Goal: Task Accomplishment & Management: Manage account settings

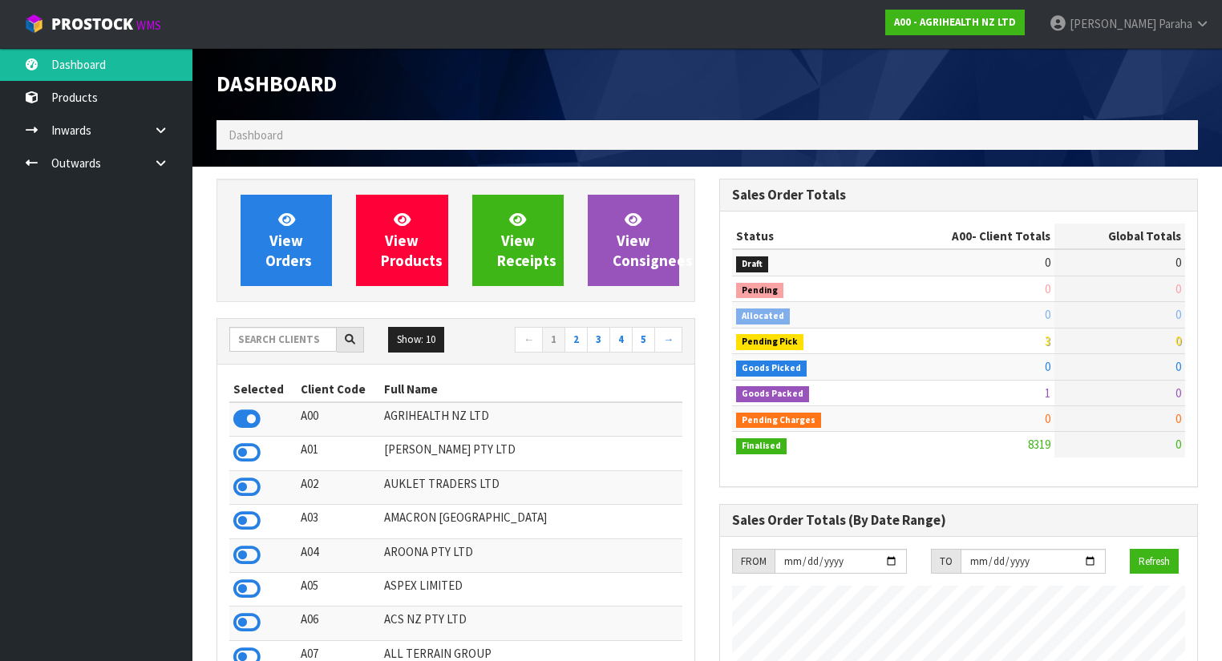
scroll to position [1209, 503]
click at [276, 341] on input "text" at bounding box center [282, 339] width 107 height 25
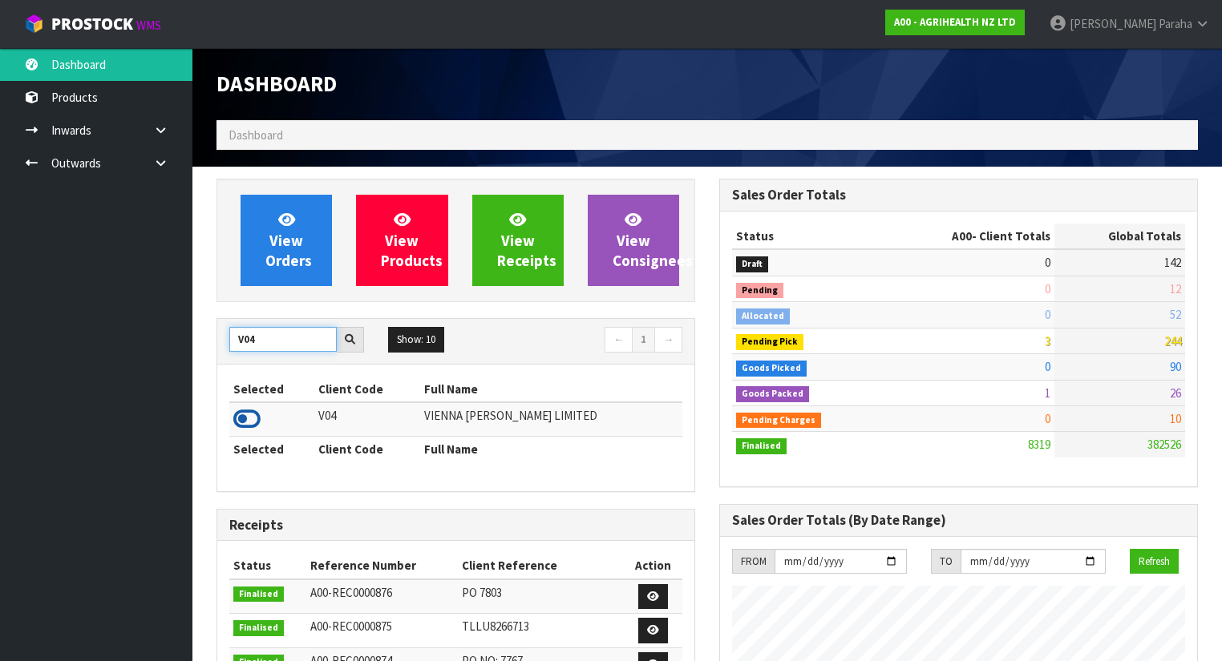
type input "V04"
click at [257, 418] on icon at bounding box center [246, 419] width 27 height 24
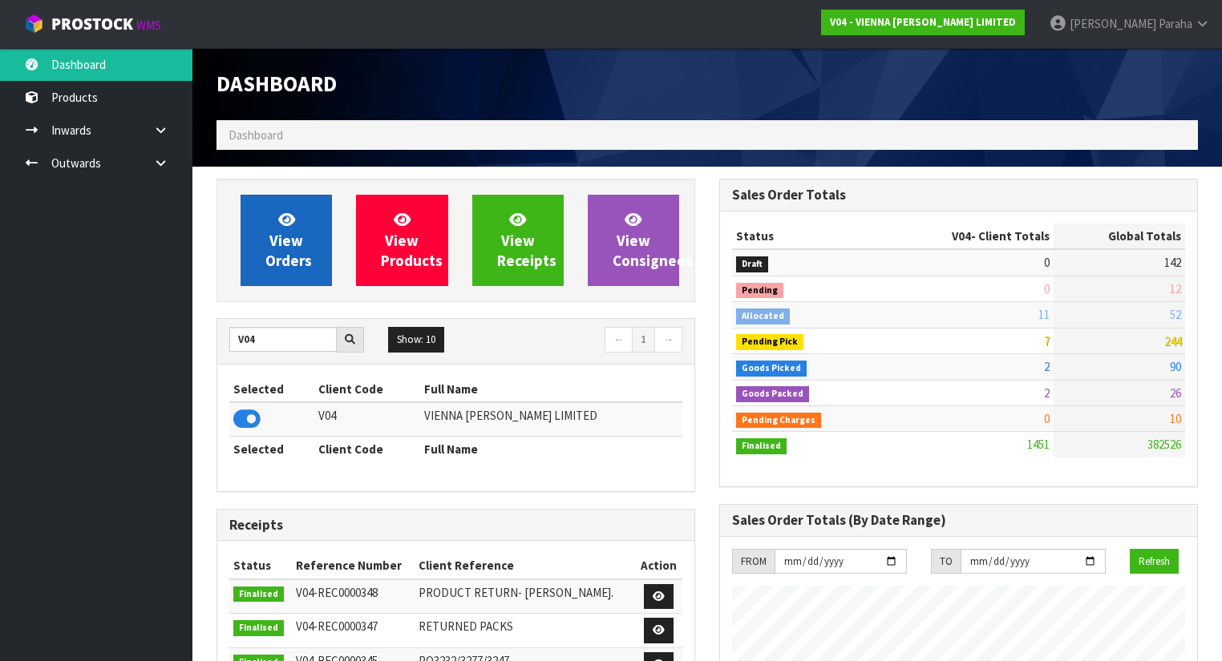
scroll to position [1347, 503]
click at [293, 257] on span "View Orders" at bounding box center [288, 240] width 46 height 60
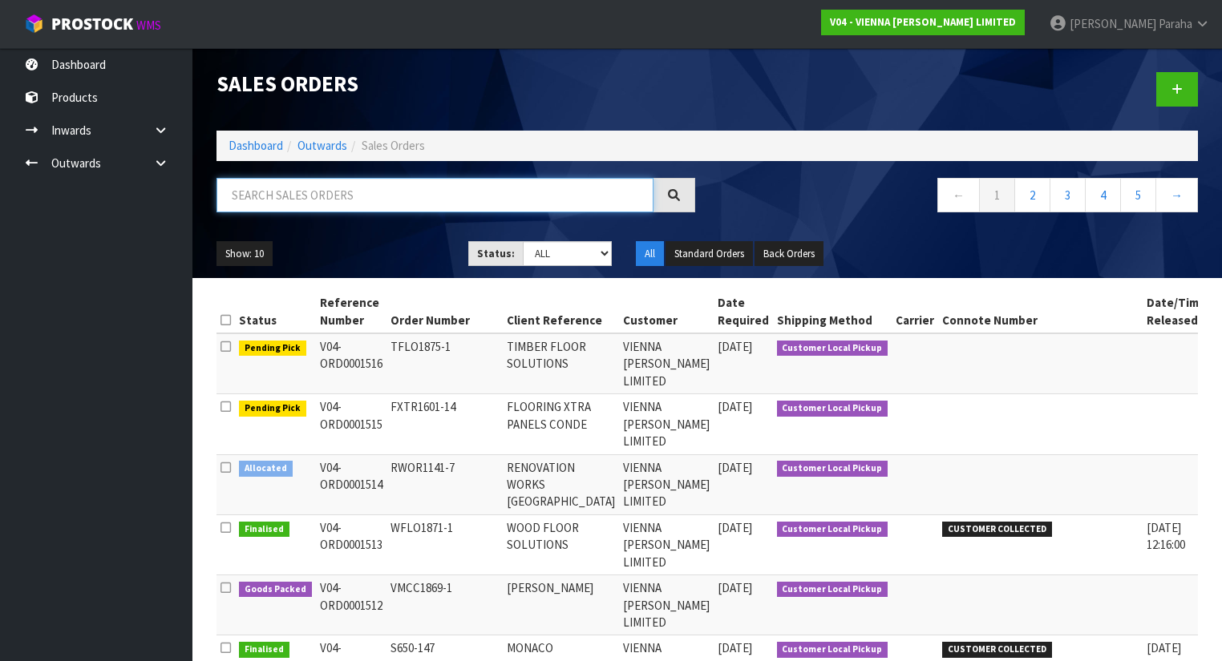
click at [293, 192] on input "text" at bounding box center [434, 195] width 437 height 34
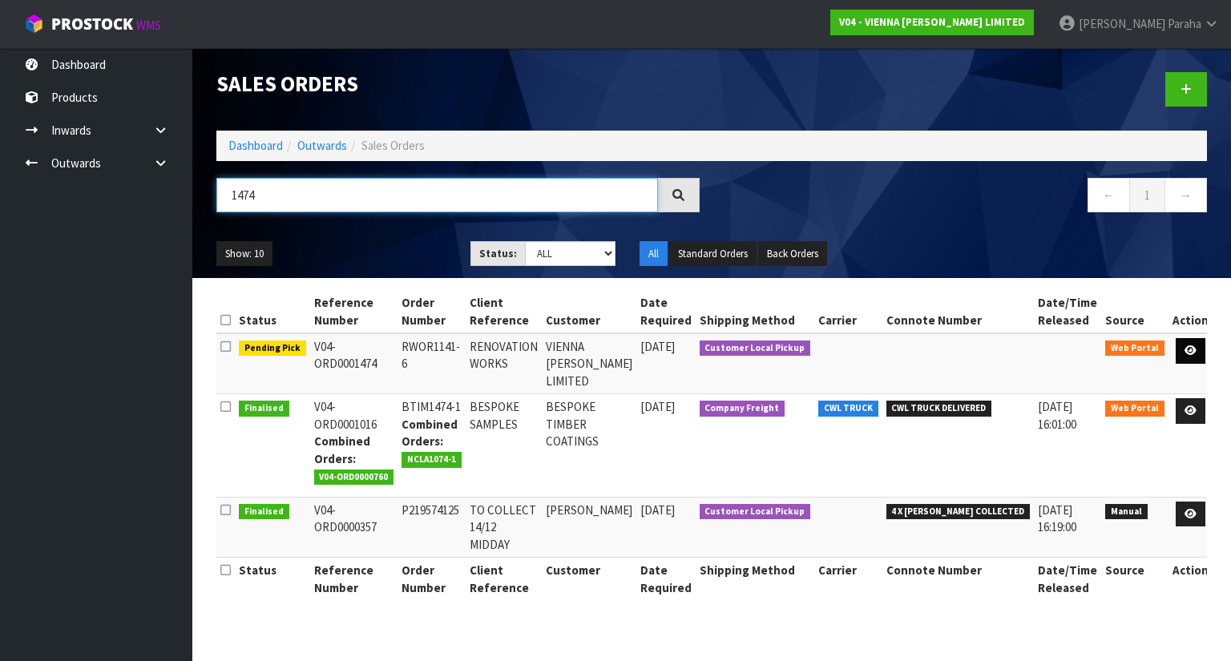
type input "1474"
click at [1190, 347] on icon at bounding box center [1191, 350] width 12 height 10
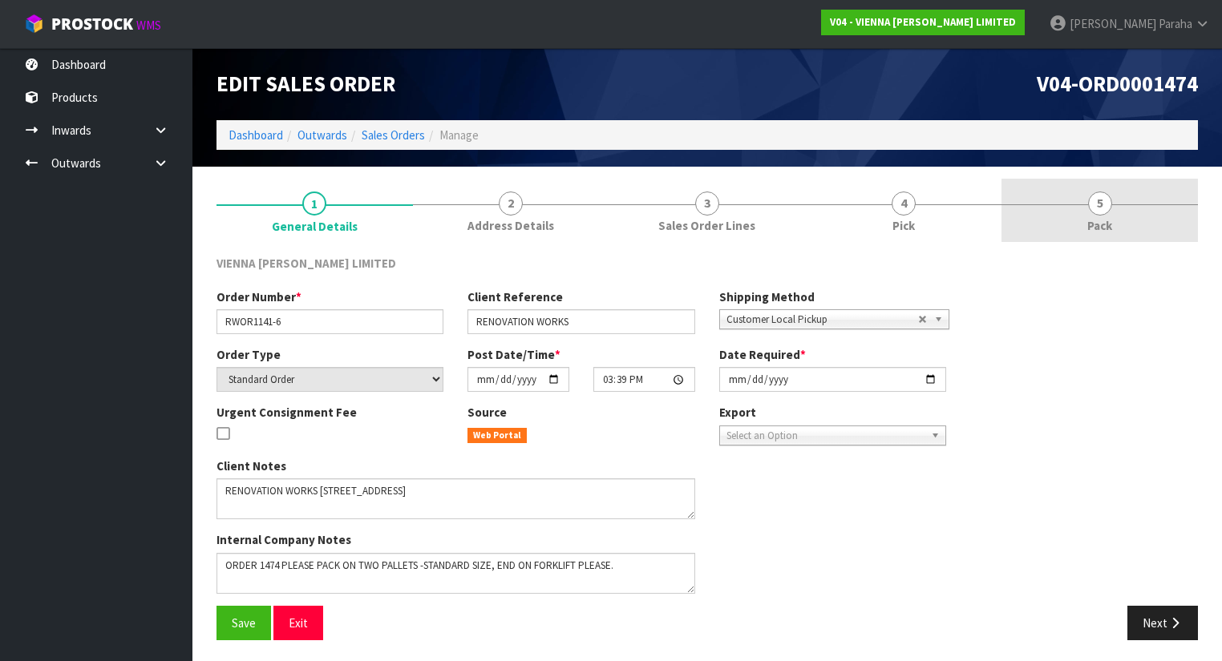
click at [1103, 200] on span "5" at bounding box center [1100, 204] width 24 height 24
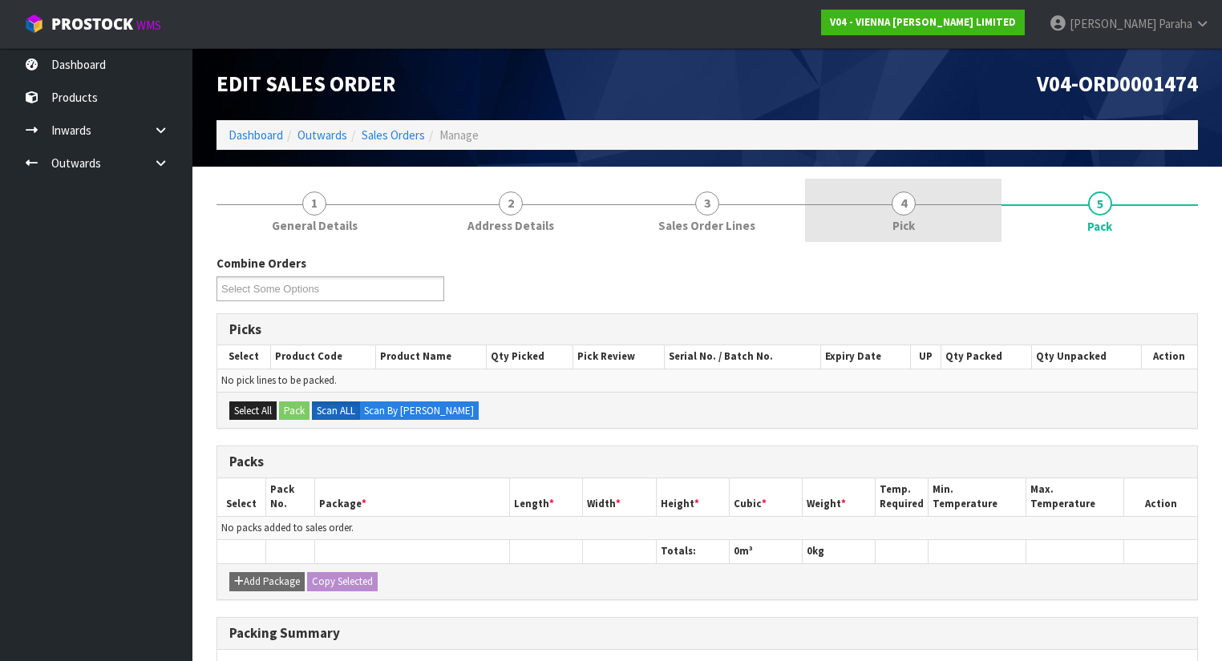
click at [915, 211] on link "4 Pick" at bounding box center [903, 210] width 196 height 63
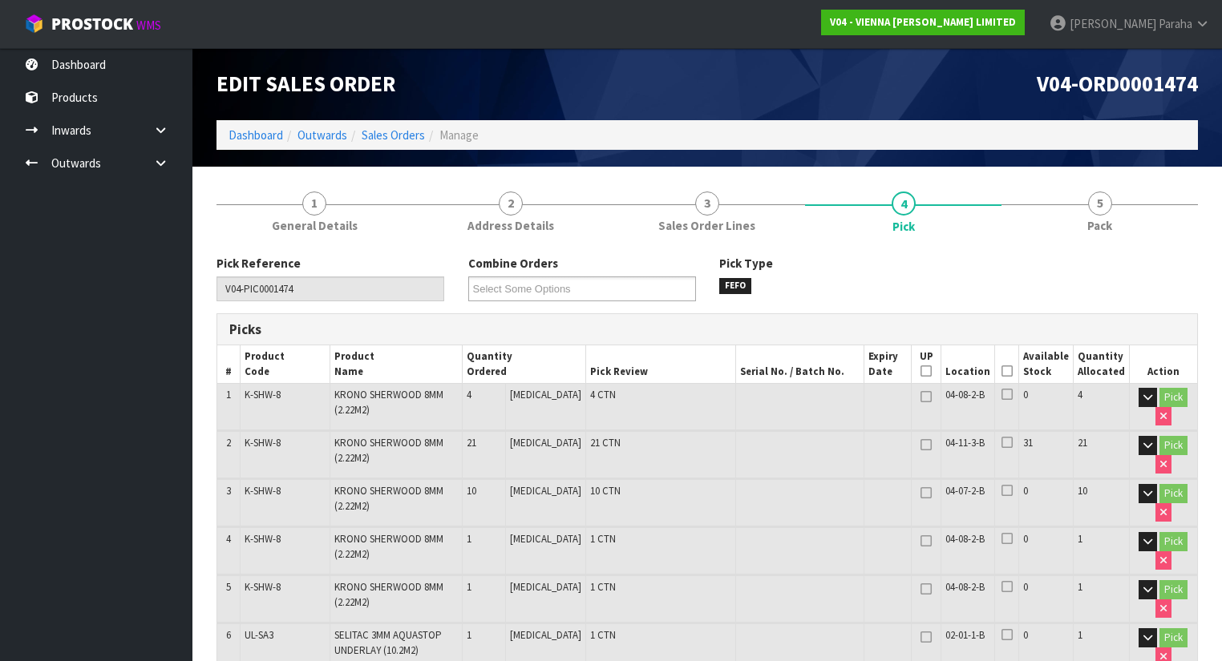
click at [1011, 371] on icon at bounding box center [1006, 371] width 11 height 1
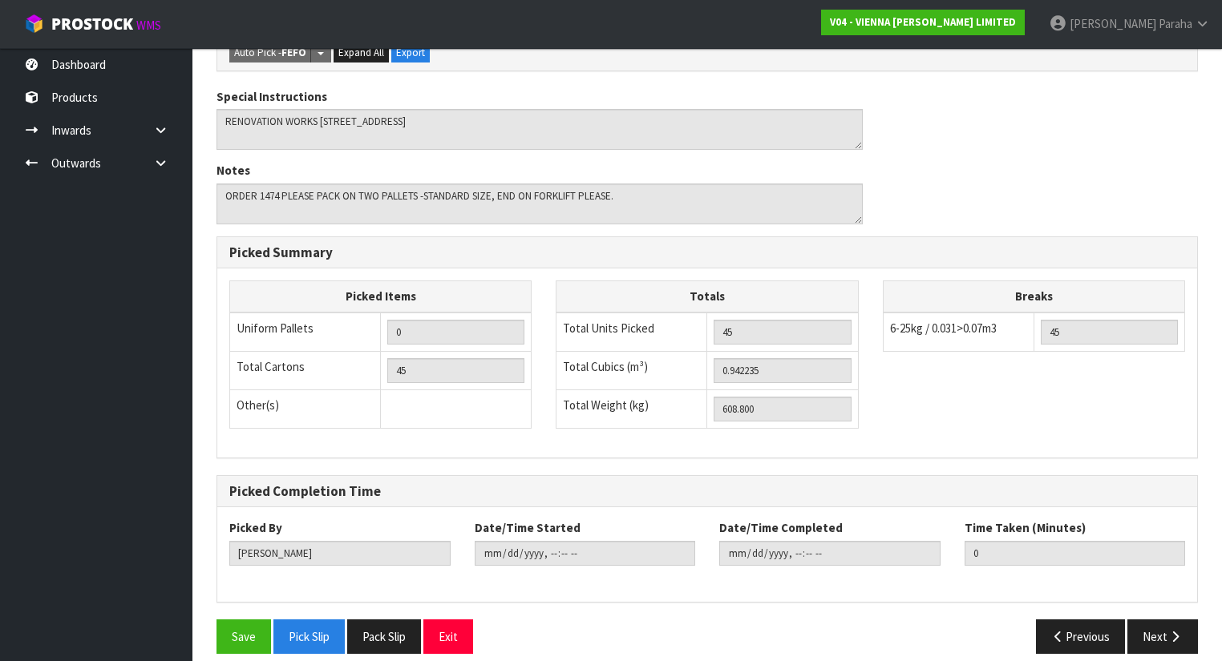
scroll to position [748, 0]
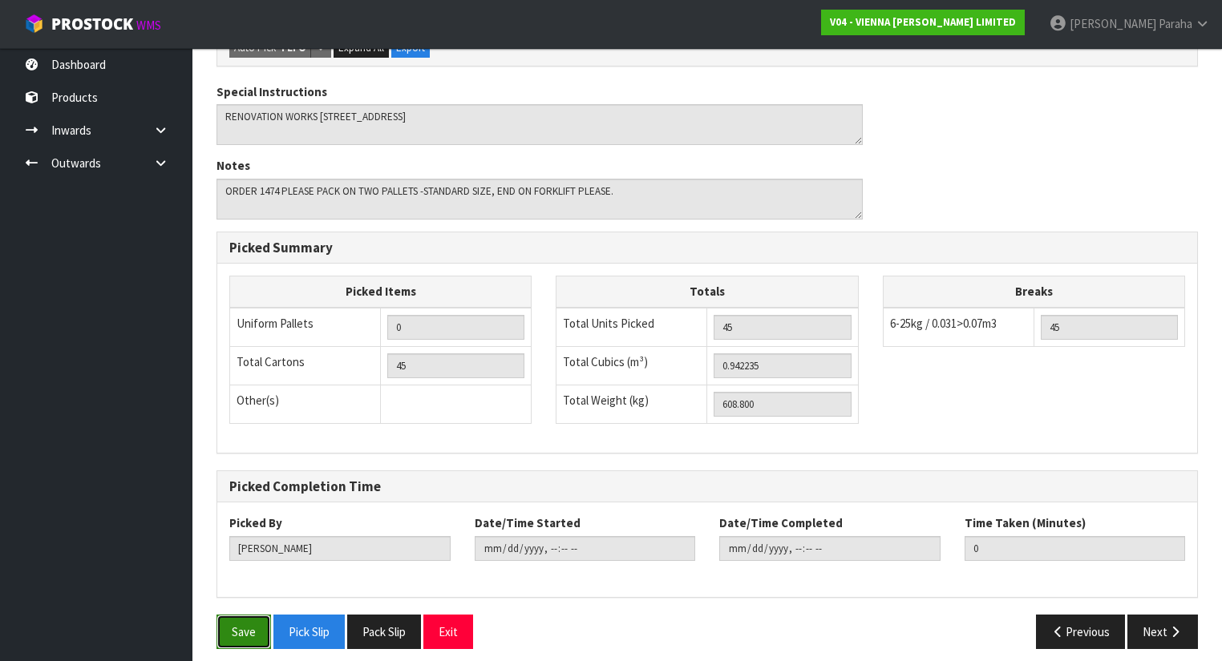
click at [256, 625] on button "Save" at bounding box center [243, 632] width 55 height 34
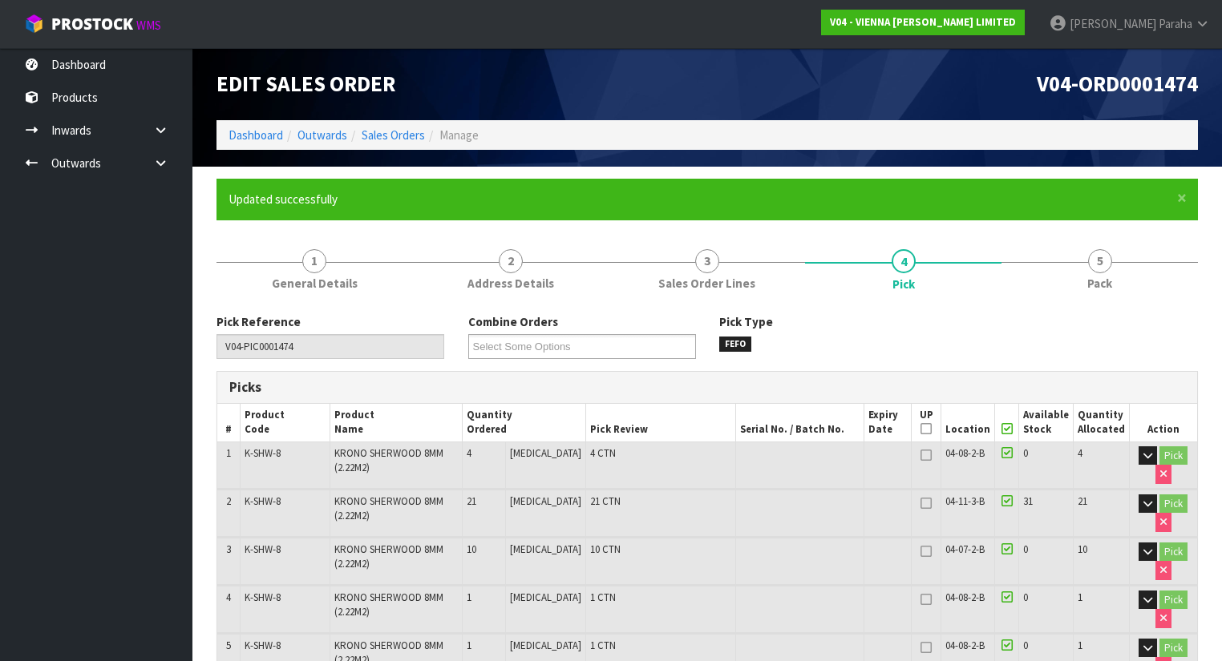
type input "[PERSON_NAME]"
type input "2025-09-24T08:18:16"
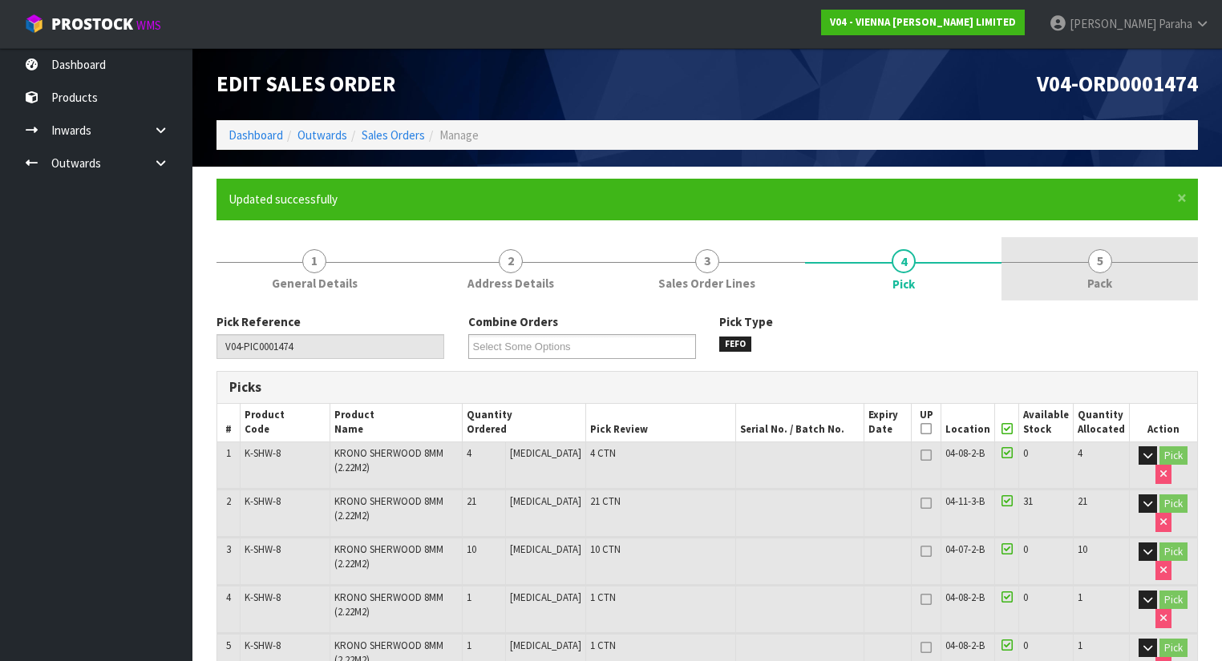
click at [1105, 270] on span "5" at bounding box center [1100, 261] width 24 height 24
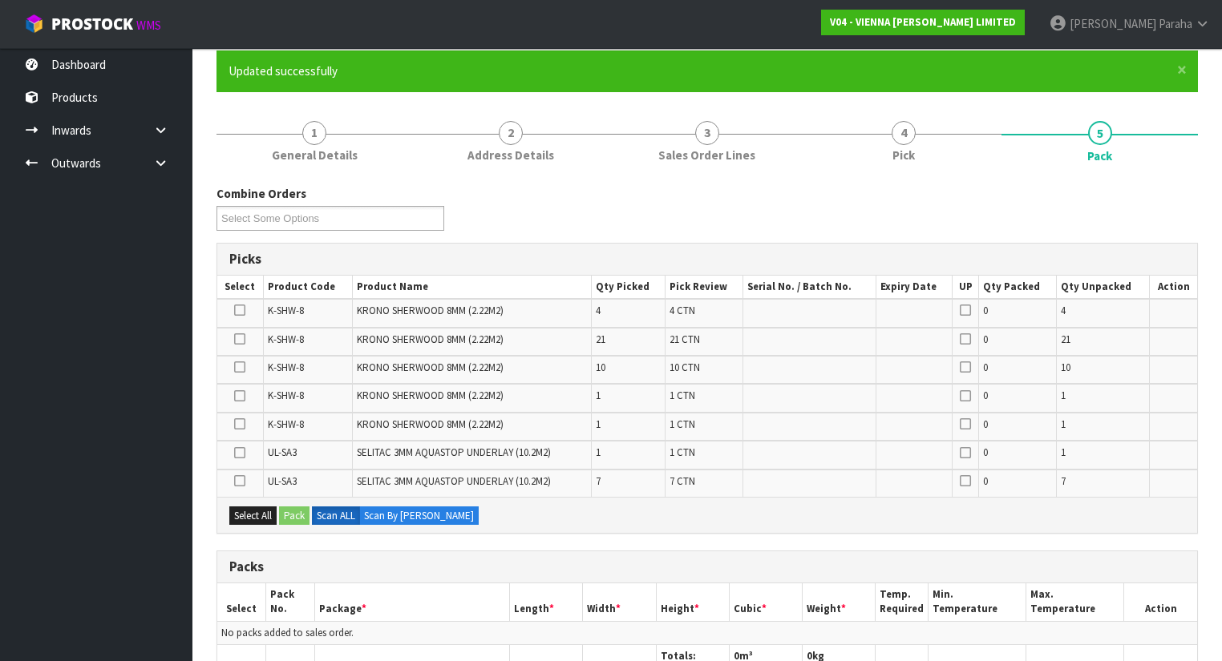
scroll to position [257, 0]
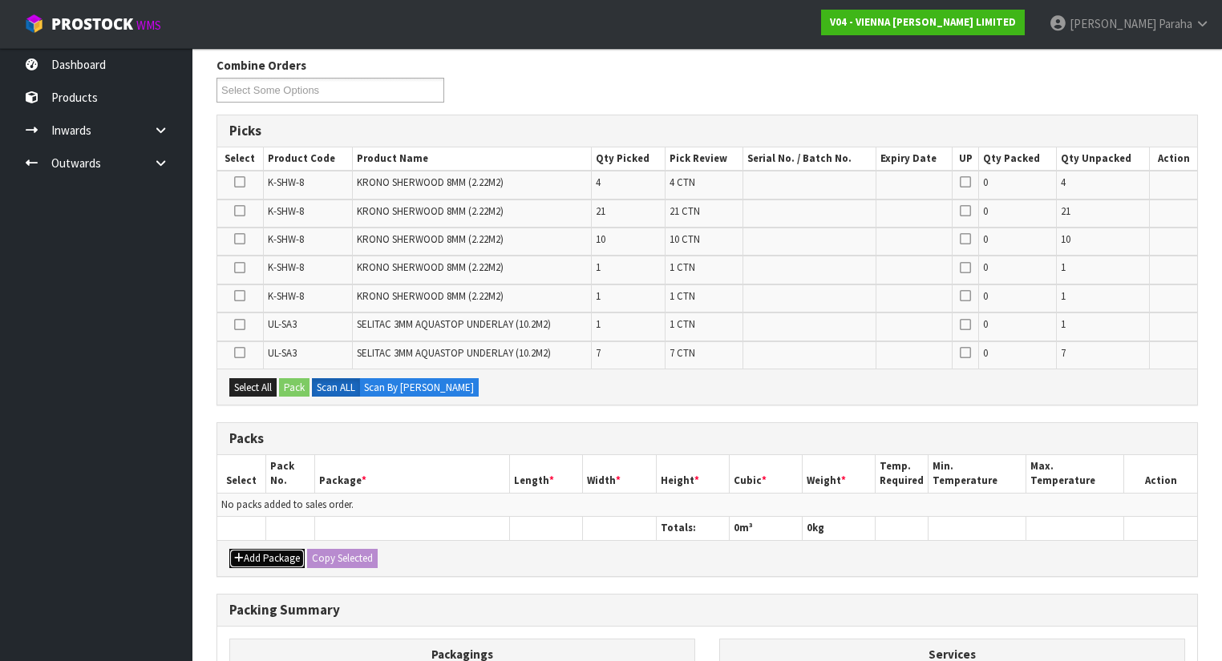
click at [271, 557] on button "Add Package" at bounding box center [266, 558] width 75 height 19
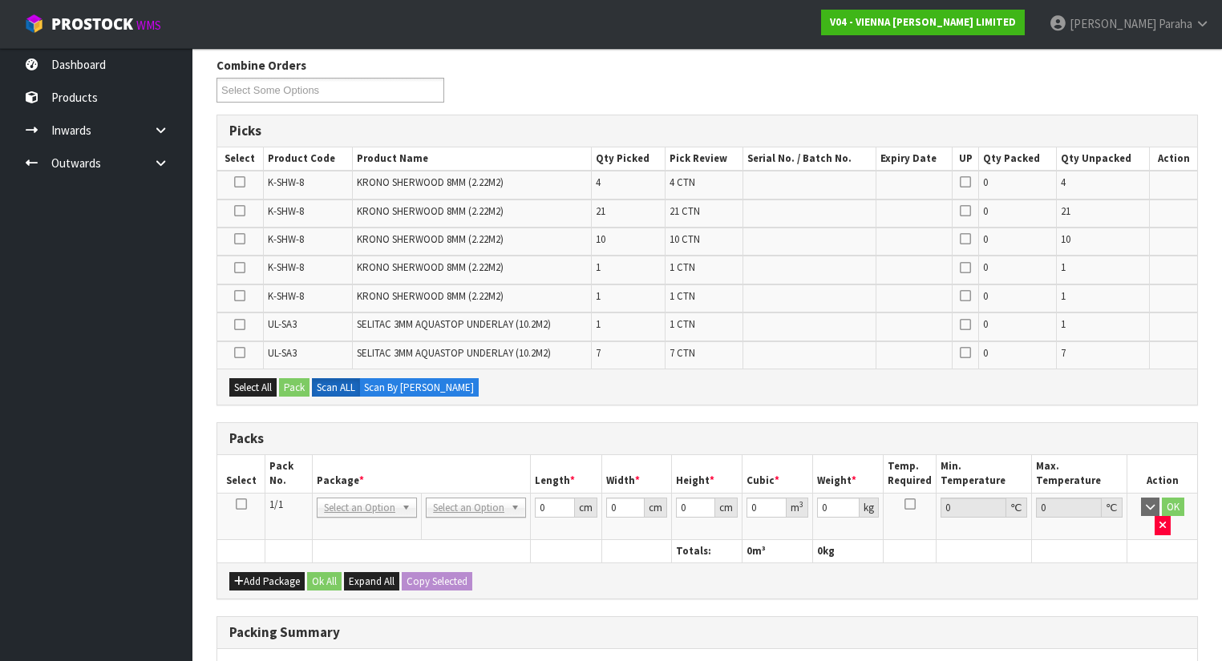
click at [244, 504] on icon at bounding box center [241, 504] width 11 height 1
click at [244, 378] on button "Select All" at bounding box center [252, 387] width 47 height 19
click at [288, 379] on button "Pack" at bounding box center [294, 387] width 30 height 19
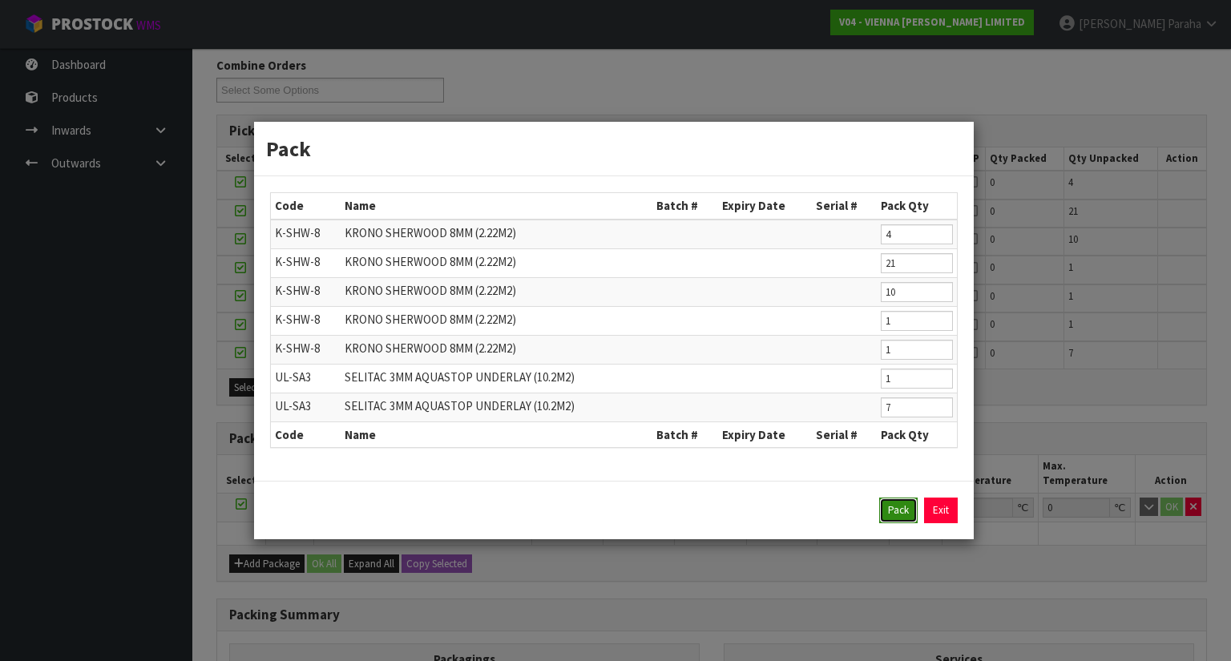
click at [883, 506] on button "Pack" at bounding box center [898, 511] width 38 height 26
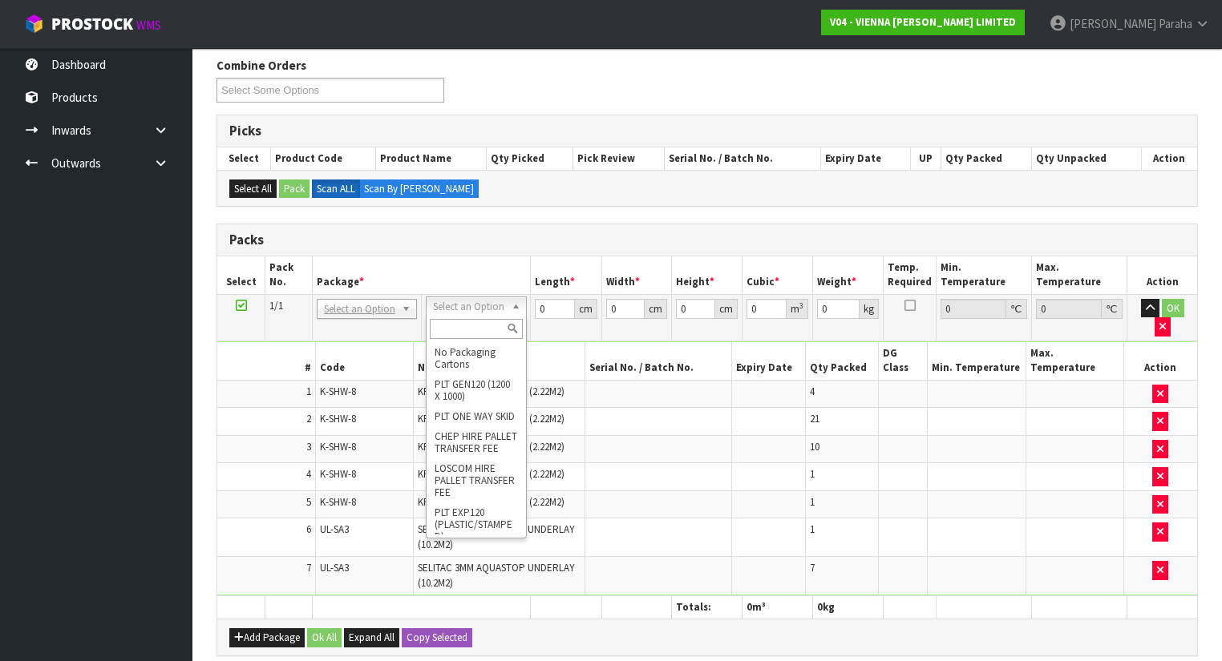
click at [495, 328] on input "text" at bounding box center [476, 329] width 92 height 20
type input "T"
type input "RE"
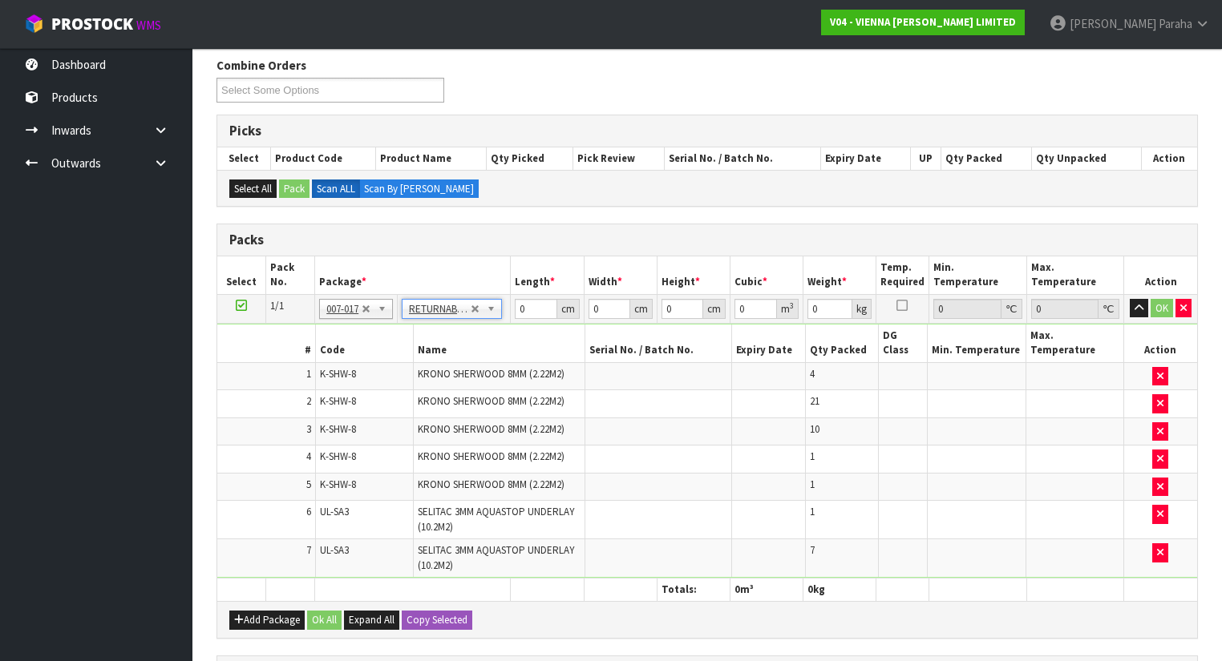
type input "608.8"
click at [533, 304] on input "0" at bounding box center [536, 309] width 42 height 20
type input "132"
type input "88"
type input "1"
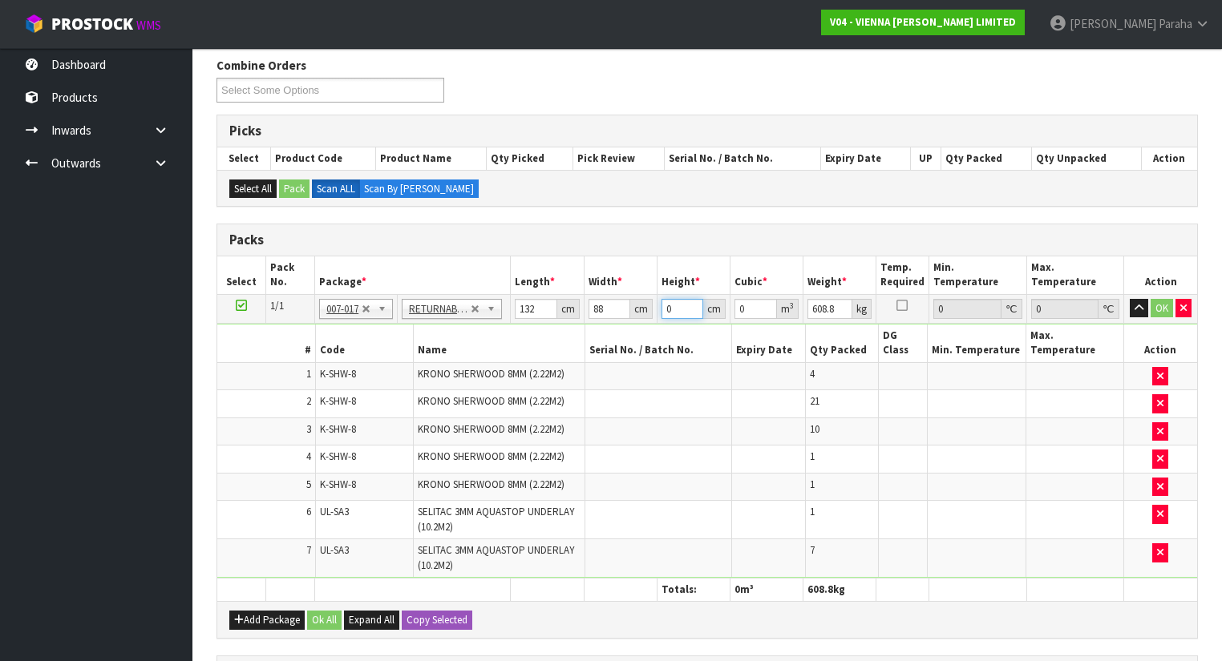
type input "0.011616"
type input "11"
type input "0.127776"
type input "111"
type input "1.289376"
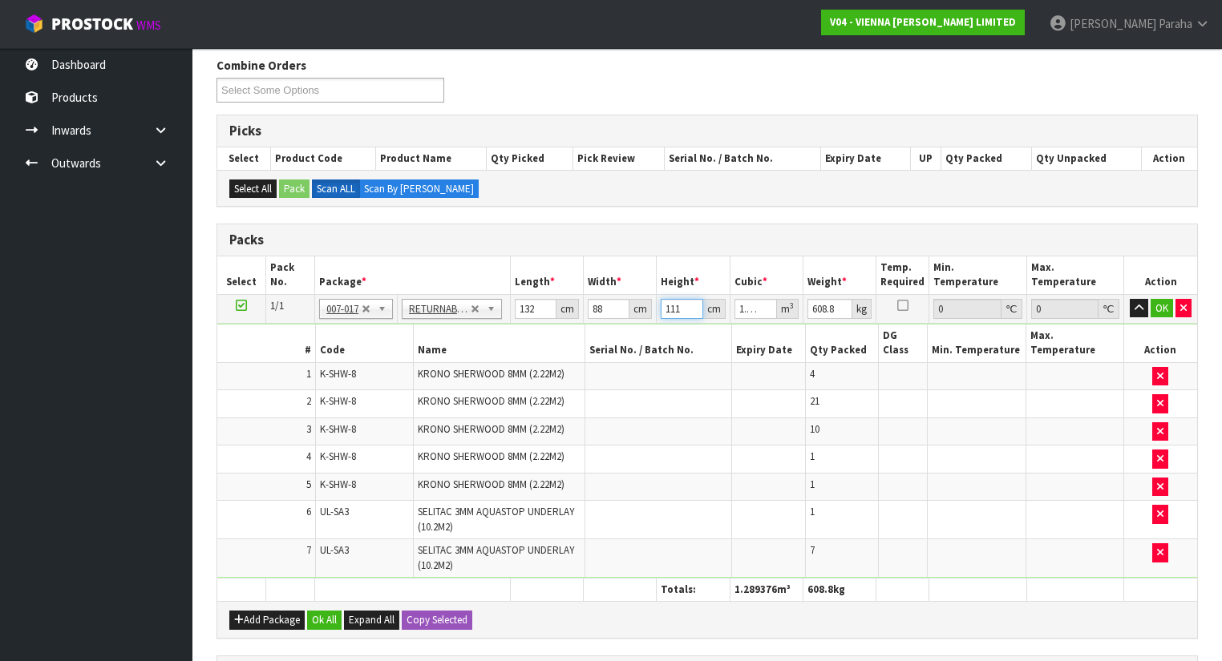
type input "111"
type input "610"
click at [1129, 299] on button "button" at bounding box center [1138, 308] width 18 height 19
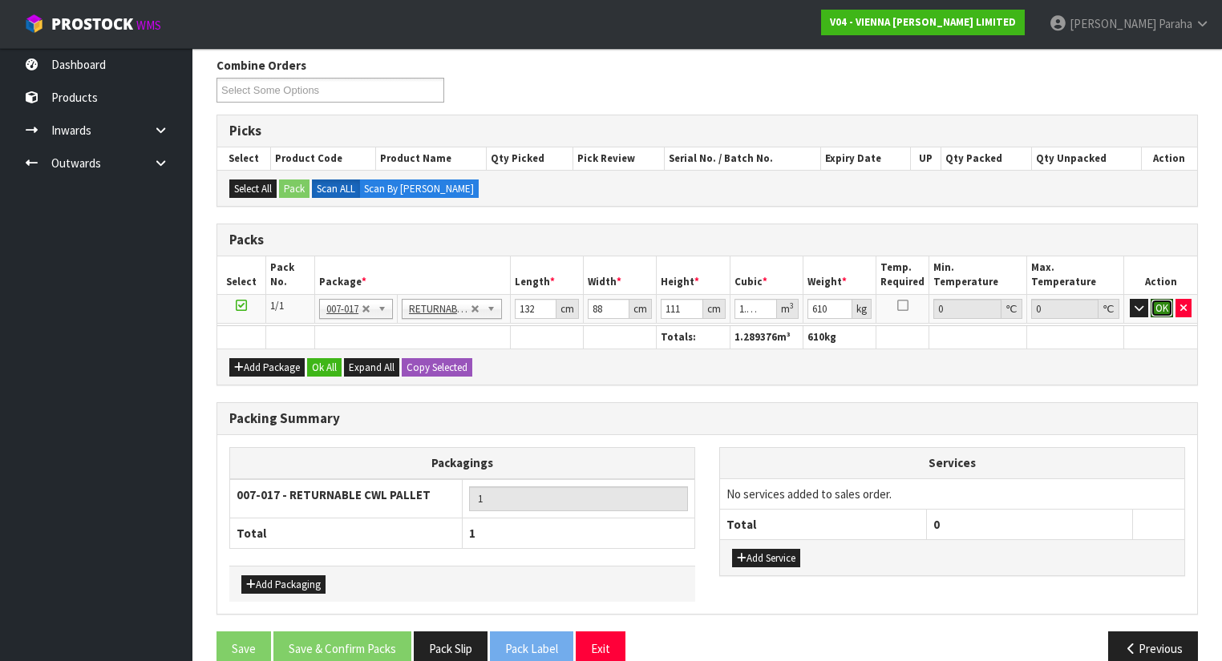
click button "OK" at bounding box center [1161, 308] width 22 height 19
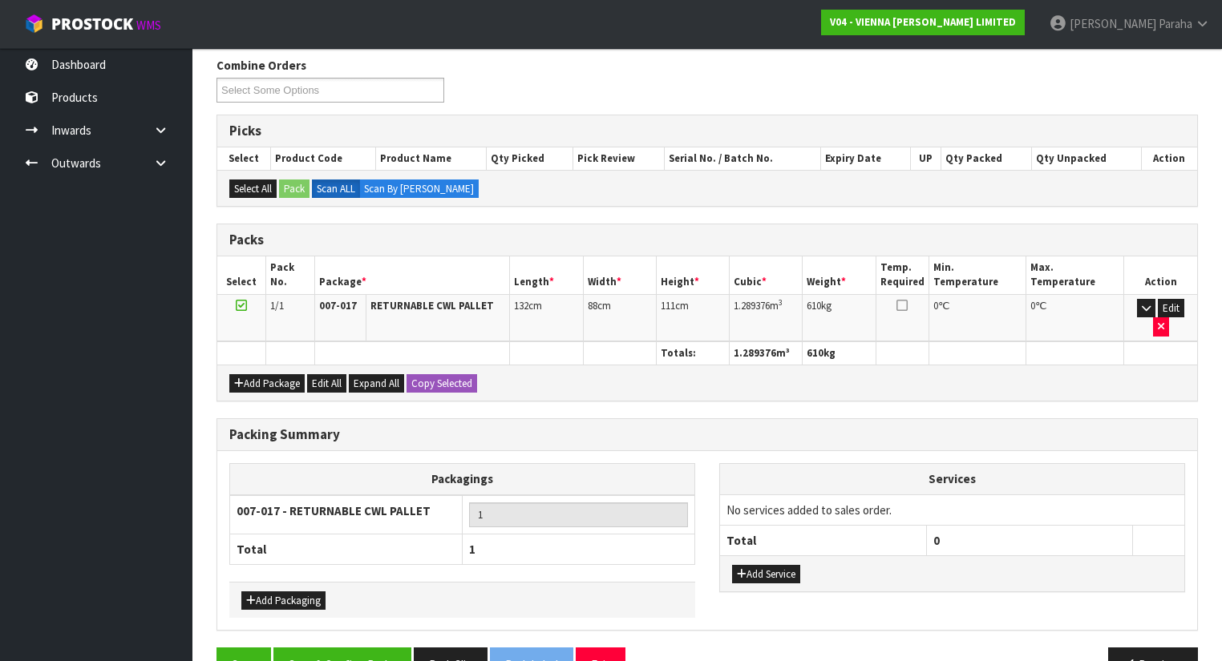
scroll to position [276, 0]
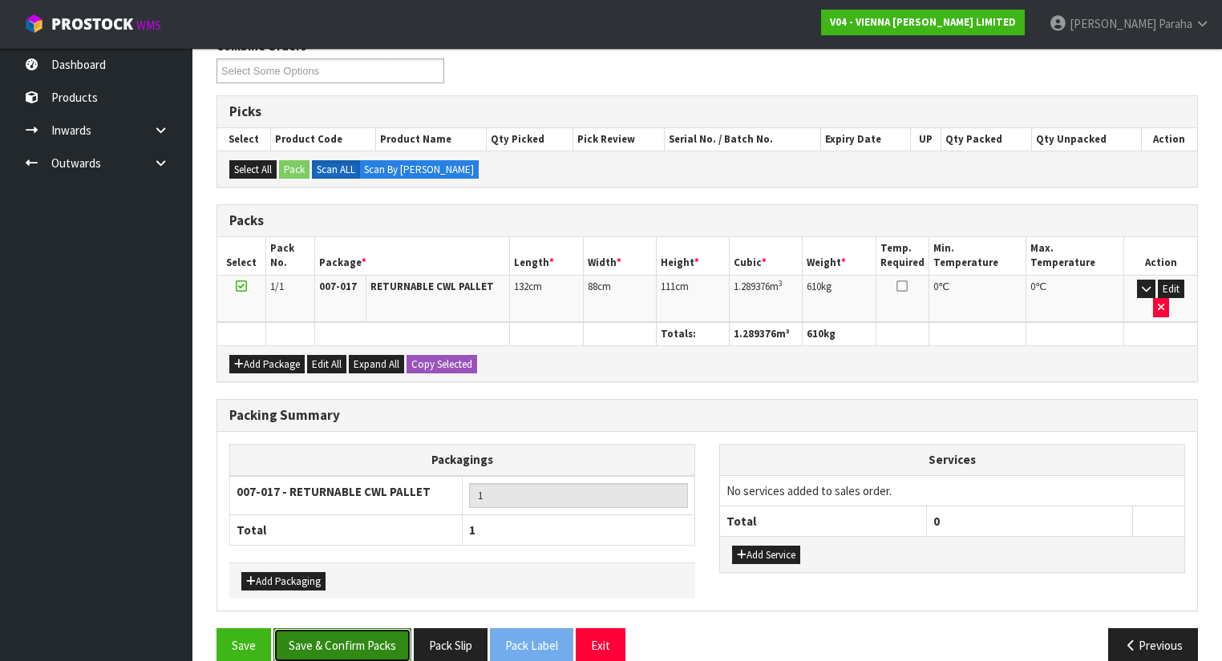
click at [358, 628] on button "Save & Confirm Packs" at bounding box center [342, 645] width 138 height 34
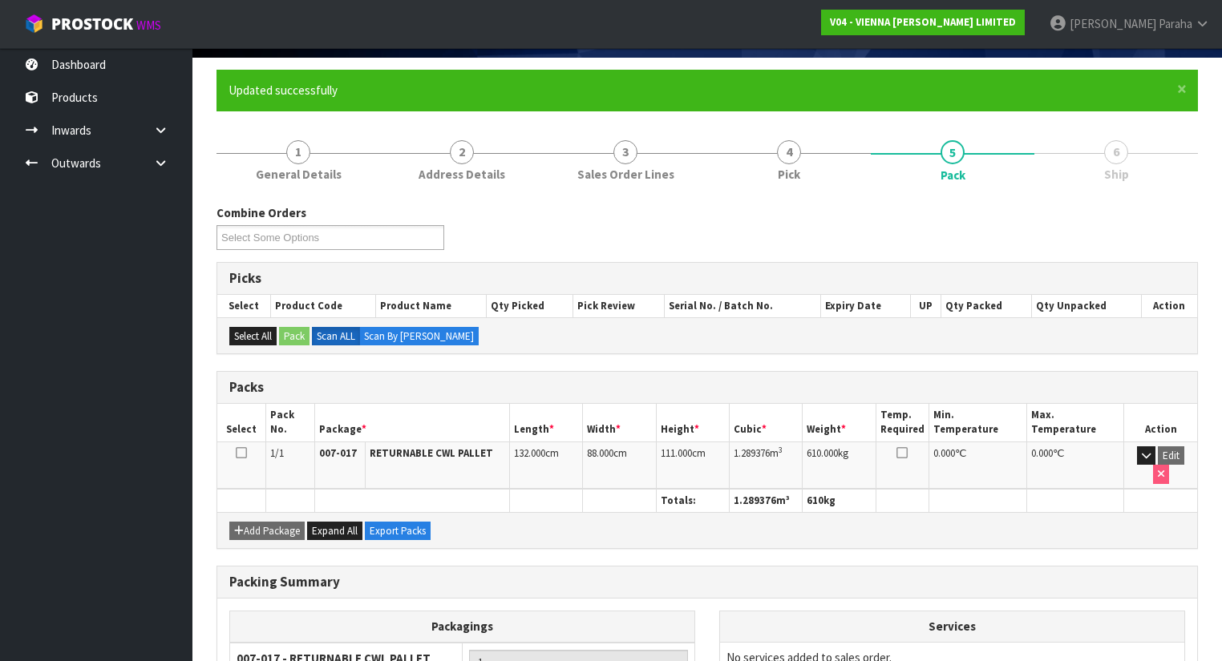
scroll to position [0, 0]
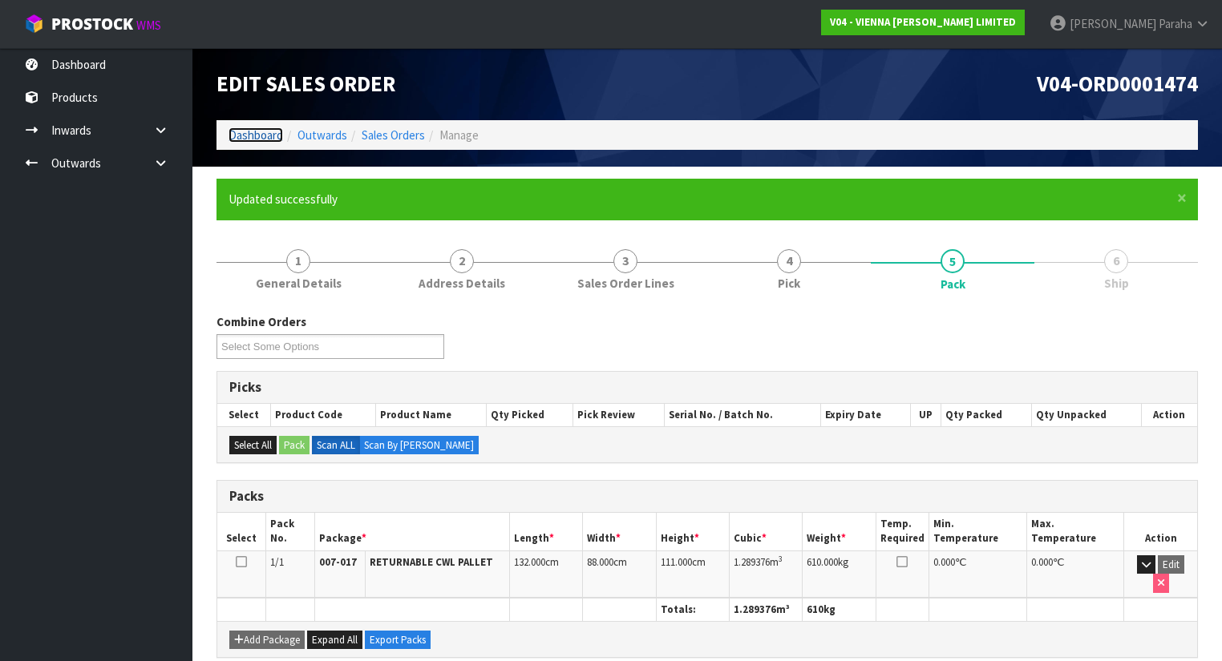
click at [273, 138] on link "Dashboard" at bounding box center [255, 134] width 55 height 15
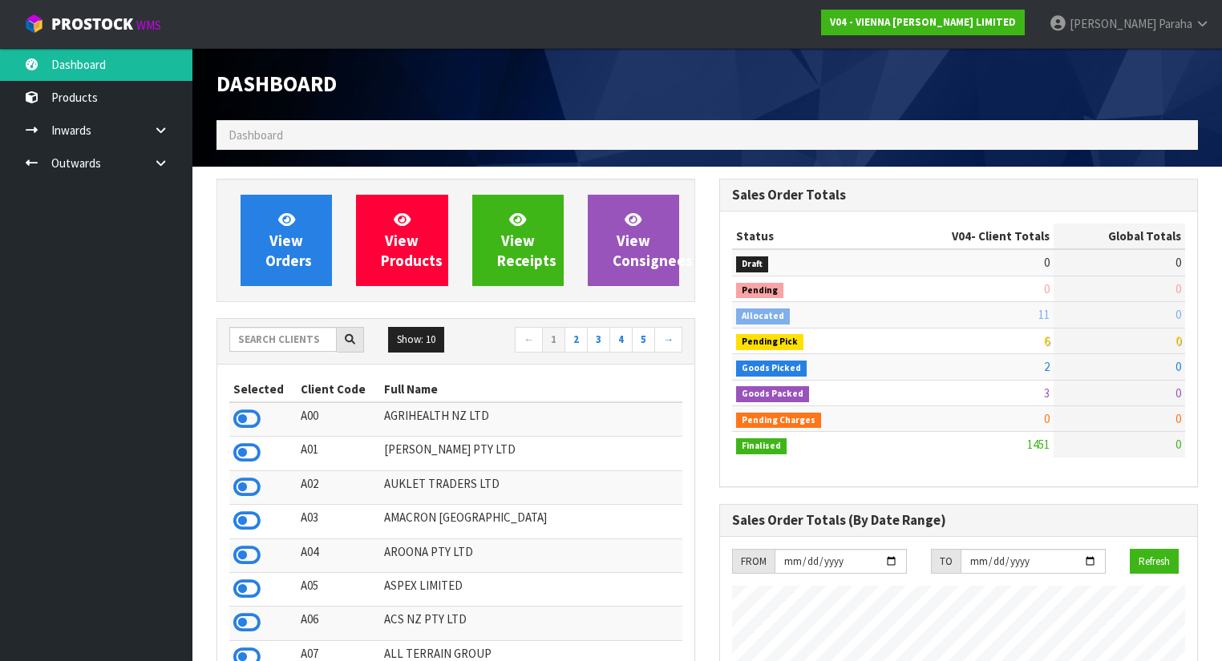
scroll to position [1364, 503]
click at [284, 333] on input "text" at bounding box center [282, 339] width 107 height 25
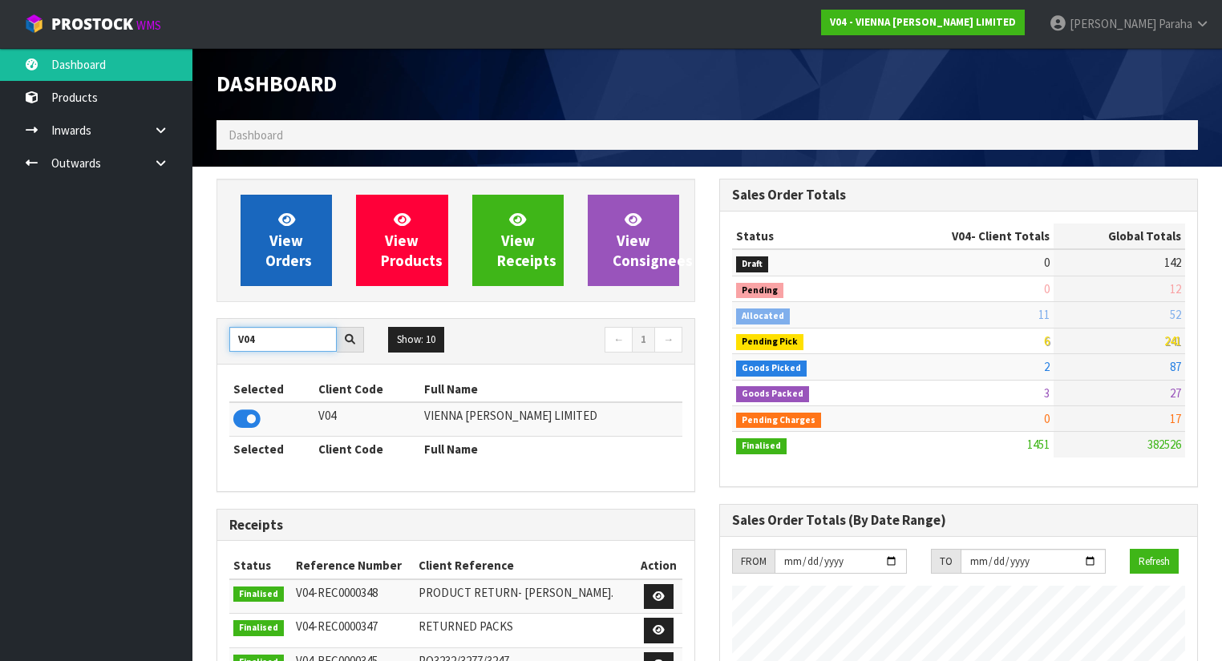
type input "V04"
click at [269, 247] on span "View Orders" at bounding box center [288, 240] width 46 height 60
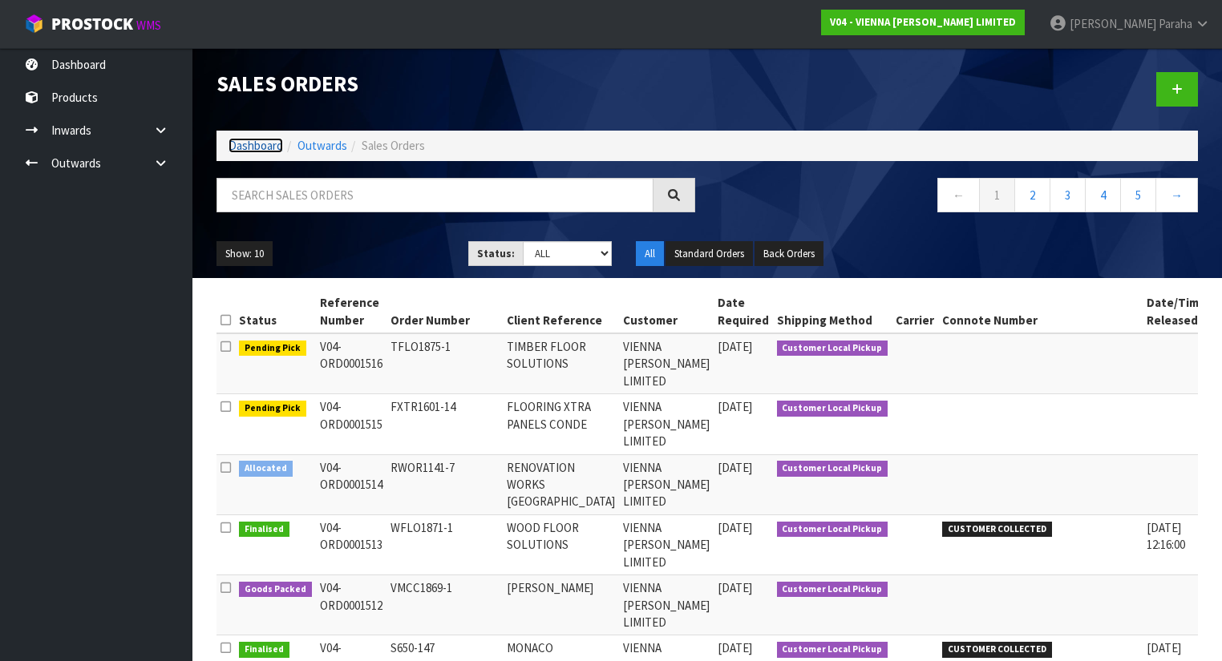
click at [270, 151] on link "Dashboard" at bounding box center [255, 145] width 55 height 15
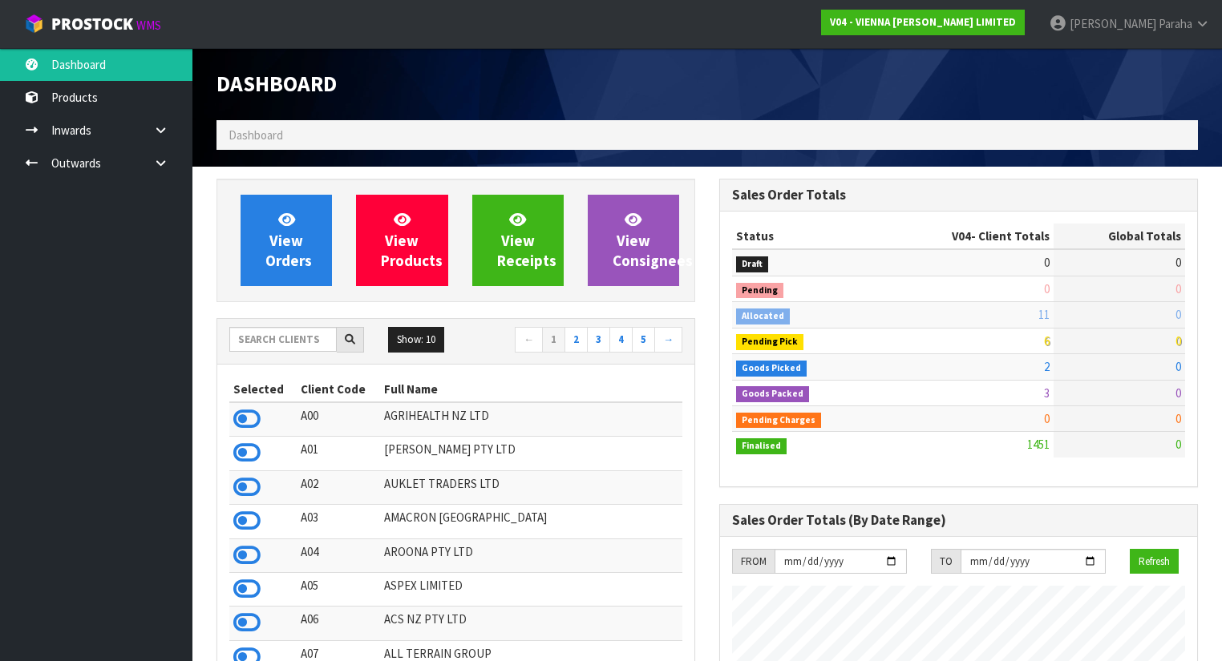
scroll to position [1364, 503]
click at [281, 343] on input "text" at bounding box center [282, 339] width 107 height 25
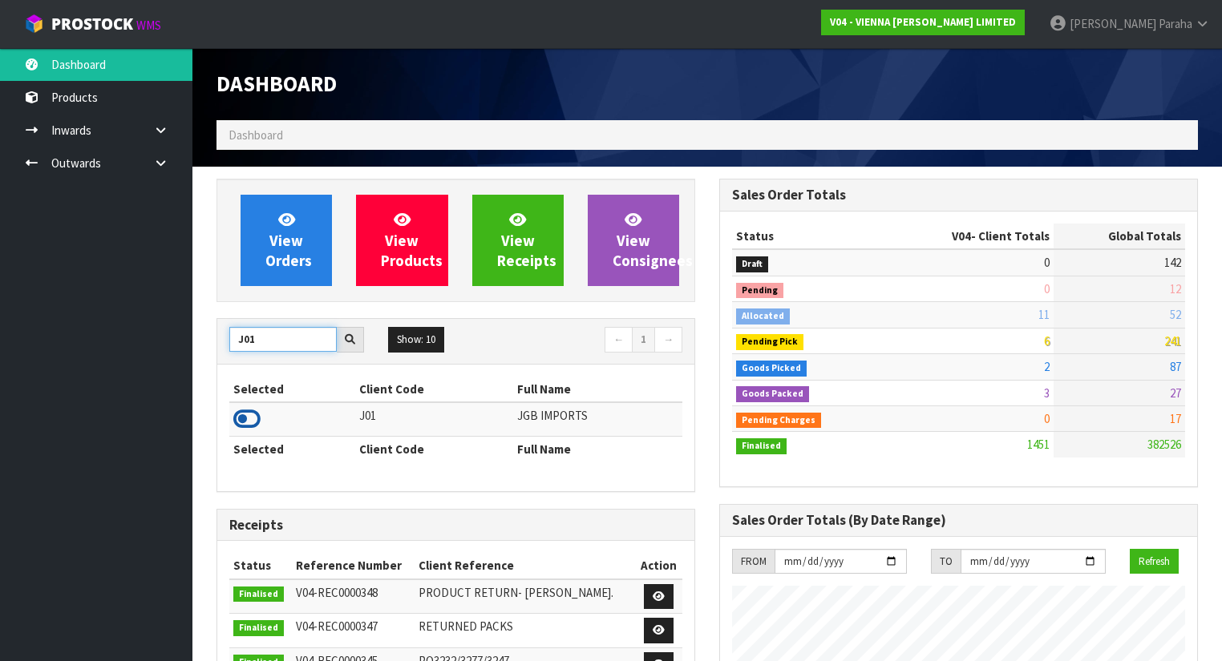
type input "J01"
click at [250, 418] on icon at bounding box center [246, 419] width 27 height 24
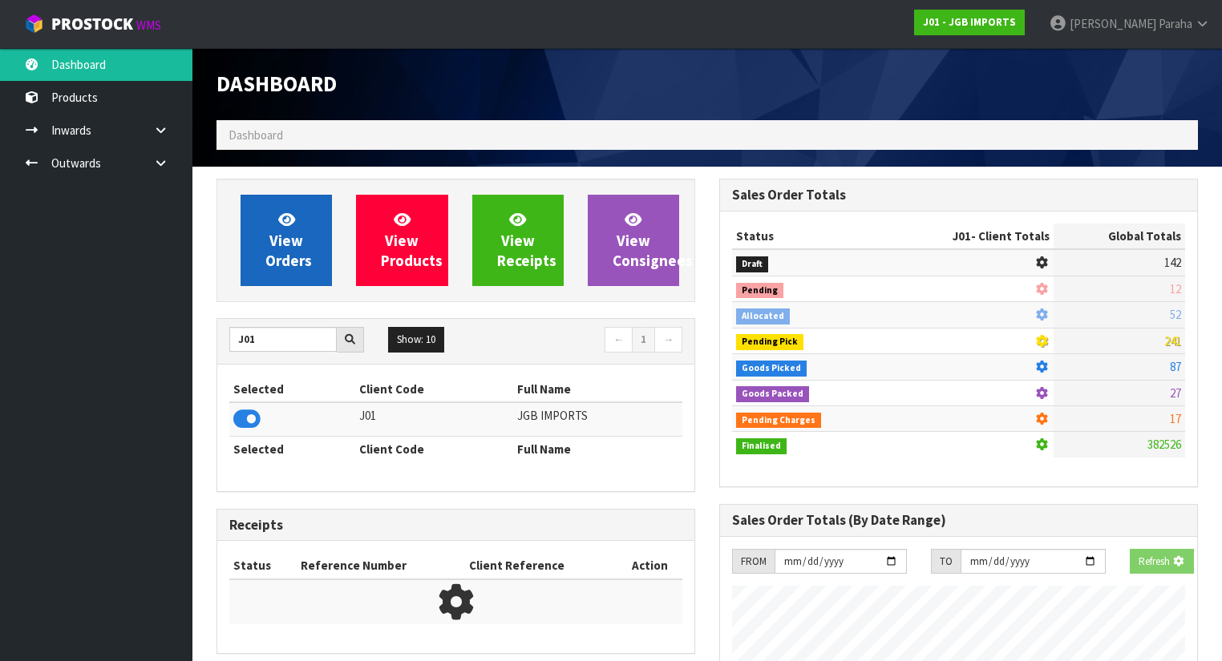
scroll to position [1261, 503]
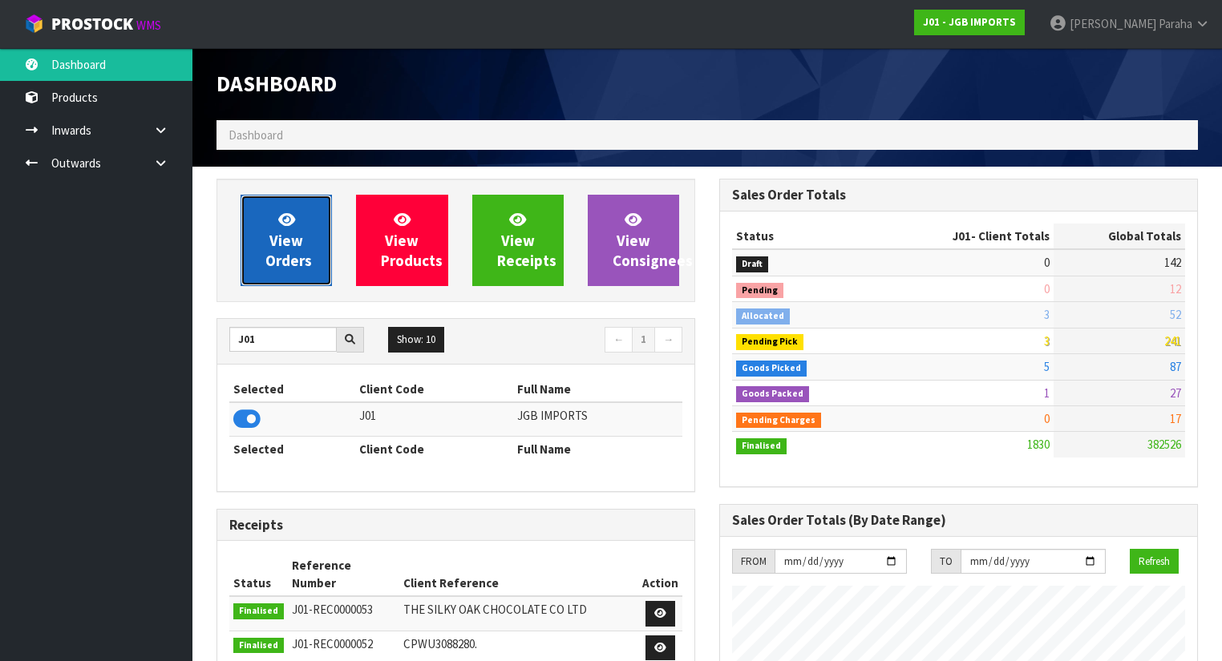
click at [272, 269] on span "View Orders" at bounding box center [288, 240] width 46 height 60
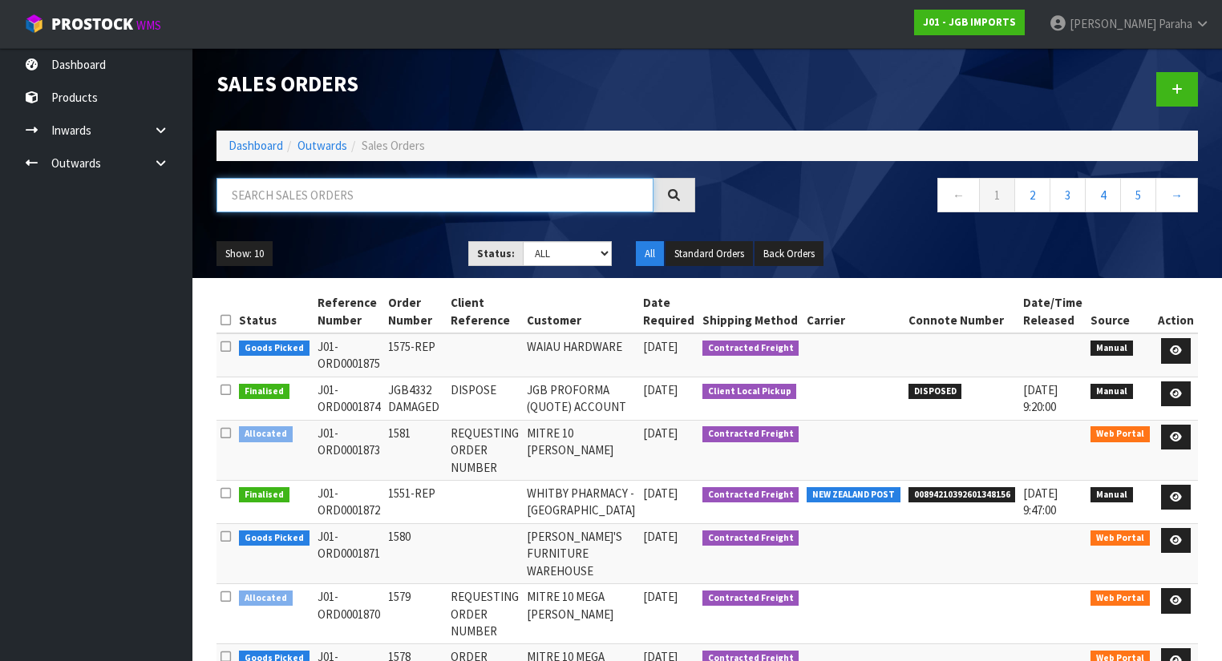
click at [253, 199] on input "text" at bounding box center [434, 195] width 437 height 34
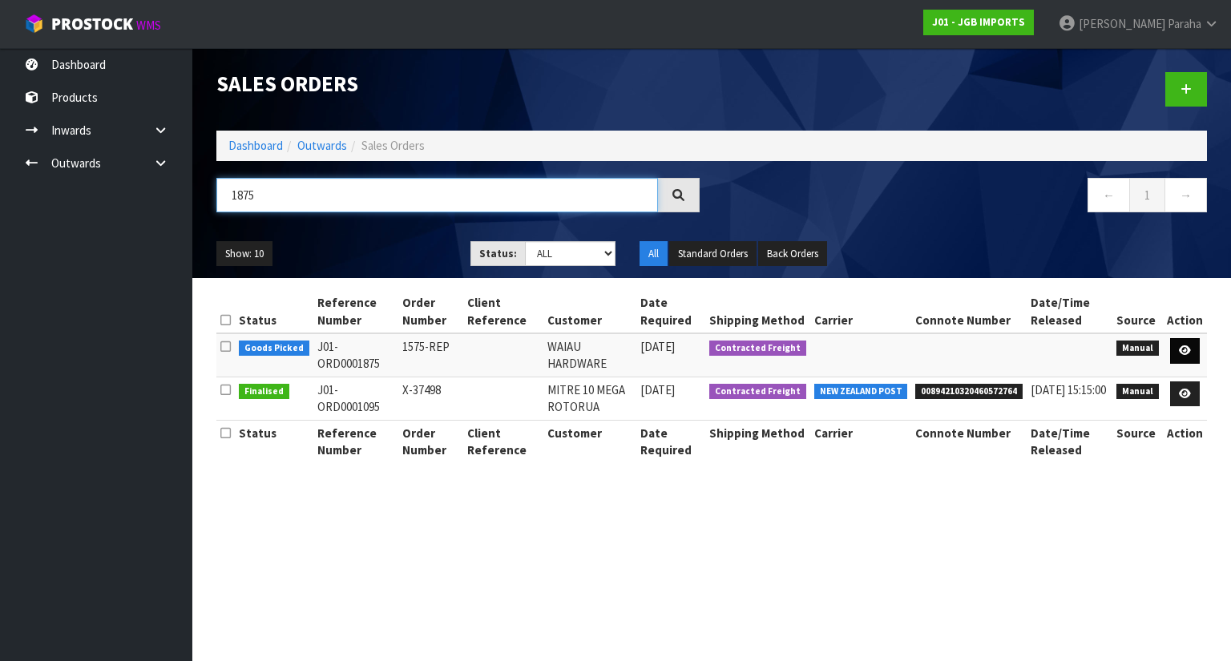
type input "1875"
click at [1185, 357] on link at bounding box center [1185, 351] width 30 height 26
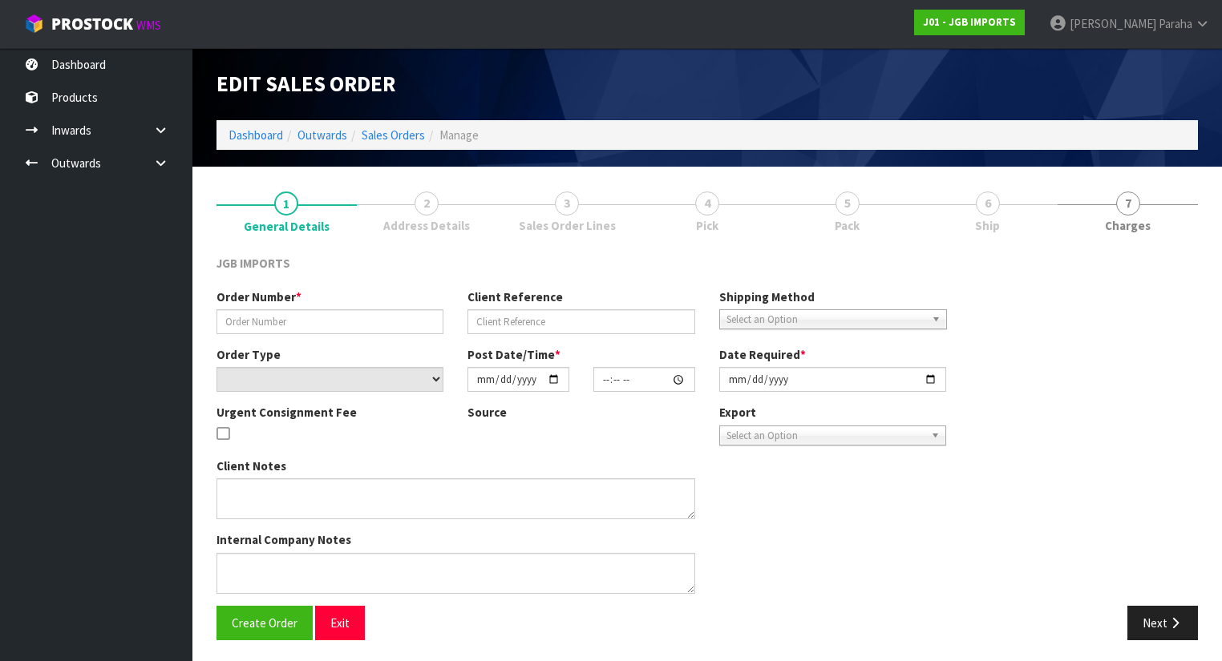
type input "1575-REP"
select select "number:0"
type input "[DATE]"
type input "12:24:00.000"
type input "[DATE]"
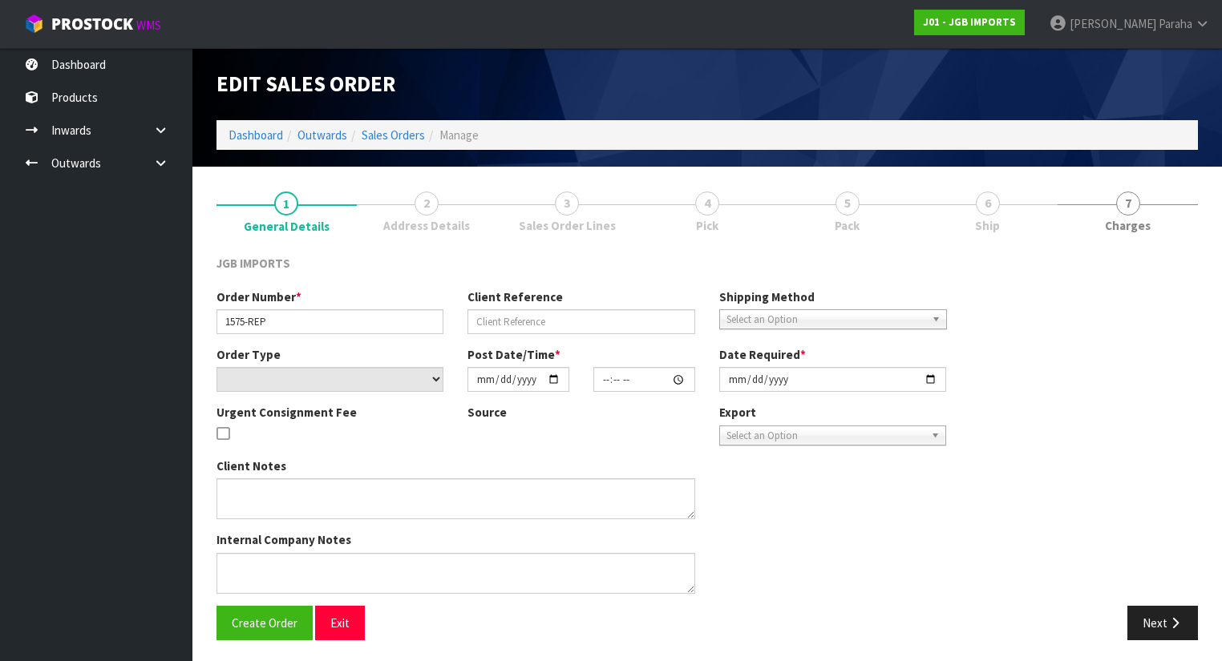
type textarea "PLEASE SEND REPLACEMENTS FOR TWO BROKEN ITEMS BELOW. FREE OF CHARGE."
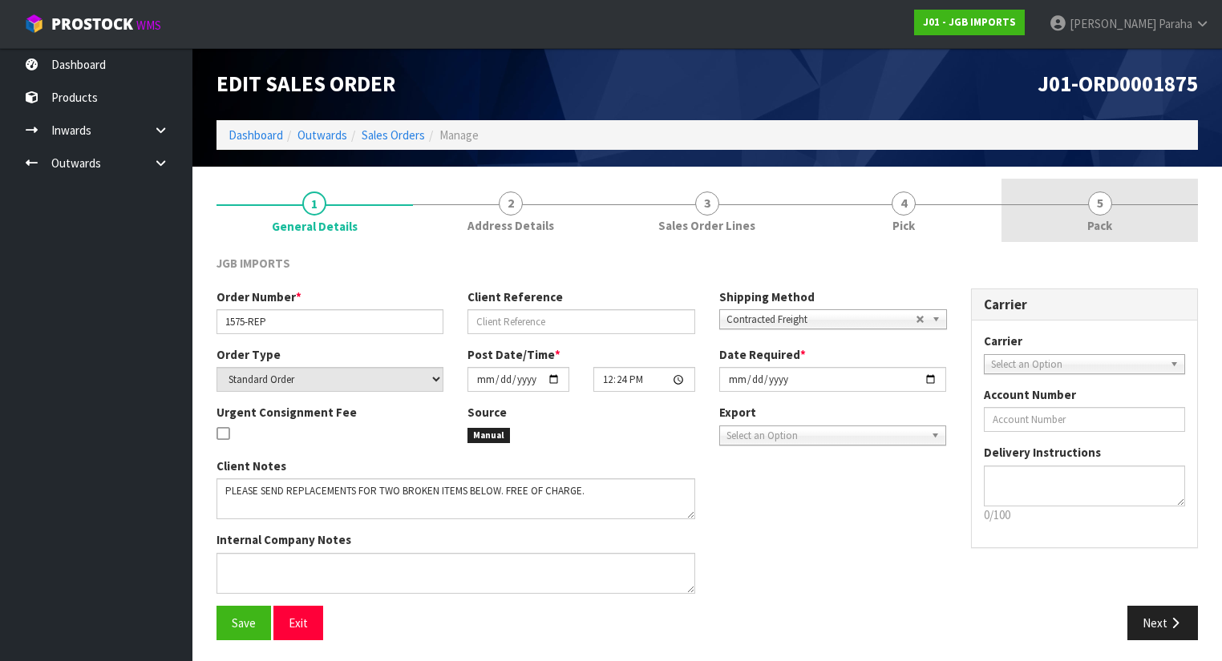
click at [1089, 205] on span "5" at bounding box center [1100, 204] width 24 height 24
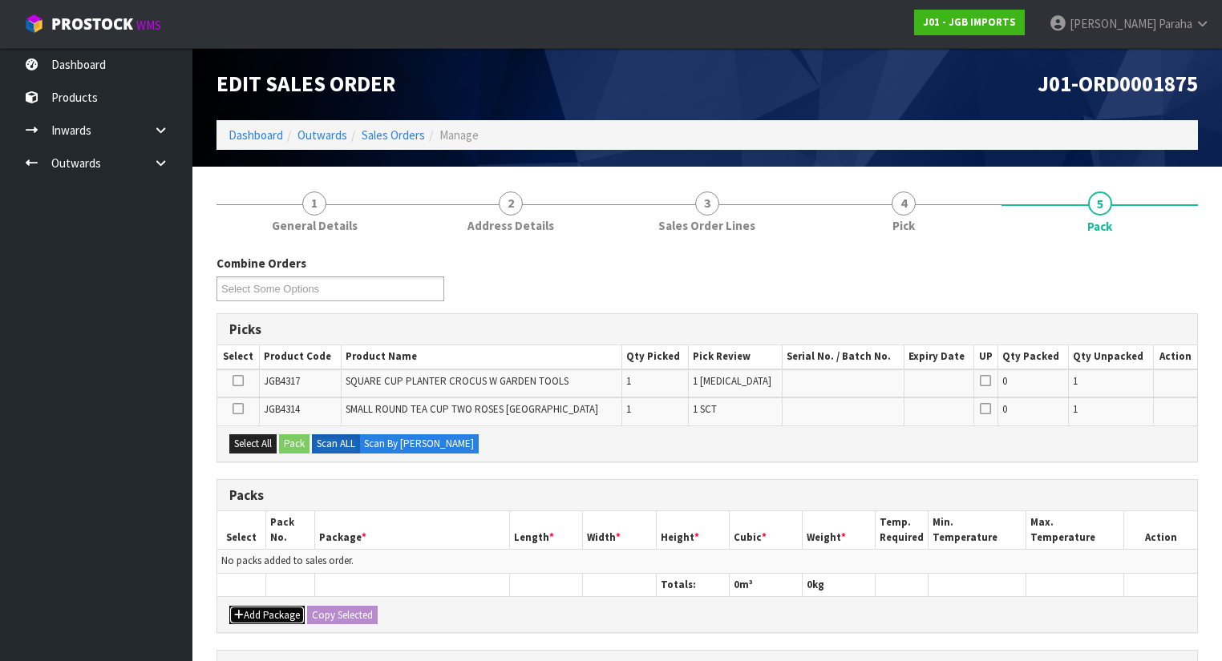
click at [279, 606] on button "Add Package" at bounding box center [266, 615] width 75 height 19
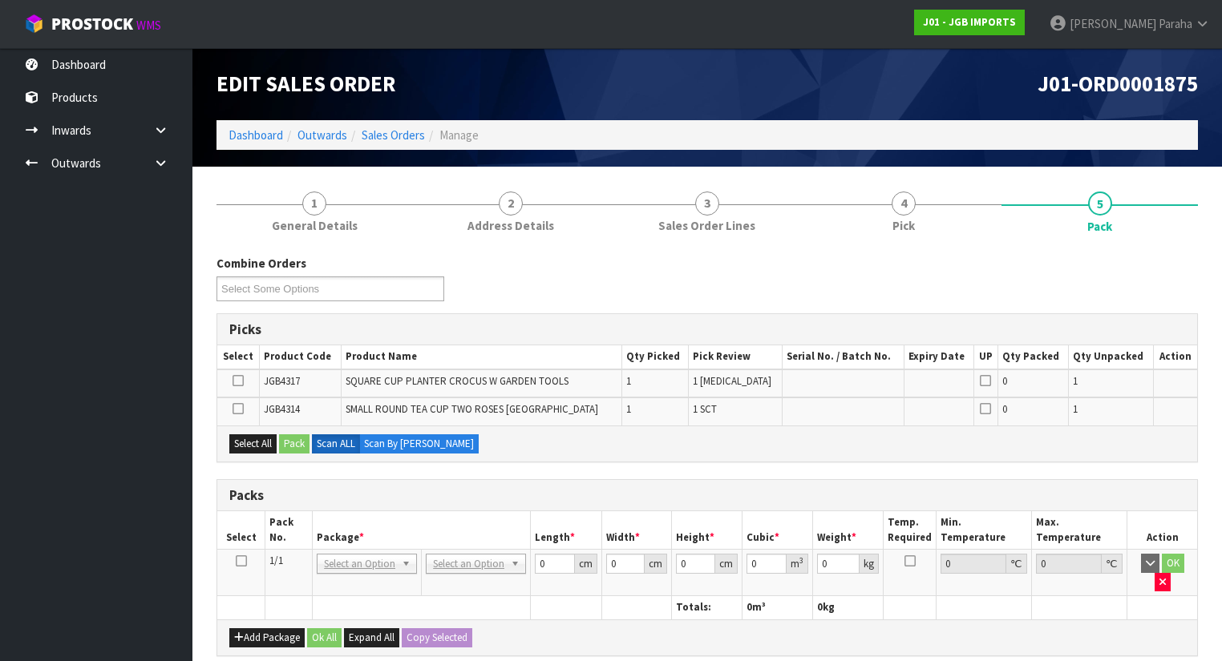
click at [243, 561] on icon at bounding box center [241, 561] width 11 height 1
click at [248, 443] on button "Select All" at bounding box center [252, 443] width 47 height 19
click at [288, 442] on button "Pack" at bounding box center [294, 443] width 30 height 19
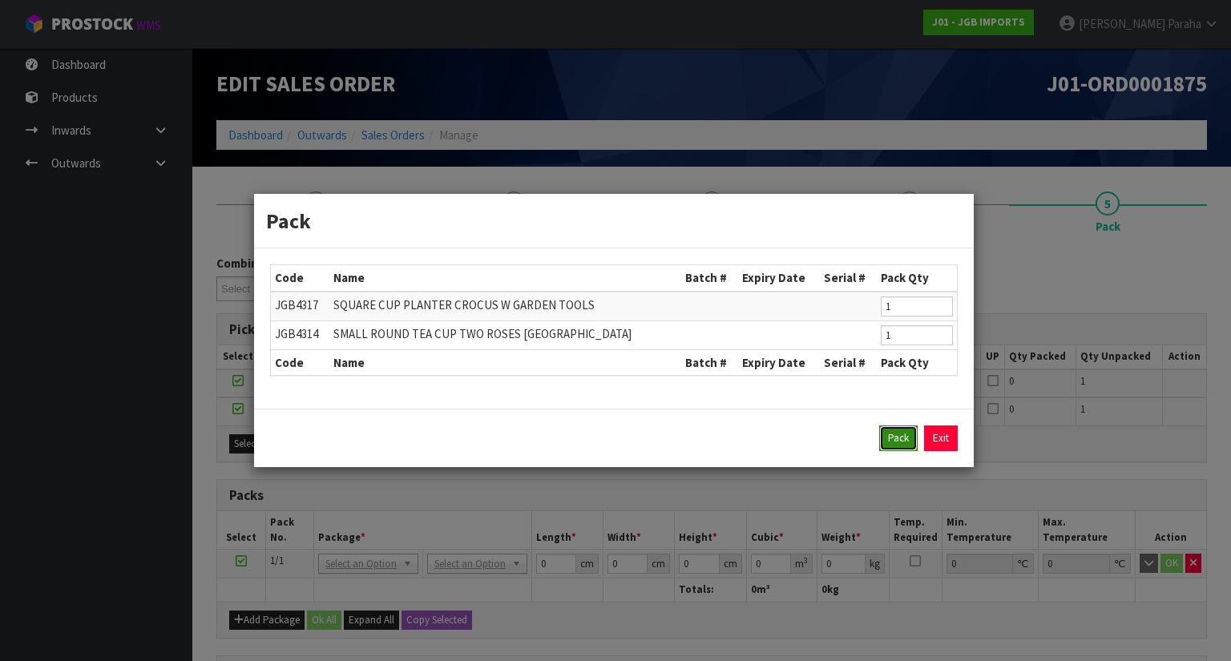
click at [902, 435] on button "Pack" at bounding box center [898, 439] width 38 height 26
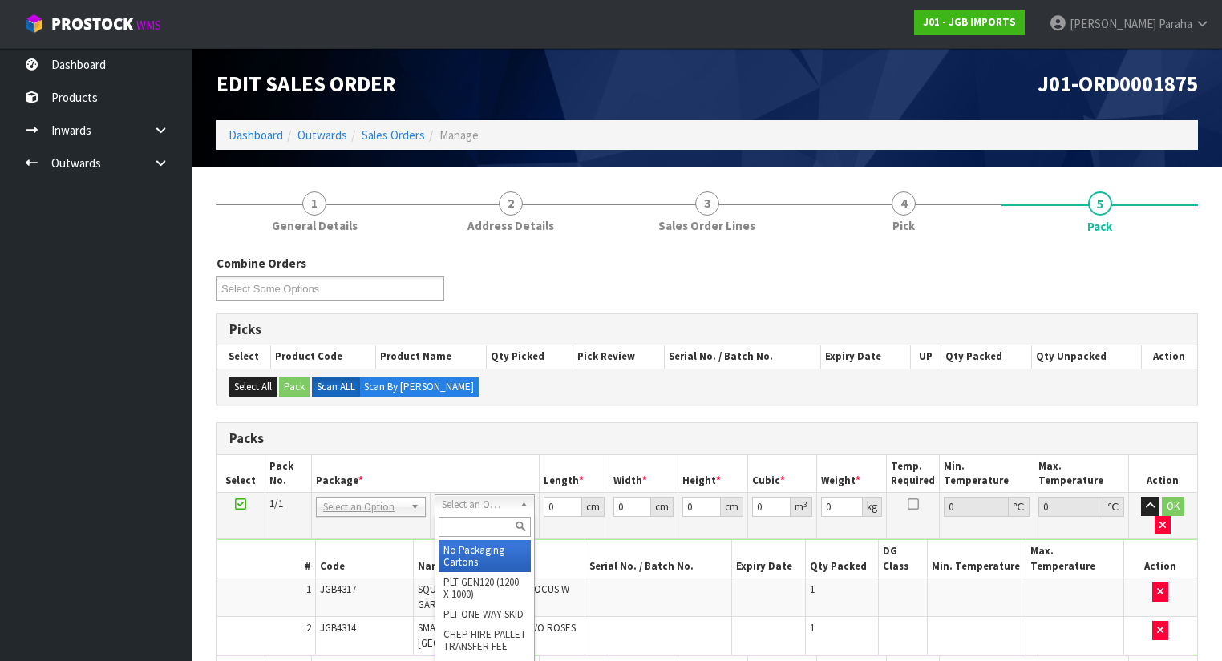
click at [462, 525] on input "text" at bounding box center [484, 527] width 92 height 20
type input "OC"
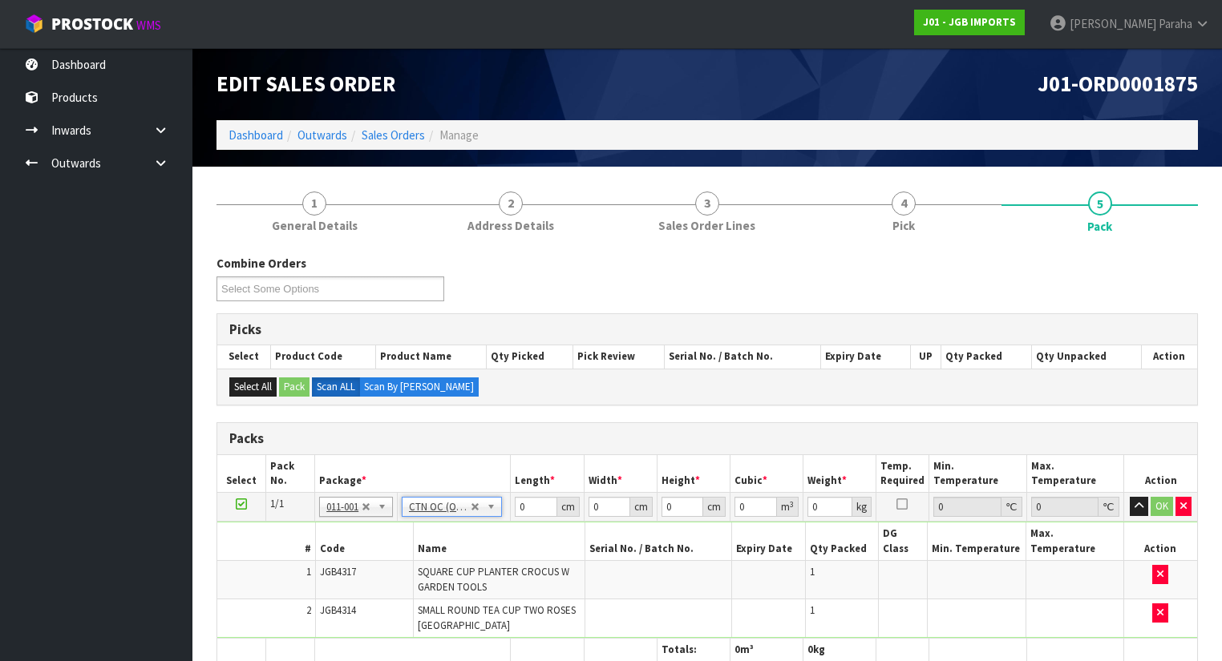
type input "1.8"
click at [528, 505] on input "0" at bounding box center [536, 507] width 42 height 20
type input "28"
type input "22"
type input "2"
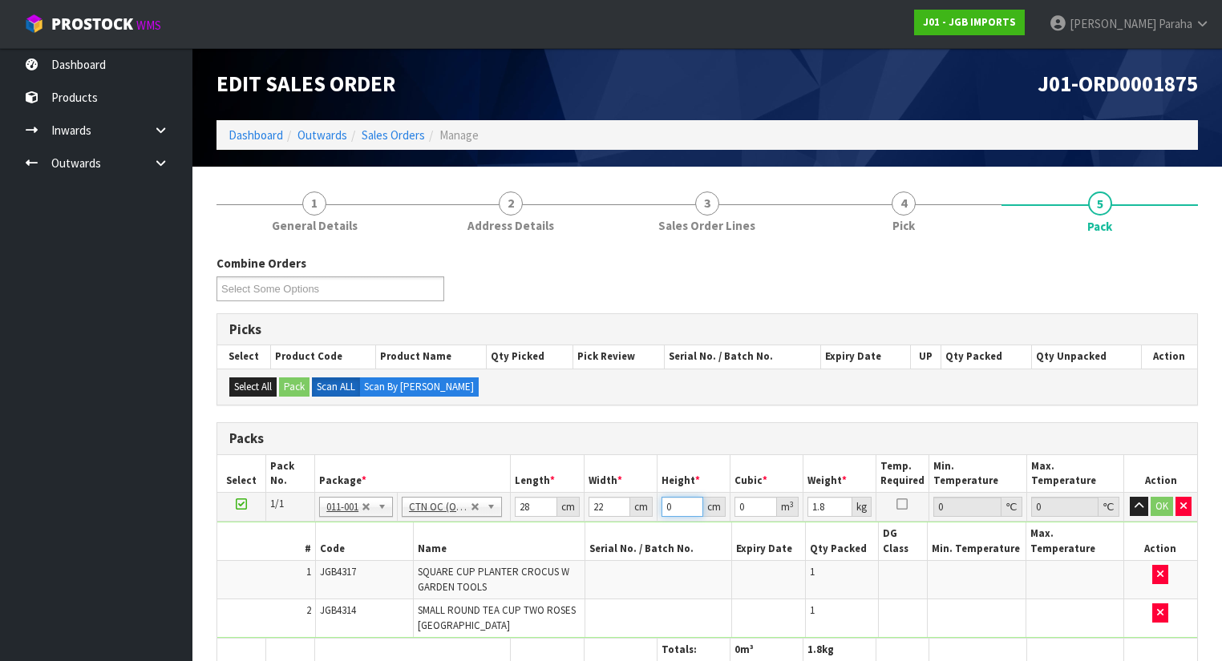
type input "0.001232"
type input "22"
type input "0.013552"
type input "22"
type input "3"
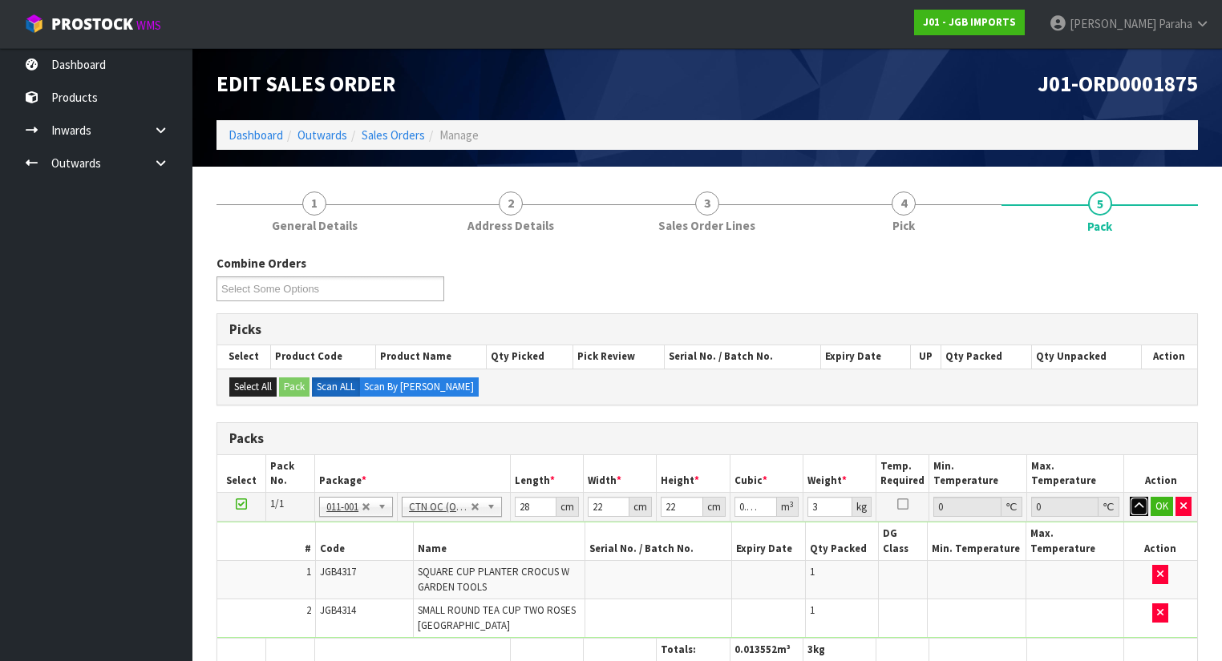
click at [1129, 497] on button "button" at bounding box center [1138, 506] width 18 height 19
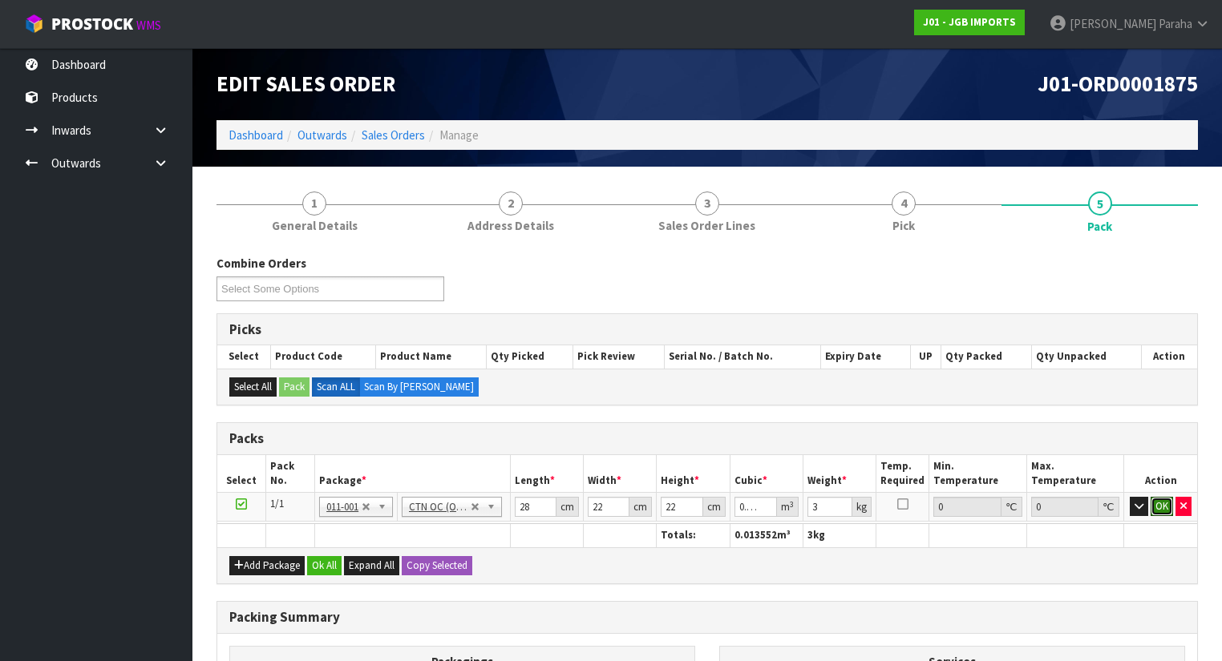
click button "OK" at bounding box center [1161, 506] width 22 height 19
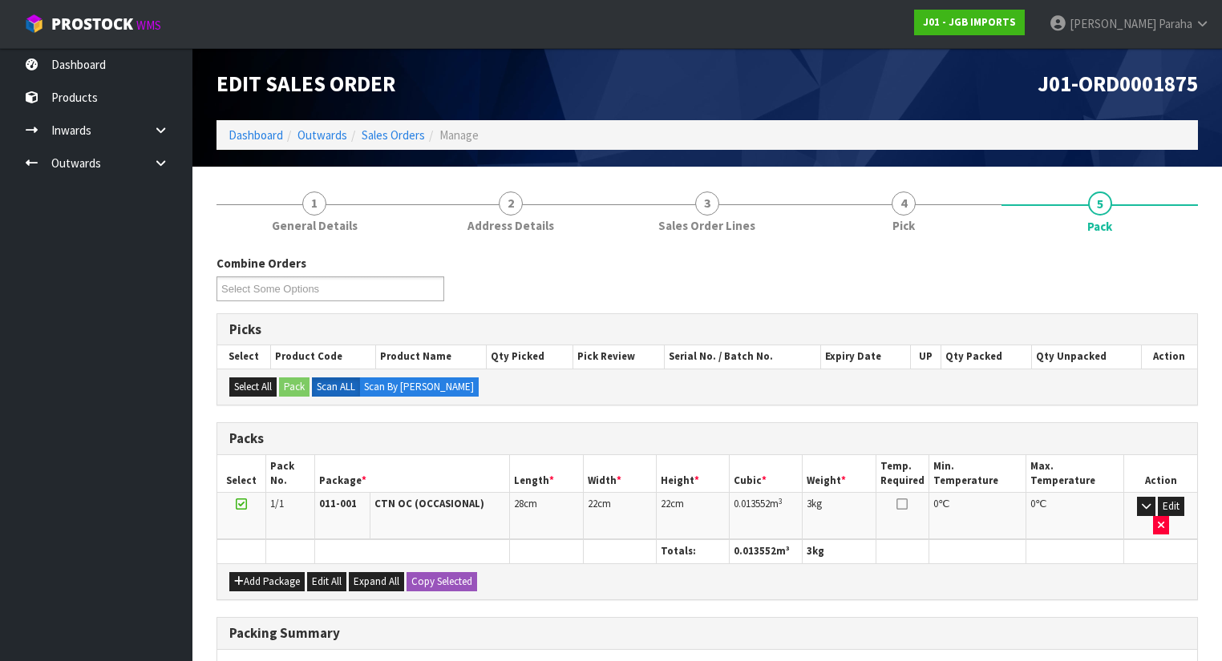
scroll to position [218, 0]
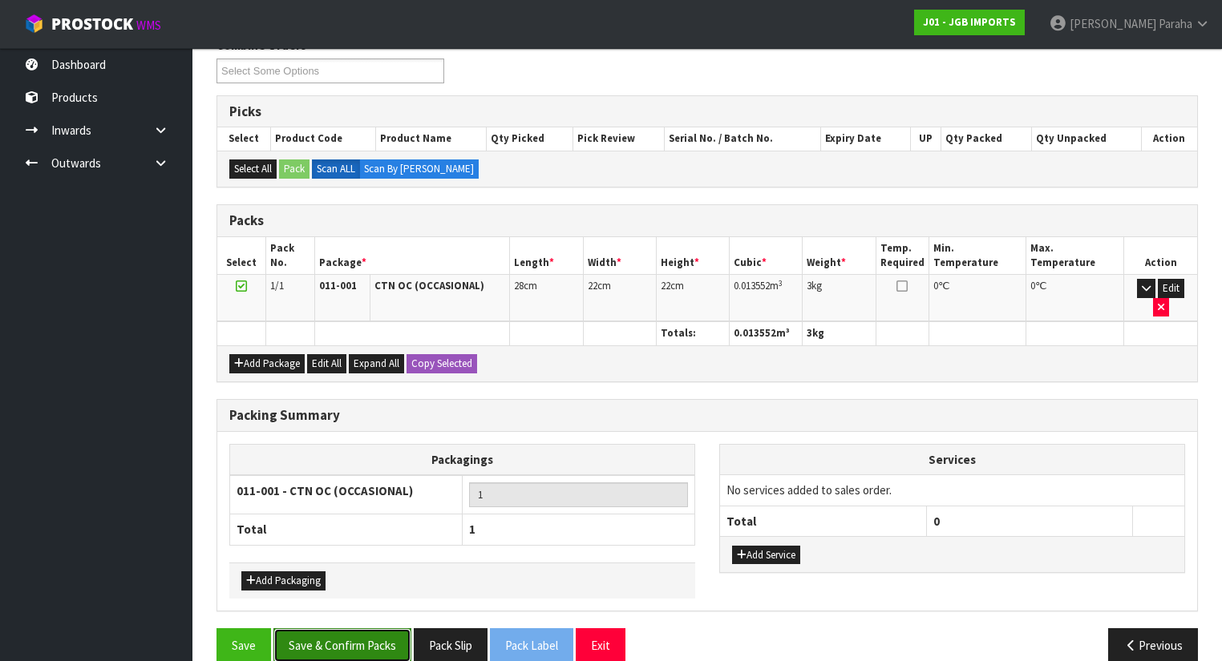
click at [362, 628] on button "Save & Confirm Packs" at bounding box center [342, 645] width 138 height 34
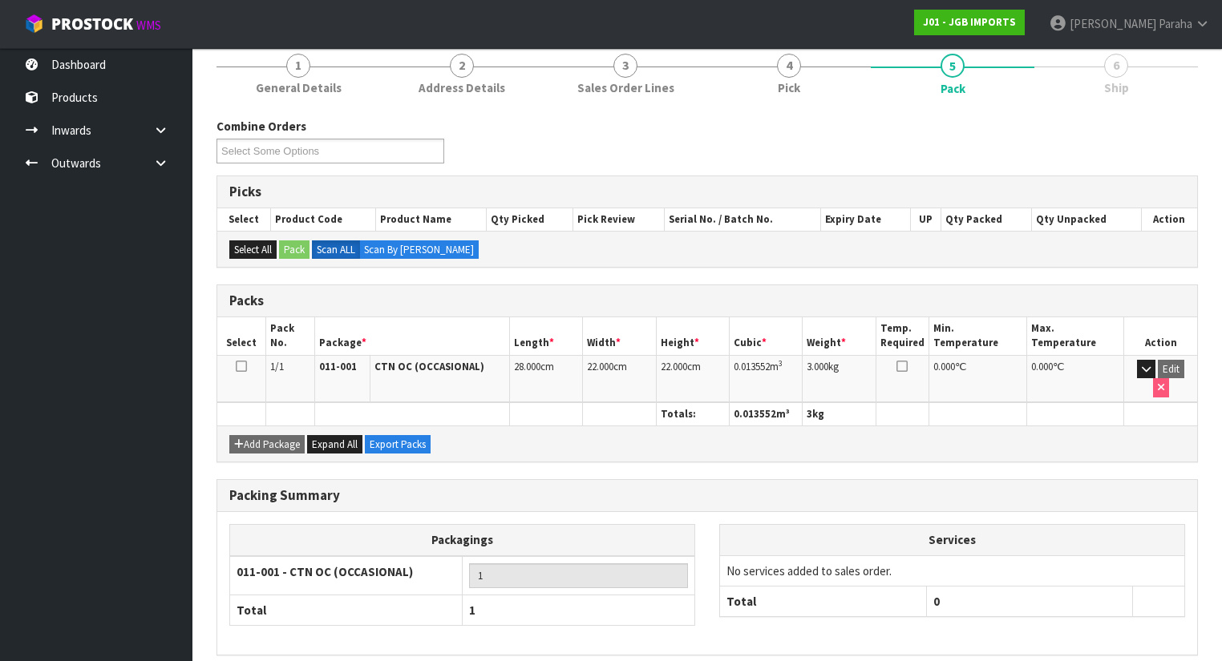
scroll to position [240, 0]
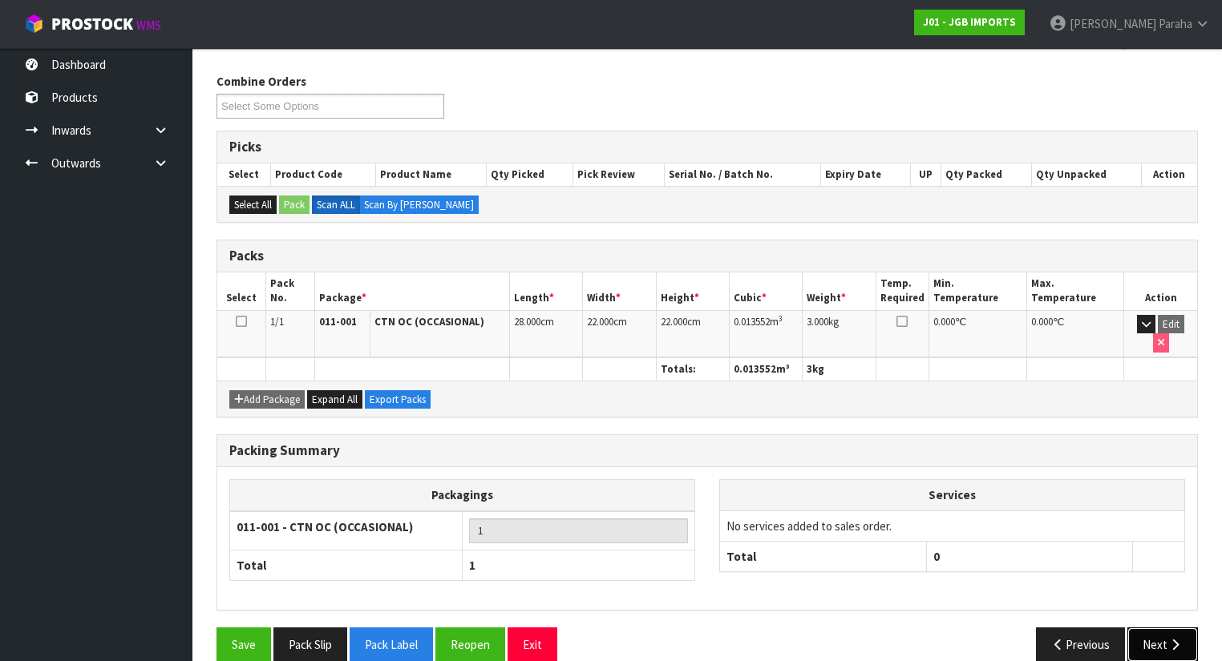
drag, startPoint x: 1174, startPoint y: 620, endPoint x: 1125, endPoint y: 606, distance: 51.0
click at [1174, 639] on icon "button" at bounding box center [1174, 645] width 15 height 12
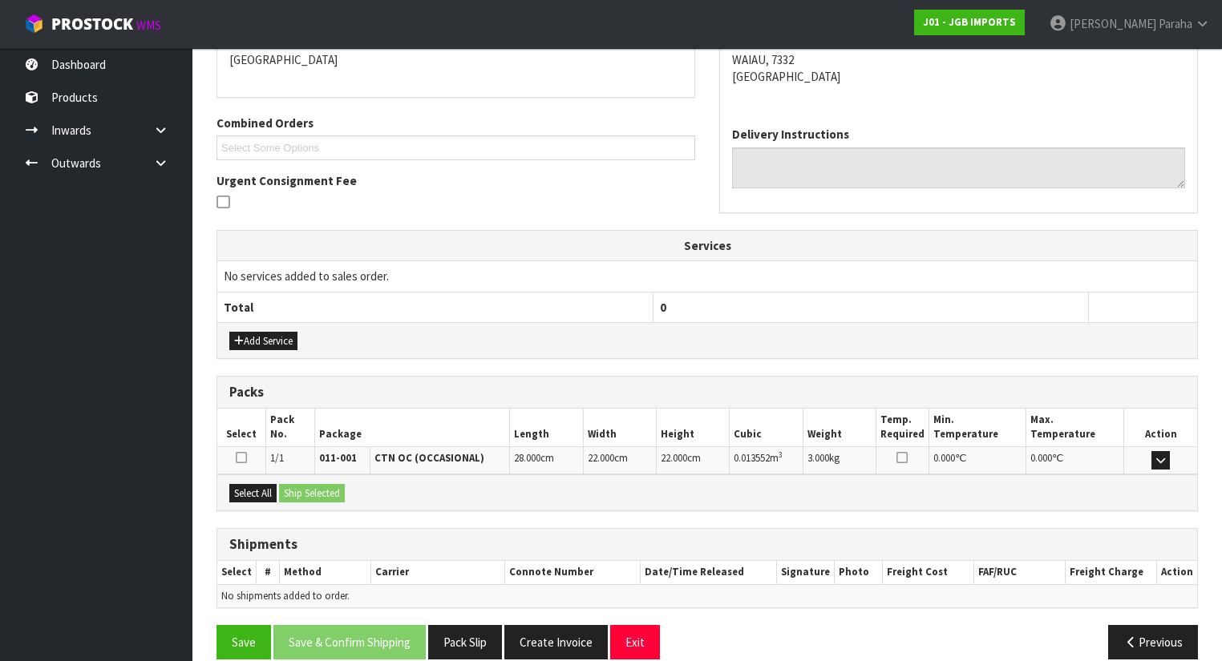
scroll to position [375, 0]
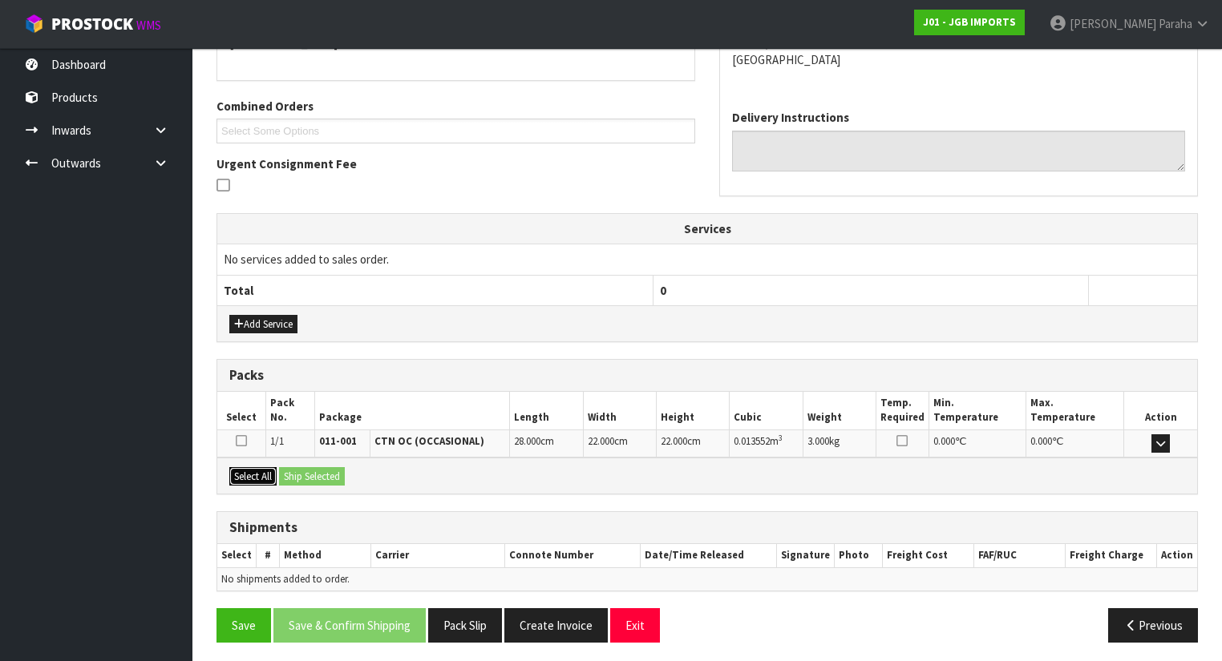
drag, startPoint x: 253, startPoint y: 472, endPoint x: 289, endPoint y: 468, distance: 35.5
click at [269, 468] on button "Select All" at bounding box center [252, 476] width 47 height 19
click at [295, 471] on button "Ship Selected" at bounding box center [312, 476] width 66 height 19
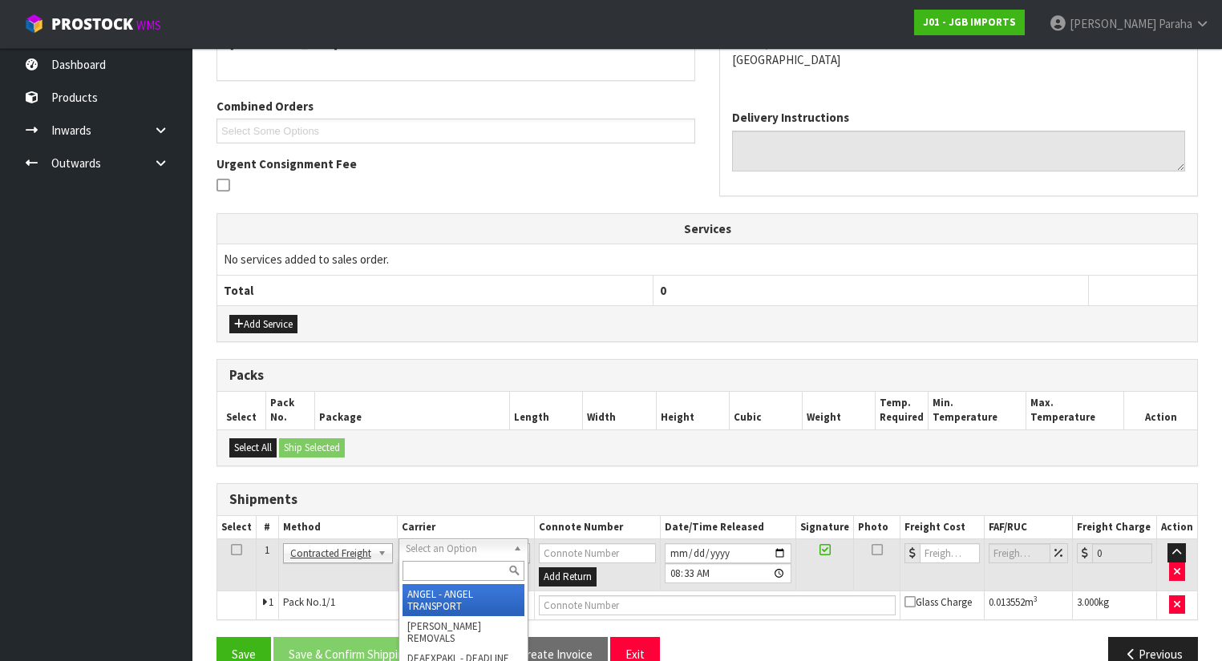
click at [438, 572] on input "text" at bounding box center [463, 571] width 122 height 20
type input "NZP"
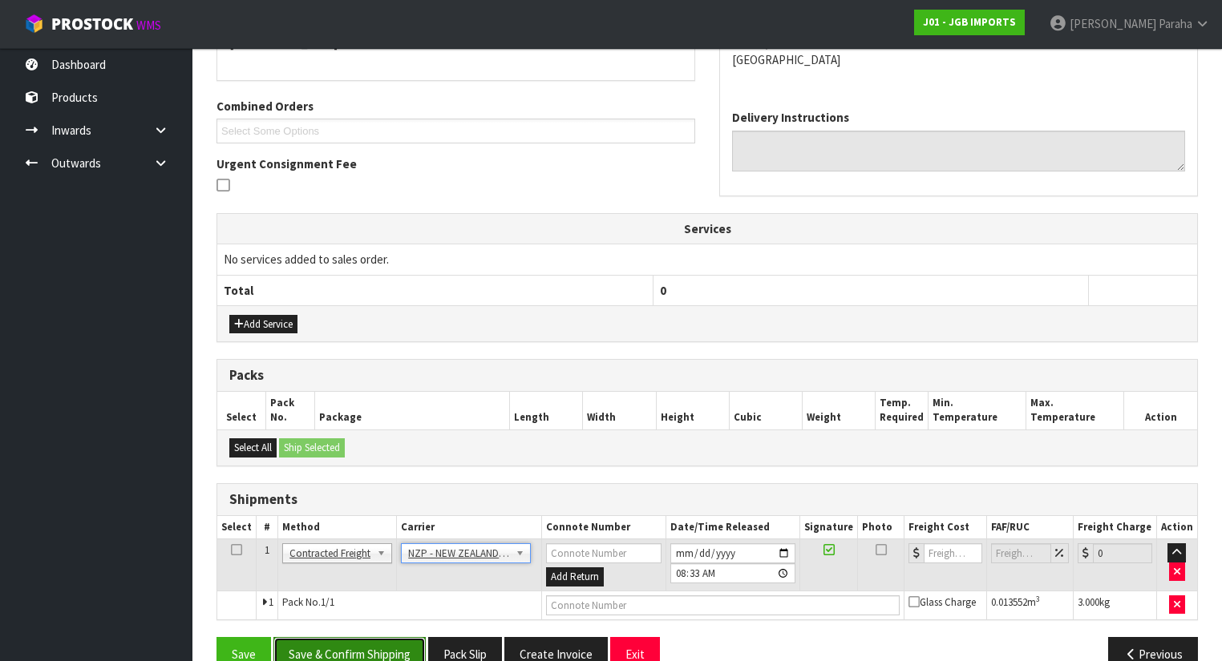
click at [378, 637] on button "Save & Confirm Shipping" at bounding box center [349, 654] width 152 height 34
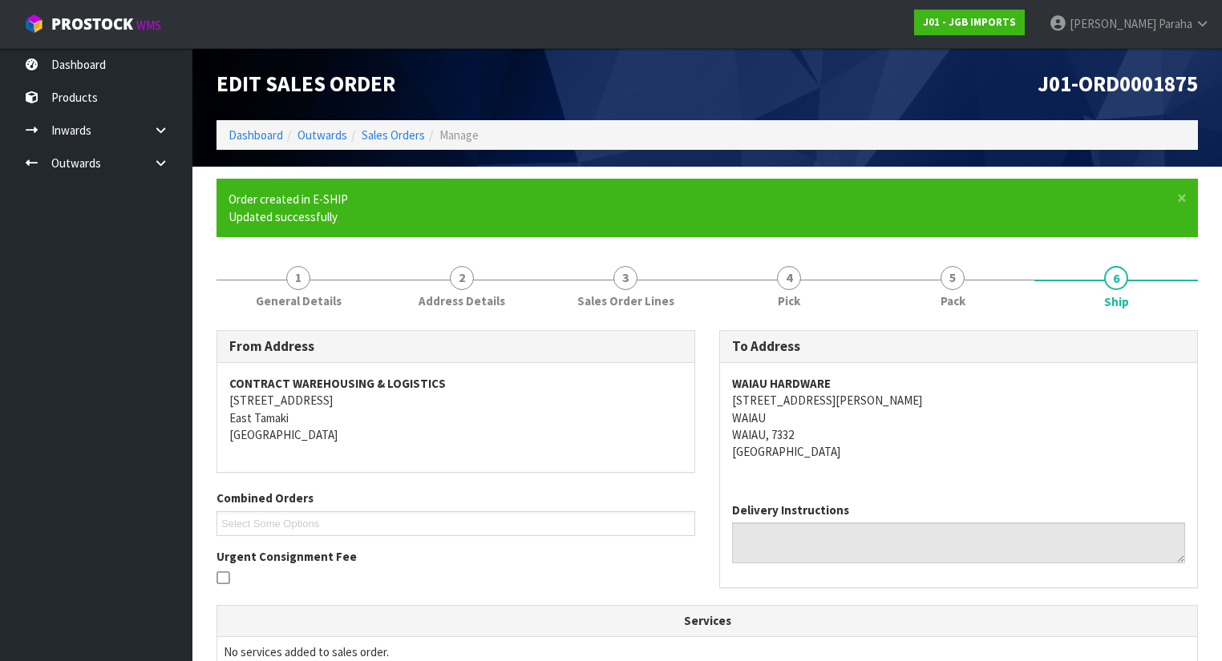
scroll to position [382, 0]
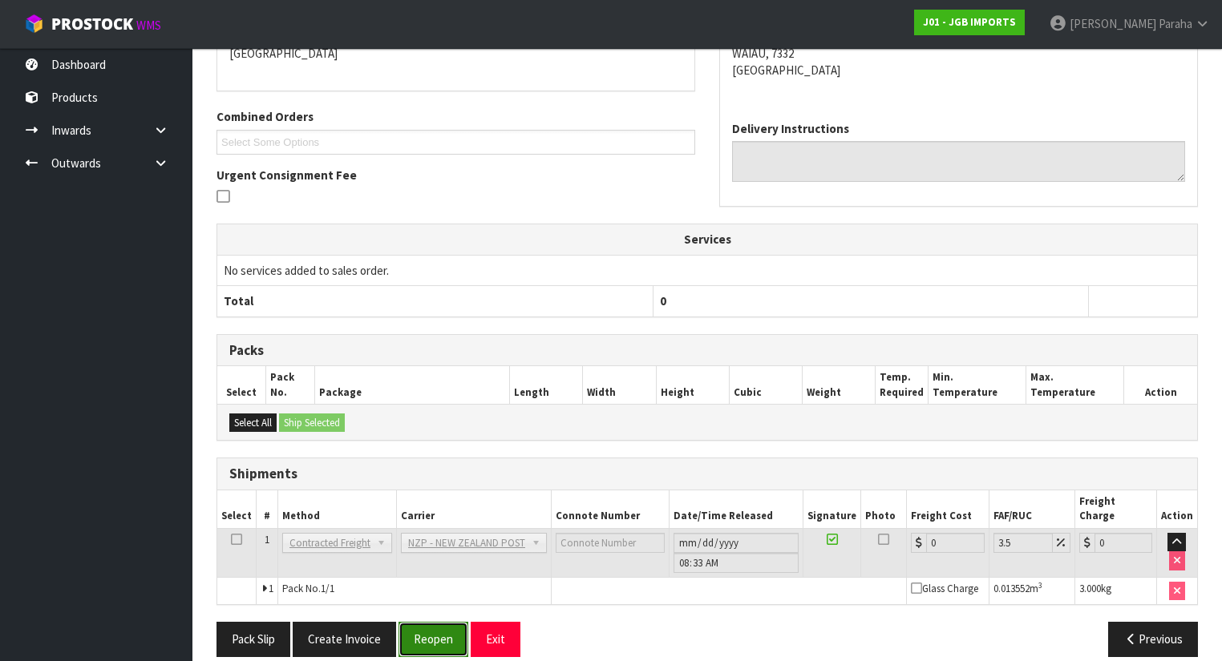
click at [442, 622] on button "Reopen" at bounding box center [433, 639] width 70 height 34
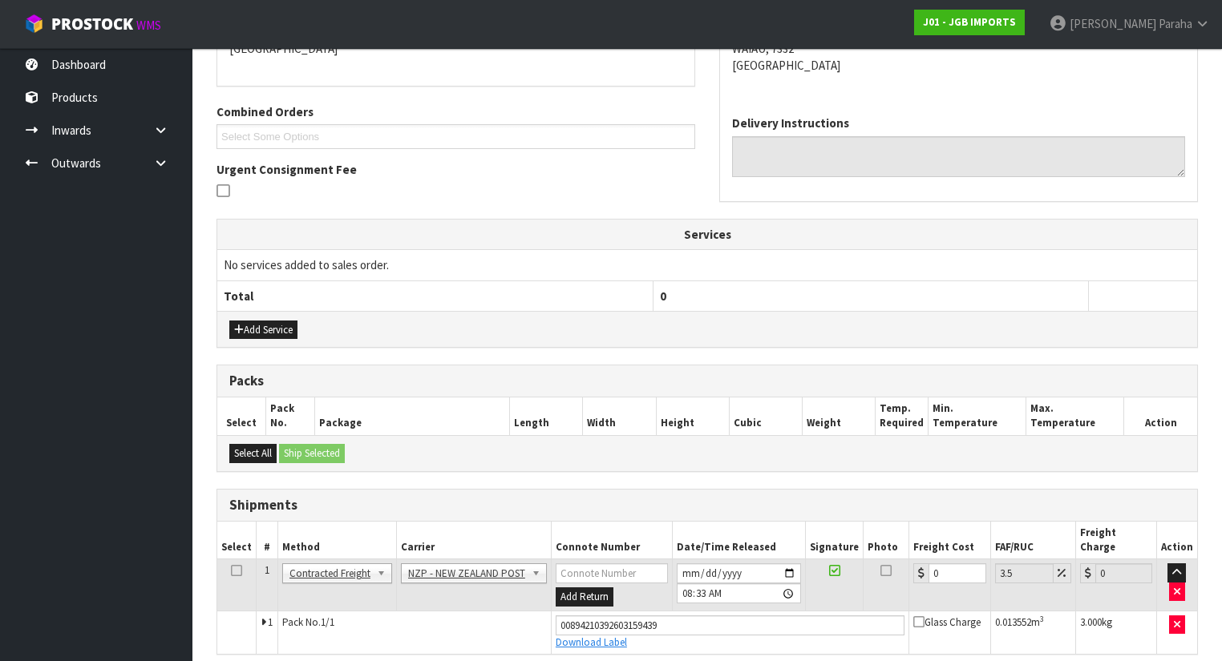
scroll to position [418, 0]
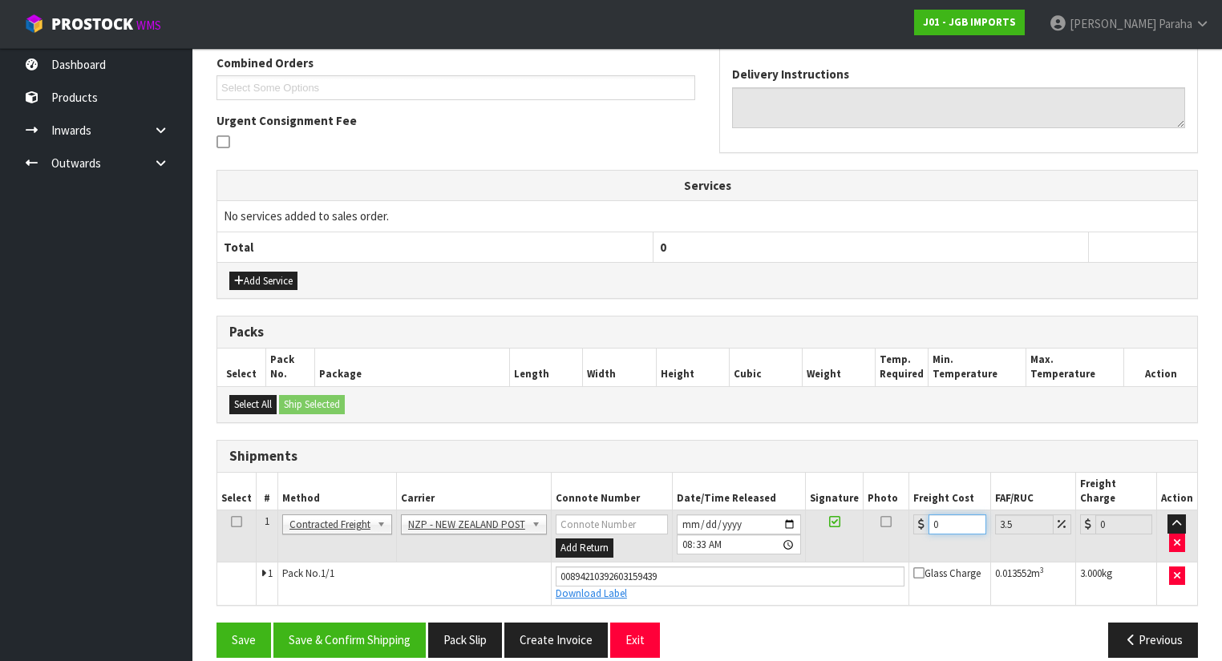
click at [941, 515] on input "0" at bounding box center [956, 525] width 57 height 20
type input "1"
type input "1.03"
type input "11"
type input "11.38"
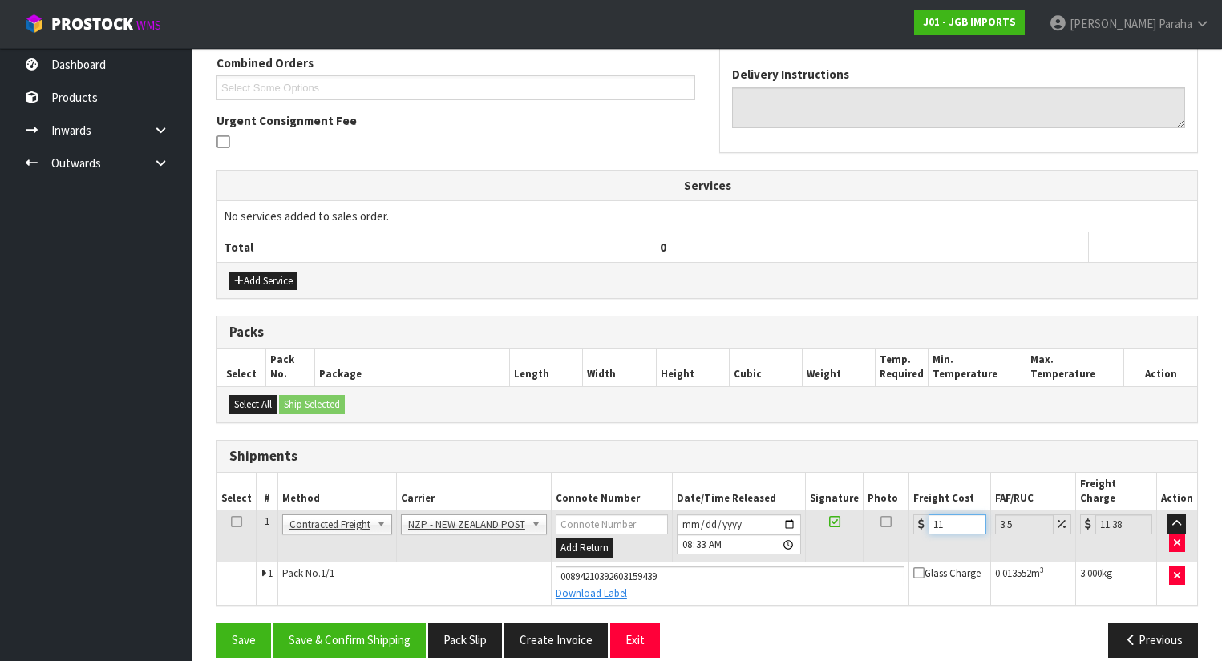
type input "11.6"
type input "12.01"
type input "11.61"
type input "12.02"
type input "11.61"
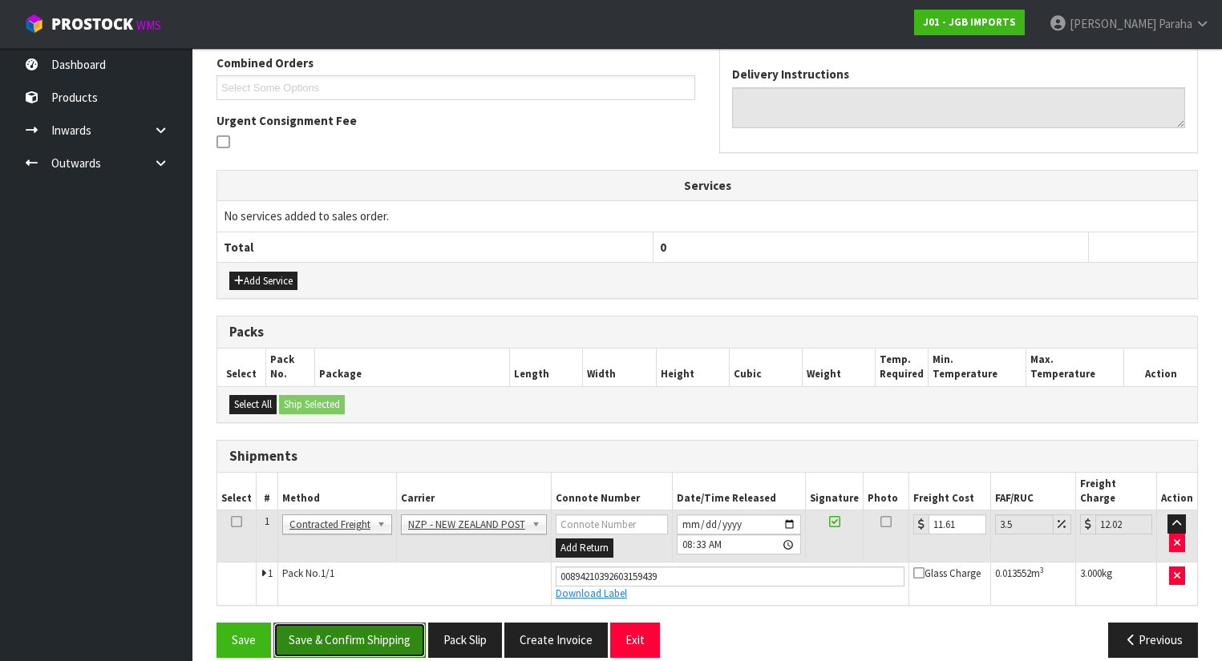
click at [342, 631] on button "Save & Confirm Shipping" at bounding box center [349, 640] width 152 height 34
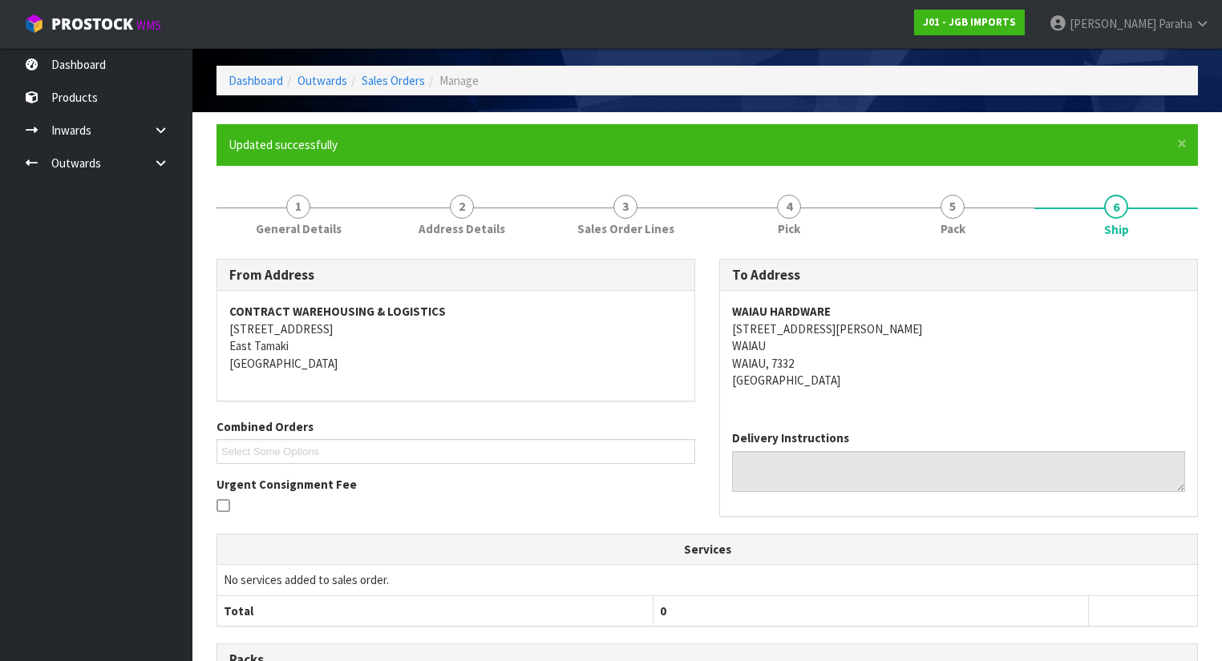
scroll to position [0, 0]
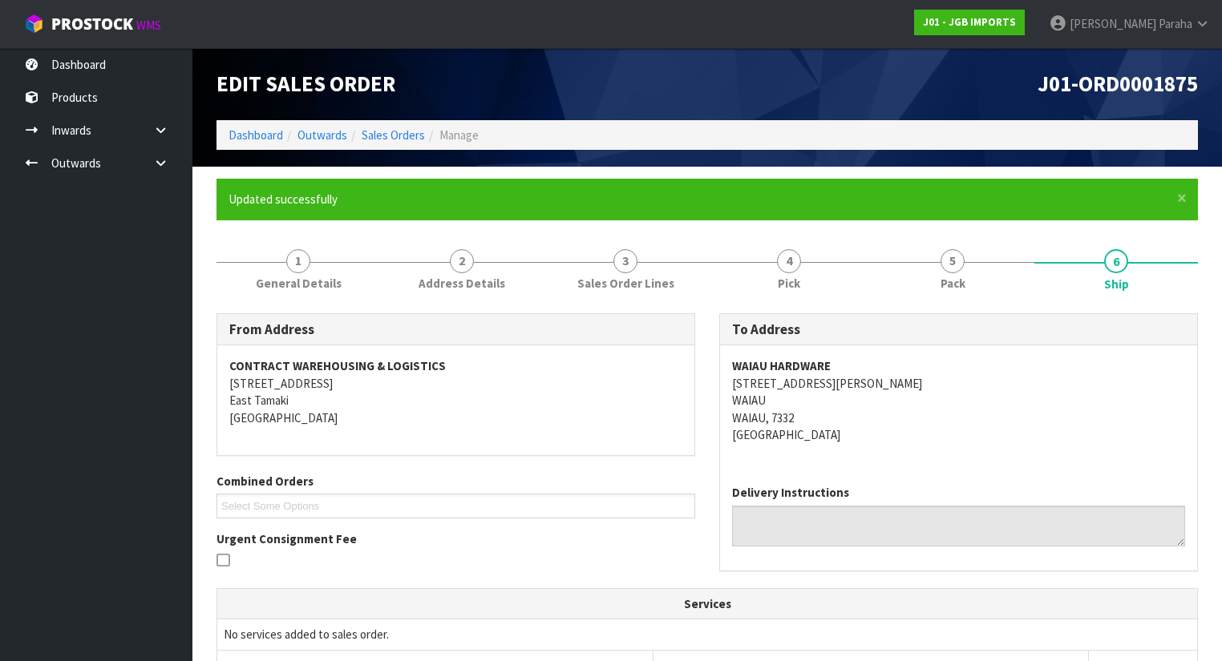
click at [1145, 87] on span "J01-ORD0001875" at bounding box center [1117, 83] width 160 height 27
copy div "J01-ORD0001875"
click at [266, 142] on li "Dashboard" at bounding box center [255, 135] width 55 height 17
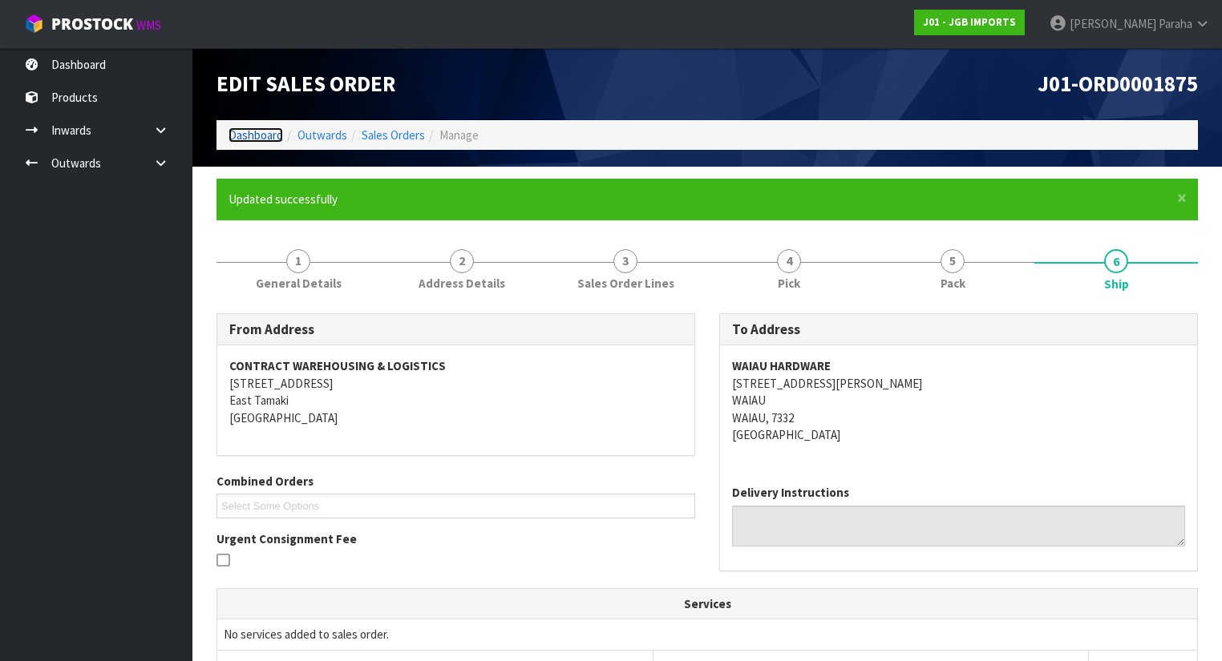
click at [265, 136] on link "Dashboard" at bounding box center [255, 134] width 55 height 15
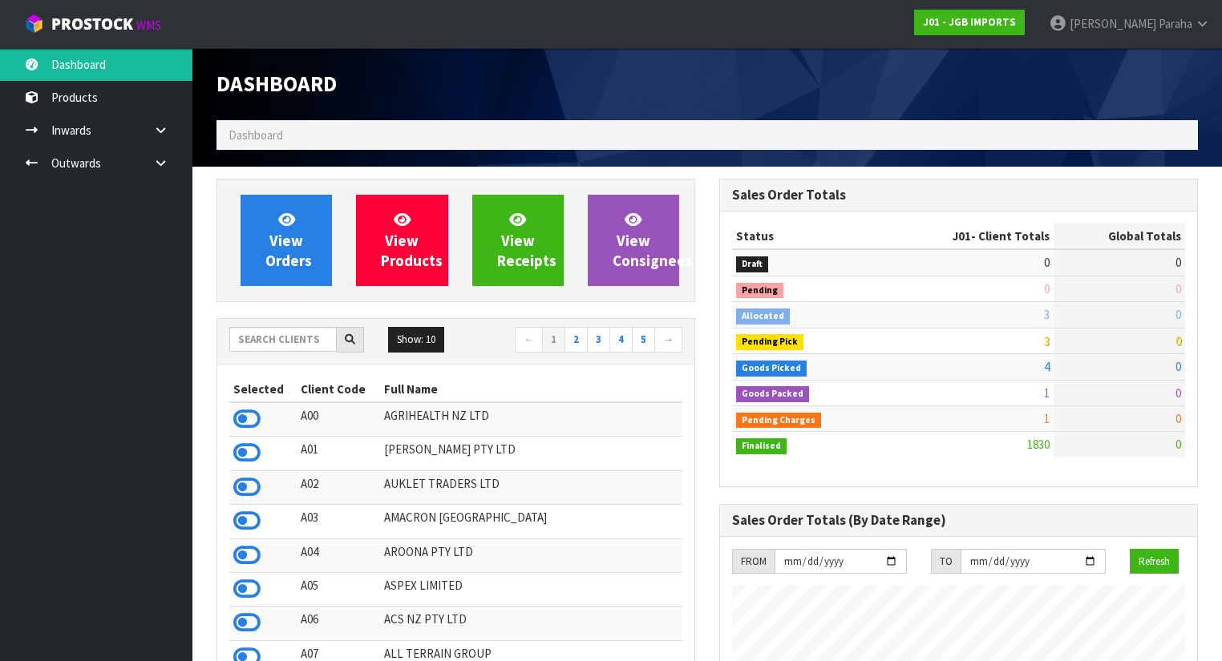
scroll to position [1243, 503]
click at [297, 343] on input "text" at bounding box center [282, 339] width 107 height 25
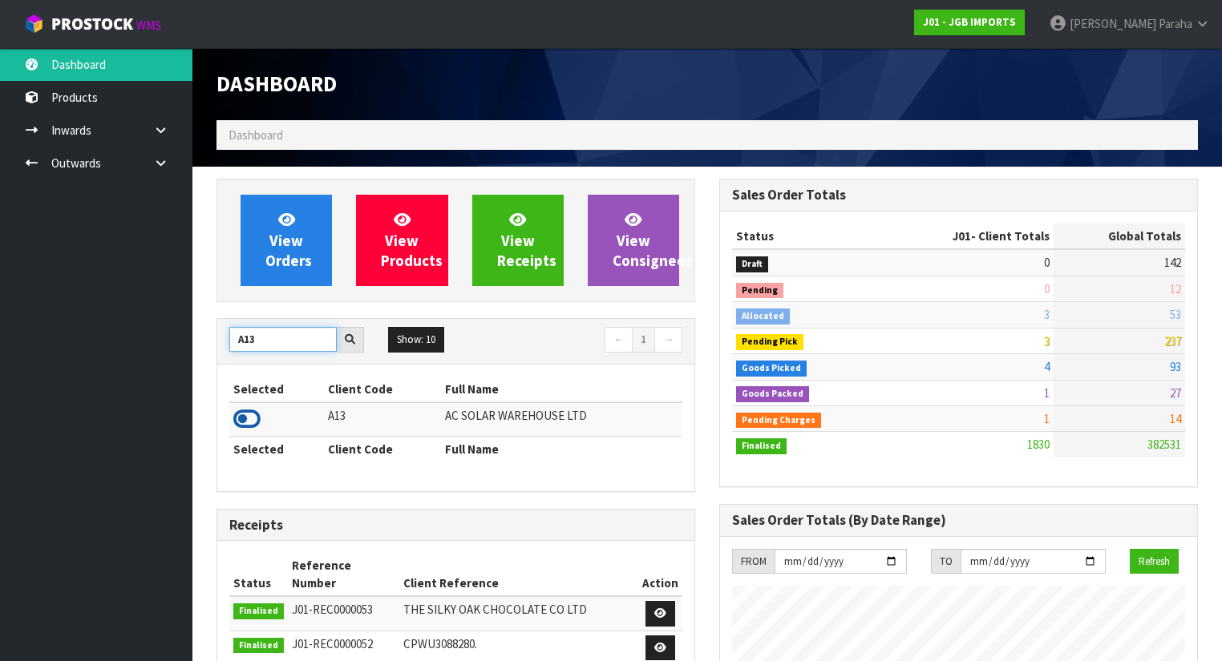
type input "A13"
click at [247, 412] on icon at bounding box center [246, 419] width 27 height 24
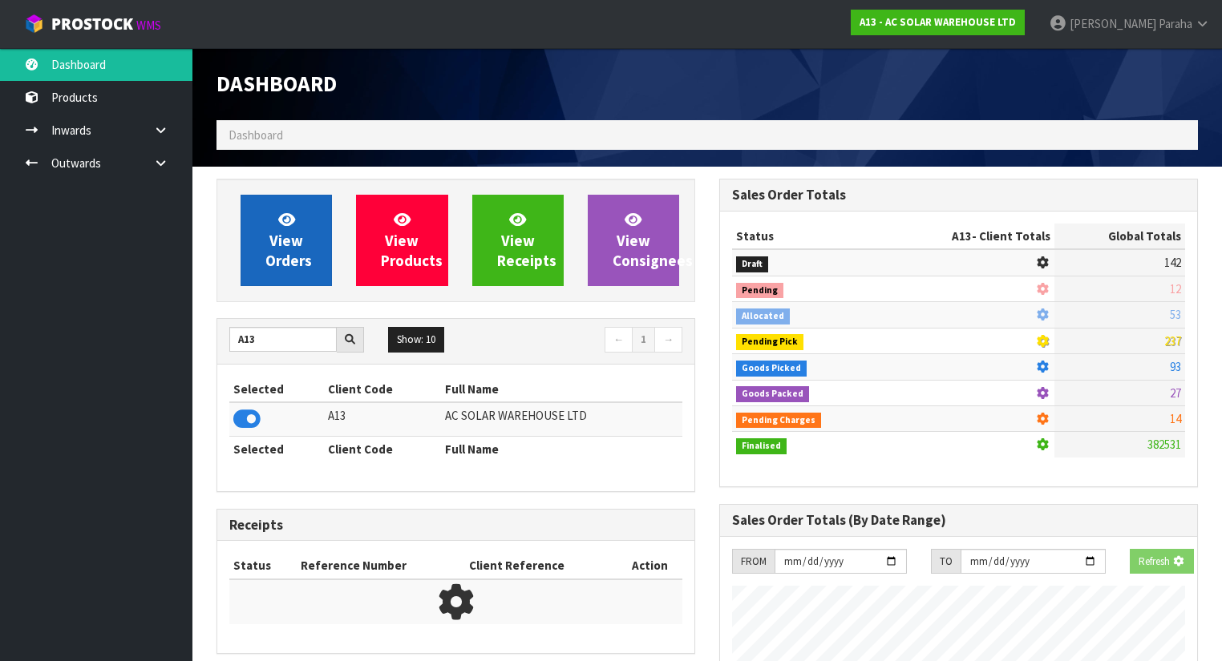
scroll to position [996, 503]
click at [305, 237] on link "View Orders" at bounding box center [285, 240] width 91 height 91
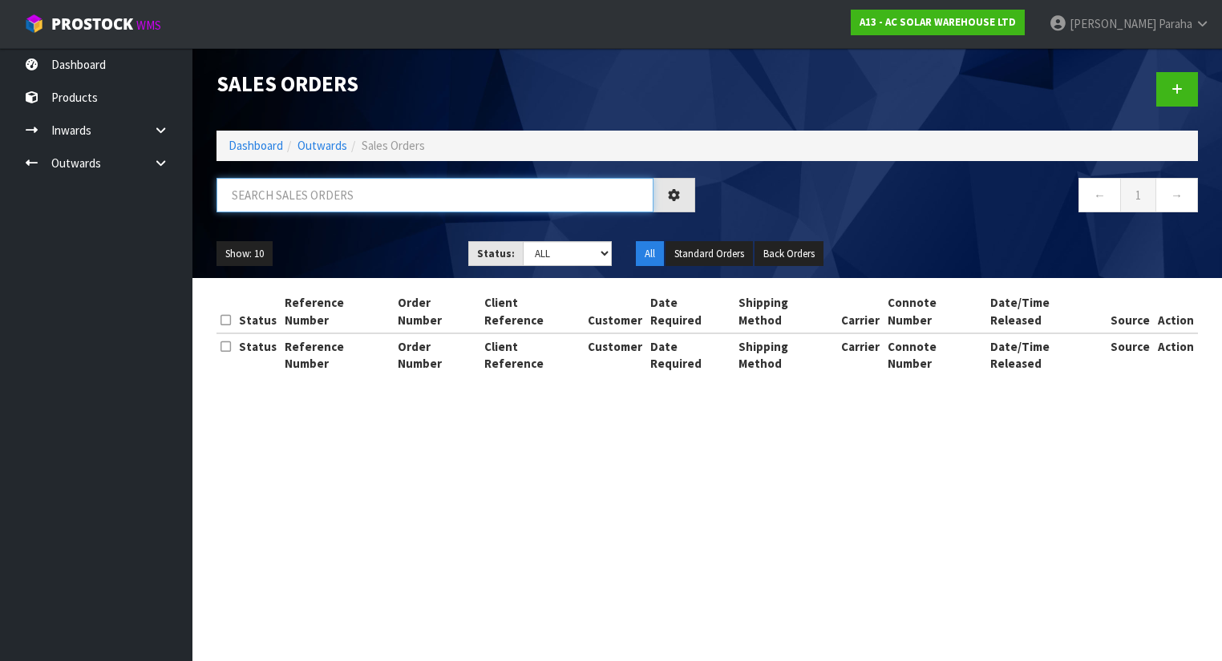
click at [311, 200] on input "text" at bounding box center [434, 195] width 437 height 34
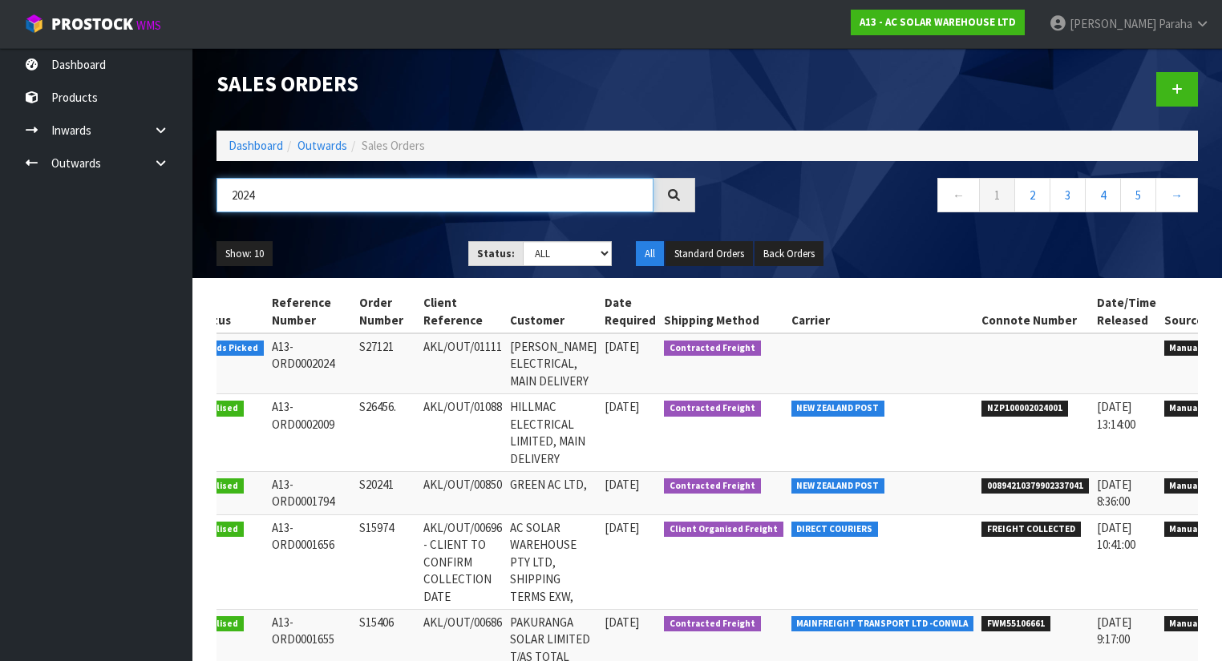
type input "2024"
click at [1217, 356] on link at bounding box center [1232, 351] width 30 height 26
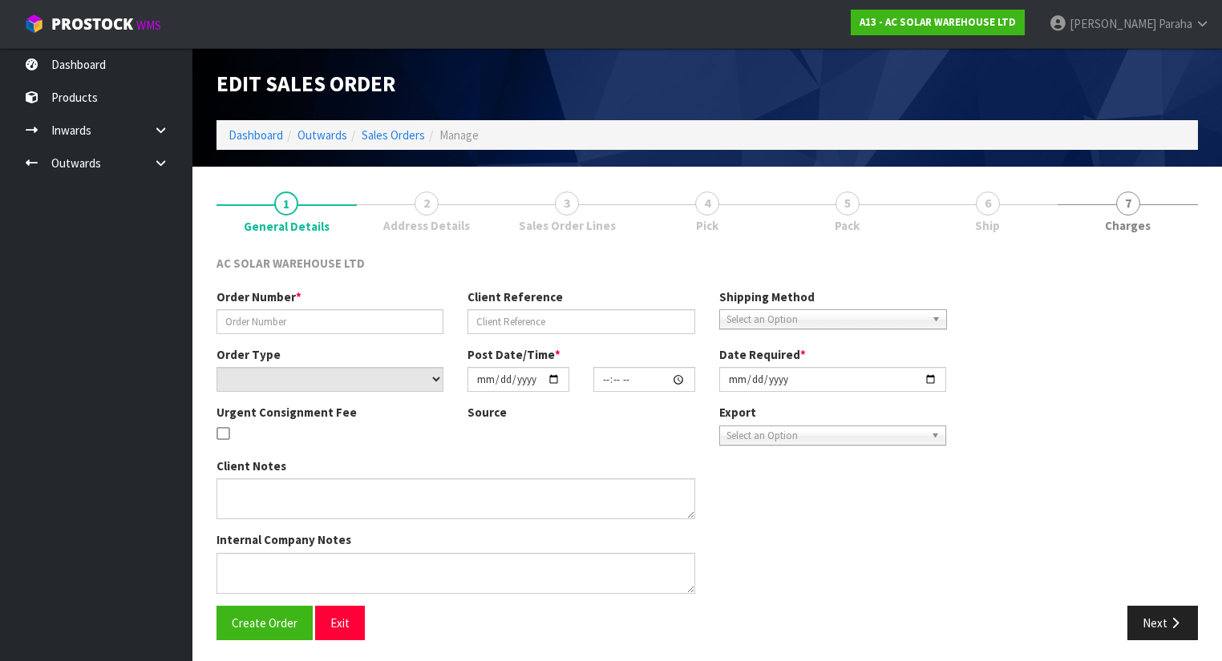
type input "S27121"
type input "AKL/OUT/01111"
select select "number:0"
type input "2025-09-23"
type input "19:31:00.000"
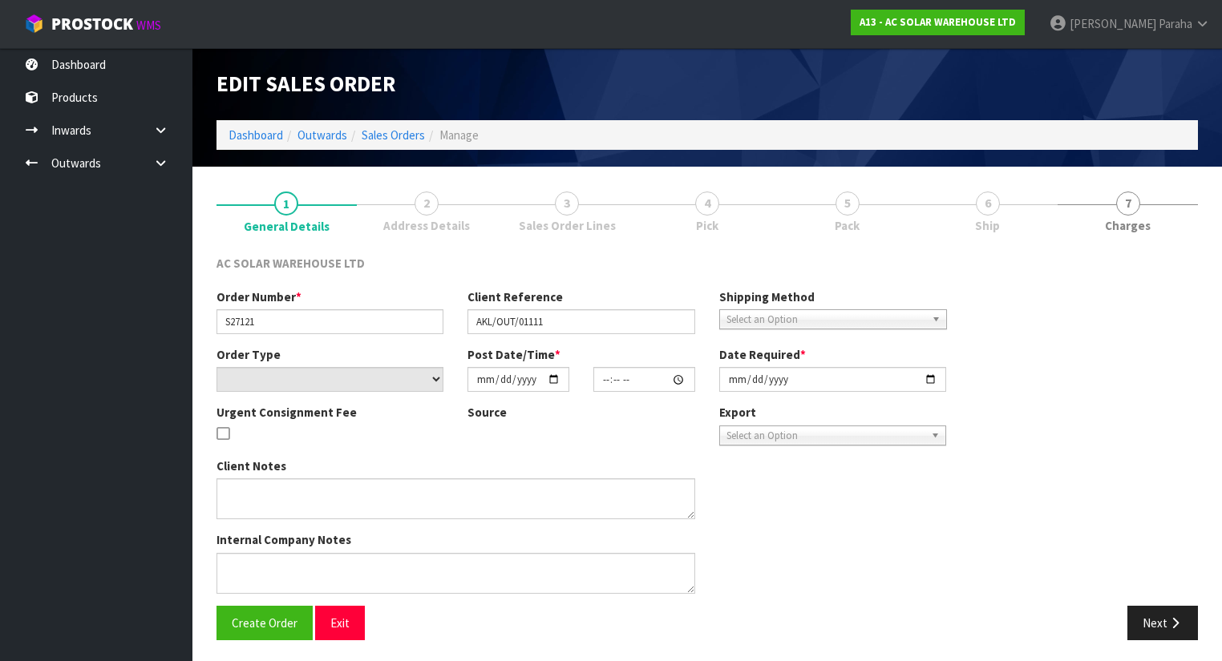
type input "2025-09-23"
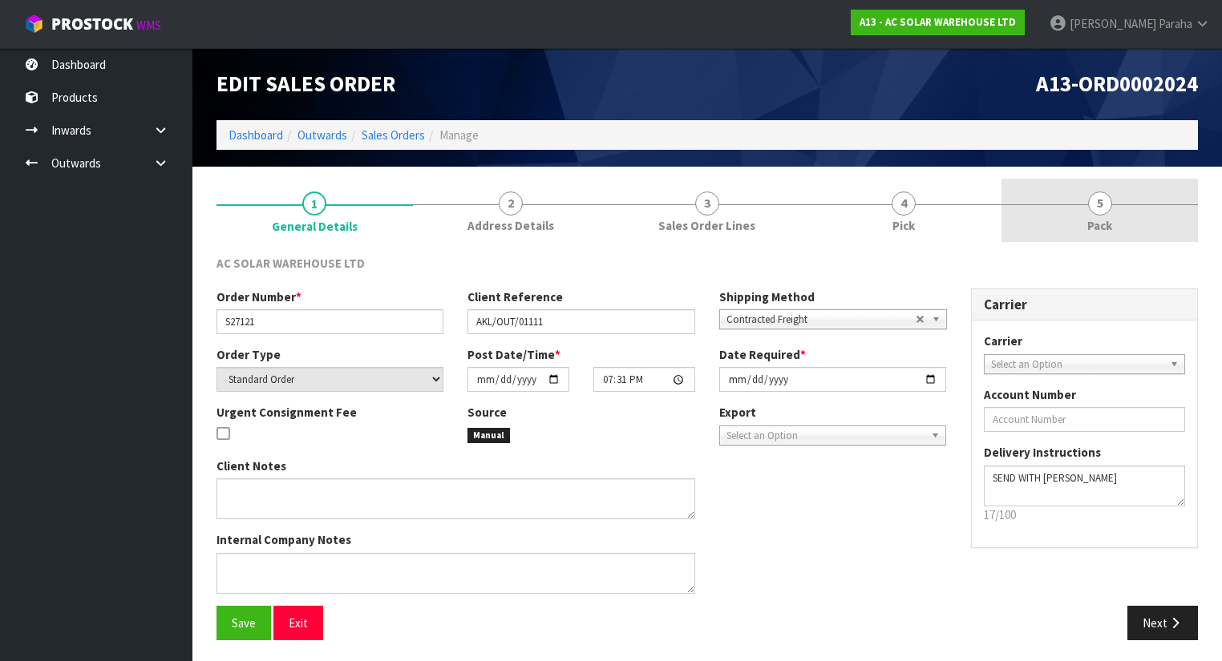
click at [1107, 214] on link "5 Pack" at bounding box center [1099, 210] width 196 height 63
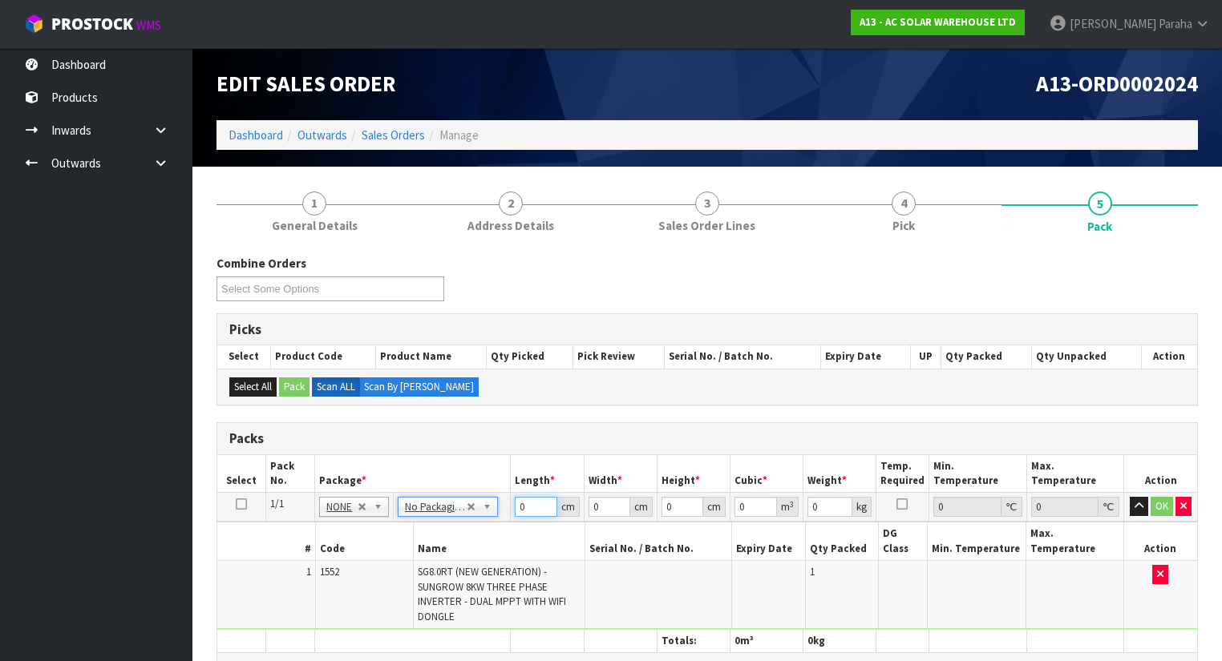
click at [526, 511] on input "0" at bounding box center [536, 507] width 42 height 20
type input "85"
type input "46"
type input "3"
type input "0.01173"
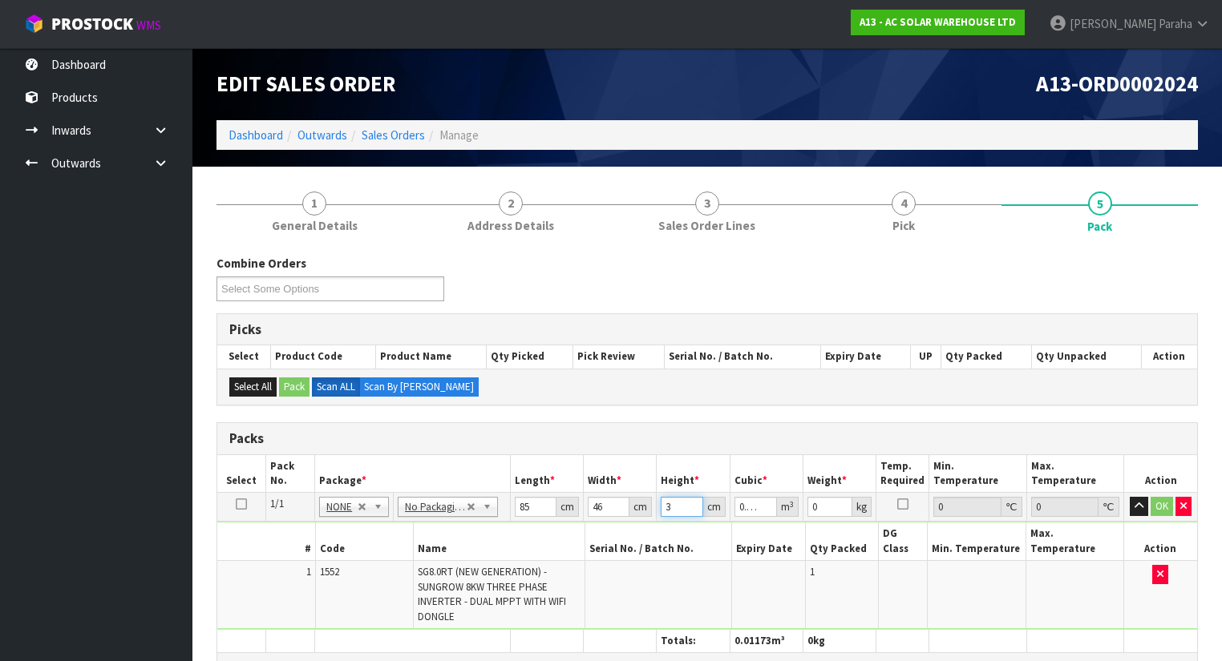
type input "34"
type input "0.13294"
type input "34"
type input "29"
click at [1129, 497] on button "button" at bounding box center [1138, 506] width 18 height 19
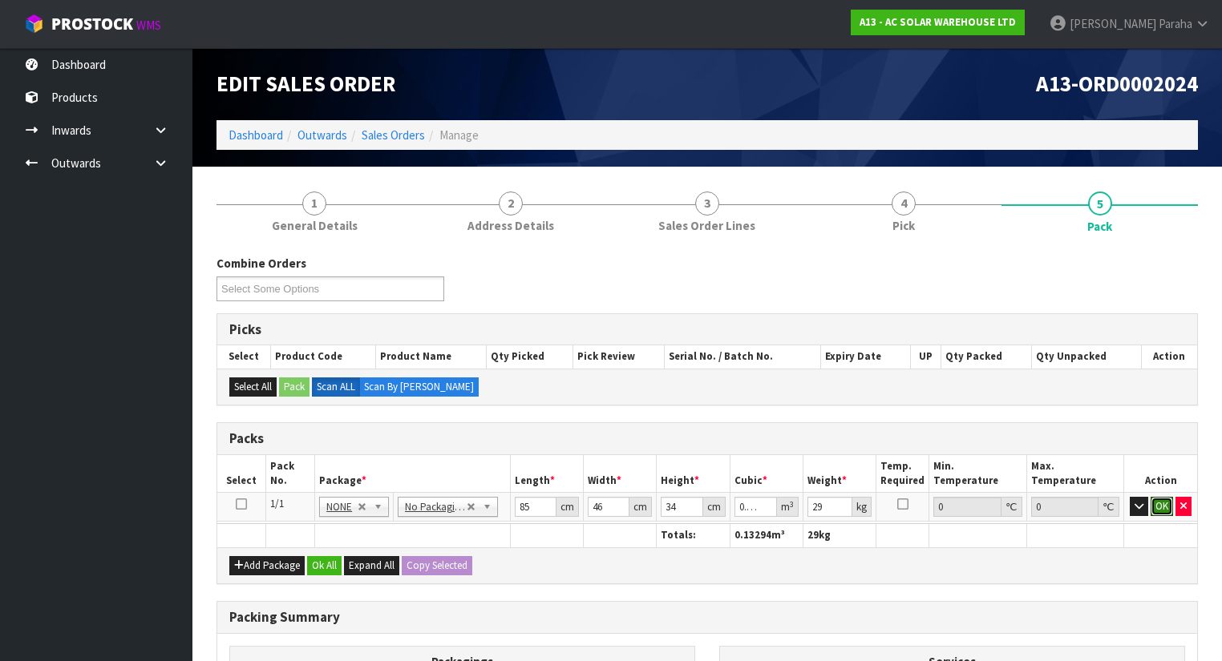
click button "OK" at bounding box center [1161, 506] width 22 height 19
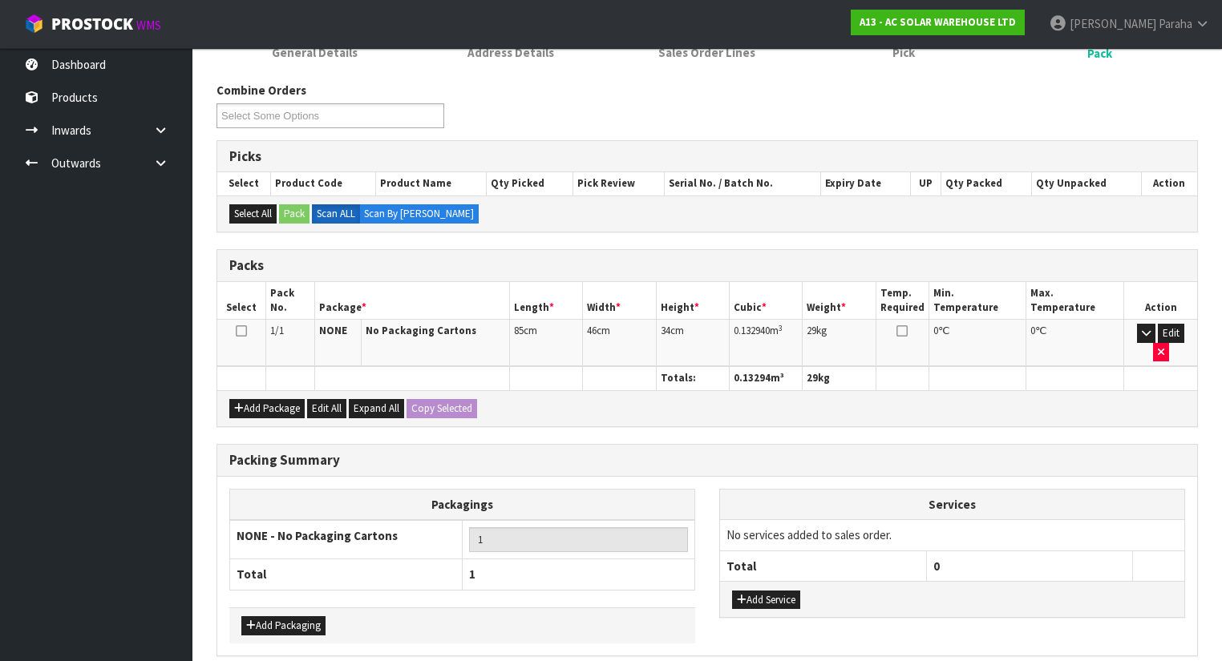
scroll to position [218, 0]
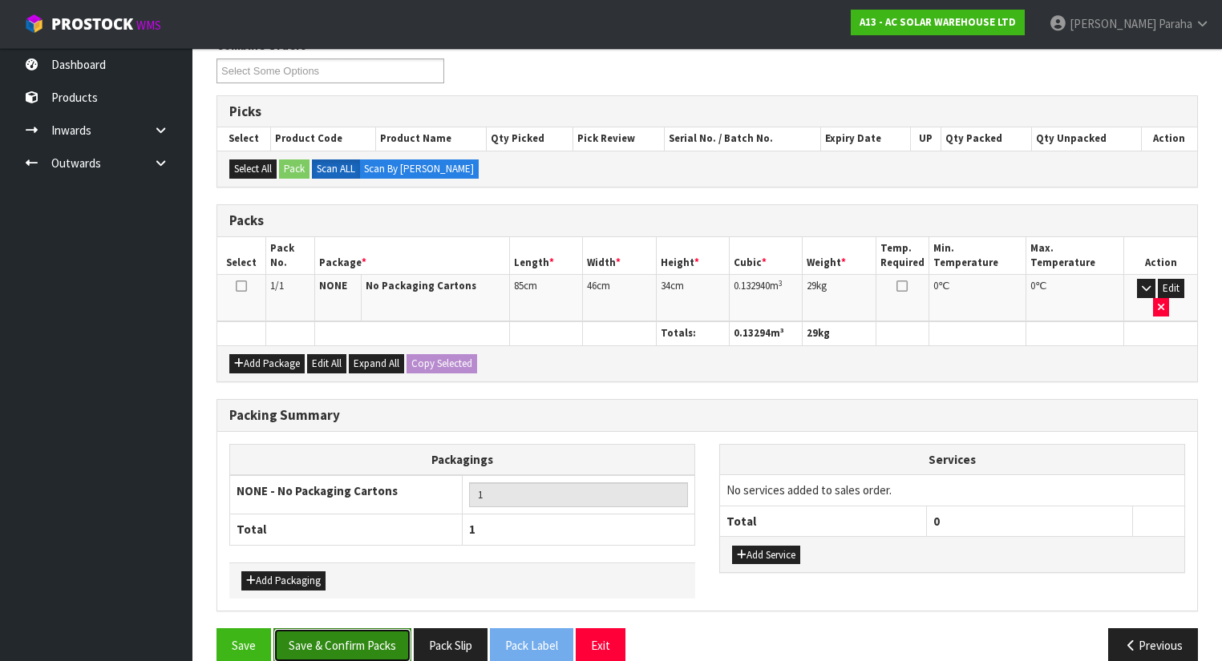
click at [334, 628] on button "Save & Confirm Packs" at bounding box center [342, 645] width 138 height 34
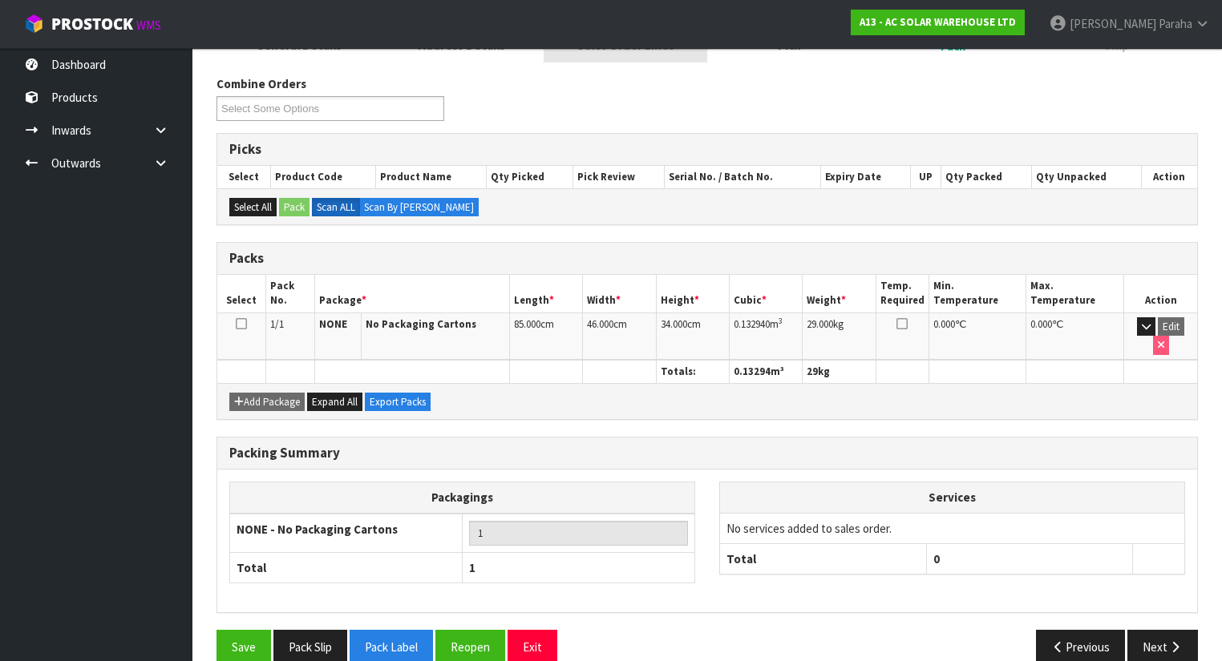
scroll to position [240, 0]
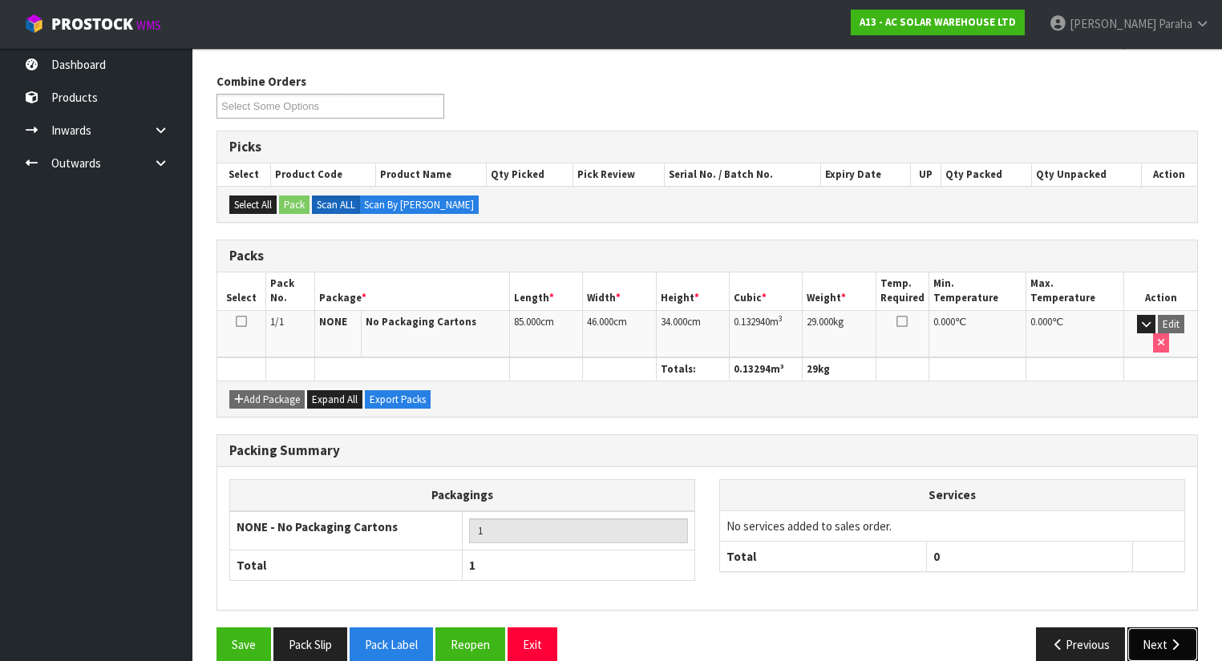
click at [1177, 628] on button "Next" at bounding box center [1162, 645] width 71 height 34
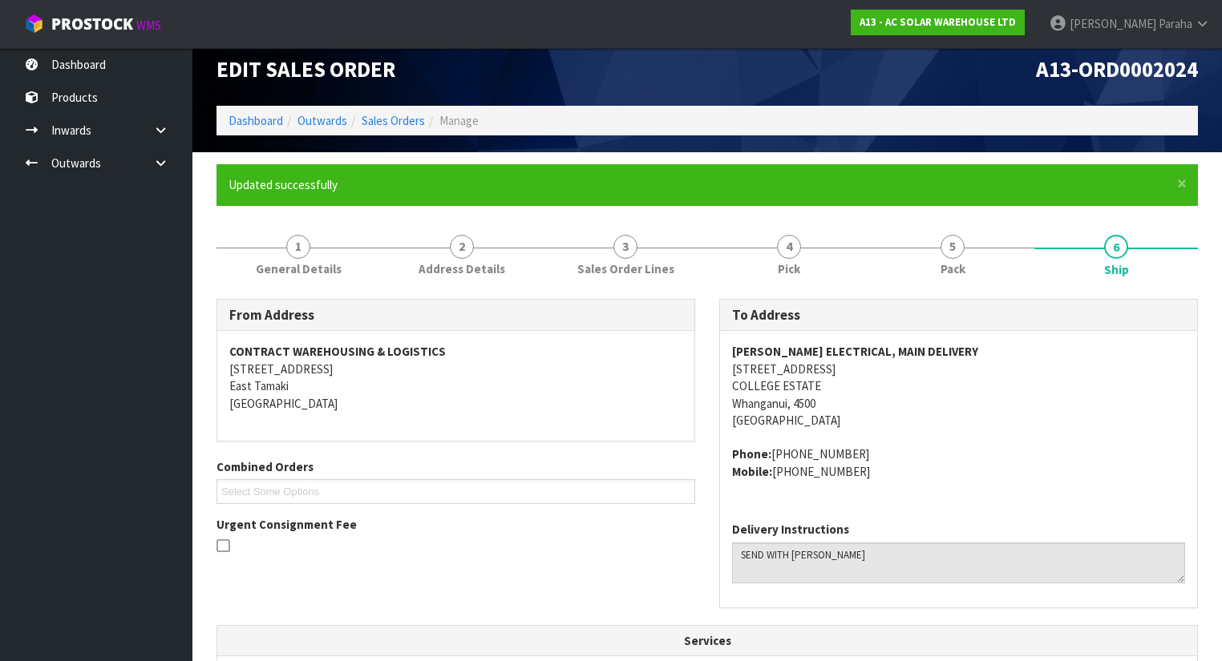
scroll to position [0, 0]
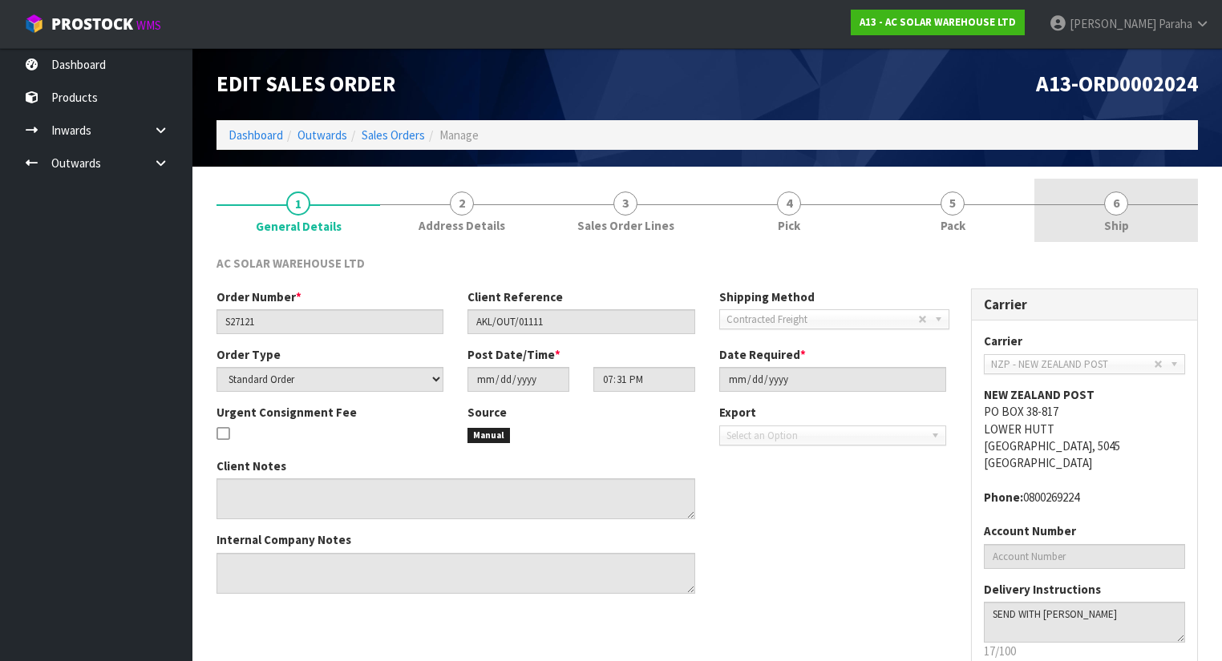
click at [1108, 208] on span "6" at bounding box center [1116, 204] width 24 height 24
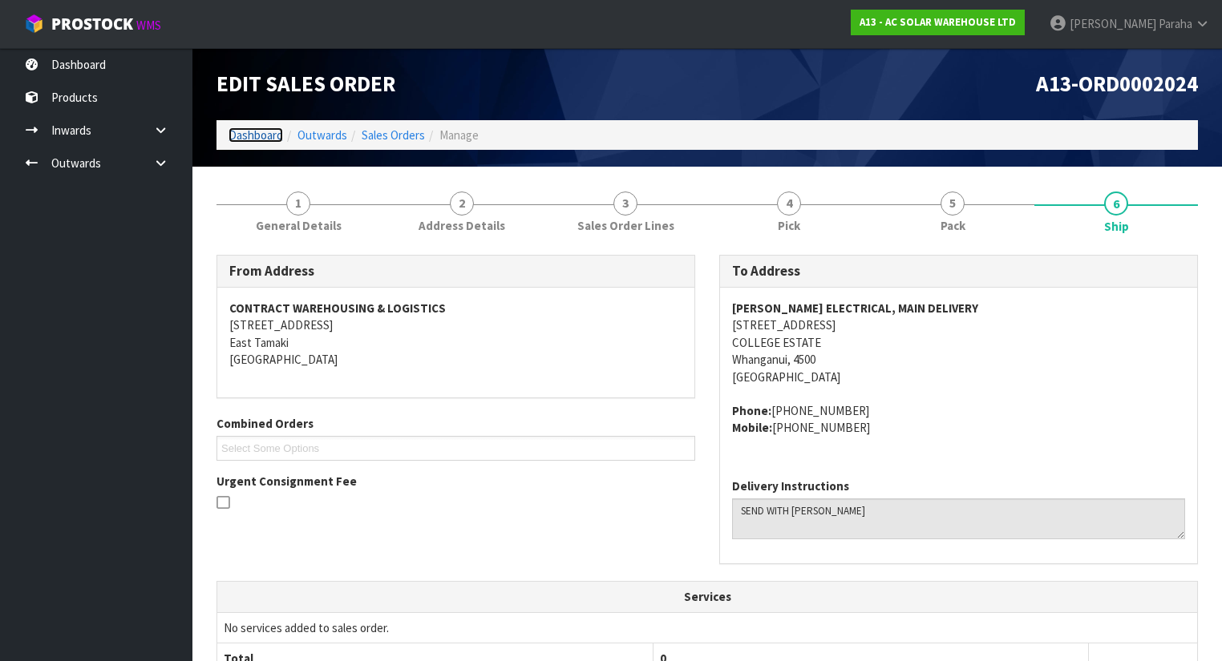
click at [263, 128] on link "Dashboard" at bounding box center [255, 134] width 55 height 15
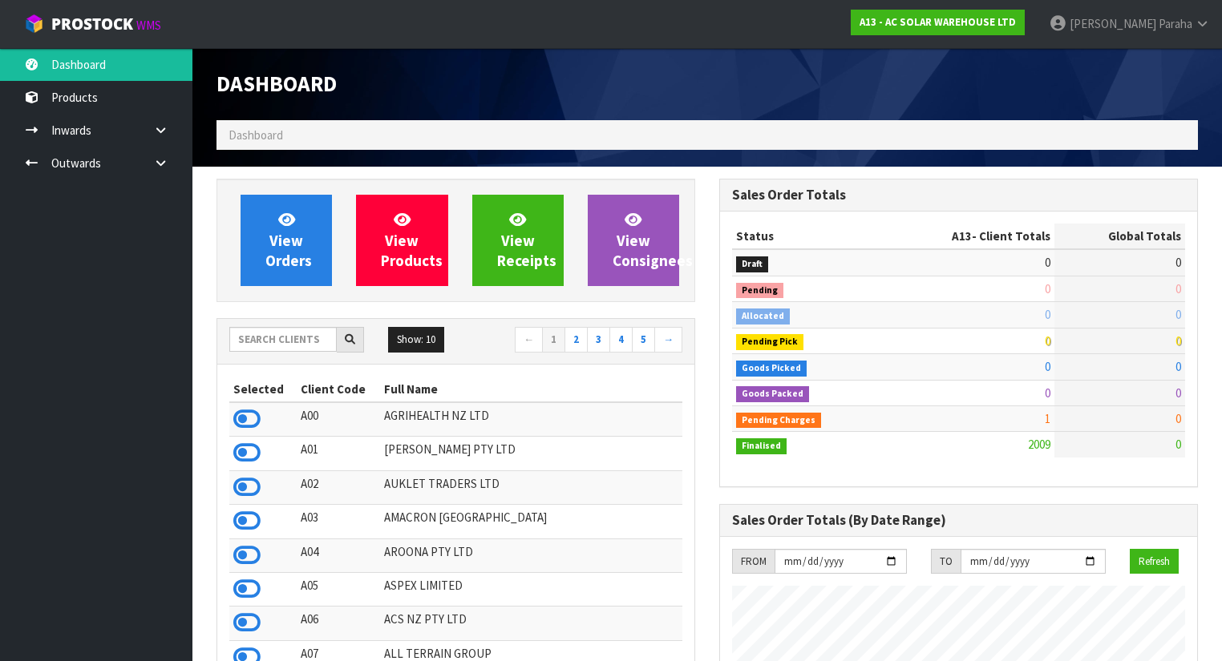
scroll to position [1433, 503]
click at [291, 340] on input "text" at bounding box center [282, 339] width 107 height 25
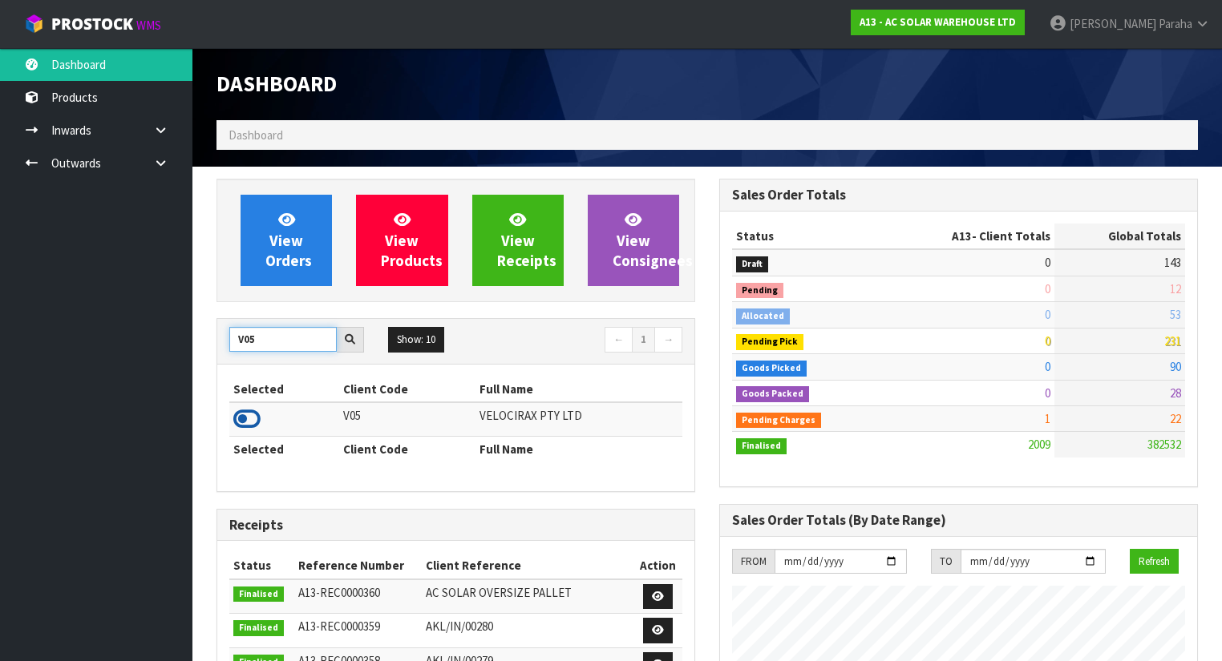
type input "V05"
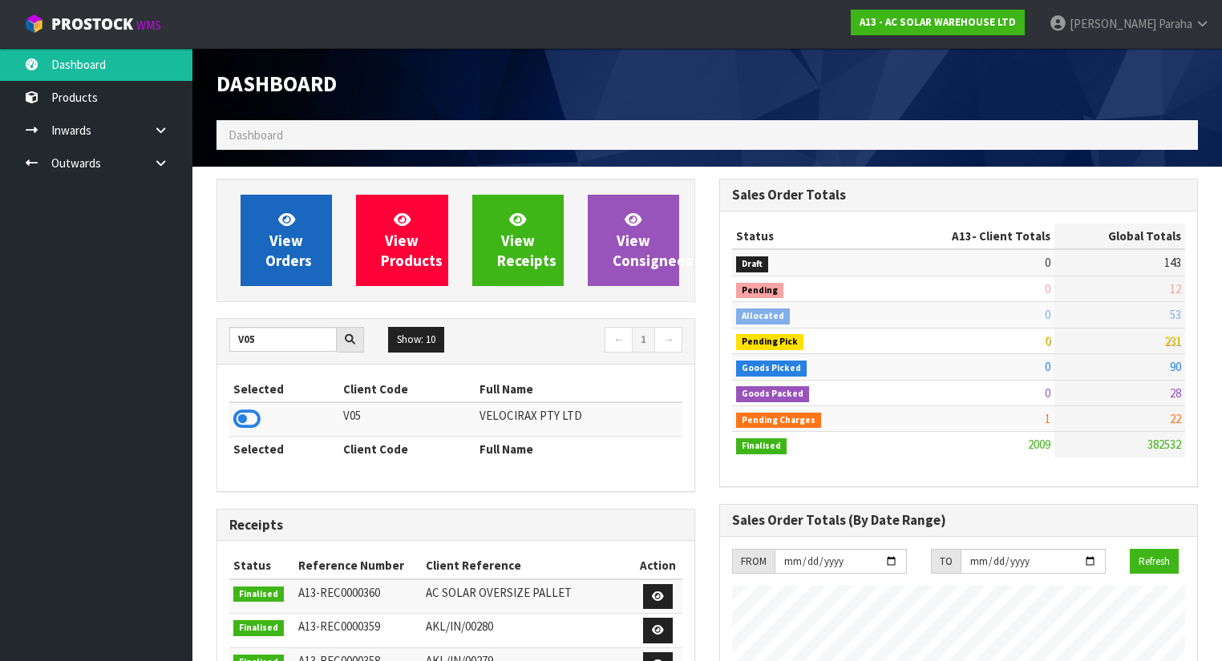
drag, startPoint x: 257, startPoint y: 421, endPoint x: 242, endPoint y: 281, distance: 141.0
click at [257, 420] on icon at bounding box center [246, 419] width 27 height 24
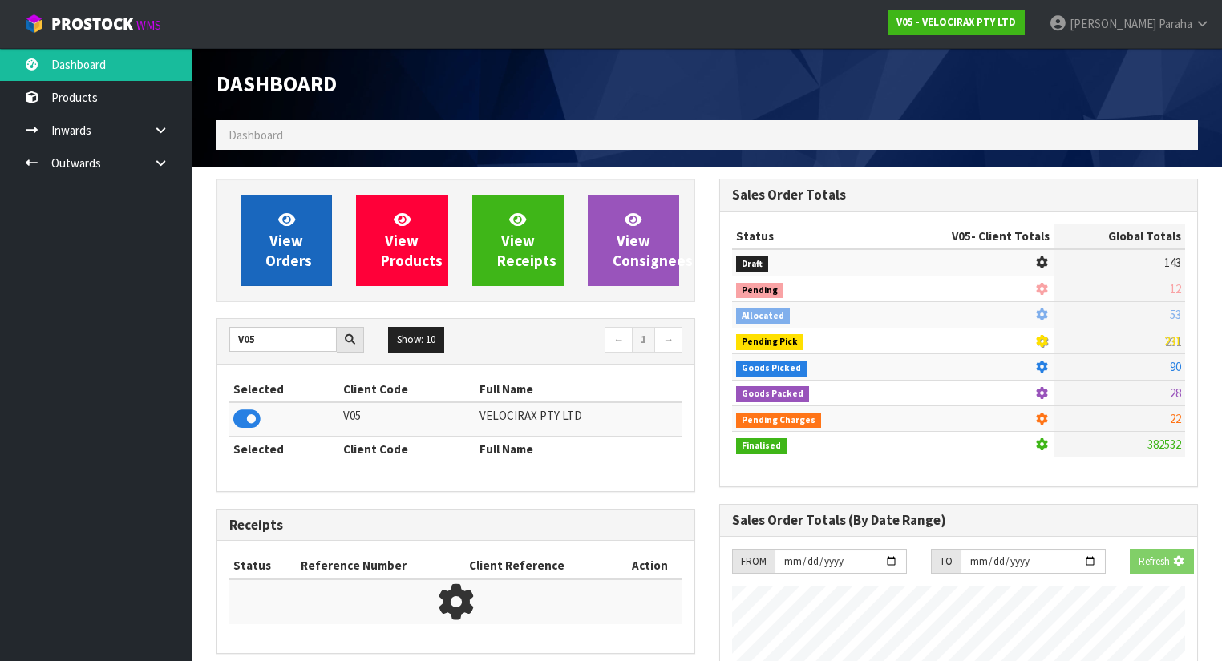
scroll to position [996, 503]
click at [248, 260] on link "View Orders" at bounding box center [285, 240] width 91 height 91
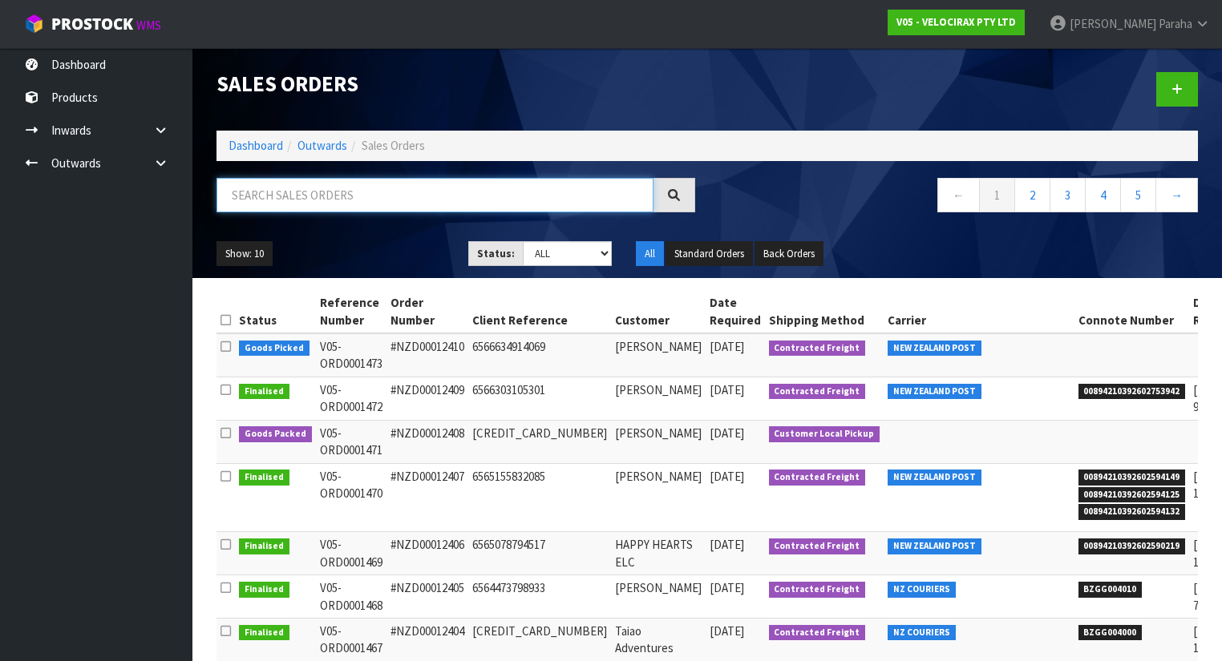
click at [535, 193] on input "text" at bounding box center [434, 195] width 437 height 34
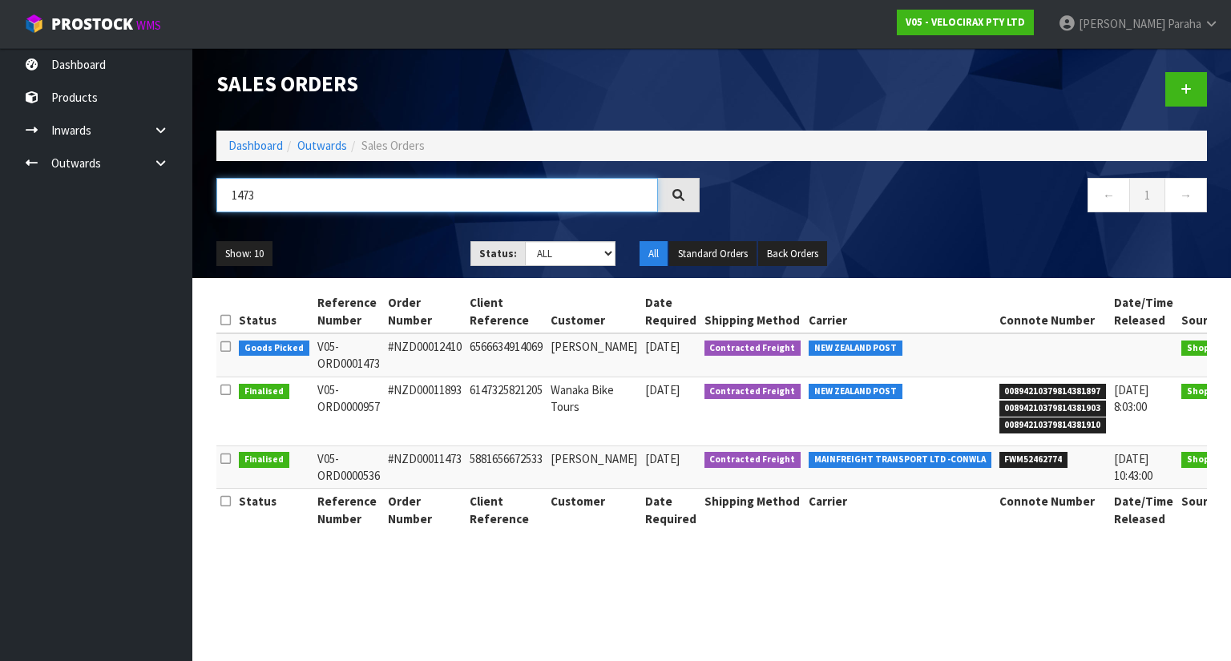
type input "1473"
click at [1230, 346] on icon at bounding box center [1252, 350] width 12 height 10
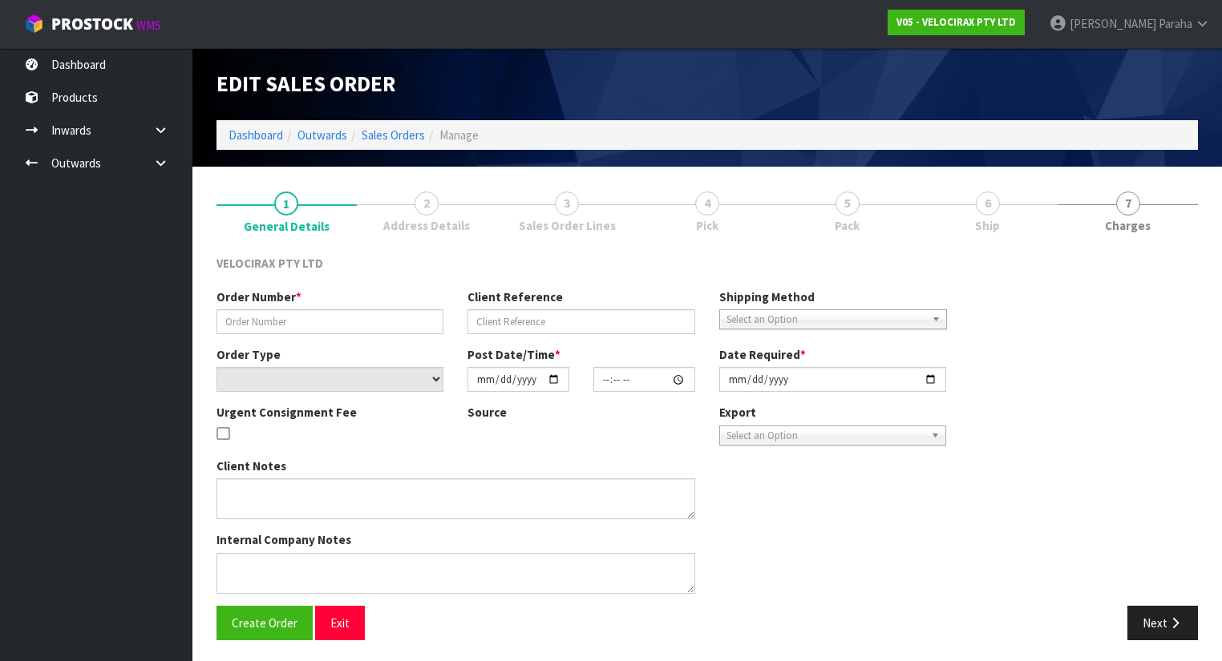
type input "#NZD00012410"
type input "6566634914069"
select select "number:0"
type input "[DATE]"
type input "14:48:28.000"
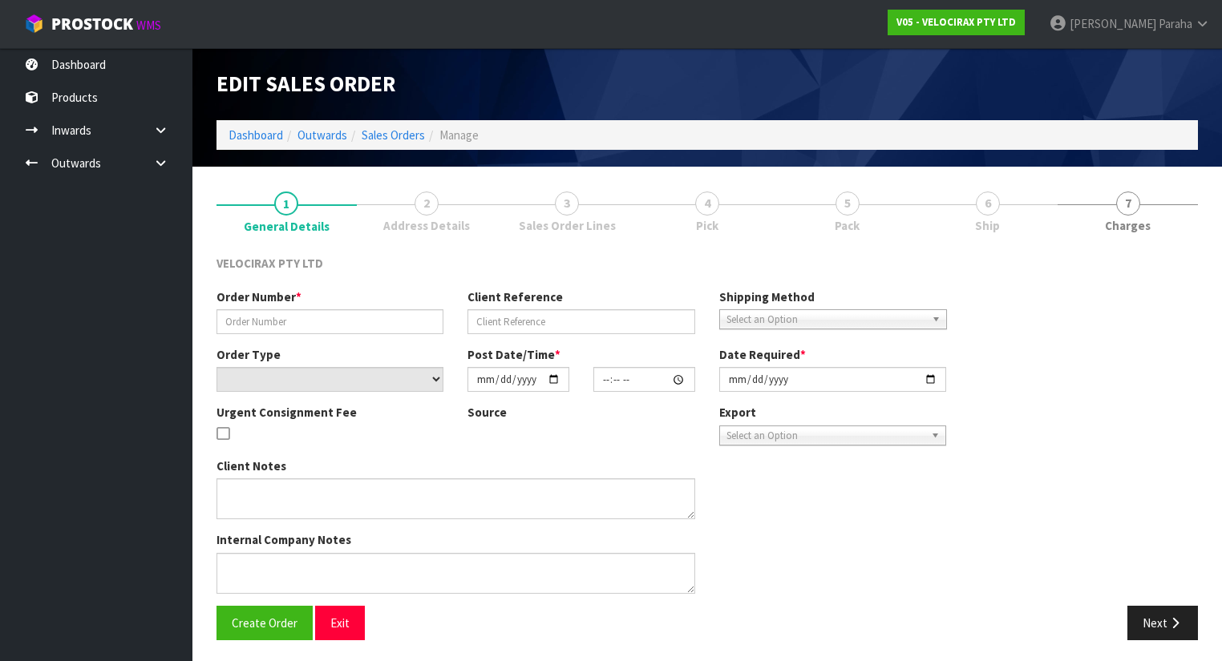
type input "[DATE]"
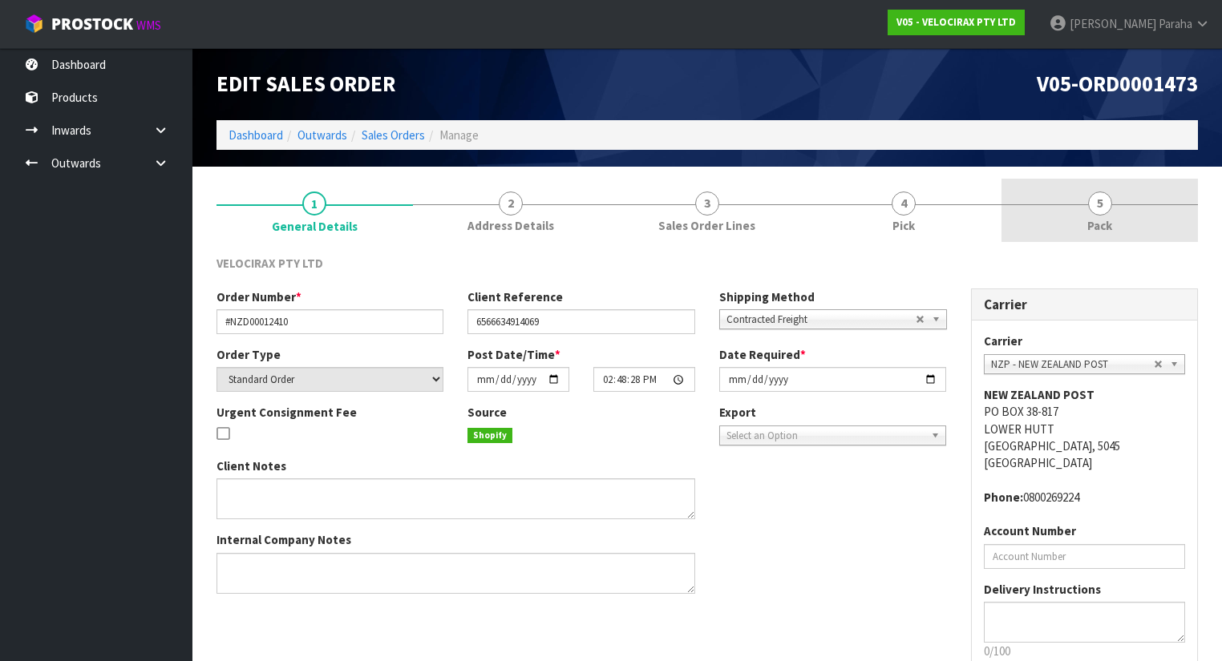
click at [1101, 205] on span "5" at bounding box center [1100, 204] width 24 height 24
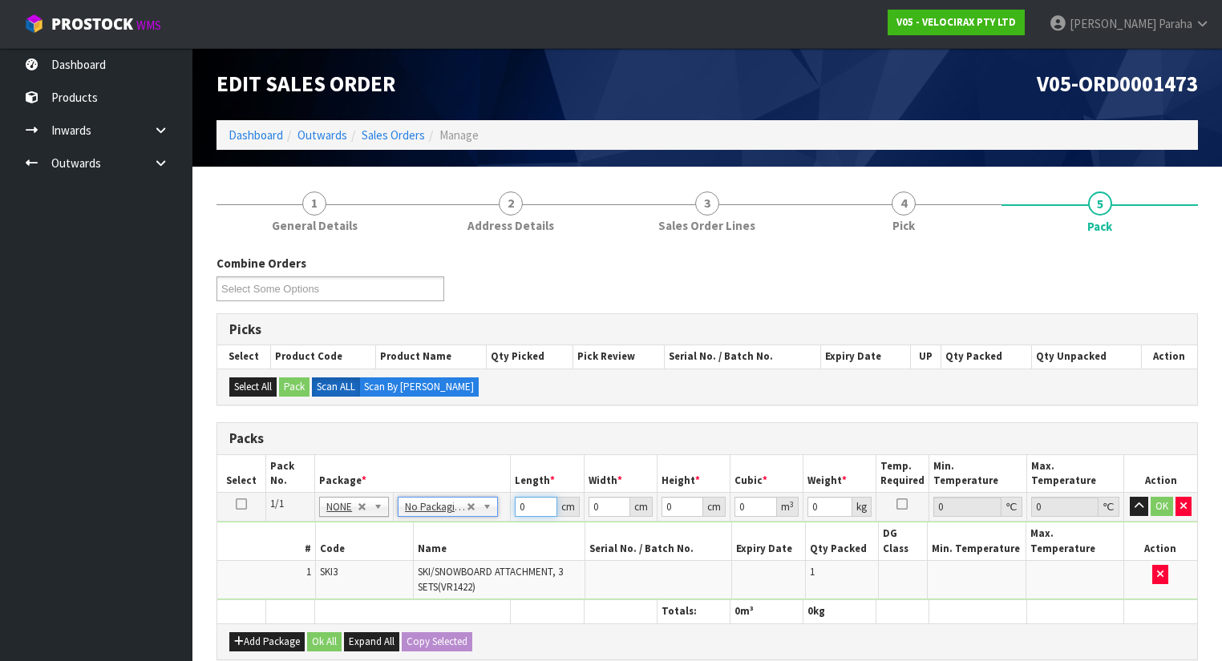
click at [531, 503] on input "0" at bounding box center [536, 507] width 42 height 20
type input "55"
type input "44"
type input "1"
type input "0.00242"
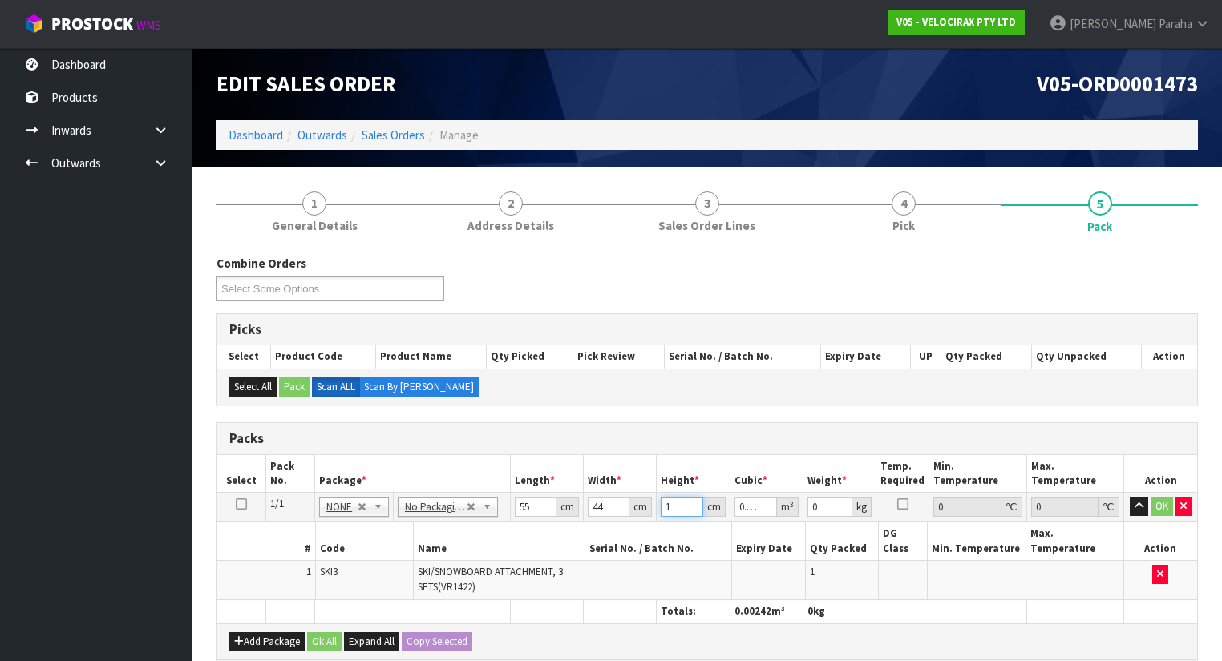
type input "15"
type input "0.0363"
type input "15"
type input "12"
click at [1129, 497] on button "button" at bounding box center [1138, 506] width 18 height 19
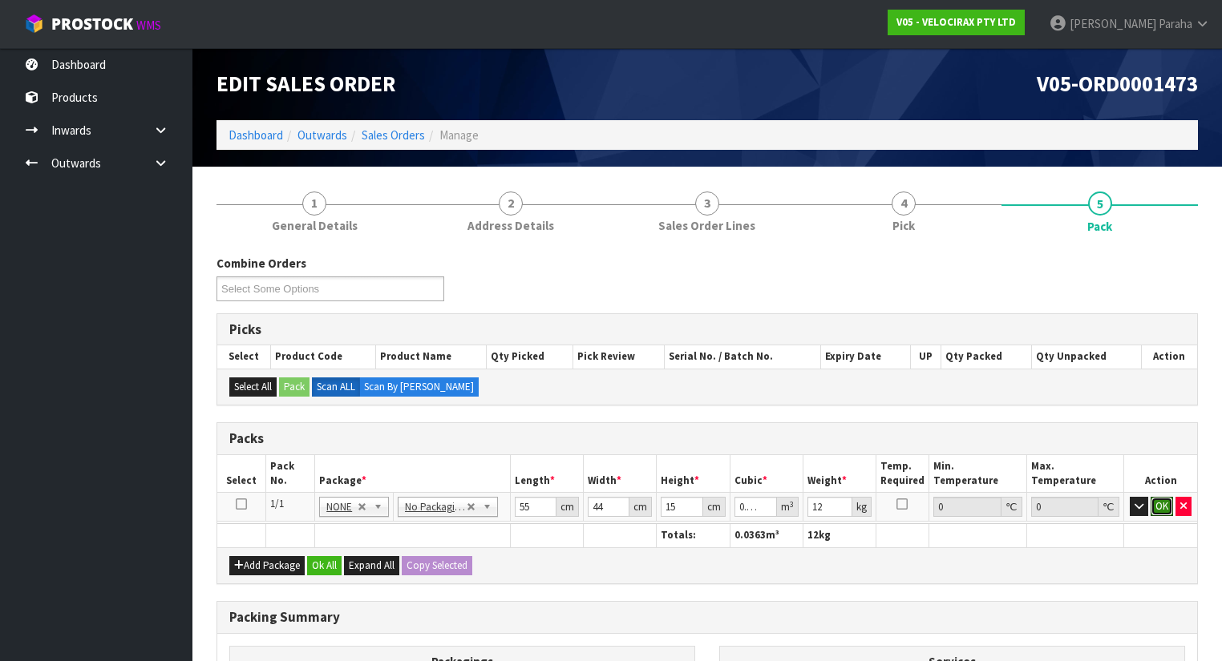
click button "OK" at bounding box center [1161, 506] width 22 height 19
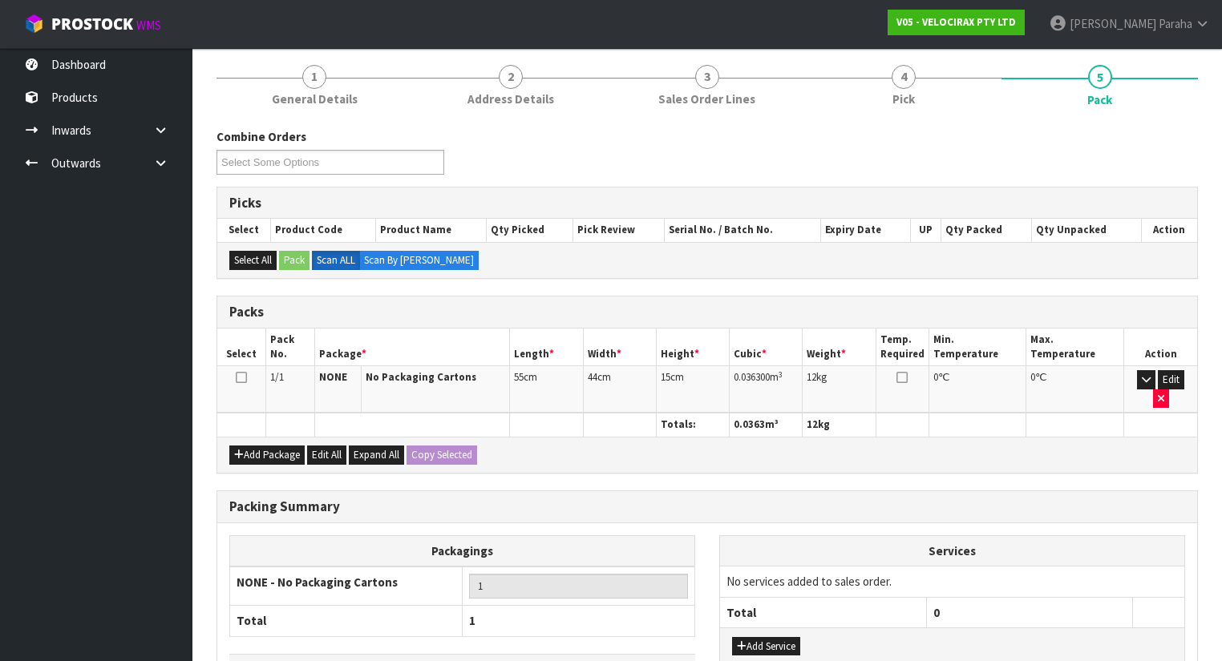
scroll to position [218, 0]
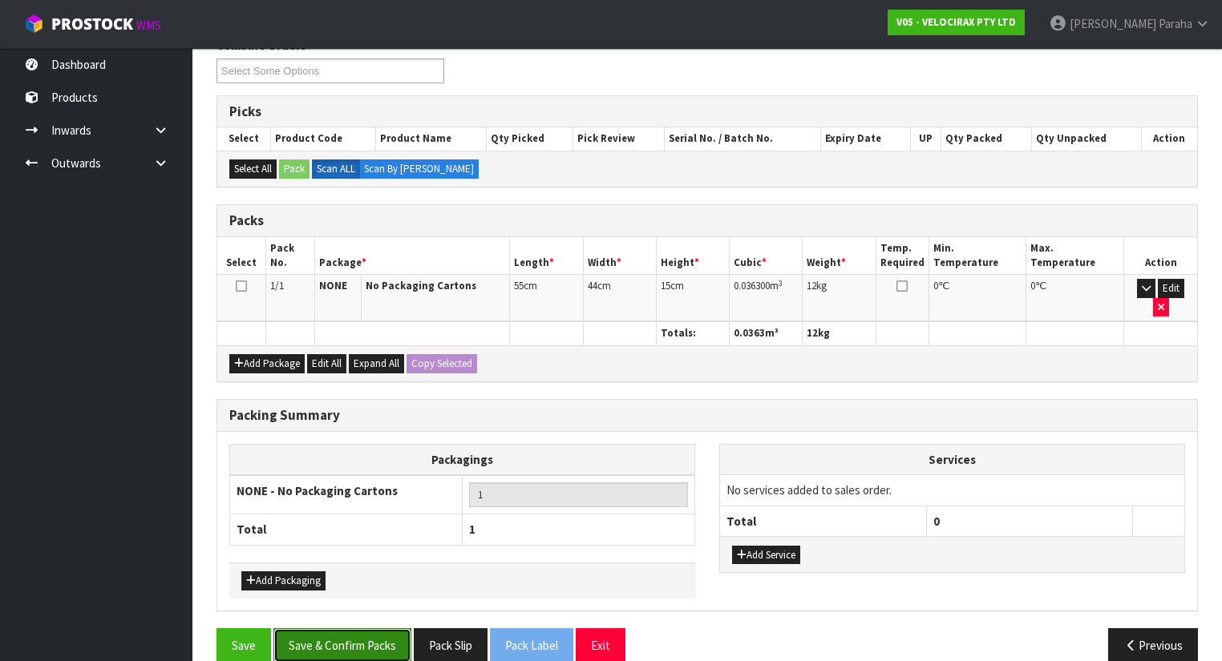
click at [353, 628] on button "Save & Confirm Packs" at bounding box center [342, 645] width 138 height 34
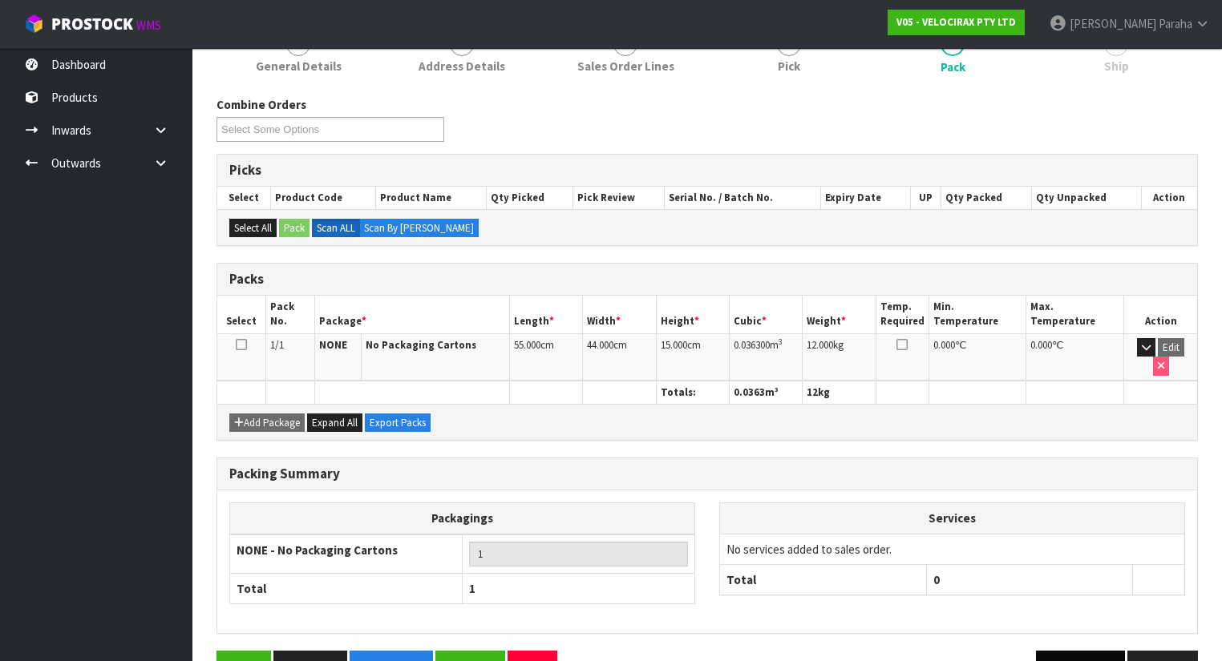
scroll to position [240, 0]
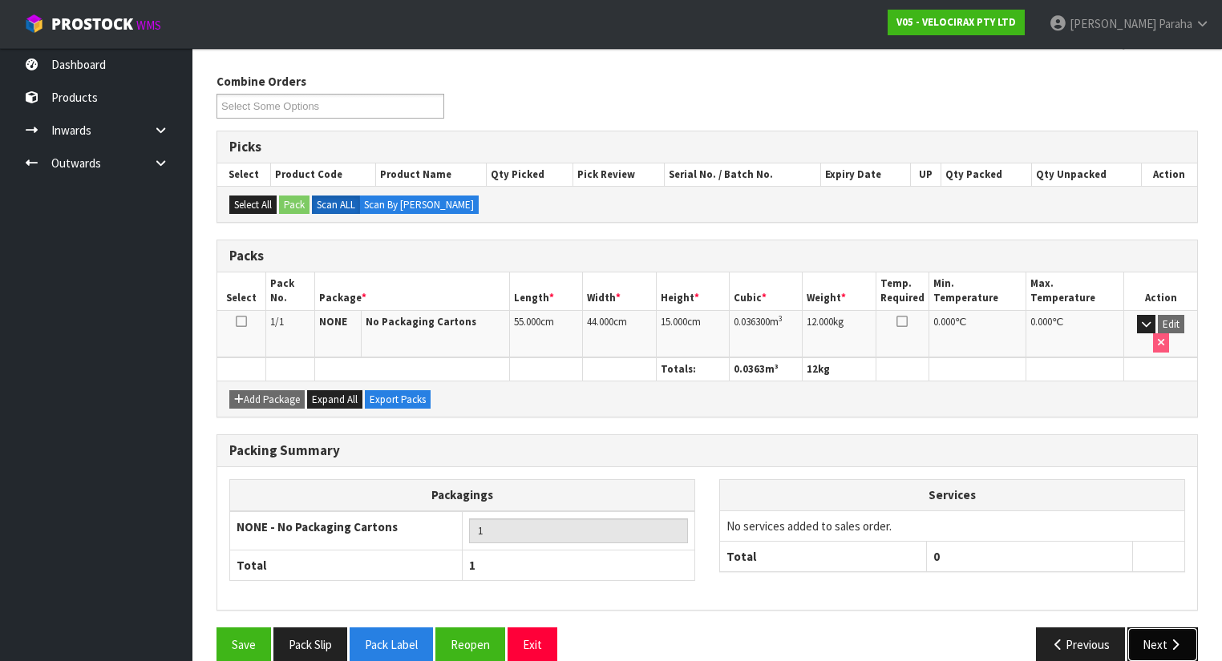
click at [1161, 628] on button "Next" at bounding box center [1162, 645] width 71 height 34
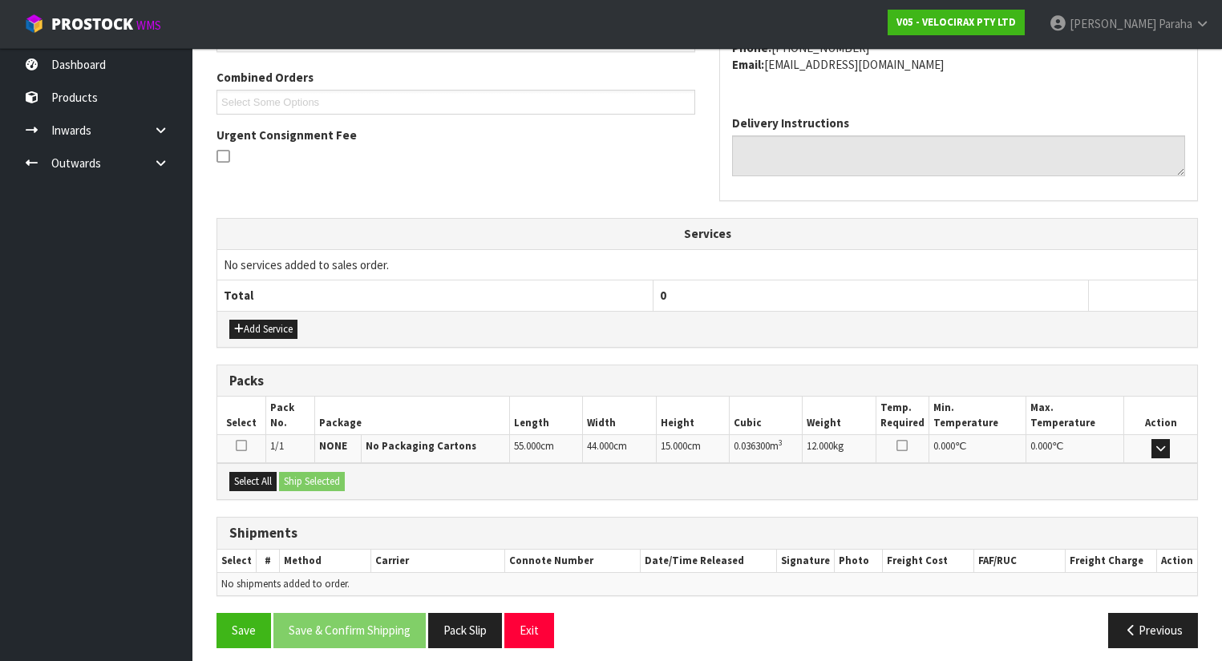
scroll to position [410, 0]
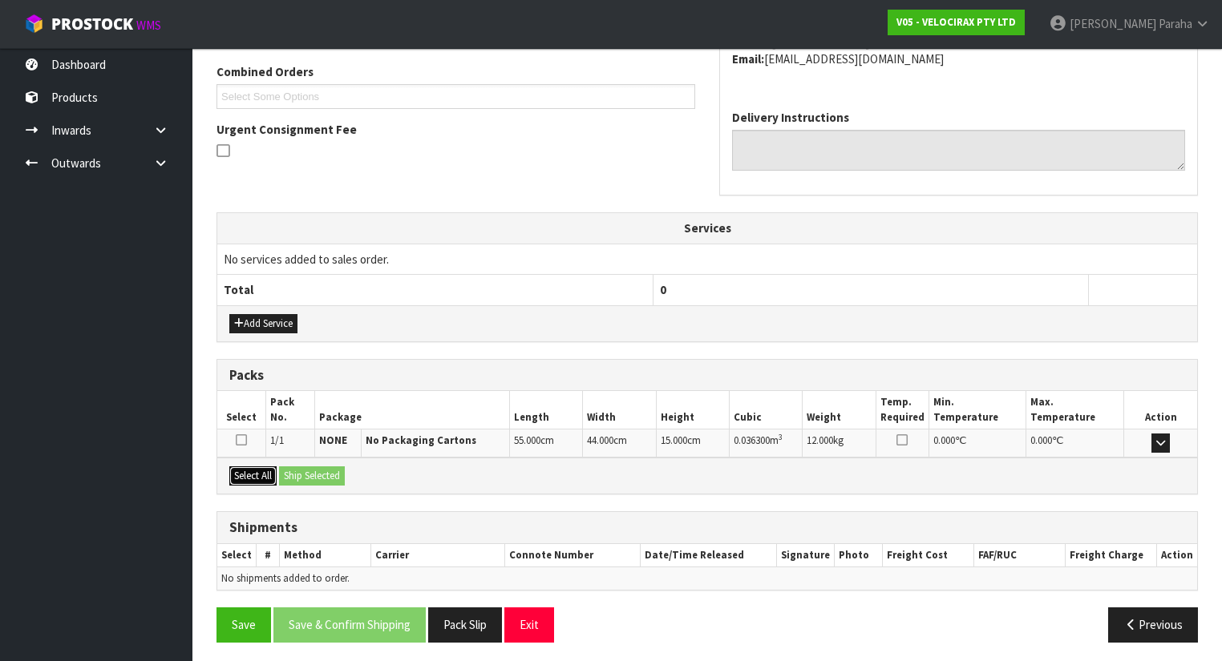
drag, startPoint x: 248, startPoint y: 471, endPoint x: 260, endPoint y: 471, distance: 12.0
click at [255, 471] on button "Select All" at bounding box center [252, 476] width 47 height 19
click at [285, 471] on button "Ship Selected" at bounding box center [312, 476] width 66 height 19
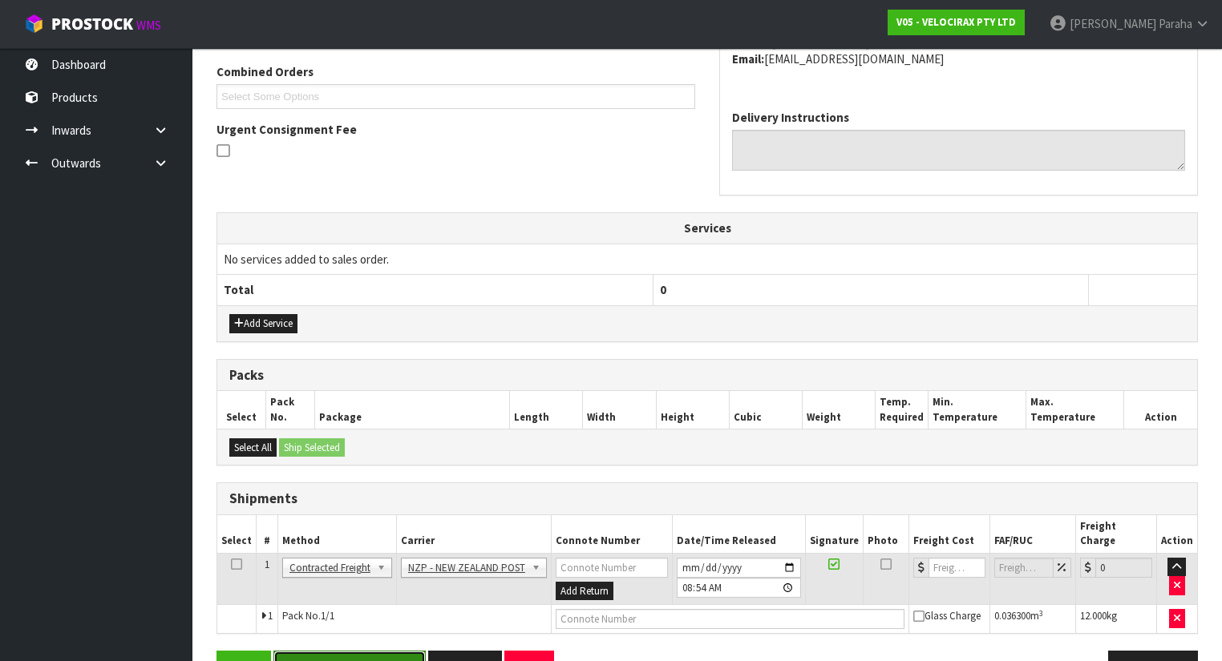
click at [332, 651] on button "Save & Confirm Shipping" at bounding box center [349, 668] width 152 height 34
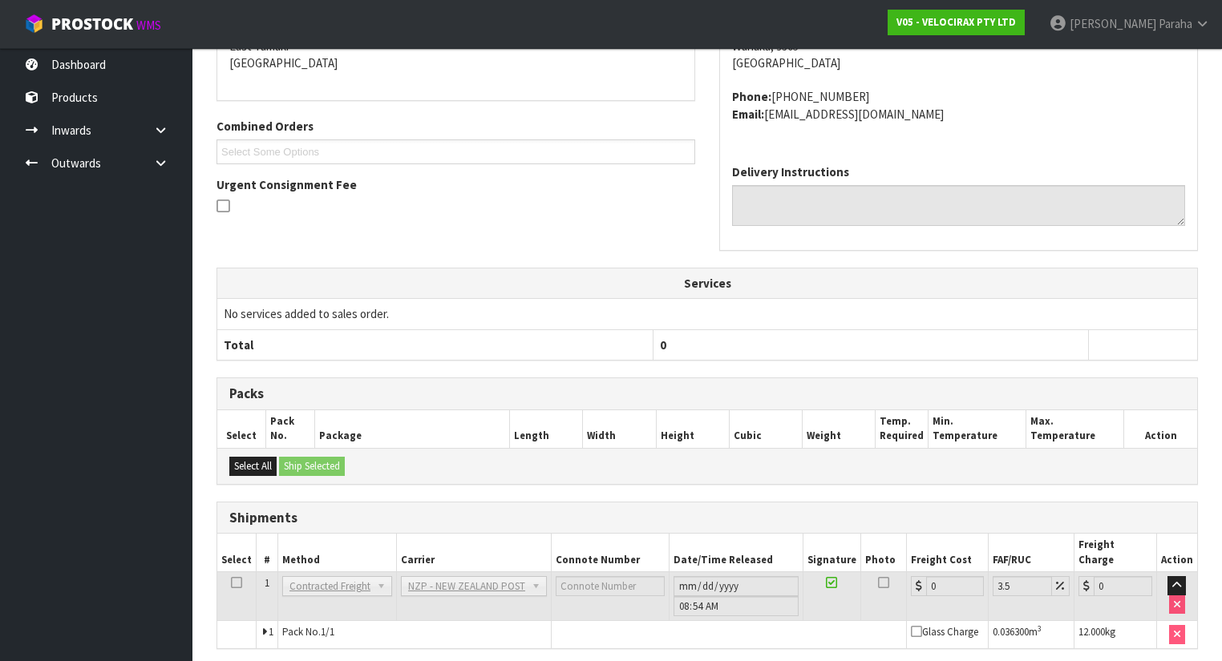
scroll to position [416, 0]
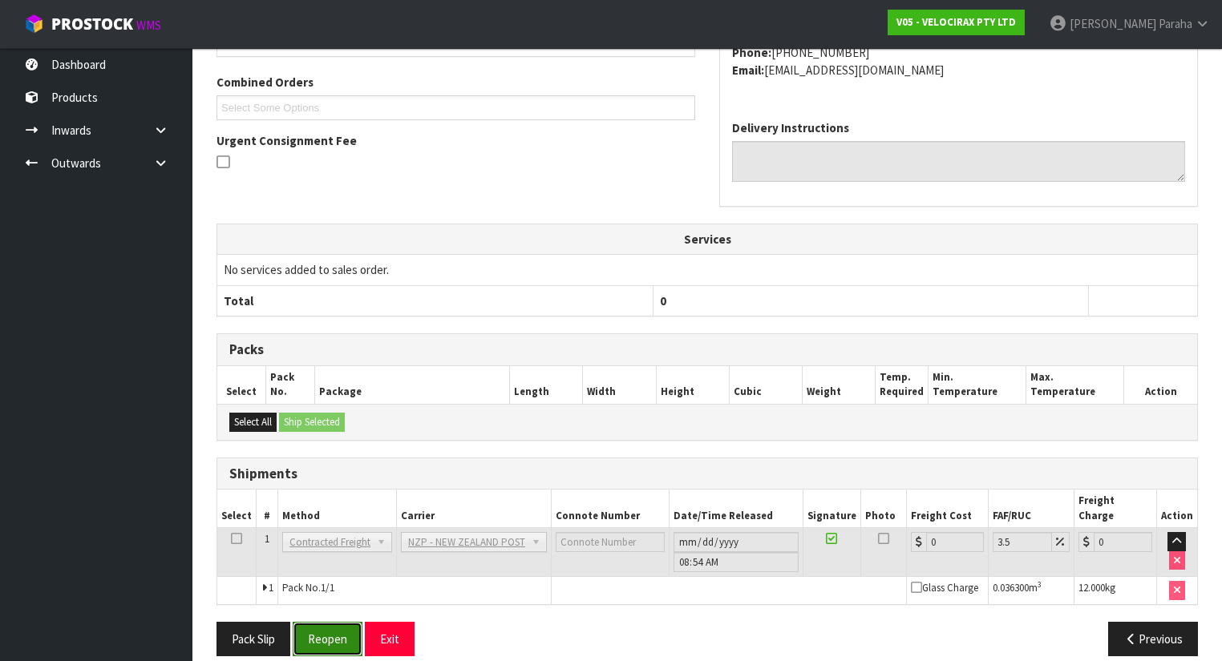
click at [333, 622] on button "Reopen" at bounding box center [328, 639] width 70 height 34
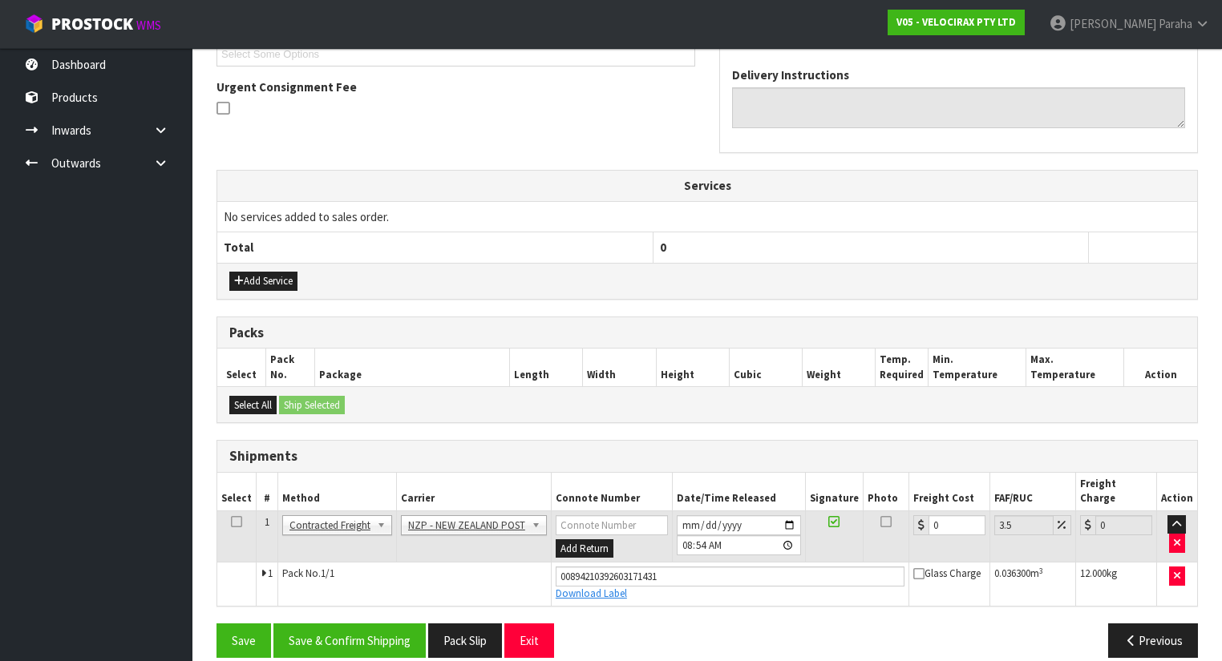
scroll to position [452, 0]
click at [939, 515] on input "0" at bounding box center [956, 525] width 57 height 20
type input "1"
type input "1.03"
type input "14"
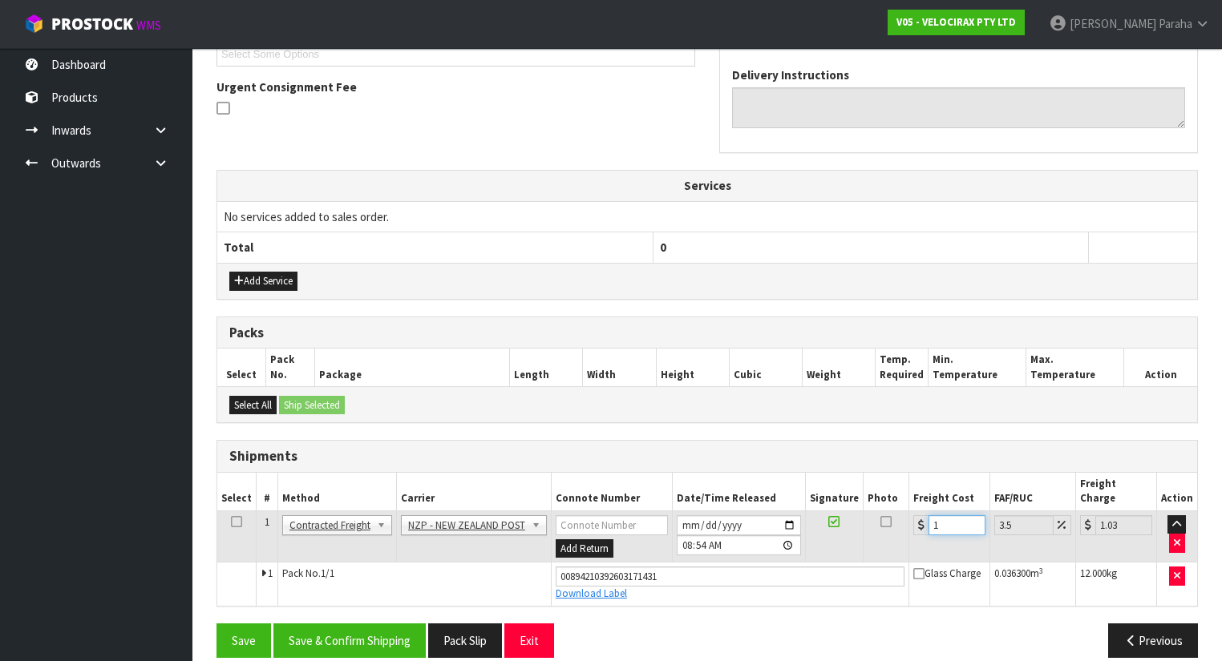
type input "14.49"
type input "14.7"
type input "15.21"
type input "14.73"
type input "15.25"
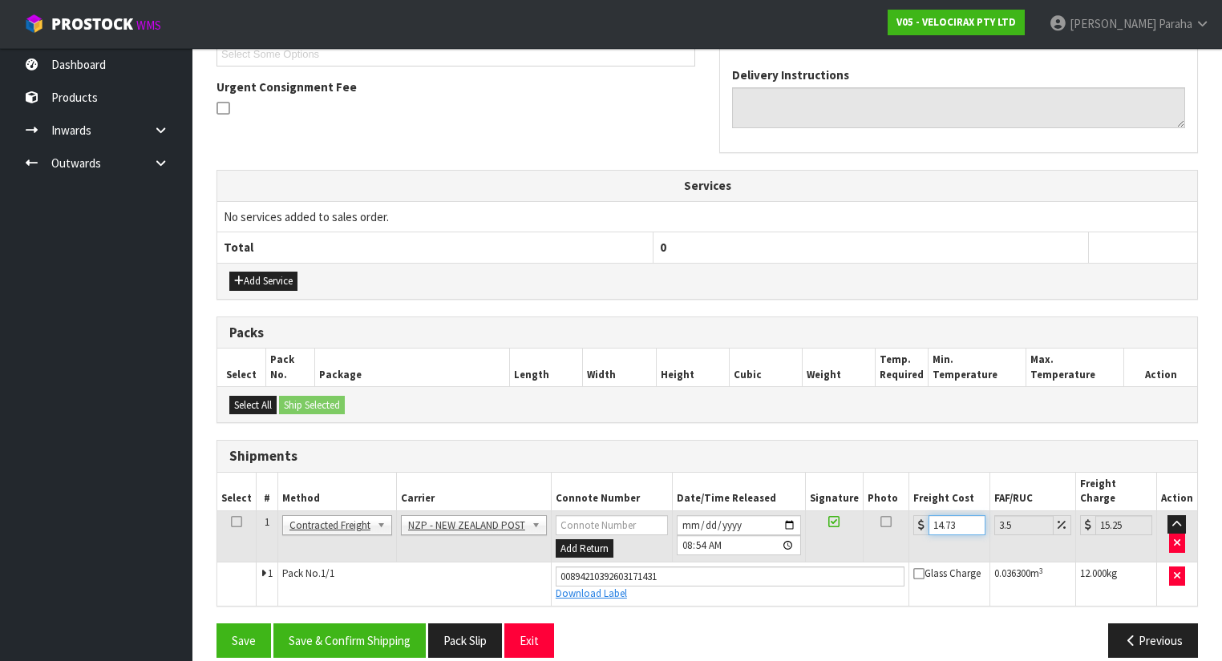
type input "14.7"
type input "15.21"
type input "14"
type input "14.49"
type input "14.9"
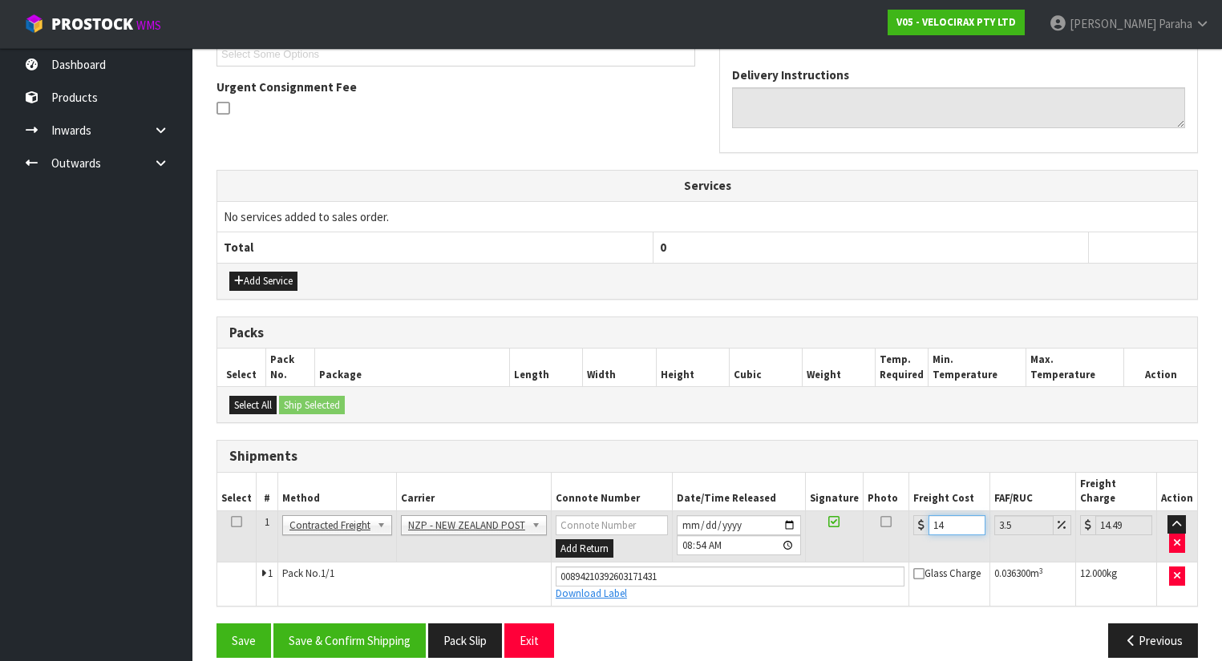
type input "15.42"
type input "14.98"
type input "15.5"
click at [958, 515] on input "14.98" at bounding box center [956, 525] width 57 height 20
type input "14.9"
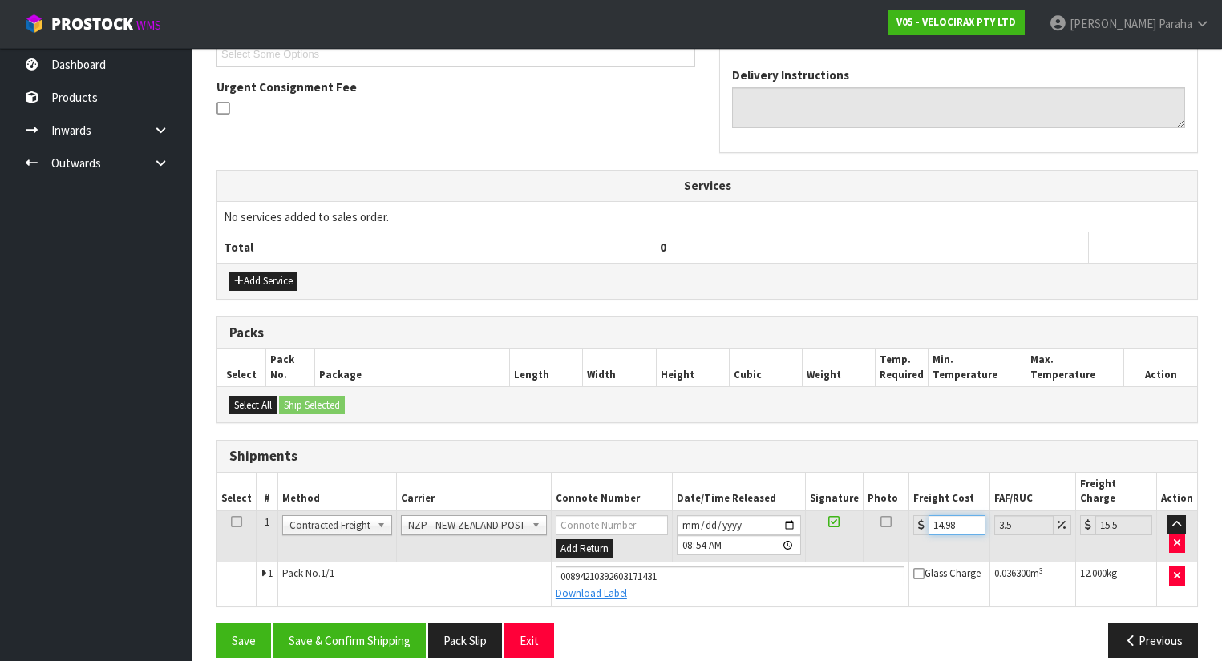
type input "15.42"
type input "14.94"
type input "15.46"
type input "14.94"
click at [343, 624] on button "Save & Confirm Shipping" at bounding box center [349, 641] width 152 height 34
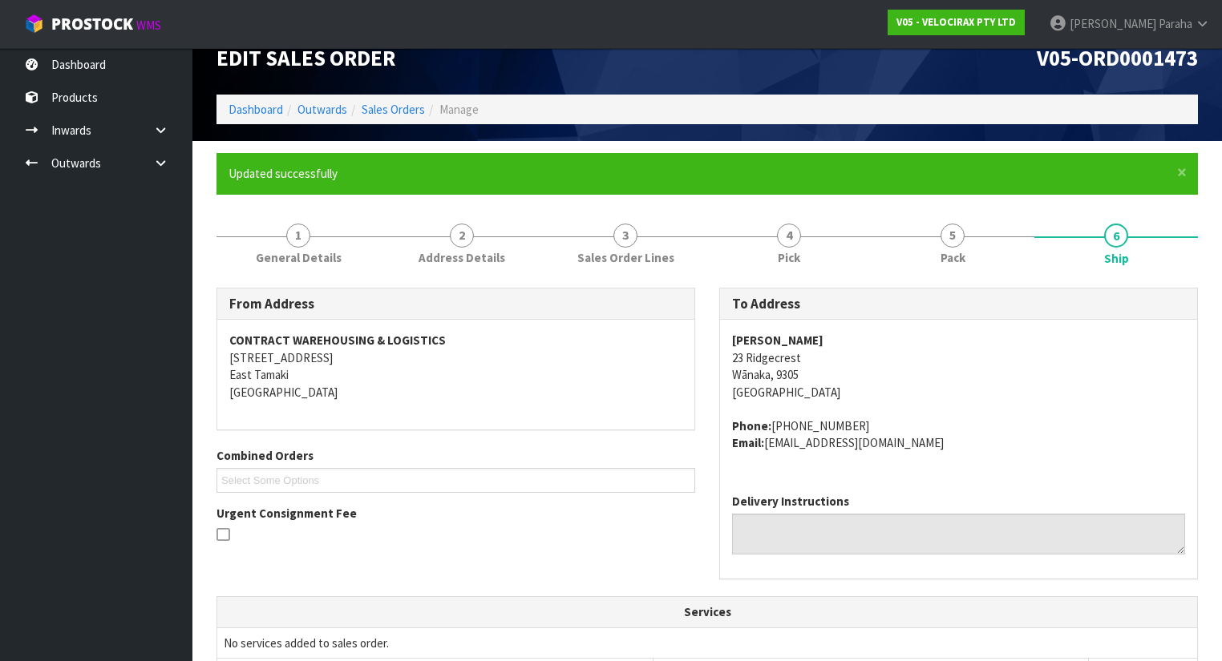
scroll to position [25, 0]
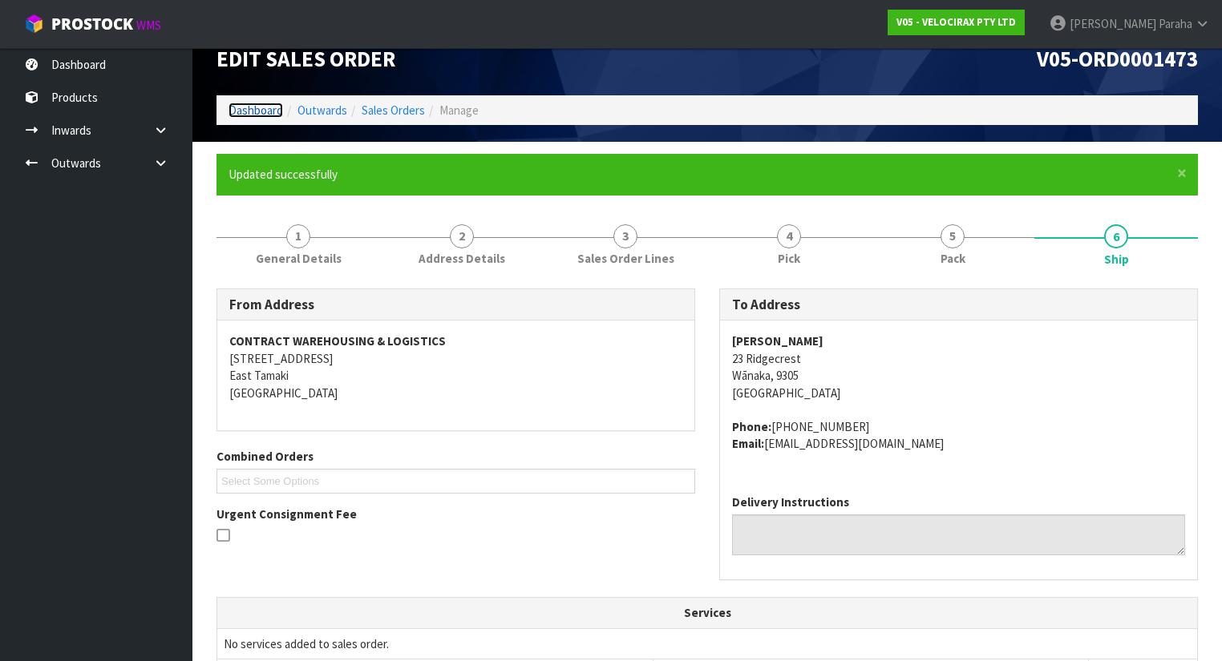
click at [253, 103] on link "Dashboard" at bounding box center [255, 110] width 55 height 15
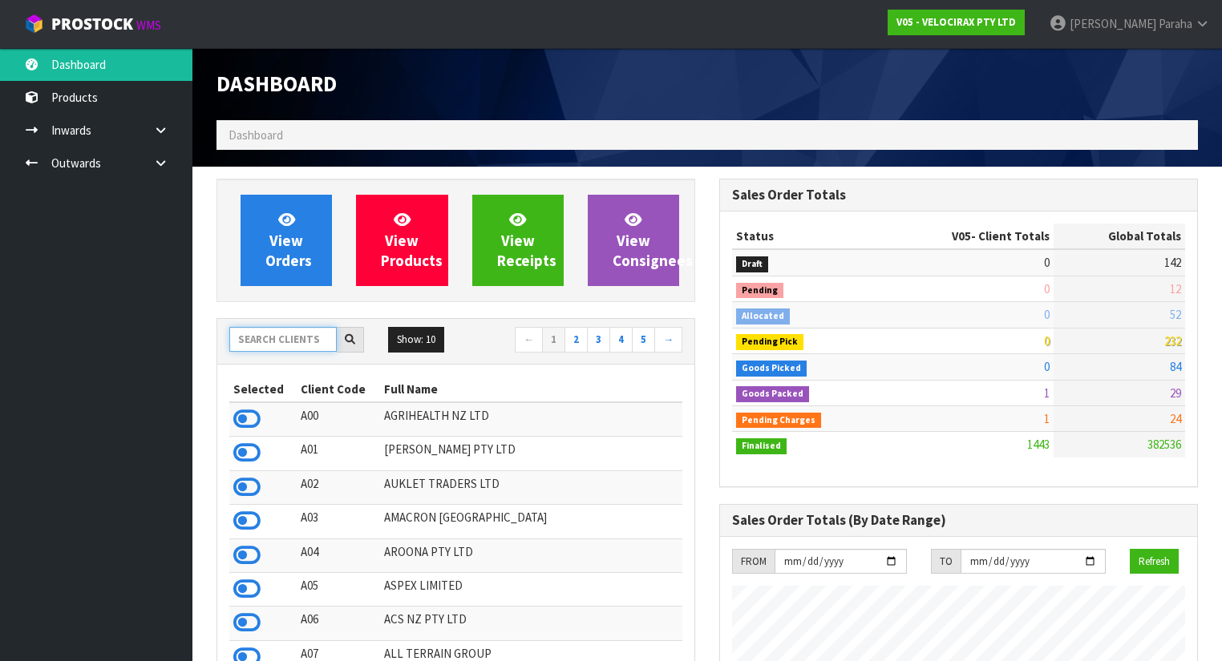
click at [263, 340] on input "text" at bounding box center [282, 339] width 107 height 25
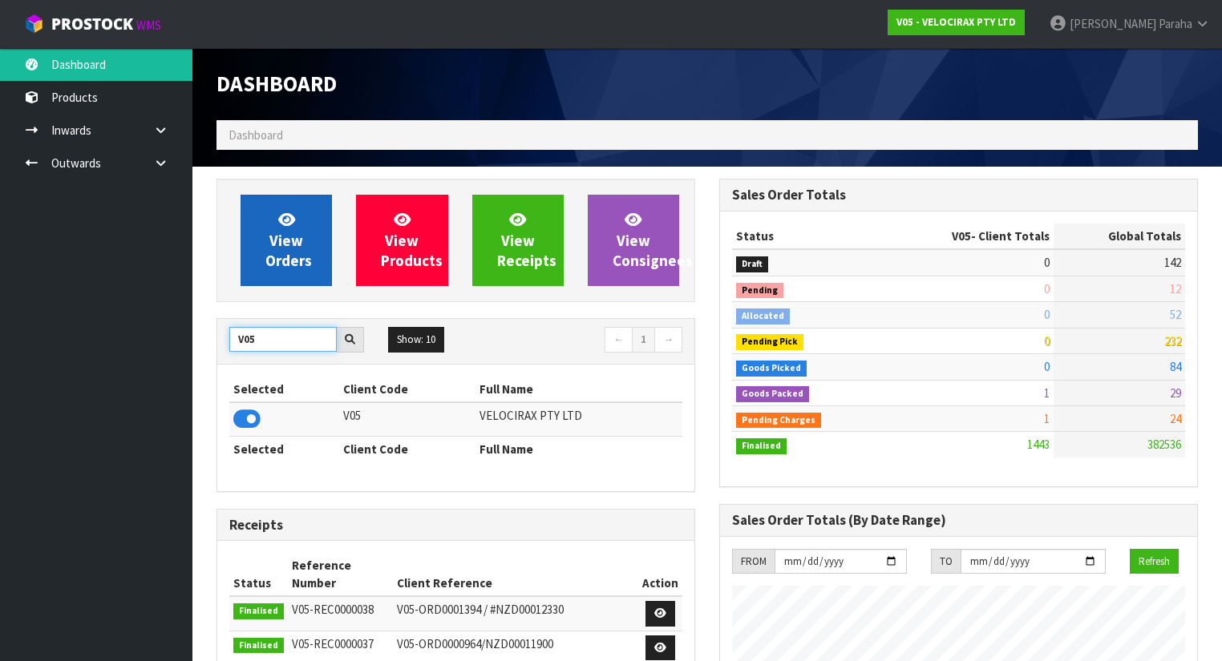
type input "V05"
click at [282, 272] on link "View Orders" at bounding box center [285, 240] width 91 height 91
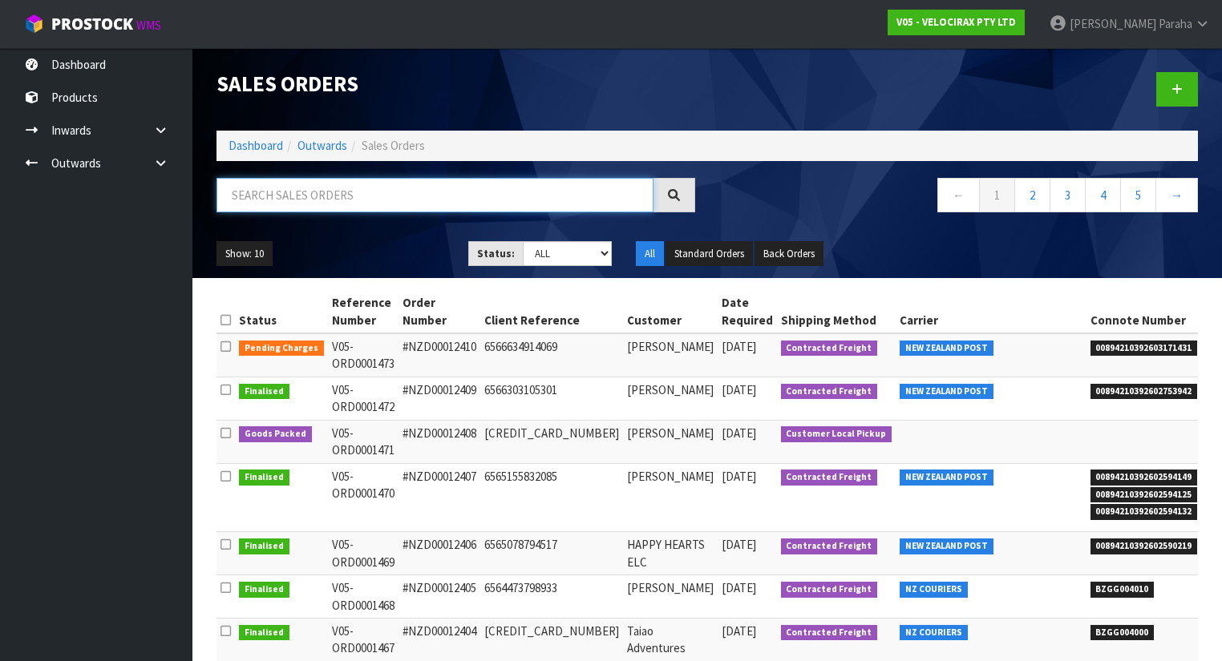
click at [345, 199] on input "text" at bounding box center [434, 195] width 437 height 34
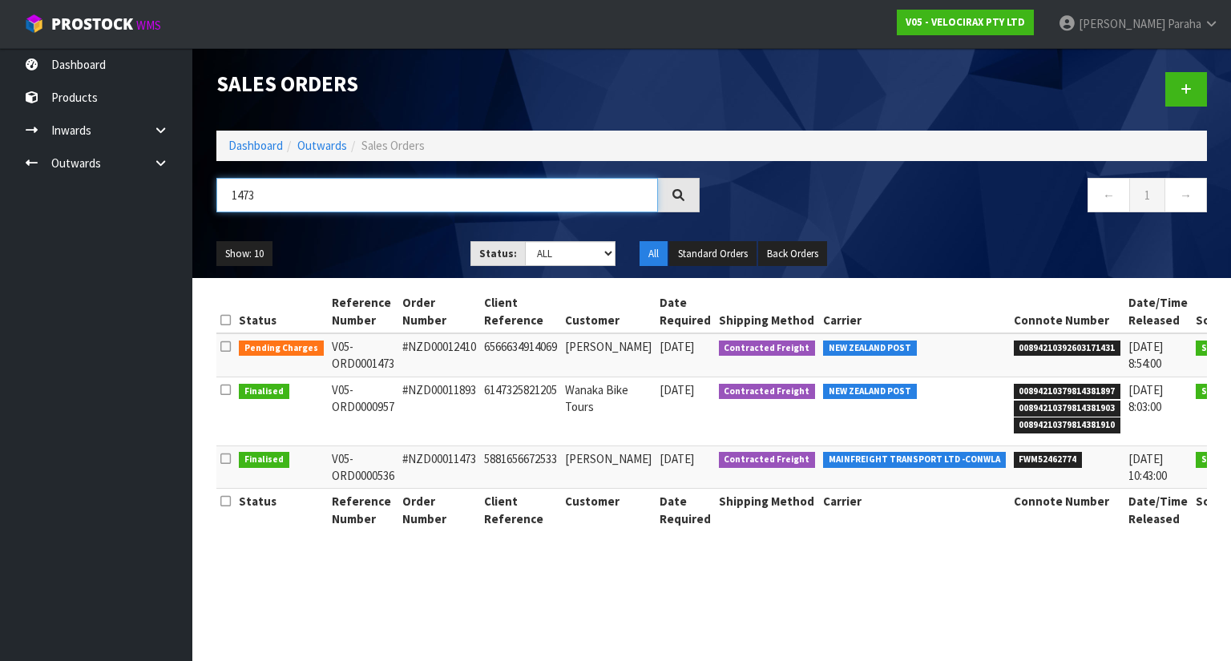
type input "1473"
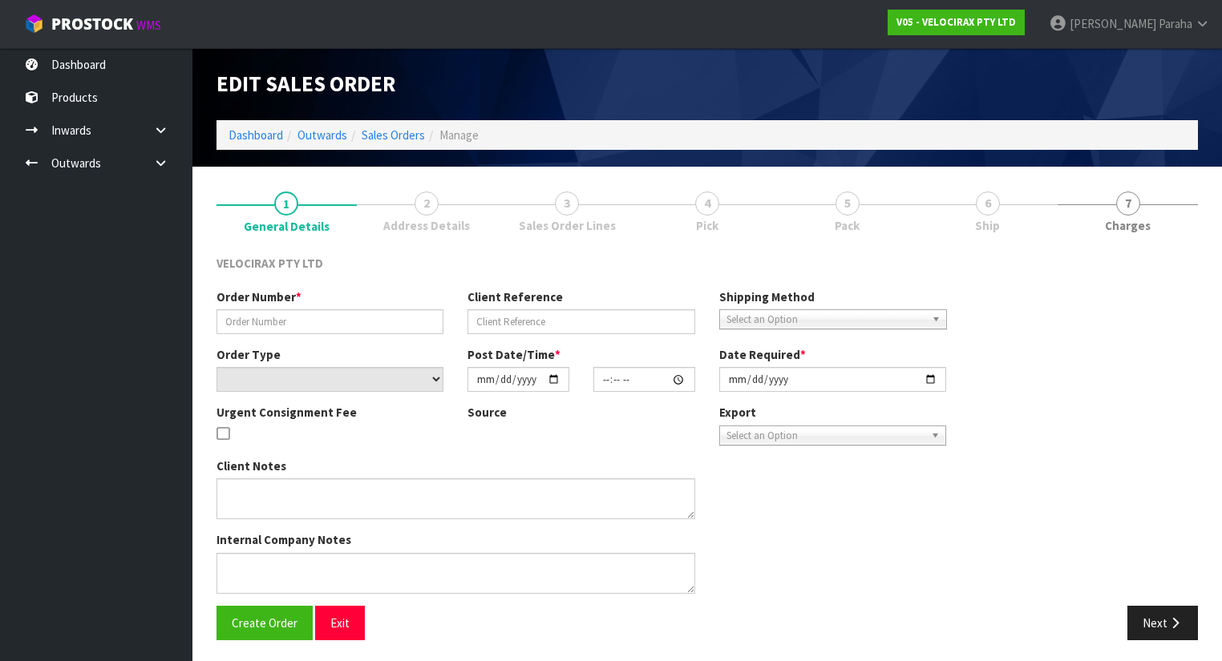
type input "#NZD00012410"
type input "6566634914069"
select select "number:0"
type input "2025-09-23"
type input "14:48:28.000"
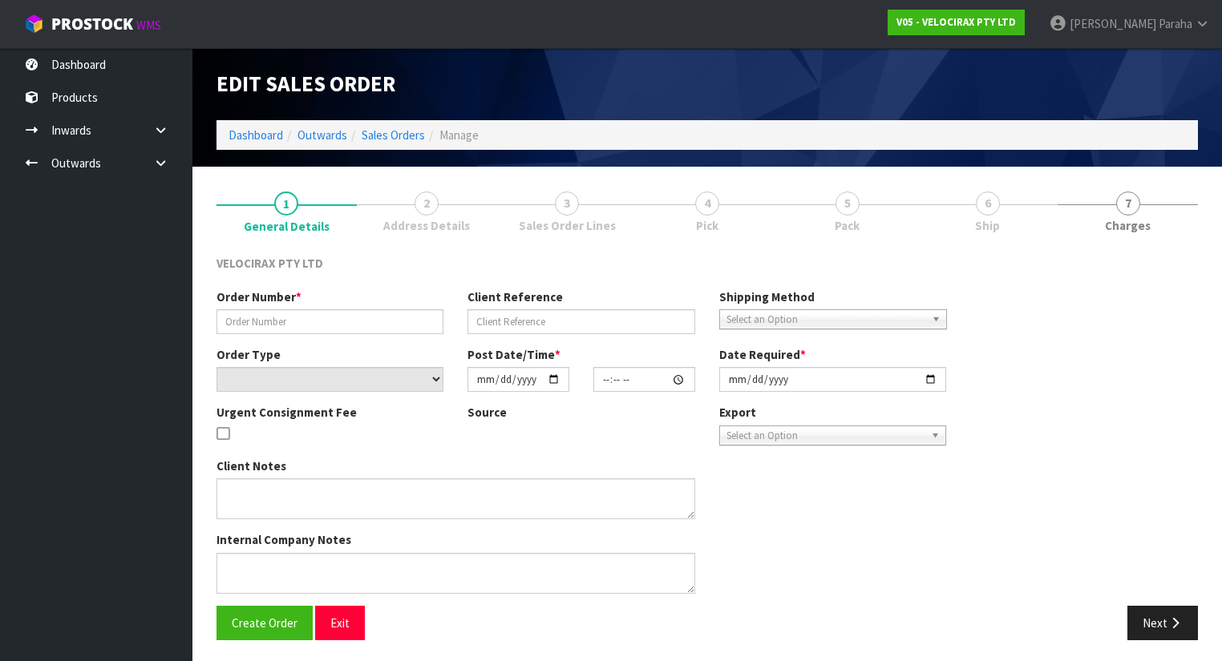
type input "2025-09-24"
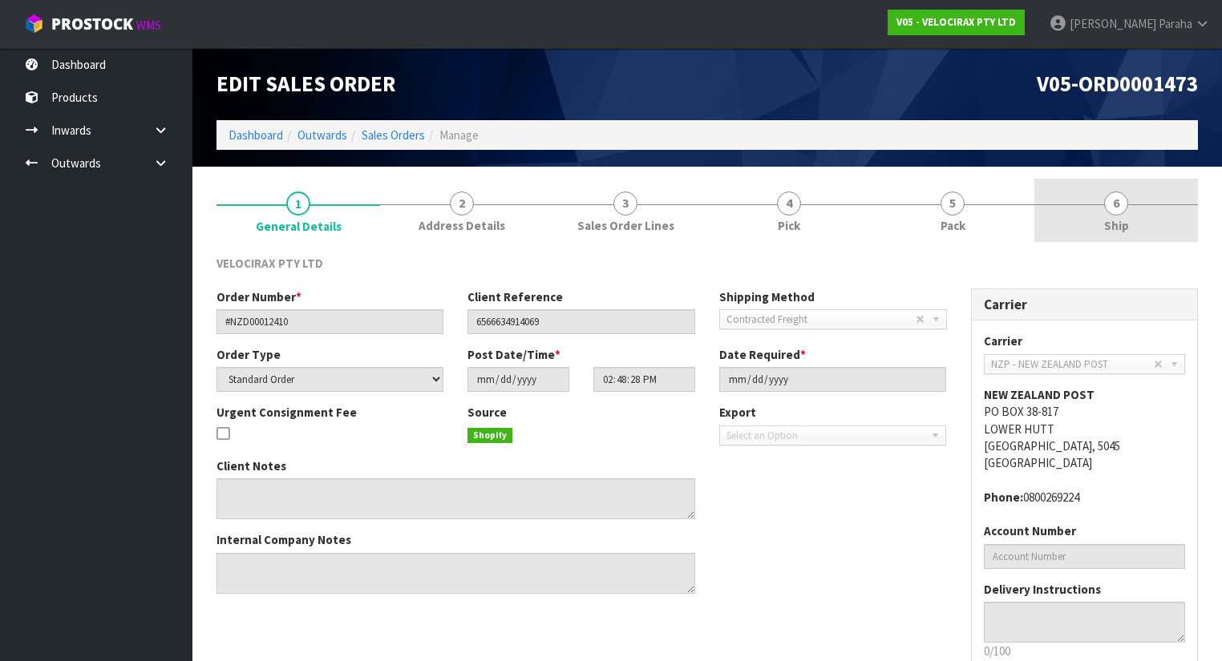
click at [1129, 206] on link "6 Ship" at bounding box center [1116, 210] width 164 height 63
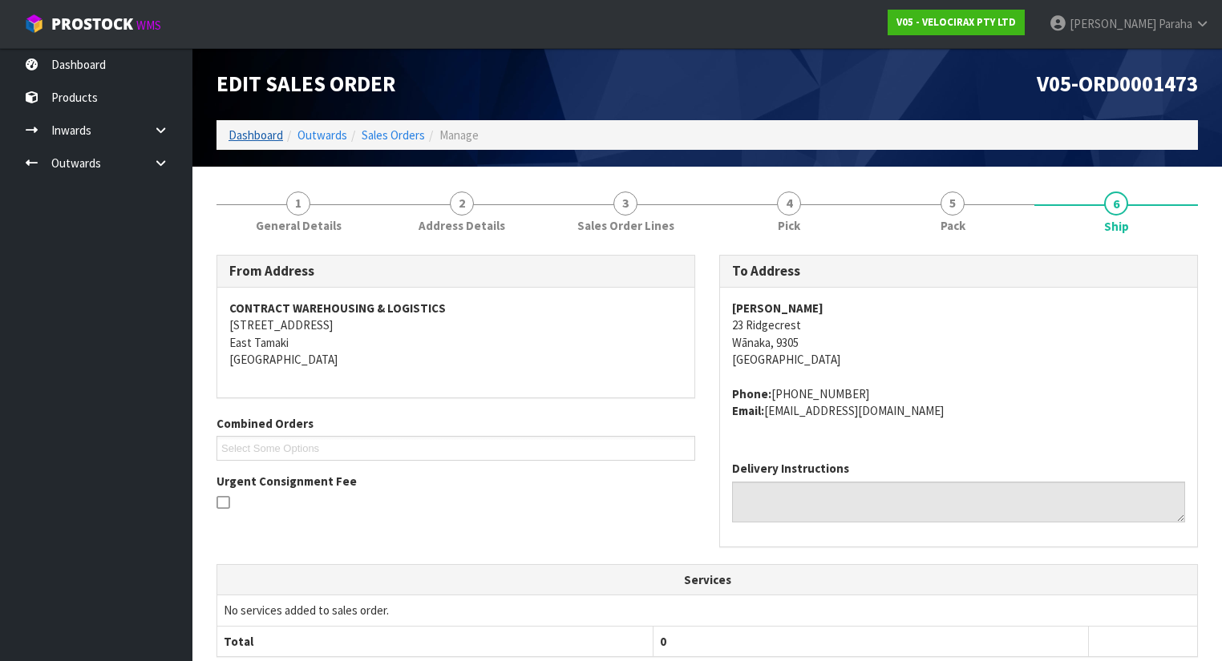
scroll to position [64, 0]
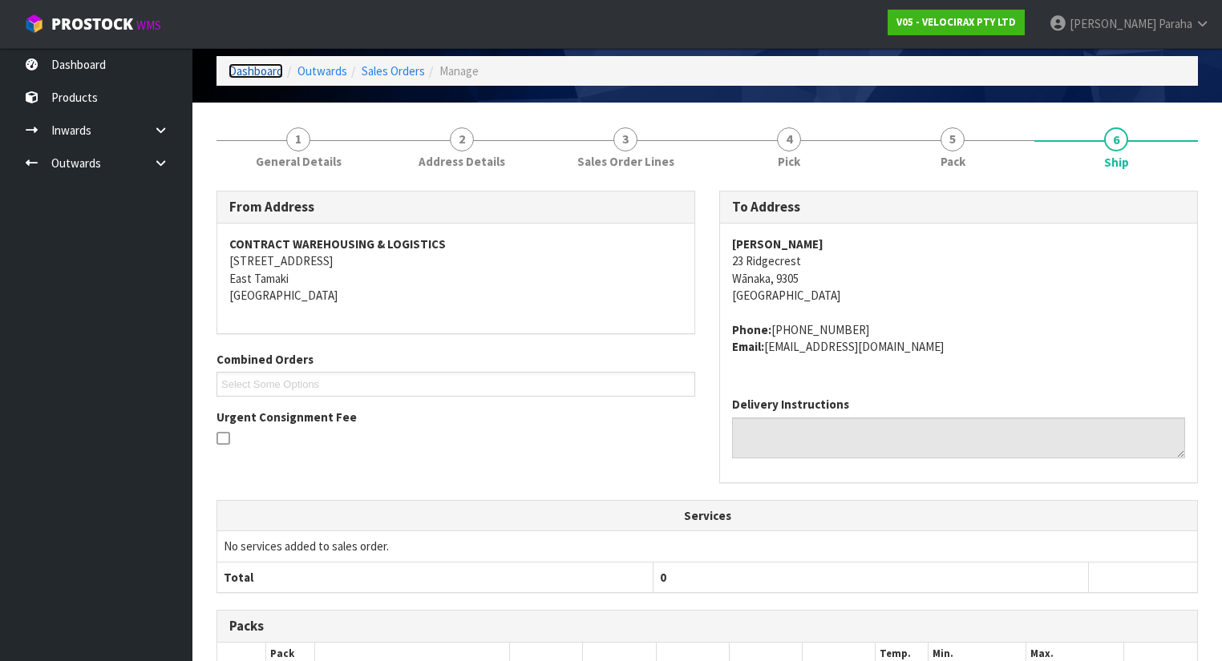
click at [273, 71] on link "Dashboard" at bounding box center [255, 70] width 55 height 15
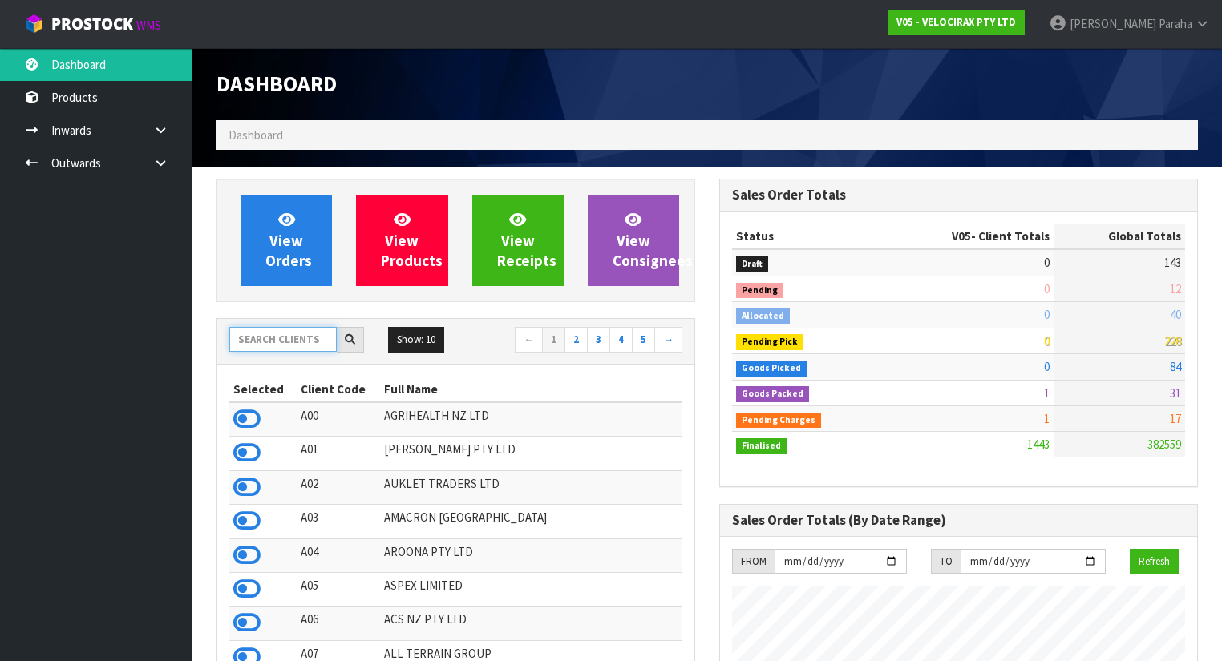
click at [298, 337] on input "text" at bounding box center [282, 339] width 107 height 25
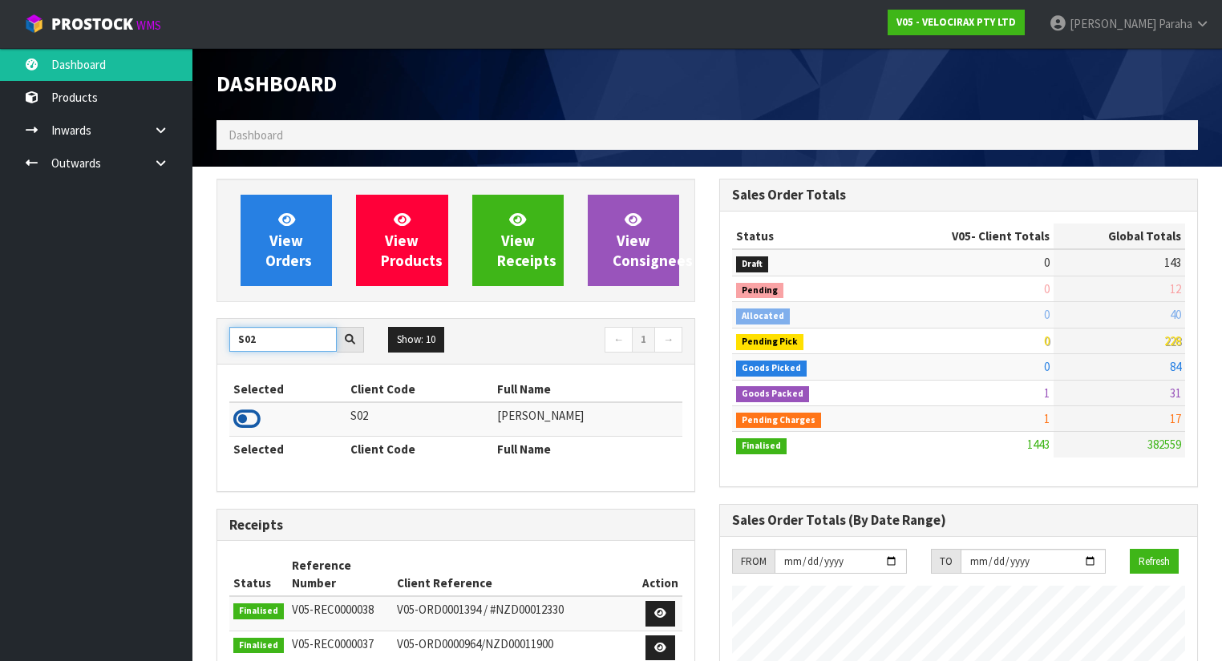
type input "S02"
click at [250, 410] on icon at bounding box center [246, 419] width 27 height 24
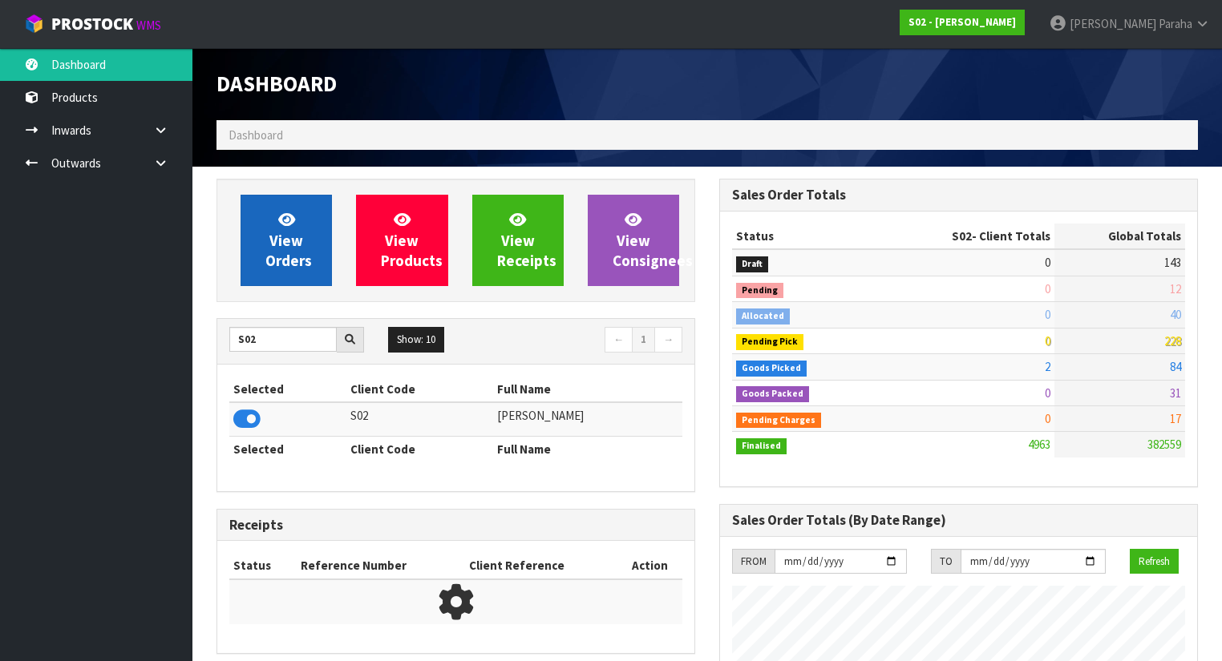
scroll to position [1132, 503]
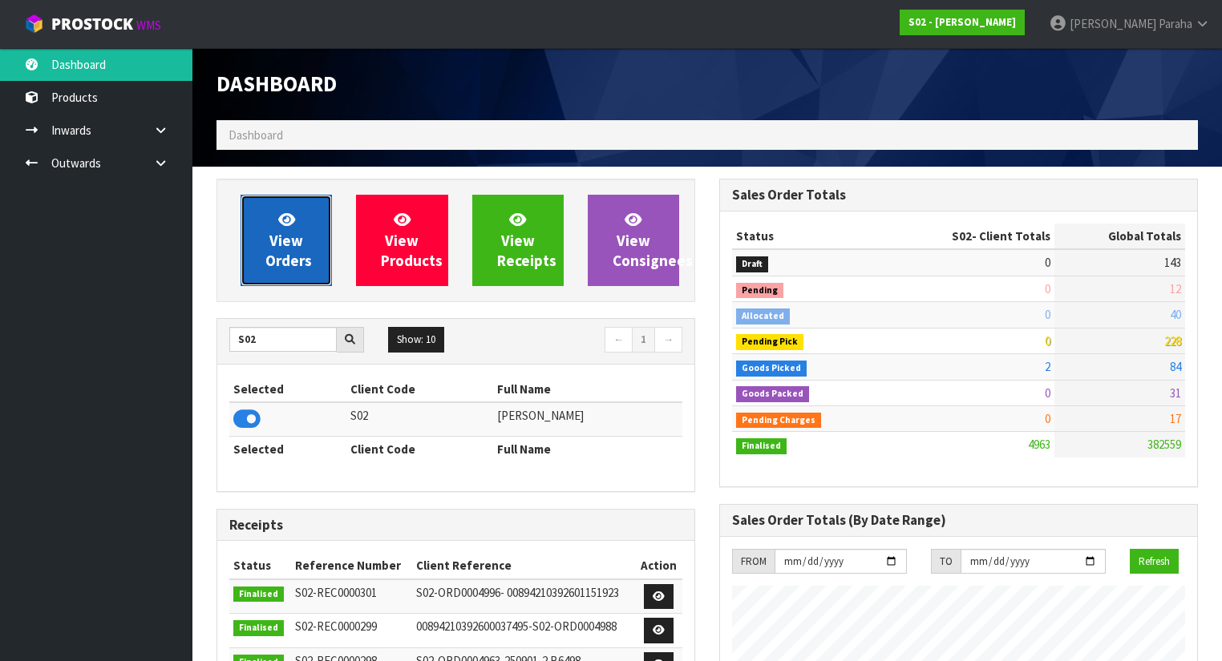
click at [279, 229] on link "View Orders" at bounding box center [285, 240] width 91 height 91
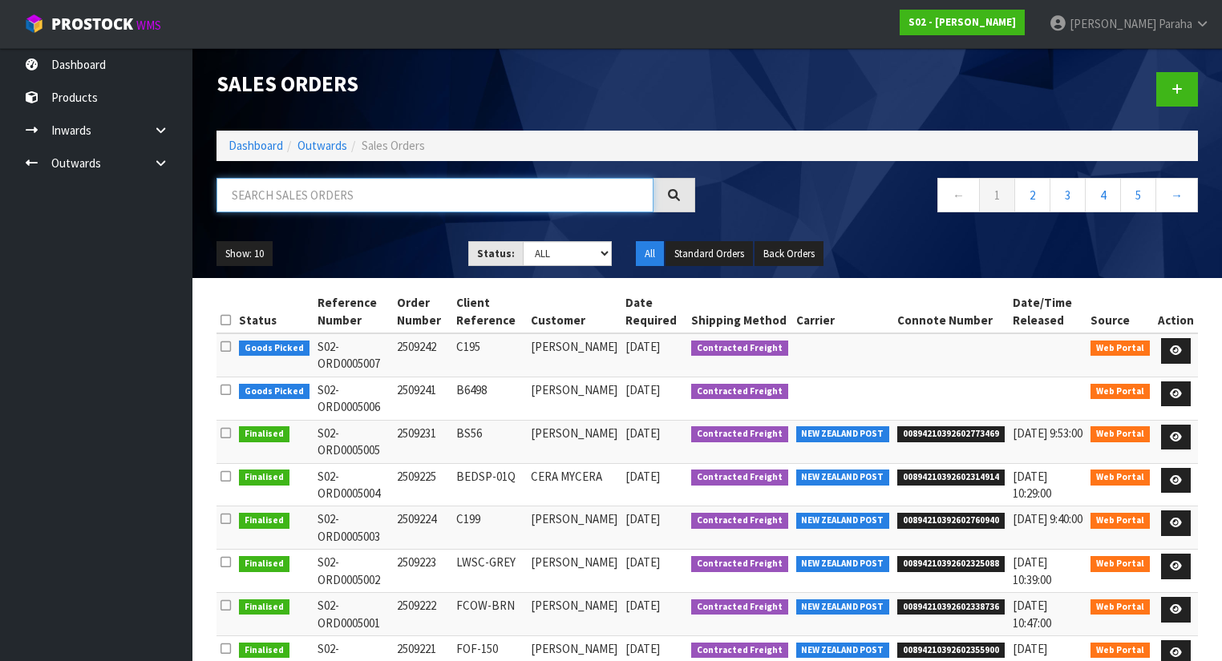
click at [269, 199] on input "text" at bounding box center [434, 195] width 437 height 34
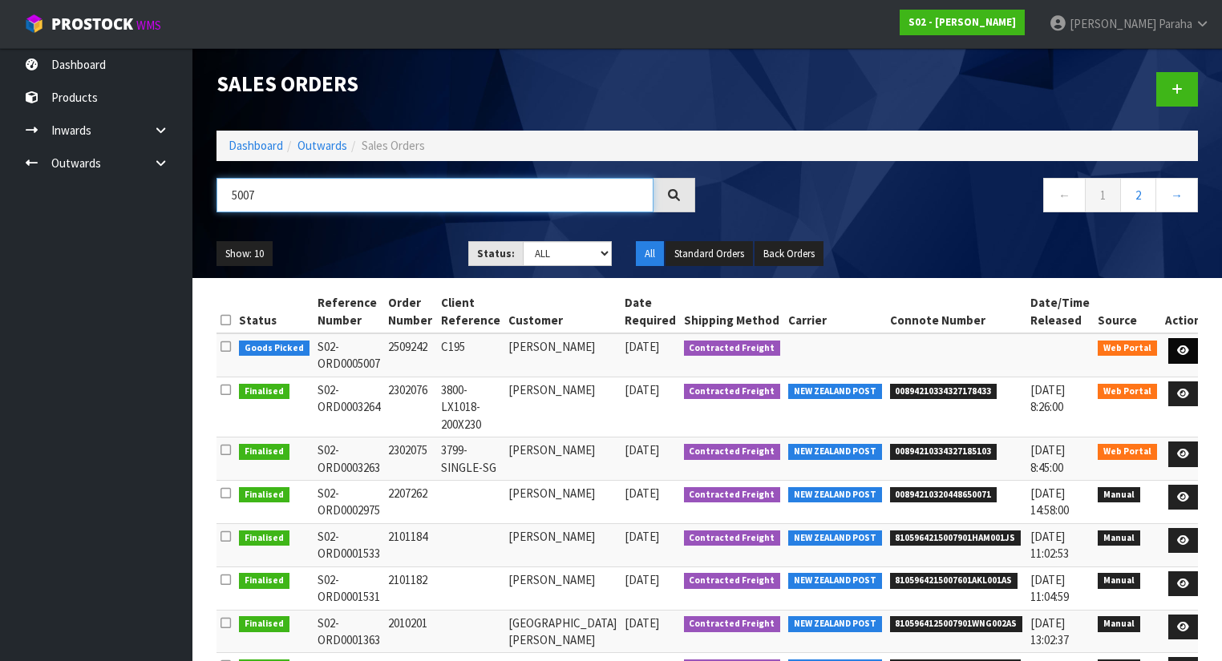
type input "5007"
click at [1177, 353] on icon at bounding box center [1183, 350] width 12 height 10
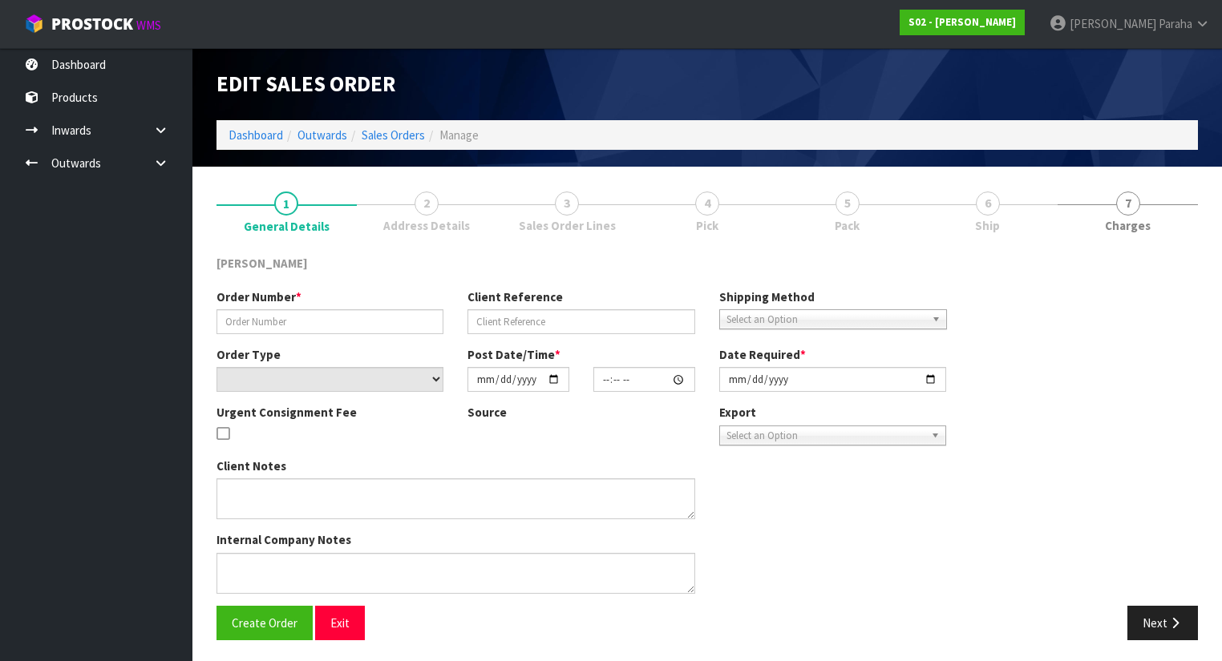
type input "2509242"
type input "C195"
select select "number:0"
type input "2025-09-23"
type input "20:30:00.000"
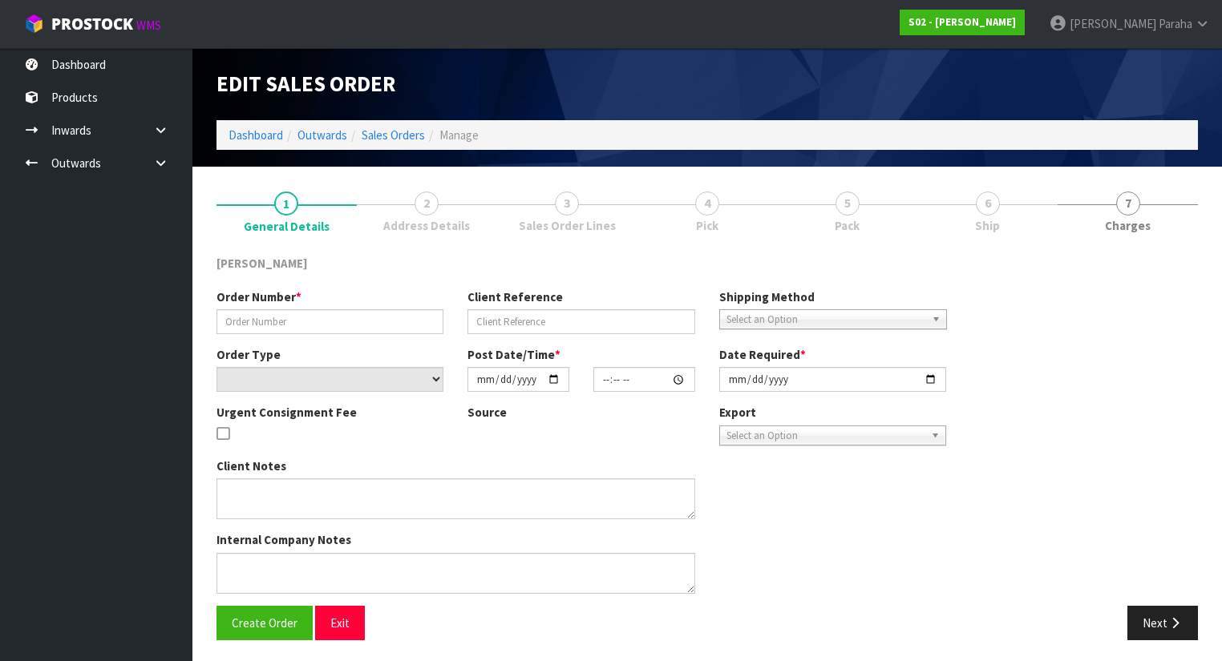
type input "2025-09-24"
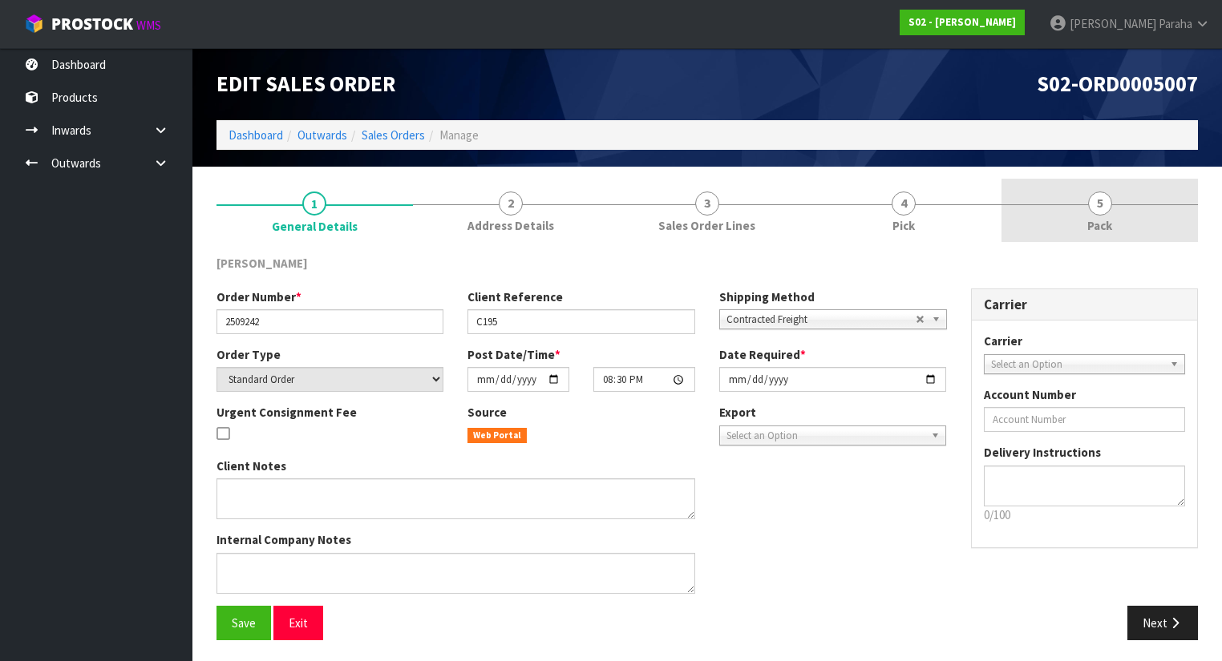
click at [1114, 208] on link "5 Pack" at bounding box center [1099, 210] width 196 height 63
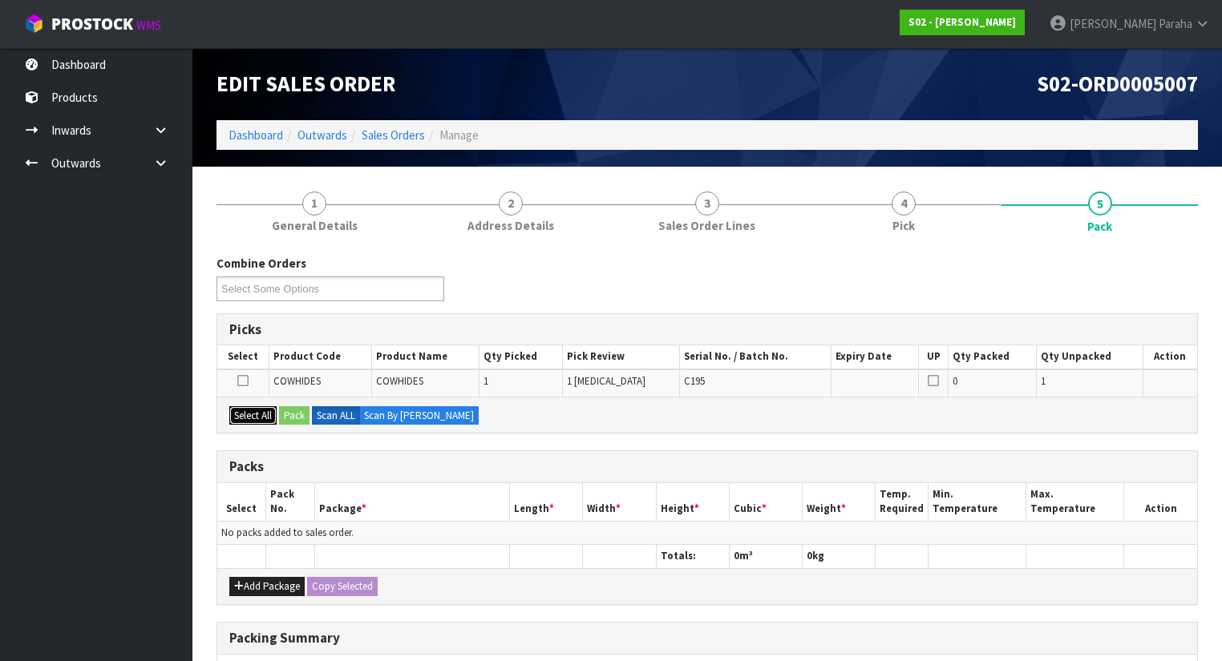
drag, startPoint x: 245, startPoint y: 414, endPoint x: 346, endPoint y: 429, distance: 102.1
click at [279, 418] on div "Select All Pack Scan ALL Scan By Quantity" at bounding box center [707, 415] width 980 height 36
click at [246, 414] on button "Select All" at bounding box center [252, 415] width 47 height 19
click at [301, 414] on button "Pack" at bounding box center [294, 415] width 30 height 19
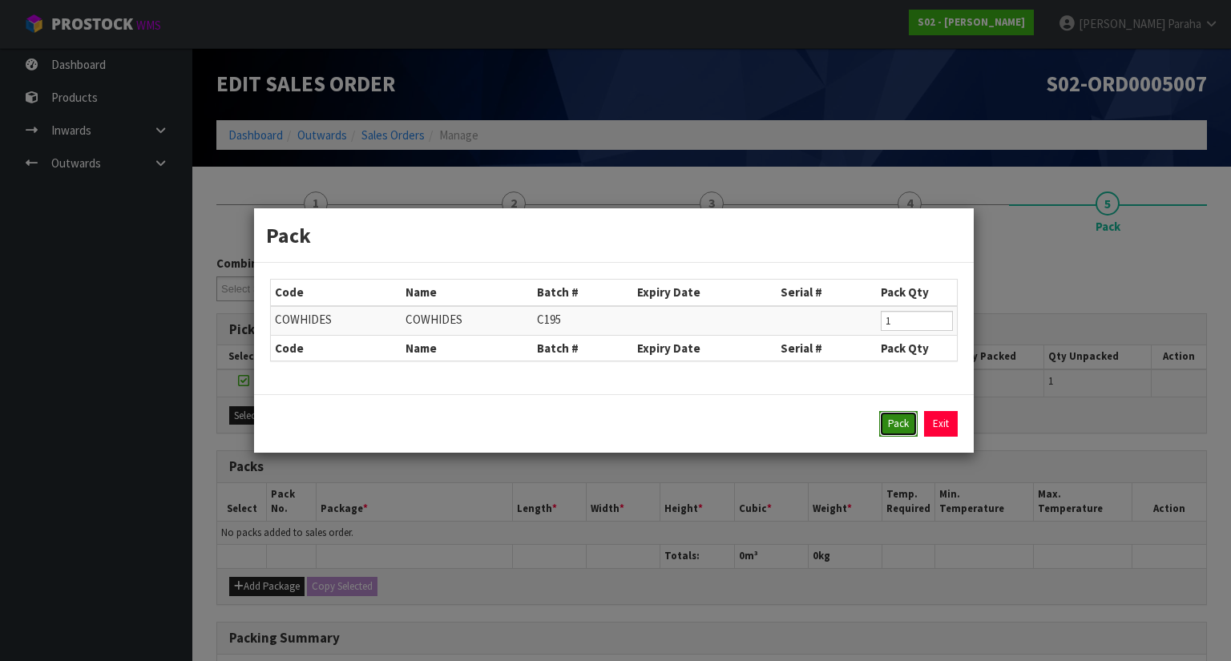
click at [896, 433] on button "Pack" at bounding box center [898, 424] width 38 height 26
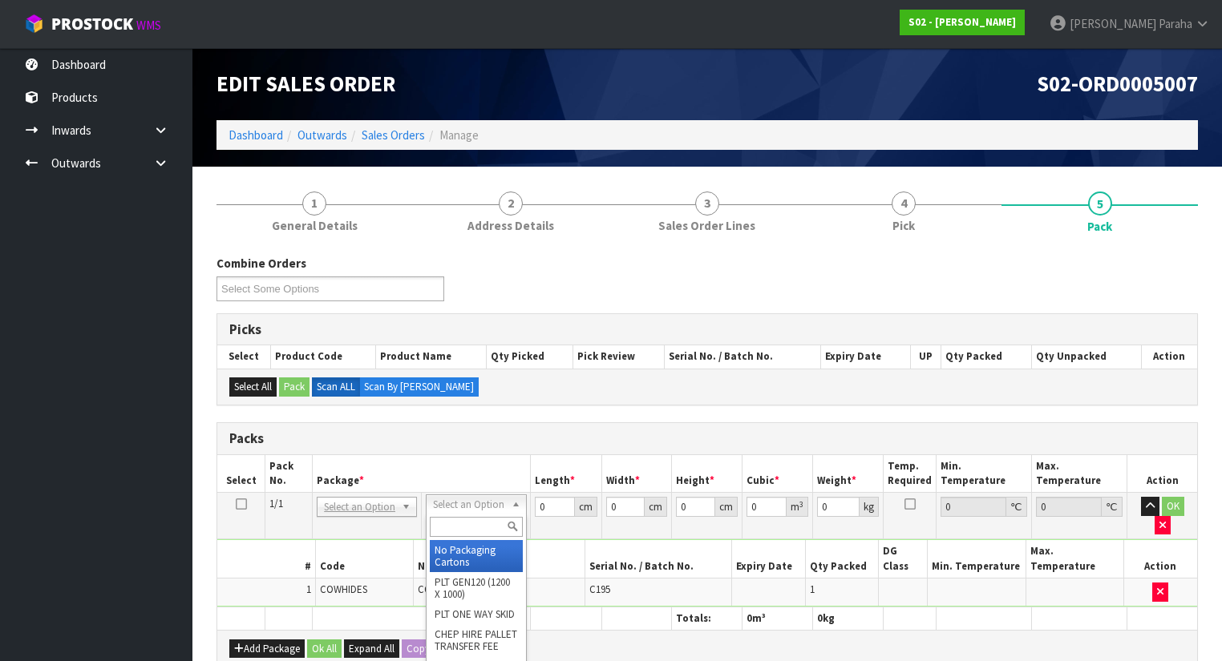
click at [471, 530] on input "text" at bounding box center [476, 527] width 92 height 20
type input "oc"
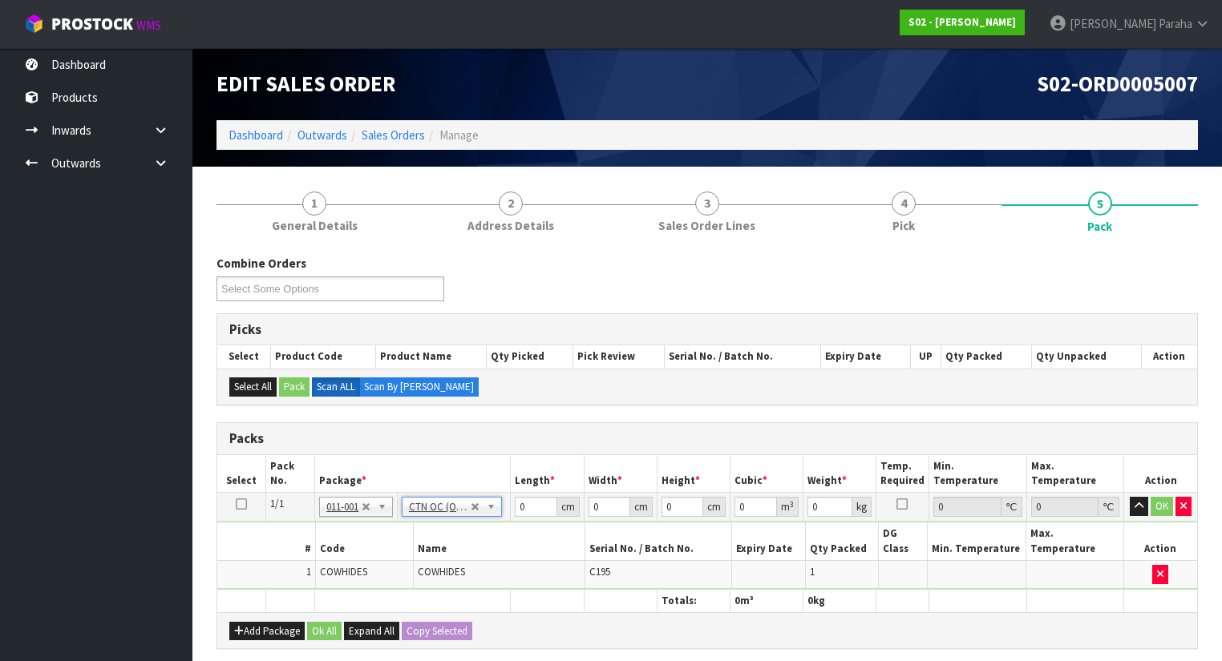
type input "1.42"
click at [535, 509] on input "0" at bounding box center [536, 507] width 42 height 20
type input "23"
type input "18"
type input "1"
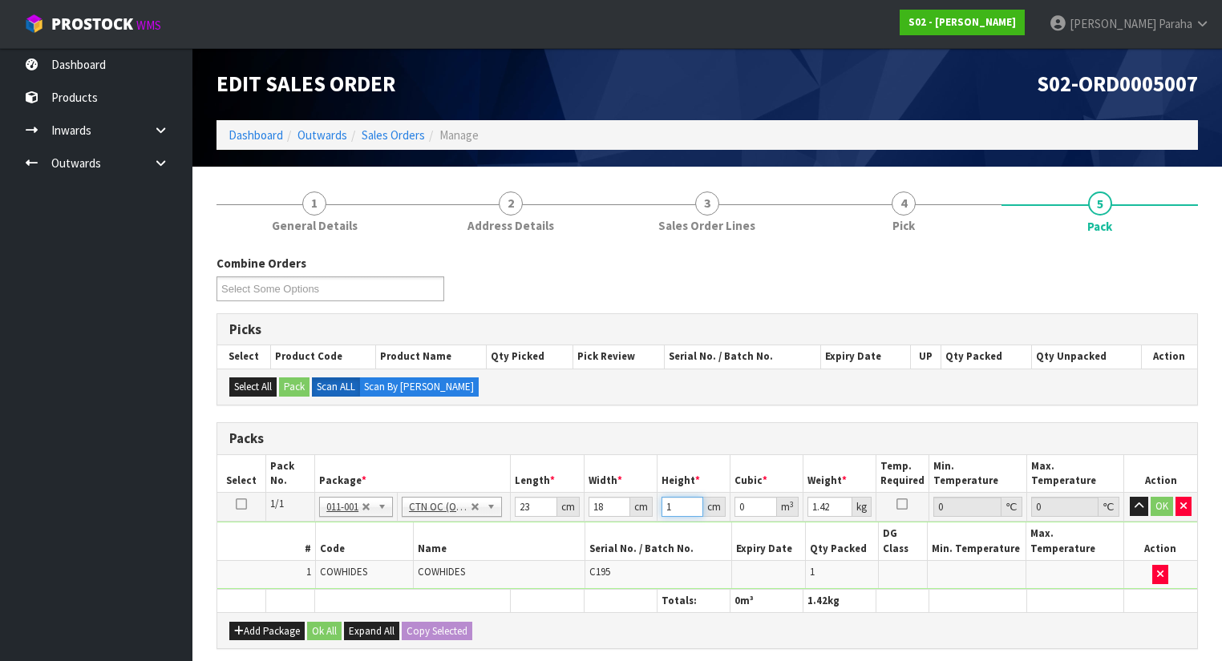
type input "0.000414"
type input "18"
type input "0.007452"
type input "18"
type input "2"
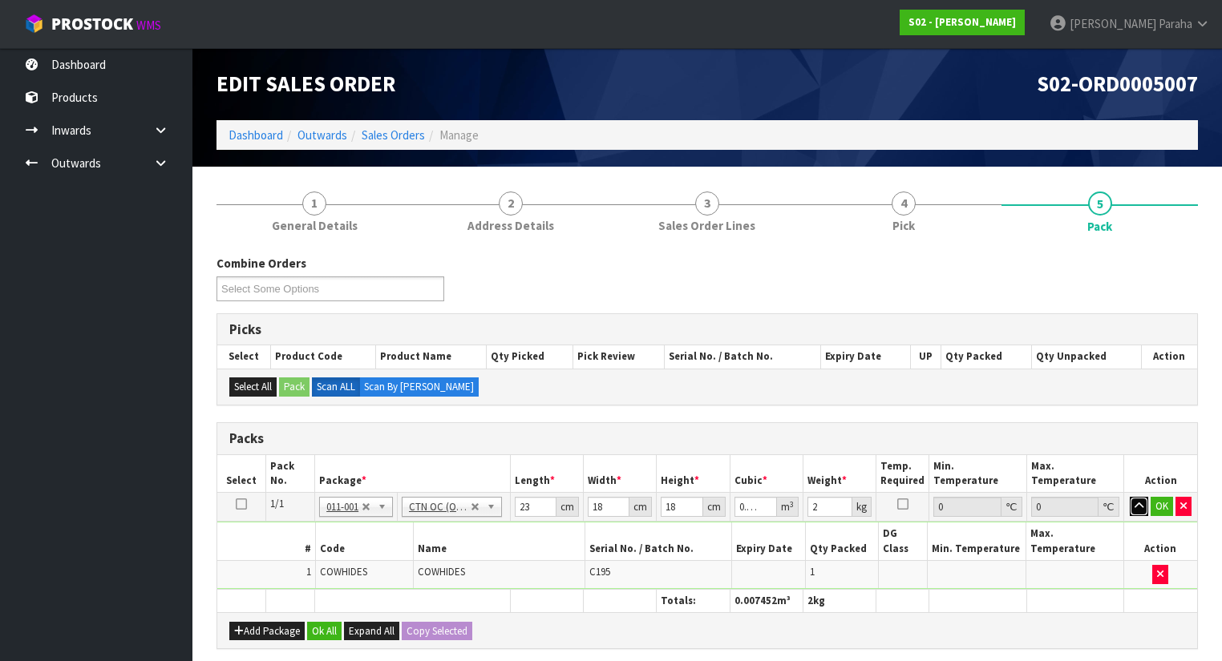
click at [1129, 497] on button "button" at bounding box center [1138, 506] width 18 height 19
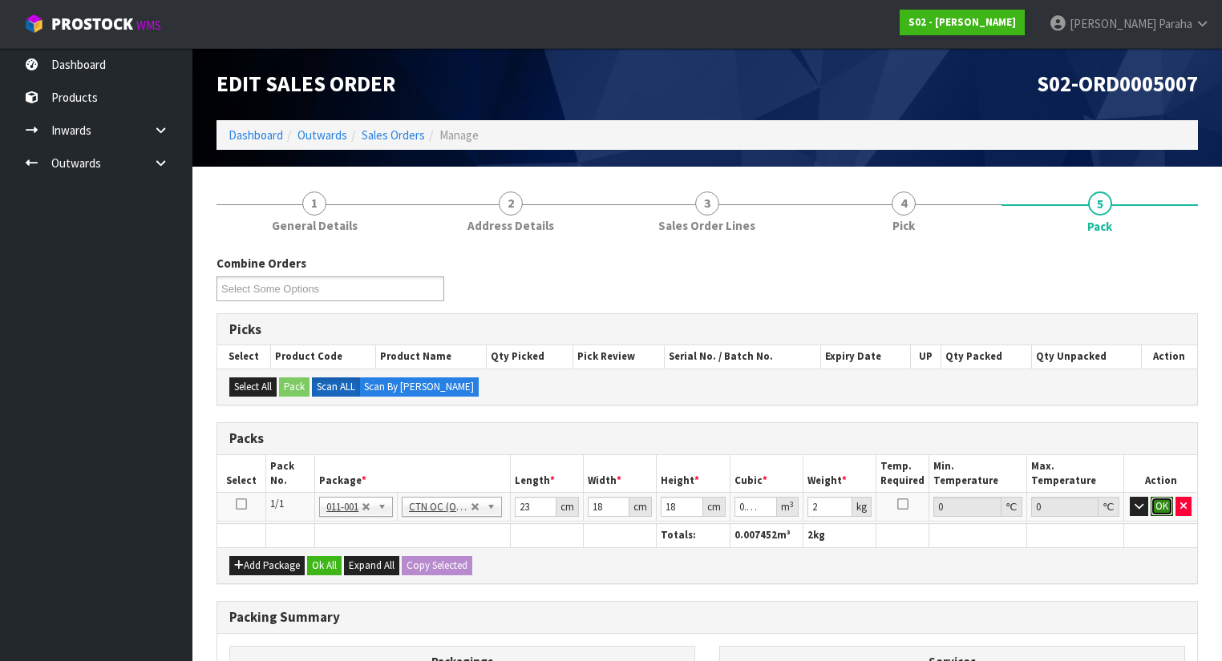
click button "OK" at bounding box center [1161, 506] width 22 height 19
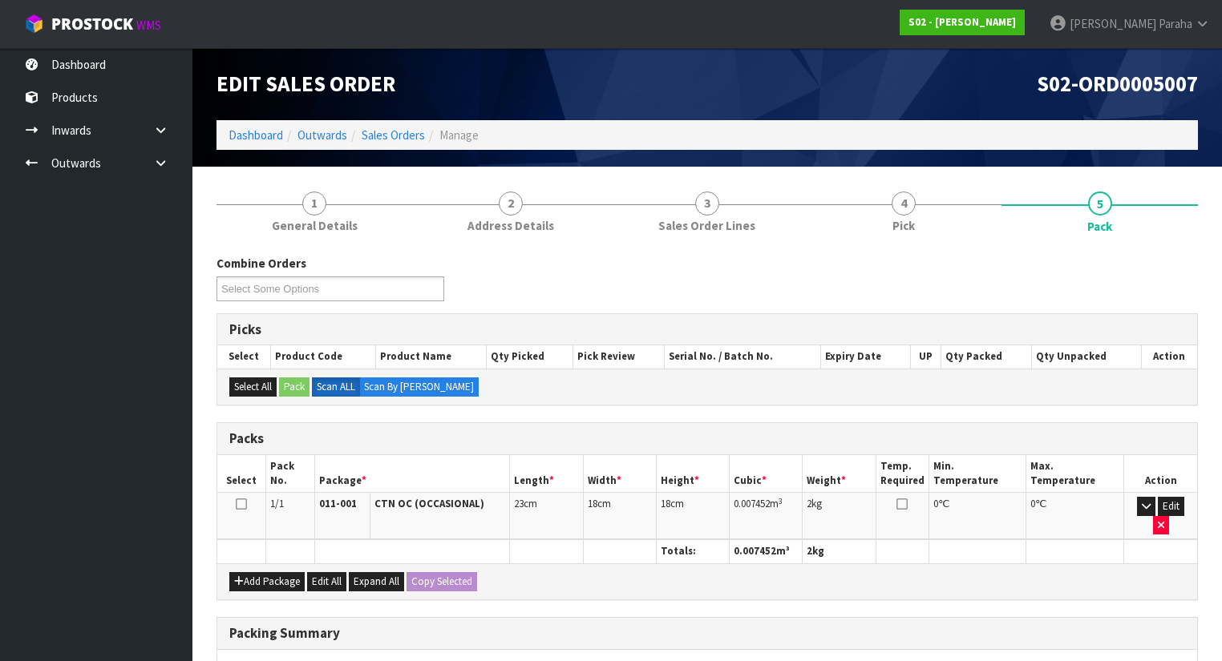
scroll to position [218, 0]
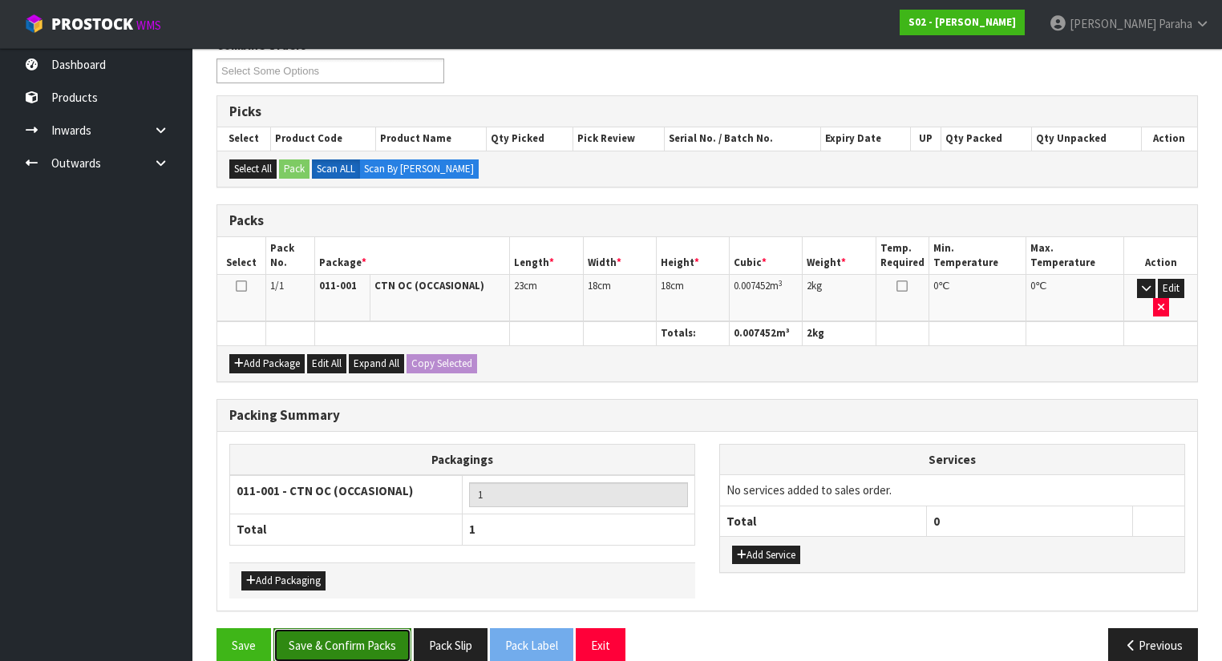
click at [333, 628] on button "Save & Confirm Packs" at bounding box center [342, 645] width 138 height 34
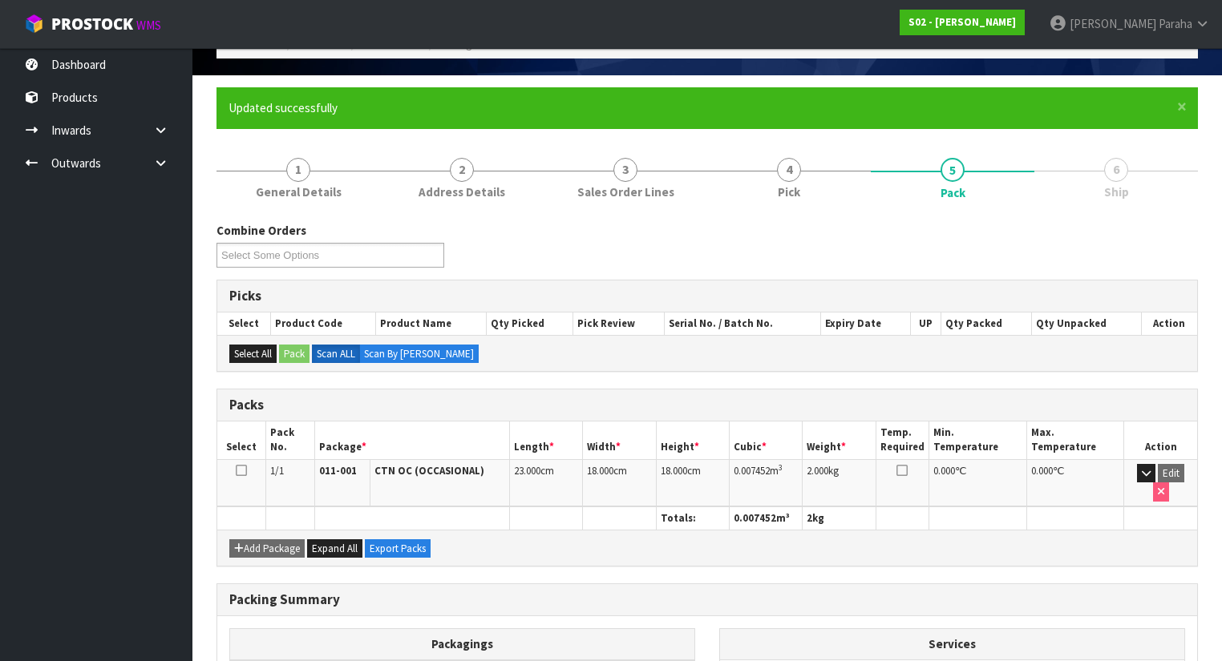
scroll to position [240, 0]
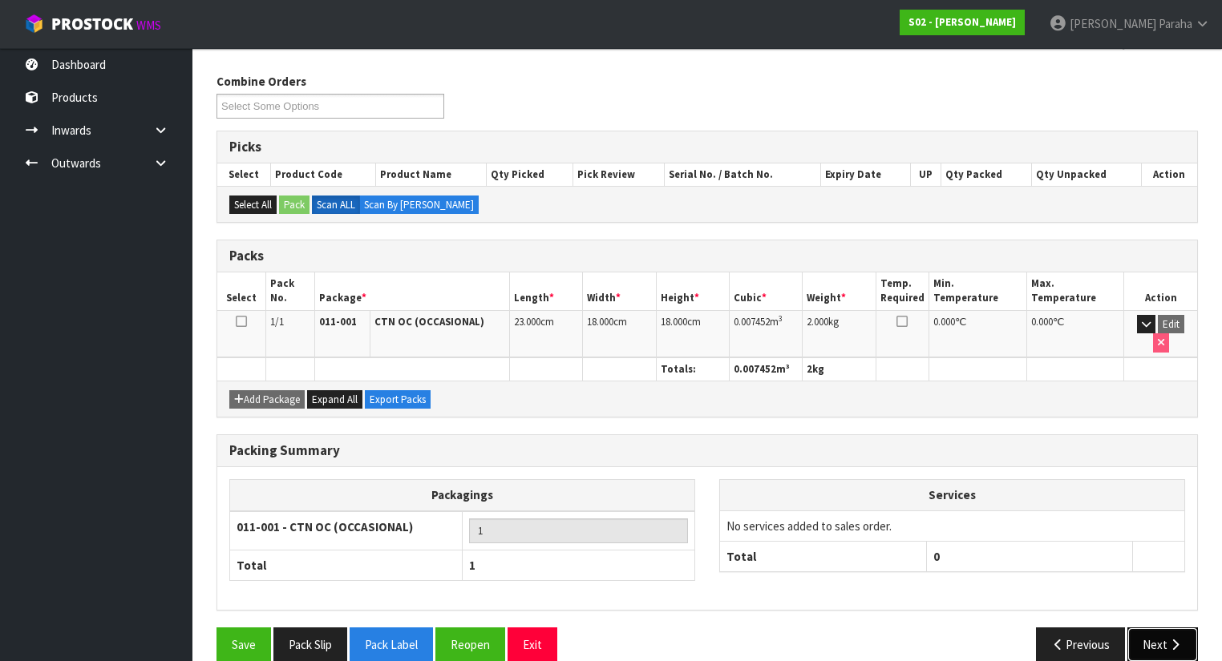
click at [1158, 628] on button "Next" at bounding box center [1162, 645] width 71 height 34
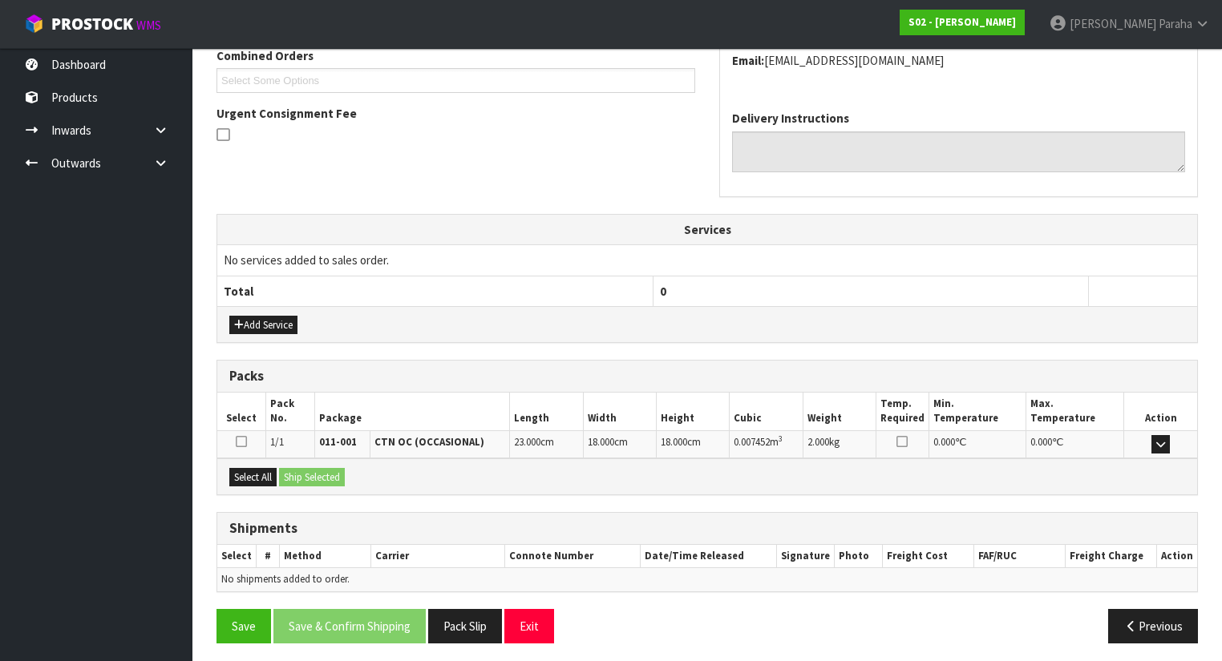
scroll to position [426, 0]
click at [260, 475] on button "Select All" at bounding box center [252, 476] width 47 height 19
click at [289, 468] on button "Ship Selected" at bounding box center [312, 476] width 66 height 19
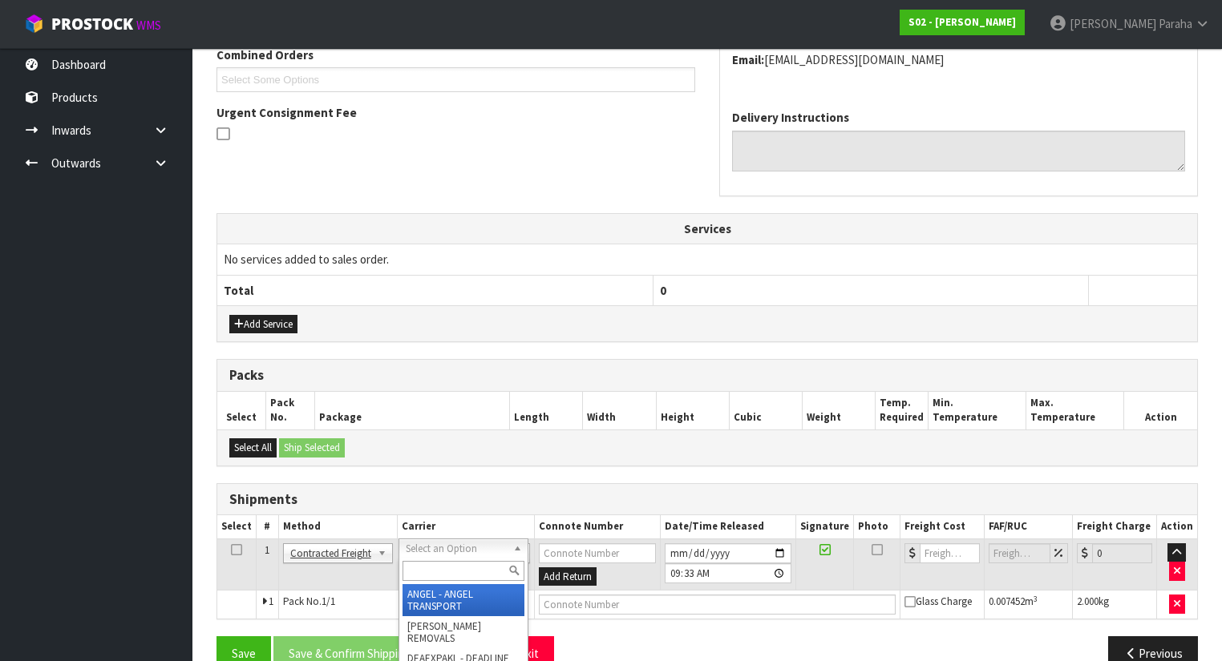
click at [439, 569] on input "text" at bounding box center [463, 571] width 122 height 20
type input "nzp"
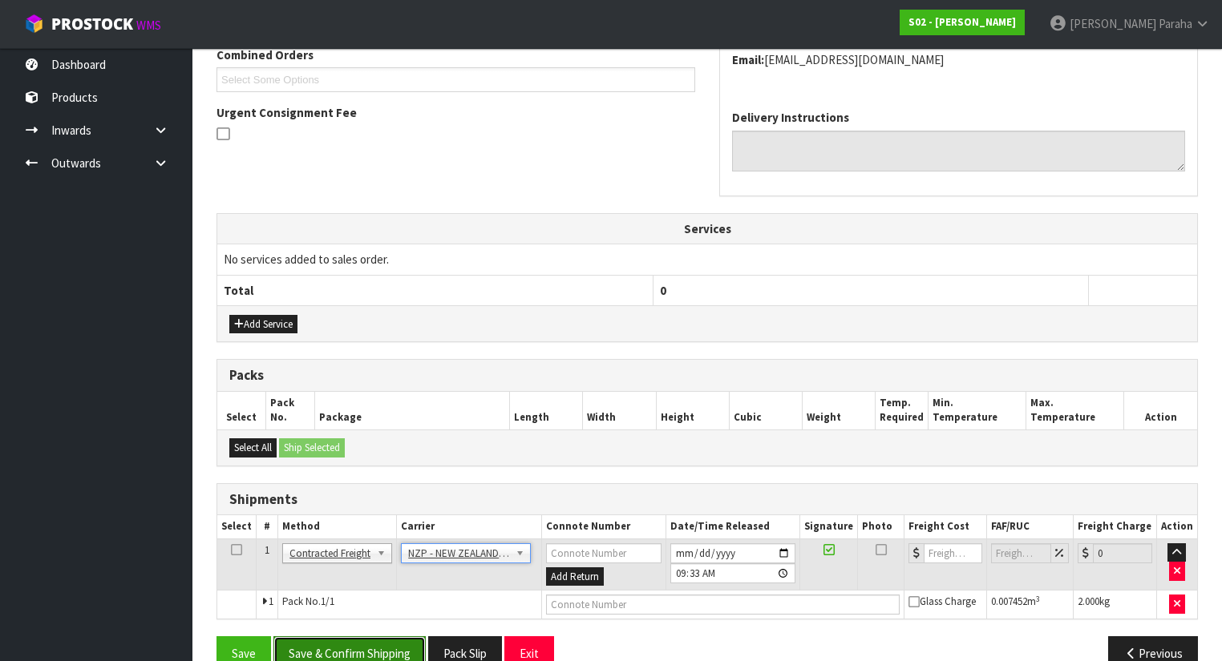
click at [349, 647] on button "Save & Confirm Shipping" at bounding box center [349, 653] width 152 height 34
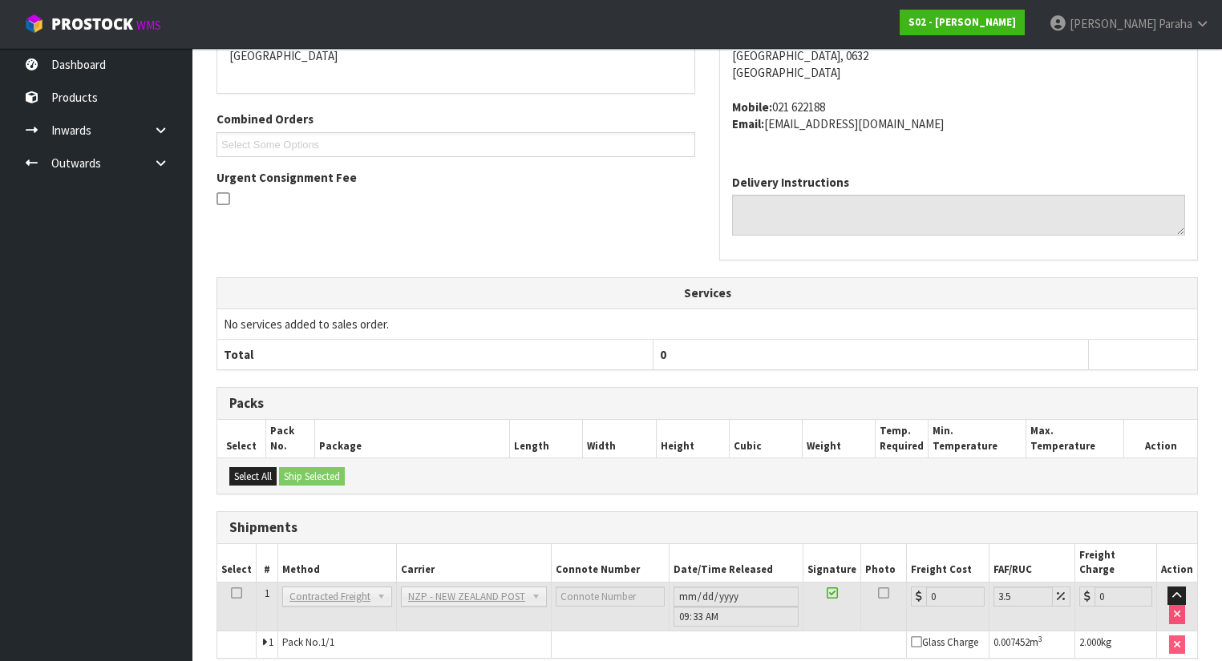
scroll to position [433, 0]
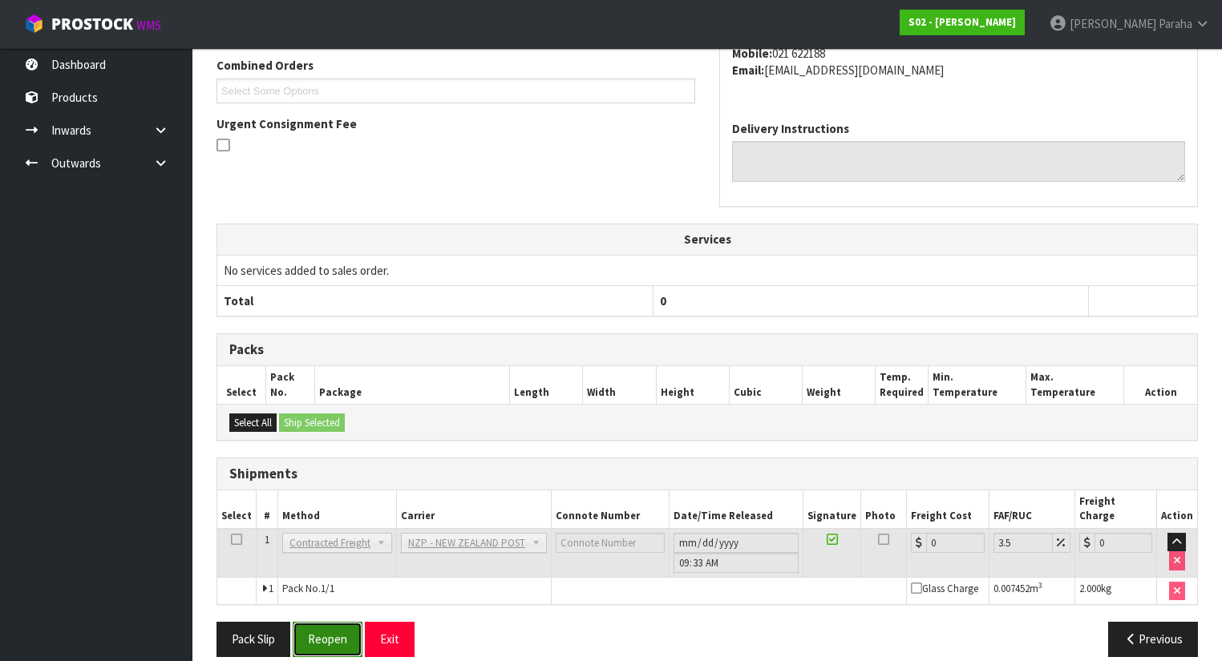
click at [333, 622] on button "Reopen" at bounding box center [328, 639] width 70 height 34
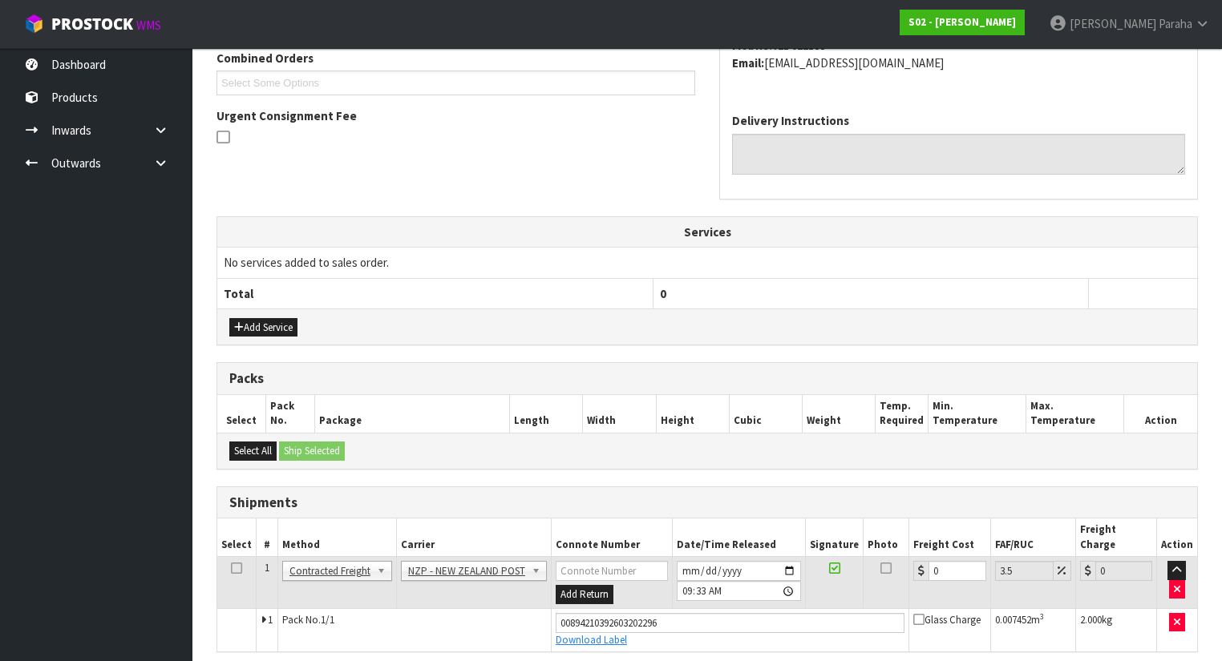
scroll to position [470, 0]
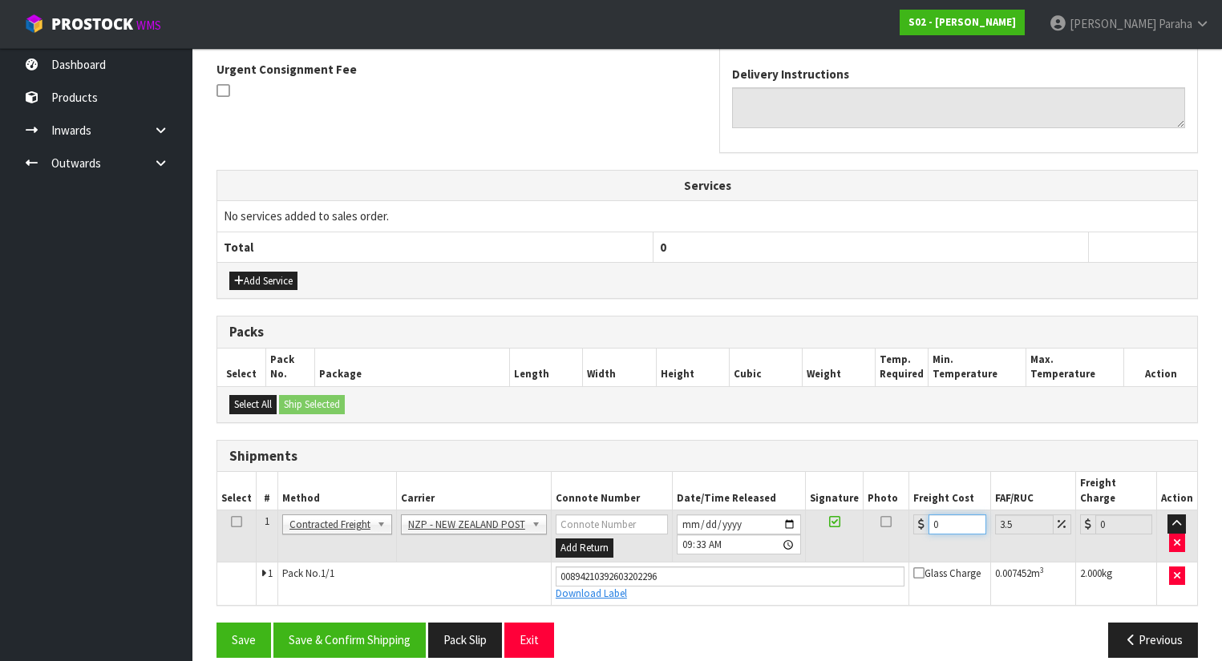
click at [945, 515] on input "0" at bounding box center [956, 525] width 57 height 20
type input "4"
type input "4.14"
type input "4.3"
type input "4.45"
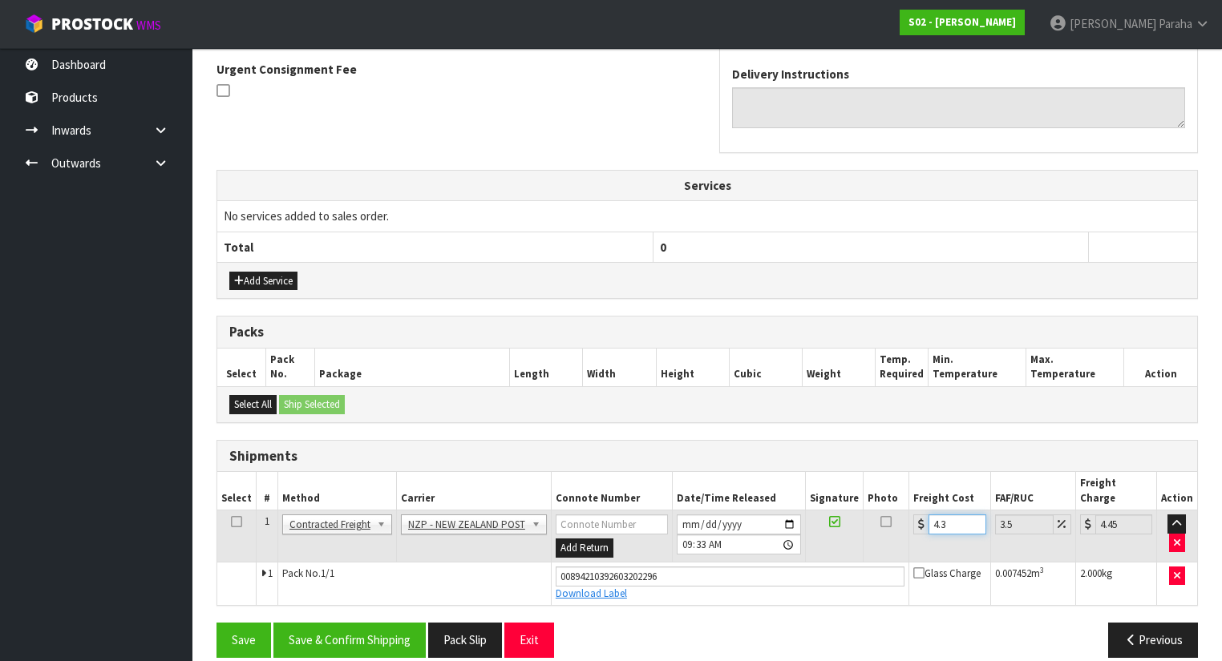
type input "4.33"
type input "4.48"
type input "4.33"
click at [327, 623] on button "Save & Confirm Shipping" at bounding box center [349, 640] width 152 height 34
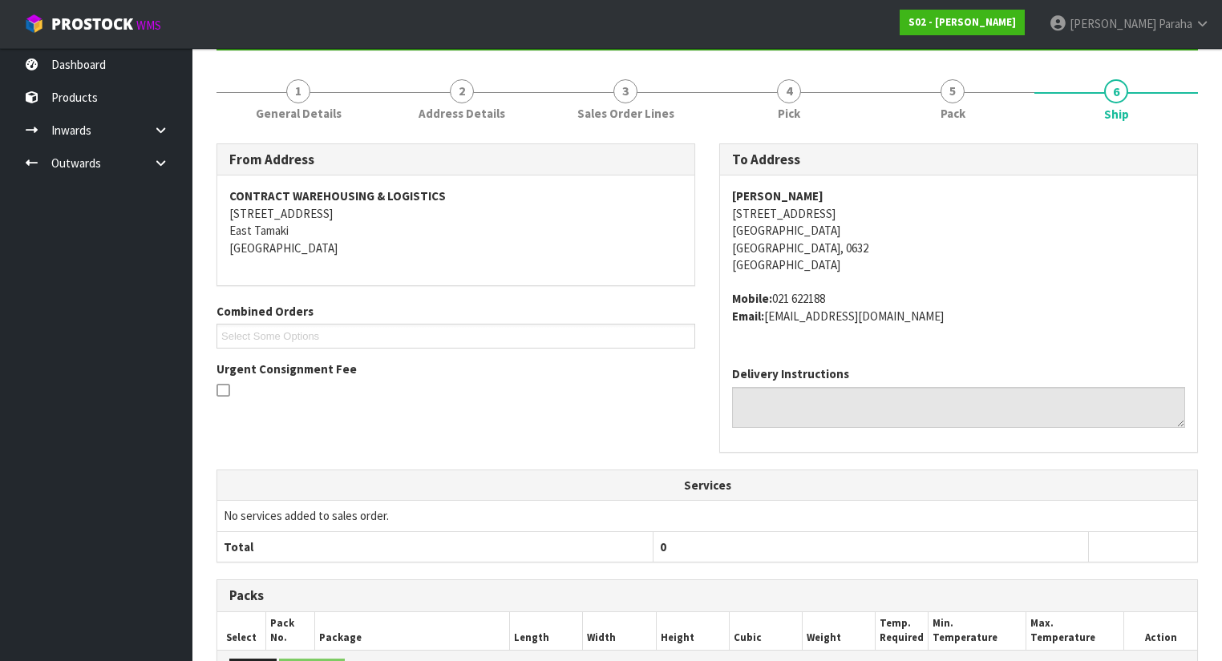
scroll to position [0, 0]
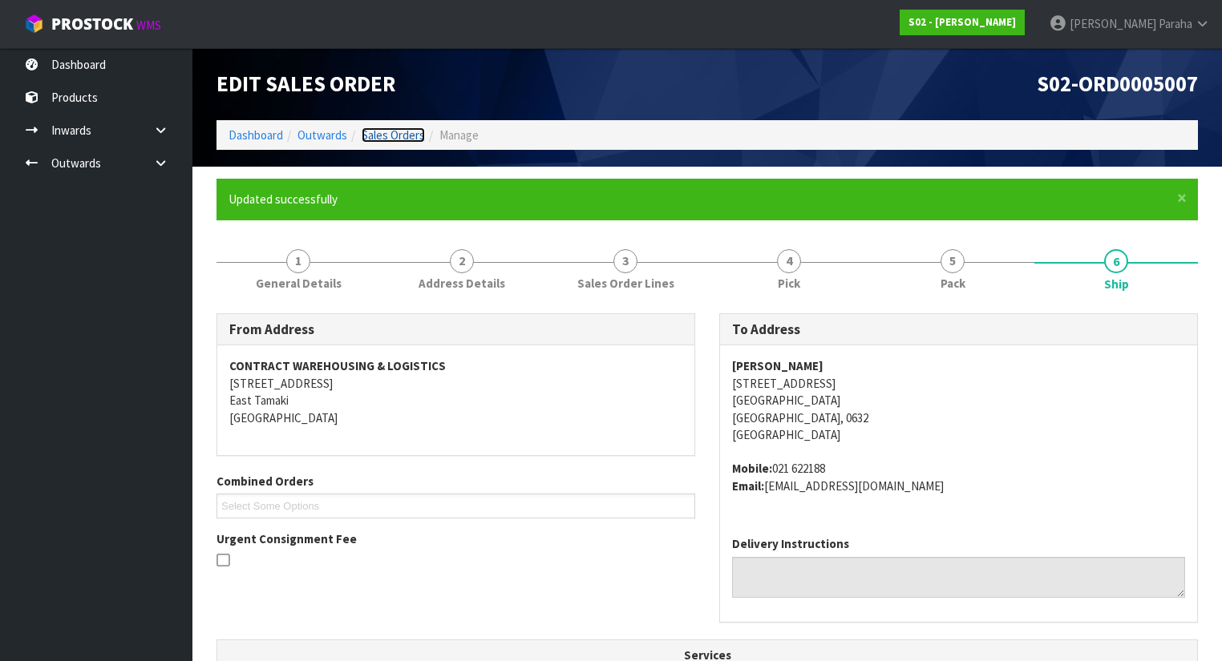
click at [374, 137] on link "Sales Orders" at bounding box center [393, 134] width 63 height 15
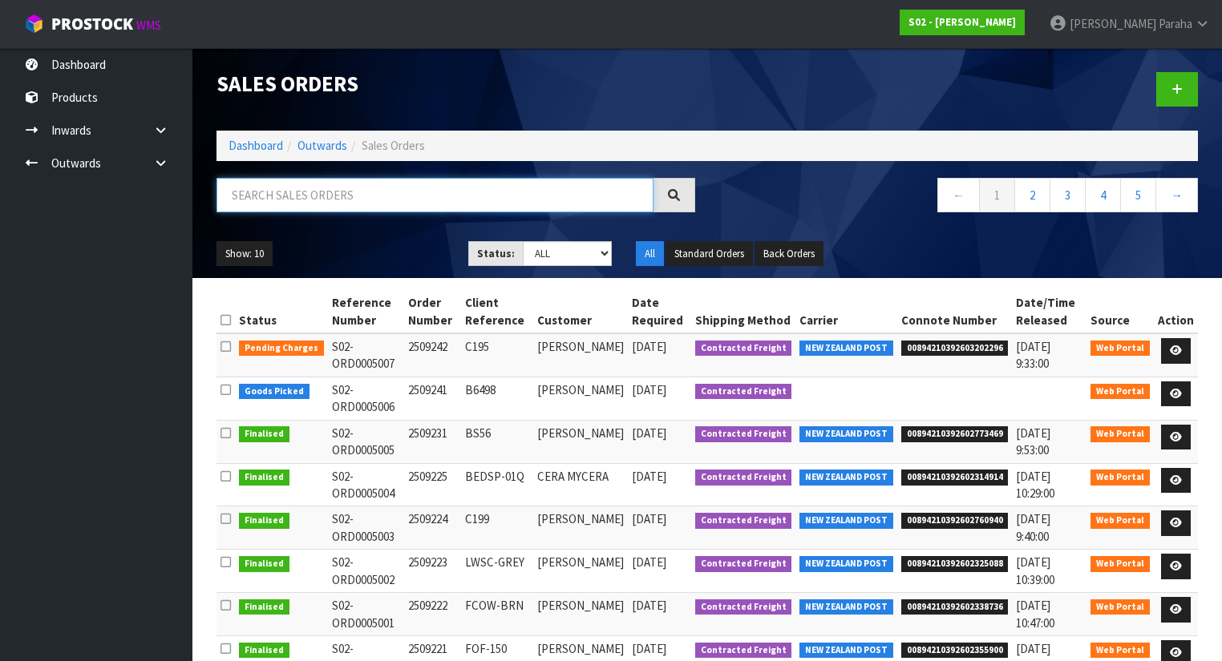
click at [358, 203] on input "text" at bounding box center [434, 195] width 437 height 34
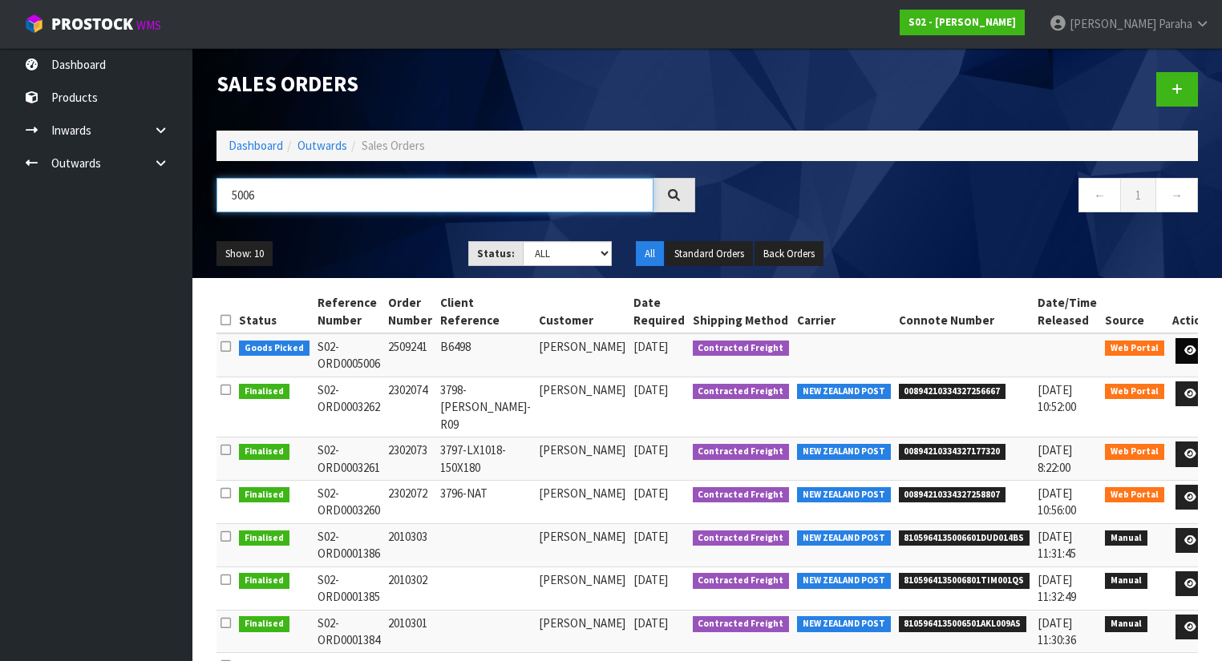
type input "5006"
click at [1182, 353] on link at bounding box center [1190, 351] width 30 height 26
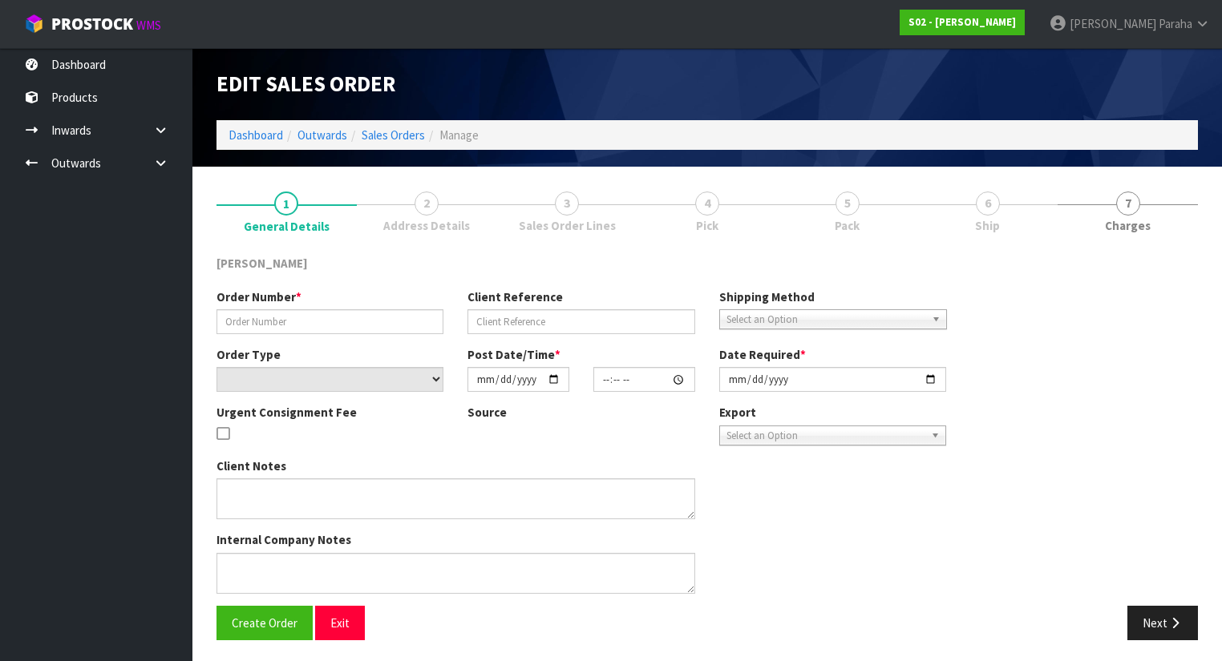
type input "2509241"
type input "B6498"
select select "number:0"
type input "2025-09-23"
type input "18:32:00.000"
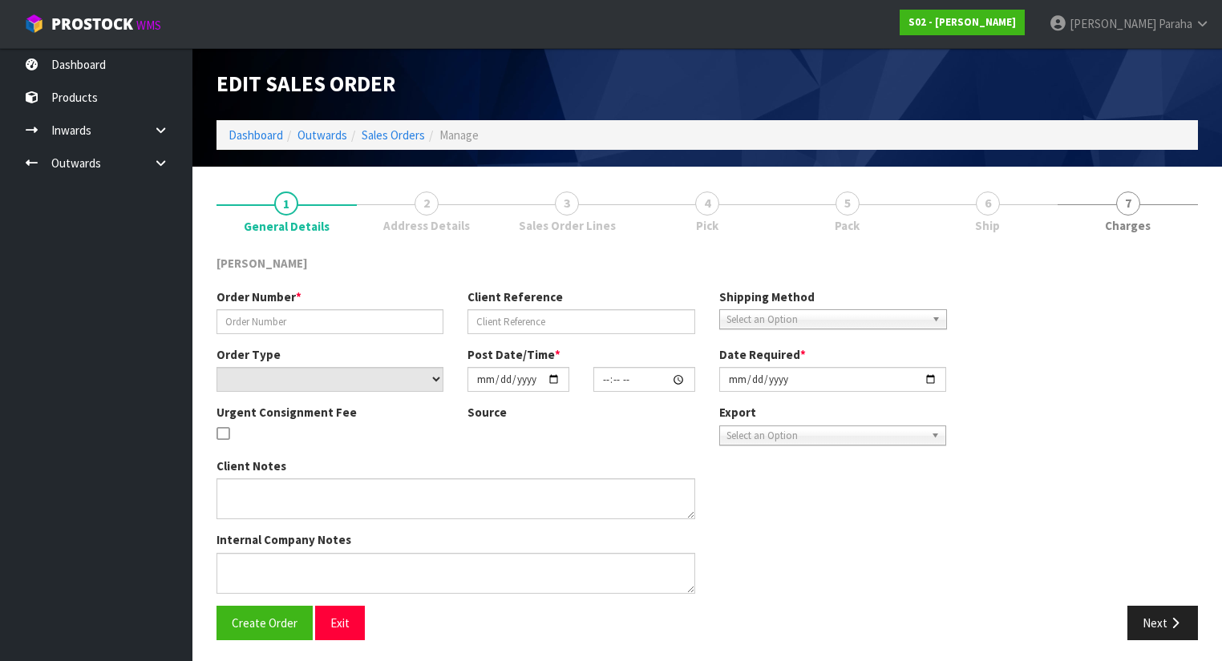
type input "2025-09-24"
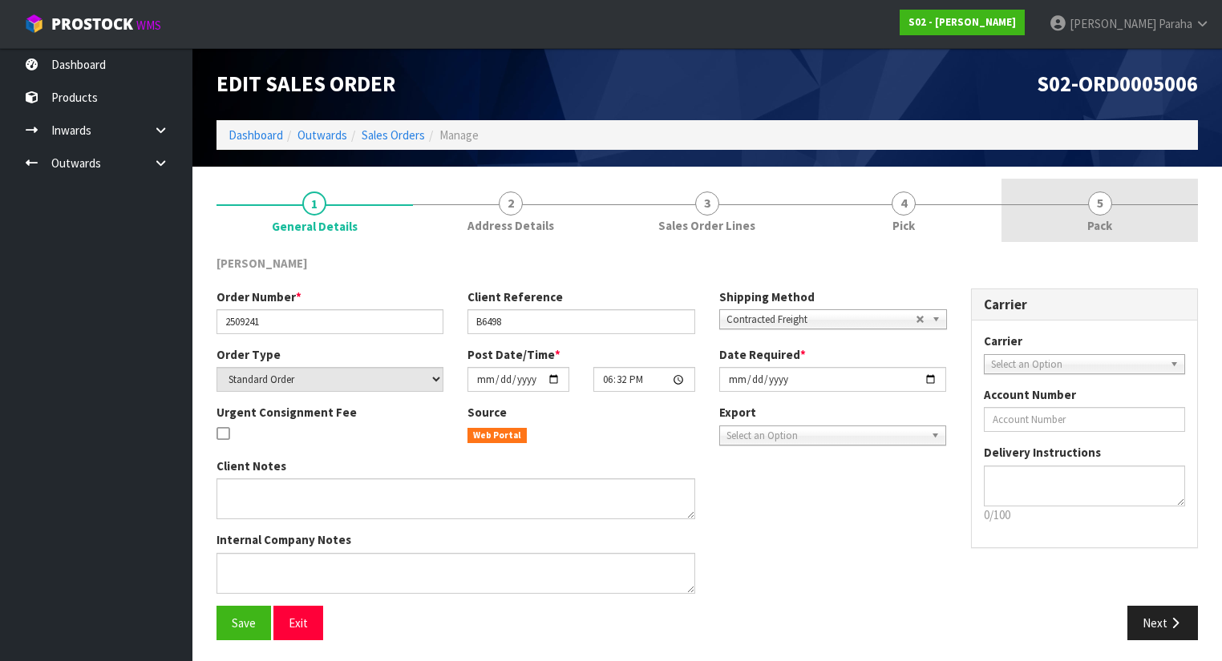
click at [1131, 214] on link "5 Pack" at bounding box center [1099, 210] width 196 height 63
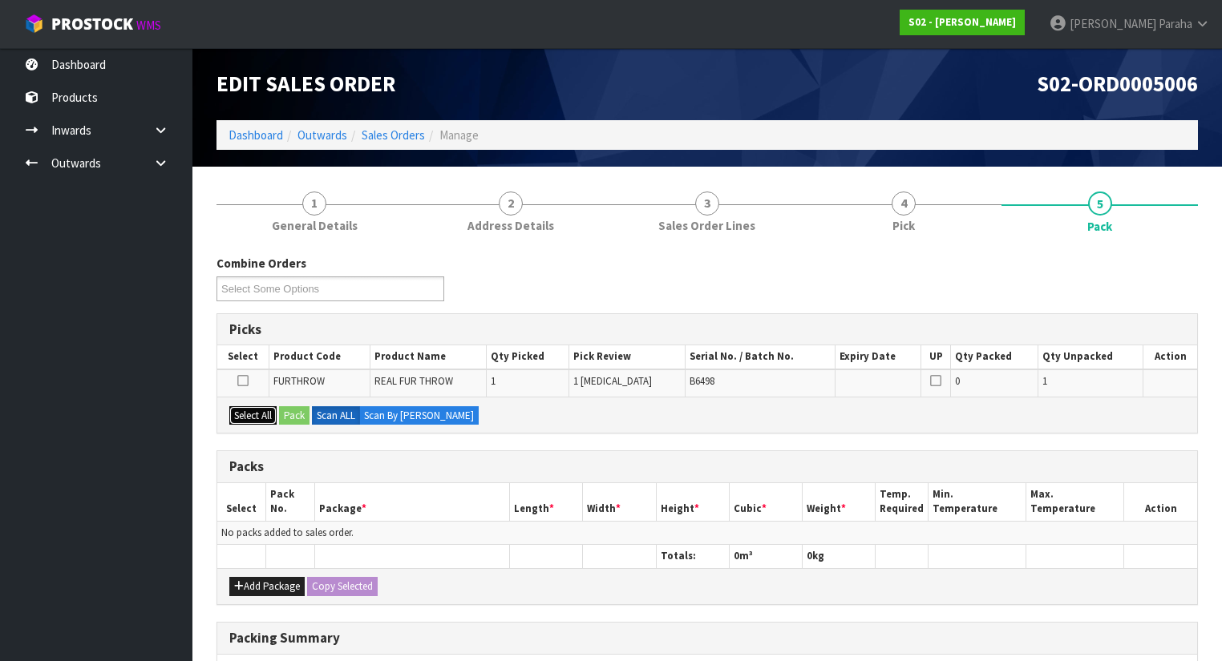
click at [241, 415] on button "Select All" at bounding box center [252, 415] width 47 height 19
click at [285, 416] on button "Pack" at bounding box center [294, 415] width 30 height 19
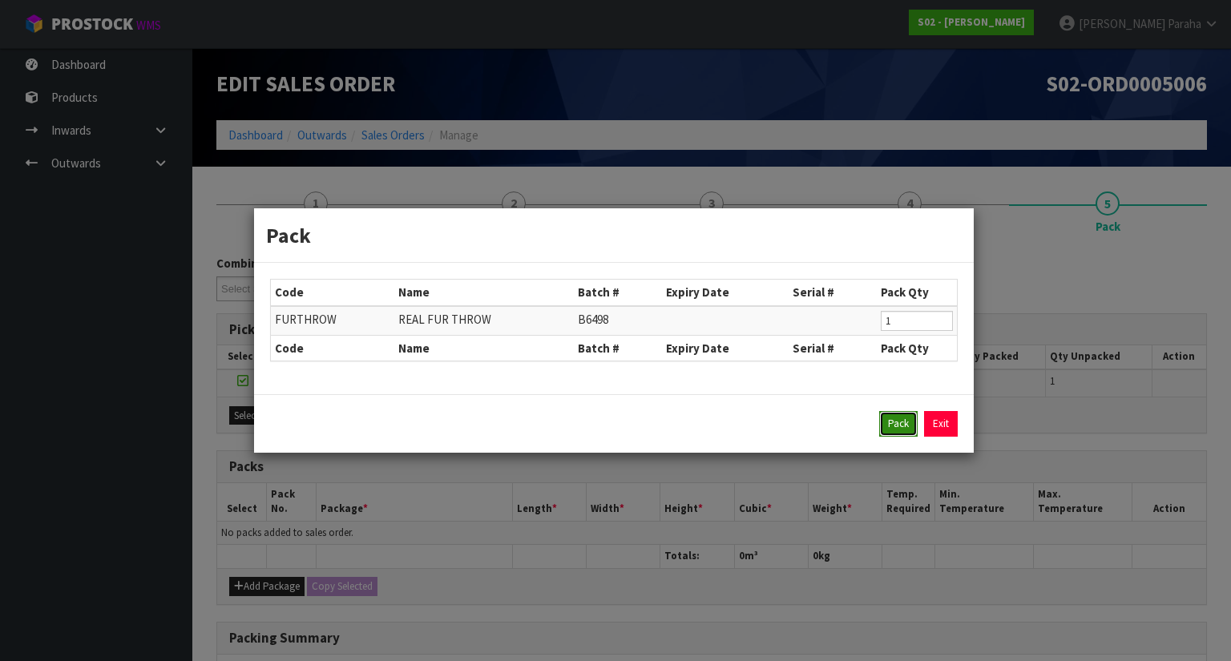
click at [899, 419] on button "Pack" at bounding box center [898, 424] width 38 height 26
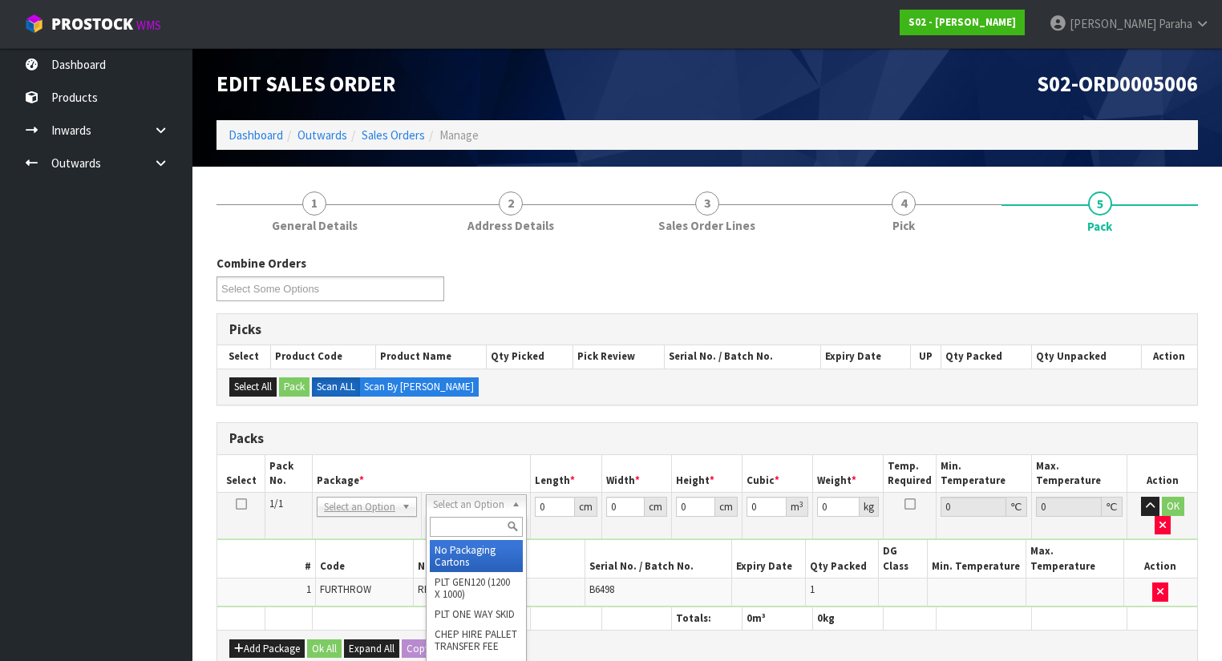
click at [459, 532] on input "text" at bounding box center [476, 527] width 92 height 20
type input "oc"
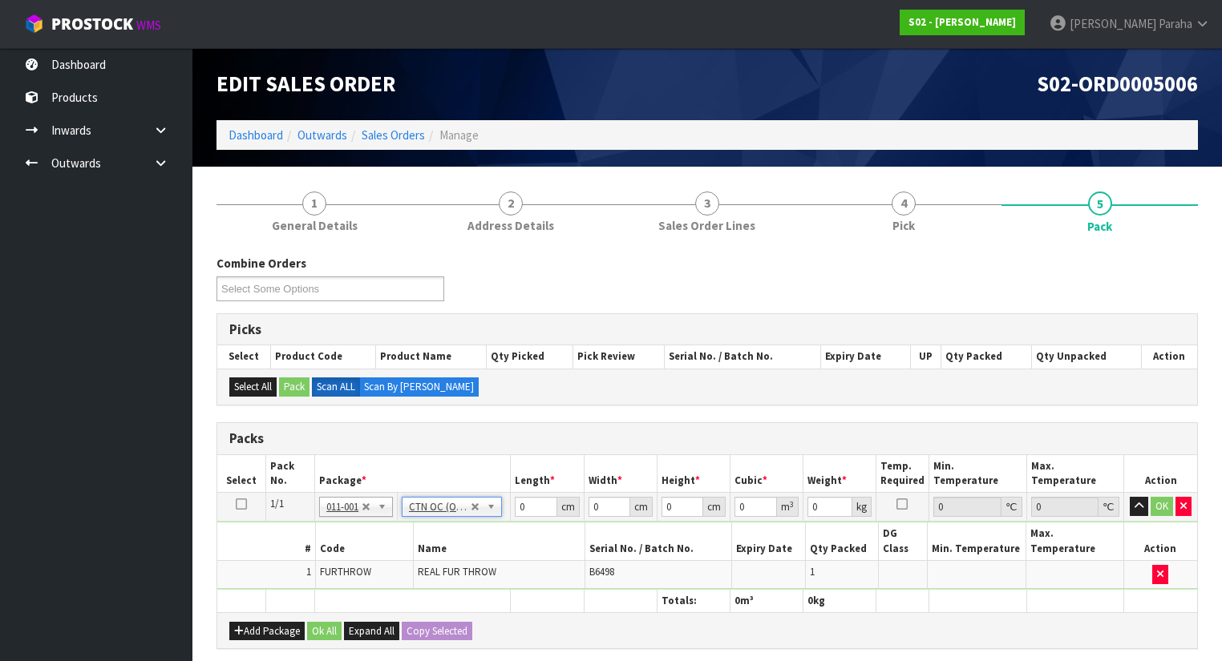
type input "1.56"
click at [529, 505] on input "0" at bounding box center [536, 507] width 42 height 20
type input "33"
type input "28"
type input "1"
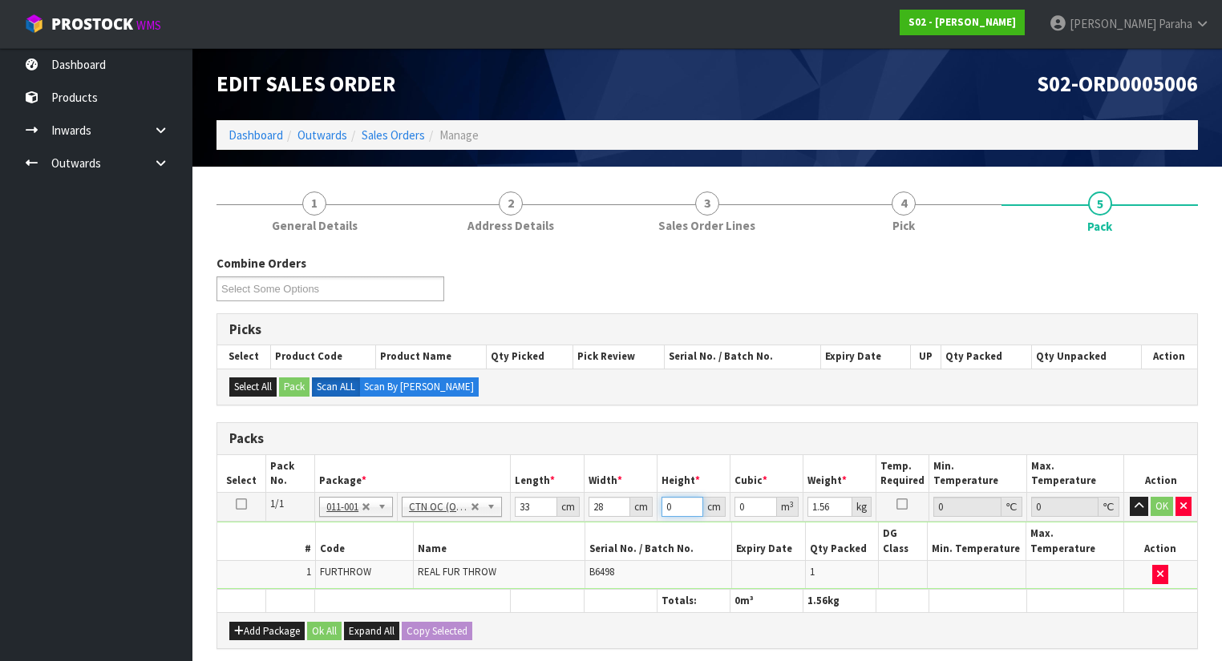
type input "0.000924"
type input "16"
type input "0.014784"
type input "16"
type input "2"
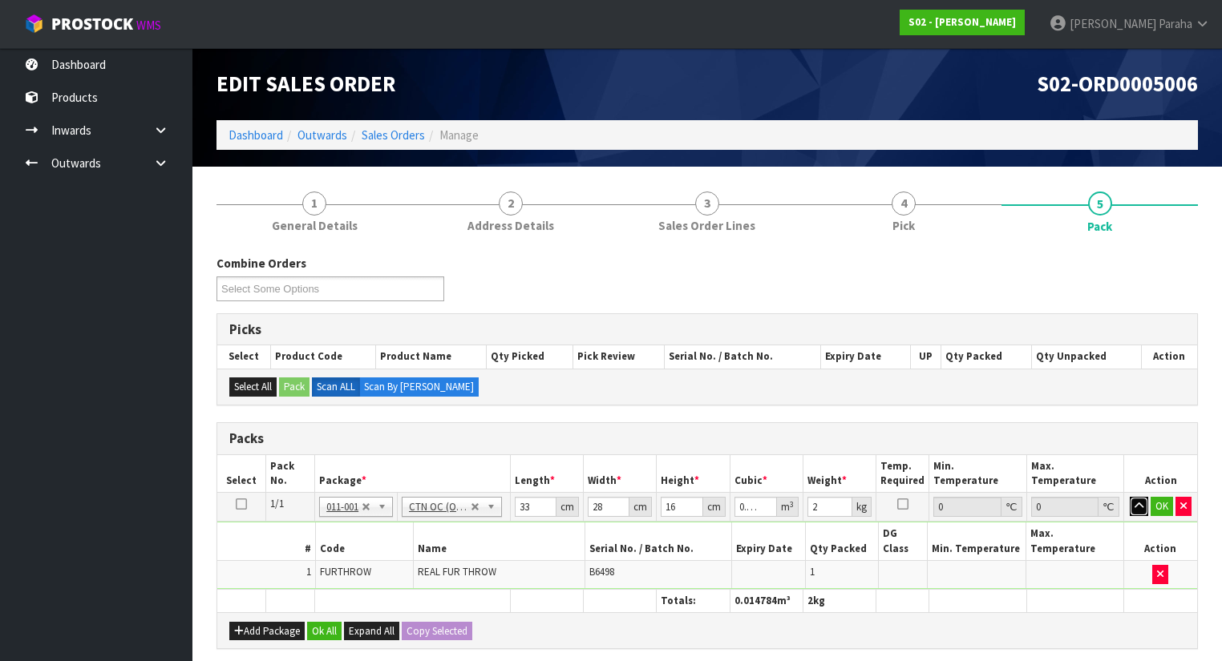
click at [1129, 497] on button "button" at bounding box center [1138, 506] width 18 height 19
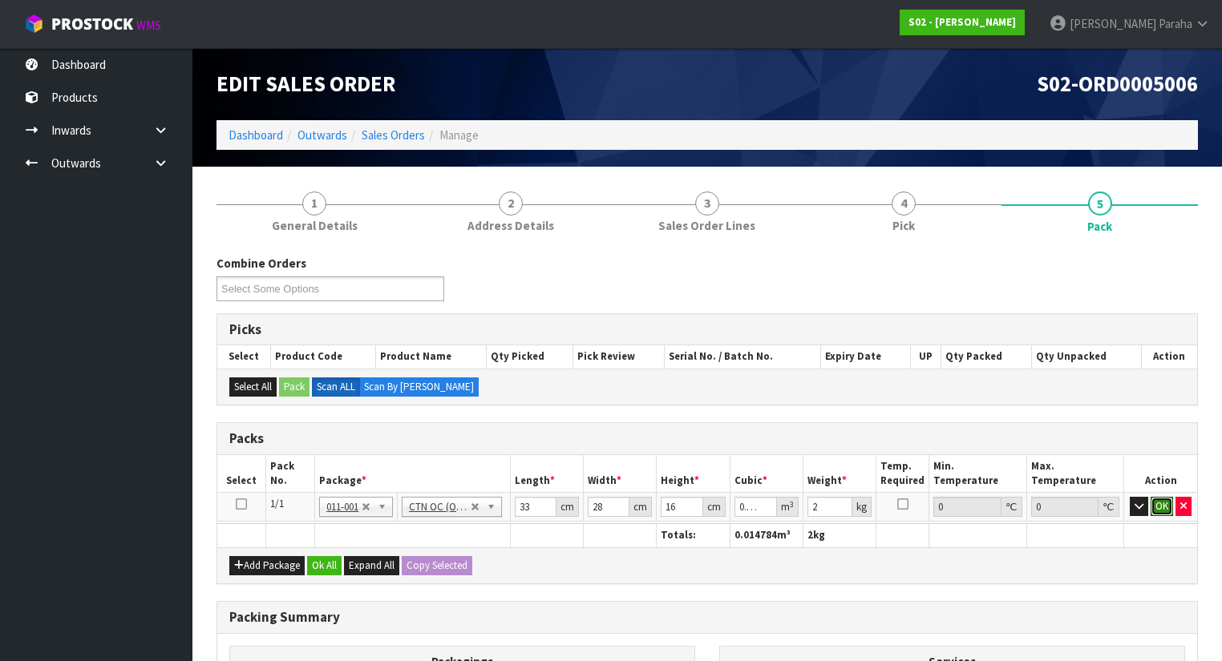
click button "OK" at bounding box center [1161, 506] width 22 height 19
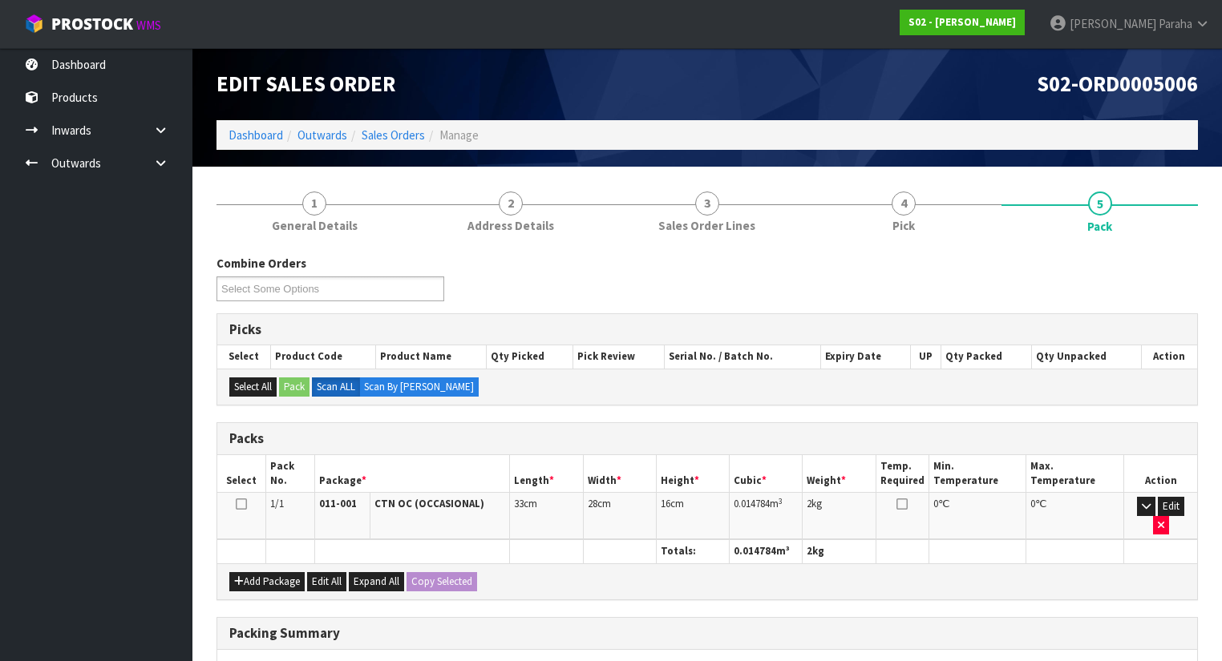
scroll to position [218, 0]
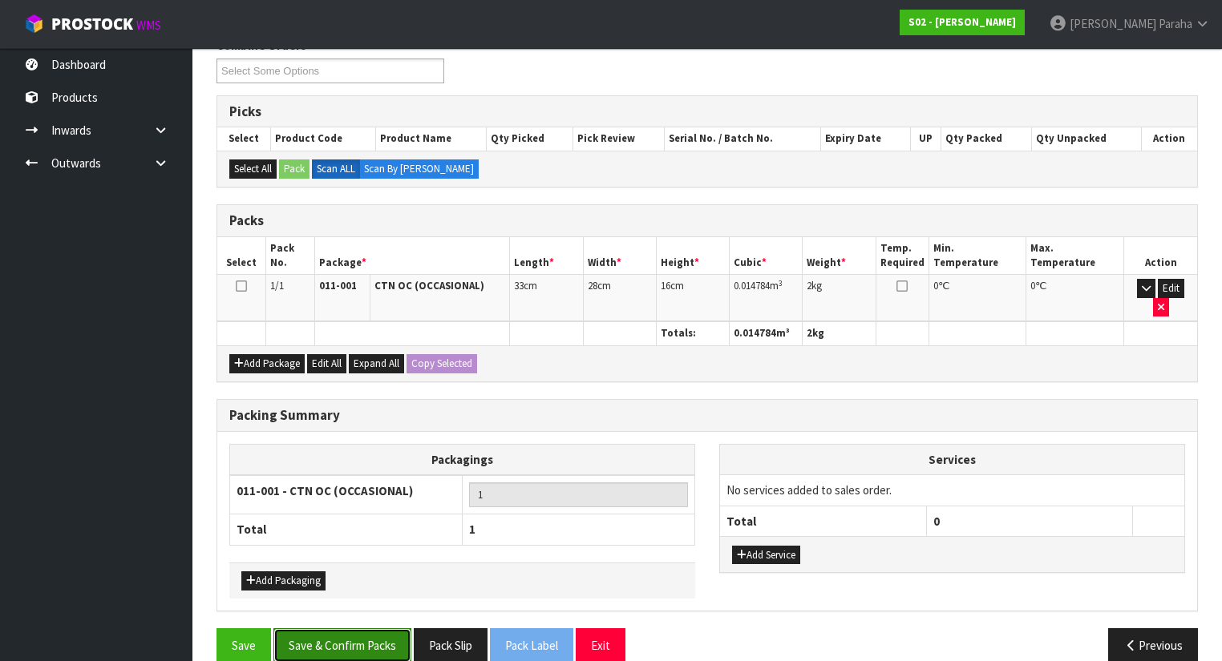
click at [362, 628] on button "Save & Confirm Packs" at bounding box center [342, 645] width 138 height 34
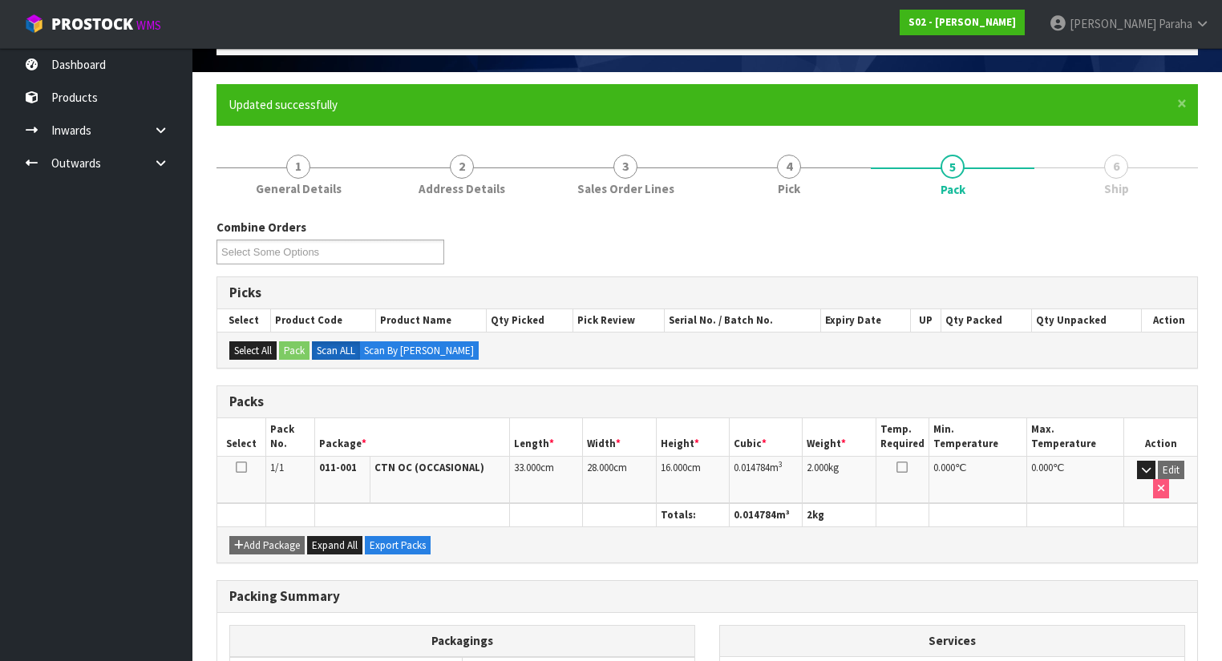
scroll to position [240, 0]
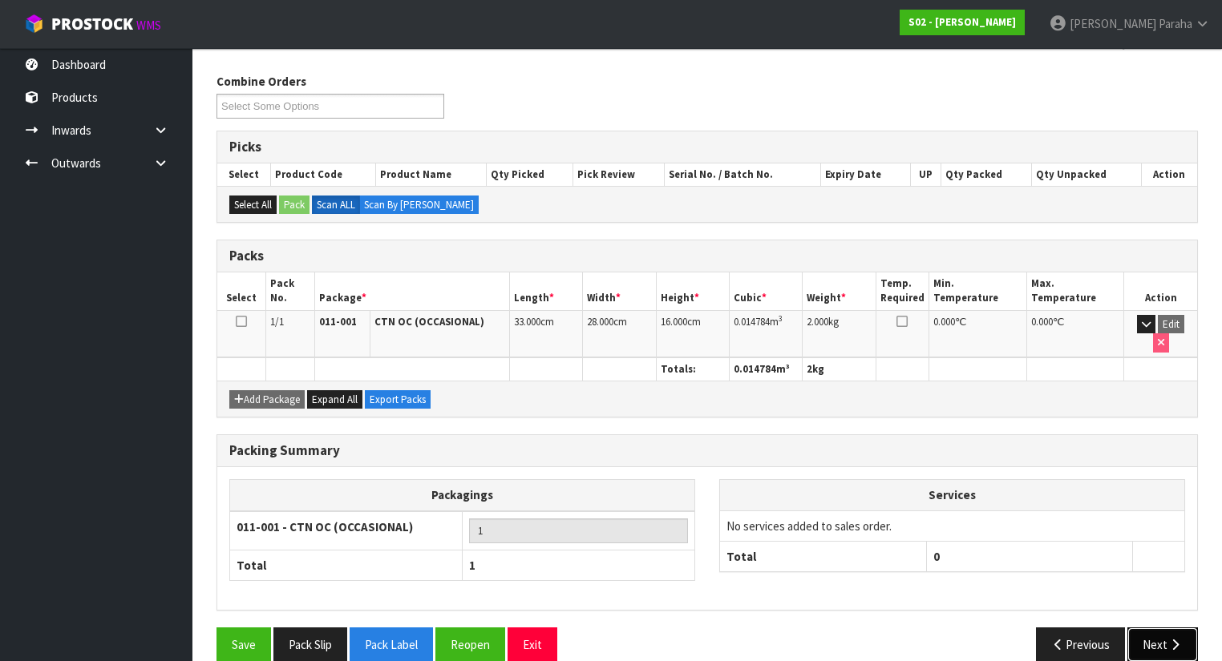
click at [1164, 628] on button "Next" at bounding box center [1162, 645] width 71 height 34
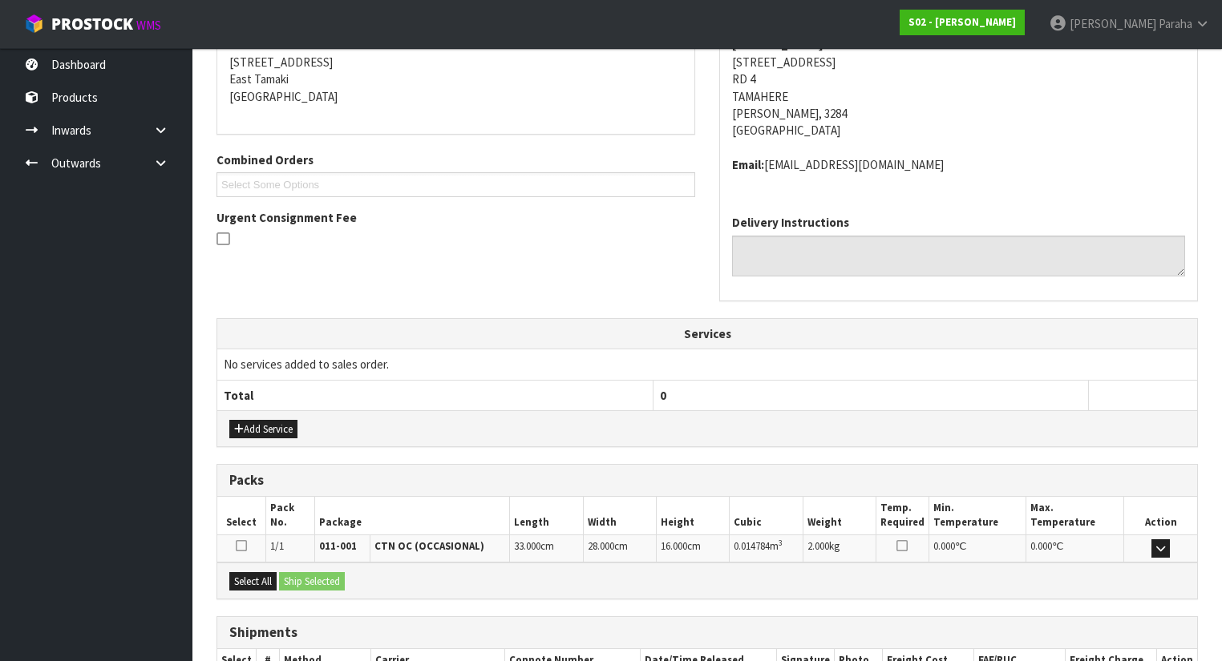
scroll to position [426, 0]
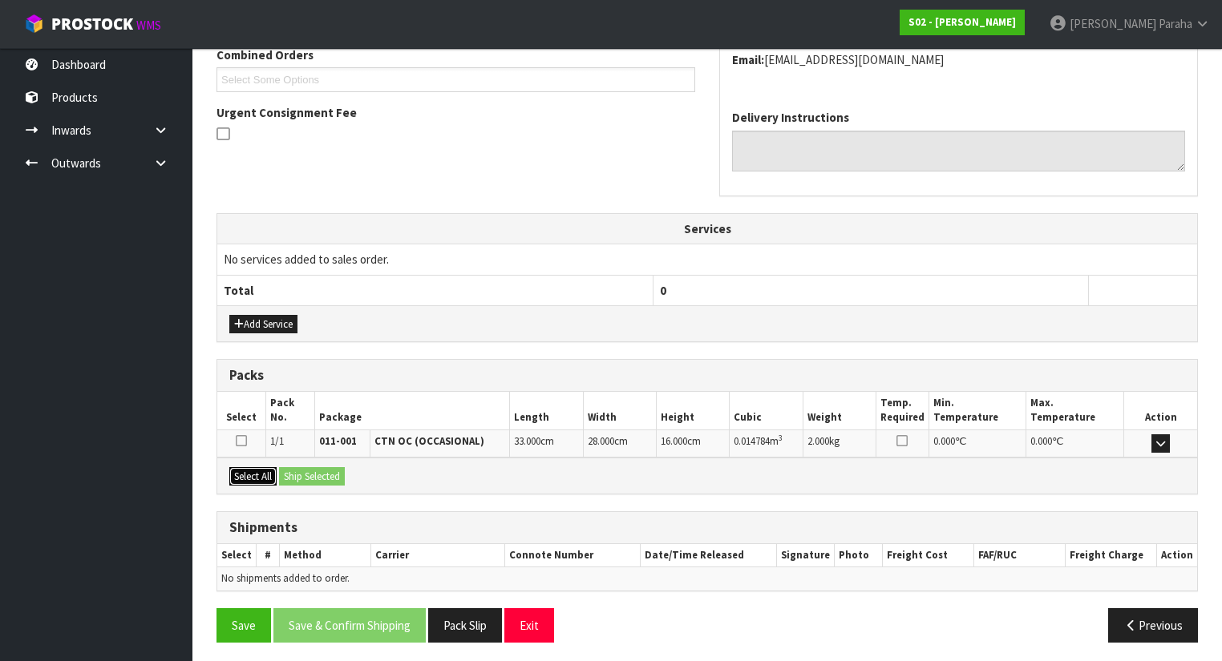
click at [258, 474] on button "Select All" at bounding box center [252, 476] width 47 height 19
drag, startPoint x: 271, startPoint y: 471, endPoint x: 309, endPoint y: 468, distance: 38.6
click at [294, 471] on div "Select All Ship Selected" at bounding box center [707, 476] width 980 height 36
click at [331, 467] on button "Ship Selected" at bounding box center [312, 476] width 66 height 19
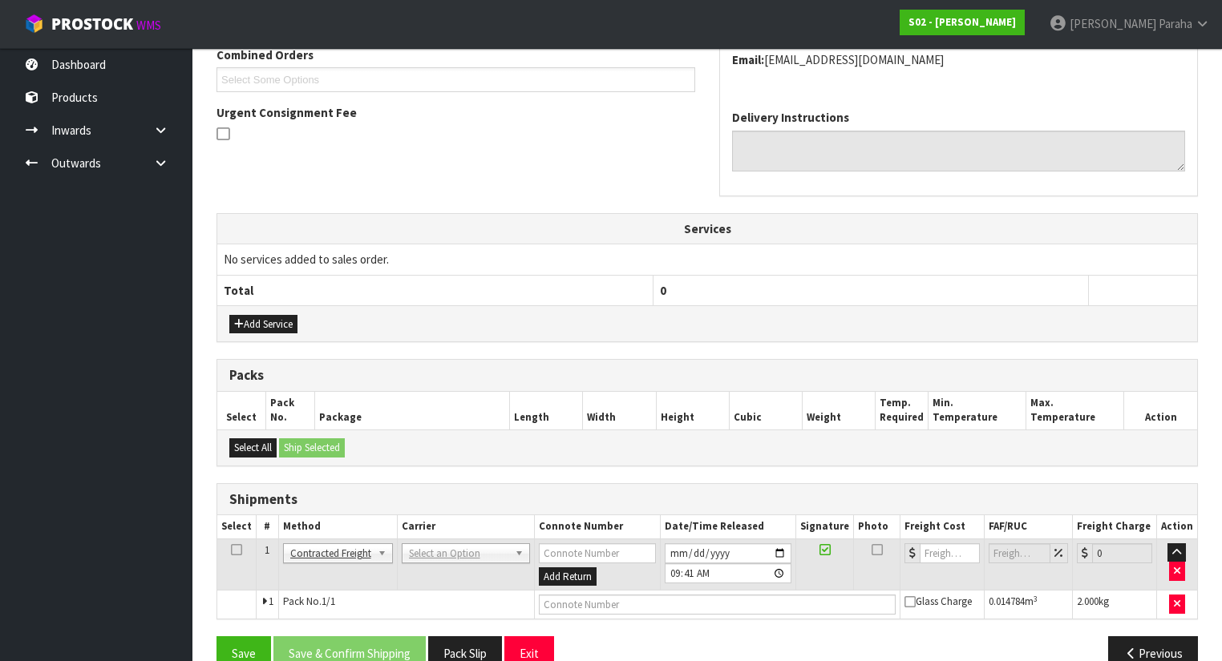
drag, startPoint x: 454, startPoint y: 533, endPoint x: 455, endPoint y: 548, distance: 15.3
click at [455, 539] on td "ANGEL - ANGEL TRANSPORT CONROY - CONROY REMOVALS DEAEXPAKL - DEADLINE EXPRESS C…" at bounding box center [465, 565] width 137 height 52
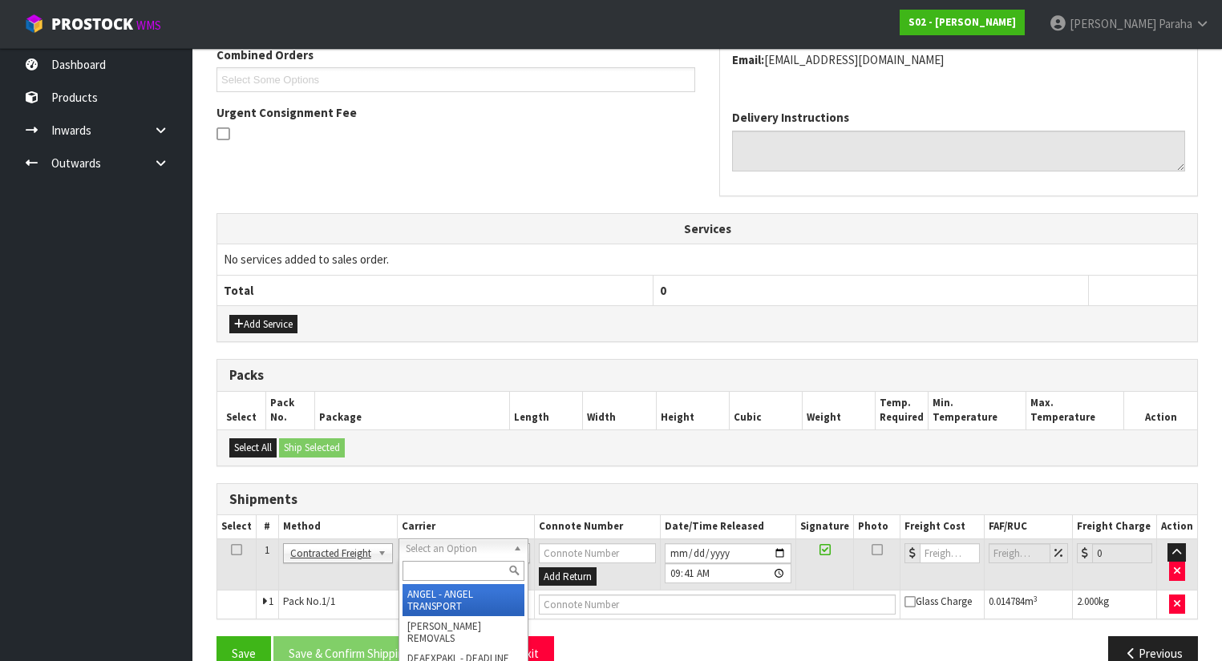
click at [454, 567] on input "text" at bounding box center [463, 571] width 122 height 20
type input "nzp"
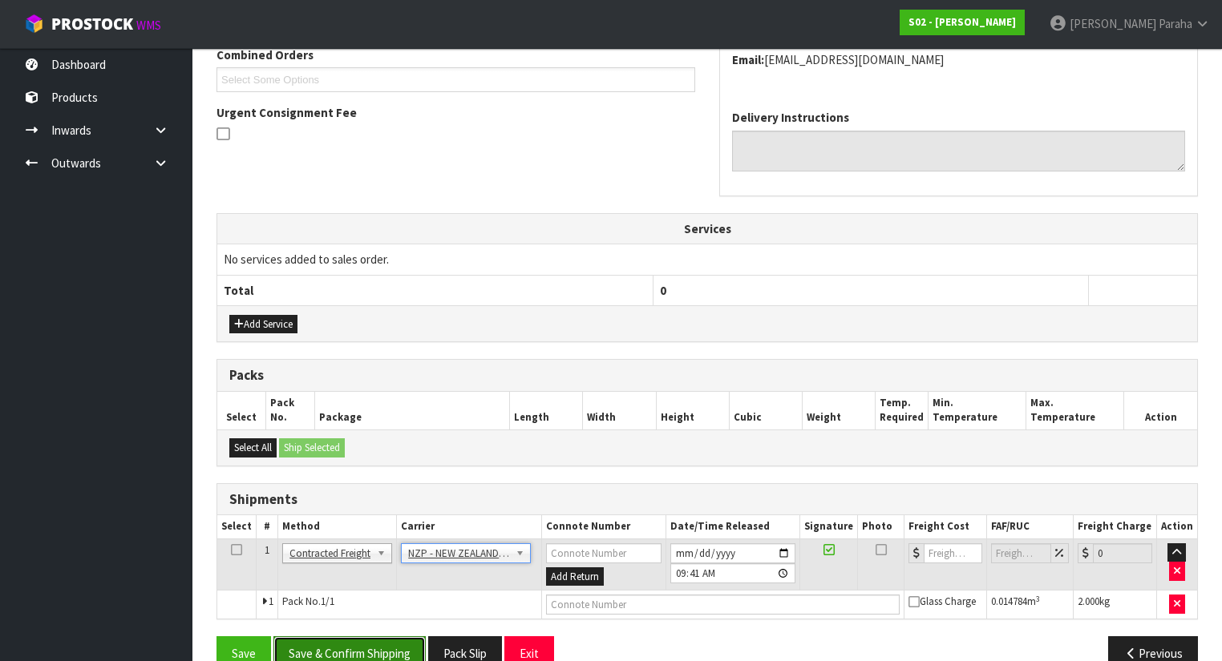
click at [406, 649] on button "Save & Confirm Shipping" at bounding box center [349, 653] width 152 height 34
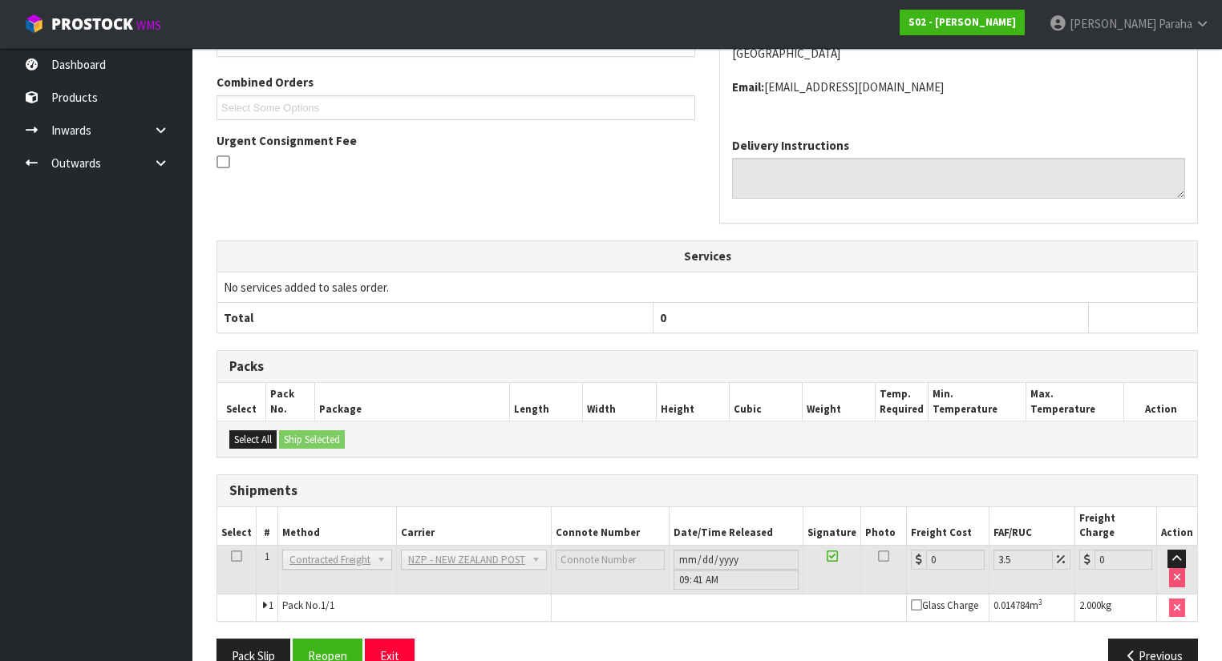
scroll to position [433, 0]
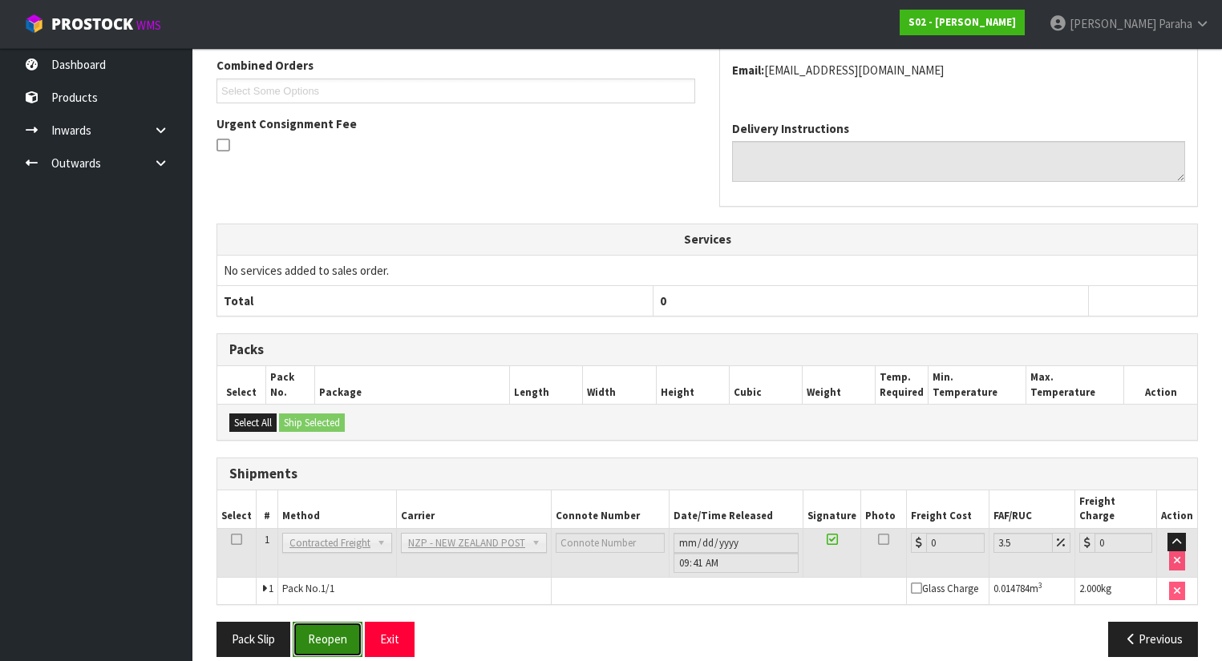
click at [347, 622] on button "Reopen" at bounding box center [328, 639] width 70 height 34
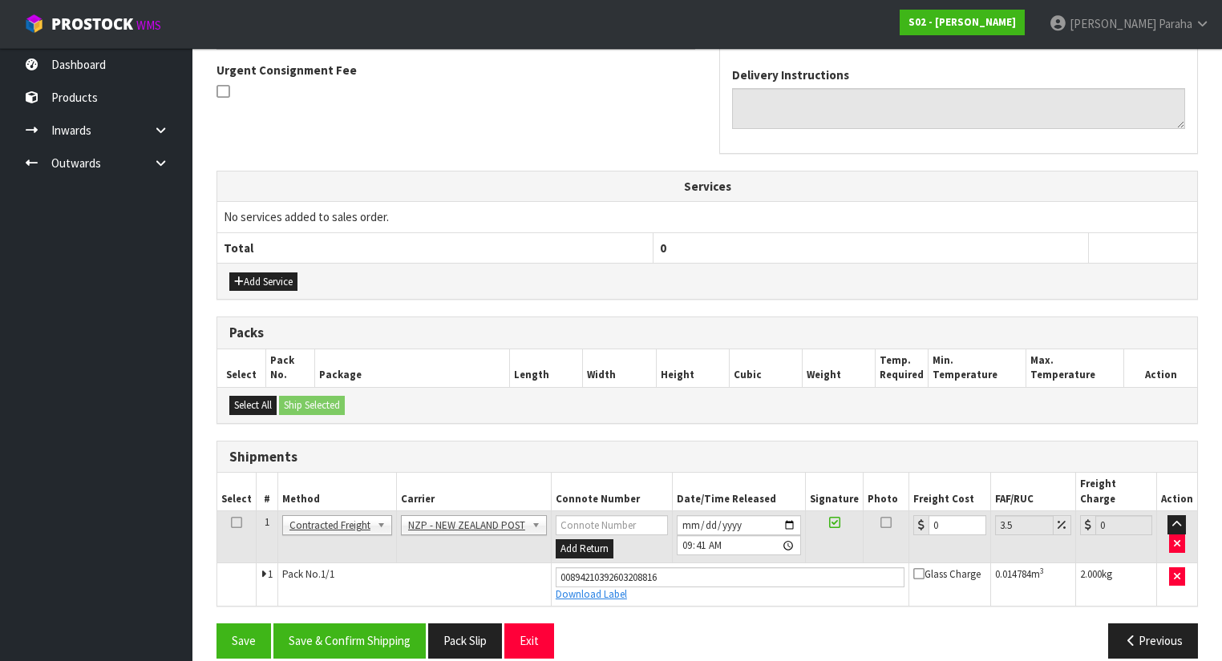
scroll to position [470, 0]
click at [952, 515] on input "0" at bounding box center [956, 525] width 57 height 20
type input "1"
type input "1.03"
type input "11"
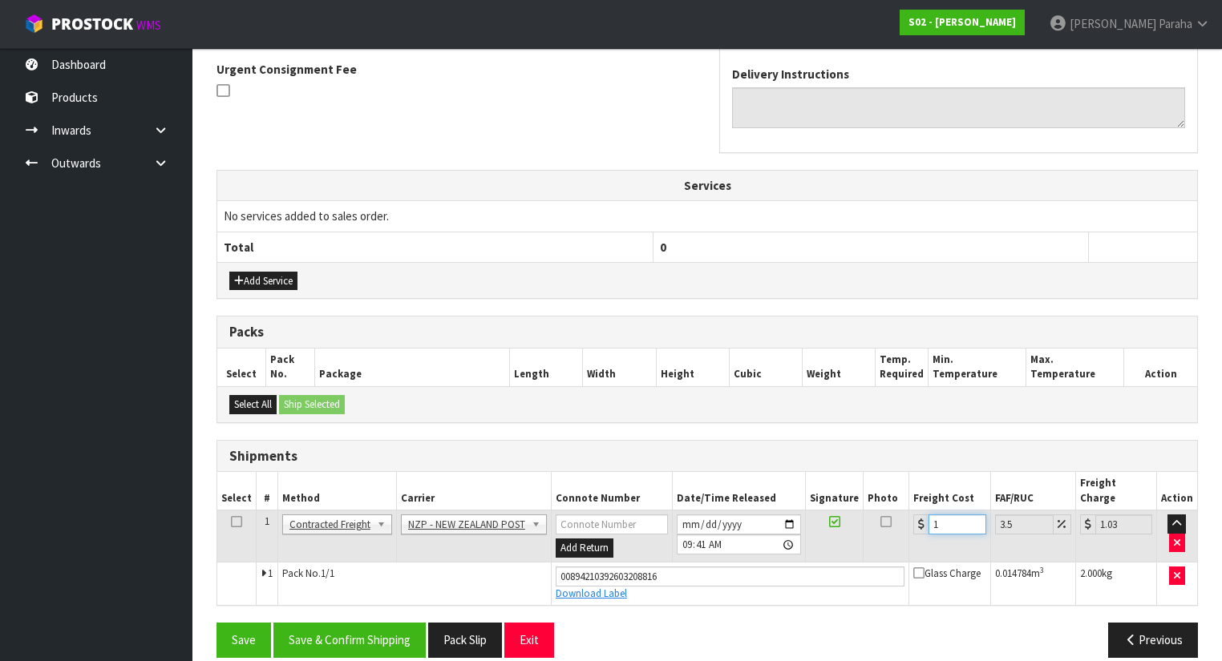
type input "11.38"
type input "11.9"
type input "12.32"
type input "11.90"
click at [373, 632] on button "Save & Confirm Shipping" at bounding box center [349, 640] width 152 height 34
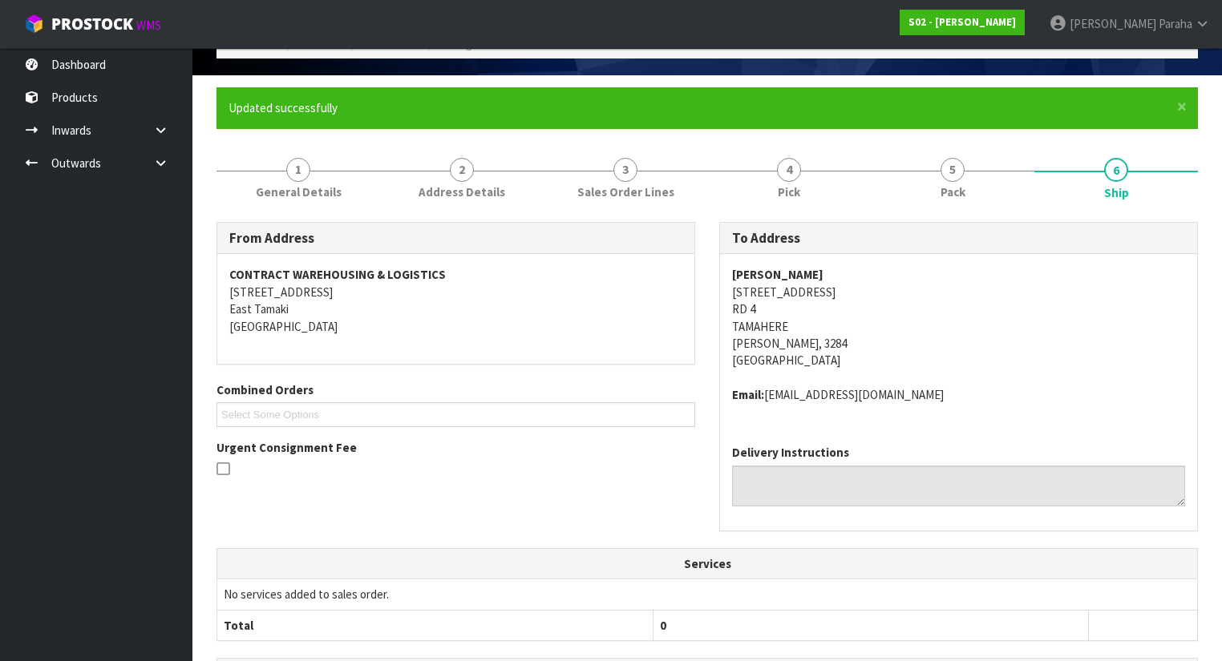
scroll to position [0, 0]
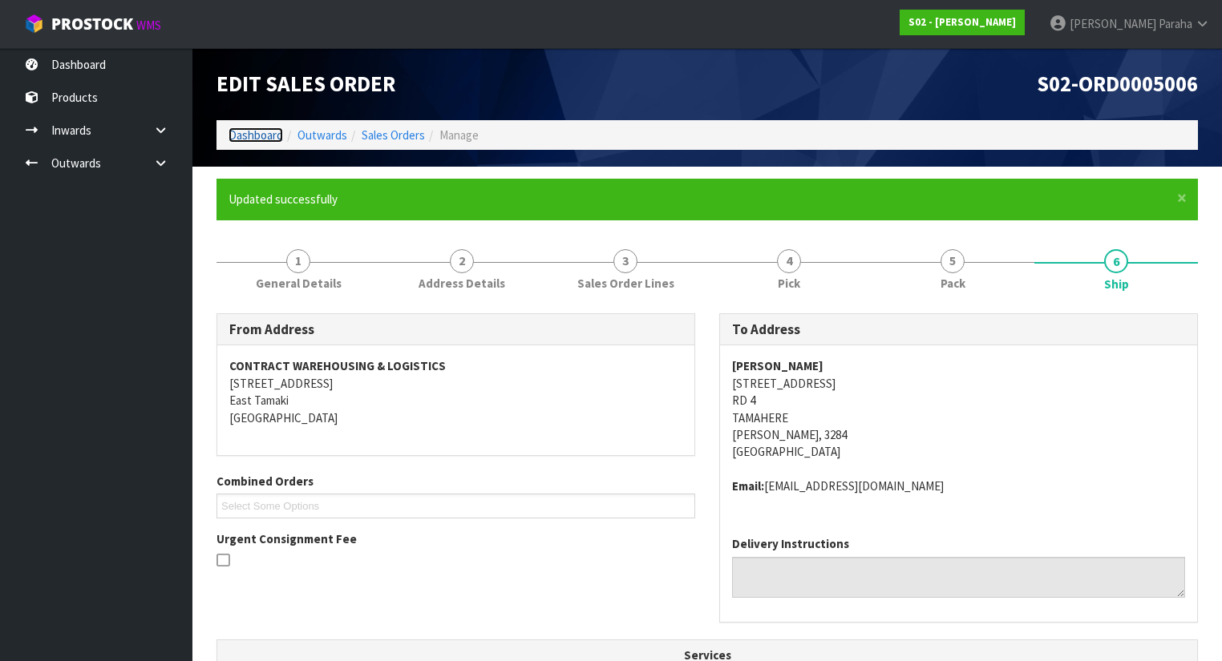
click at [260, 131] on link "Dashboard" at bounding box center [255, 134] width 55 height 15
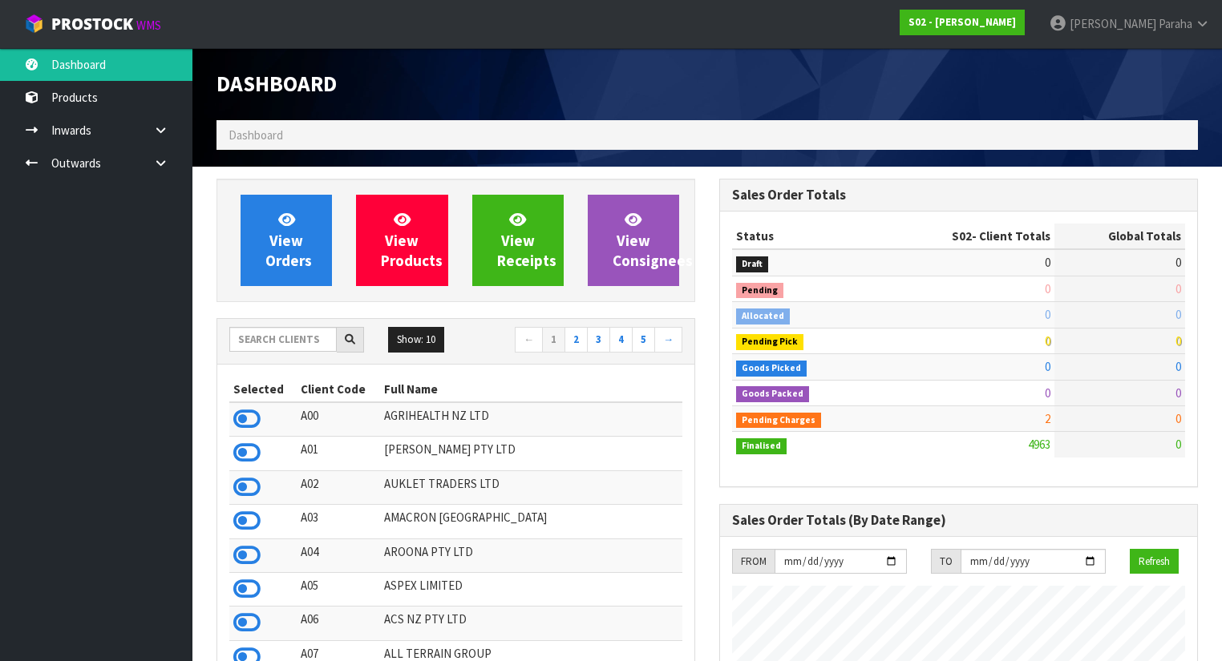
scroll to position [1132, 503]
click at [287, 340] on input "text" at bounding box center [282, 339] width 107 height 25
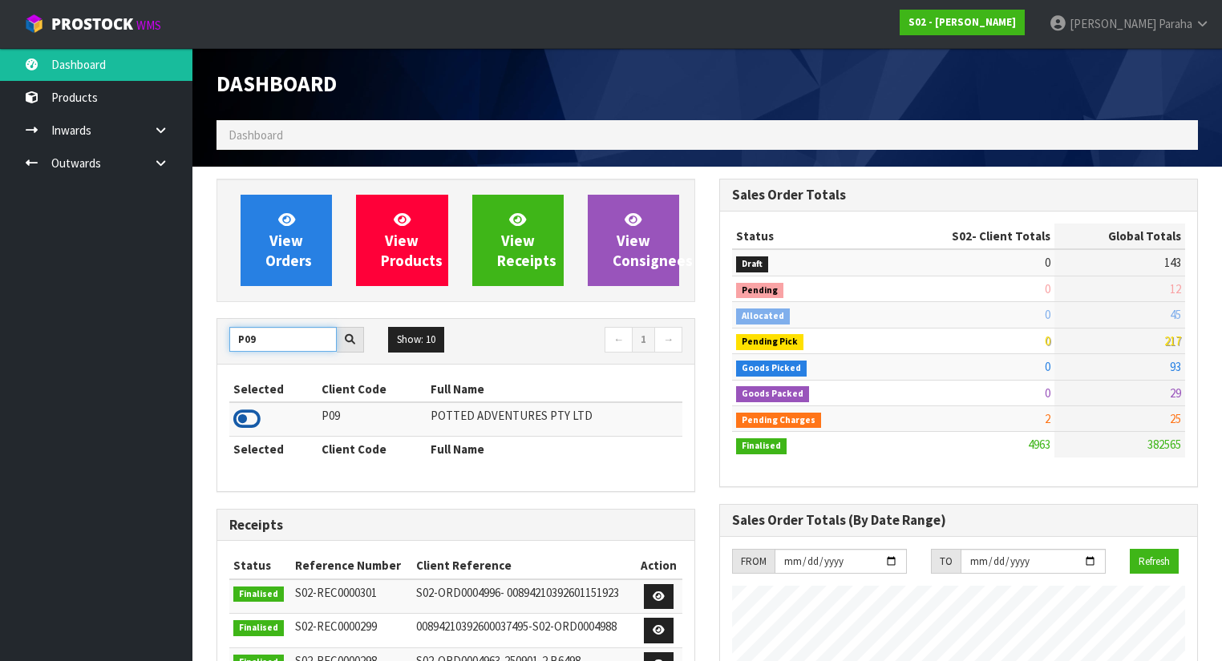
type input "P09"
click at [254, 415] on icon at bounding box center [246, 419] width 27 height 24
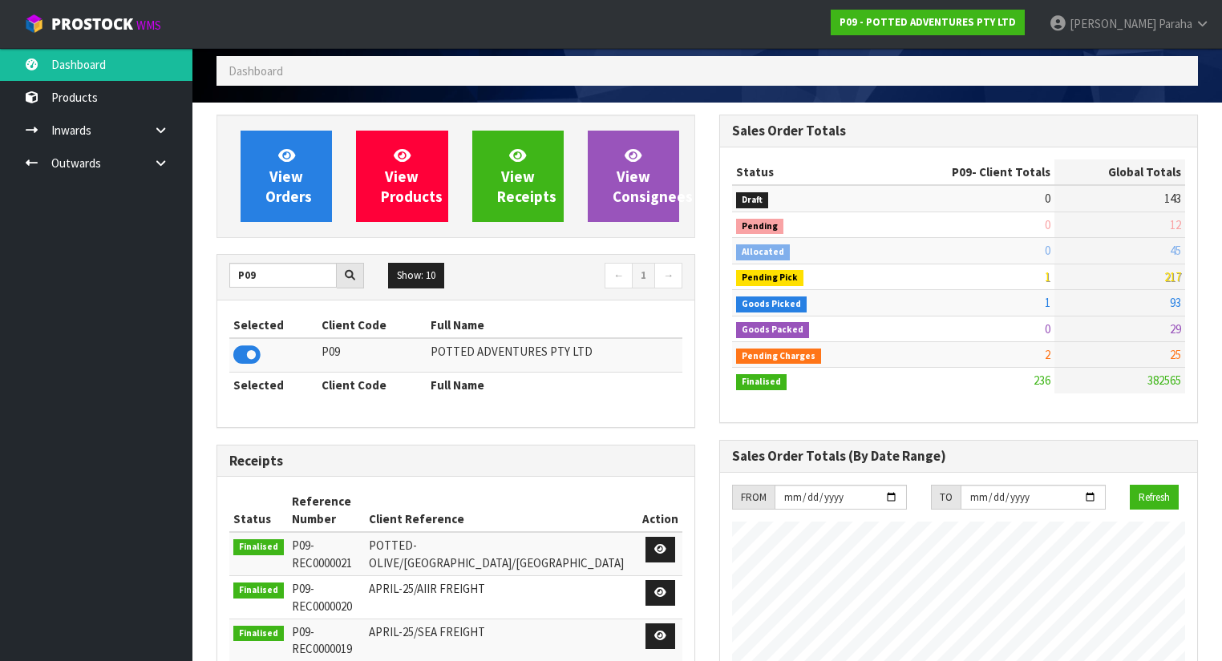
scroll to position [0, 0]
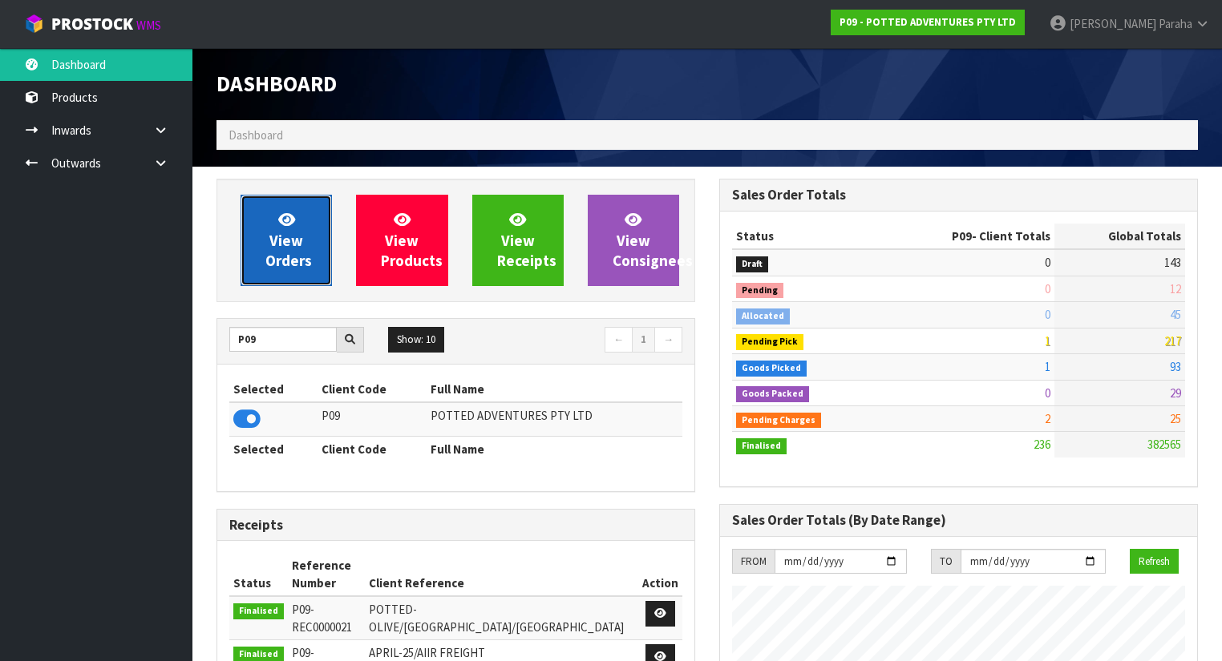
click at [315, 270] on link "View Orders" at bounding box center [285, 240] width 91 height 91
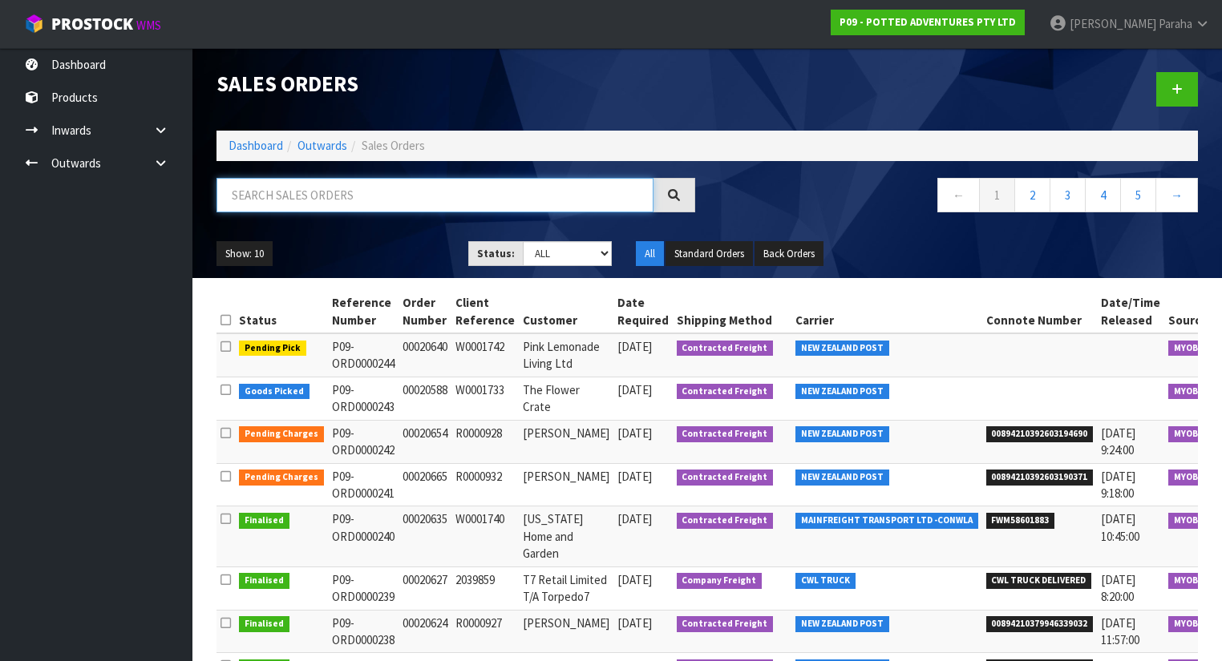
click at [353, 195] on input "text" at bounding box center [434, 195] width 437 height 34
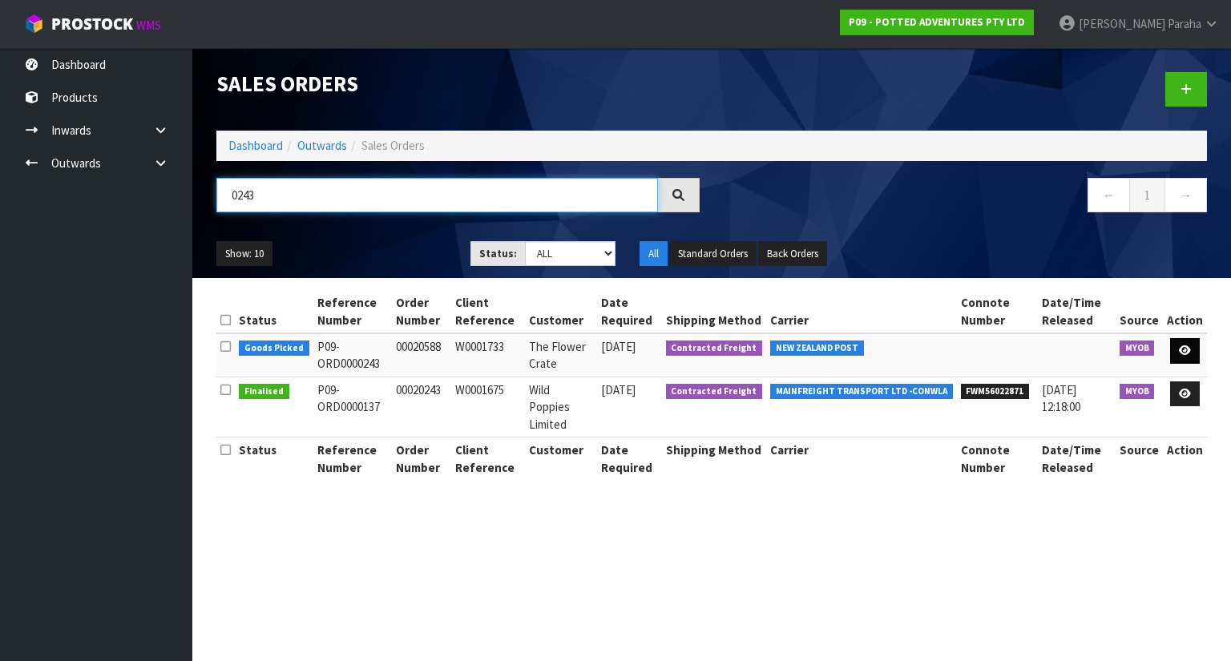
type input "0243"
click at [1198, 355] on link at bounding box center [1185, 351] width 30 height 26
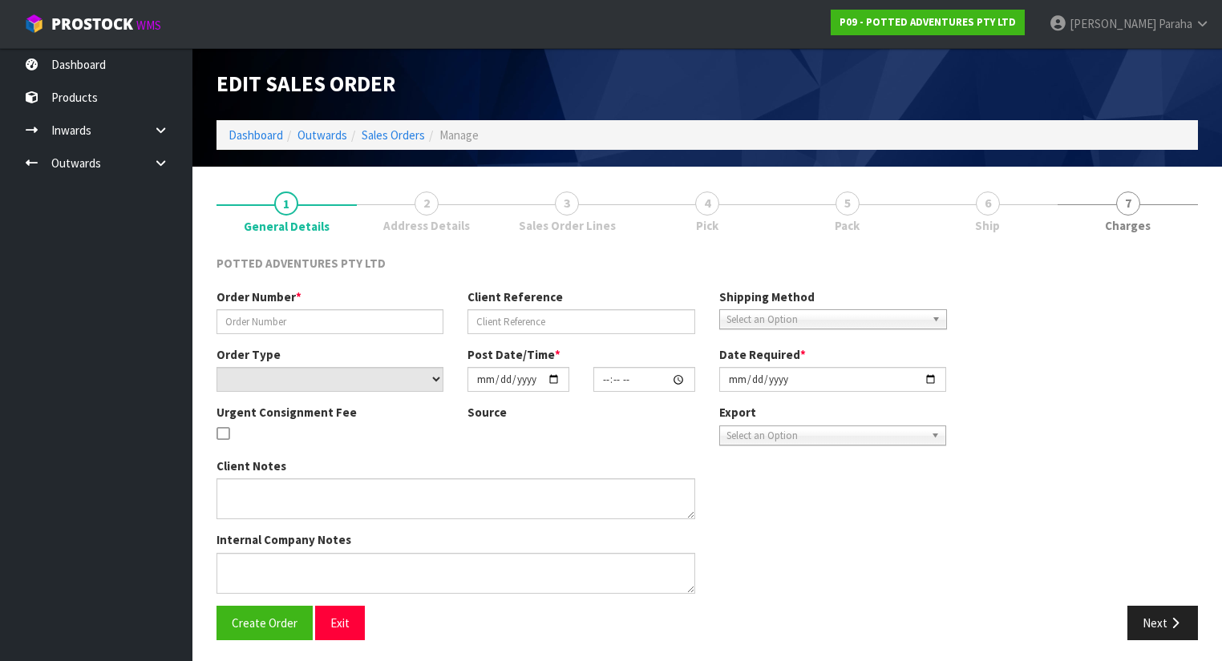
type input "00020588"
type input "W0001733"
select select "number:0"
type input "2025-09-23"
type input "15:12:32.000"
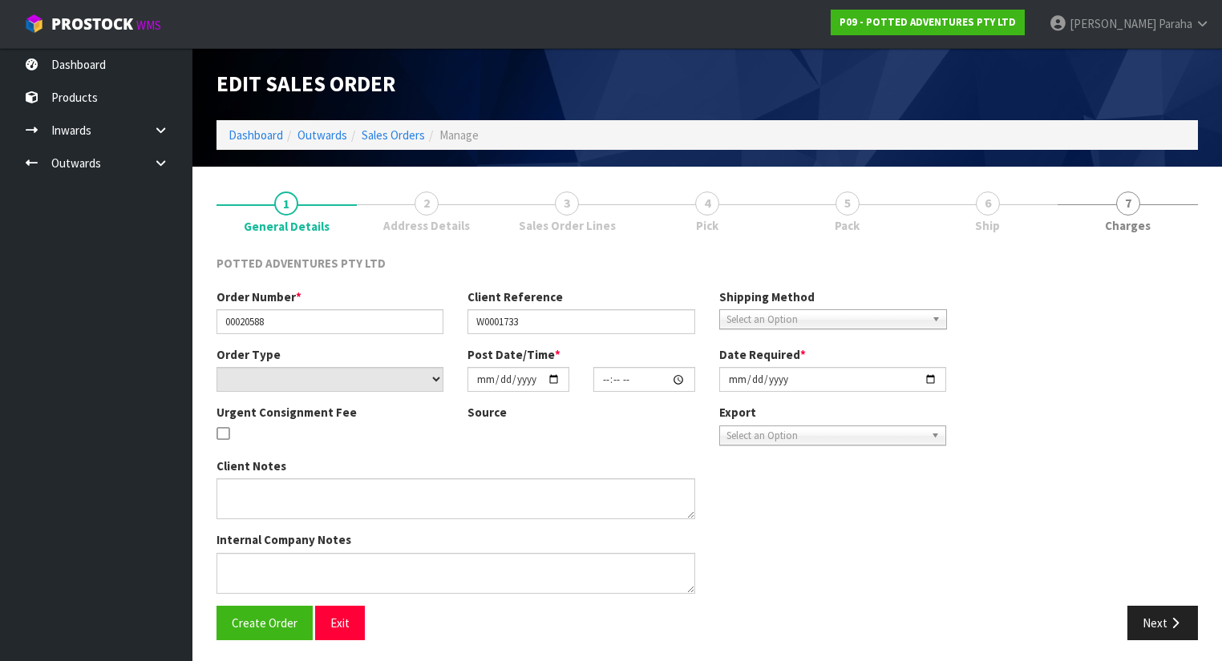
type input "2025-09-23"
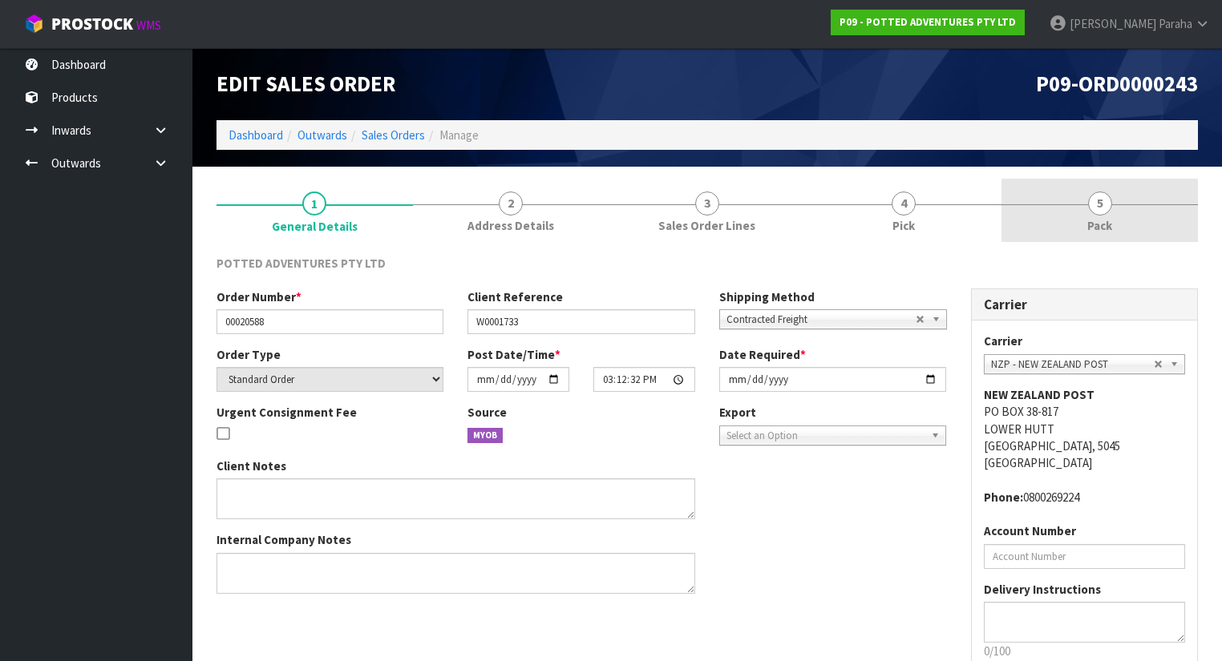
click at [1097, 212] on span "5" at bounding box center [1100, 204] width 24 height 24
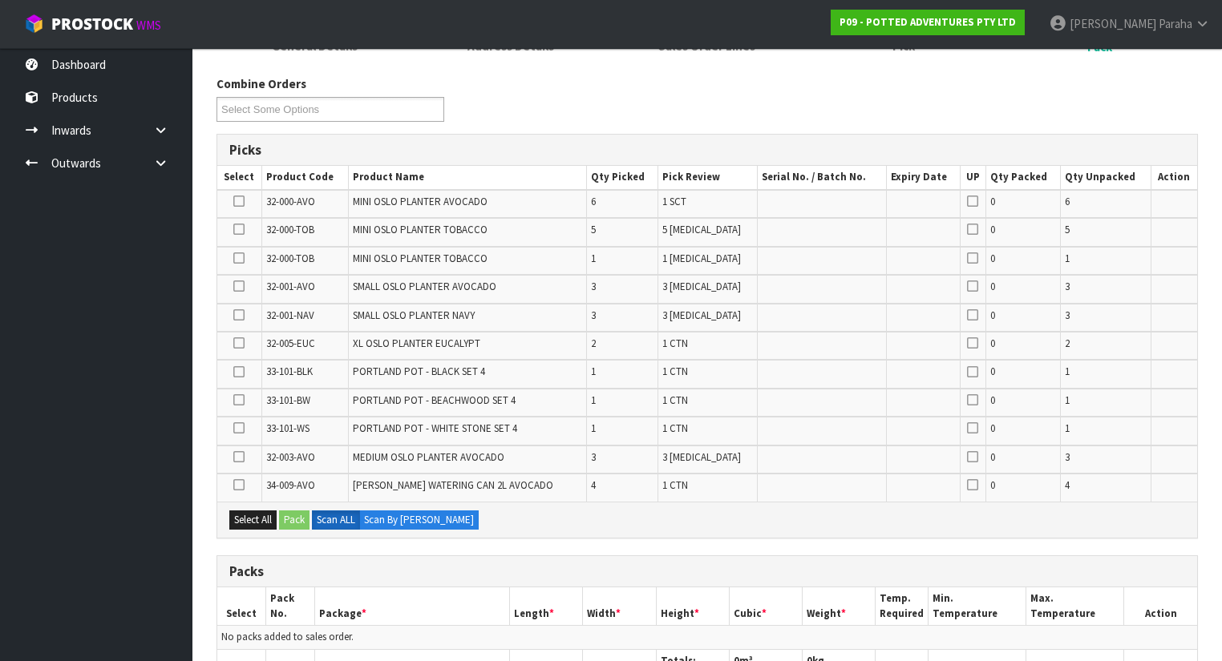
scroll to position [257, 0]
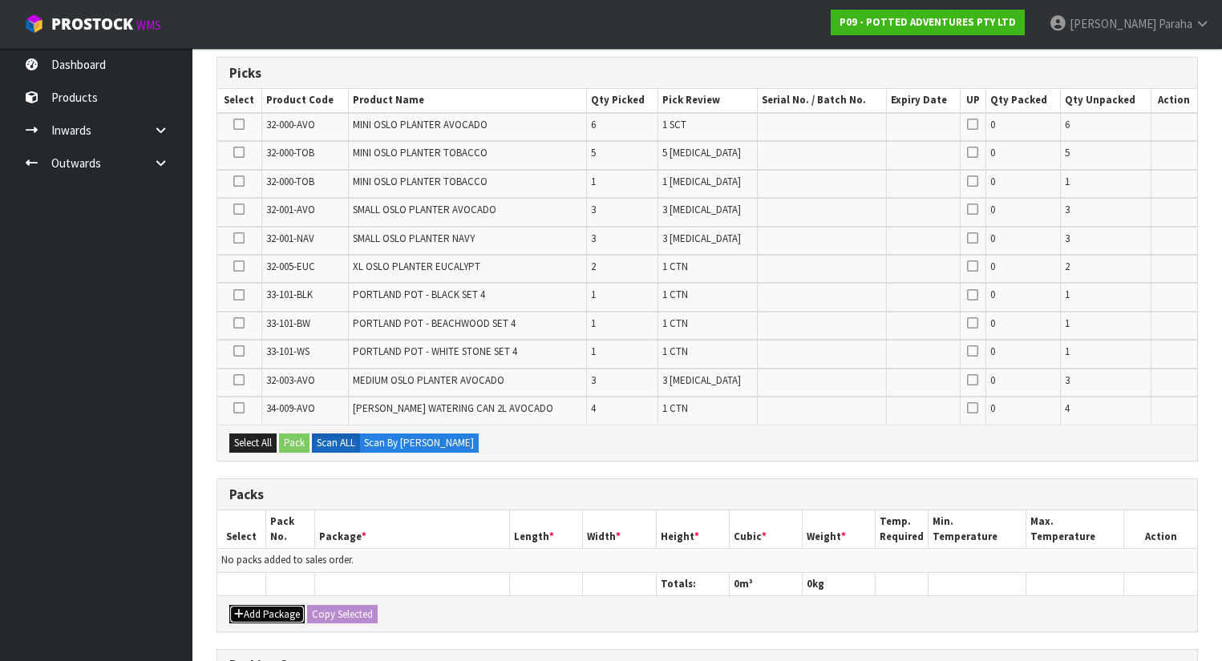
click at [272, 609] on button "Add Package" at bounding box center [266, 614] width 75 height 19
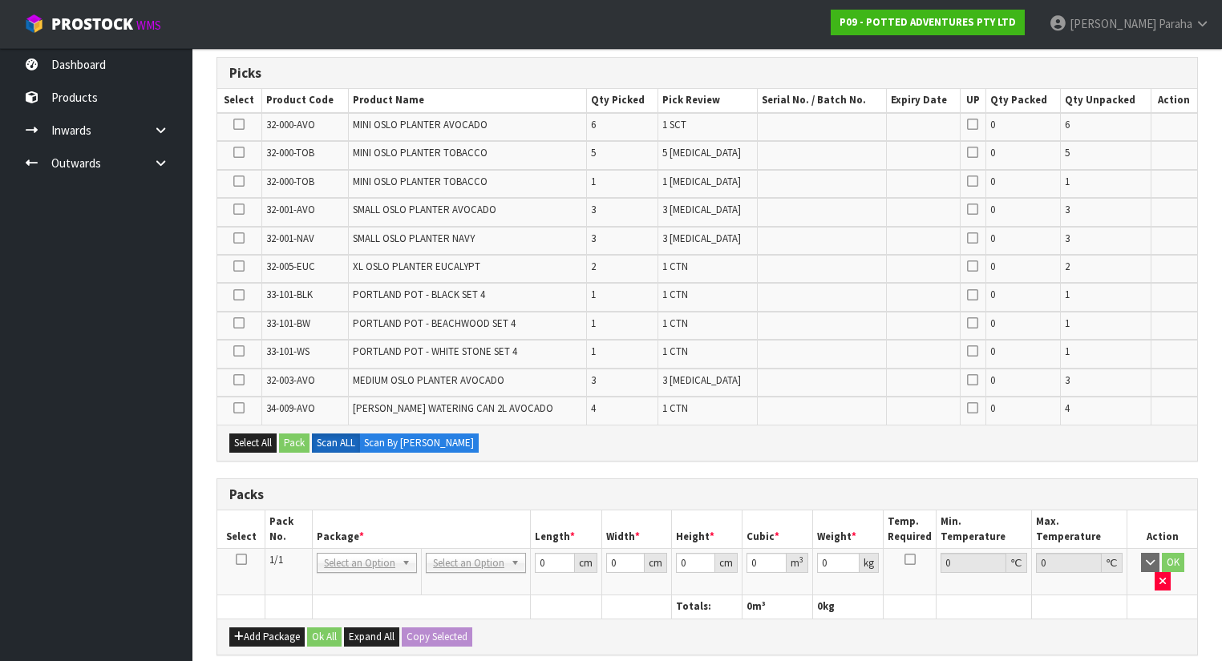
click at [244, 560] on icon at bounding box center [241, 560] width 11 height 1
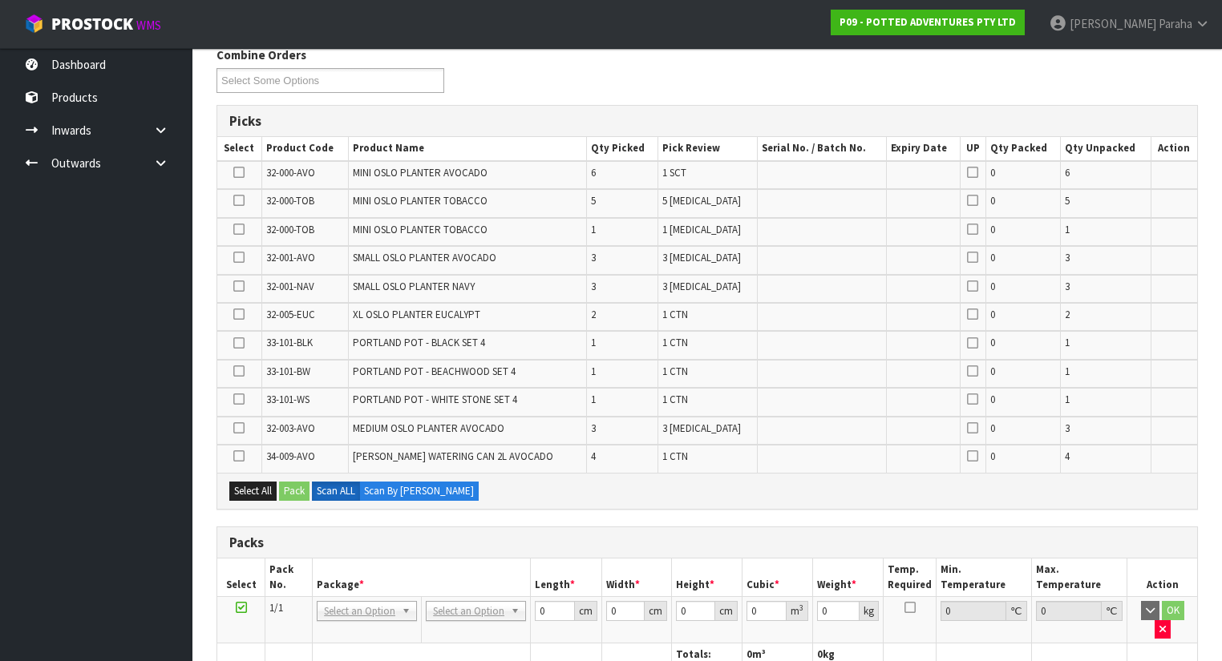
scroll to position [128, 0]
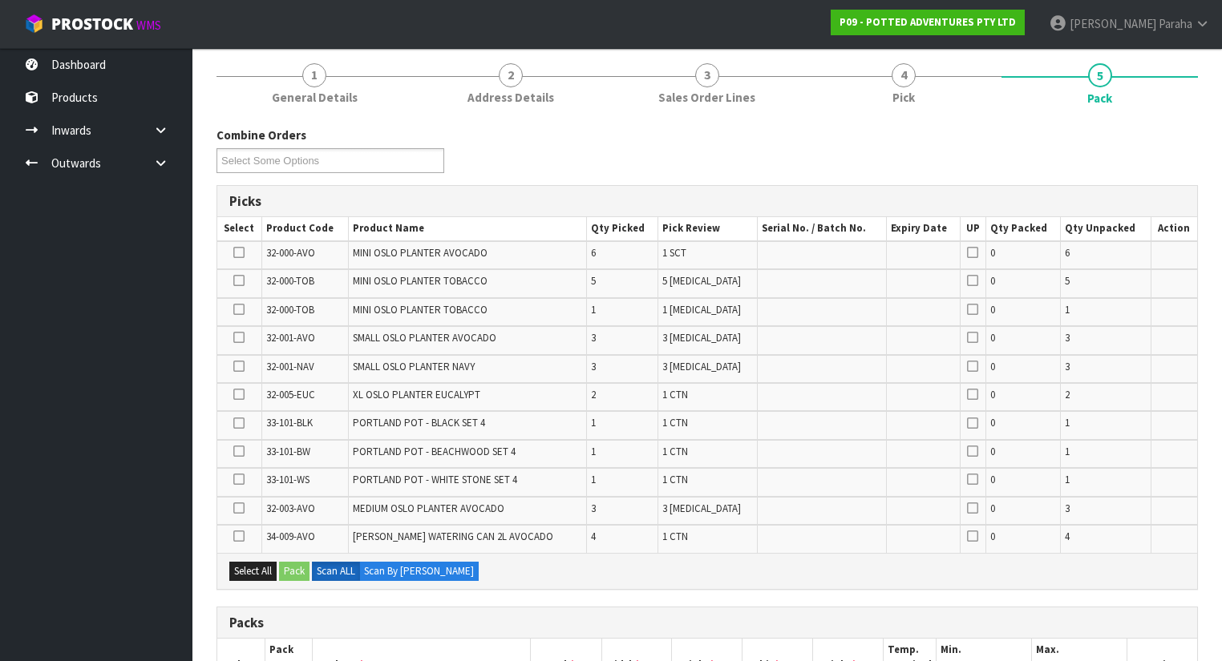
click at [237, 394] on icon at bounding box center [238, 394] width 11 height 1
click at [0, 0] on input "checkbox" at bounding box center [0, 0] width 0 height 0
click at [300, 572] on button "Pack" at bounding box center [294, 571] width 30 height 19
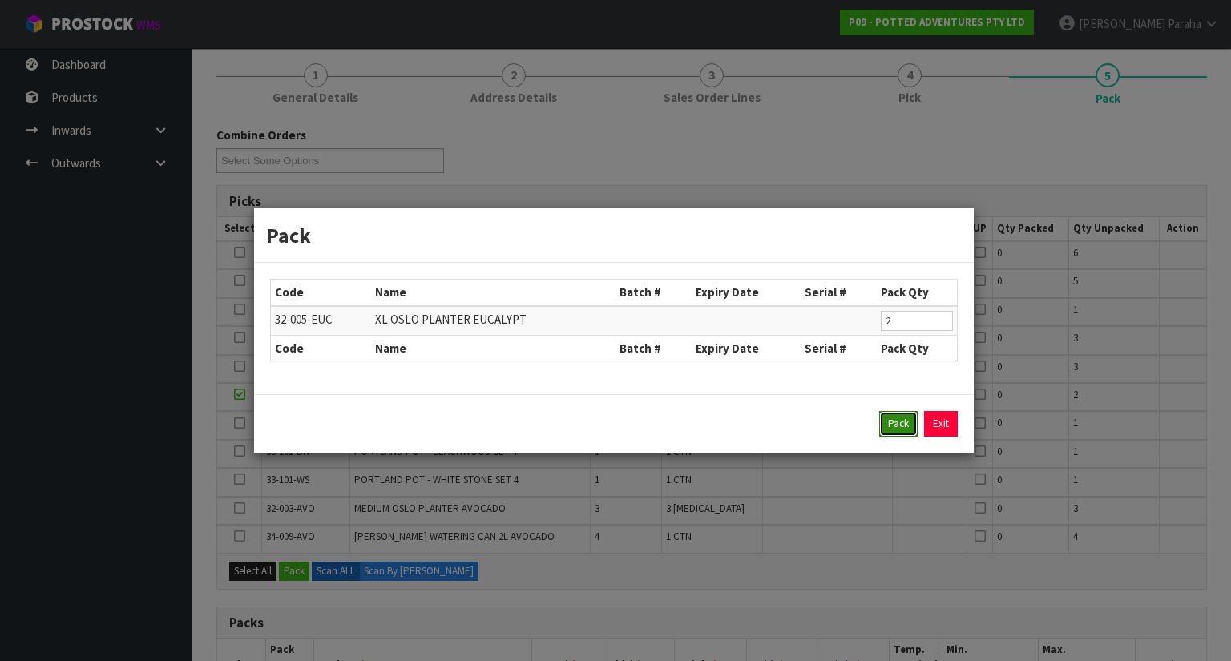
click at [900, 426] on button "Pack" at bounding box center [898, 424] width 38 height 26
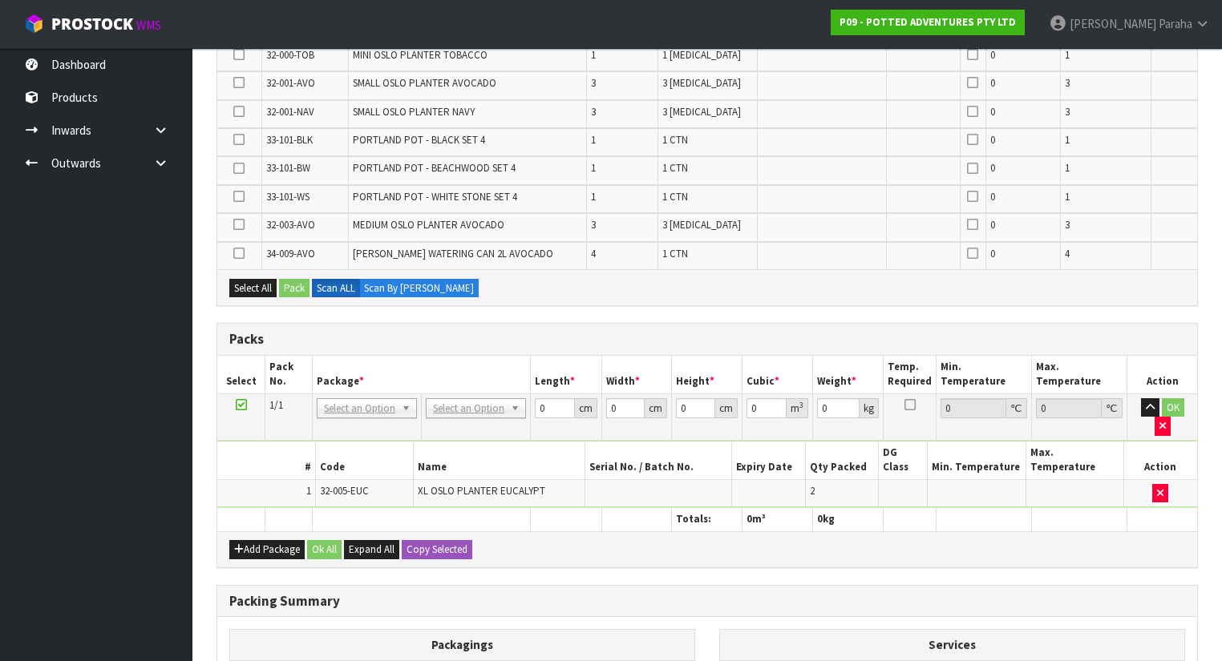
scroll to position [385, 0]
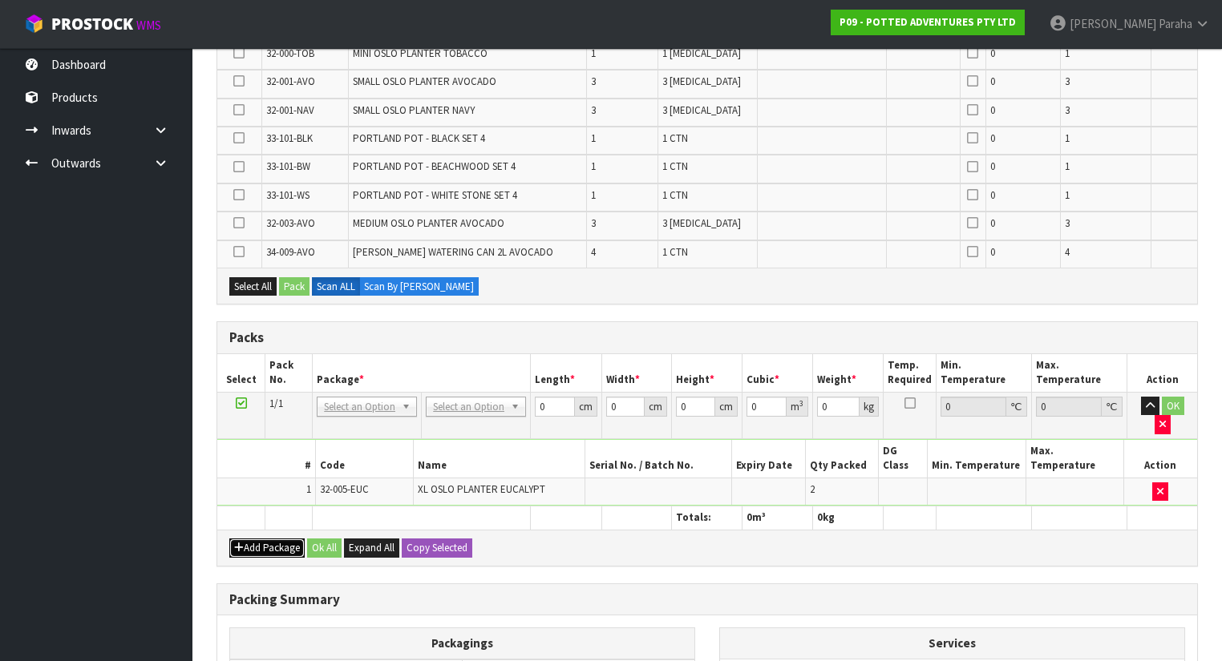
click at [271, 539] on button "Add Package" at bounding box center [266, 548] width 75 height 19
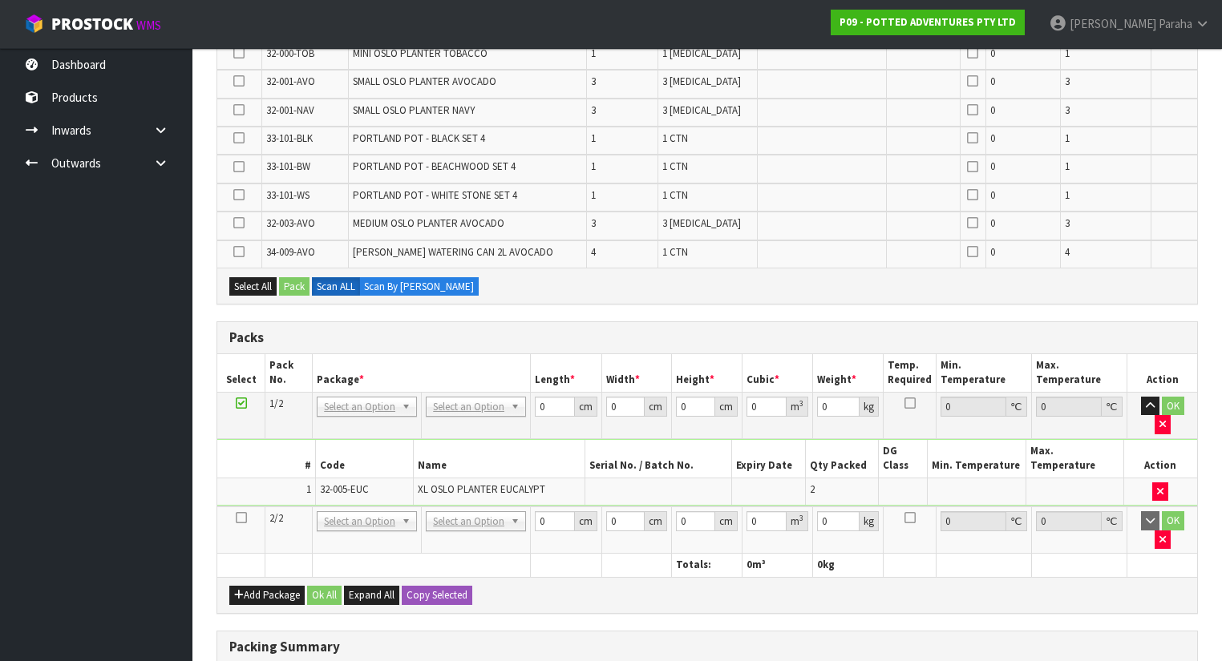
click at [240, 518] on icon at bounding box center [241, 518] width 11 height 1
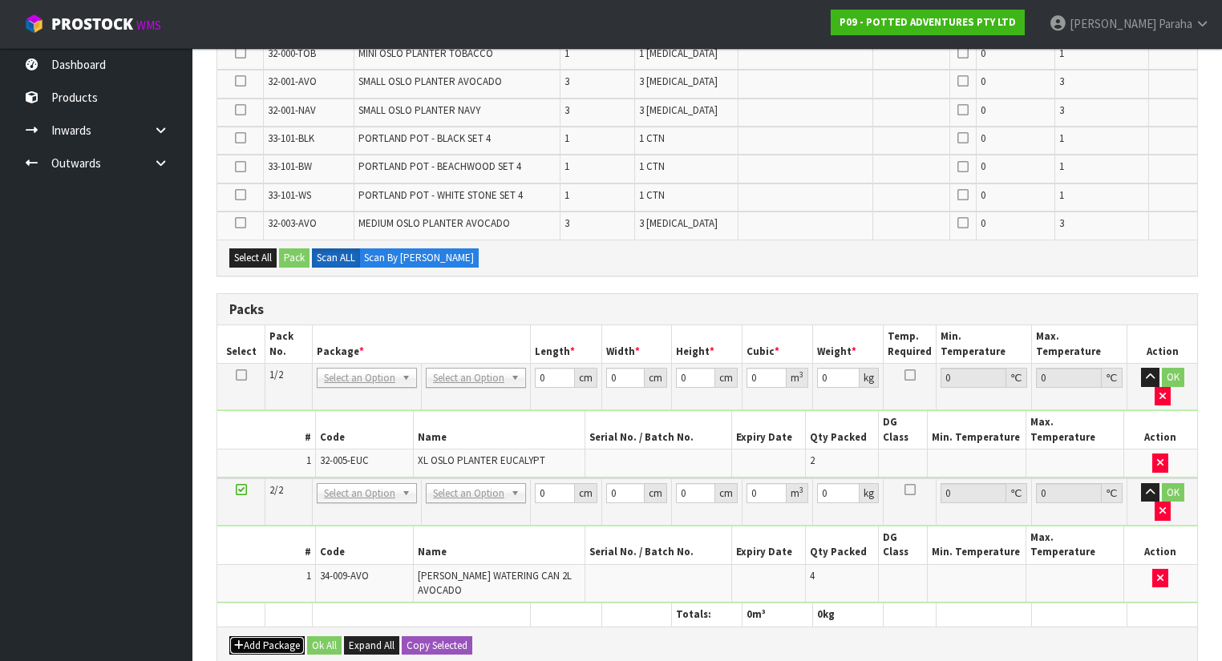
click at [273, 636] on button "Add Package" at bounding box center [266, 645] width 75 height 19
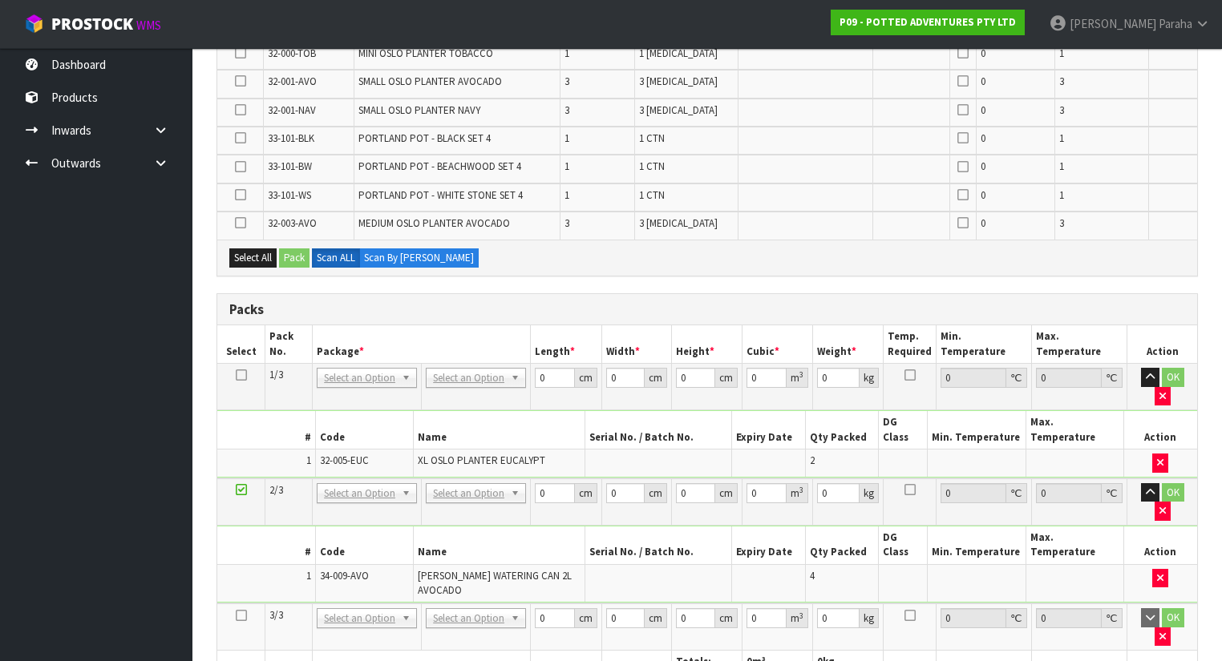
click at [244, 616] on icon at bounding box center [241, 616] width 11 height 1
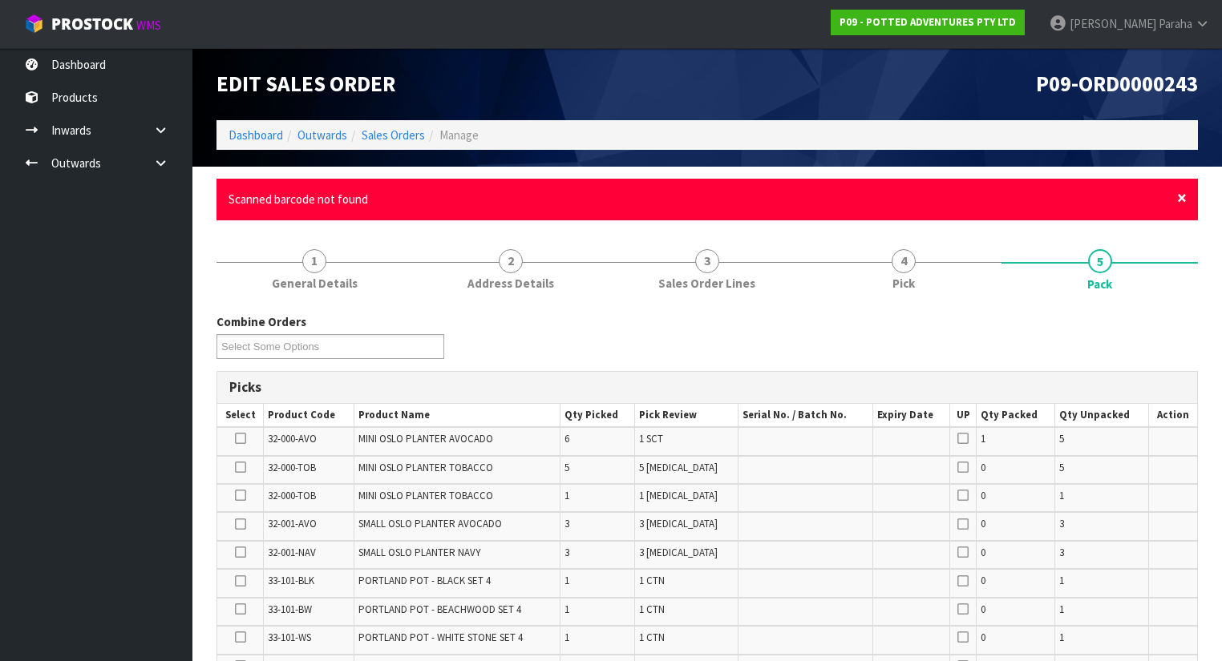
click at [1179, 199] on span "×" at bounding box center [1182, 198] width 10 height 22
click at [1180, 199] on span "×" at bounding box center [1182, 198] width 10 height 22
click at [1182, 202] on span "×" at bounding box center [1182, 198] width 10 height 22
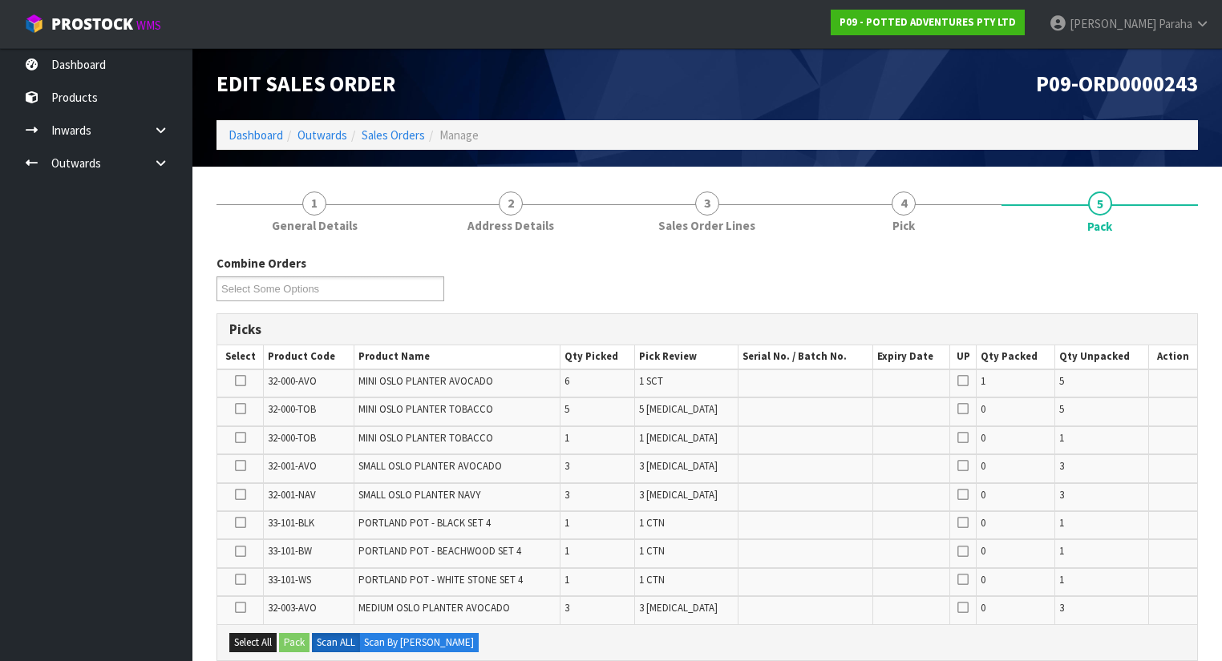
click at [237, 438] on icon at bounding box center [240, 438] width 11 height 1
click at [0, 0] on input "checkbox" at bounding box center [0, 0] width 0 height 0
click at [297, 640] on button "Pack" at bounding box center [294, 642] width 30 height 19
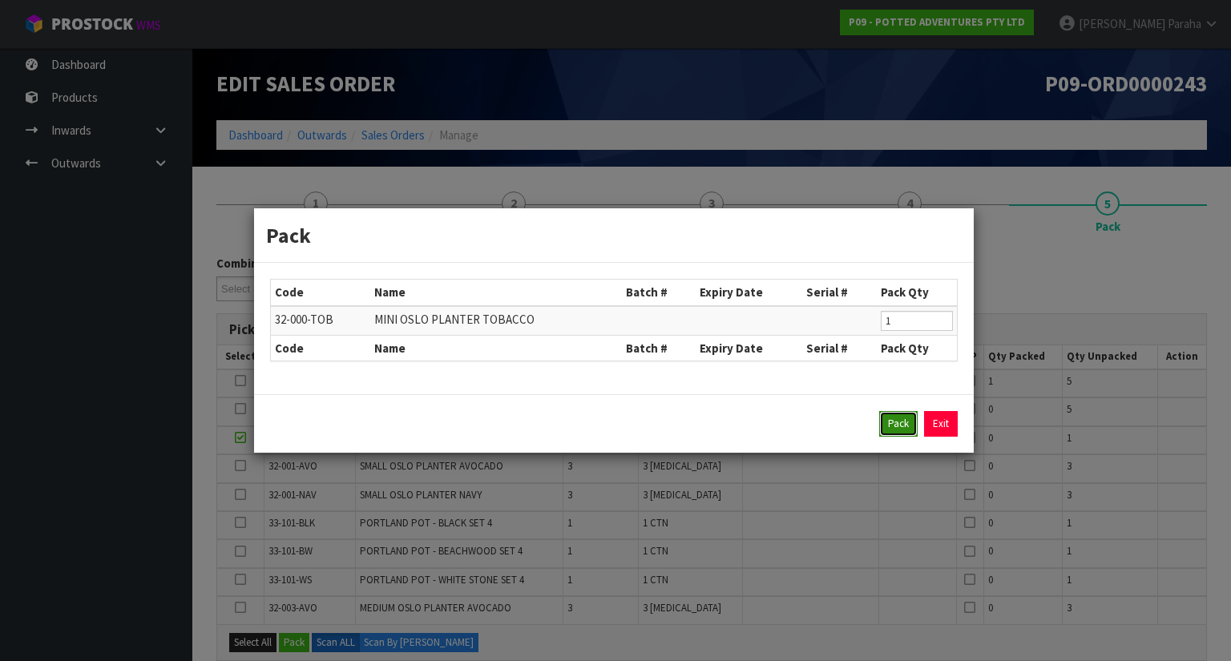
click at [900, 427] on button "Pack" at bounding box center [898, 424] width 38 height 26
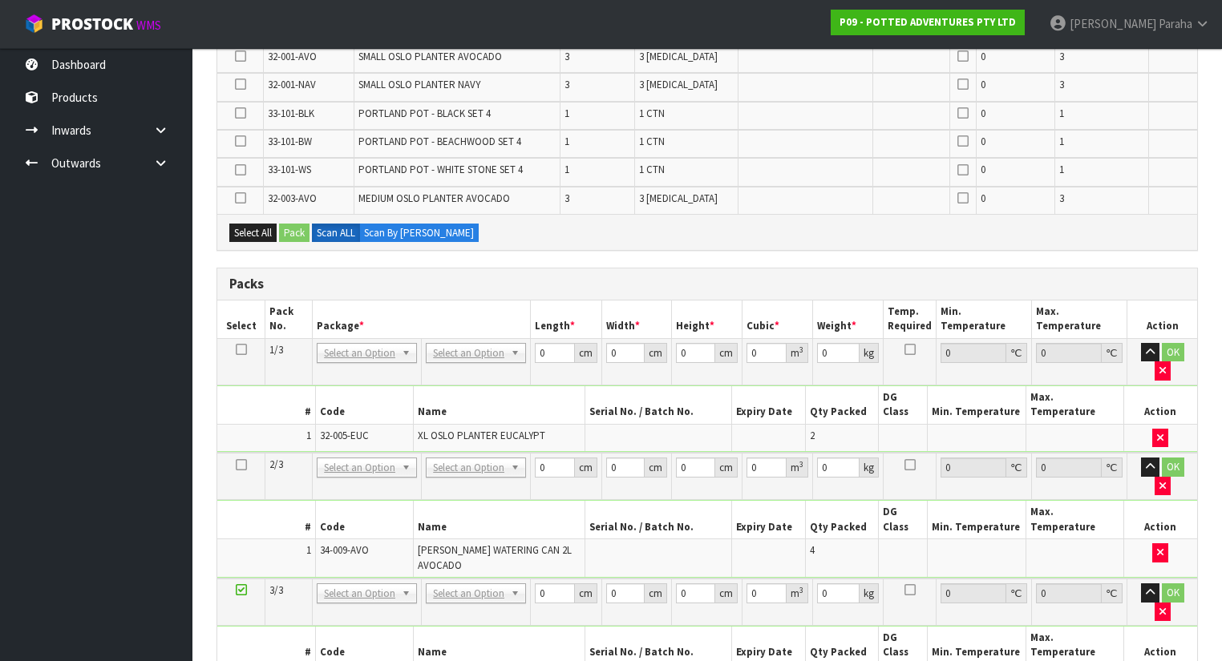
scroll to position [192, 0]
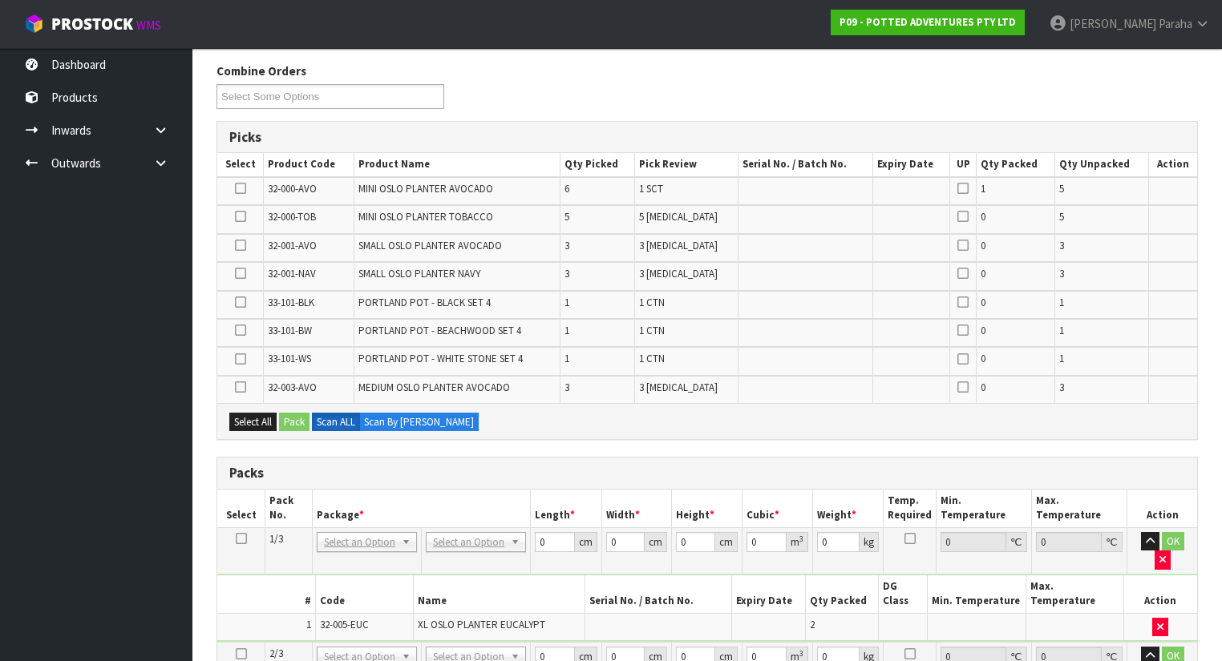
click at [244, 216] on icon at bounding box center [240, 216] width 11 height 1
click at [0, 0] on input "checkbox" at bounding box center [0, 0] width 0 height 0
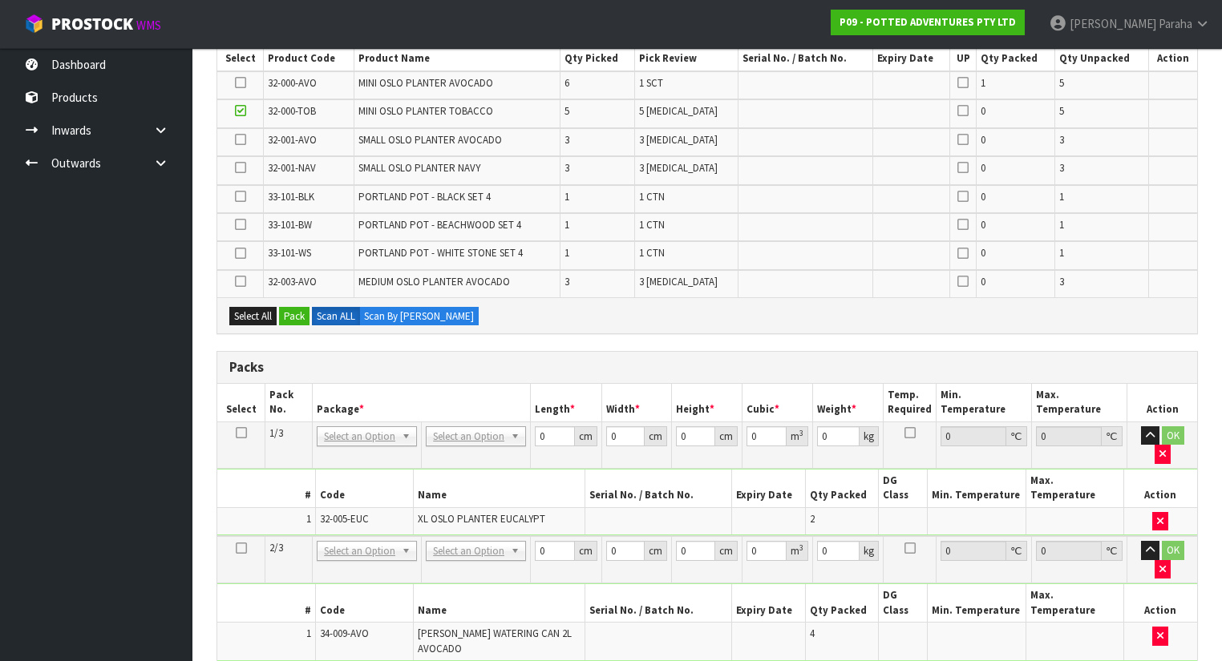
scroll to position [321, 0]
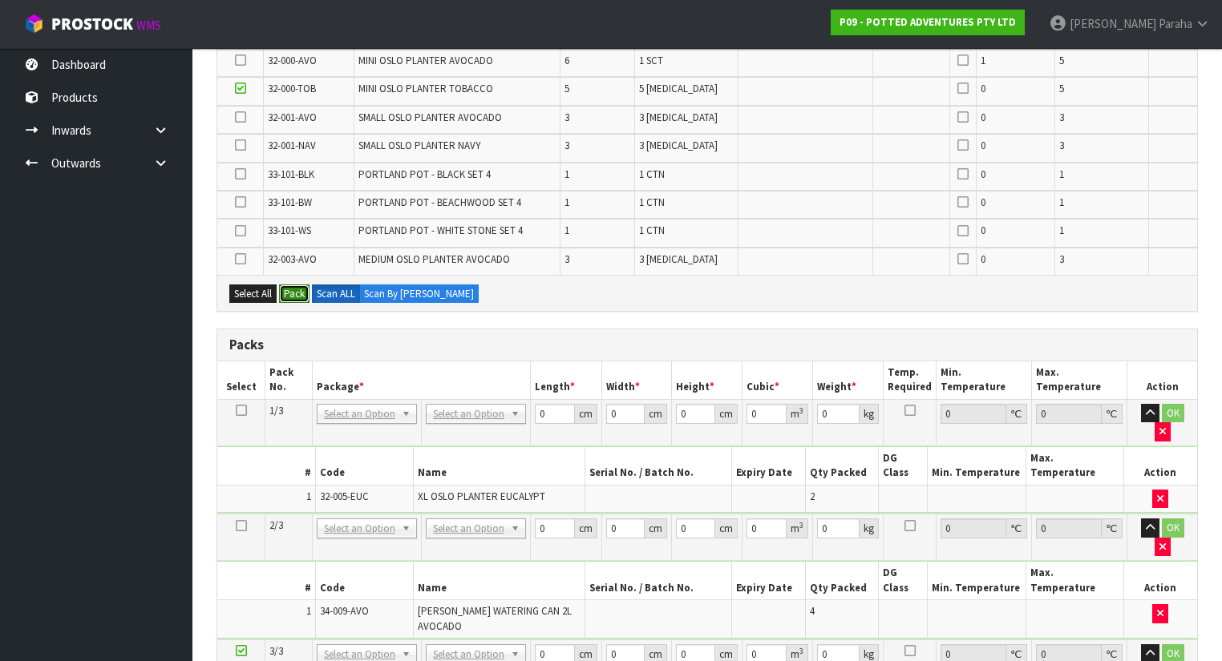
click at [299, 285] on button "Pack" at bounding box center [294, 294] width 30 height 19
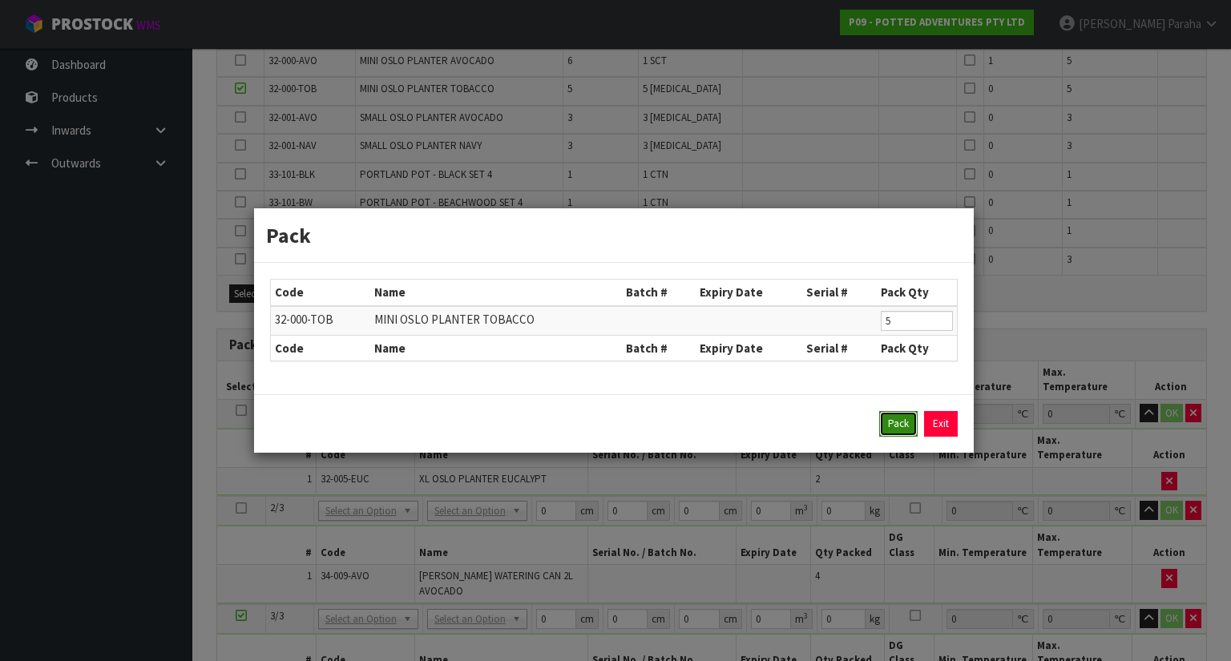
click at [901, 418] on button "Pack" at bounding box center [898, 424] width 38 height 26
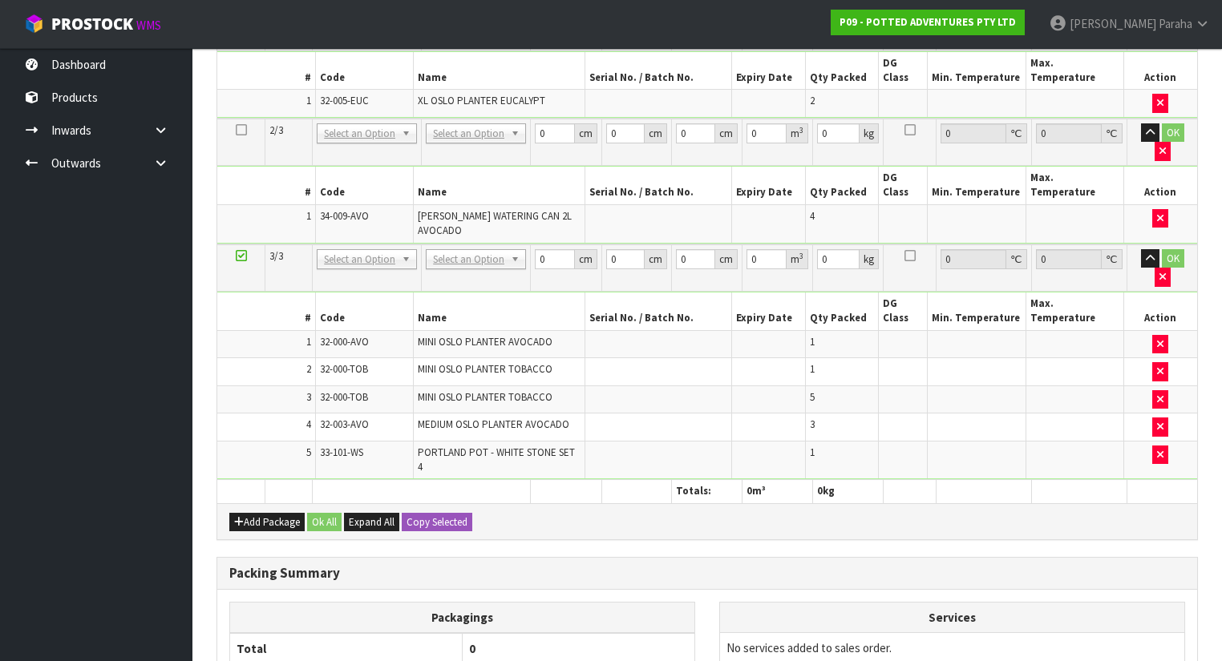
scroll to position [603, 0]
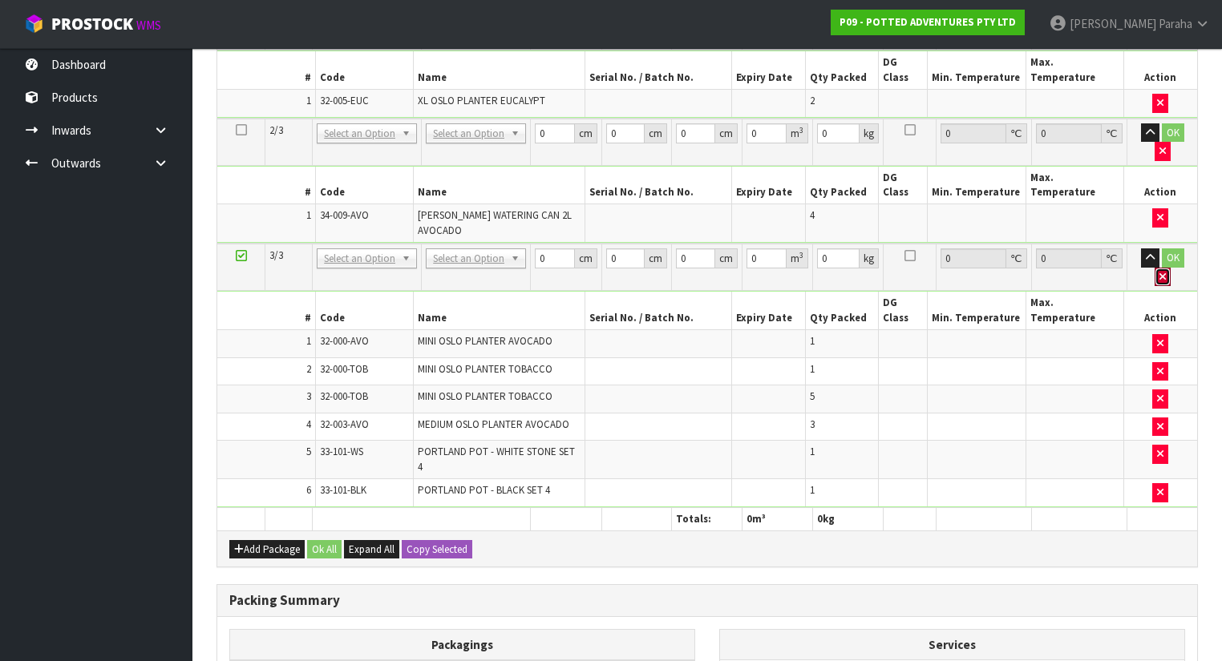
click at [1170, 268] on button "button" at bounding box center [1162, 277] width 16 height 19
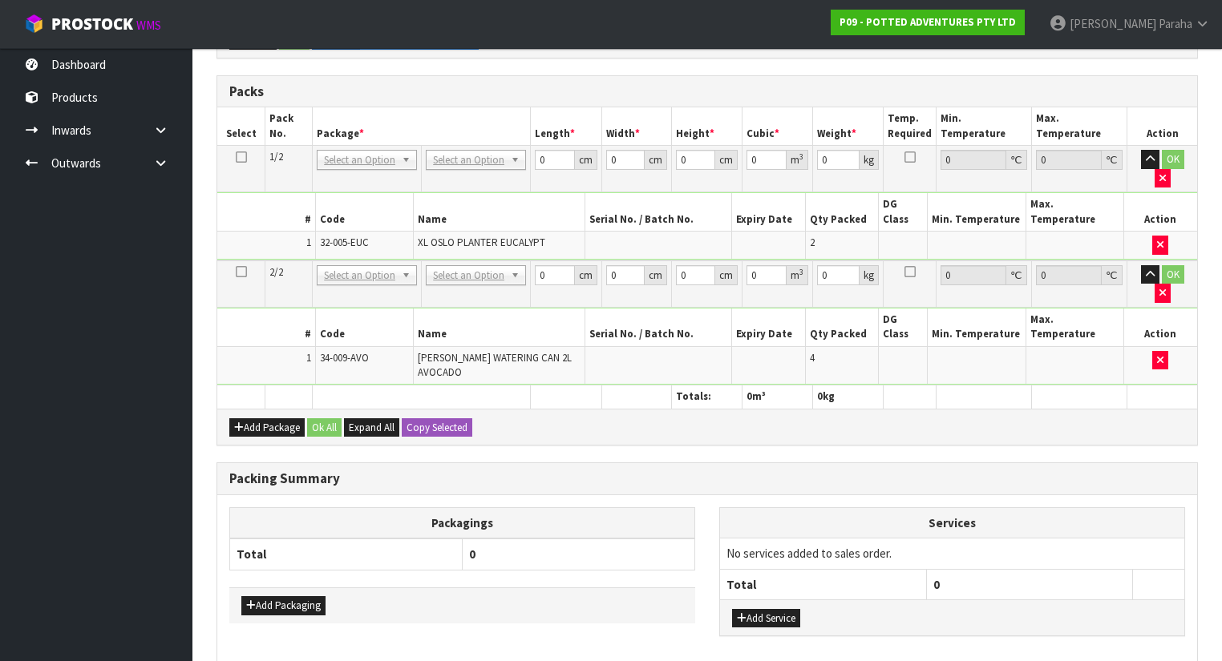
scroll to position [607, 0]
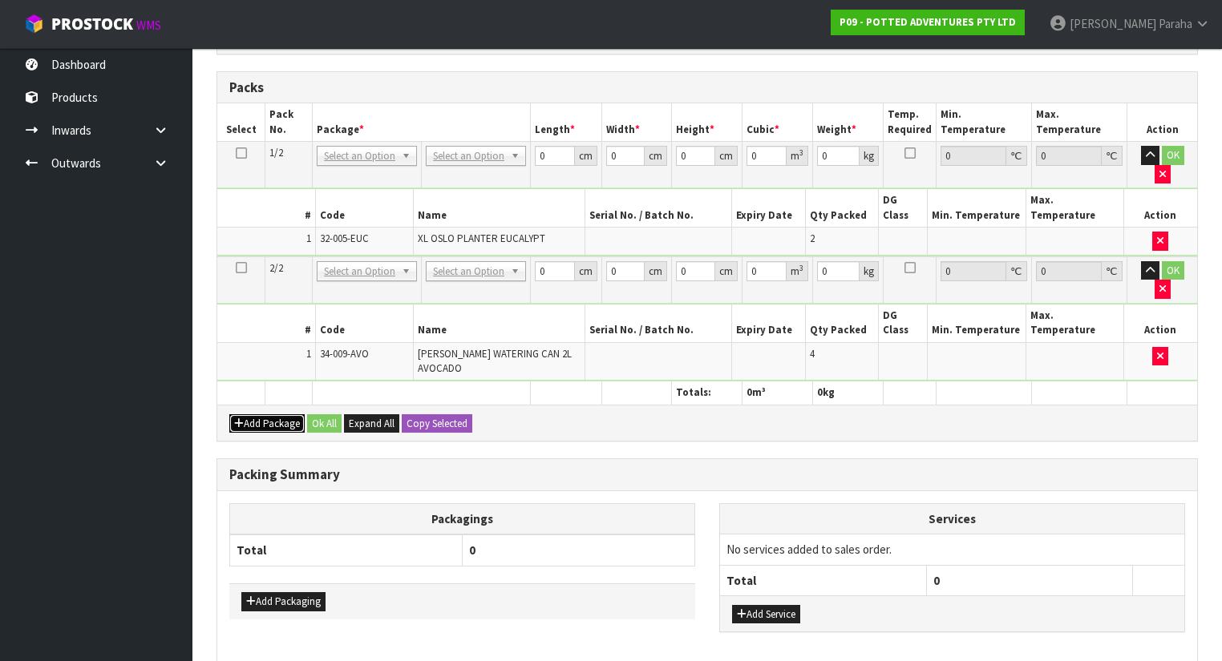
click at [274, 414] on button "Add Package" at bounding box center [266, 423] width 75 height 19
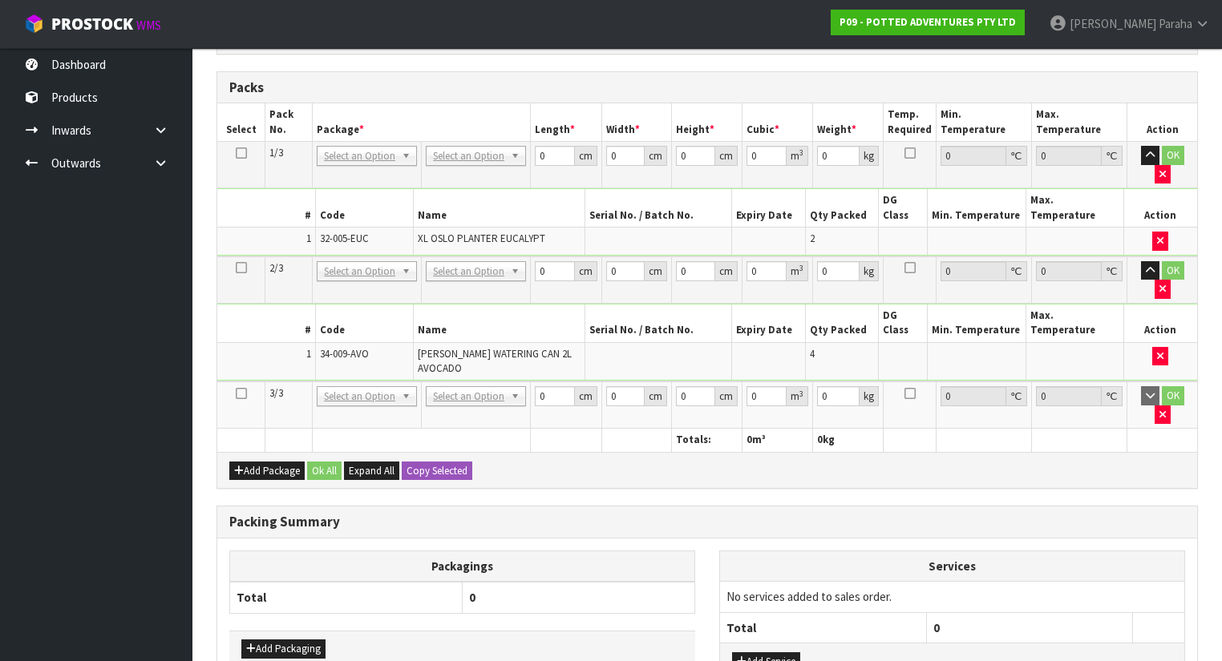
click at [238, 394] on icon at bounding box center [241, 394] width 11 height 1
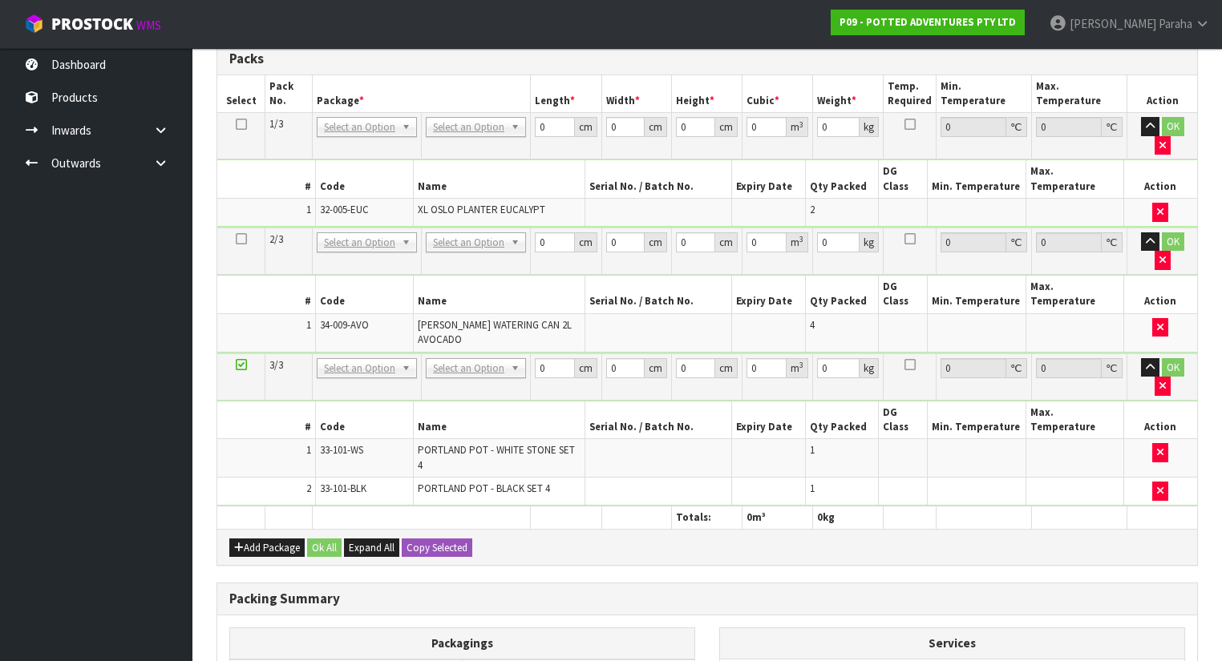
scroll to position [552, 0]
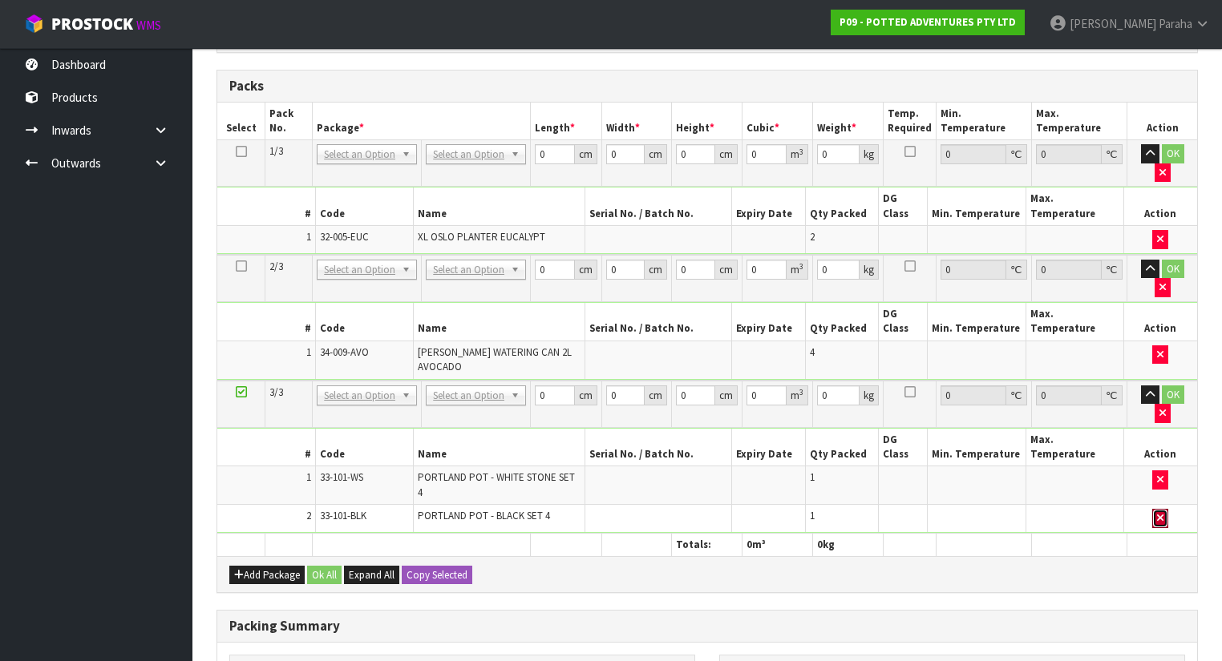
drag, startPoint x: 1161, startPoint y: 401, endPoint x: 1164, endPoint y: 391, distance: 10.1
click at [1161, 513] on icon "button" at bounding box center [1160, 518] width 6 height 10
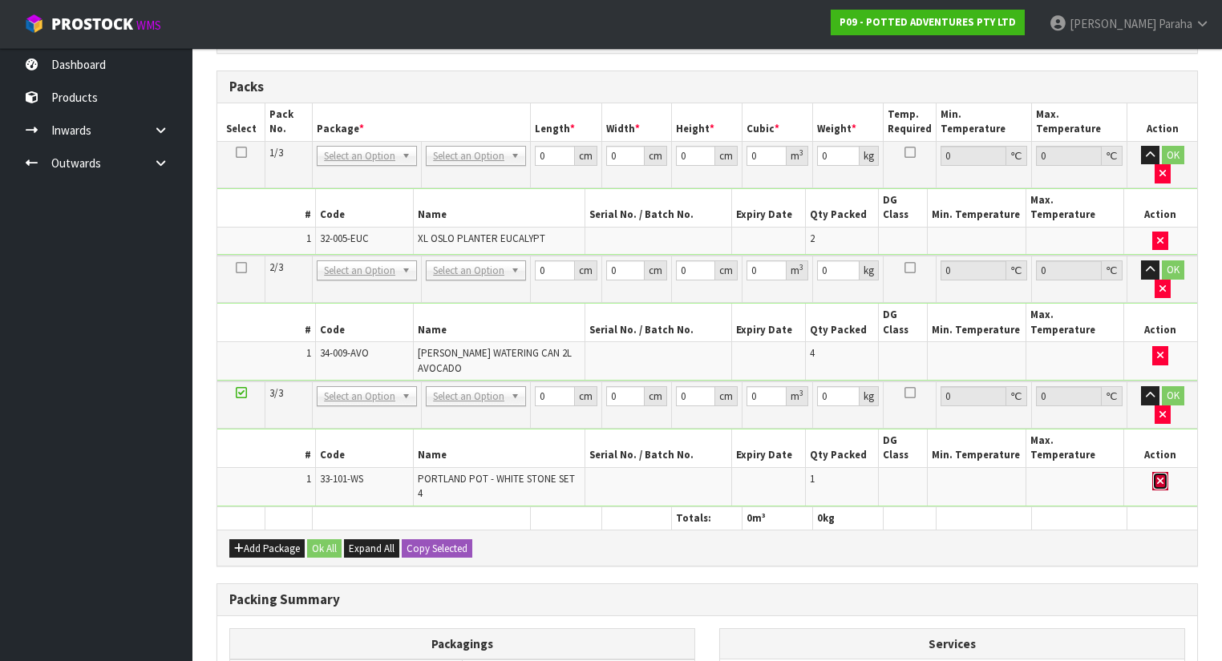
click at [1160, 476] on icon "button" at bounding box center [1160, 481] width 6 height 10
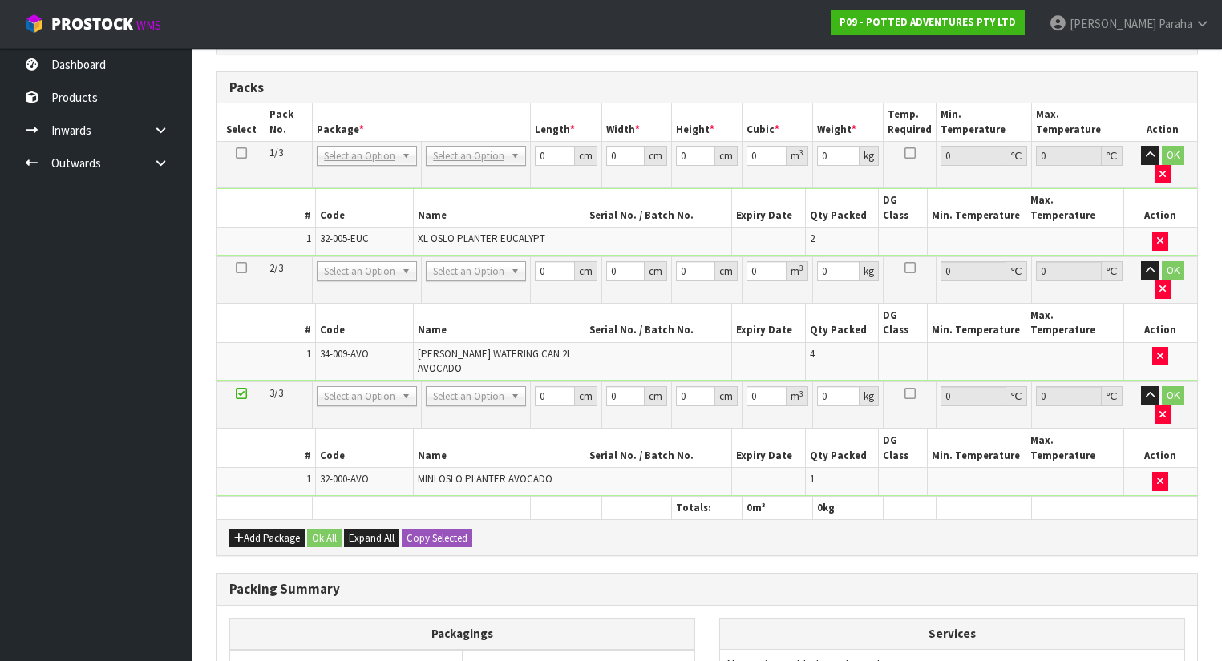
scroll to position [0, 0]
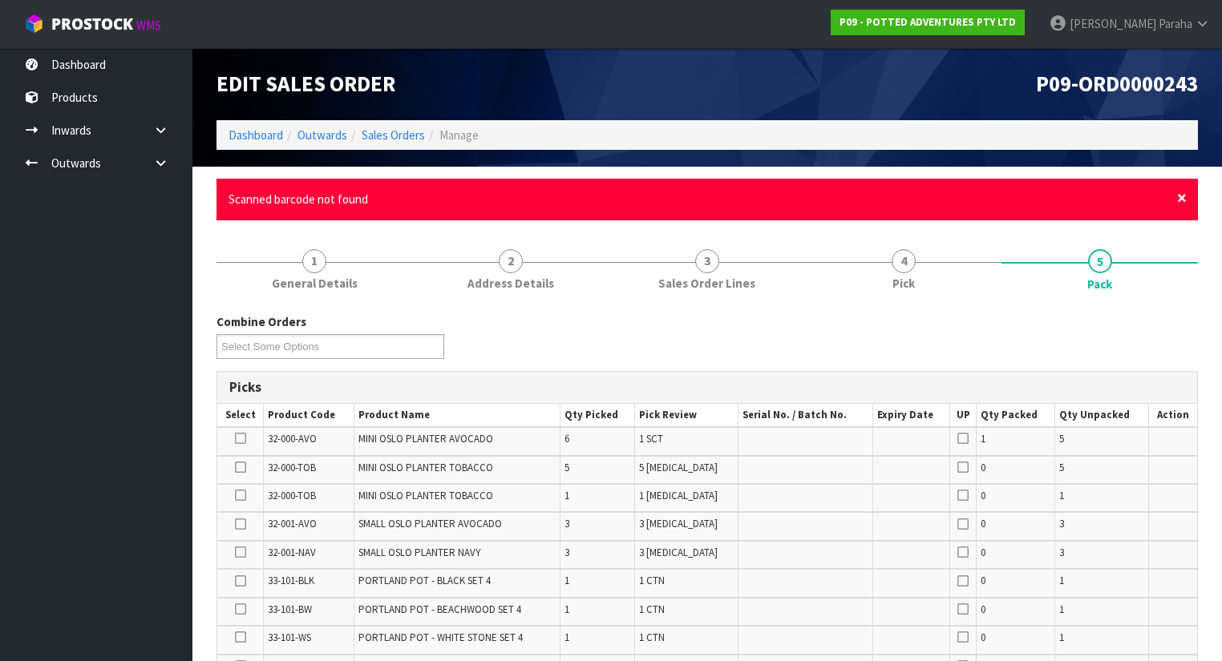
click at [1184, 199] on span "×" at bounding box center [1182, 198] width 10 height 22
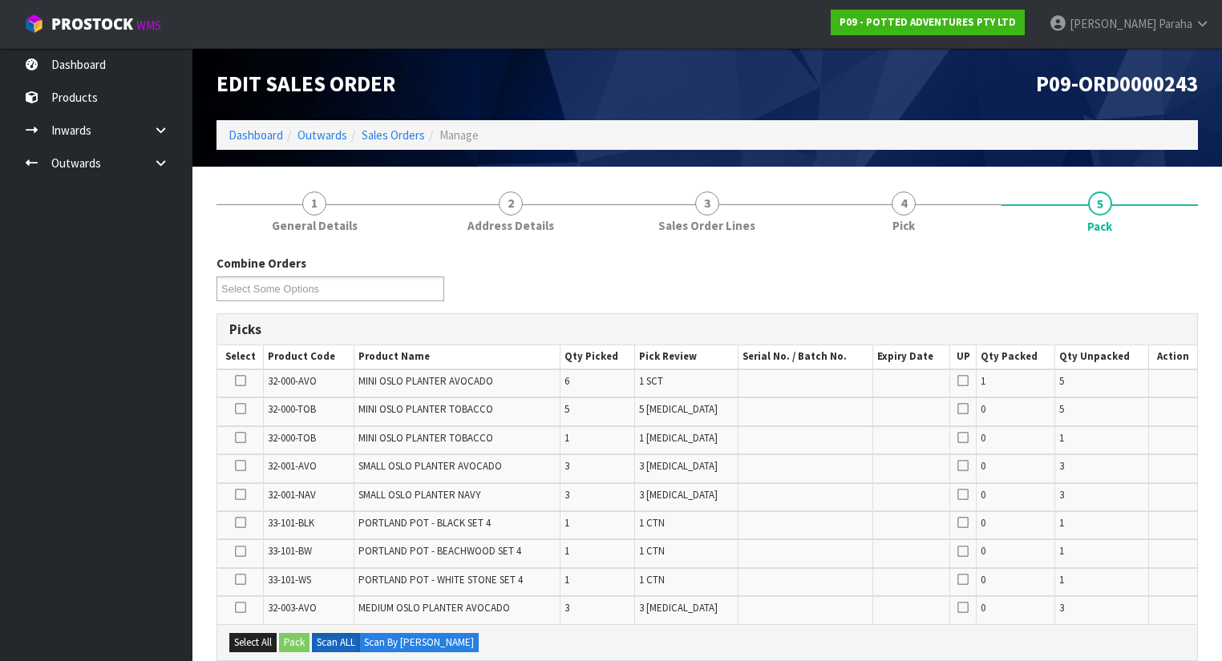
drag, startPoint x: 237, startPoint y: 438, endPoint x: 242, endPoint y: 428, distance: 11.5
click at [237, 438] on icon at bounding box center [240, 438] width 11 height 1
click at [0, 0] on input "checkbox" at bounding box center [0, 0] width 0 height 0
click at [240, 410] on icon at bounding box center [240, 409] width 11 height 1
click at [0, 0] on input "checkbox" at bounding box center [0, 0] width 0 height 0
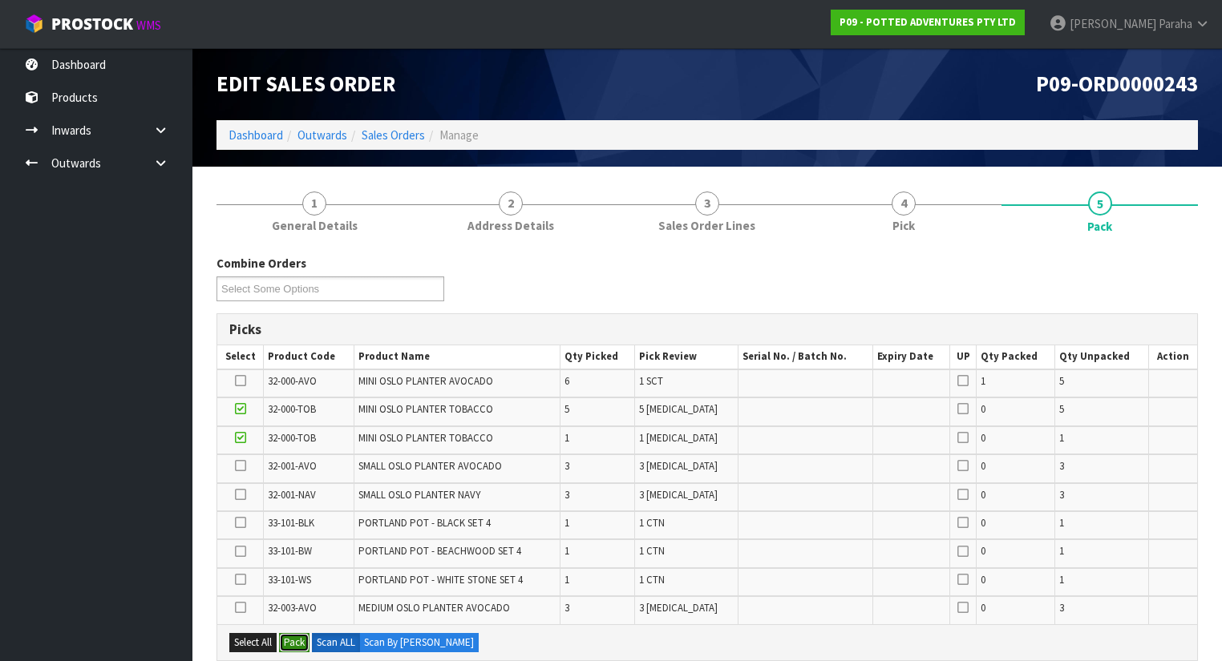
click at [299, 633] on button "Pack" at bounding box center [294, 642] width 30 height 19
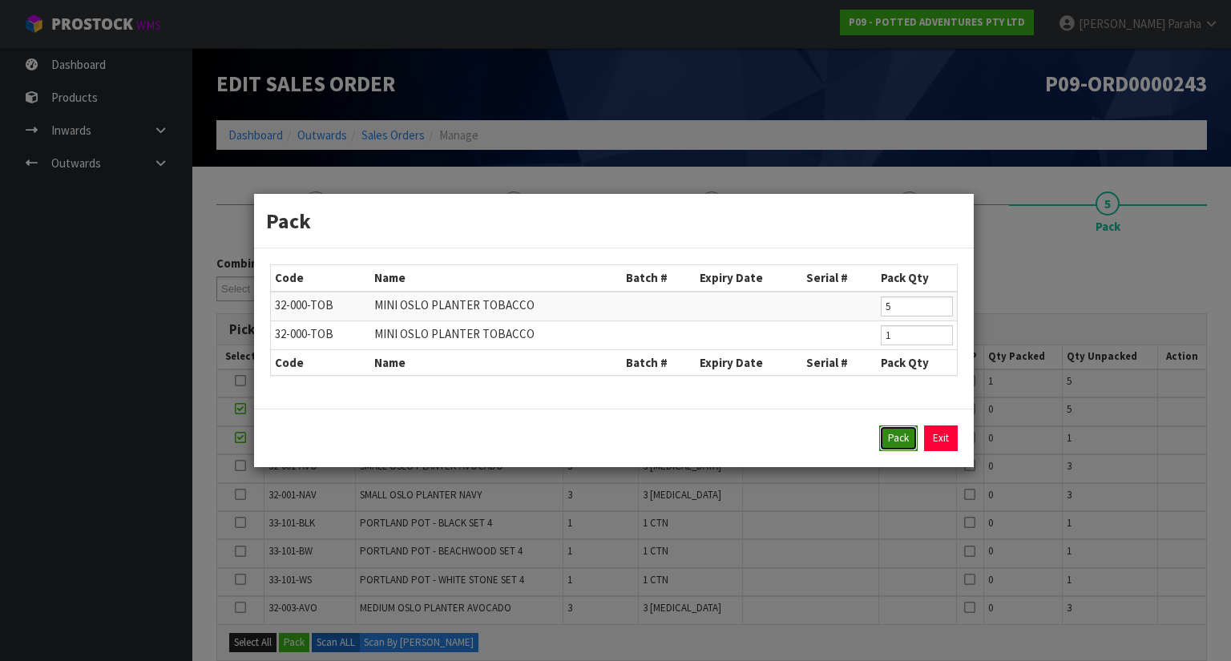
click at [898, 443] on button "Pack" at bounding box center [898, 439] width 38 height 26
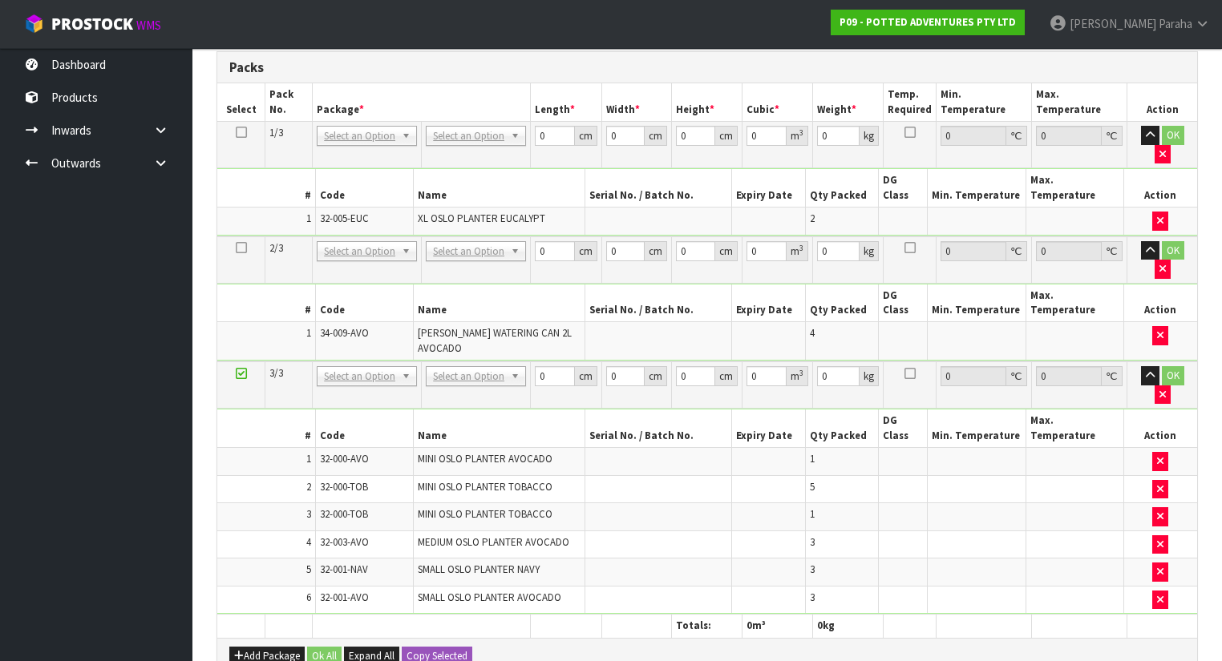
scroll to position [457, 0]
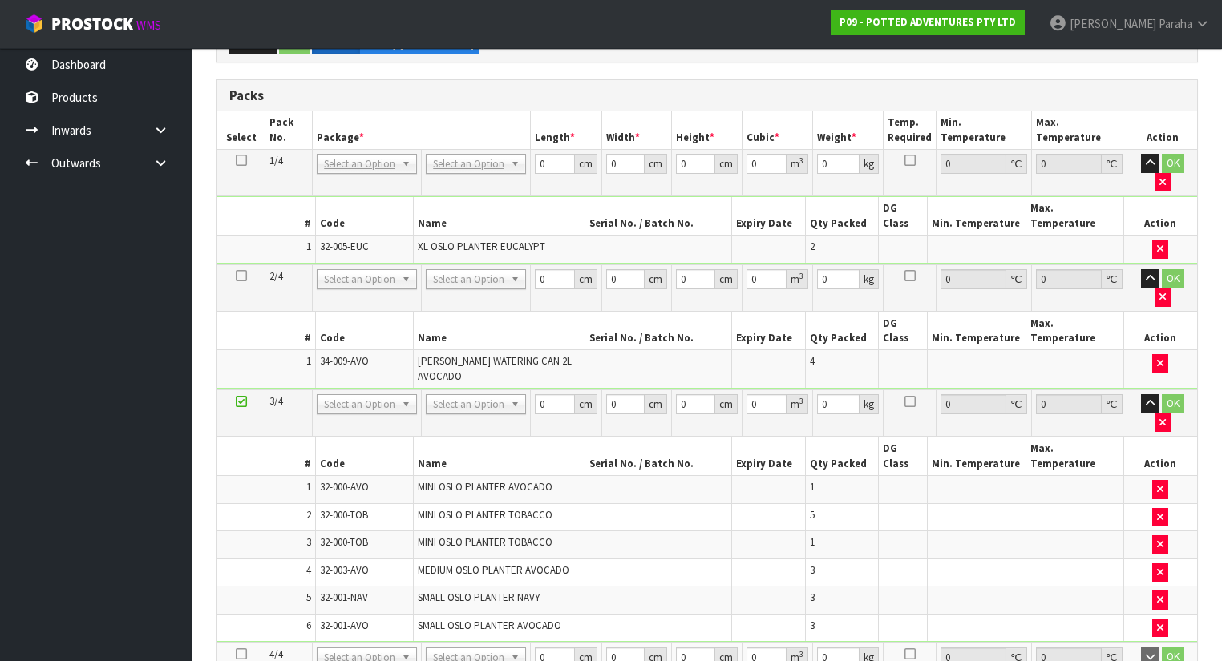
click at [237, 654] on icon at bounding box center [241, 654] width 11 height 1
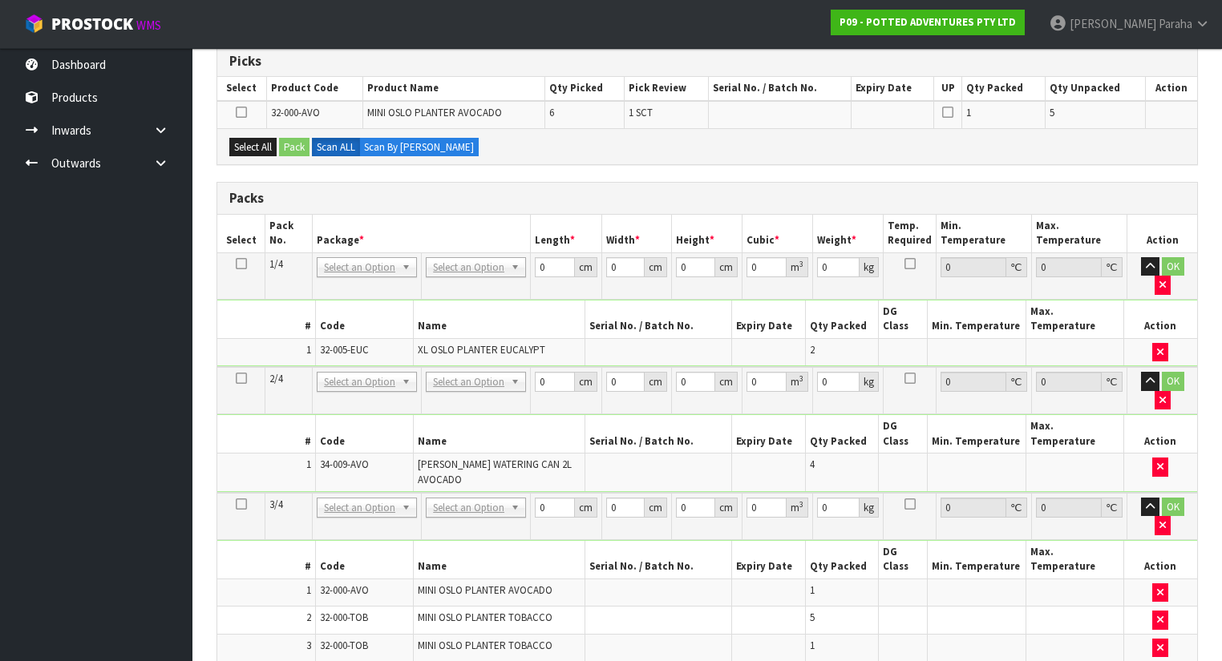
scroll to position [286, 0]
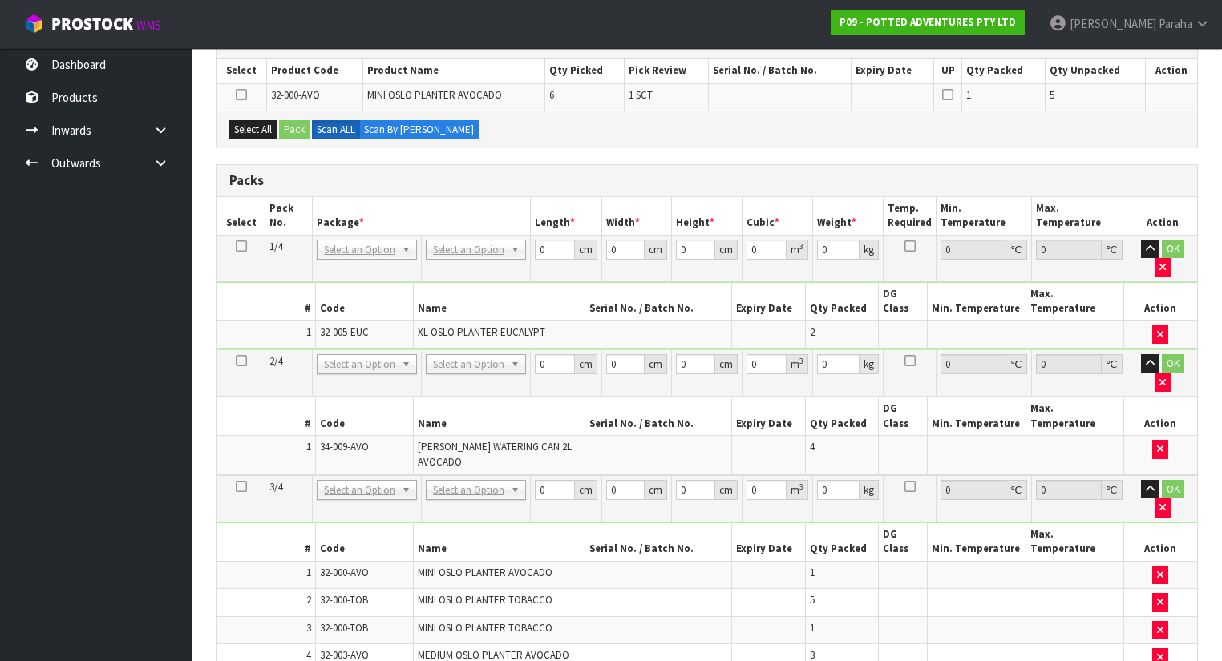
click at [243, 95] on icon at bounding box center [241, 95] width 11 height 1
click at [0, 0] on input "checkbox" at bounding box center [0, 0] width 0 height 0
click at [240, 125] on button "Select All" at bounding box center [252, 129] width 47 height 19
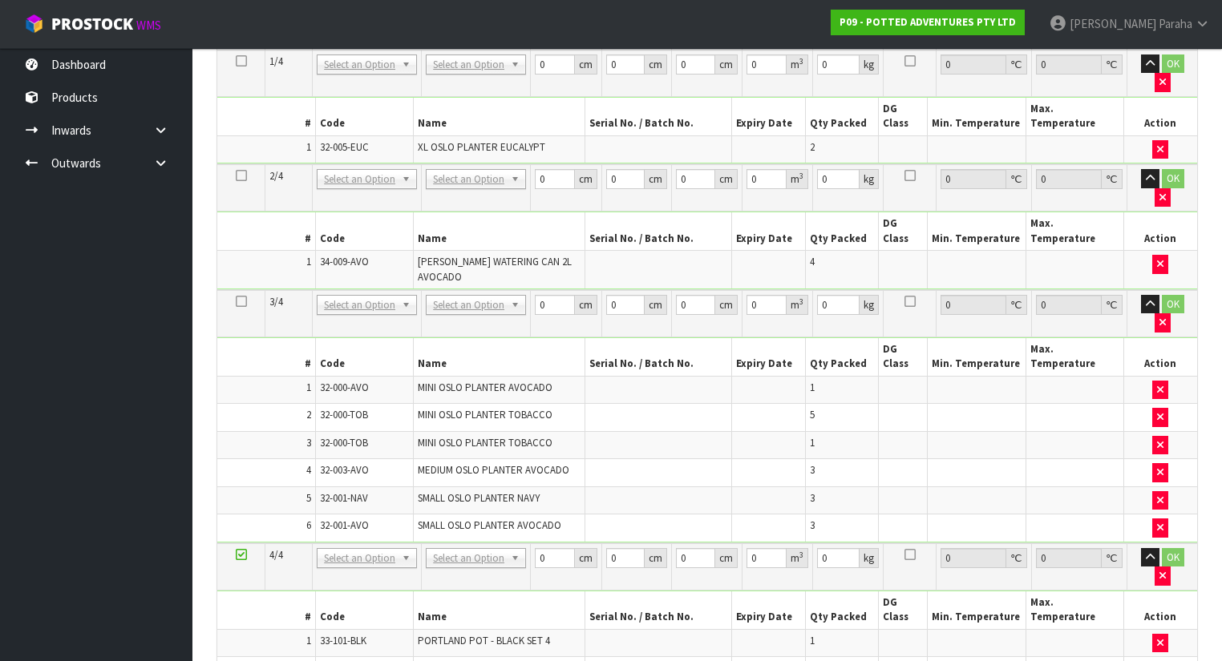
scroll to position [479, 0]
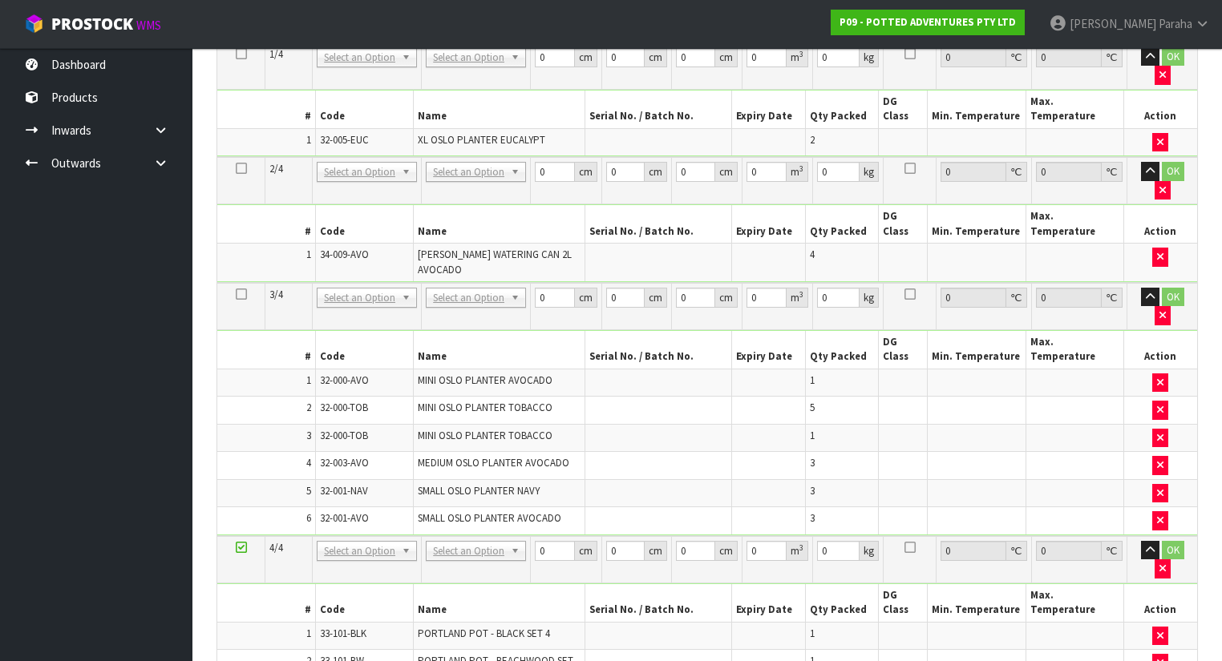
click at [240, 547] on icon at bounding box center [241, 547] width 11 height 1
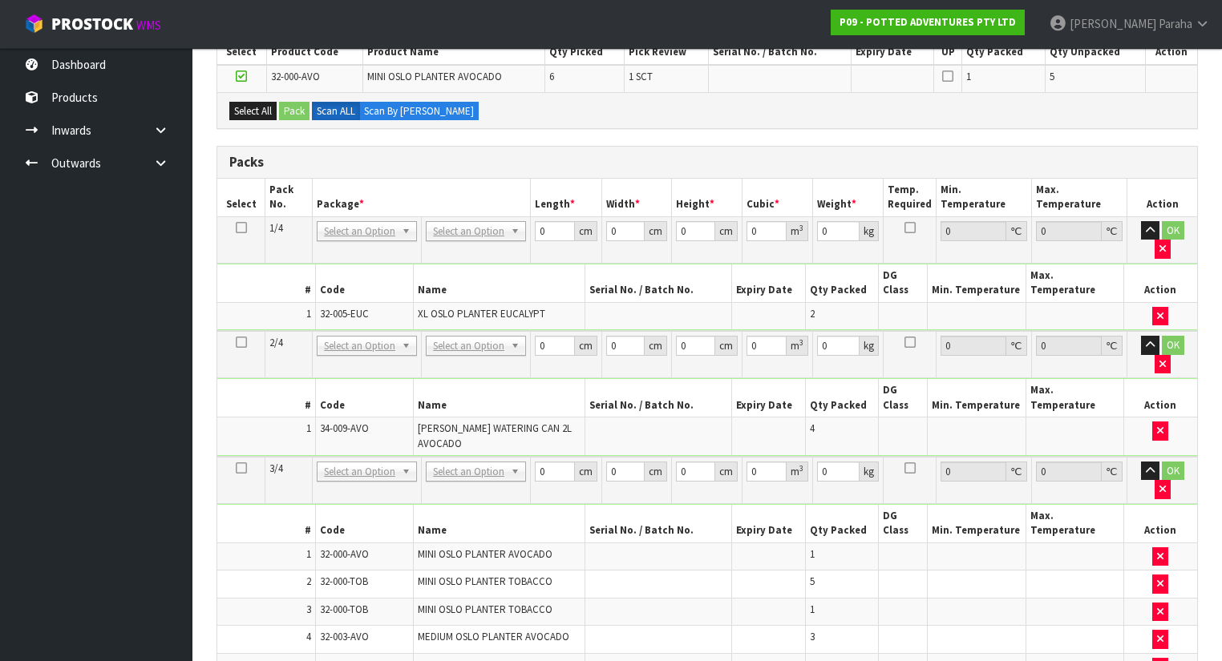
scroll to position [286, 0]
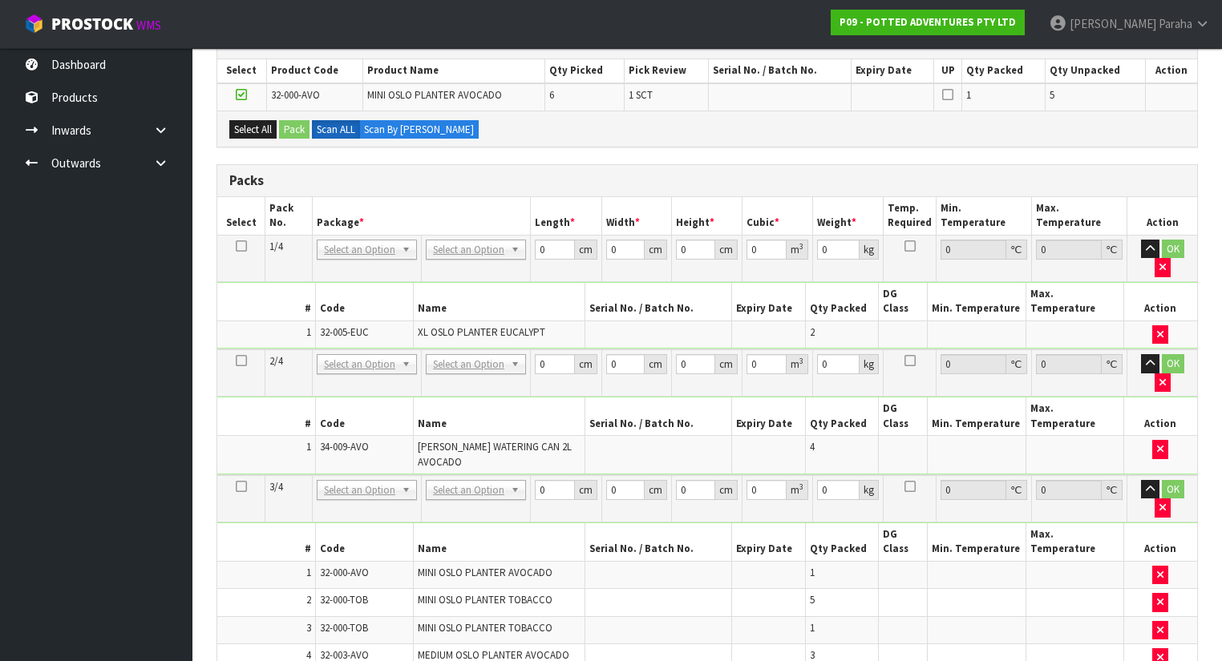
click at [239, 487] on icon at bounding box center [241, 487] width 11 height 1
click at [243, 95] on icon at bounding box center [241, 95] width 11 height 1
click at [0, 0] on input "checkbox" at bounding box center [0, 0] width 0 height 0
click at [269, 131] on button "Select All" at bounding box center [252, 129] width 47 height 19
click at [240, 95] on icon at bounding box center [241, 95] width 11 height 1
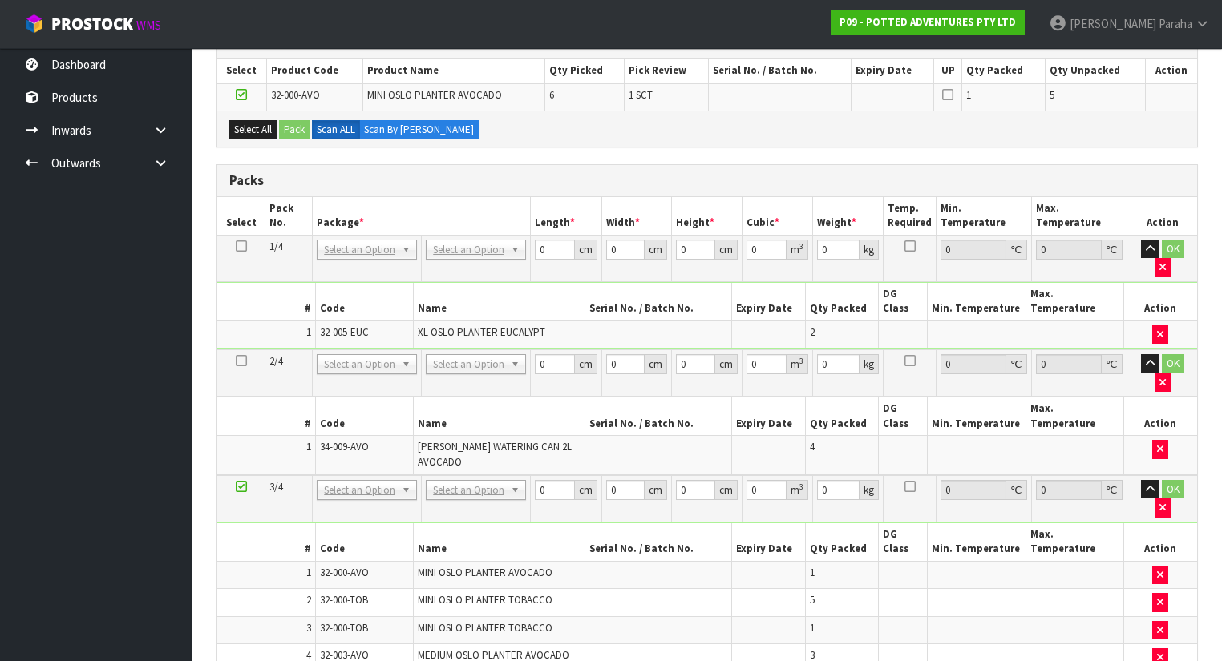
click at [0, 0] on input "checkbox" at bounding box center [0, 0] width 0 height 0
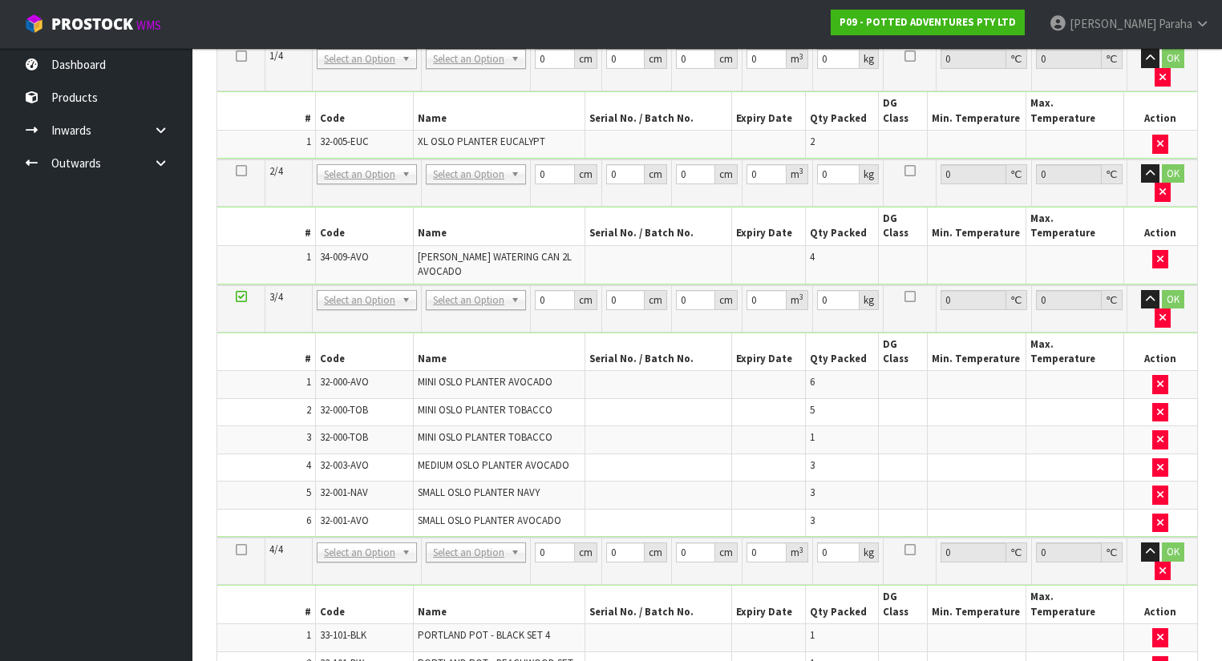
scroll to position [449, 0]
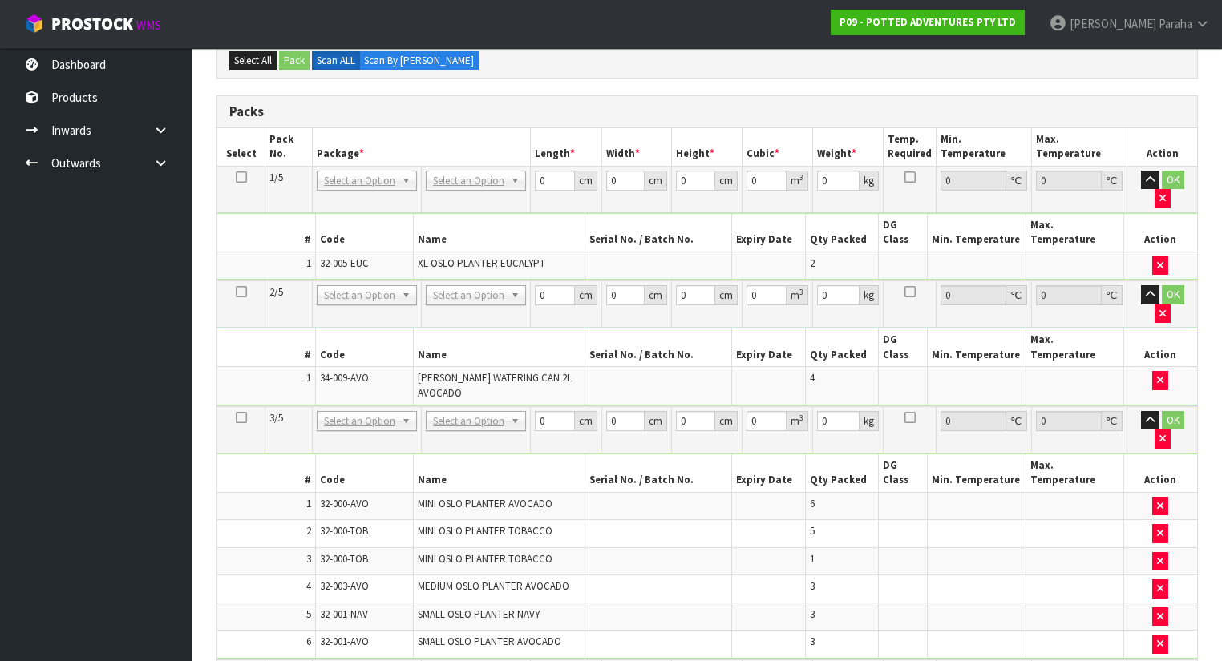
scroll to position [156, 0]
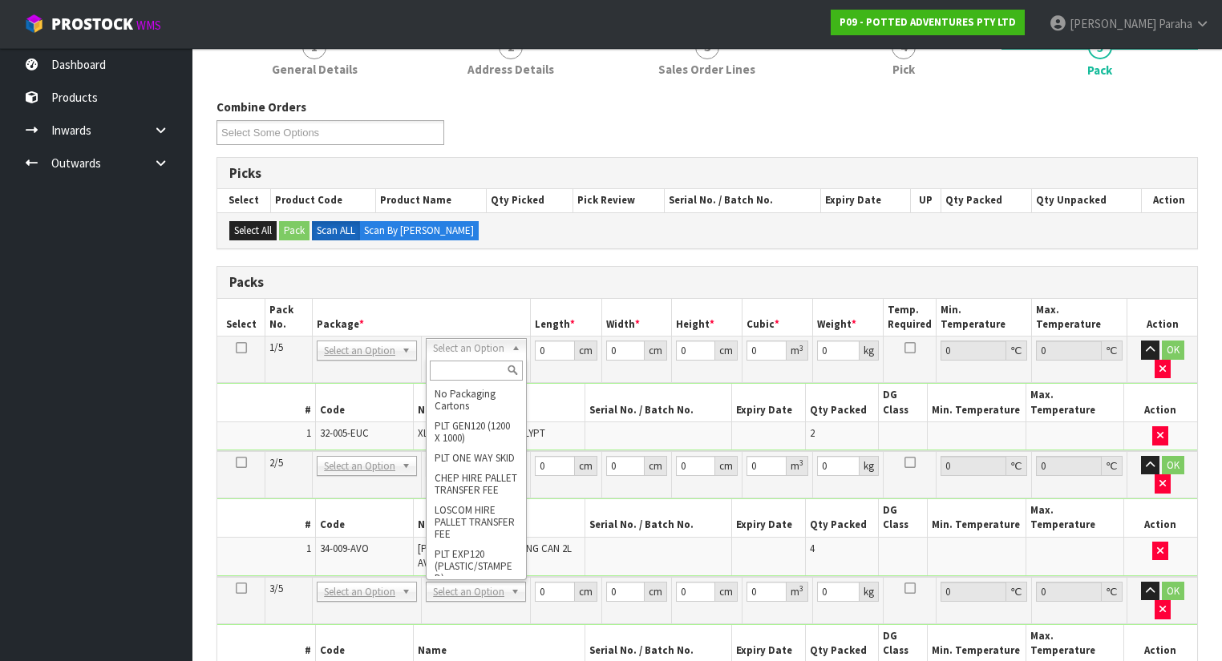
click at [467, 370] on input "text" at bounding box center [476, 371] width 92 height 20
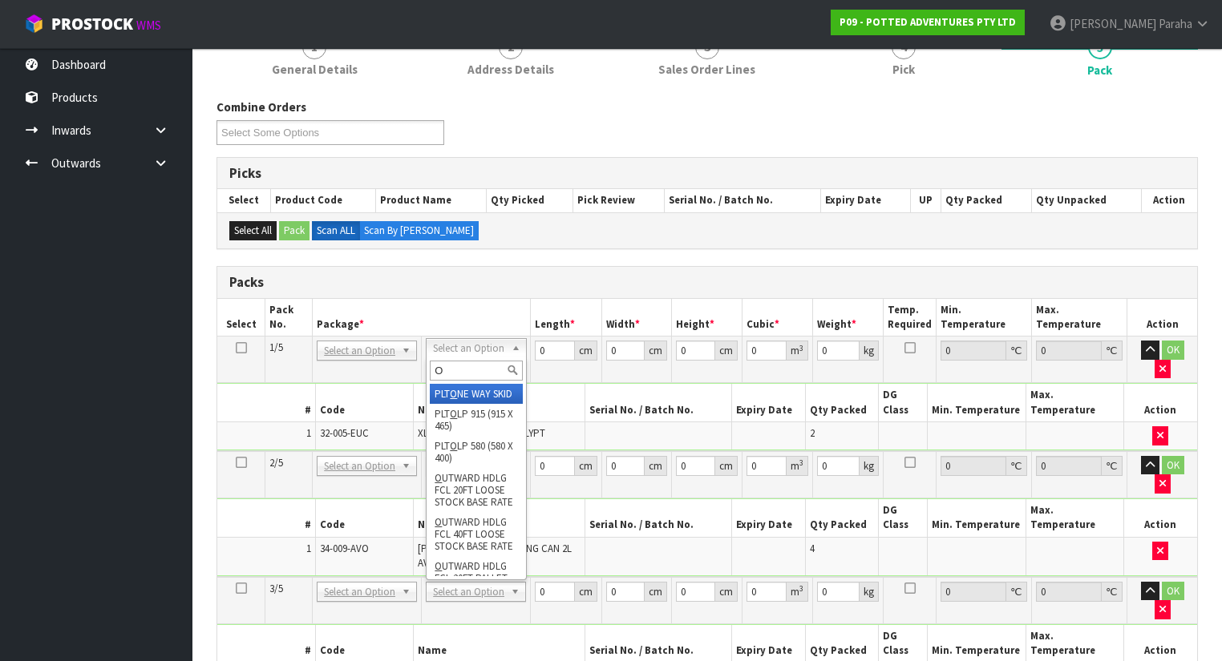
type input "OC"
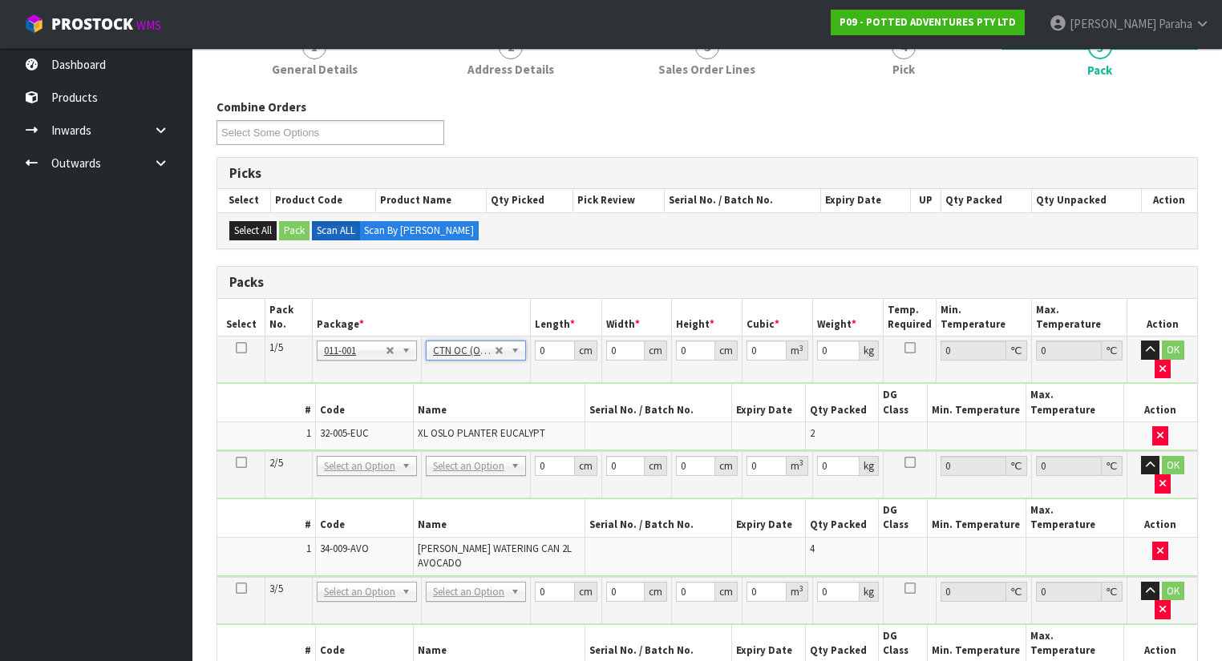
type input "9.2"
click at [548, 349] on input "0" at bounding box center [554, 351] width 39 height 20
type input "48"
type input "27"
type input "3"
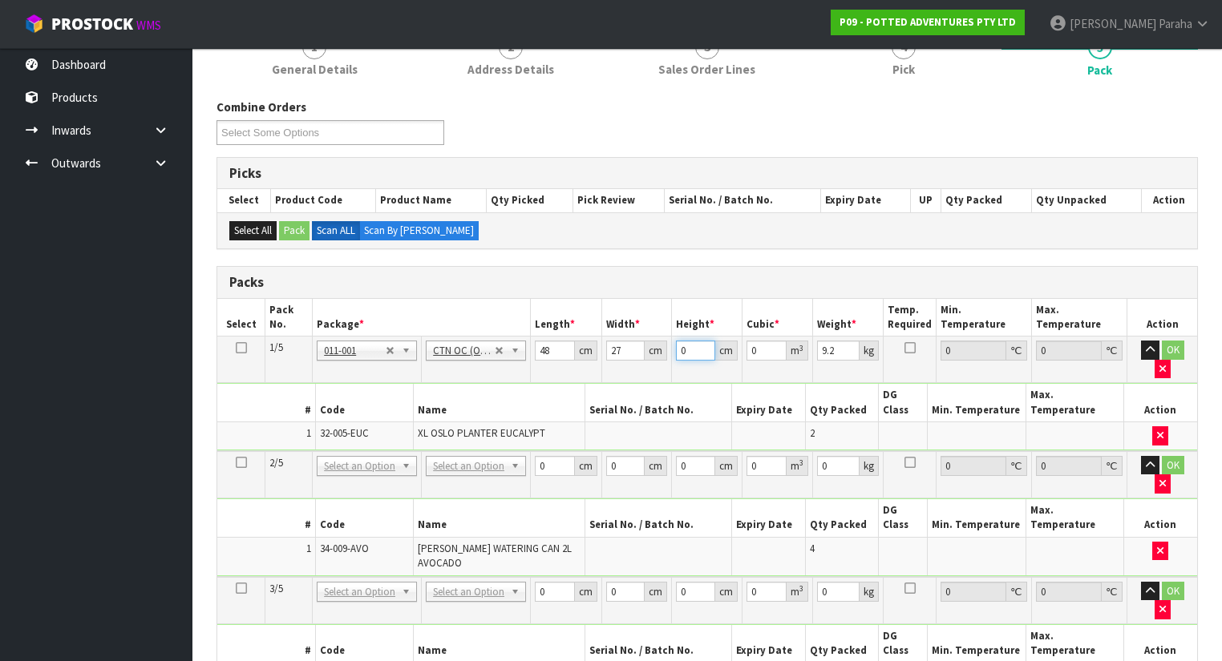
type input "0.003888"
type input "31"
type input "0.040176"
type input "31"
type input "9"
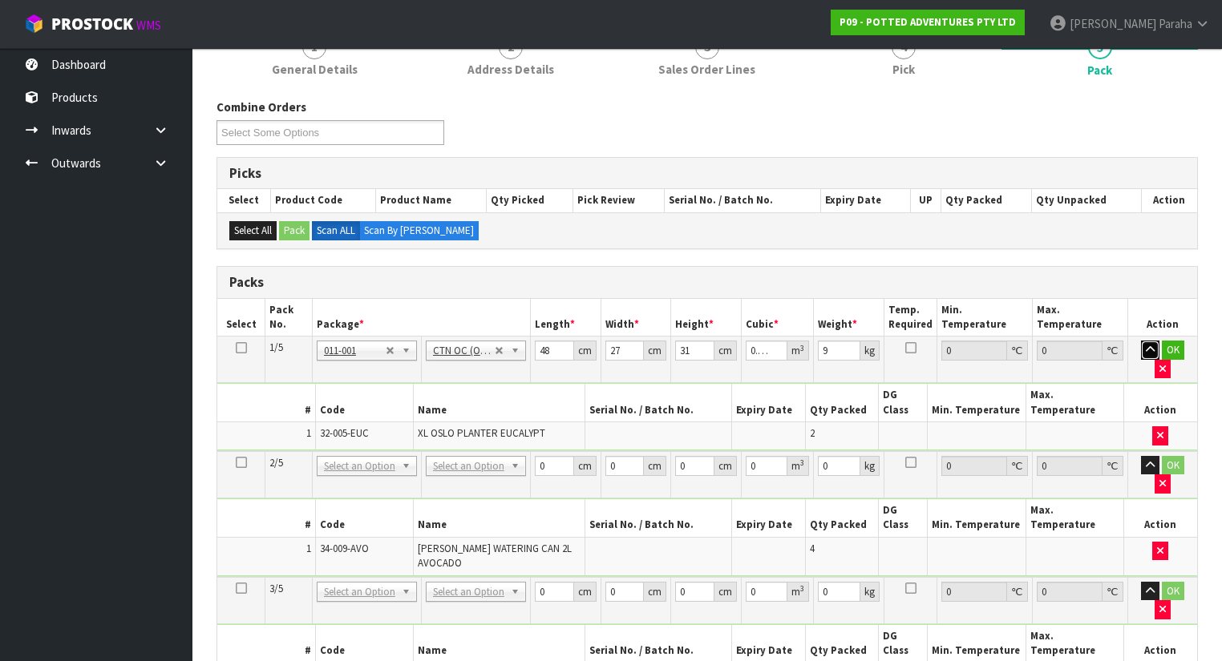
click at [1145, 349] on icon "button" at bounding box center [1149, 350] width 9 height 10
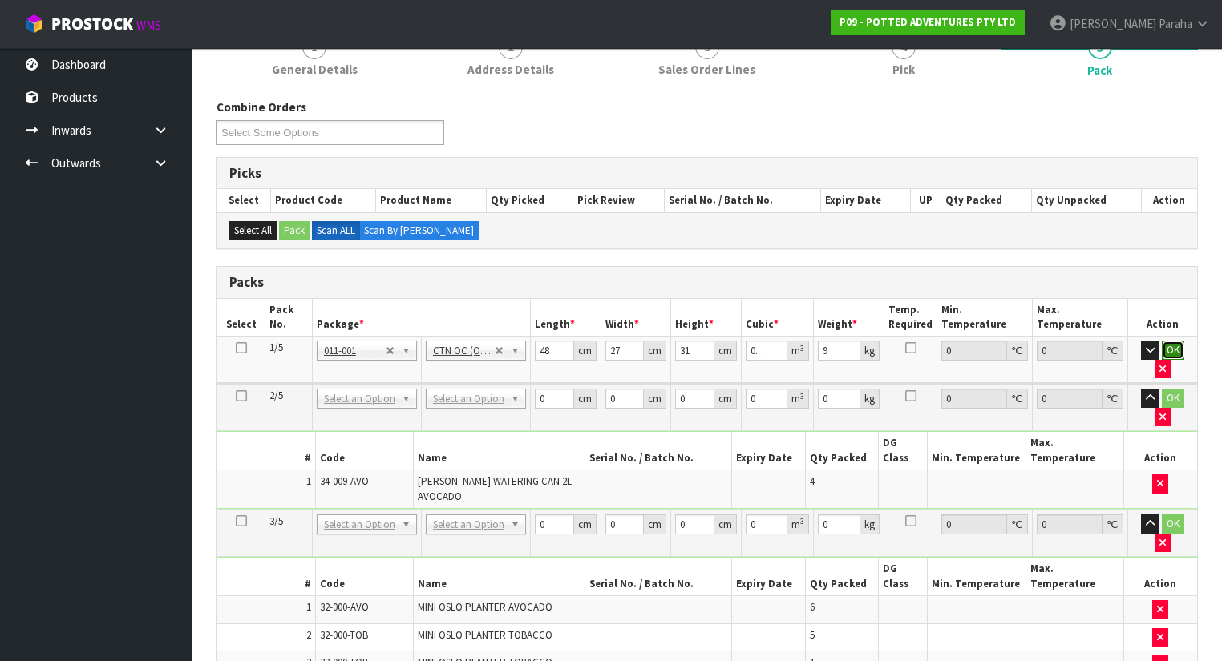
click at [1162, 345] on button "OK" at bounding box center [1173, 350] width 22 height 19
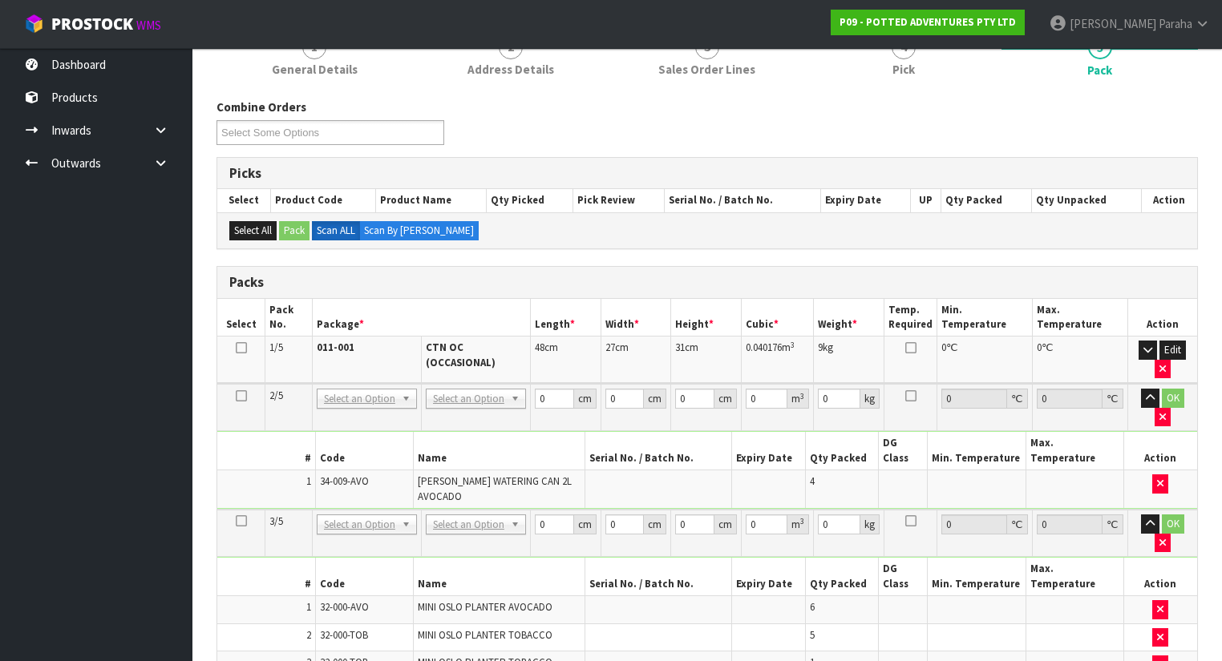
drag, startPoint x: 483, startPoint y: 396, endPoint x: 491, endPoint y: 401, distance: 9.3
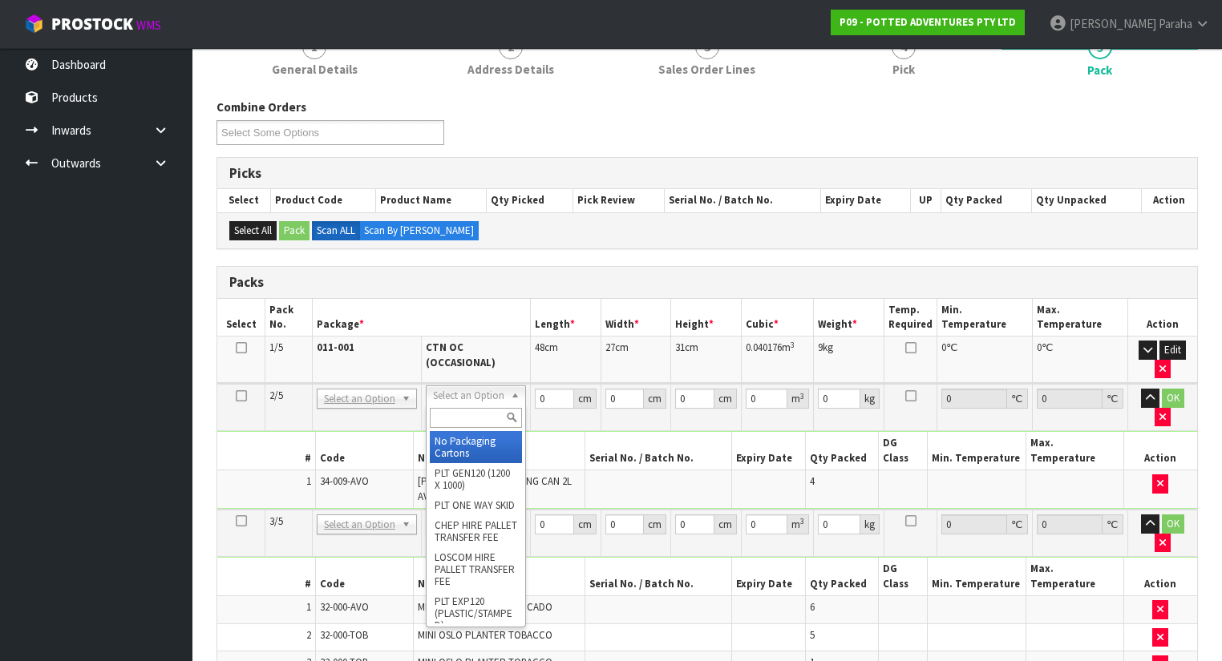
click at [482, 421] on input "text" at bounding box center [476, 418] width 92 height 20
type input "OC"
type input "2"
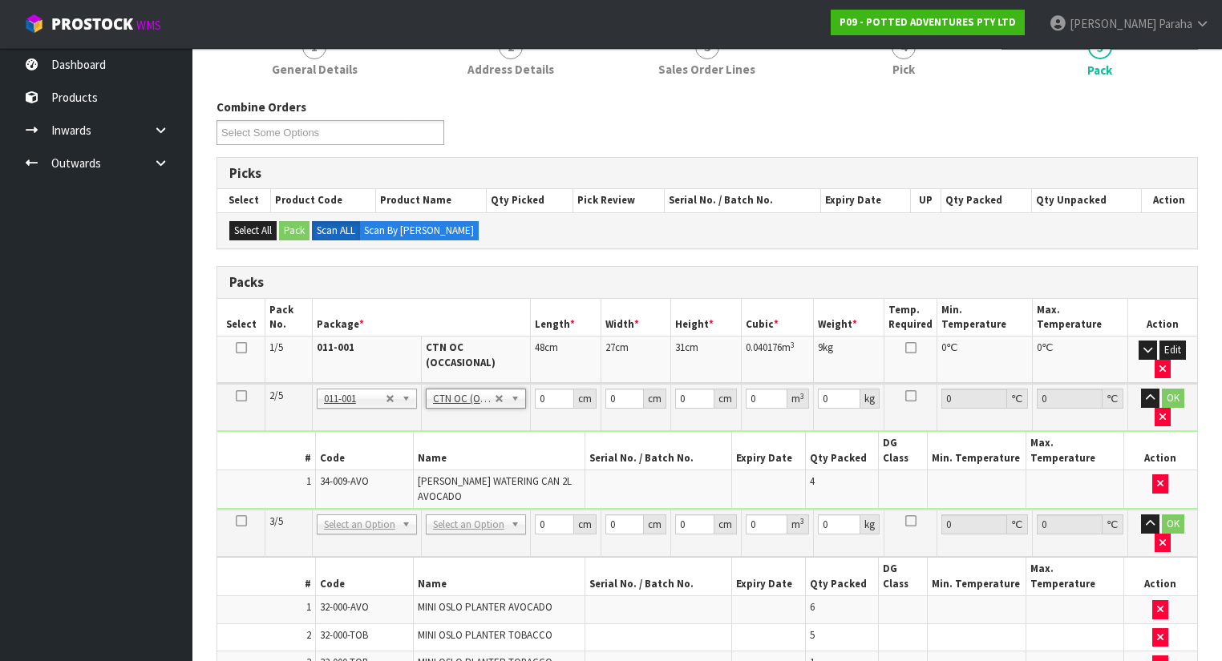
type input "2.5"
click at [545, 398] on input "0" at bounding box center [554, 399] width 39 height 20
type input "39"
type input "33"
type input "2"
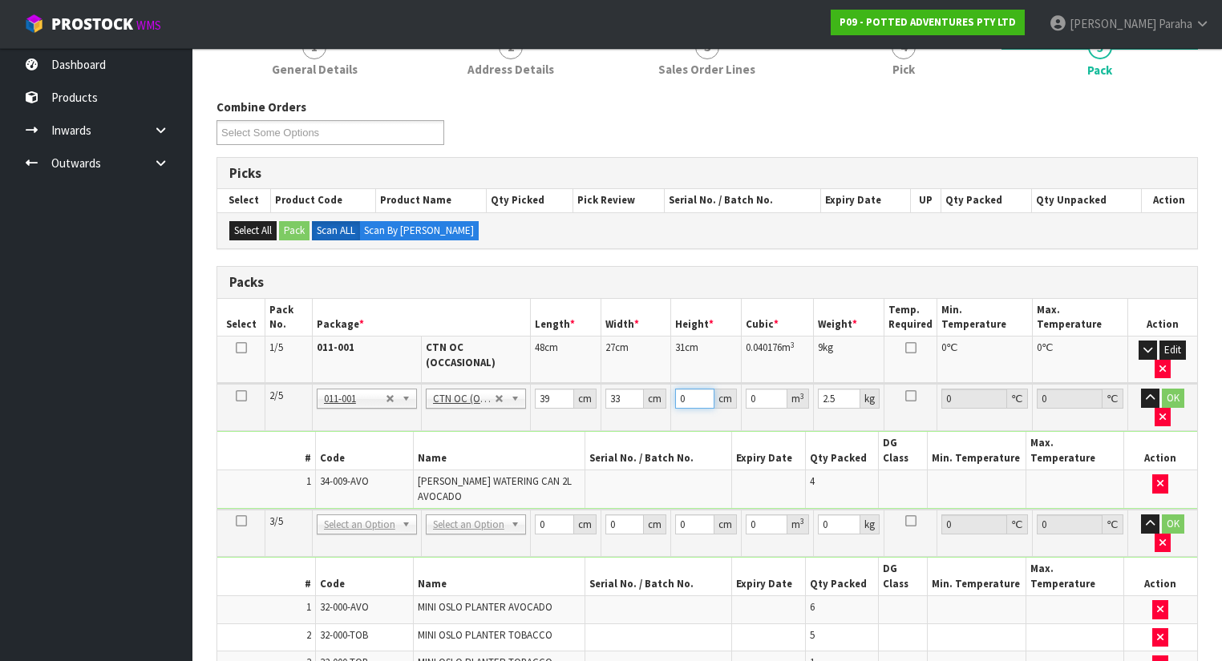
type input "0.002574"
type input "26"
type input "0.033462"
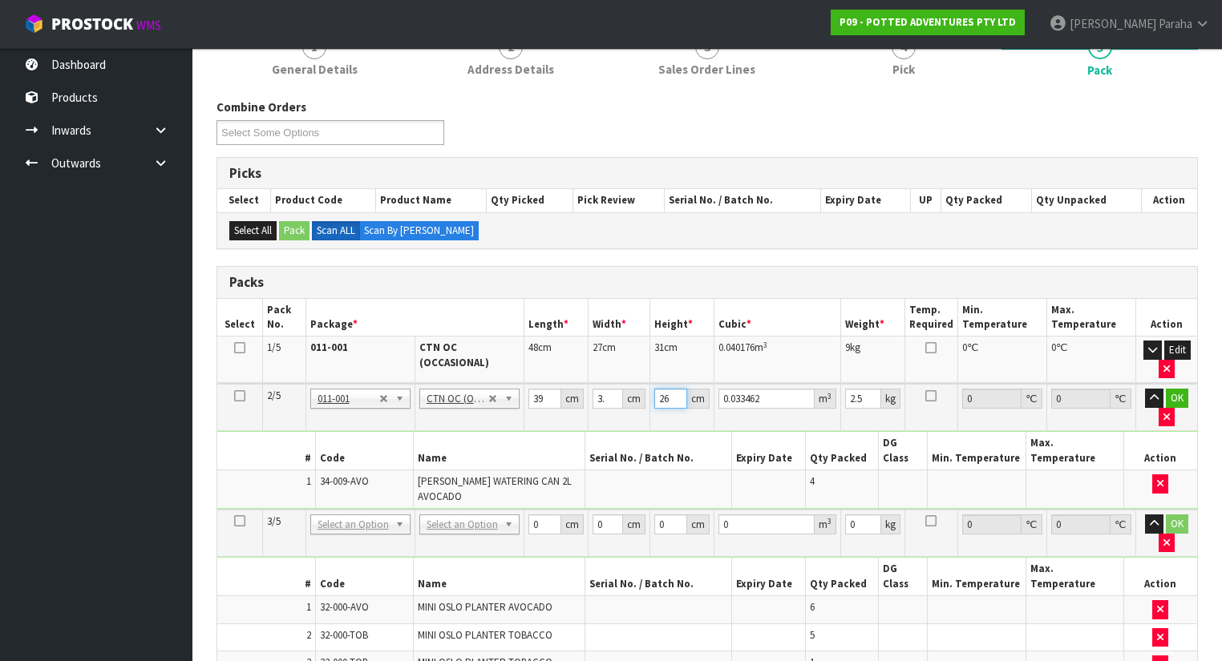
type input "26"
type input "3"
click at [1145, 389] on button "button" at bounding box center [1154, 398] width 18 height 19
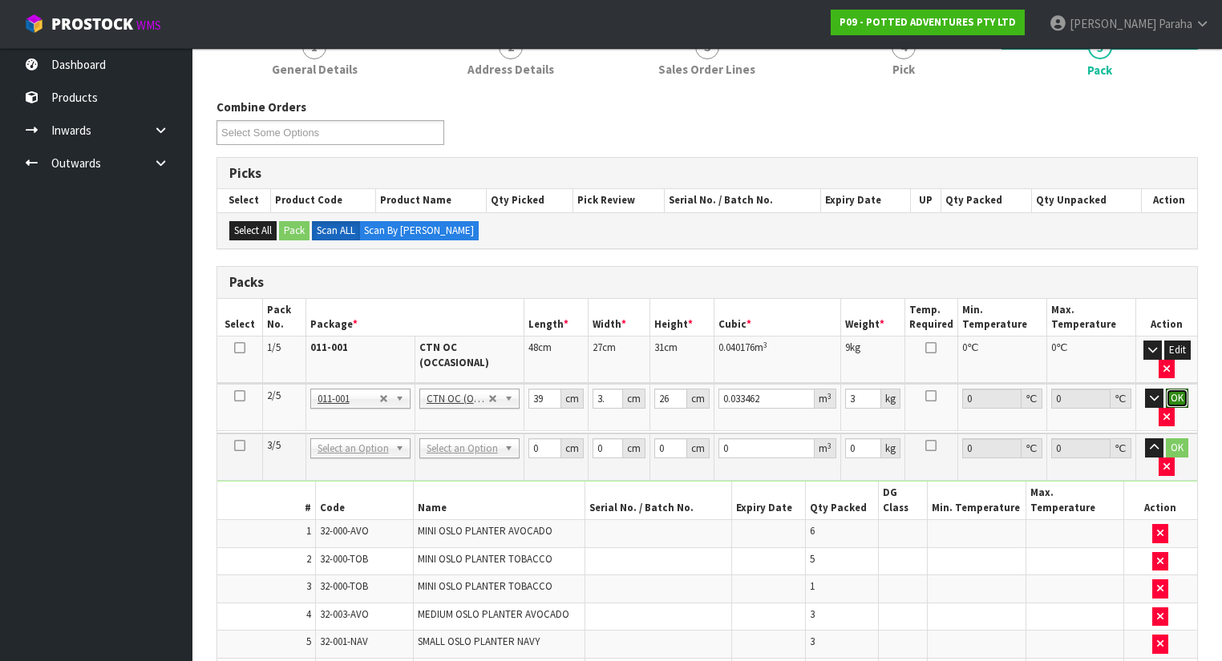
click button "OK" at bounding box center [1177, 398] width 22 height 19
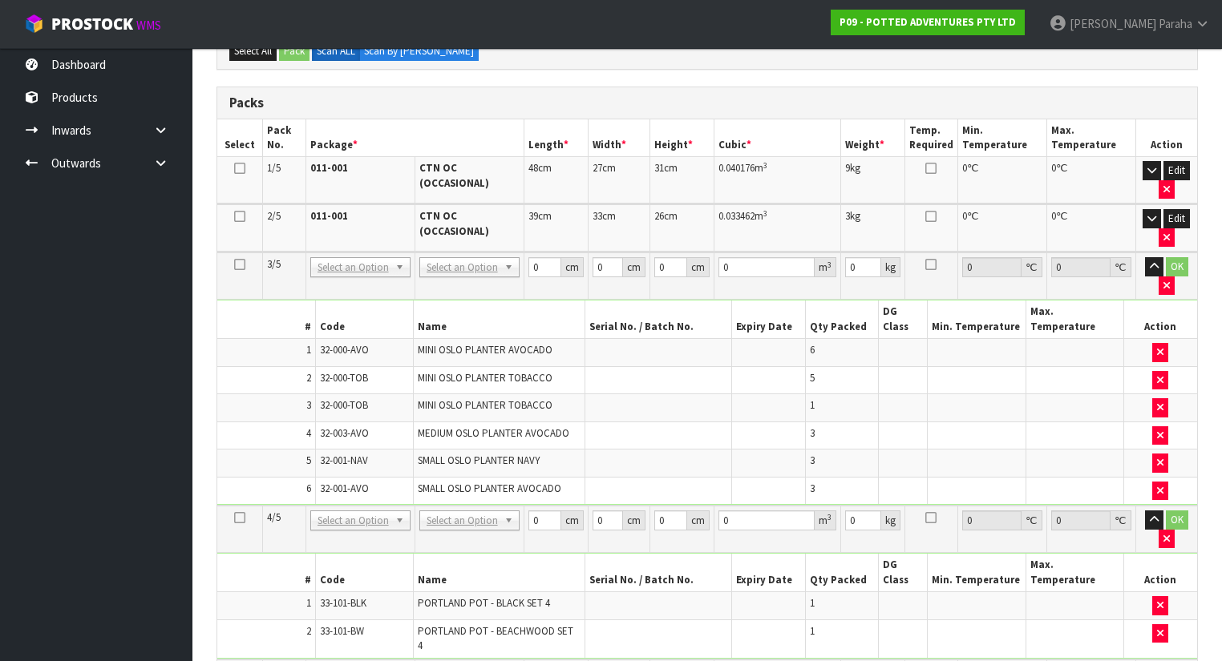
scroll to position [413, 0]
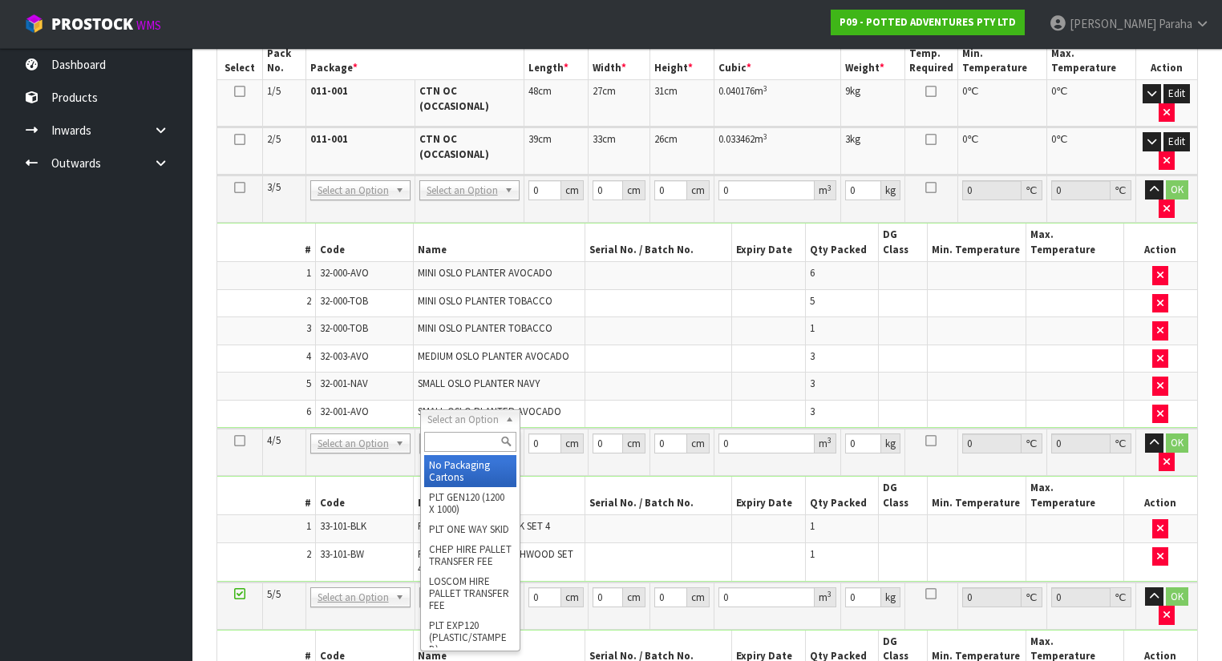
click at [472, 446] on input "text" at bounding box center [470, 442] width 92 height 20
type input "OC"
type input "3"
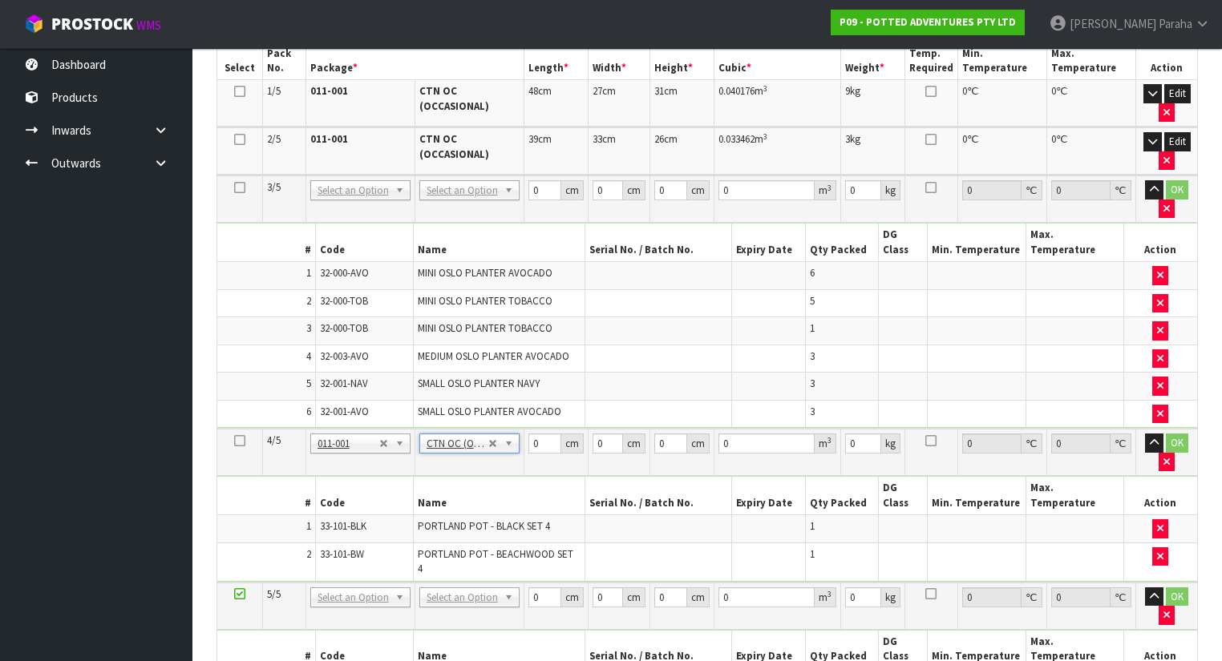
type input "7.04"
click at [542, 434] on input "0" at bounding box center [544, 444] width 33 height 20
type input "52"
type input "37"
type input "3"
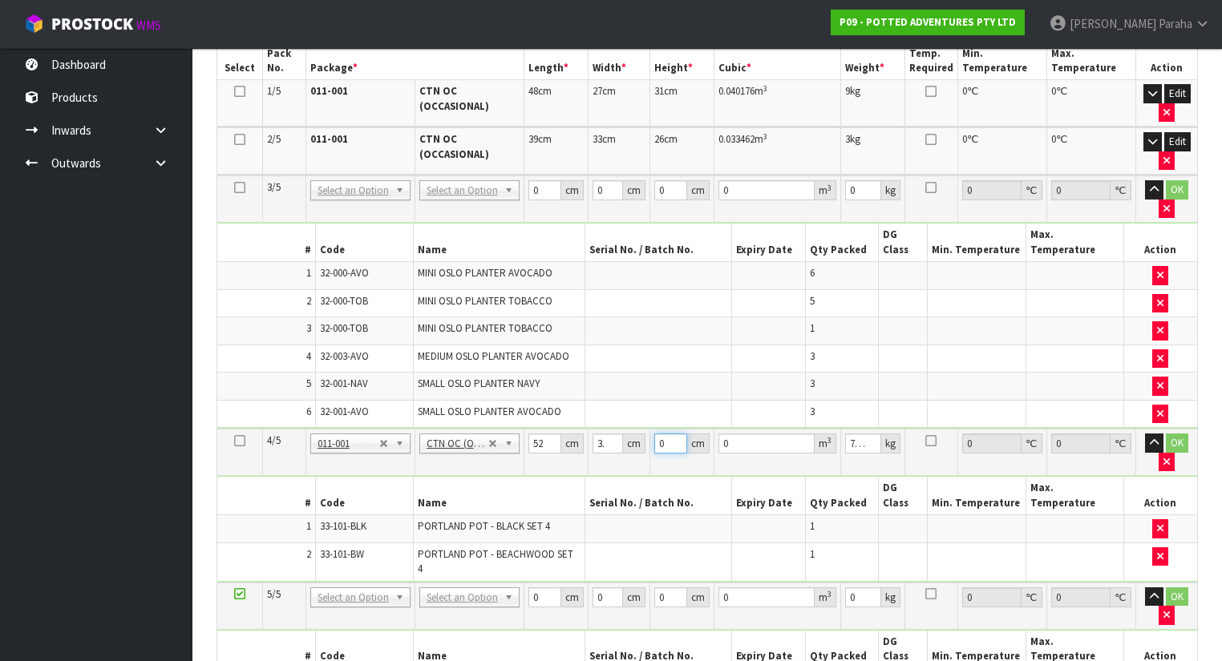
type input "0.005772"
type input "33"
type input "0.063492"
type input "33"
type input "9"
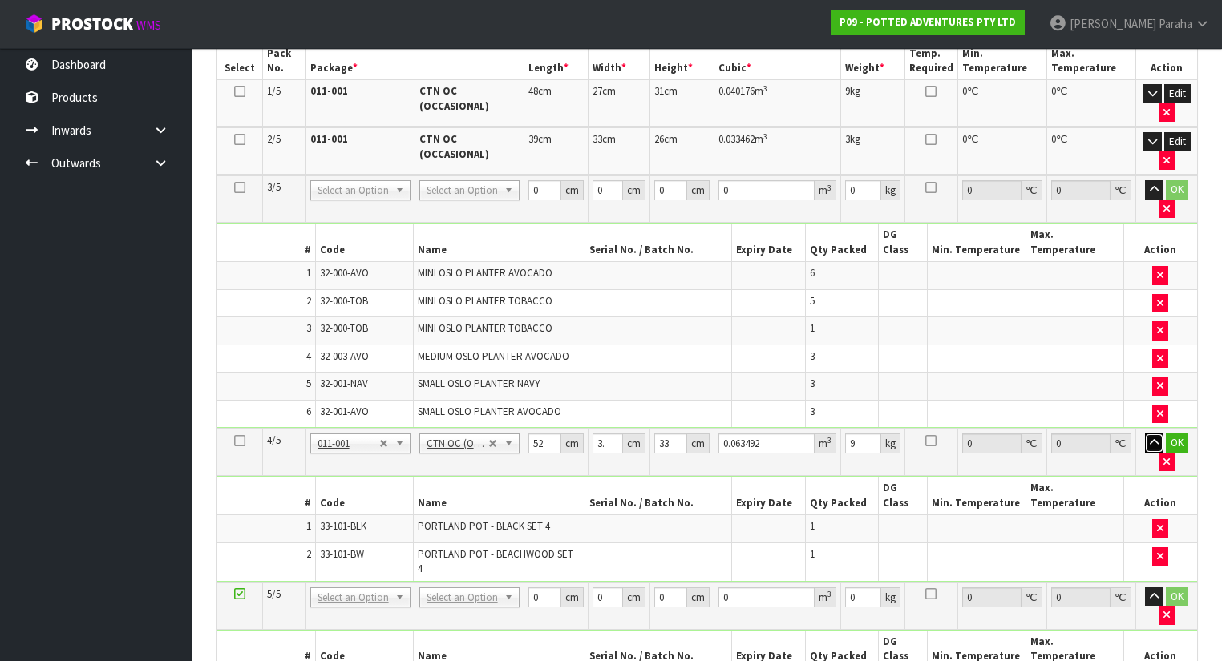
click at [1145, 434] on button "button" at bounding box center [1154, 443] width 18 height 19
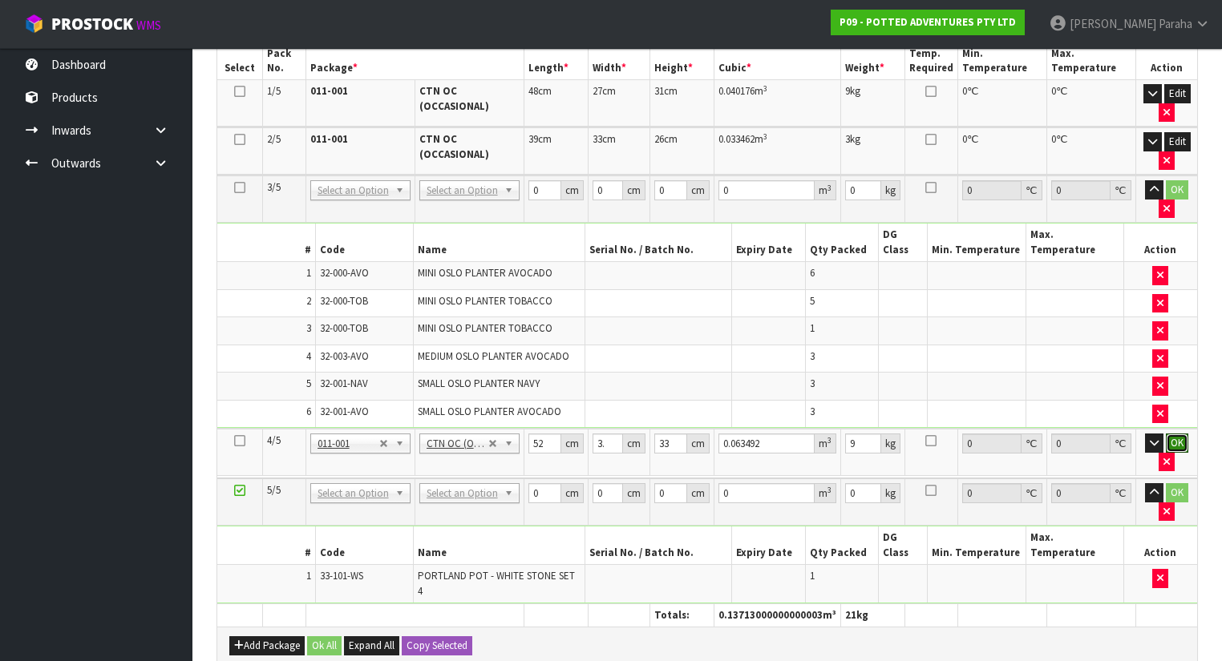
click button "OK" at bounding box center [1177, 443] width 22 height 19
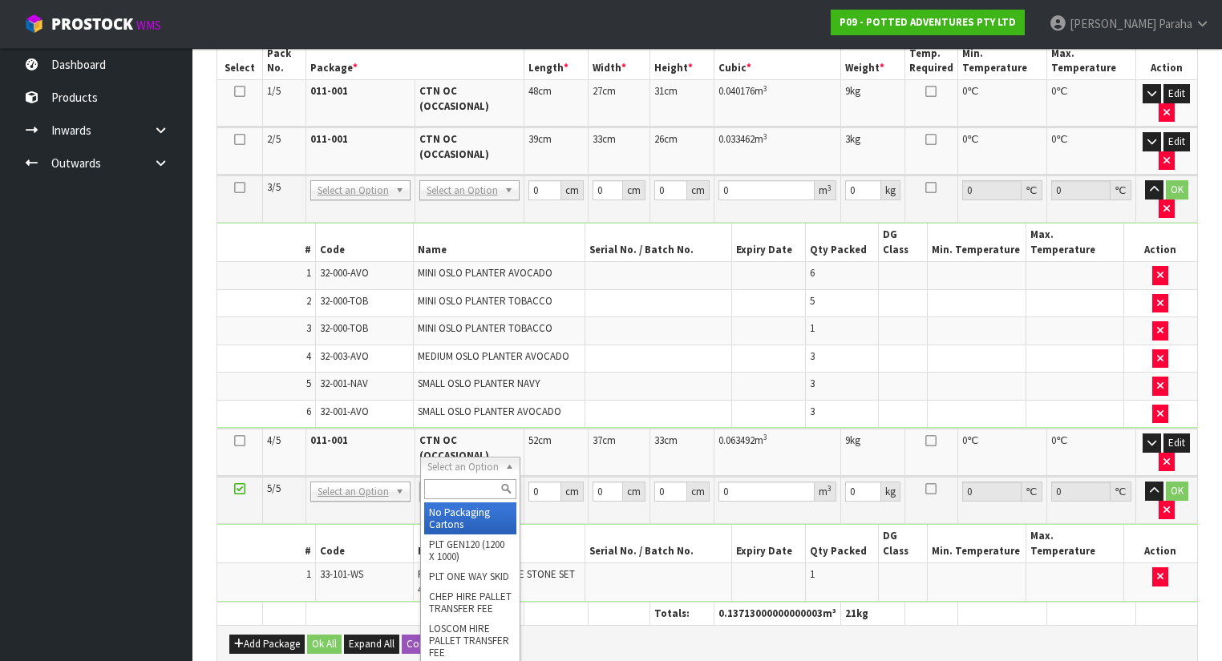
click at [481, 492] on input "text" at bounding box center [470, 489] width 92 height 20
type input "OC"
type input "4"
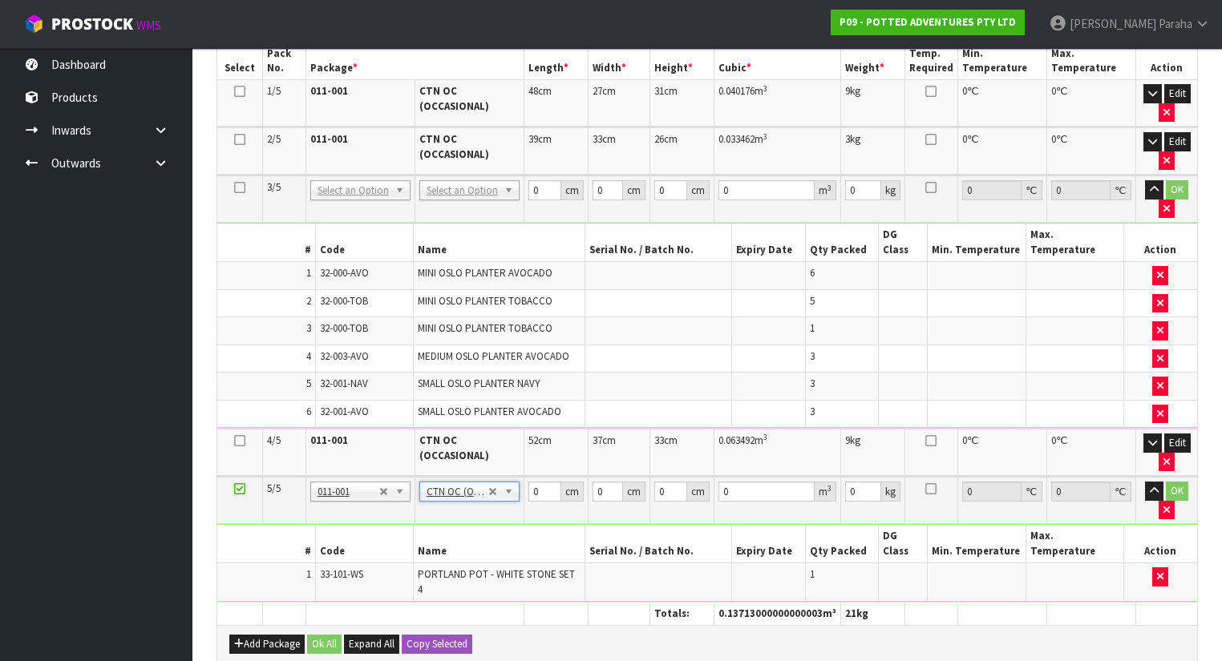
type input "3.52"
click at [543, 482] on input "0" at bounding box center [544, 492] width 33 height 20
type input "31"
type input "27"
type input "2"
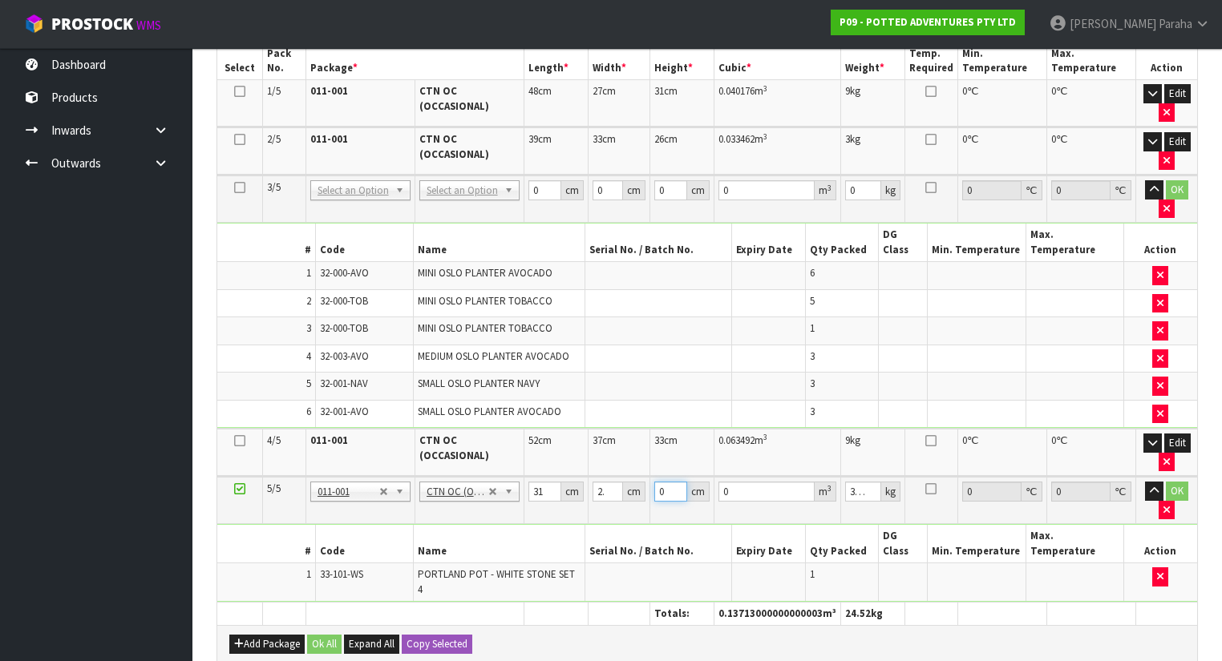
type input "0.001674"
type input "27"
type input "0.022599"
type input "27"
type input "5"
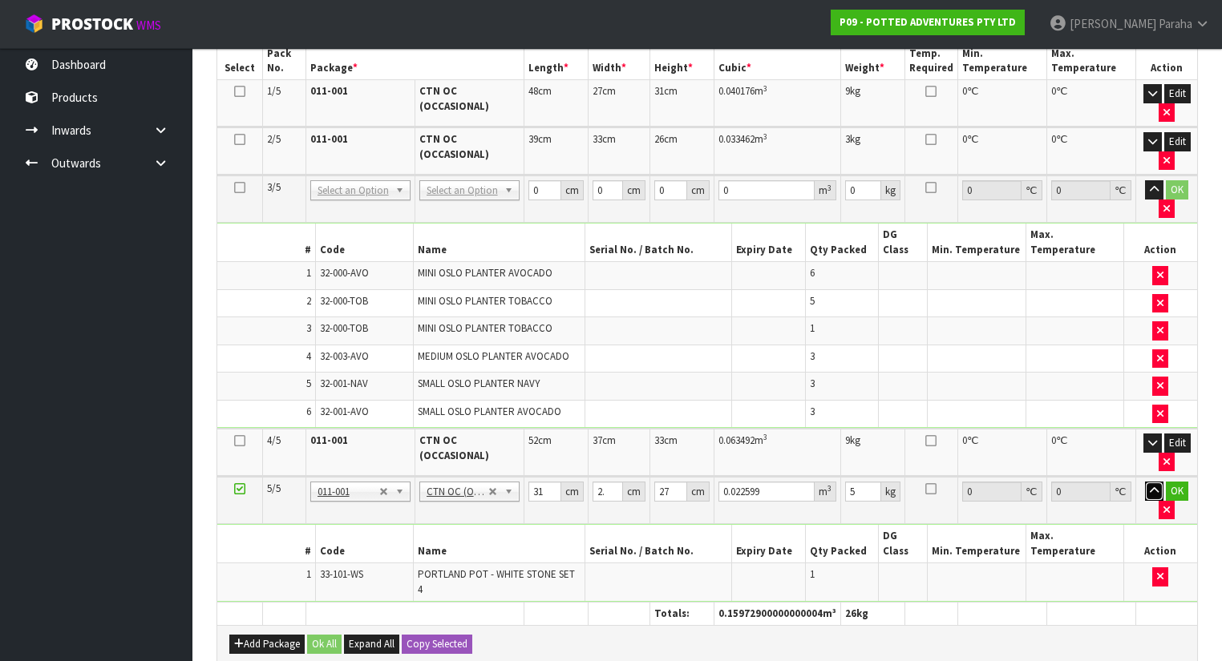
click at [1145, 482] on button "button" at bounding box center [1154, 491] width 18 height 19
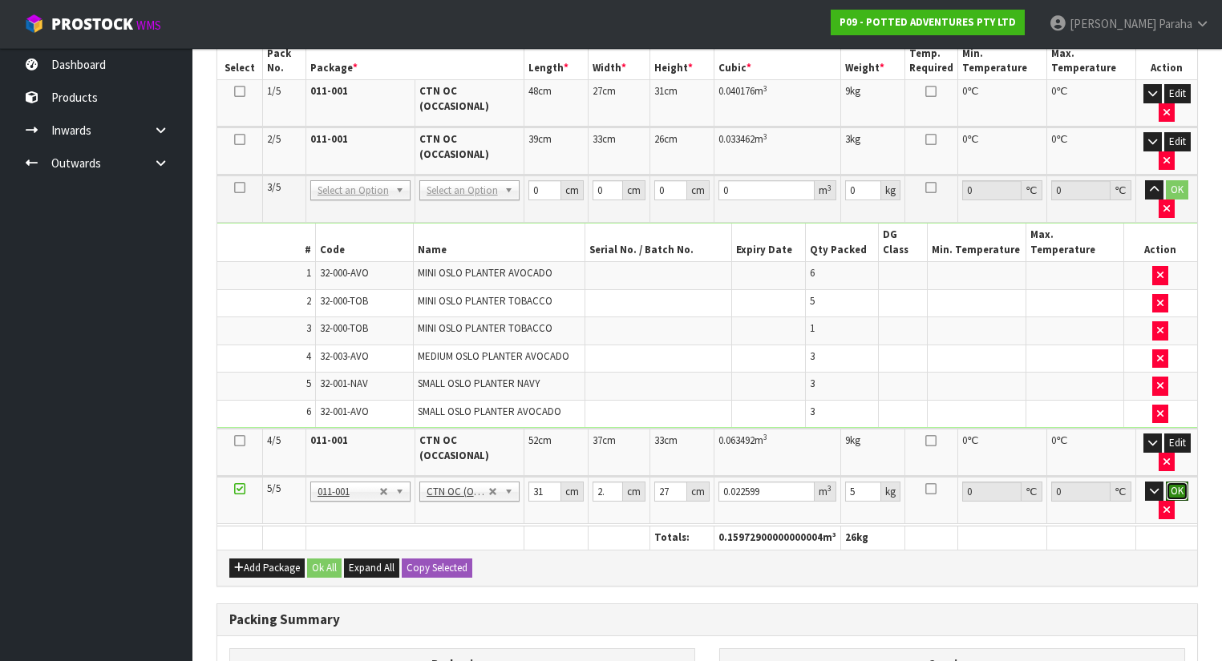
click button "OK" at bounding box center [1177, 491] width 22 height 19
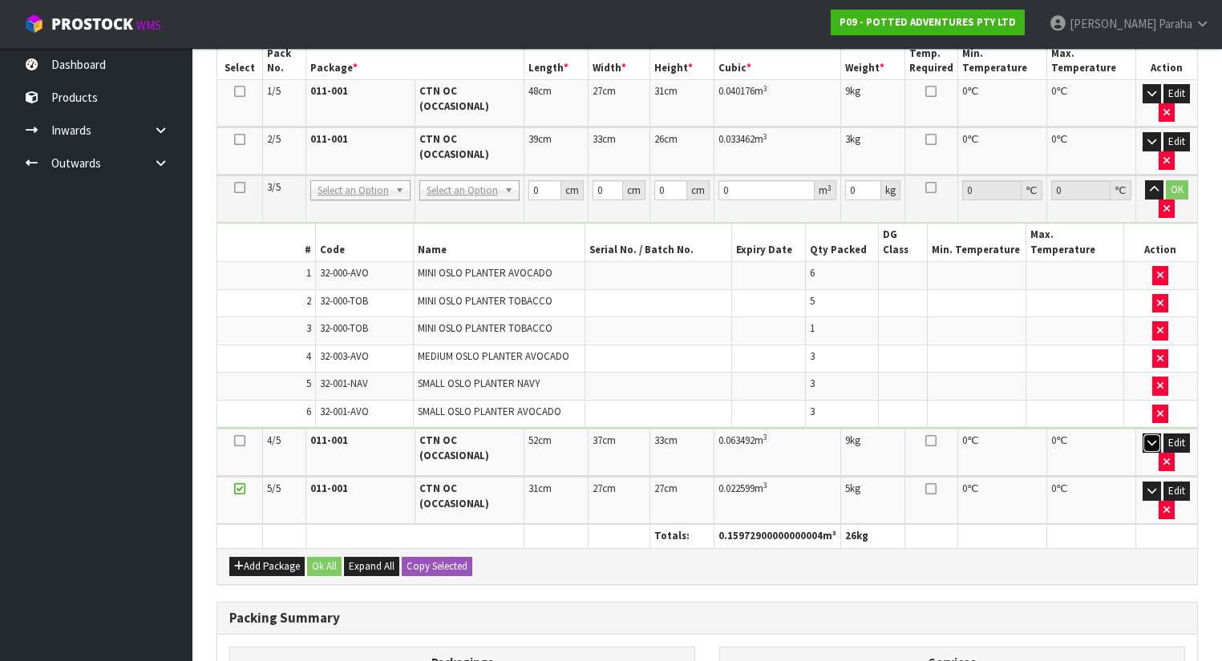
click at [1147, 438] on icon "button" at bounding box center [1151, 443] width 9 height 10
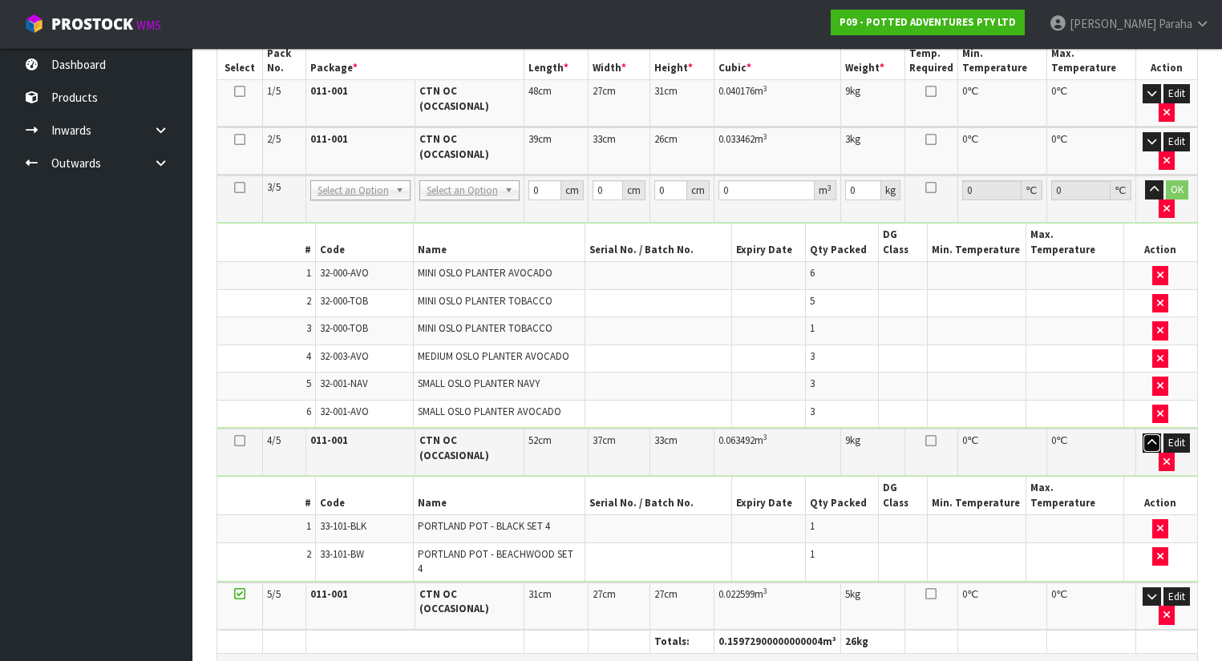
click at [1148, 438] on icon "button" at bounding box center [1151, 443] width 9 height 10
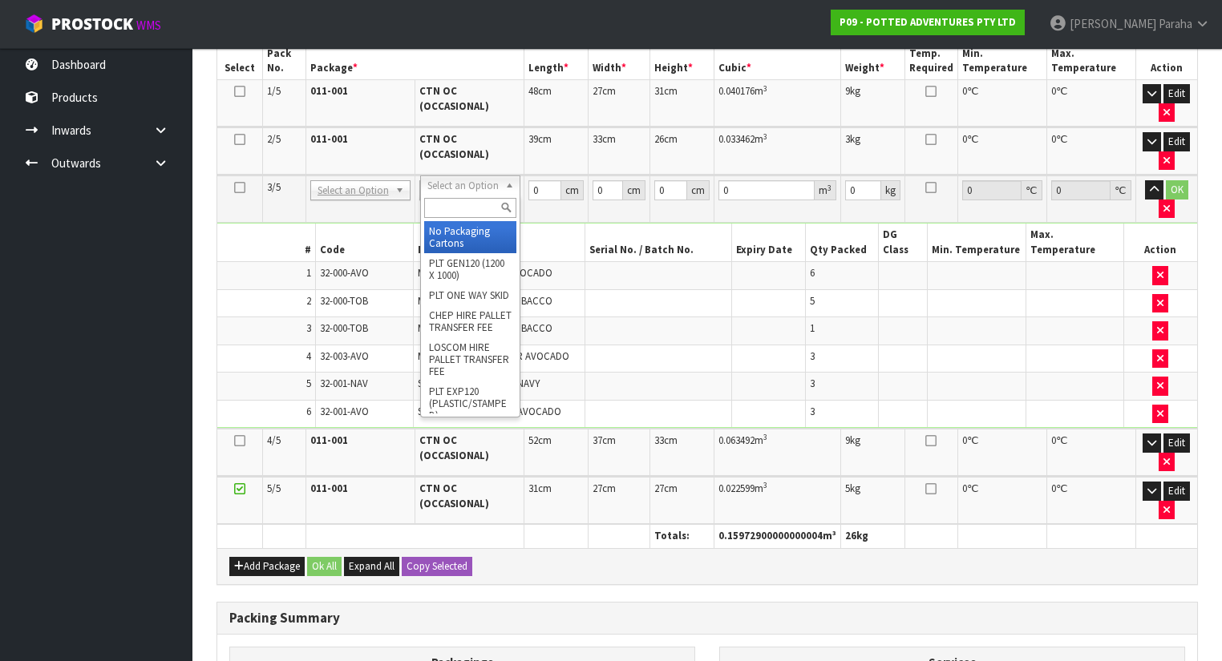
click at [464, 205] on input "text" at bounding box center [470, 208] width 92 height 20
type input "CTN7"
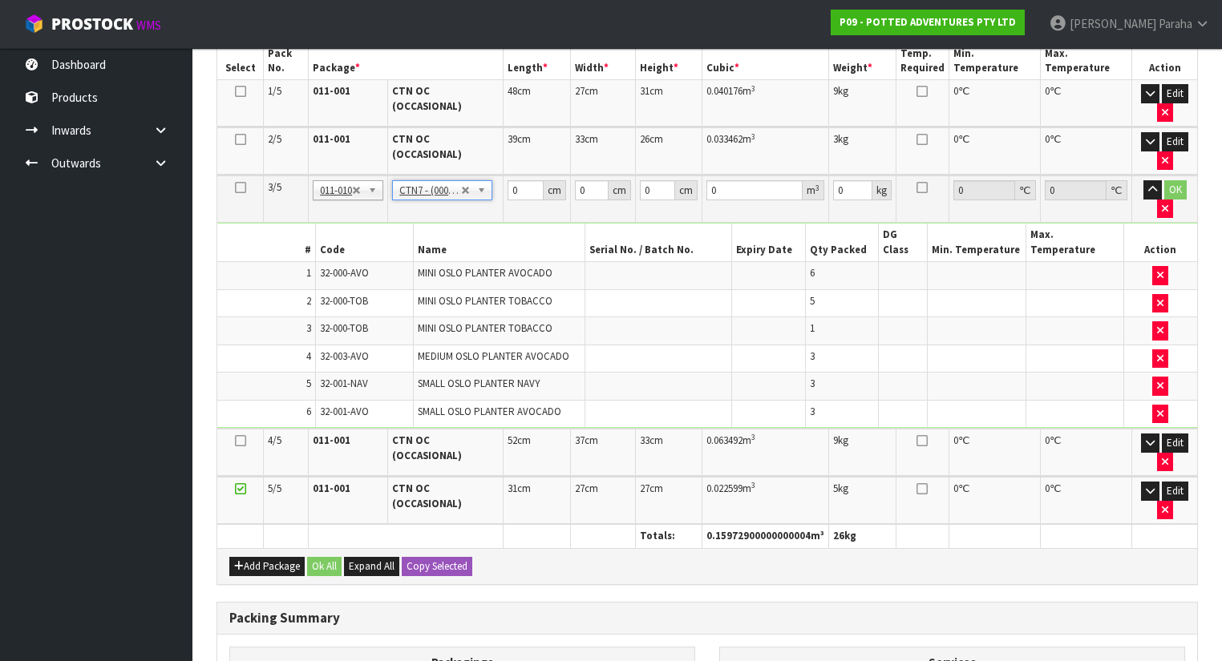
type input "45.5"
type input "35"
type input "0.072459"
type input "14.87"
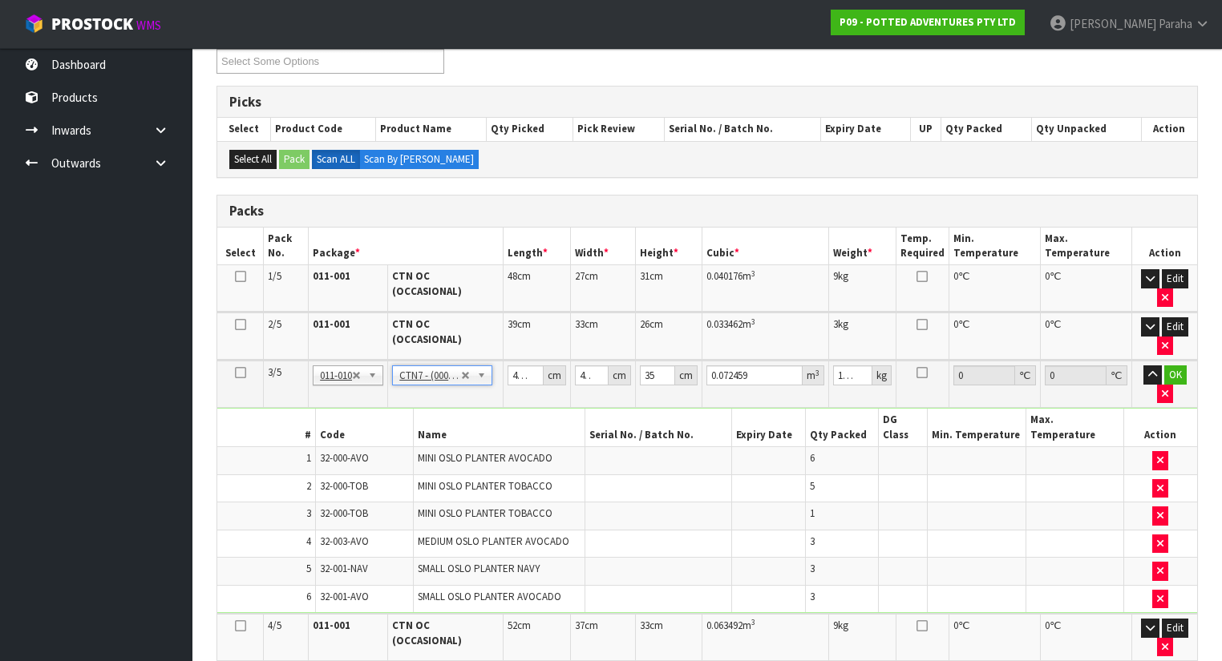
scroll to position [210, 0]
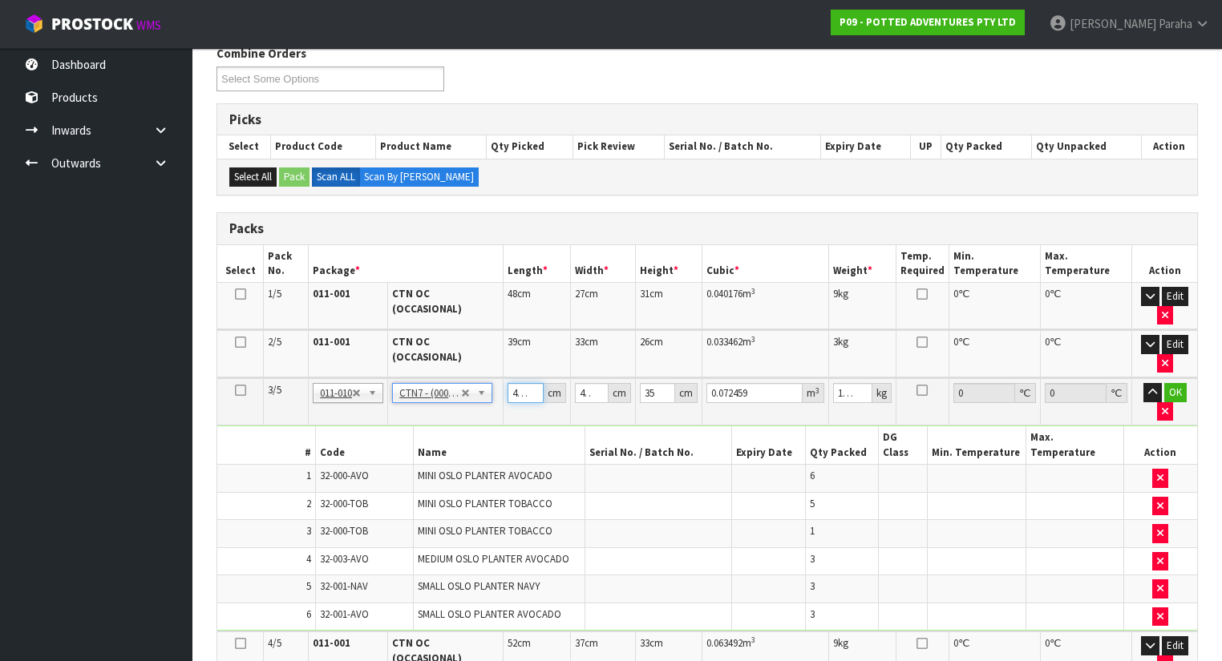
click at [519, 385] on input "45.5" at bounding box center [525, 393] width 36 height 20
click at [845, 388] on input "14.87" at bounding box center [852, 393] width 38 height 20
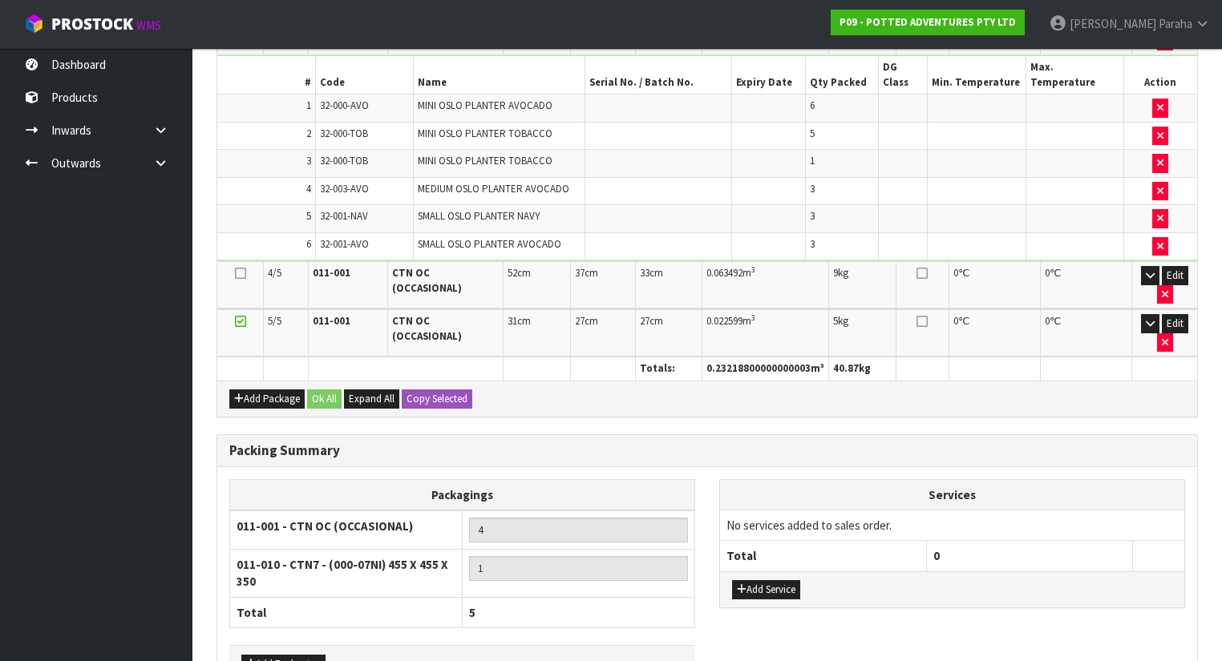
scroll to position [338, 0]
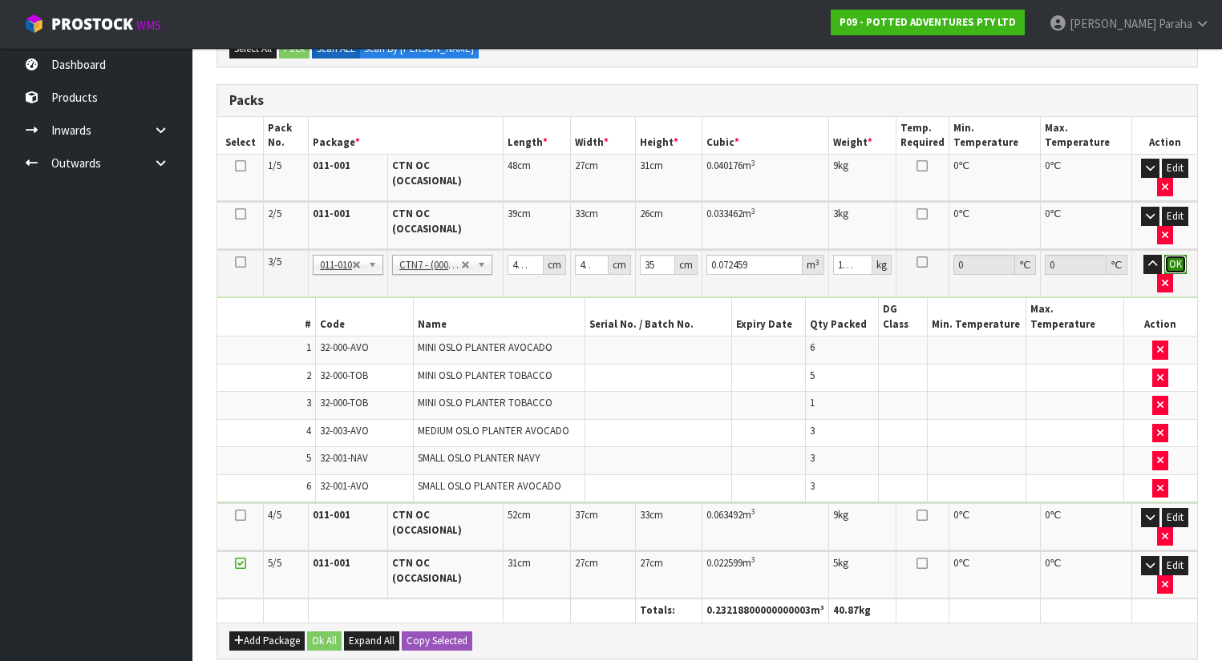
click at [1177, 258] on button "OK" at bounding box center [1175, 264] width 22 height 19
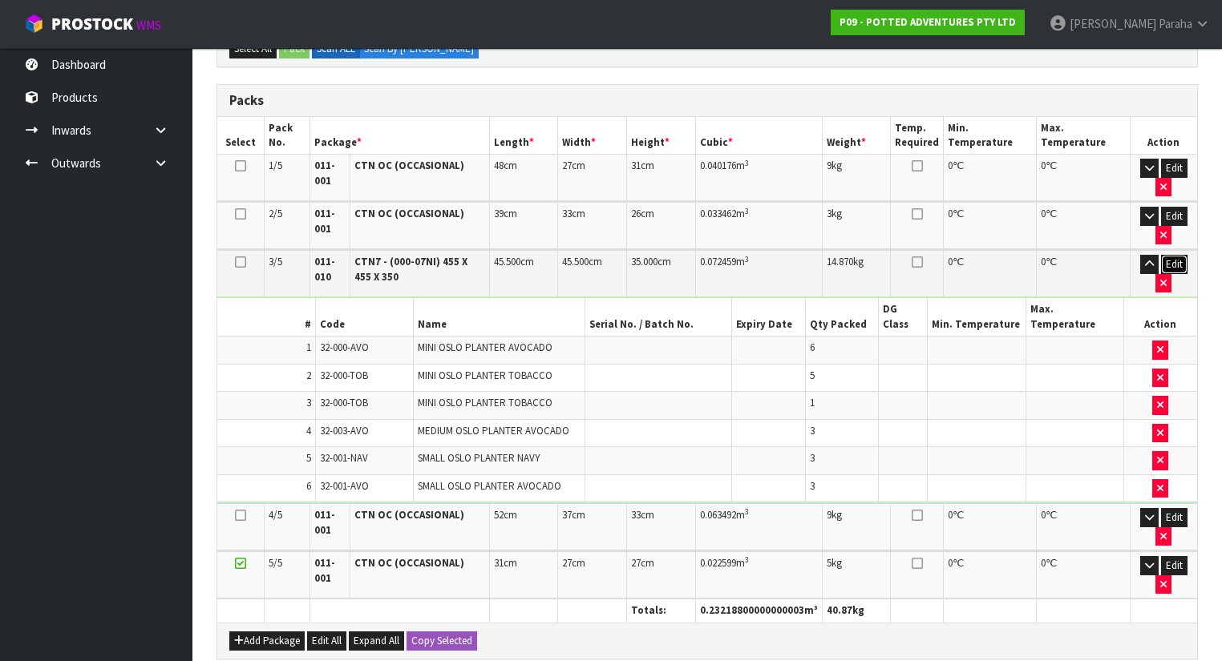
click at [1177, 258] on button "Edit" at bounding box center [1174, 264] width 26 height 19
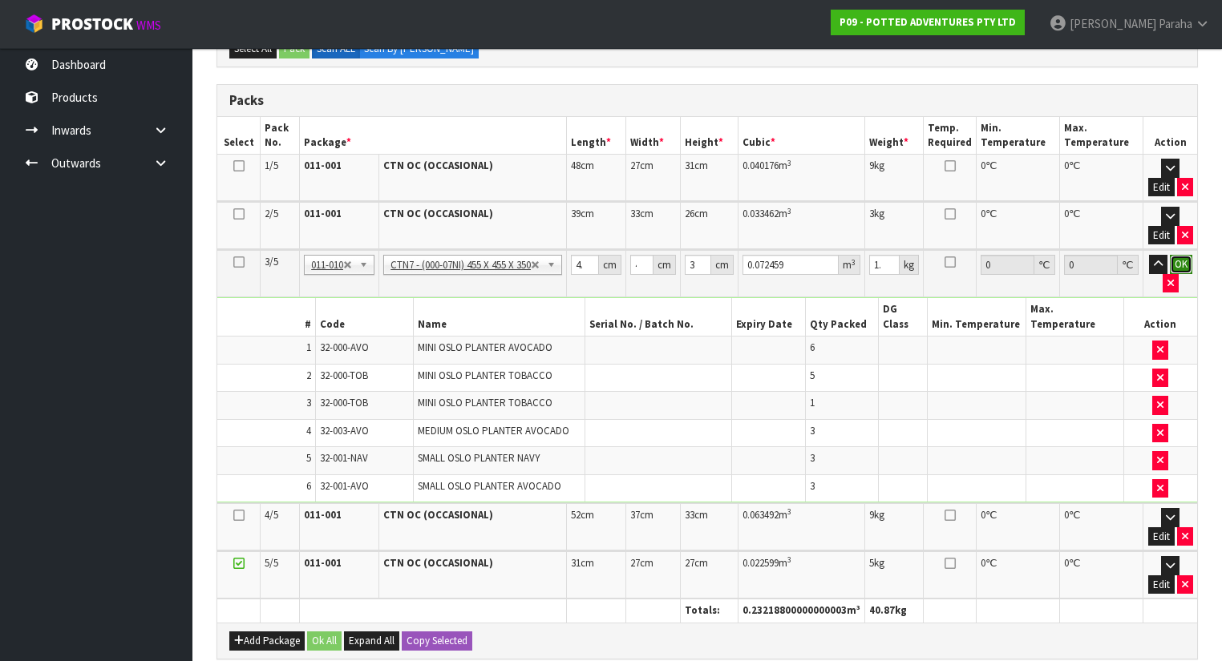
click at [1186, 257] on button "OK" at bounding box center [1181, 264] width 22 height 19
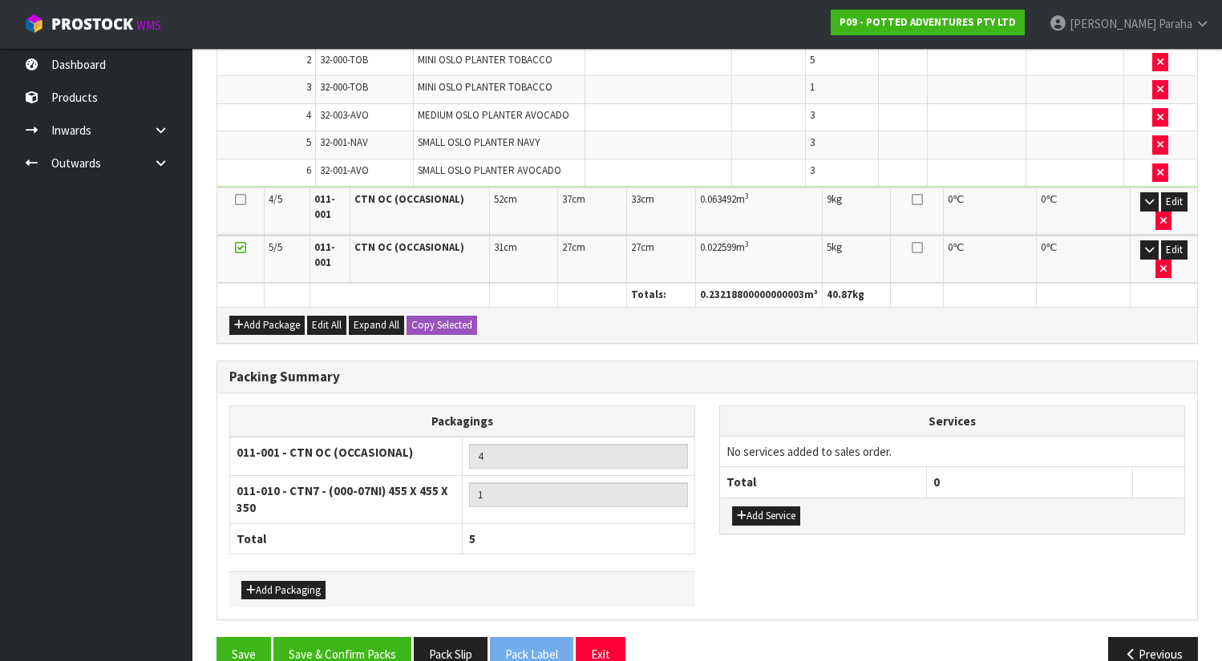
scroll to position [659, 0]
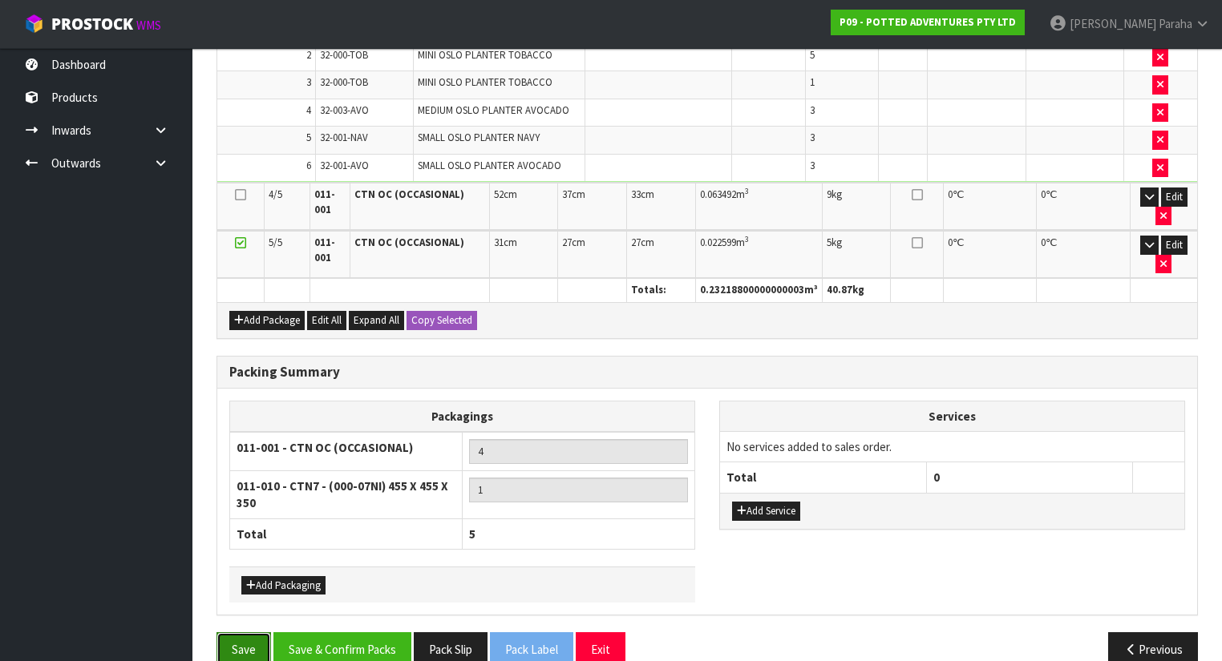
click at [240, 632] on button "Save" at bounding box center [243, 649] width 55 height 34
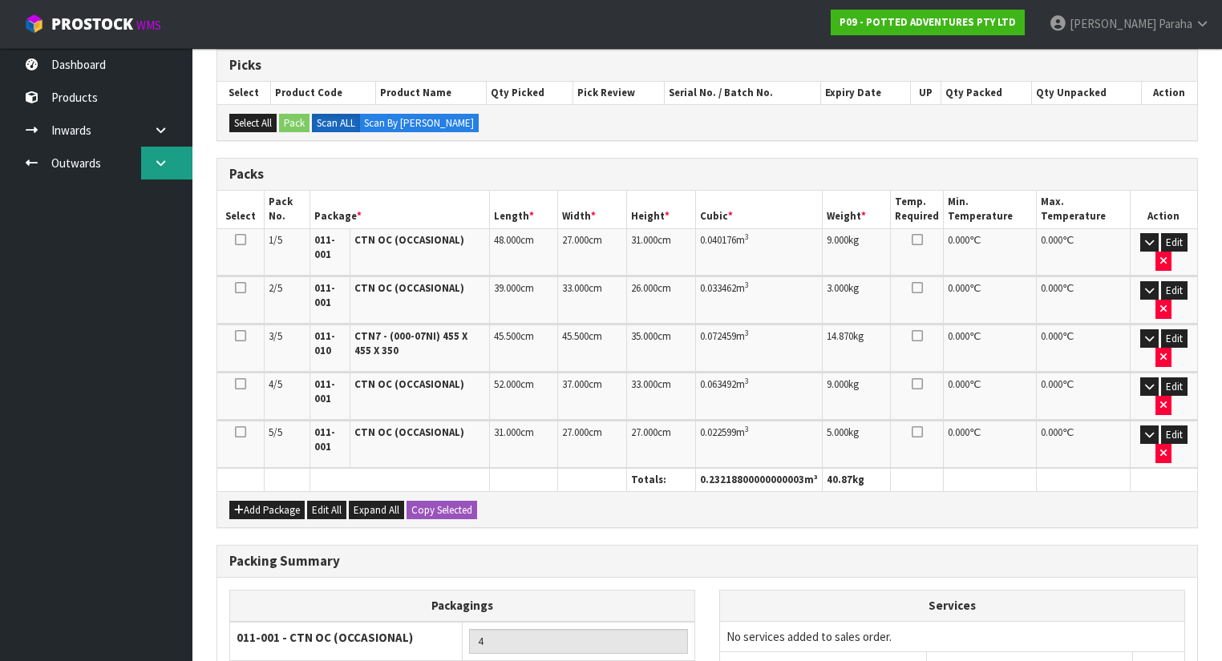
scroll to position [273, 0]
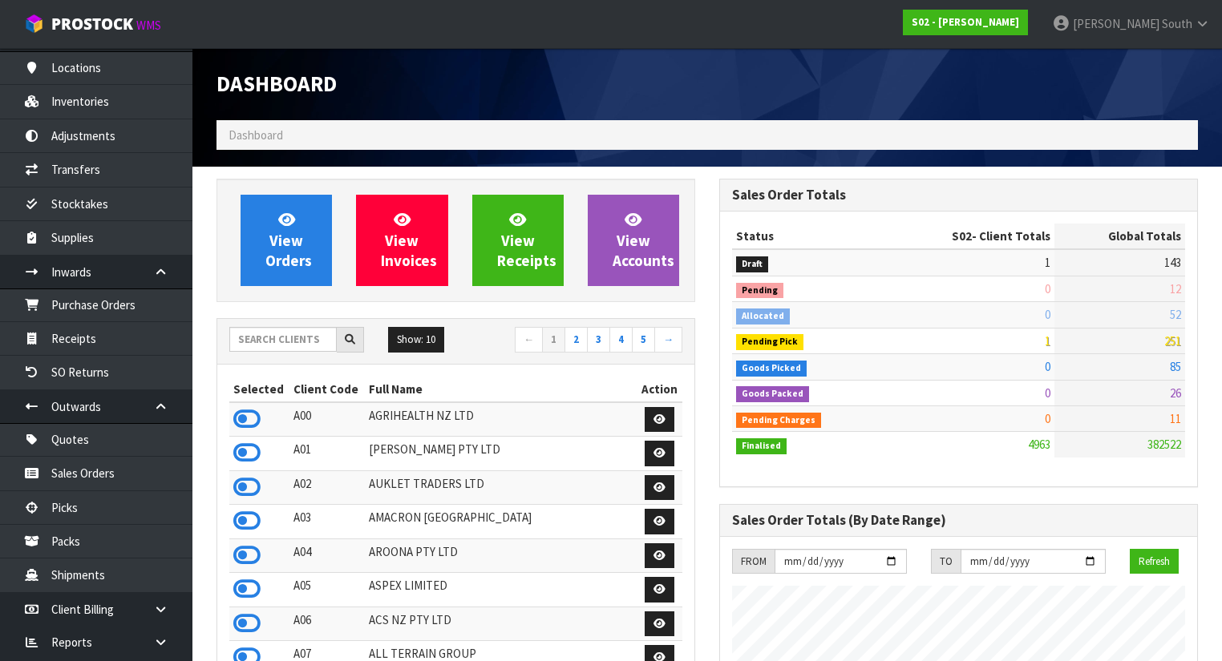
scroll to position [1132, 503]
click at [297, 337] on input "text" at bounding box center [282, 339] width 107 height 25
type input "J01"
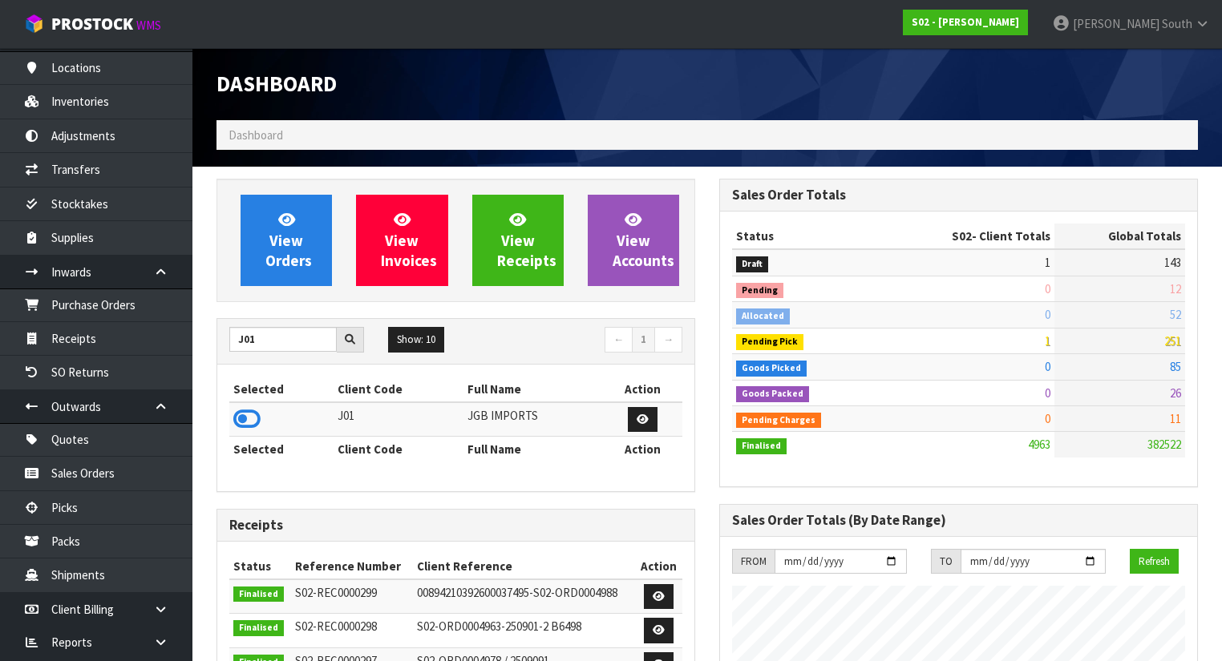
drag, startPoint x: 244, startPoint y: 410, endPoint x: 257, endPoint y: 398, distance: 18.1
click at [244, 411] on icon at bounding box center [246, 419] width 27 height 24
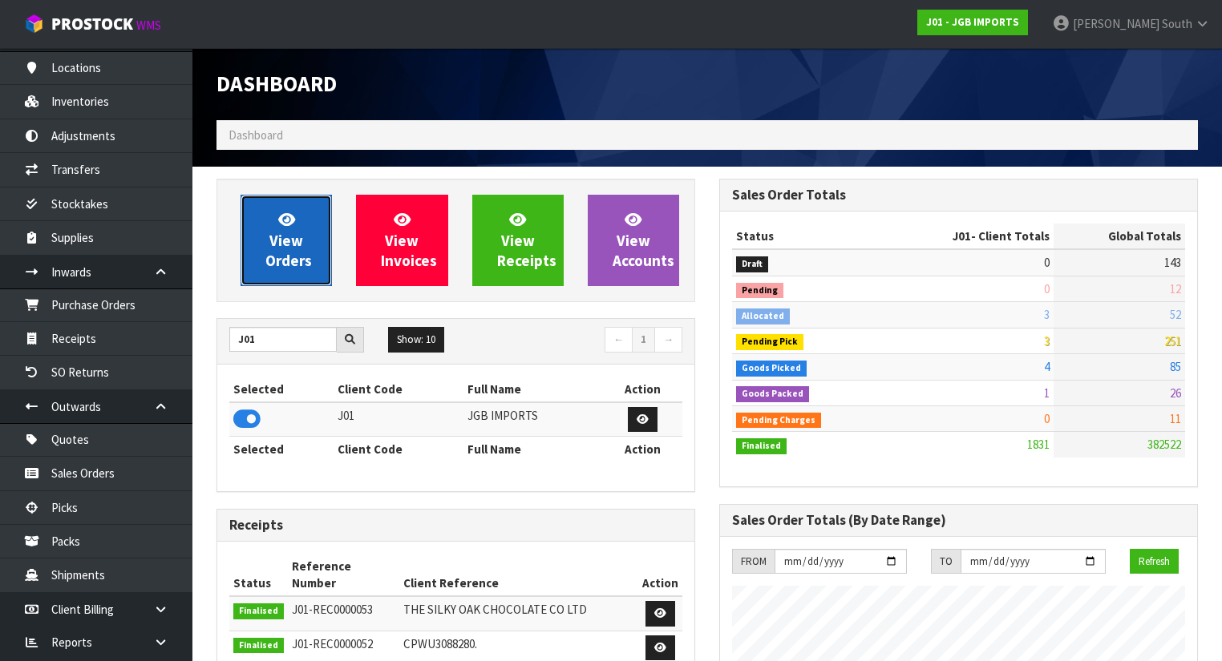
scroll to position [1279, 503]
click at [305, 281] on link "View Orders" at bounding box center [285, 240] width 91 height 91
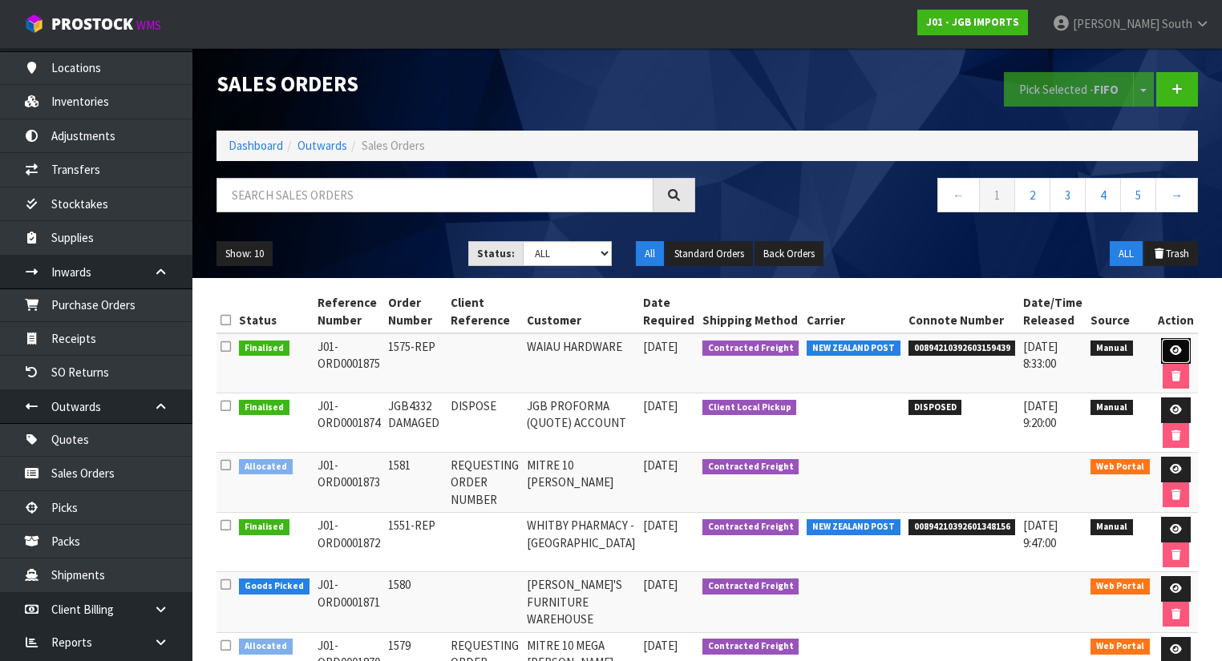
click at [1182, 344] on link at bounding box center [1176, 351] width 30 height 26
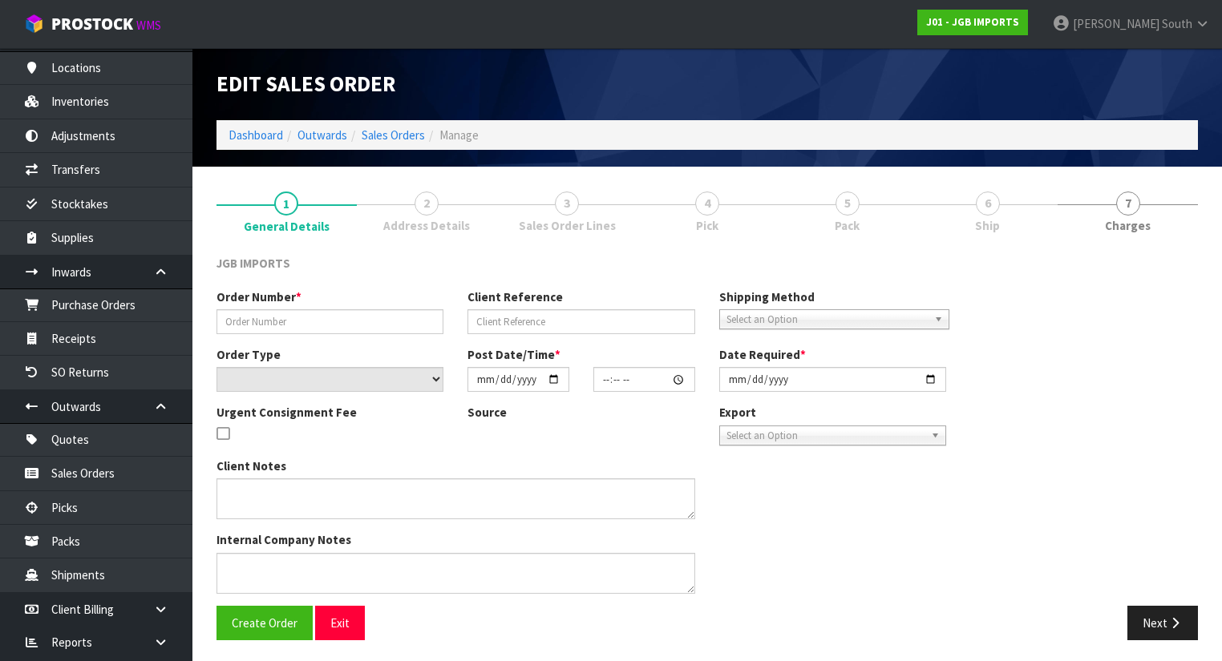
type input "1575-REP"
select select "number:0"
type input "[DATE]"
type input "12:24:00.000"
type input "[DATE]"
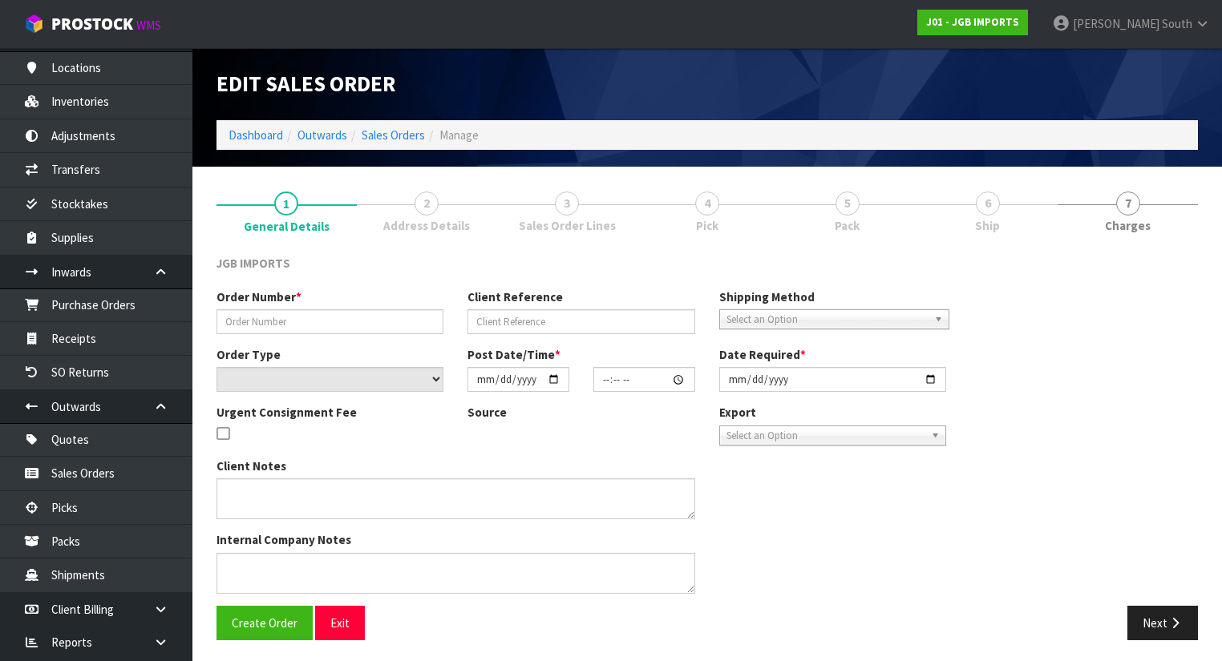
type textarea "PLEASE SEND REPLACEMENTS FOR TWO BROKEN ITEMS BELOW. FREE OF CHARGE."
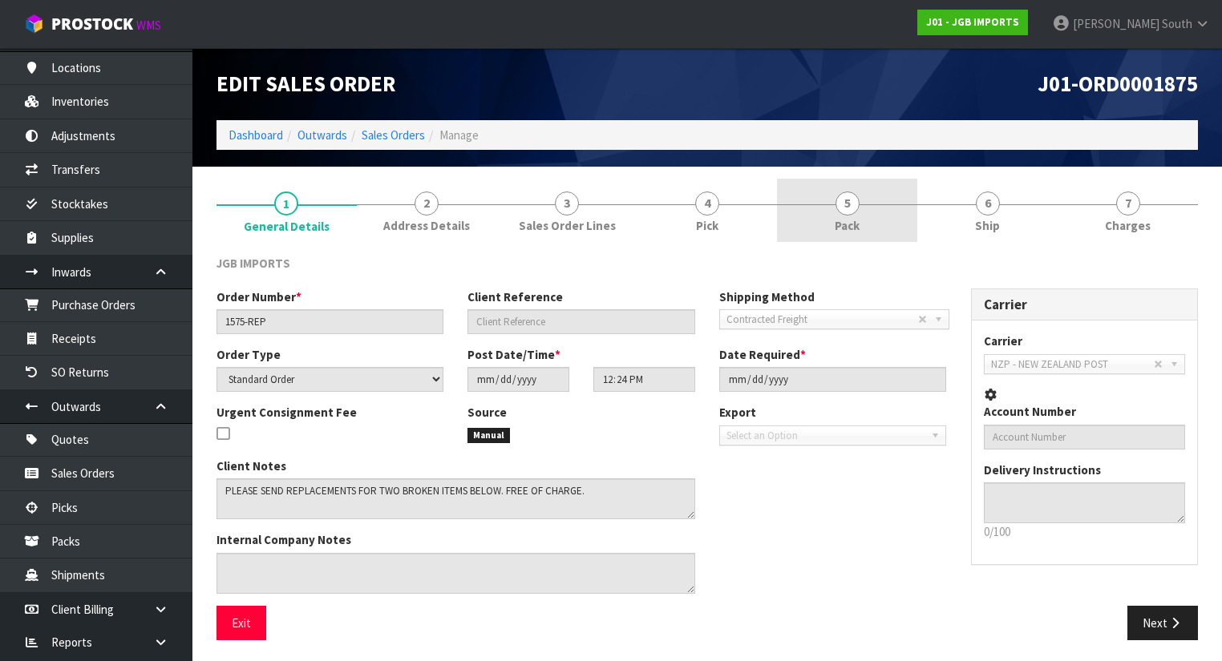
click at [895, 212] on link "5 Pack" at bounding box center [847, 210] width 140 height 63
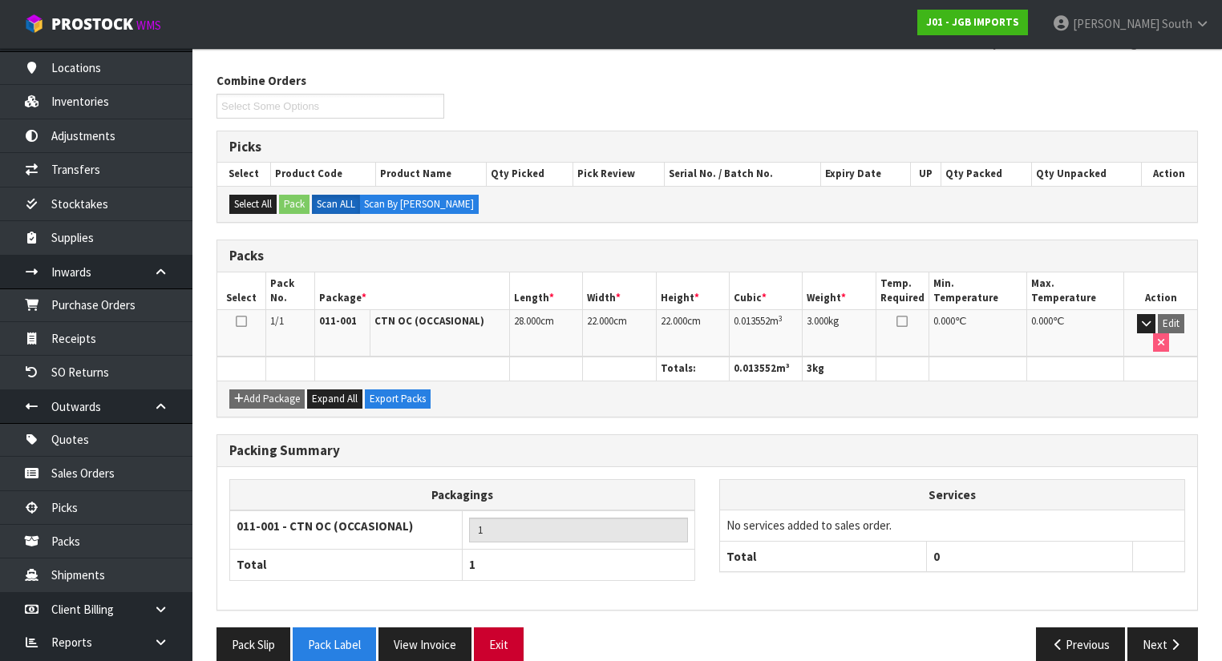
scroll to position [183, 0]
click at [327, 628] on button "Pack Label" at bounding box center [334, 645] width 83 height 34
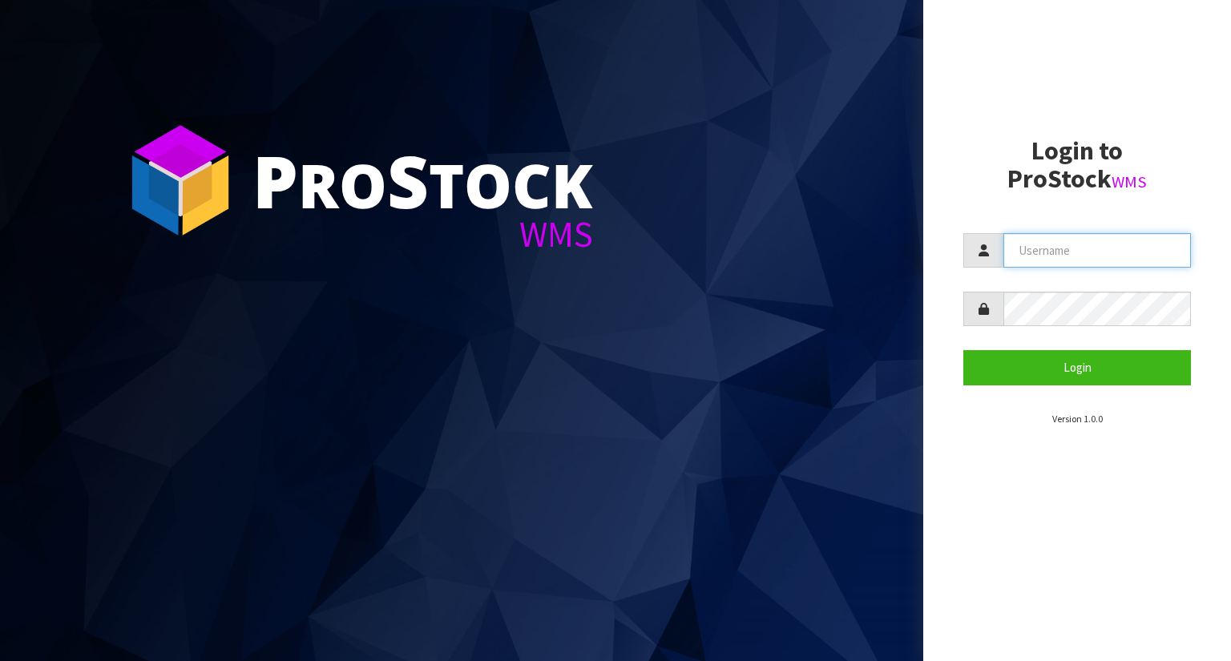
click at [1017, 260] on input "text" at bounding box center [1098, 250] width 188 height 34
type input "[PERSON_NAME]"
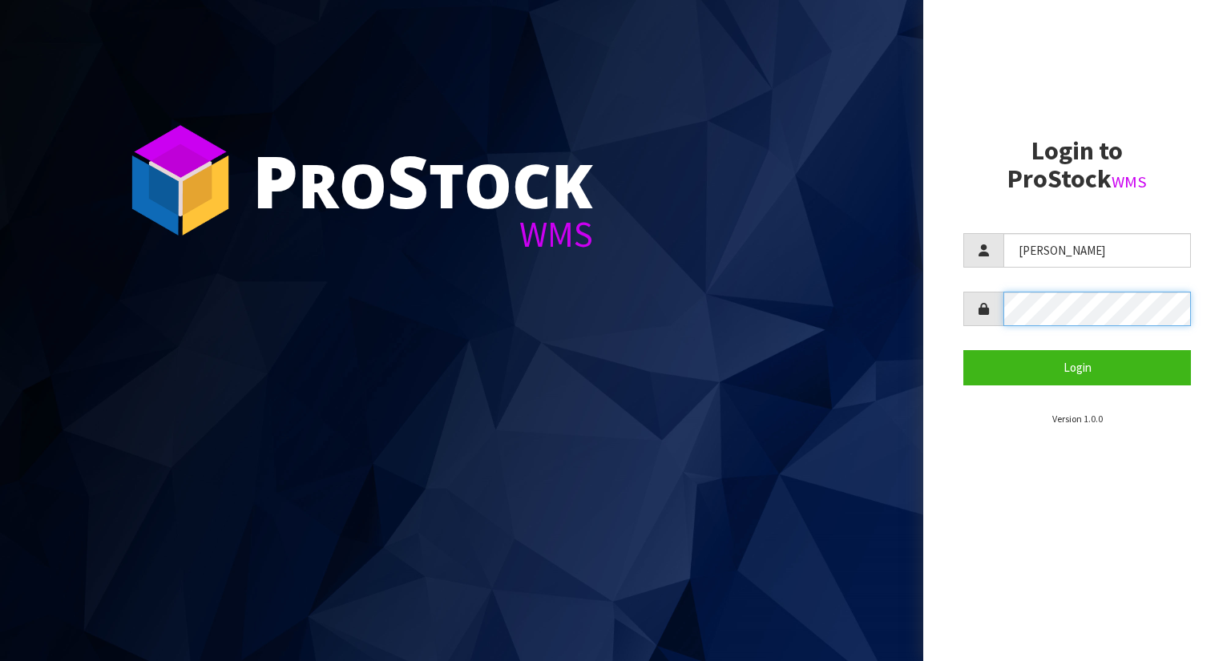
click at [964, 350] on button "Login" at bounding box center [1078, 367] width 228 height 34
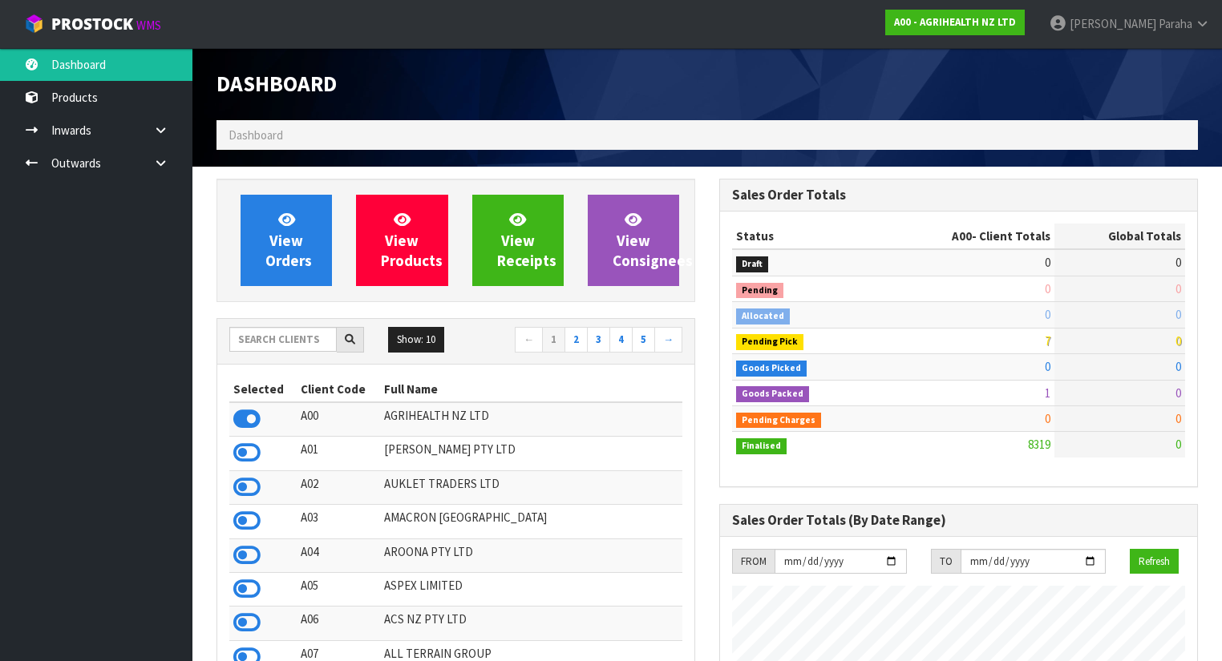
scroll to position [1209, 503]
click at [254, 339] on input "text" at bounding box center [282, 339] width 107 height 25
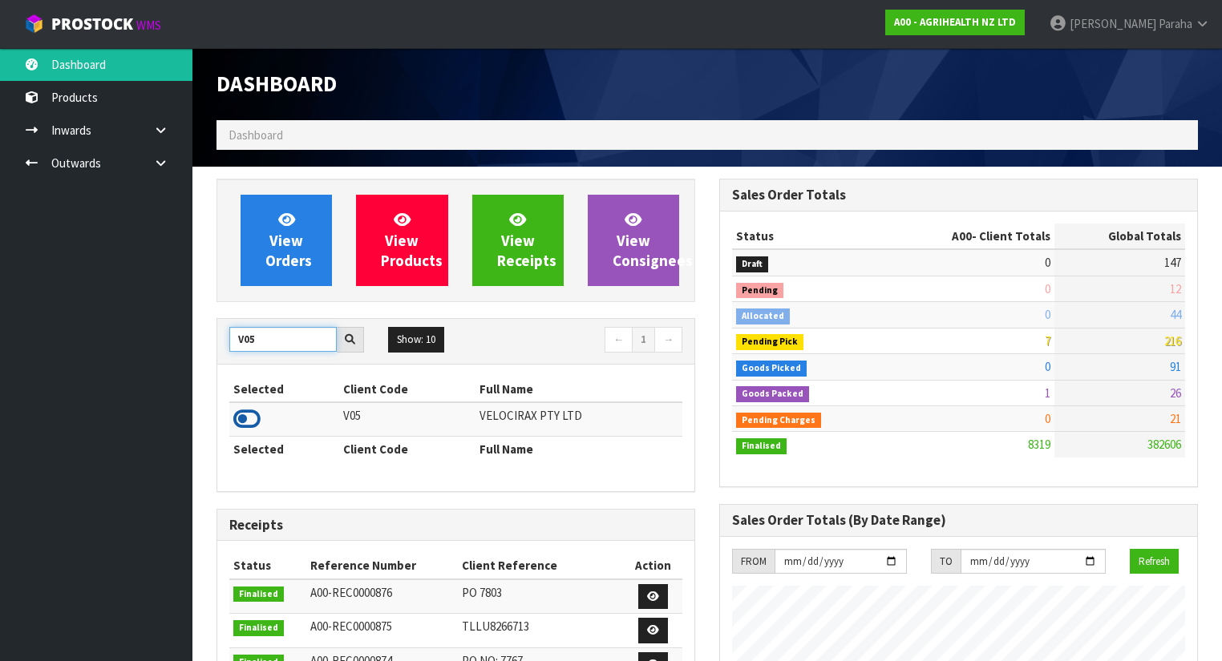
type input "V05"
click at [245, 414] on icon at bounding box center [246, 419] width 27 height 24
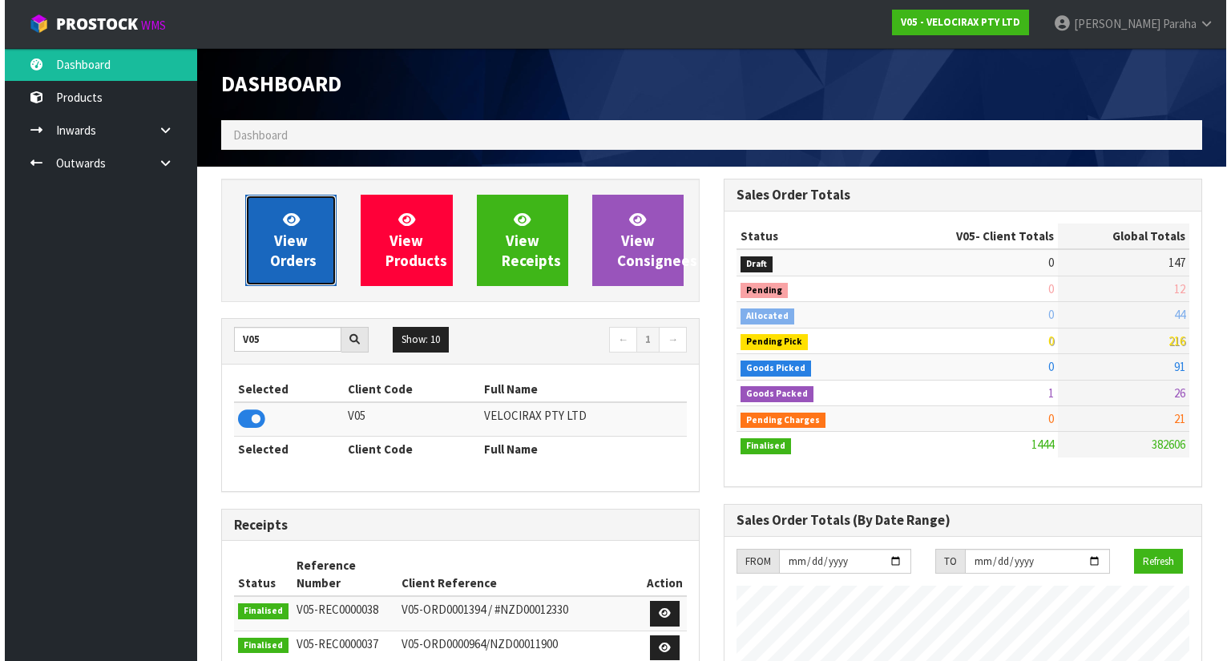
scroll to position [1329, 503]
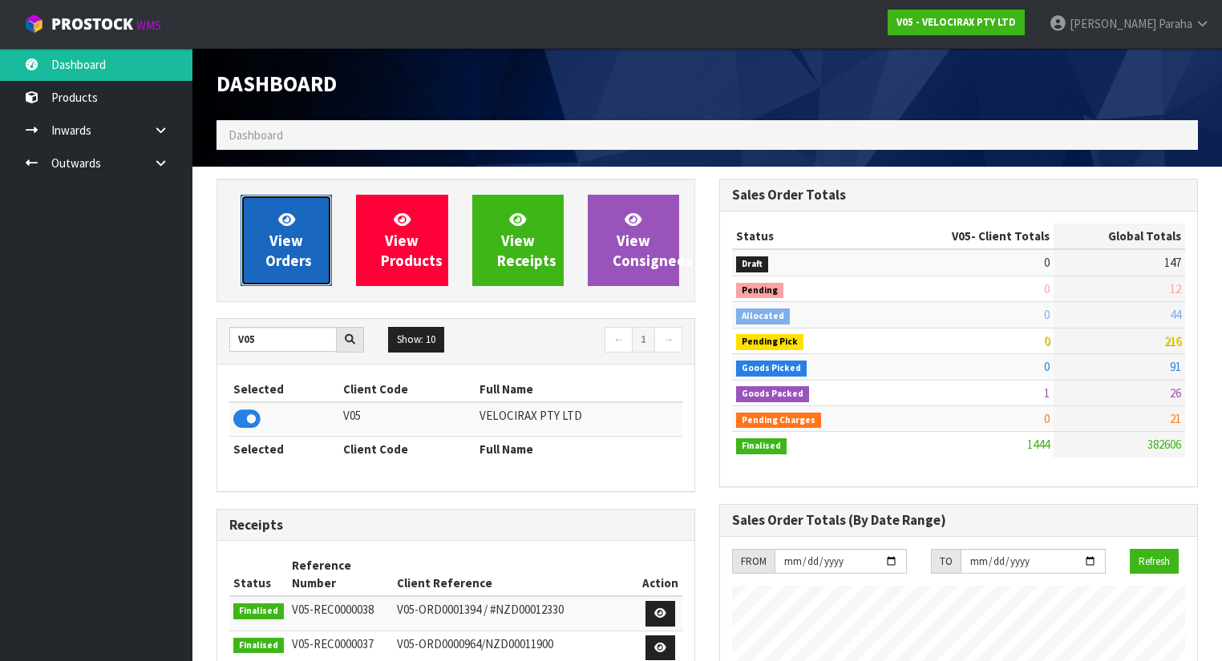
click at [292, 246] on span "View Orders" at bounding box center [288, 240] width 46 height 60
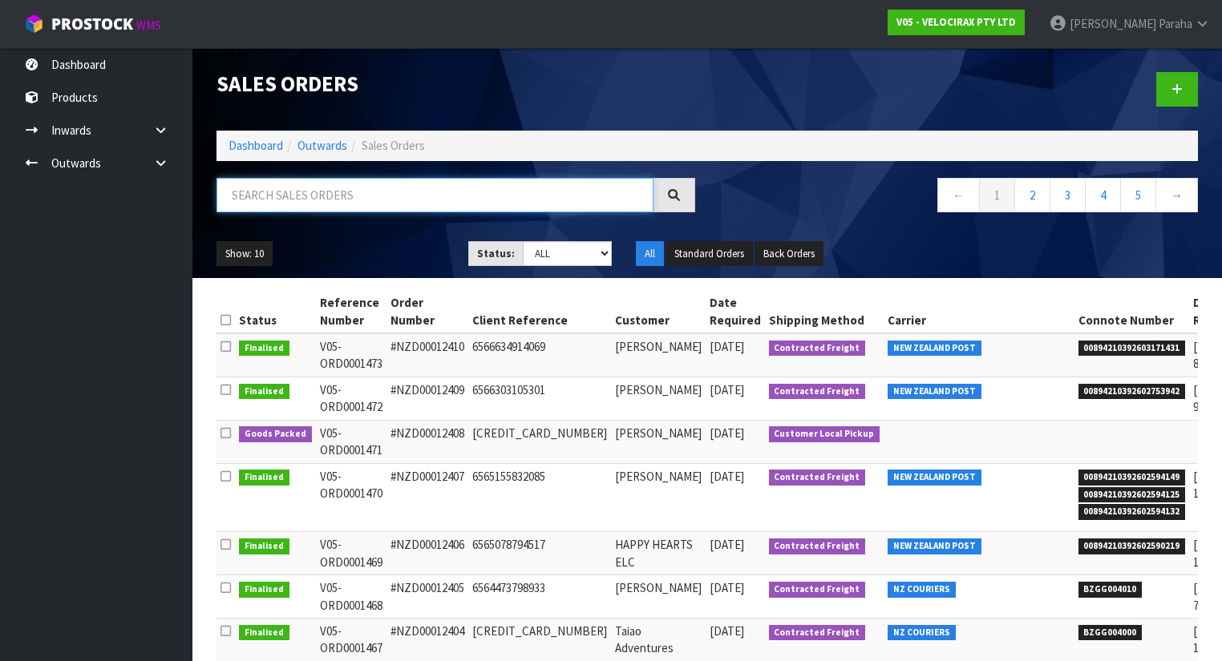
click at [282, 196] on input "text" at bounding box center [434, 195] width 437 height 34
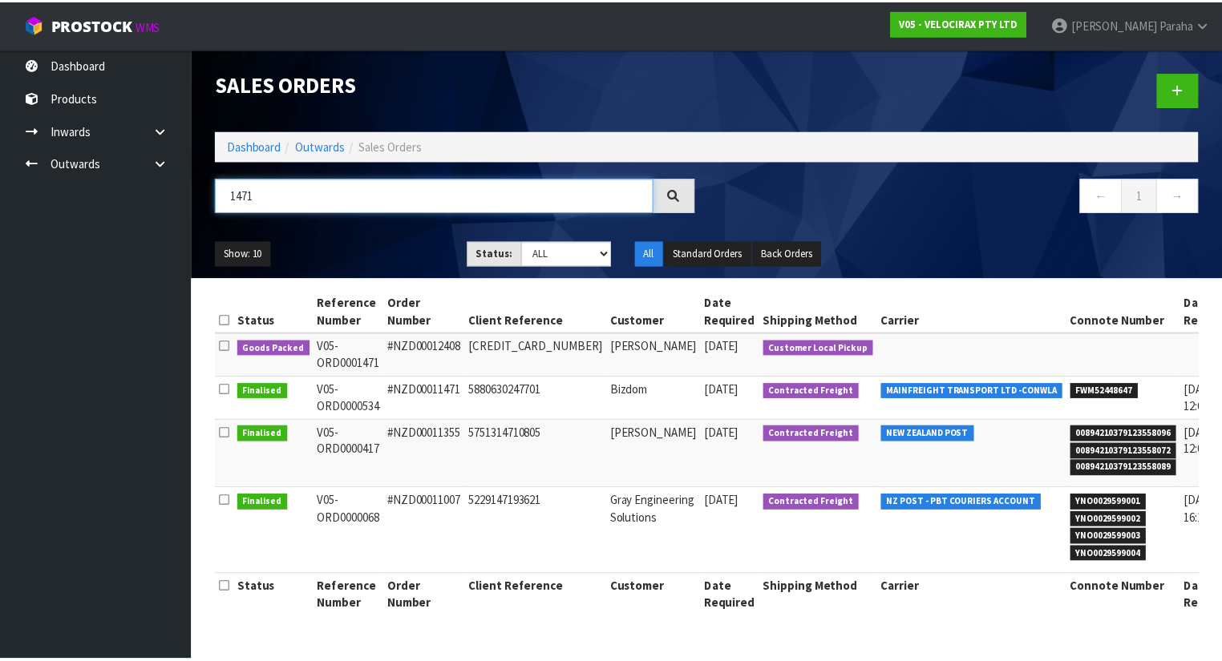
scroll to position [0, 34]
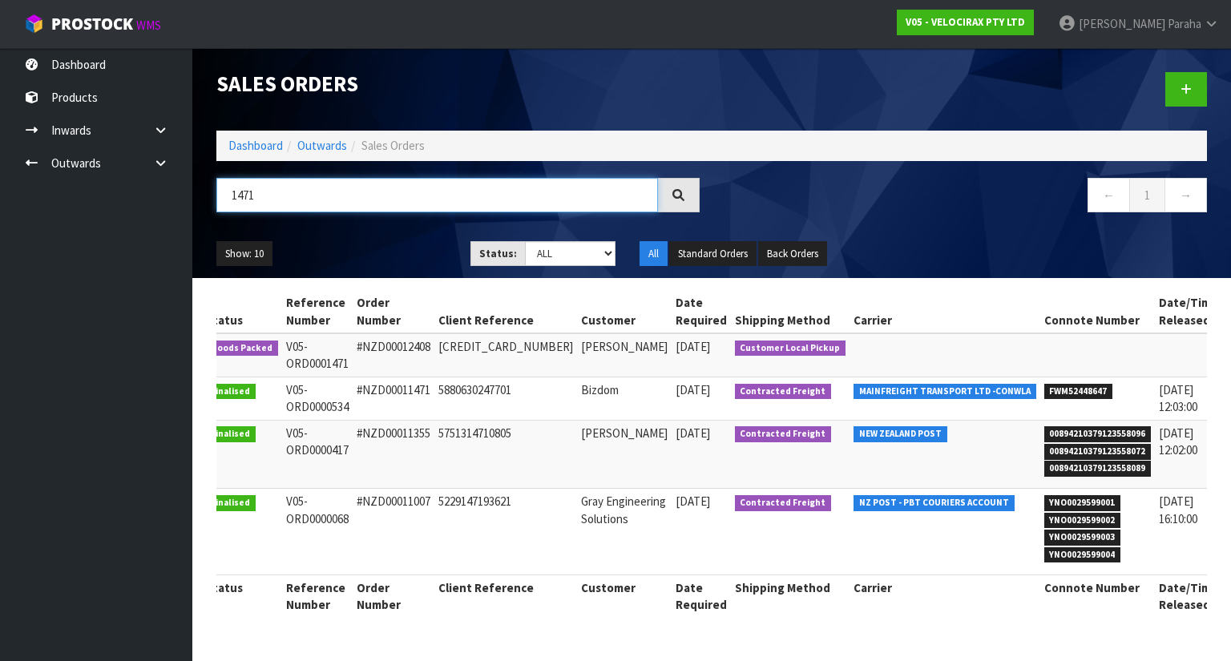
type input "1471"
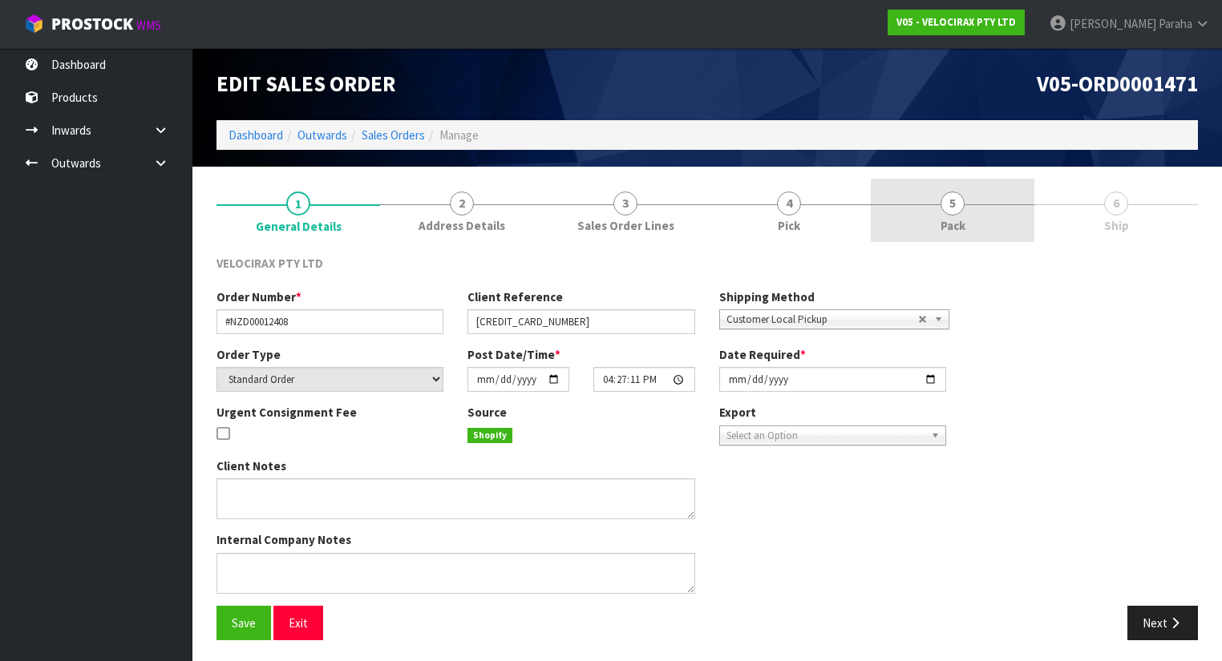
click at [947, 217] on span "Pack" at bounding box center [952, 225] width 25 height 17
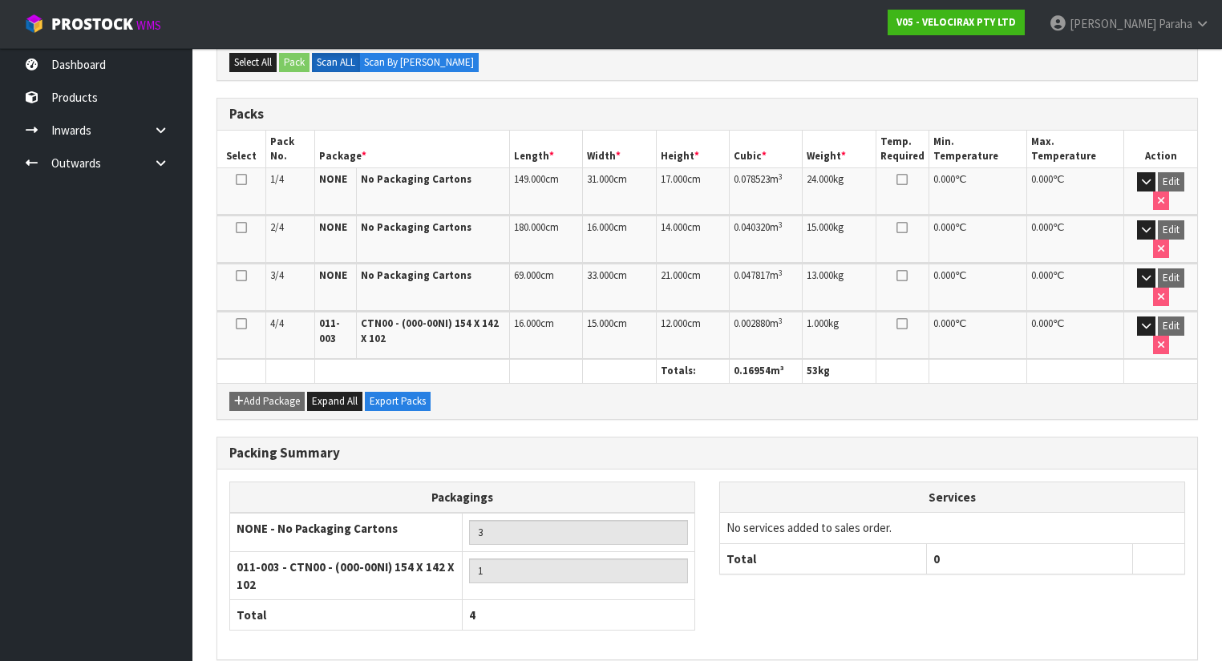
scroll to position [327, 0]
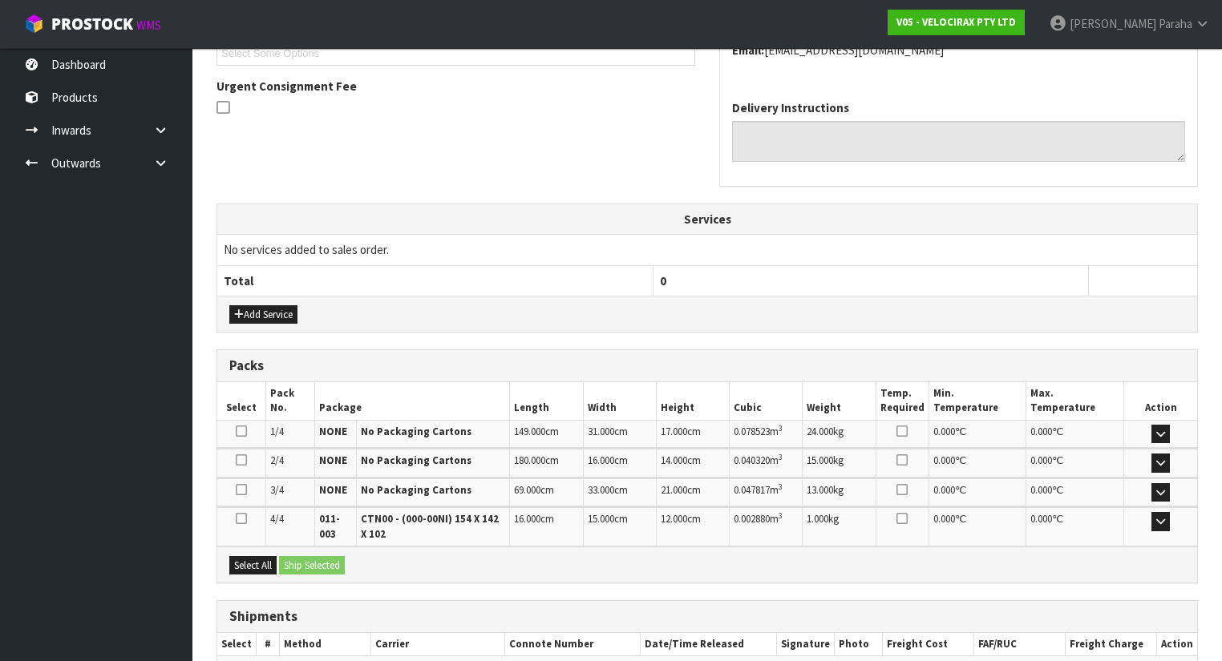
scroll to position [483, 0]
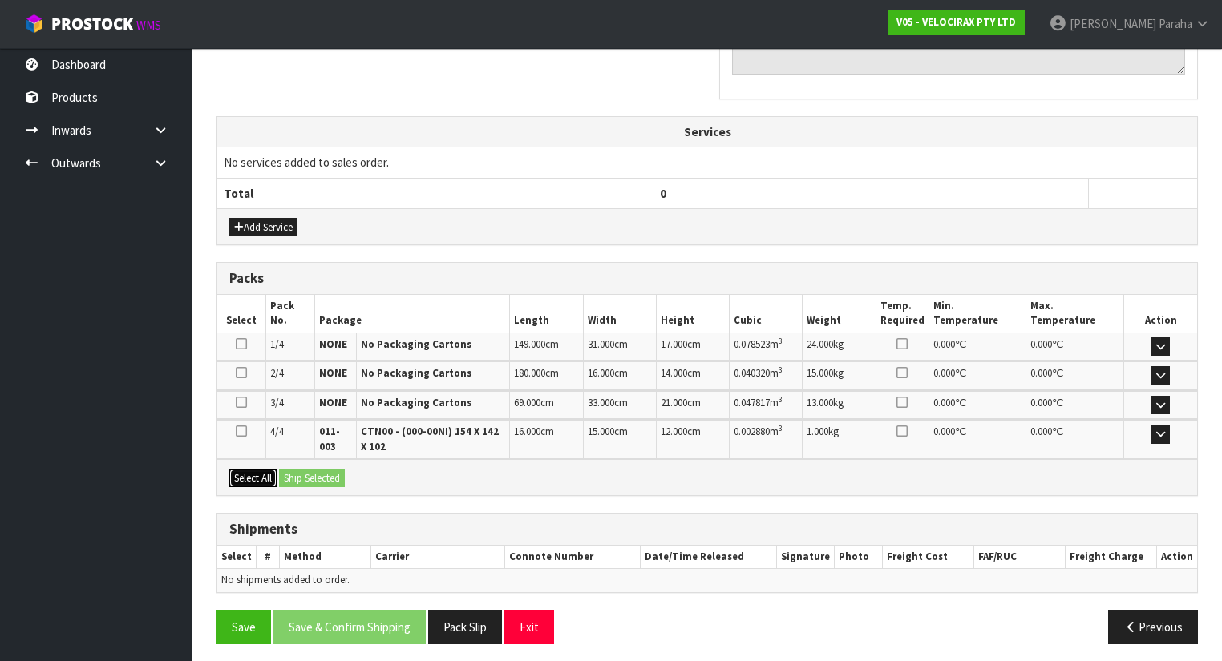
drag, startPoint x: 257, startPoint y: 474, endPoint x: 293, endPoint y: 479, distance: 36.5
click at [257, 475] on button "Select All" at bounding box center [252, 478] width 47 height 19
click at [317, 478] on button "Ship Selected" at bounding box center [312, 478] width 66 height 19
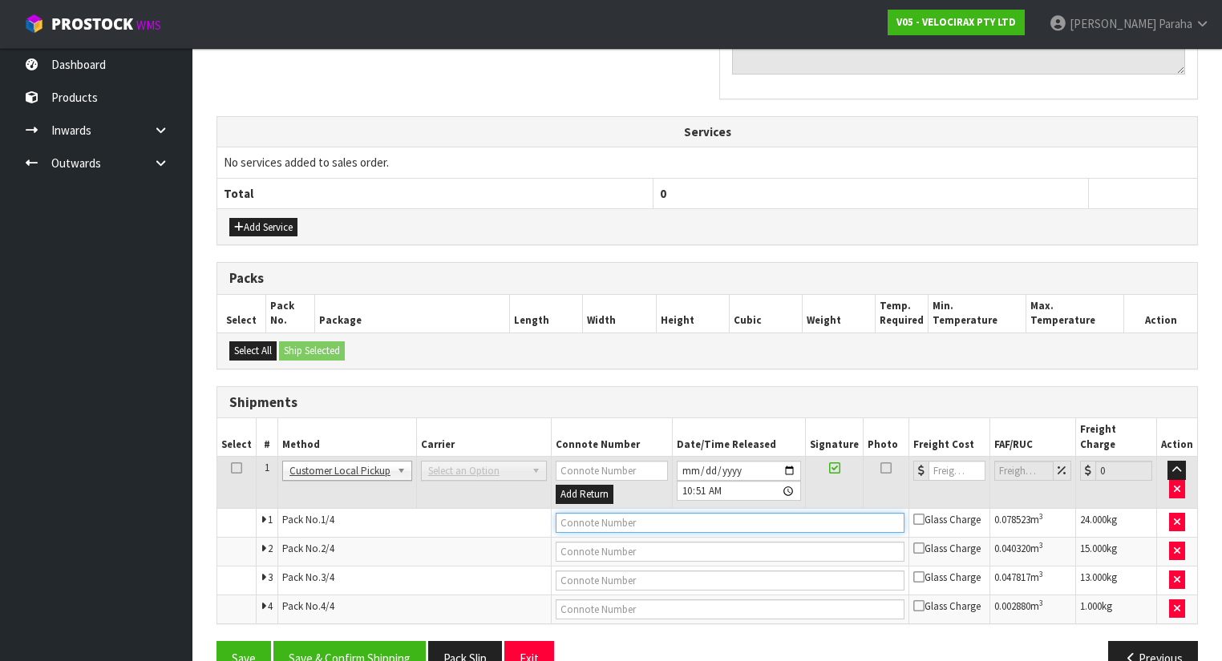
click at [602, 513] on input "text" at bounding box center [730, 523] width 349 height 20
type input "CUSTOMER COLLECTED"
click at [352, 641] on button "Save & Confirm Shipping" at bounding box center [349, 658] width 152 height 34
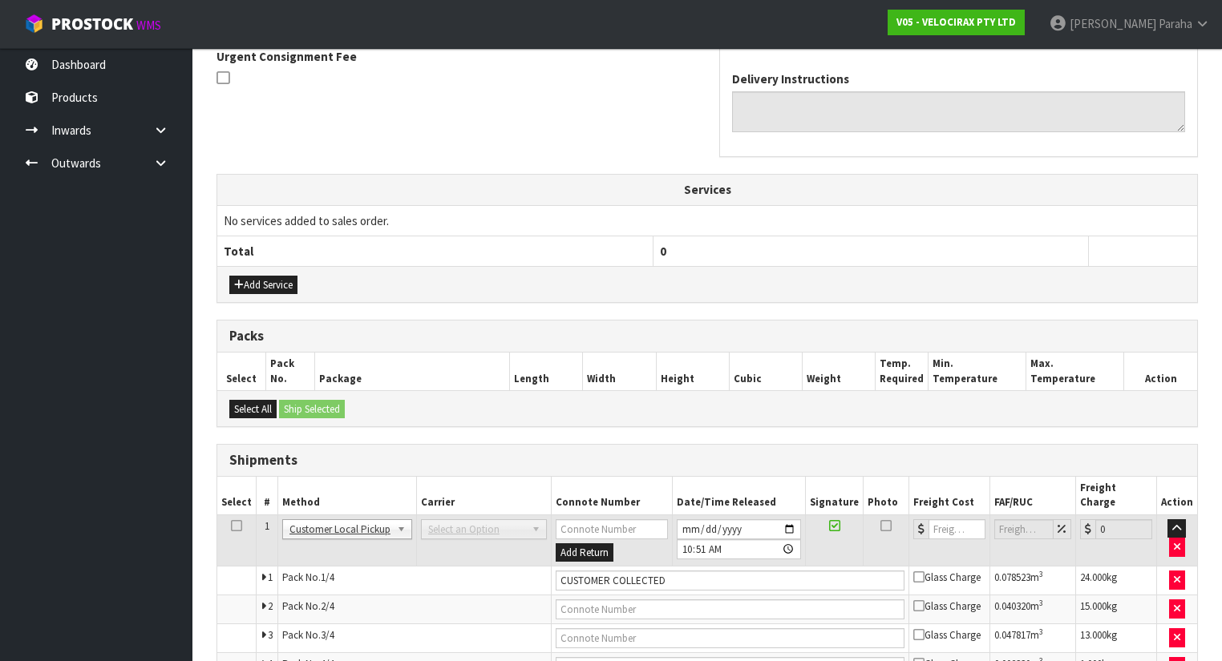
scroll to position [0, 0]
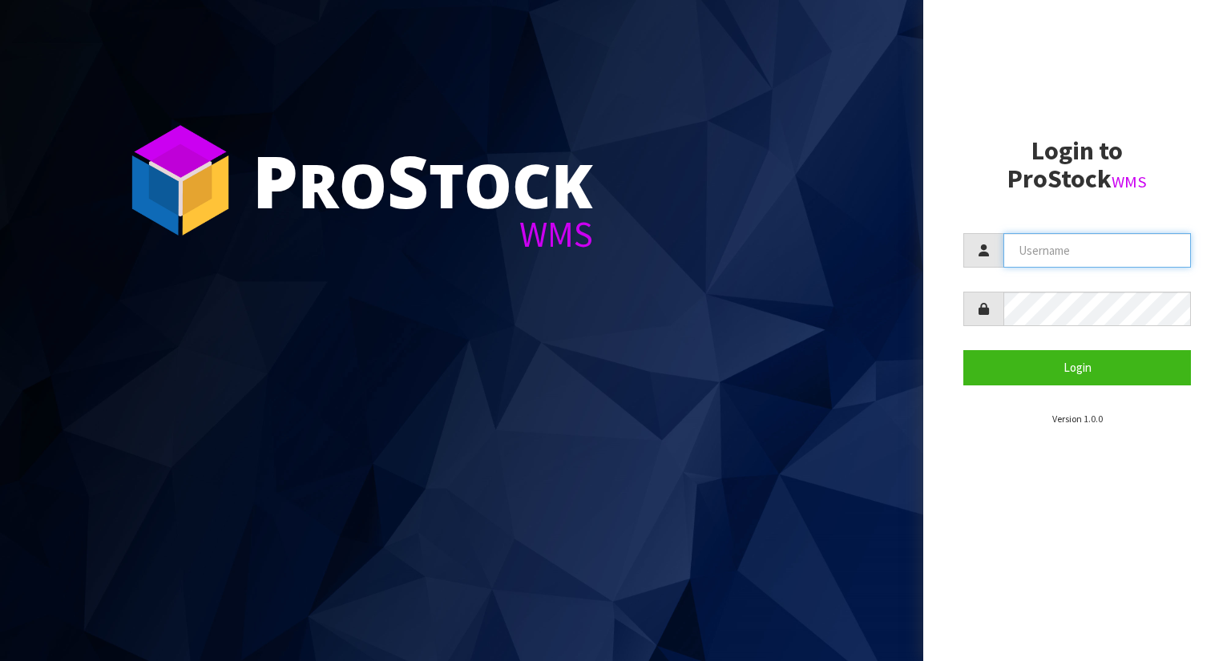
click at [1071, 249] on input "text" at bounding box center [1098, 250] width 188 height 34
type input "[PERSON_NAME]"
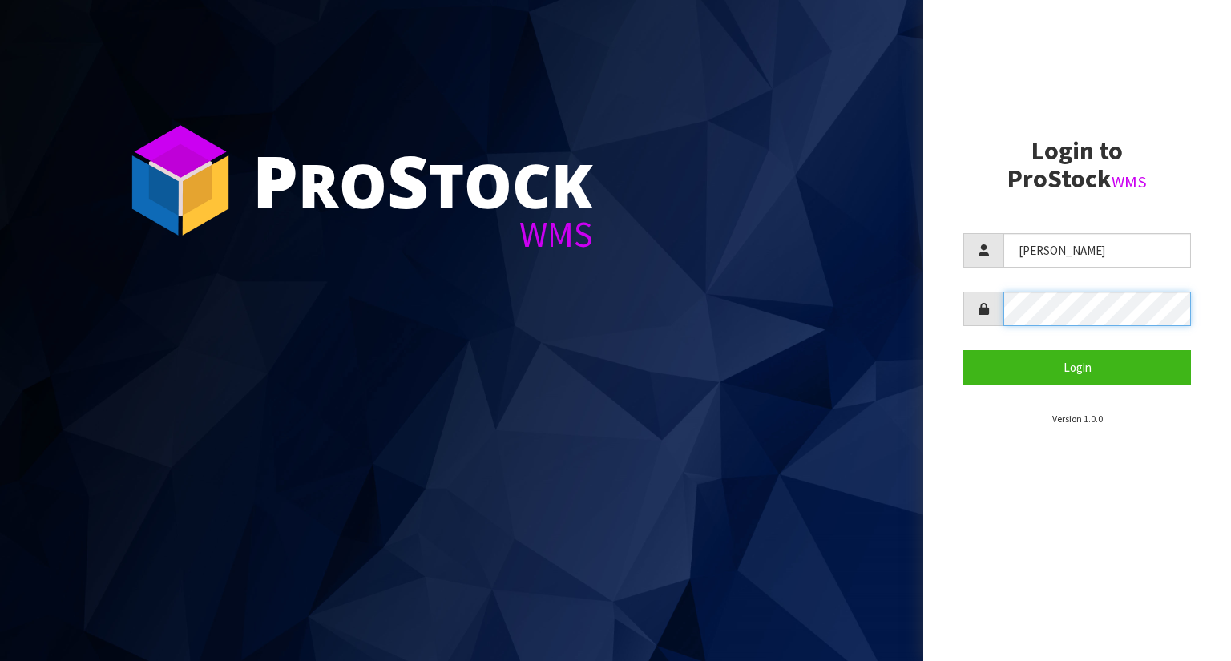
click at [964, 350] on button "Login" at bounding box center [1078, 367] width 228 height 34
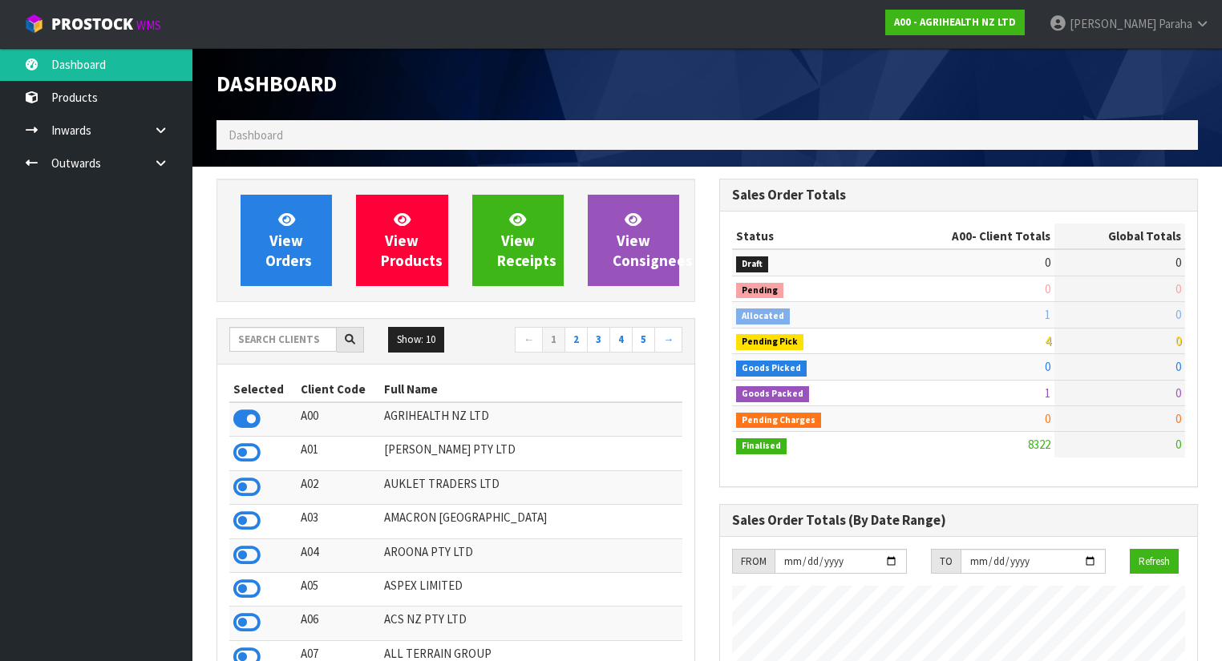
scroll to position [1209, 503]
click at [263, 341] on input "text" at bounding box center [282, 339] width 107 height 25
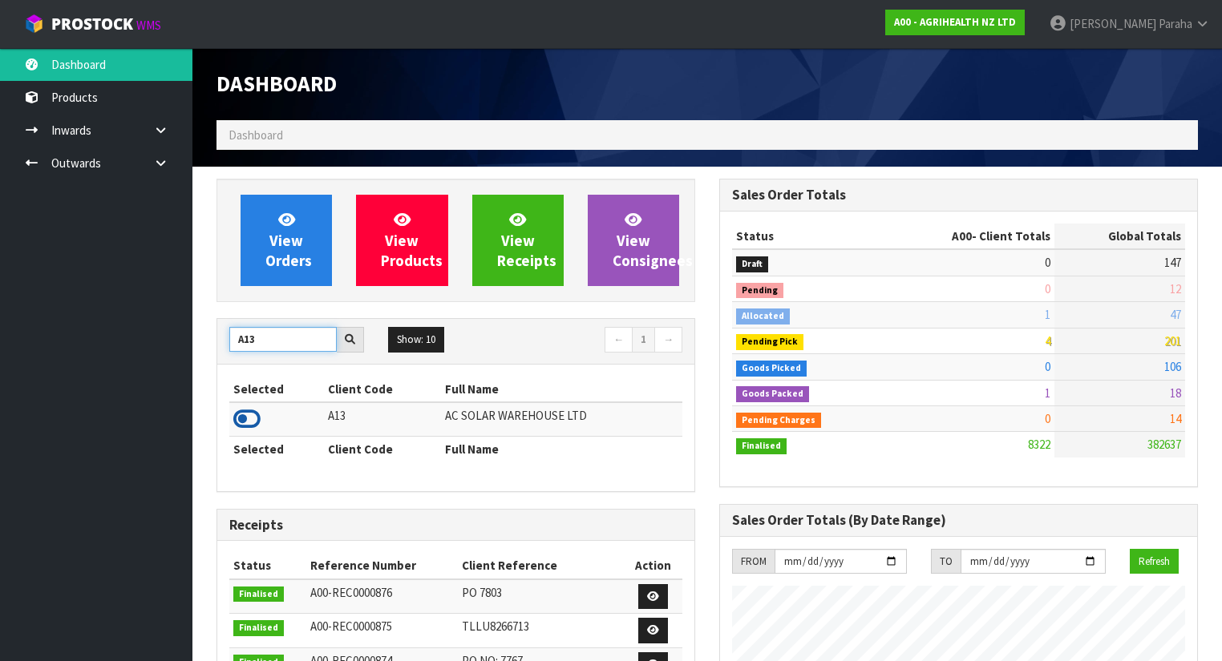
type input "A13"
click at [260, 413] on icon at bounding box center [246, 419] width 27 height 24
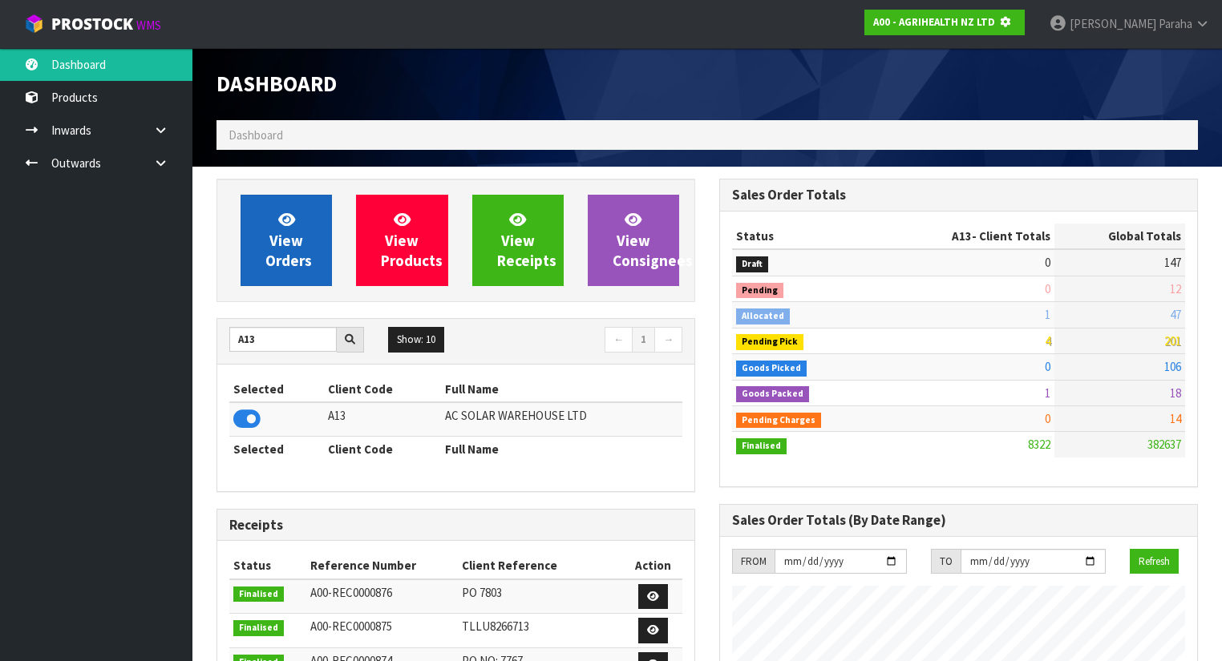
scroll to position [996, 503]
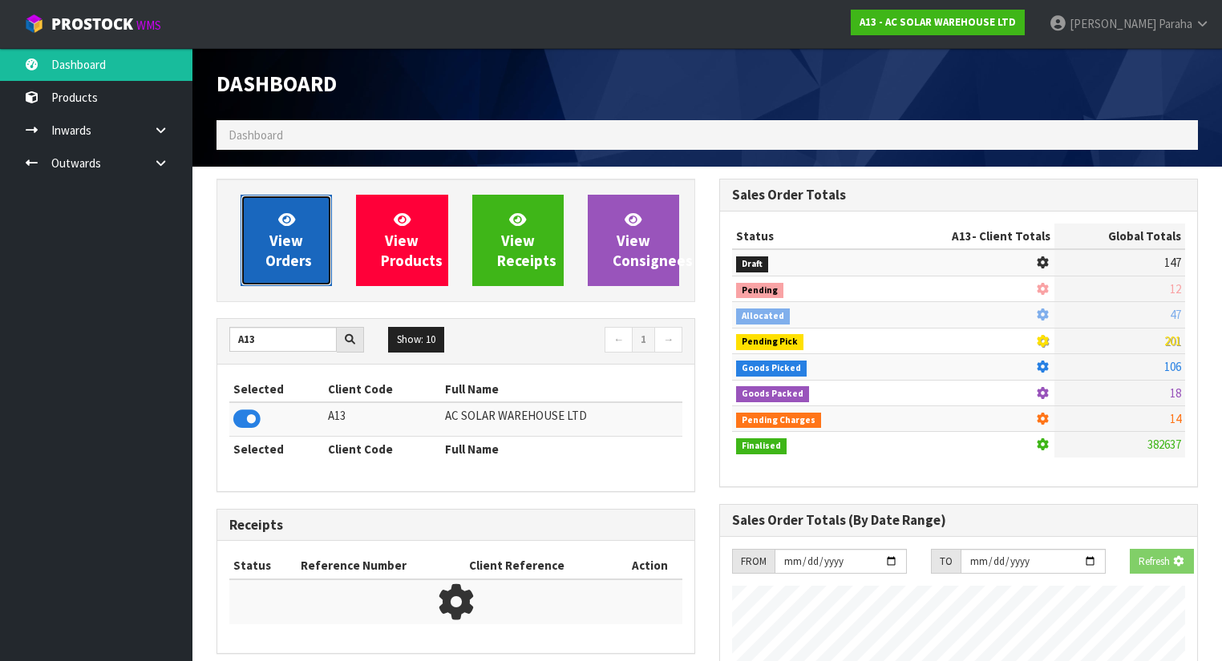
click at [301, 220] on link "View Orders" at bounding box center [285, 240] width 91 height 91
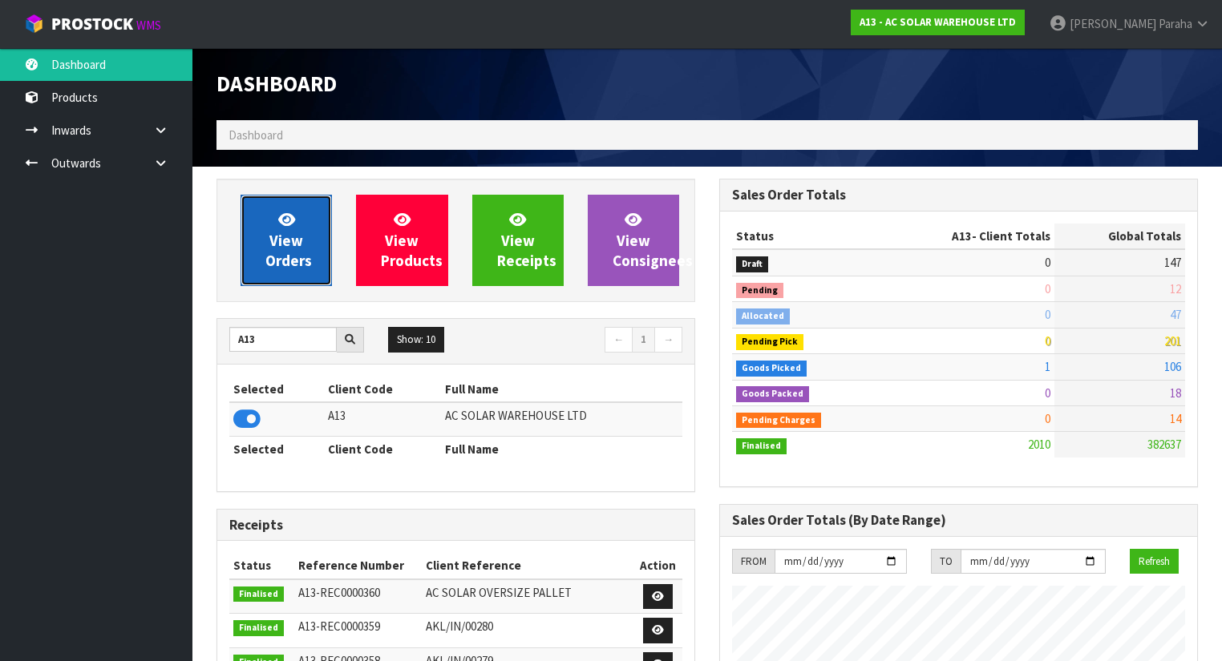
scroll to position [1449, 503]
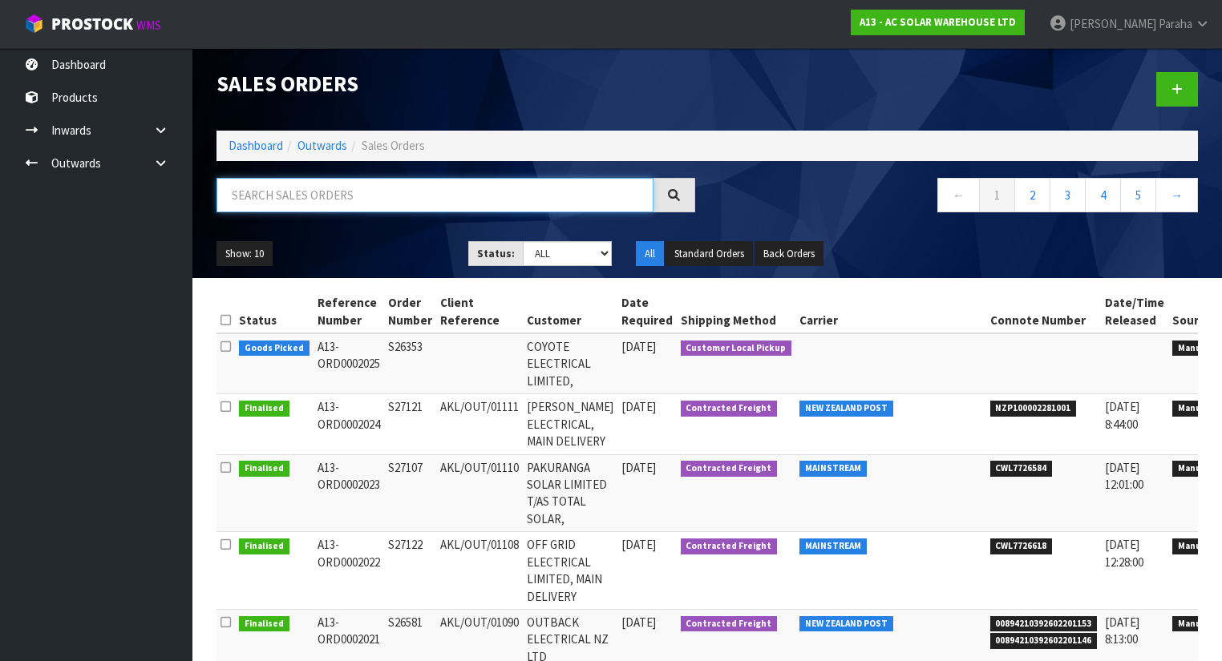
click at [302, 189] on input "text" at bounding box center [434, 195] width 437 height 34
type input "2025"
click at [1230, 355] on icon at bounding box center [1240, 350] width 12 height 10
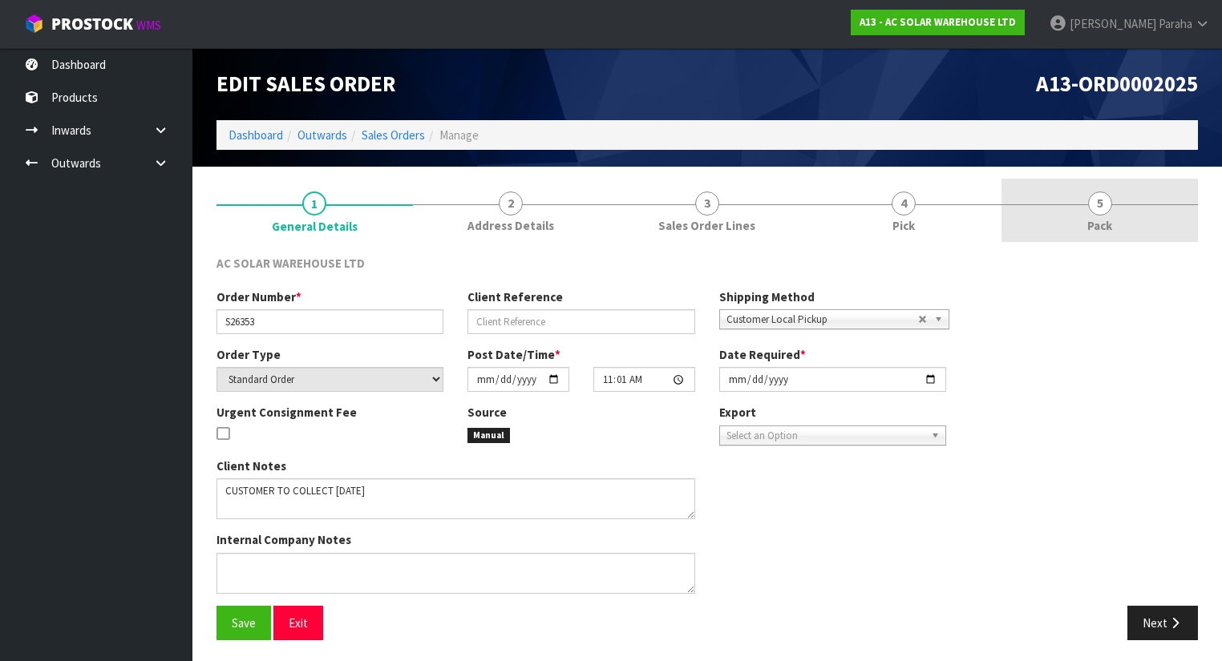
click at [1103, 198] on span "5" at bounding box center [1100, 204] width 24 height 24
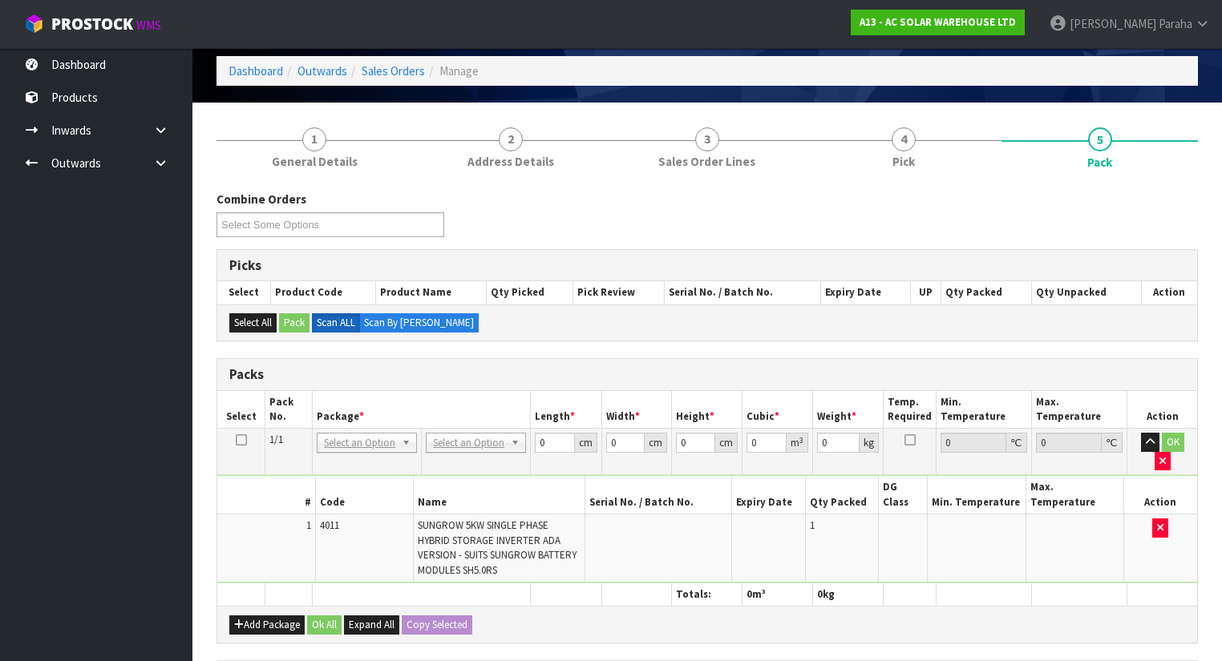
scroll to position [128, 0]
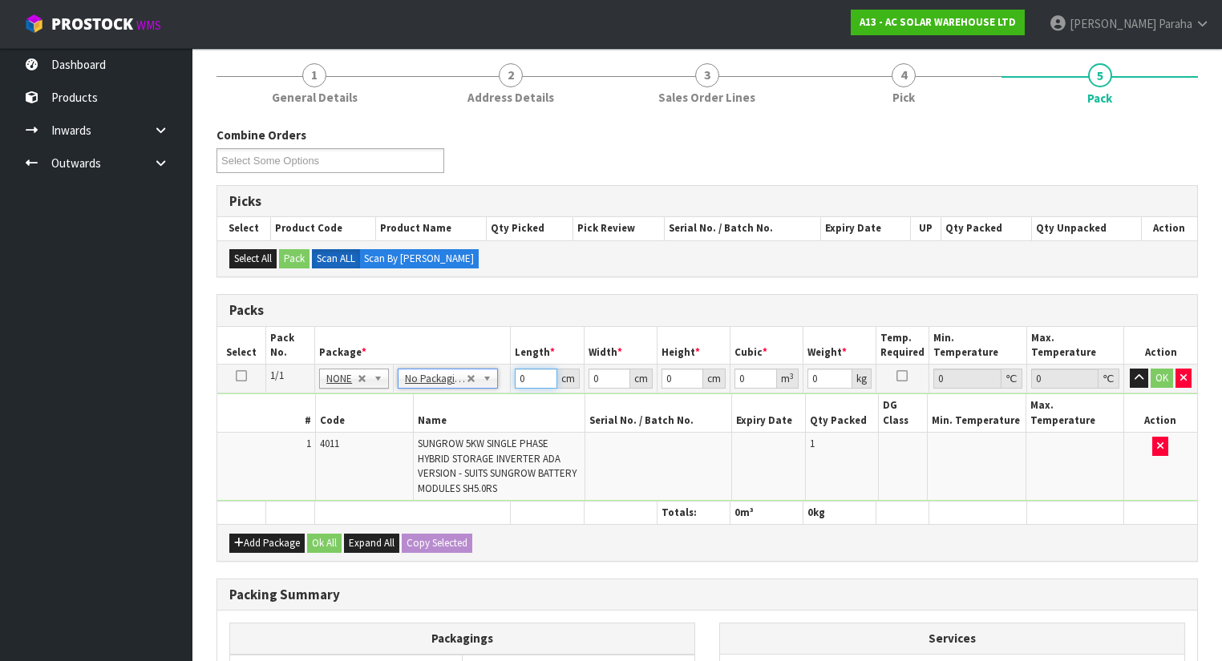
click at [523, 379] on input "0" at bounding box center [536, 379] width 42 height 20
type input "60"
type input "50"
type input "3"
type input "0.009"
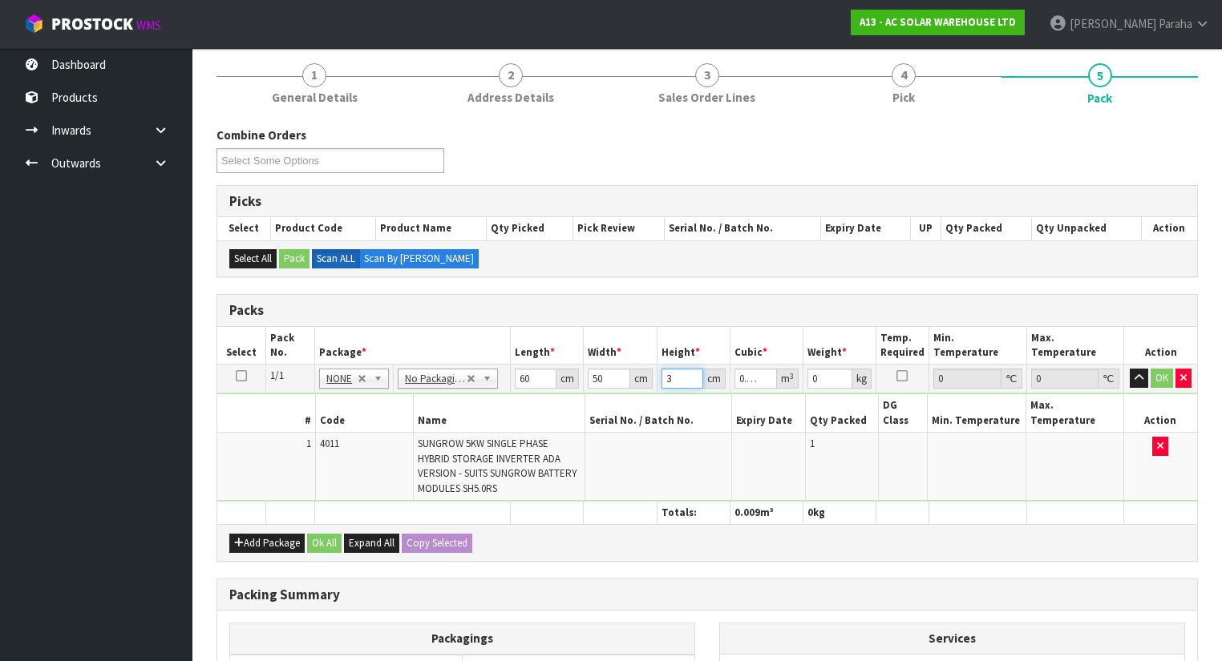
type input "34"
type input "0.102"
type input "34"
type input "24"
click at [1129, 369] on button "button" at bounding box center [1138, 378] width 18 height 19
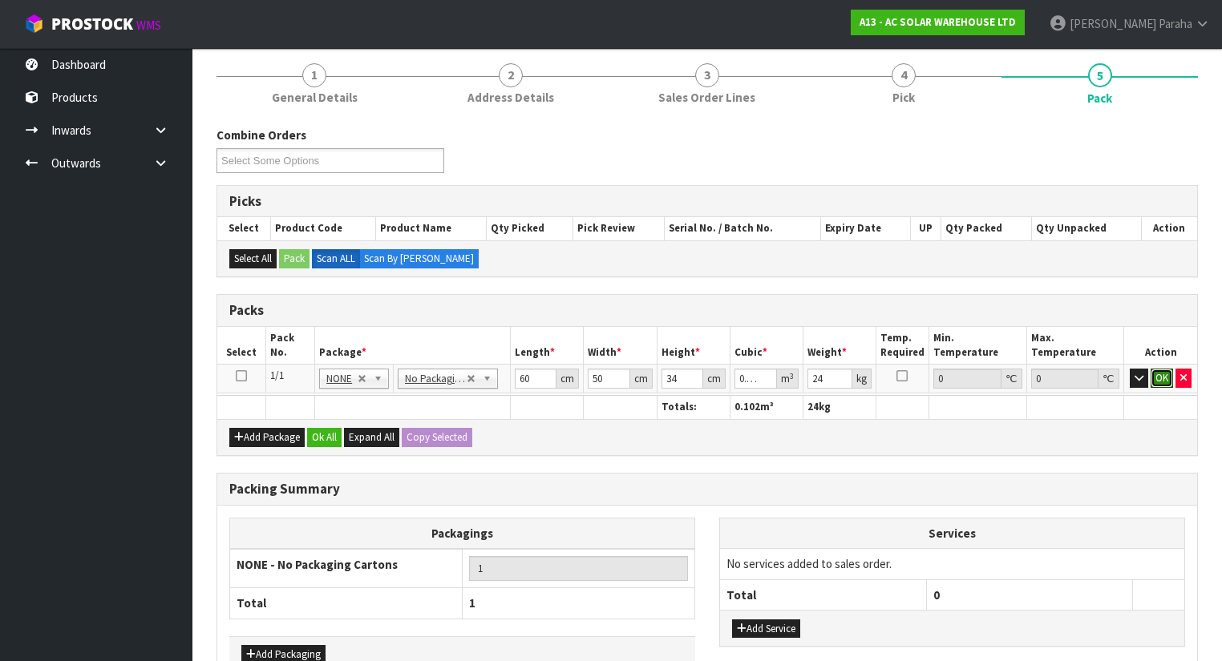
click button "OK" at bounding box center [1161, 378] width 22 height 19
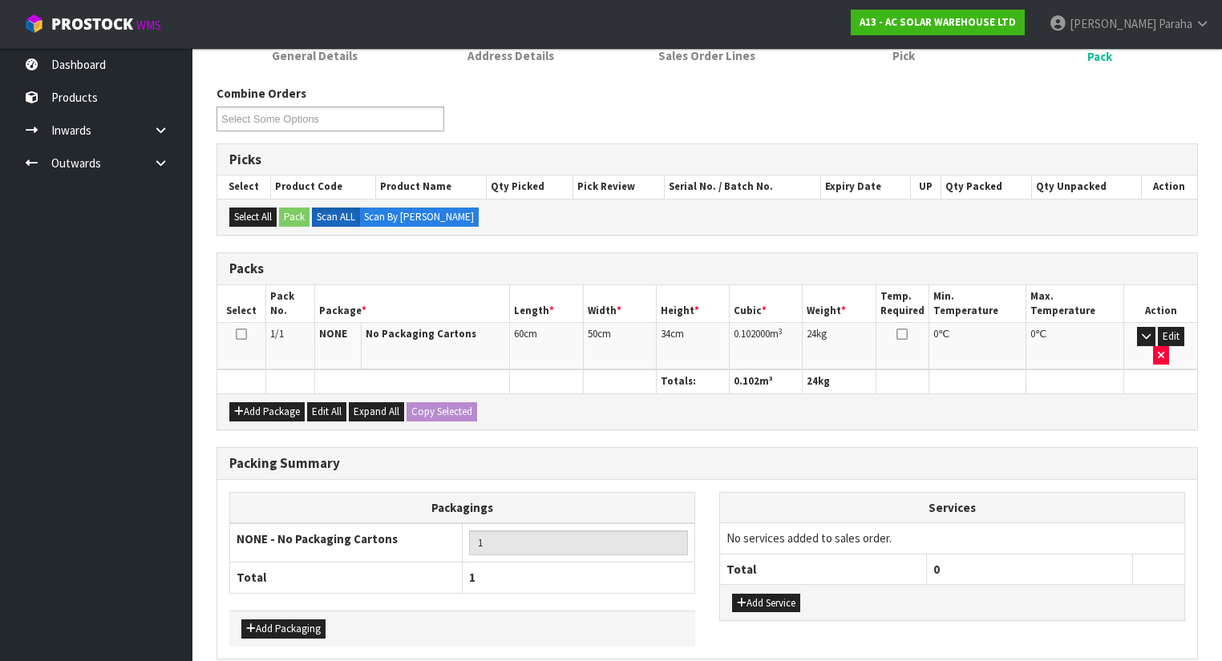
scroll to position [218, 0]
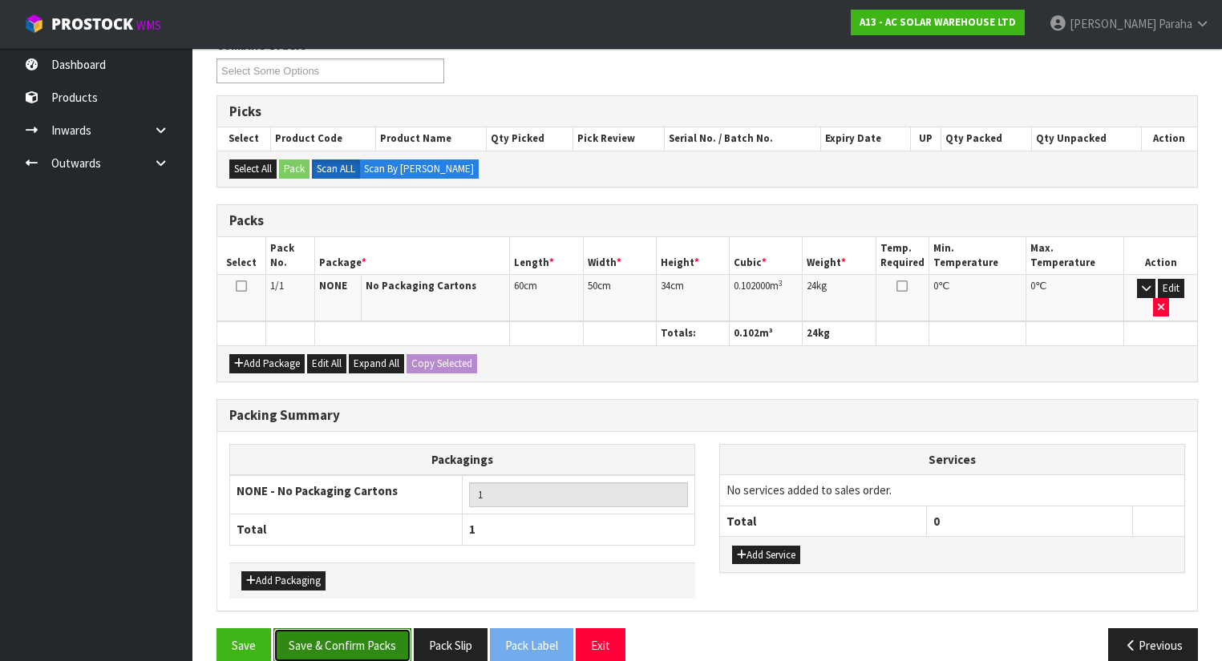
click at [350, 628] on button "Save & Confirm Packs" at bounding box center [342, 645] width 138 height 34
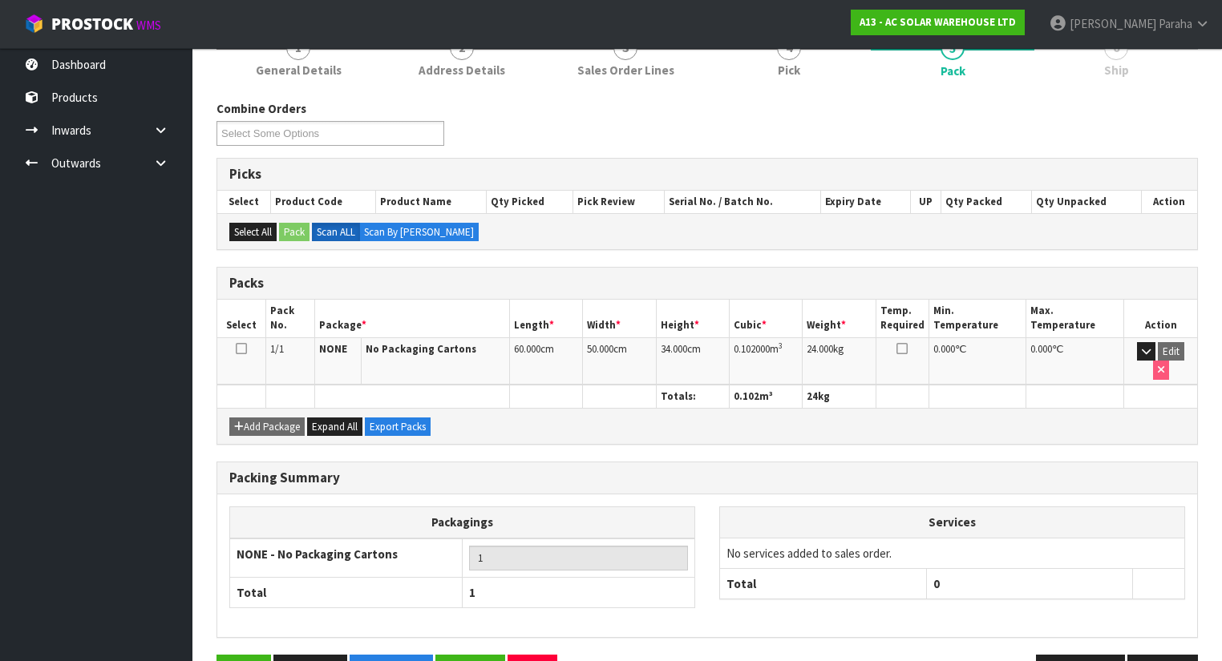
scroll to position [240, 0]
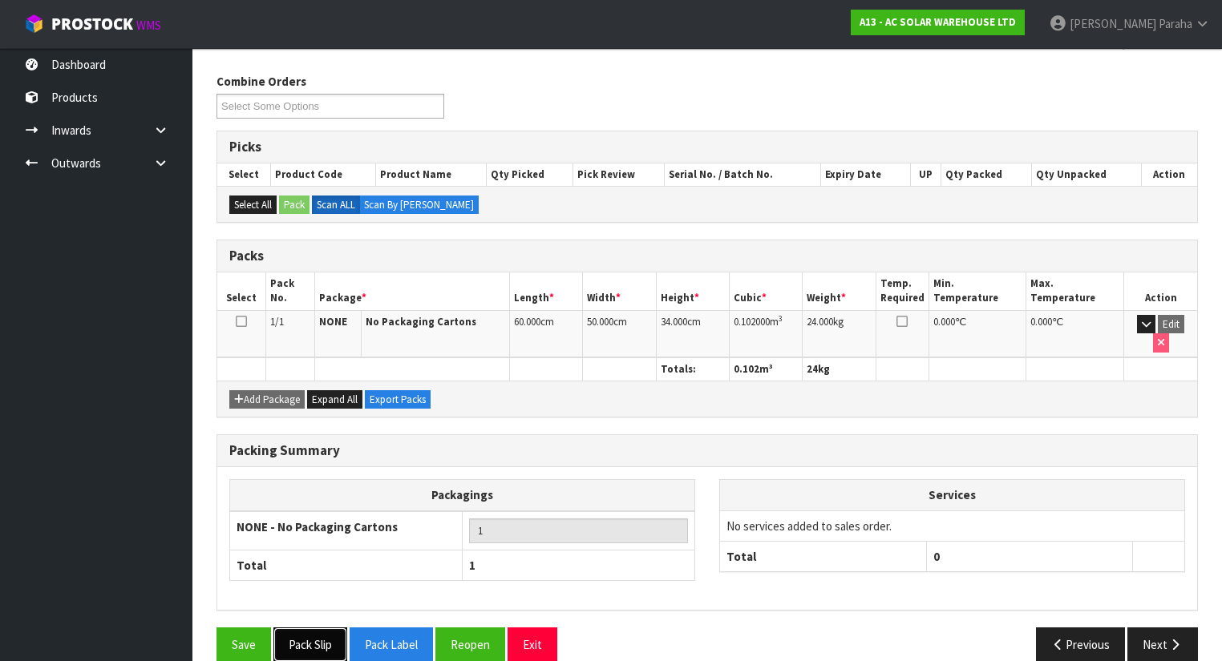
click at [317, 628] on button "Pack Slip" at bounding box center [310, 645] width 74 height 34
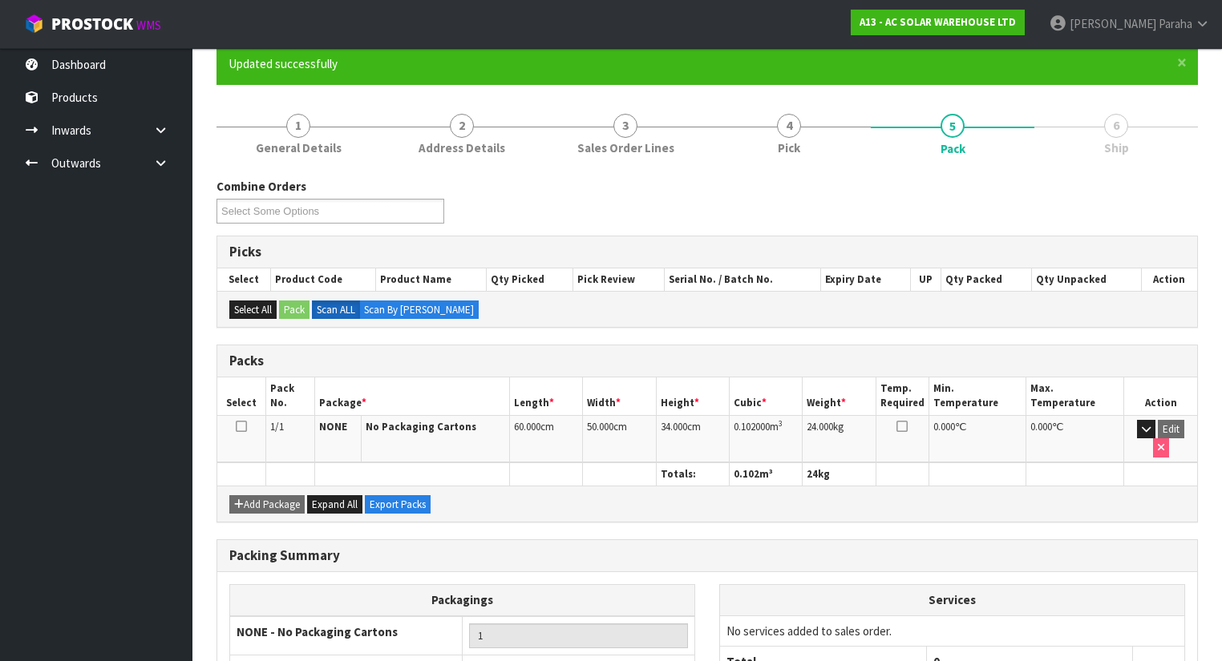
scroll to position [0, 0]
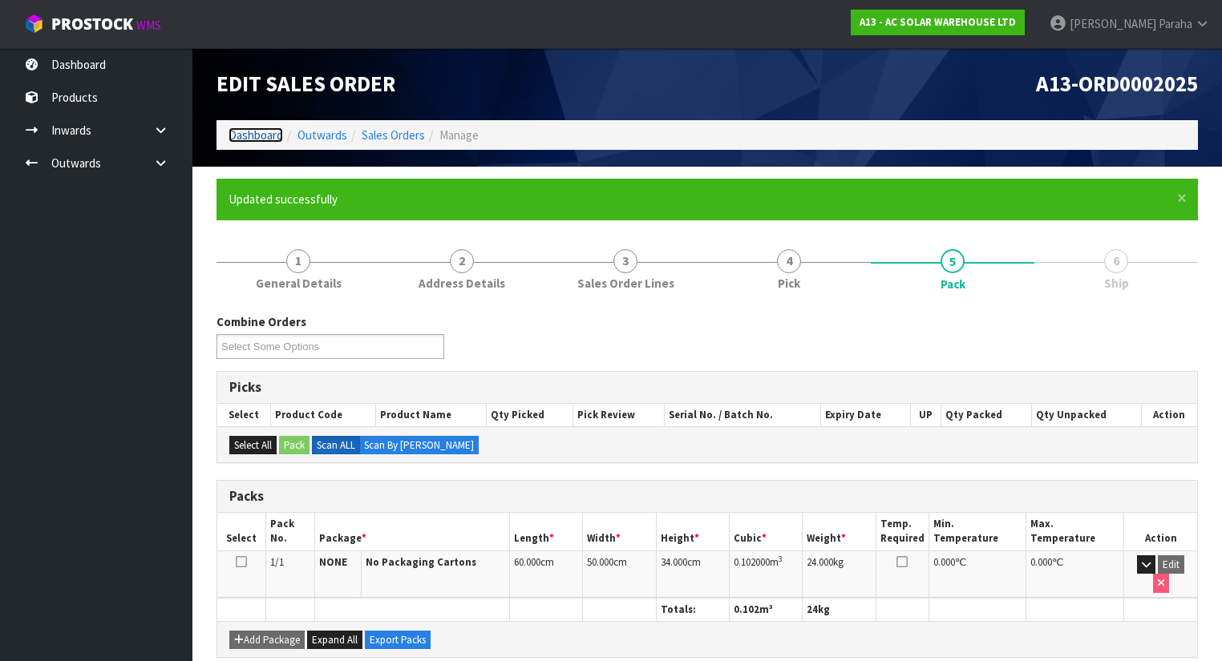
click at [257, 135] on link "Dashboard" at bounding box center [255, 134] width 55 height 15
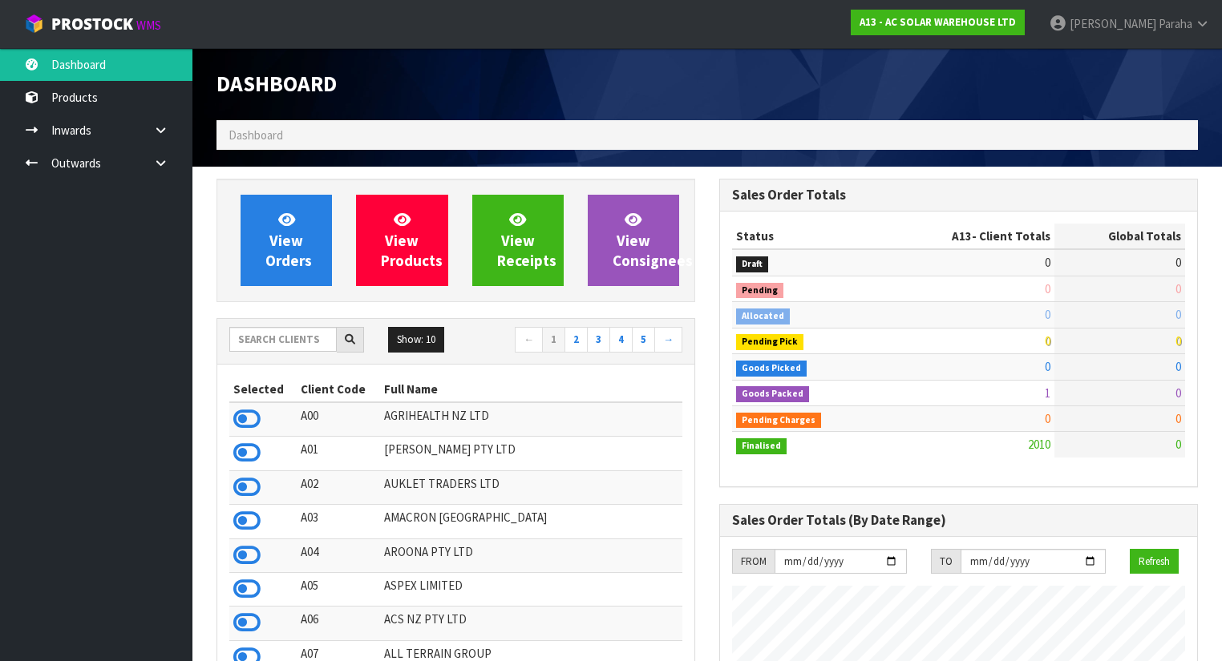
scroll to position [1449, 503]
click at [293, 345] on input "text" at bounding box center [282, 339] width 107 height 25
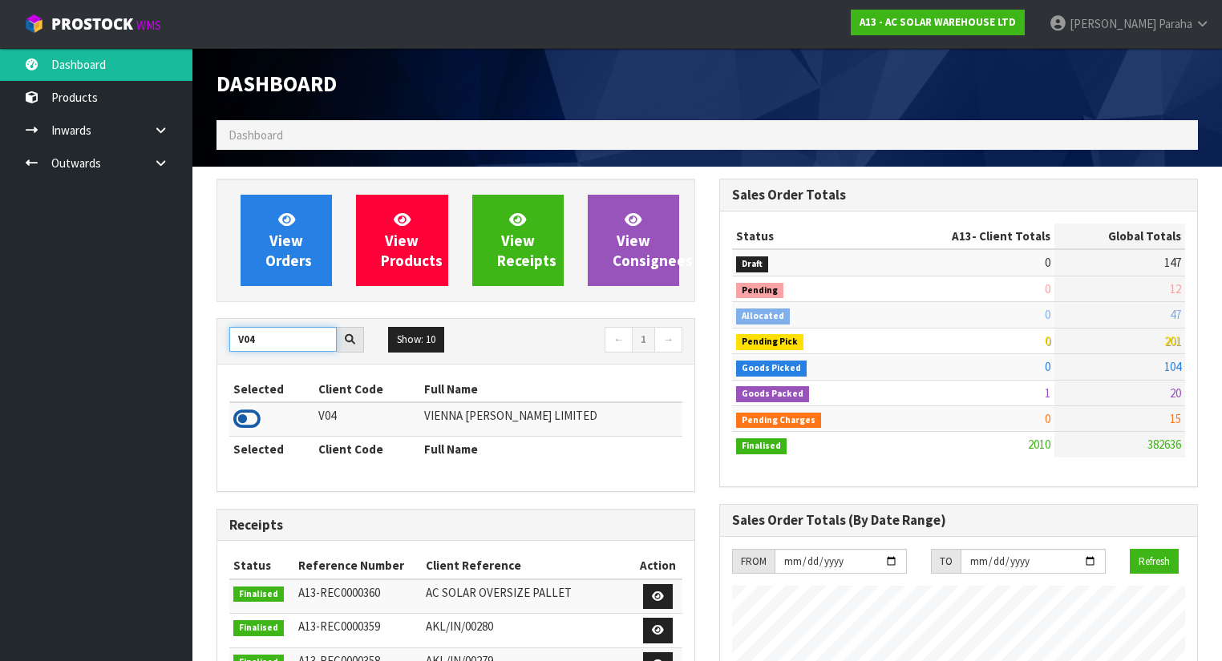
type input "V04"
click at [250, 416] on icon at bounding box center [246, 419] width 27 height 24
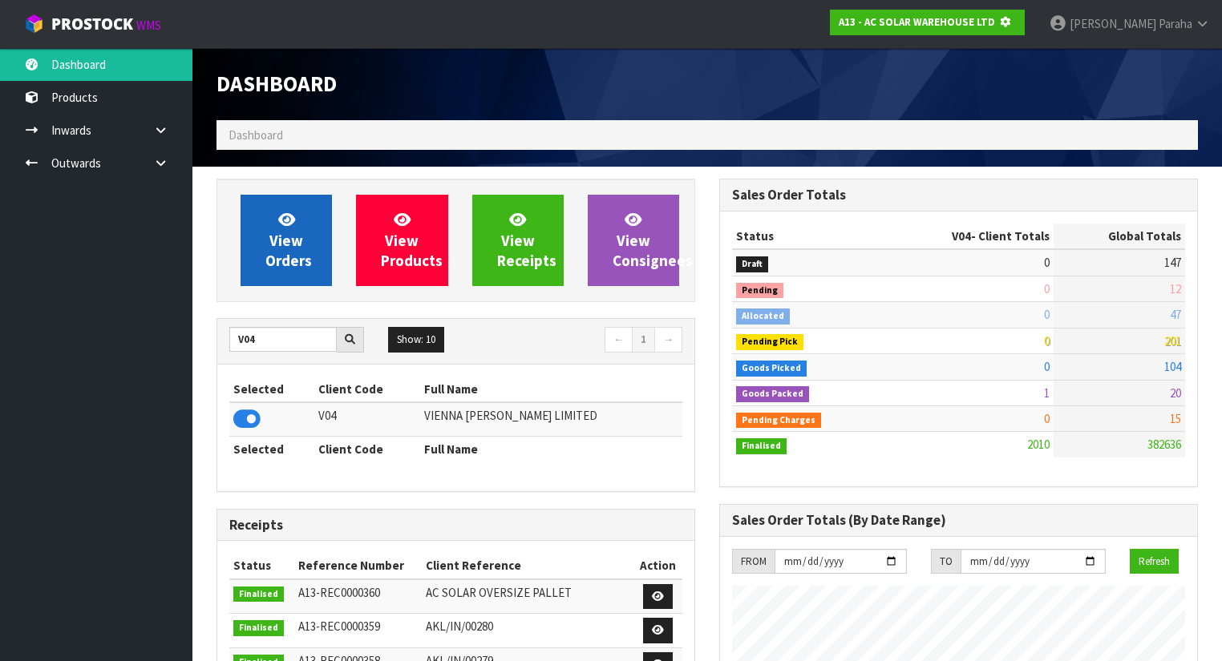
scroll to position [996, 503]
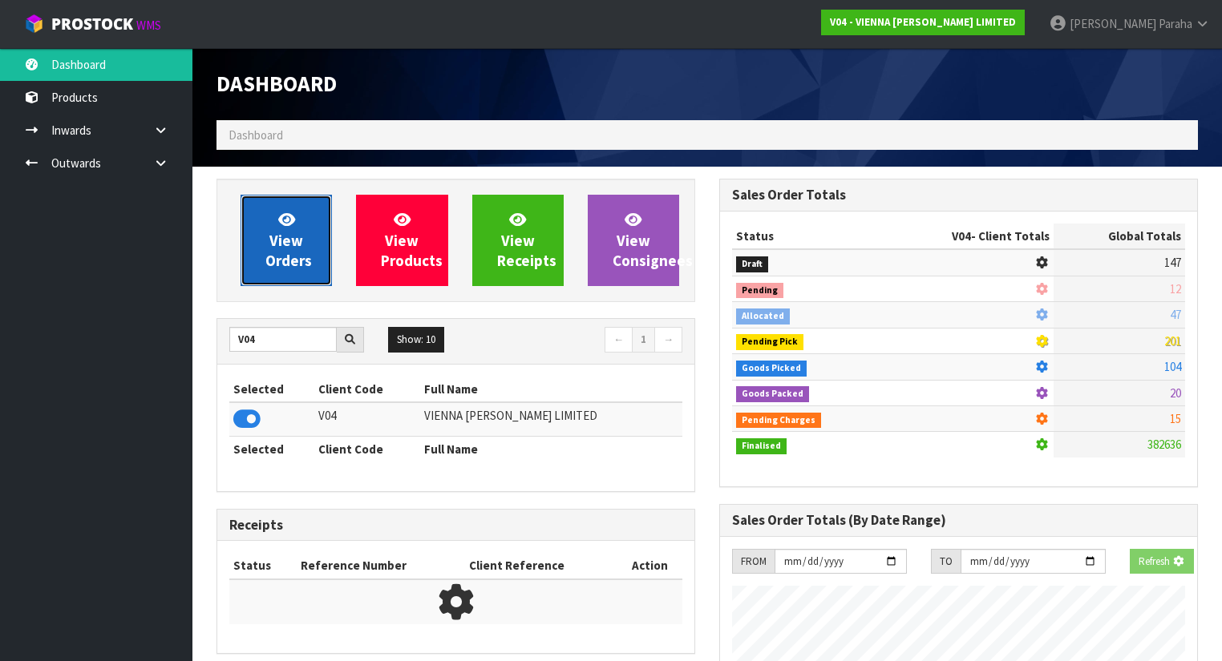
click at [264, 252] on link "View Orders" at bounding box center [285, 240] width 91 height 91
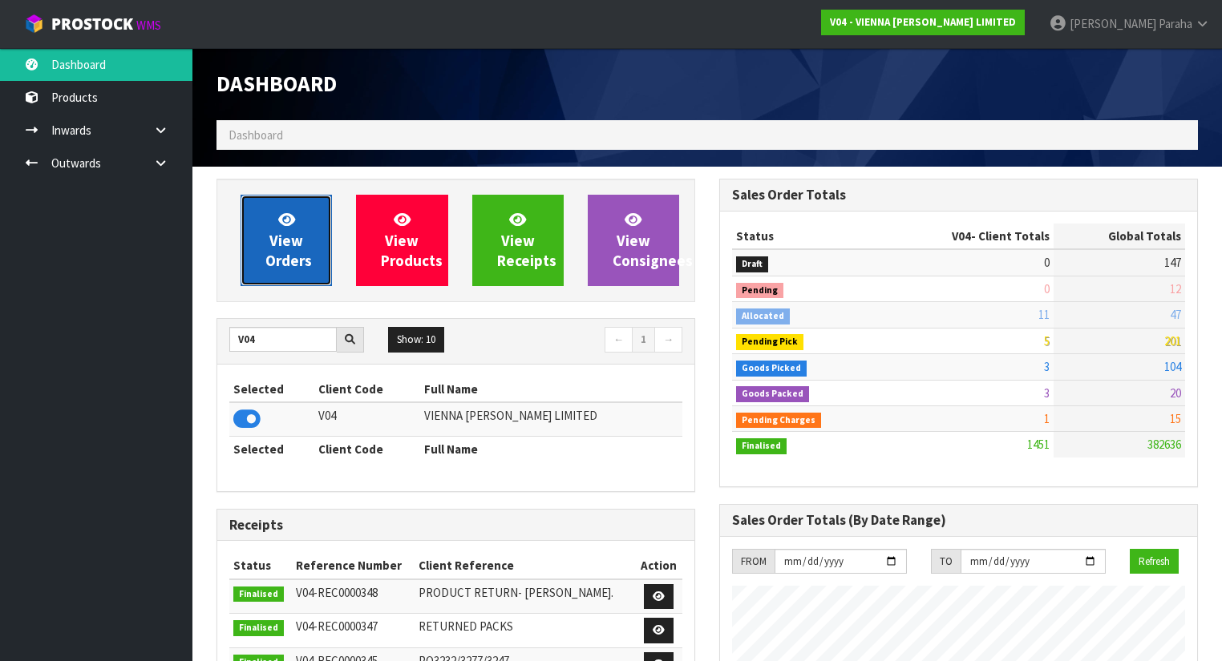
scroll to position [1364, 503]
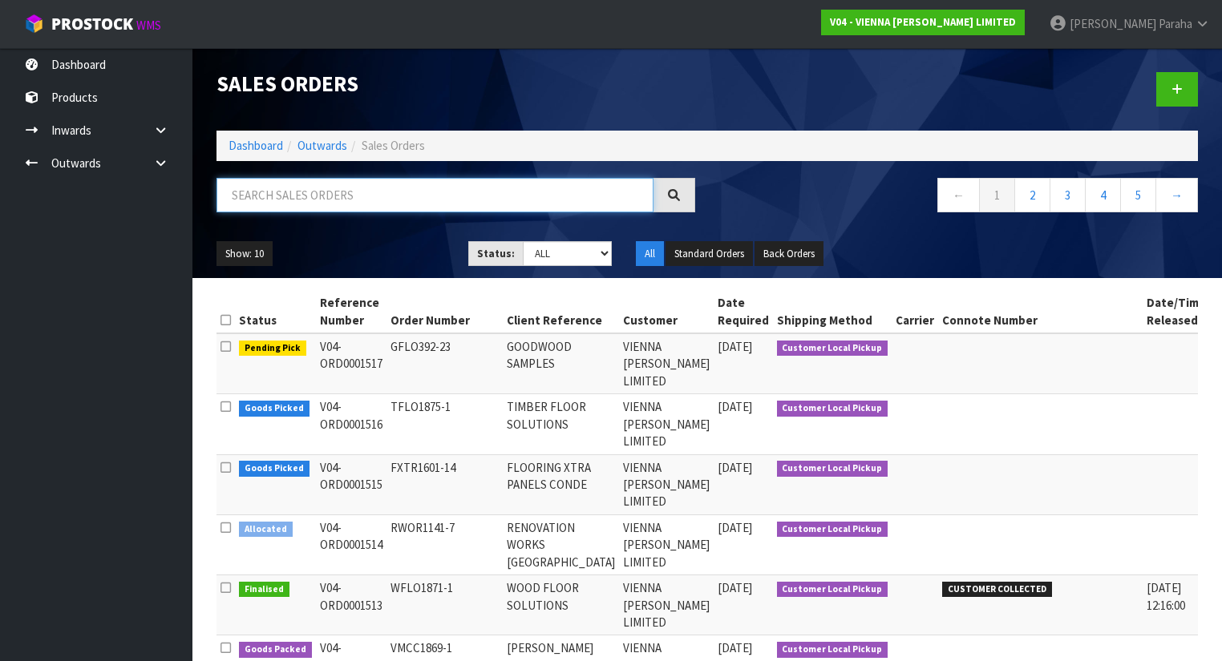
click at [314, 204] on input "text" at bounding box center [434, 195] width 437 height 34
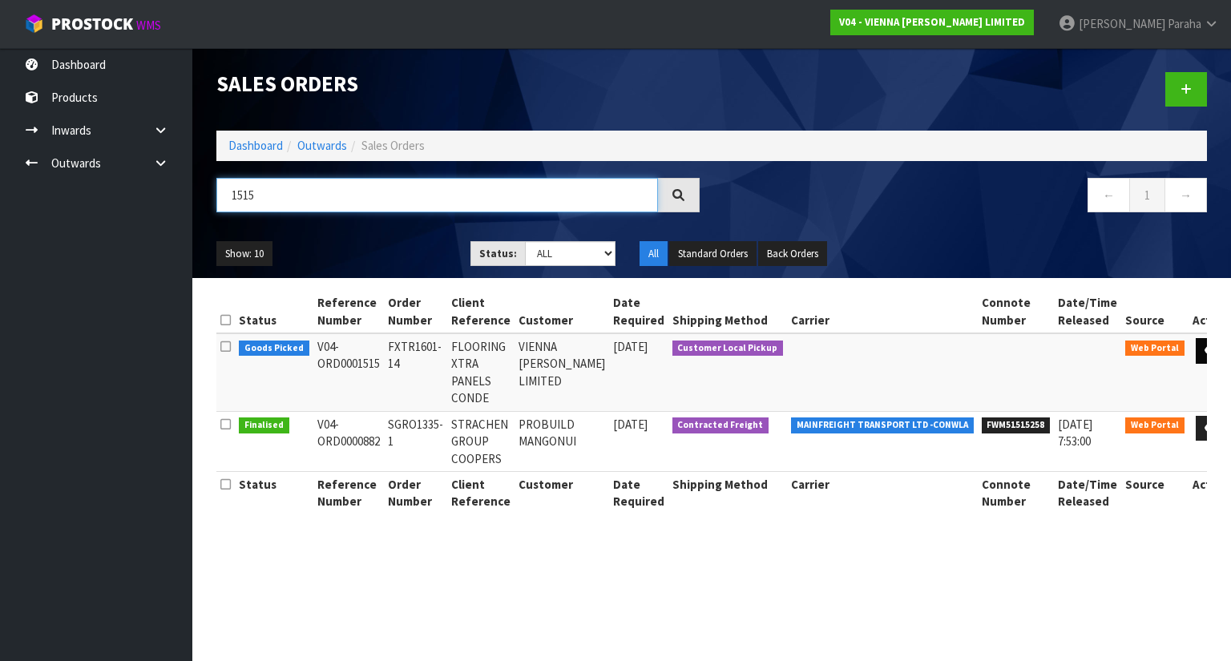
type input "1515"
click at [1205, 347] on icon at bounding box center [1211, 350] width 12 height 10
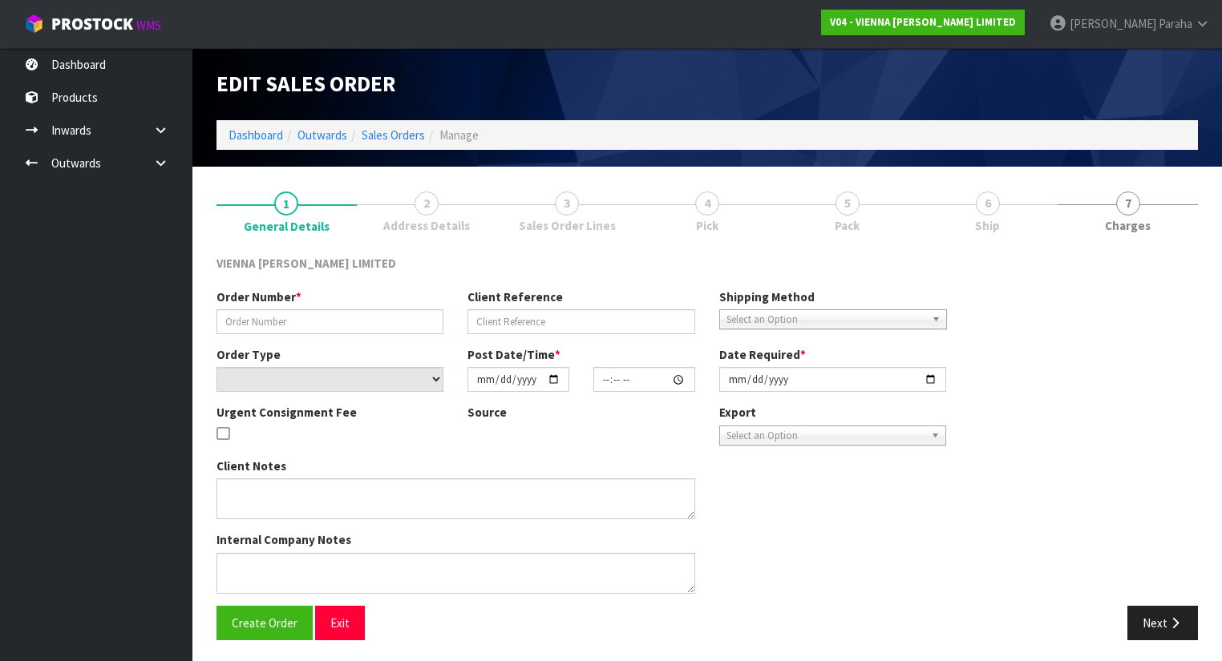
type input "FXTR1601-14"
type input "FLOORING XTRA PANELS CONDE"
select select "number:0"
type input "[DATE]"
type input "13:29:00.000"
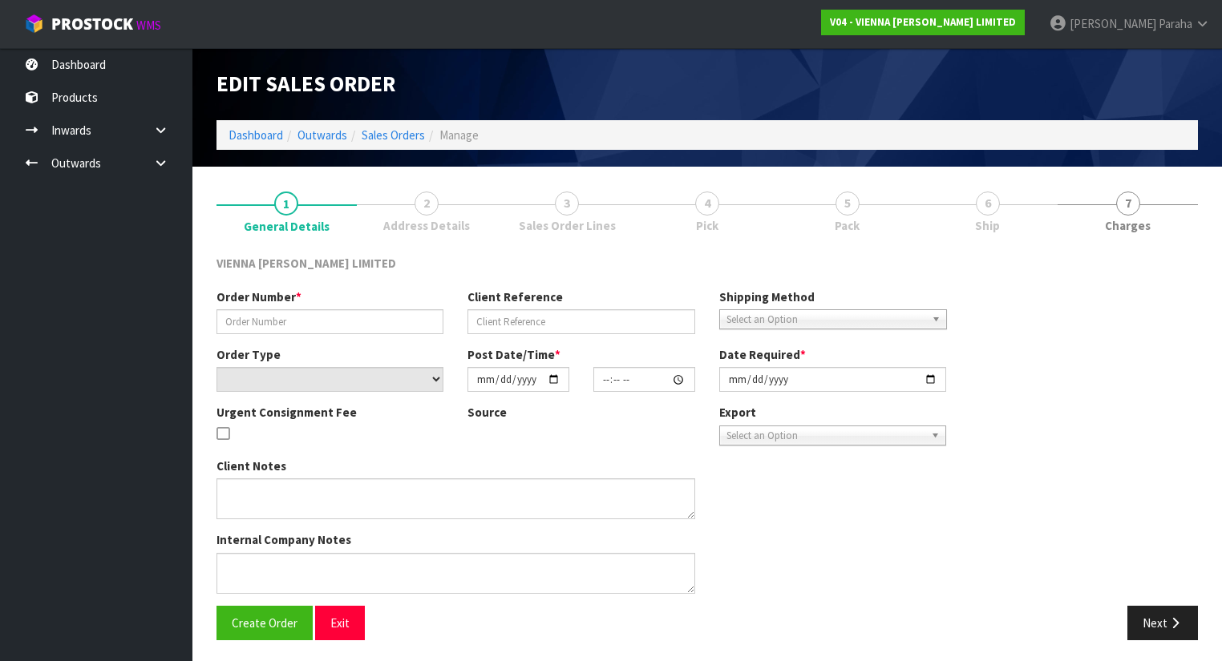
type input "[DATE]"
type textarea "FLOORING XTRA PANELS CONDE"
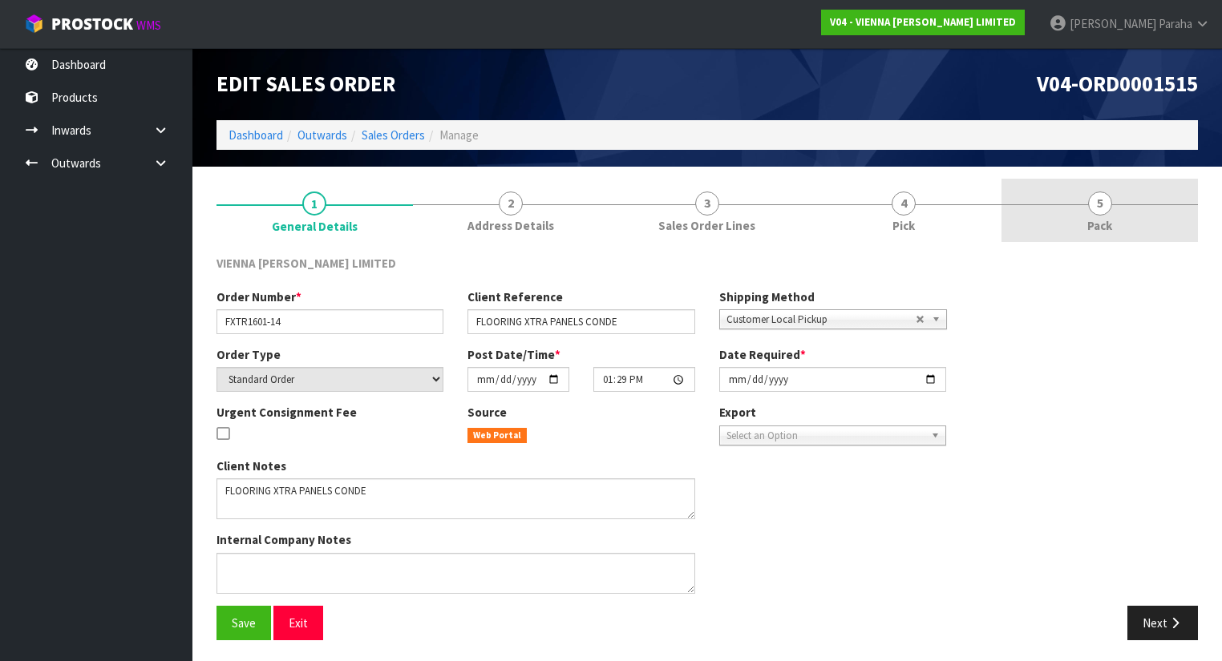
click at [1097, 211] on span "5" at bounding box center [1100, 204] width 24 height 24
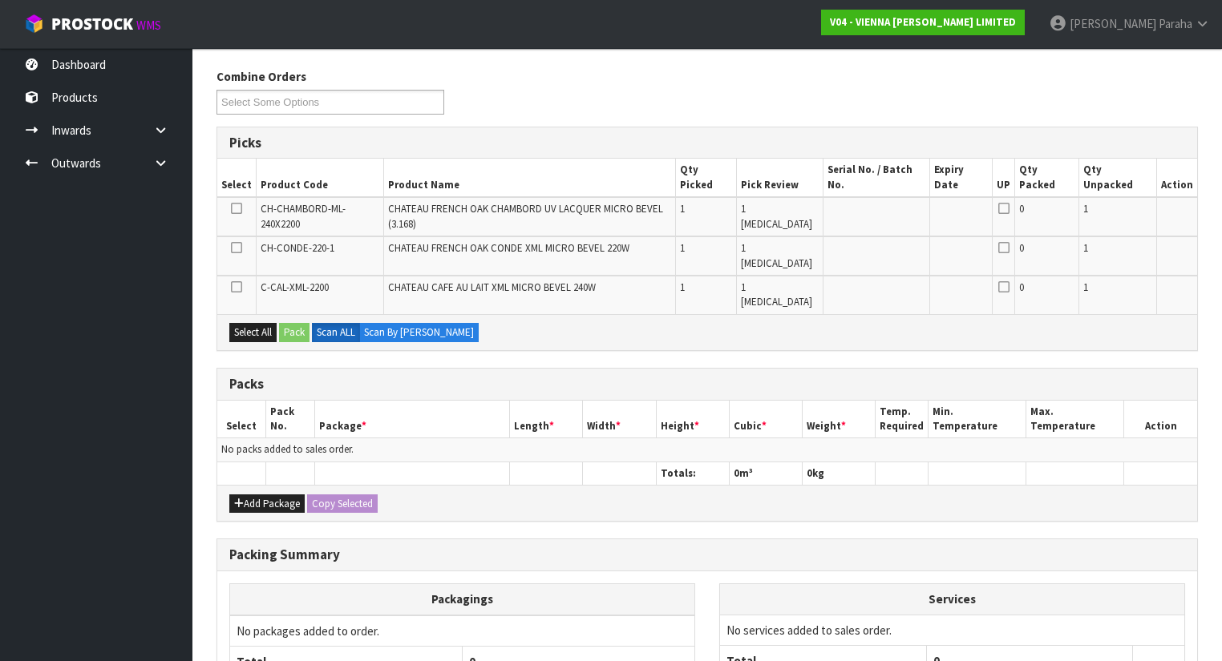
scroll to position [192, 0]
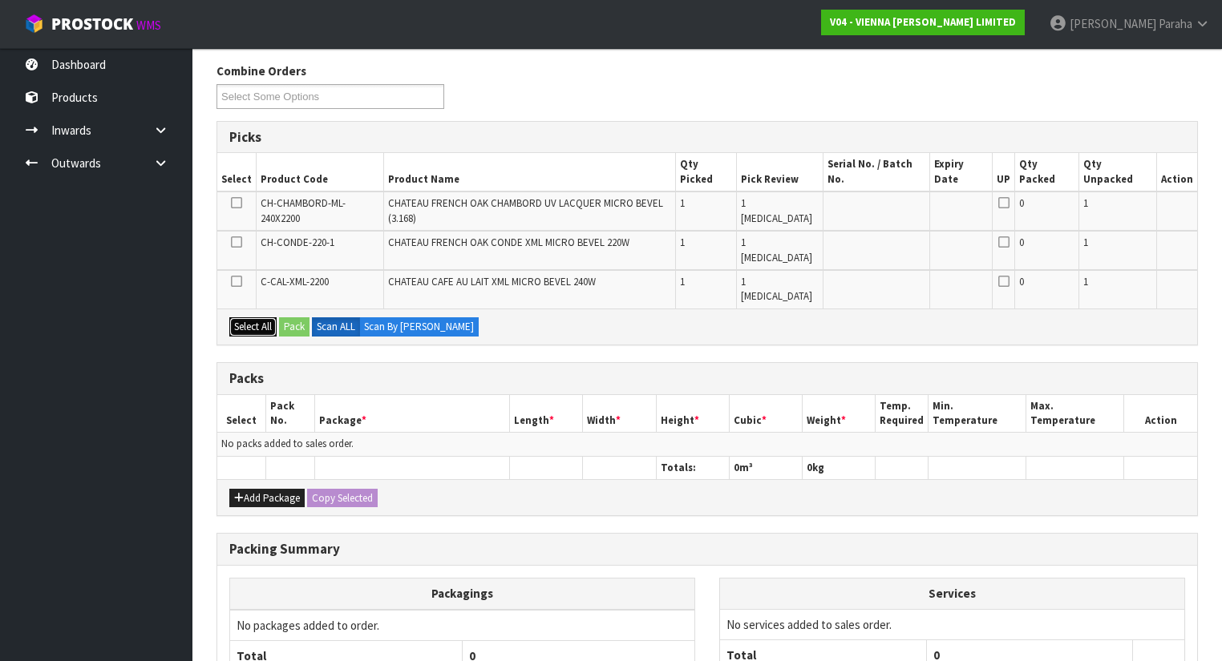
click at [244, 317] on button "Select All" at bounding box center [252, 326] width 47 height 19
click at [237, 317] on button "Select All" at bounding box center [252, 326] width 47 height 19
click at [236, 203] on icon at bounding box center [236, 203] width 11 height 1
click at [0, 0] on input "checkbox" at bounding box center [0, 0] width 0 height 0
click at [231, 242] on icon at bounding box center [236, 242] width 11 height 1
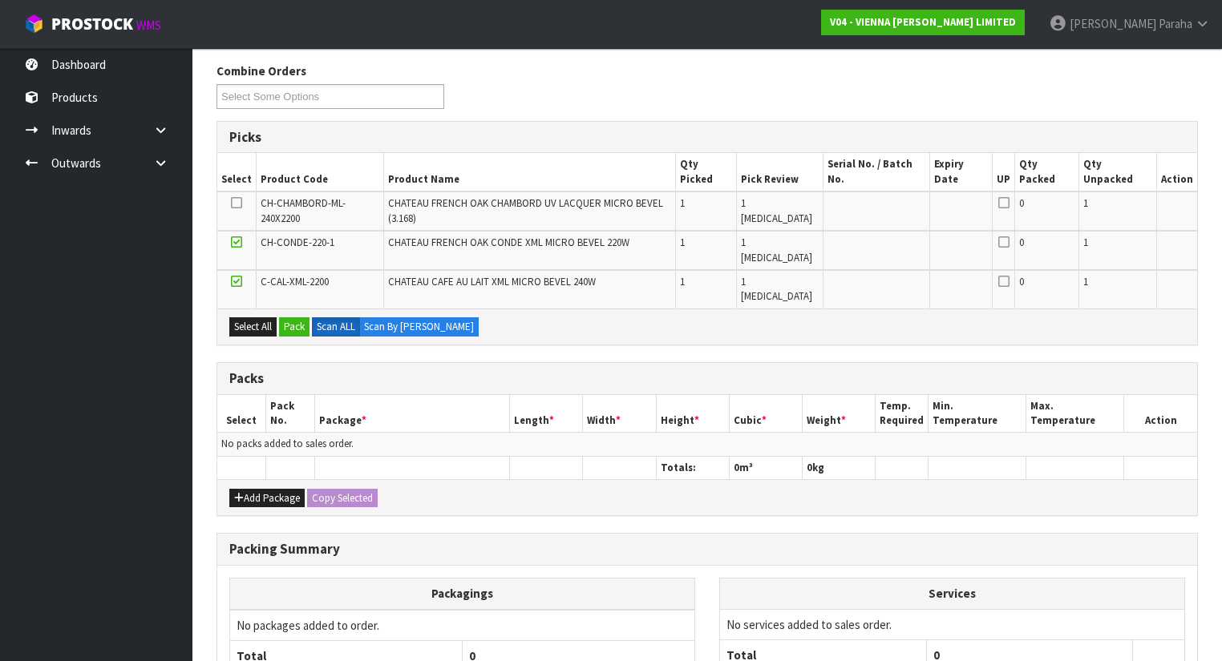
click at [0, 0] on input "checkbox" at bounding box center [0, 0] width 0 height 0
click at [231, 281] on icon at bounding box center [236, 281] width 11 height 1
click at [0, 0] on input "checkbox" at bounding box center [0, 0] width 0 height 0
click at [239, 281] on icon at bounding box center [236, 281] width 11 height 1
click at [0, 0] on input "checkbox" at bounding box center [0, 0] width 0 height 0
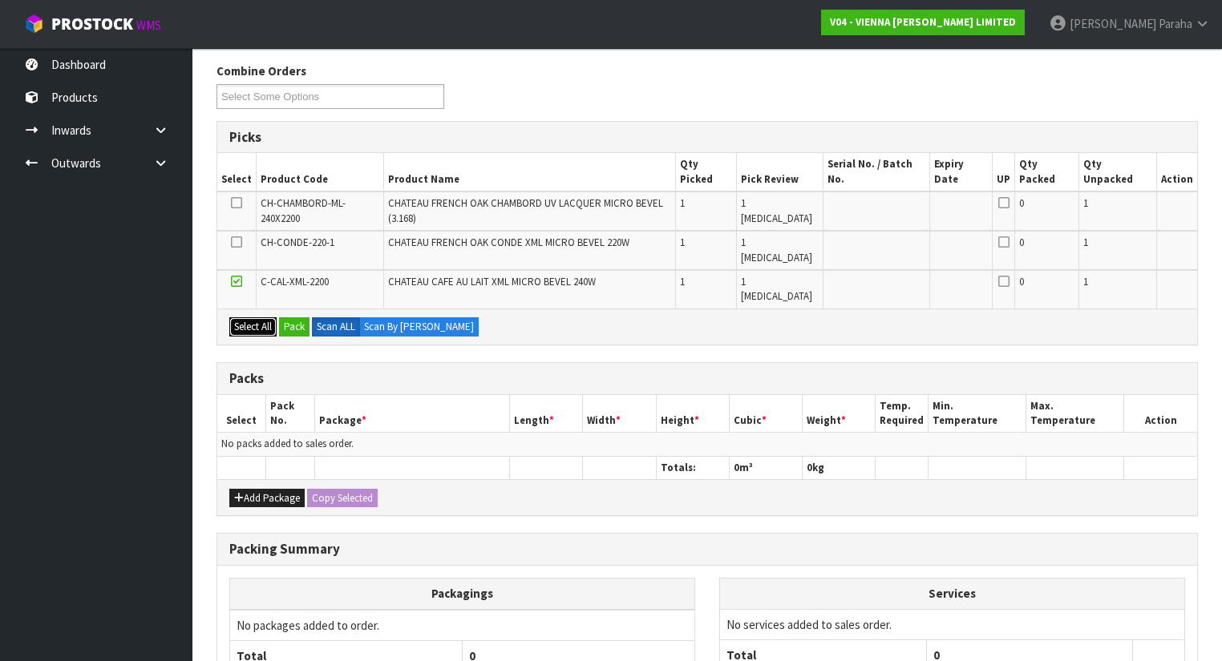
click at [239, 317] on button "Select All" at bounding box center [252, 326] width 47 height 19
click at [240, 281] on icon at bounding box center [236, 281] width 11 height 1
click at [0, 0] on input "checkbox" at bounding box center [0, 0] width 0 height 0
drag, startPoint x: 237, startPoint y: 215, endPoint x: 237, endPoint y: 203, distance: 12.0
click at [237, 242] on icon at bounding box center [236, 242] width 11 height 1
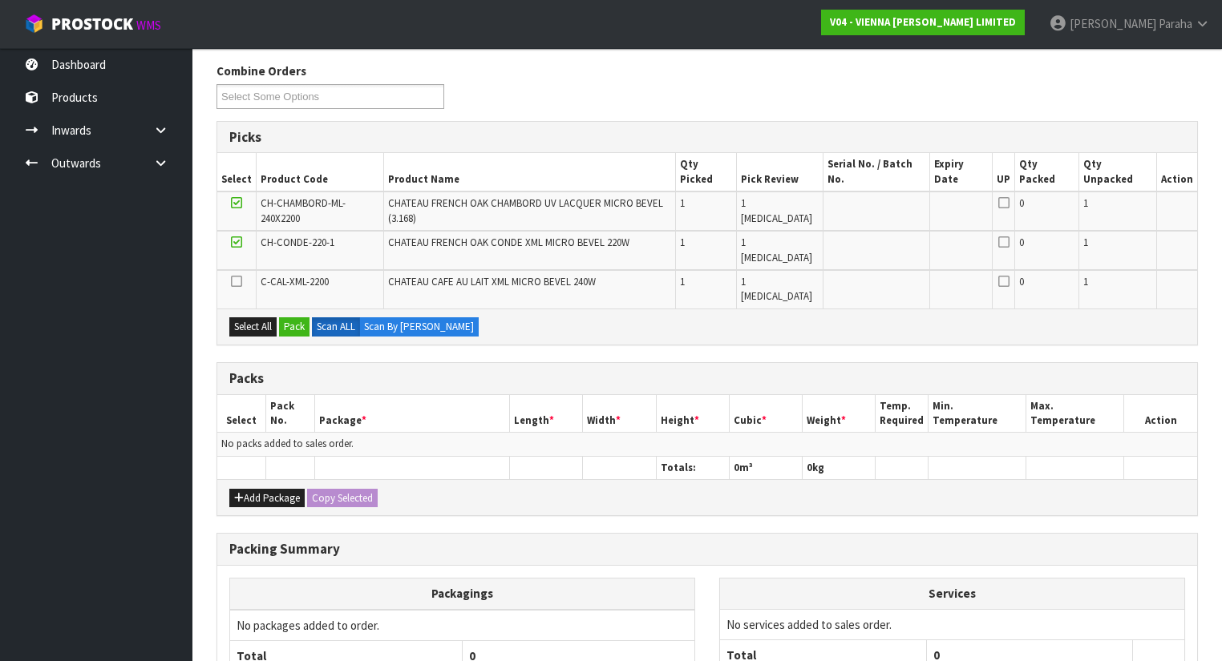
click at [0, 0] on input "checkbox" at bounding box center [0, 0] width 0 height 0
click at [292, 317] on button "Pack" at bounding box center [294, 326] width 30 height 19
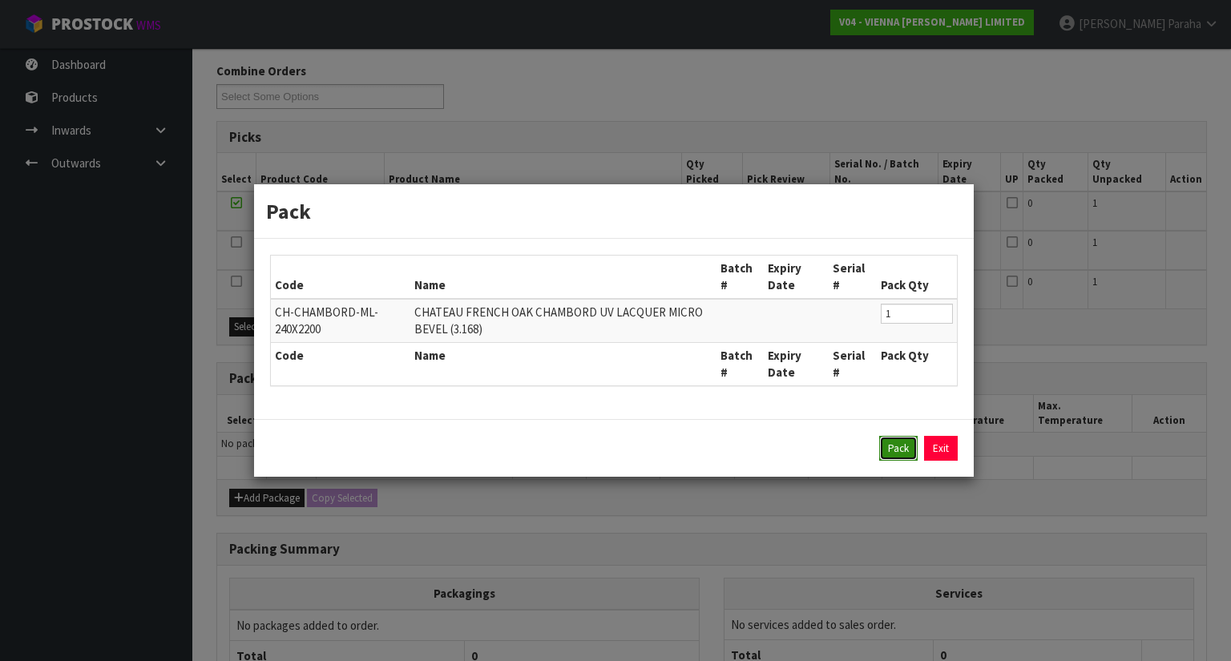
click at [889, 452] on button "Pack" at bounding box center [898, 449] width 38 height 26
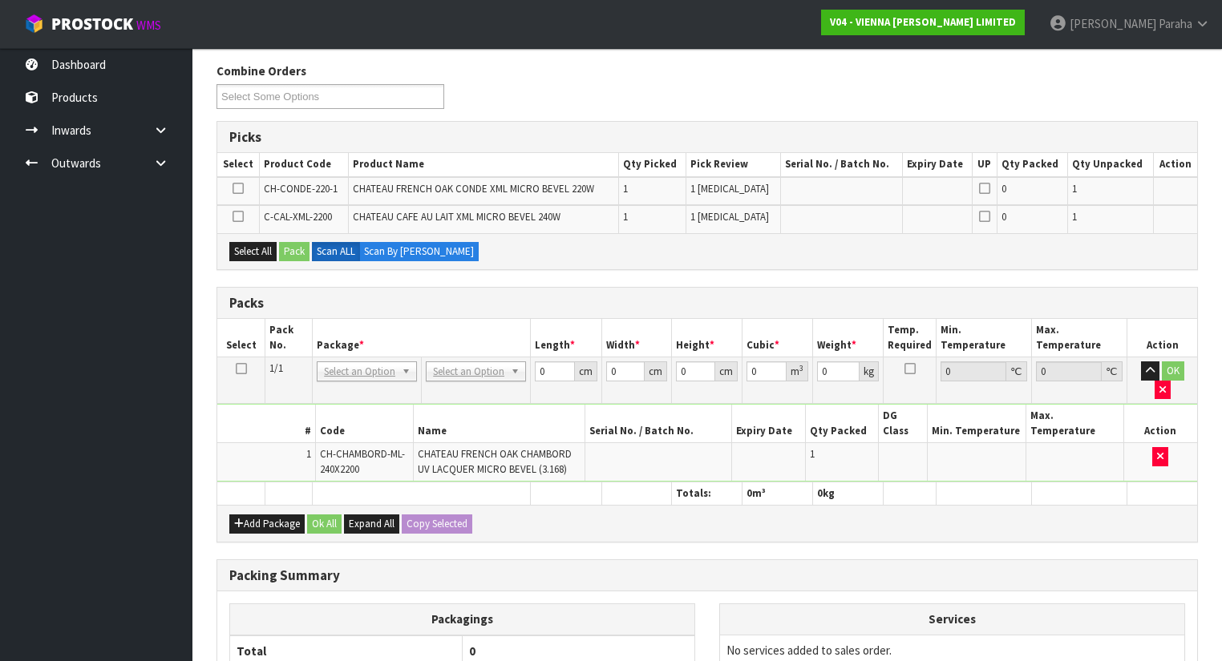
click at [240, 216] on icon at bounding box center [237, 216] width 11 height 1
click at [0, 0] on input "checkbox" at bounding box center [0, 0] width 0 height 0
click at [290, 256] on button "Pack" at bounding box center [294, 251] width 30 height 19
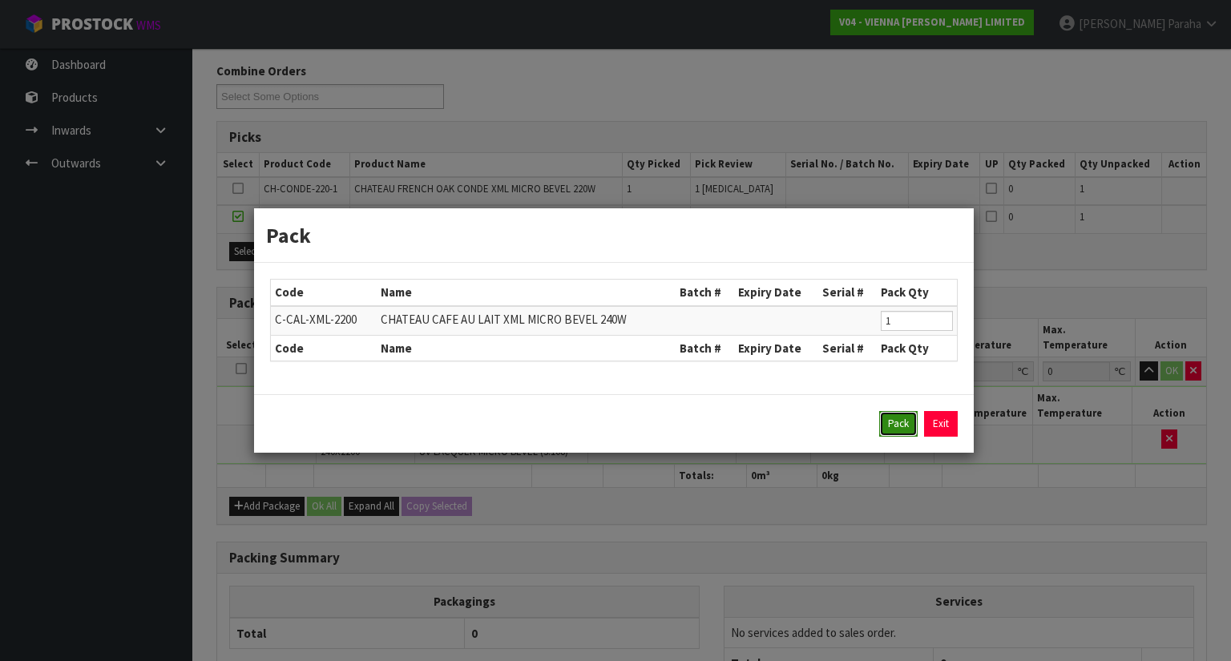
click at [895, 427] on button "Pack" at bounding box center [898, 424] width 38 height 26
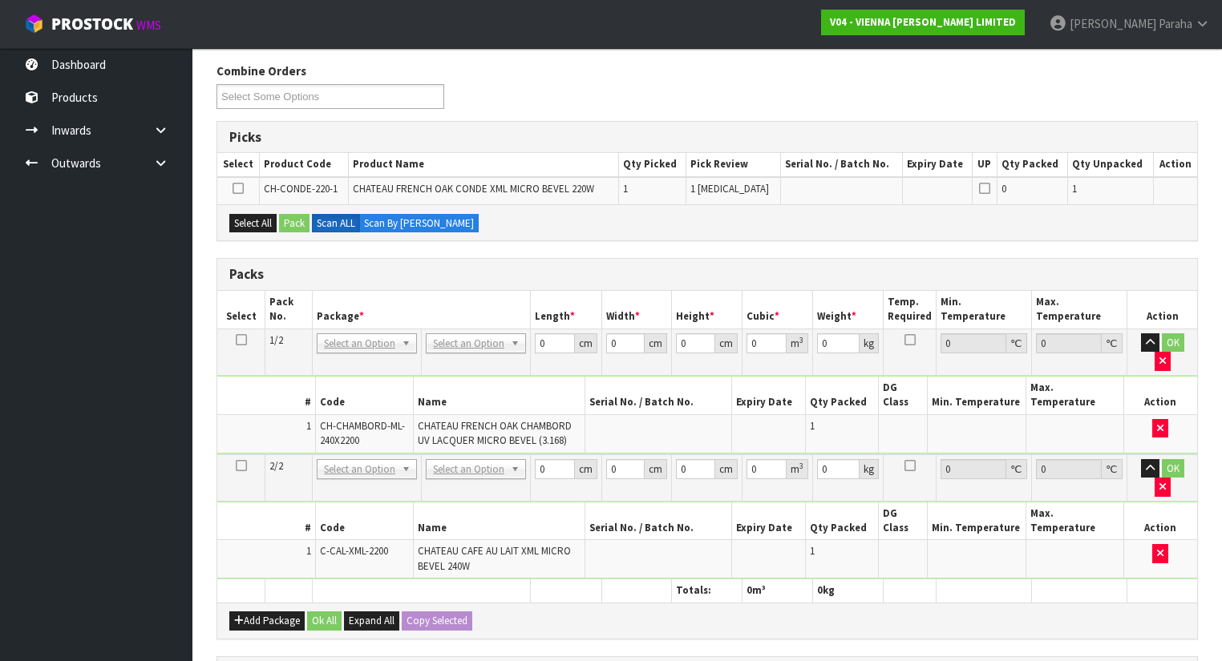
click at [240, 188] on icon at bounding box center [237, 188] width 11 height 1
click at [0, 0] on input "checkbox" at bounding box center [0, 0] width 0 height 0
click at [299, 225] on button "Pack" at bounding box center [294, 223] width 30 height 19
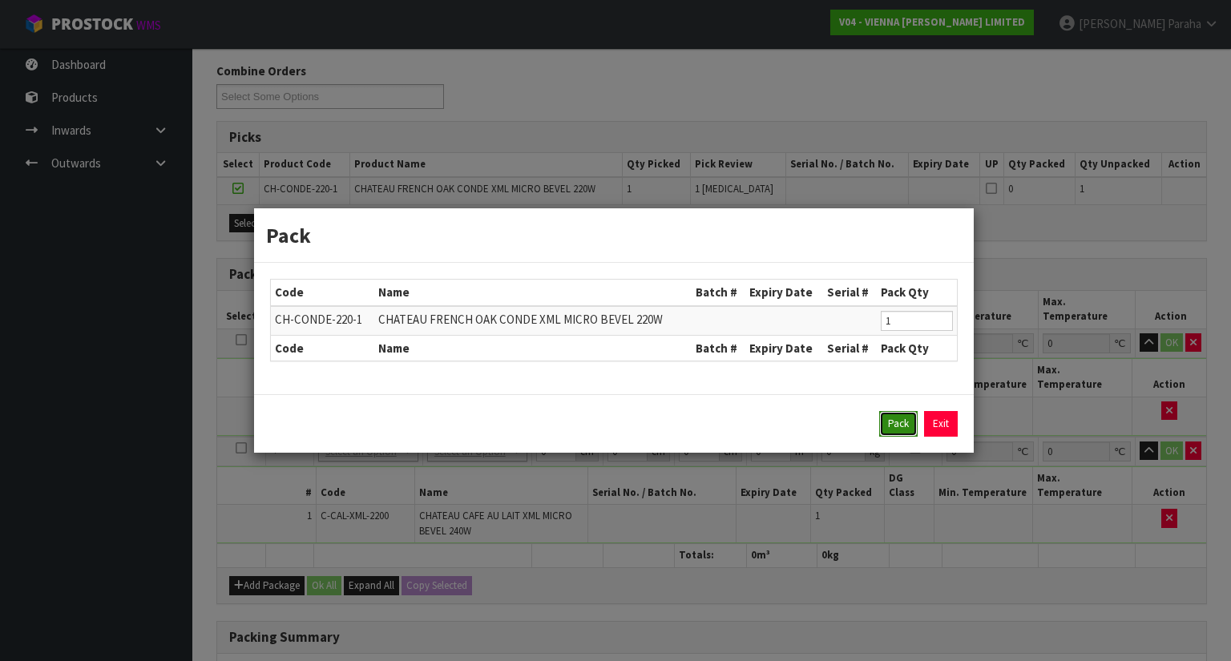
click at [894, 426] on button "Pack" at bounding box center [898, 424] width 38 height 26
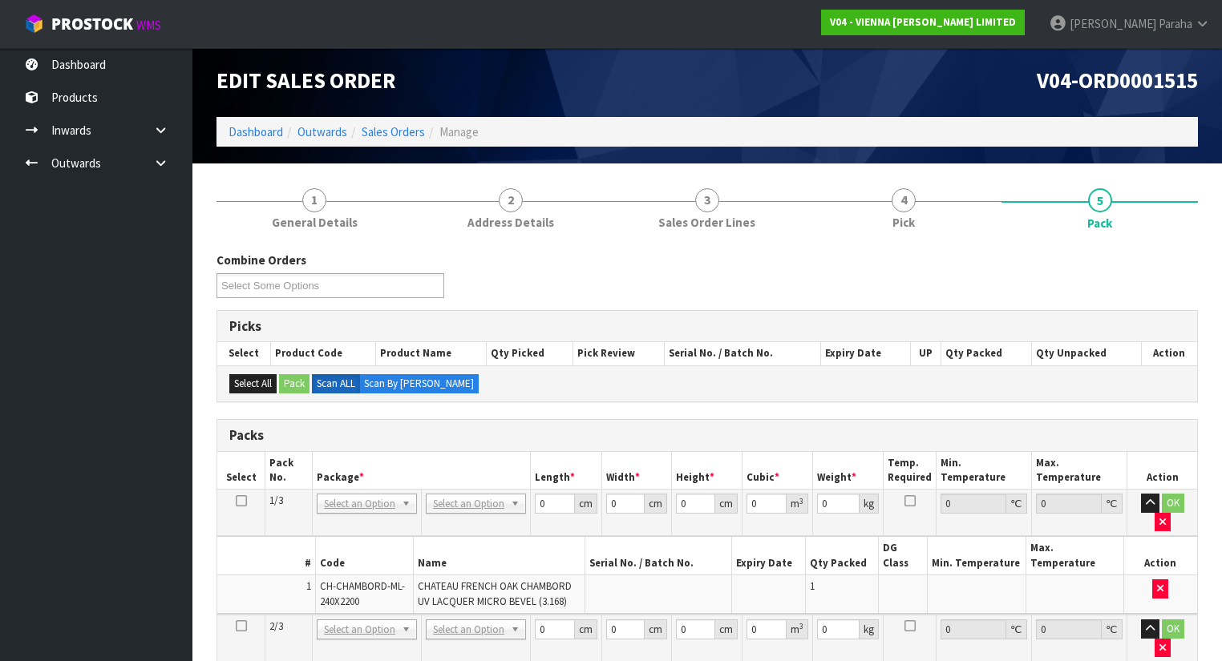
scroll to position [0, 0]
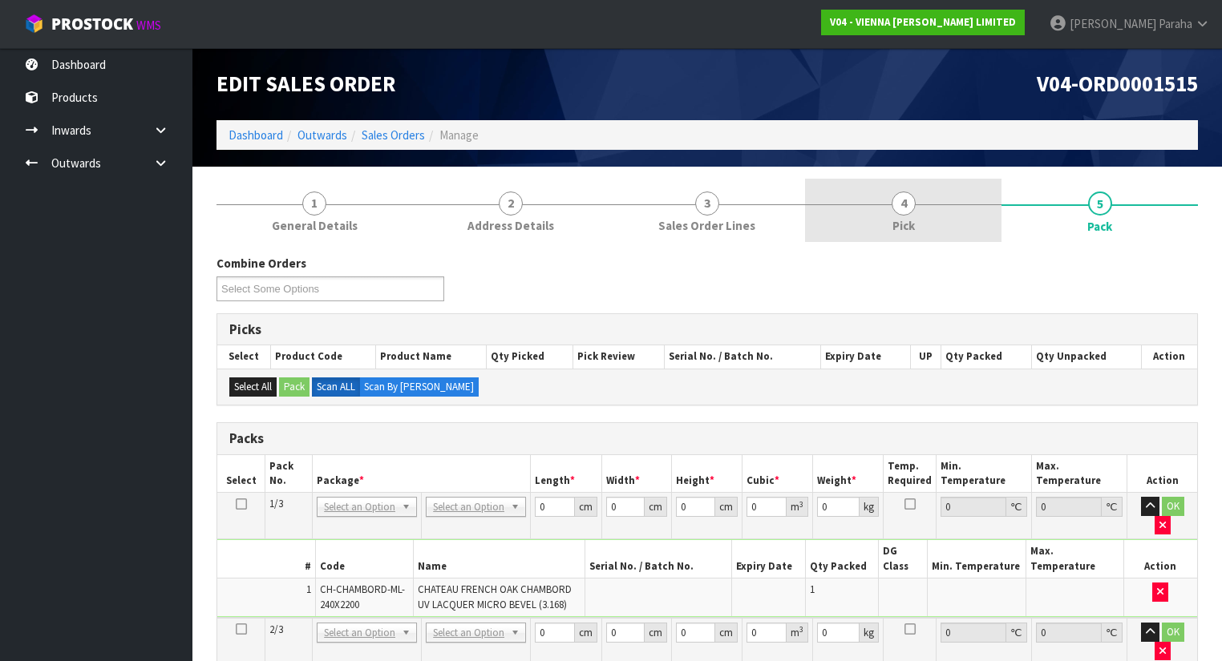
click at [918, 213] on link "4 Pick" at bounding box center [903, 210] width 196 height 63
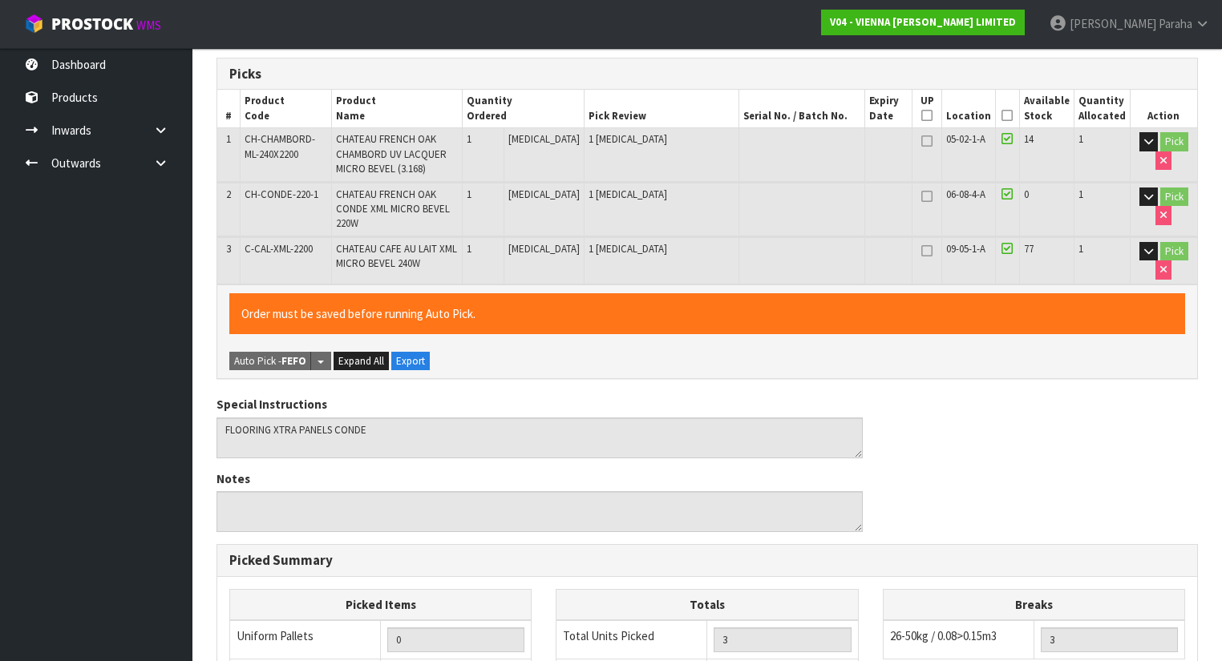
scroll to position [257, 0]
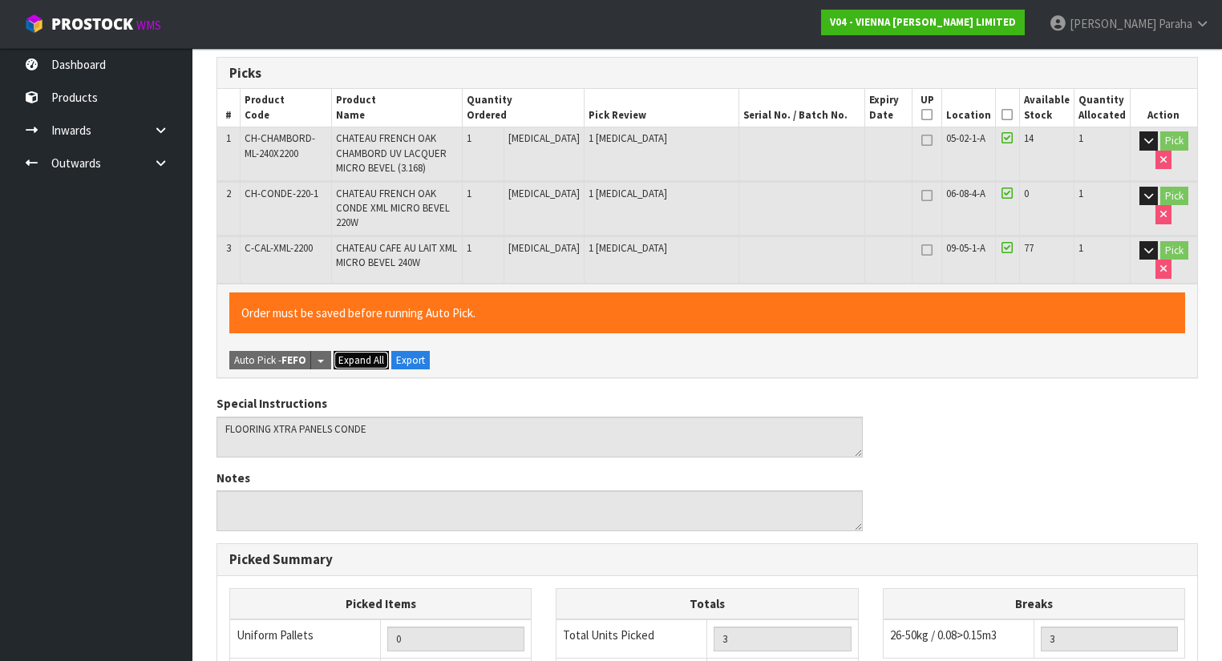
click at [377, 354] on span "Expand All" at bounding box center [361, 361] width 46 height 14
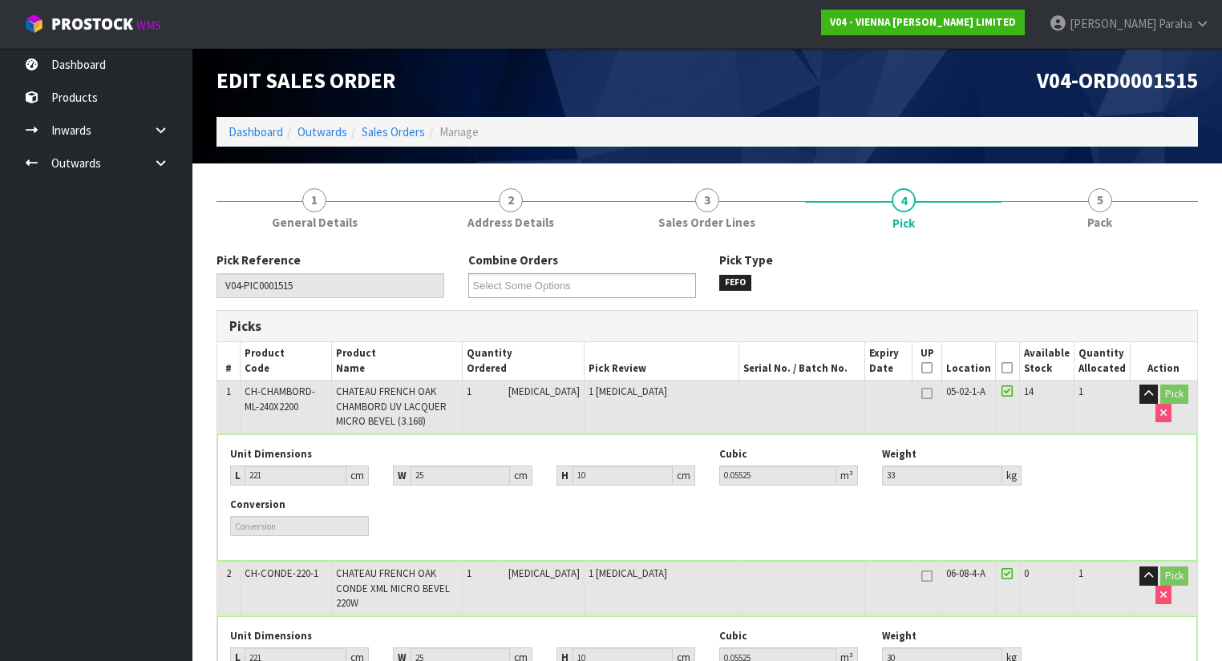
scroll to position [0, 0]
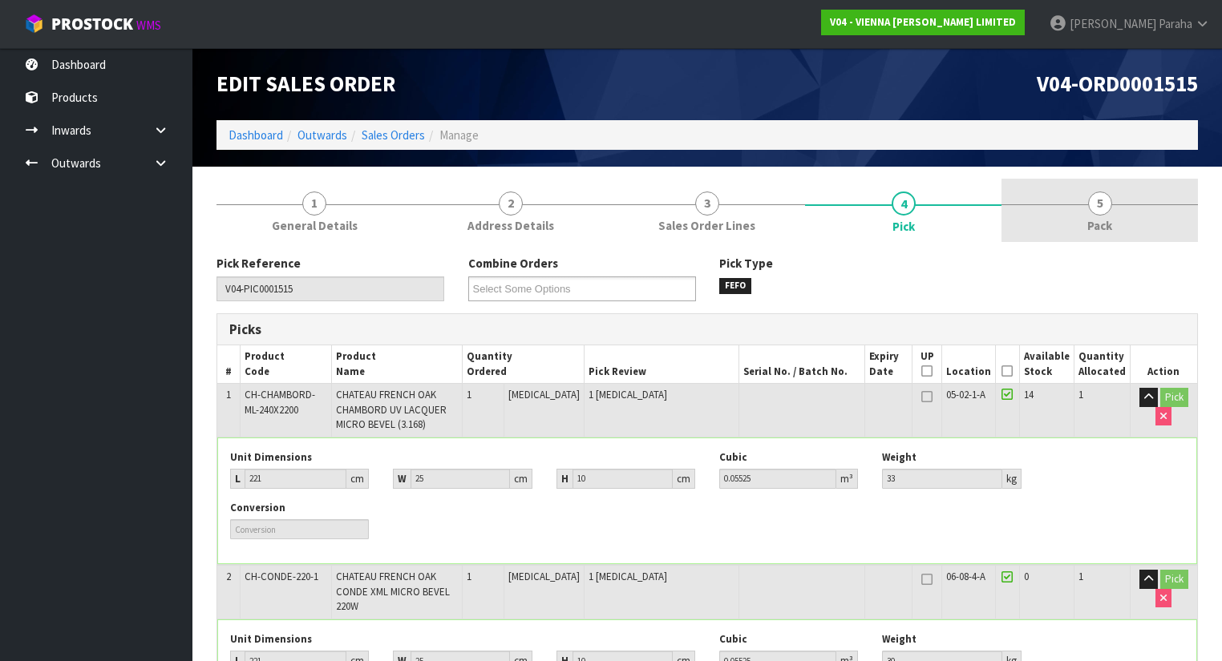
click at [1097, 212] on span "5" at bounding box center [1100, 204] width 24 height 24
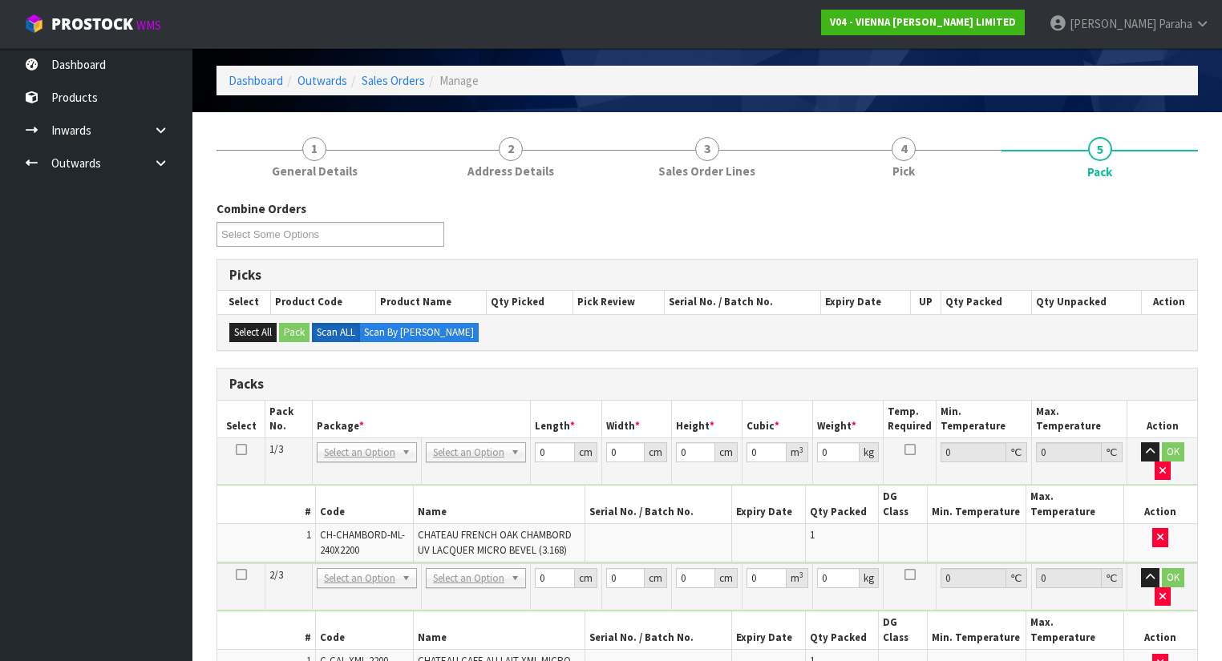
scroll to position [128, 0]
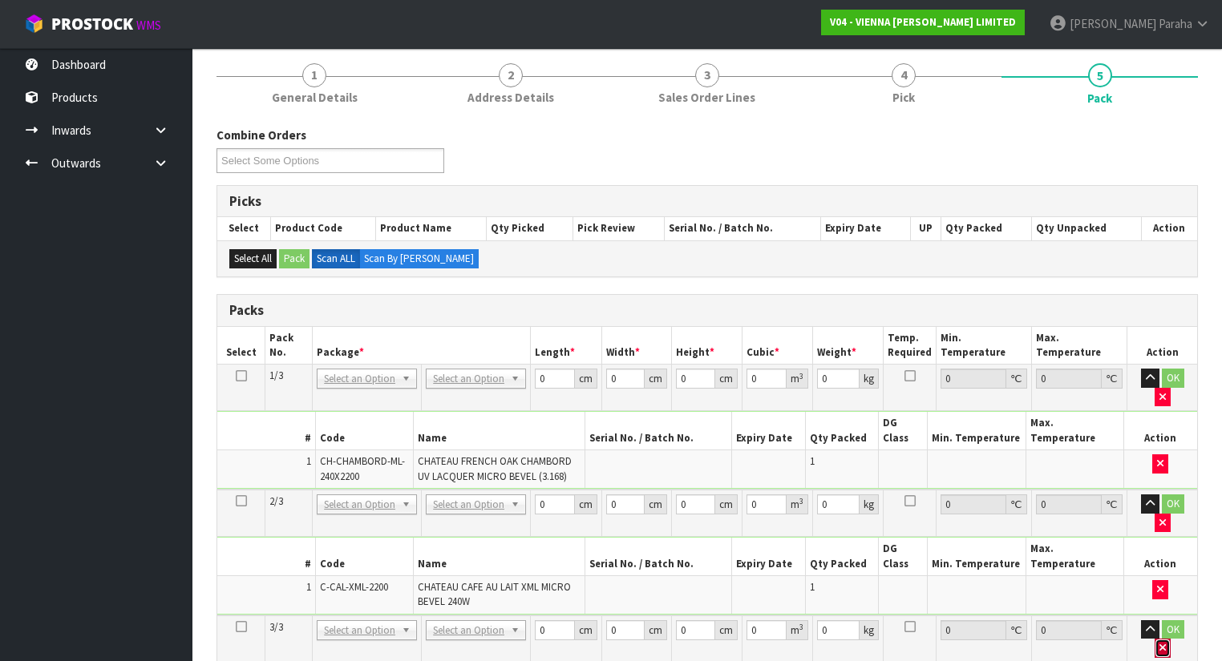
click at [1166, 643] on icon "button" at bounding box center [1162, 648] width 6 height 10
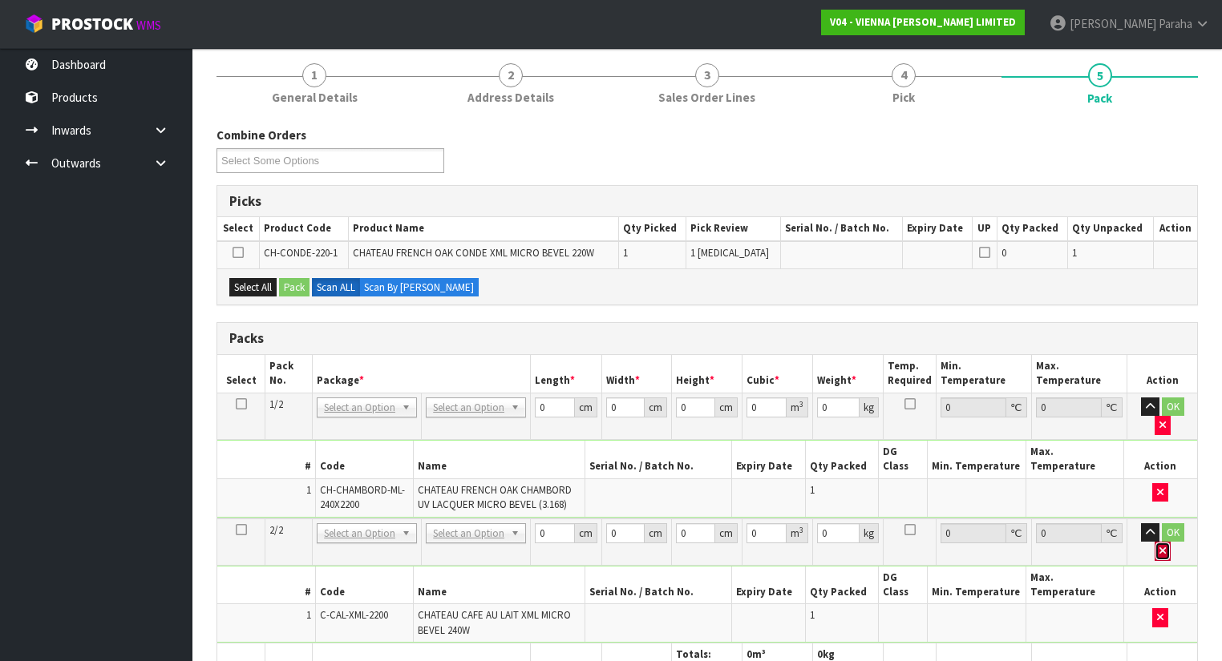
click at [1166, 546] on icon "button" at bounding box center [1162, 551] width 6 height 10
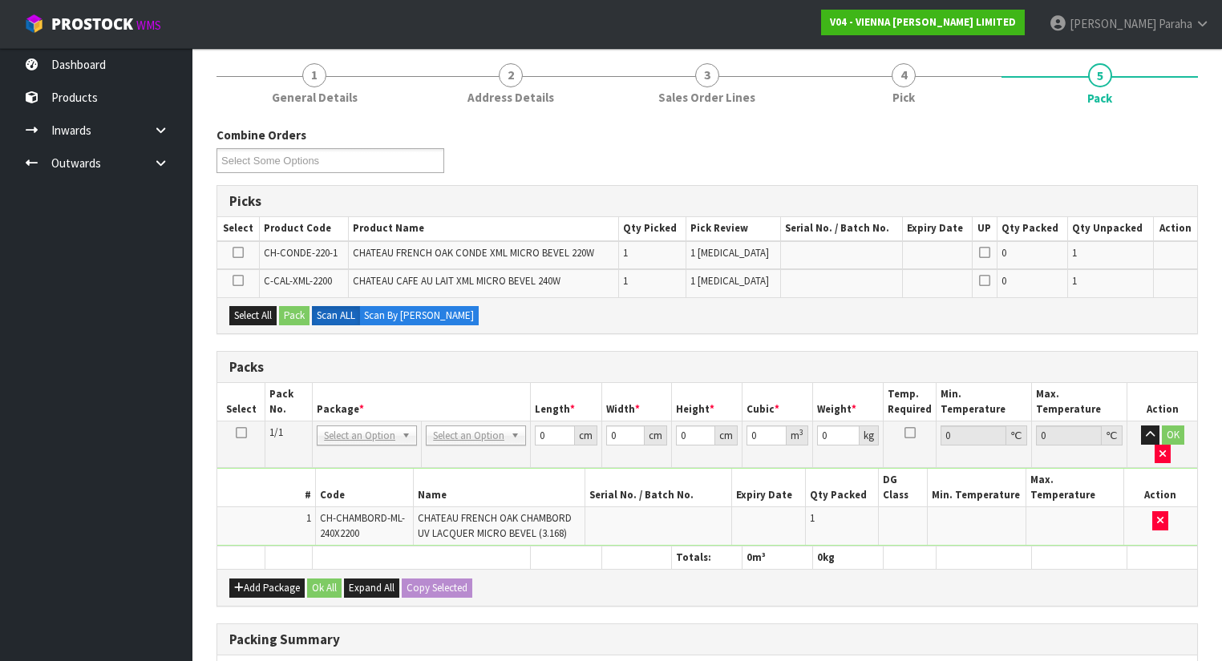
click at [240, 253] on icon at bounding box center [237, 253] width 11 height 1
click at [0, 0] on input "checkbox" at bounding box center [0, 0] width 0 height 0
click at [273, 579] on button "Add Package" at bounding box center [266, 588] width 75 height 19
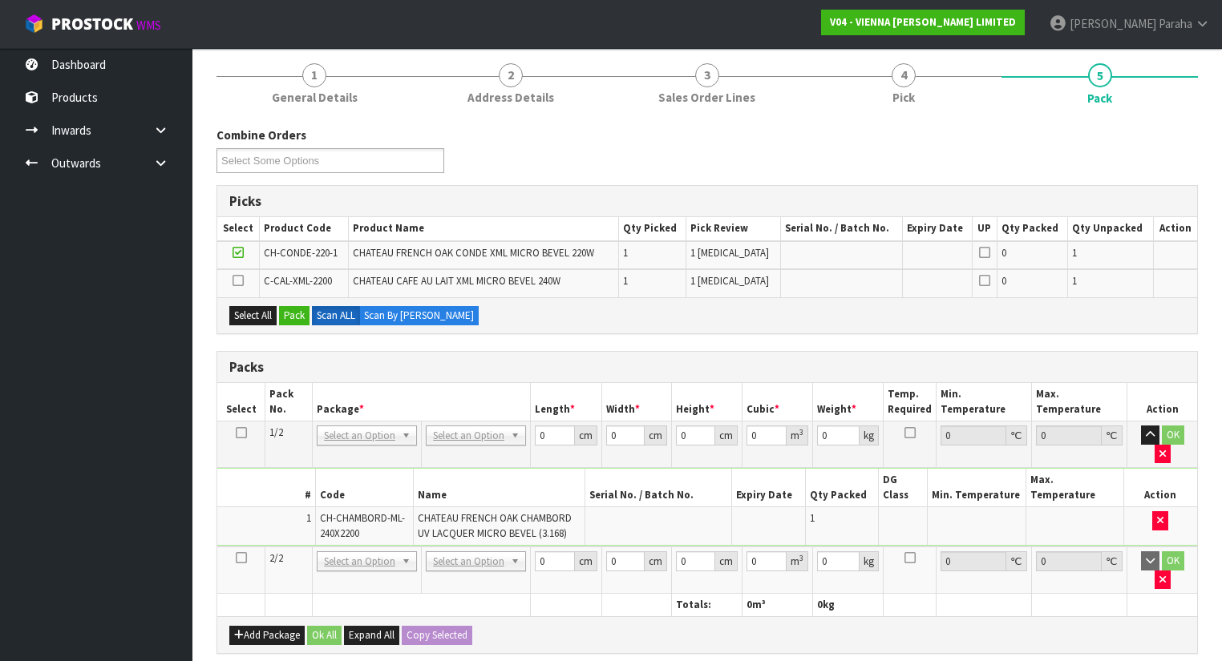
click at [244, 558] on icon at bounding box center [241, 558] width 11 height 1
click at [290, 317] on button "Pack" at bounding box center [294, 315] width 30 height 19
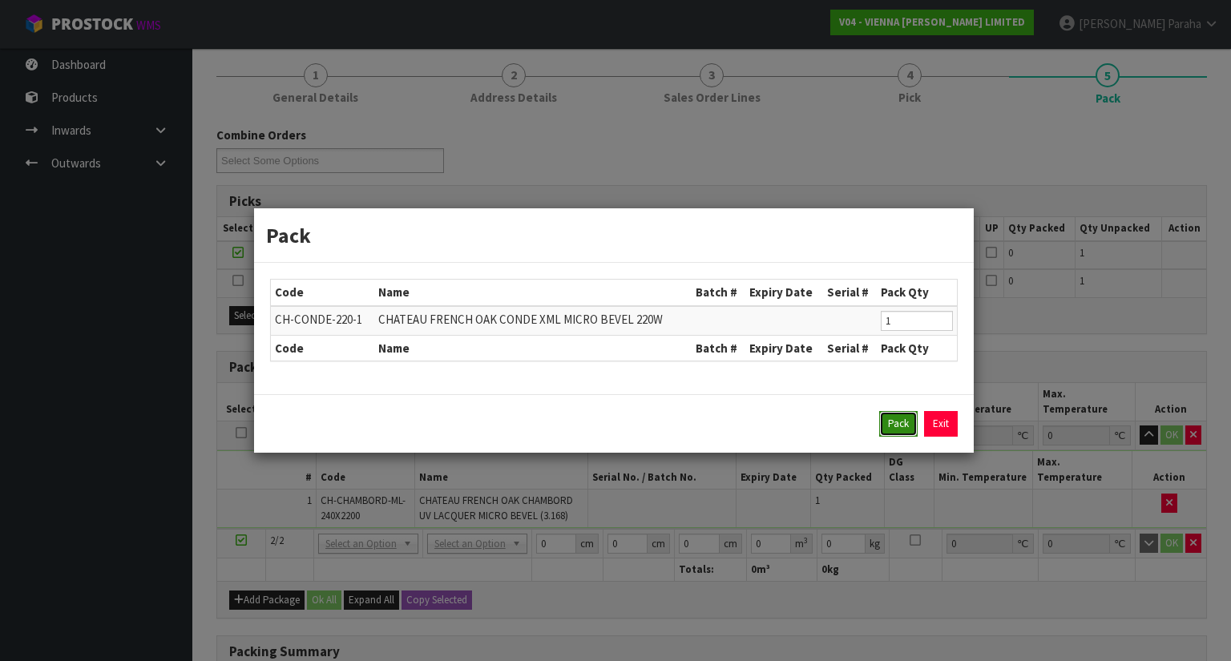
click at [907, 422] on button "Pack" at bounding box center [898, 424] width 38 height 26
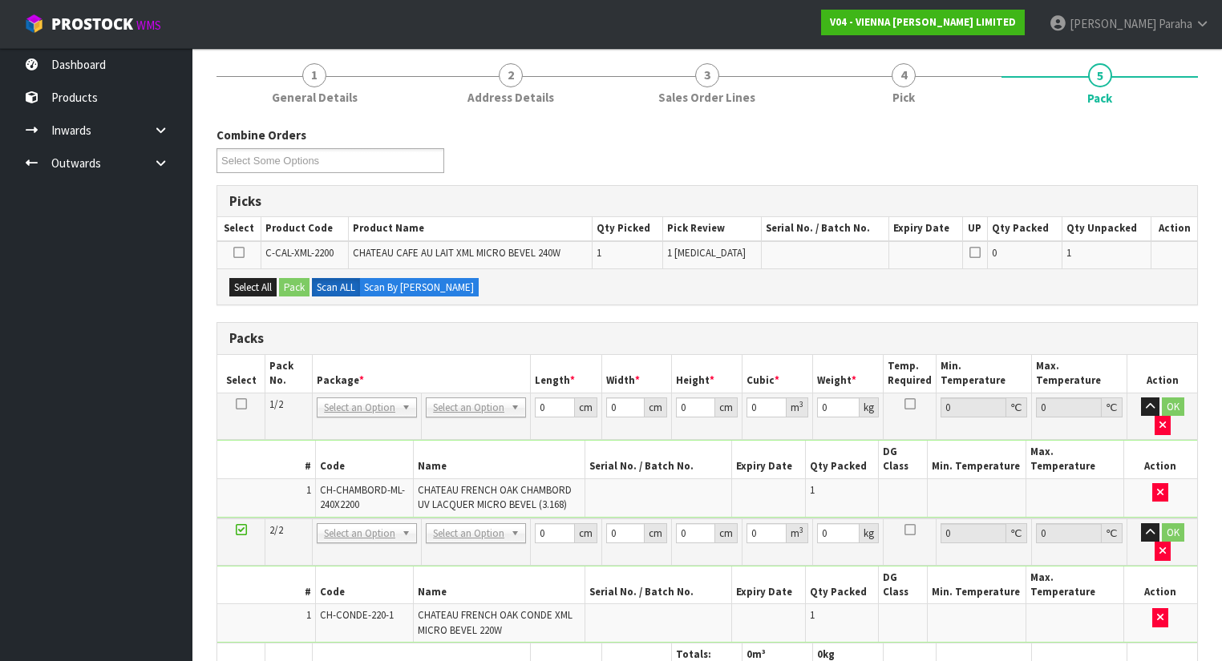
drag, startPoint x: 266, startPoint y: 613, endPoint x: 257, endPoint y: 604, distance: 13.0
click at [240, 656] on icon at bounding box center [241, 656] width 11 height 1
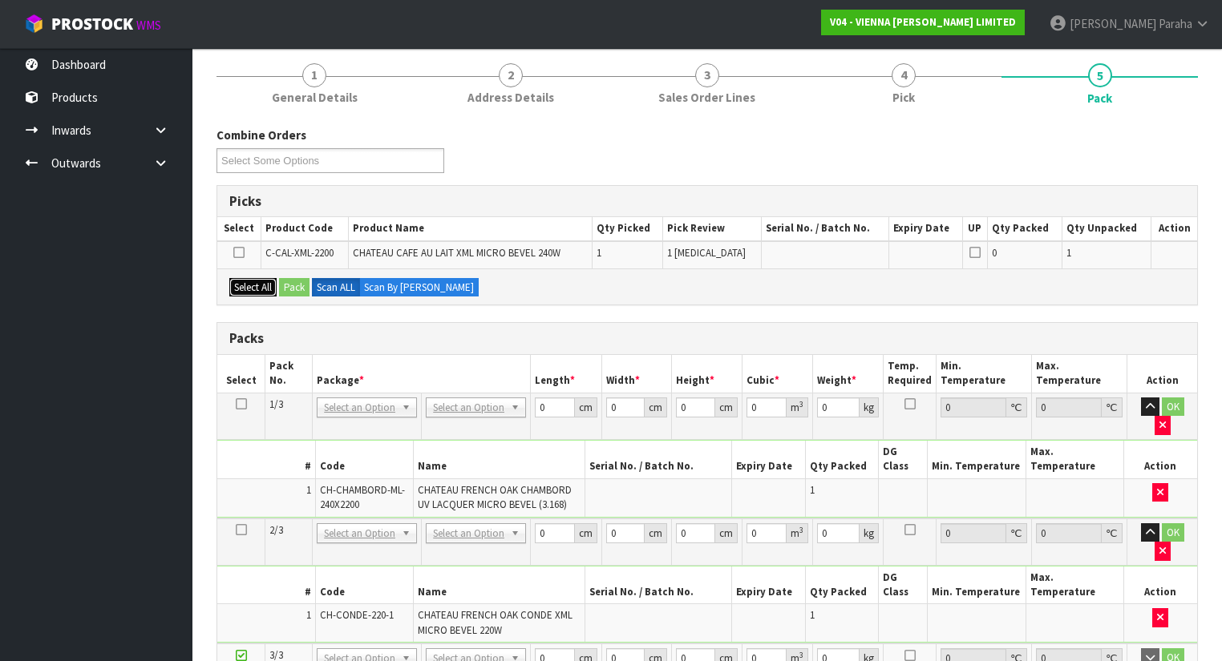
click at [266, 285] on button "Select All" at bounding box center [252, 287] width 47 height 19
click at [286, 285] on button "Pack" at bounding box center [294, 287] width 30 height 19
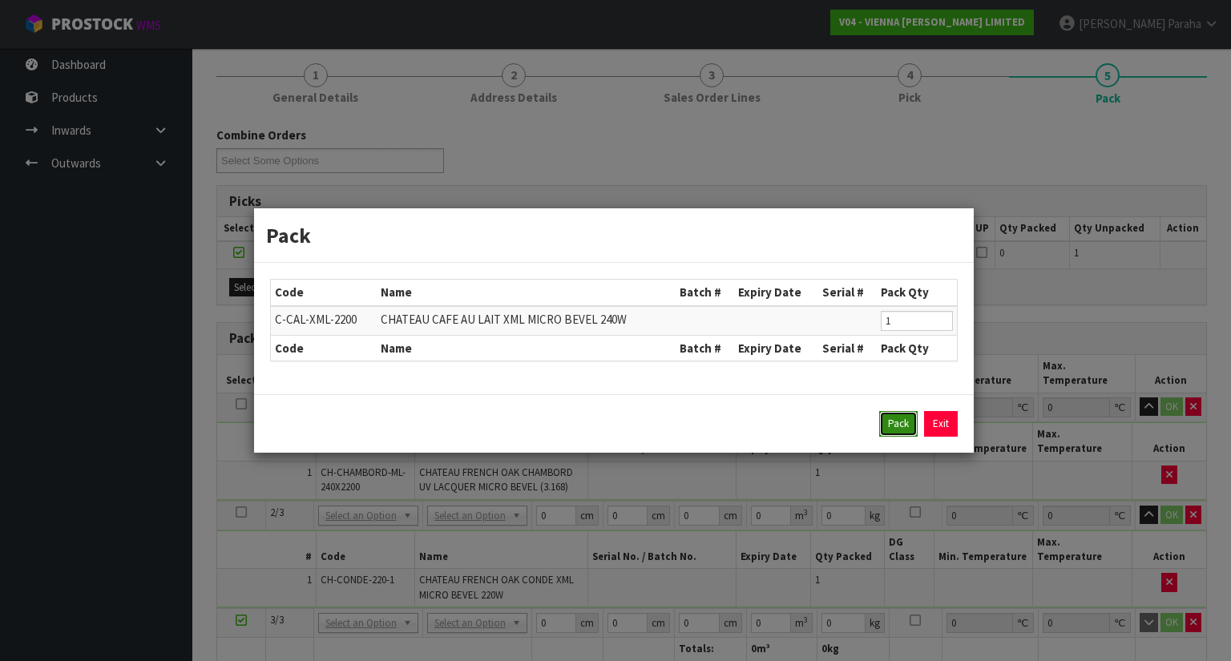
click at [882, 420] on button "Pack" at bounding box center [898, 424] width 38 height 26
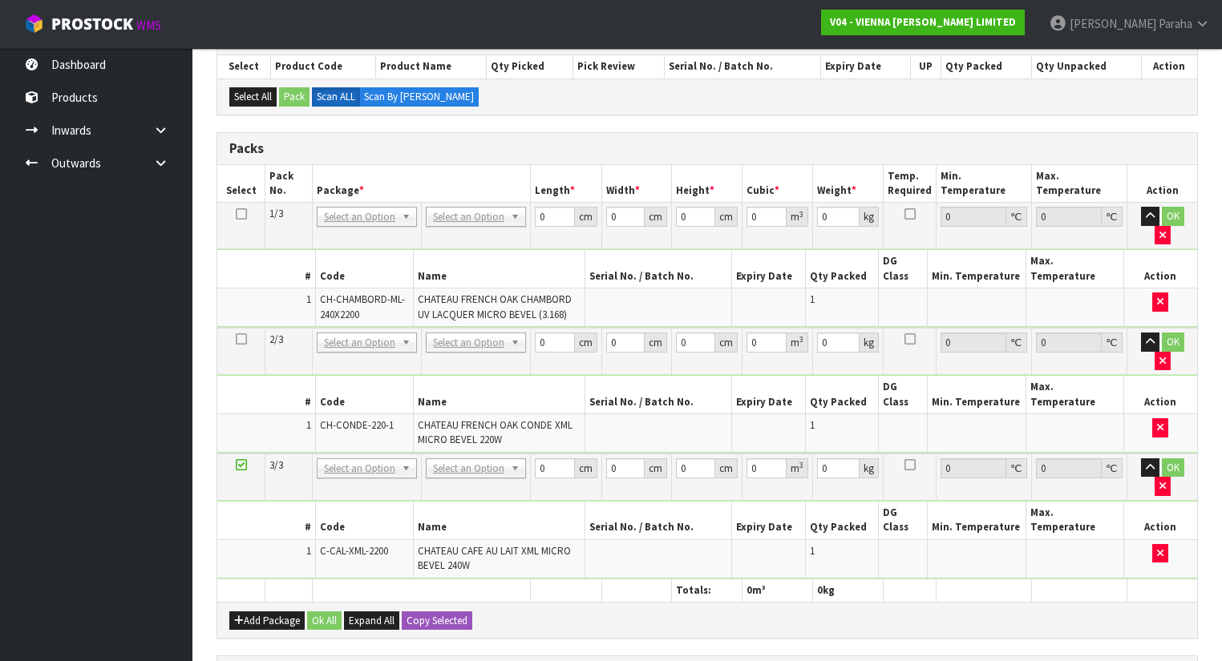
scroll to position [321, 0]
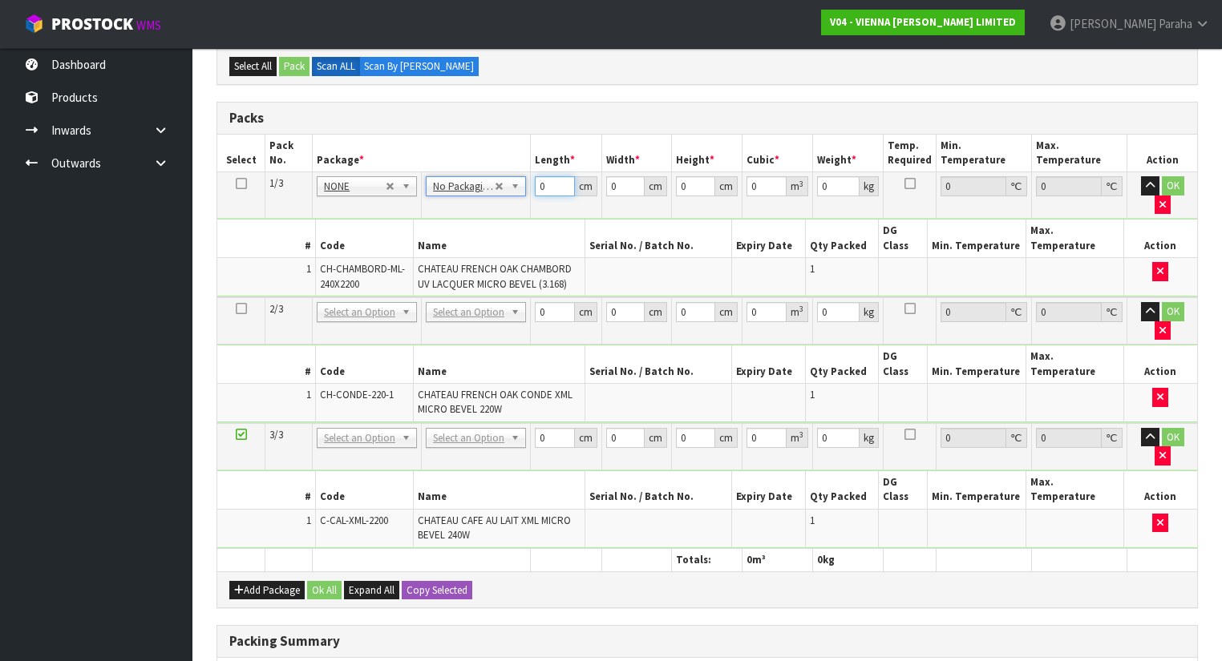
click at [544, 183] on input "0" at bounding box center [554, 186] width 39 height 20
type input "221"
type input "26"
type input "1"
type input "0.005746"
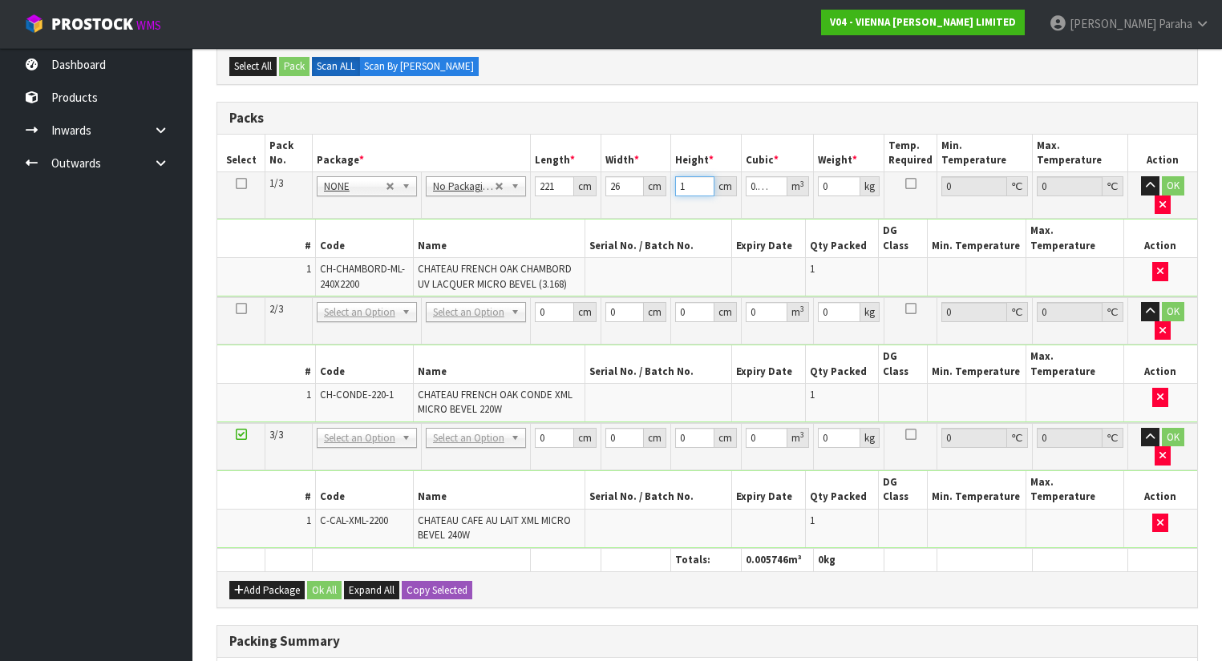
type input "10"
type input "0.05746"
type input "10"
type input "33"
click at [1141, 176] on button "button" at bounding box center [1150, 185] width 18 height 19
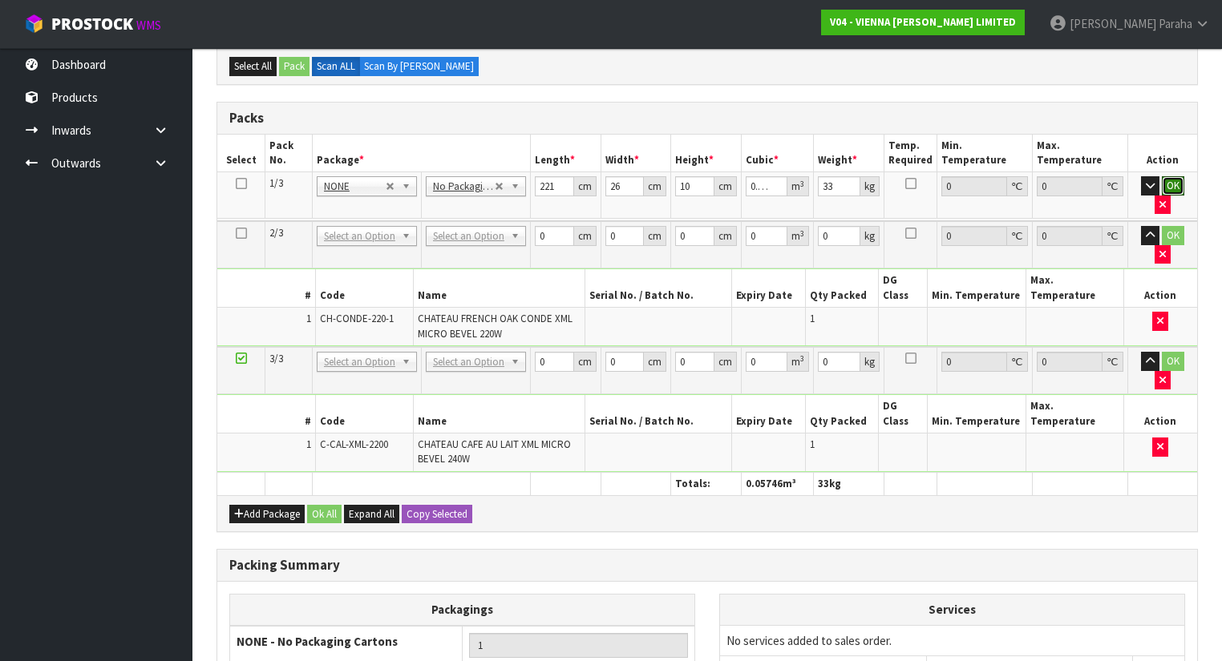
click button "OK" at bounding box center [1173, 185] width 22 height 19
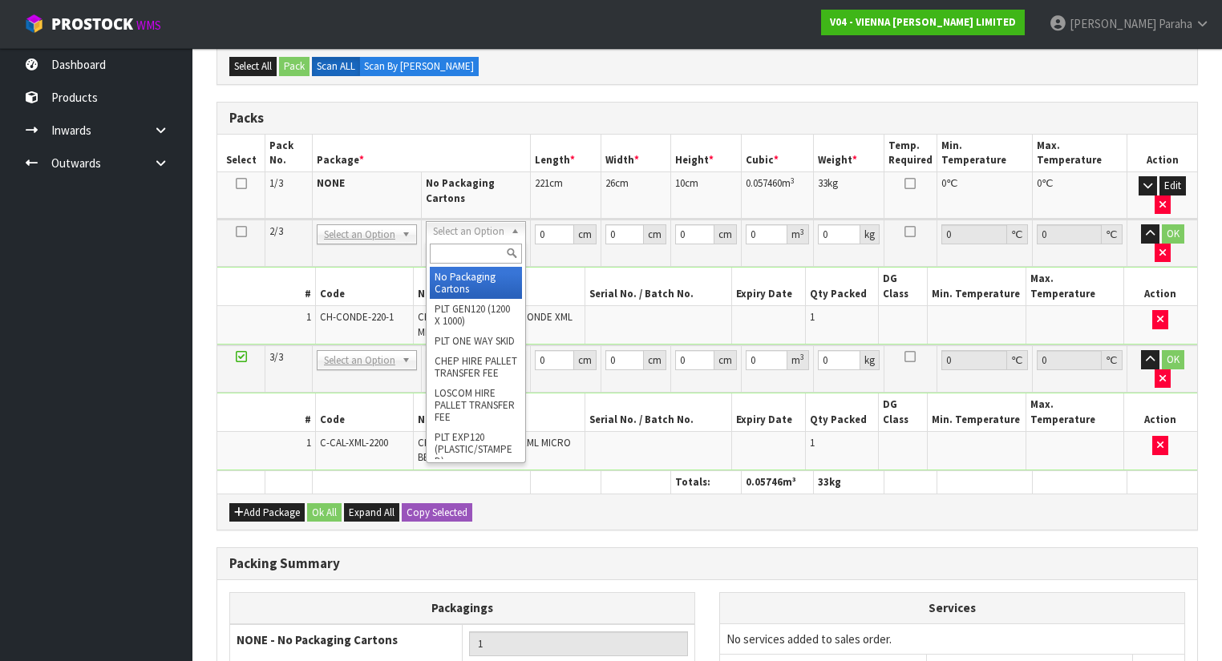
type input "2"
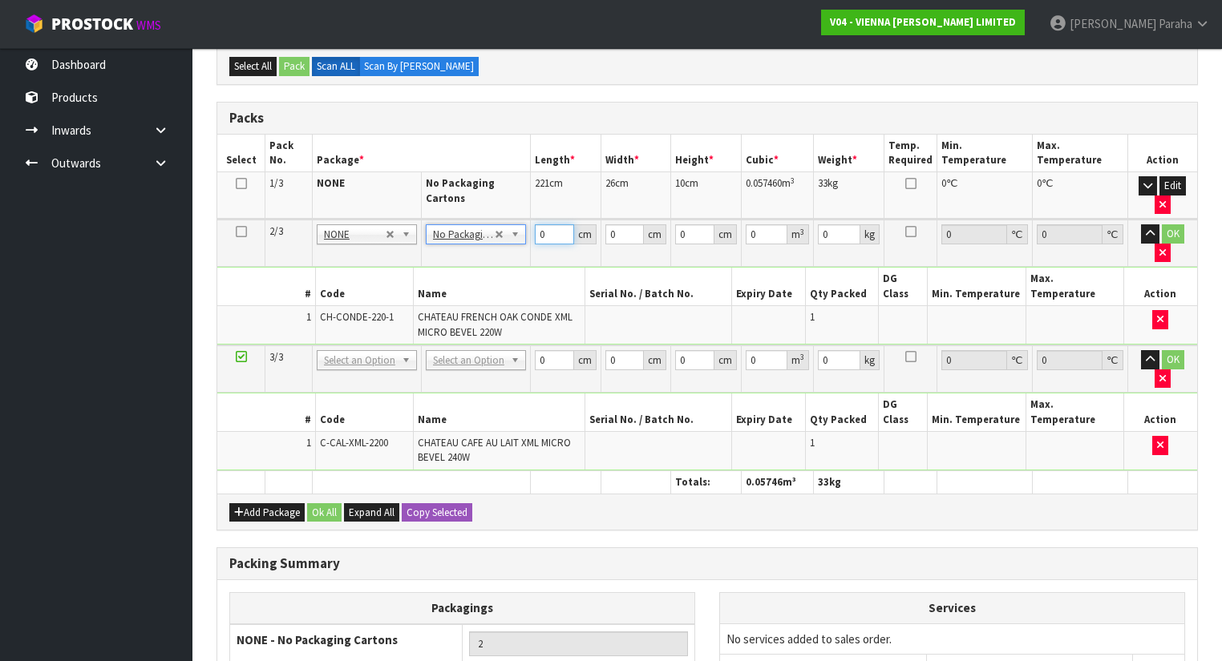
click at [555, 232] on input "0" at bounding box center [554, 234] width 39 height 20
type input "221"
type input "26"
type input "1"
type input "0.005746"
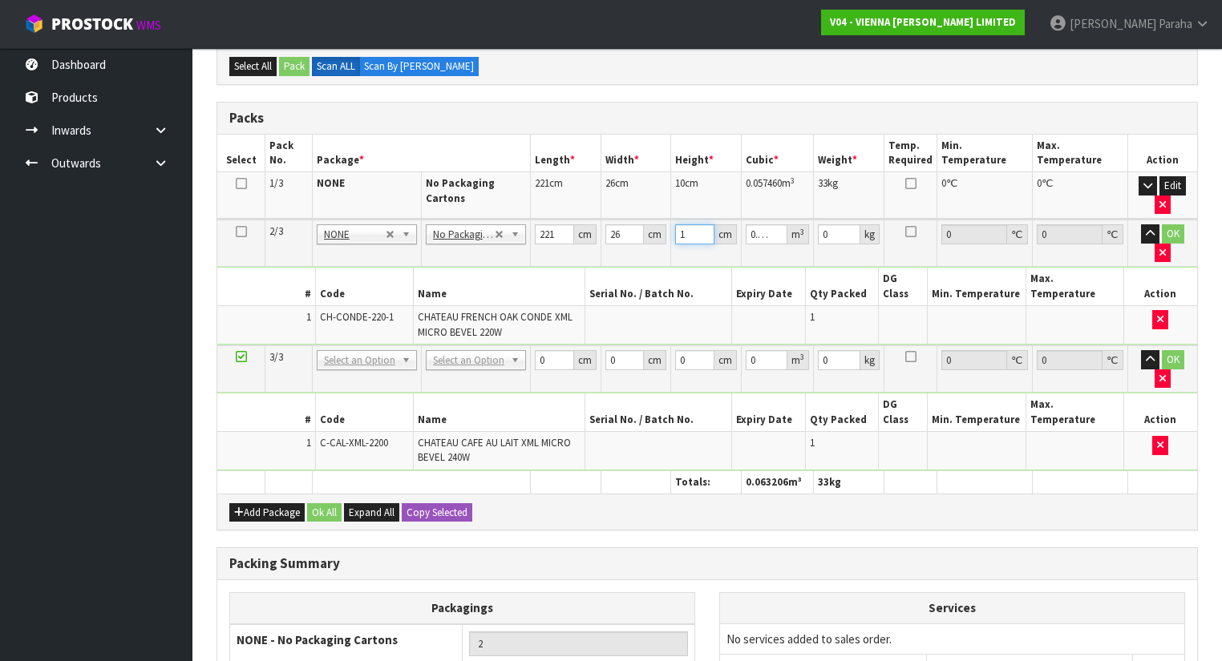
type input "10"
type input "0.05746"
type input "10"
type input "30"
click at [1141, 224] on button "button" at bounding box center [1150, 233] width 18 height 19
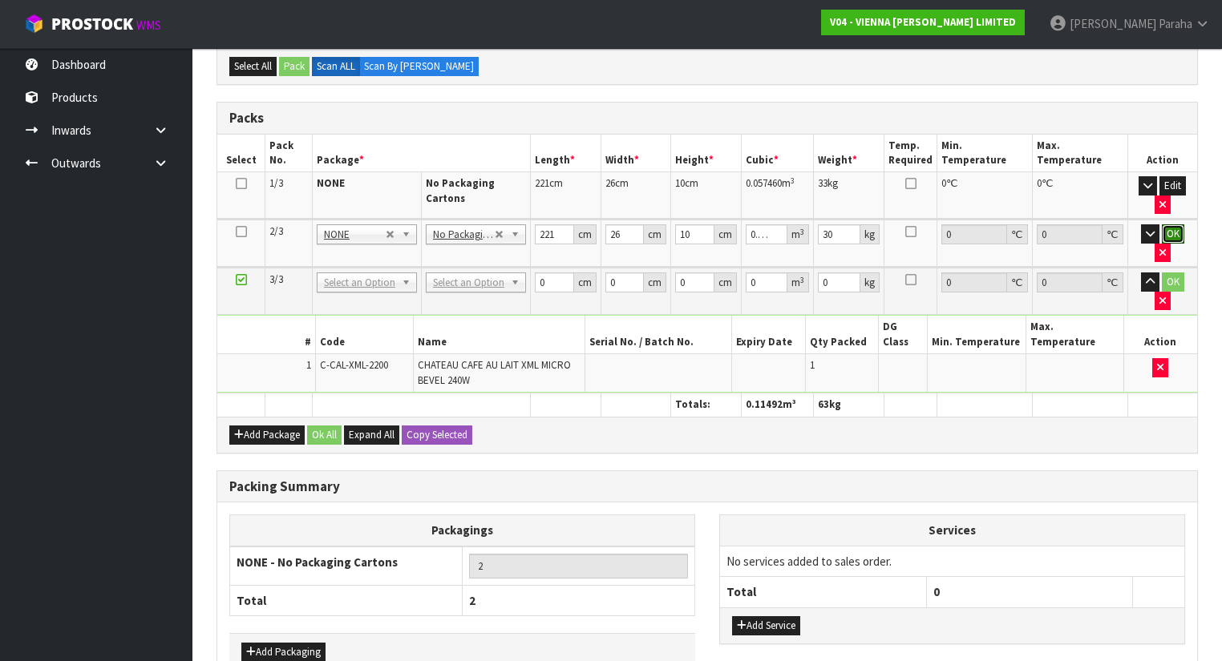
click button "OK" at bounding box center [1173, 233] width 22 height 19
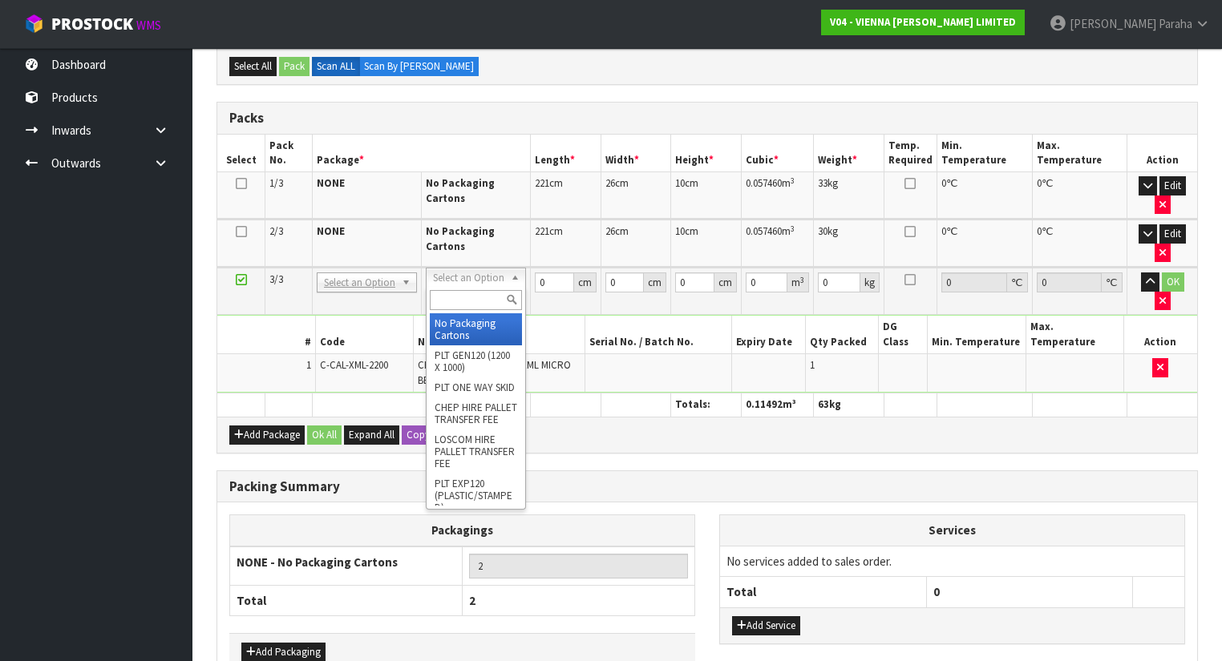
type input "3"
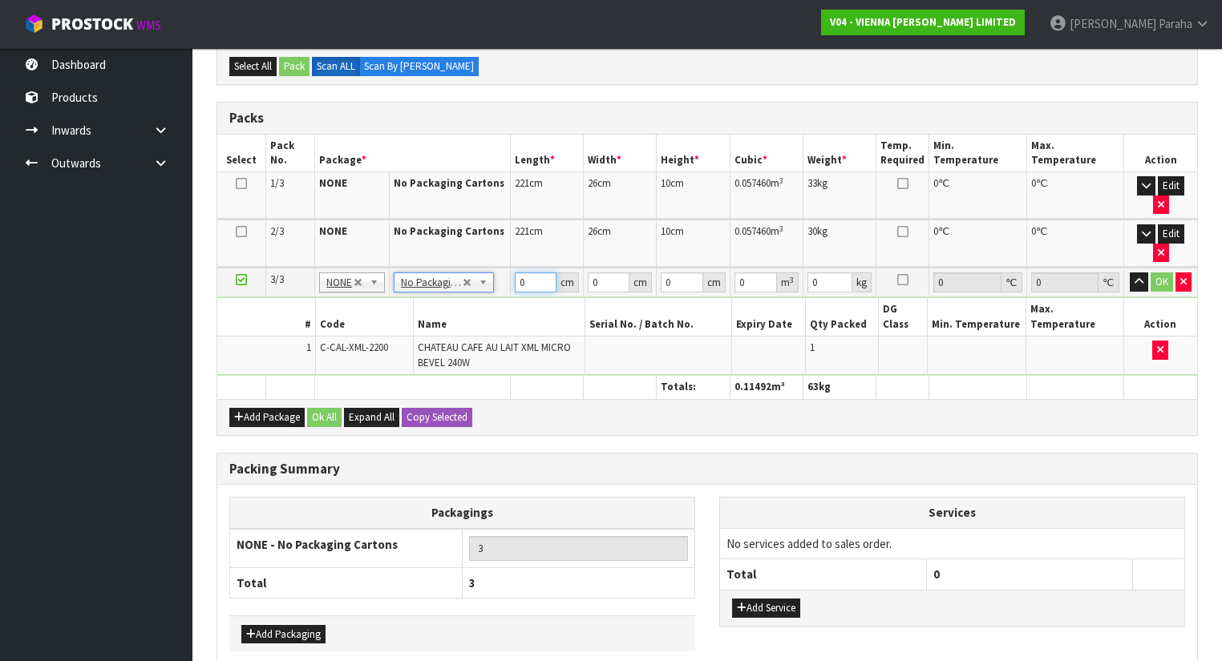
click at [533, 273] on input "0" at bounding box center [536, 283] width 42 height 20
type input "221"
type input "26"
type input "1"
type input "0.005746"
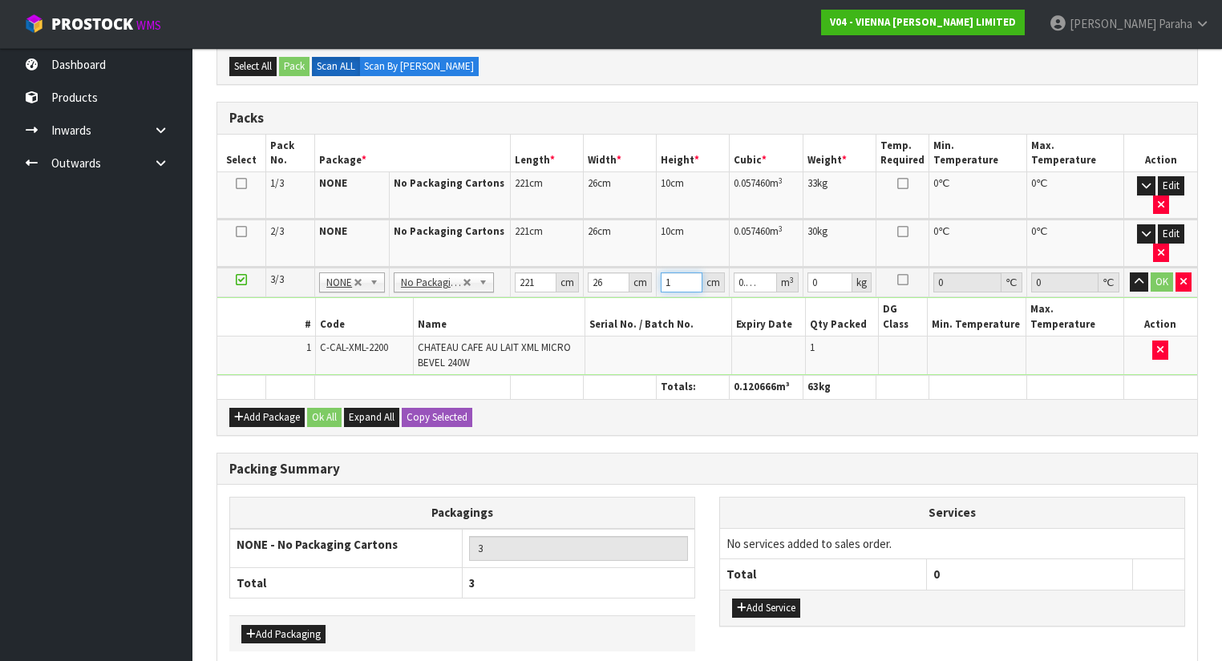
type input "10"
type input "0.05746"
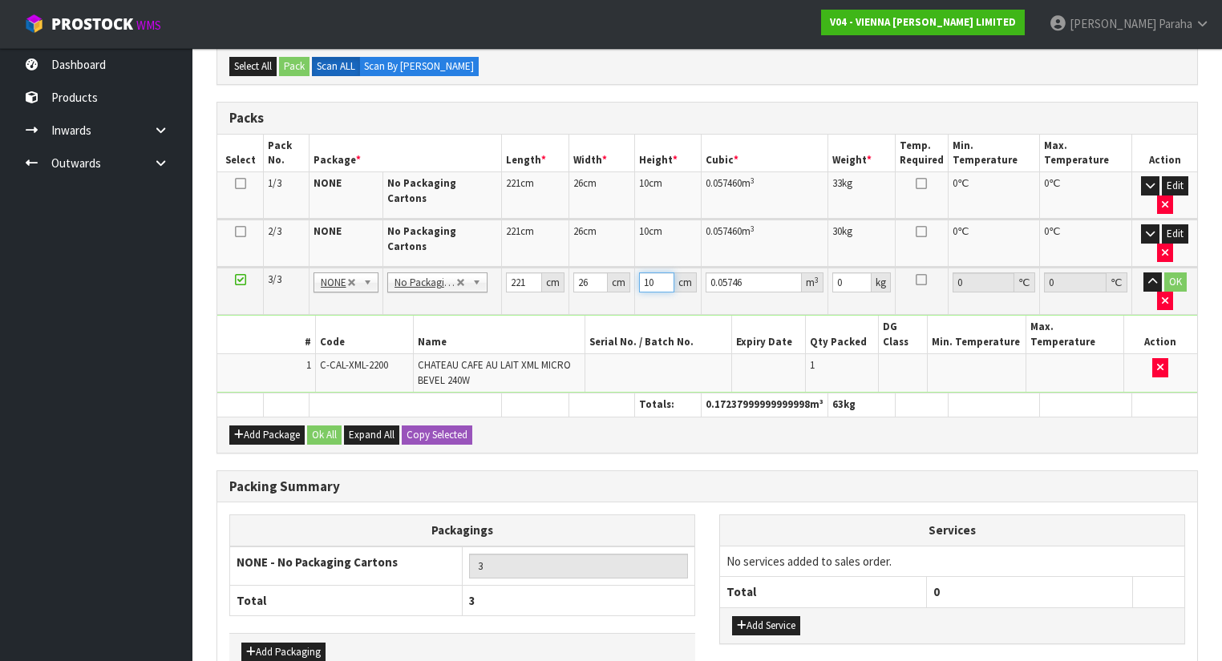
type input "10"
type input "29"
click at [1143, 273] on button "button" at bounding box center [1152, 282] width 18 height 19
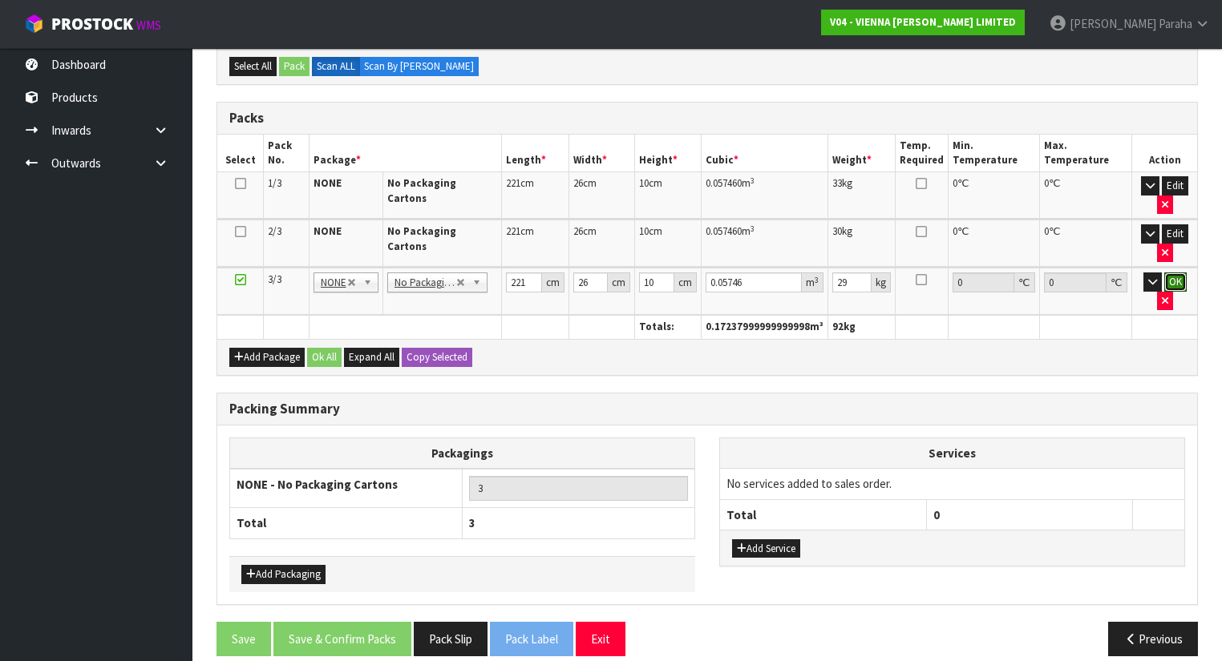
click button "OK" at bounding box center [1175, 282] width 22 height 19
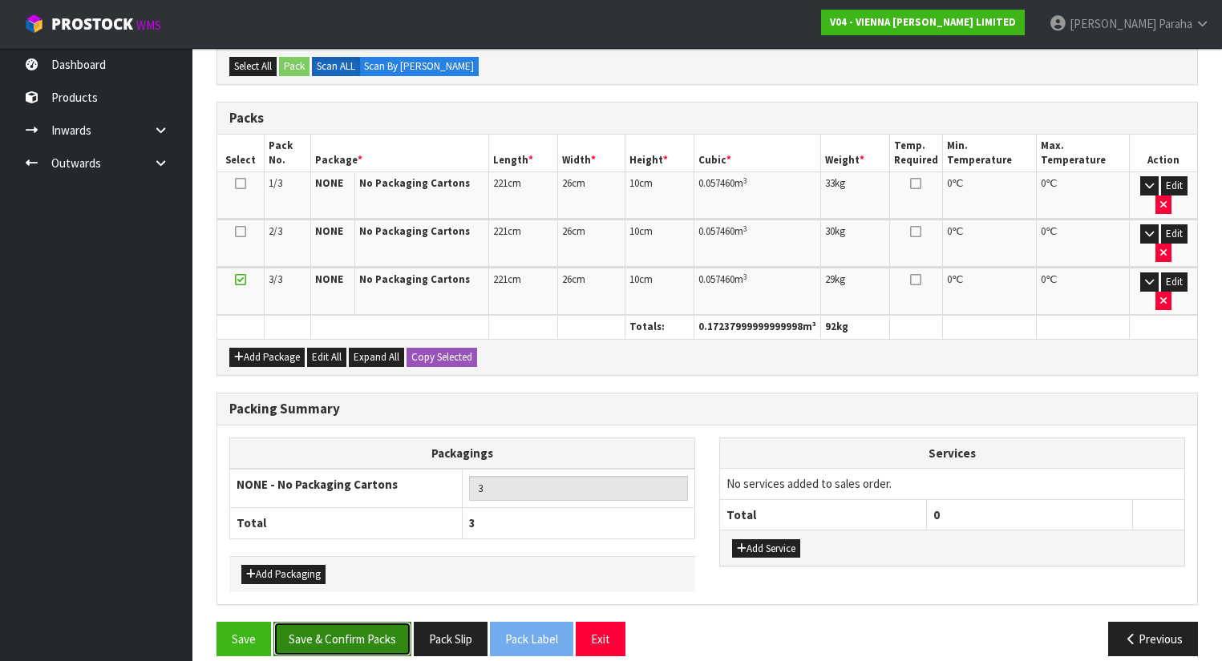
click at [366, 633] on button "Save & Confirm Packs" at bounding box center [342, 639] width 138 height 34
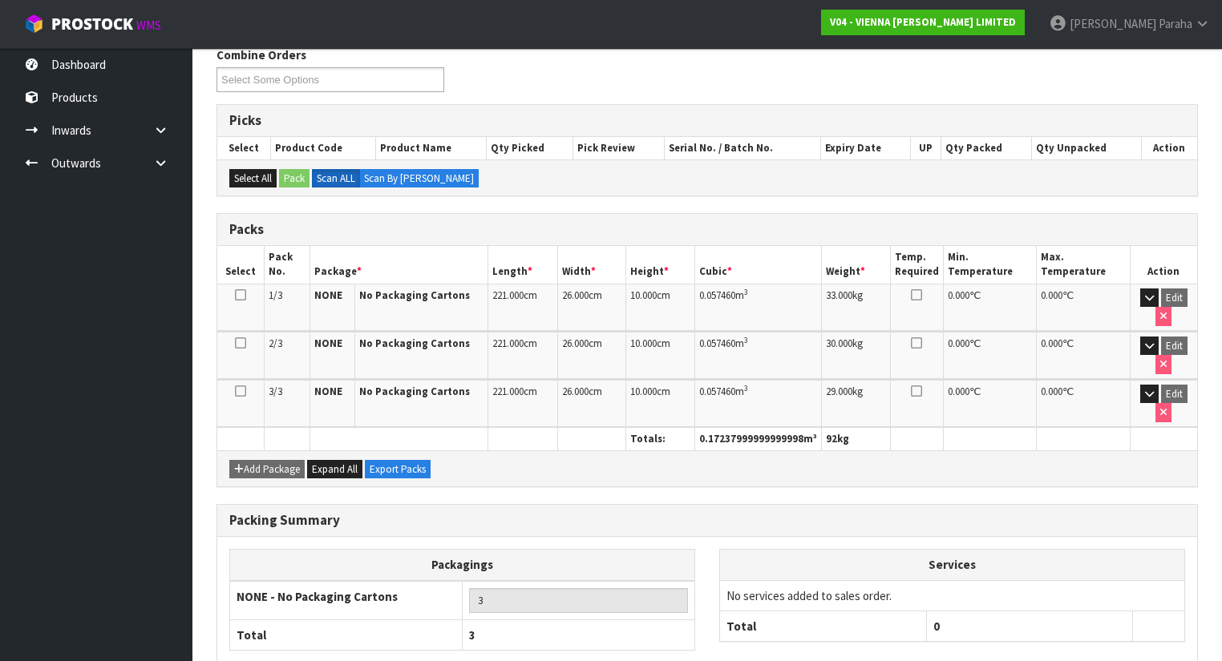
scroll to position [353, 0]
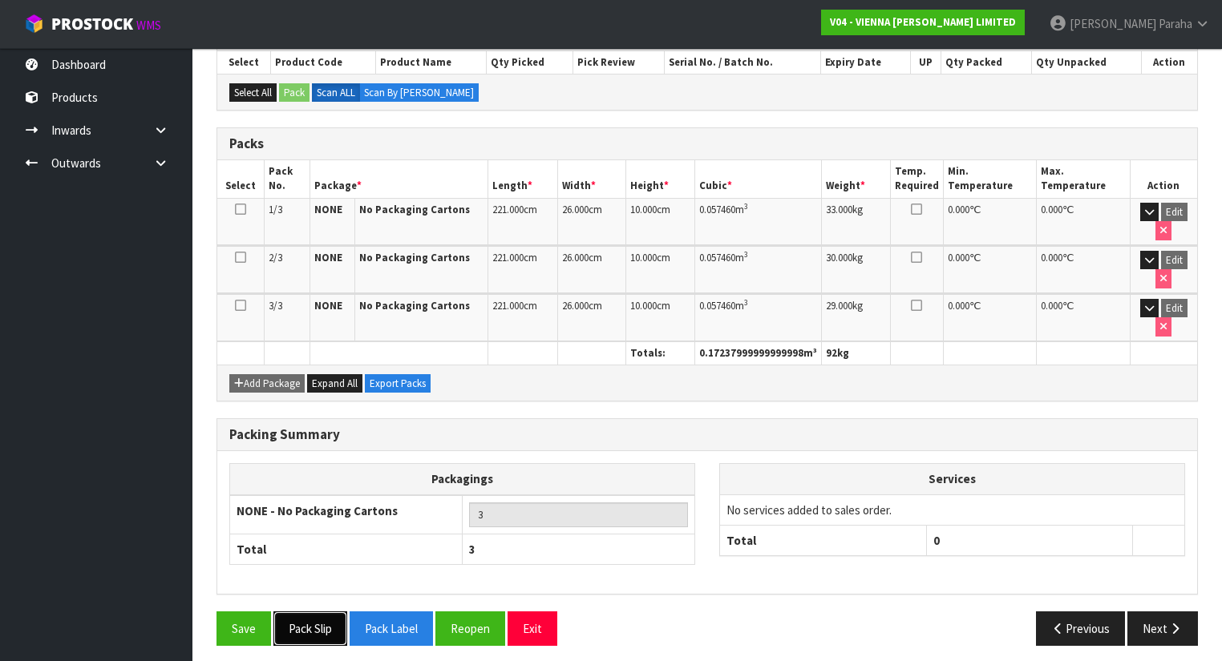
click at [304, 619] on button "Pack Slip" at bounding box center [310, 629] width 74 height 34
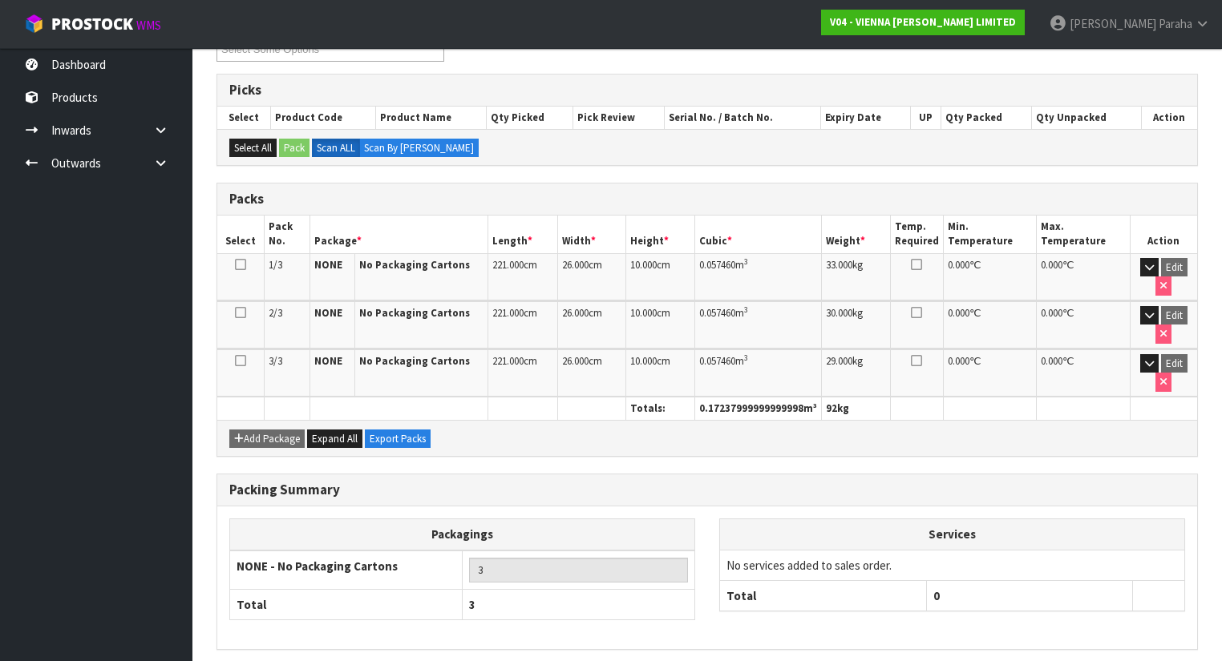
scroll to position [224, 0]
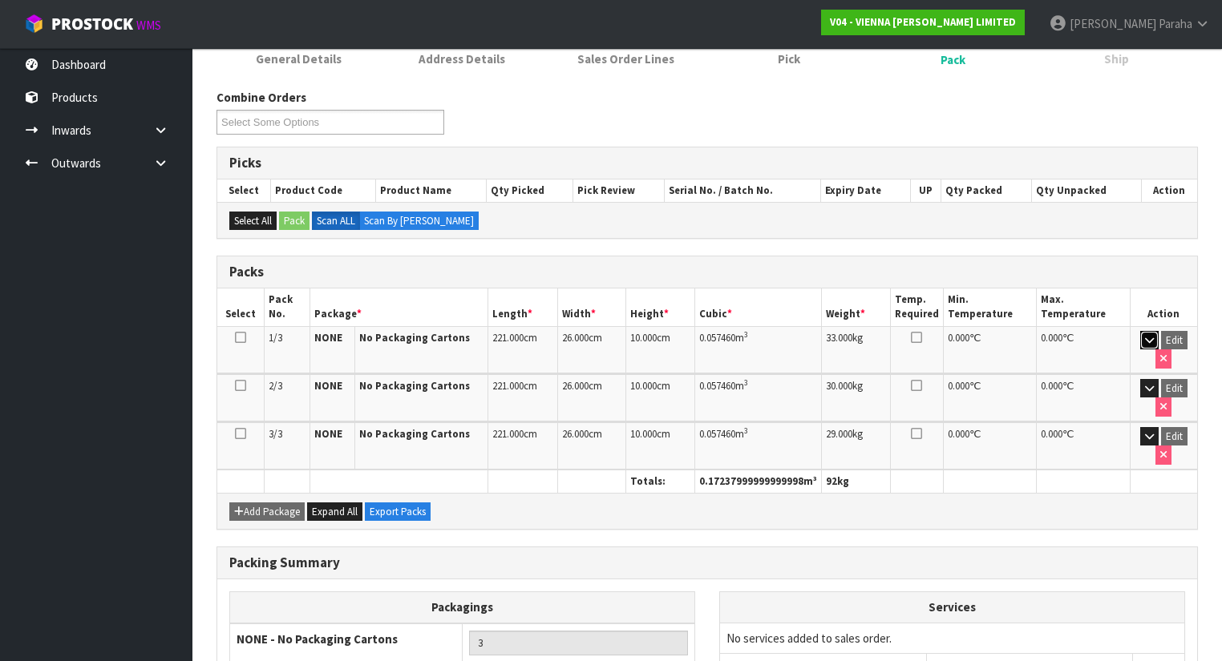
click at [1149, 335] on icon "button" at bounding box center [1149, 340] width 9 height 10
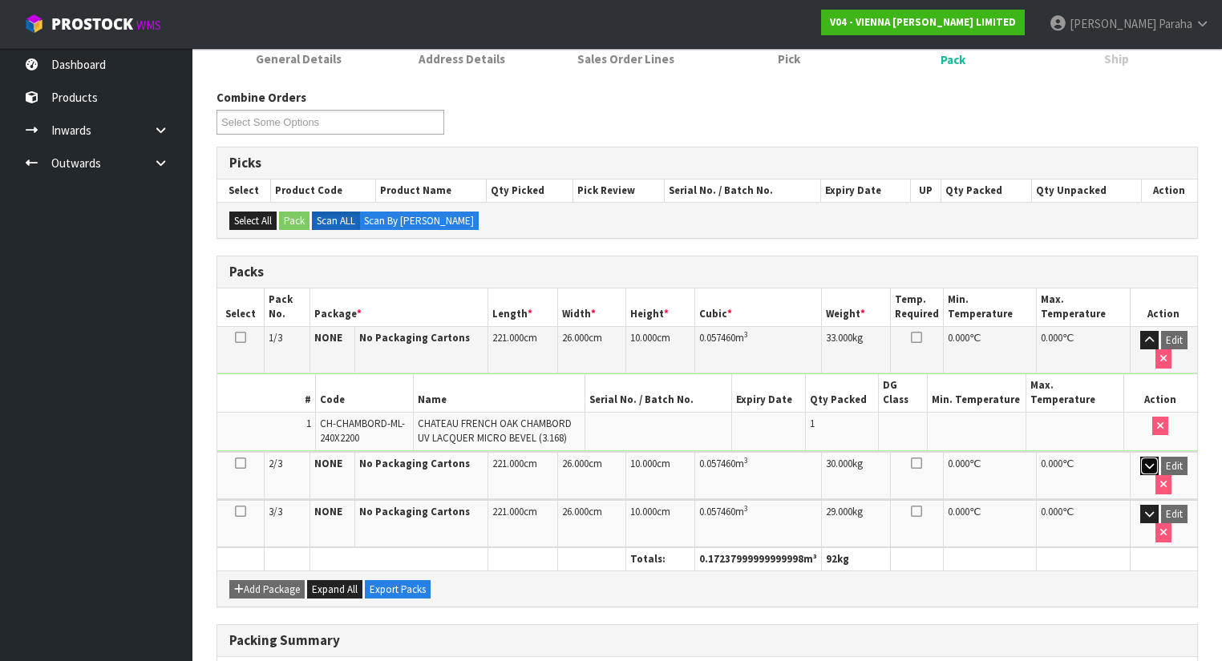
drag, startPoint x: 1141, startPoint y: 445, endPoint x: 1145, endPoint y: 457, distance: 12.4
click at [1141, 457] on button "button" at bounding box center [1149, 466] width 18 height 19
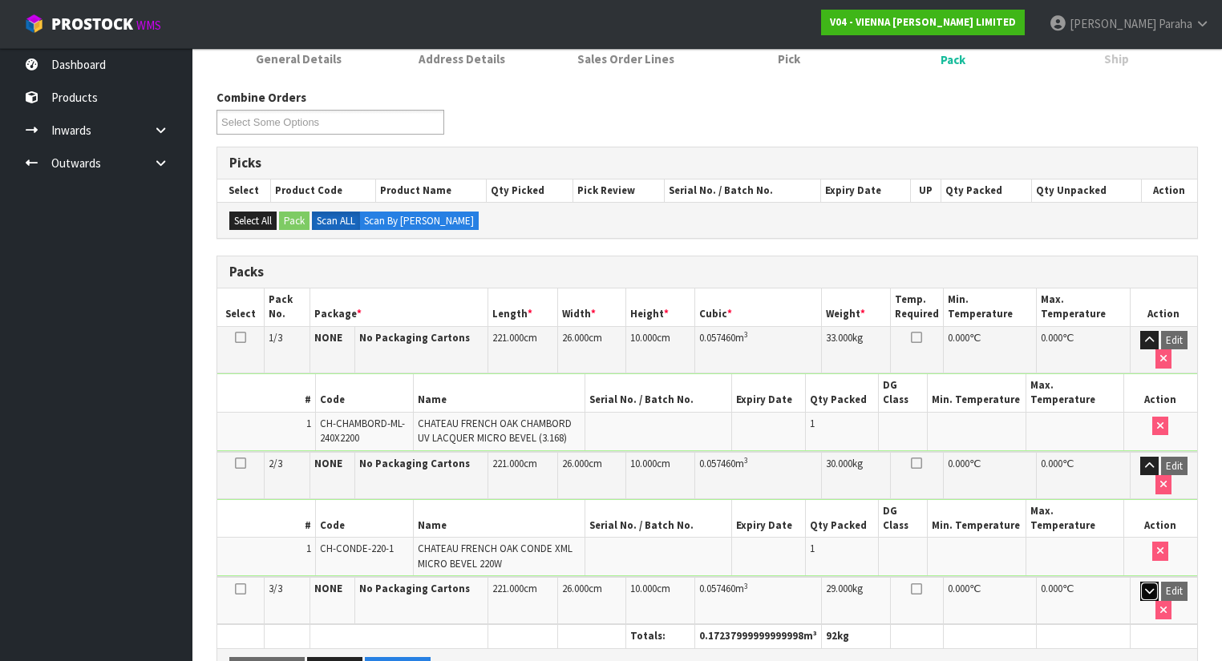
click at [1148, 582] on button "button" at bounding box center [1149, 591] width 18 height 19
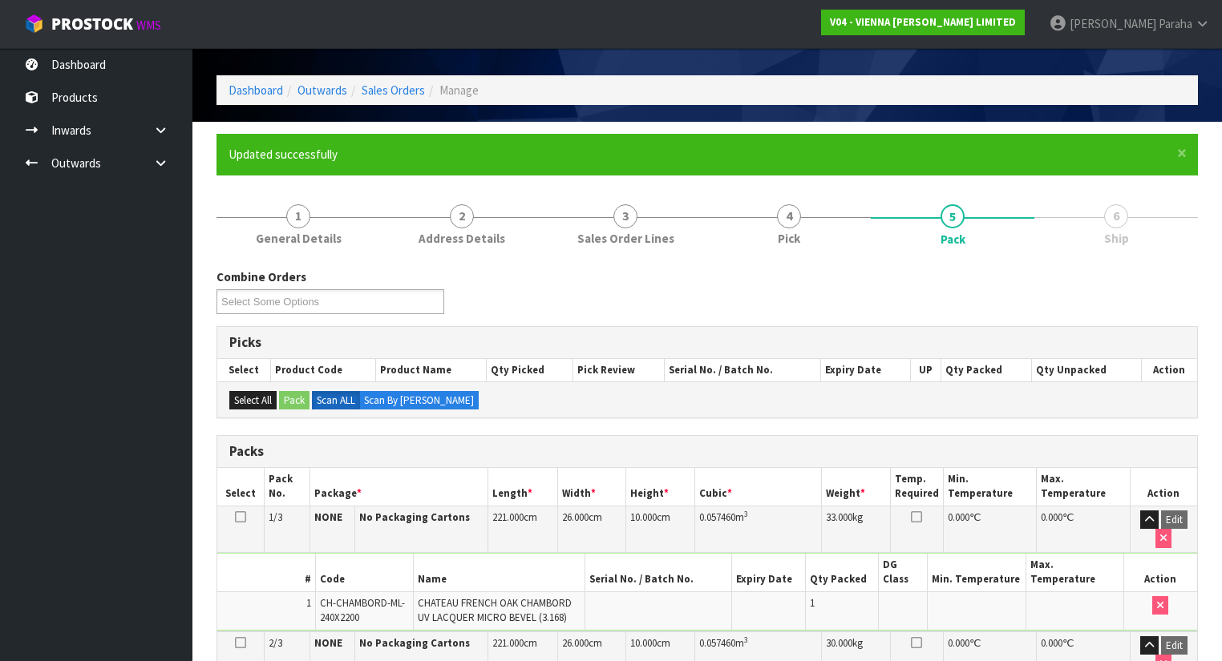
scroll to position [0, 0]
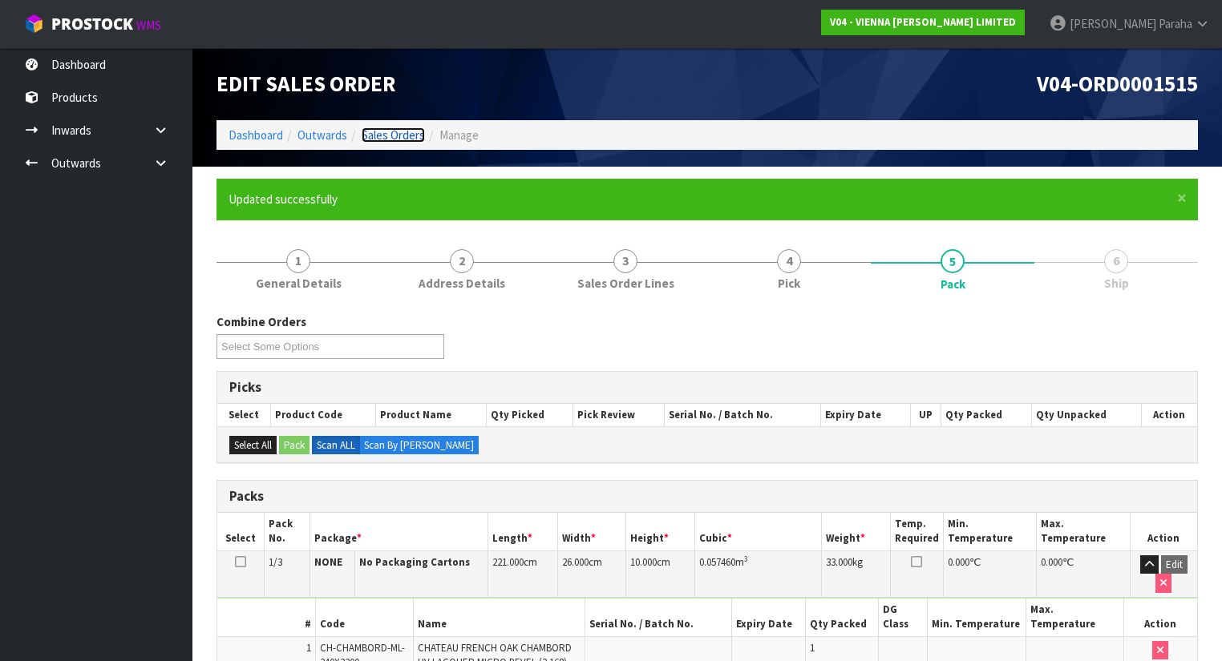
click at [398, 131] on link "Sales Orders" at bounding box center [393, 134] width 63 height 15
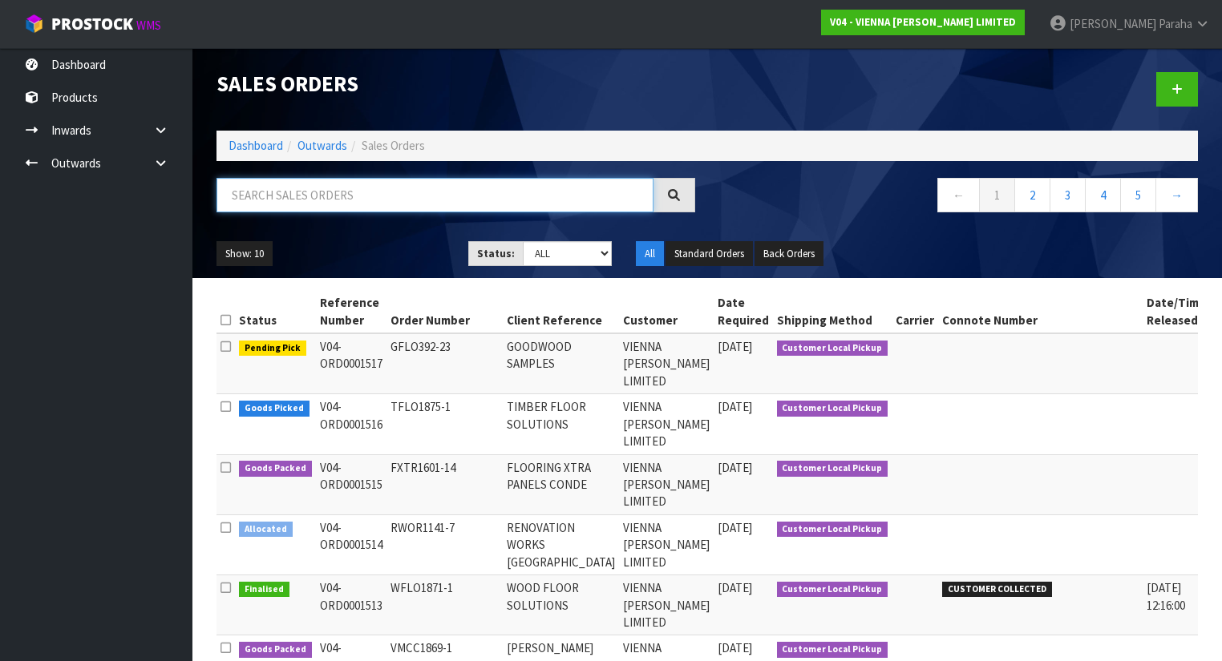
click at [337, 197] on input "text" at bounding box center [434, 195] width 437 height 34
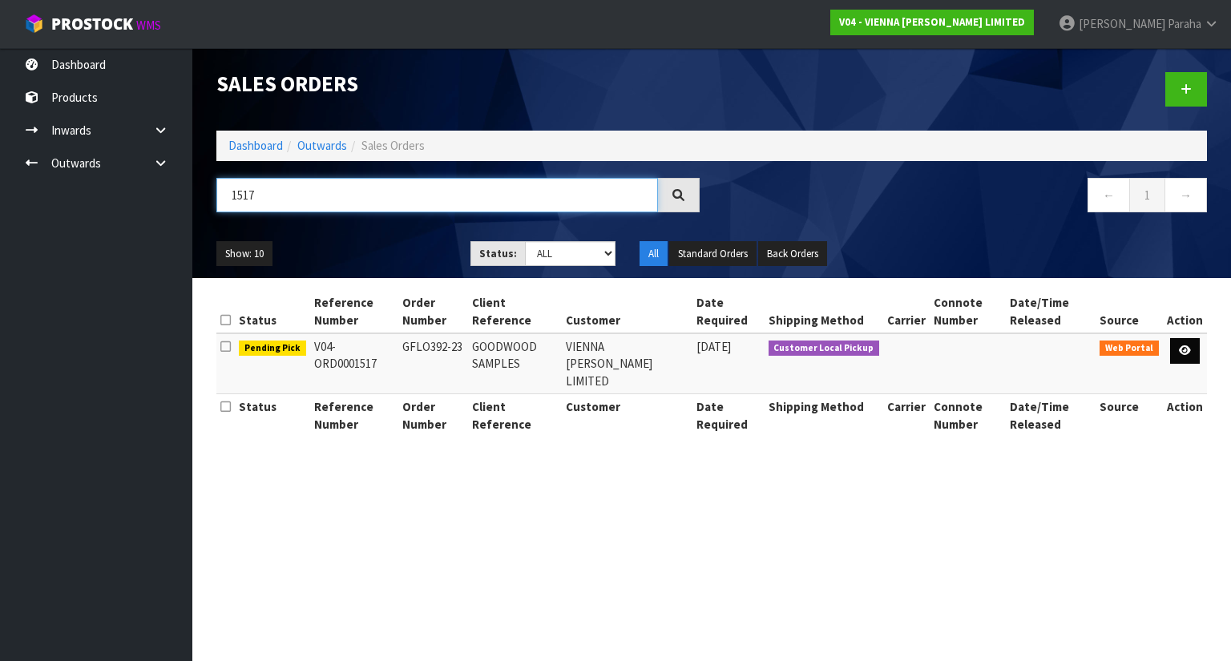
type input "1517"
click at [1186, 354] on icon at bounding box center [1185, 350] width 12 height 10
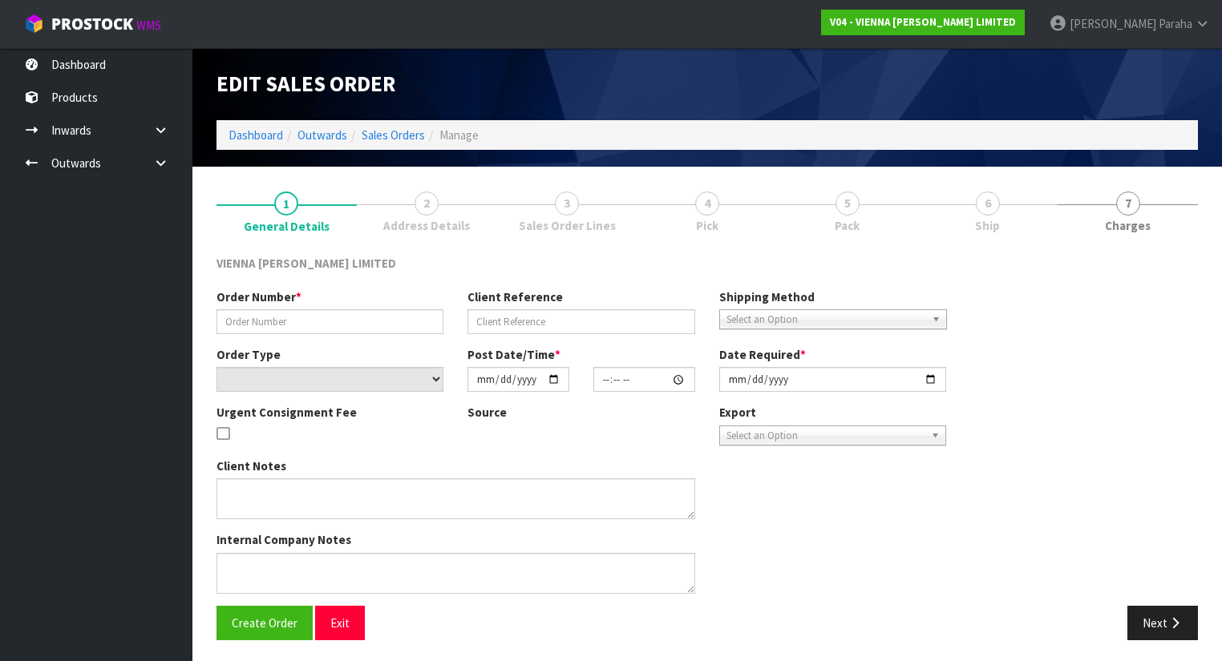
type input "GFLO392-23"
type input "GOODWOOD SAMPLES"
select select "number:0"
type input "[DATE]"
type input "11:08:00.000"
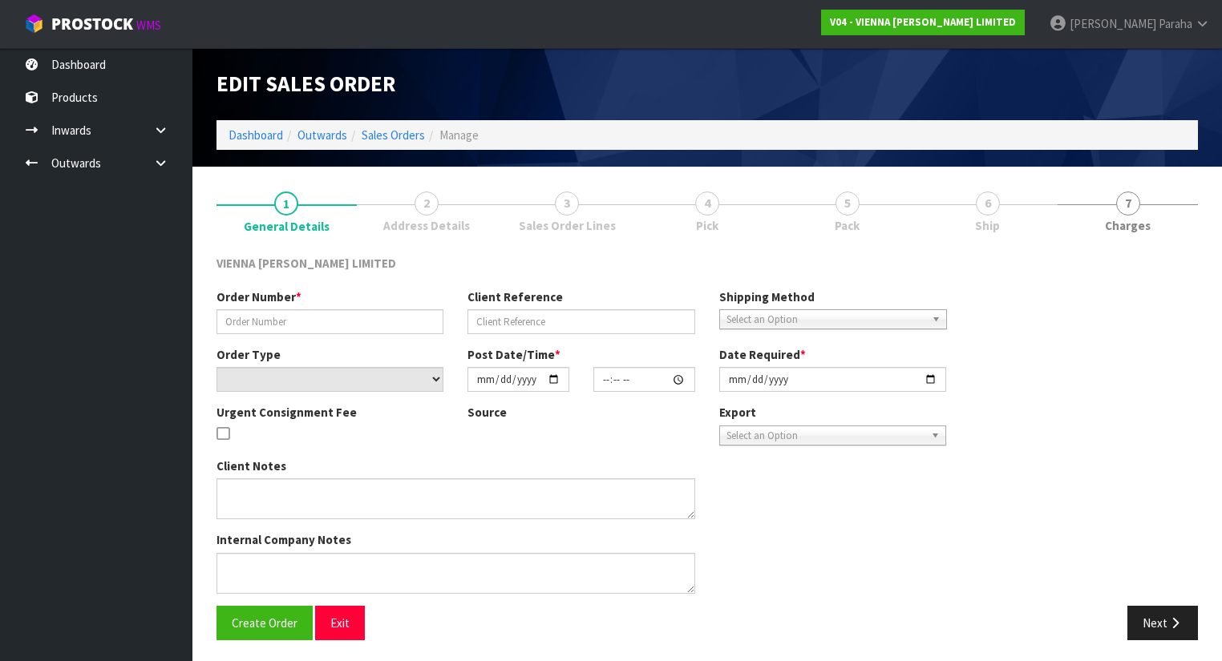
type input "[DATE]"
type textarea "GOODWOOD SAMPLES"
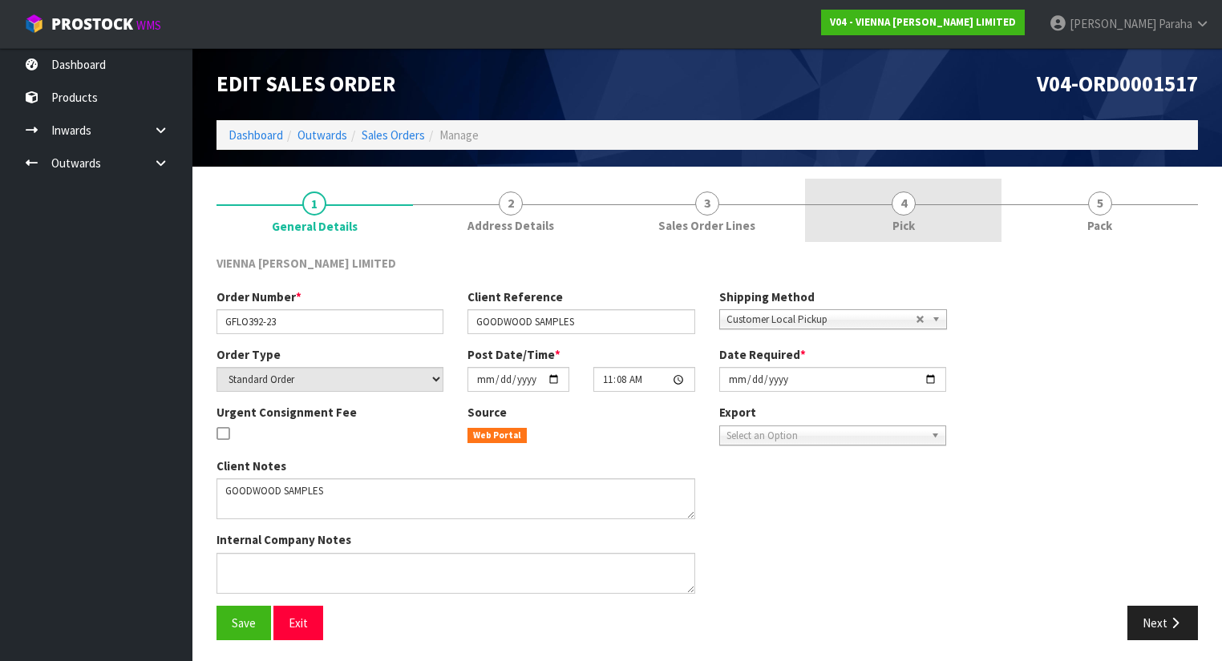
click at [897, 201] on span "4" at bounding box center [903, 204] width 24 height 24
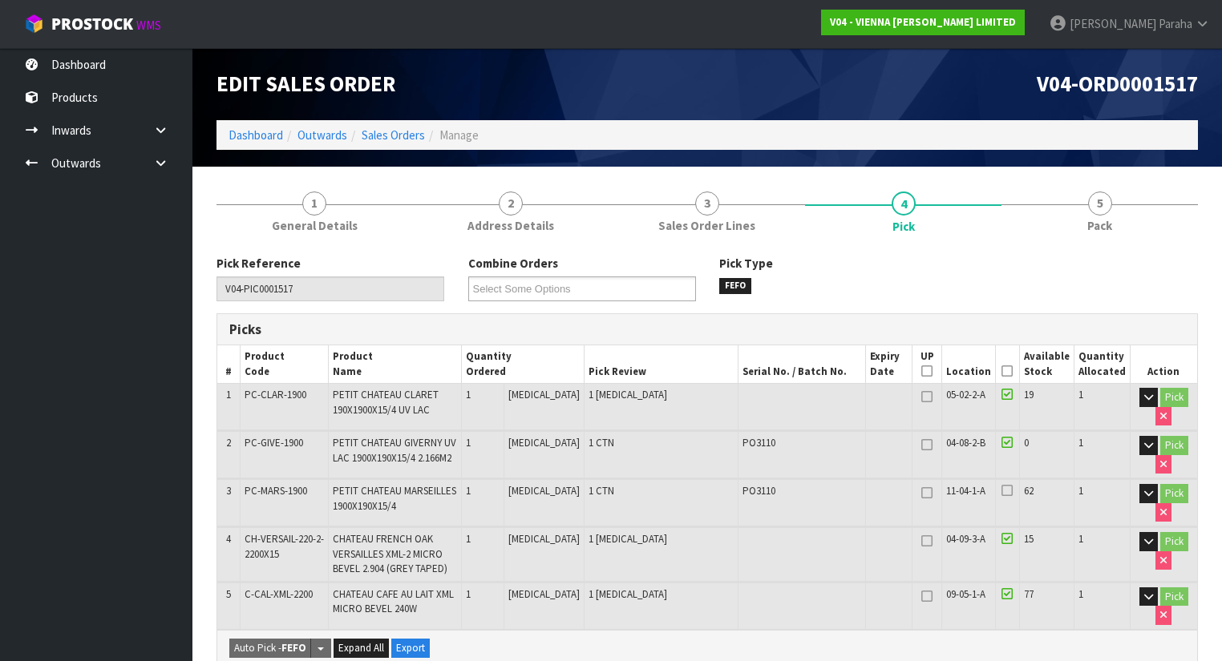
click at [1010, 371] on icon at bounding box center [1006, 371] width 11 height 1
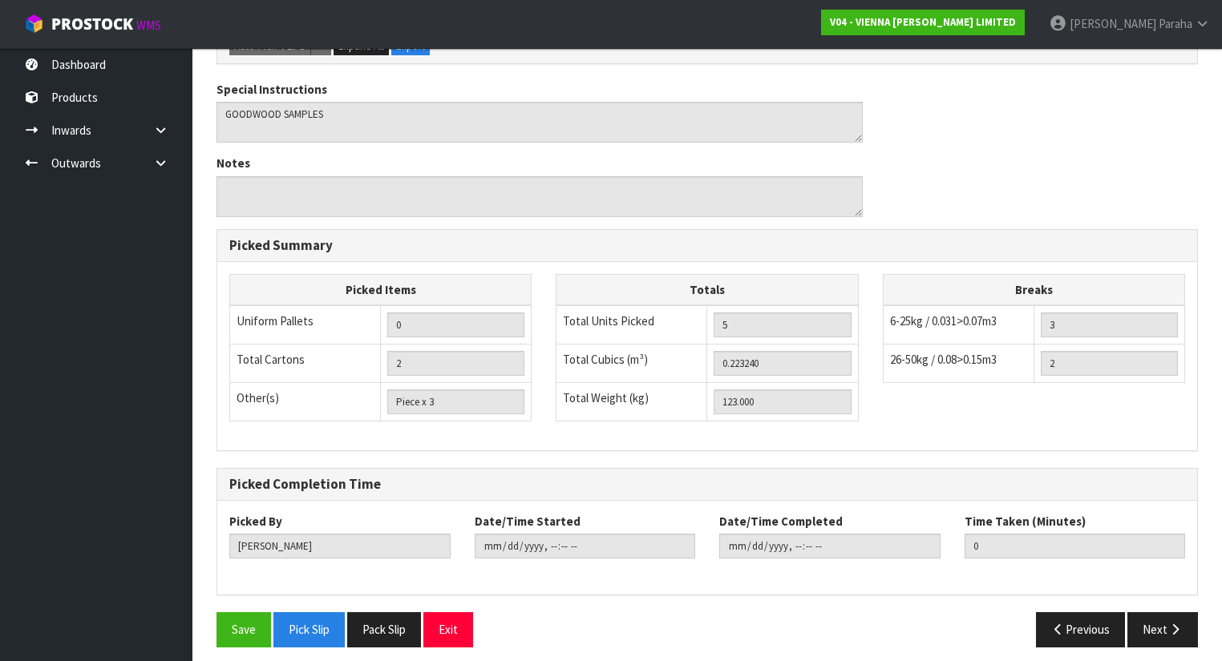
scroll to position [661, 0]
click at [221, 618] on button "Save" at bounding box center [243, 629] width 55 height 34
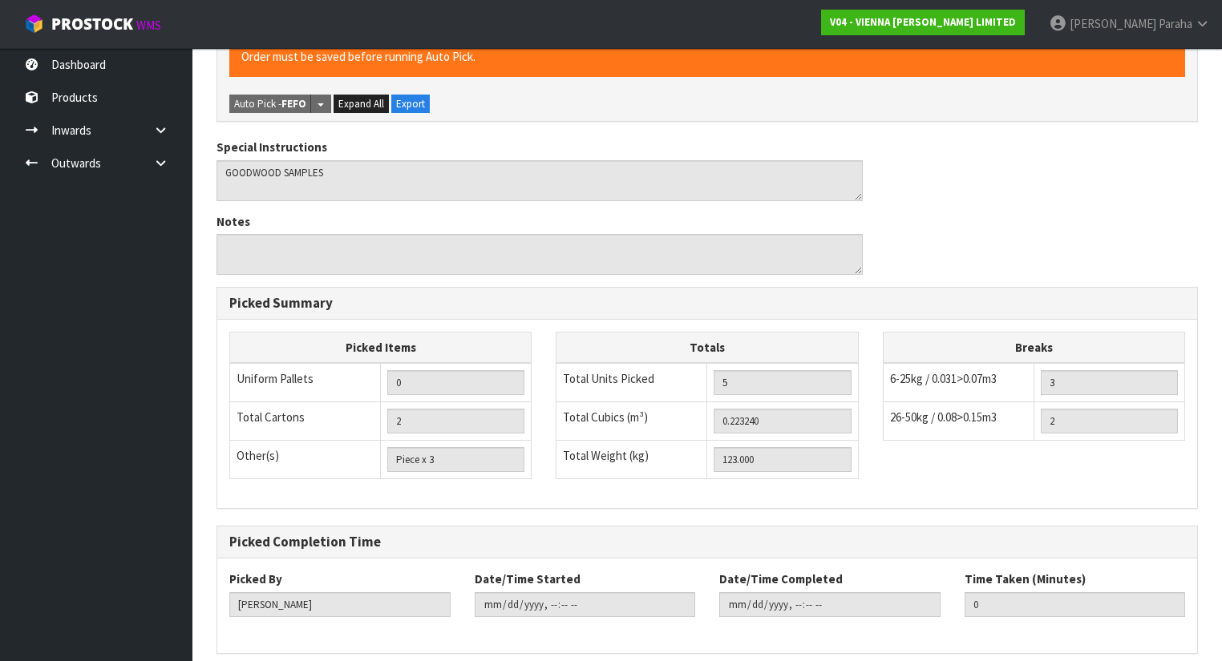
scroll to position [0, 0]
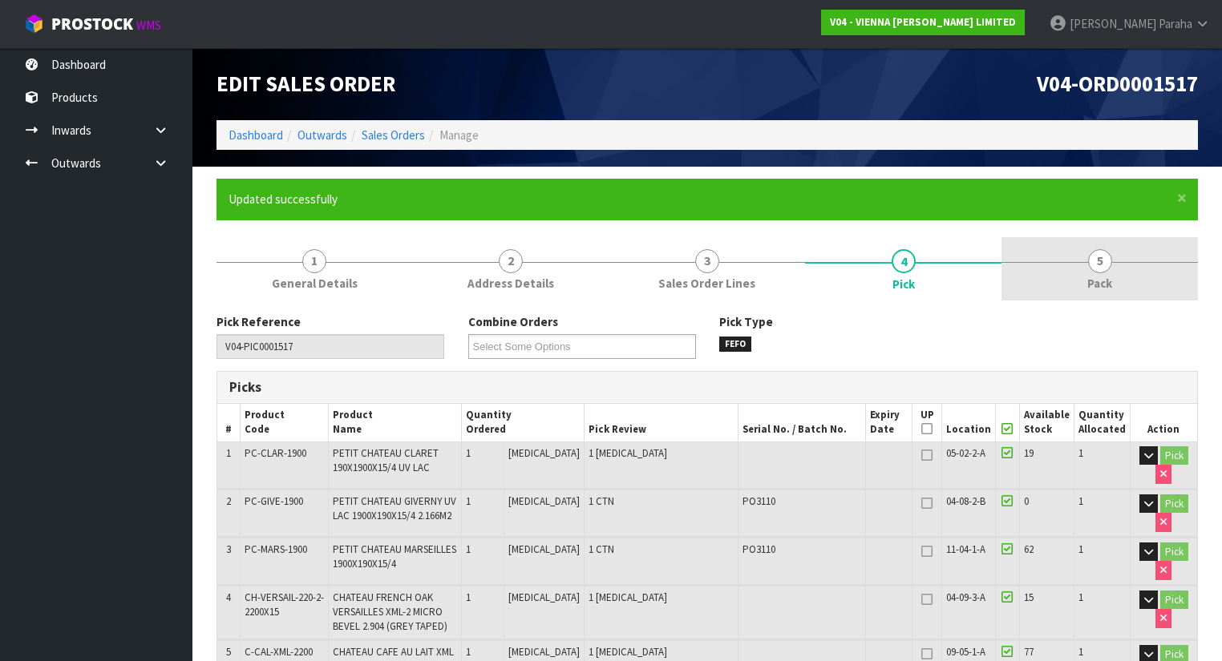
type input "[PERSON_NAME]"
type input "[DATE]T12:14:35"
click at [1087, 262] on div at bounding box center [1099, 262] width 196 height 1
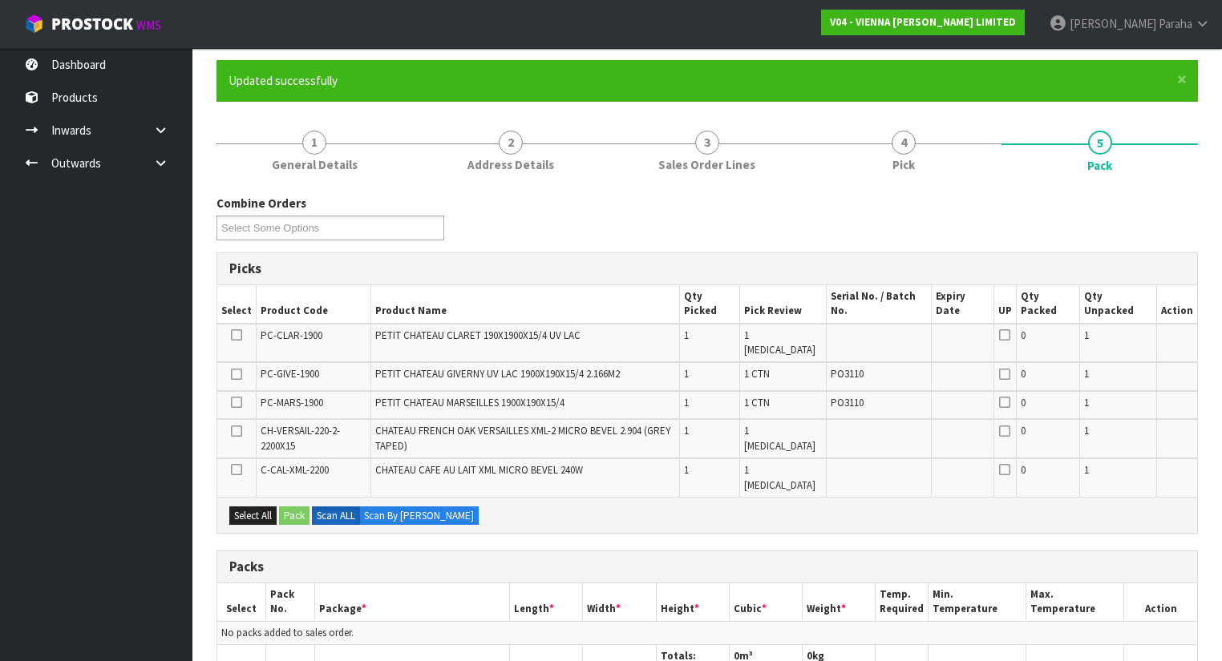
scroll to position [192, 0]
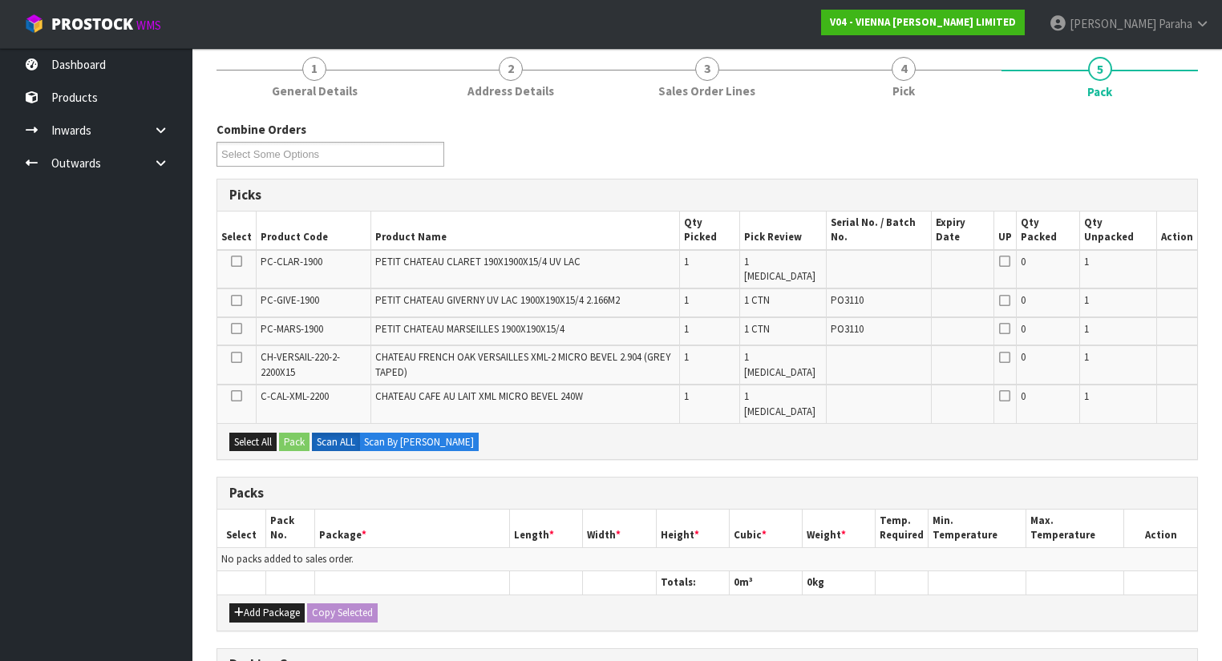
click at [235, 301] on icon at bounding box center [236, 301] width 11 height 1
click at [0, 0] on input "checkbox" at bounding box center [0, 0] width 0 height 0
click at [299, 433] on button "Pack" at bounding box center [294, 442] width 30 height 19
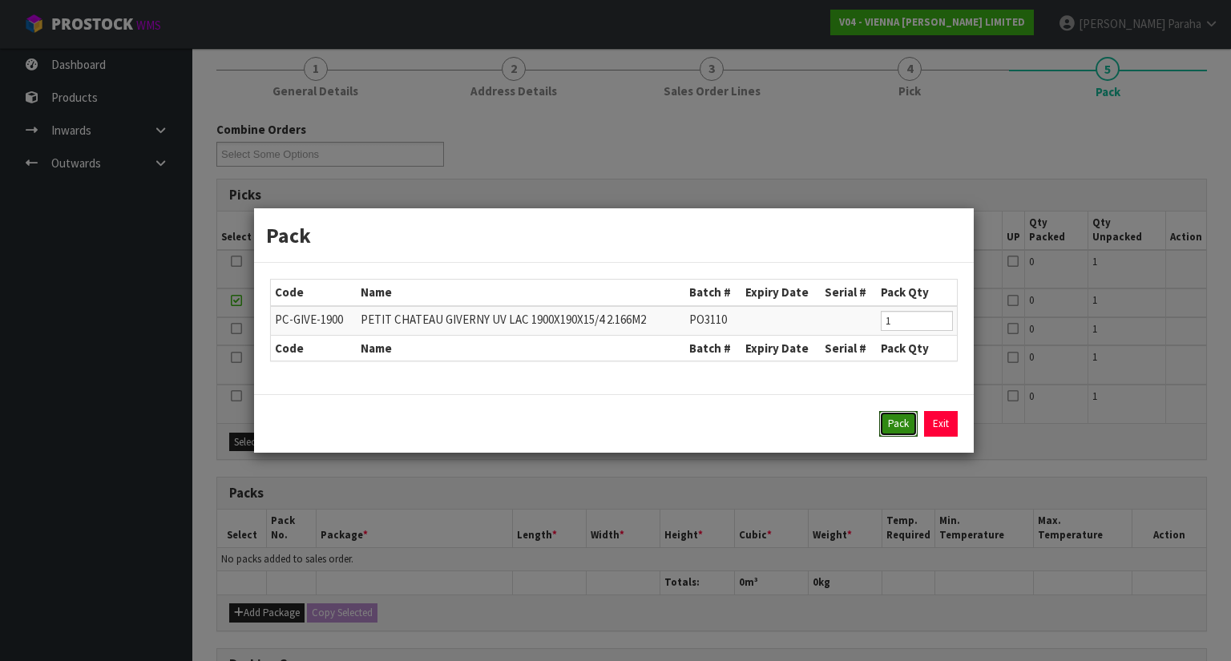
drag, startPoint x: 894, startPoint y: 424, endPoint x: 885, endPoint y: 422, distance: 9.1
click at [894, 423] on button "Pack" at bounding box center [898, 424] width 38 height 26
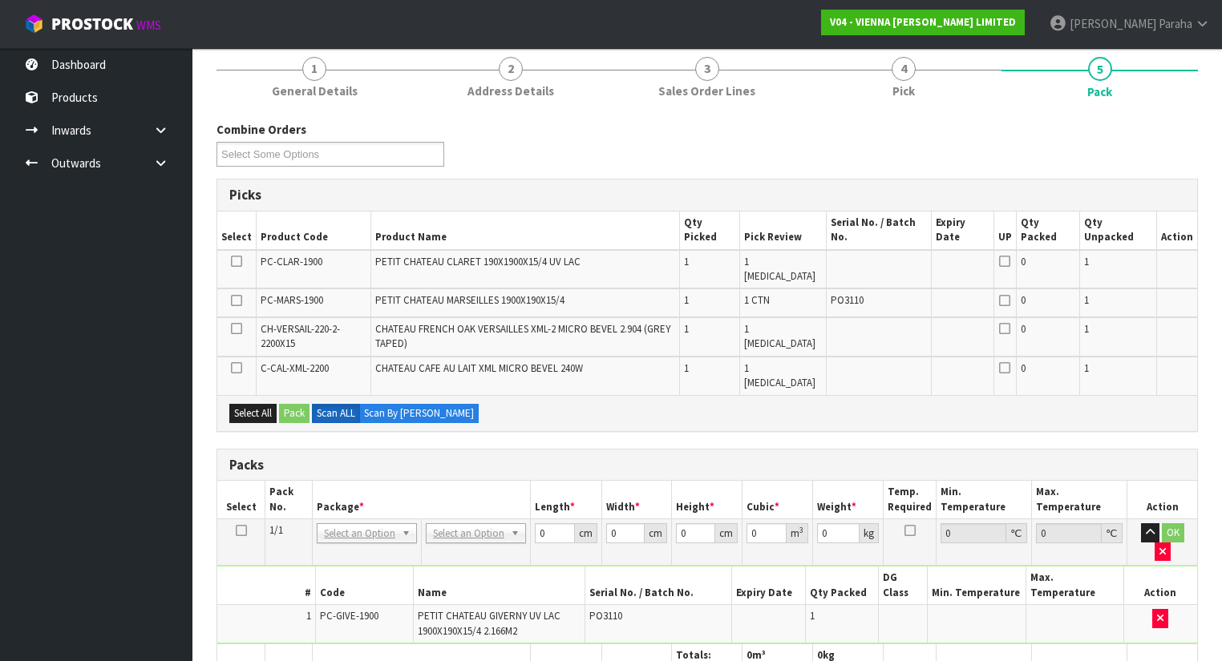
scroll to position [257, 0]
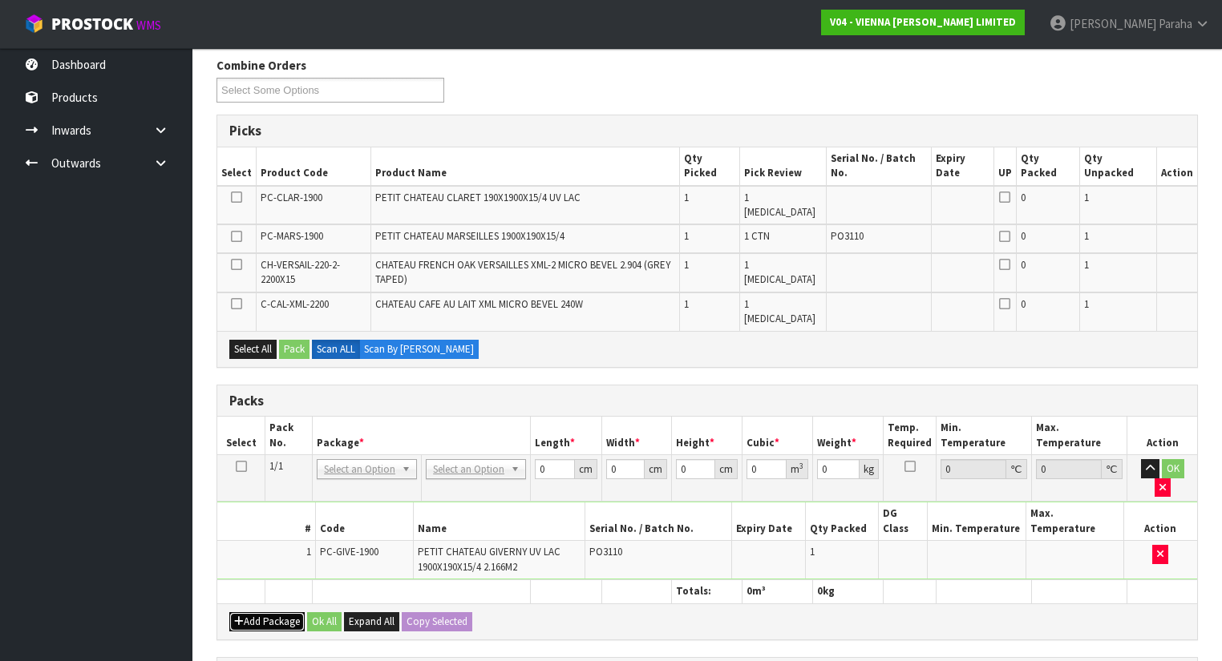
click at [246, 612] on button "Add Package" at bounding box center [266, 621] width 75 height 19
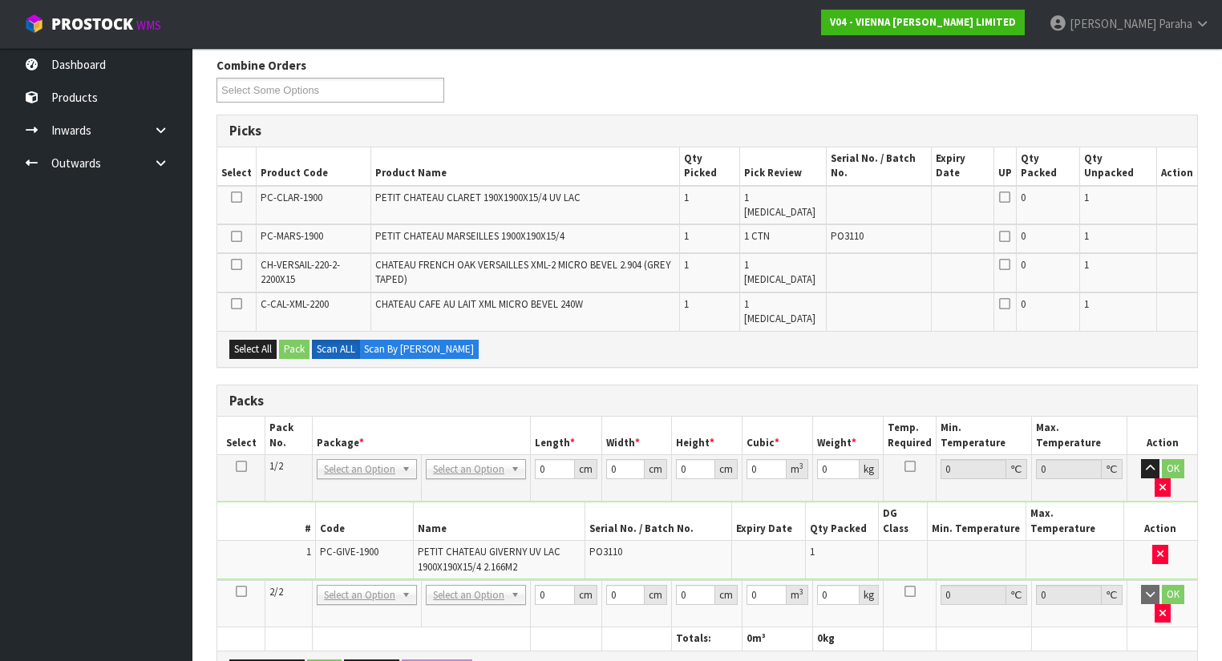
click at [243, 592] on icon at bounding box center [241, 592] width 11 height 1
click at [236, 265] on icon at bounding box center [236, 265] width 11 height 1
click at [0, 0] on input "checkbox" at bounding box center [0, 0] width 0 height 0
click at [289, 340] on button "Pack" at bounding box center [294, 349] width 30 height 19
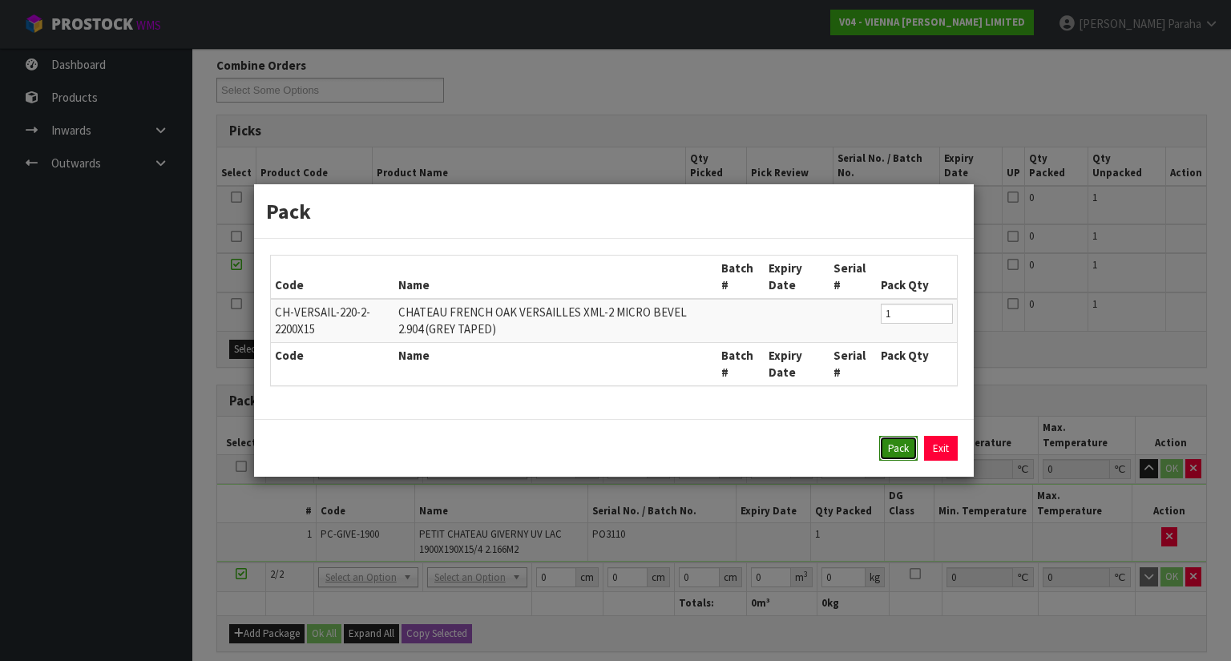
click at [895, 446] on button "Pack" at bounding box center [898, 449] width 38 height 26
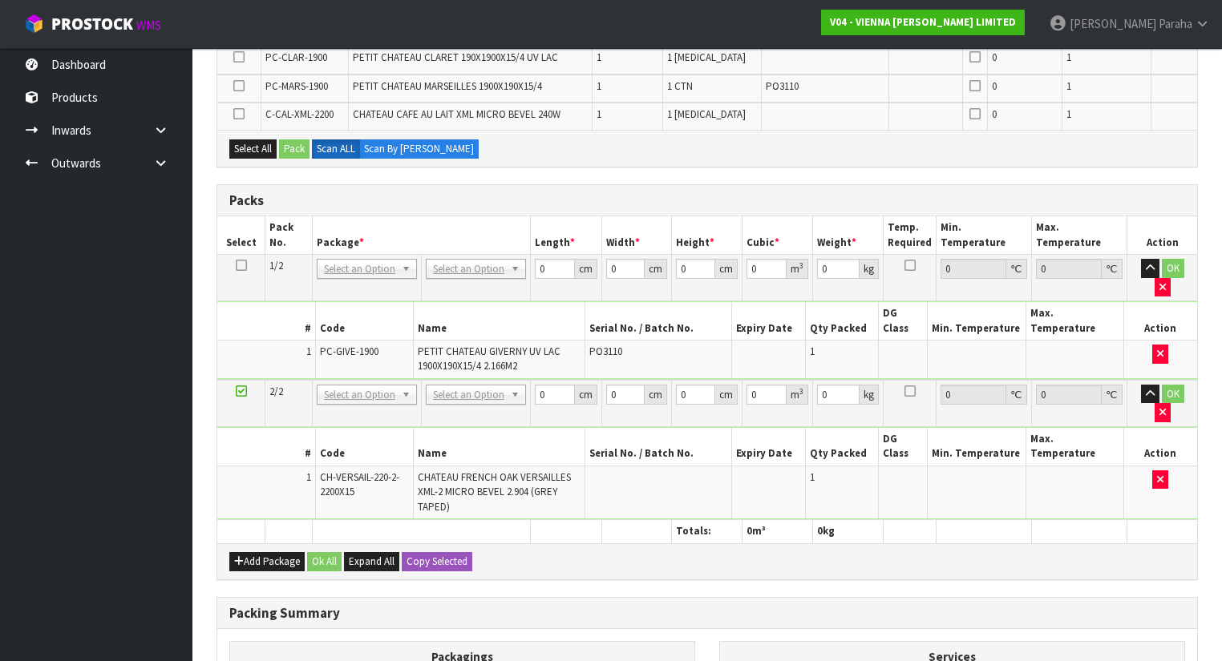
scroll to position [385, 0]
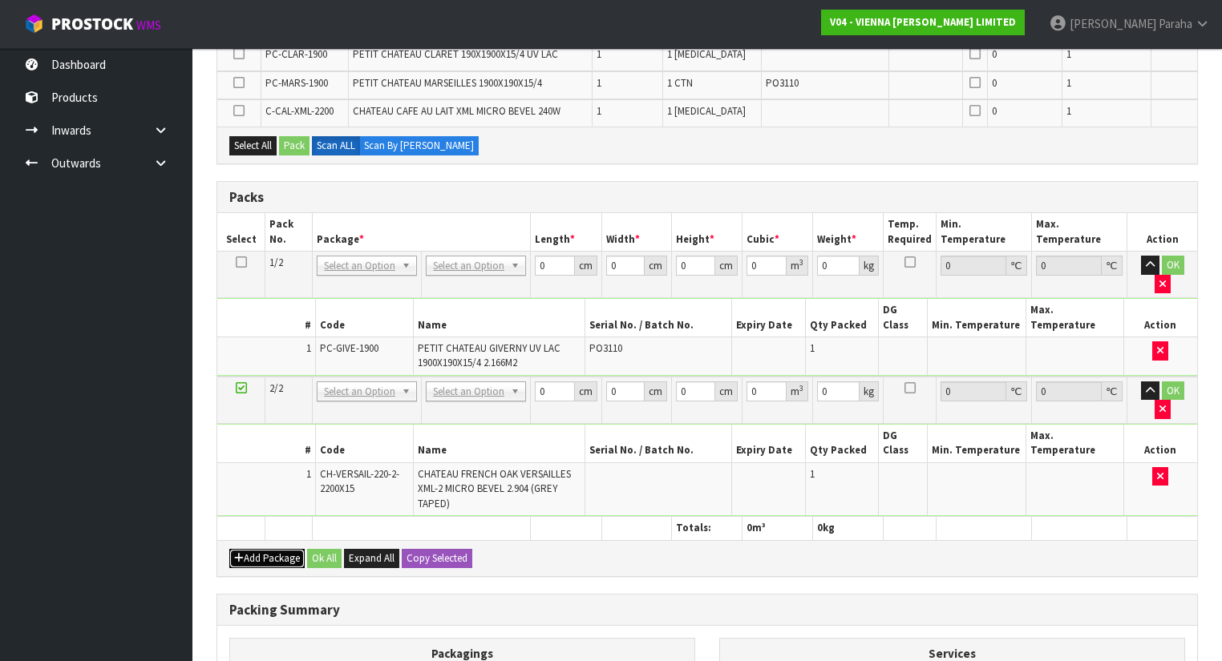
click at [274, 549] on button "Add Package" at bounding box center [266, 558] width 75 height 19
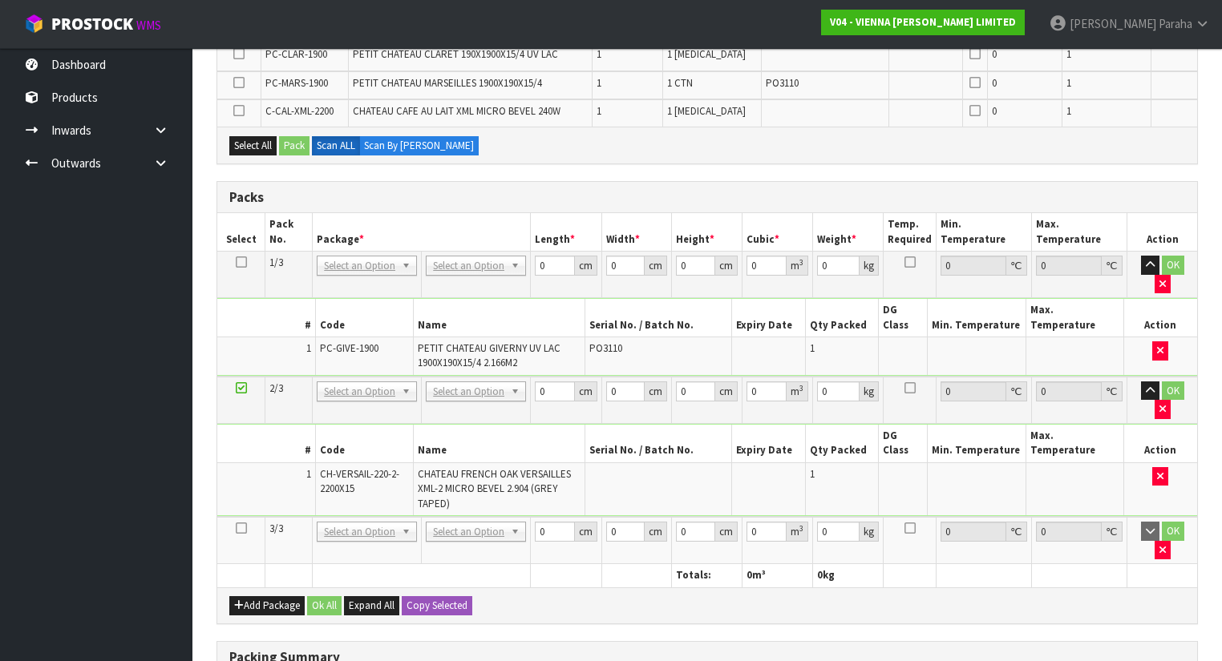
click at [244, 528] on icon at bounding box center [241, 528] width 11 height 1
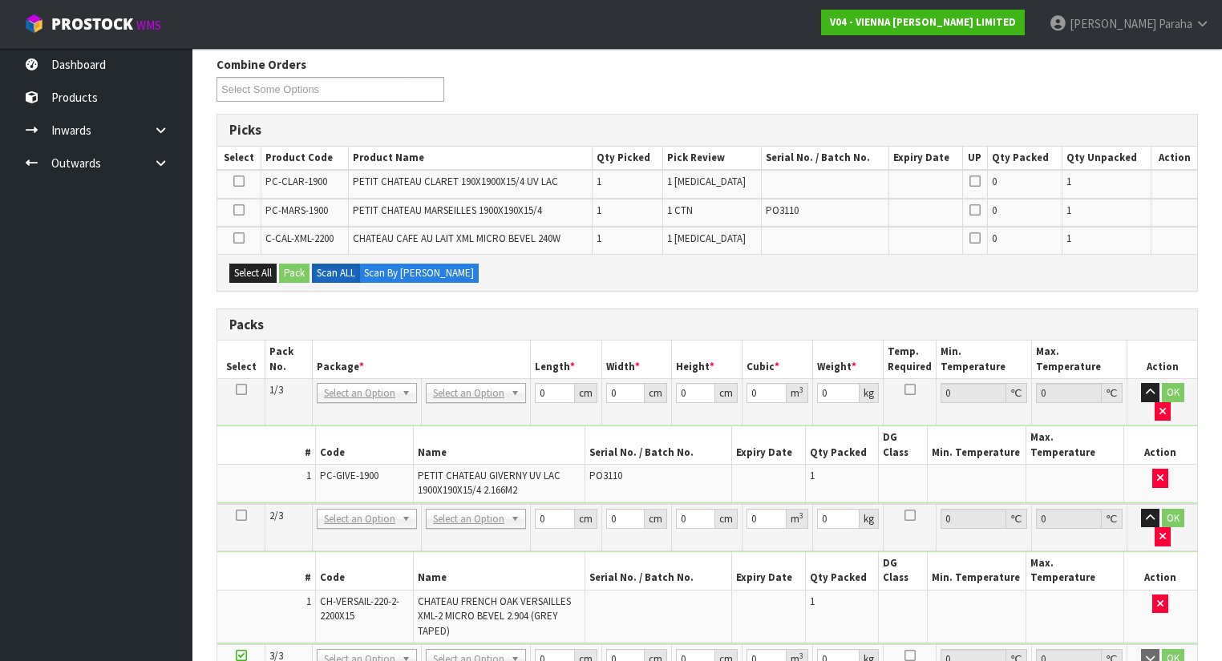
scroll to position [257, 0]
click at [237, 182] on icon at bounding box center [238, 182] width 11 height 1
click at [0, 0] on input "checkbox" at bounding box center [0, 0] width 0 height 0
click at [305, 270] on button "Pack" at bounding box center [294, 274] width 30 height 19
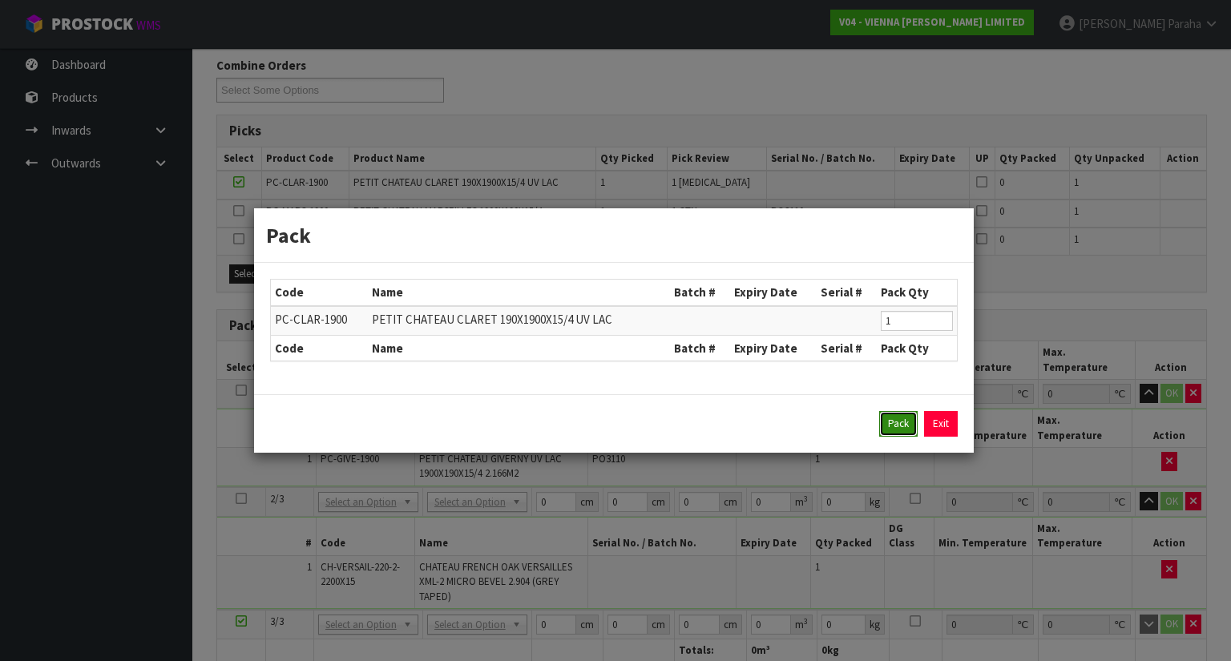
click at [899, 428] on button "Pack" at bounding box center [898, 424] width 38 height 26
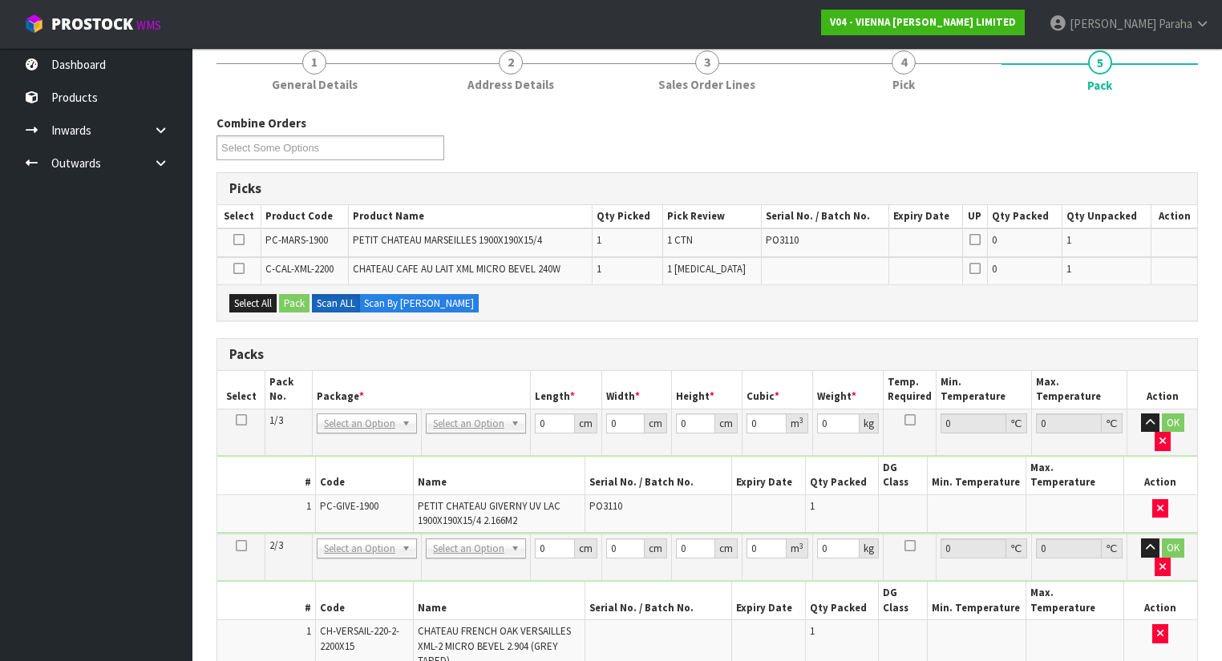
scroll to position [192, 0]
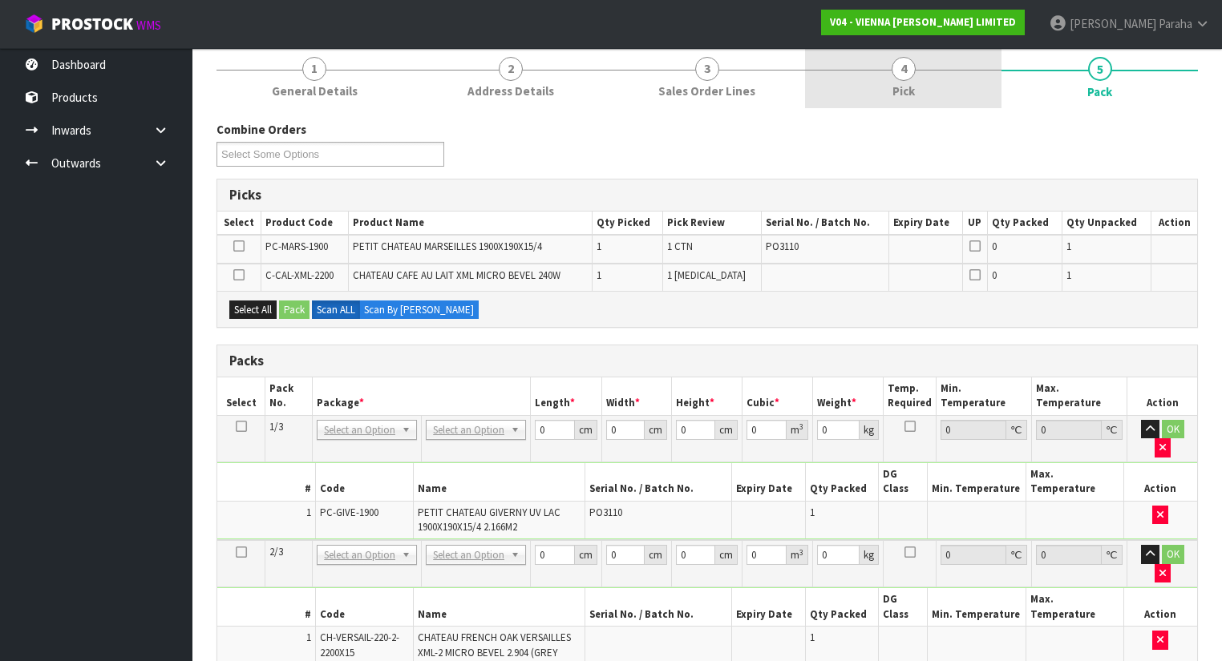
click at [909, 74] on span "4" at bounding box center [903, 69] width 24 height 24
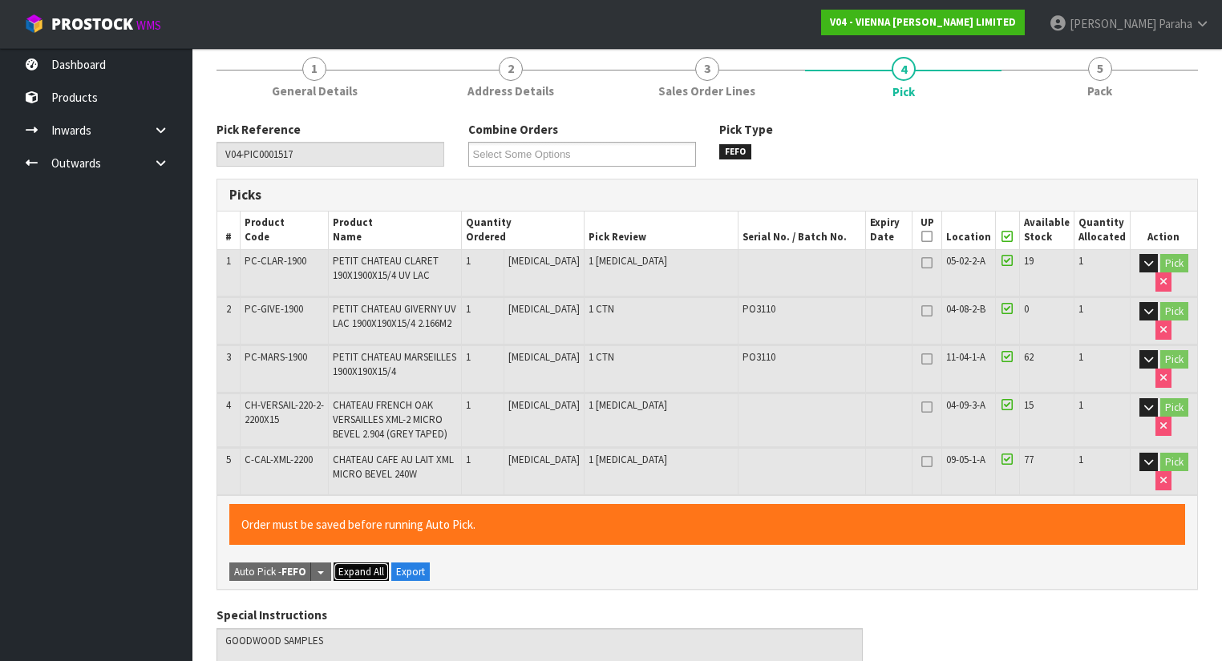
click at [364, 568] on span "Expand All" at bounding box center [361, 572] width 46 height 14
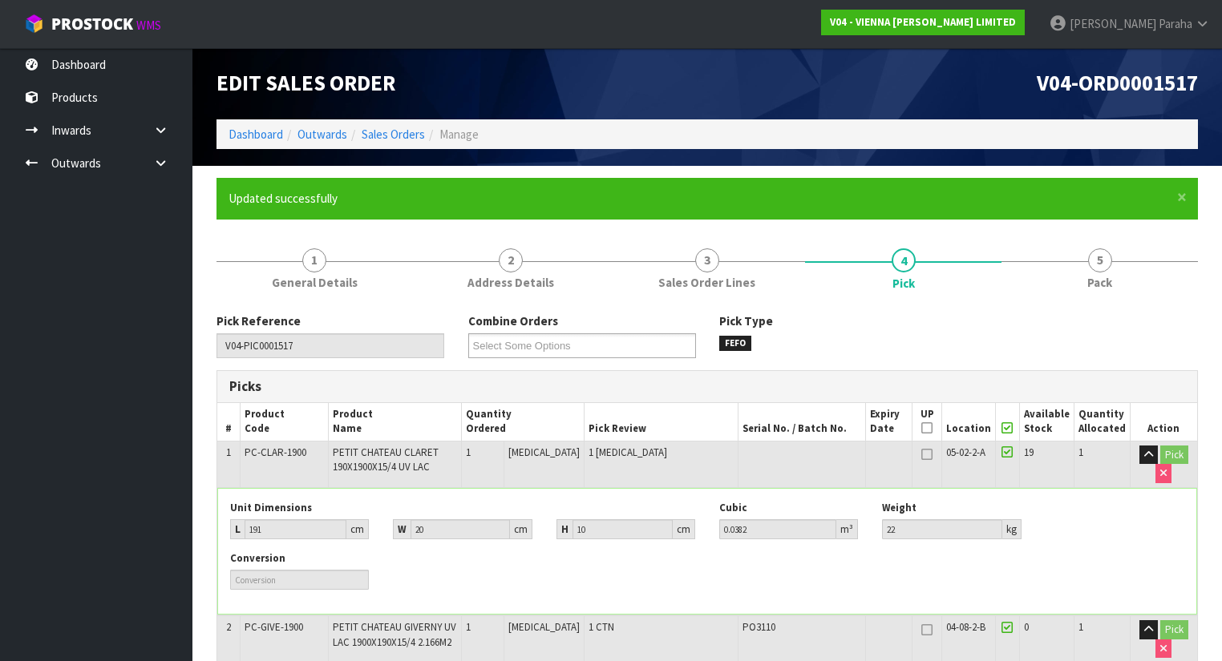
scroll to position [0, 0]
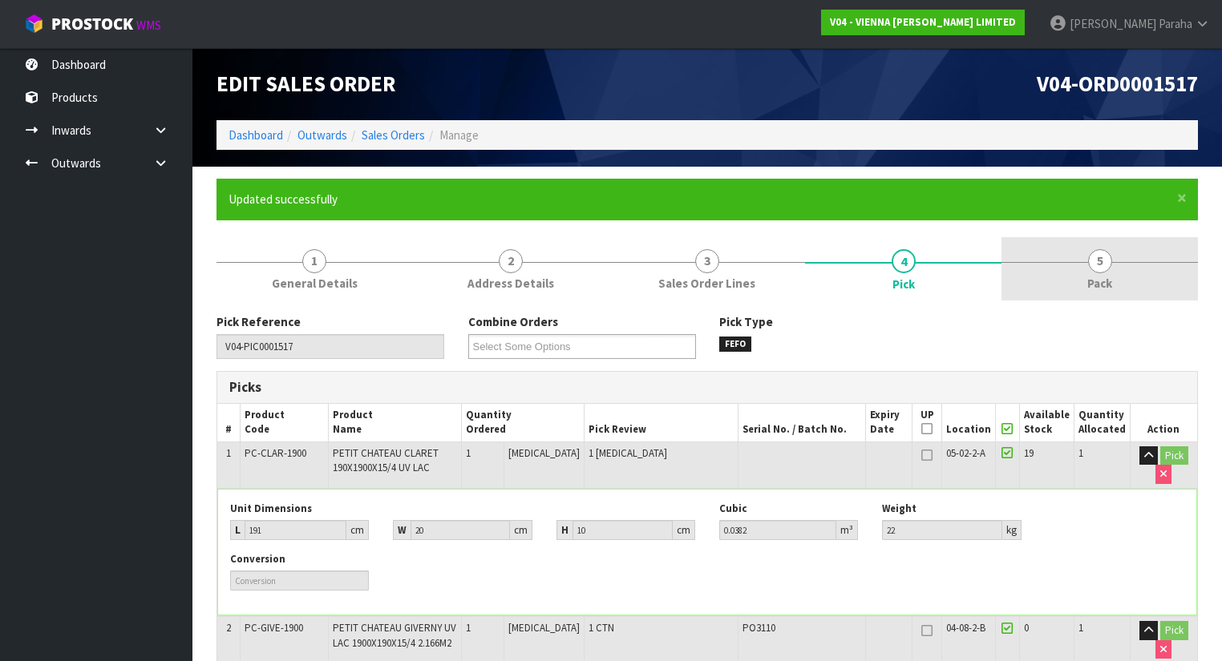
click at [1100, 270] on span "5" at bounding box center [1100, 261] width 24 height 24
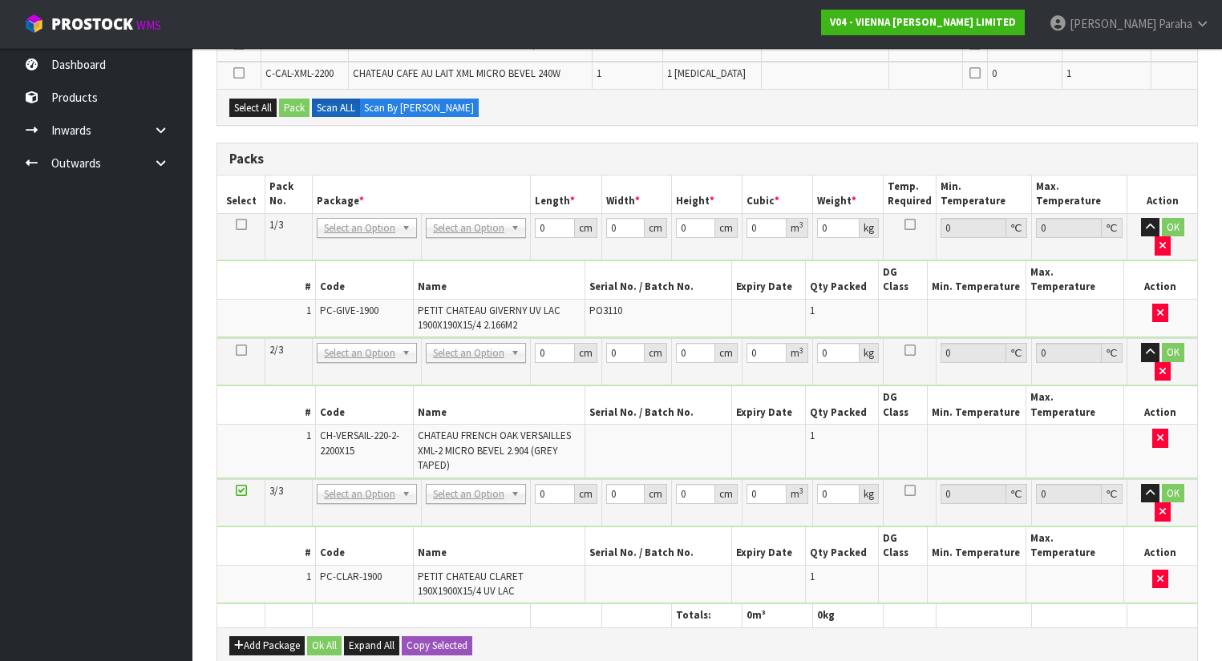
scroll to position [330, 0]
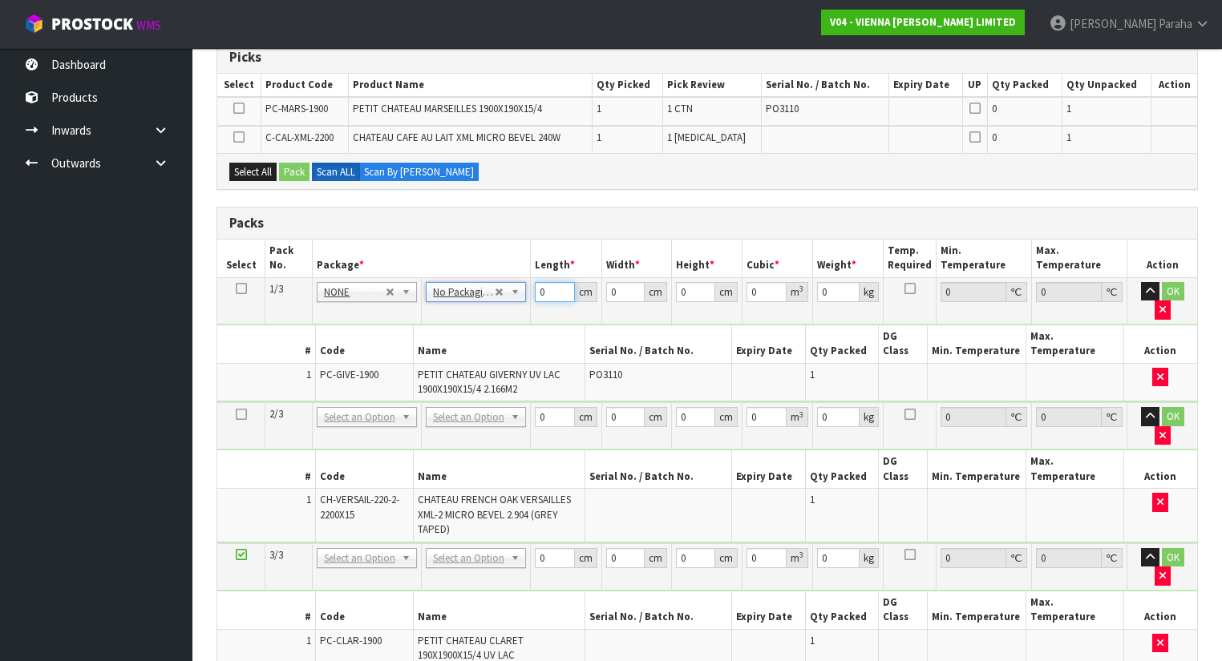
click at [548, 292] on input "0" at bounding box center [554, 292] width 39 height 20
type input "193"
type input "21"
type input "1"
type input "0.004053"
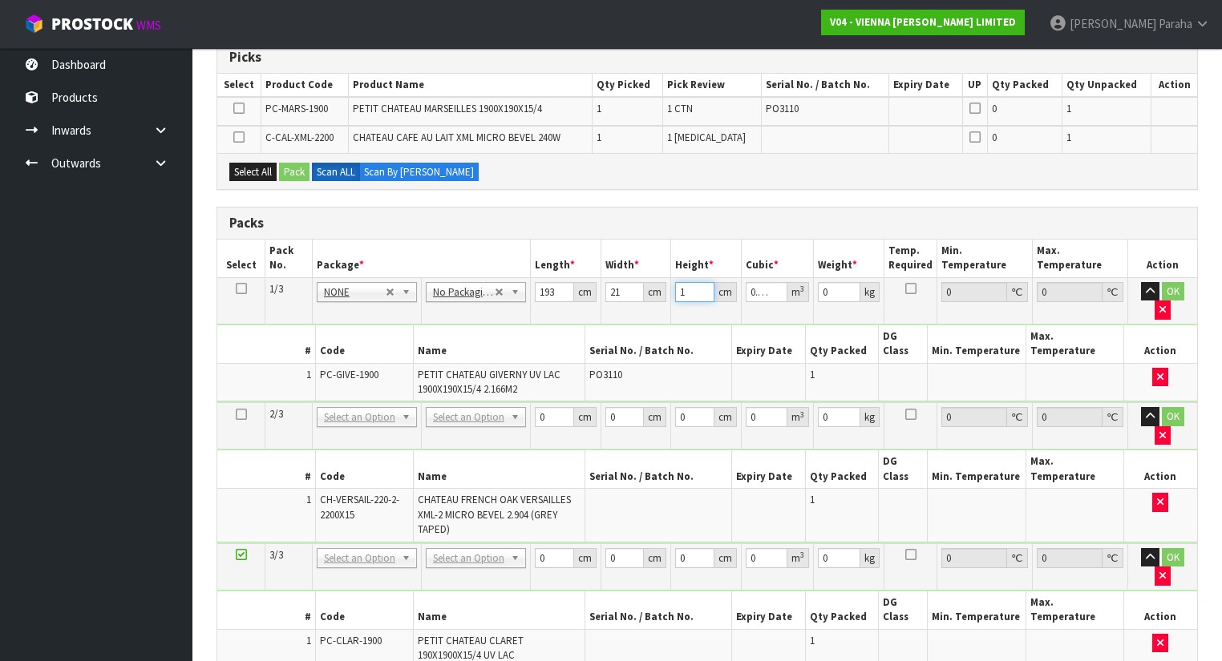
type input "10"
type input "0.04053"
type input "10"
type input "22"
click at [1141, 282] on button "button" at bounding box center [1150, 291] width 18 height 19
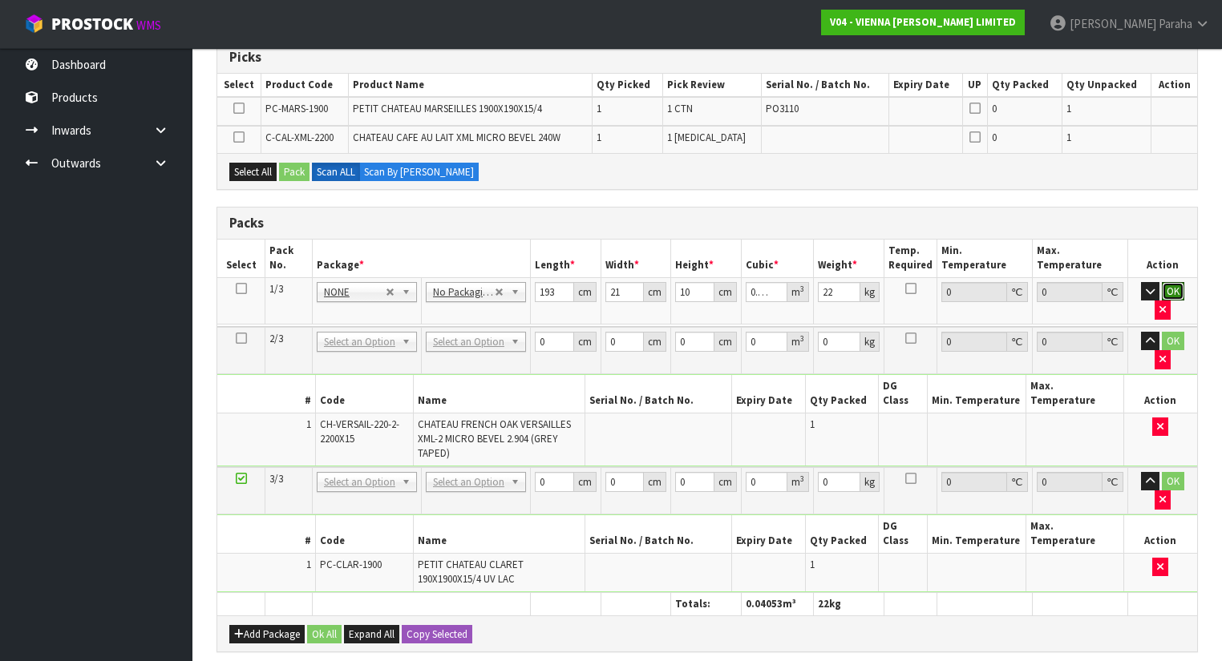
click button "OK" at bounding box center [1173, 291] width 22 height 19
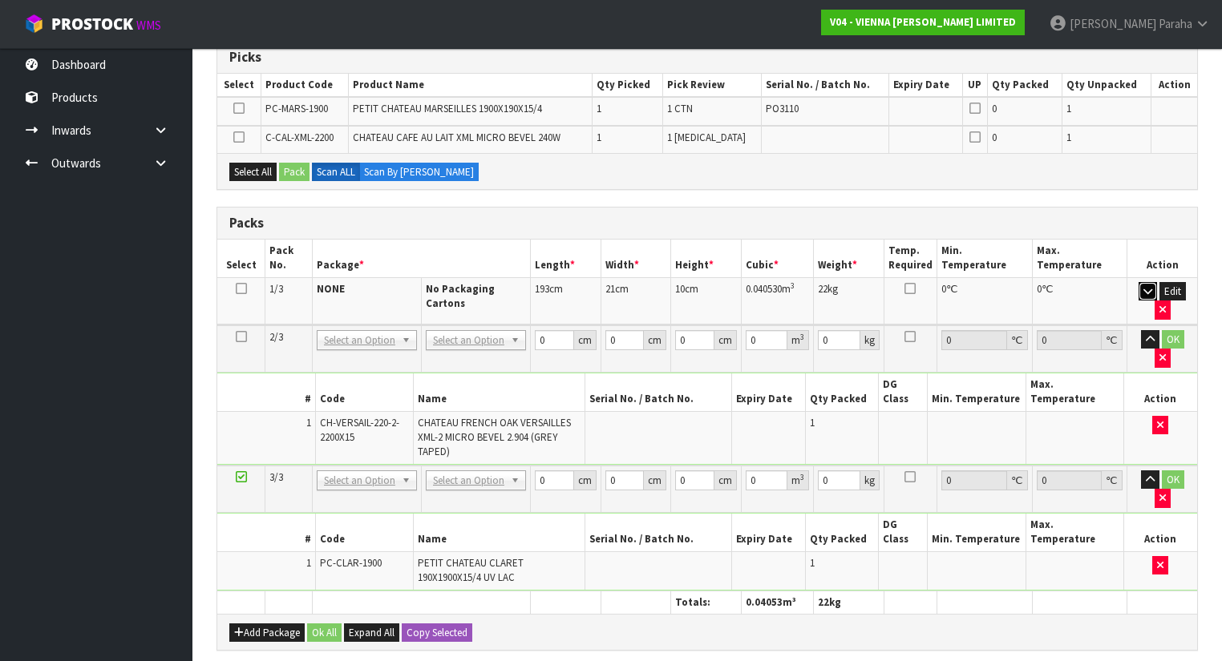
click at [1149, 288] on icon "button" at bounding box center [1147, 291] width 9 height 10
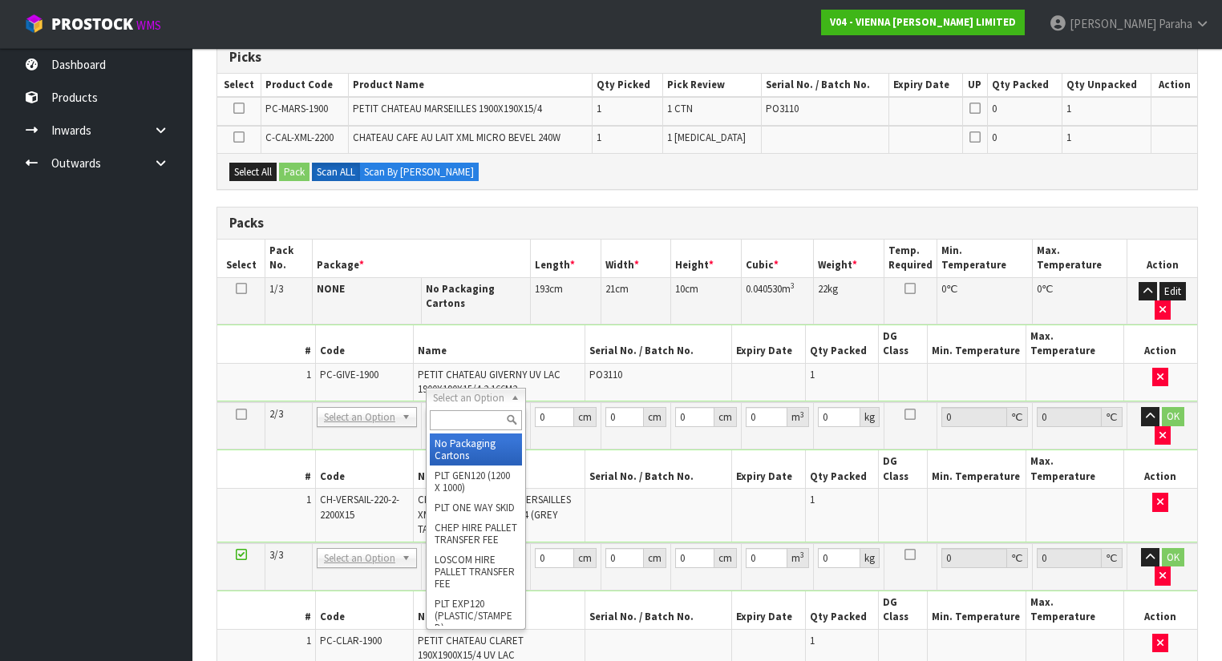
type input "2"
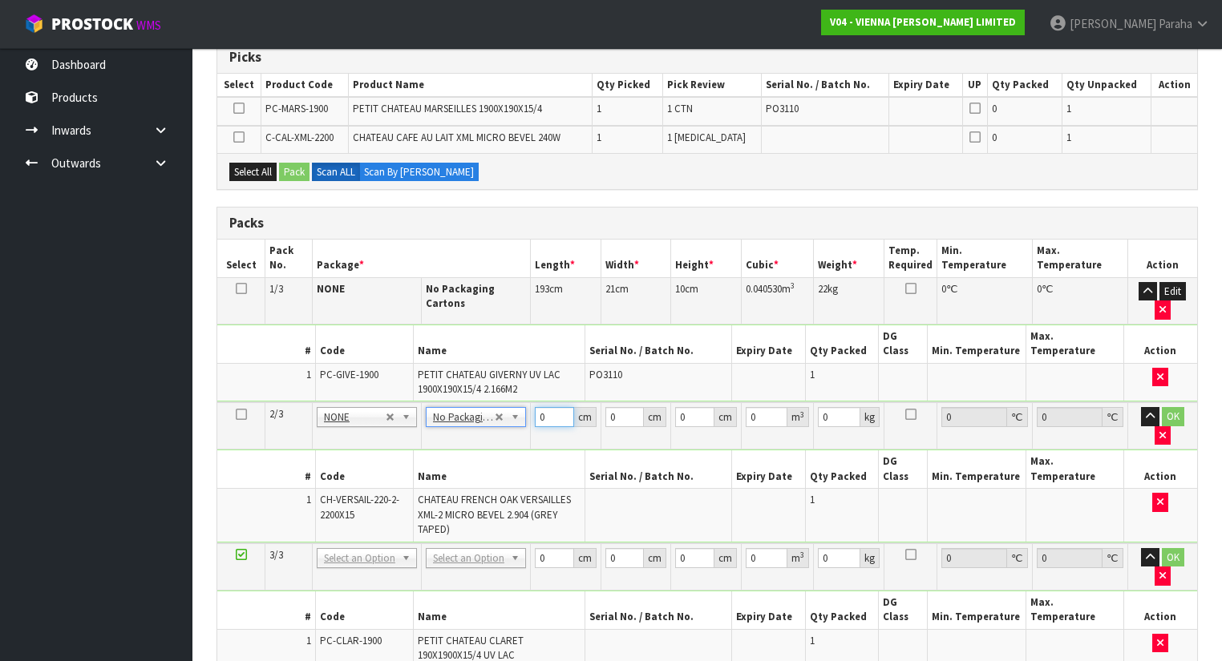
click at [549, 407] on input "0" at bounding box center [554, 417] width 39 height 20
type input "222"
type input "23"
type input "1"
type input "0.005106"
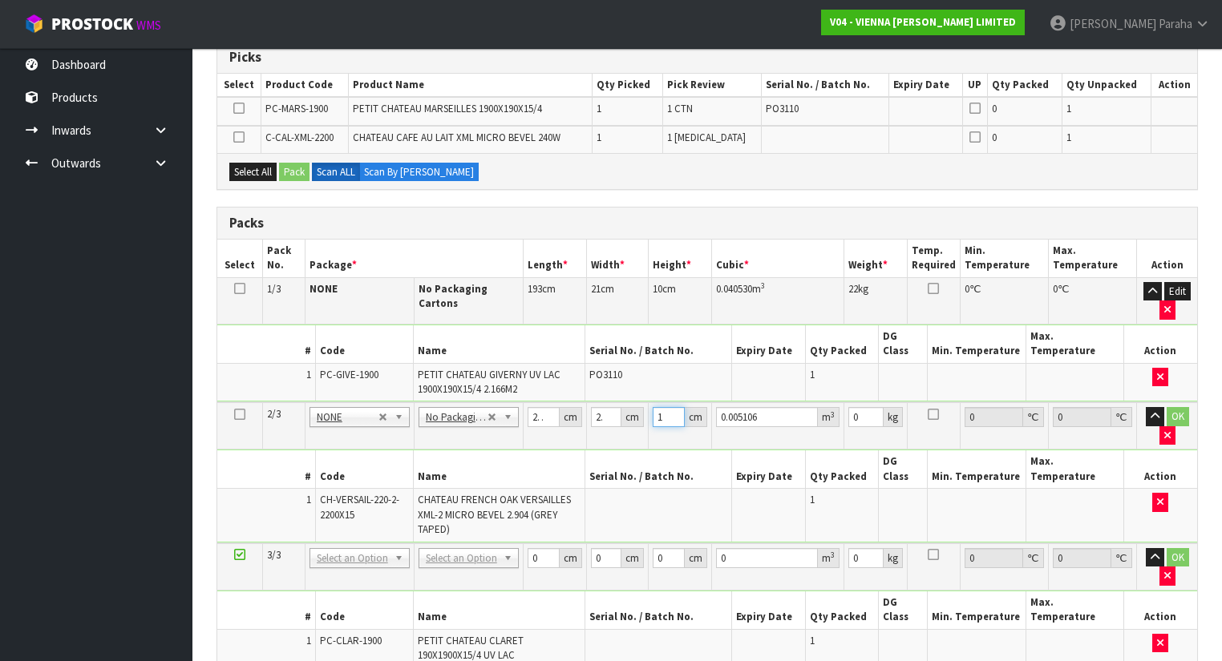
type input "10"
type input "0.05106"
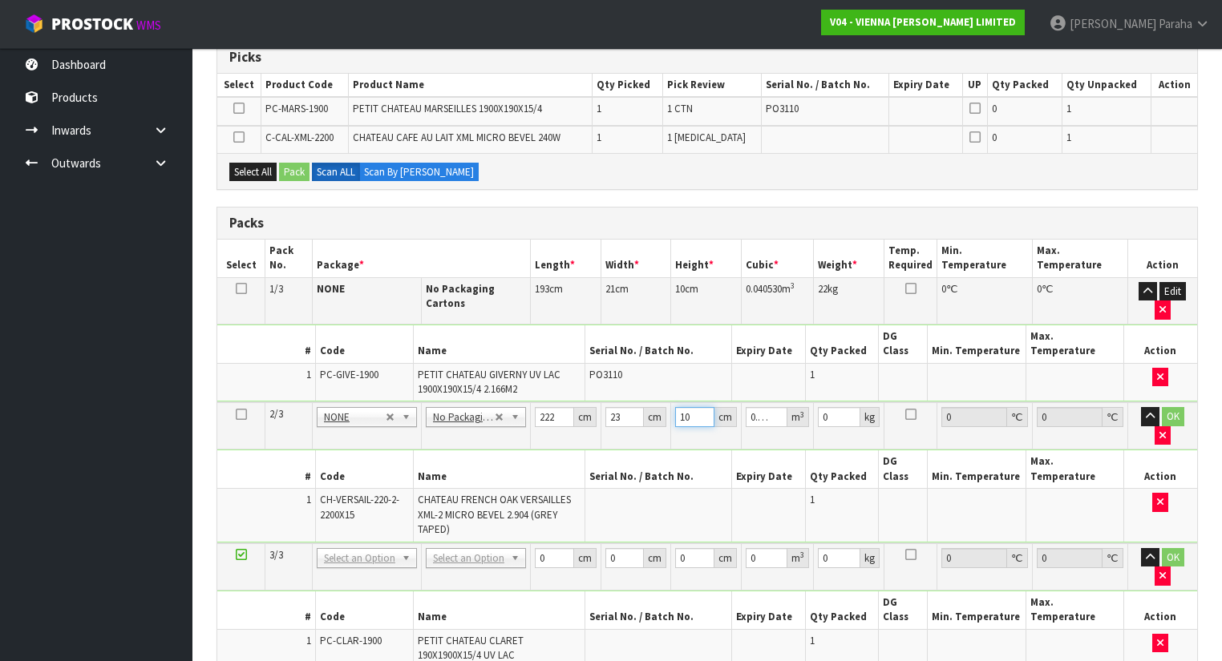
type input "10"
type input "28"
click button "OK" at bounding box center [1173, 416] width 22 height 19
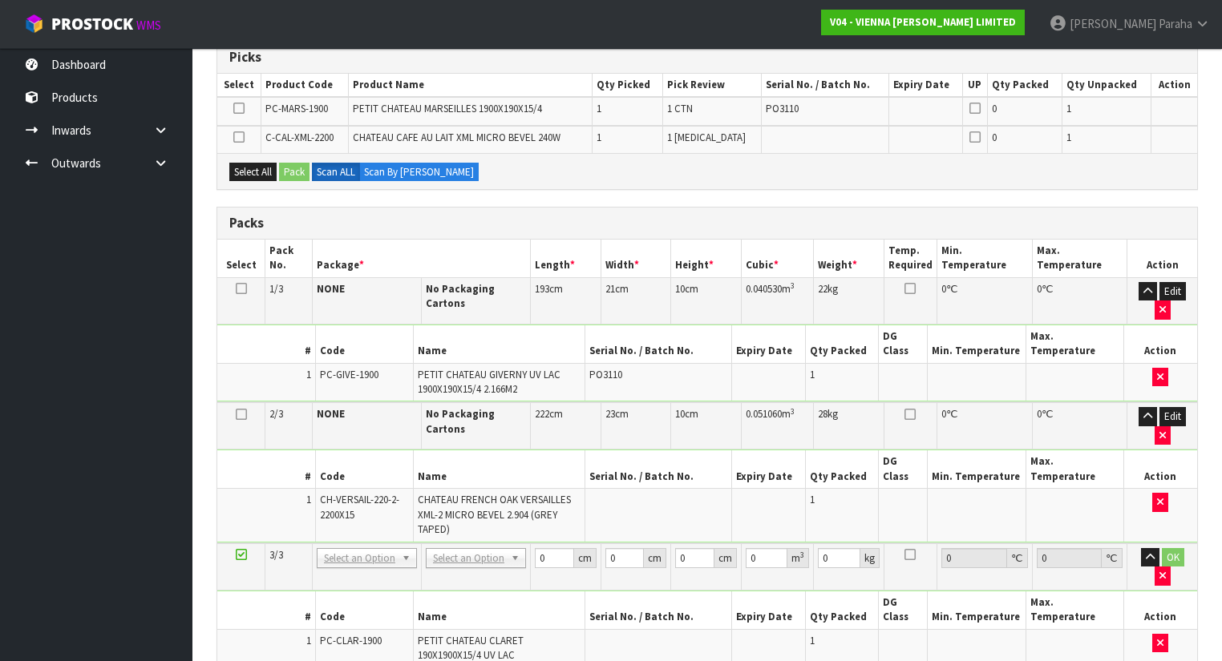
scroll to position [523, 0]
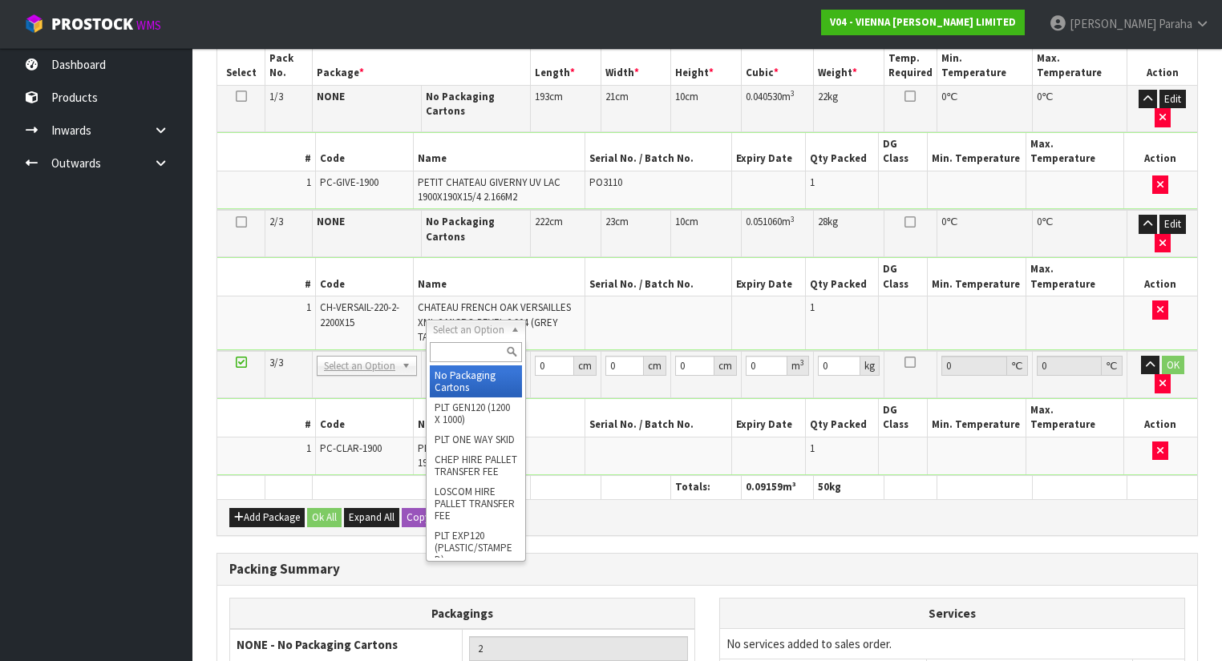
type input "3"
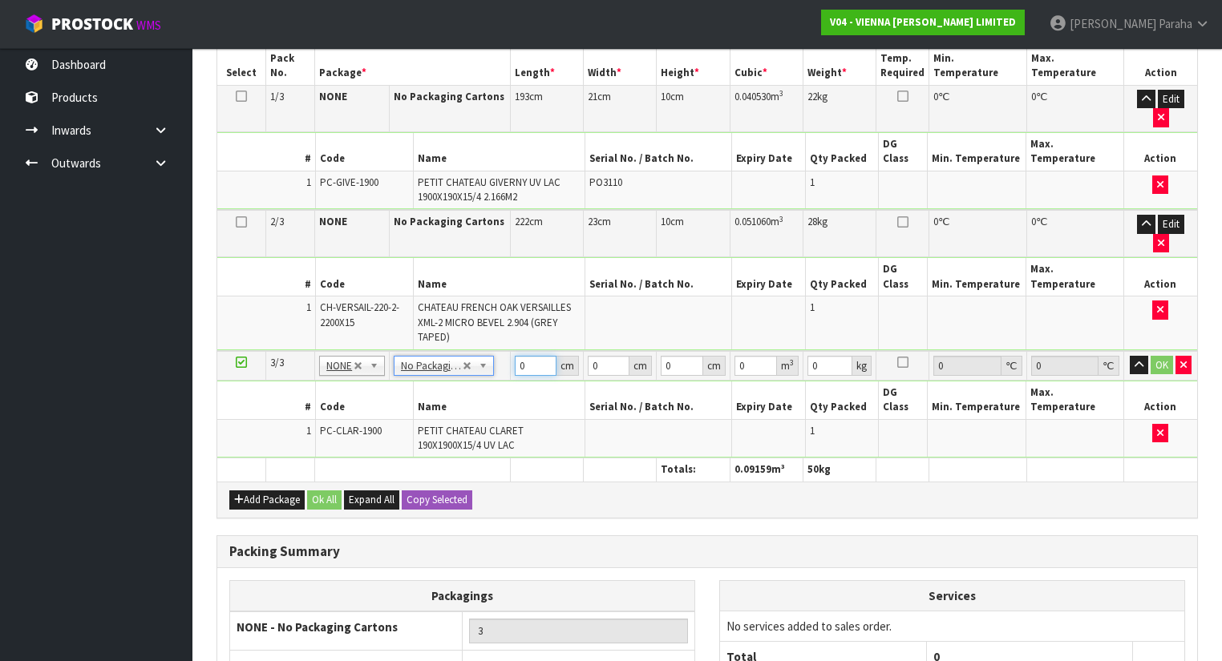
click at [532, 356] on input "0" at bounding box center [536, 366] width 42 height 20
type input "191"
type input "20"
type input "1"
type input "0.00382"
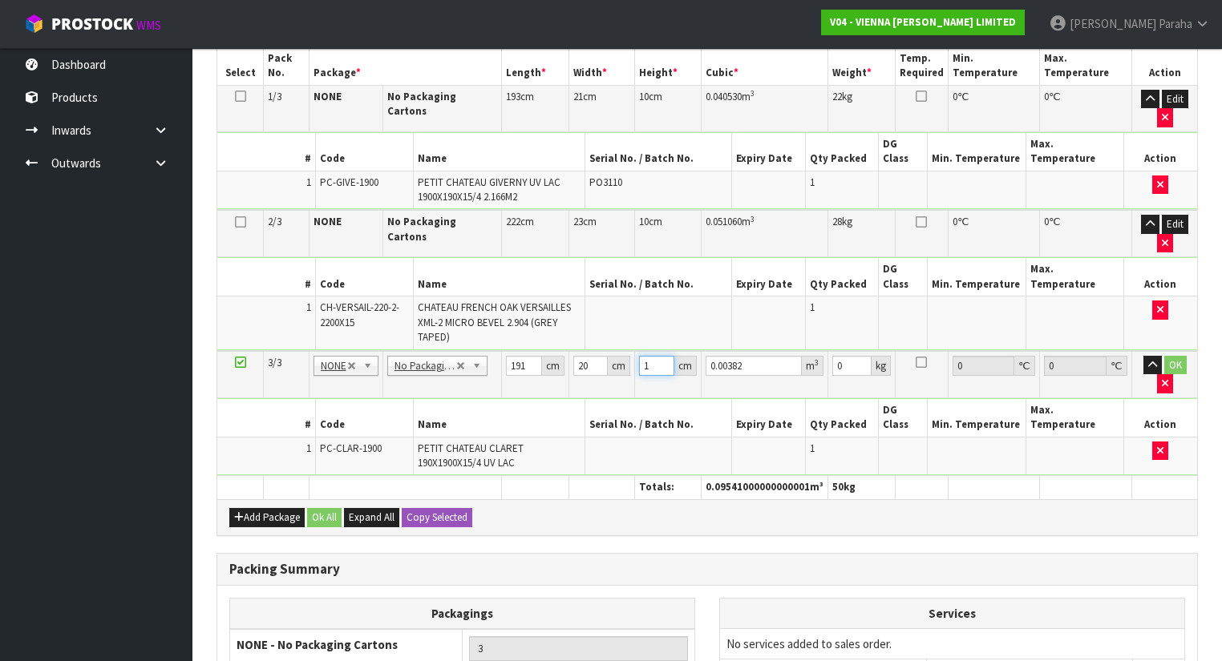
type input "10"
type input "0.0382"
type input "10"
type input "22"
click button "OK" at bounding box center [1175, 365] width 22 height 19
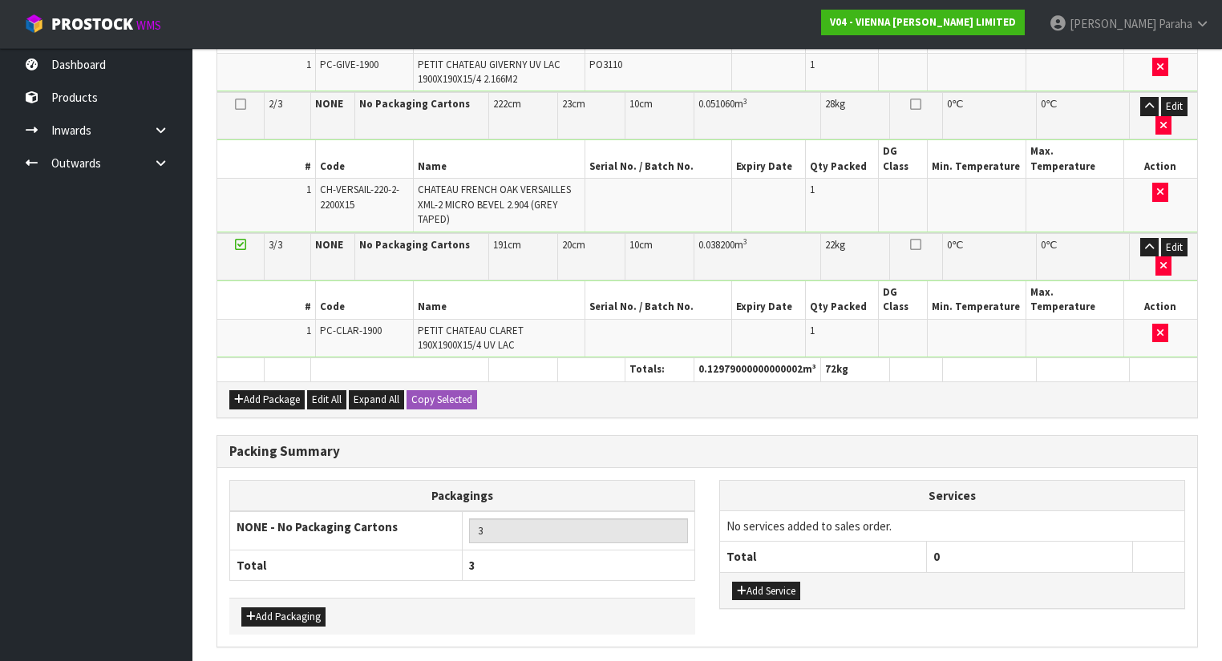
scroll to position [646, 0]
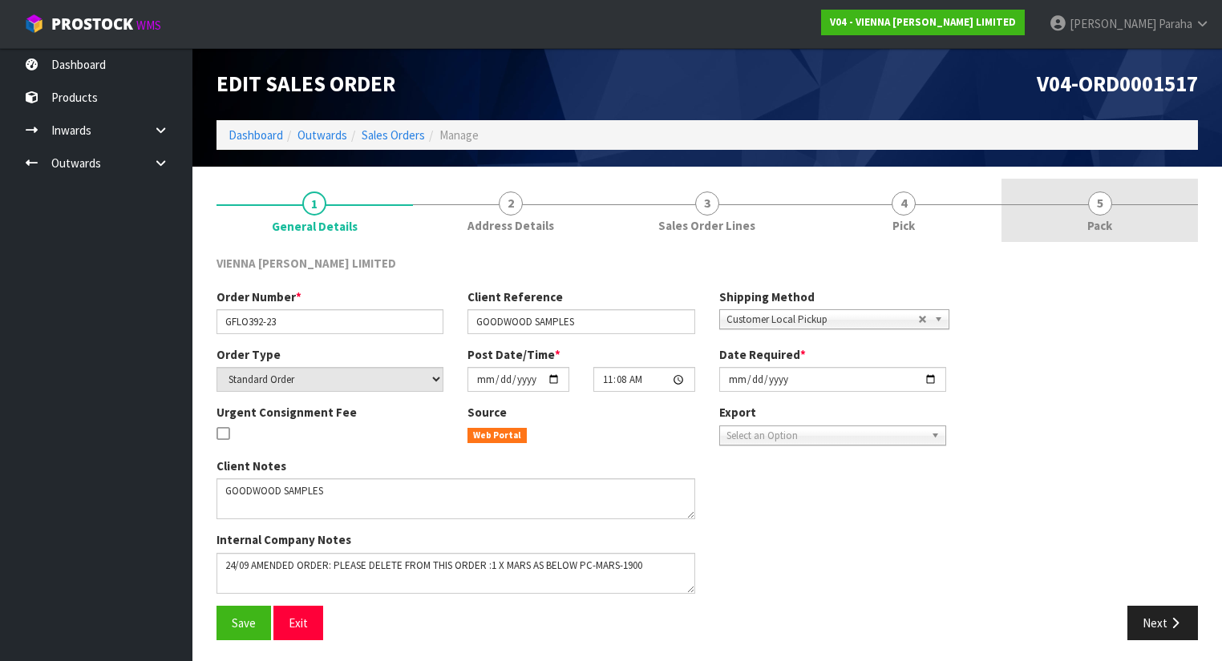
click at [1103, 212] on span "5" at bounding box center [1100, 204] width 24 height 24
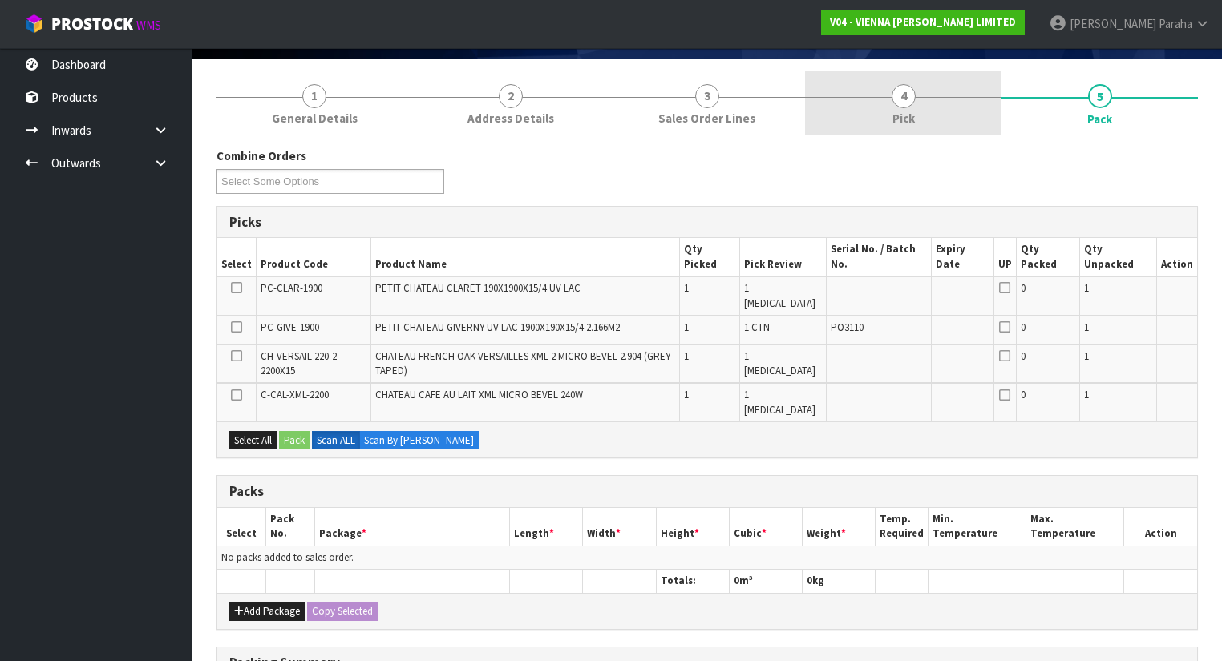
scroll to position [61, 0]
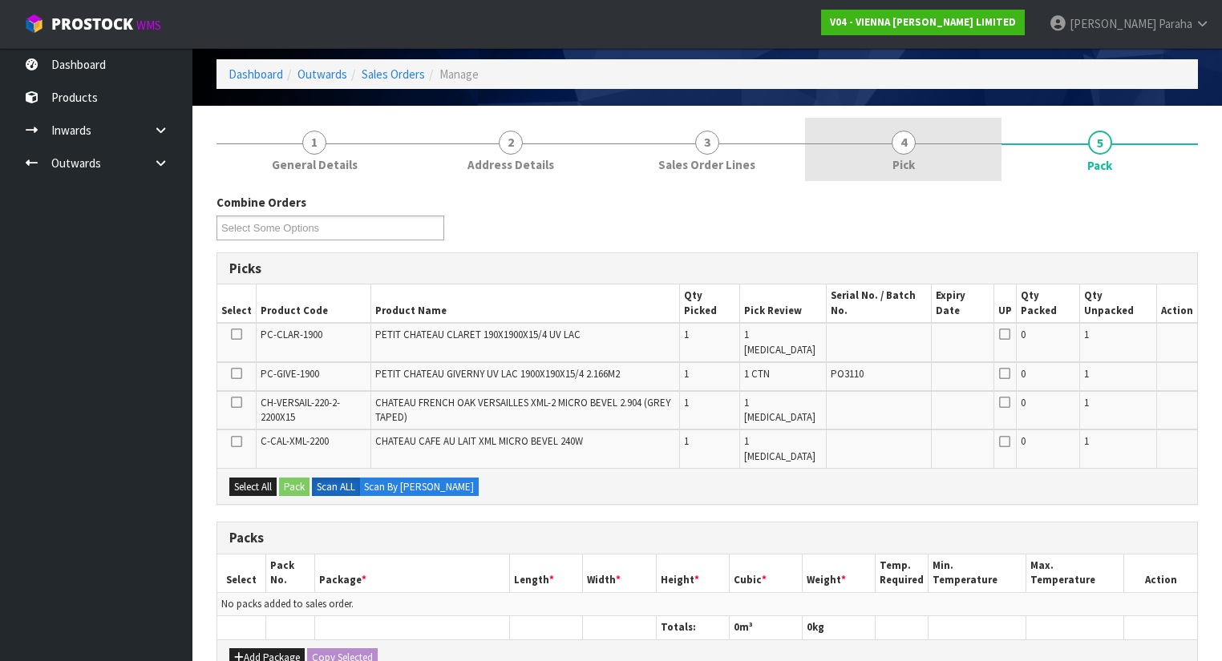
click at [914, 147] on link "4 Pick" at bounding box center [903, 149] width 196 height 63
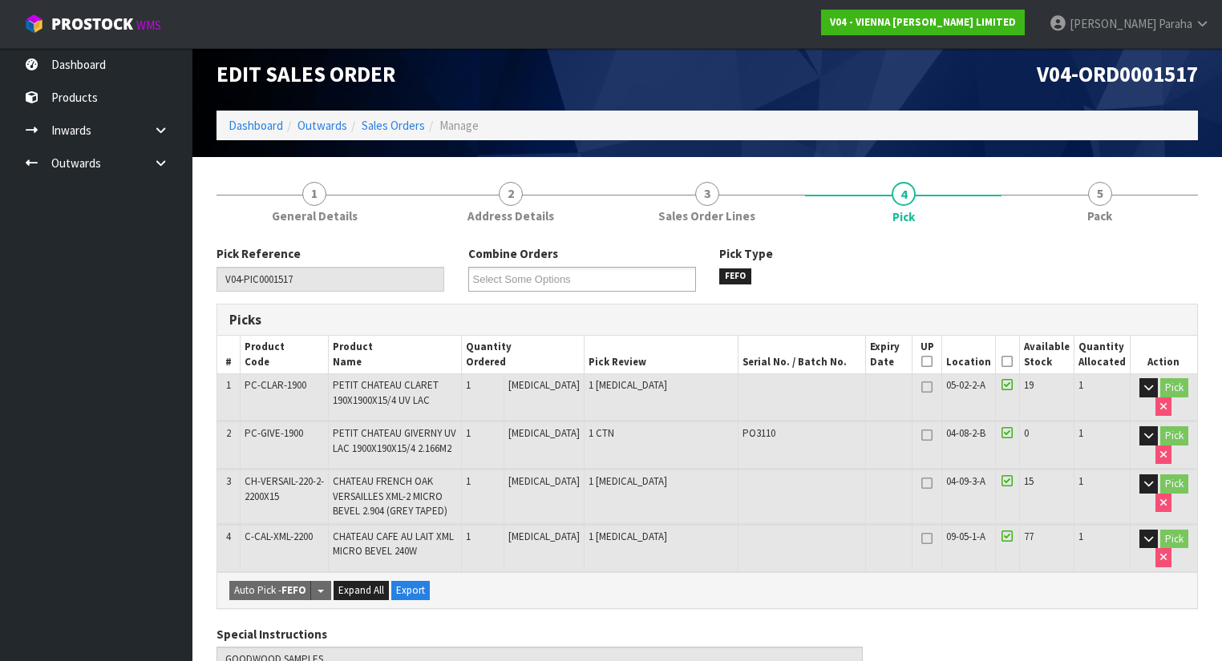
scroll to position [0, 0]
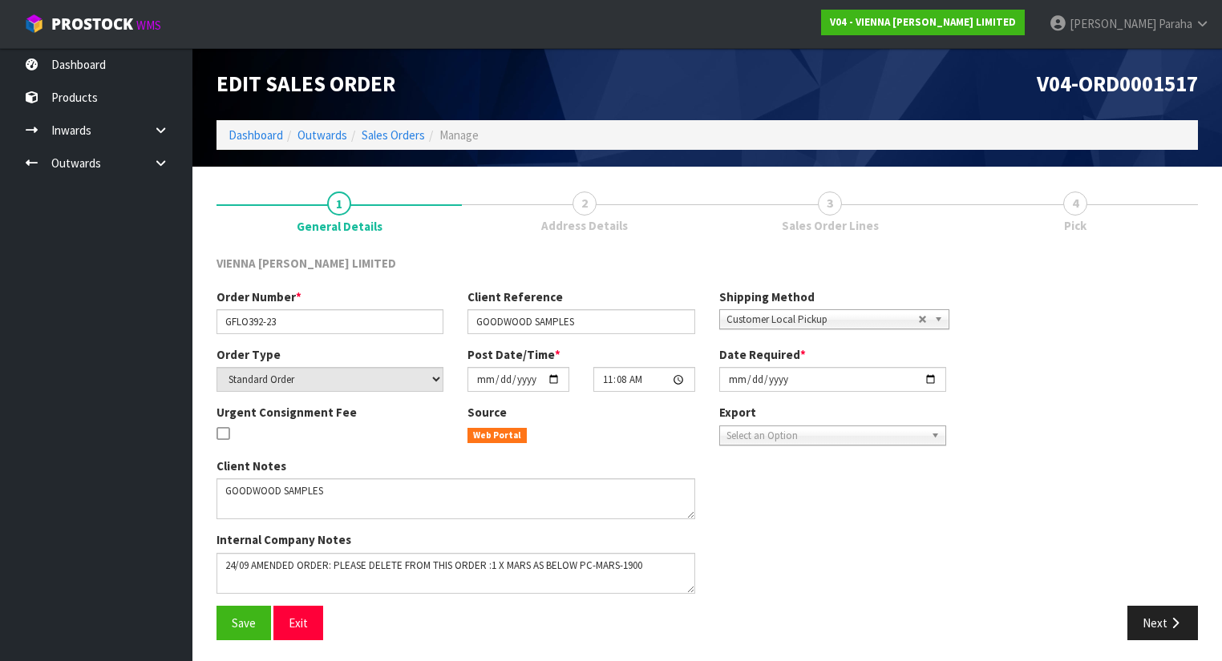
click at [1076, 216] on link "4 Pick" at bounding box center [1074, 210] width 245 height 63
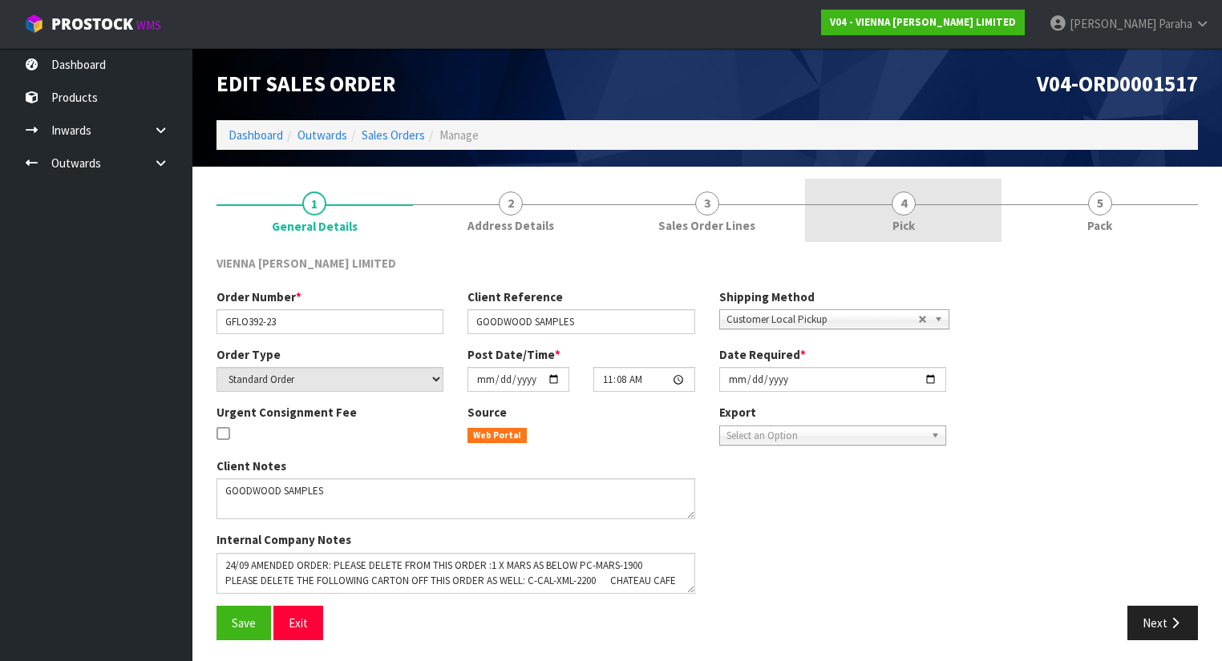
click at [915, 212] on link "4 Pick" at bounding box center [903, 210] width 196 height 63
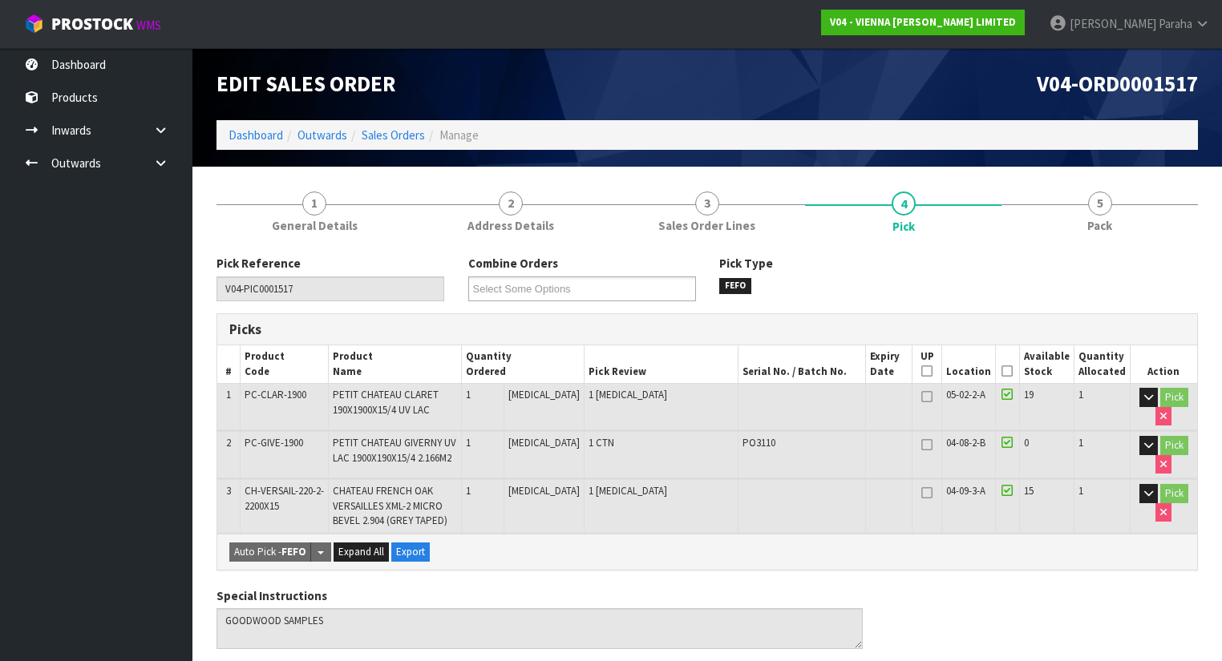
click at [1010, 371] on icon at bounding box center [1006, 371] width 11 height 1
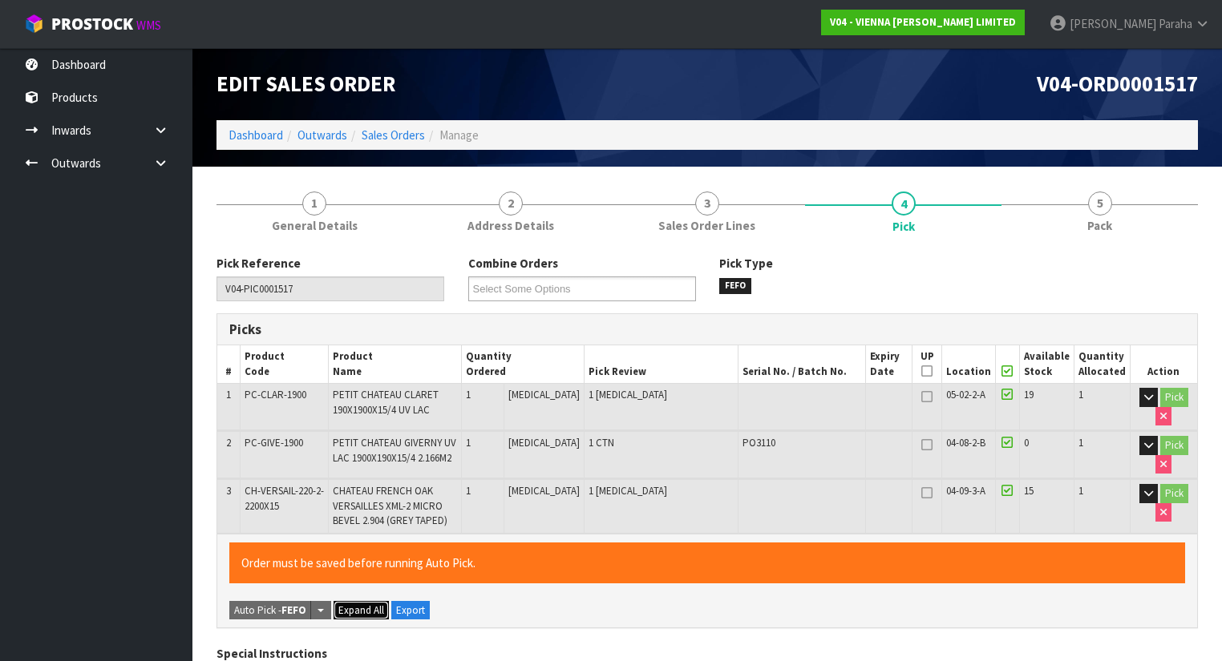
click at [358, 604] on span "Expand All" at bounding box center [361, 611] width 46 height 14
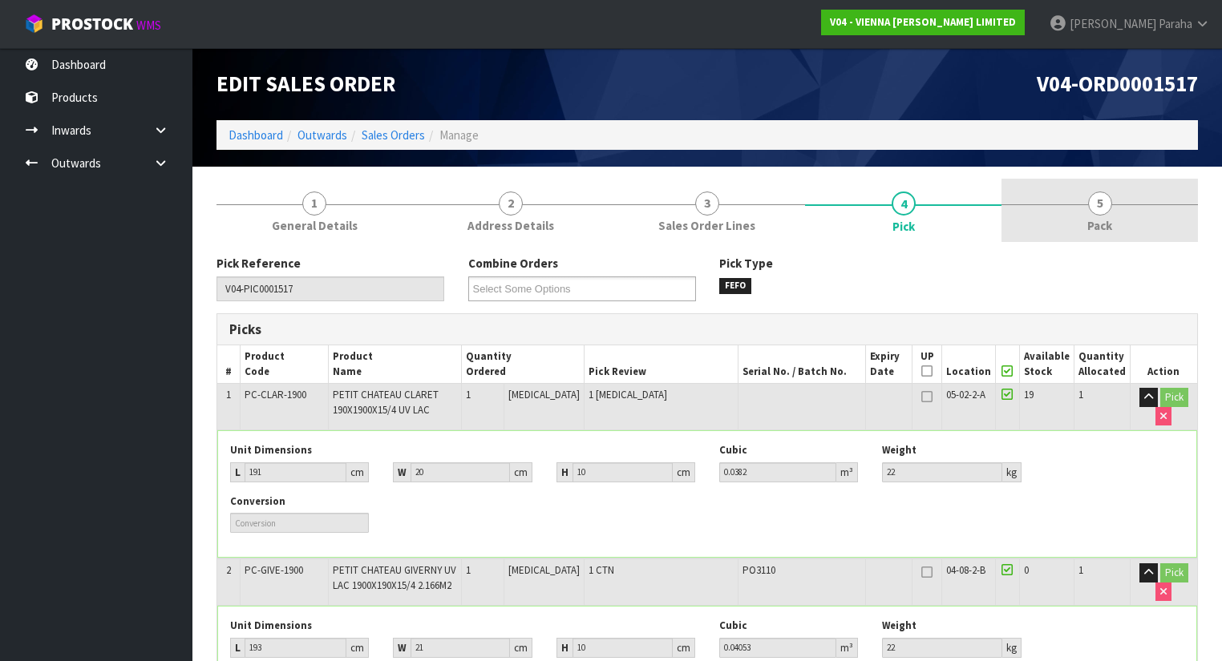
click at [1097, 200] on span "5" at bounding box center [1100, 204] width 24 height 24
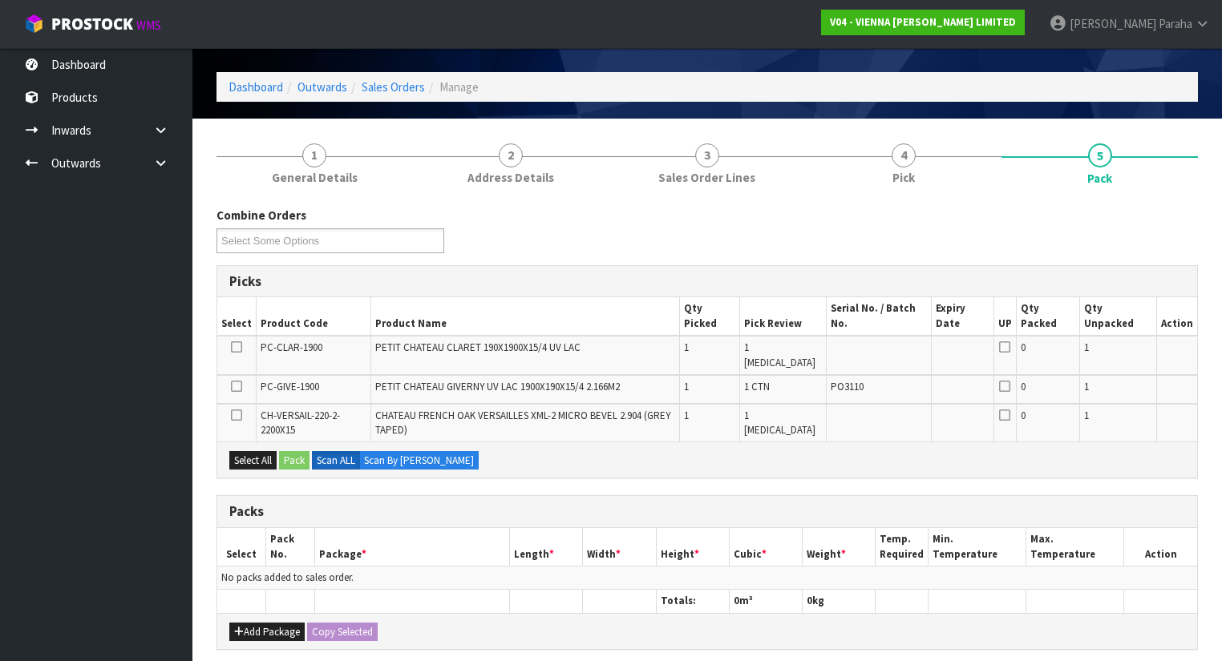
scroll to position [64, 0]
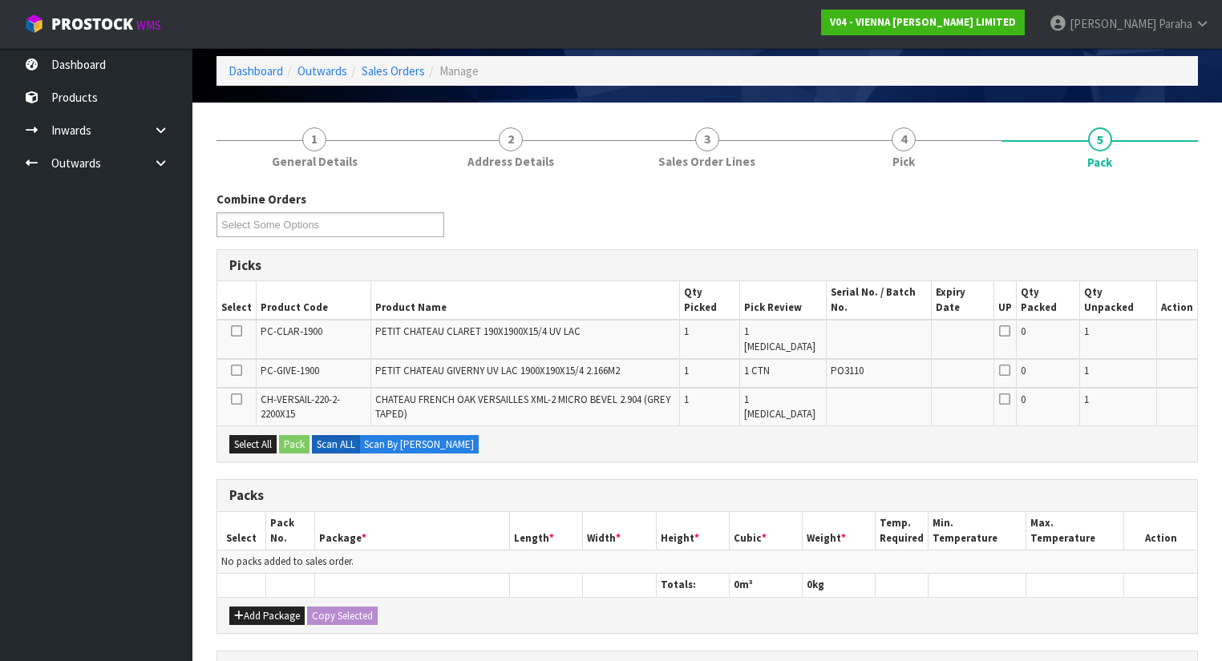
click at [235, 370] on icon at bounding box center [236, 370] width 11 height 1
click at [0, 0] on input "checkbox" at bounding box center [0, 0] width 0 height 0
click at [297, 435] on button "Pack" at bounding box center [294, 444] width 30 height 19
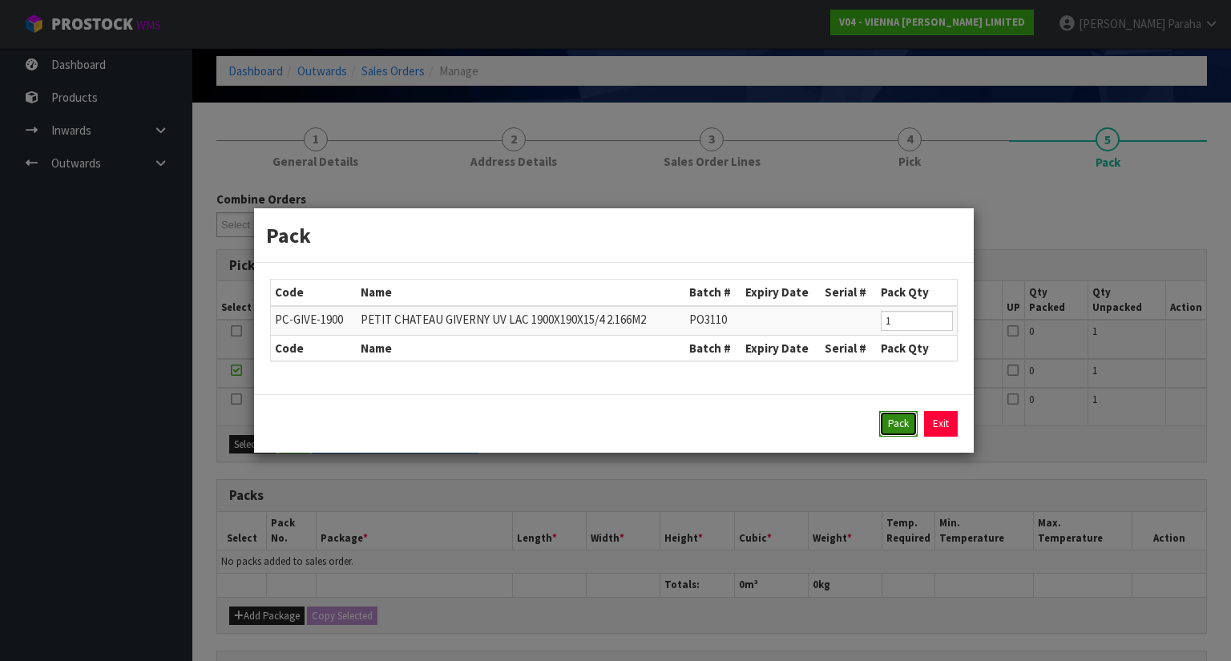
click at [898, 420] on button "Pack" at bounding box center [898, 424] width 38 height 26
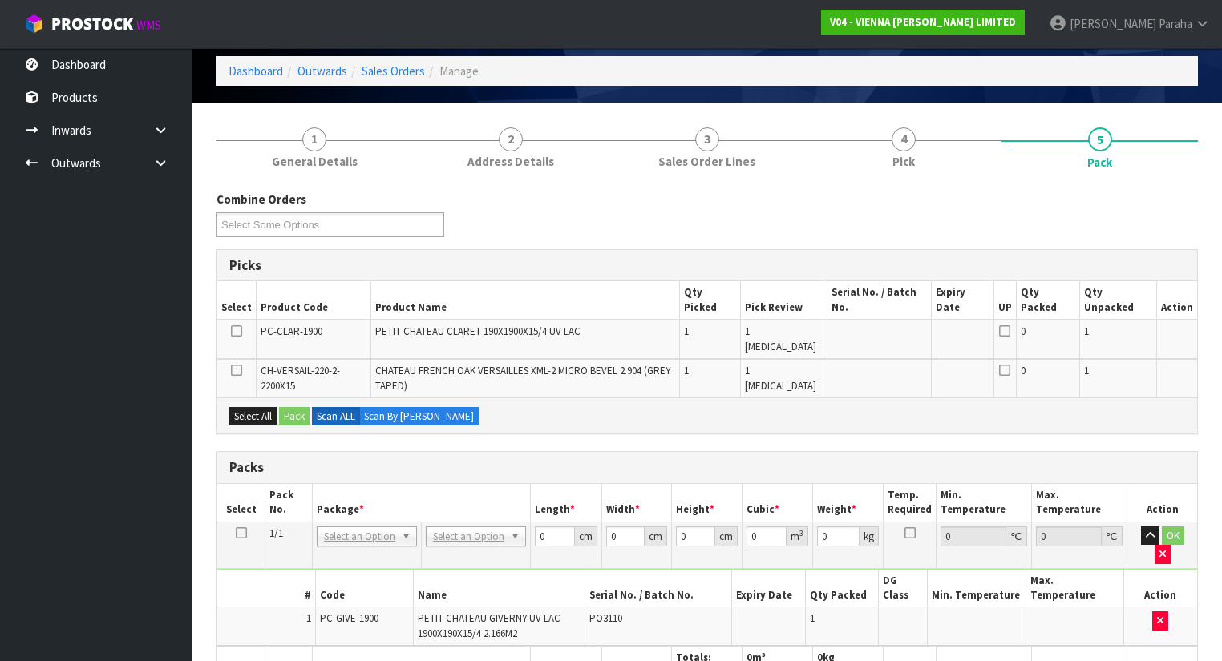
click at [239, 659] on icon at bounding box center [241, 659] width 11 height 1
click at [234, 370] on icon at bounding box center [236, 370] width 11 height 1
click at [0, 0] on input "checkbox" at bounding box center [0, 0] width 0 height 0
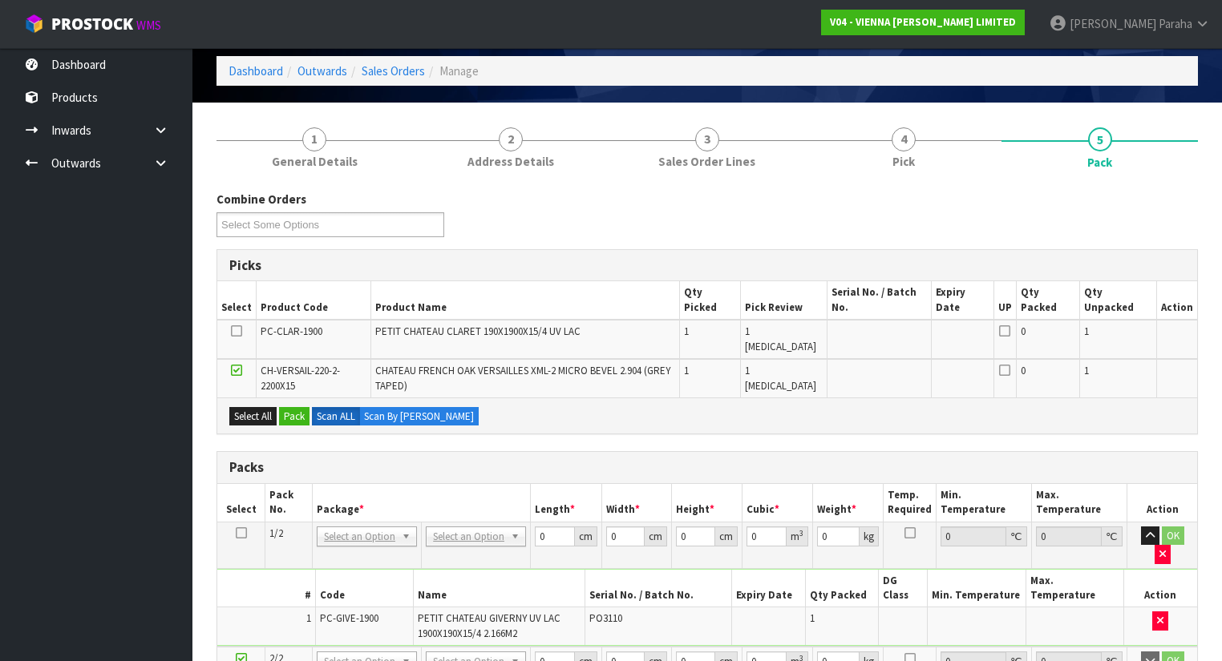
scroll to position [128, 0]
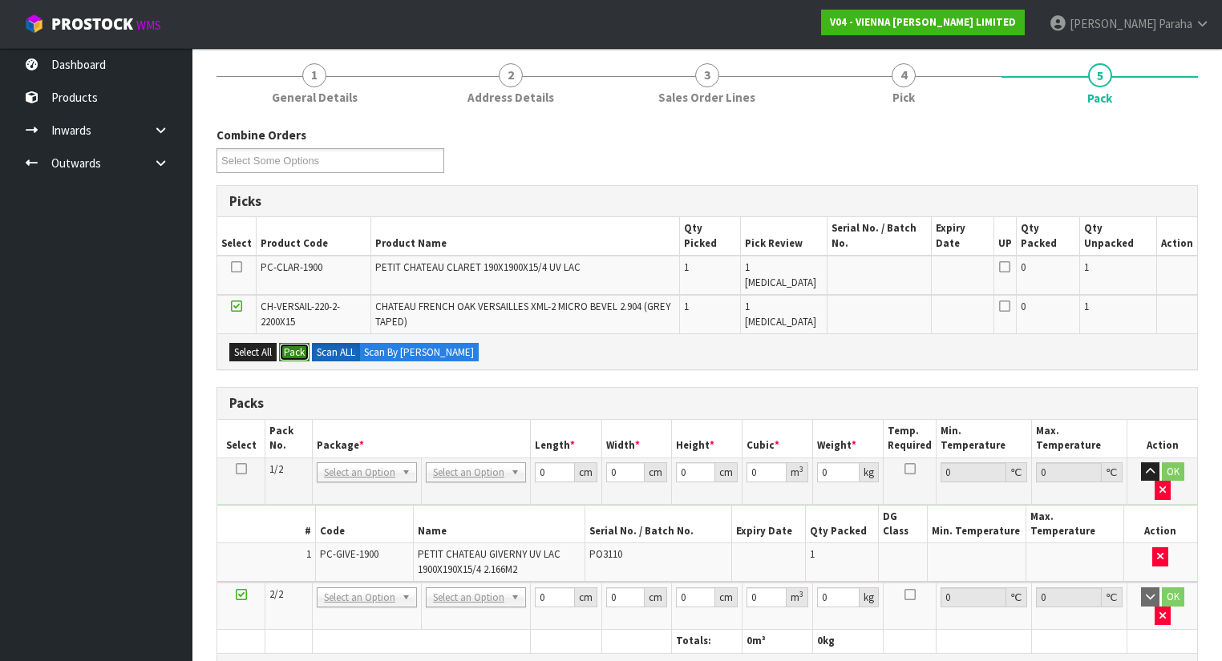
click at [295, 343] on button "Pack" at bounding box center [294, 352] width 30 height 19
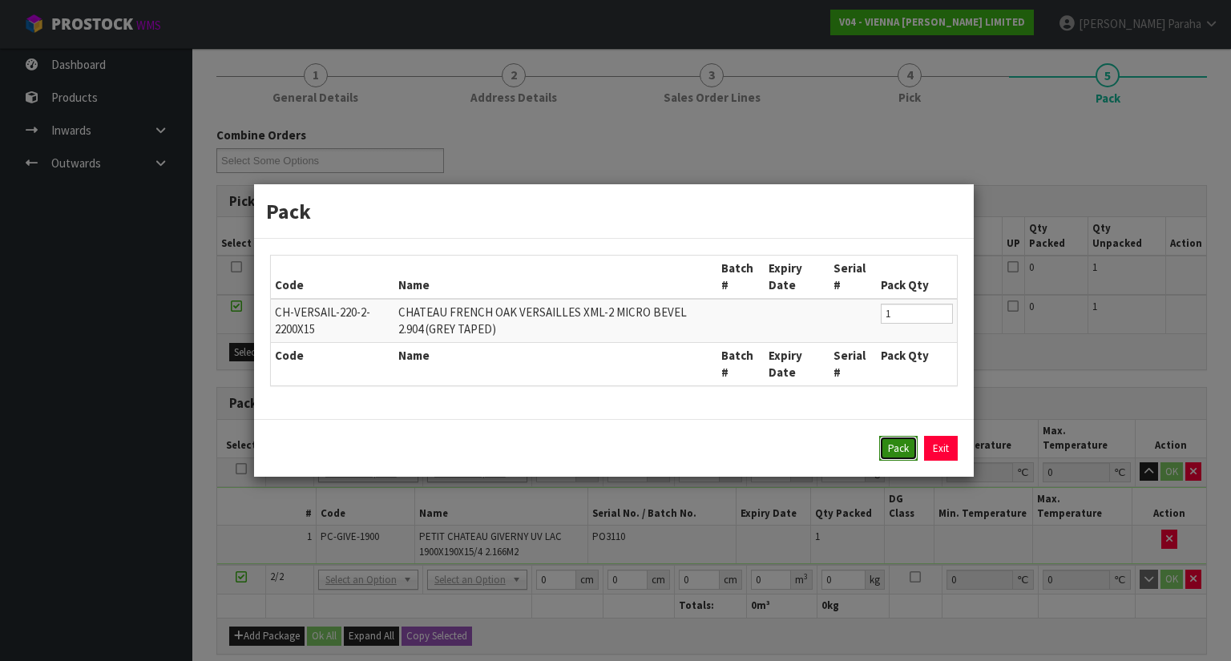
click at [899, 440] on button "Pack" at bounding box center [898, 449] width 38 height 26
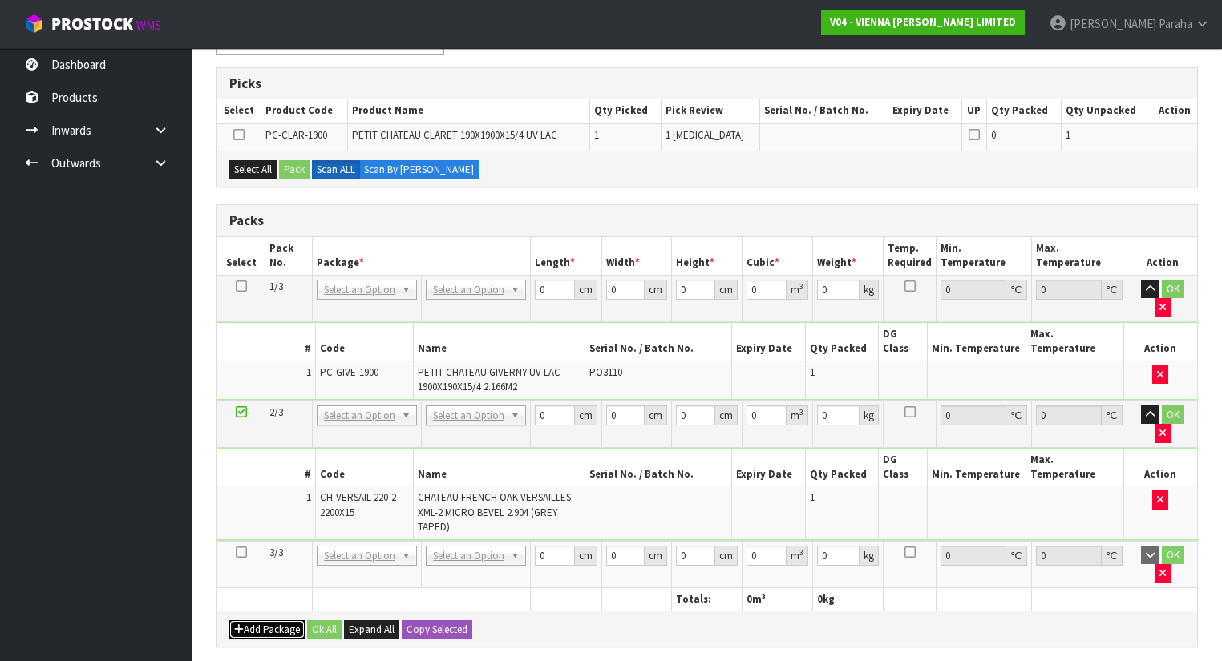
scroll to position [257, 0]
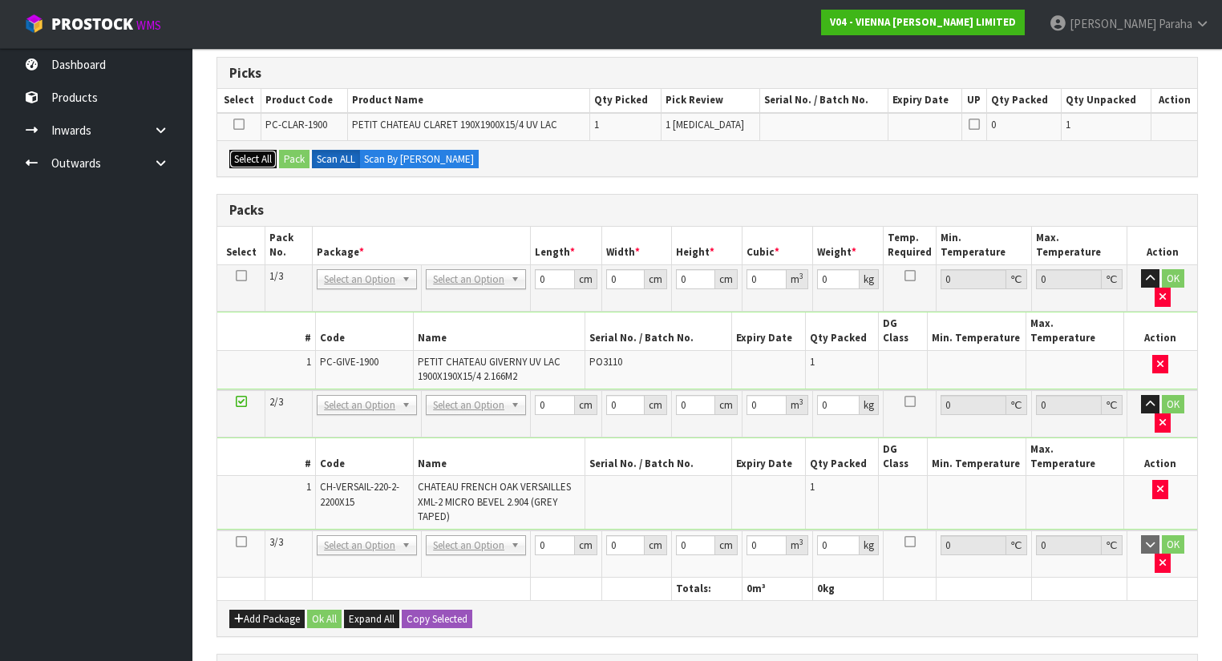
click at [253, 152] on button "Select All" at bounding box center [252, 159] width 47 height 19
click at [292, 160] on button "Pack" at bounding box center [294, 159] width 30 height 19
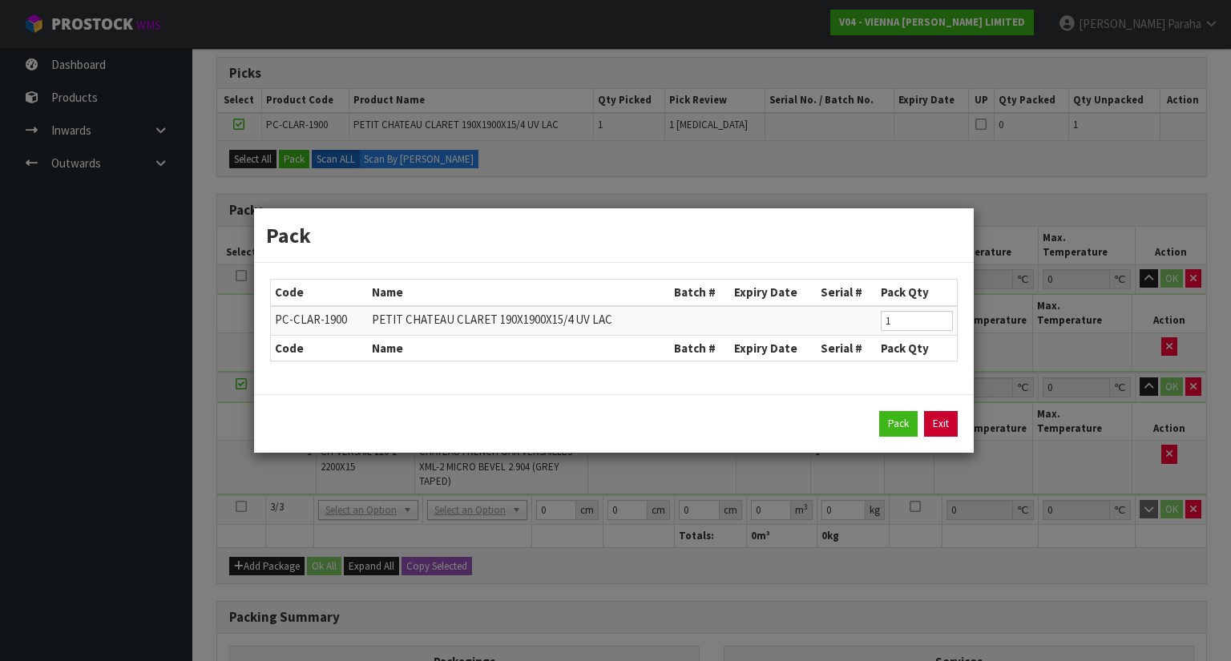
click at [943, 430] on link "Exit" at bounding box center [941, 424] width 34 height 26
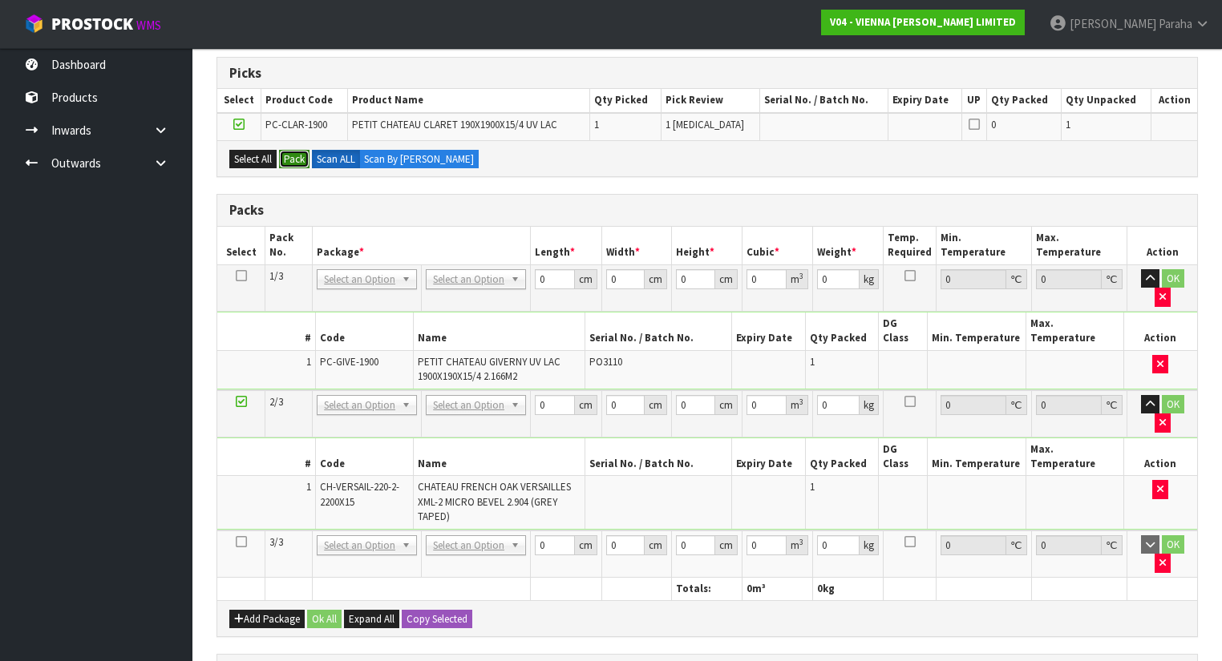
click at [300, 160] on button "Pack" at bounding box center [294, 159] width 30 height 19
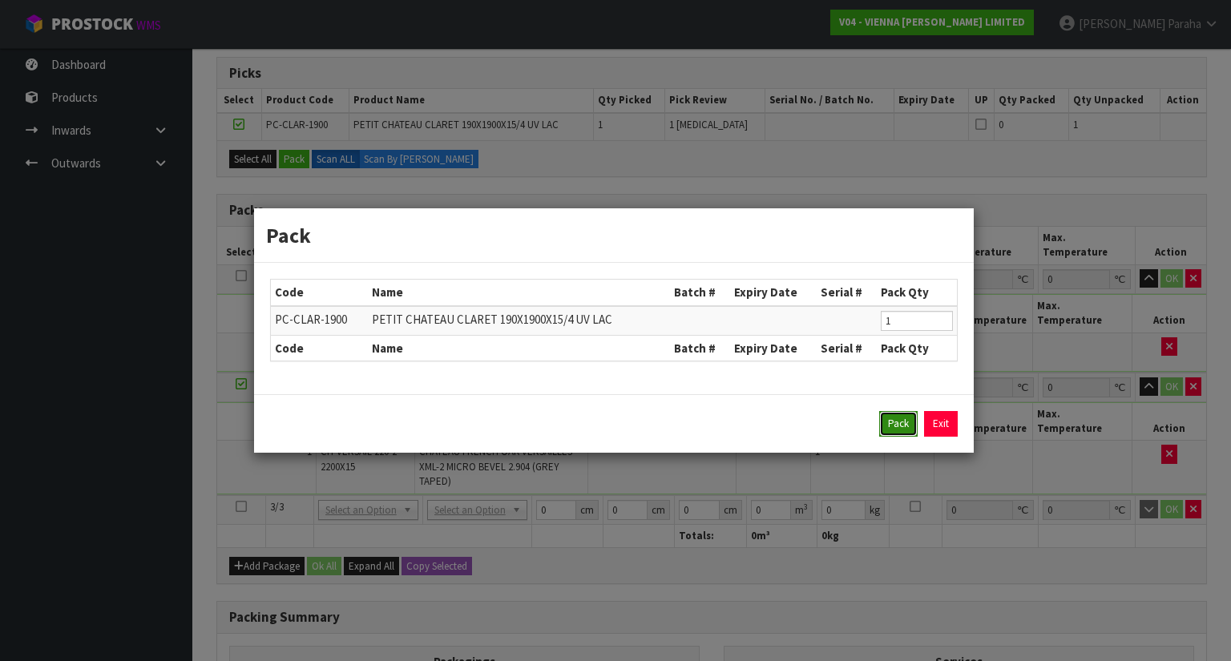
click at [888, 420] on button "Pack" at bounding box center [898, 424] width 38 height 26
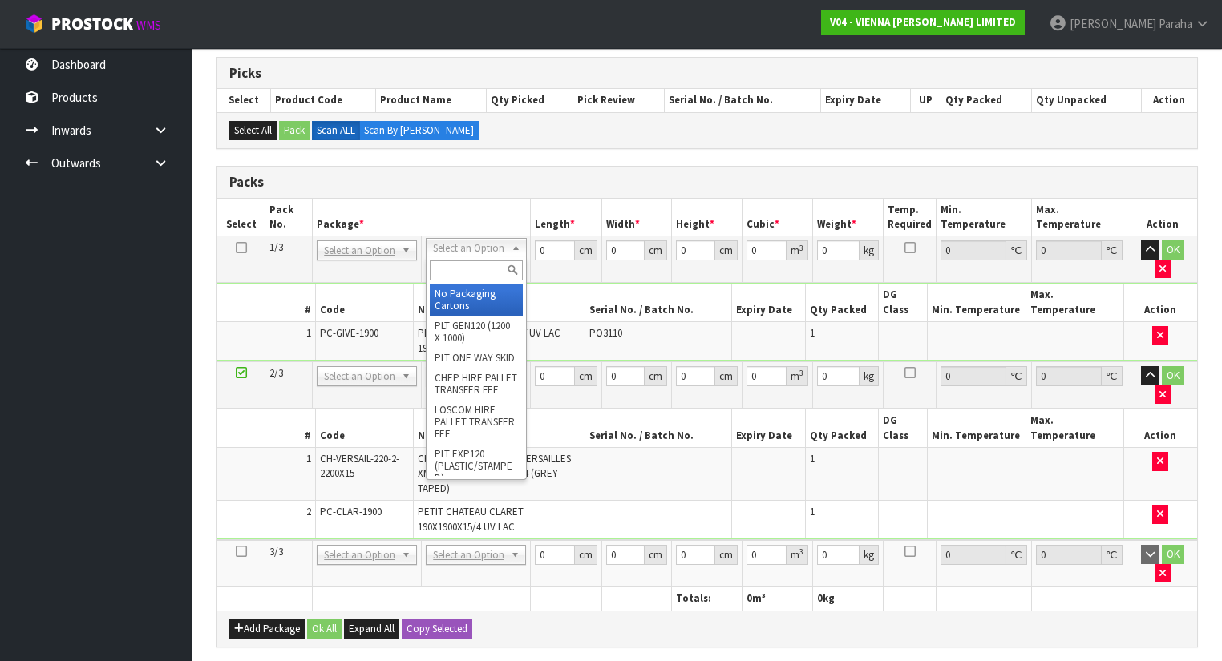
drag, startPoint x: 465, startPoint y: 296, endPoint x: 491, endPoint y: 281, distance: 30.5
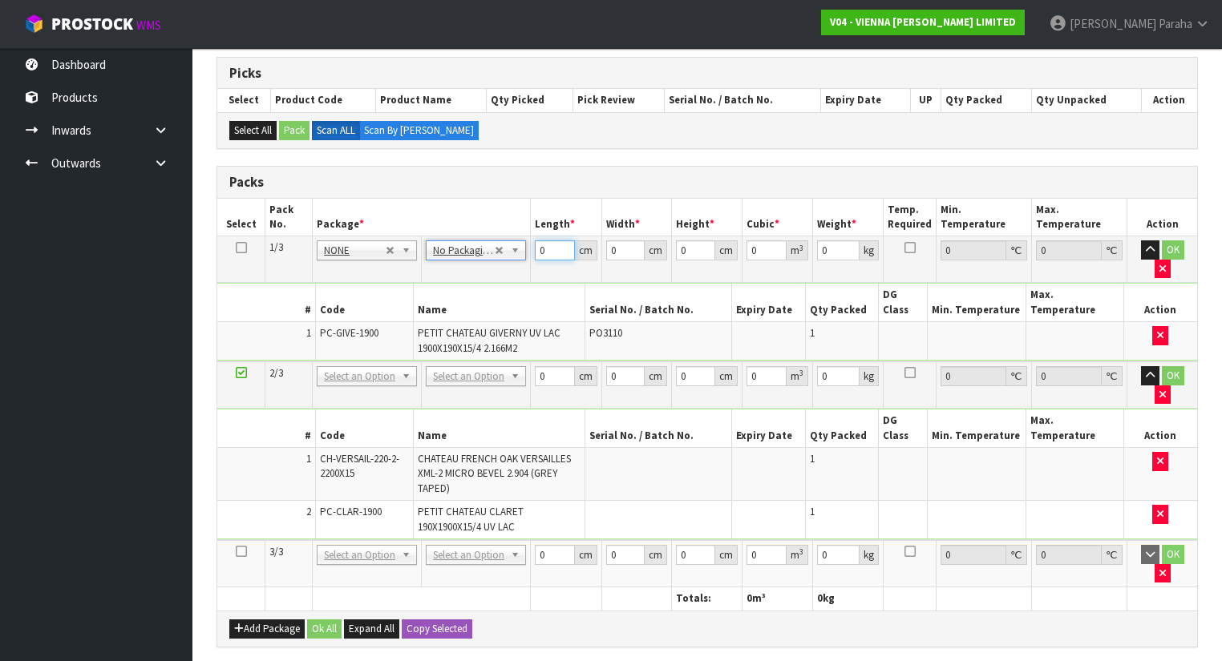
click at [556, 250] on input "0" at bounding box center [554, 250] width 39 height 20
type input "193"
type input "21"
type input "1"
type input "0.004053"
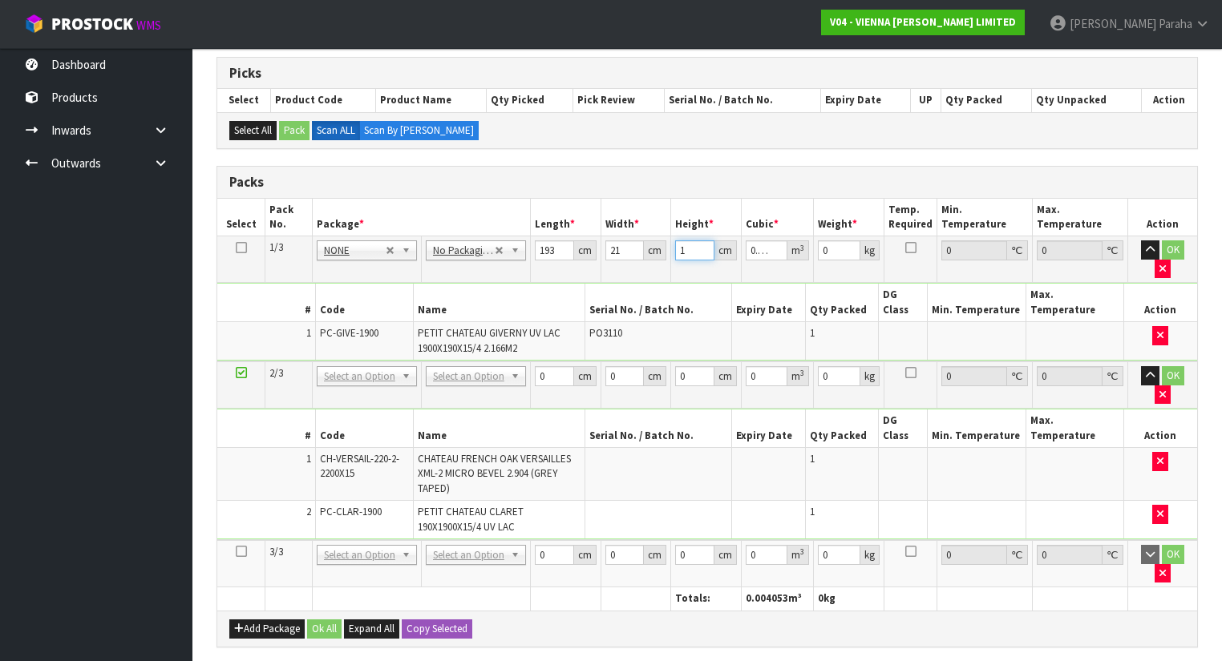
type input "10"
type input "0.04053"
type input "10"
type input "22"
click at [1141, 240] on button "button" at bounding box center [1150, 249] width 18 height 19
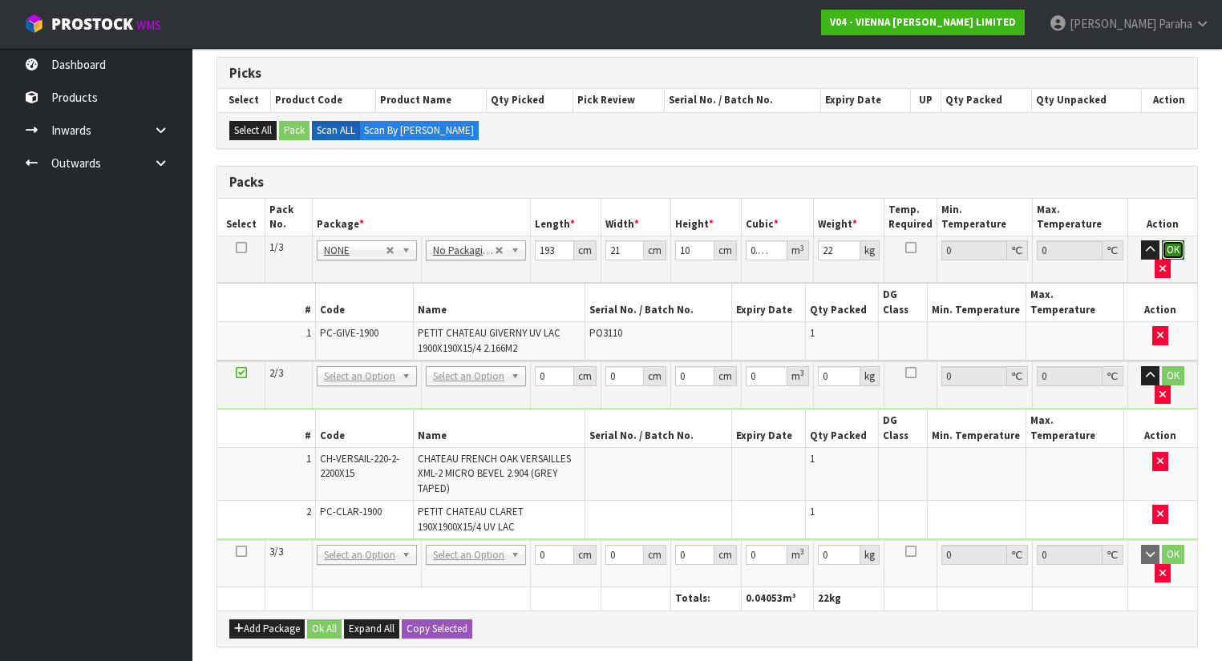
click button "OK" at bounding box center [1173, 249] width 22 height 19
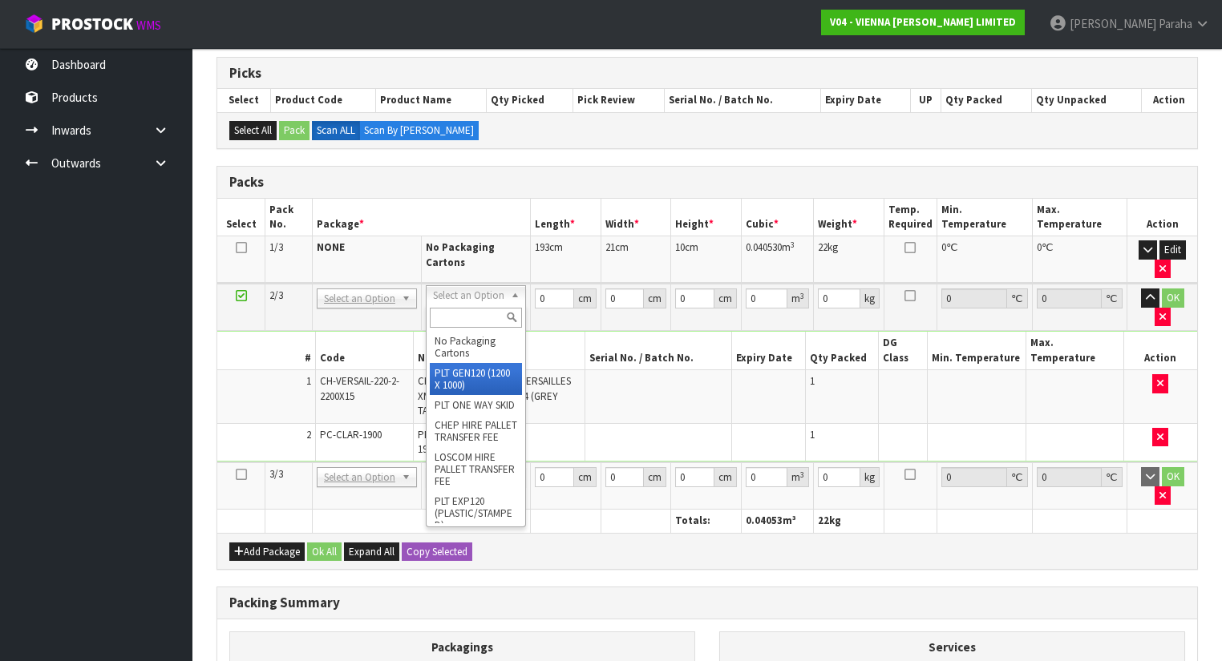
drag, startPoint x: 499, startPoint y: 362, endPoint x: 499, endPoint y: 349, distance: 13.6
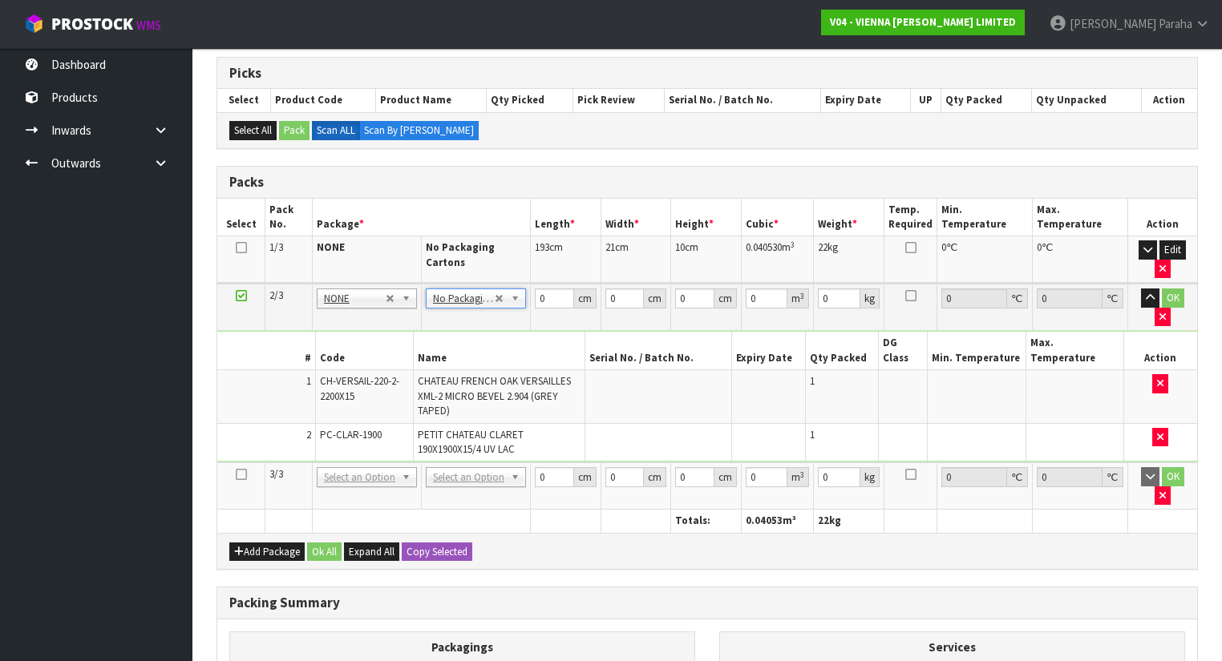
click at [496, 306] on td "No Packaging Cartons PLT GEN120 (1200 X 1000) PLT ONE WAY SKID CHEP HIRE PALLET…" at bounding box center [475, 307] width 109 height 47
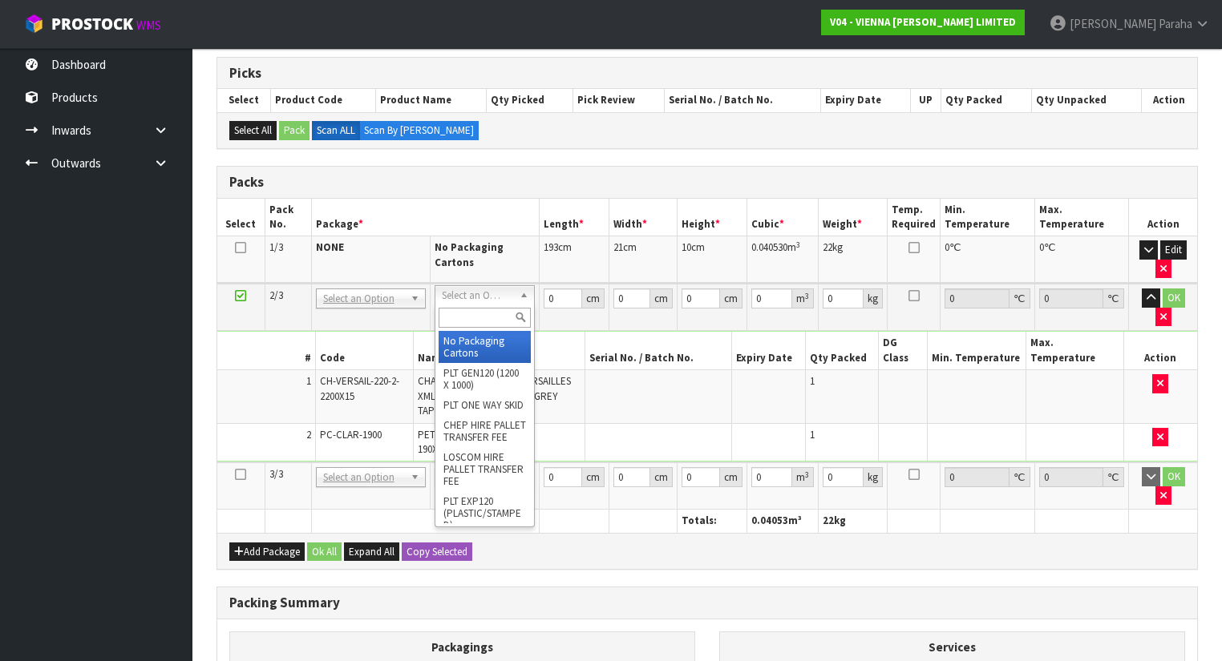
type input "2"
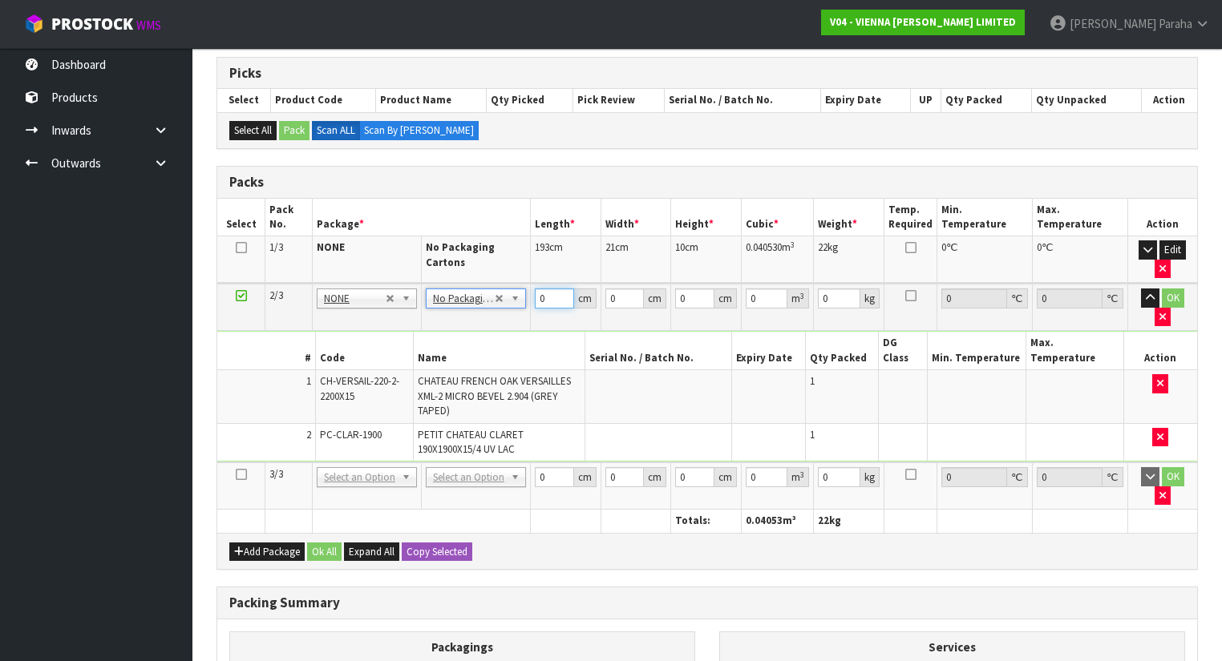
click at [548, 292] on input "0" at bounding box center [554, 299] width 39 height 20
type input "222"
type input "23"
type input "1"
type input "0.005106"
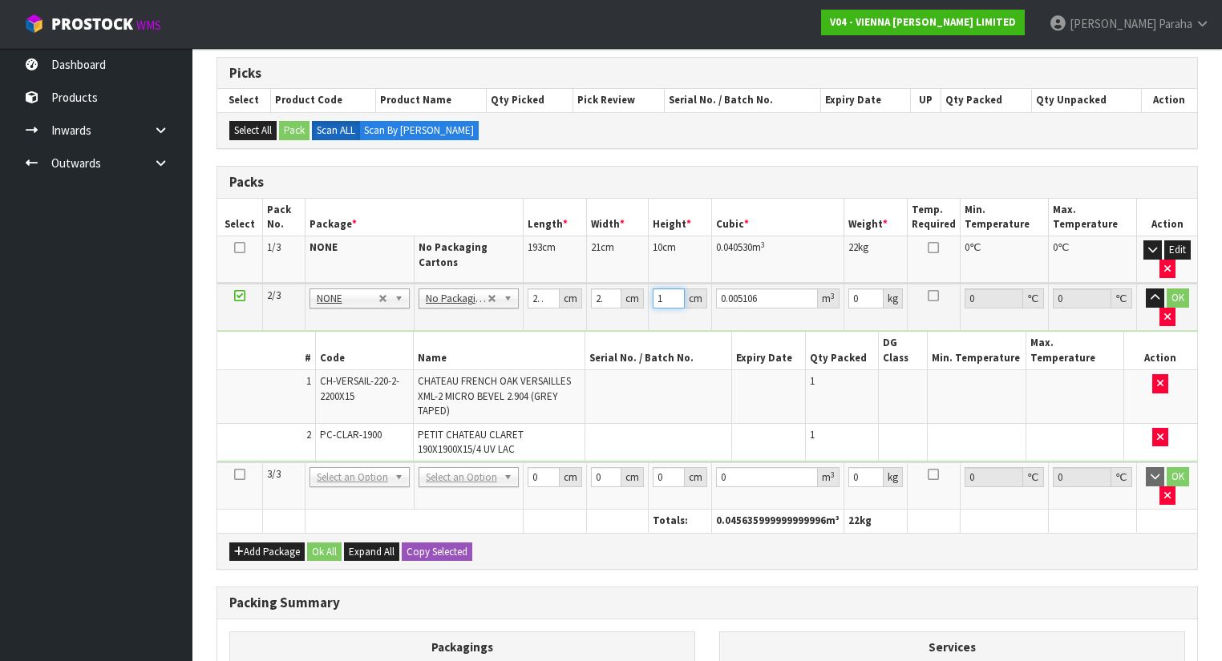
type input "10"
type input "0.05106"
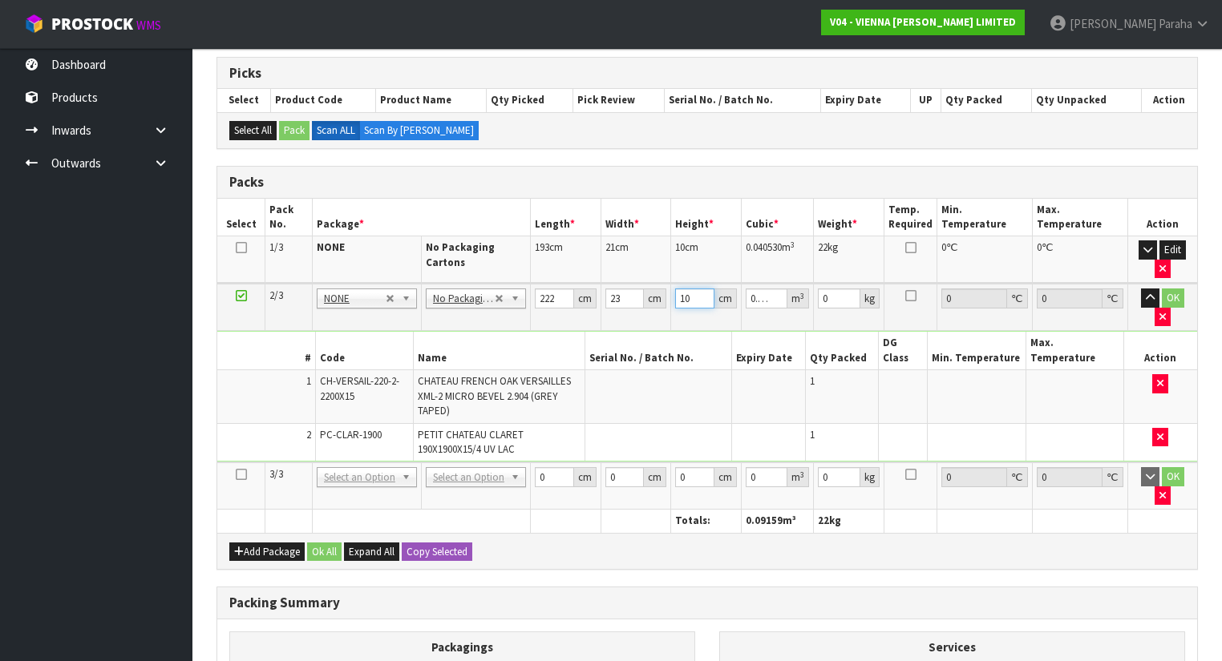
type input "10"
type input "28"
click at [1141, 289] on button "button" at bounding box center [1150, 298] width 18 height 19
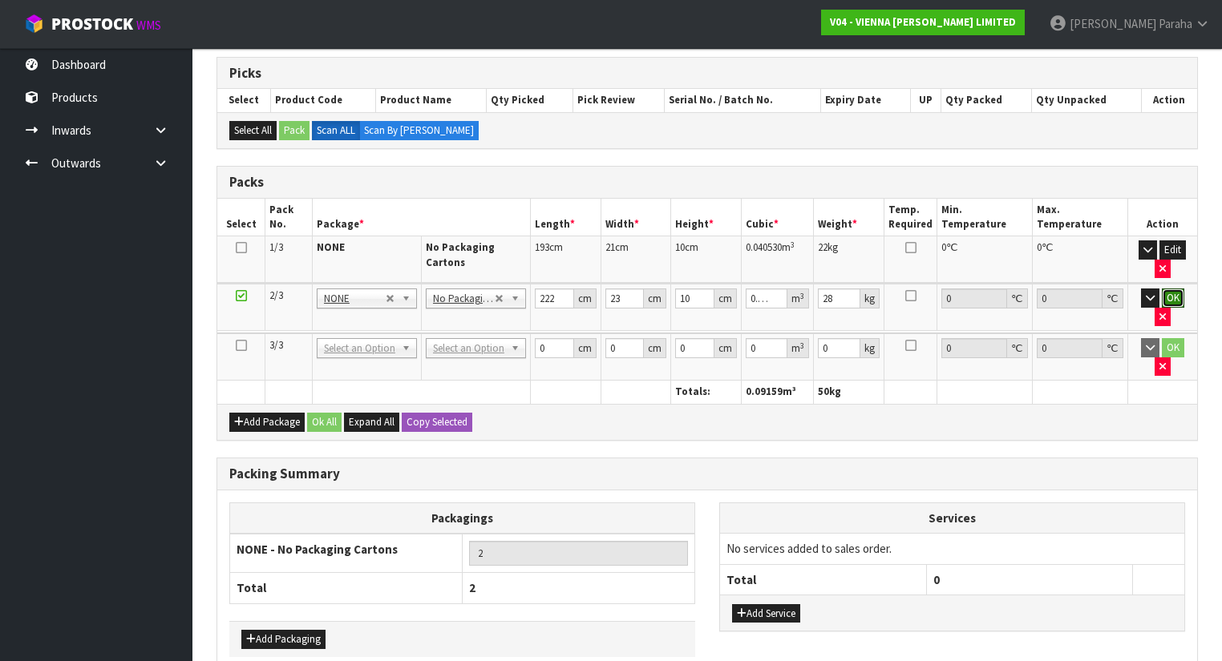
click button "OK" at bounding box center [1173, 298] width 22 height 19
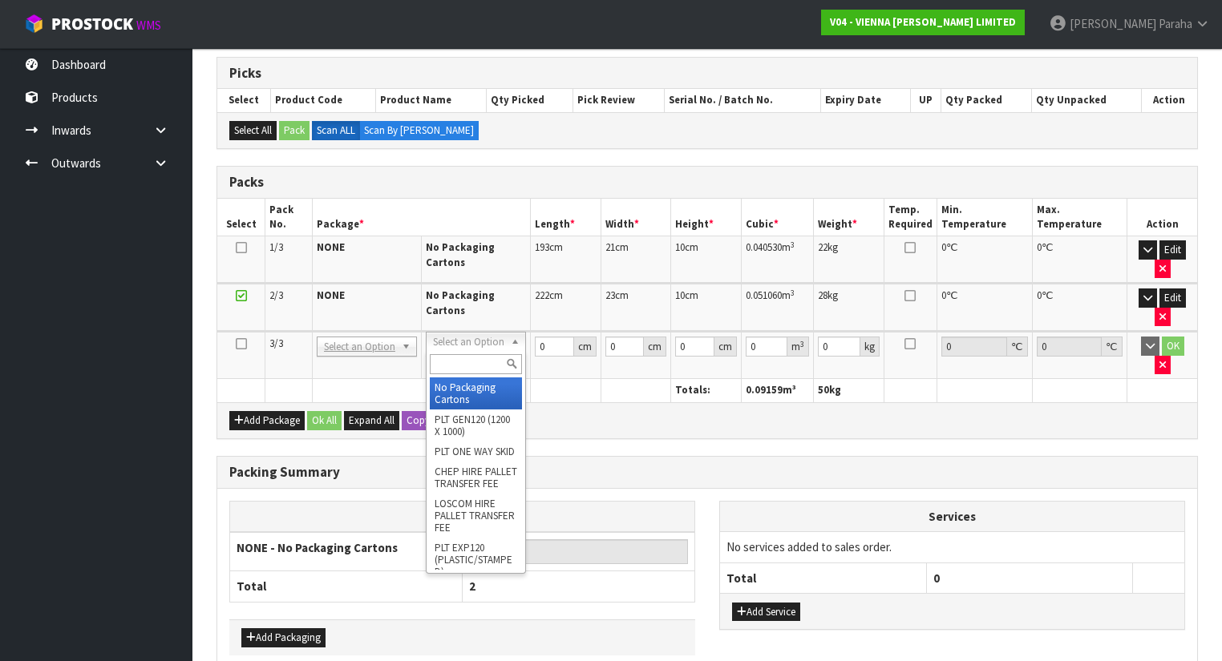
type input "3"
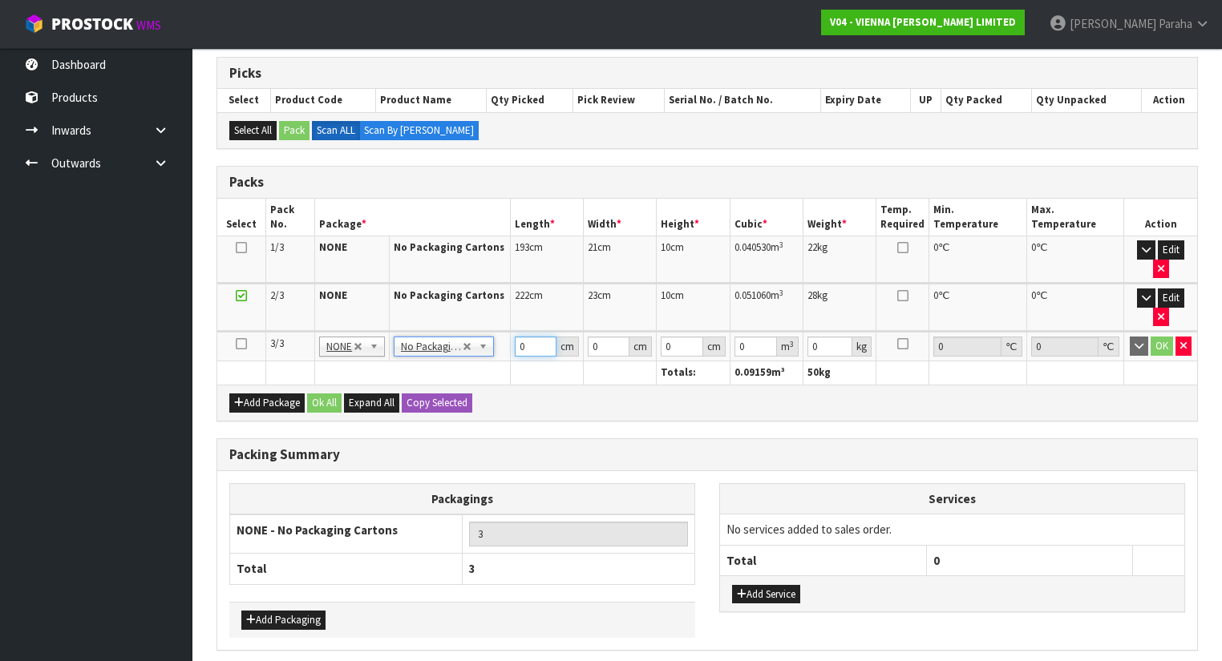
click at [533, 337] on input "0" at bounding box center [536, 347] width 42 height 20
type input "191"
type input "20"
type input "1"
type input "0.00382"
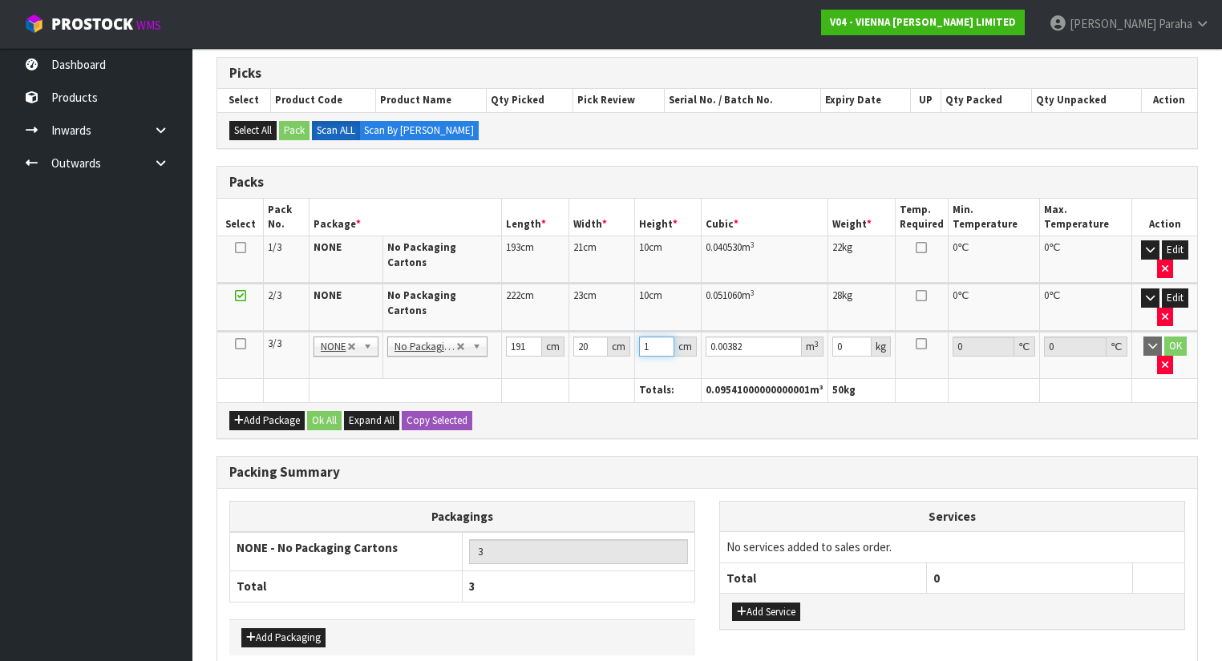
type input "10"
type input "0.0382"
type input "10"
type input "22"
click button "OK" at bounding box center [1175, 346] width 22 height 19
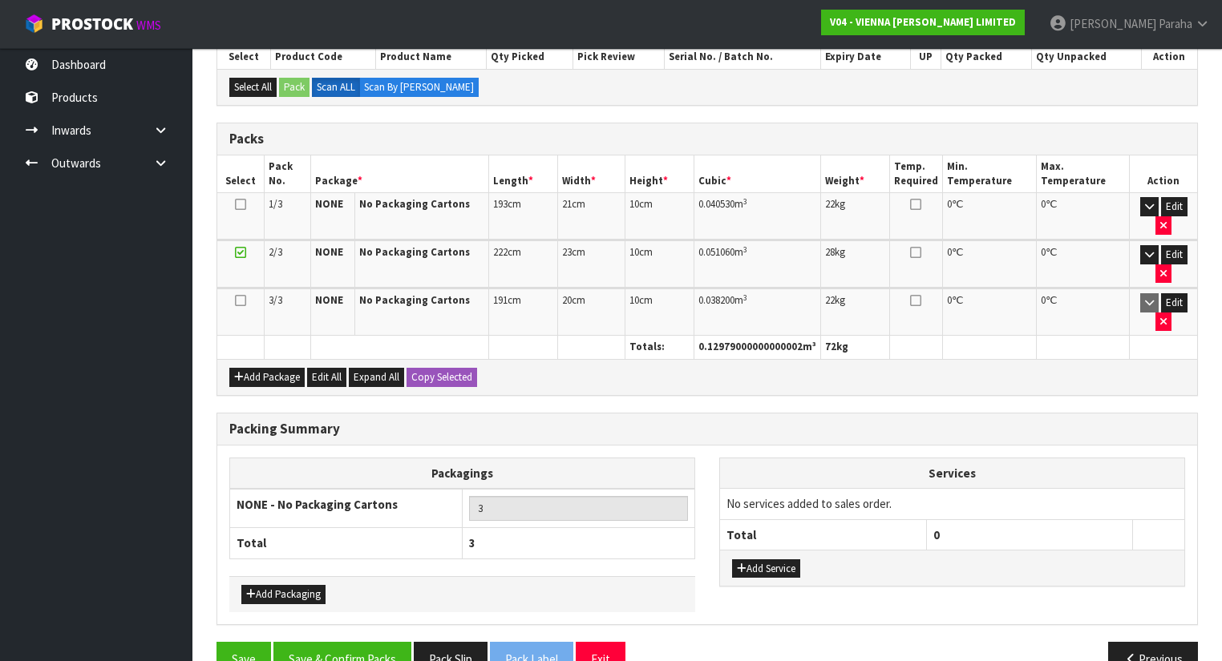
scroll to position [321, 0]
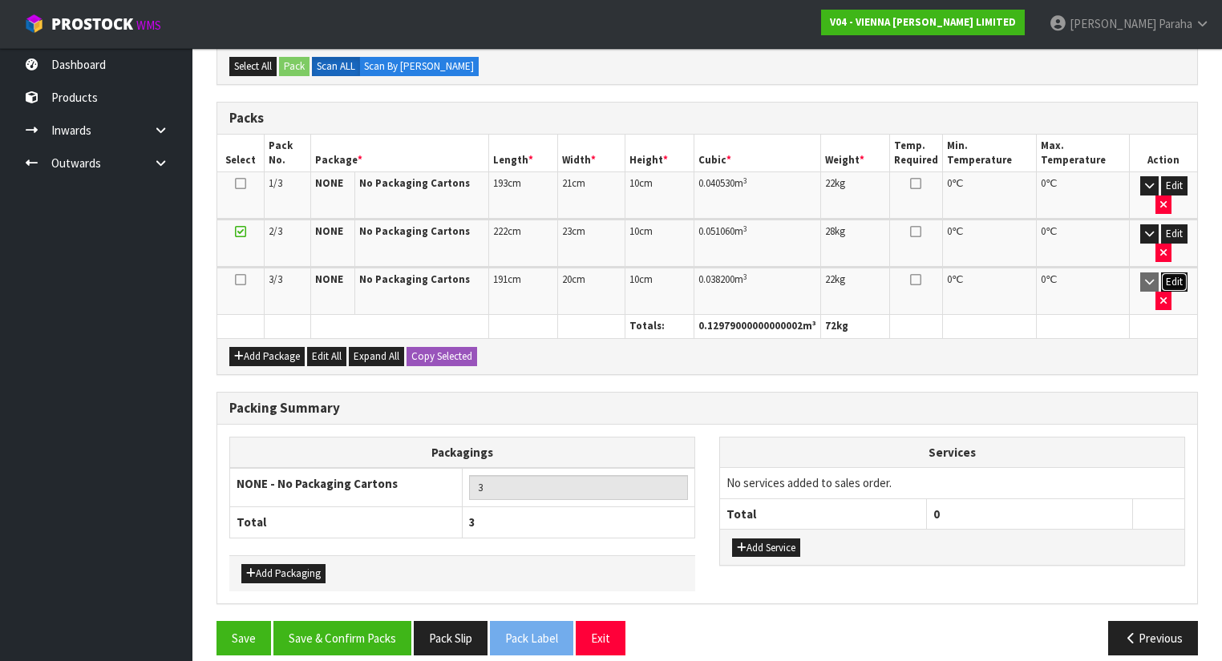
click at [1183, 276] on button "Edit" at bounding box center [1174, 282] width 26 height 19
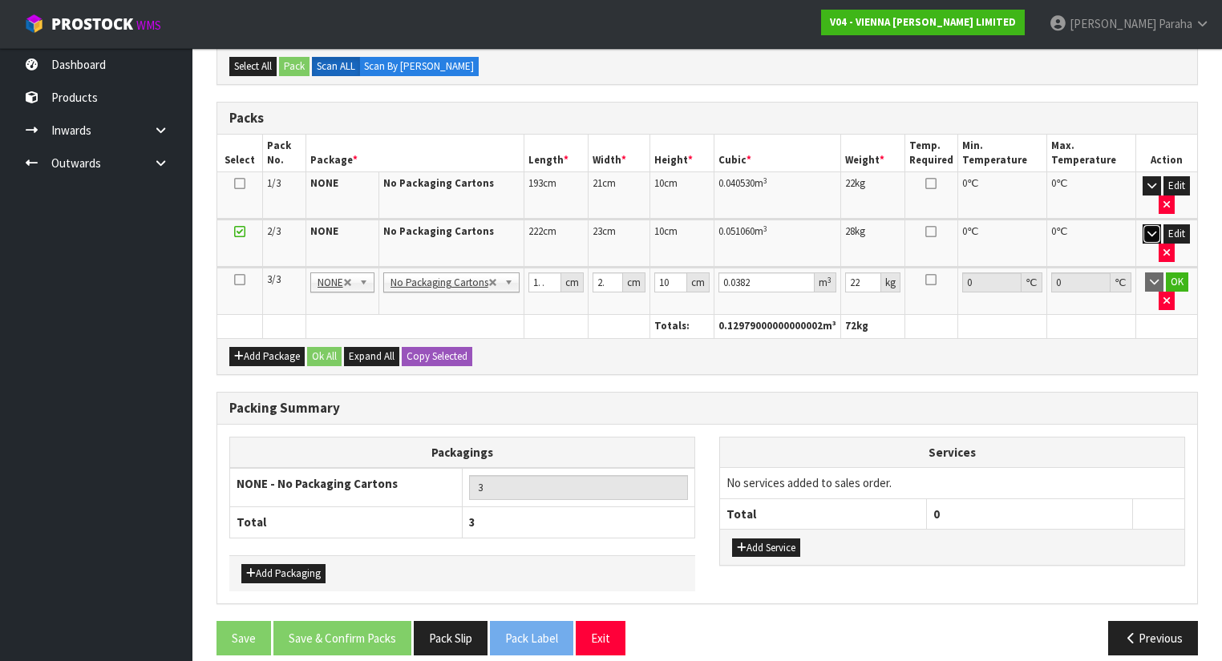
click at [1147, 235] on icon "button" at bounding box center [1151, 233] width 9 height 10
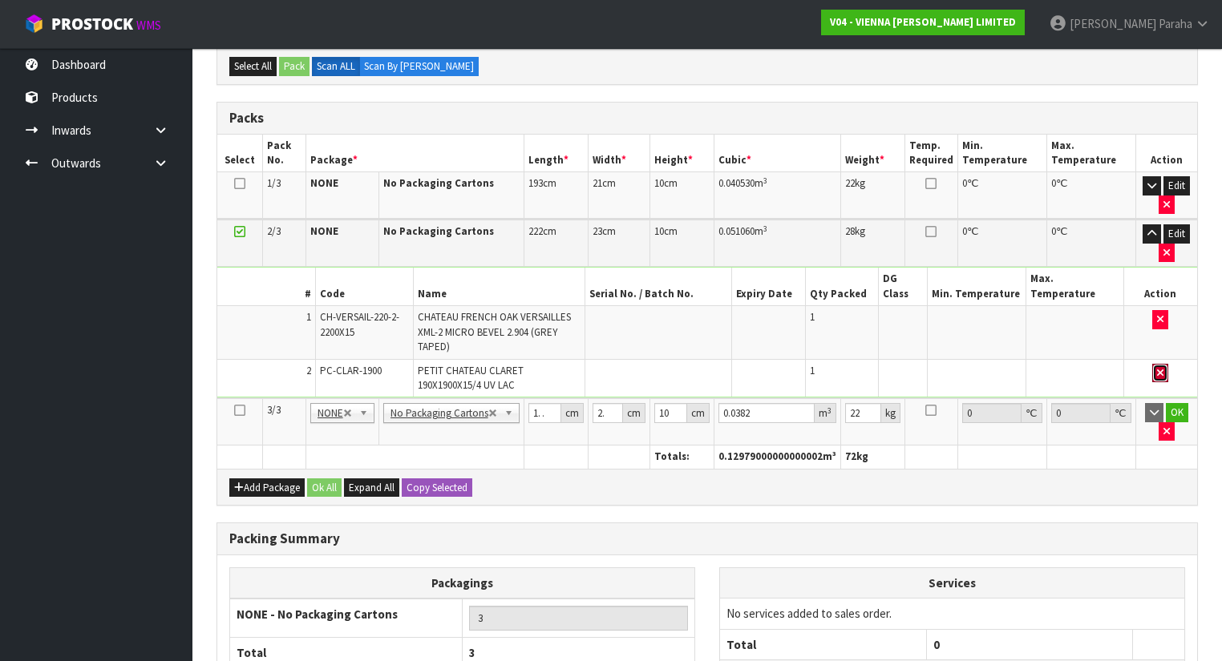
click at [1162, 364] on button "button" at bounding box center [1160, 373] width 16 height 19
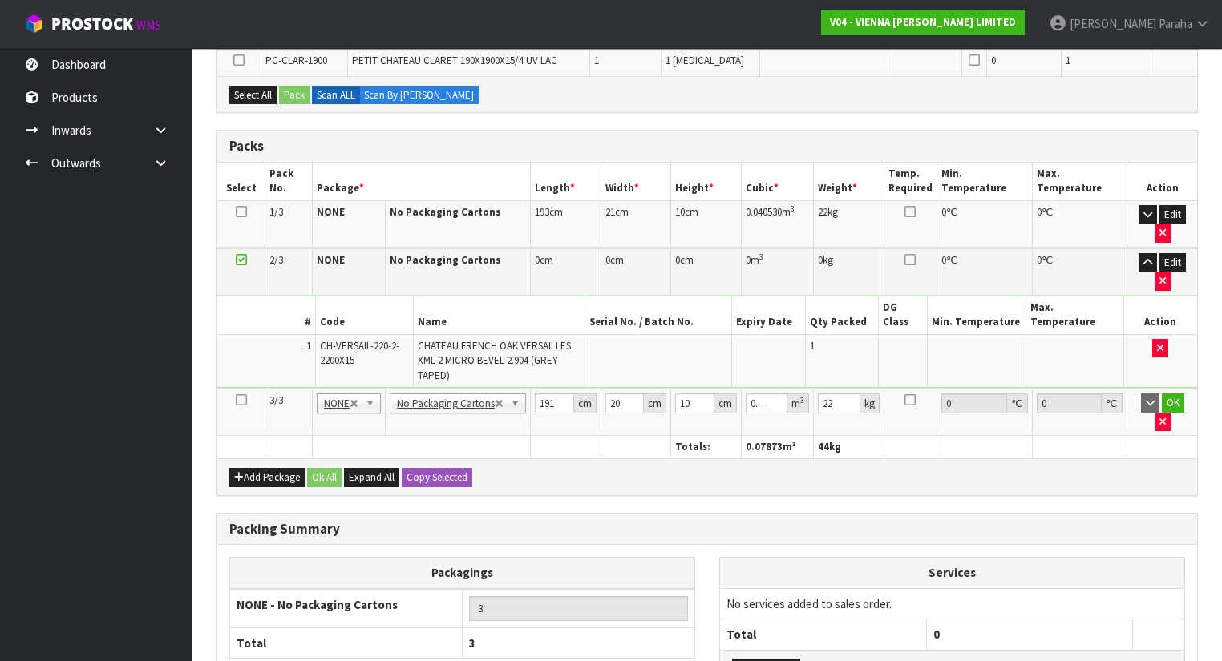
click at [240, 400] on icon at bounding box center [241, 400] width 11 height 1
drag, startPoint x: 260, startPoint y: 86, endPoint x: 269, endPoint y: 87, distance: 9.7
click at [260, 87] on button "Select All" at bounding box center [252, 95] width 47 height 19
click at [289, 91] on button "Pack" at bounding box center [294, 95] width 30 height 19
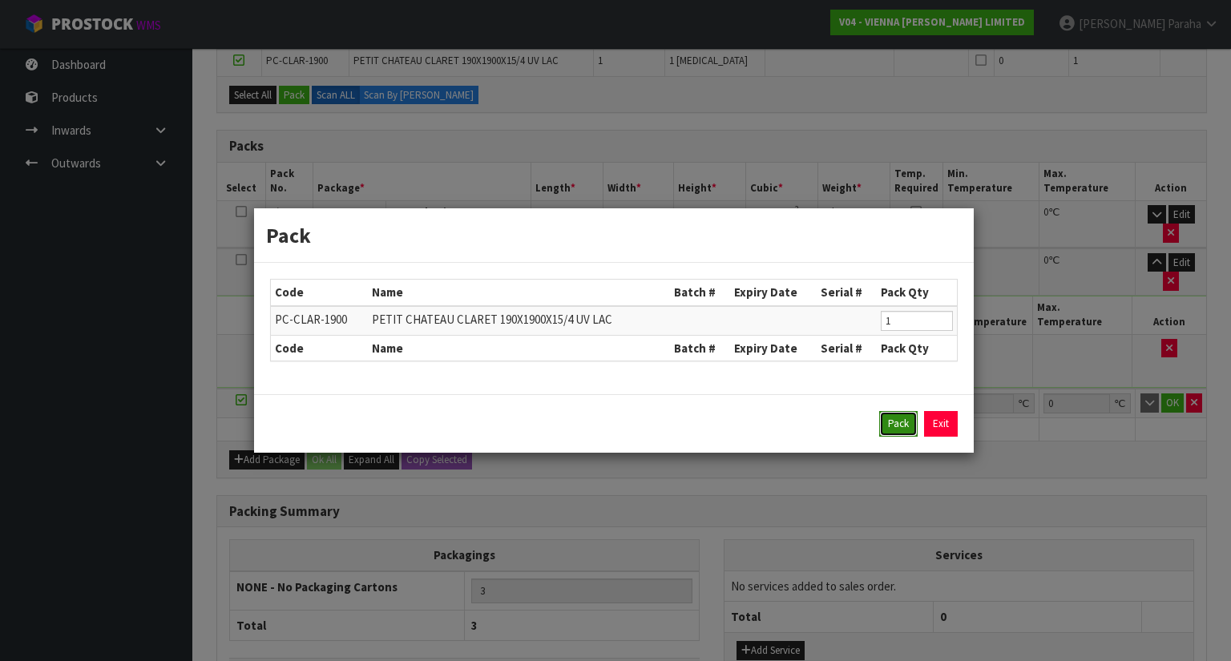
click at [888, 421] on button "Pack" at bounding box center [898, 424] width 38 height 26
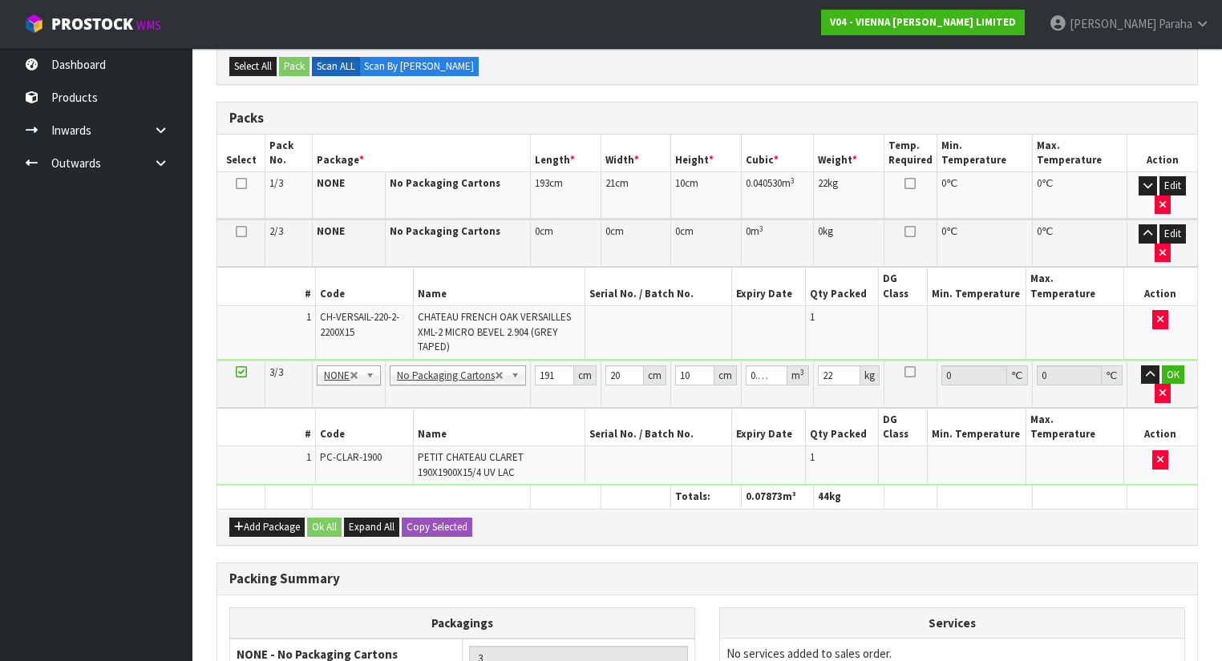
type input "0"
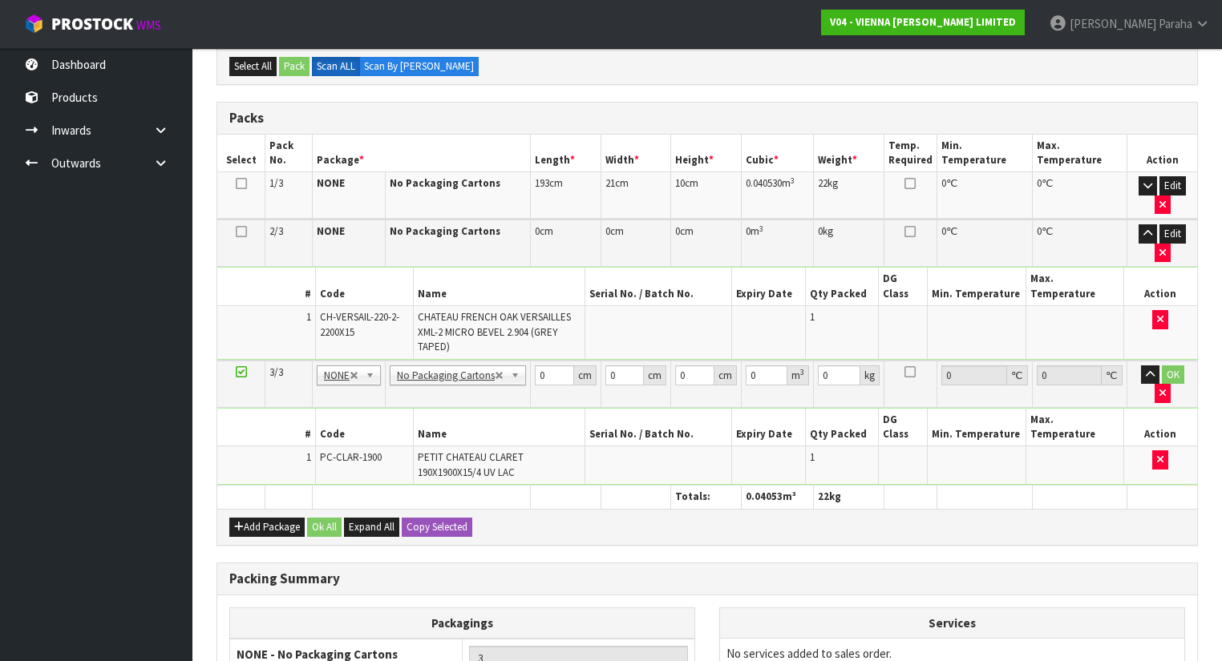
click at [241, 232] on icon at bounding box center [241, 232] width 11 height 1
click at [1174, 232] on button "Edit" at bounding box center [1172, 233] width 26 height 19
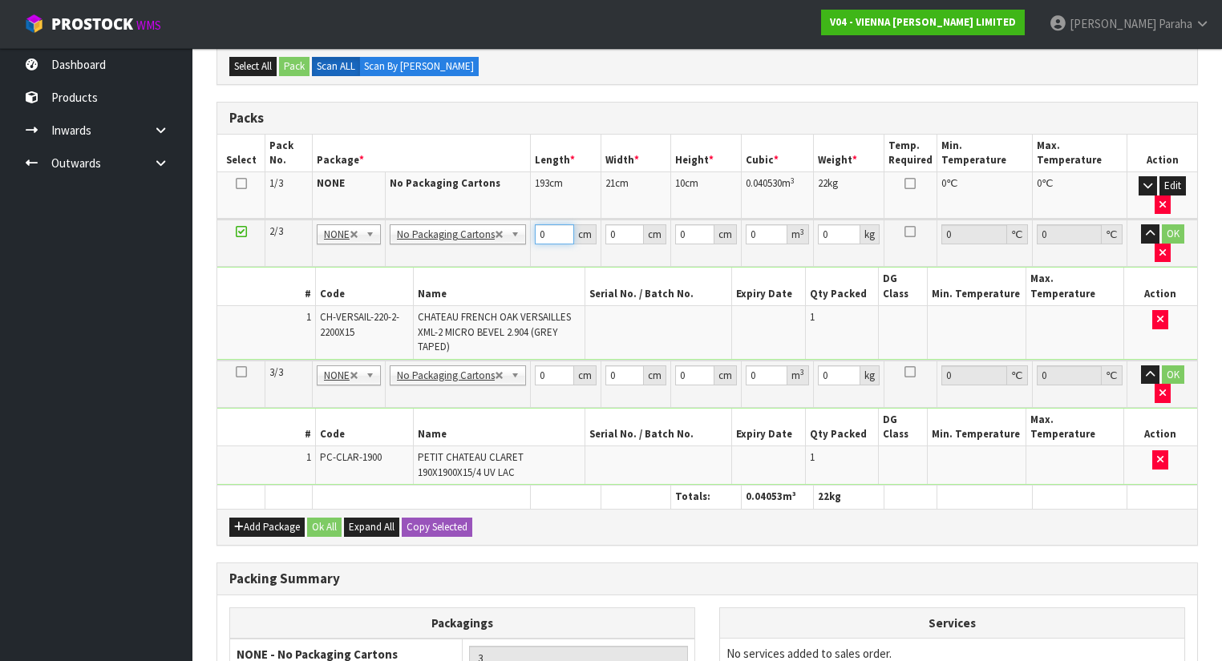
click at [547, 232] on input "0" at bounding box center [554, 234] width 39 height 20
type input "222"
type input "23"
type input "1"
type input "0.005106"
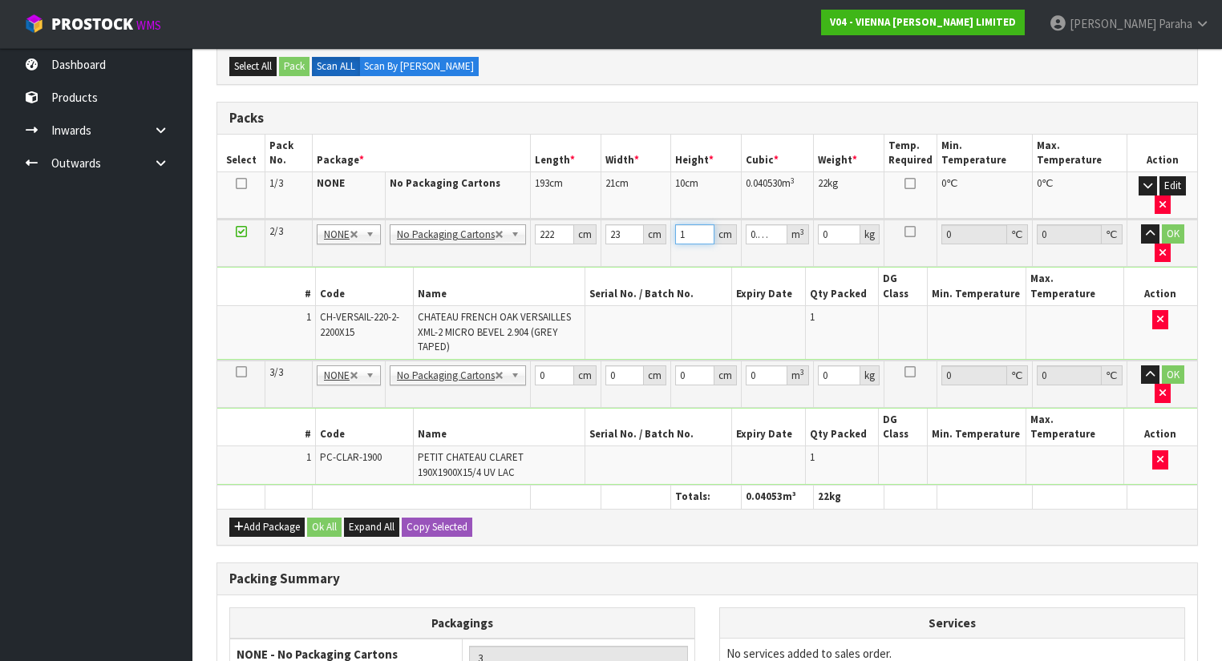
type input "10"
type input "0.05106"
type input "10"
type input "28"
click at [1141, 224] on button "button" at bounding box center [1150, 233] width 18 height 19
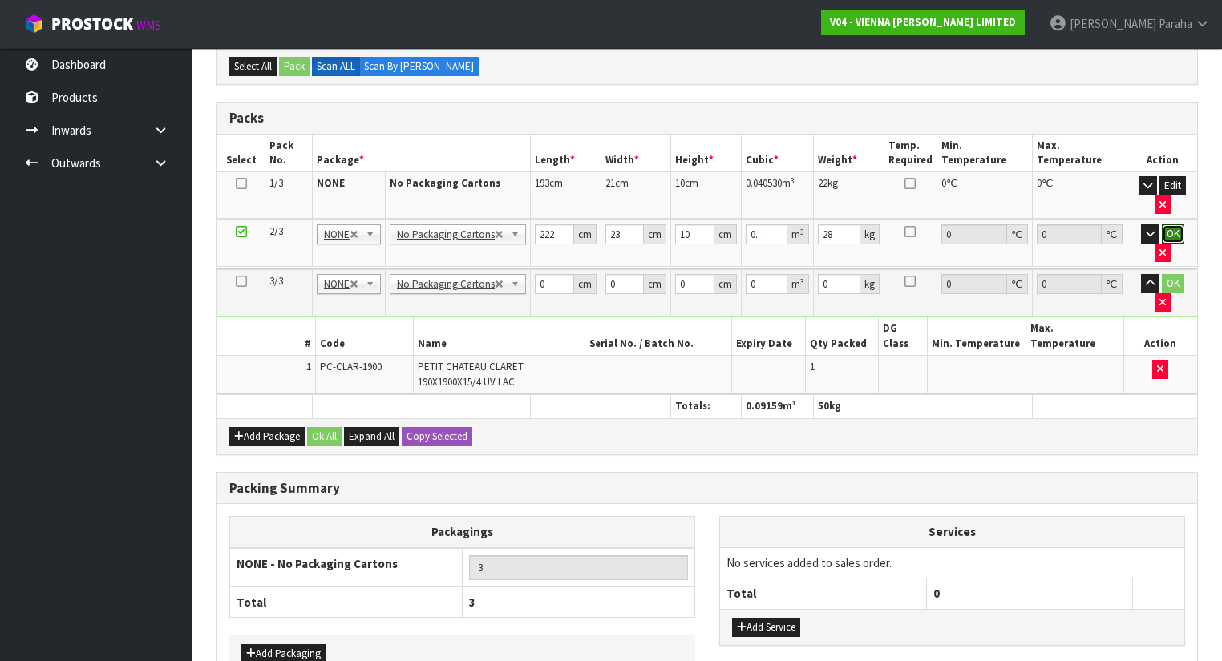
click button "OK" at bounding box center [1173, 233] width 22 height 19
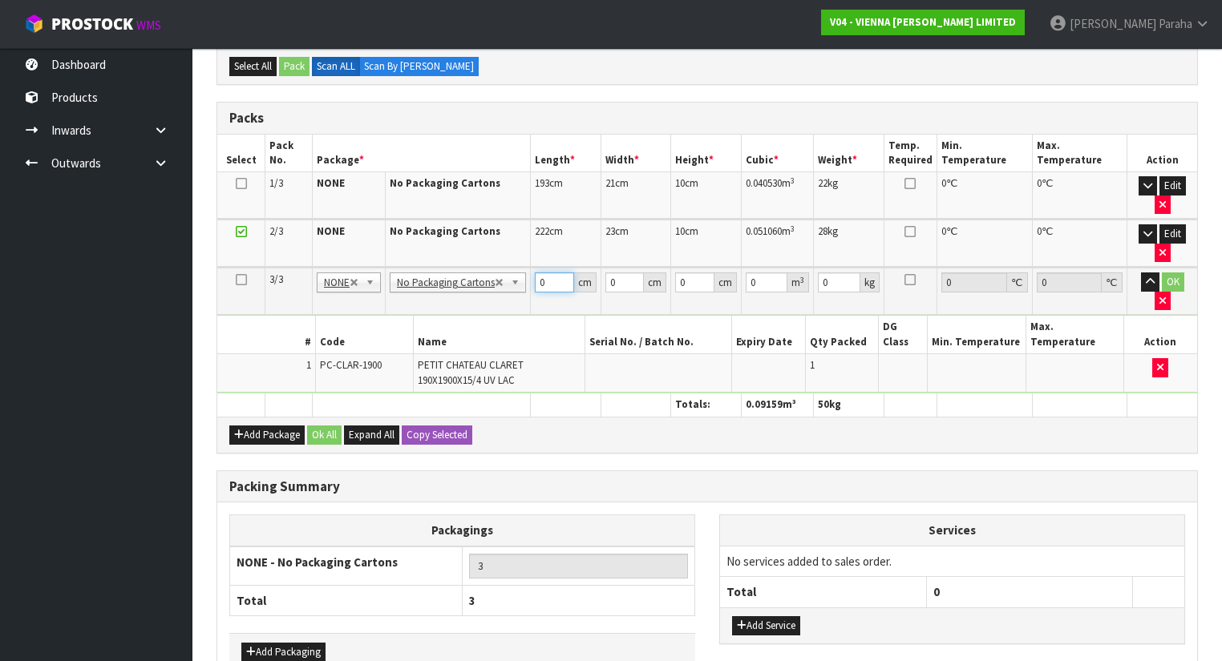
click at [542, 278] on input "0" at bounding box center [554, 283] width 39 height 20
type input "191"
type input "20"
type input "1"
type input "0.00382"
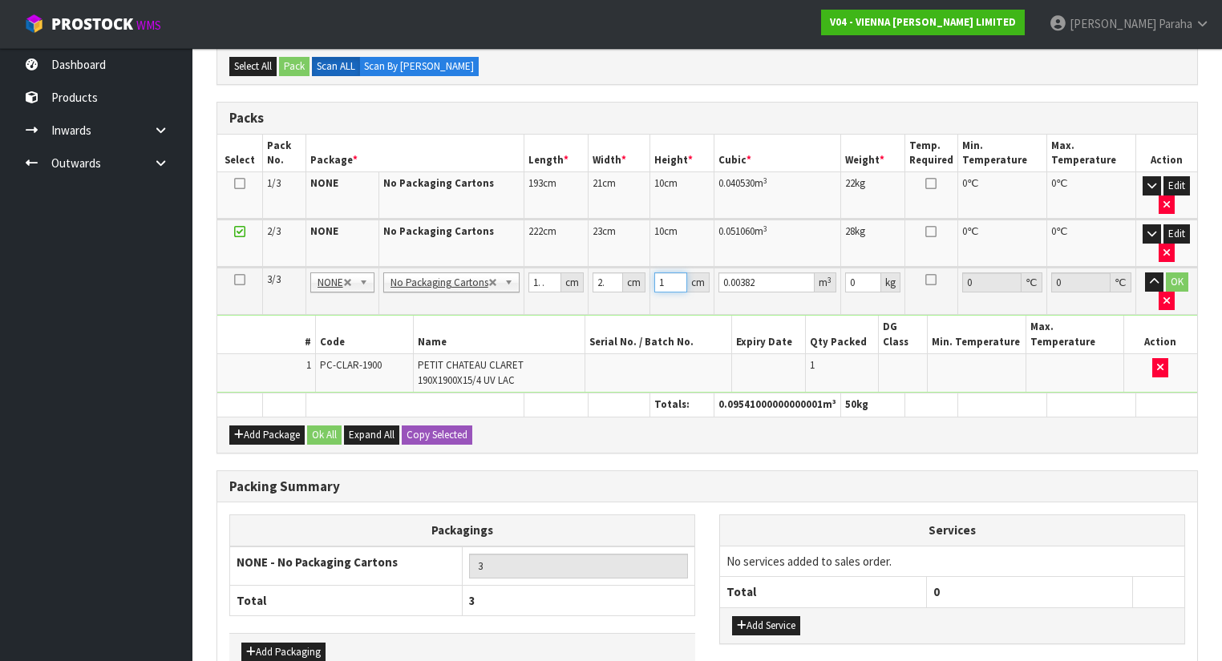
type input "10"
type input "0.0382"
type input "10"
type input "22"
click at [1145, 273] on button "button" at bounding box center [1154, 282] width 18 height 19
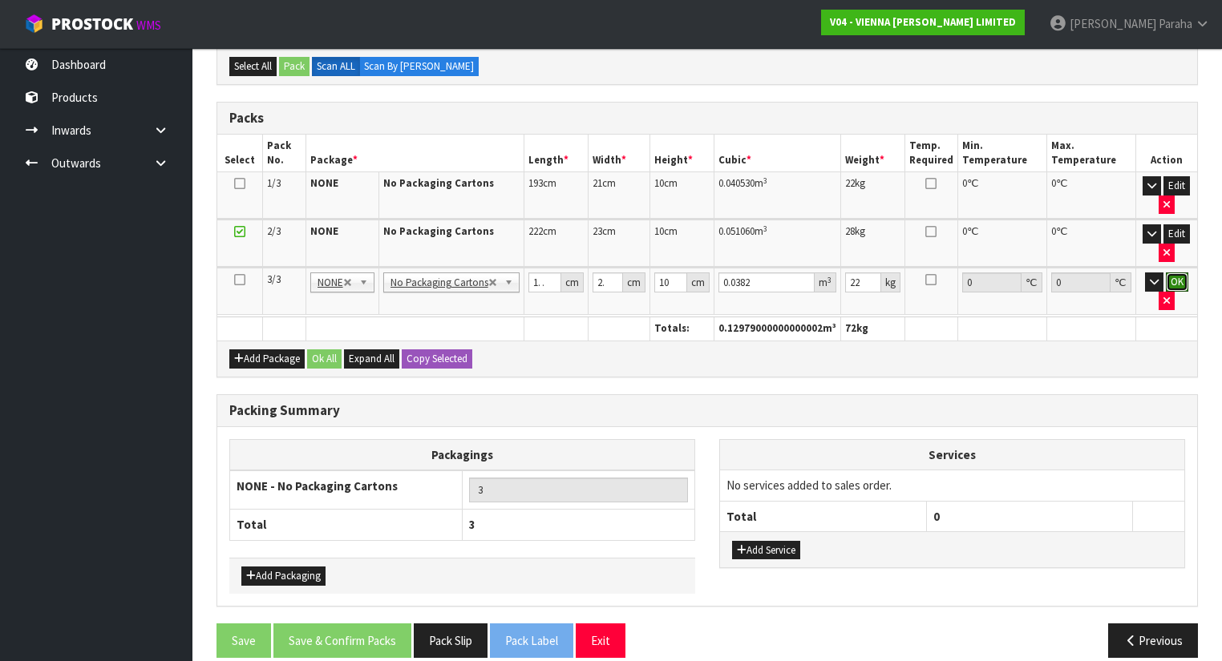
click button "OK" at bounding box center [1177, 282] width 22 height 19
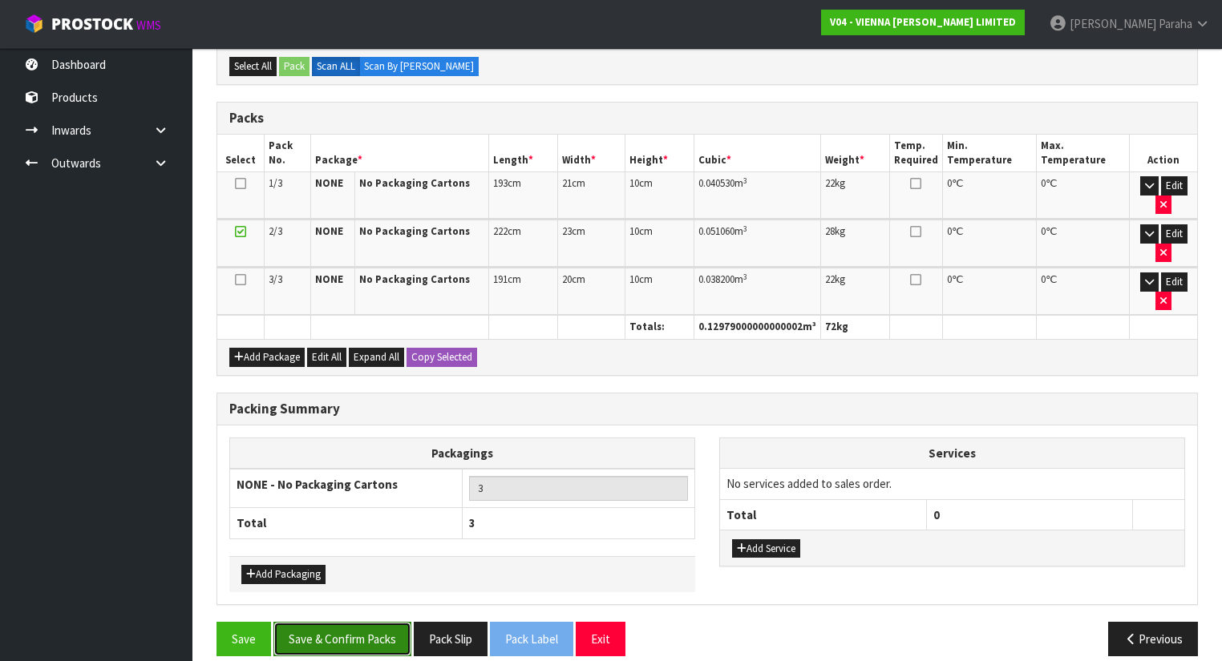
click at [354, 632] on button "Save & Confirm Packs" at bounding box center [342, 639] width 138 height 34
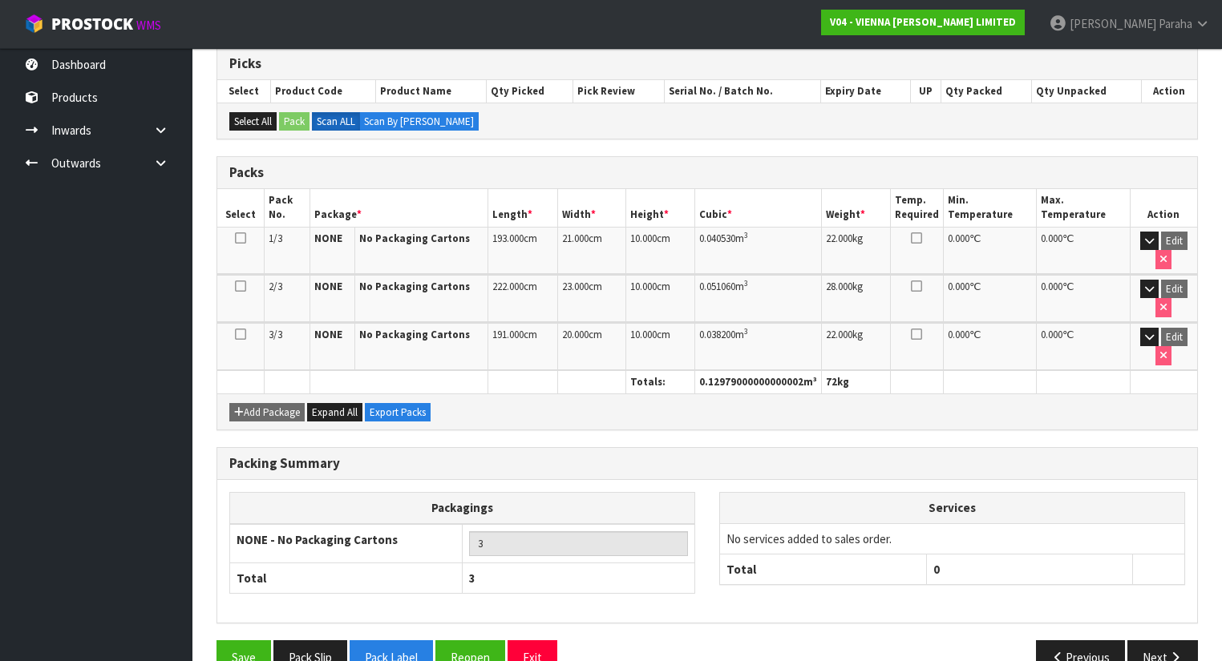
scroll to position [353, 0]
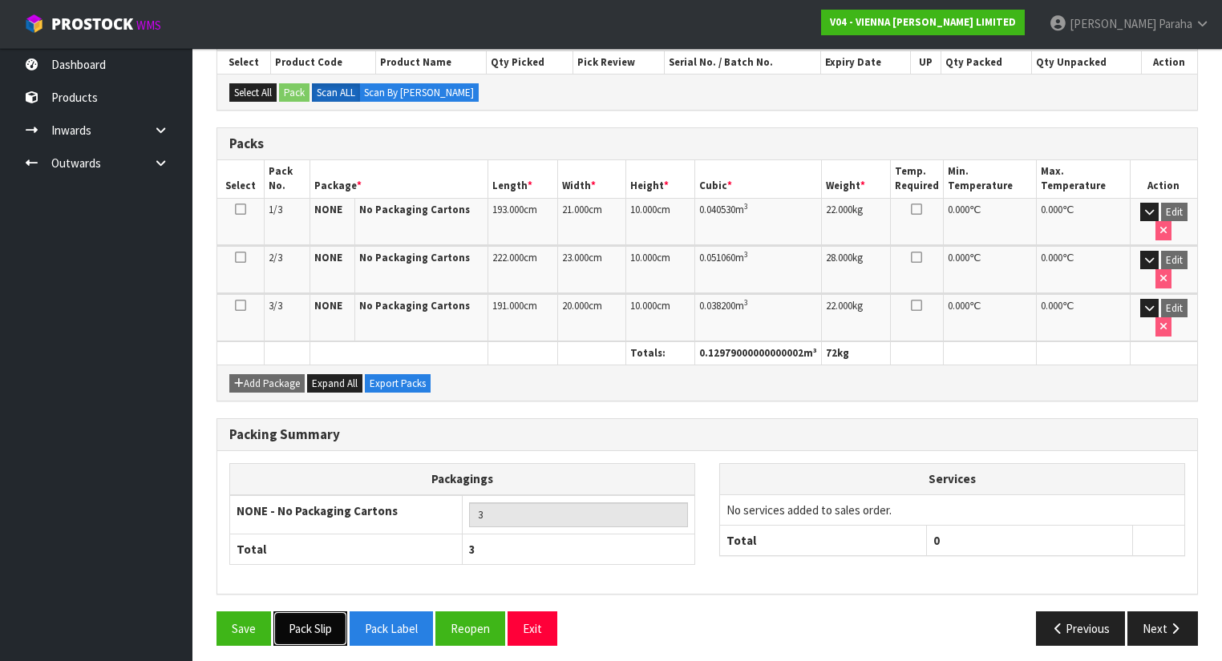
click at [327, 622] on button "Pack Slip" at bounding box center [310, 629] width 74 height 34
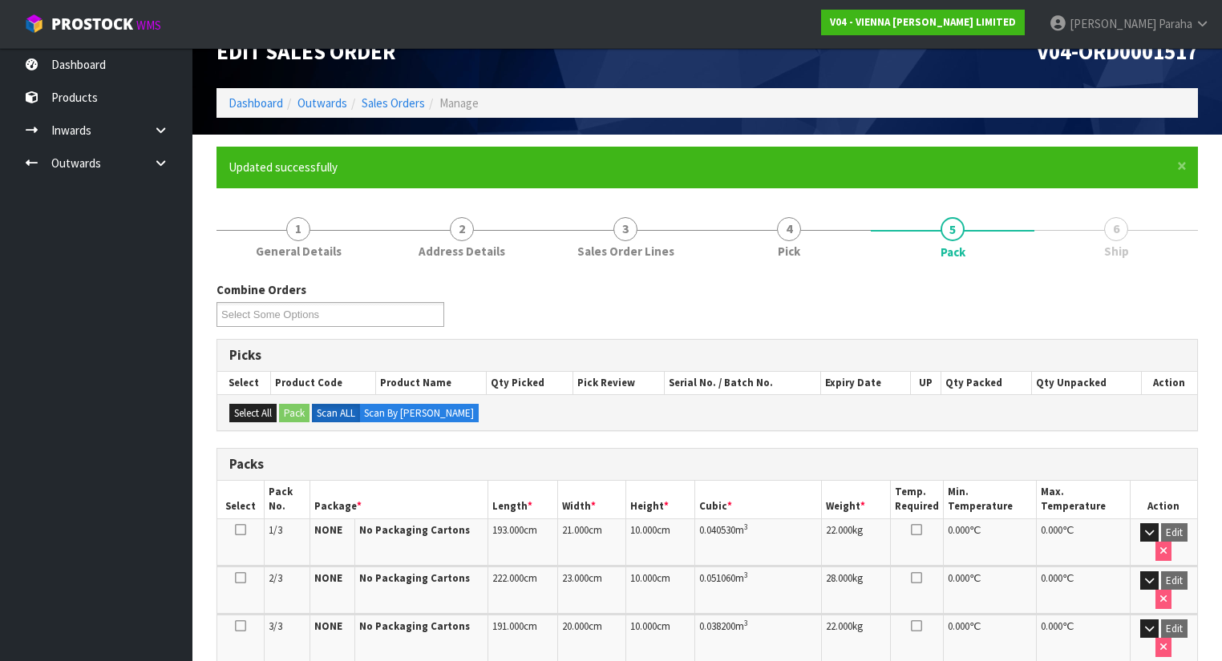
scroll to position [0, 0]
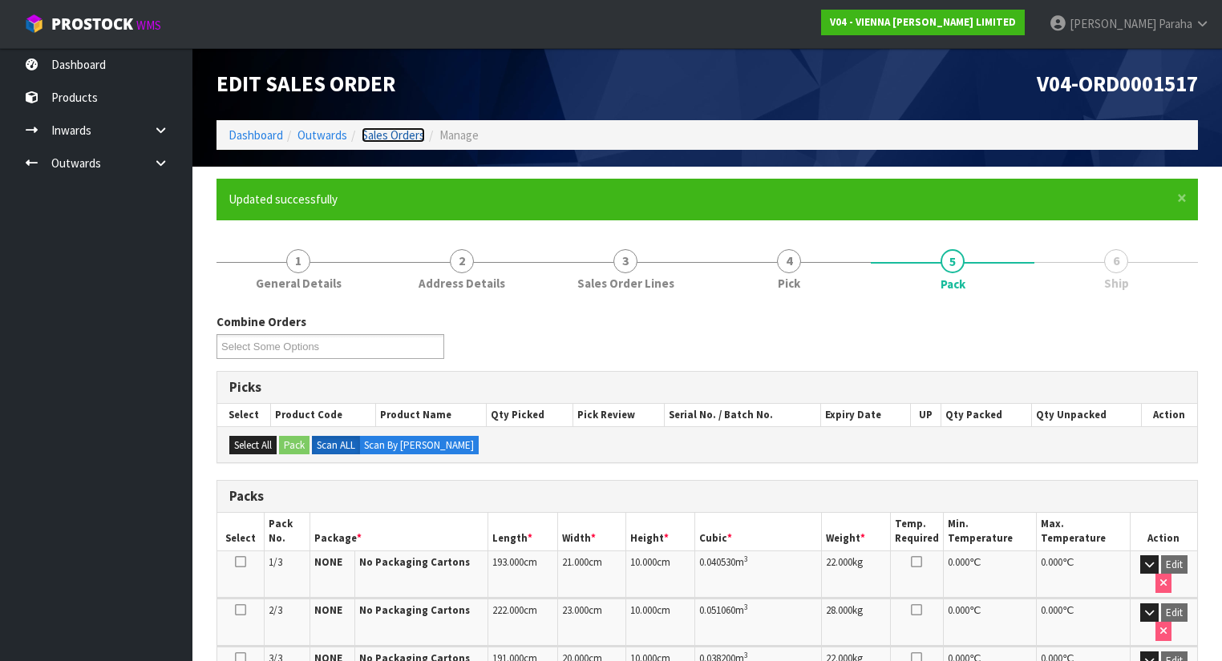
click at [369, 135] on link "Sales Orders" at bounding box center [393, 134] width 63 height 15
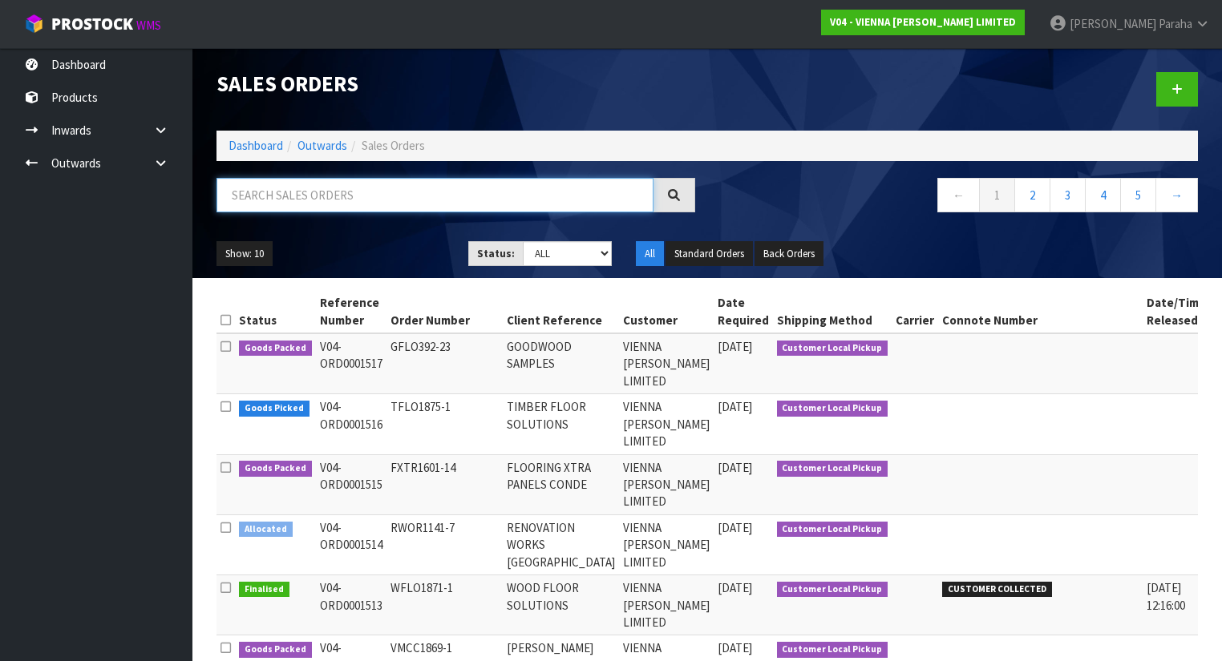
click at [335, 186] on input "text" at bounding box center [434, 195] width 437 height 34
click at [361, 194] on input "text" at bounding box center [434, 195] width 437 height 34
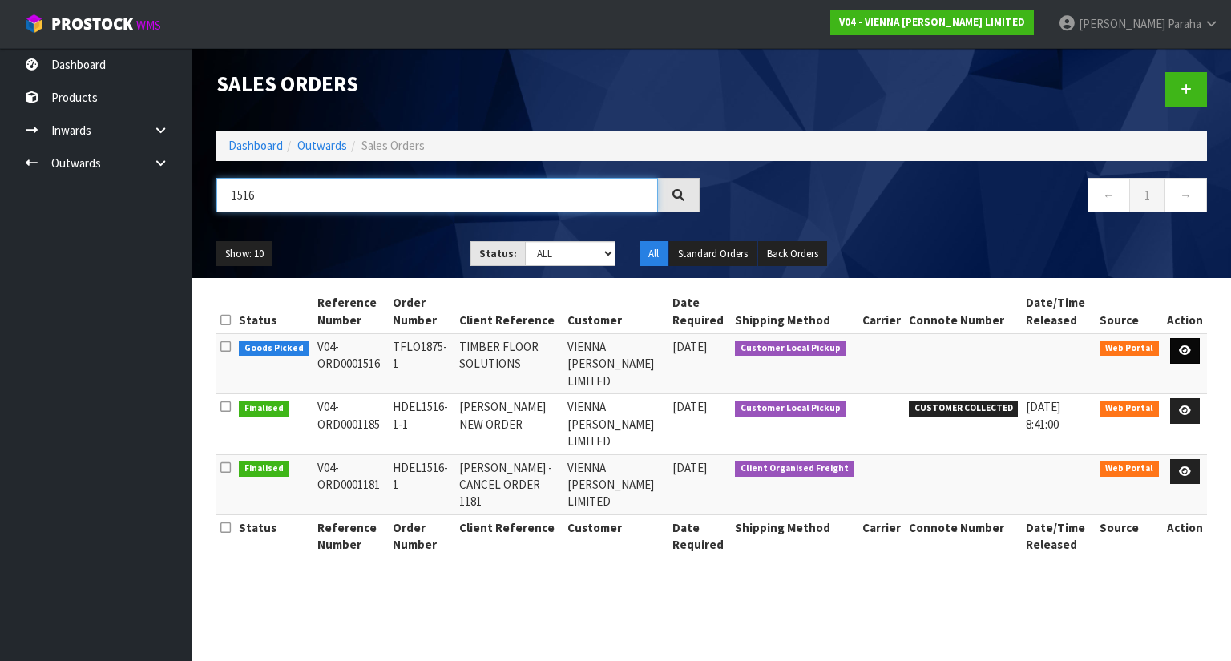
type input "1516"
click at [1187, 349] on icon at bounding box center [1185, 350] width 12 height 10
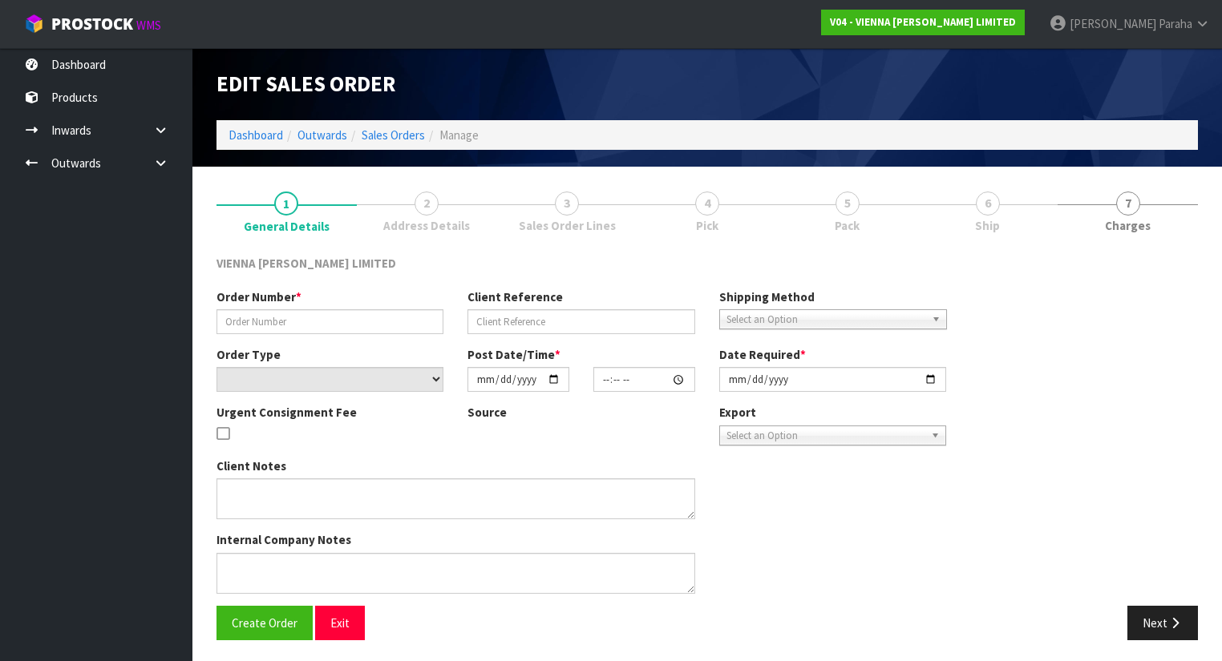
type input "TFLO1875-1"
type input "TIMBER FLOOR SOLUTIONS"
select select "number:0"
type input "2025-09-23"
type input "15:37:00.000"
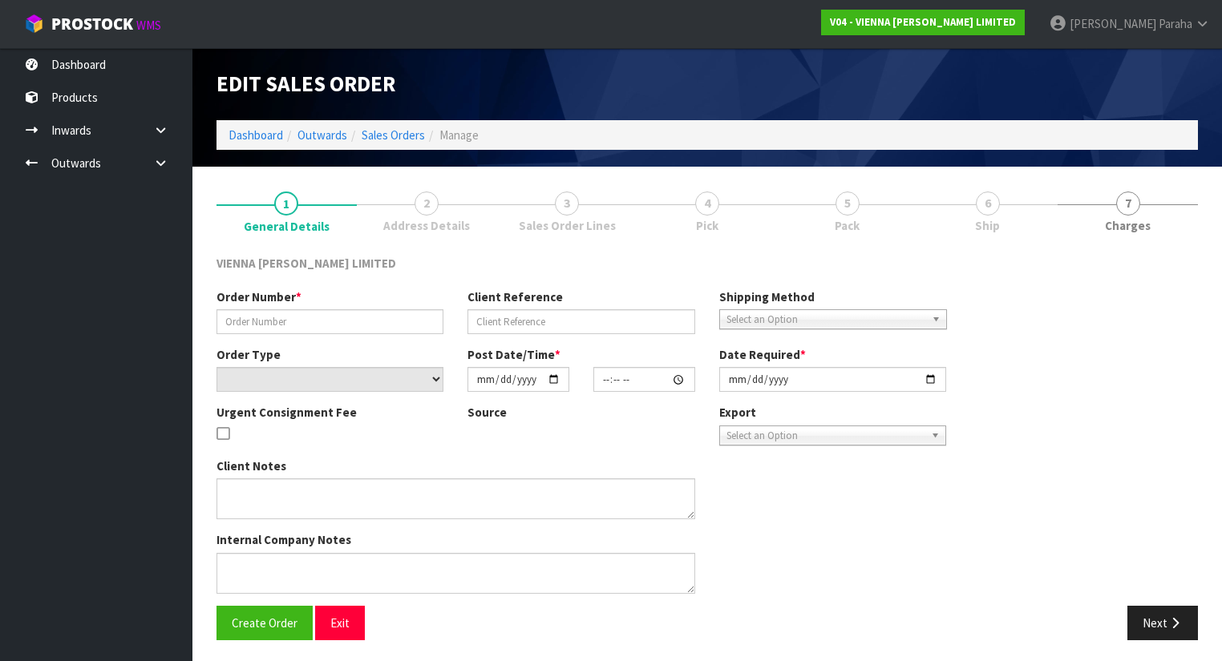
type input "2025-09-25"
type textarea "TIMBER FLOOR SOLUTIONS"
type textarea "THERE ARE 43 IN THIS LOCATION YOU CAN REMOVE 4 AND PICK 39"
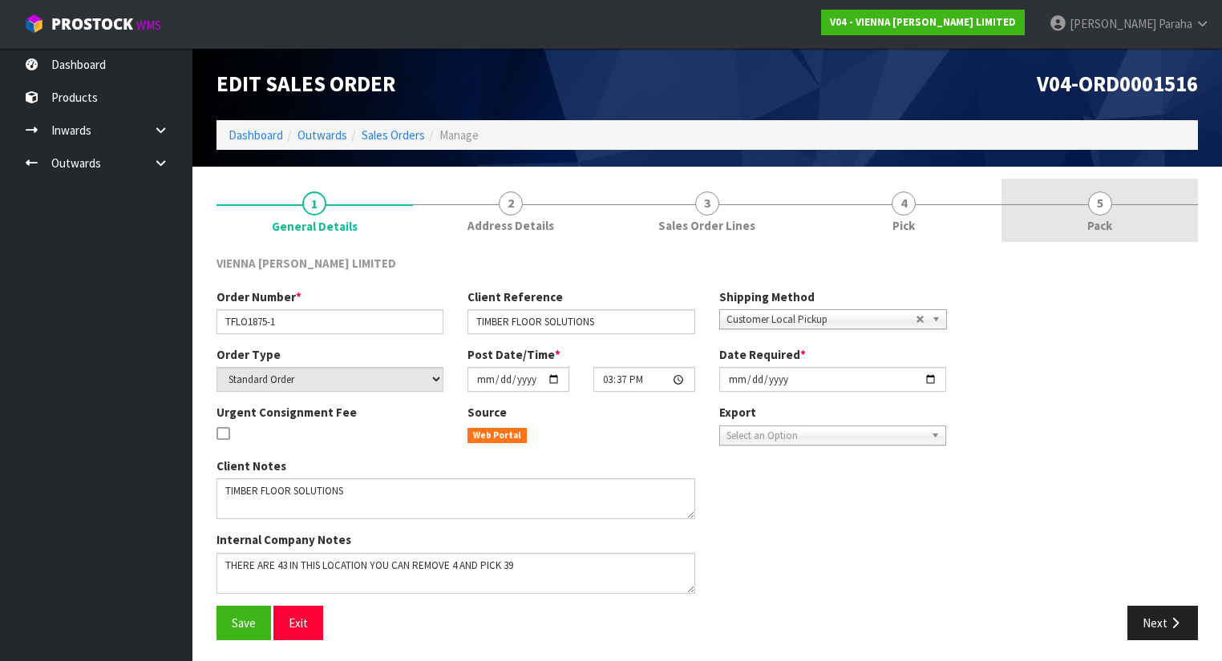
click at [1093, 200] on span "5" at bounding box center [1100, 204] width 24 height 24
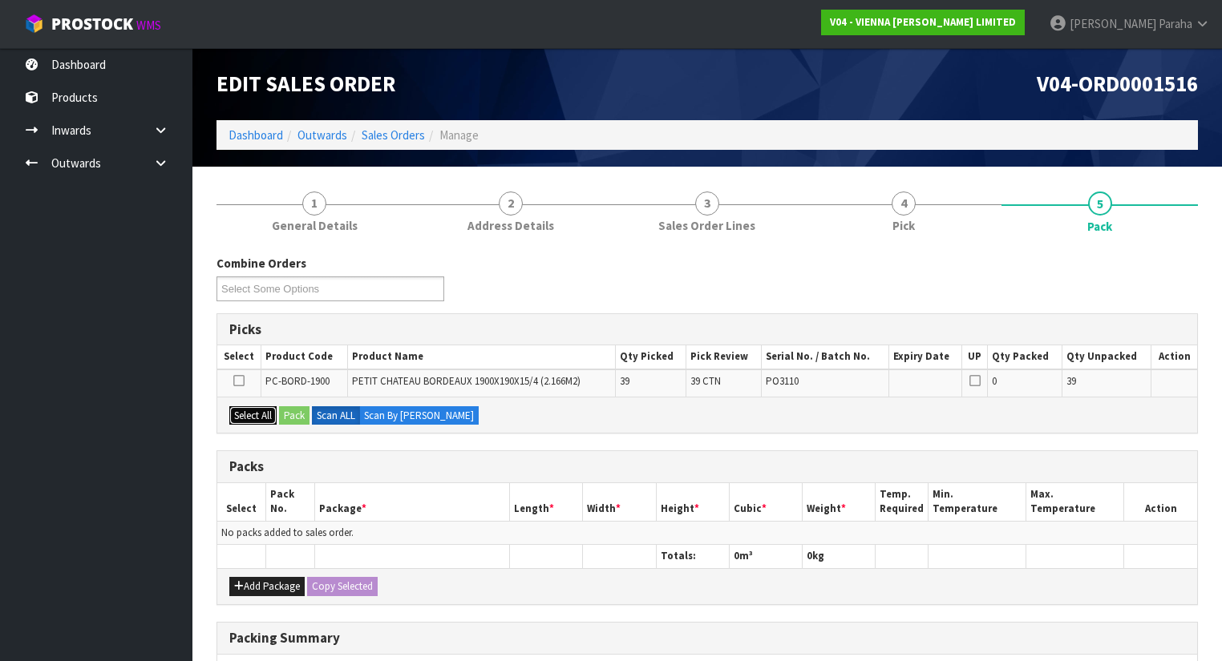
drag, startPoint x: 241, startPoint y: 417, endPoint x: 254, endPoint y: 410, distance: 14.3
click at [244, 415] on button "Select All" at bounding box center [252, 415] width 47 height 19
click at [285, 415] on button "Pack" at bounding box center [294, 415] width 30 height 19
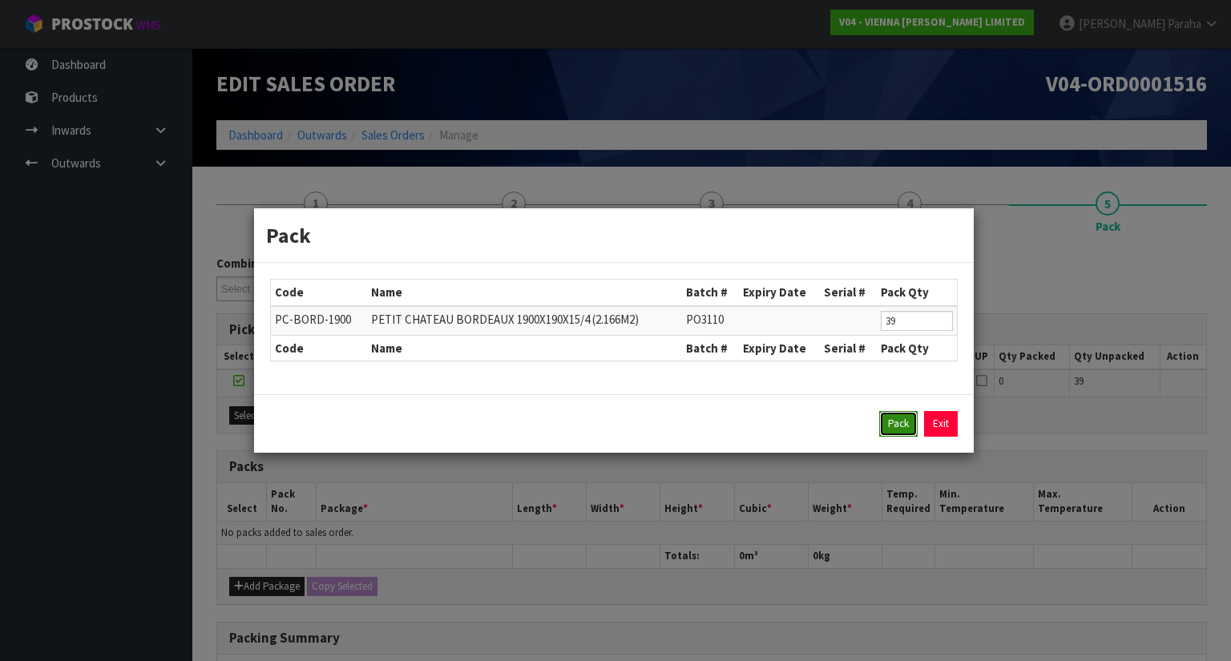
click at [902, 423] on button "Pack" at bounding box center [898, 424] width 38 height 26
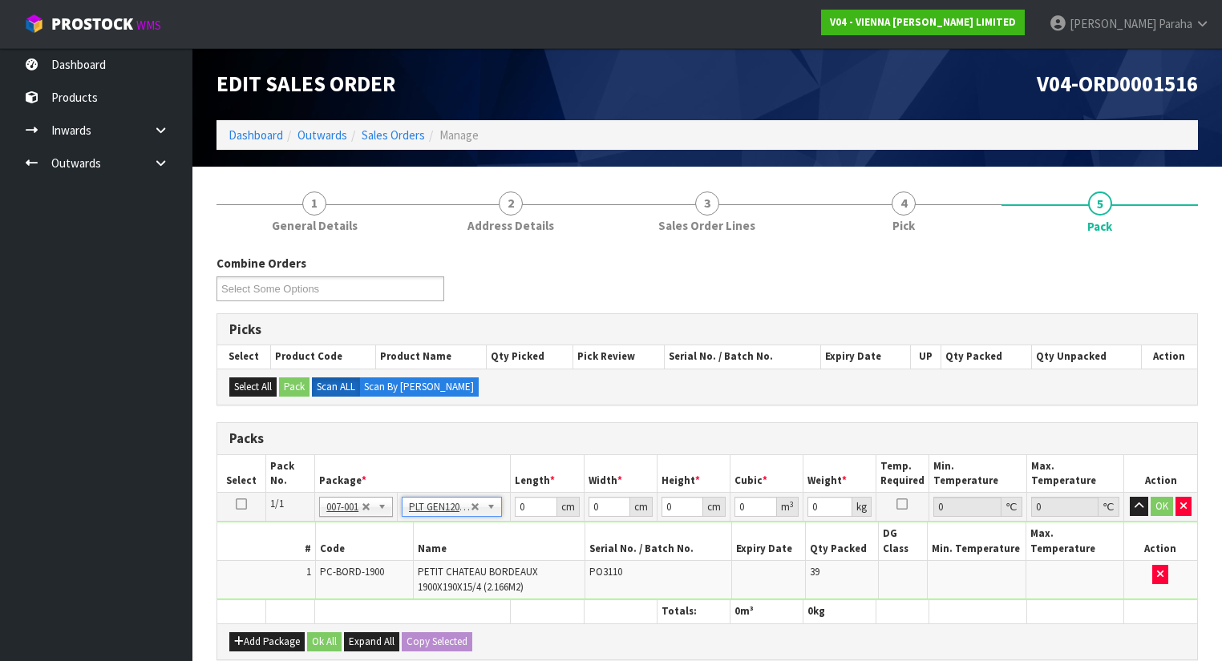
type input "120"
type input "100"
type input "858"
click at [538, 508] on input "120" at bounding box center [536, 507] width 42 height 20
type input "193"
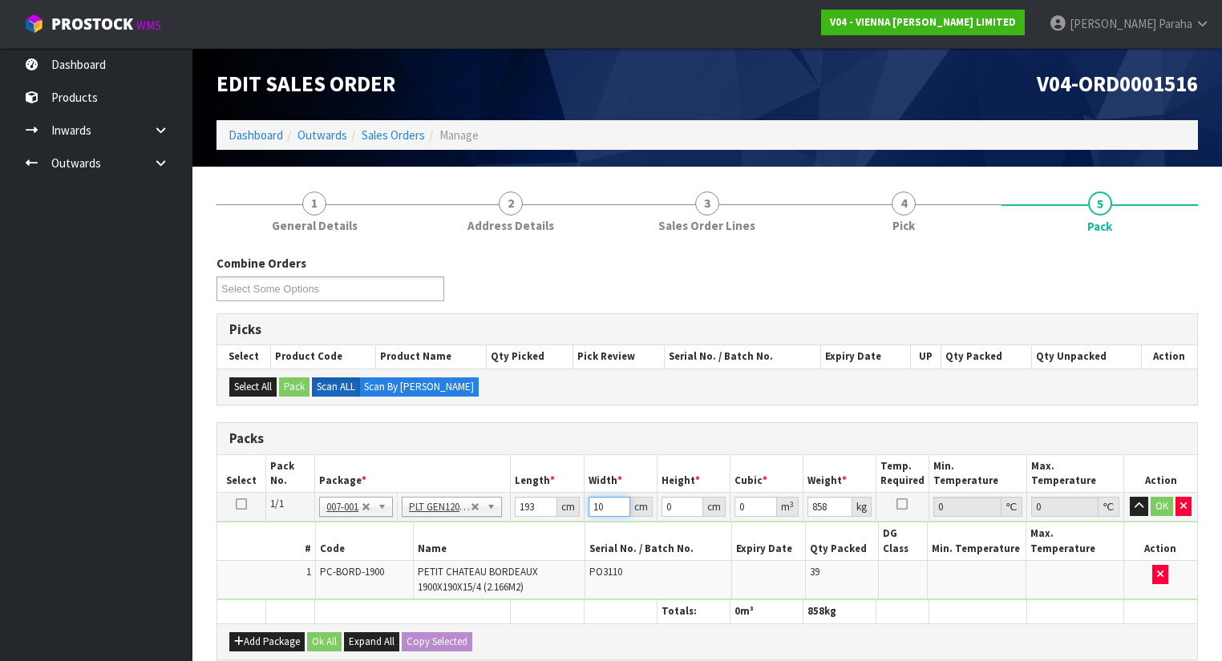
type input "100"
type input "1"
type input "0.0193"
type input "10"
type input "0.193"
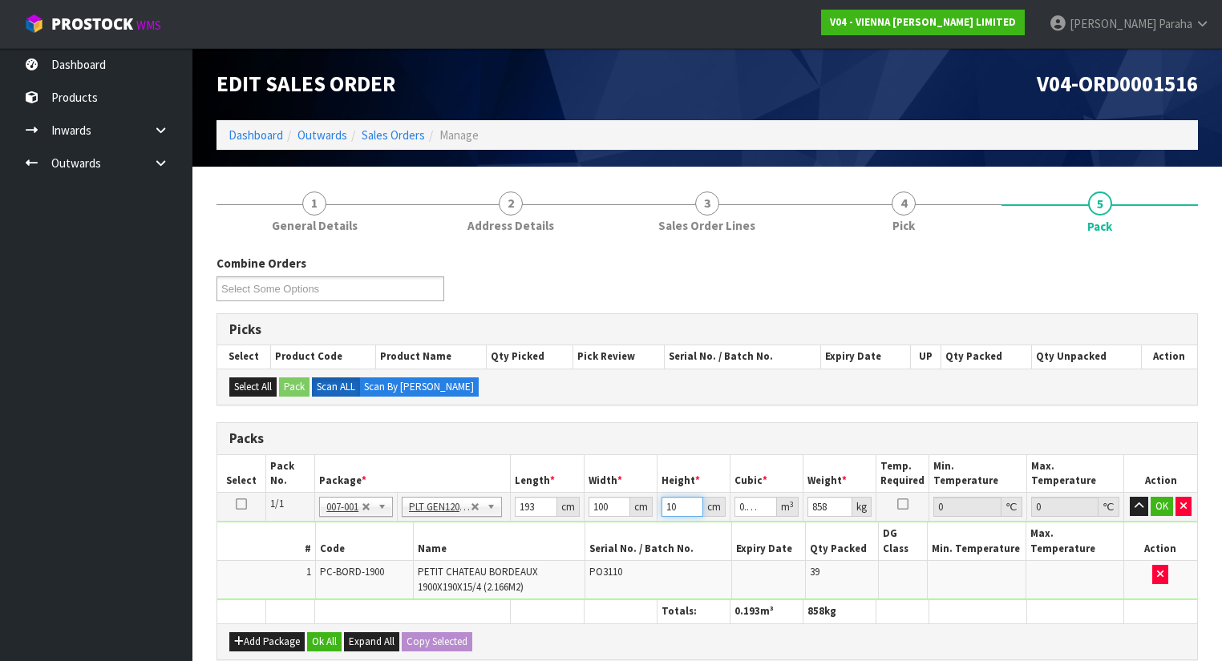
type input "100"
type input "1.93"
type input "100"
type input "881"
click at [1129, 497] on button "button" at bounding box center [1138, 506] width 18 height 19
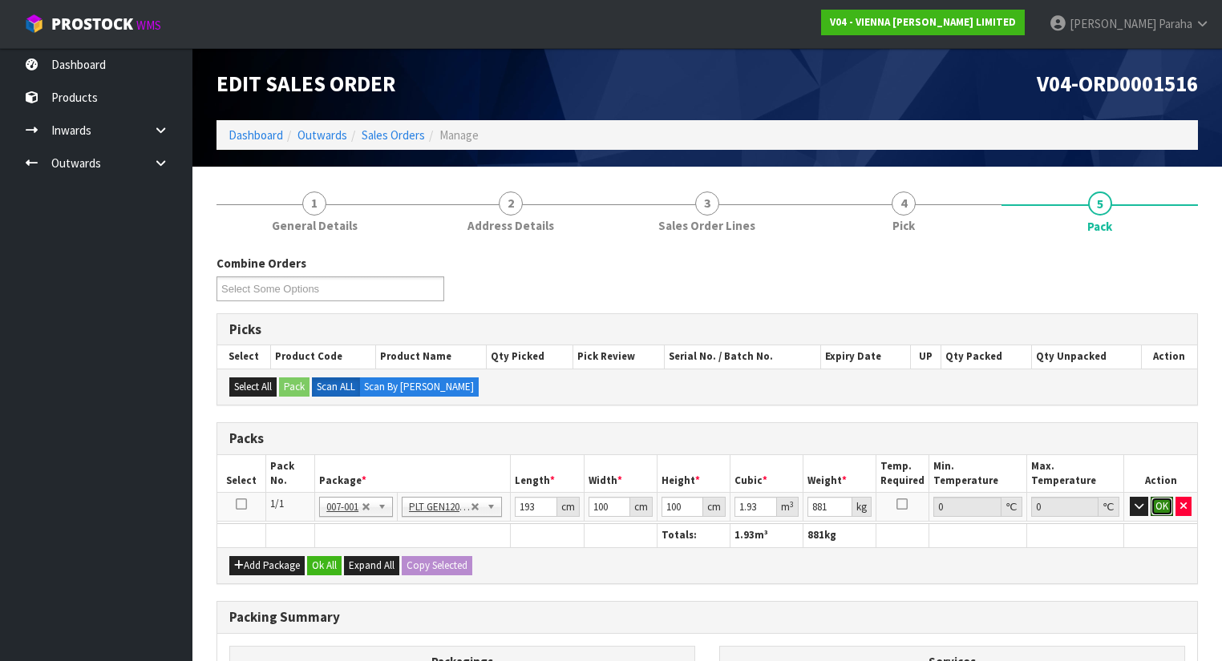
click button "OK" at bounding box center [1161, 506] width 22 height 19
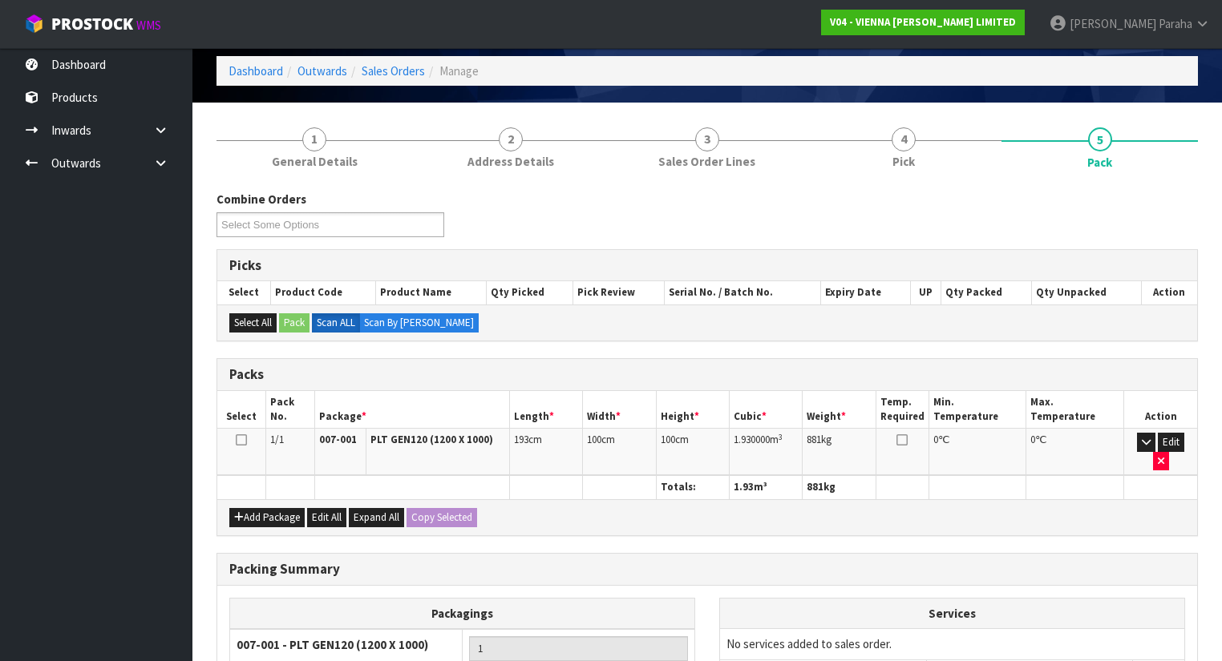
scroll to position [218, 0]
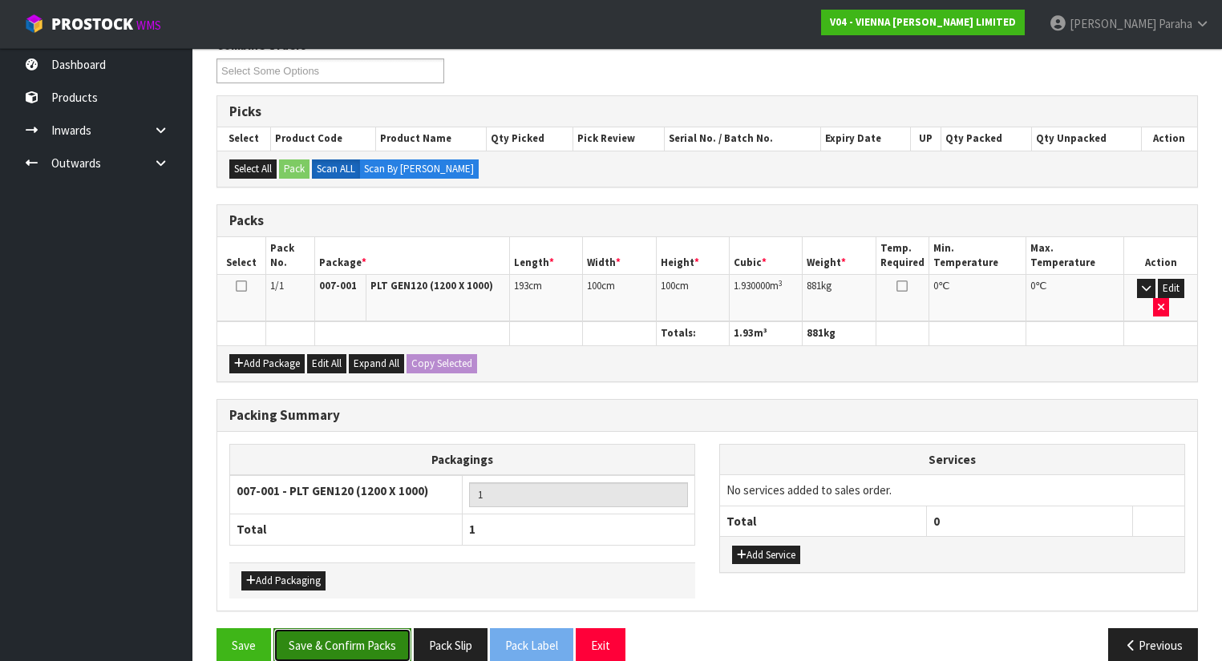
click at [375, 628] on button "Save & Confirm Packs" at bounding box center [342, 645] width 138 height 34
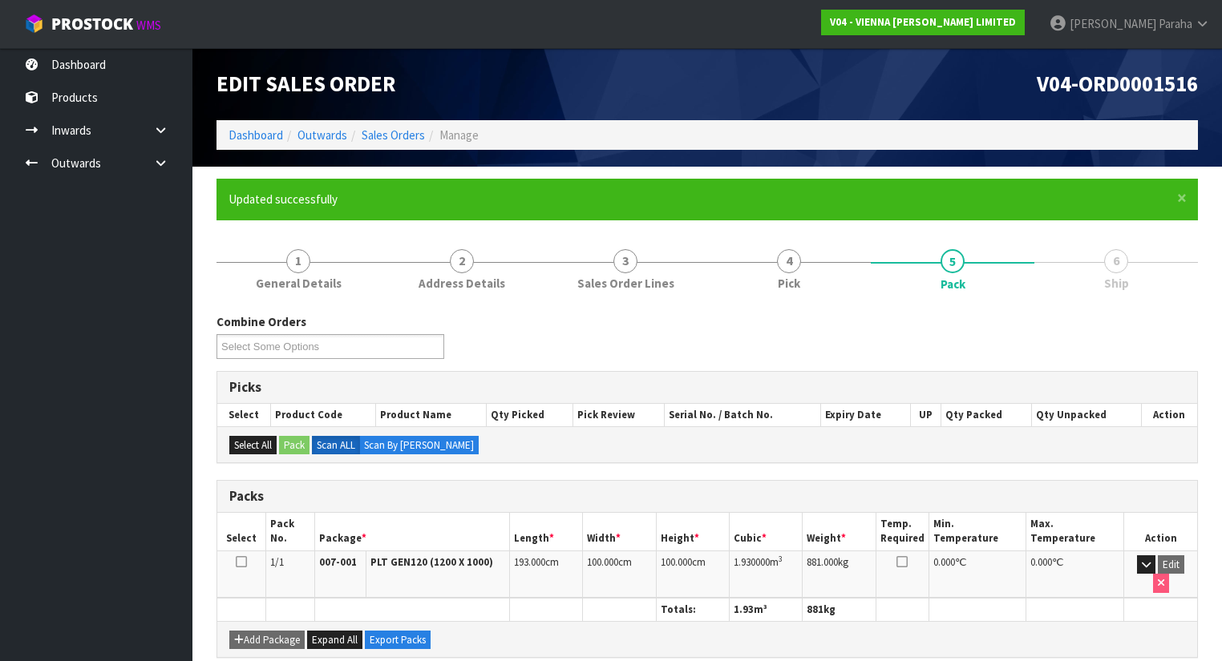
scroll to position [240, 0]
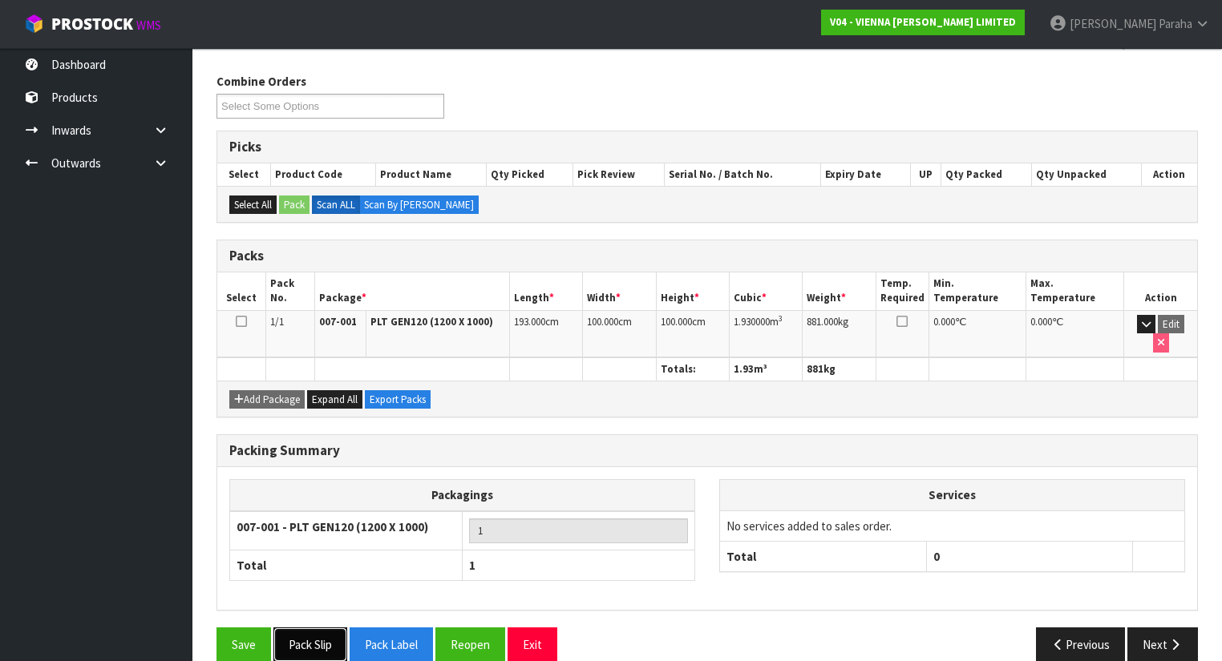
click at [309, 628] on button "Pack Slip" at bounding box center [310, 645] width 74 height 34
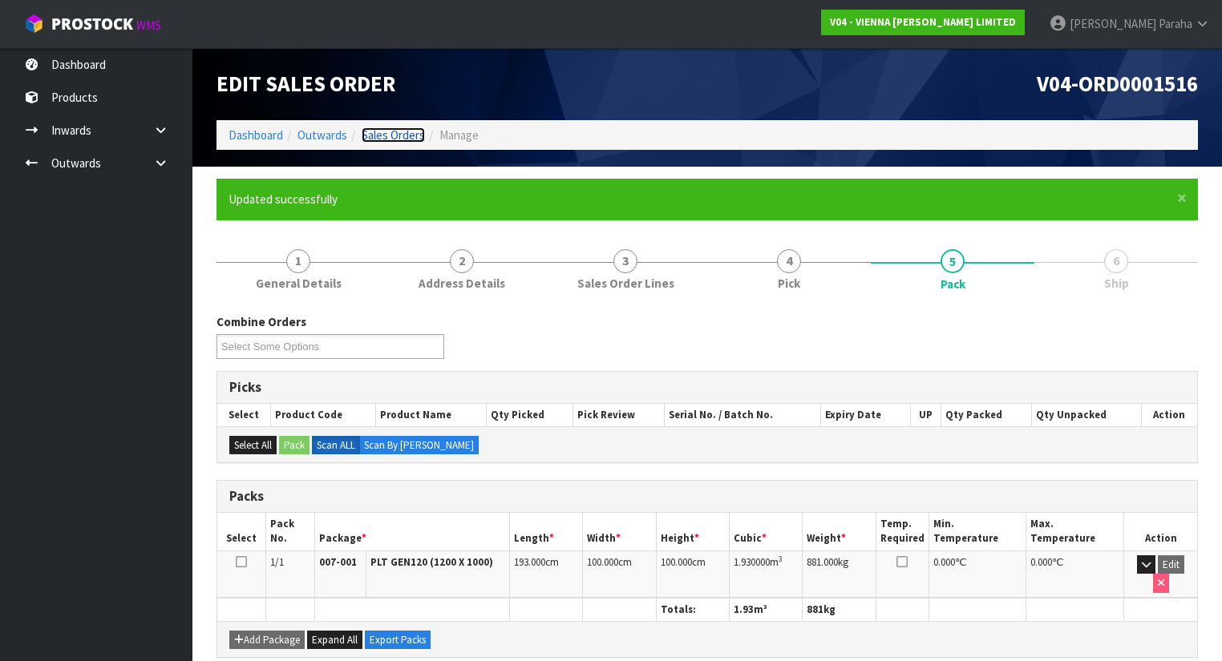
click at [398, 139] on link "Sales Orders" at bounding box center [393, 134] width 63 height 15
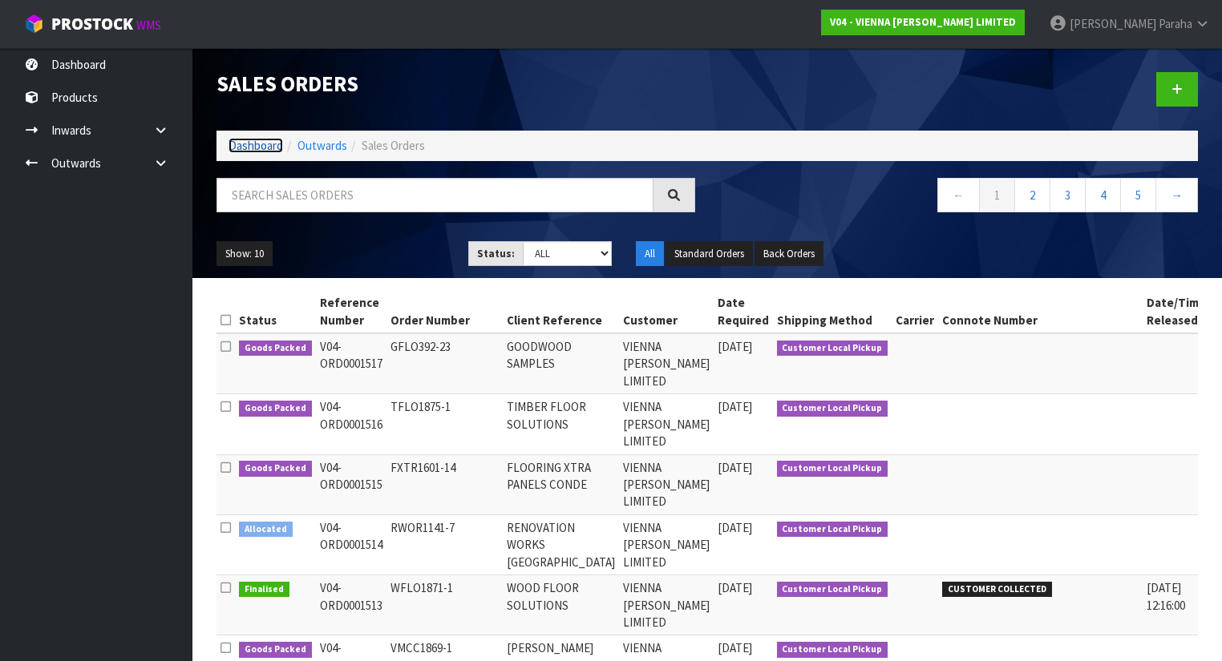
click at [248, 141] on link "Dashboard" at bounding box center [255, 145] width 55 height 15
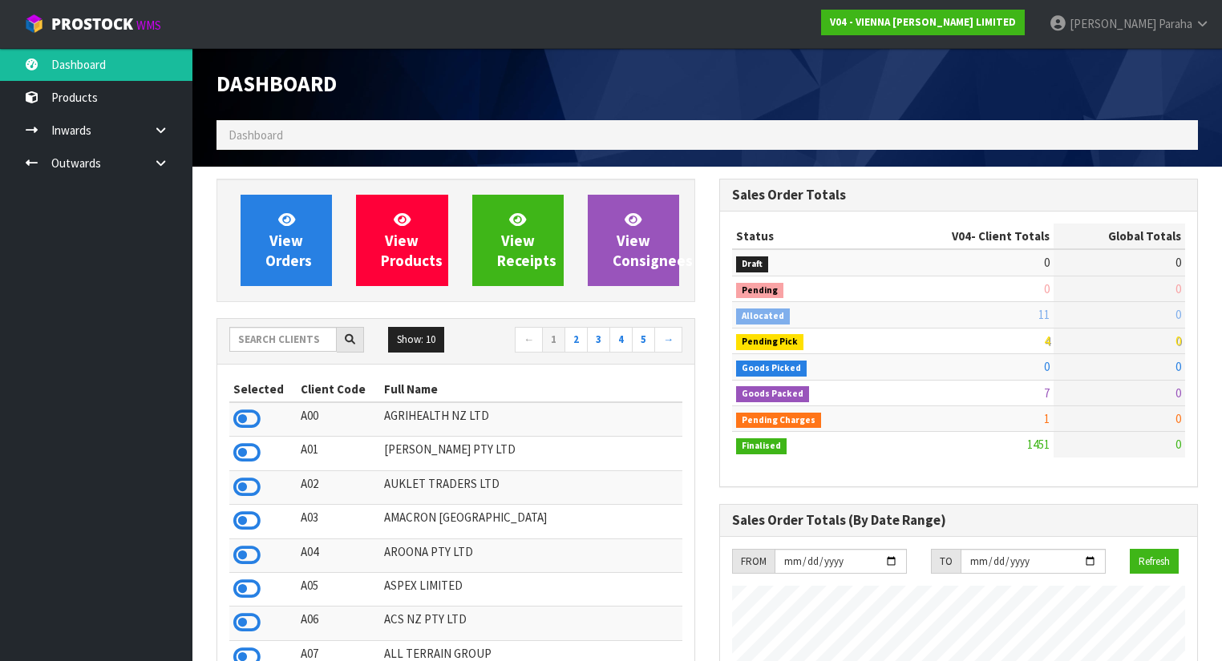
scroll to position [1347, 503]
click at [296, 333] on input "text" at bounding box center [282, 339] width 107 height 25
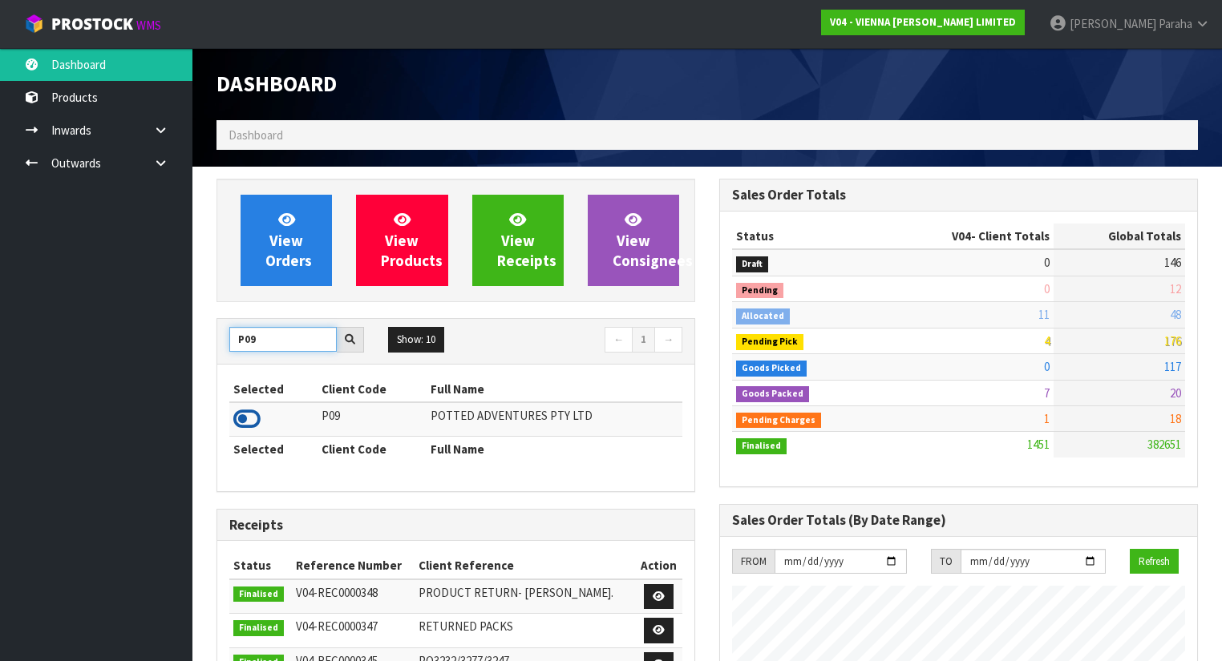
type input "P09"
click at [250, 414] on icon at bounding box center [246, 419] width 27 height 24
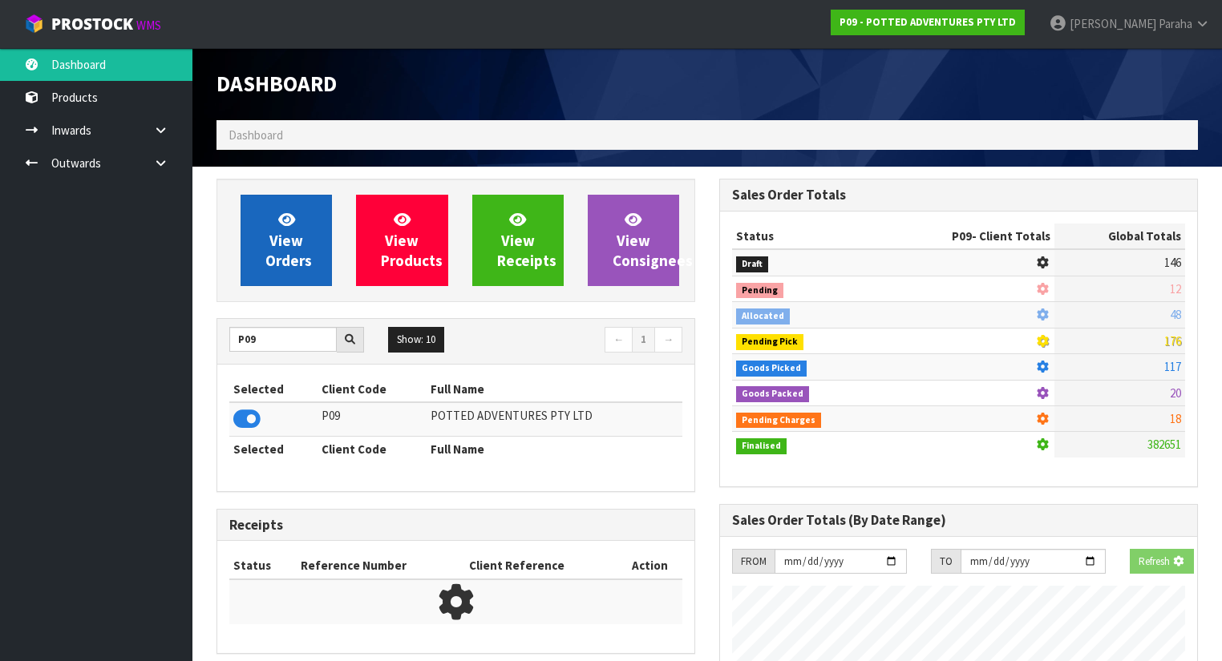
scroll to position [996, 503]
click at [269, 232] on span "View Orders" at bounding box center [288, 240] width 46 height 60
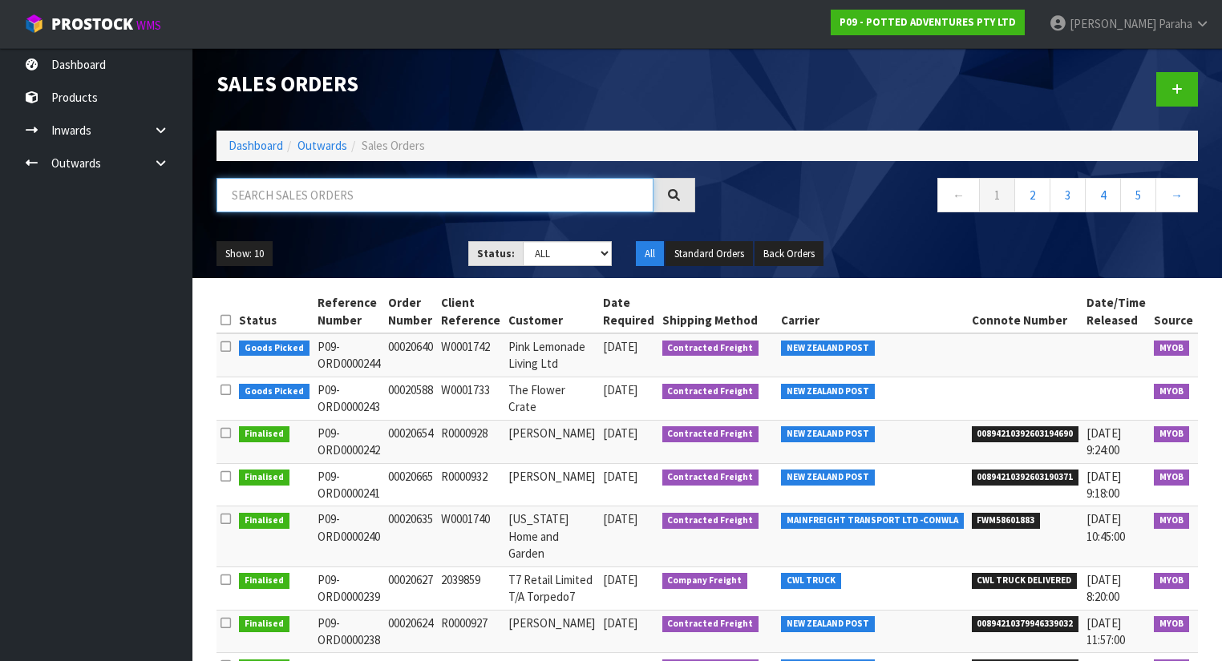
click at [281, 195] on input "text" at bounding box center [434, 195] width 437 height 34
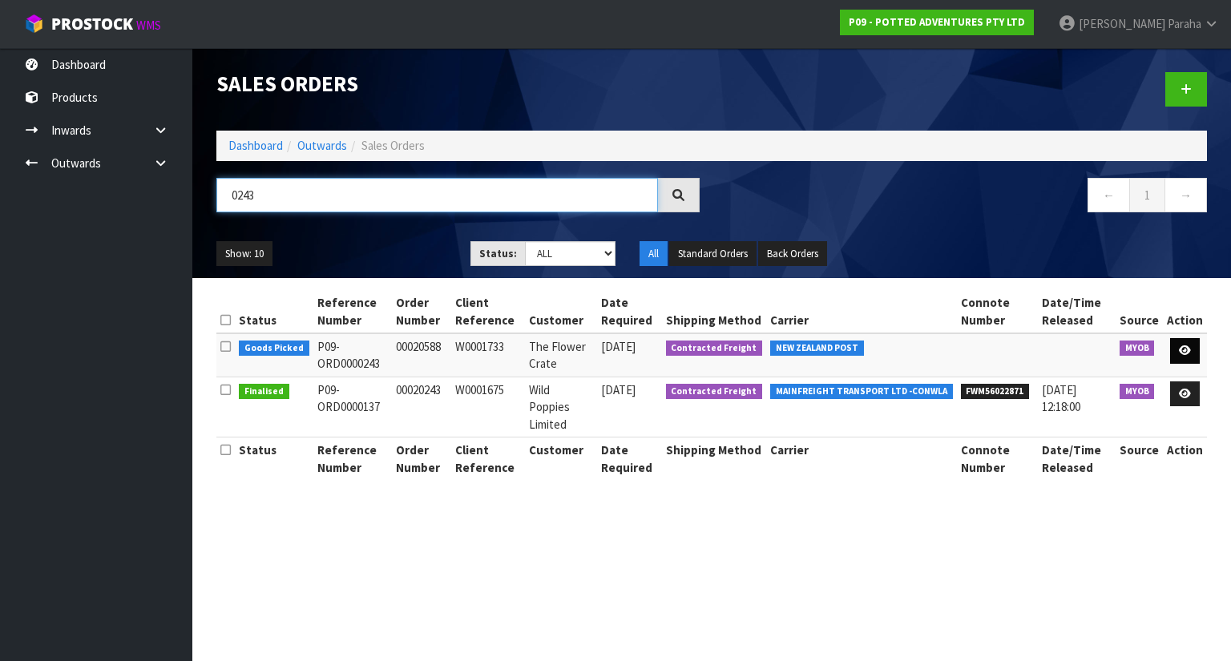
type input "0243"
click at [1194, 352] on link at bounding box center [1185, 351] width 30 height 26
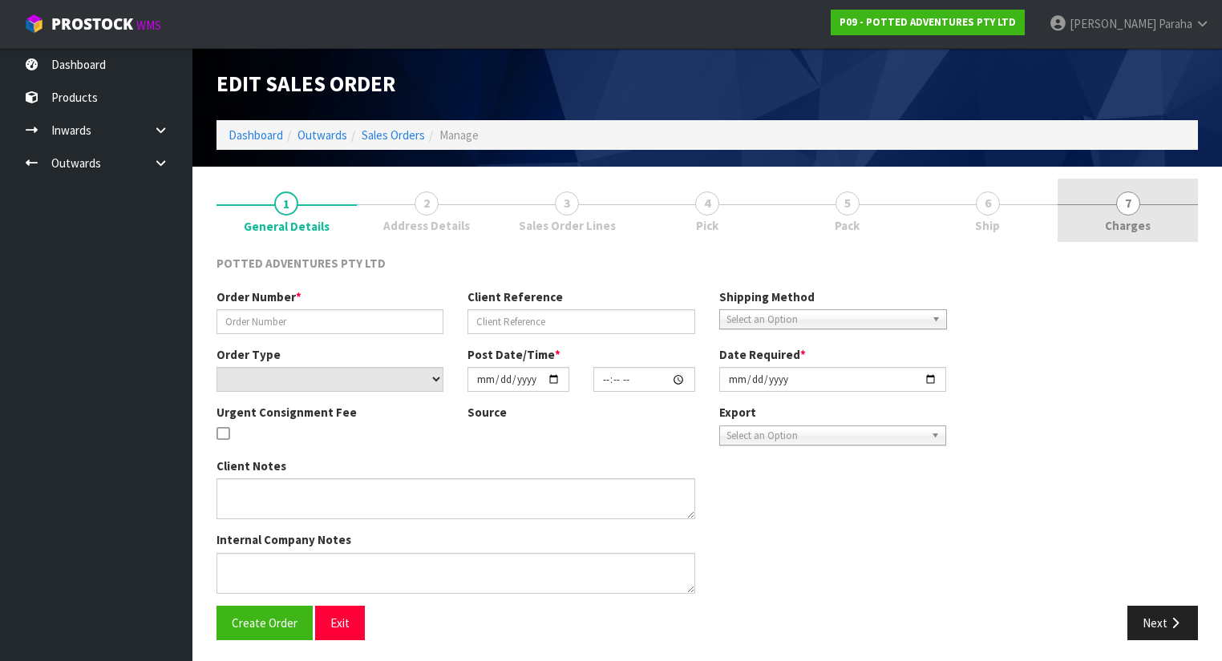
type input "00020588"
type input "W0001733"
select select "number:0"
type input "2025-09-23"
type input "15:12:32.000"
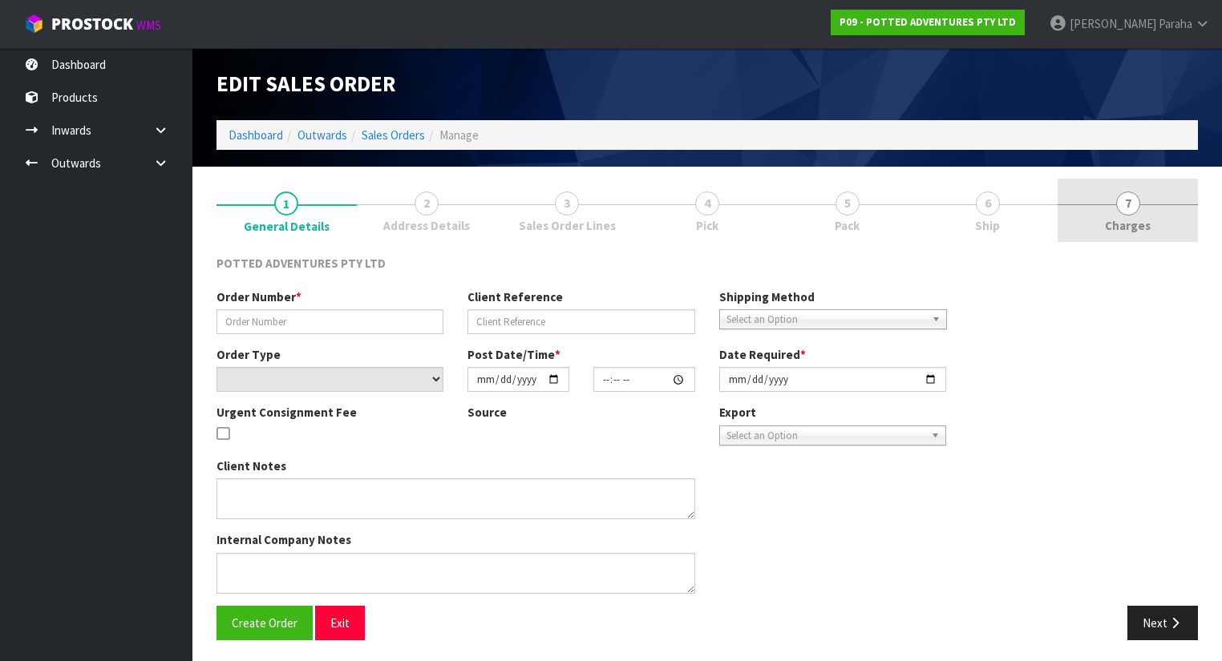
type input "2025-09-23"
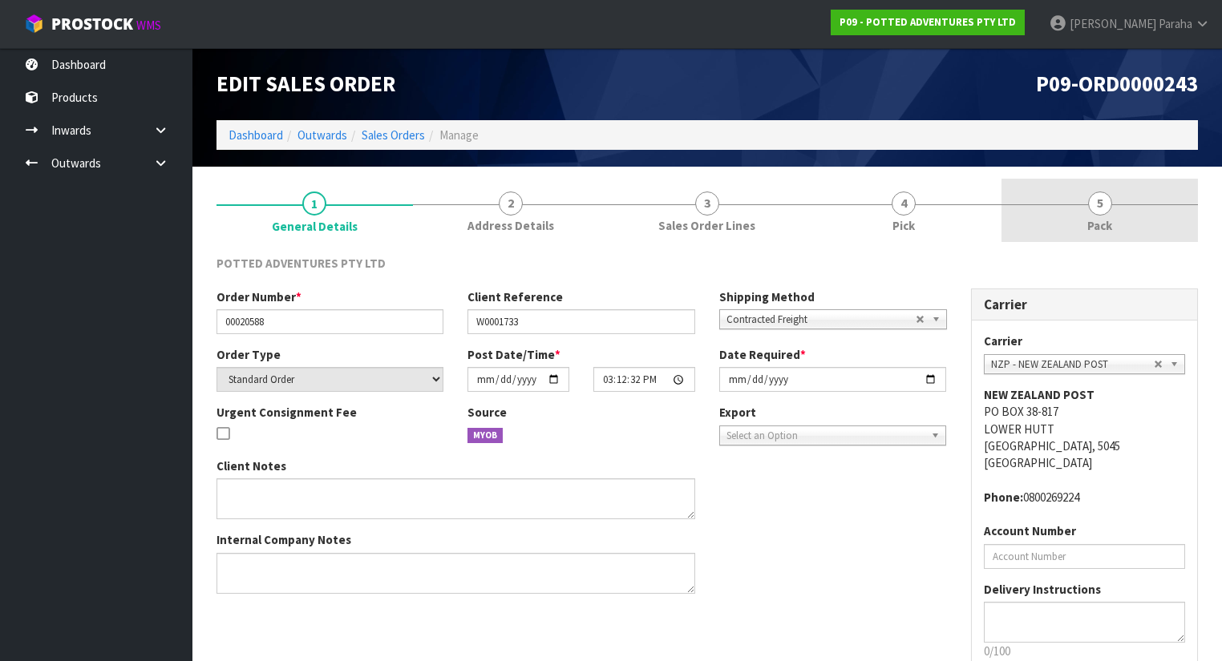
click at [1102, 209] on span "5" at bounding box center [1100, 204] width 24 height 24
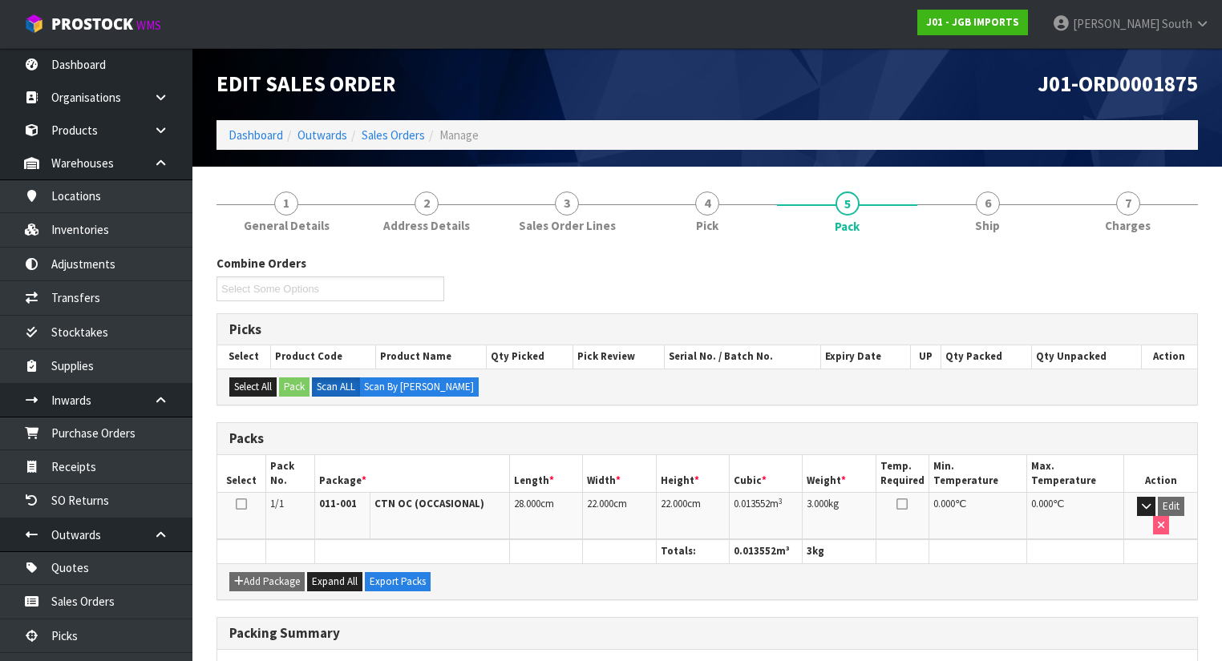
scroll to position [128, 0]
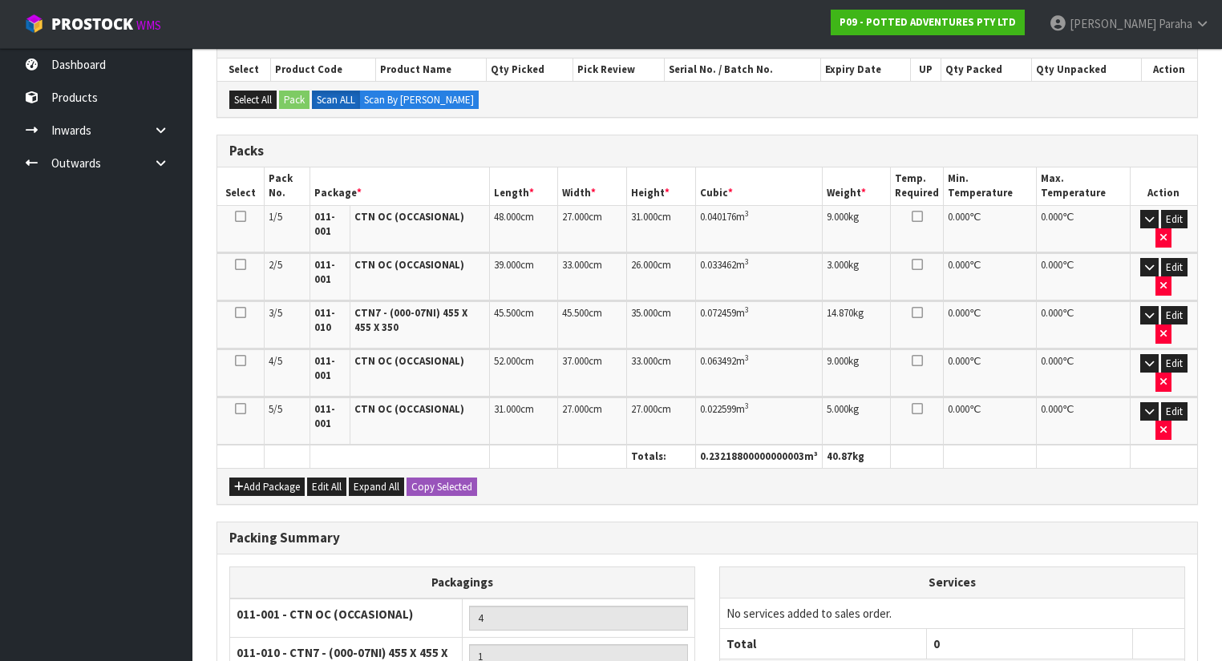
scroll to position [337, 0]
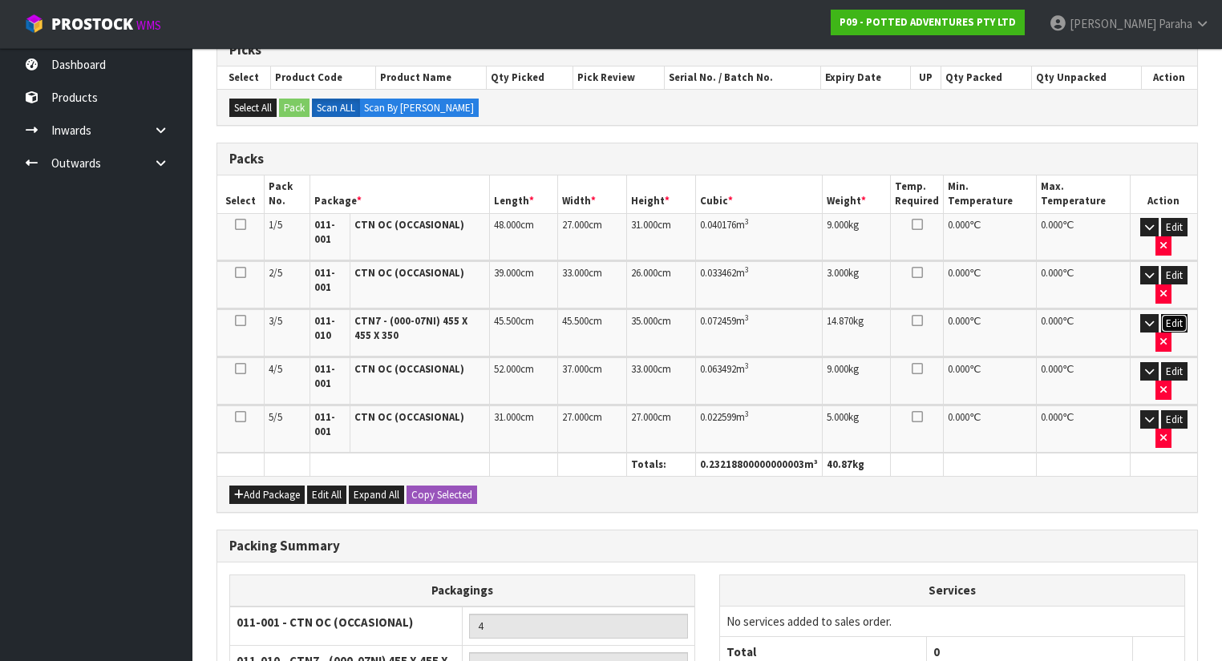
click at [1174, 317] on button "Edit" at bounding box center [1174, 323] width 26 height 19
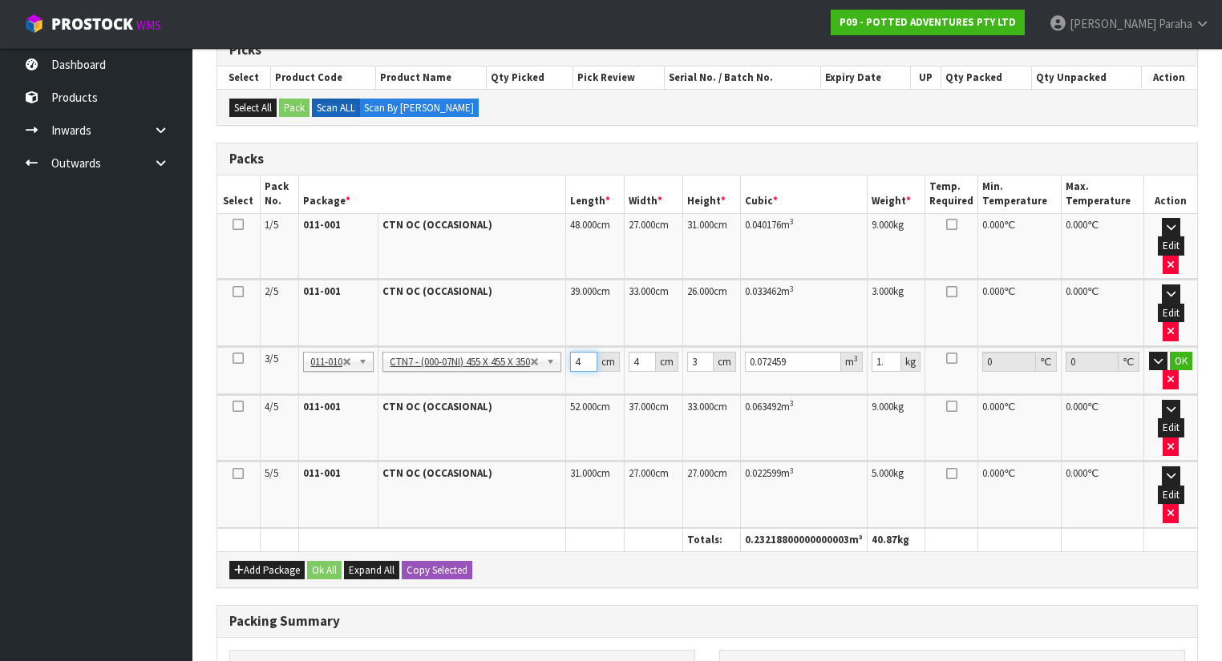
click at [581, 352] on input "45.5" at bounding box center [583, 362] width 27 height 20
type input "5.5"
type input "0.008759"
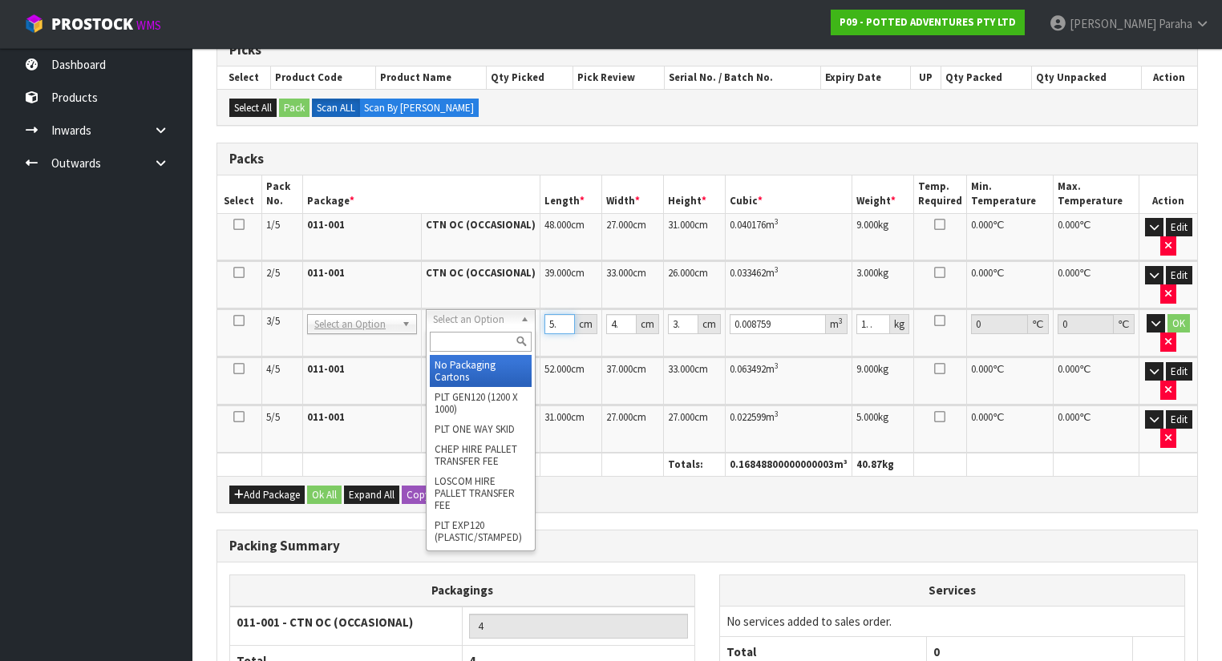
type input "5.5"
click at [496, 338] on input "text" at bounding box center [481, 342] width 102 height 20
type input "CTN7"
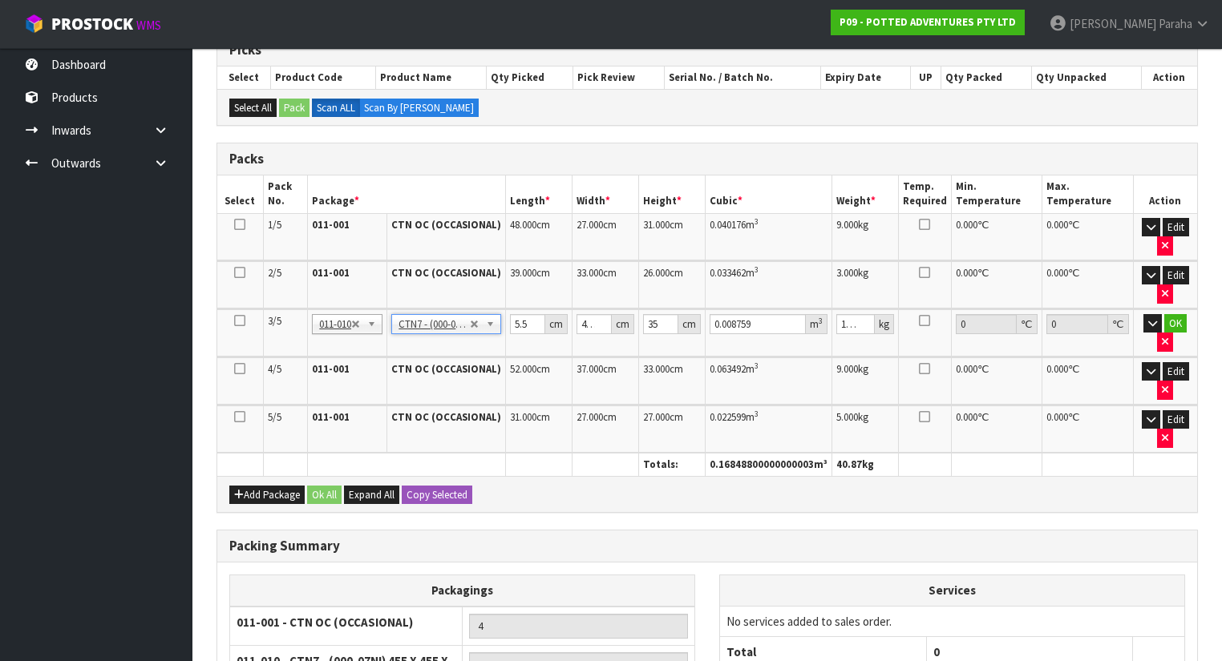
type input "45.5"
type input "0.072459"
click at [519, 319] on input "45.5" at bounding box center [527, 324] width 35 height 20
drag, startPoint x: 516, startPoint y: 319, endPoint x: 545, endPoint y: 319, distance: 28.9
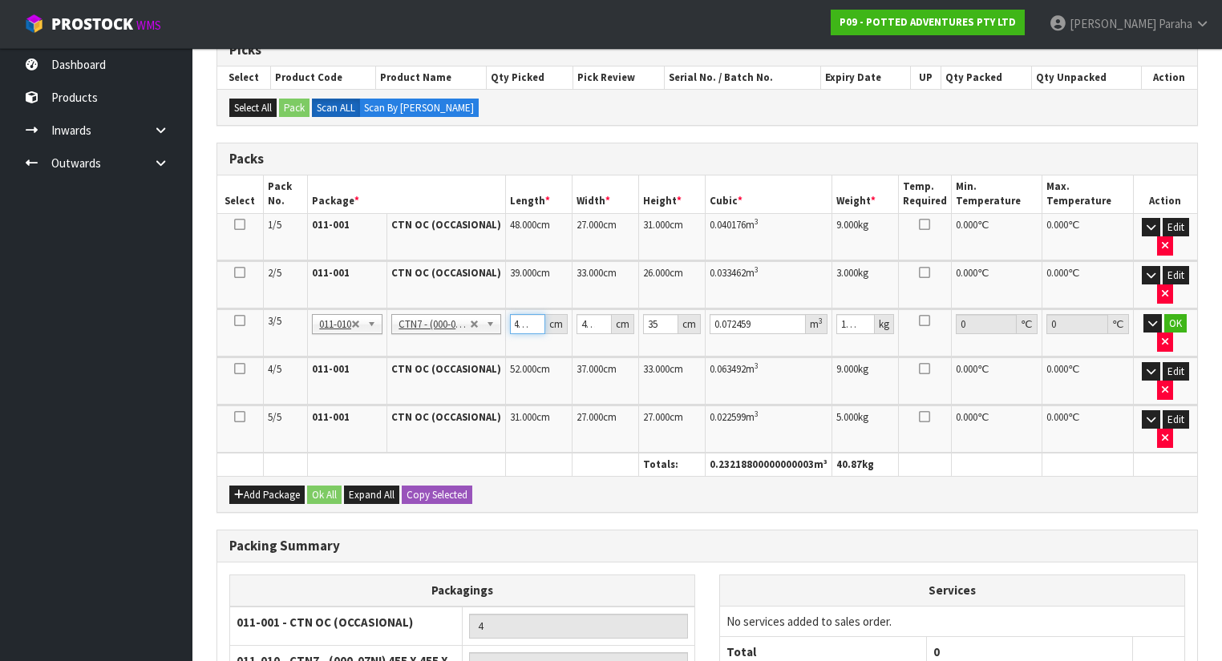
click at [545, 319] on input "45.5" at bounding box center [527, 324] width 35 height 20
type input "0"
type input "4"
type input "0.00637"
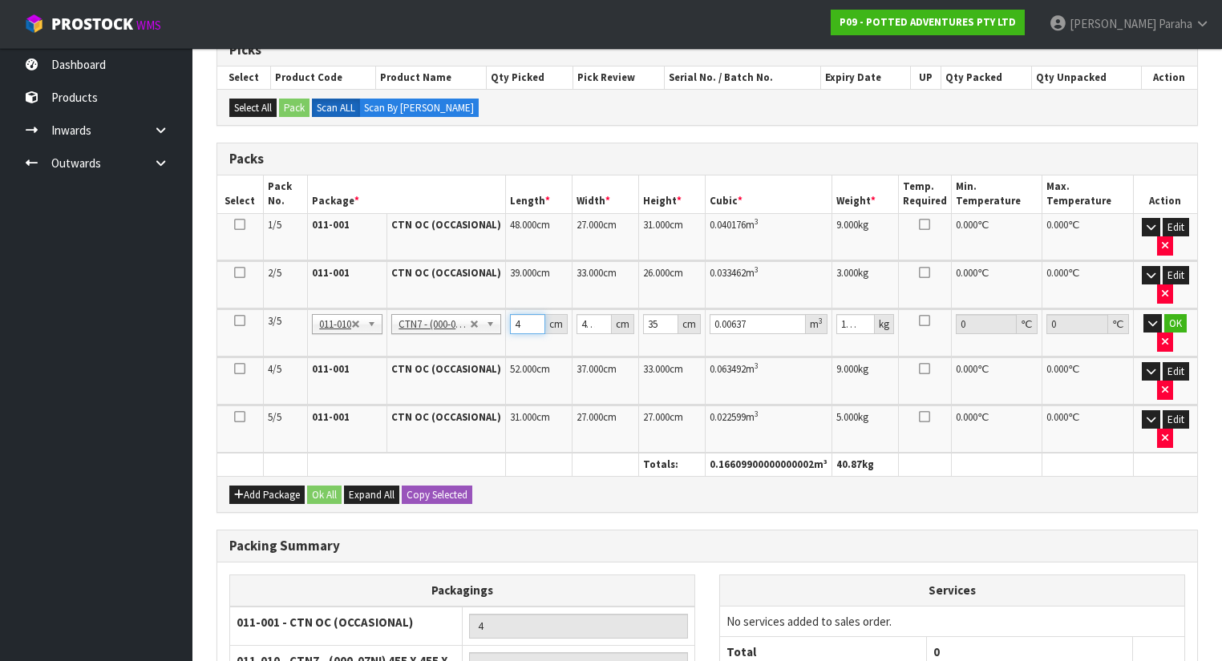
type input "47"
type input "0.074847"
type input "4"
type input "0.00637"
type input "48"
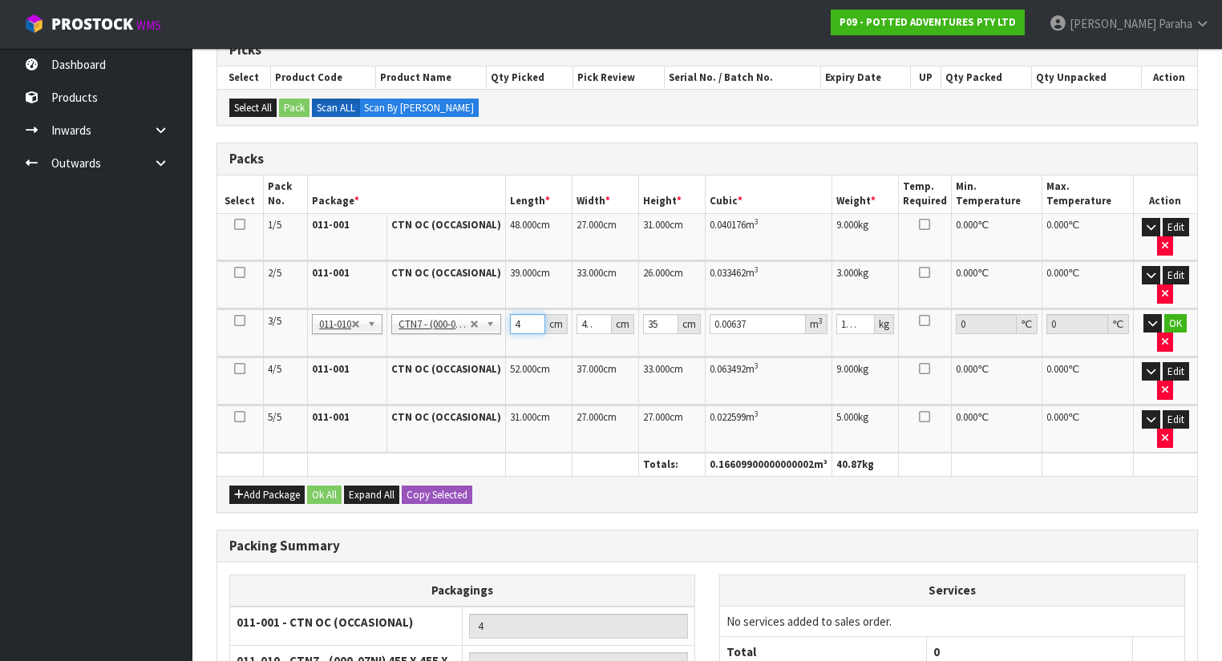
type input "0.07644"
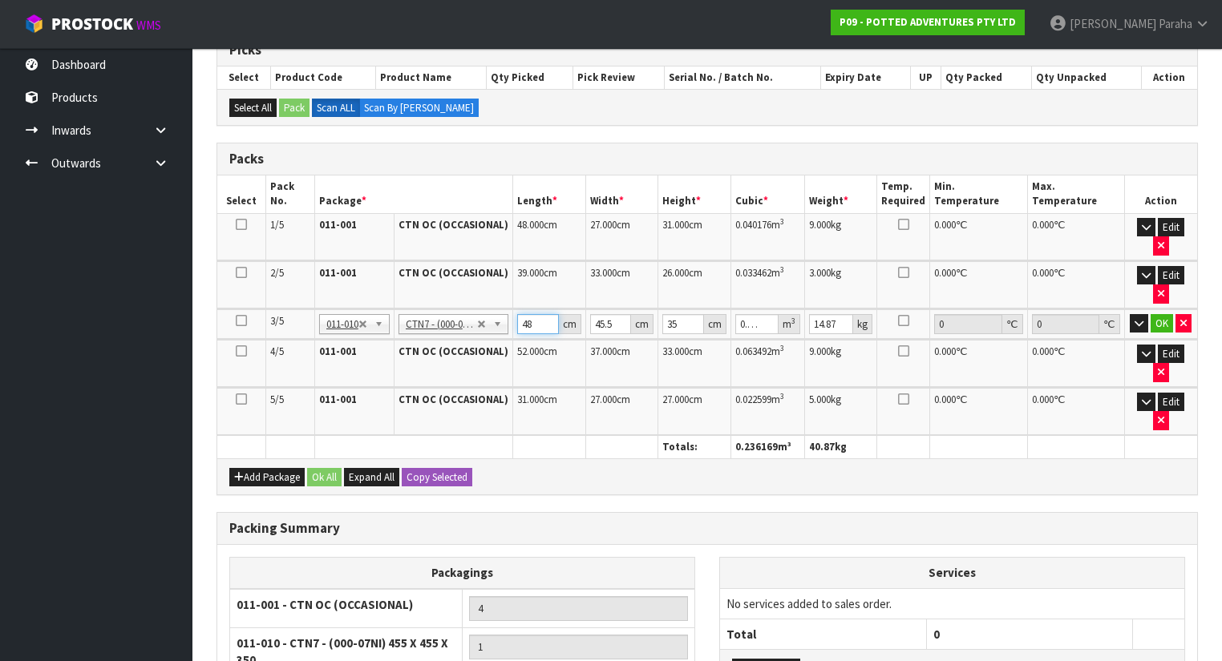
type input "48"
type input "4"
type input "0.00672"
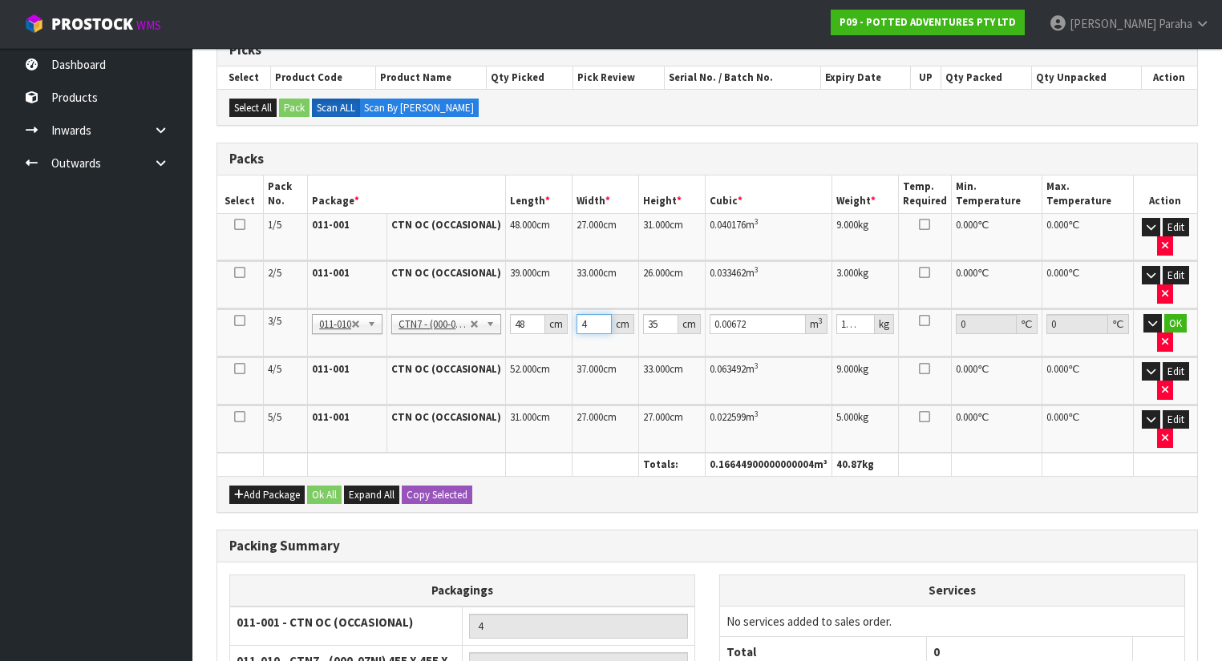
type input "47"
type input "0.07896"
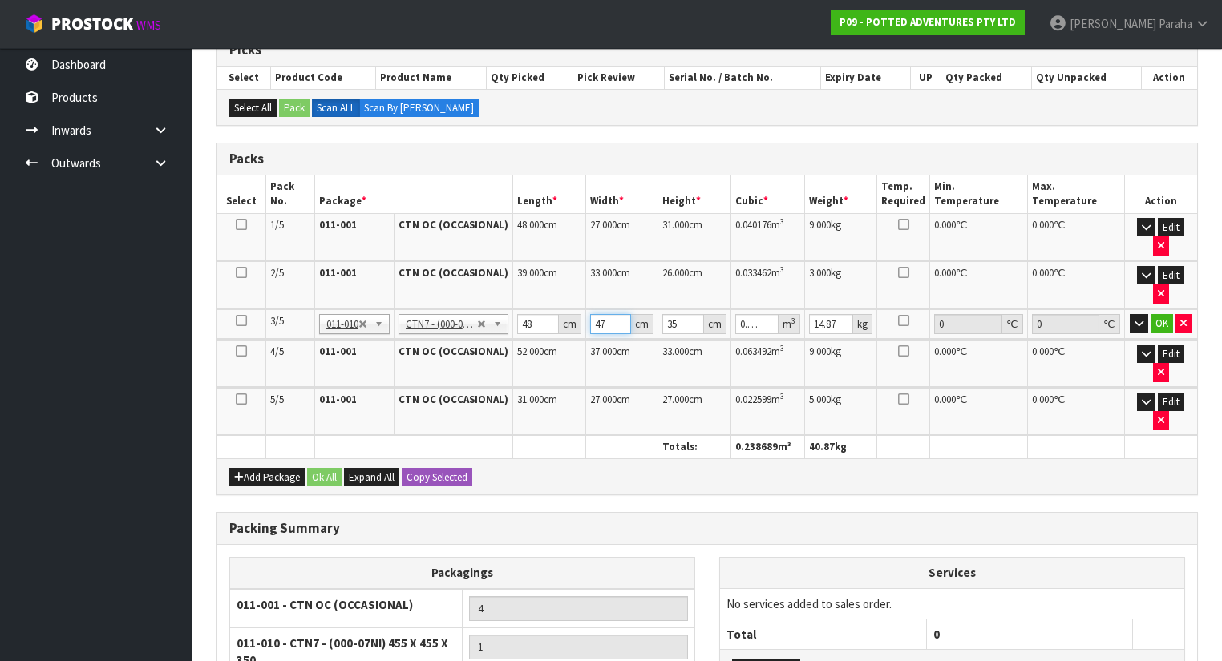
type input "47"
type input "3"
type input "0.006768"
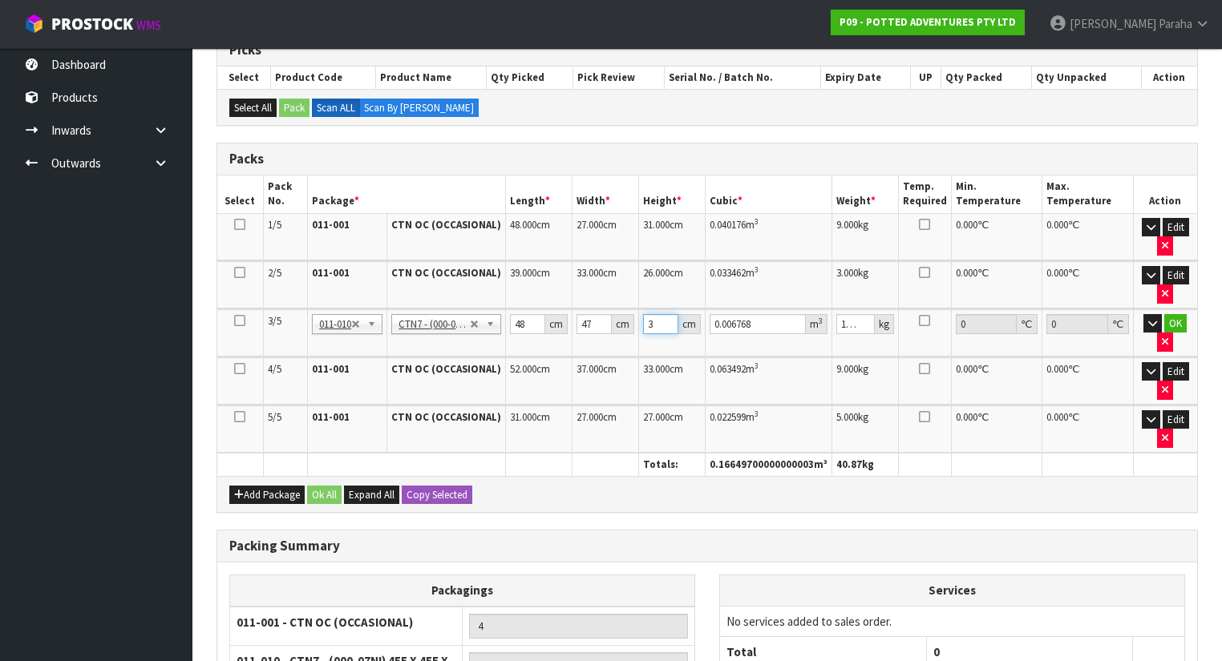
type input "38"
type input "0.085728"
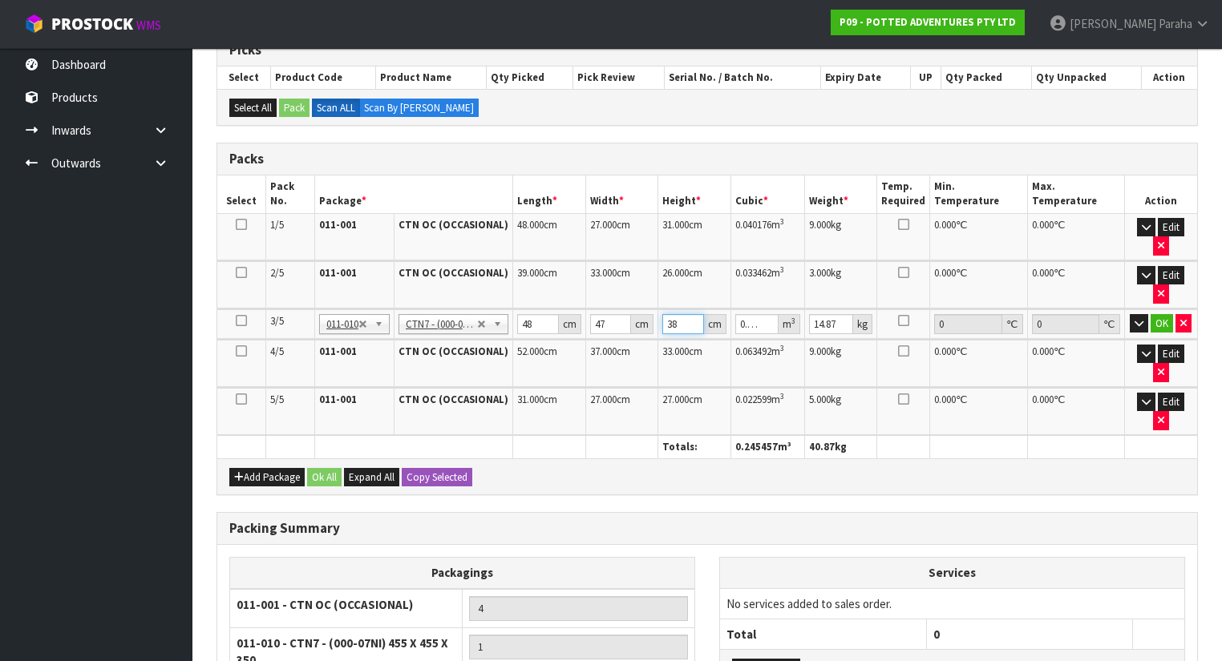
type input "38"
type input "15"
click button "OK" at bounding box center [1161, 323] width 22 height 19
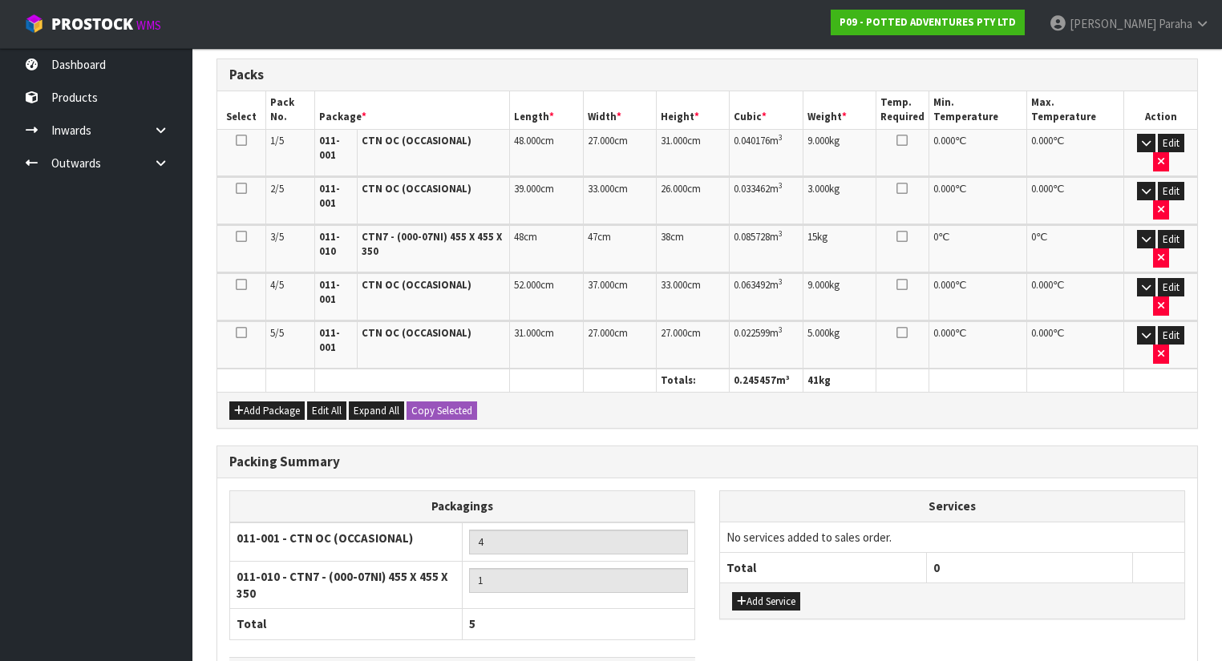
scroll to position [493, 0]
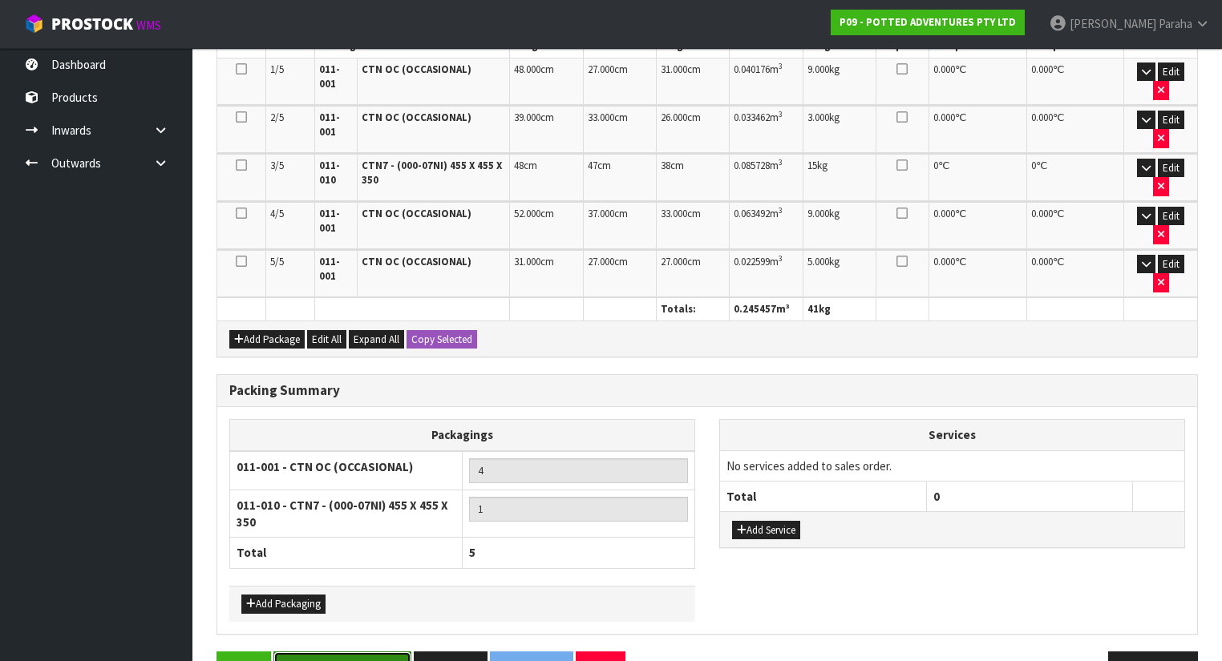
click at [342, 652] on button "Save & Confirm Packs" at bounding box center [342, 669] width 138 height 34
click at [234, 652] on button "Save" at bounding box center [243, 669] width 55 height 34
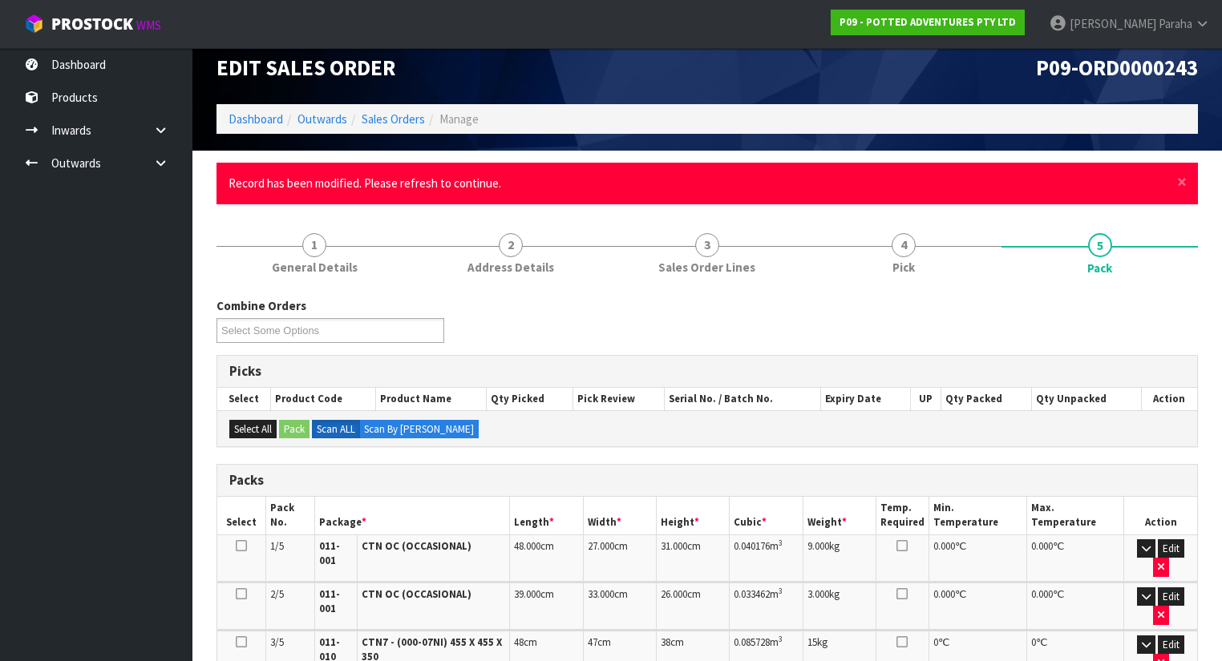
scroll to position [0, 0]
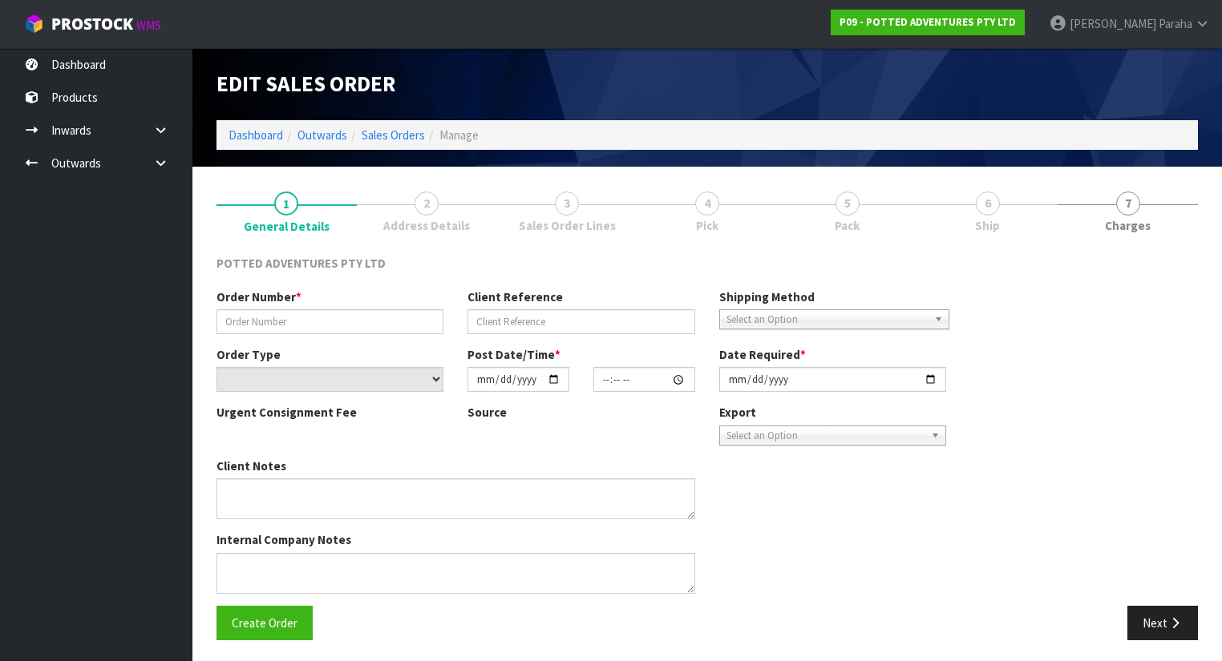
type input "00020588"
type input "W0001733"
select select "number:0"
type input "[DATE]"
type input "15:12:32.000"
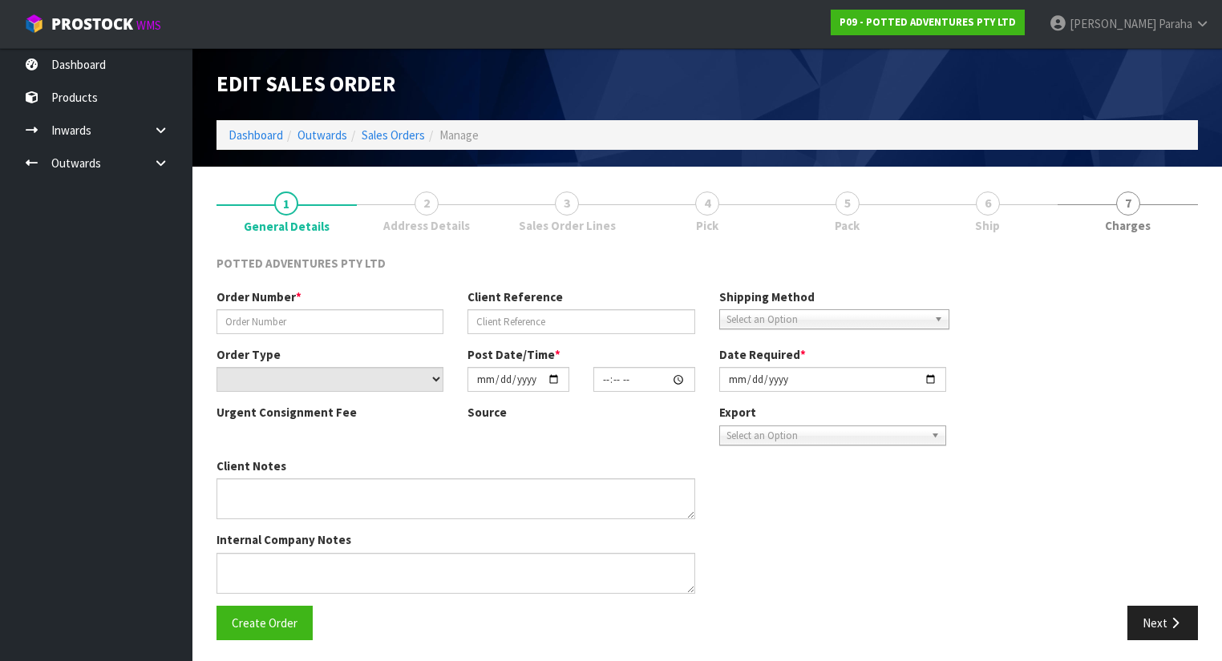
type input "[DATE]"
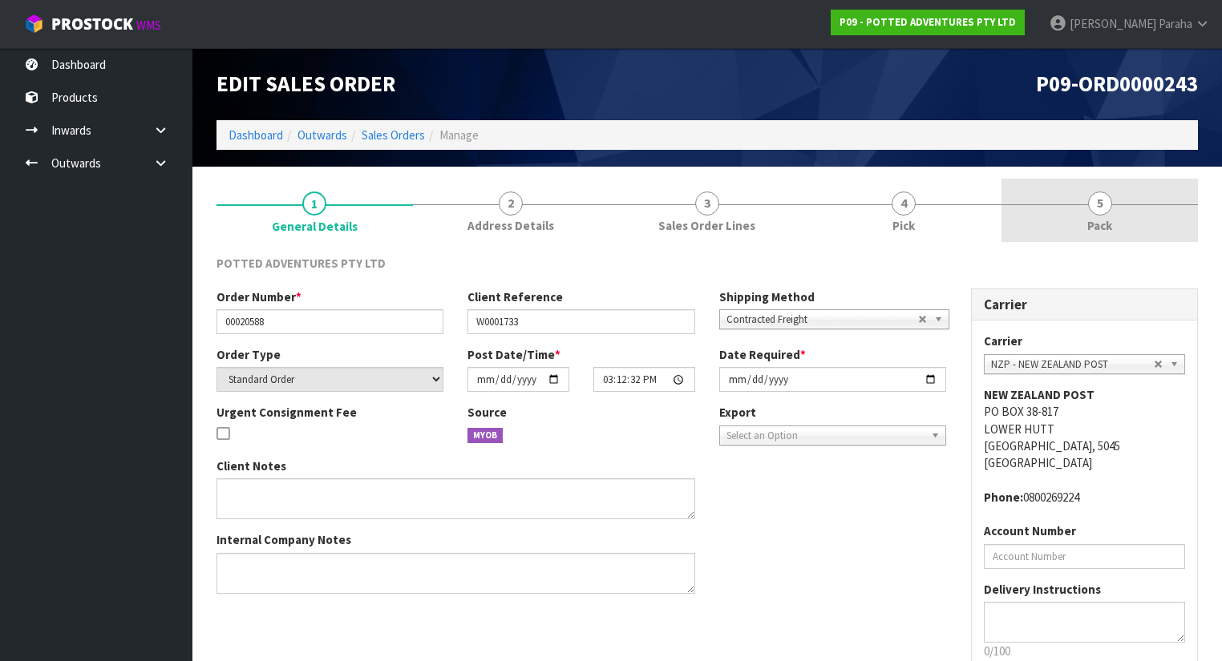
click at [1102, 208] on span "5" at bounding box center [1100, 204] width 24 height 24
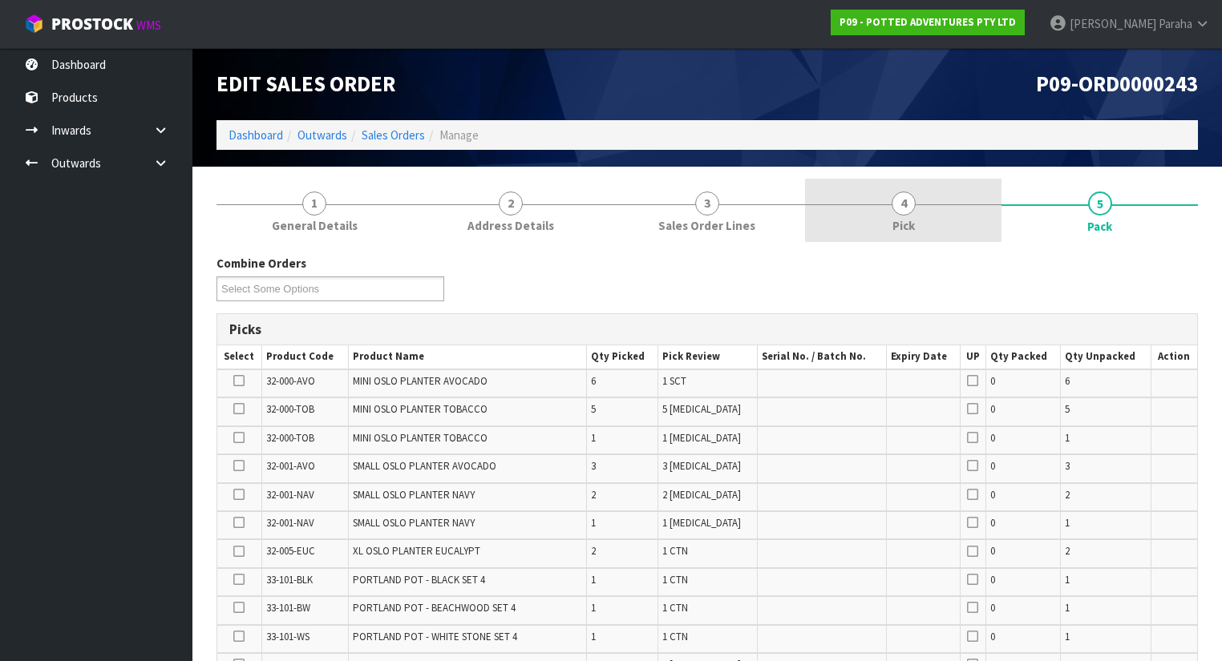
click at [911, 203] on span "4" at bounding box center [903, 204] width 24 height 24
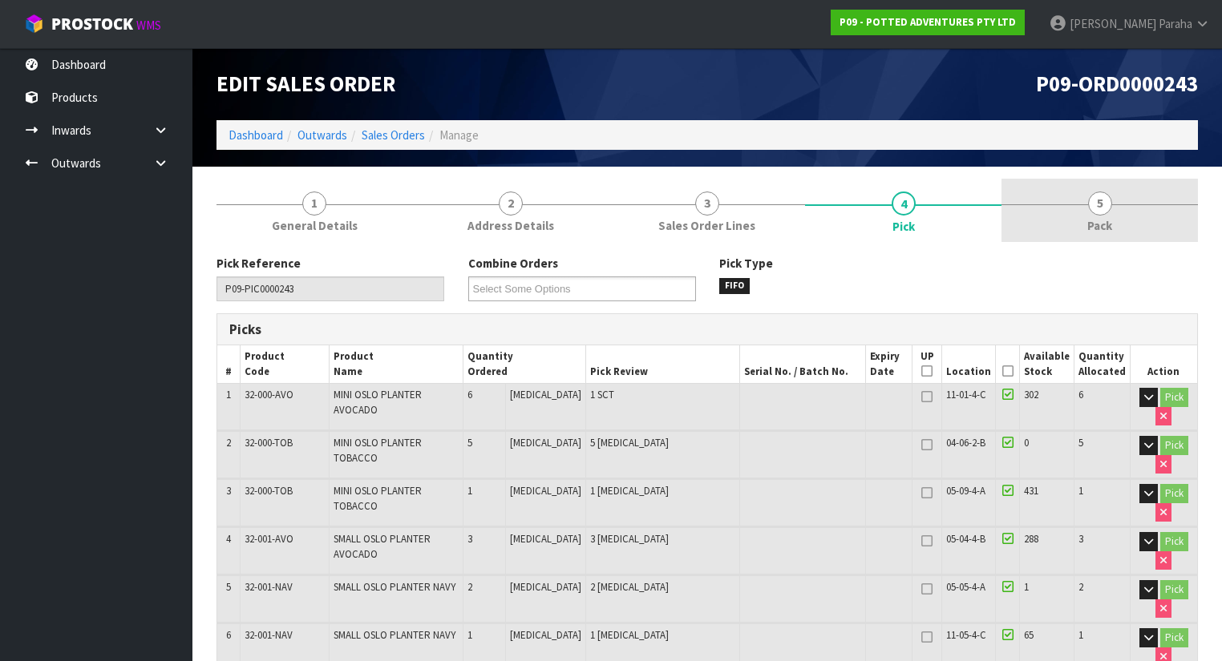
click at [1107, 205] on span "5" at bounding box center [1100, 204] width 24 height 24
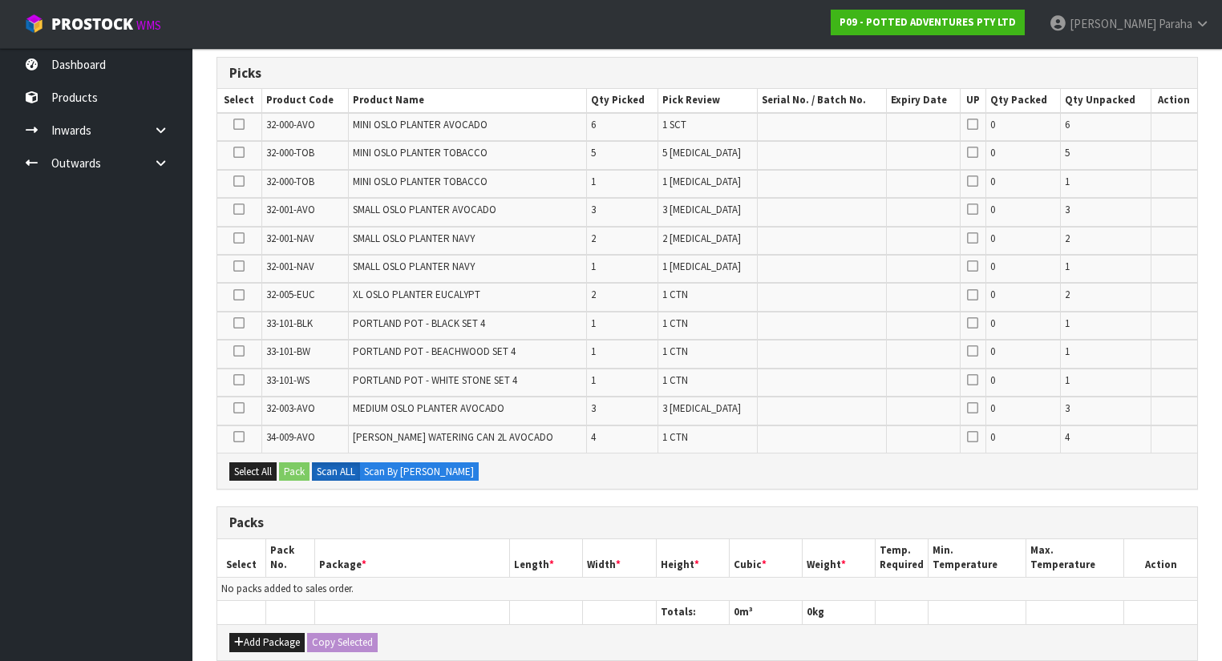
scroll to position [543, 0]
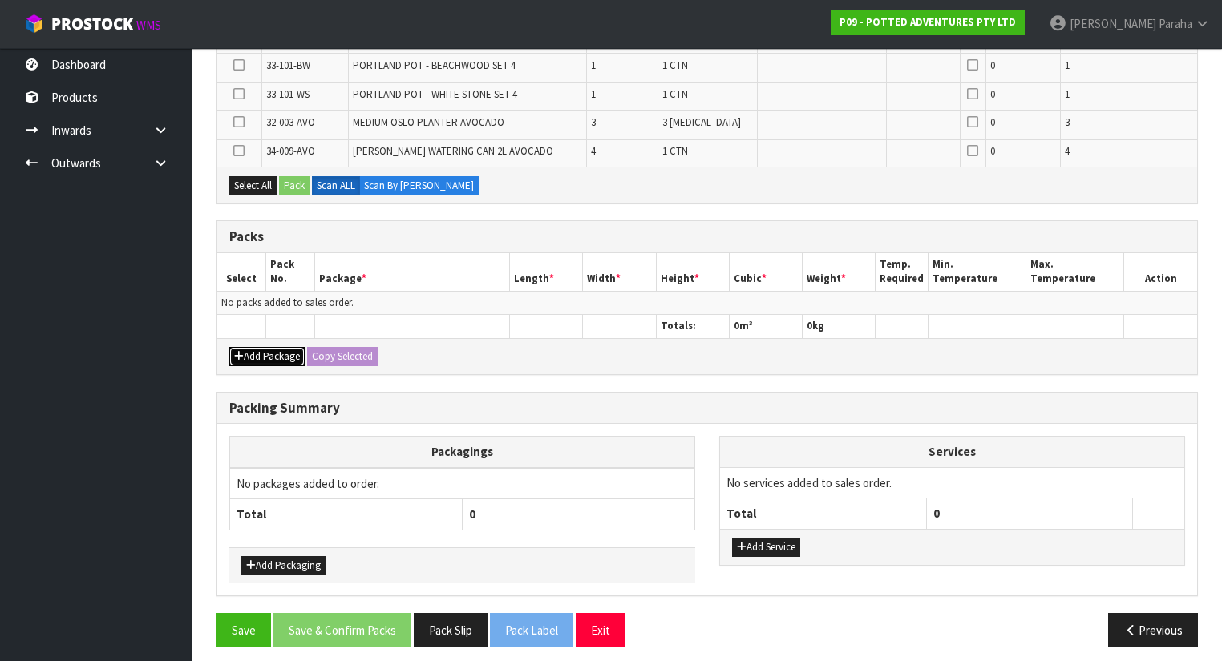
click at [269, 347] on button "Add Package" at bounding box center [266, 356] width 75 height 19
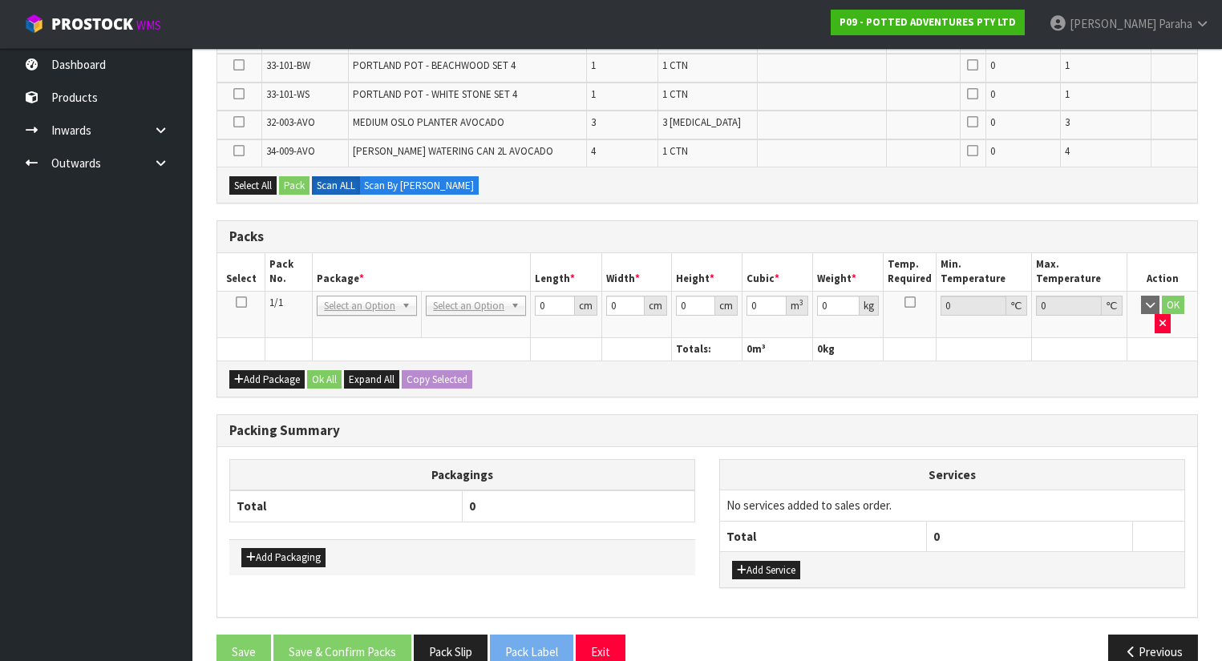
click at [241, 302] on icon at bounding box center [241, 302] width 11 height 1
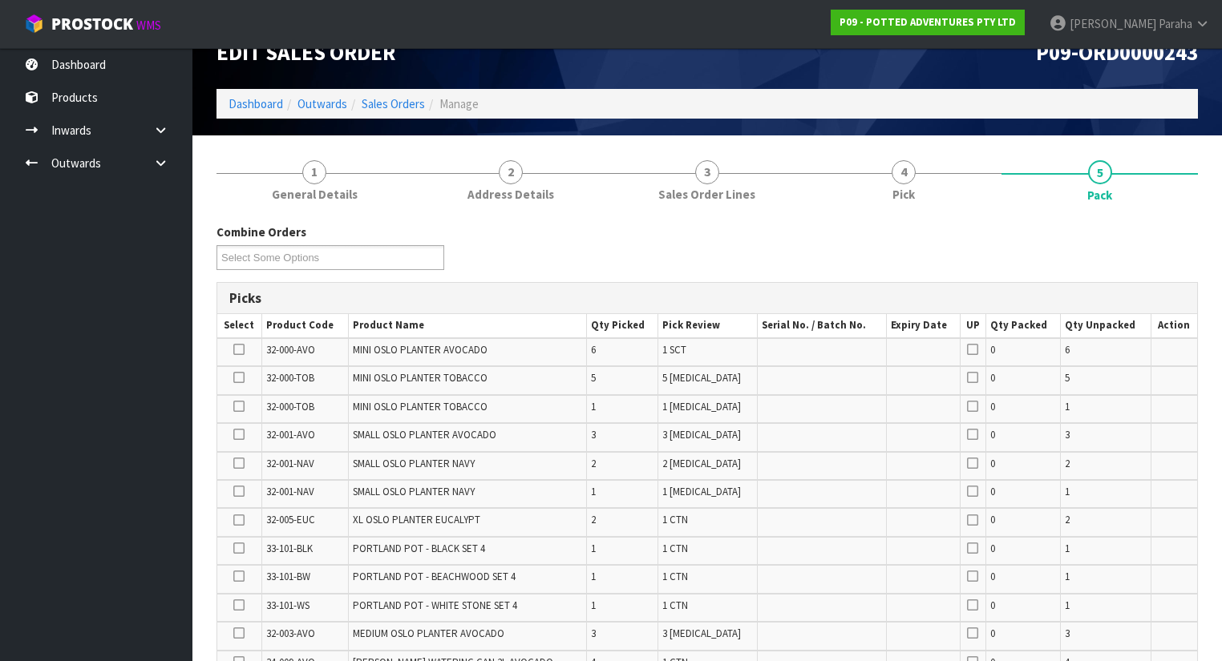
scroll to position [30, 0]
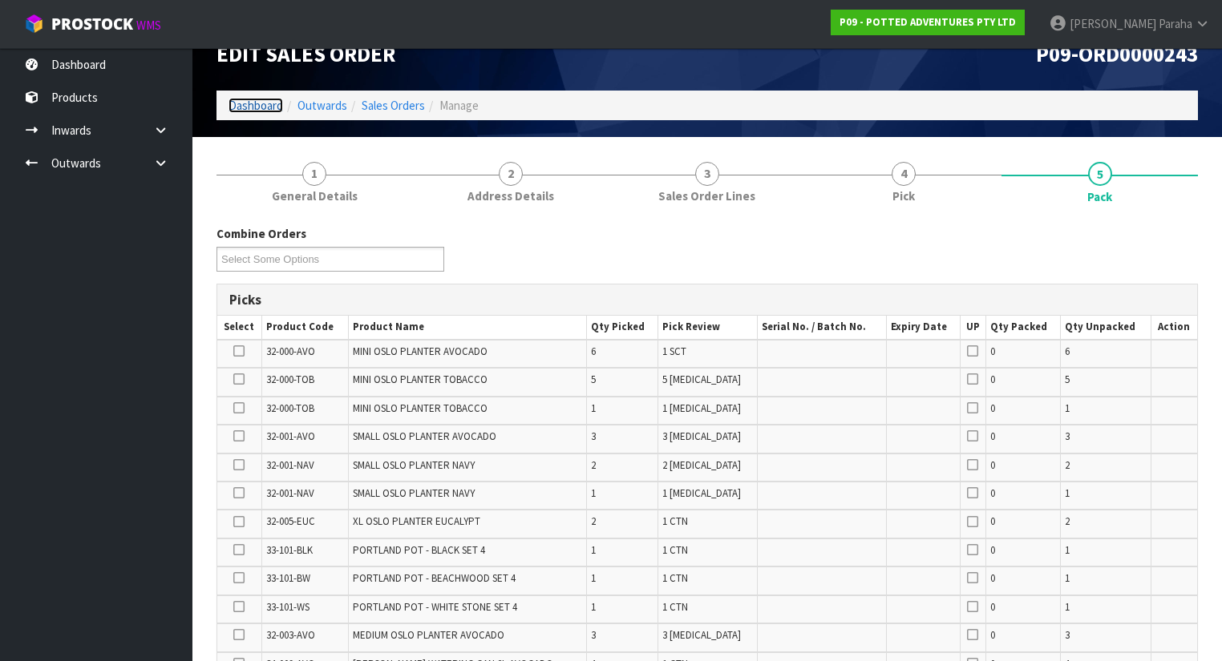
click at [244, 103] on link "Dashboard" at bounding box center [255, 105] width 55 height 15
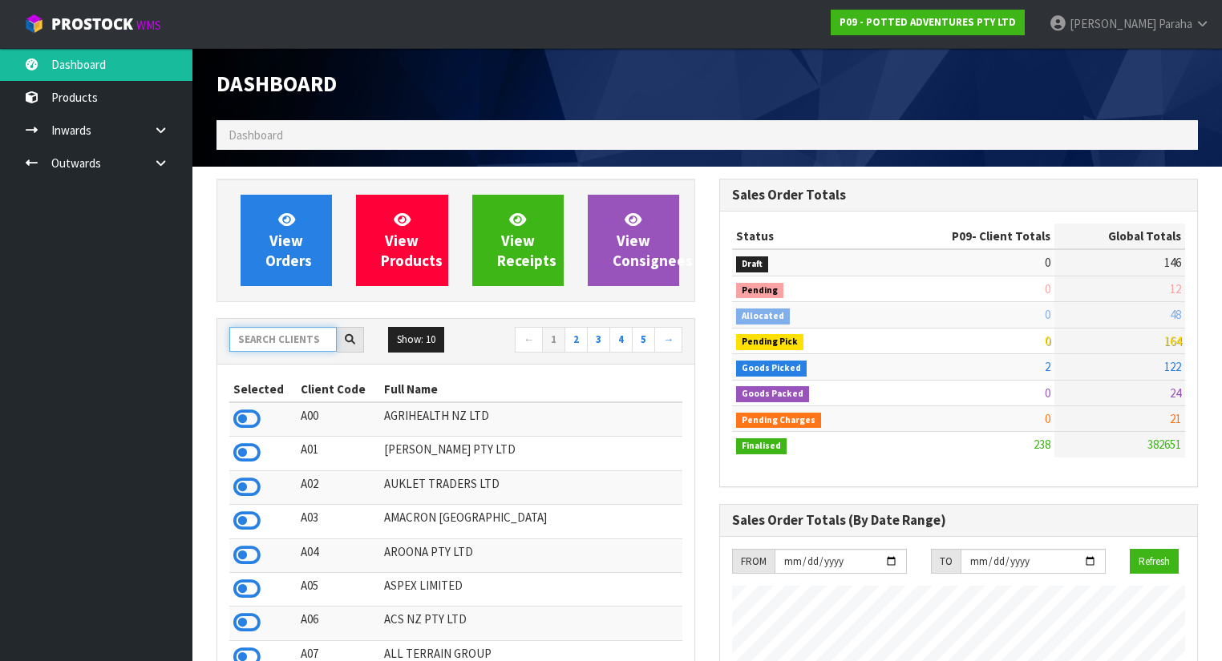
click at [267, 337] on input "text" at bounding box center [282, 339] width 107 height 25
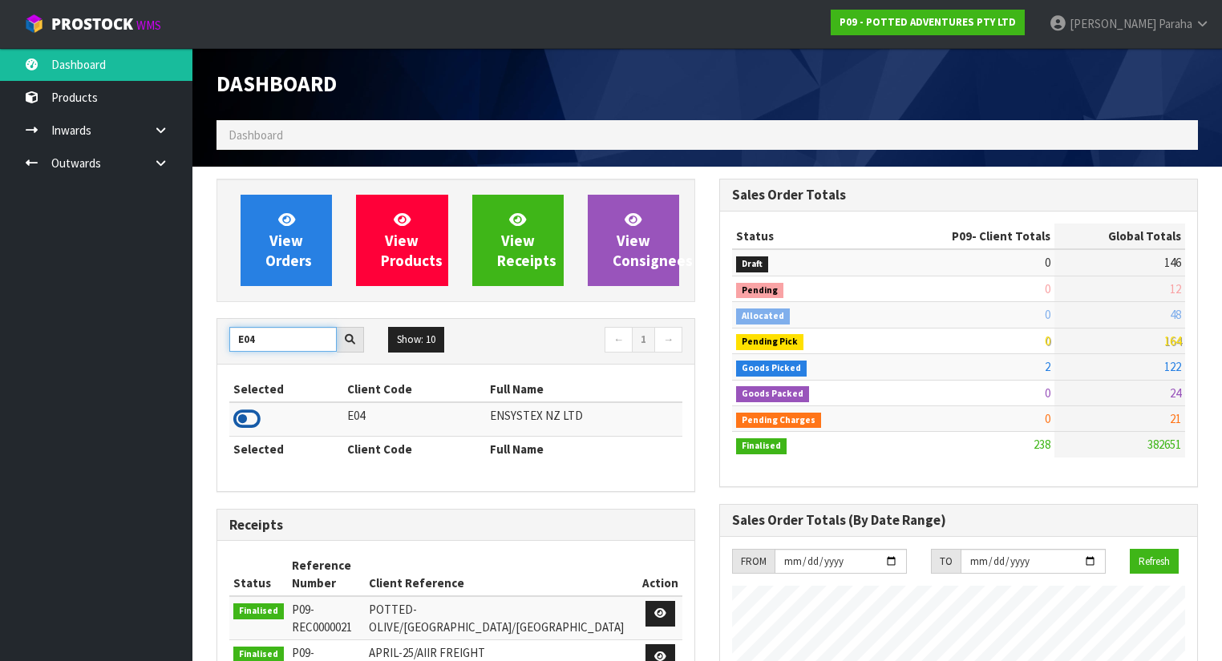
type input "E04"
click at [253, 410] on icon at bounding box center [246, 419] width 27 height 24
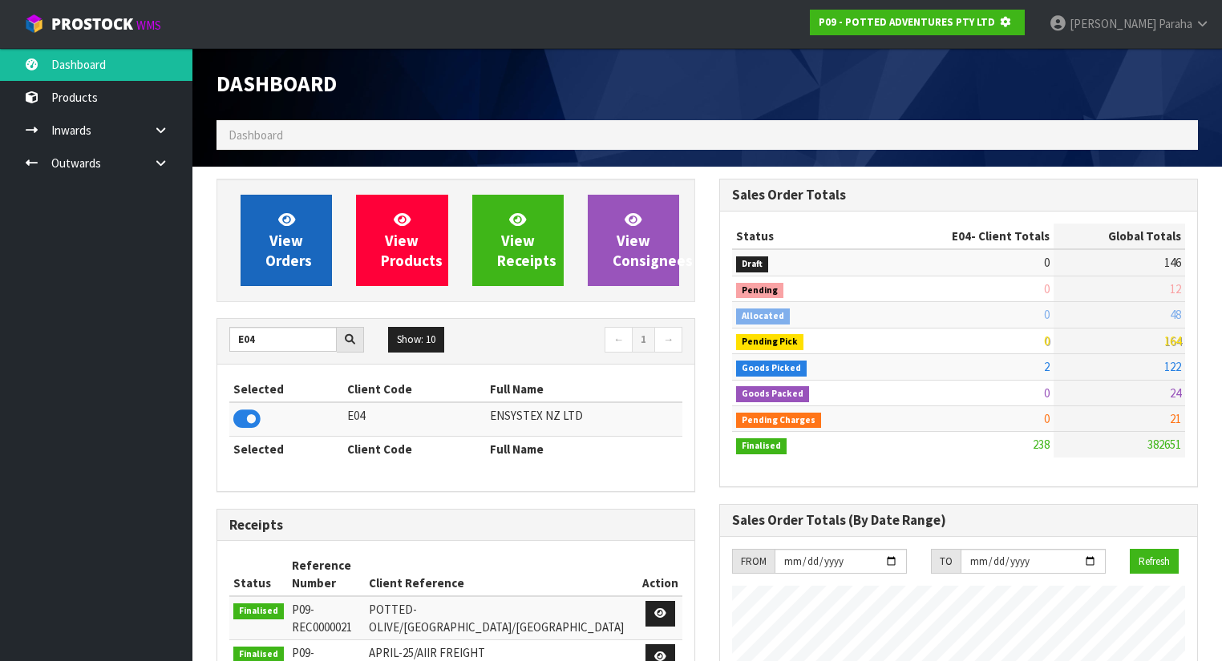
scroll to position [996, 503]
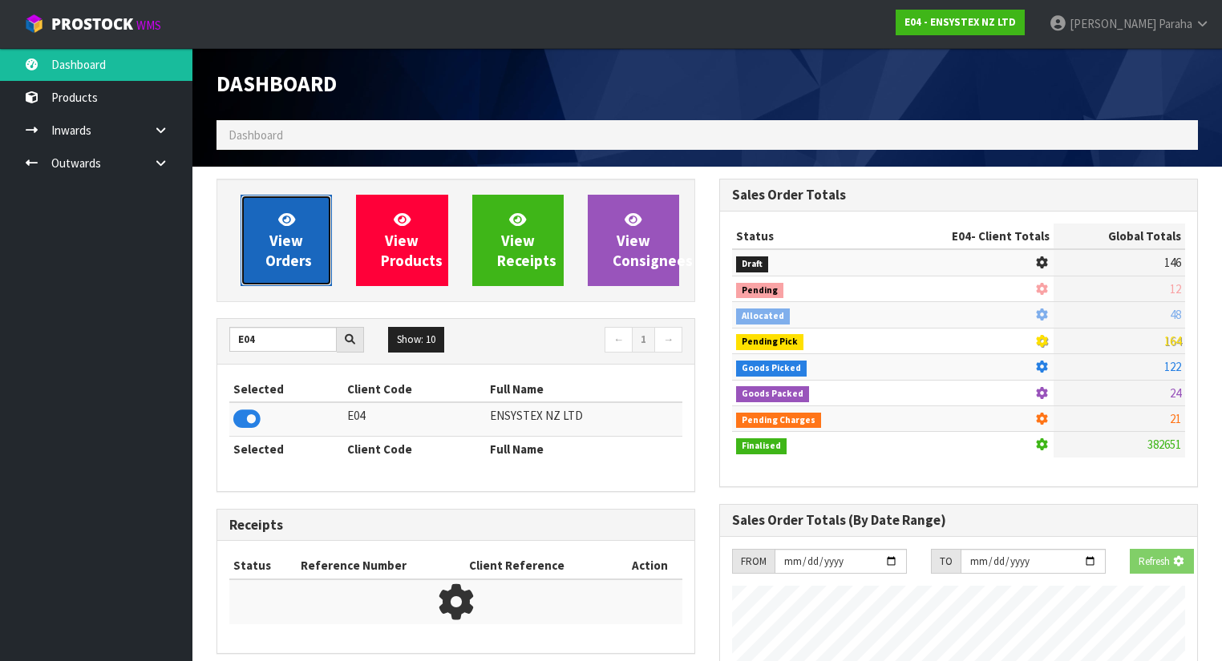
click at [276, 281] on link "View Orders" at bounding box center [285, 240] width 91 height 91
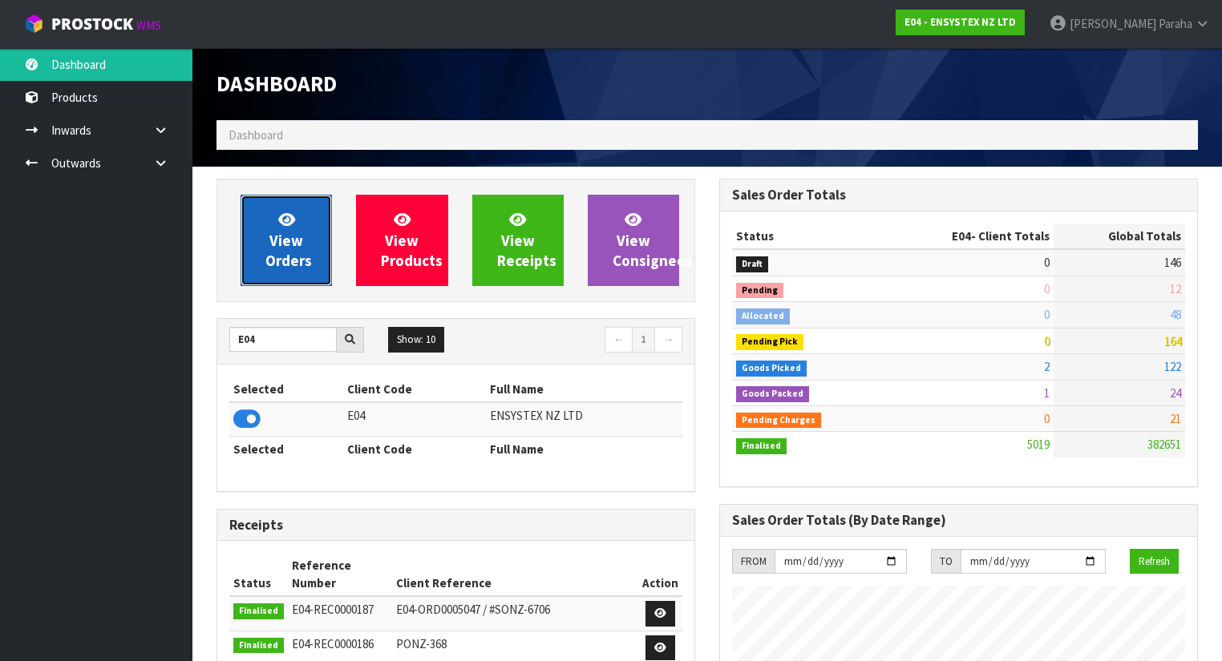
scroll to position [1279, 503]
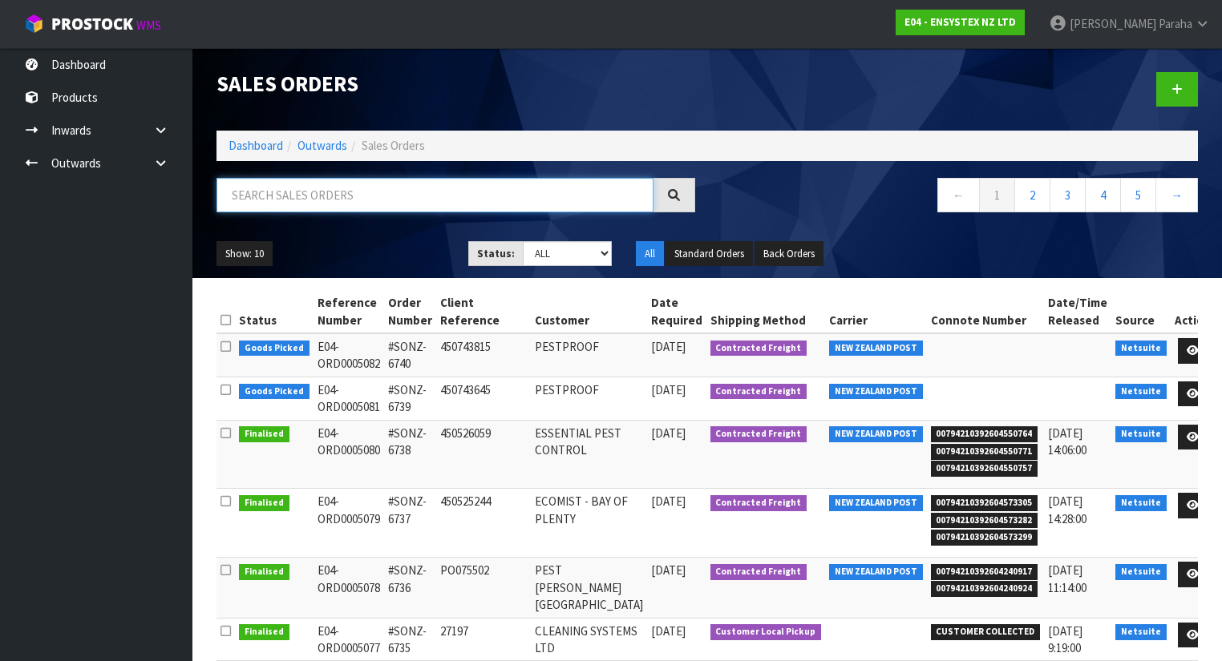
click at [300, 200] on input "text" at bounding box center [434, 195] width 437 height 34
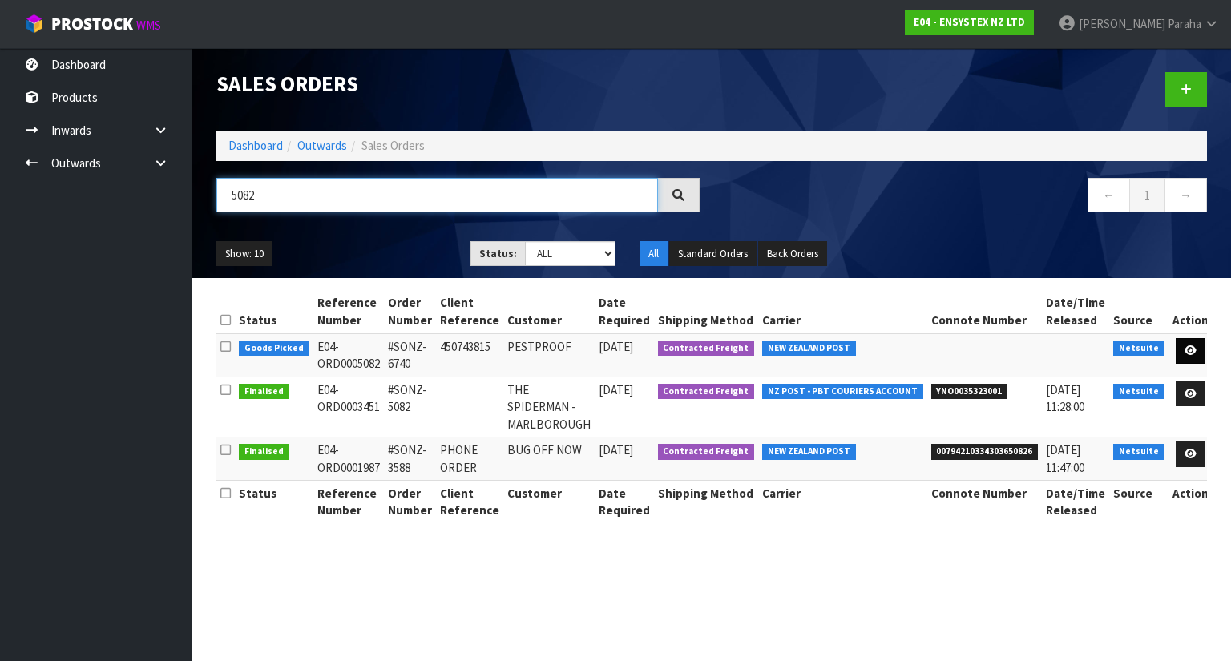
type input "5082"
click at [1187, 347] on icon at bounding box center [1191, 350] width 12 height 10
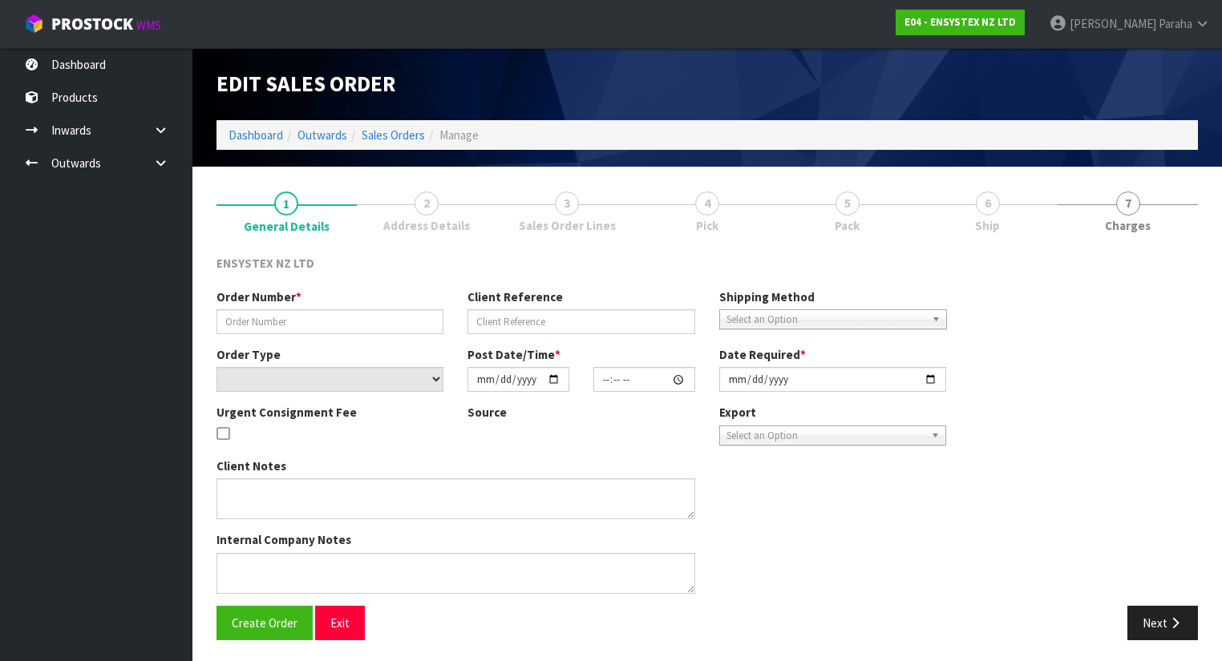
type input "#SONZ-6740"
type input "450743815"
select select "number:0"
type input "[DATE]"
type input "10:30:10.000"
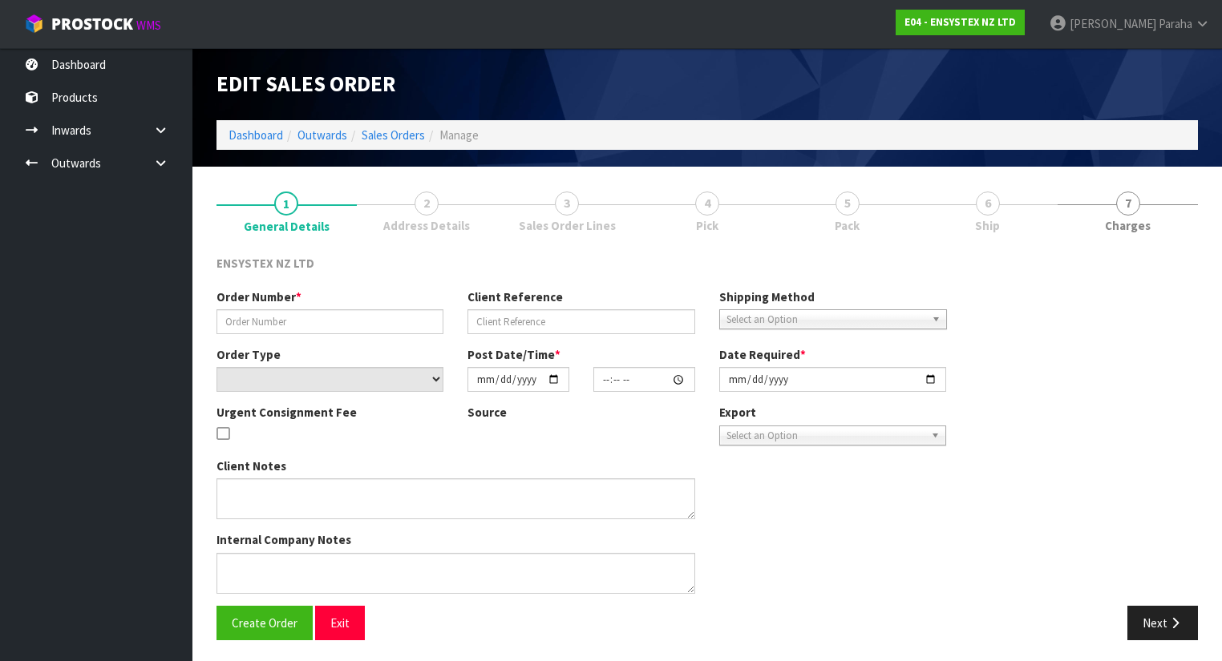
type input "[DATE]"
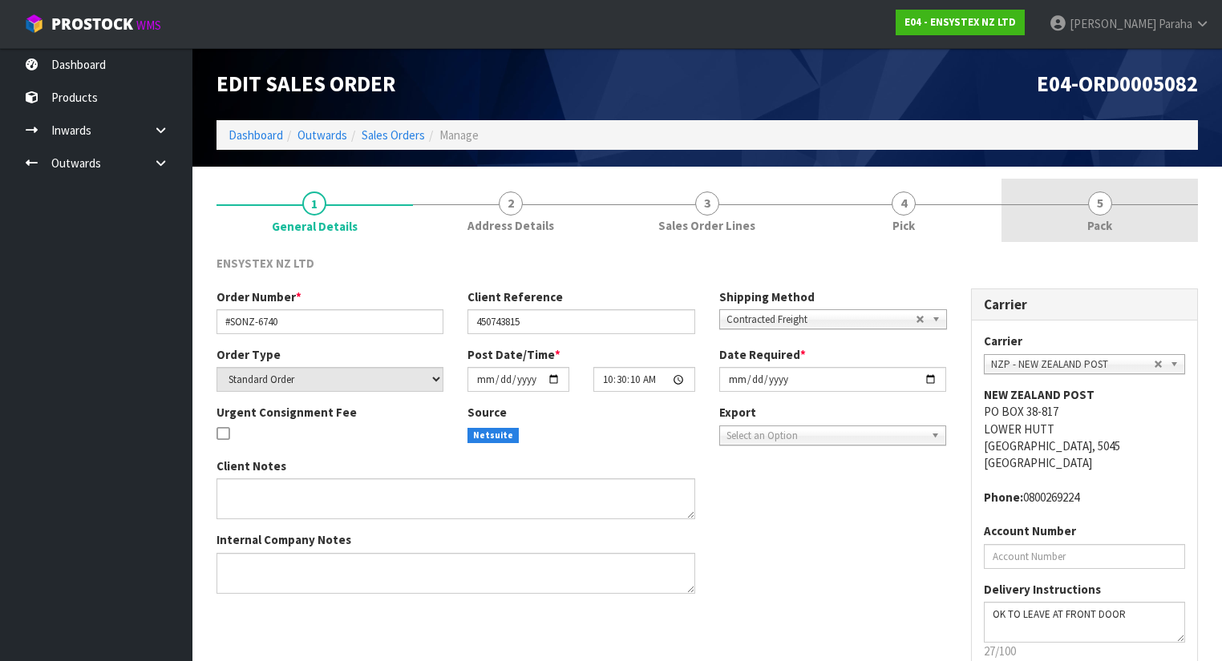
click at [1106, 202] on span "5" at bounding box center [1100, 204] width 24 height 24
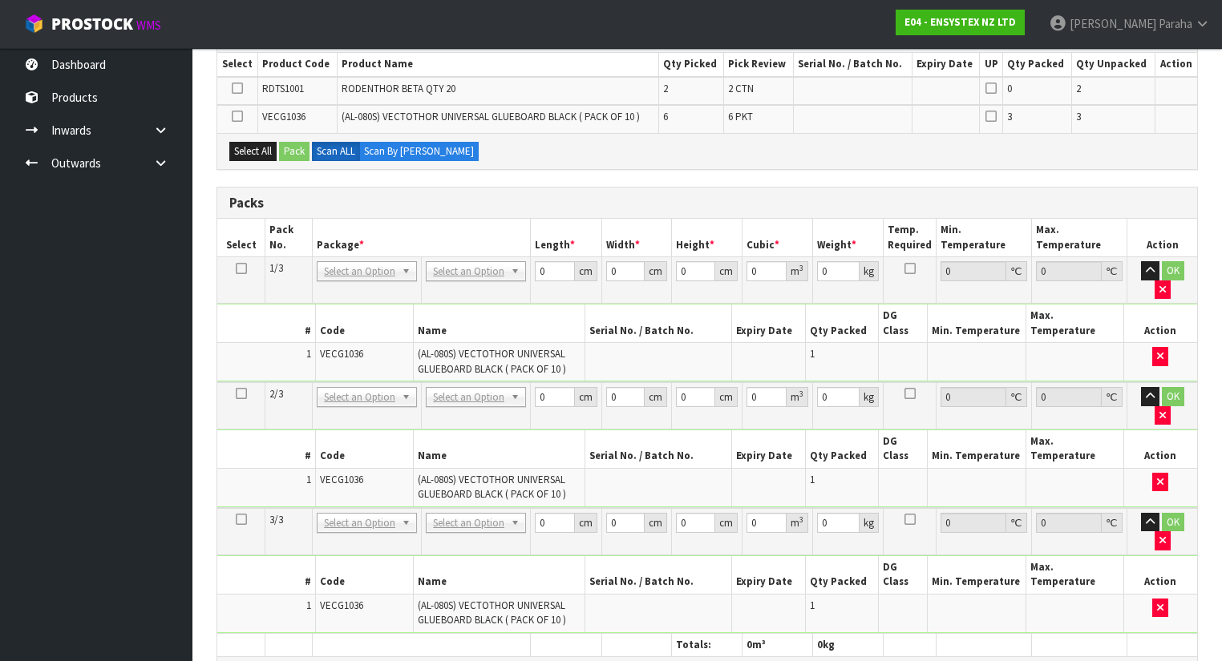
scroll to position [385, 0]
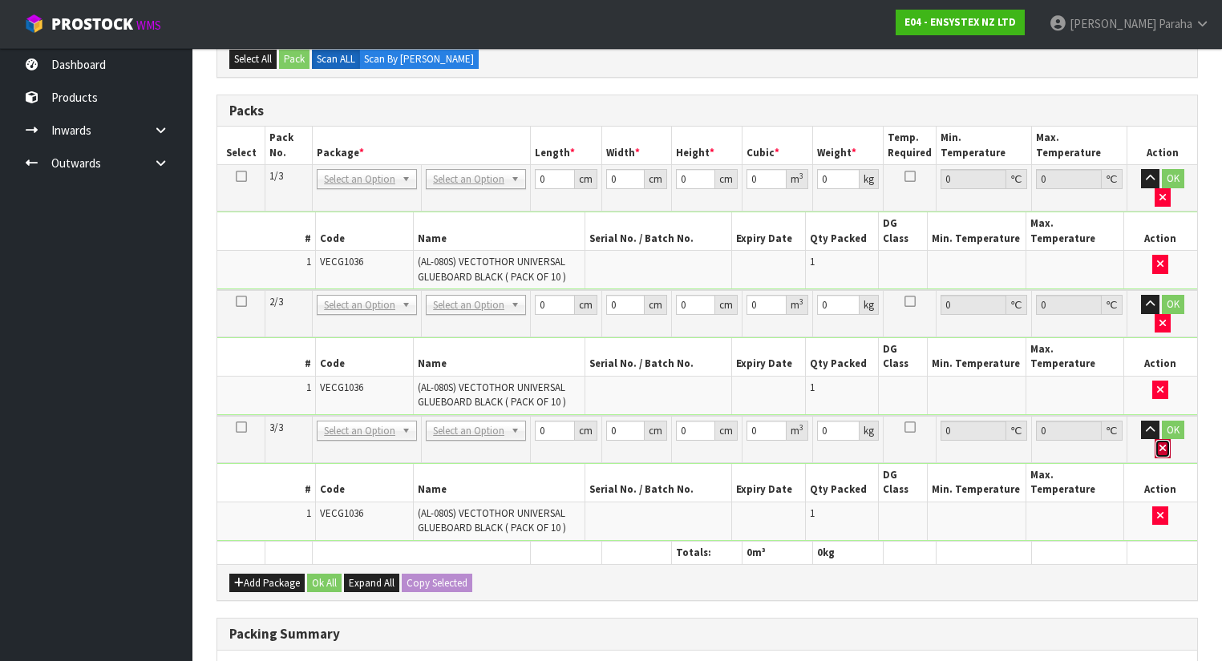
click at [1166, 443] on icon "button" at bounding box center [1162, 448] width 6 height 10
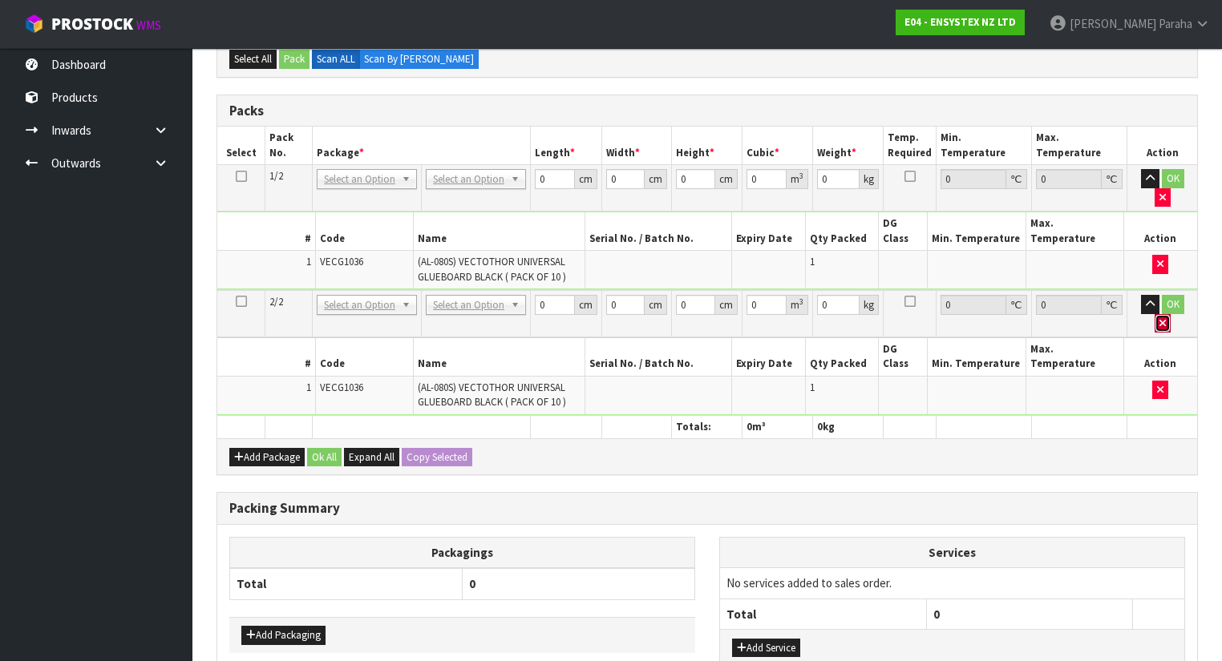
click at [1170, 314] on button "button" at bounding box center [1162, 323] width 16 height 19
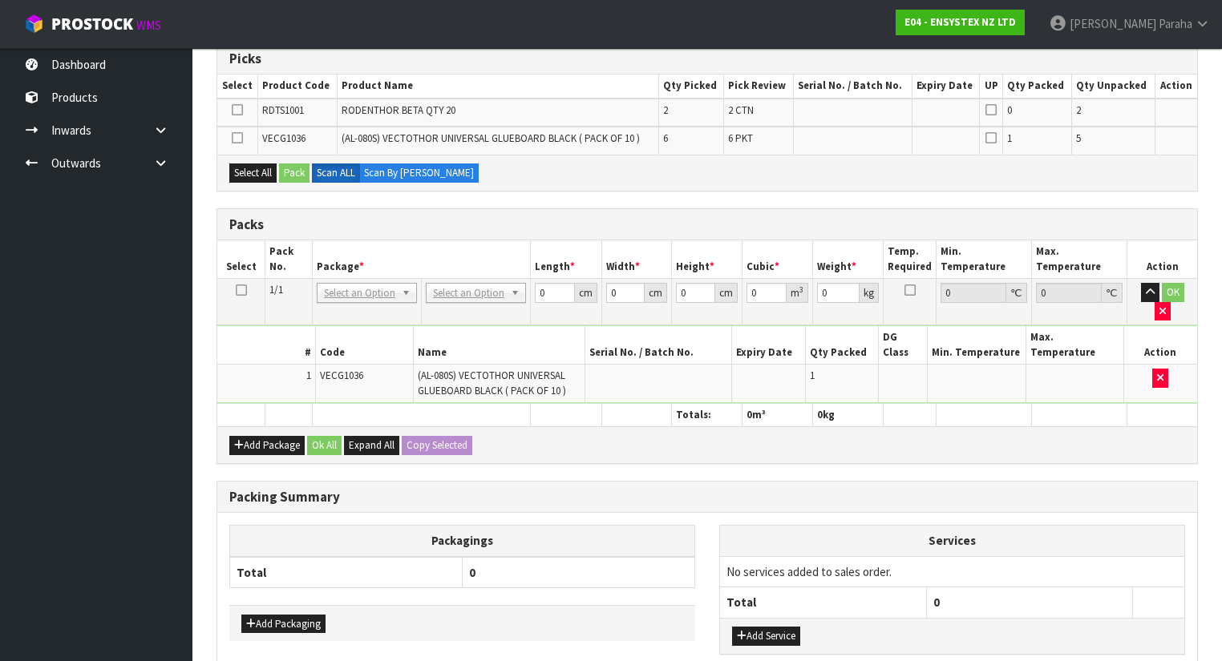
scroll to position [201, 0]
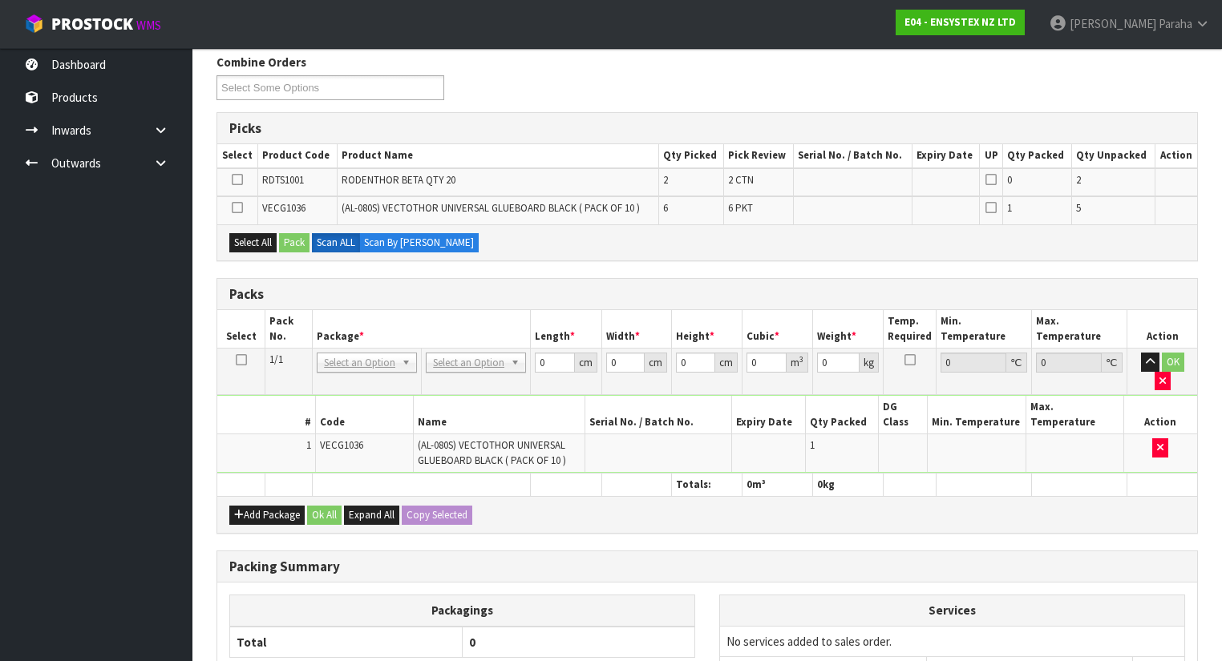
click at [232, 208] on icon at bounding box center [237, 208] width 11 height 1
click at [0, 0] on input "checkbox" at bounding box center [0, 0] width 0 height 0
click at [238, 208] on icon at bounding box center [237, 208] width 11 height 1
click at [0, 0] on input "checkbox" at bounding box center [0, 0] width 0 height 0
click at [244, 360] on icon at bounding box center [241, 360] width 11 height 1
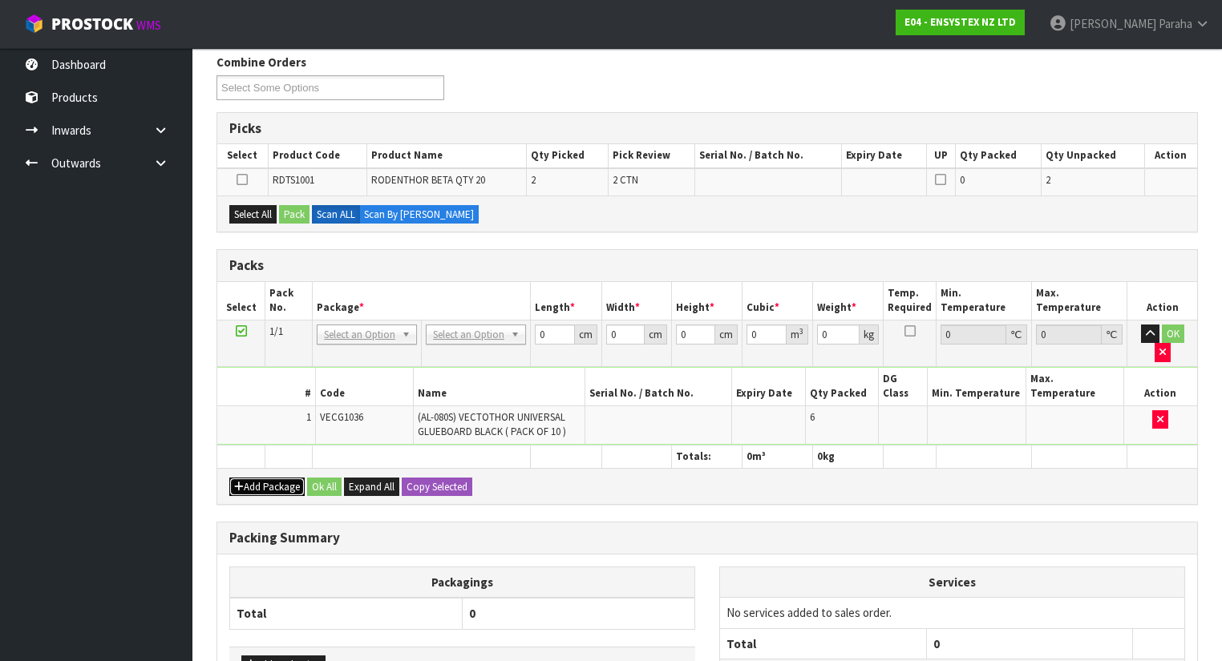
click at [261, 478] on button "Add Package" at bounding box center [266, 487] width 75 height 19
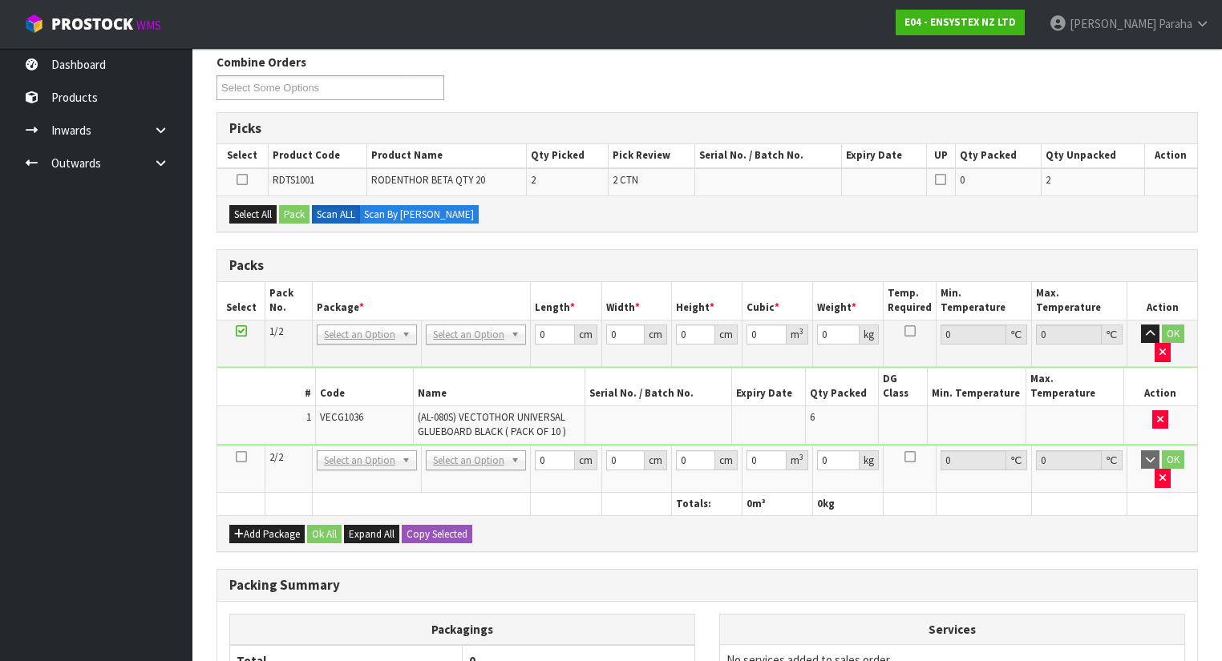
click at [240, 457] on icon at bounding box center [241, 457] width 11 height 1
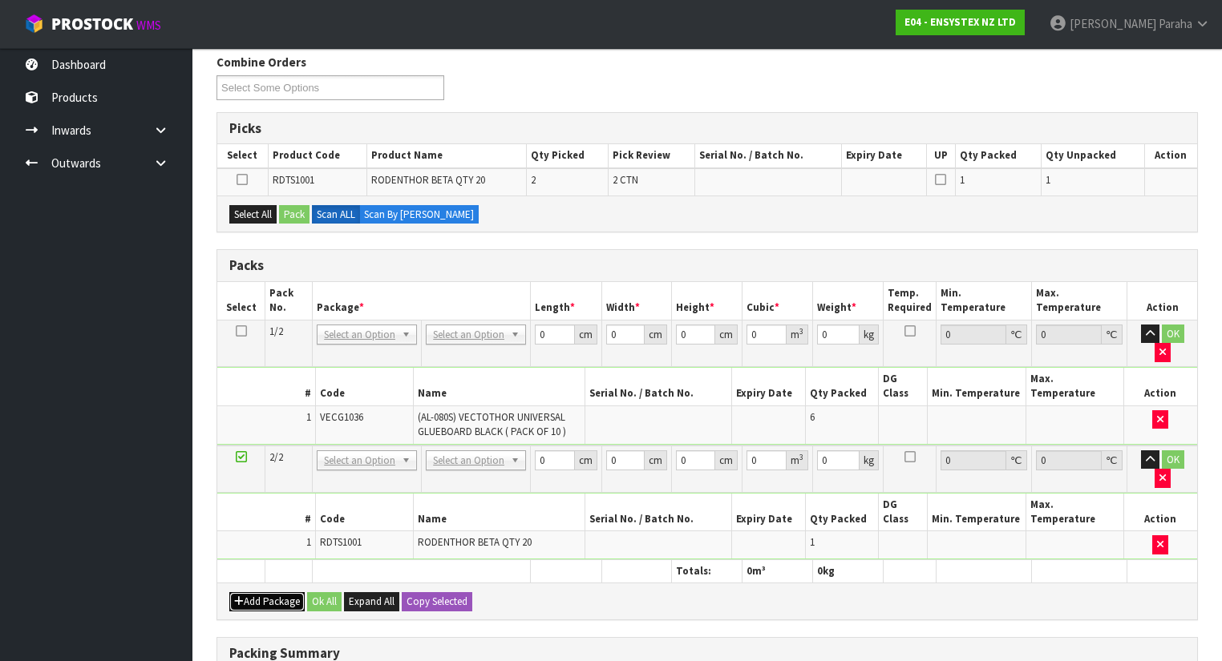
click at [271, 592] on button "Add Package" at bounding box center [266, 601] width 75 height 19
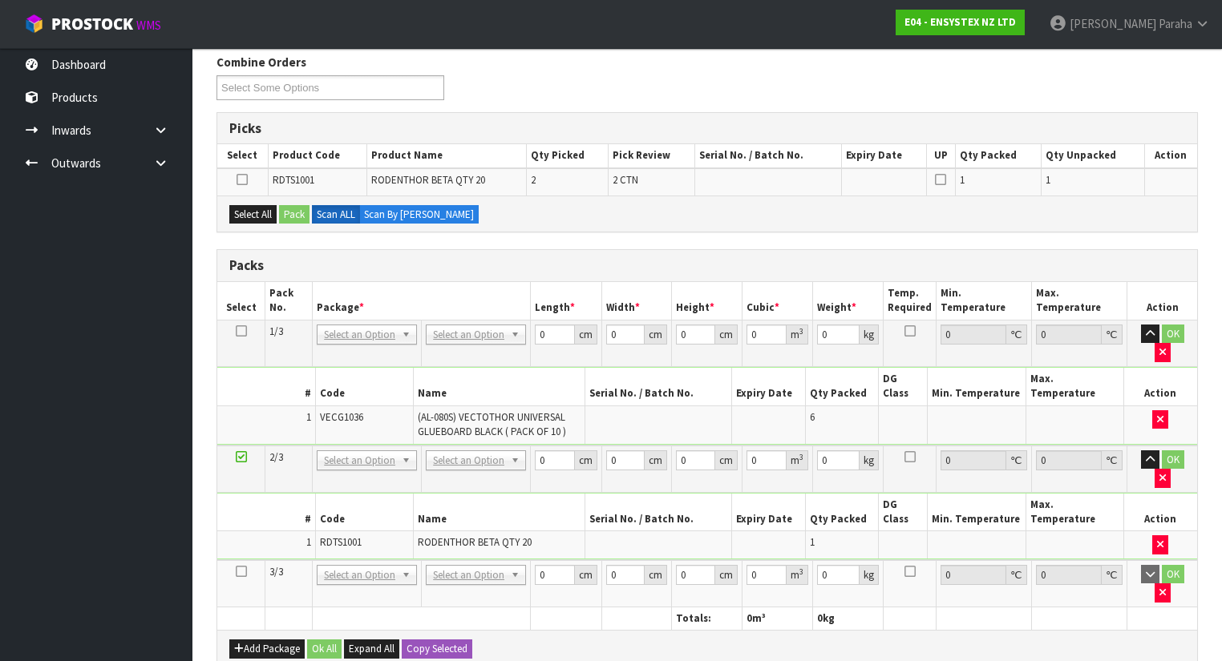
click at [242, 572] on icon at bounding box center [241, 572] width 11 height 1
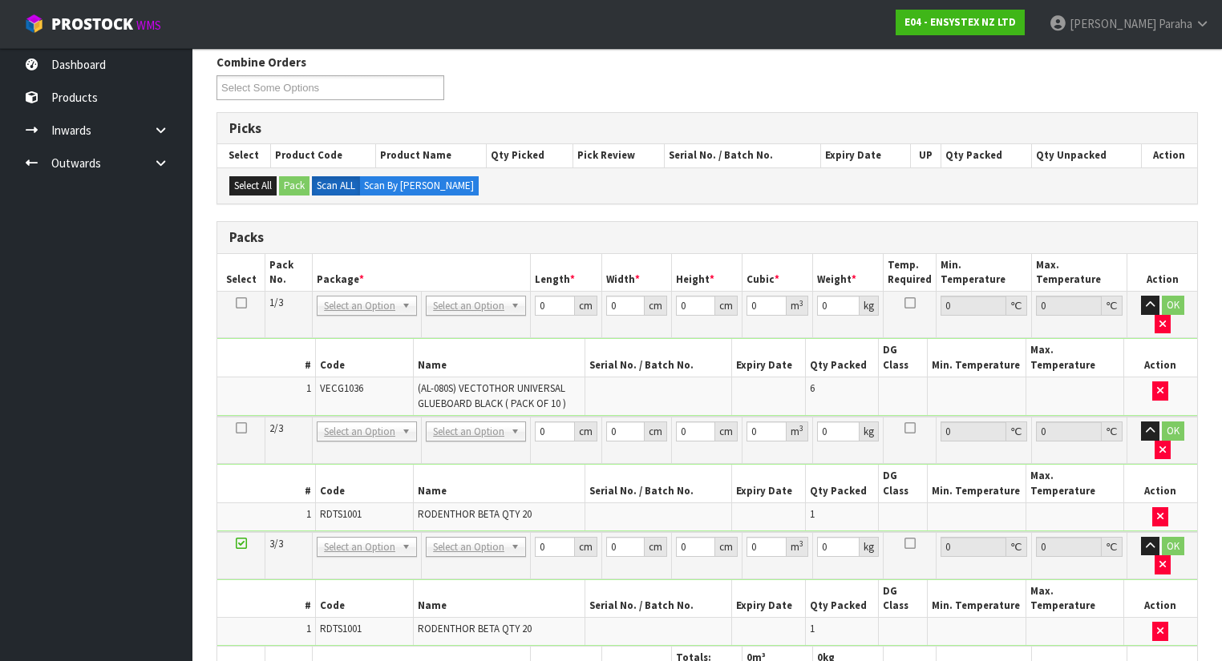
drag, startPoint x: 493, startPoint y: 293, endPoint x: 491, endPoint y: 306, distance: 13.7
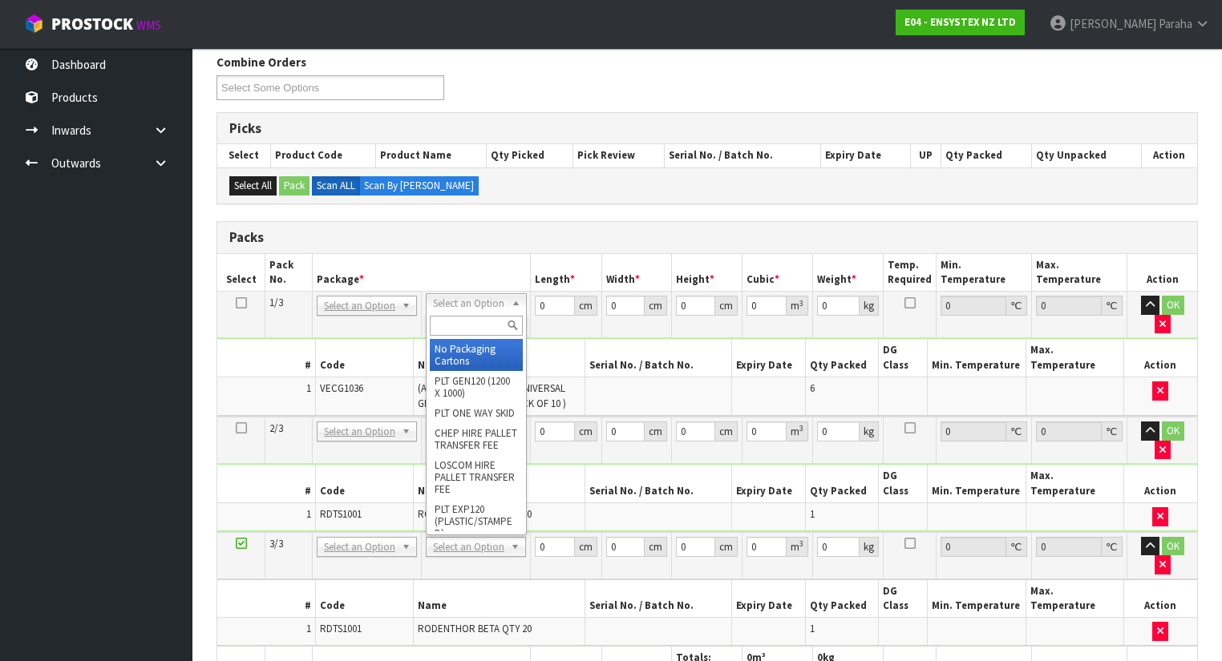
click at [484, 328] on input "text" at bounding box center [476, 326] width 92 height 20
type input "OC"
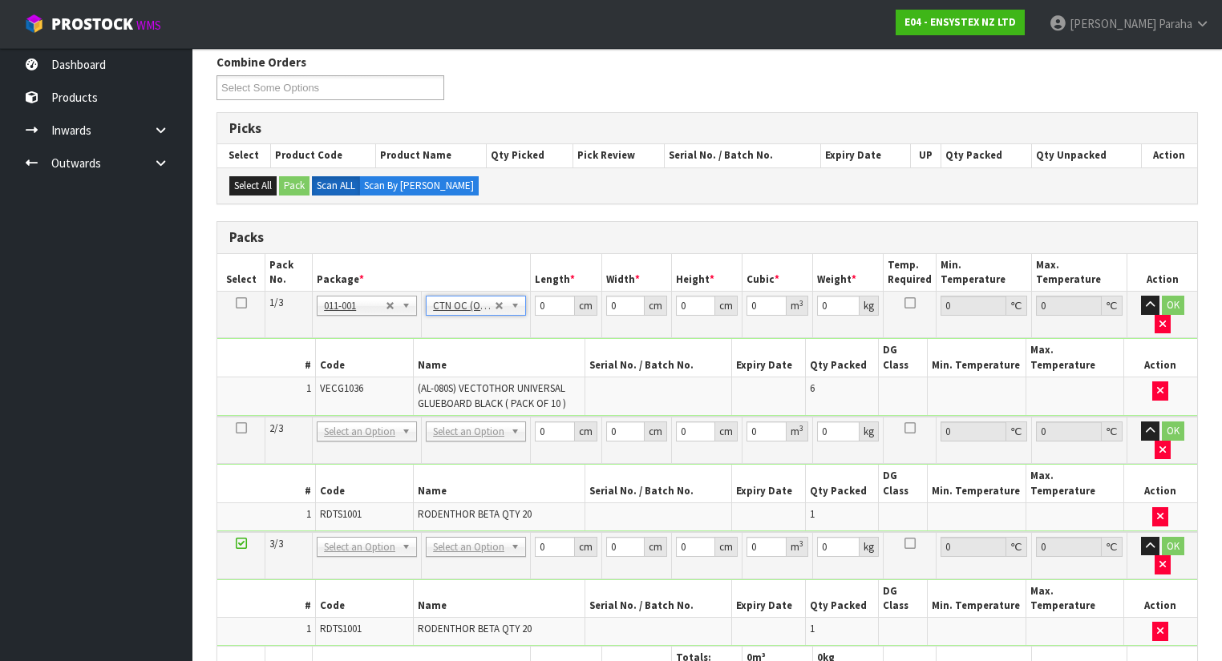
type input "3.66"
click at [548, 311] on input "0" at bounding box center [554, 306] width 39 height 20
type input "46"
type input "31"
type input "8"
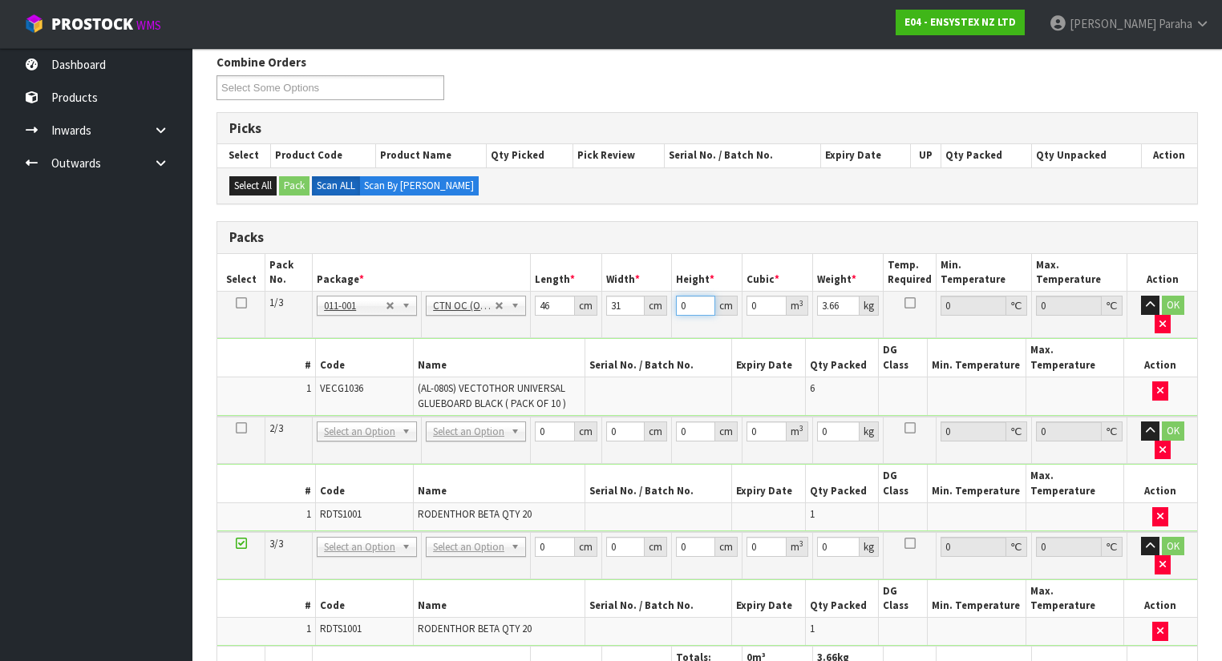
type input "0.011408"
type input "8"
type input "4"
click at [1141, 296] on button "button" at bounding box center [1150, 305] width 18 height 19
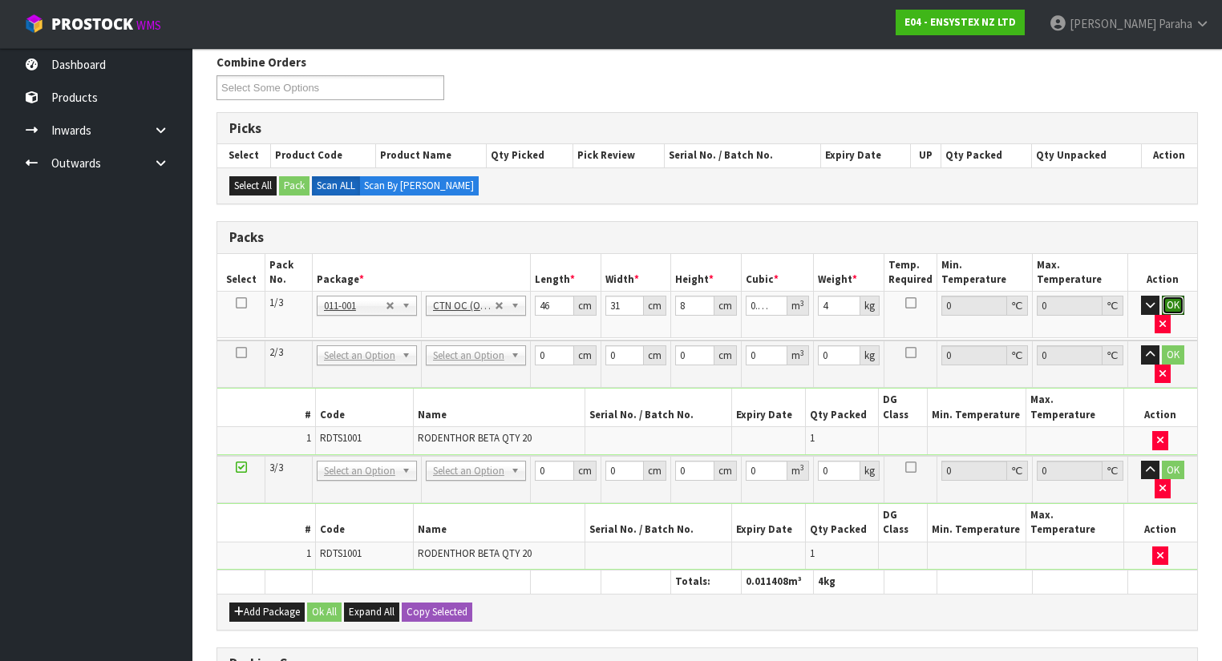
click button "OK" at bounding box center [1173, 305] width 22 height 19
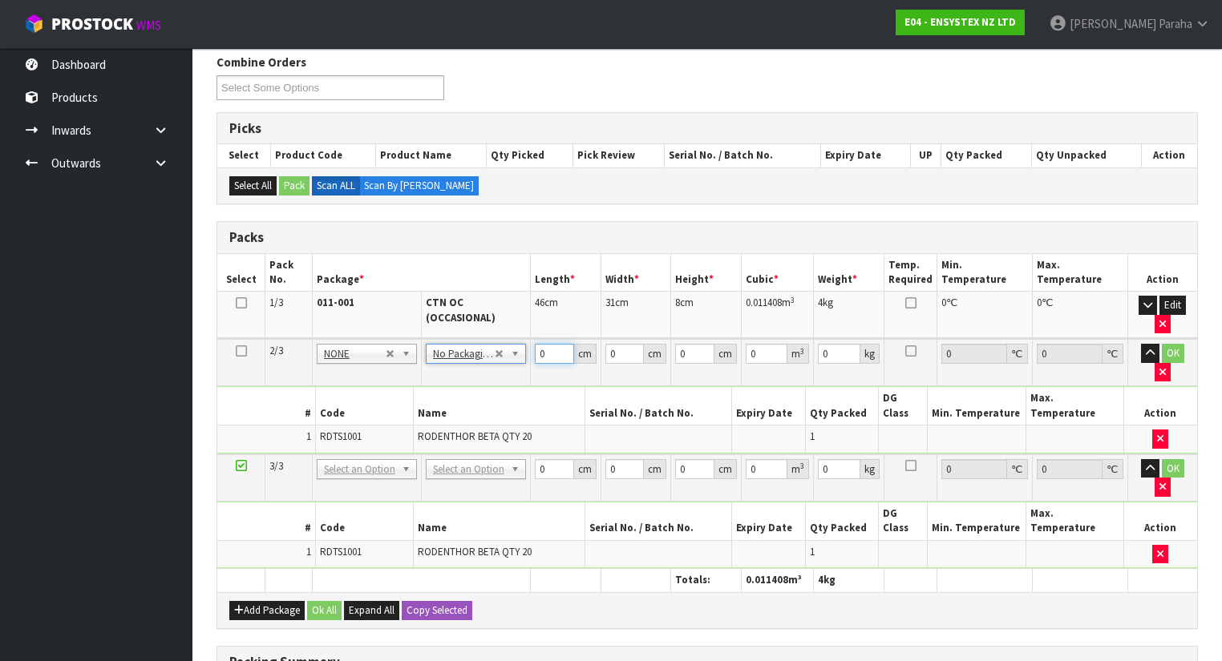
click at [544, 349] on input "0" at bounding box center [554, 354] width 39 height 20
type input "48"
type input "39"
type input "4"
type input "0.007488"
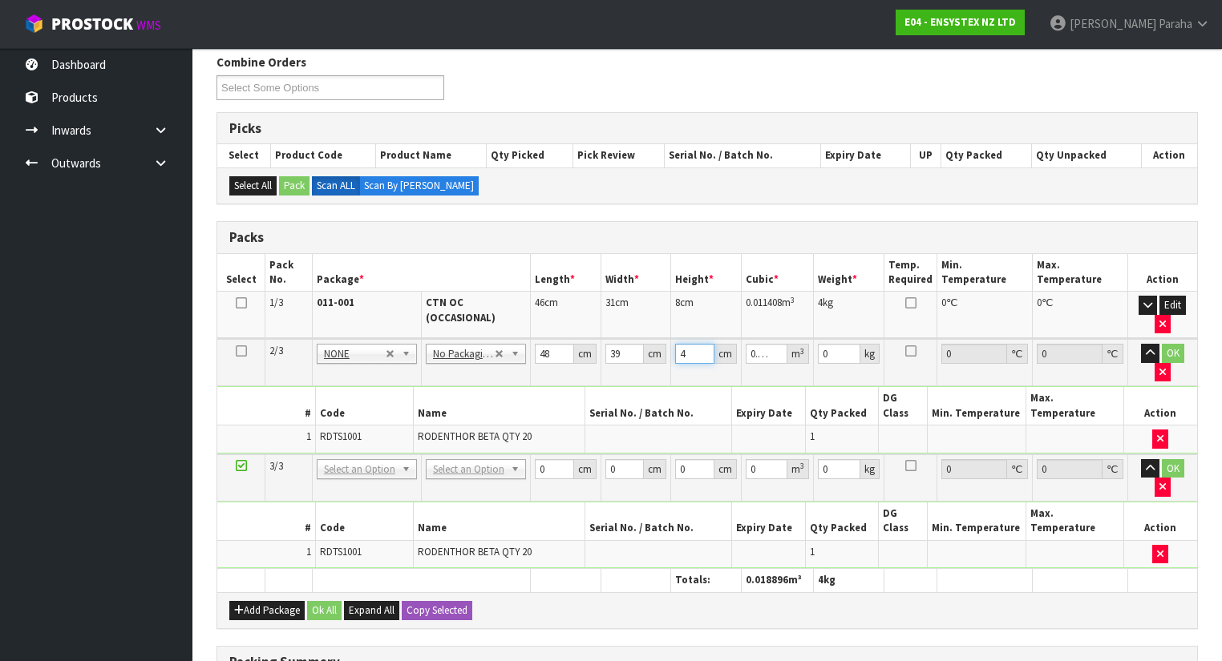
type input "47"
type input "0.087984"
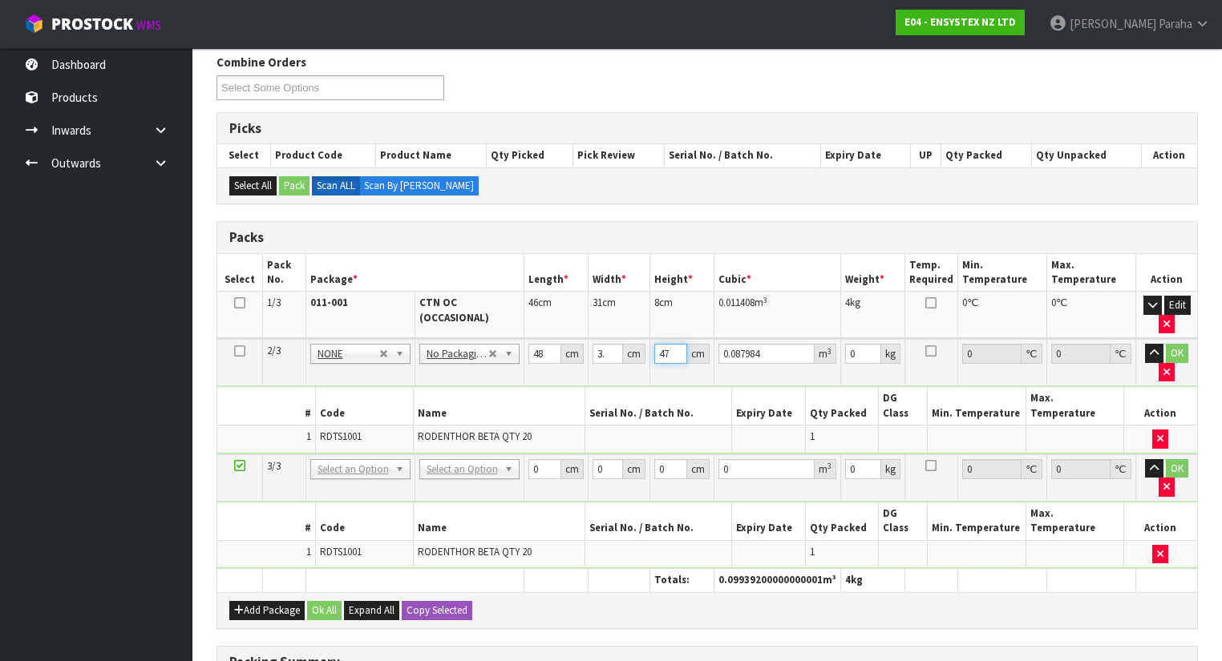
type input "47"
type input "10"
click at [1145, 344] on button "button" at bounding box center [1154, 353] width 18 height 19
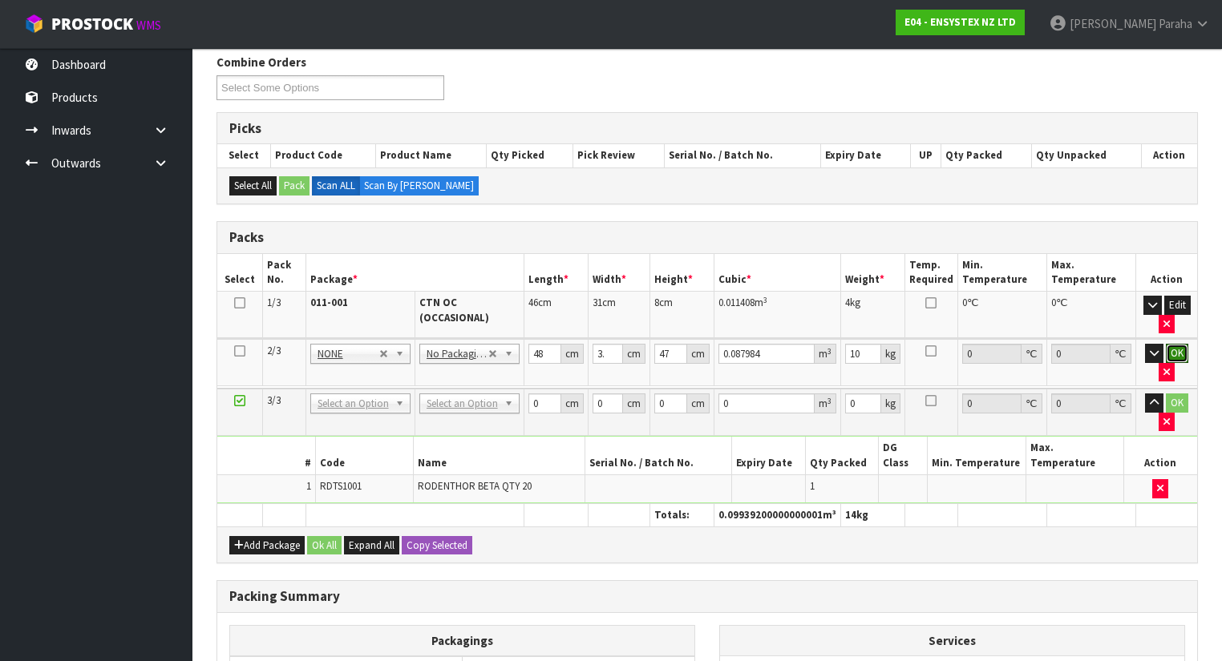
click button "OK" at bounding box center [1177, 353] width 22 height 19
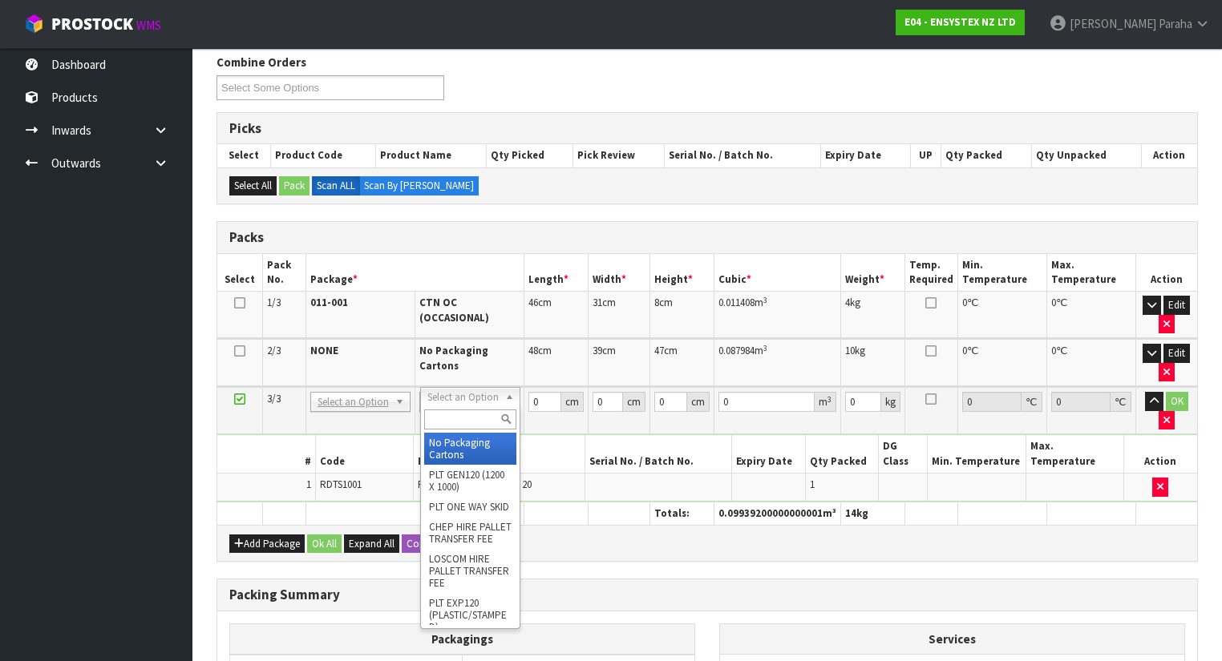
type input "2"
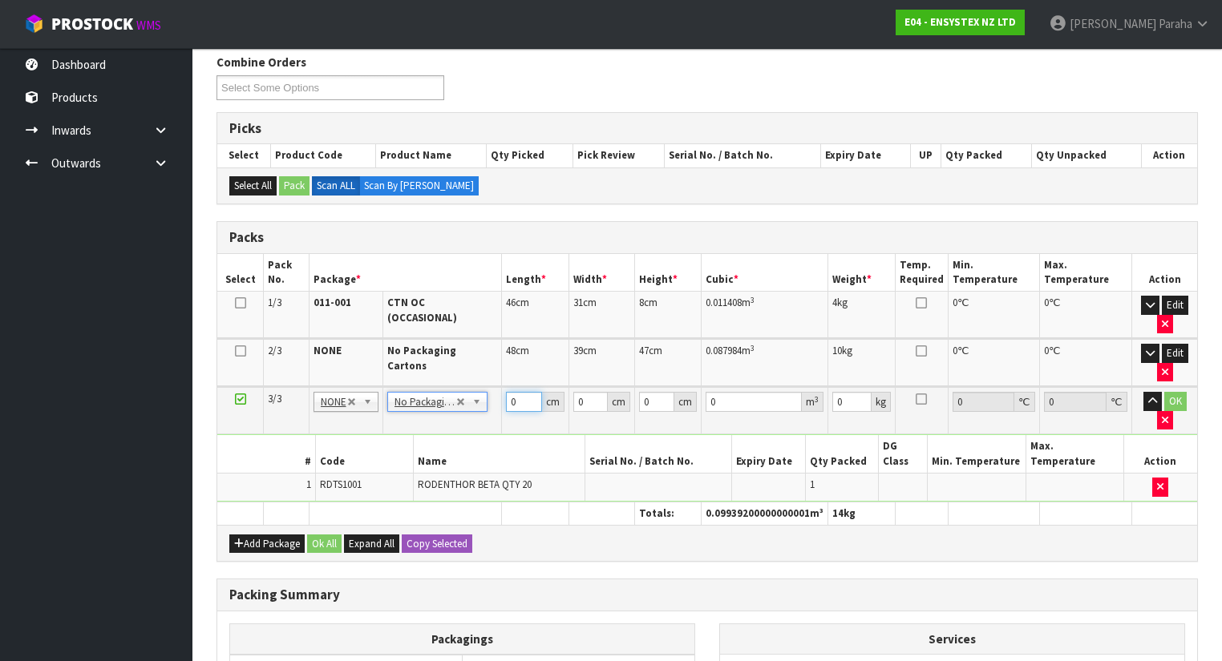
click at [515, 399] on input "0" at bounding box center [524, 402] width 36 height 20
type input "48"
type input "39"
type input "4"
type input "0.007488"
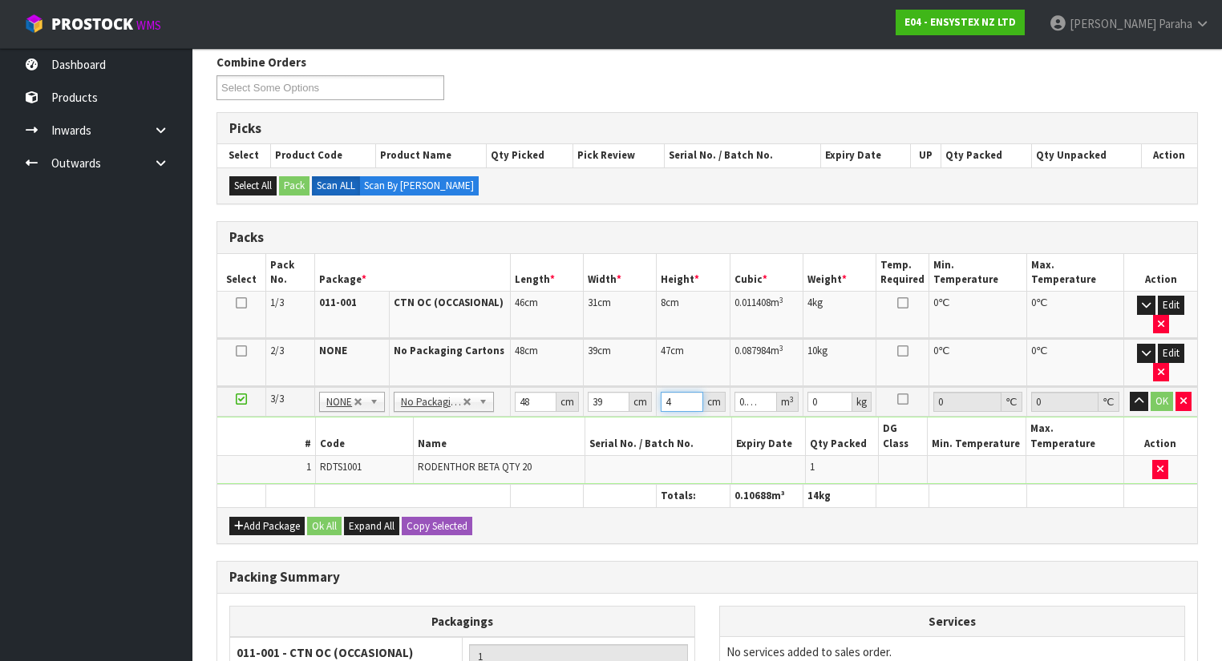
type input "47"
type input "0.087984"
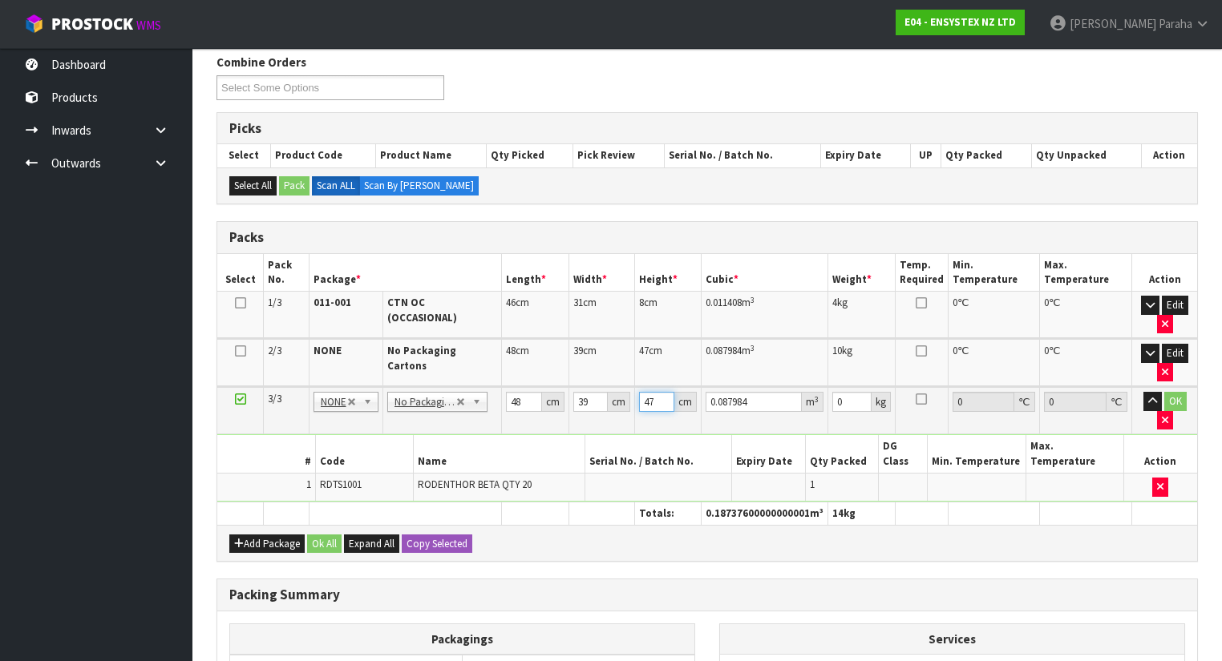
type input "47"
type input "10"
click at [1143, 392] on button "button" at bounding box center [1152, 401] width 18 height 19
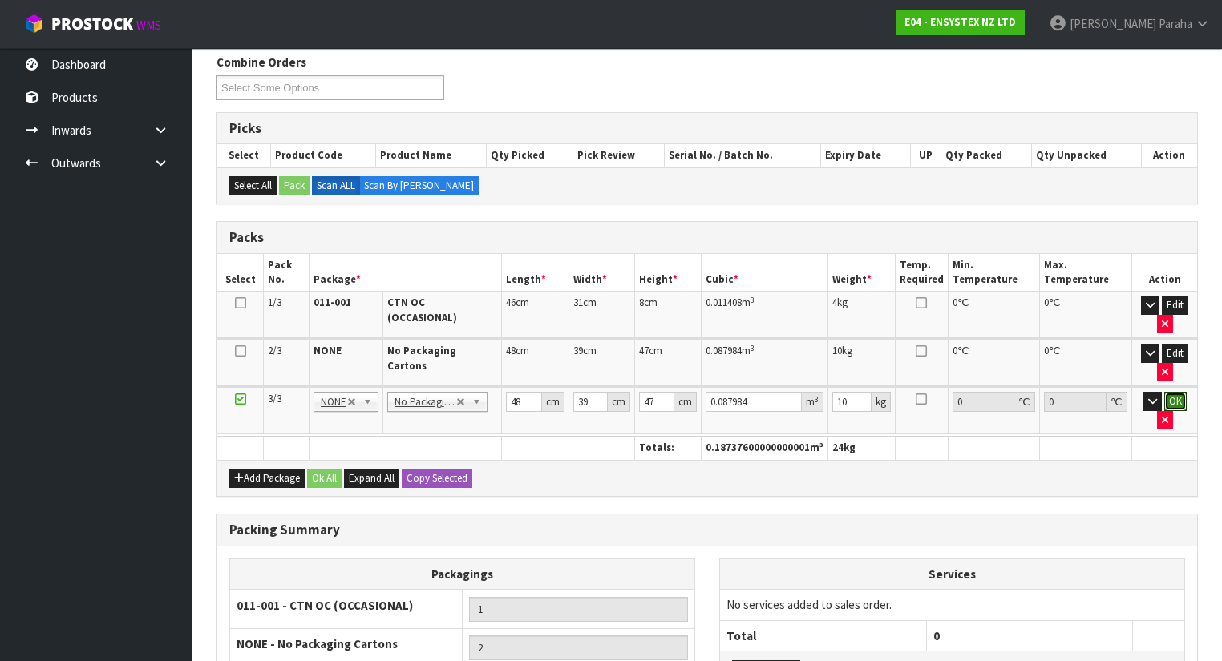
click button "OK" at bounding box center [1175, 401] width 22 height 19
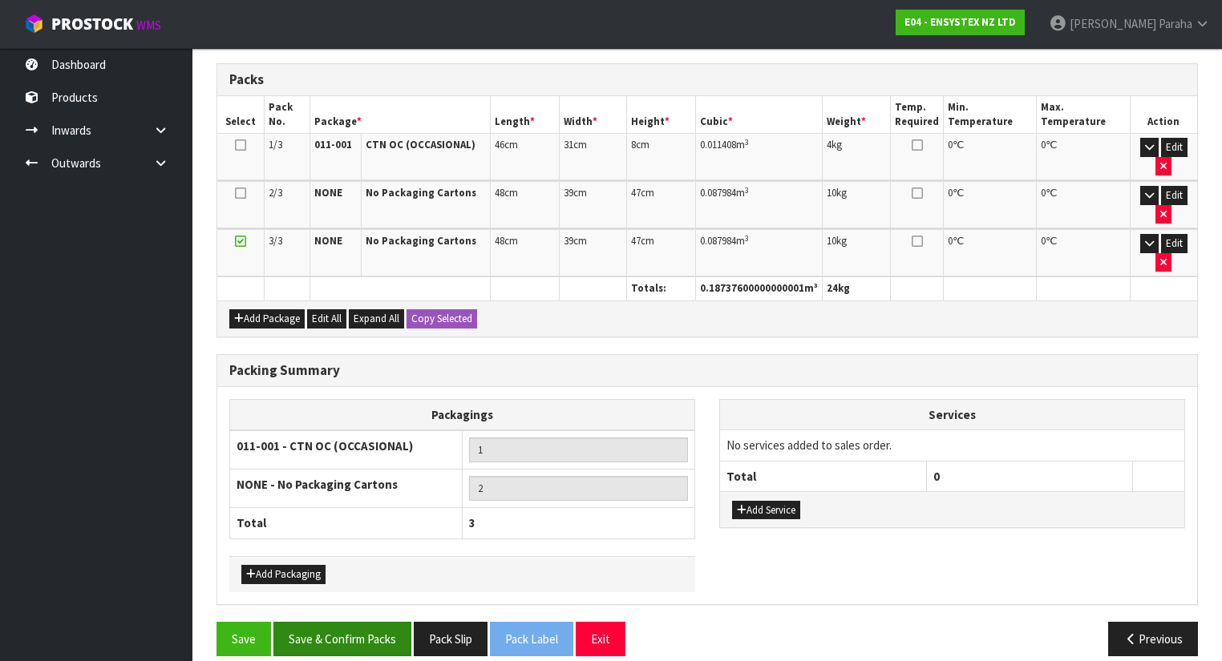
scroll to position [369, 0]
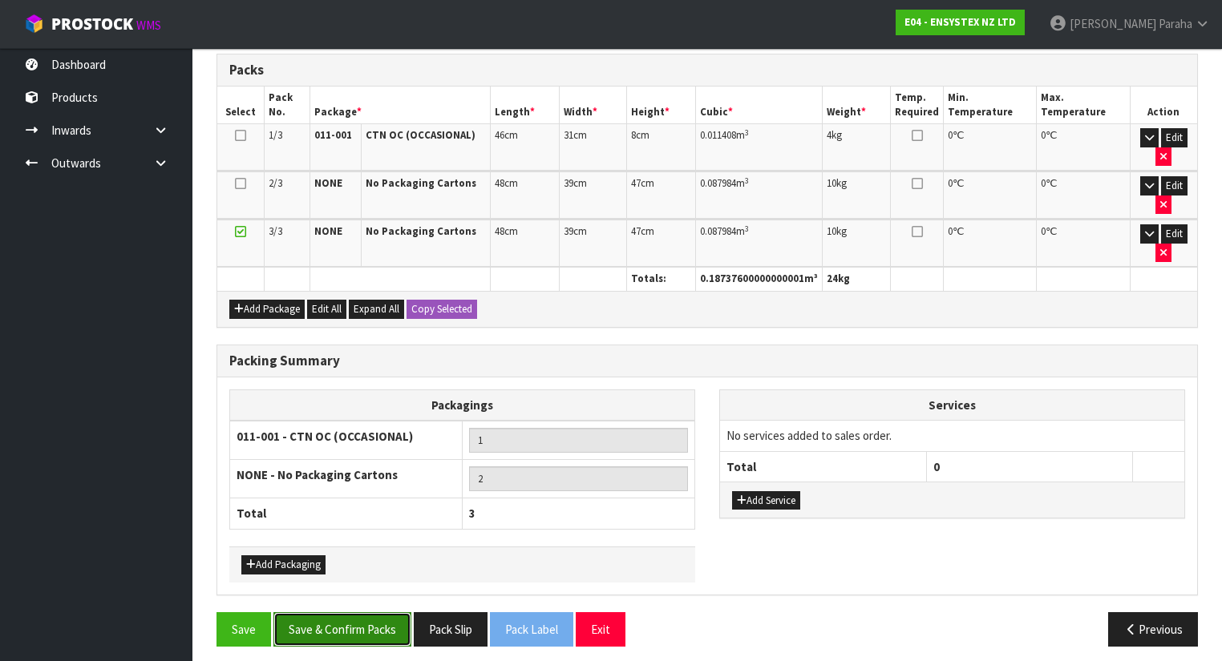
click at [375, 615] on button "Save & Confirm Packs" at bounding box center [342, 629] width 138 height 34
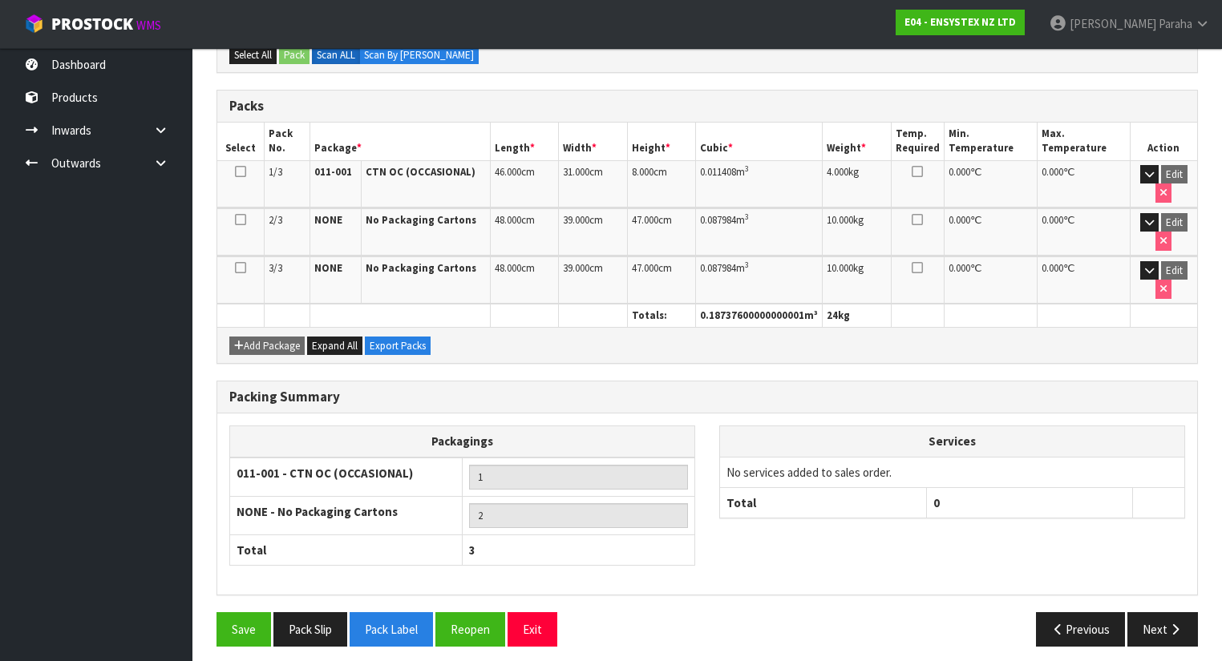
scroll to position [391, 0]
click at [1176, 624] on icon "button" at bounding box center [1174, 629] width 15 height 12
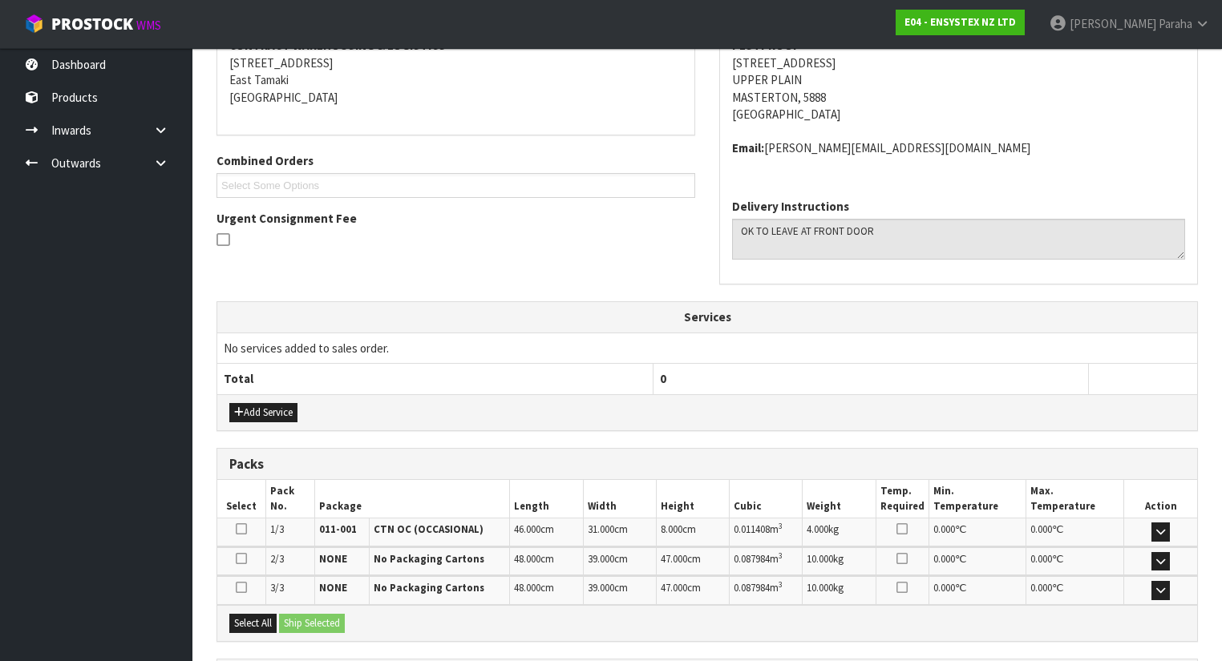
scroll to position [467, 0]
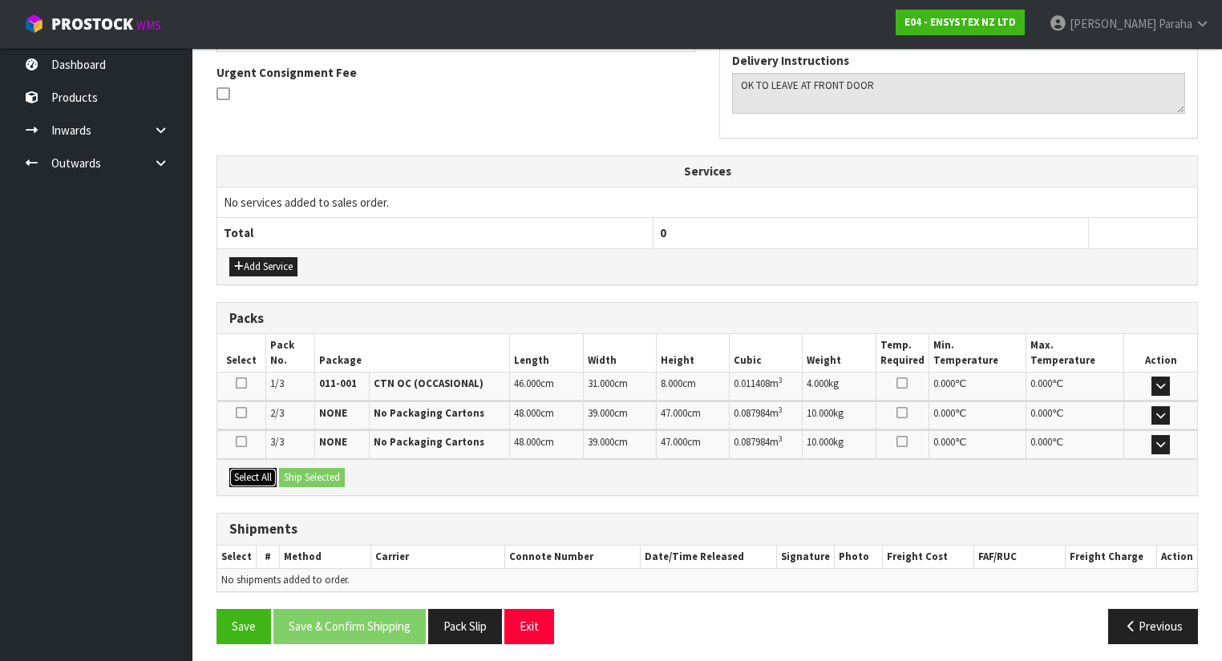
click at [251, 475] on button "Select All" at bounding box center [252, 477] width 47 height 19
click at [297, 471] on button "Ship Selected" at bounding box center [312, 477] width 66 height 19
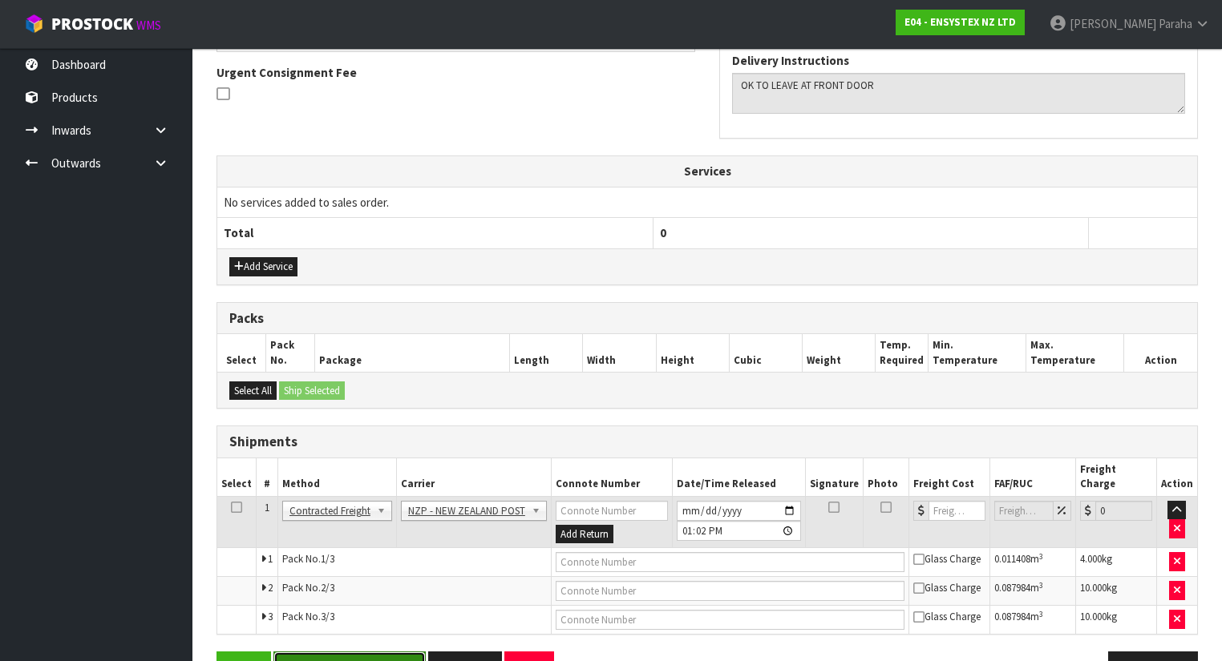
click at [362, 652] on button "Save & Confirm Shipping" at bounding box center [349, 669] width 152 height 34
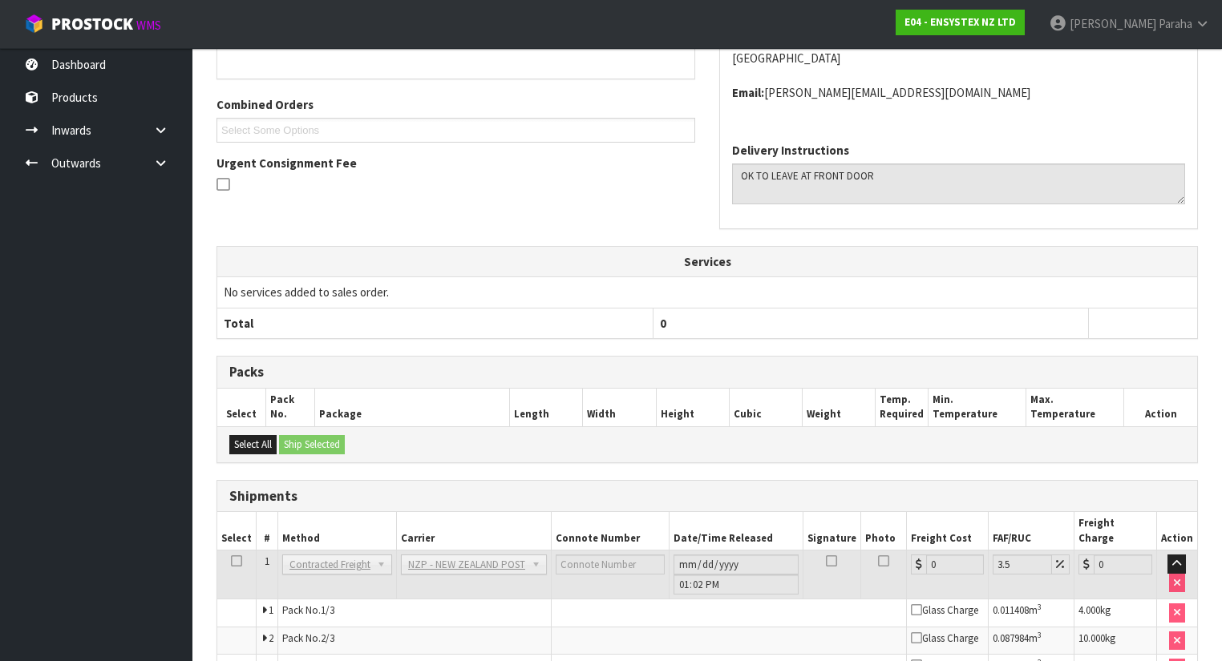
scroll to position [471, 0]
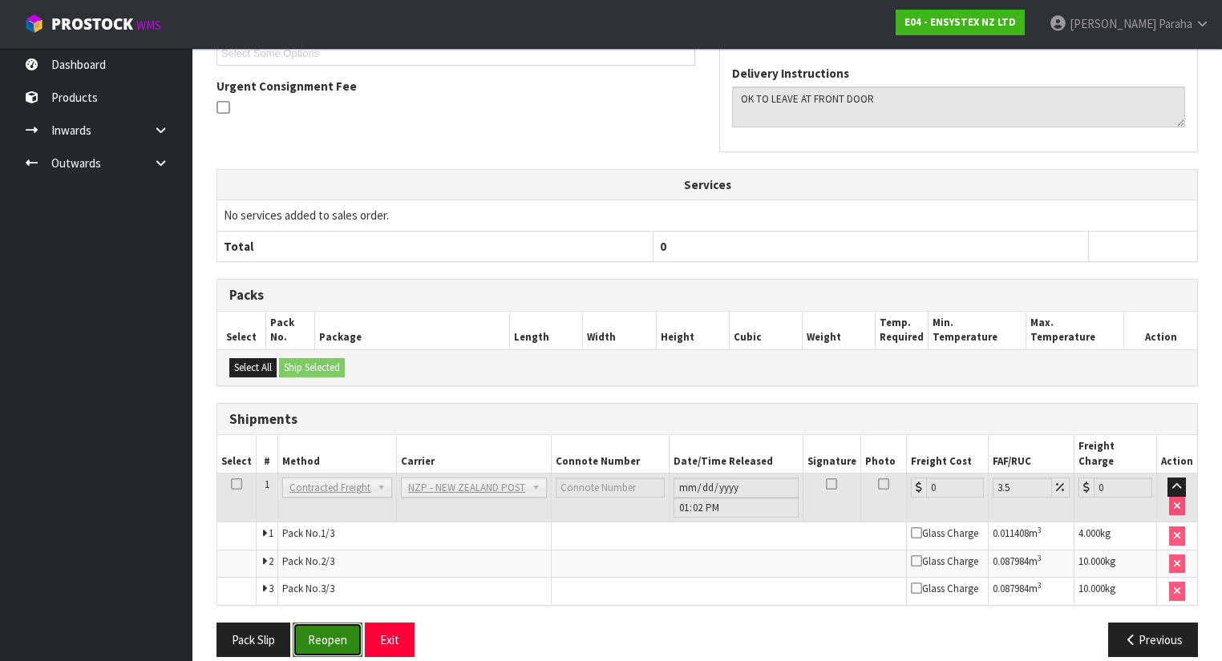
click at [346, 623] on button "Reopen" at bounding box center [328, 640] width 70 height 34
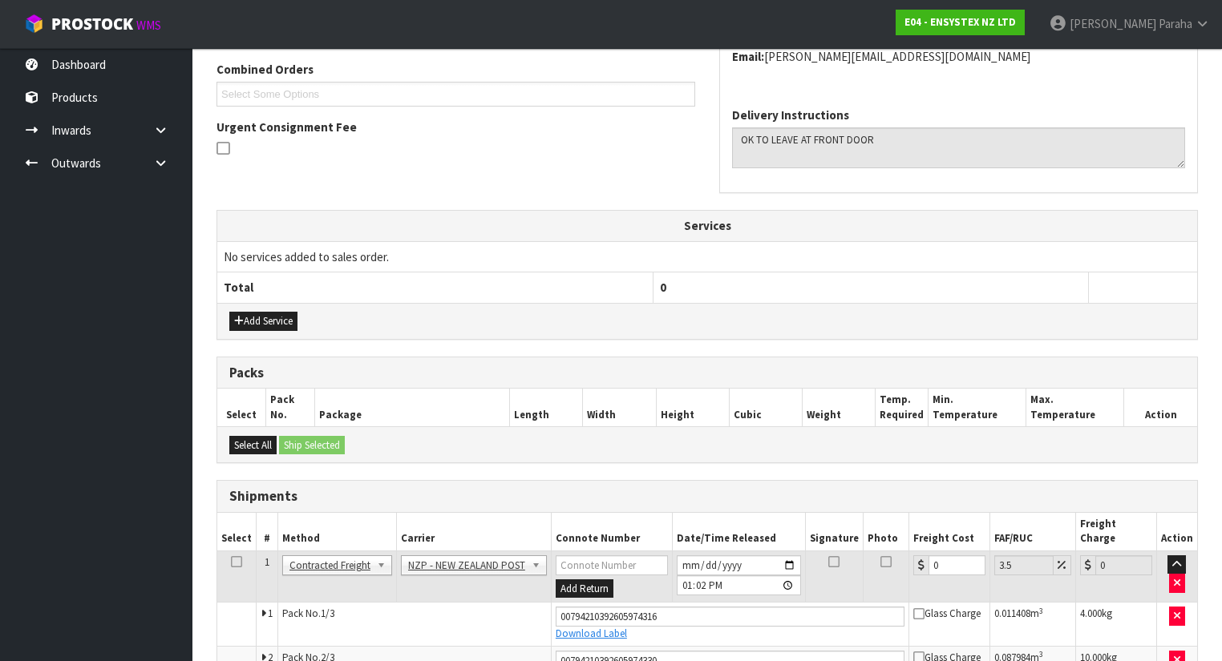
scroll to position [510, 0]
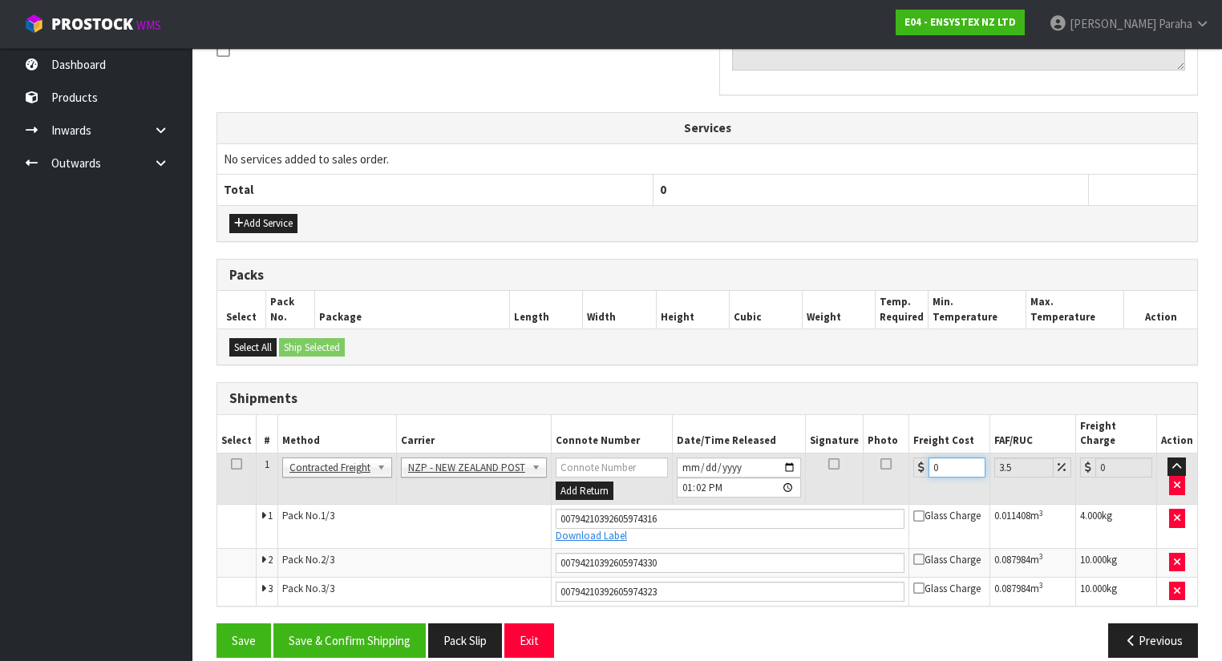
click at [955, 458] on input "0" at bounding box center [956, 468] width 57 height 20
type input "5"
type input "5.17"
type input "50"
type input "51.75"
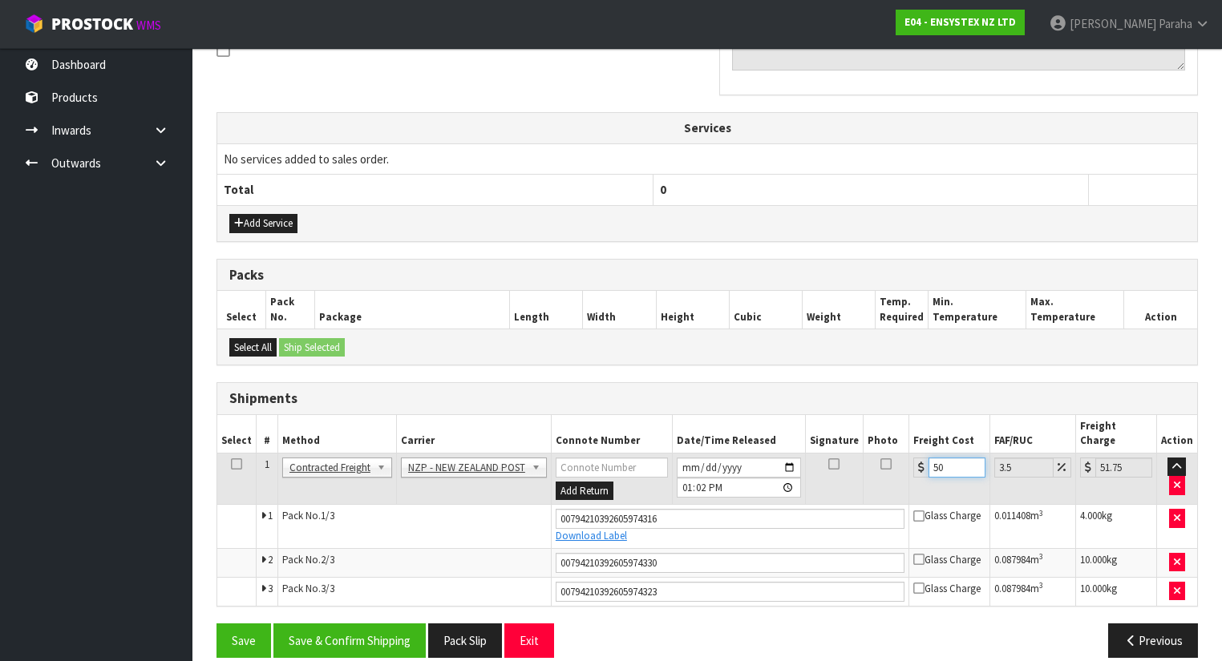
type input "50.7"
type input "52.47"
type input "50.77"
type input "52.55"
type input "50.77"
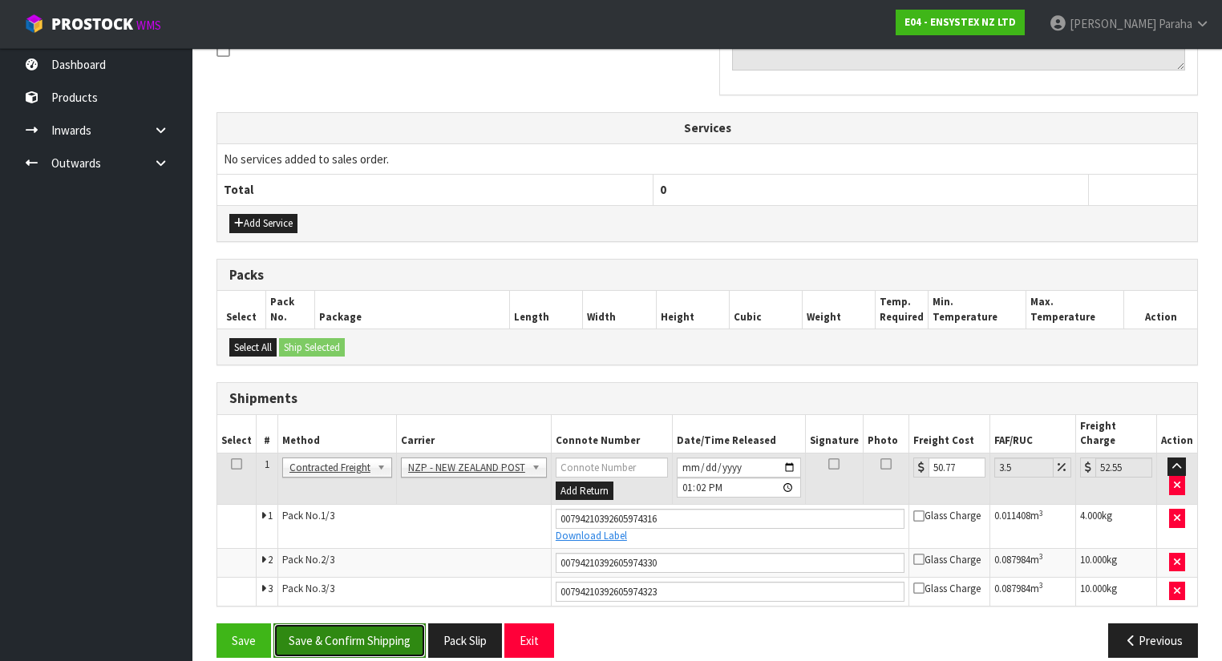
click at [371, 624] on button "Save & Confirm Shipping" at bounding box center [349, 641] width 152 height 34
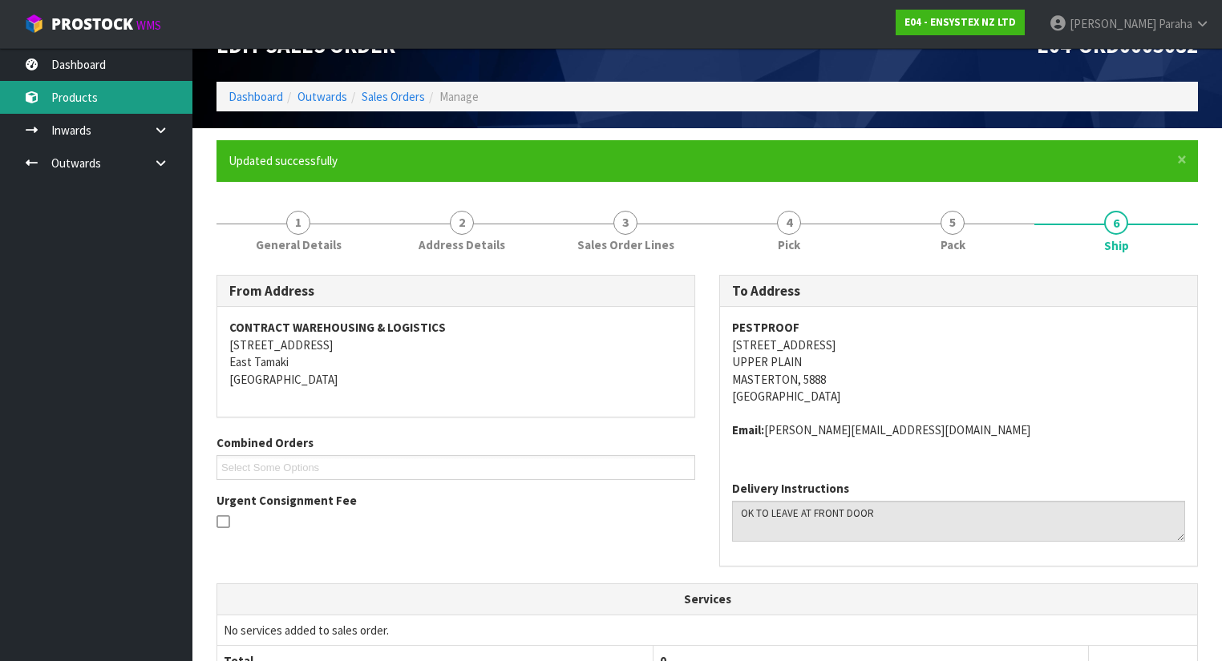
scroll to position [0, 0]
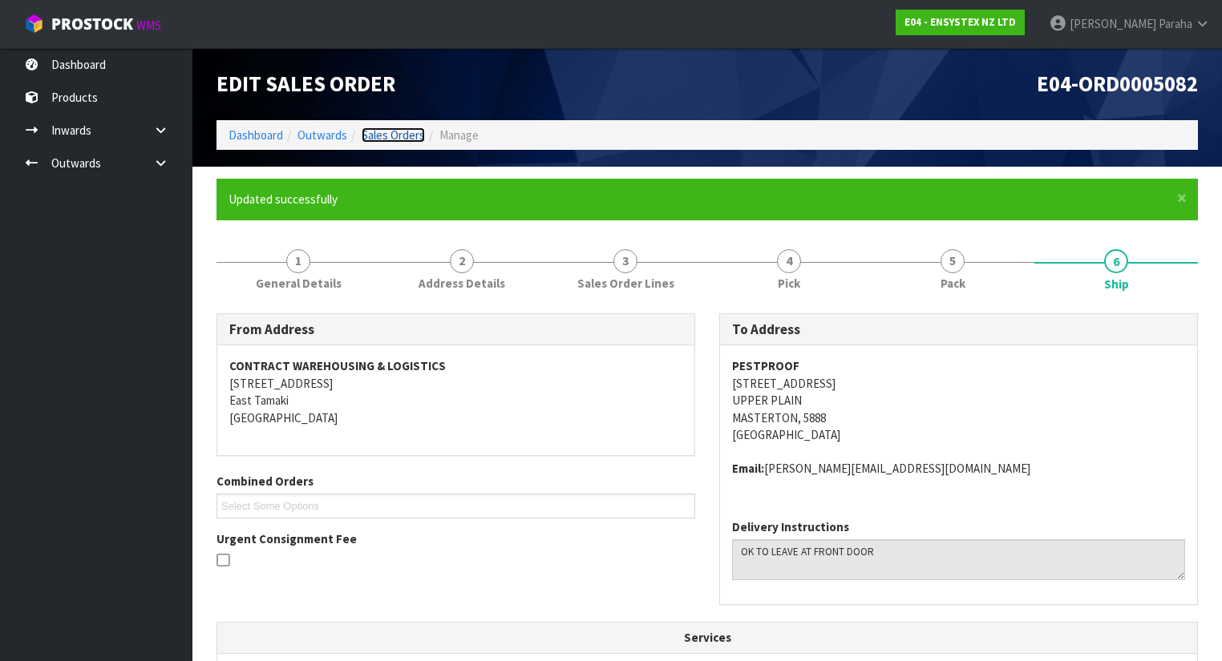
click at [387, 137] on link "Sales Orders" at bounding box center [393, 134] width 63 height 15
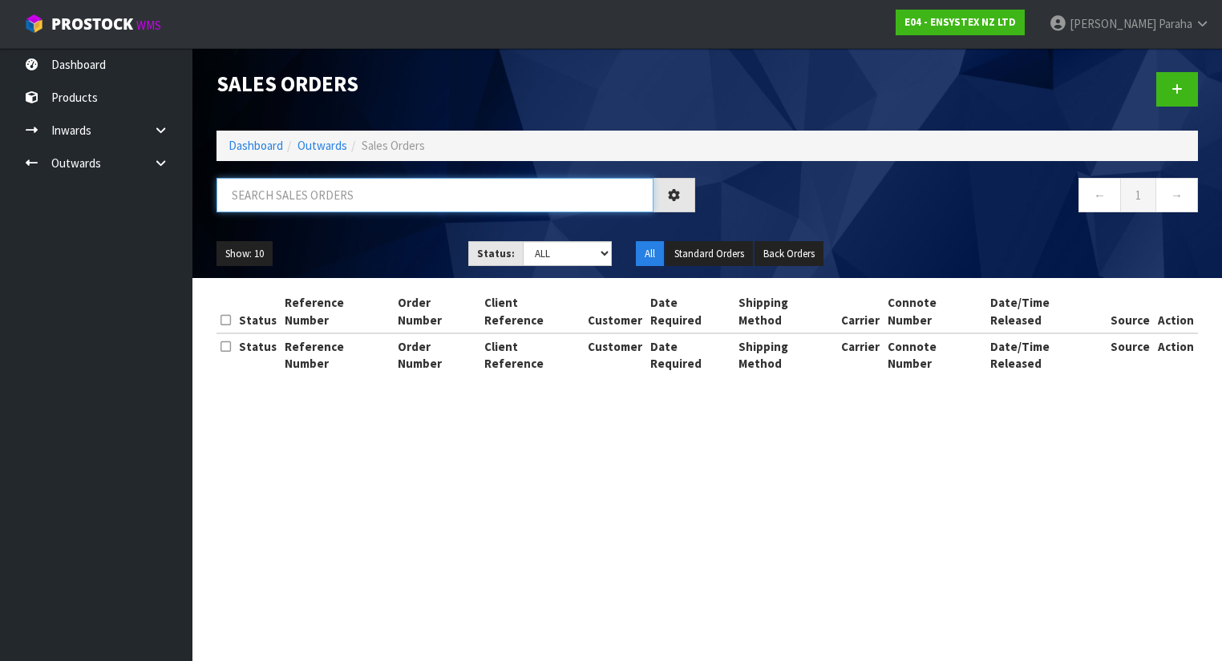
click at [353, 189] on input "text" at bounding box center [434, 195] width 437 height 34
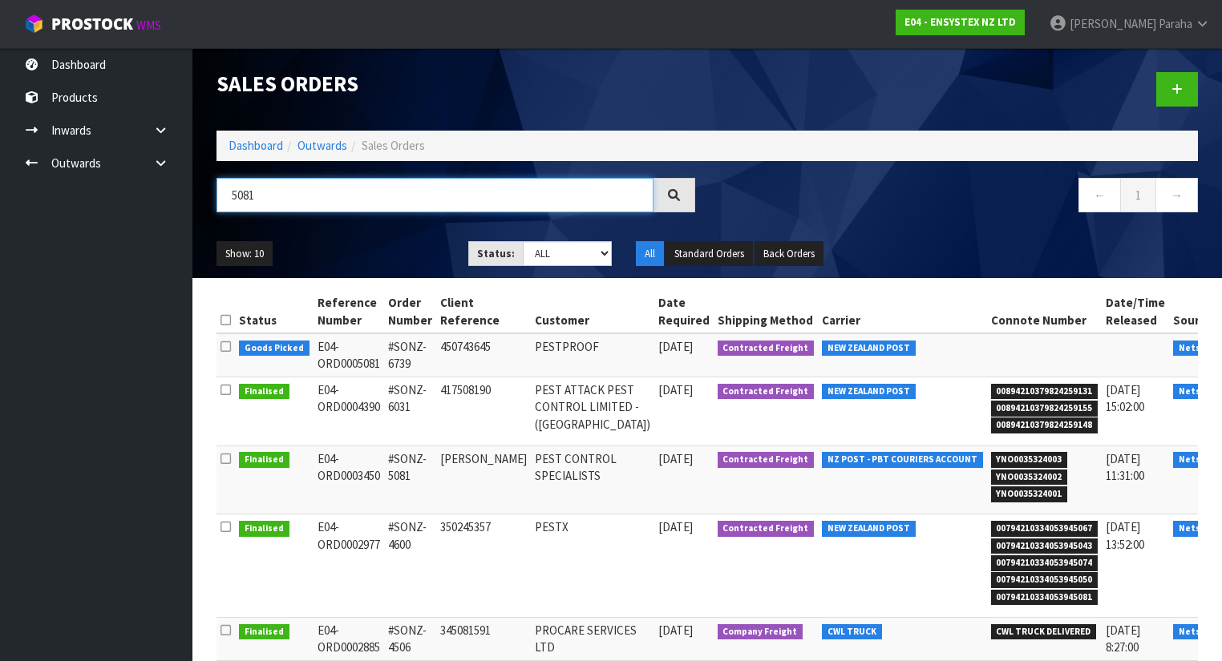
type input "5081"
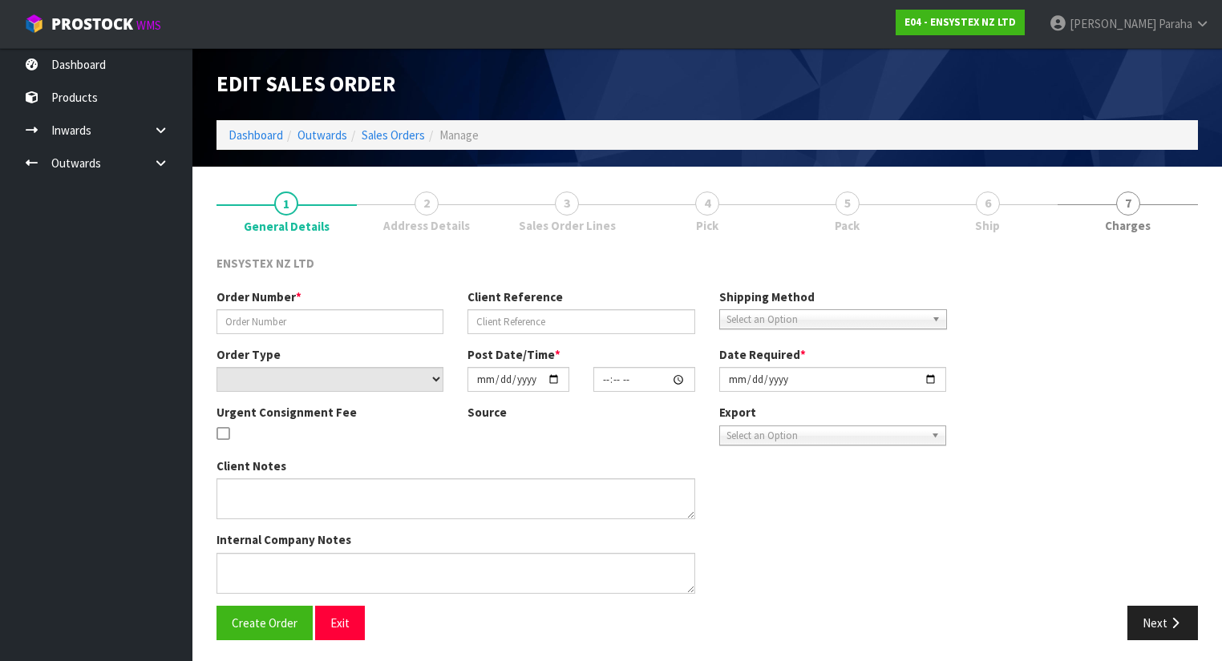
type input "#SONZ-6739"
type input "450743645"
select select "number:0"
type input "2025-09-24"
type input "10:15:35.000"
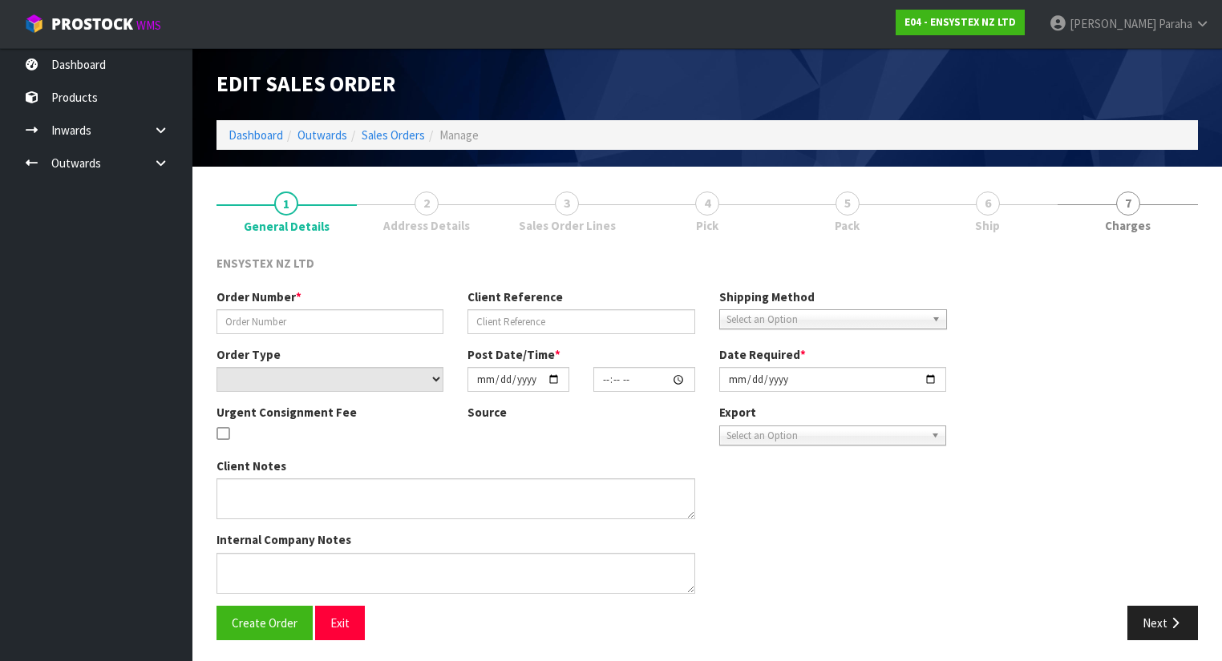
type input "2025-09-24"
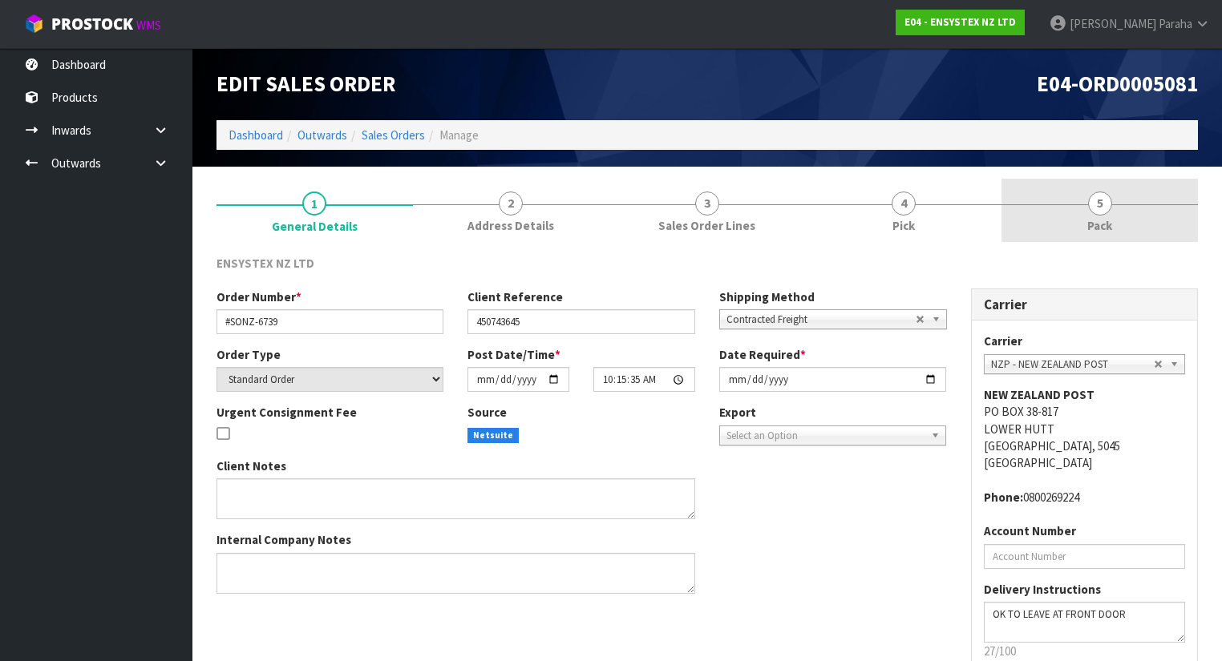
click at [1085, 208] on link "5 Pack" at bounding box center [1099, 210] width 196 height 63
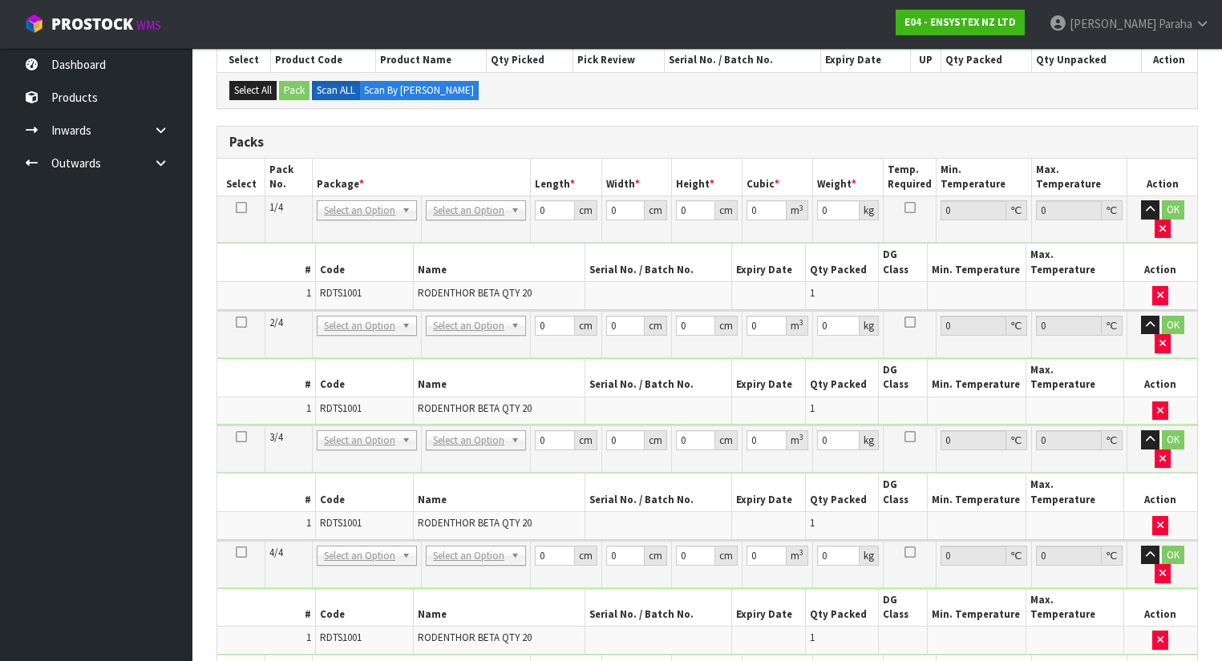
scroll to position [185, 0]
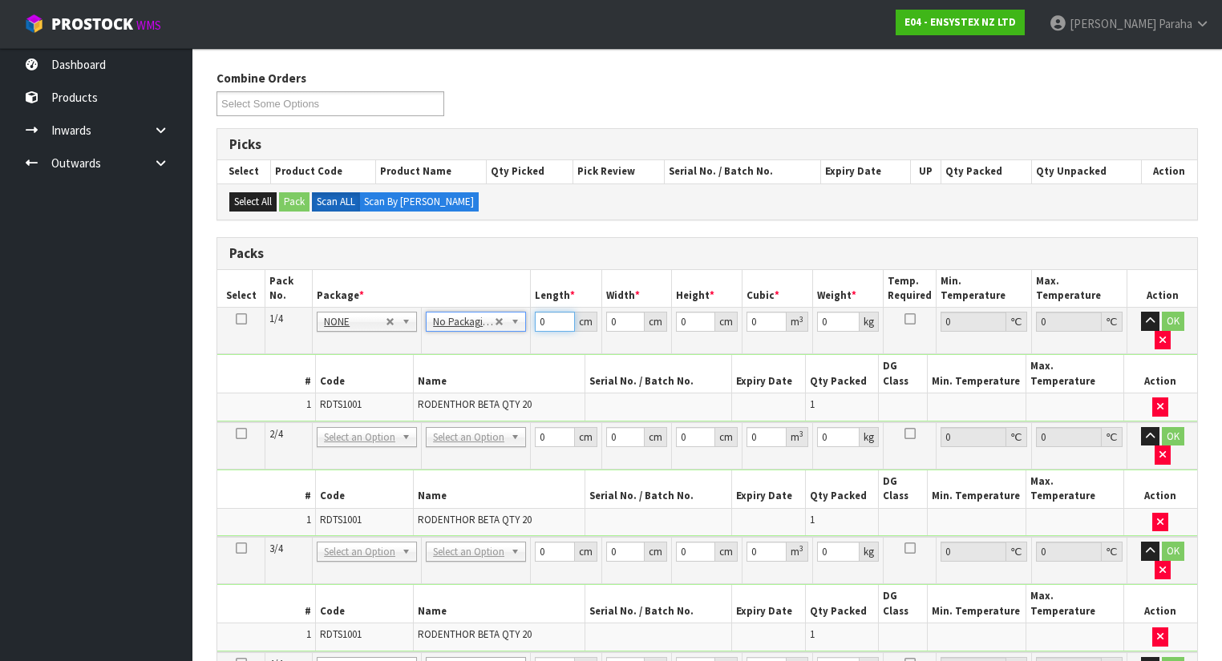
click at [552, 315] on input "0" at bounding box center [554, 322] width 39 height 20
type input "49"
type input "43"
type input "4"
type input "0.008428"
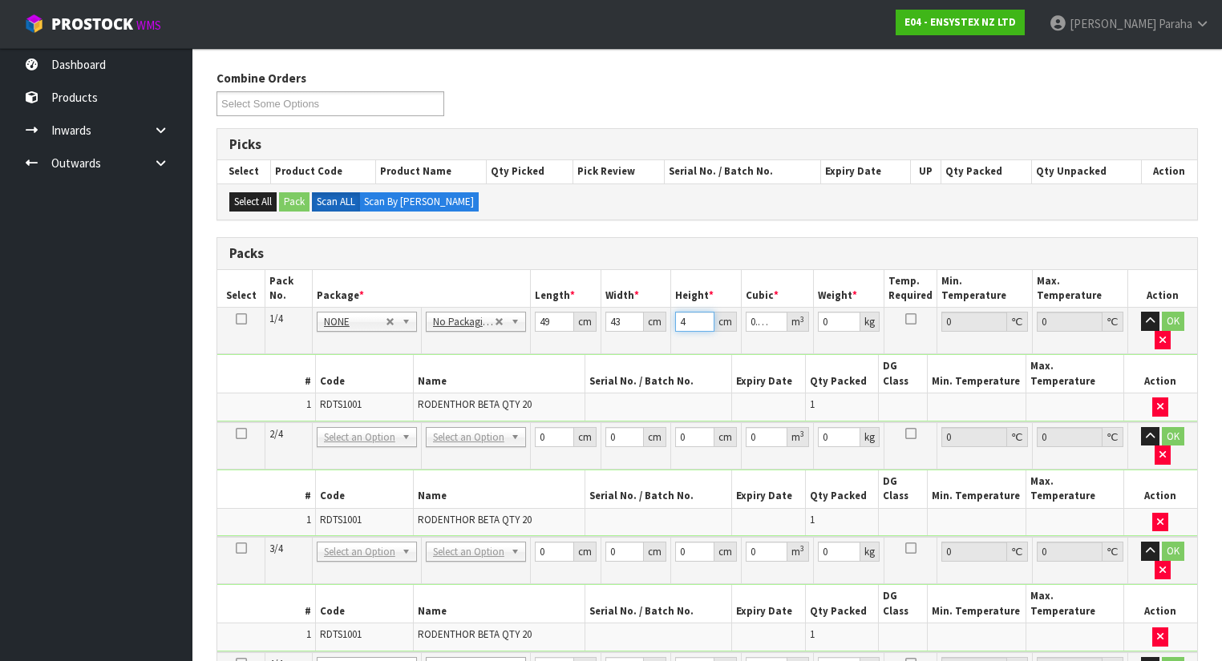
type input "47"
type input "0.099029"
type input "47"
type input "10"
click at [1162, 314] on button "OK" at bounding box center [1173, 321] width 22 height 19
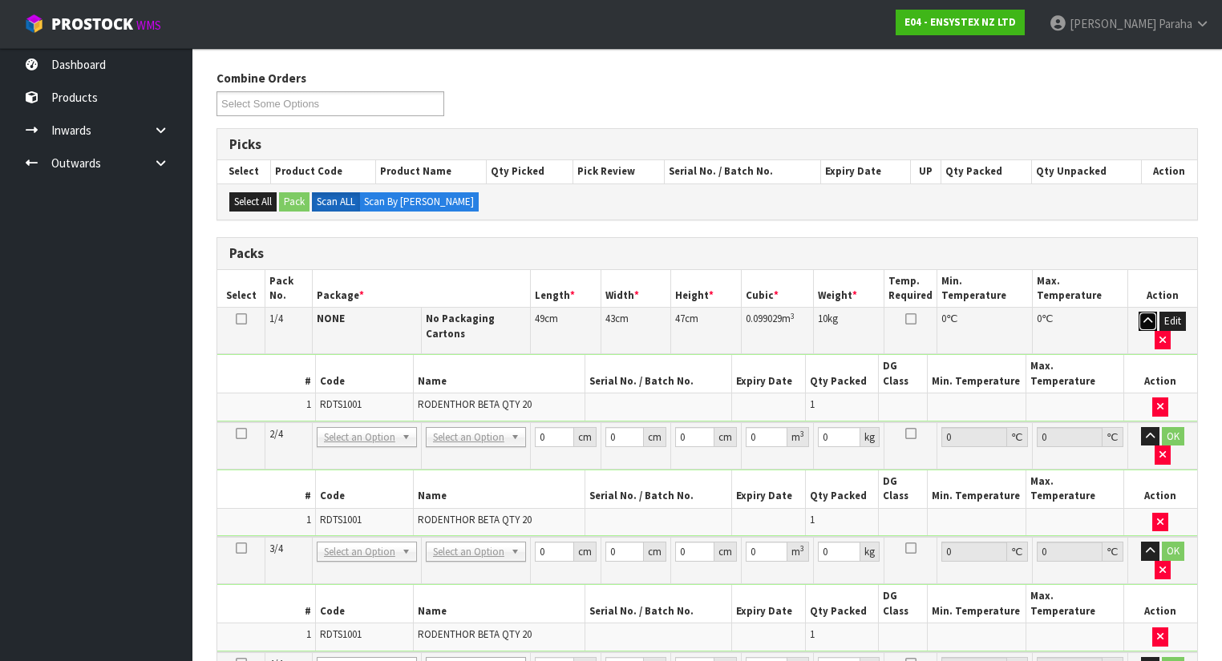
click at [1148, 321] on icon "button" at bounding box center [1147, 321] width 9 height 10
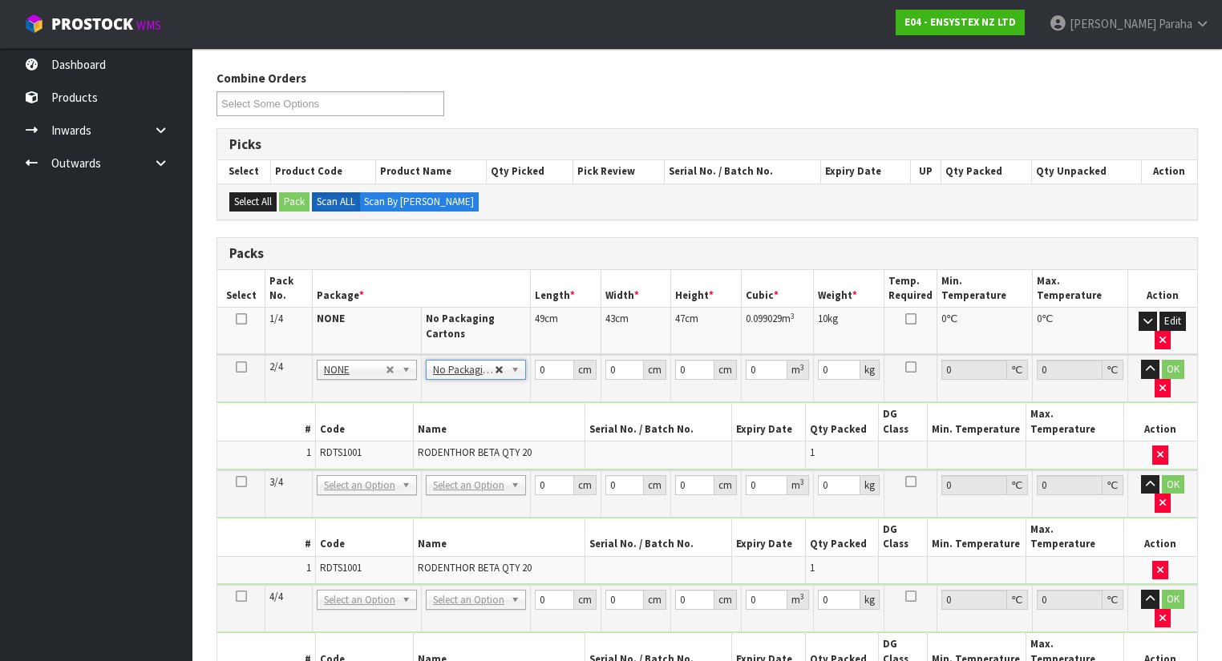
type input "1"
click at [240, 319] on icon at bounding box center [240, 319] width 11 height 1
click at [1176, 320] on button "Edit" at bounding box center [1173, 321] width 26 height 19
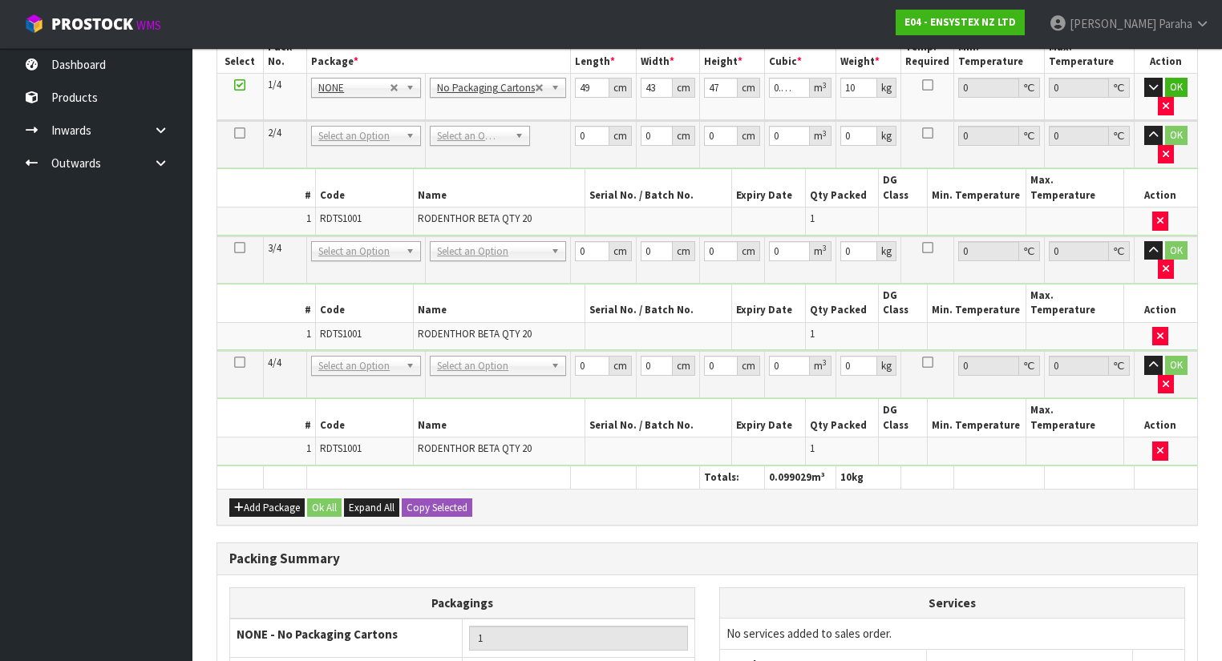
scroll to position [442, 0]
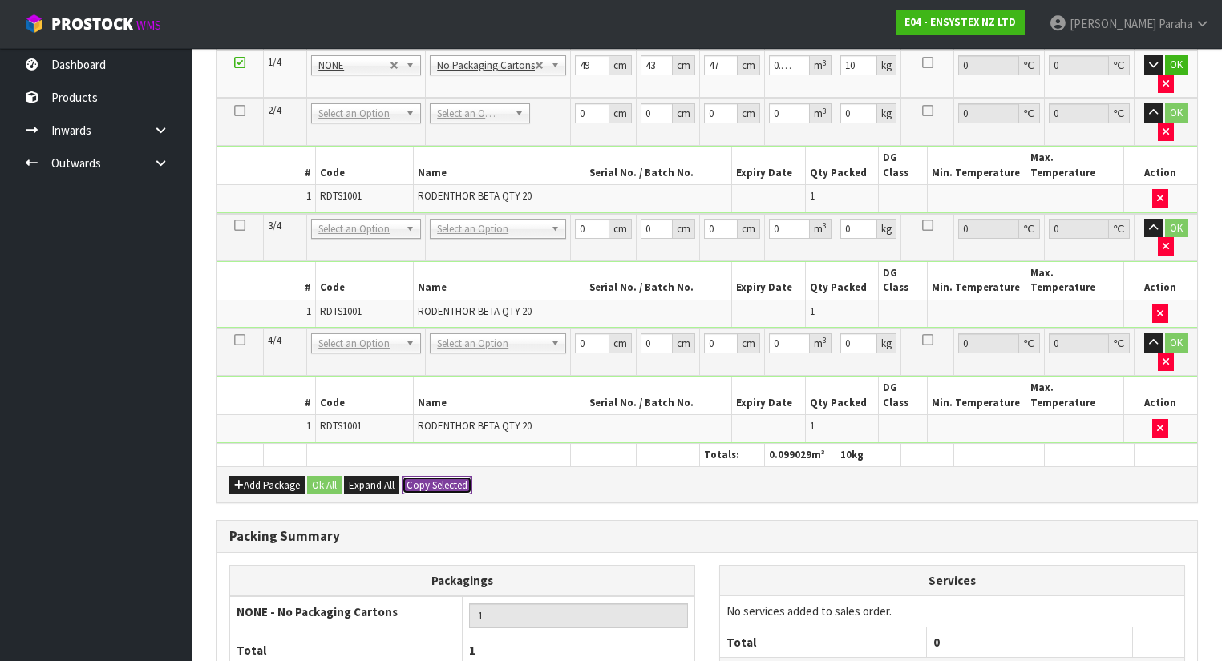
click at [433, 476] on button "Copy Selected" at bounding box center [437, 485] width 71 height 19
click at [433, 479] on span "Confirm" at bounding box center [423, 486] width 35 height 14
type input "49"
type input "43"
type input "47"
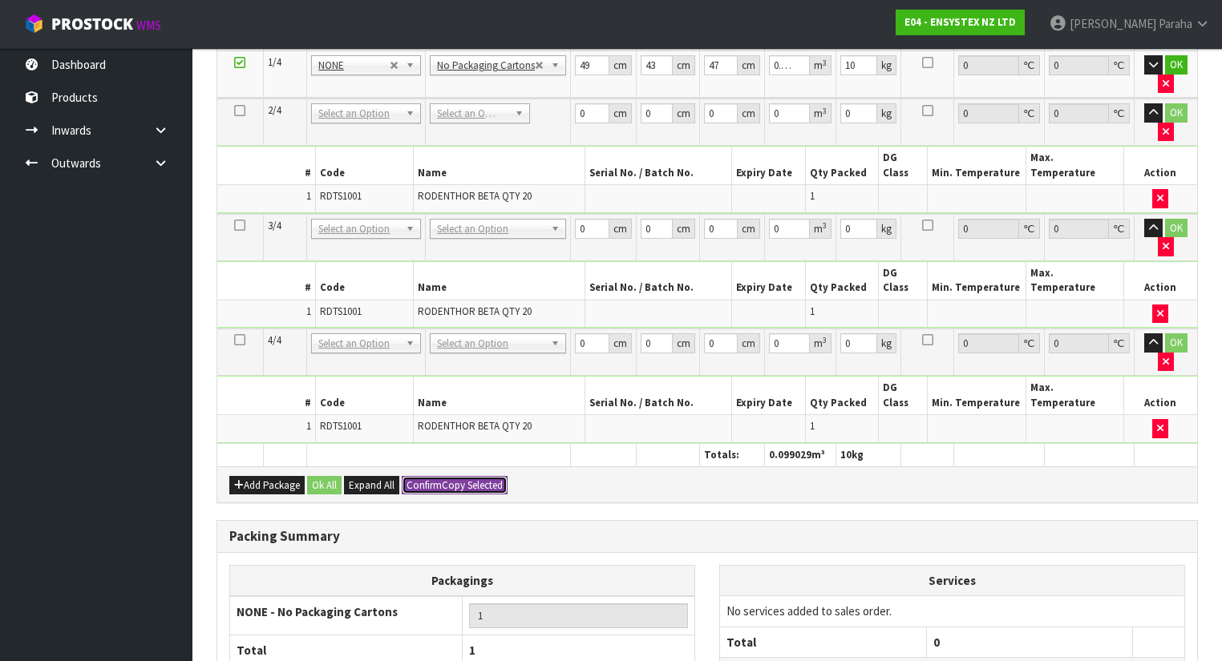
type input "0.099029"
type input "10"
type input "49"
type input "43"
type input "47"
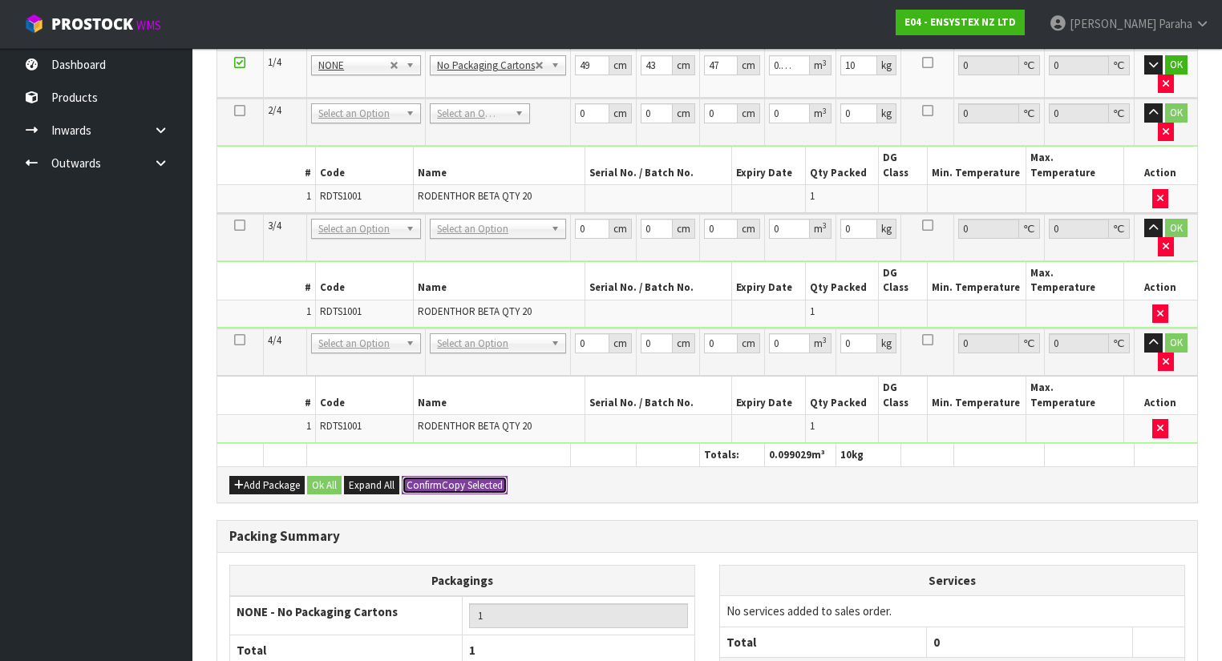
type input "0.099029"
type input "10"
type input "49"
type input "43"
type input "47"
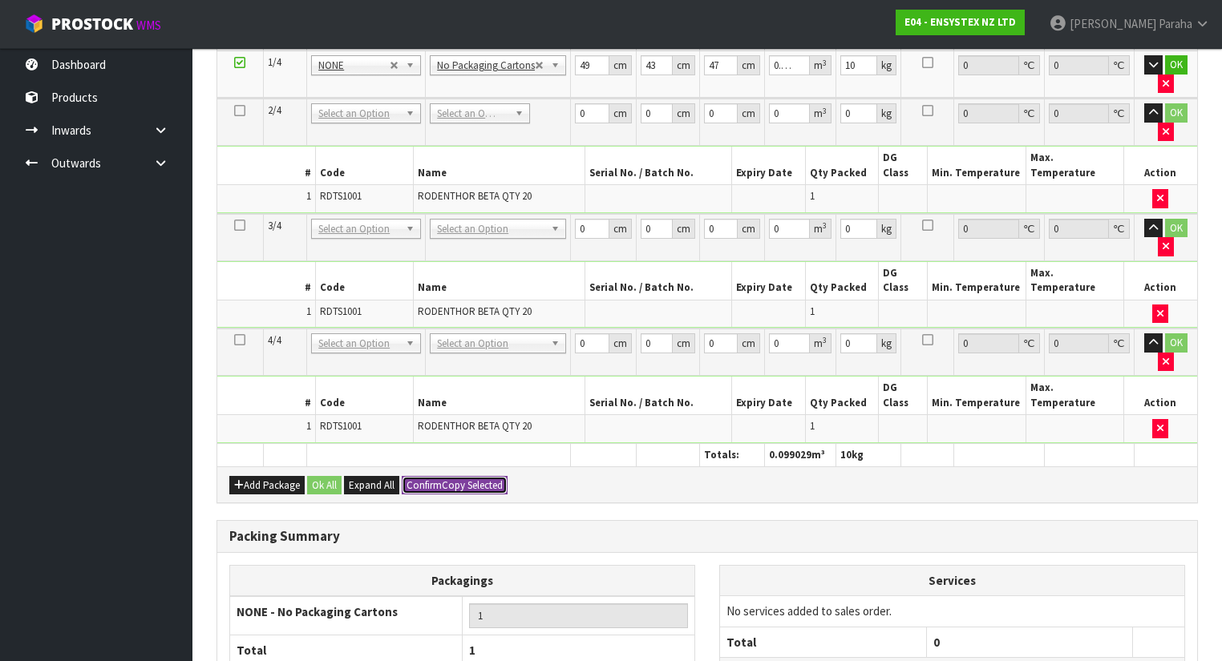
type input "0.099029"
type input "10"
type input "4"
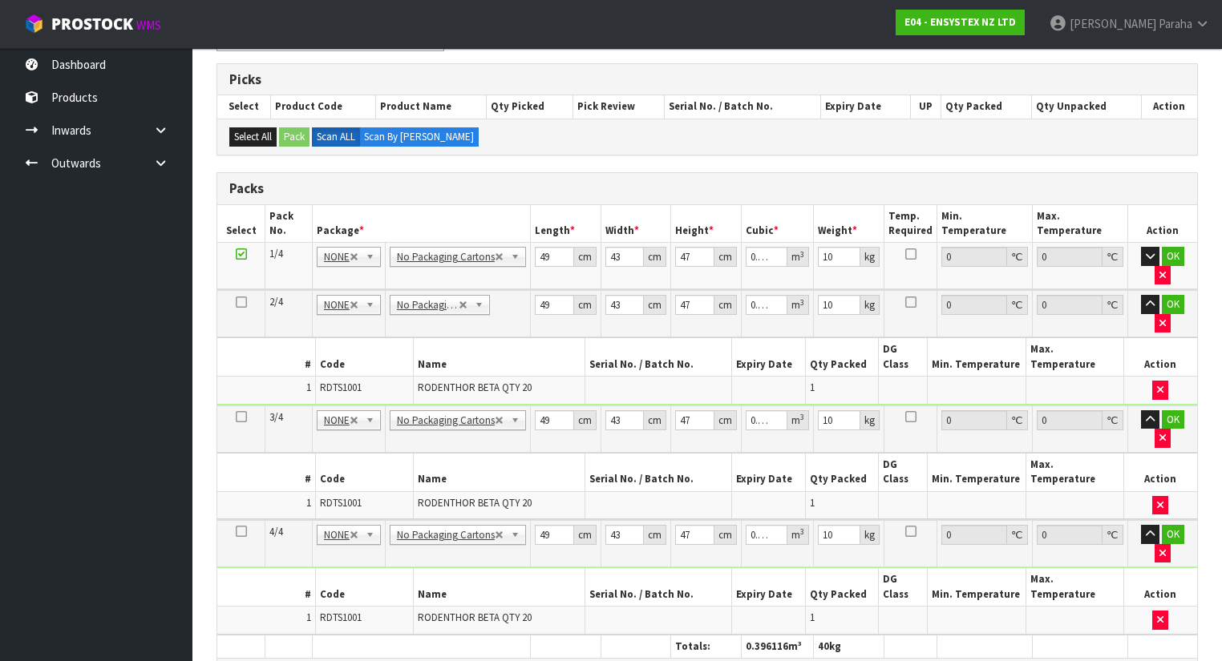
scroll to position [249, 0]
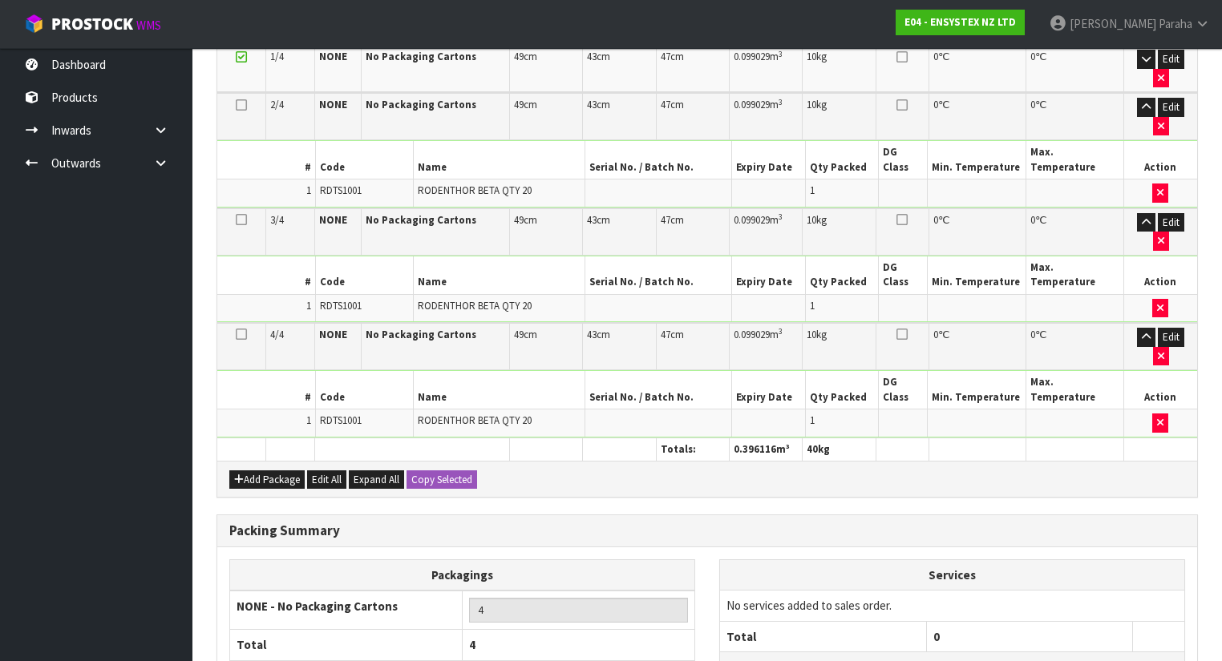
scroll to position [459, 0]
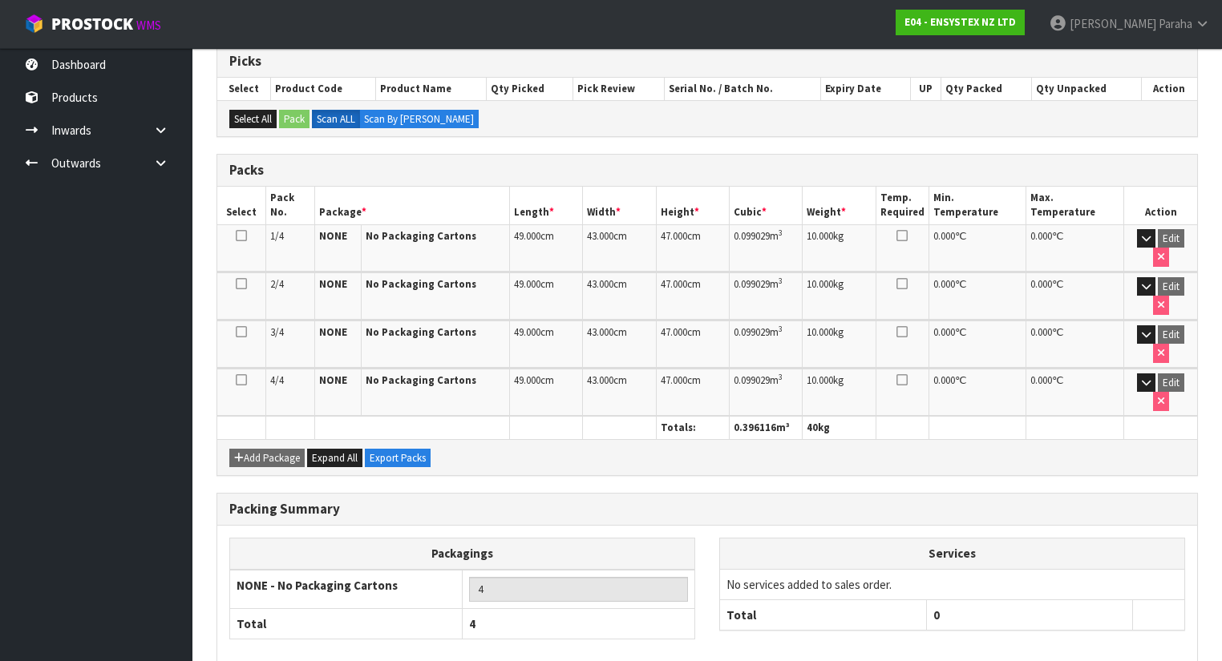
scroll to position [327, 0]
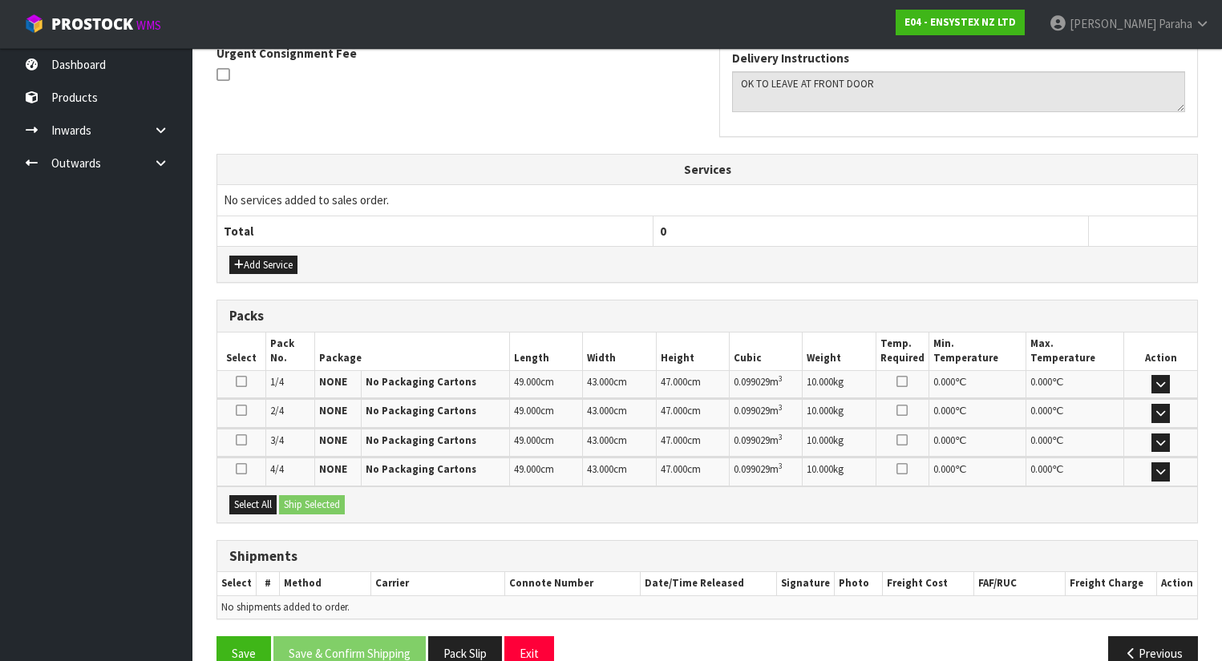
scroll to position [513, 0]
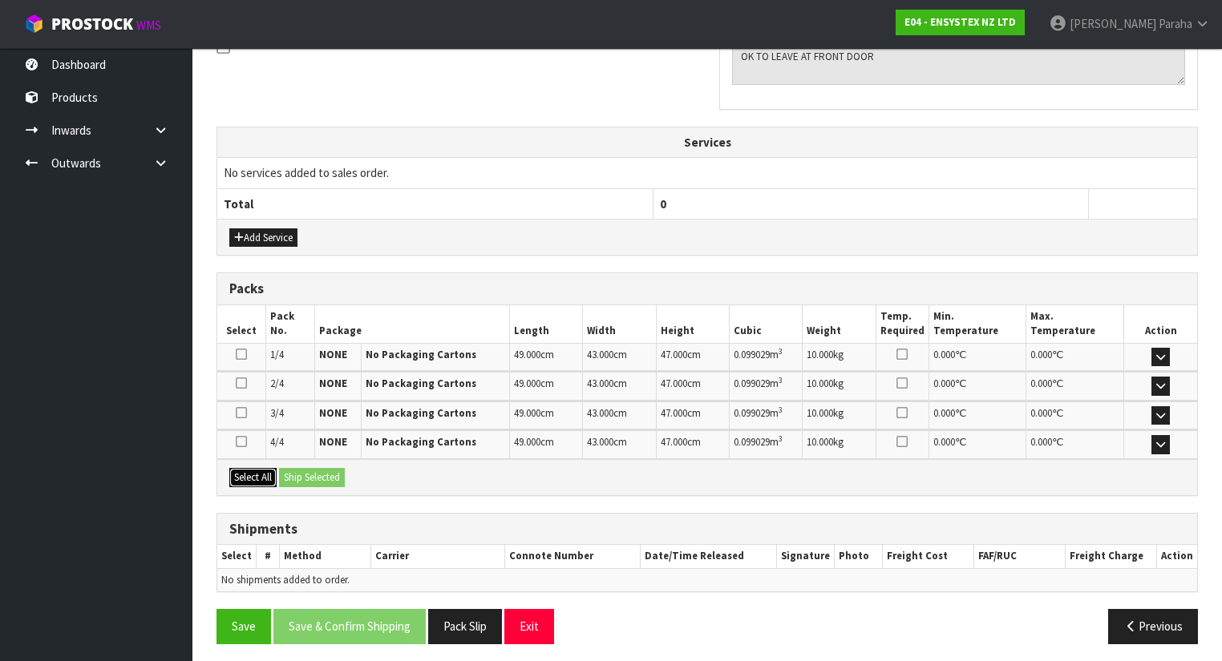
drag, startPoint x: 239, startPoint y: 471, endPoint x: 294, endPoint y: 479, distance: 55.9
click at [240, 471] on button "Select All" at bounding box center [252, 477] width 47 height 19
click at [305, 479] on button "Ship Selected" at bounding box center [312, 477] width 66 height 19
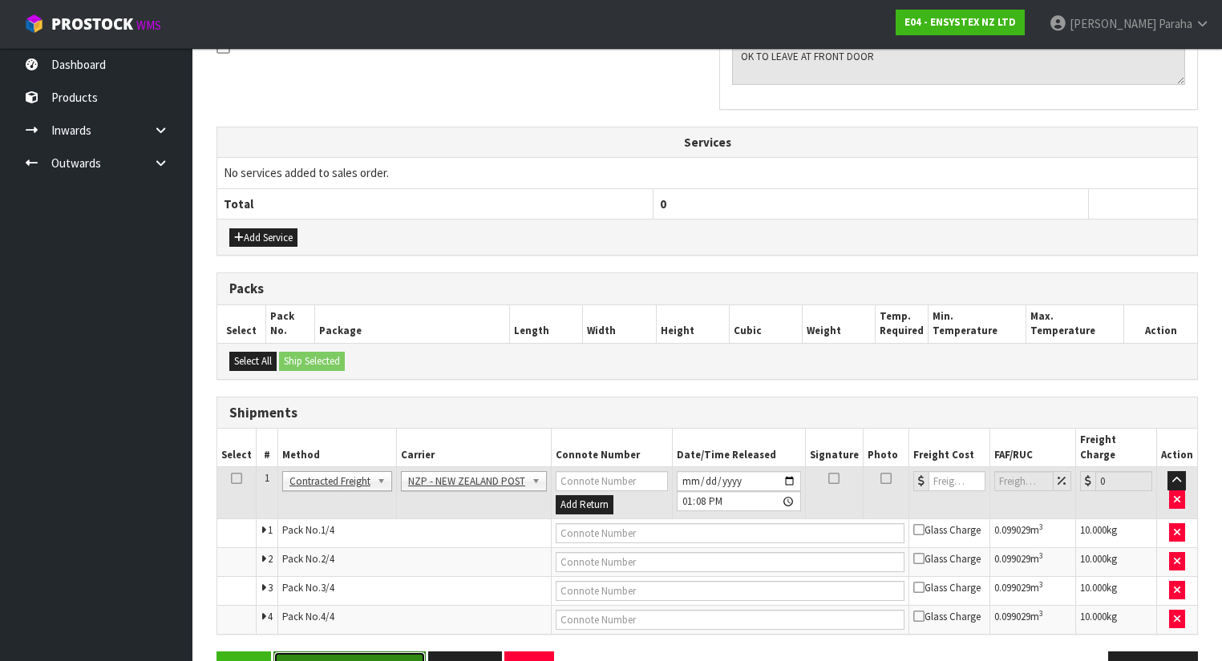
click at [348, 653] on button "Save & Confirm Shipping" at bounding box center [349, 669] width 152 height 34
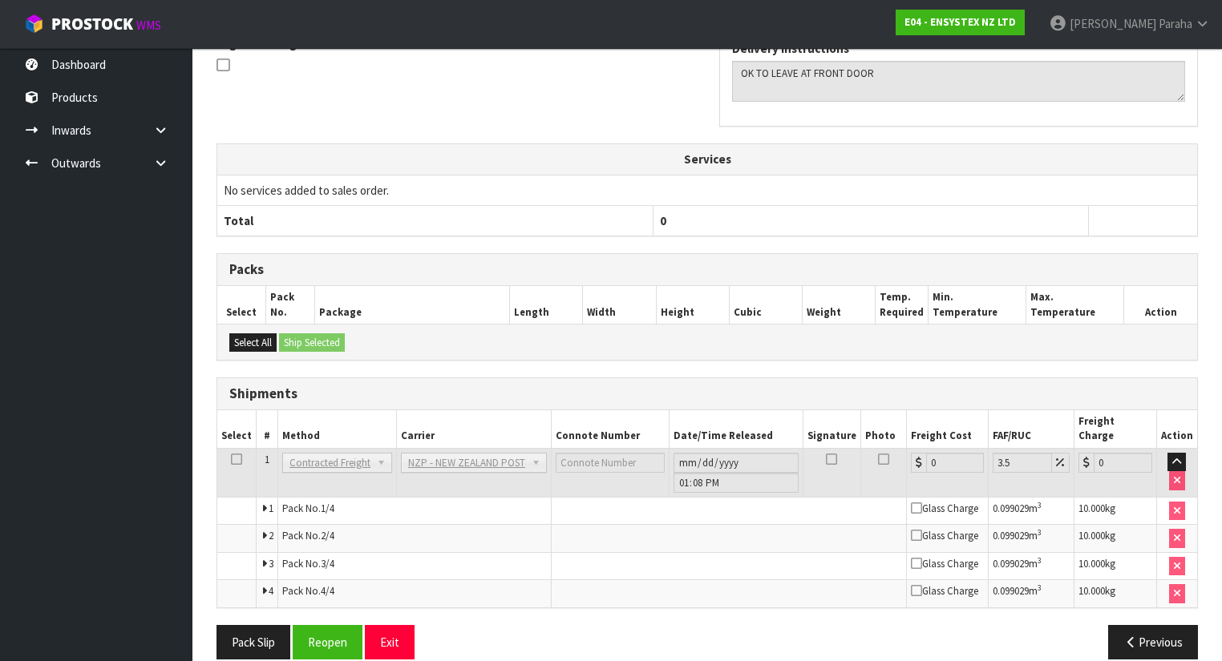
scroll to position [515, 0]
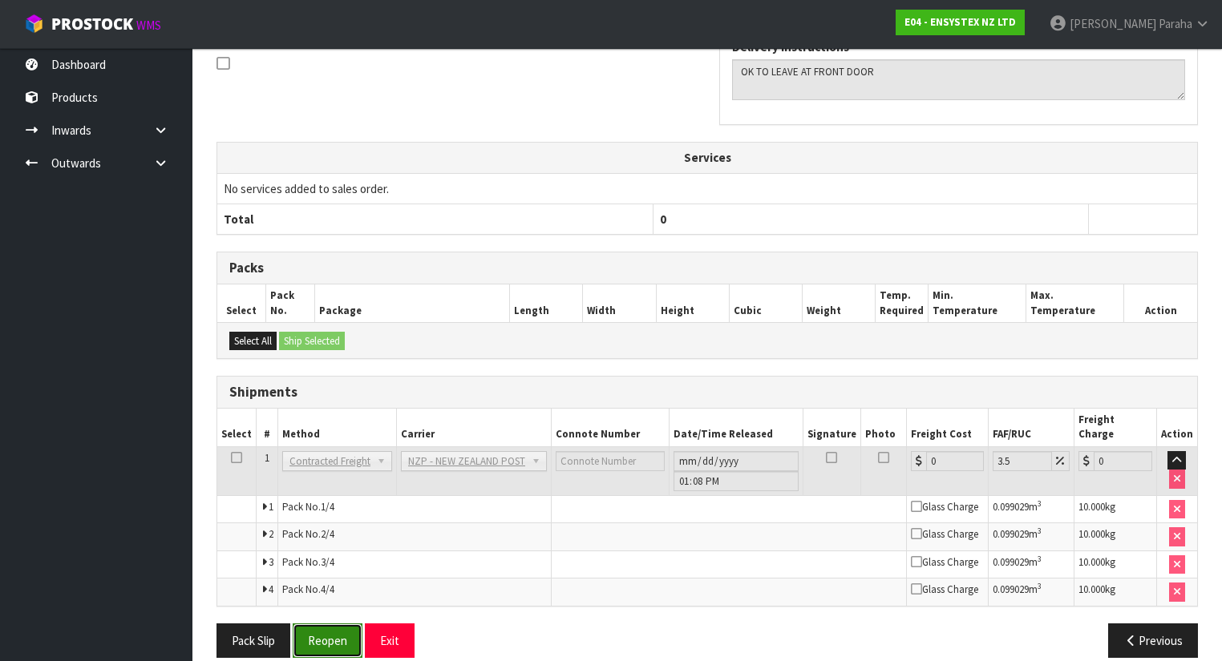
click at [330, 635] on button "Reopen" at bounding box center [328, 641] width 70 height 34
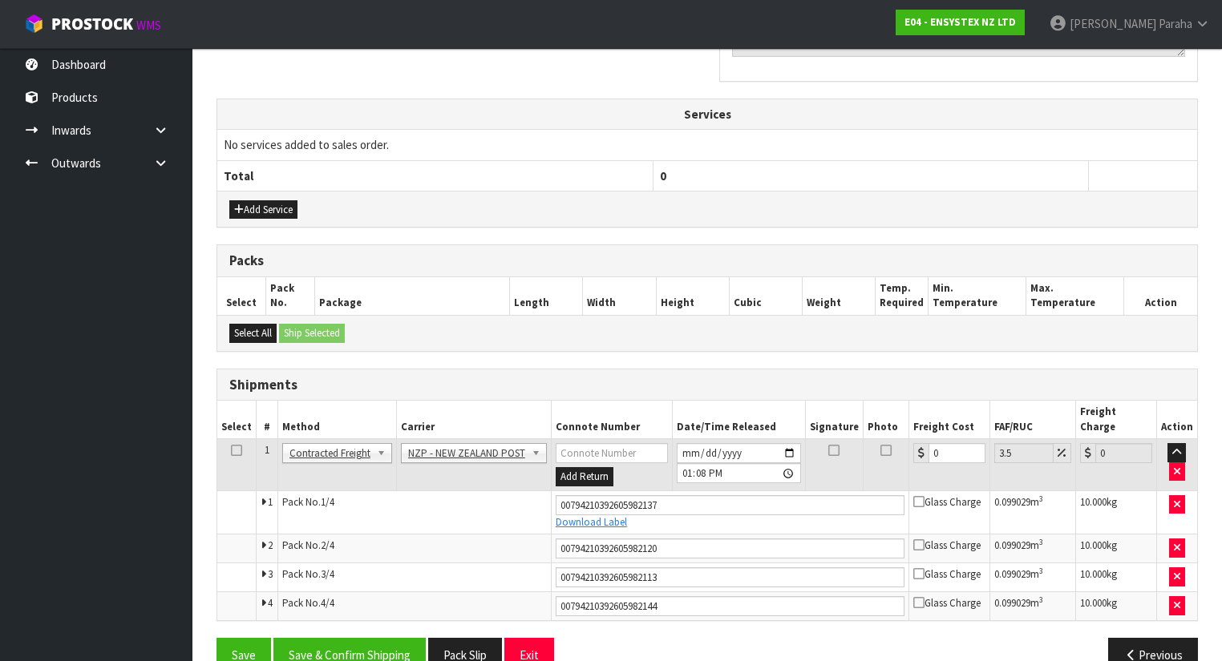
scroll to position [556, 0]
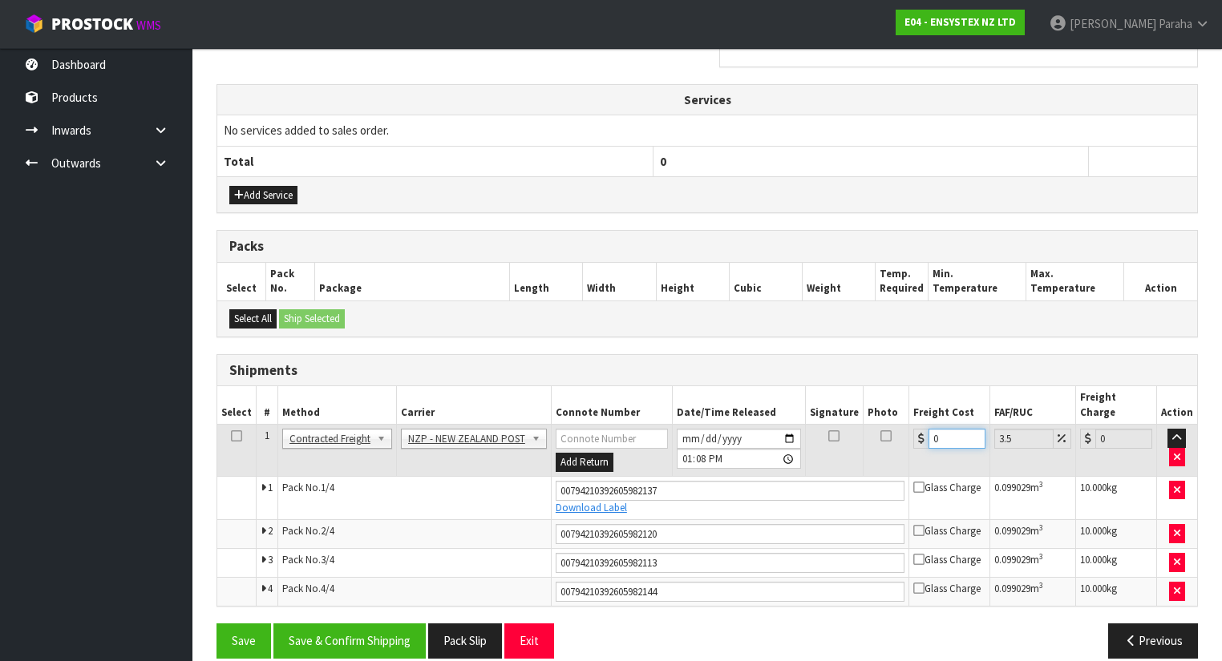
click at [936, 429] on input "0" at bounding box center [956, 439] width 57 height 20
type input "6"
type input "6.21"
type input "64"
type input "66.24"
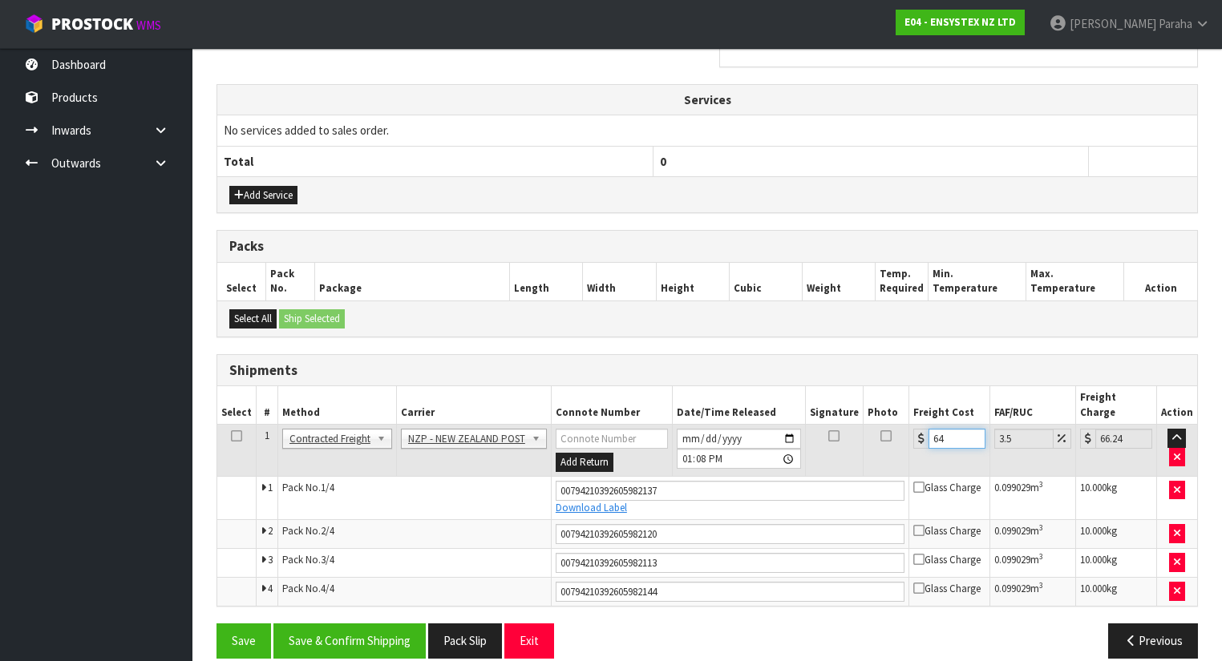
type input "64.5"
type input "66.76"
type input "64.52"
type input "66.78"
type input "64.52"
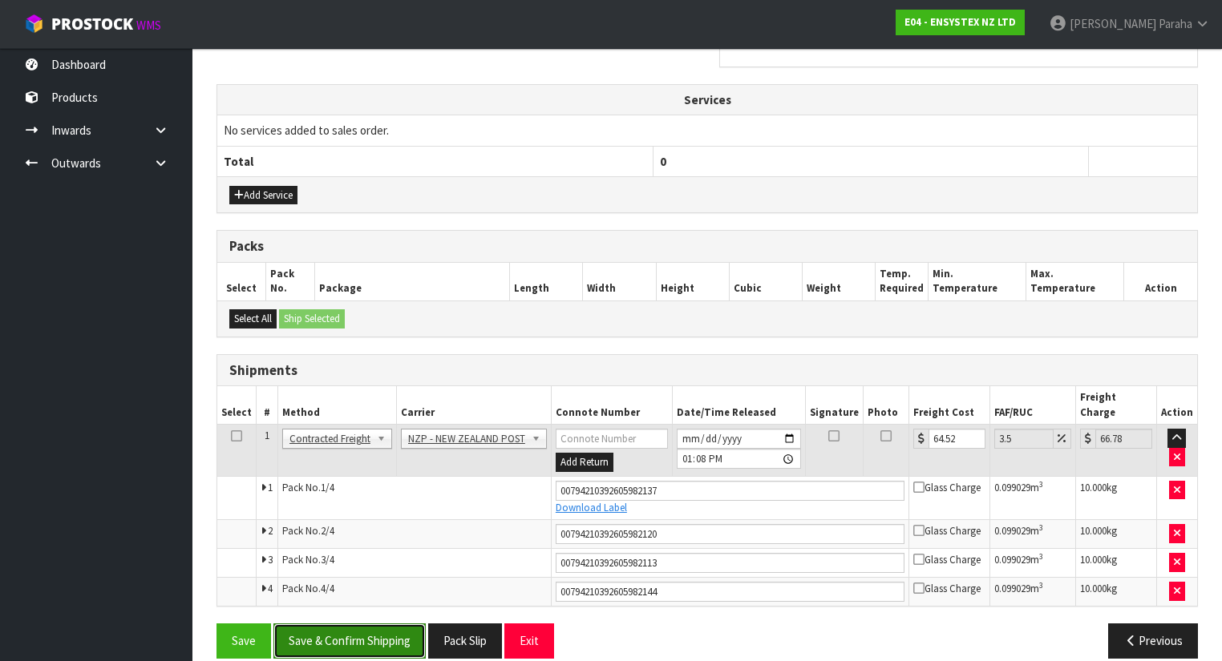
click at [382, 624] on button "Save & Confirm Shipping" at bounding box center [349, 641] width 152 height 34
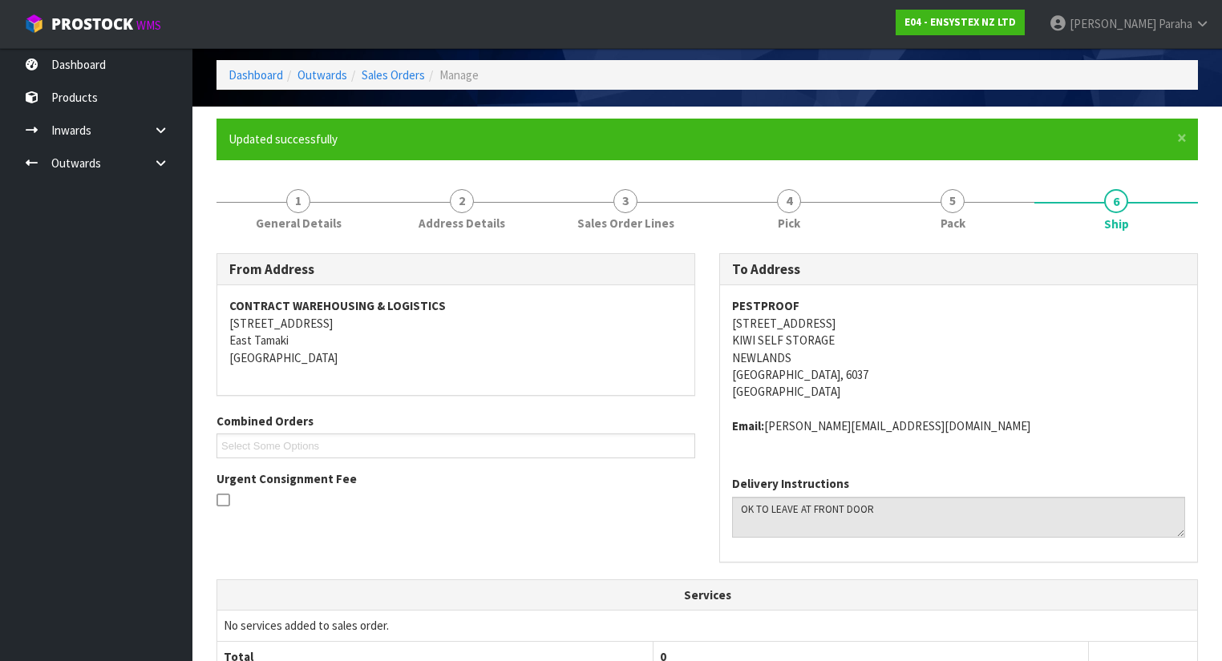
scroll to position [0, 0]
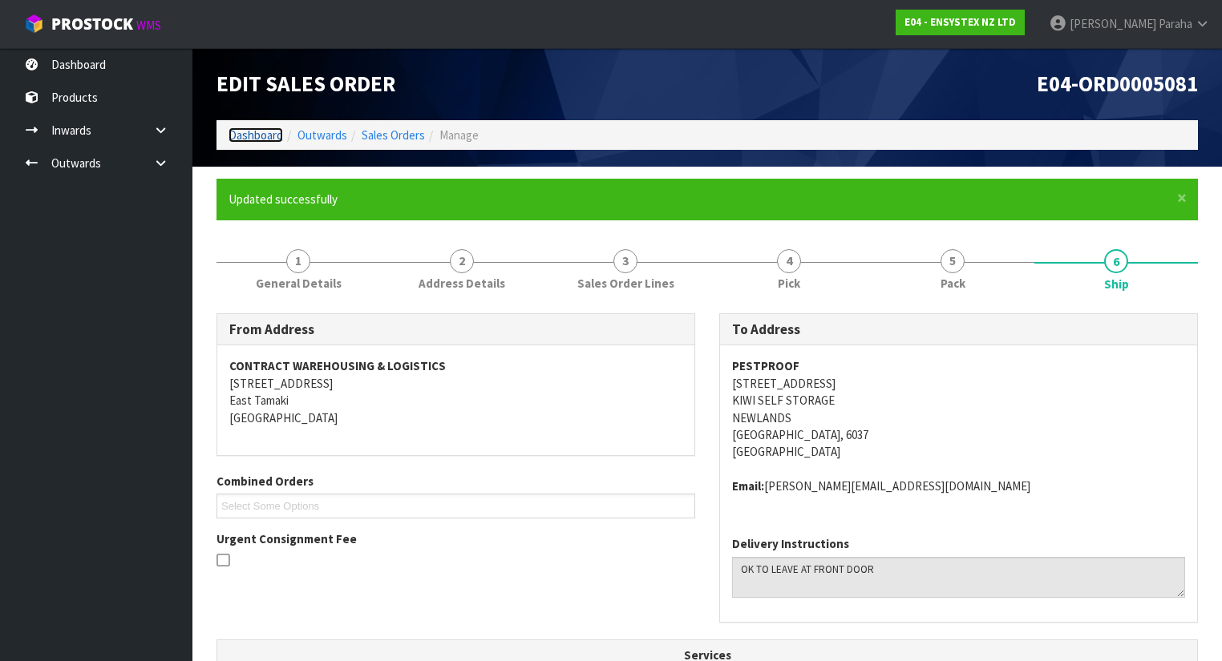
click at [260, 130] on link "Dashboard" at bounding box center [255, 134] width 55 height 15
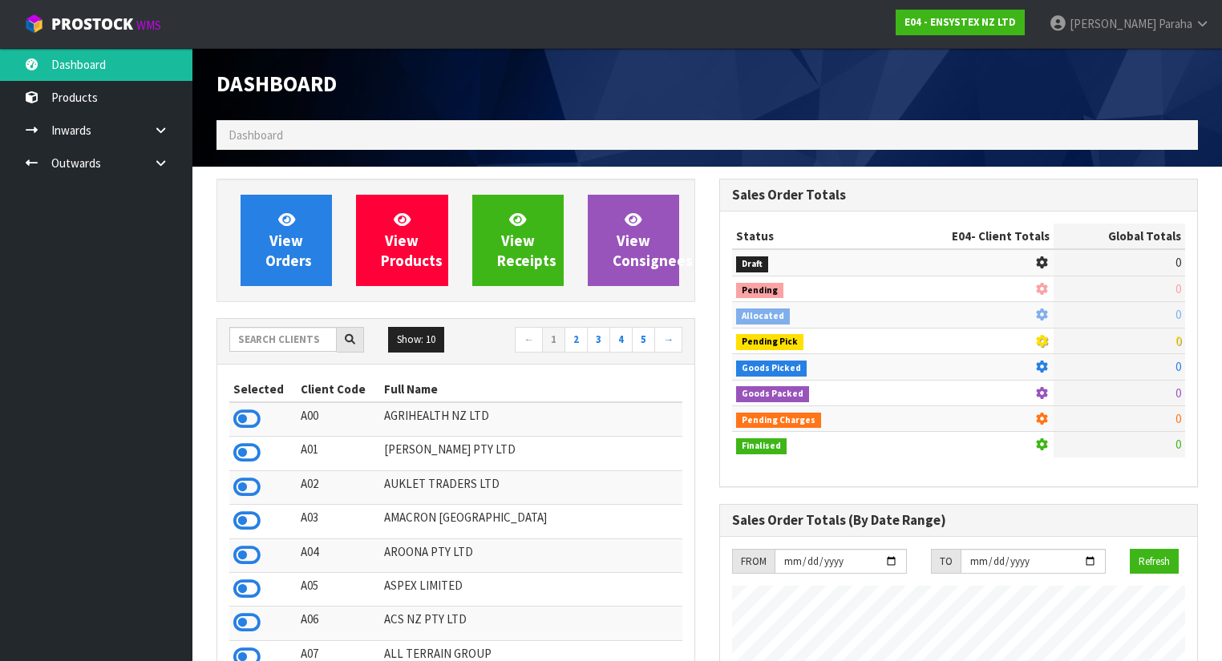
scroll to position [1261, 503]
click at [266, 343] on input "text" at bounding box center [282, 339] width 107 height 25
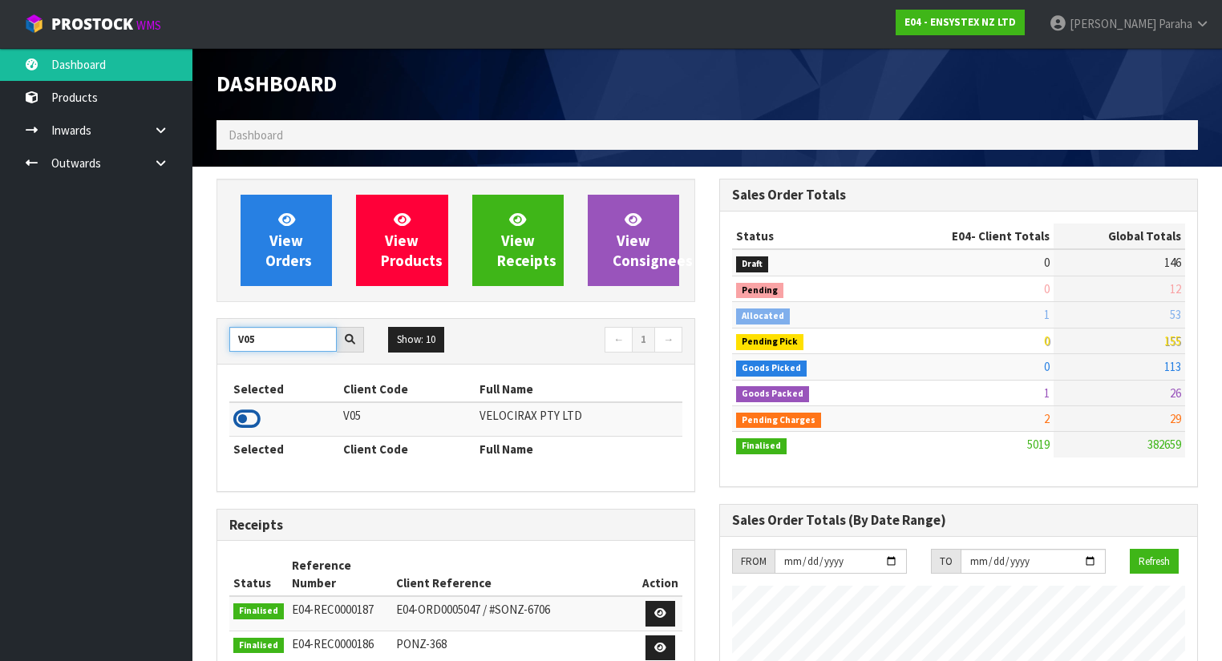
type input "V05"
click at [246, 411] on icon at bounding box center [246, 419] width 27 height 24
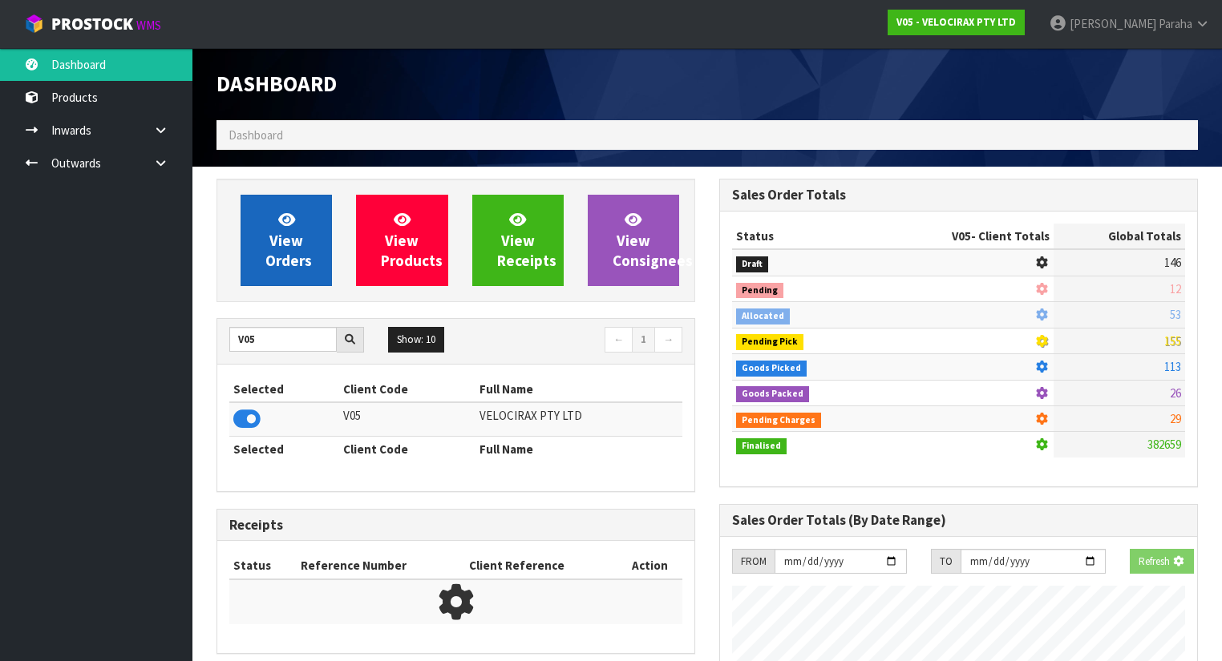
scroll to position [996, 503]
click at [281, 277] on link "View Orders" at bounding box center [285, 240] width 91 height 91
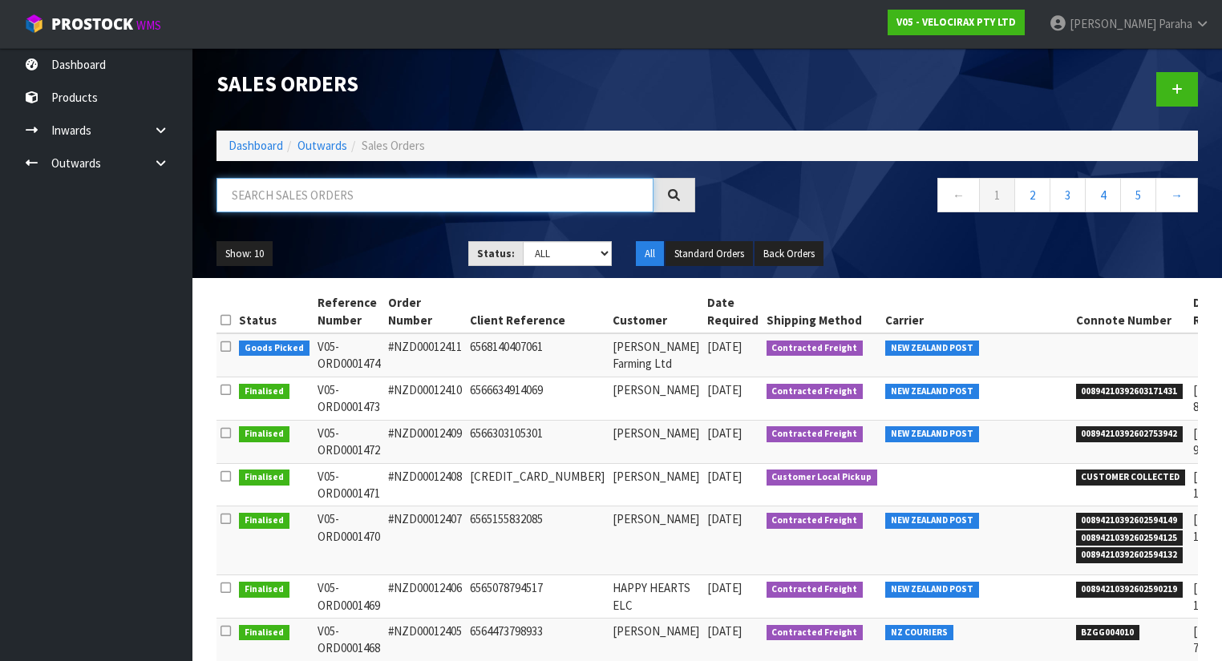
click at [276, 199] on input "text" at bounding box center [434, 195] width 437 height 34
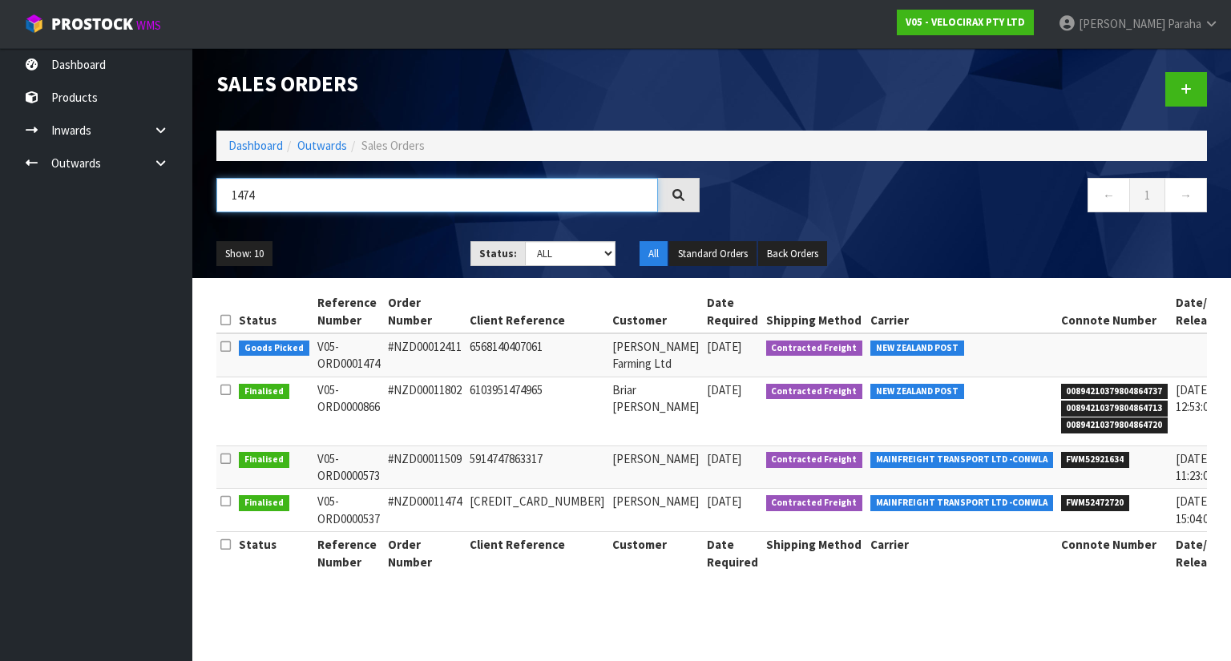
type input "1474"
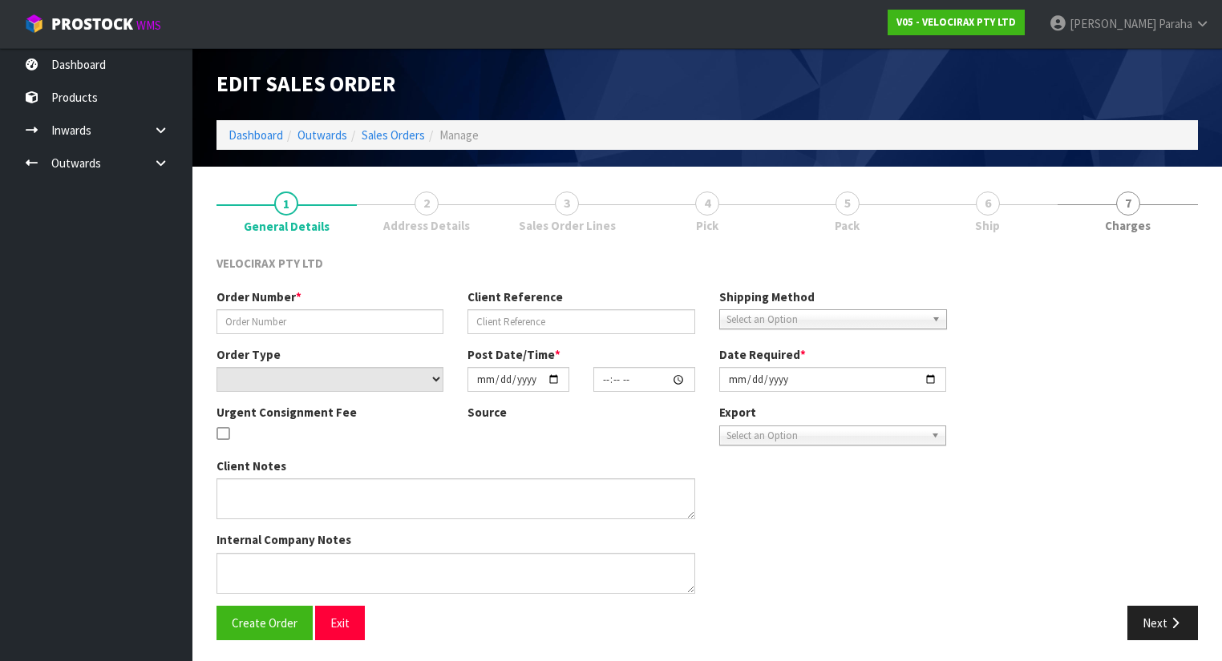
type input "#NZD00012411"
type input "6568140407061"
select select "number:0"
type input "2025-09-24"
type input "11:14:42.000"
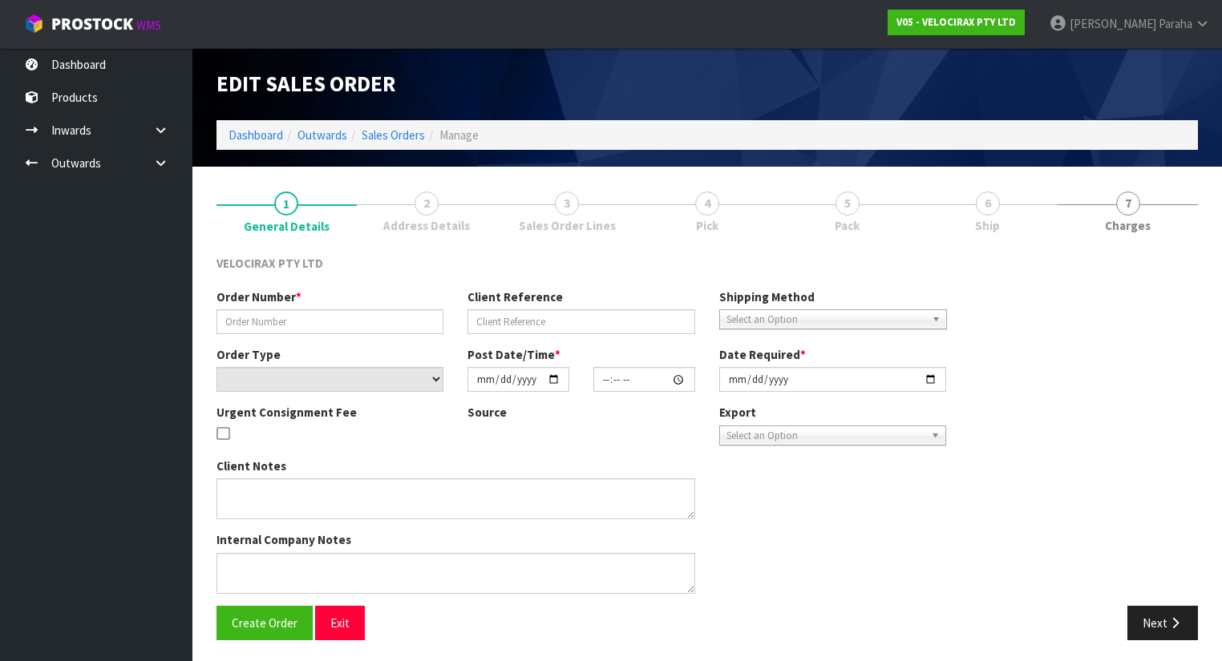
type input "2025-09-24"
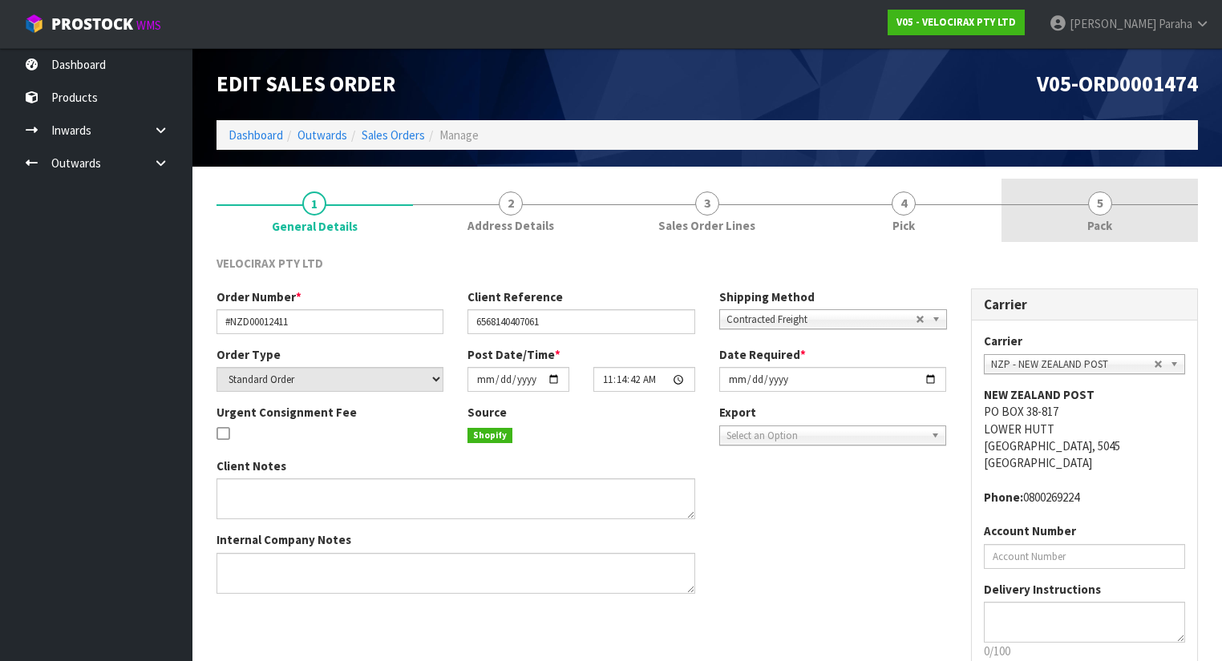
click at [1096, 207] on span "5" at bounding box center [1100, 204] width 24 height 24
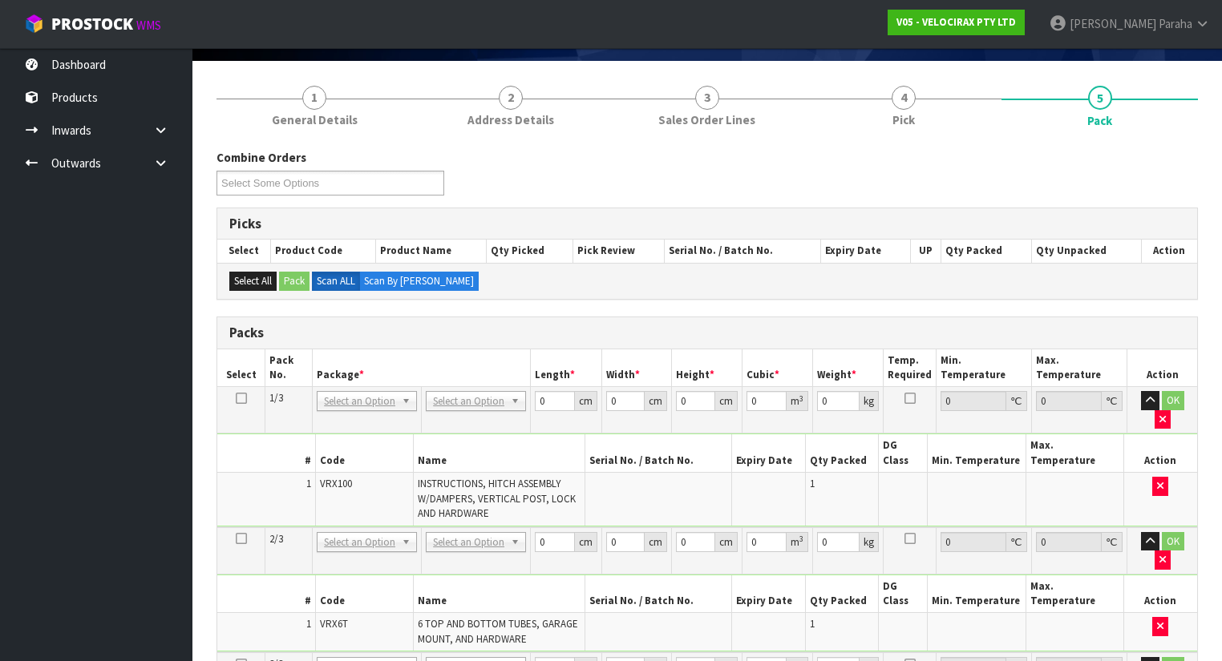
scroll to position [128, 0]
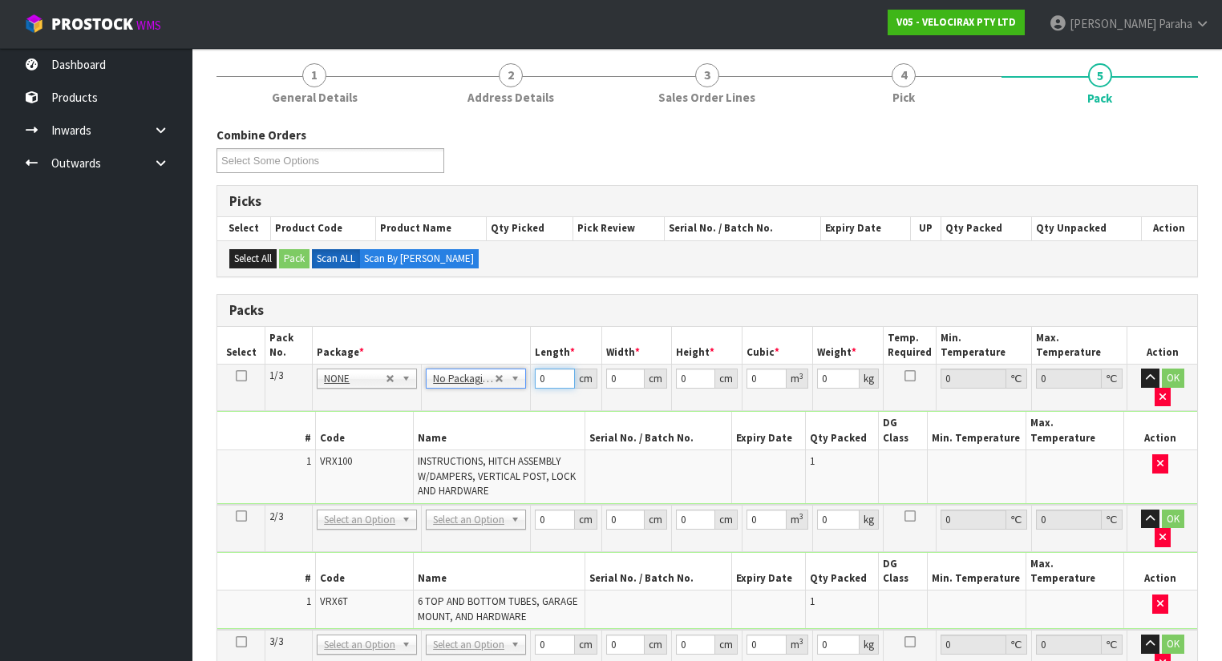
click at [550, 379] on input "0" at bounding box center [554, 379] width 39 height 20
type input "149"
type input "31"
type input "1"
type input "0.004619"
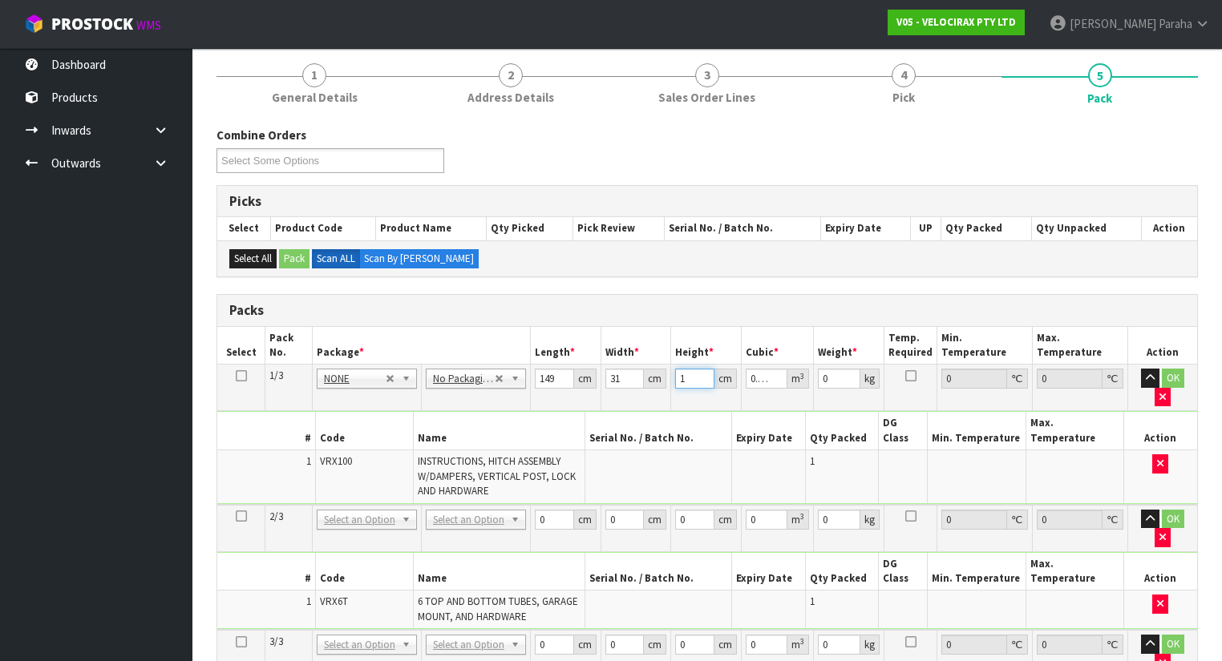
type input "17"
type input "0.078523"
type input "17"
type input "24"
click at [1141, 369] on button "button" at bounding box center [1150, 378] width 18 height 19
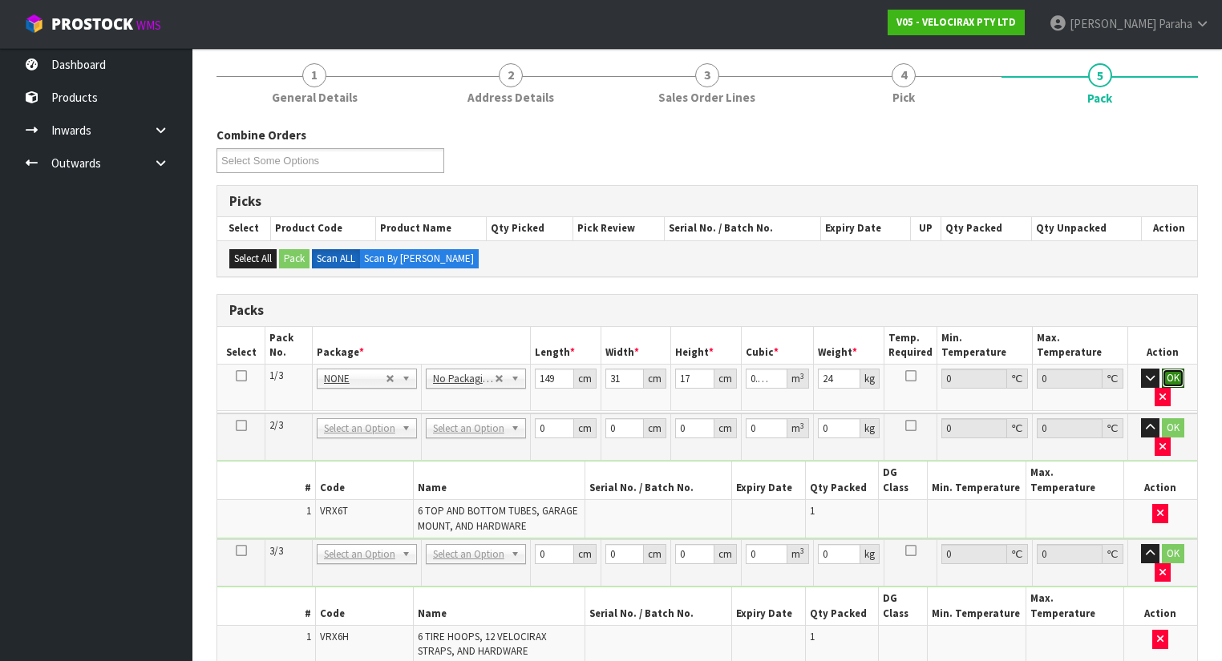
click button "OK" at bounding box center [1173, 378] width 22 height 19
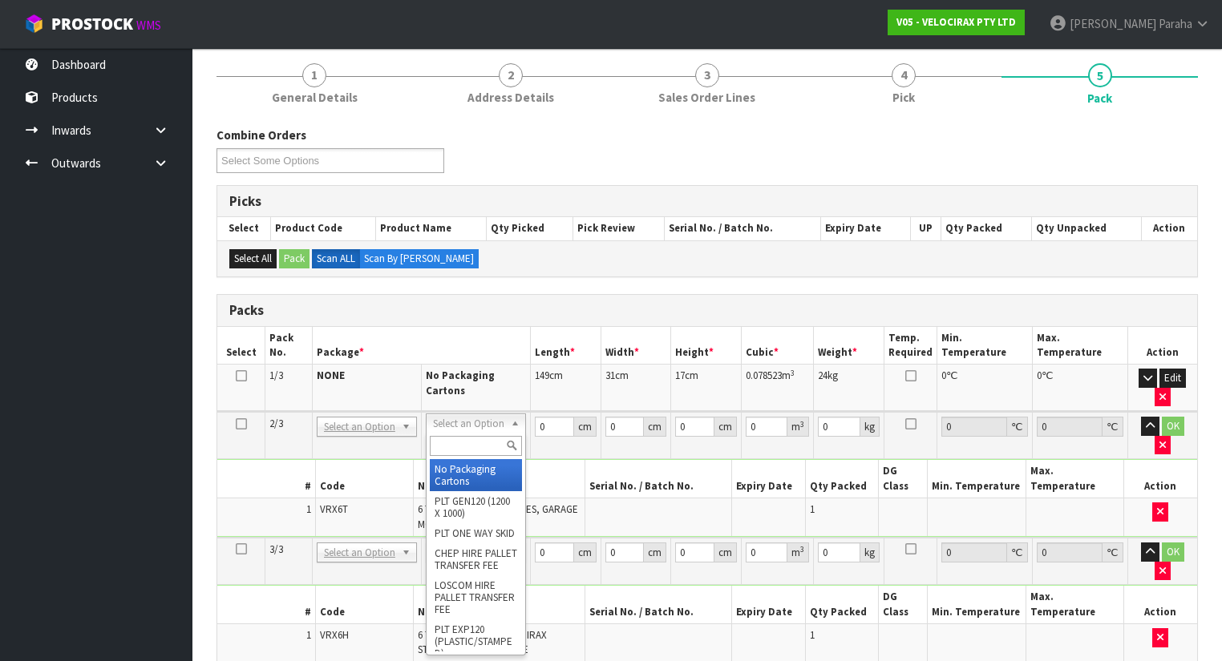
type input "2"
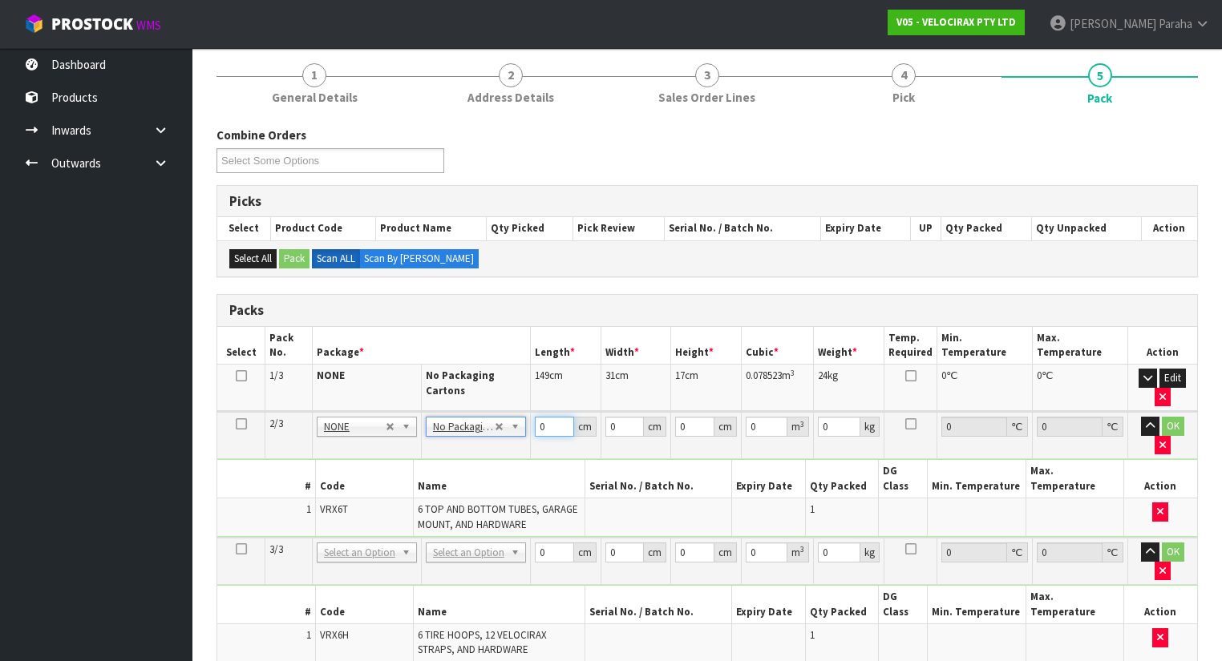
click at [543, 426] on input "0" at bounding box center [554, 427] width 39 height 20
type input "160"
type input "14"
type input "1"
type input "0.00224"
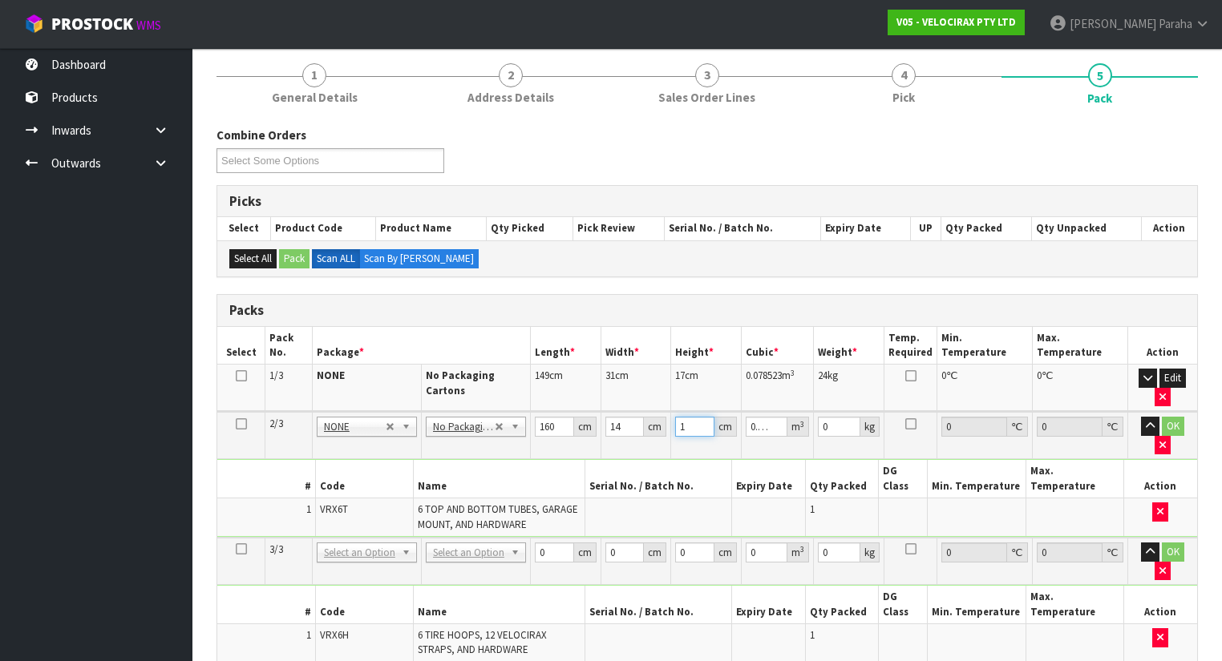
type input "16"
type input "0.03584"
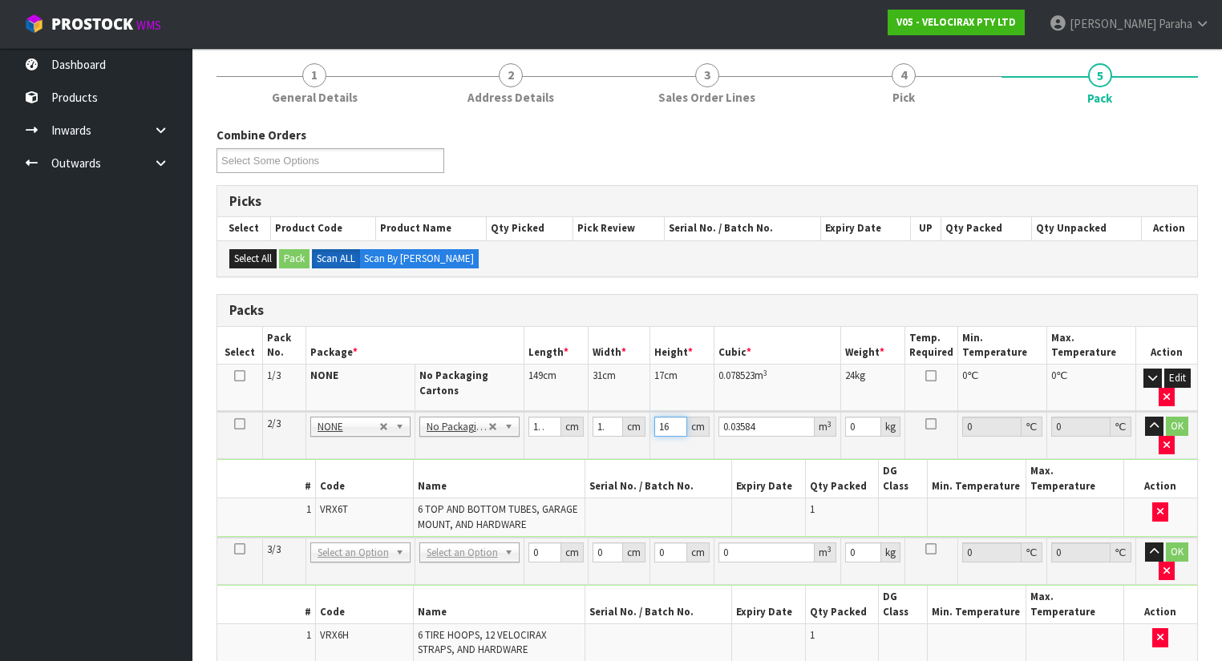
type input "16"
type input "13"
click at [1145, 417] on button "button" at bounding box center [1154, 426] width 18 height 19
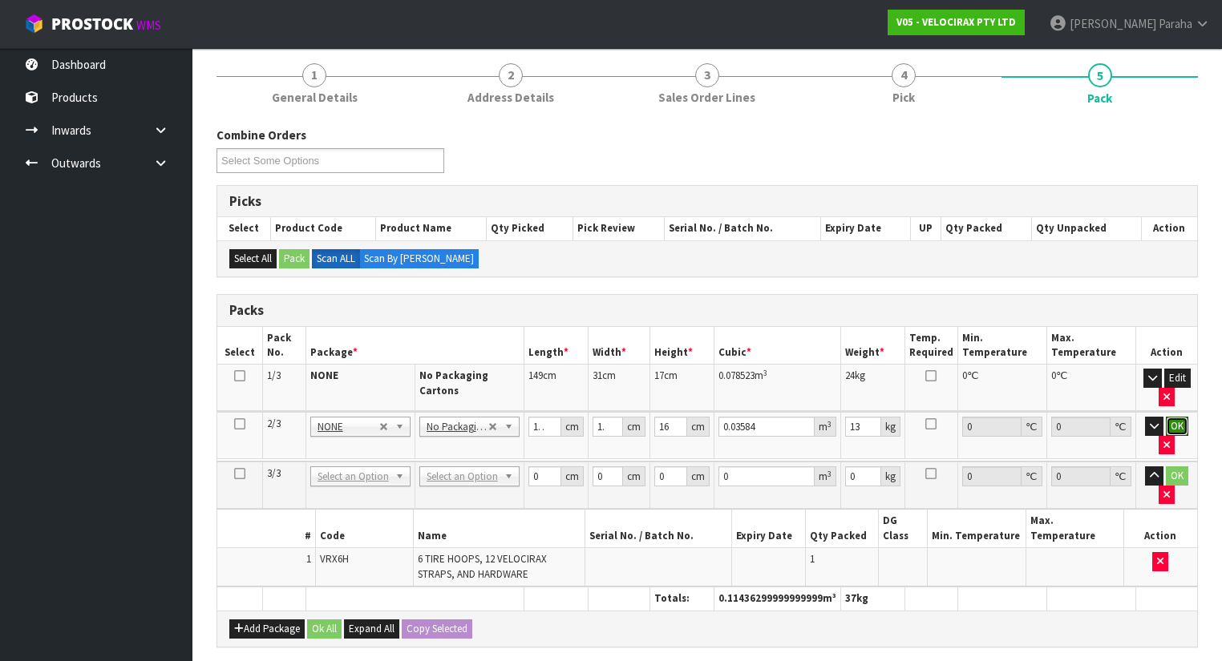
click button "OK" at bounding box center [1177, 426] width 22 height 19
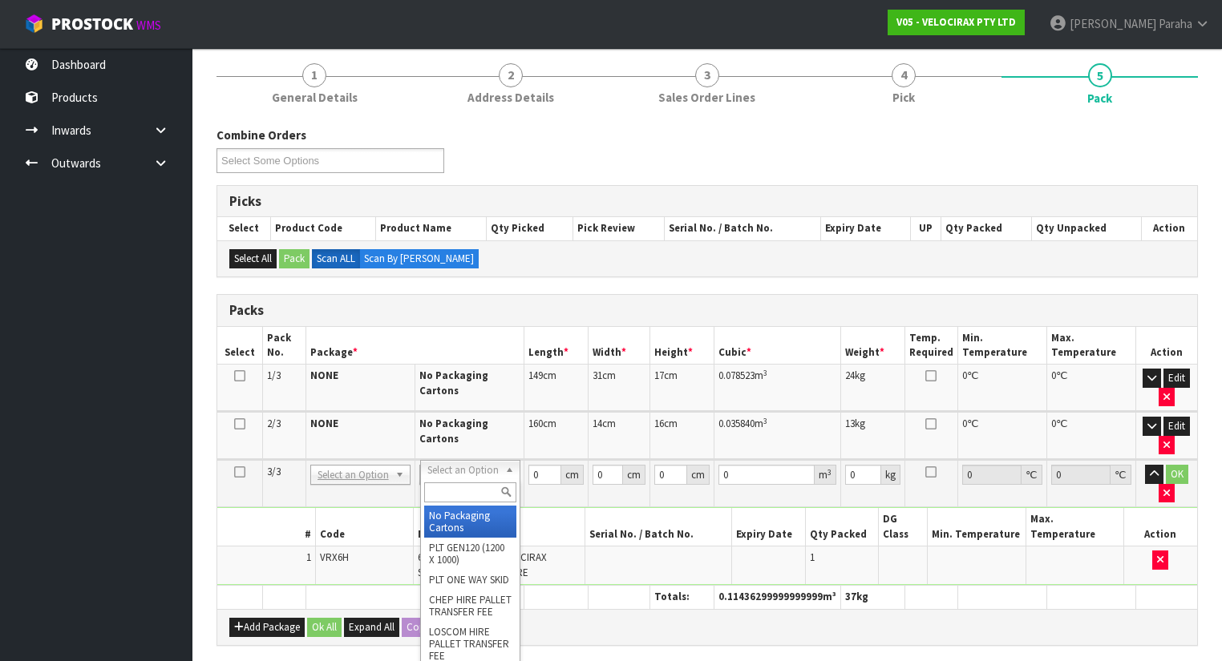
type input "3"
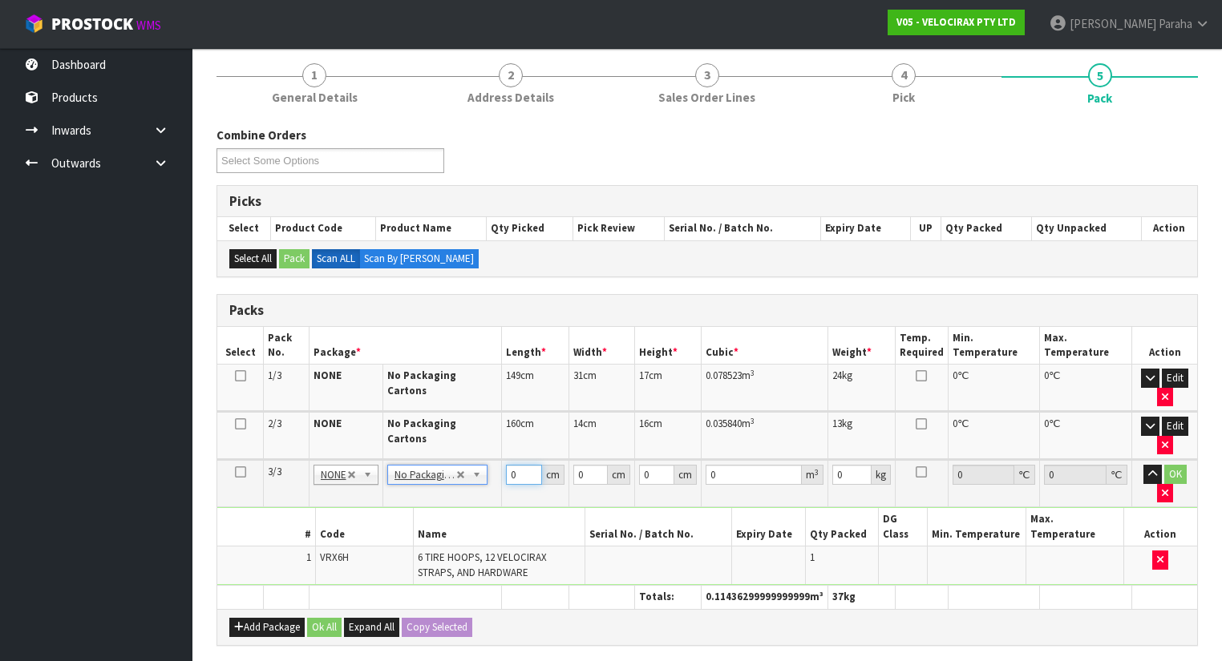
click at [519, 471] on input "0" at bounding box center [524, 475] width 36 height 20
type input "69"
type input "33"
type input "2"
type input "0.004554"
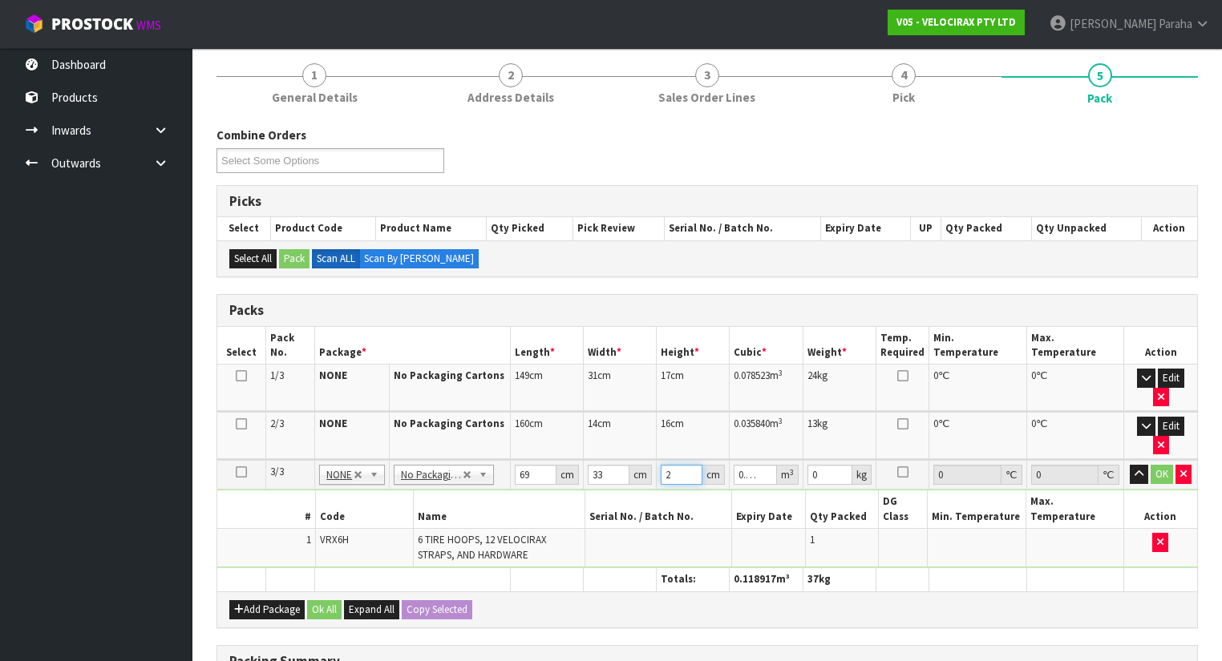
type input "25"
type input "0.056925"
type input "25"
type input "19"
click at [1129, 465] on button "button" at bounding box center [1138, 474] width 18 height 19
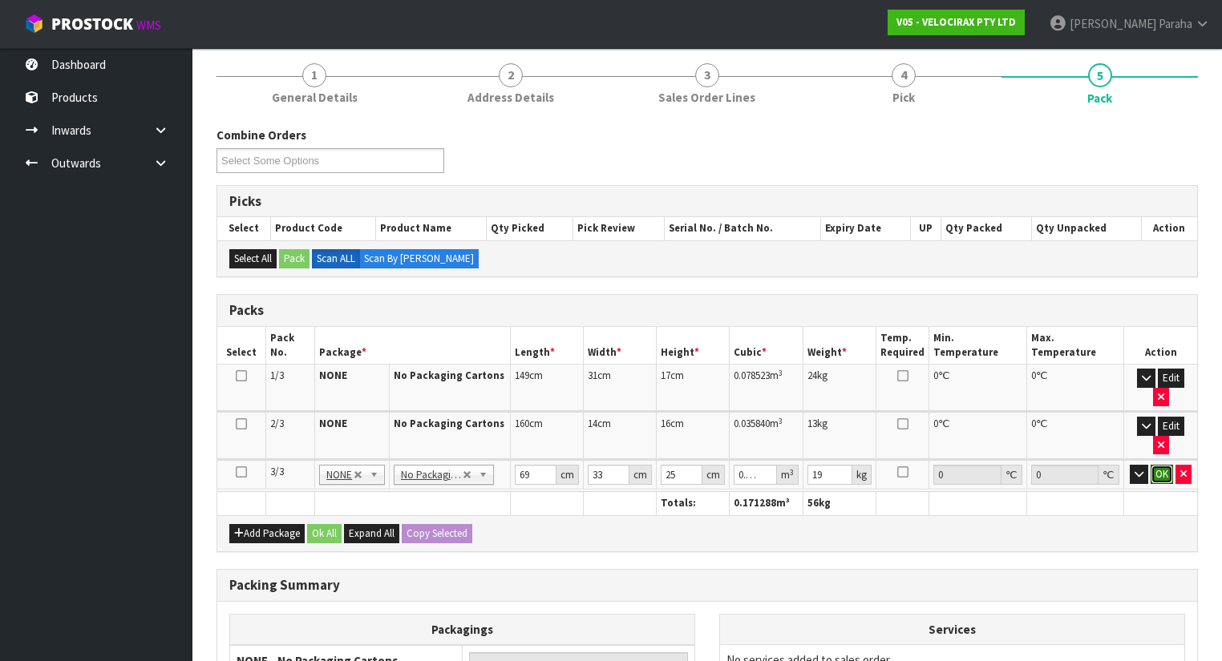
click button "OK" at bounding box center [1161, 474] width 22 height 19
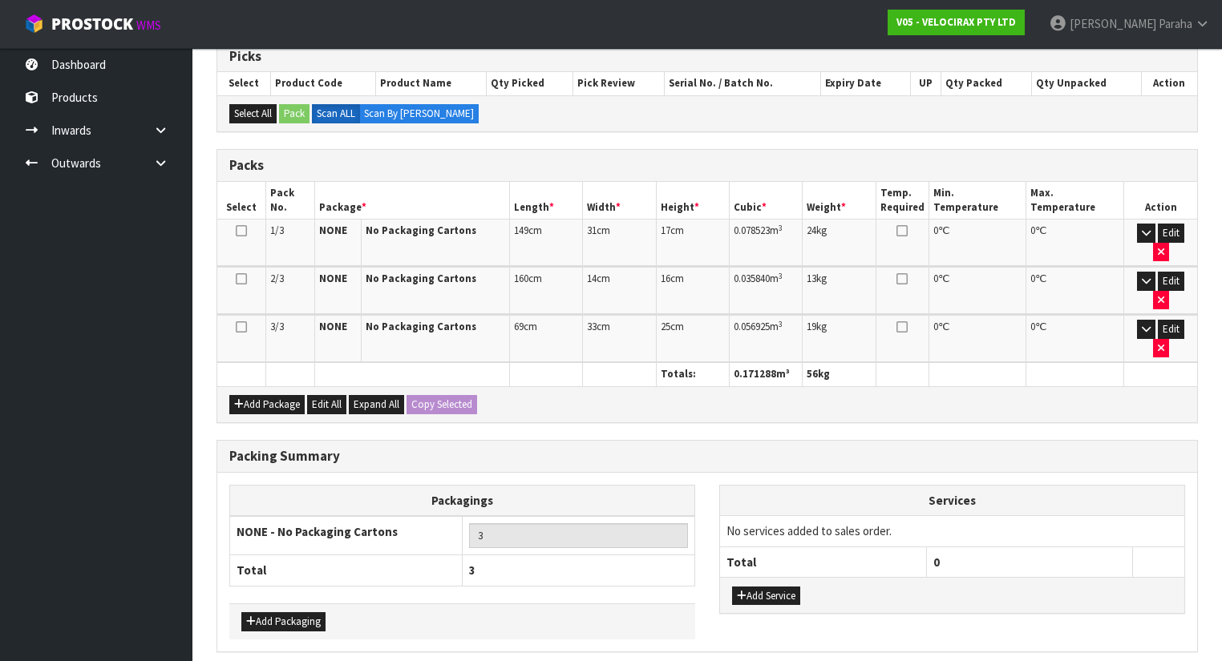
scroll to position [276, 0]
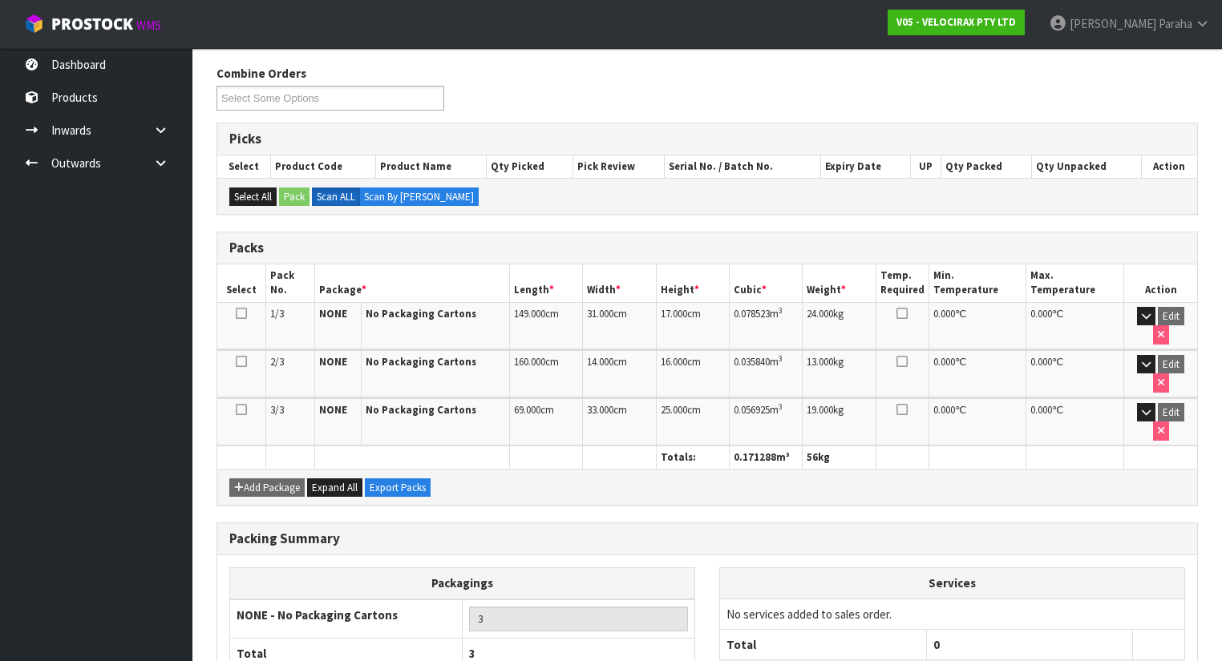
scroll to position [298, 0]
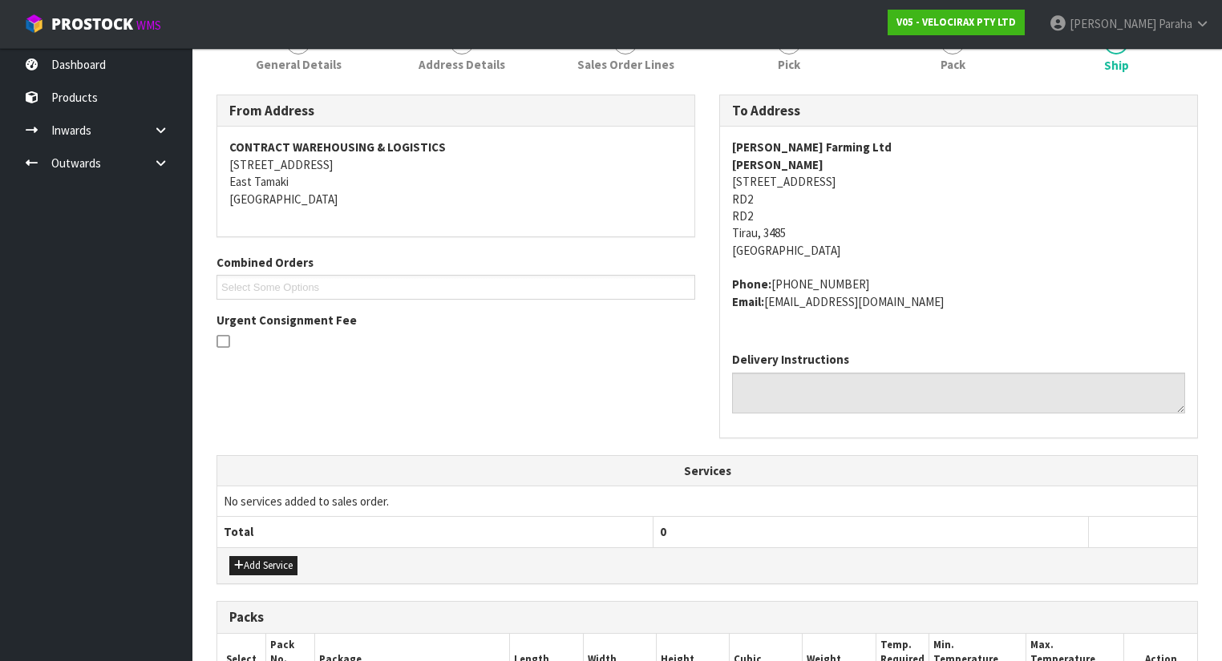
scroll to position [70, 0]
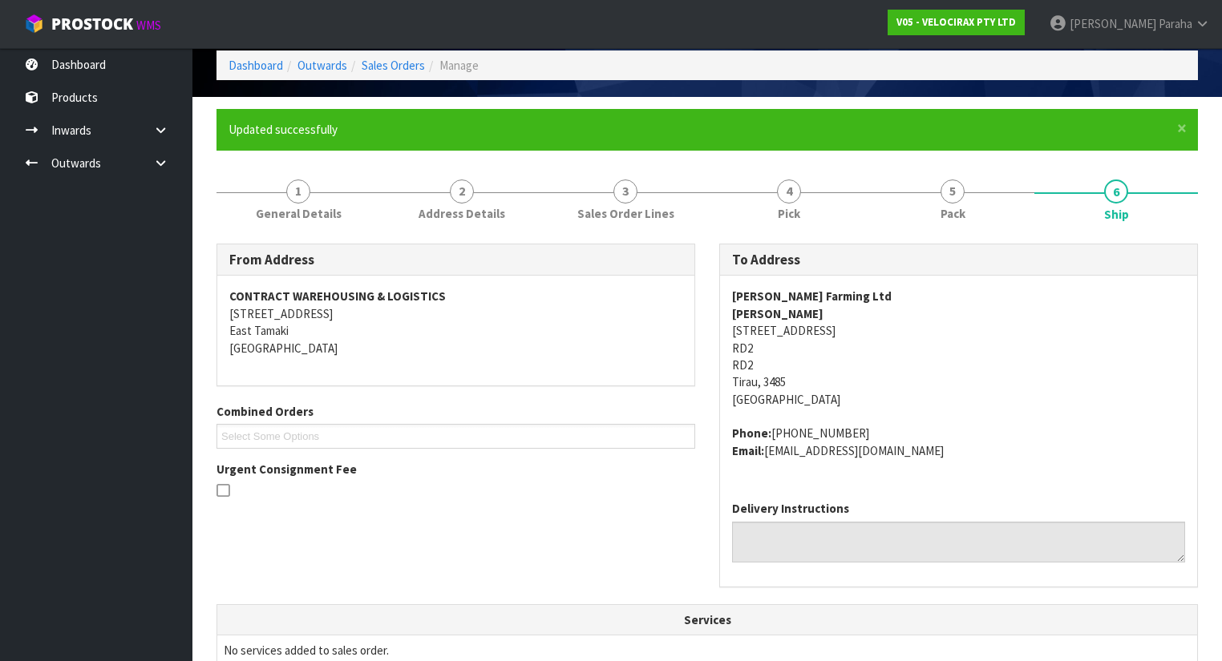
click at [837, 296] on strong "PJ Nelson Farming Ltd" at bounding box center [812, 296] width 160 height 15
copy strong "PJ Nelson Farming Ltd"
click at [827, 331] on address "PJ Nelson Farming Ltd Louise Nelson 100 State Highway 5 RD2 RD2 Tirau, 3485 New…" at bounding box center [958, 348] width 453 height 120
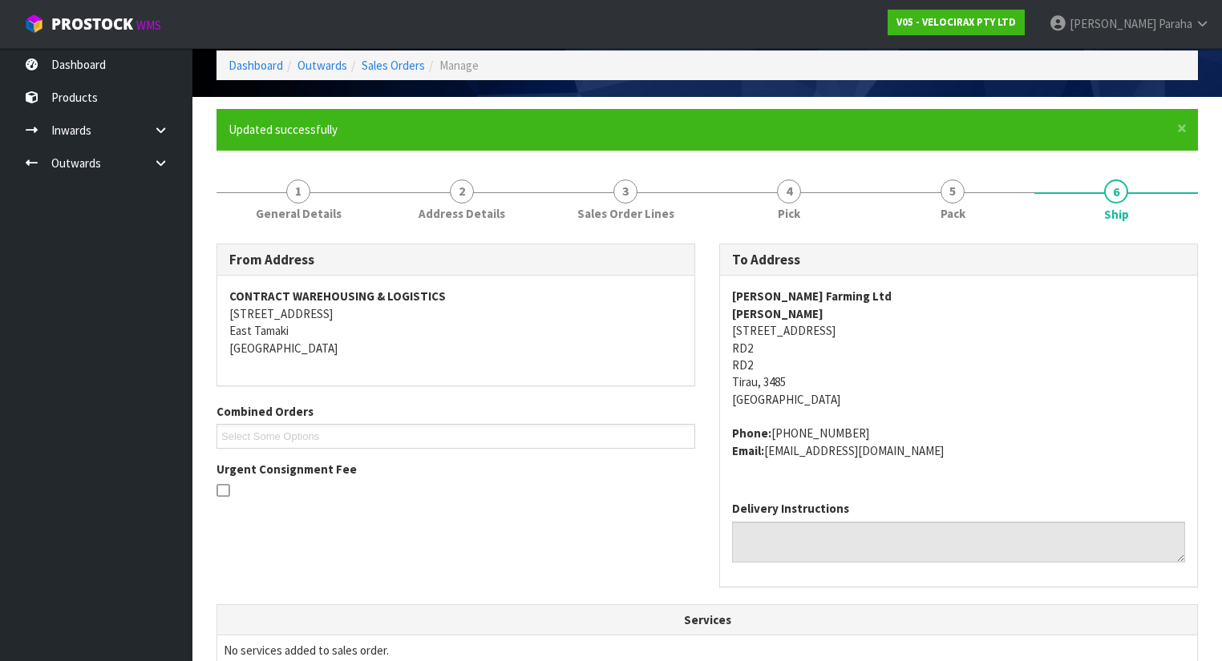
click at [827, 331] on address "PJ Nelson Farming Ltd Louise Nelson 100 State Highway 5 RD2 RD2 Tirau, 3485 New…" at bounding box center [958, 348] width 453 height 120
copy address "100 State Highway 5"
click at [742, 349] on address "PJ Nelson Farming Ltd Louise Nelson 100 State Highway 5 RD2 RD2 Tirau, 3485 New…" at bounding box center [958, 348] width 453 height 120
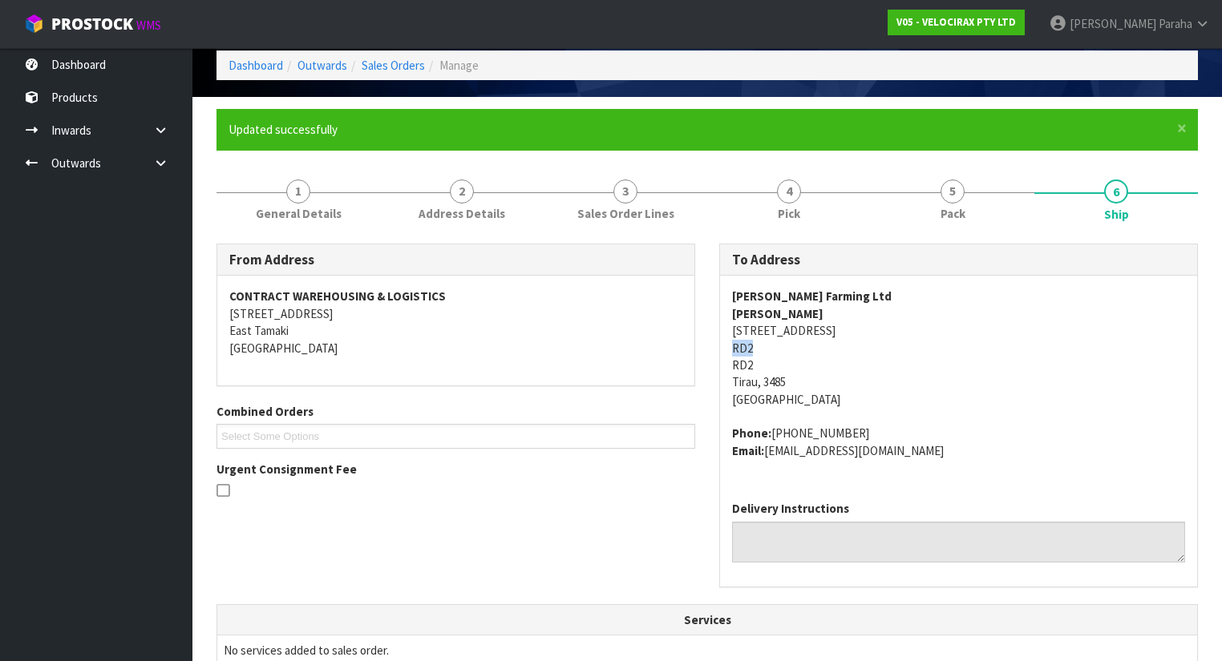
copy address "RD2"
click at [752, 382] on address "PJ Nelson Farming Ltd Louise Nelson 100 State Highway 5 RD2 RD2 Tirau, 3485 New…" at bounding box center [958, 348] width 453 height 120
copy address "Tirau"
click at [794, 310] on strong "Louise Nelson" at bounding box center [777, 313] width 91 height 15
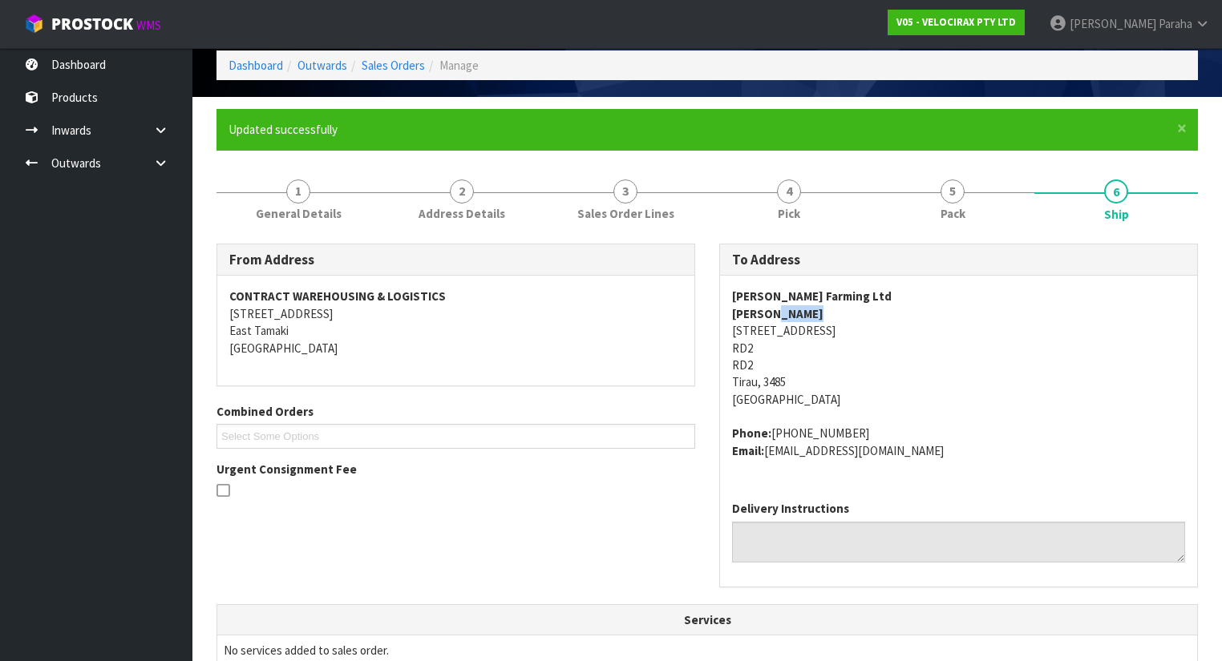
click at [794, 310] on strong "Louise Nelson" at bounding box center [777, 313] width 91 height 15
copy strong "Louise Nelson"
click at [834, 434] on address "Phone: +64212238984 Email: pjandlenelson@hotmail.com" at bounding box center [958, 442] width 453 height 34
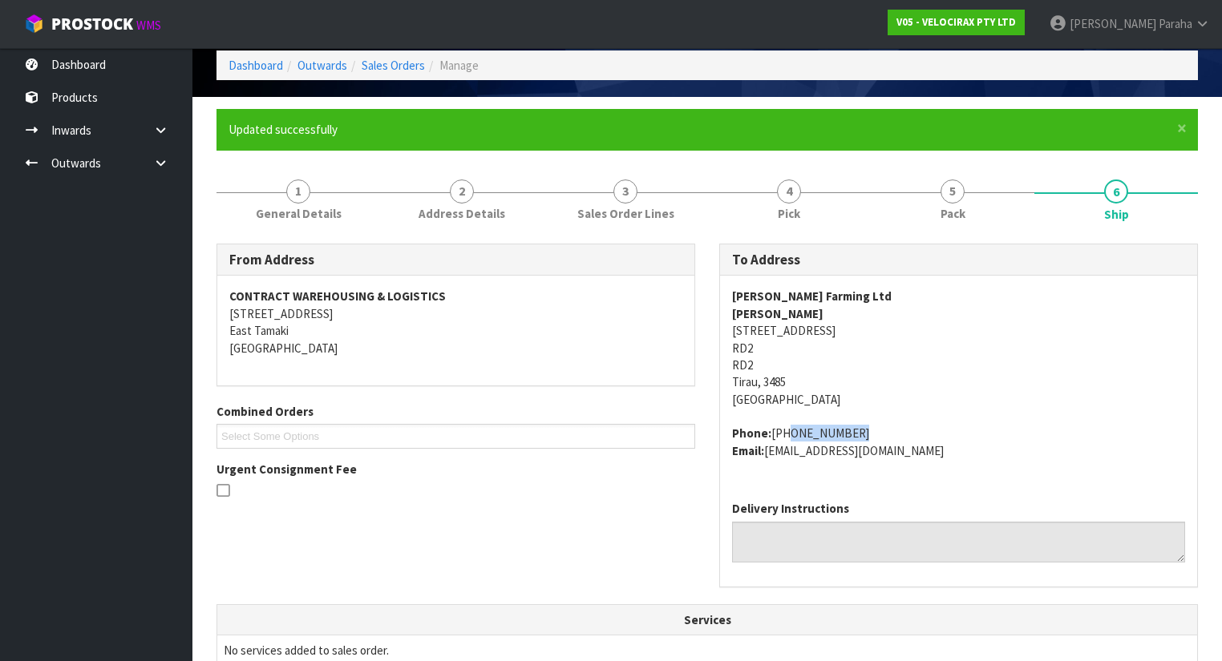
click at [842, 429] on address "Phone: +64212238984 Email: pjandlenelson@hotmail.com" at bounding box center [958, 442] width 453 height 34
drag, startPoint x: 842, startPoint y: 429, endPoint x: 772, endPoint y: 430, distance: 70.5
click at [772, 430] on address "Phone: +64212238984 Email: pjandlenelson@hotmail.com" at bounding box center [958, 442] width 453 height 34
click at [897, 448] on address "Phone: +64212238984 Email: pjandlenelson@hotmail.com" at bounding box center [958, 442] width 453 height 34
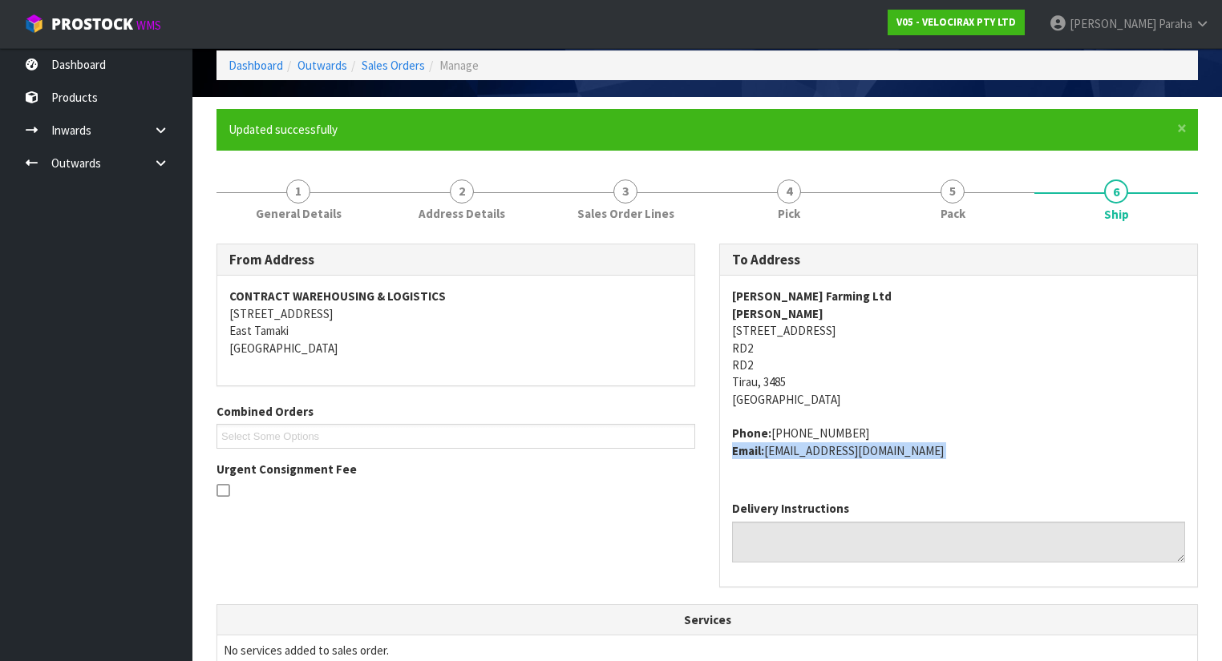
click at [897, 448] on address "Phone: +64212238984 Email: pjandlenelson@hotmail.com" at bounding box center [958, 442] width 453 height 34
click at [992, 455] on address "Phone: +64212238984 Email: pjandlenelson@hotmail.com" at bounding box center [958, 442] width 453 height 34
click at [905, 450] on address "Phone: +64212238984 Email: pjandlenelson@hotmail.com" at bounding box center [958, 442] width 453 height 34
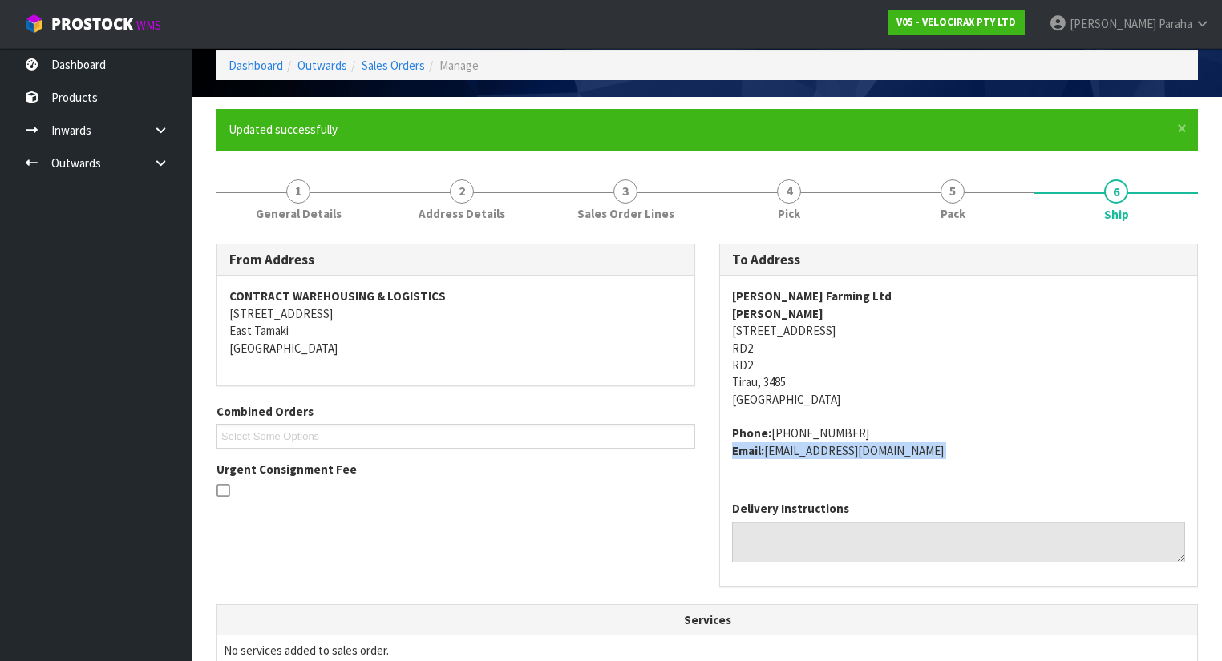
click at [904, 450] on address "Phone: +64212238984 Email: pjandlenelson@hotmail.com" at bounding box center [958, 442] width 453 height 34
click at [923, 449] on address "Phone: +64212238984 Email: pjandlenelson@hotmail.com" at bounding box center [958, 442] width 453 height 34
drag, startPoint x: 917, startPoint y: 449, endPoint x: 770, endPoint y: 462, distance: 148.1
click at [770, 462] on div "PJ Nelson Farming Ltd Louise Nelson 100 State Highway 5 RD2 RD2 Tirau, 3485 New…" at bounding box center [958, 382] width 477 height 212
copy address "pjandlenelson@hotmail.com"
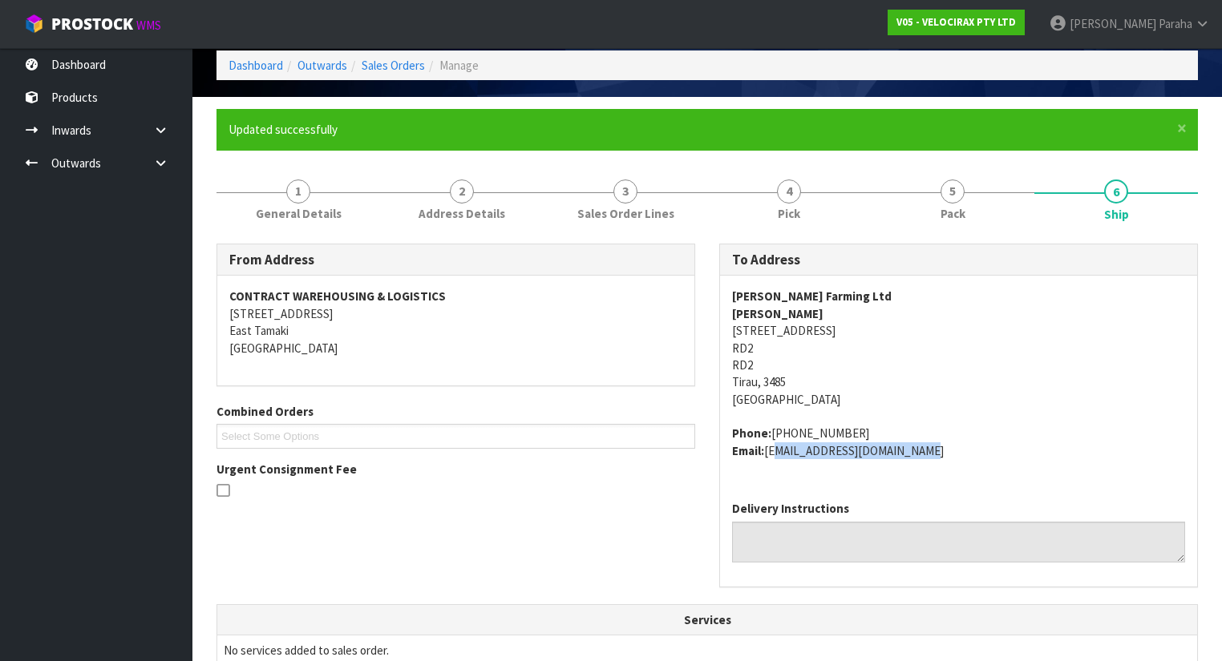
click at [867, 482] on div "PJ Nelson Farming Ltd Louise Nelson 100 State Highway 5 RD2 RD2 Tirau, 3485 New…" at bounding box center [958, 382] width 477 height 212
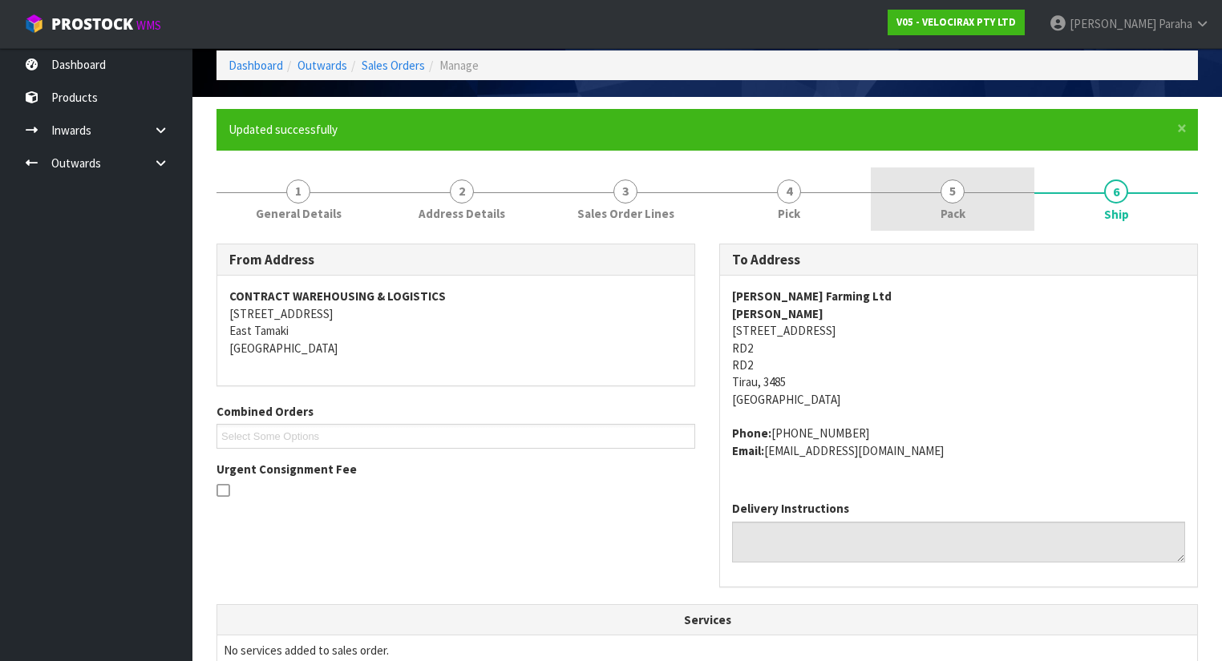
click at [953, 206] on span "Pack" at bounding box center [952, 213] width 25 height 17
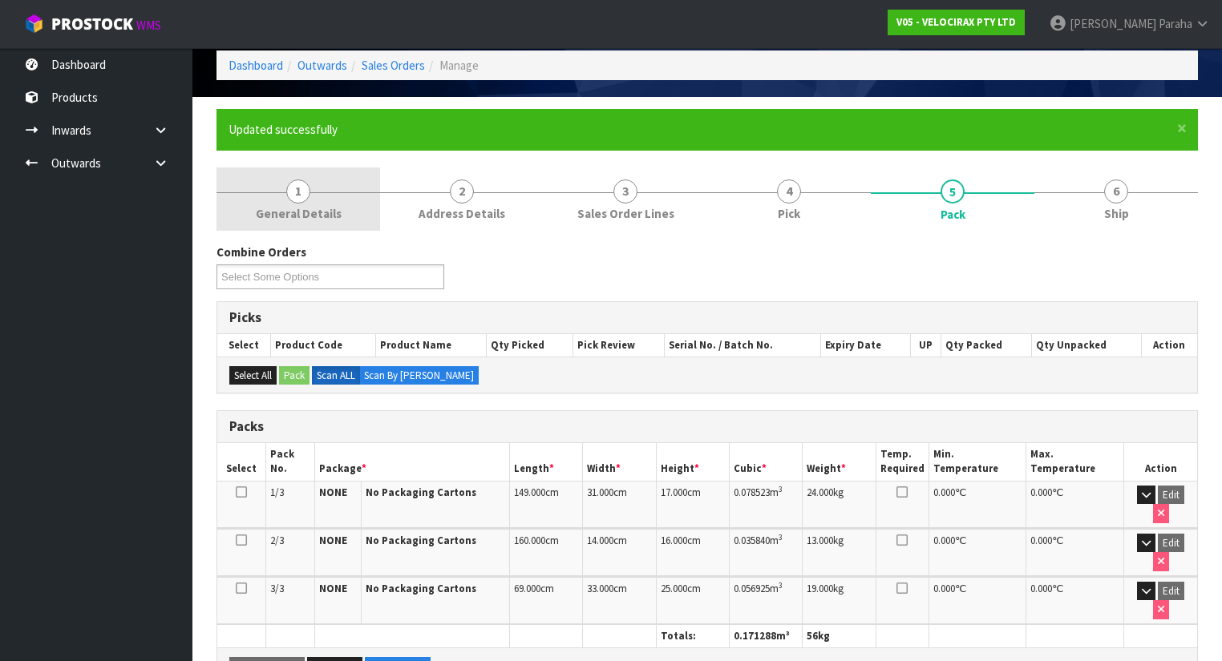
click at [289, 183] on span "1" at bounding box center [298, 192] width 24 height 24
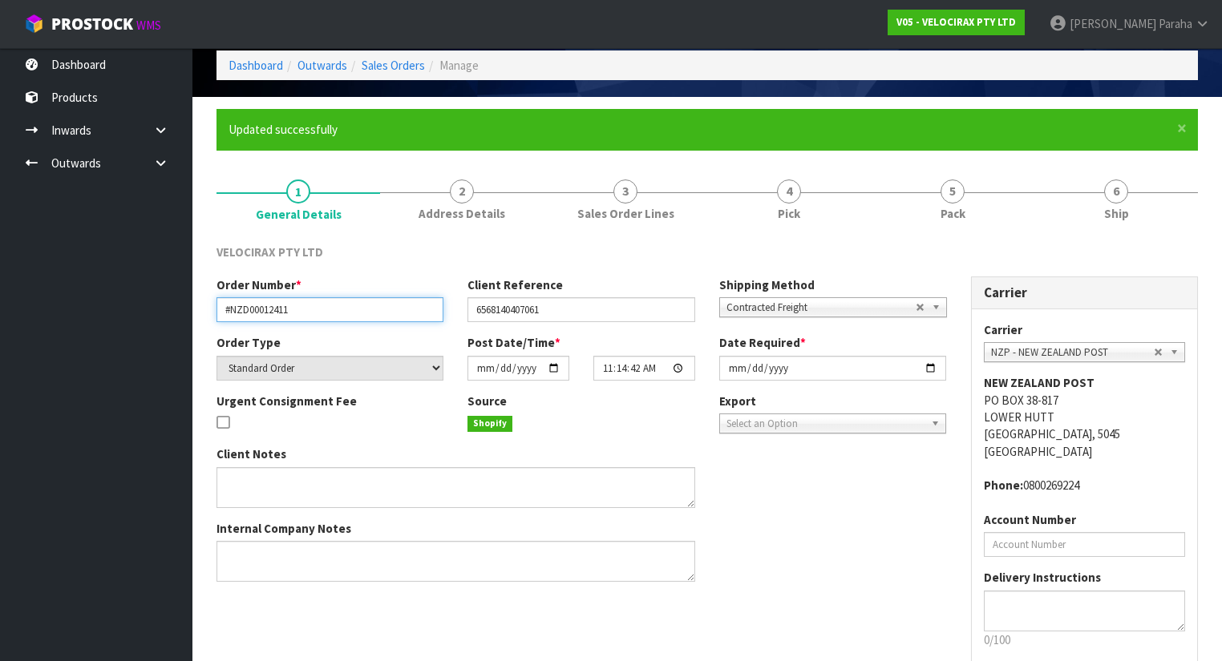
click at [285, 311] on input "#NZD00012411" at bounding box center [329, 309] width 227 height 25
click at [290, 310] on input "#NZD00012411" at bounding box center [329, 309] width 227 height 25
click at [273, 307] on input "#NZD00012411" at bounding box center [329, 309] width 227 height 25
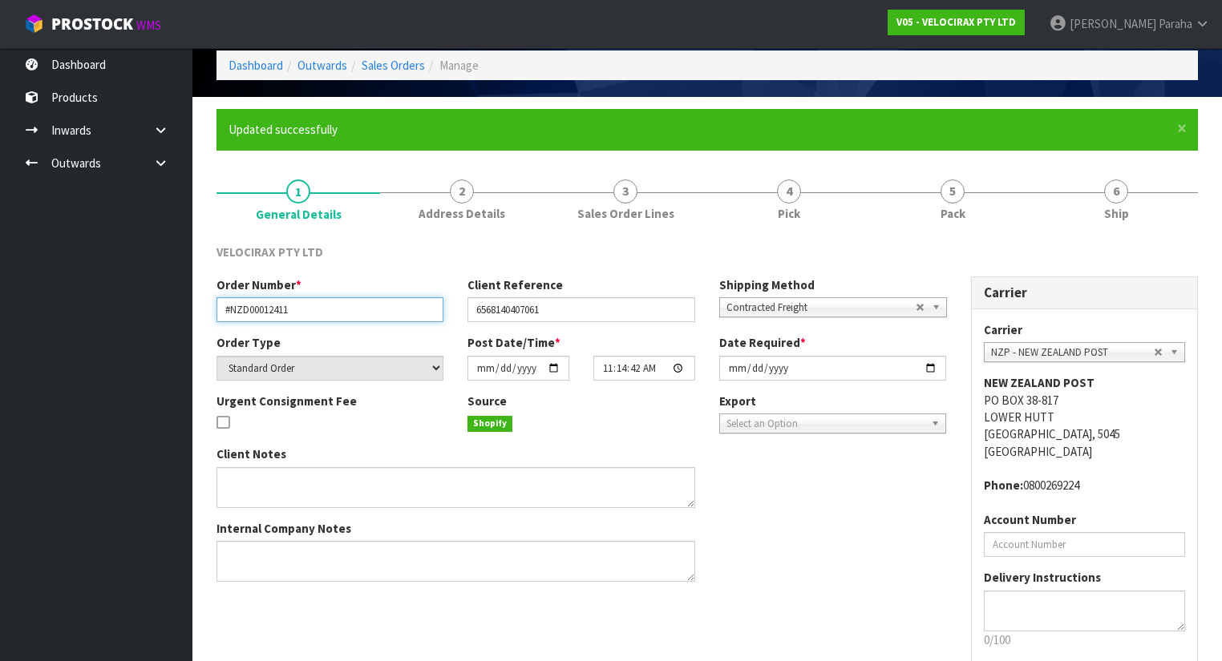
click at [273, 306] on input "#NZD00012411" at bounding box center [329, 309] width 227 height 25
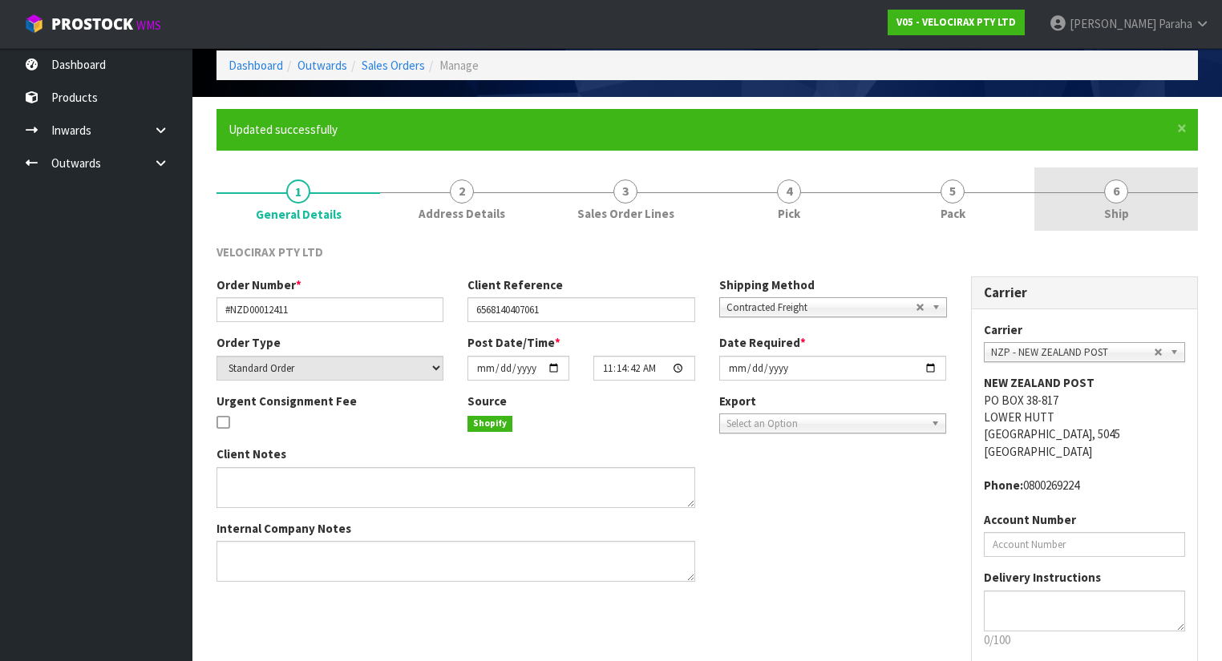
click at [1109, 214] on span "Ship" at bounding box center [1116, 213] width 25 height 17
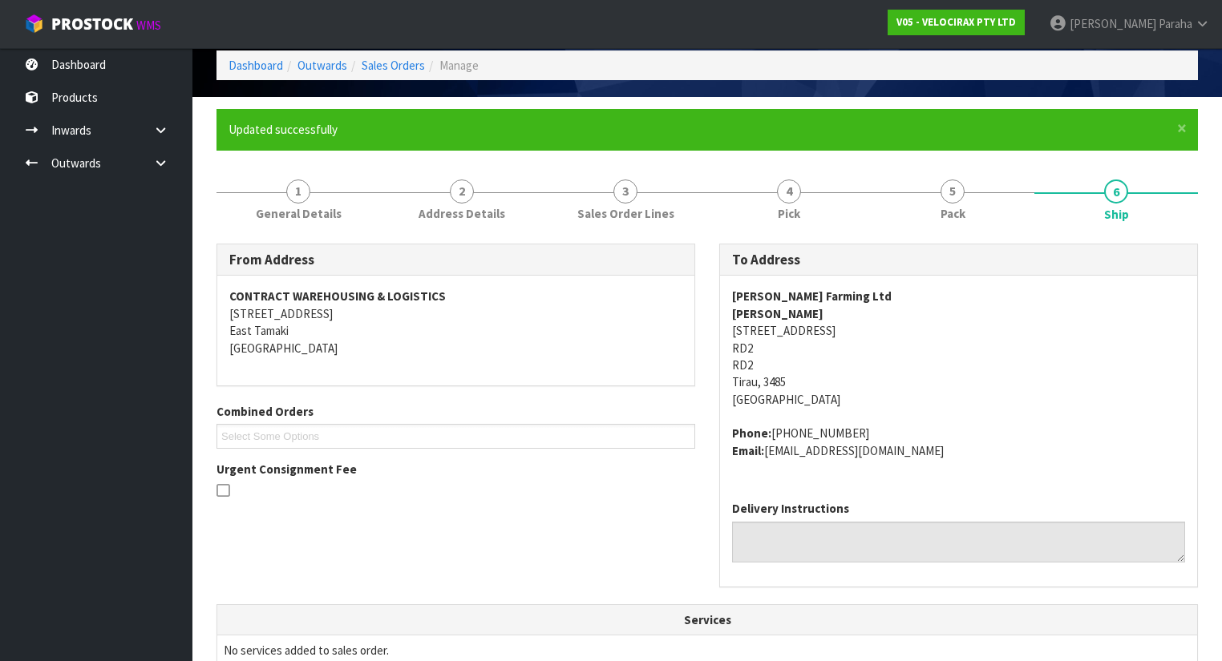
click at [762, 332] on address "PJ Nelson Farming Ltd Louise Nelson 100 State Highway 5 RD2 RD2 Tirau, 3485 New…" at bounding box center [958, 348] width 453 height 120
copy address "100 State Highway 5"
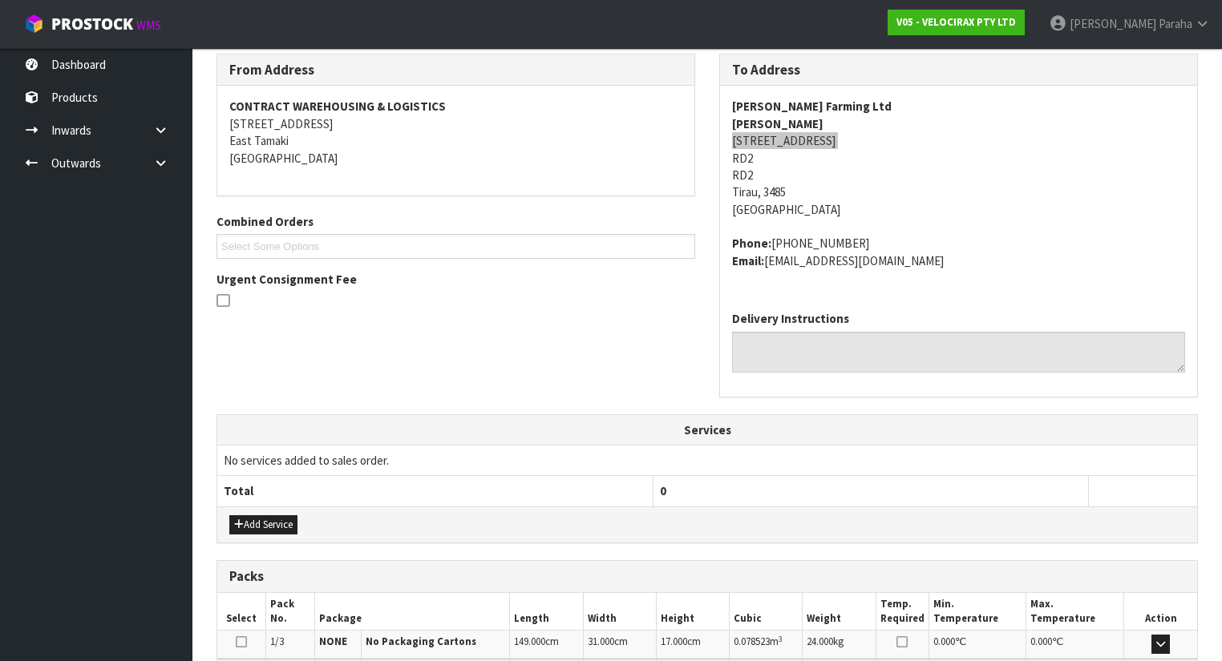
scroll to position [198, 0]
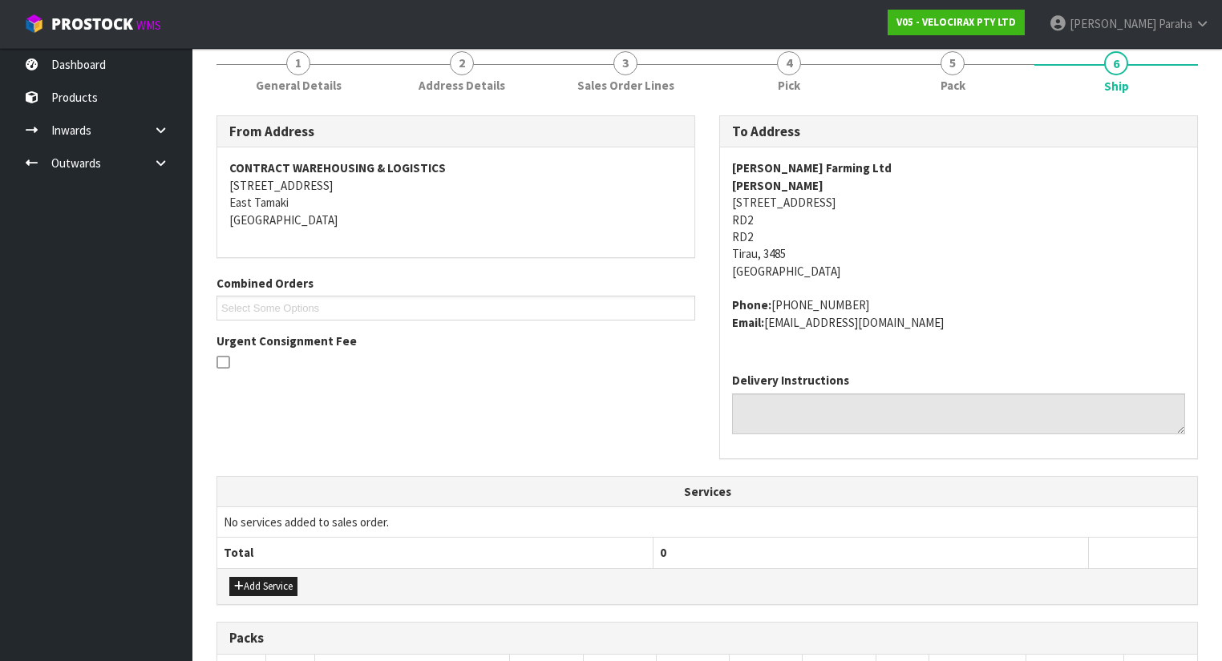
click at [827, 167] on strong "PJ Nelson Farming Ltd" at bounding box center [812, 167] width 160 height 15
copy strong "PJ Nelson Farming Ltd"
click at [778, 209] on address "PJ Nelson Farming Ltd Louise Nelson 100 State Highway 5 RD2 RD2 Tirau, 3485 New…" at bounding box center [958, 220] width 453 height 120
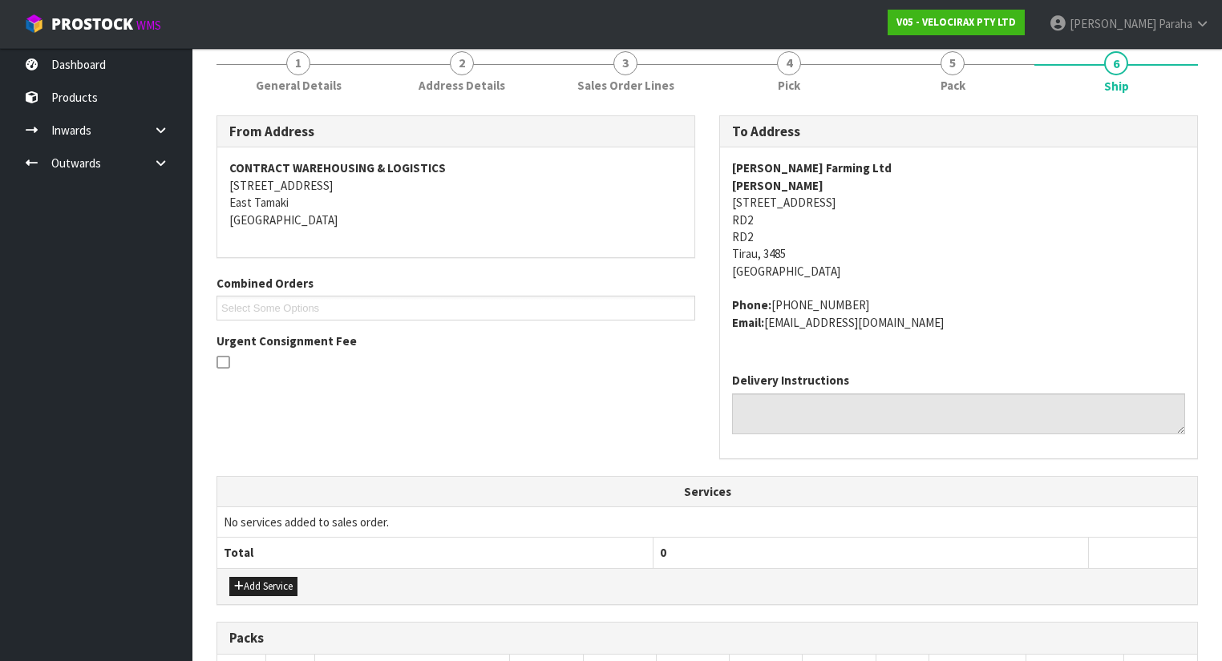
click at [781, 204] on address "PJ Nelson Farming Ltd Louise Nelson 100 State Highway 5 RD2 RD2 Tirau, 3485 New…" at bounding box center [958, 220] width 453 height 120
copy address "100 State Highway 5"
drag, startPoint x: 859, startPoint y: 305, endPoint x: 773, endPoint y: 305, distance: 85.8
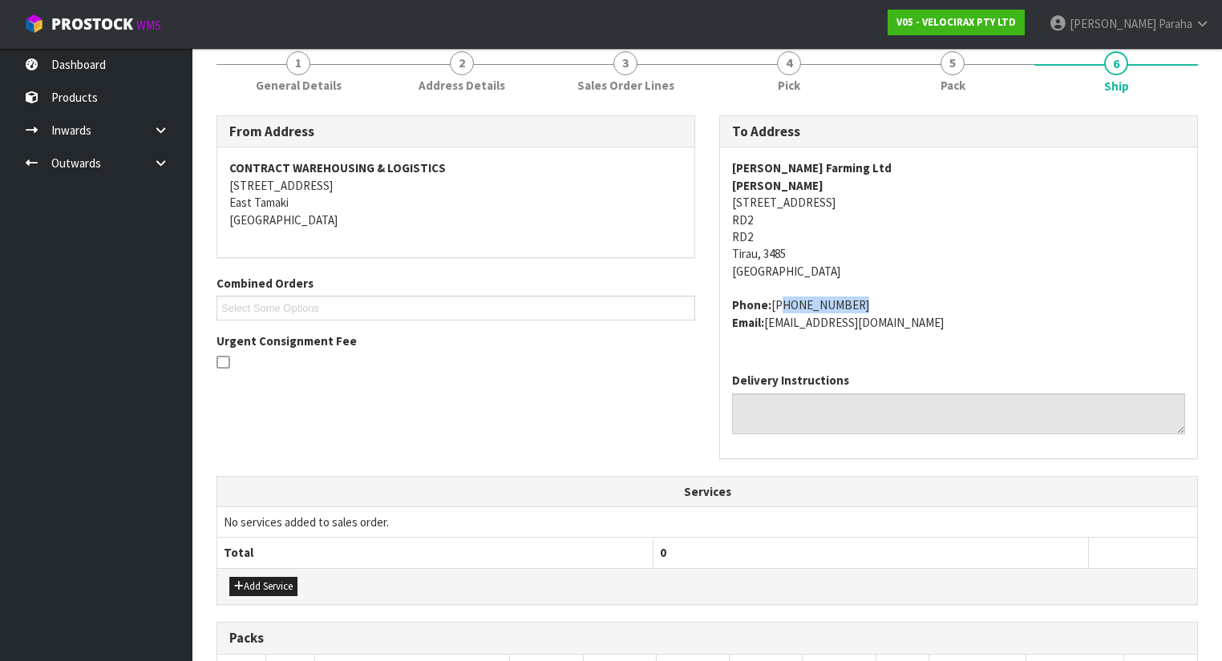
click at [773, 305] on address "Phone: +64212238984 Email: pjandlenelson@hotmail.com" at bounding box center [958, 314] width 453 height 34
copy address "+64212238984"
drag, startPoint x: 987, startPoint y: 323, endPoint x: 766, endPoint y: 321, distance: 220.4
click at [766, 321] on address "Phone: +64212238984 Email: pjandlenelson@hotmail.com" at bounding box center [958, 314] width 453 height 34
click at [774, 178] on strong "Louise Nelson" at bounding box center [777, 185] width 91 height 15
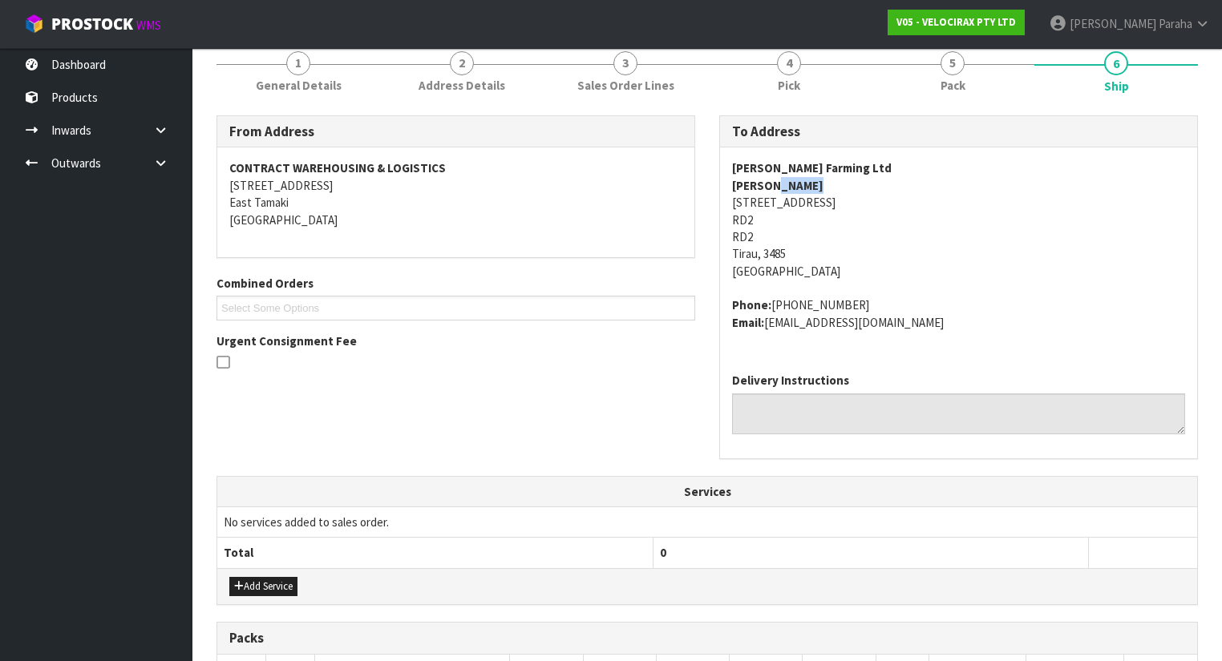
click at [774, 178] on strong "Louise Nelson" at bounding box center [777, 185] width 91 height 15
click at [308, 98] on link "1 General Details" at bounding box center [298, 70] width 164 height 63
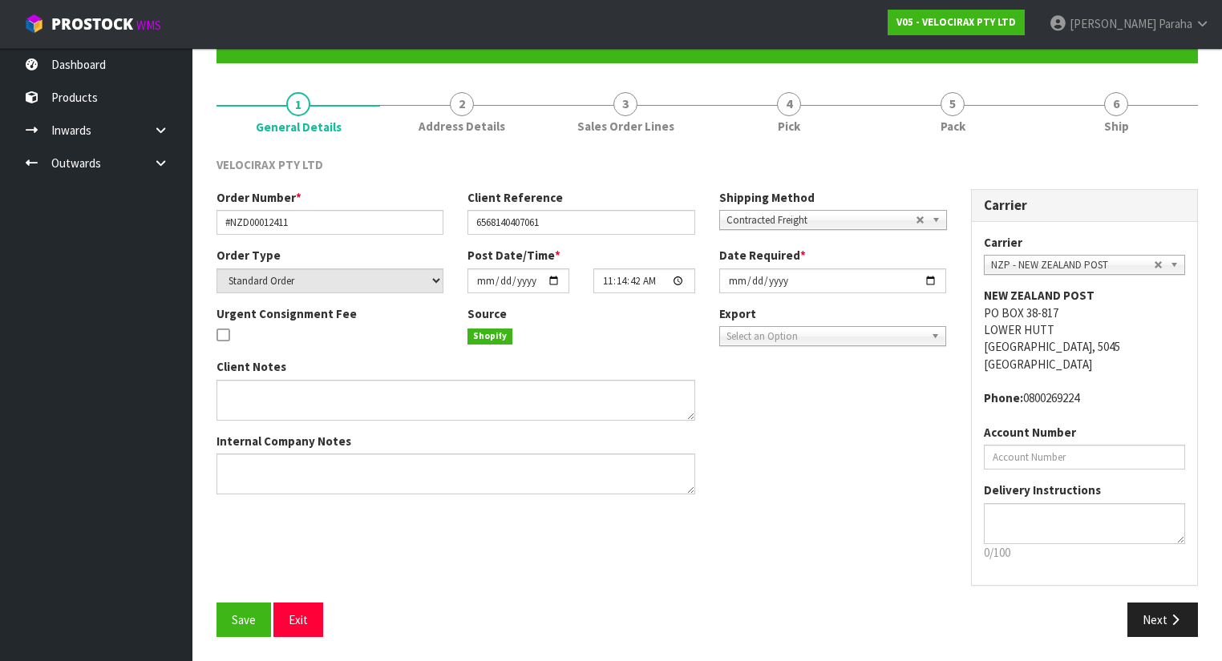
scroll to position [156, 0]
drag, startPoint x: 329, startPoint y: 228, endPoint x: 19, endPoint y: 228, distance: 310.2
click at [19, 228] on body "Toggle navigation ProStock WMS V05 - VELOCIRAX PTY LTD Polly Paraha Logout Dash…" at bounding box center [611, 174] width 1222 height 661
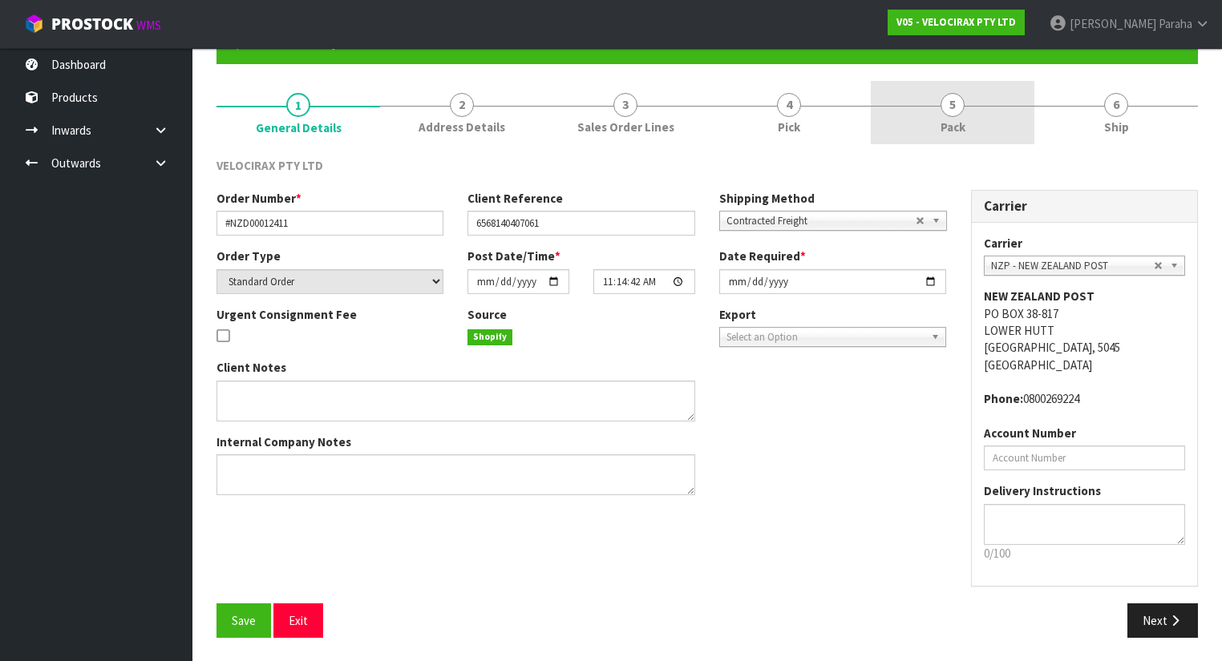
click at [892, 96] on link "5 Pack" at bounding box center [953, 112] width 164 height 63
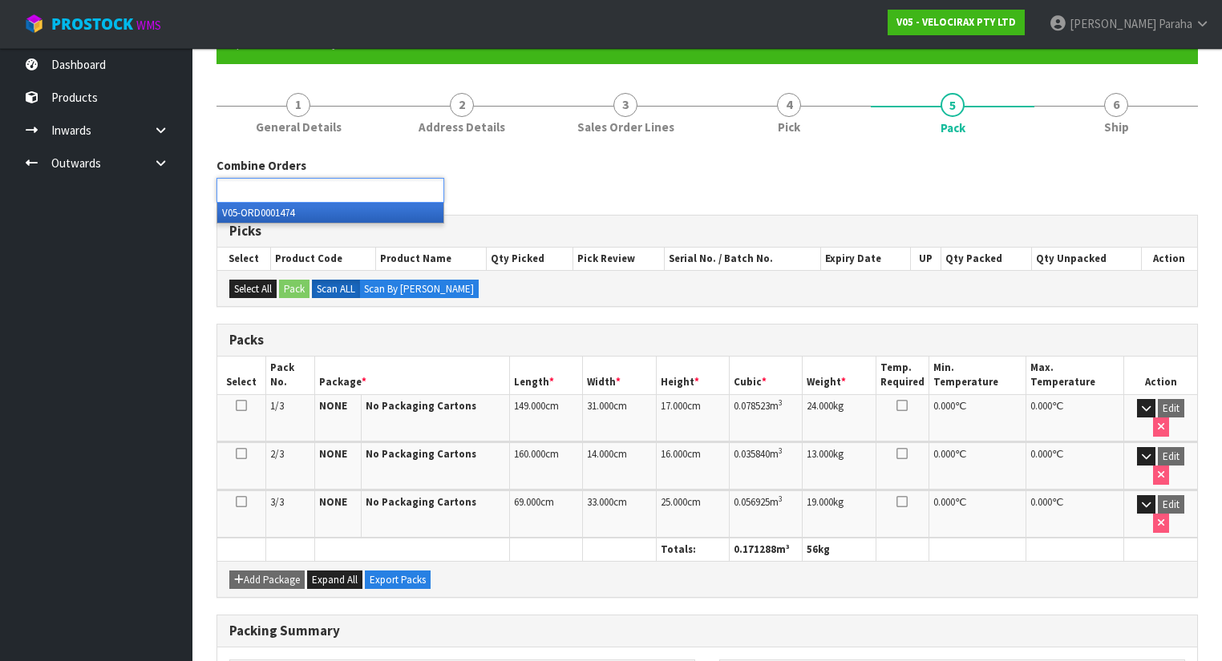
type input "Select Some Options"
click at [1068, 147] on div "Combine Orders V05-ORD0001474 Select Some Options V05-ORD0001474 Picks Select P…" at bounding box center [706, 500] width 981 height 710
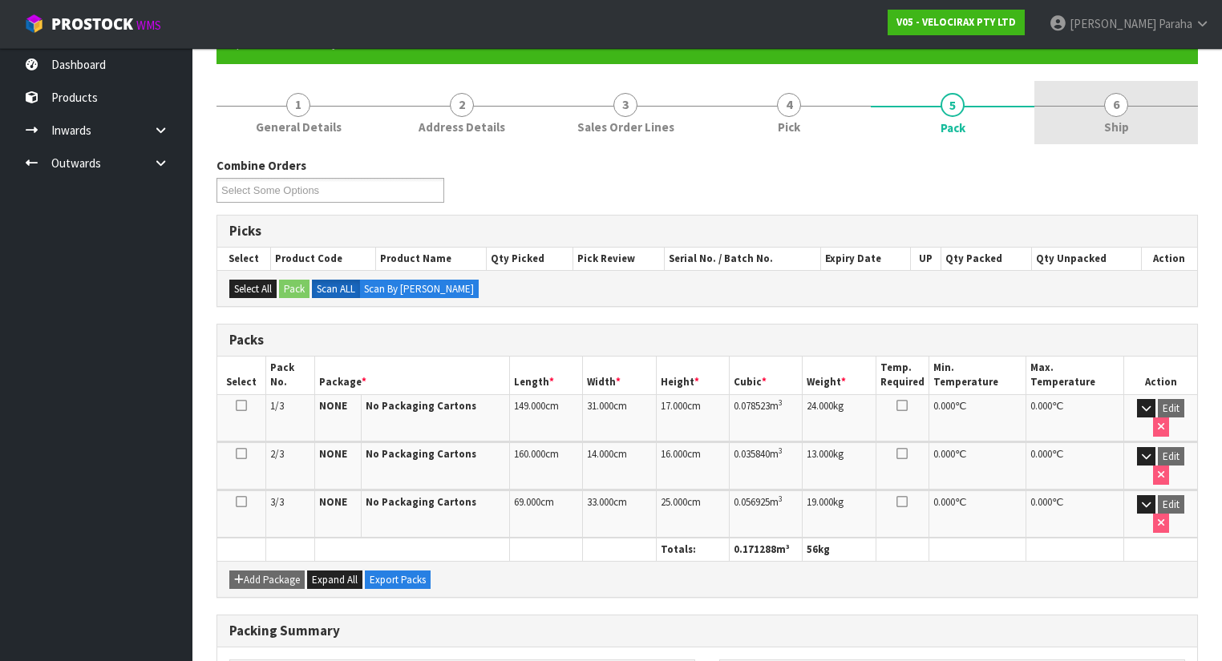
click at [1038, 101] on link "6 Ship" at bounding box center [1116, 112] width 164 height 63
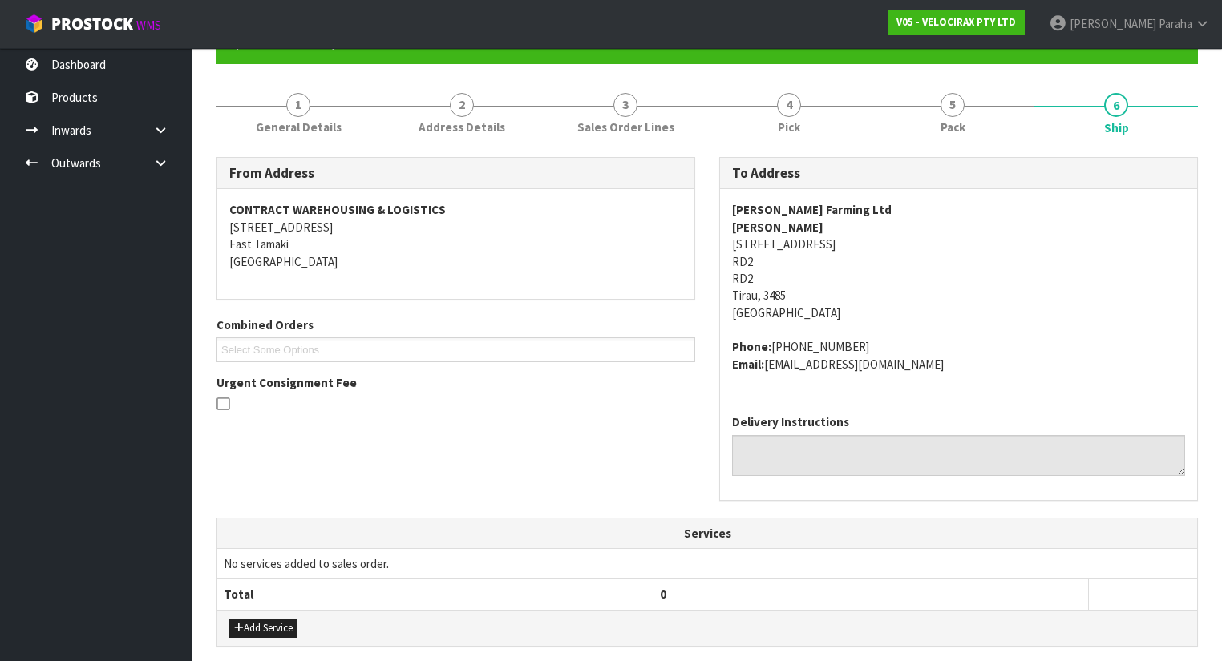
click at [778, 245] on address "PJ Nelson Farming Ltd Louise Nelson 100 State Highway 5 RD2 RD2 Tirau, 3485 New…" at bounding box center [958, 261] width 453 height 120
click at [749, 257] on address "PJ Nelson Farming Ltd Louise Nelson 100 State Highway 5 RD2 RD2 Tirau, 3485 New…" at bounding box center [958, 261] width 453 height 120
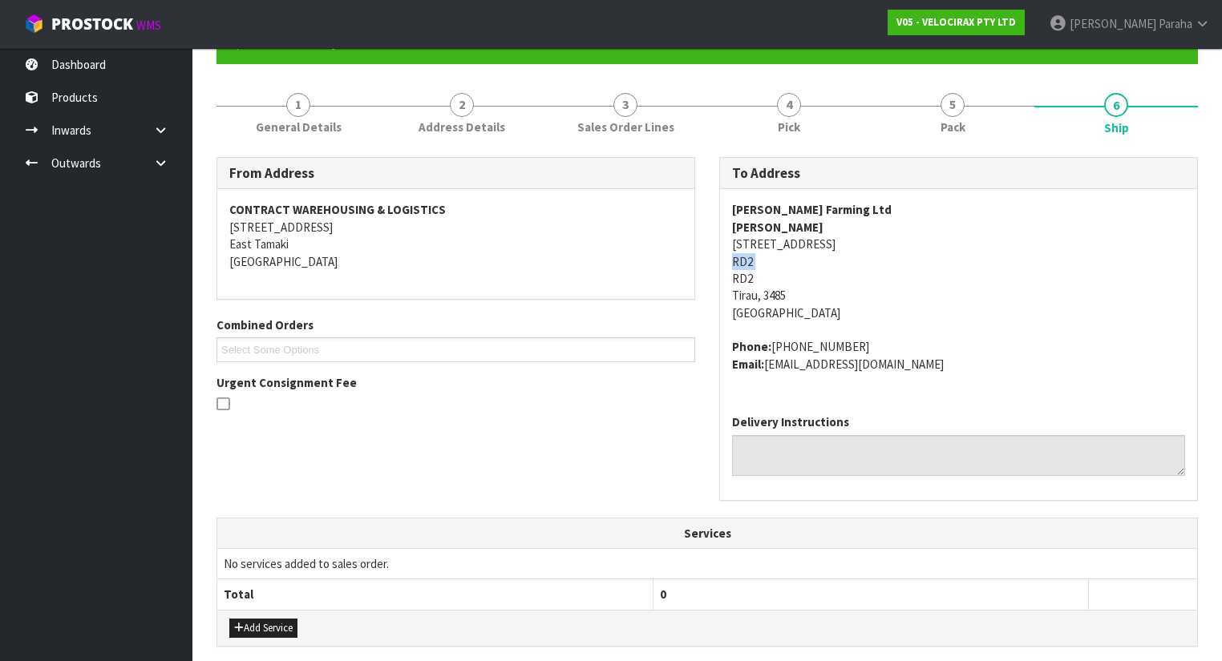
click at [749, 257] on address "PJ Nelson Farming Ltd Louise Nelson 100 State Highway 5 RD2 RD2 Tirau, 3485 New…" at bounding box center [958, 261] width 453 height 120
click at [808, 242] on address "PJ Nelson Farming Ltd Louise Nelson 100 State Highway 5 RD2 RD2 Tirau, 3485 New…" at bounding box center [958, 261] width 453 height 120
click at [747, 293] on address "PJ Nelson Farming Ltd Louise Nelson 100 State Highway 5 RD2 RD2 Tirau, 3485 New…" at bounding box center [958, 261] width 453 height 120
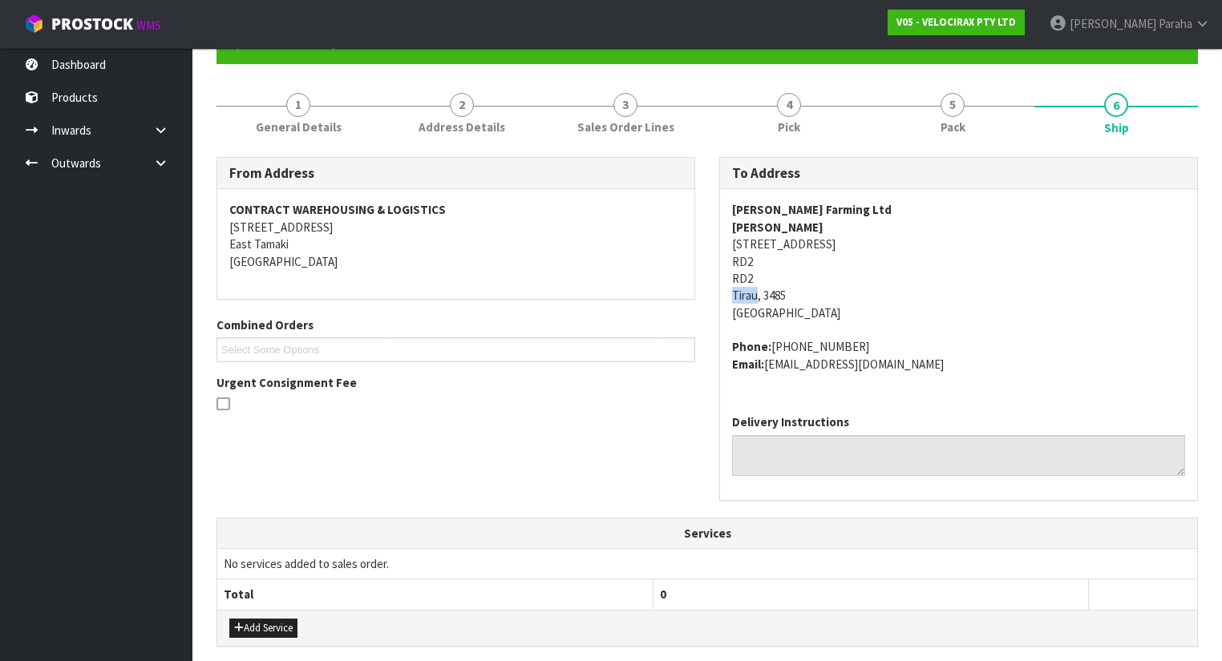
click at [747, 293] on address "PJ Nelson Farming Ltd Louise Nelson 100 State Highway 5 RD2 RD2 Tirau, 3485 New…" at bounding box center [958, 261] width 453 height 120
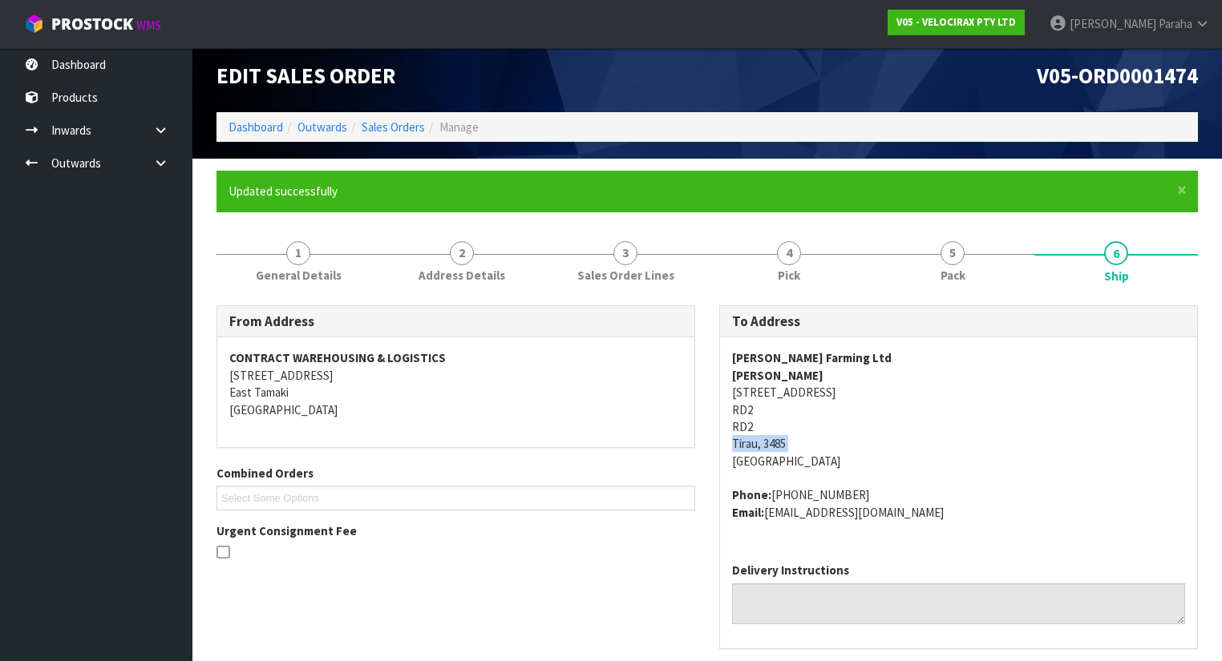
scroll to position [0, 0]
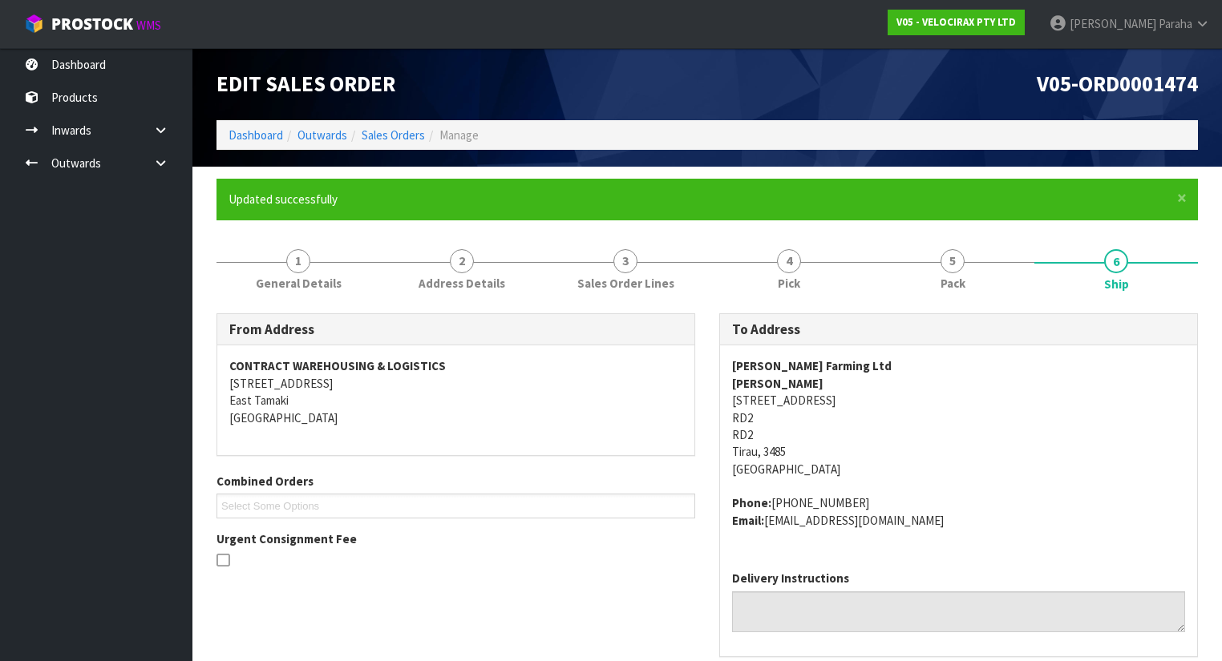
click at [770, 398] on address "PJ Nelson Farming Ltd Louise Nelson 100 State Highway 5 RD2 RD2 Tirau, 3485 New…" at bounding box center [958, 418] width 453 height 120
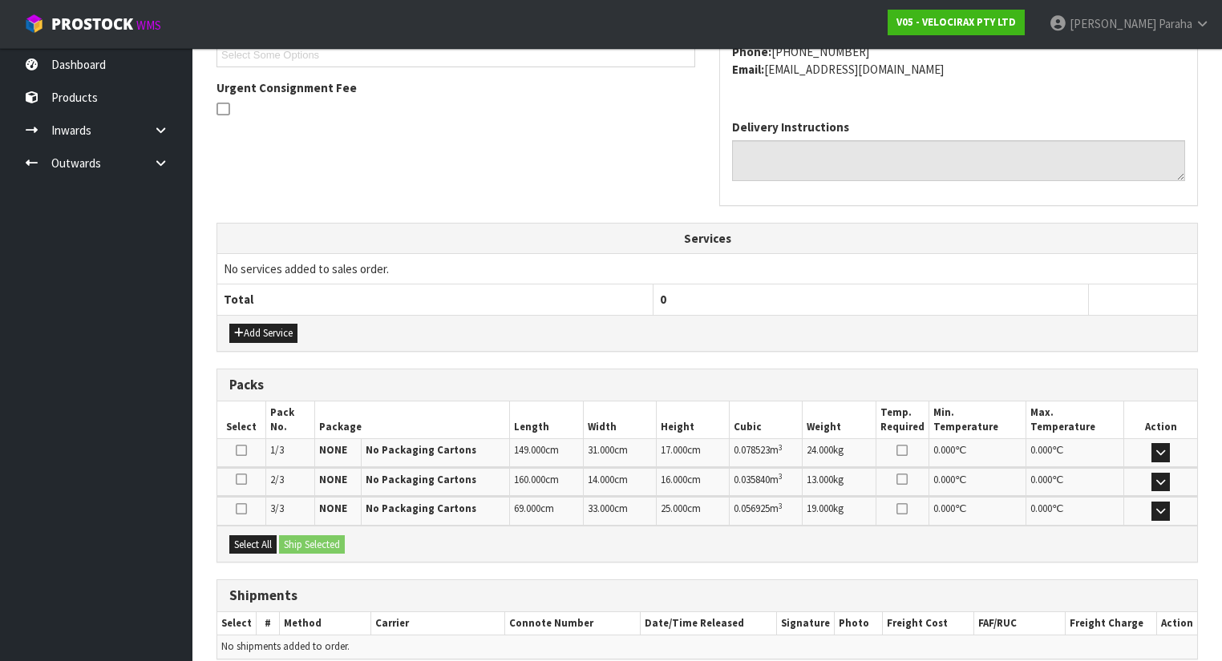
scroll to position [519, 0]
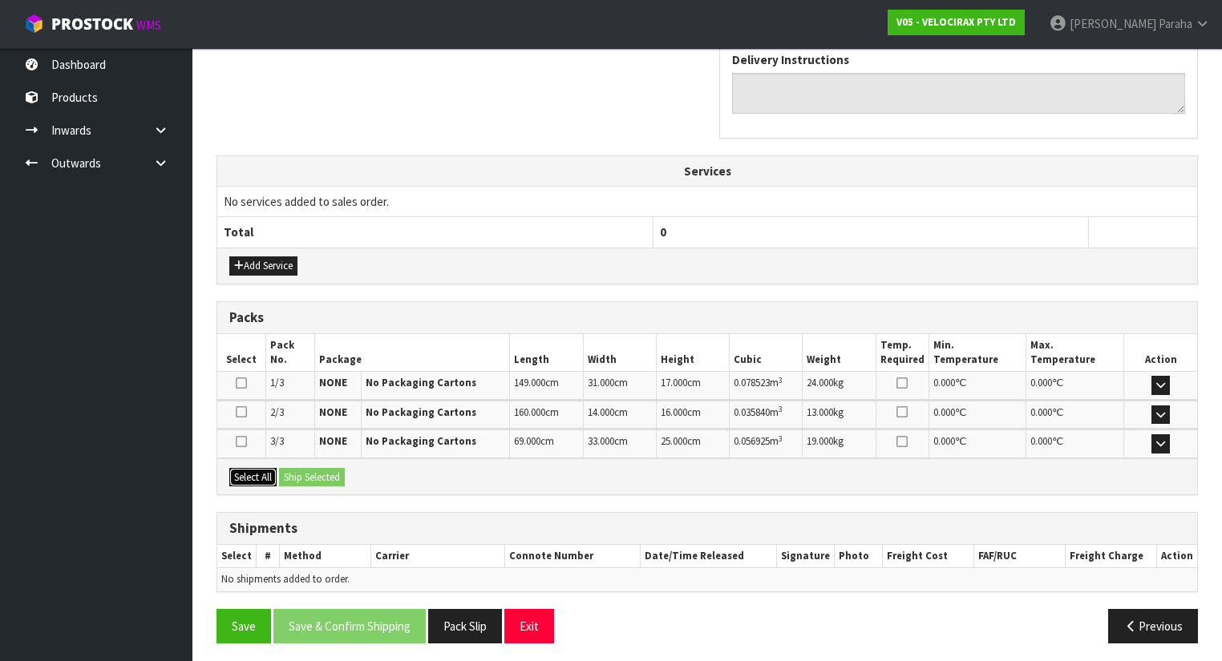
drag, startPoint x: 258, startPoint y: 471, endPoint x: 292, endPoint y: 467, distance: 33.9
click at [259, 471] on button "Select All" at bounding box center [252, 477] width 47 height 19
click at [314, 468] on button "Ship Selected" at bounding box center [312, 477] width 66 height 19
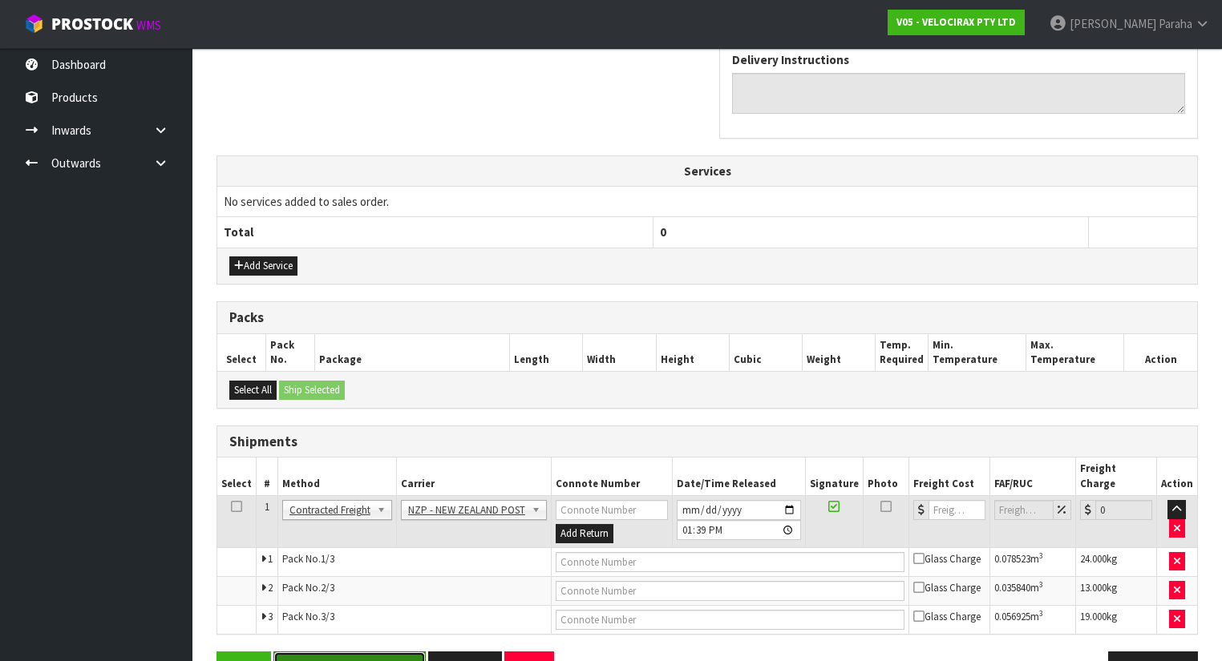
click at [349, 653] on button "Save & Confirm Shipping" at bounding box center [349, 669] width 152 height 34
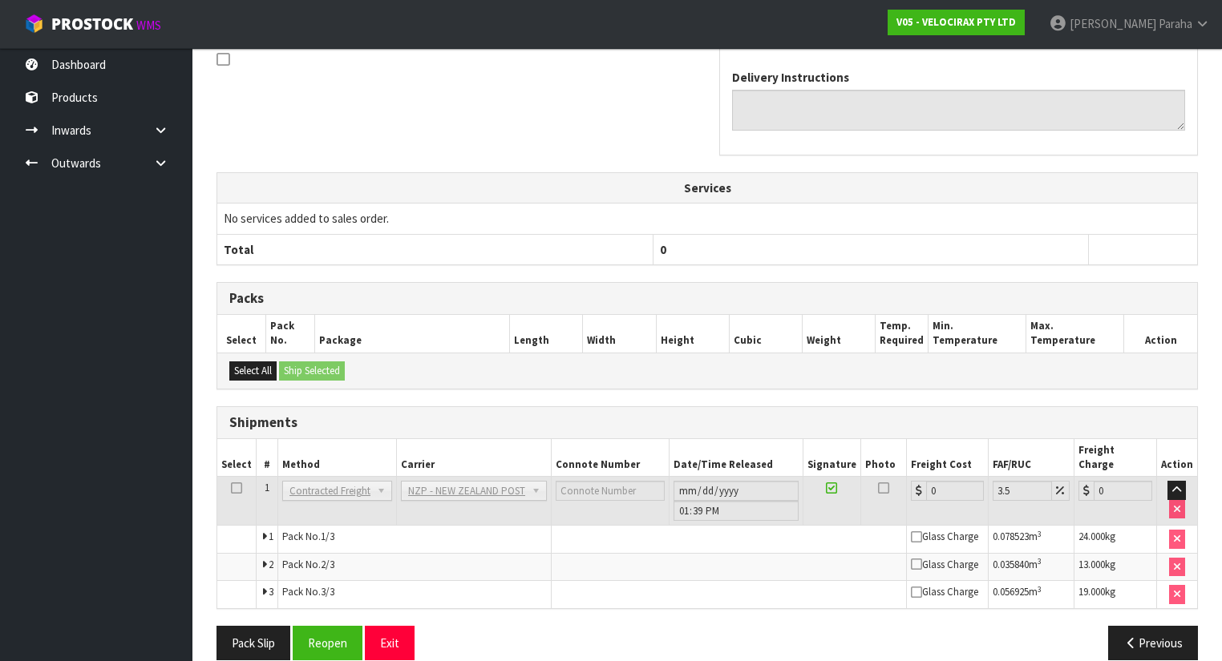
scroll to position [522, 0]
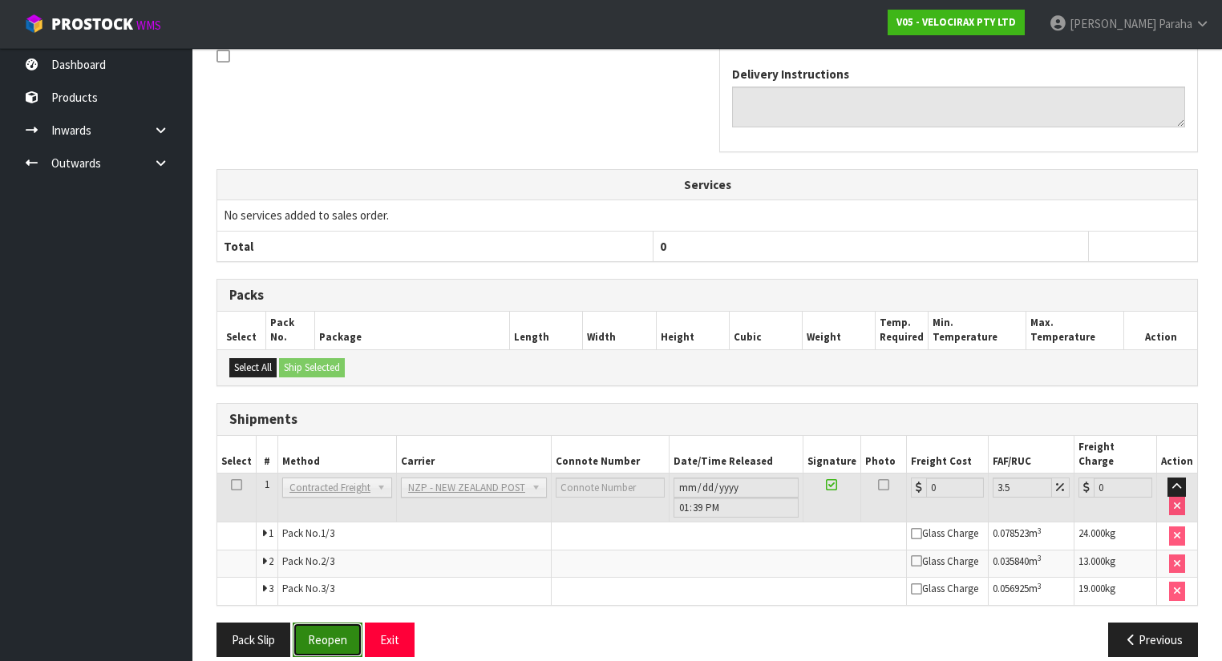
click at [331, 623] on button "Reopen" at bounding box center [328, 640] width 70 height 34
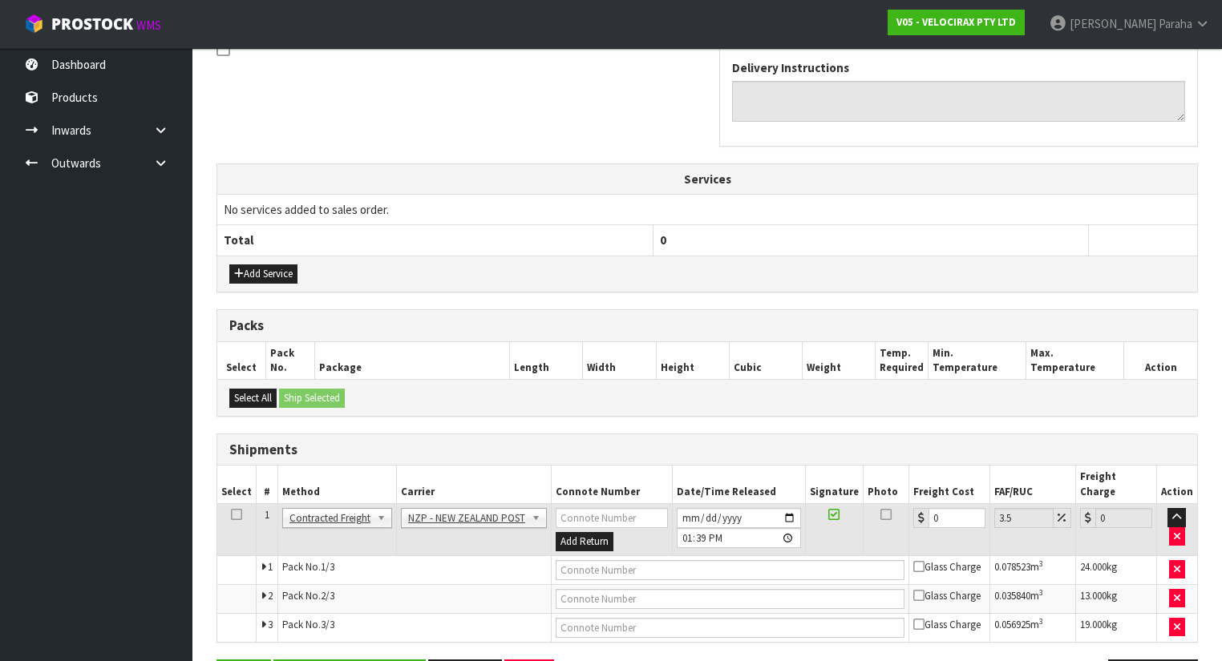
scroll to position [513, 0]
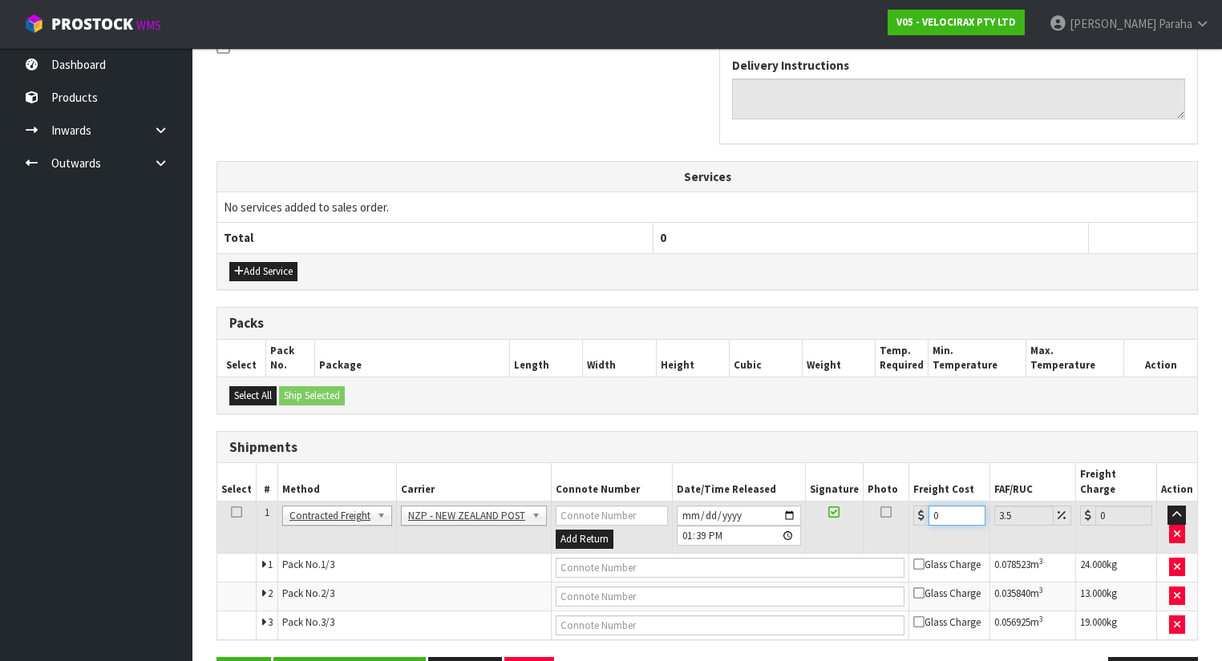
drag, startPoint x: 947, startPoint y: 493, endPoint x: 793, endPoint y: 493, distance: 153.9
click at [793, 502] on tr "1 Client Local Pickup Customer Local Pickup Company Freight Contracted Freight …" at bounding box center [707, 528] width 980 height 52
type input "4"
type input "4.14"
type input "44"
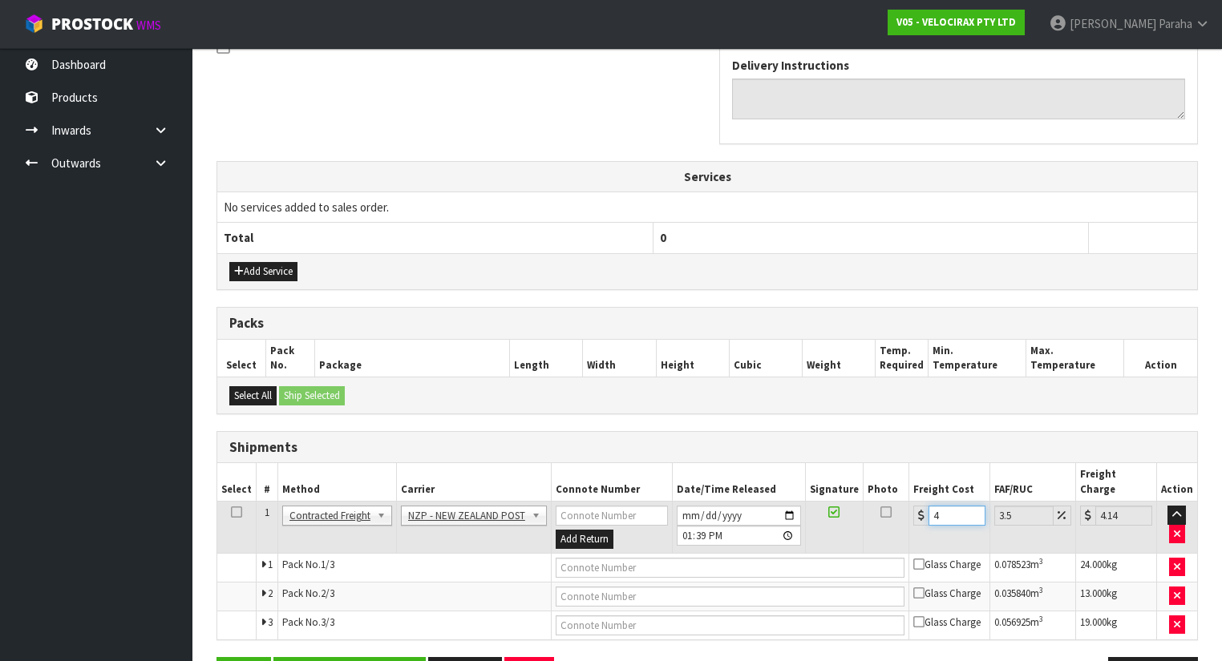
type input "45.54"
type input "44.7"
type input "46.26"
type input "44.77"
type input "46.34"
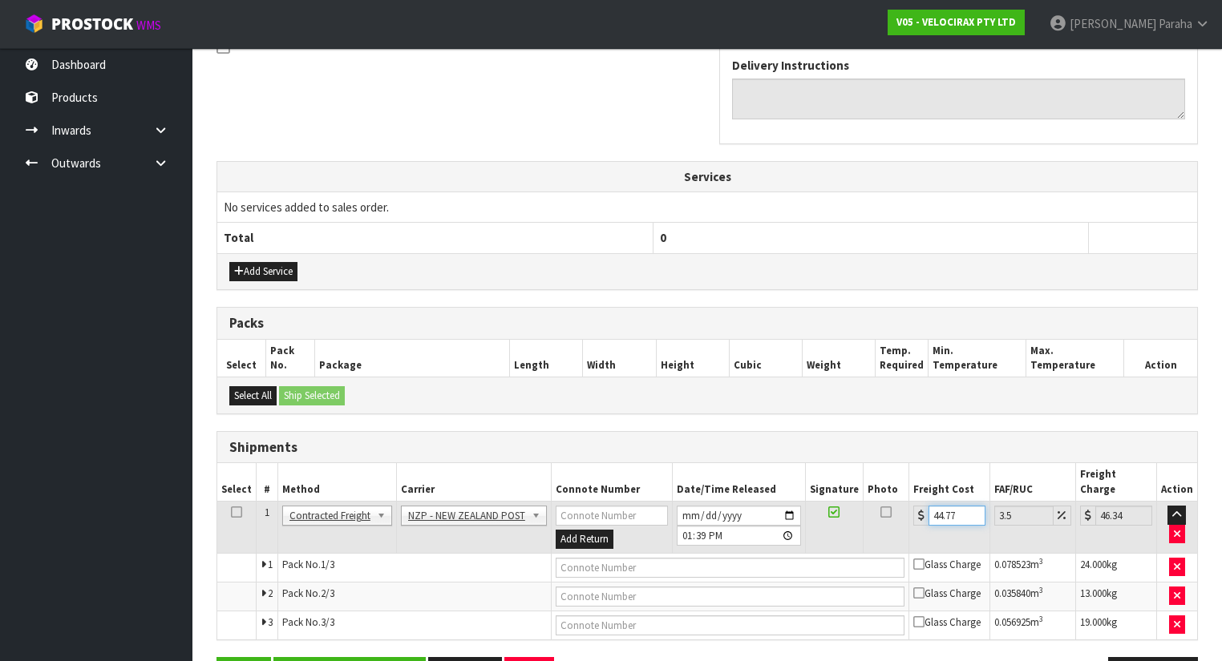
drag, startPoint x: 960, startPoint y: 495, endPoint x: 827, endPoint y: 495, distance: 132.3
click at [827, 502] on tr "1 Client Local Pickup Customer Local Pickup Company Freight Contracted Freight …" at bounding box center [707, 528] width 980 height 52
type input "44.77"
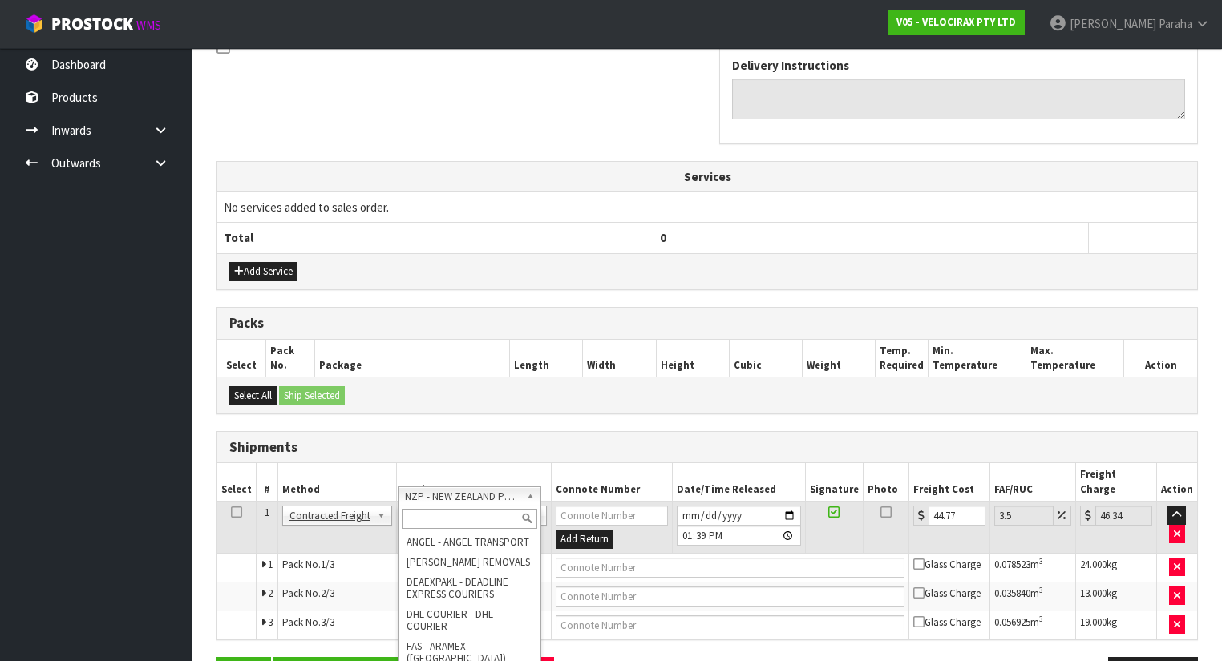
click at [502, 511] on input "text" at bounding box center [469, 519] width 135 height 20
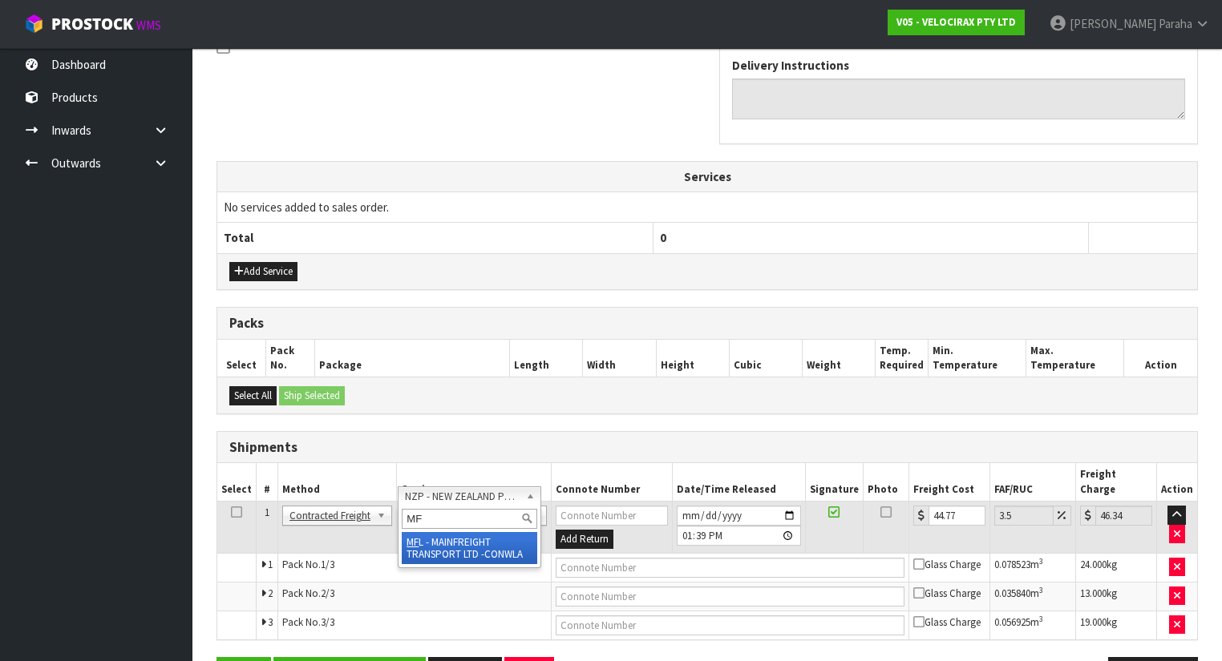
type input "MF"
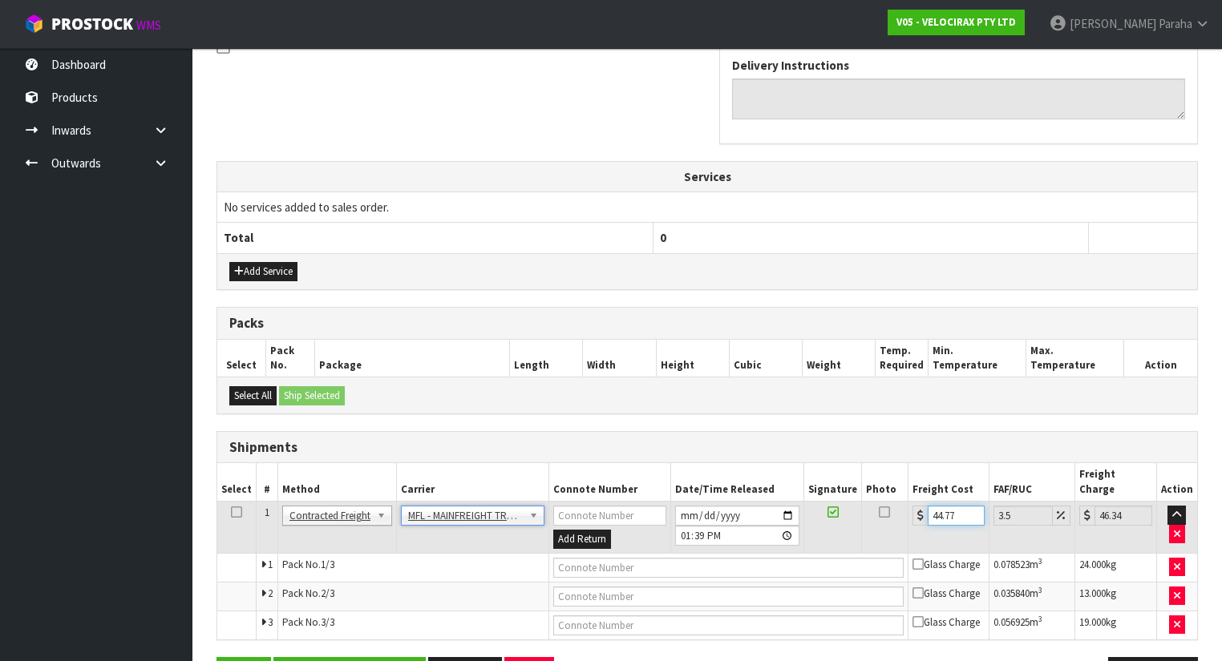
drag, startPoint x: 956, startPoint y: 494, endPoint x: 895, endPoint y: 500, distance: 60.5
click at [895, 502] on tr "1 Client Local Pickup Customer Local Pickup Company Freight Contracted Freight …" at bounding box center [707, 528] width 980 height 52
type input "8"
type input "8.28"
type input "84"
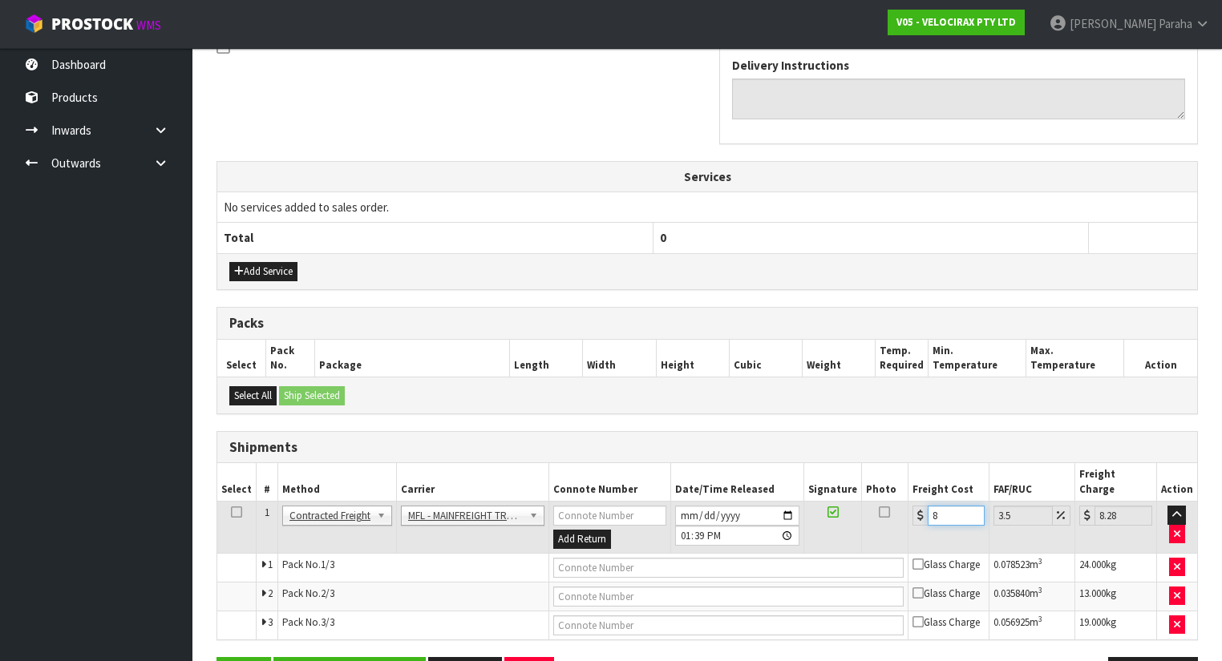
type input "86.94"
type input "84.2"
type input "87.15"
type input "84.21"
type input "87.16"
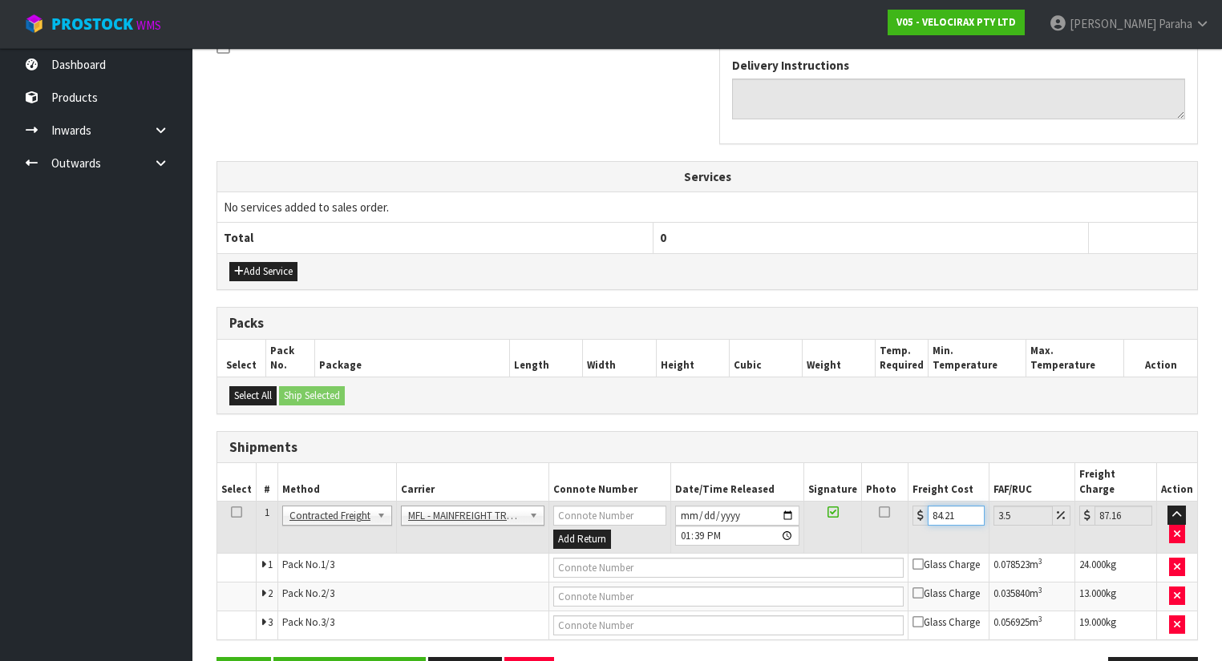
type input "84.21"
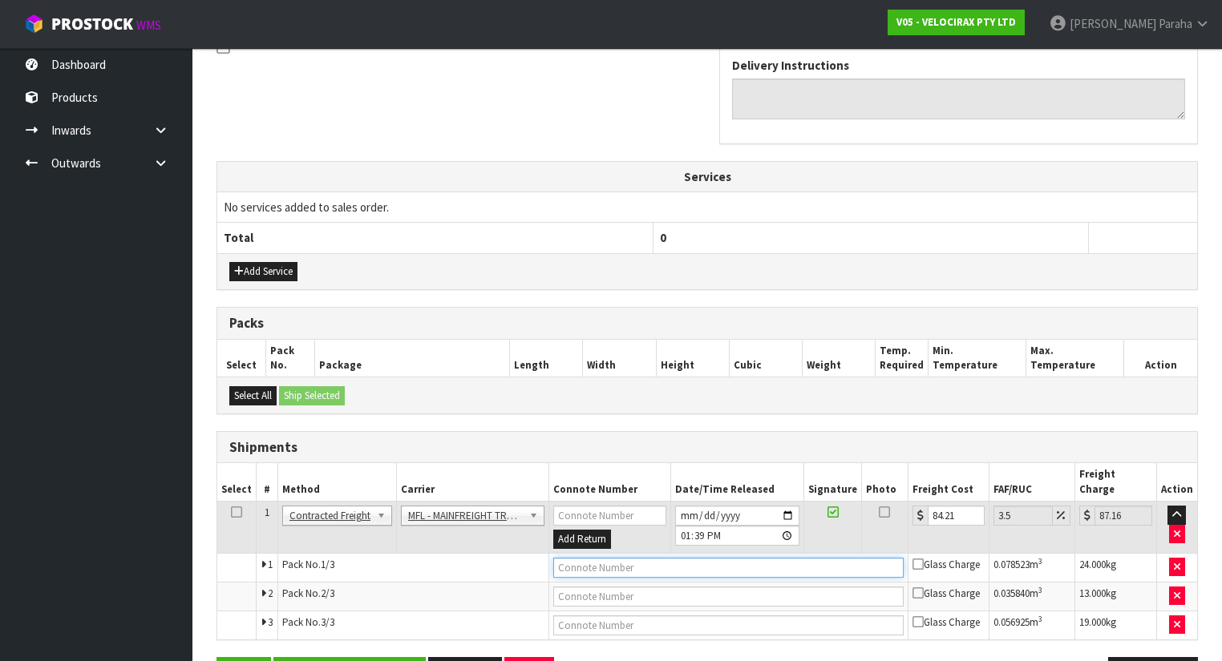
click at [619, 558] on input "text" at bounding box center [728, 568] width 350 height 20
paste input "FWM58819767"
type input "FWM58819767"
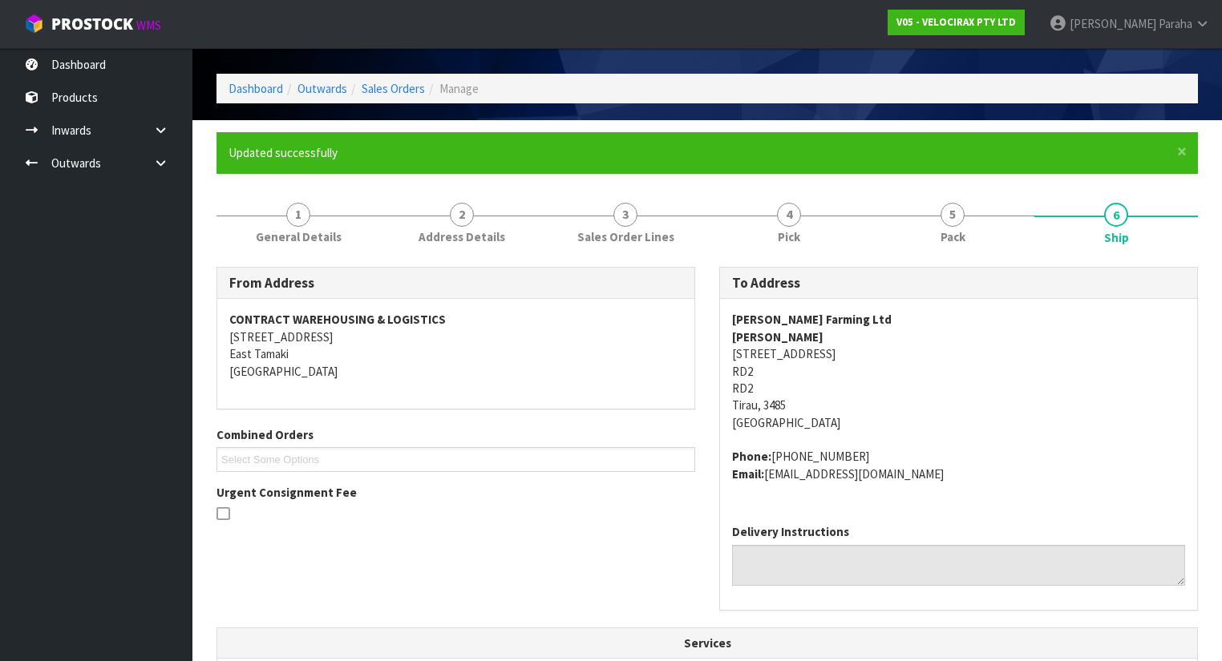
scroll to position [0, 0]
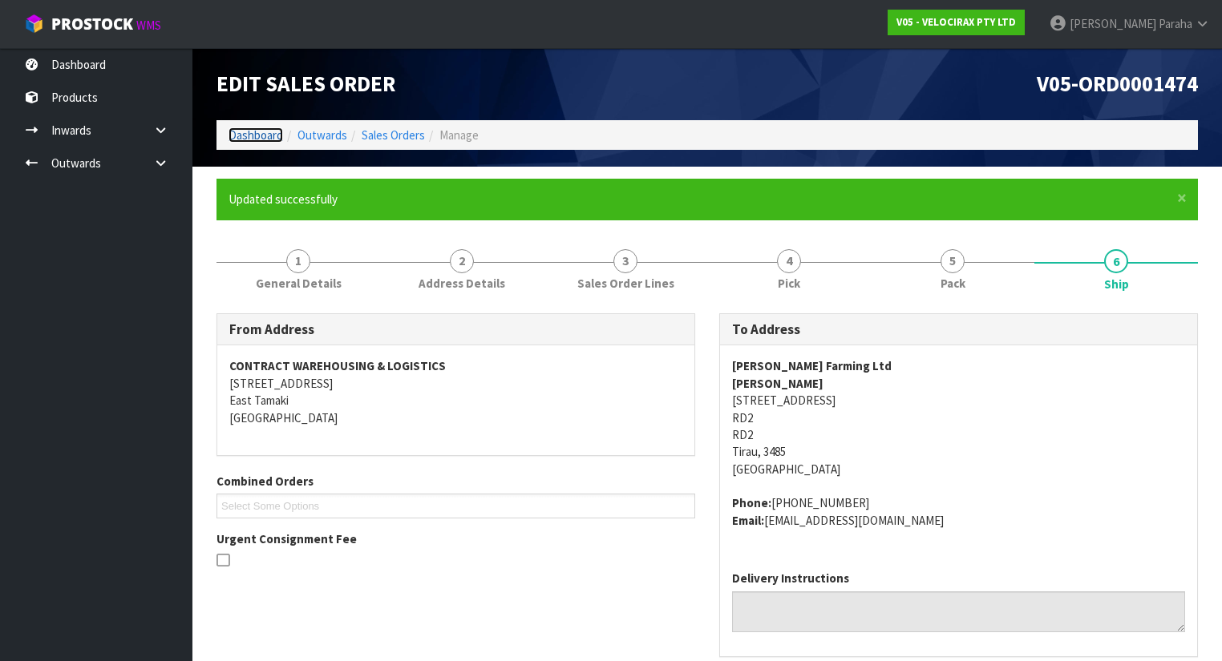
click at [276, 131] on link "Dashboard" at bounding box center [255, 134] width 55 height 15
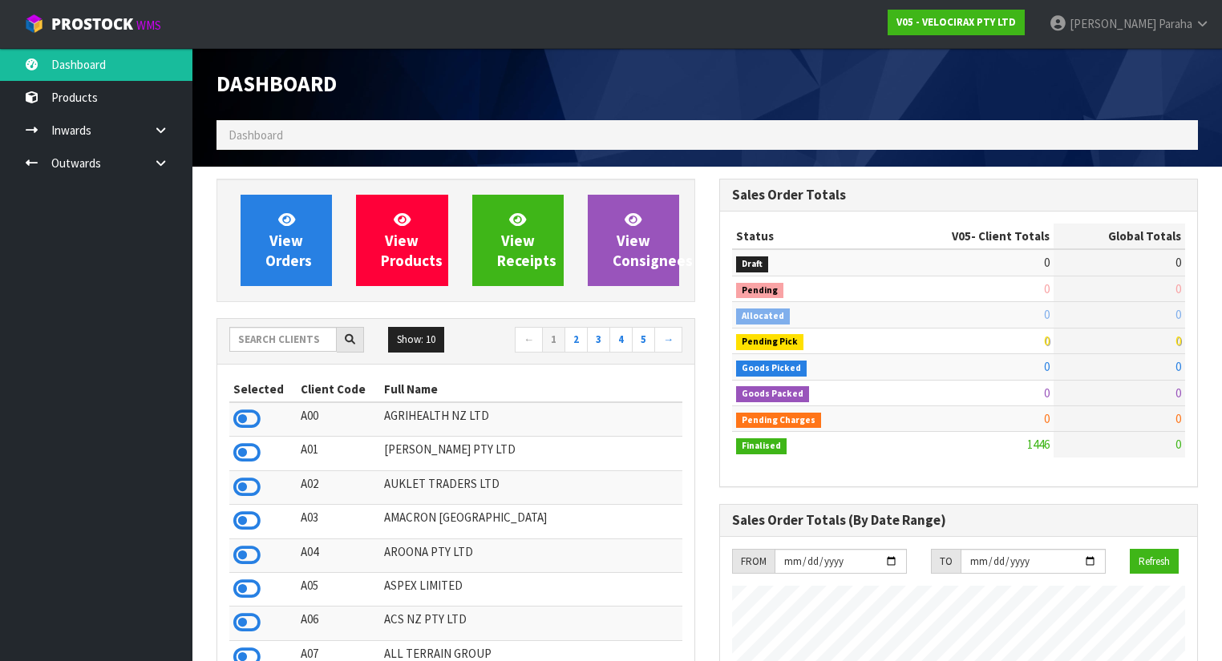
scroll to position [1329, 503]
click at [309, 340] on input "text" at bounding box center [282, 339] width 107 height 25
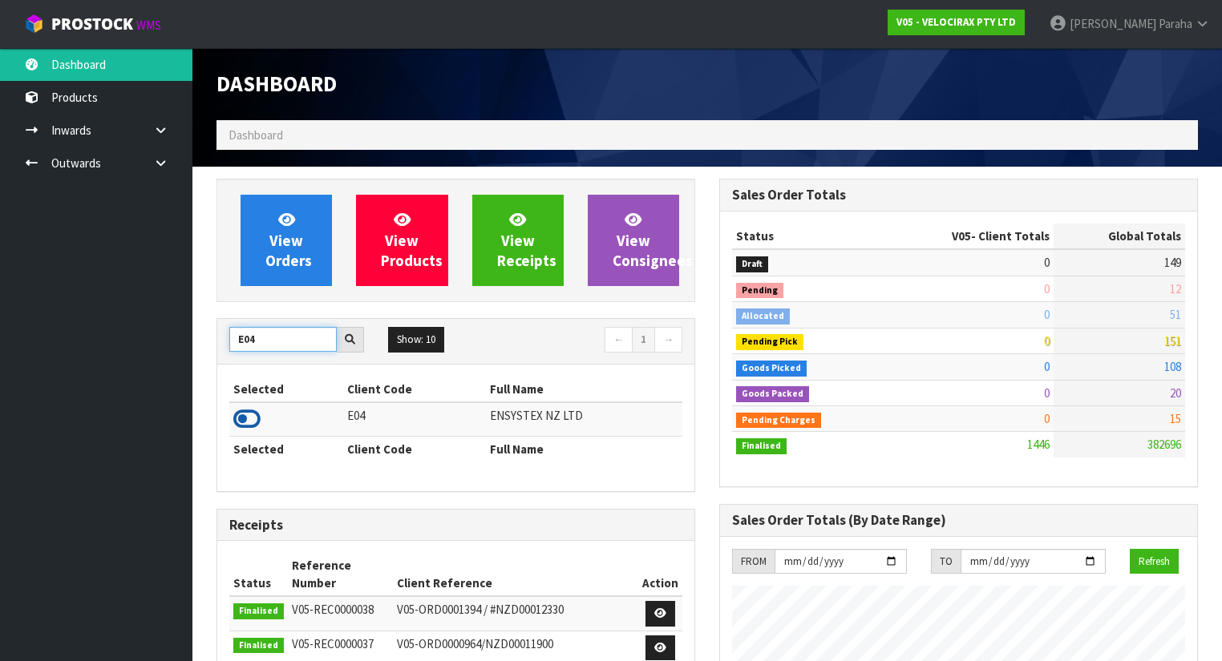
type input "E04"
click at [259, 415] on icon at bounding box center [246, 419] width 27 height 24
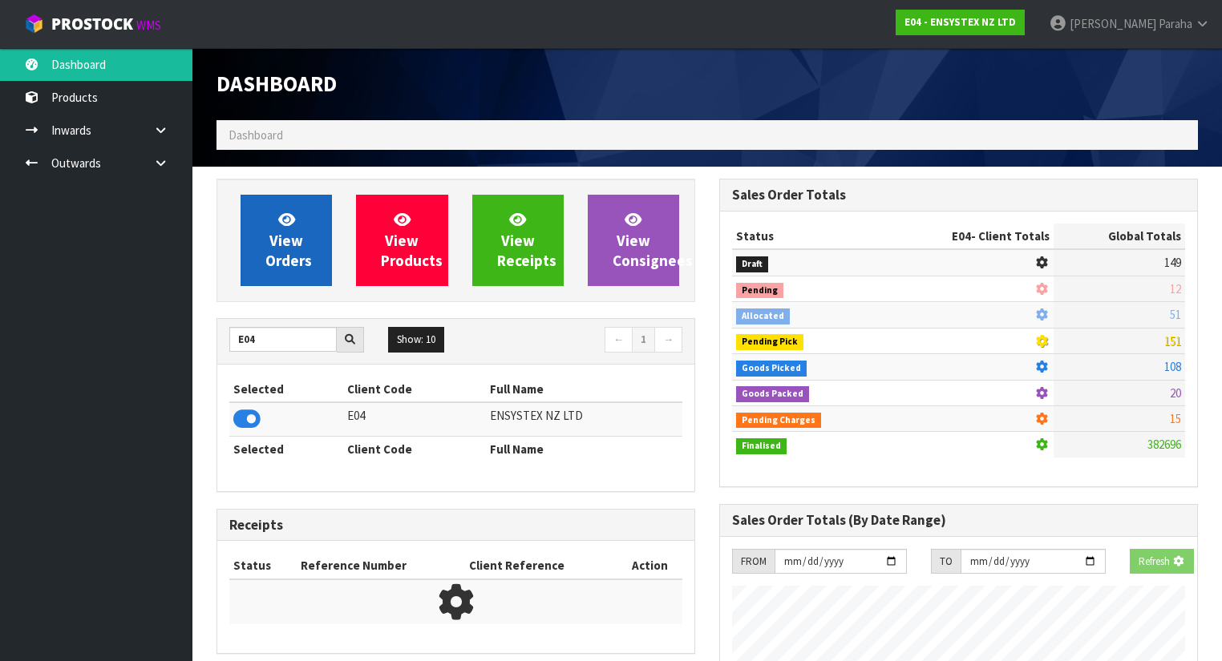
scroll to position [996, 503]
click at [311, 251] on link "View Orders" at bounding box center [285, 240] width 91 height 91
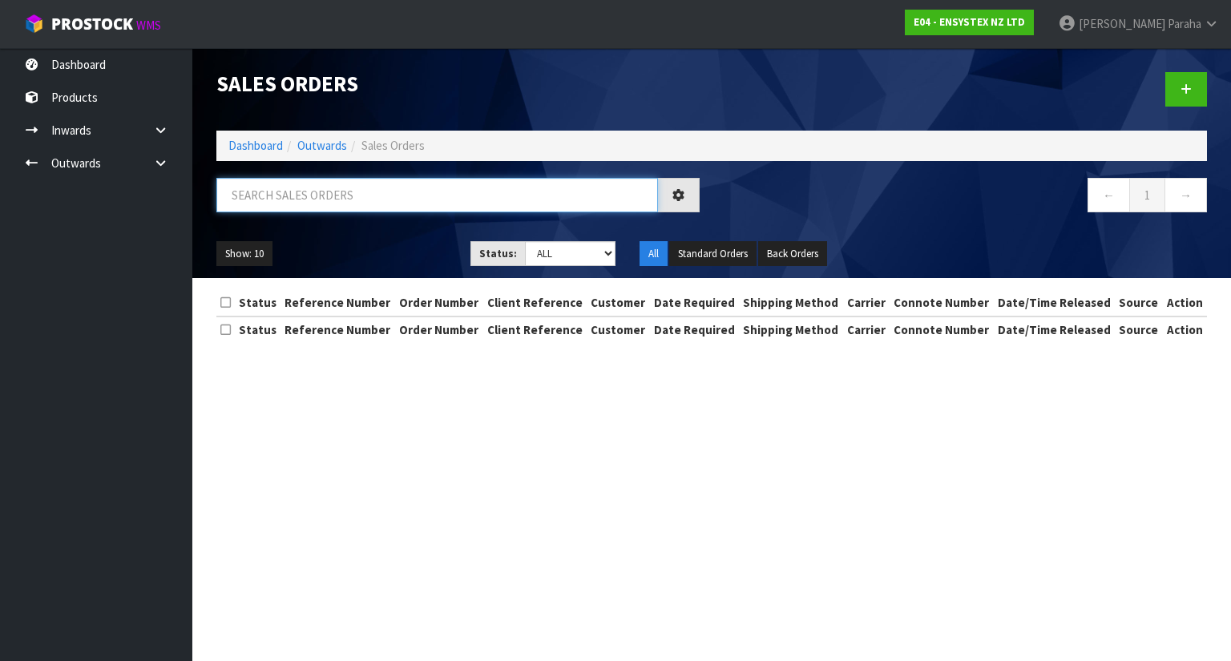
click at [318, 191] on input "text" at bounding box center [437, 195] width 442 height 34
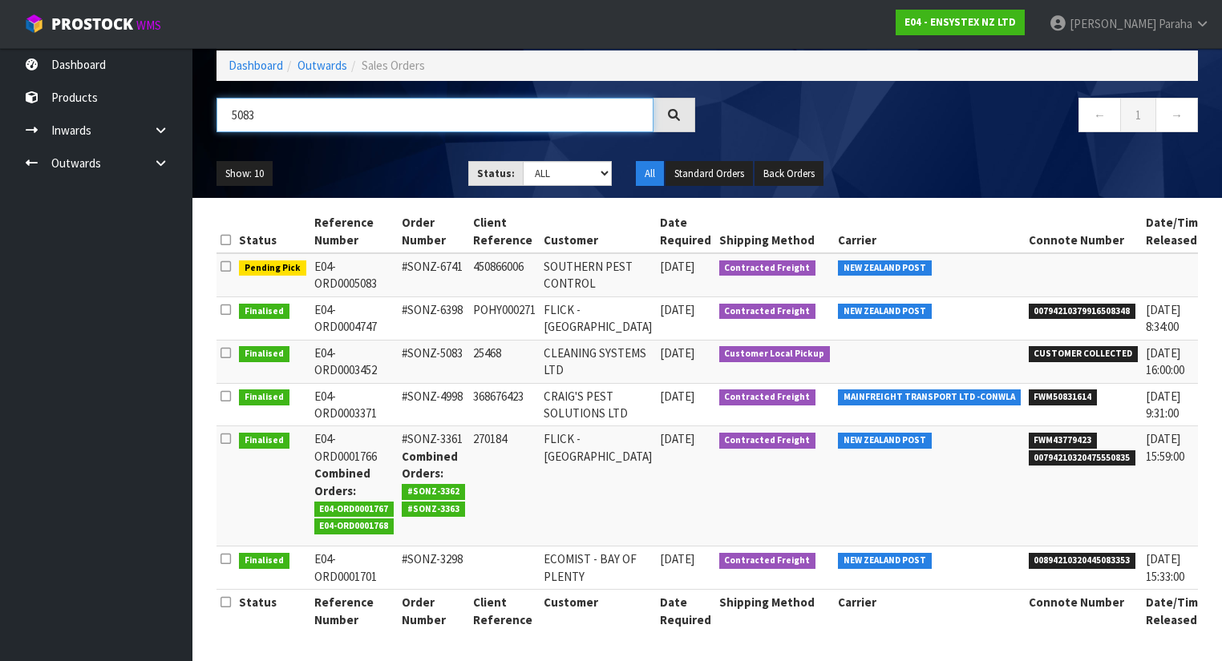
scroll to position [0, 48]
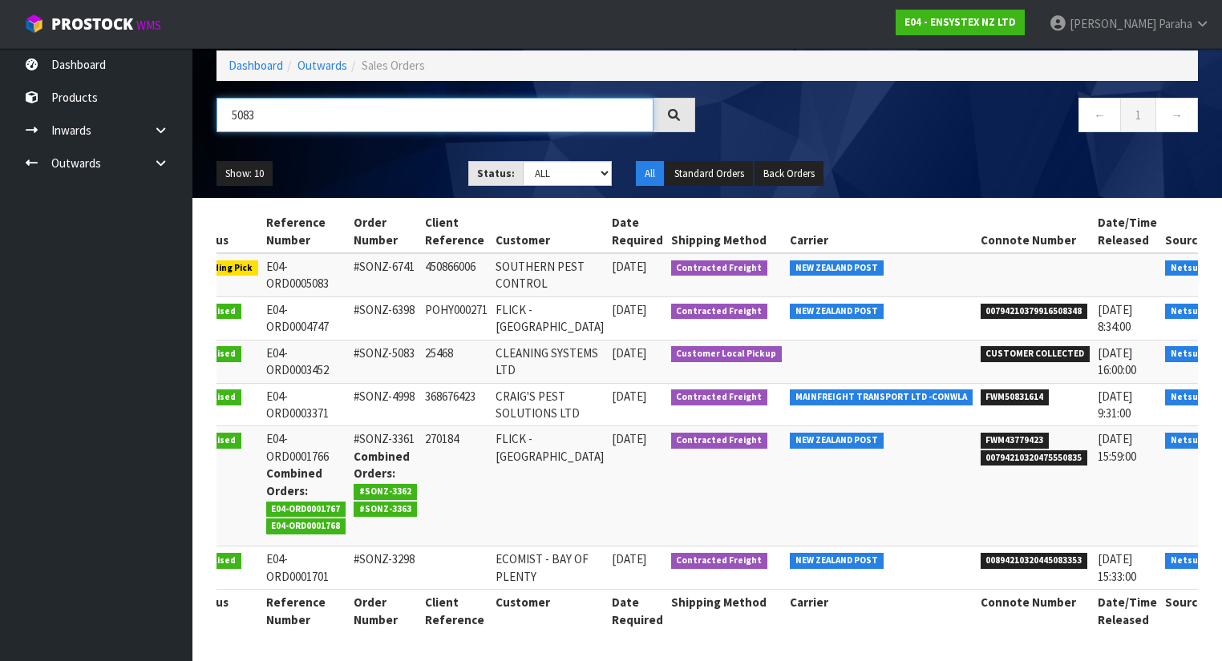
type input "5083"
click at [1227, 258] on link at bounding box center [1242, 271] width 30 height 26
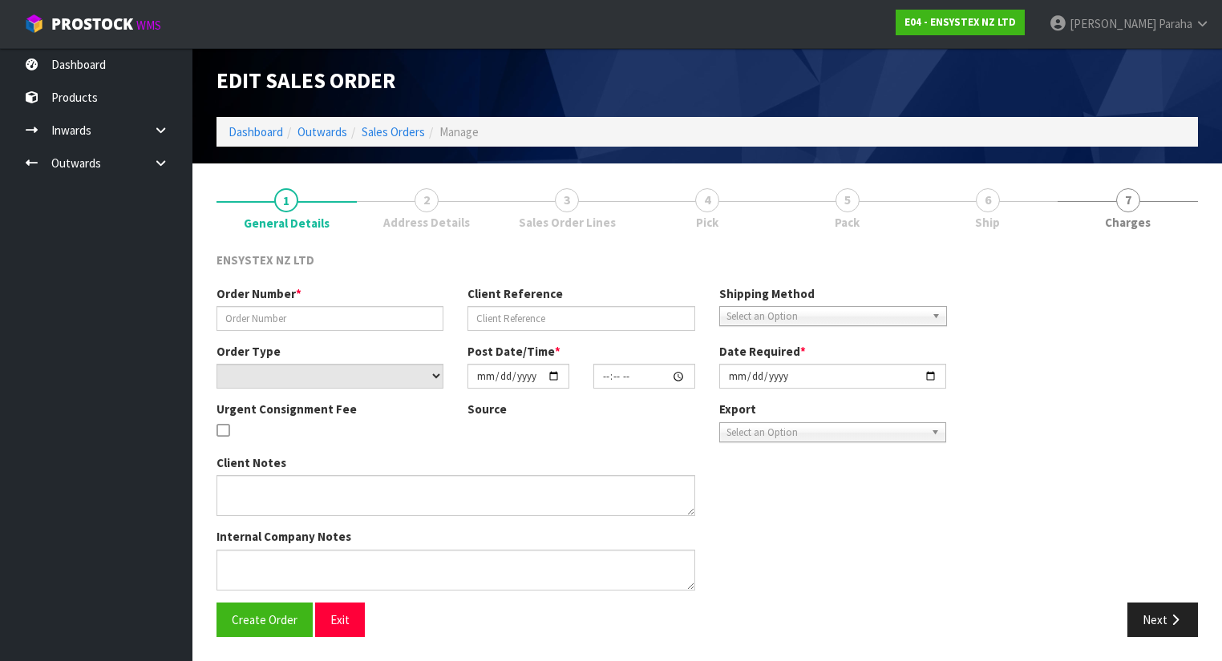
scroll to position [2, 0]
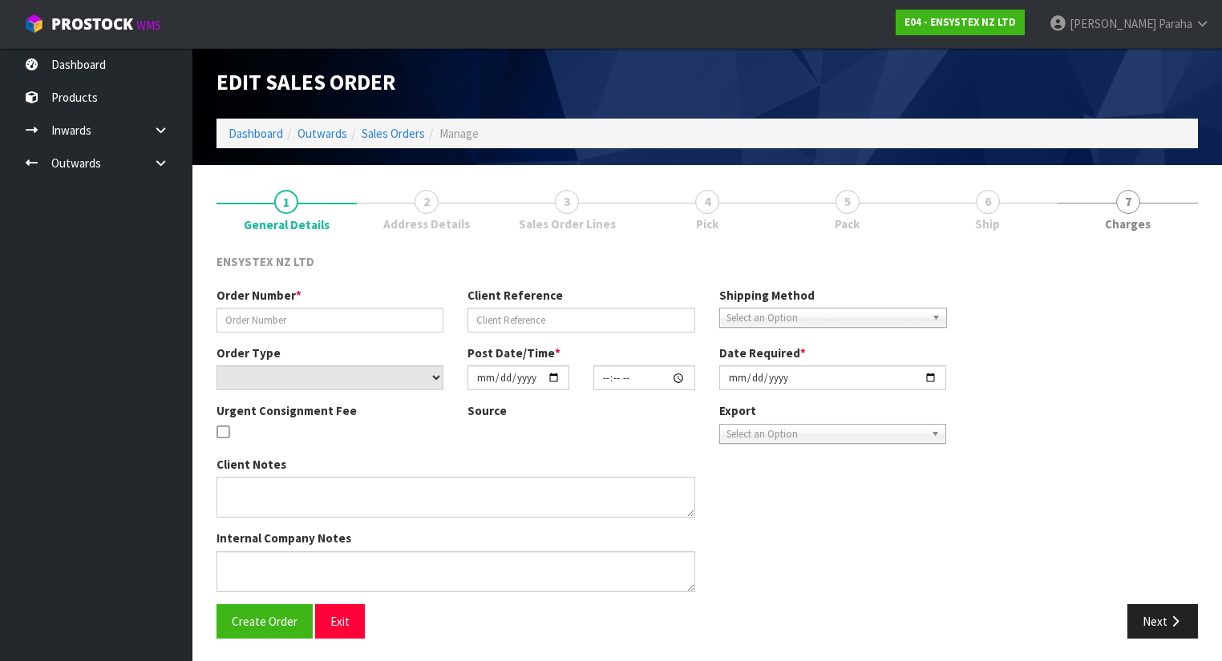
type input "#SONZ-6741"
type input "450866006"
select select "number:0"
type input "2025-09-24"
type input "13:00:34.000"
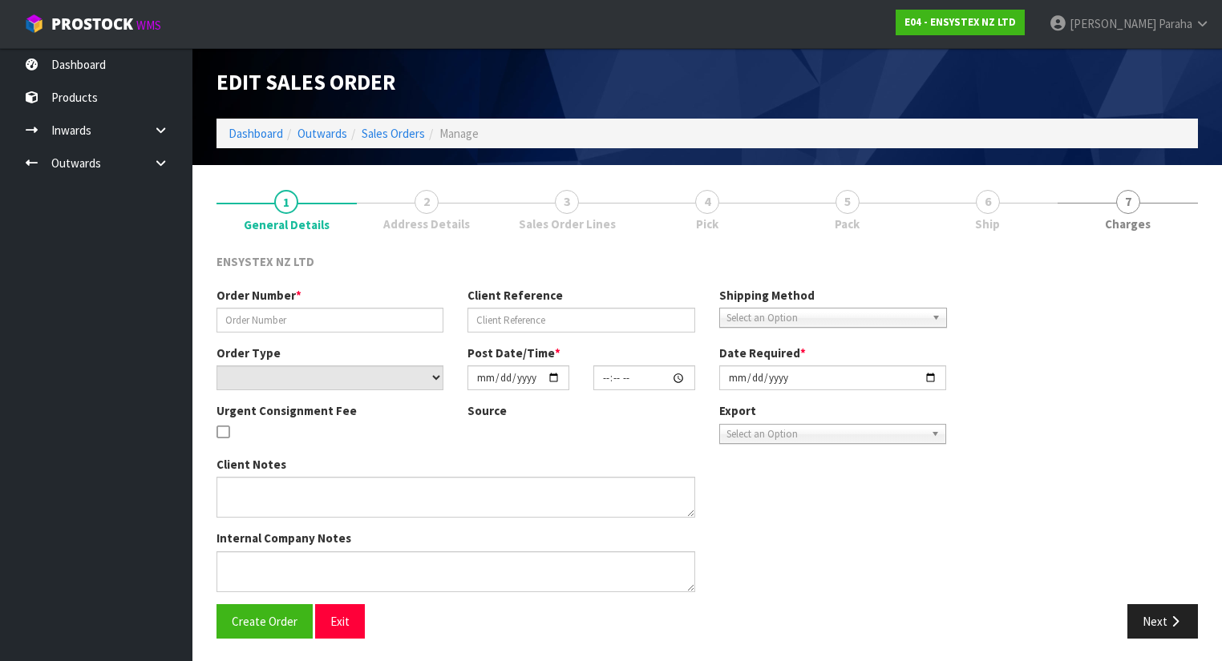
type input "2025-09-24"
type textarea "No freight please"
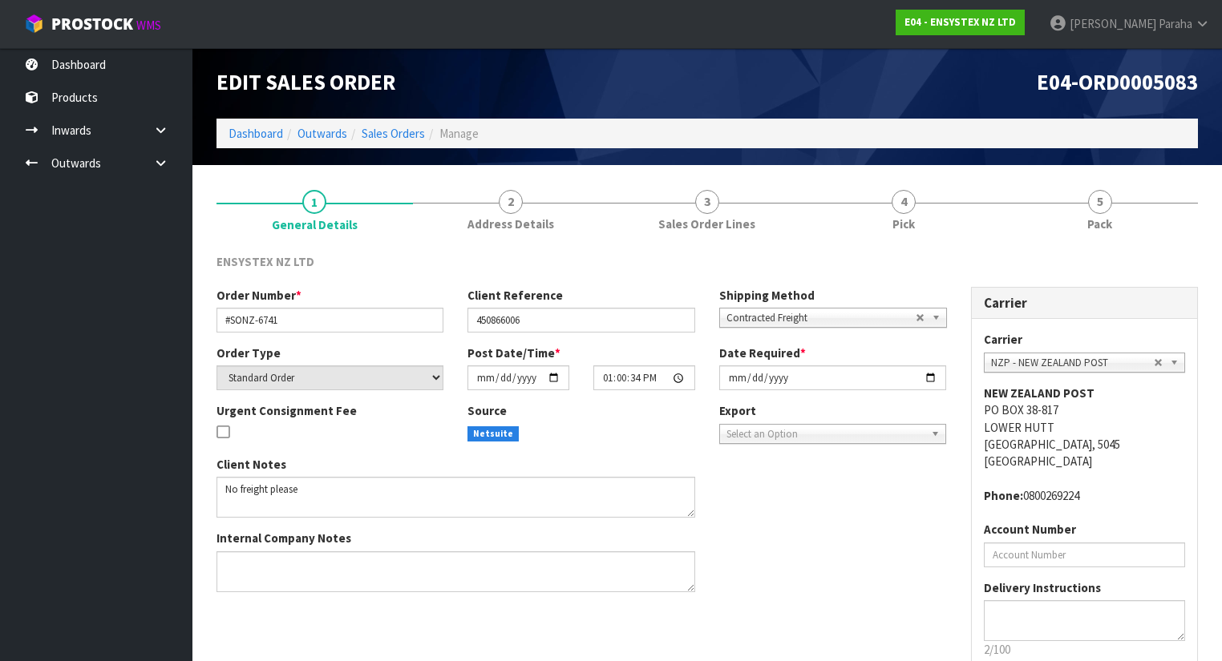
scroll to position [98, 0]
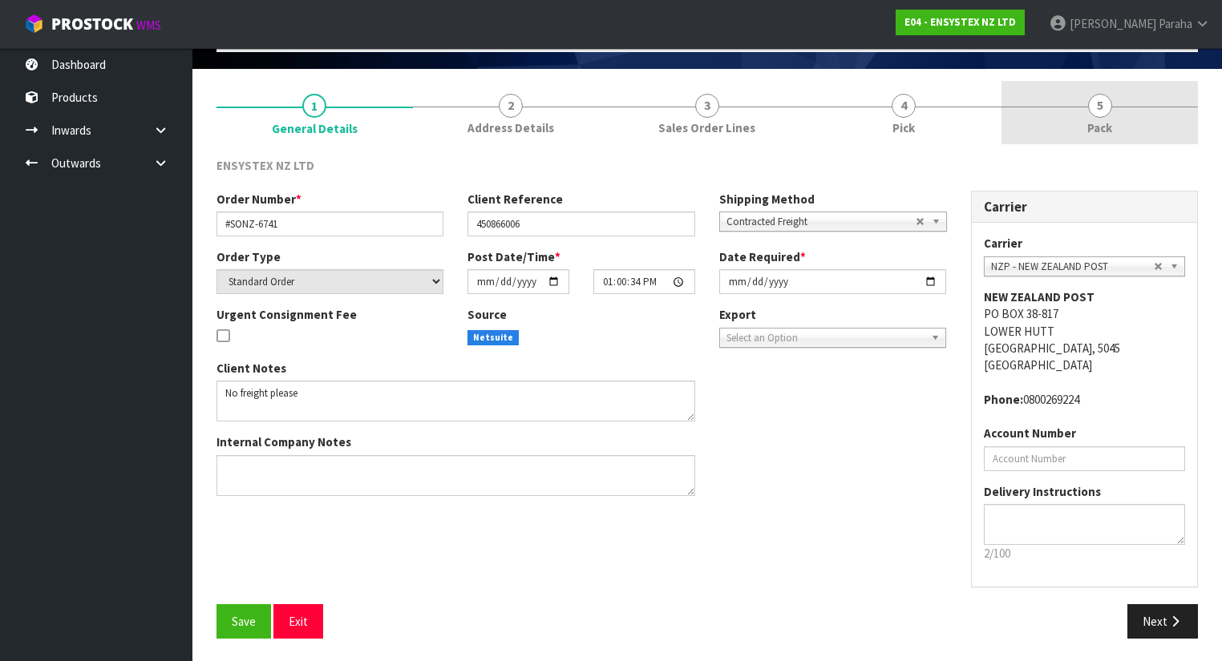
click at [1078, 106] on link "5 Pack" at bounding box center [1099, 112] width 196 height 63
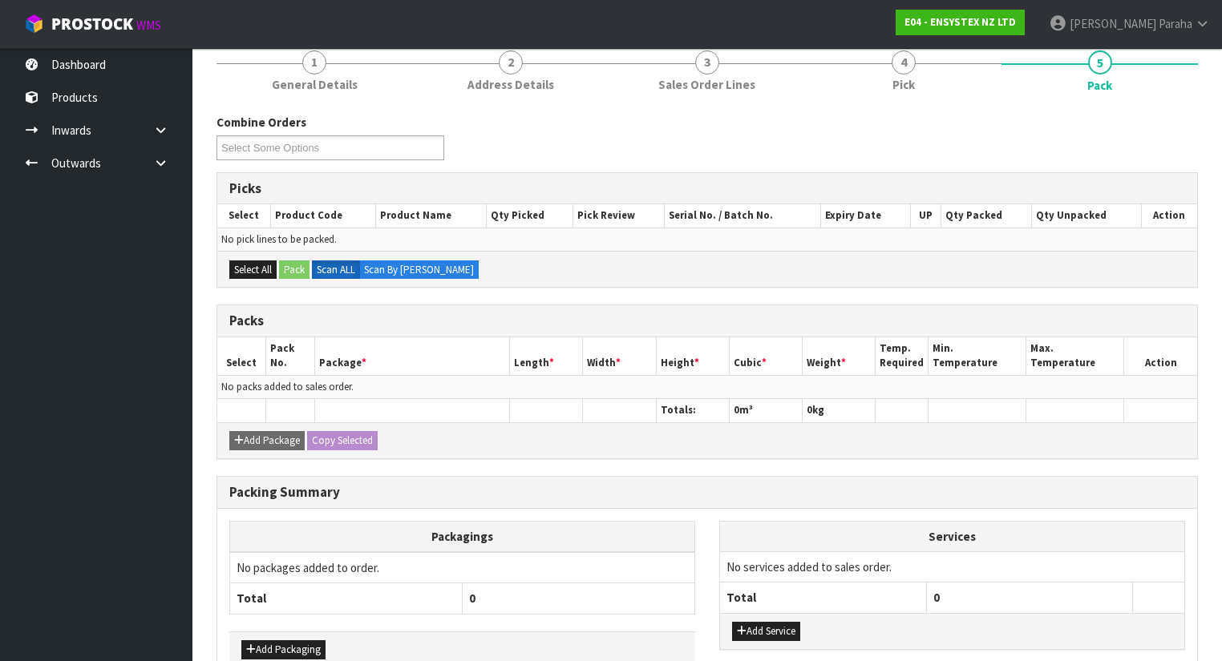
scroll to position [0, 0]
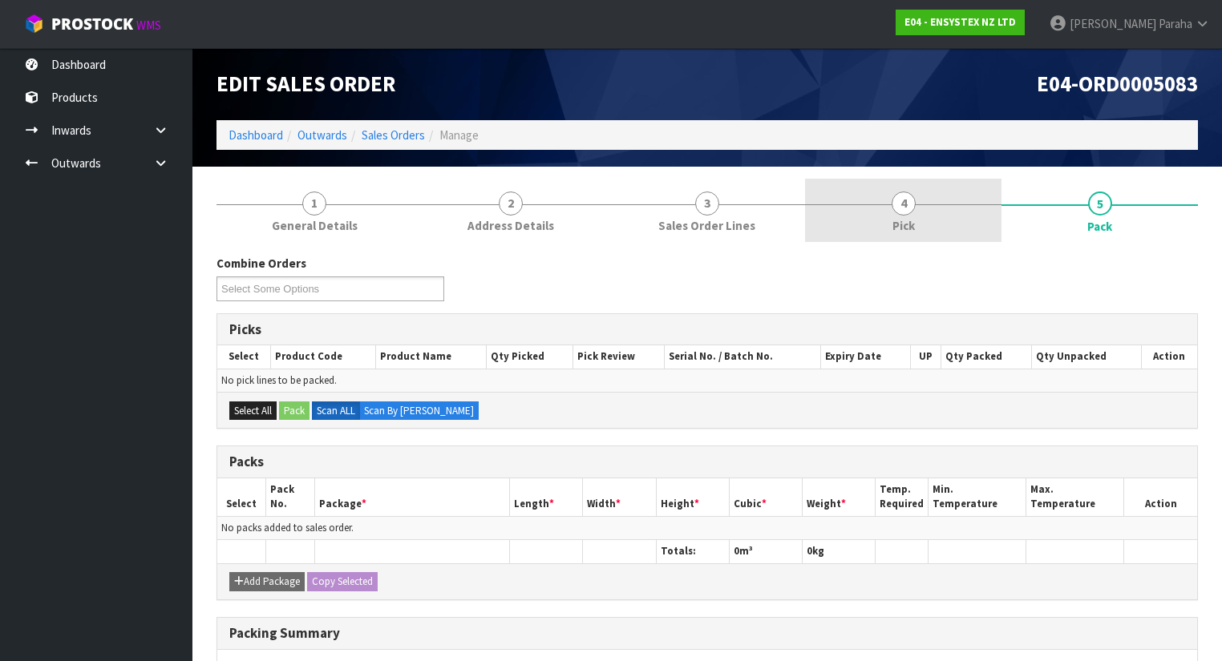
click at [910, 188] on link "4 Pick" at bounding box center [903, 210] width 196 height 63
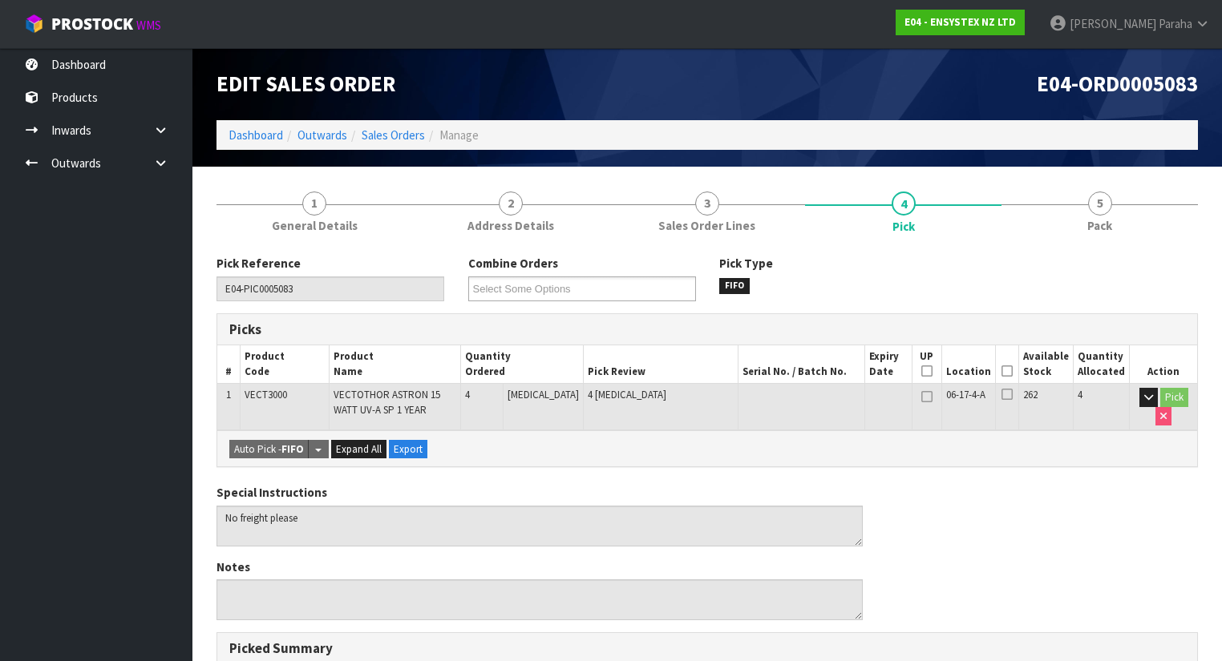
click at [1007, 371] on icon at bounding box center [1006, 371] width 11 height 1
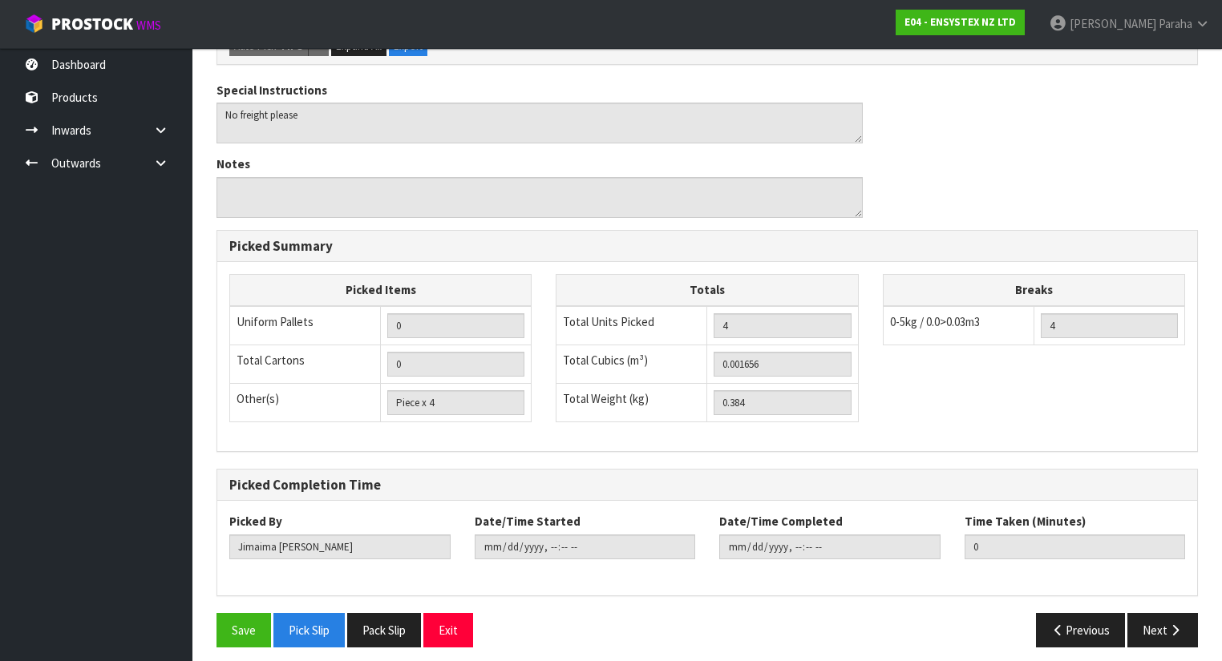
scroll to position [466, 0]
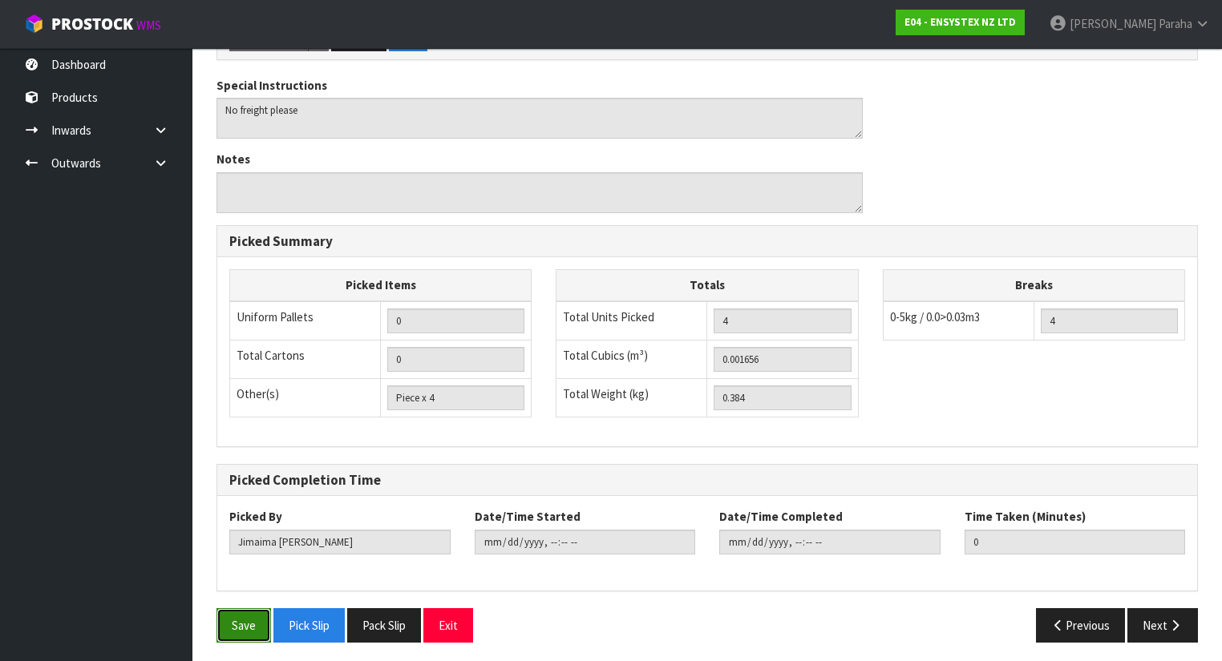
click at [250, 615] on button "Save" at bounding box center [243, 625] width 55 height 34
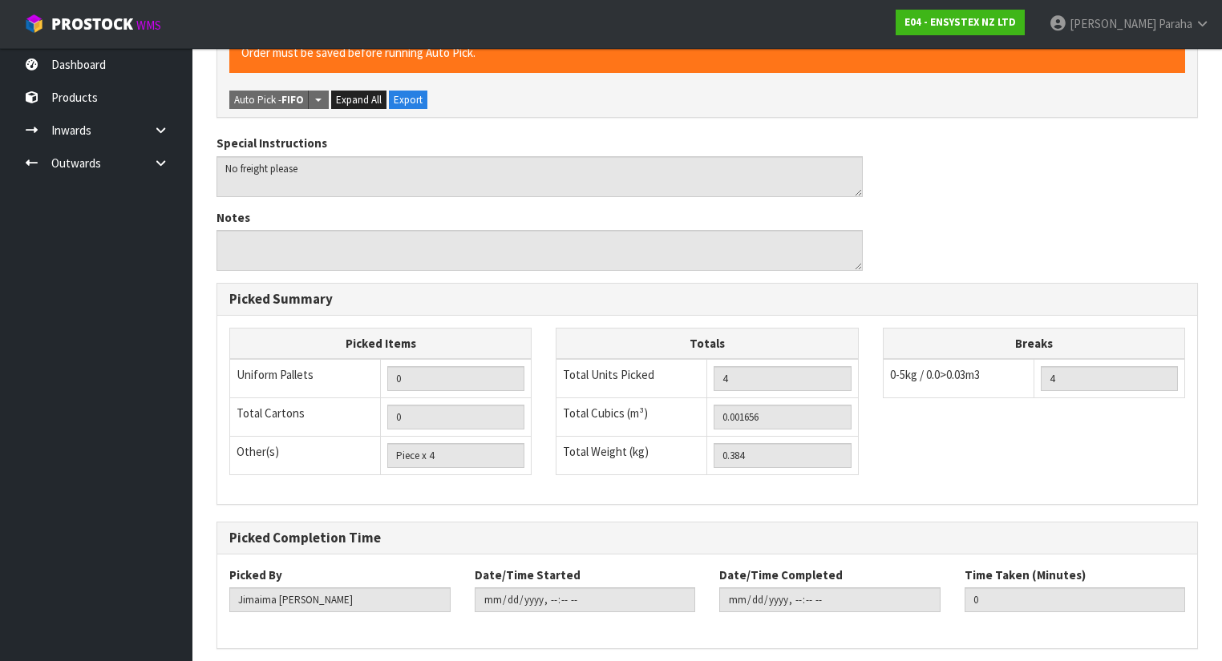
scroll to position [0, 0]
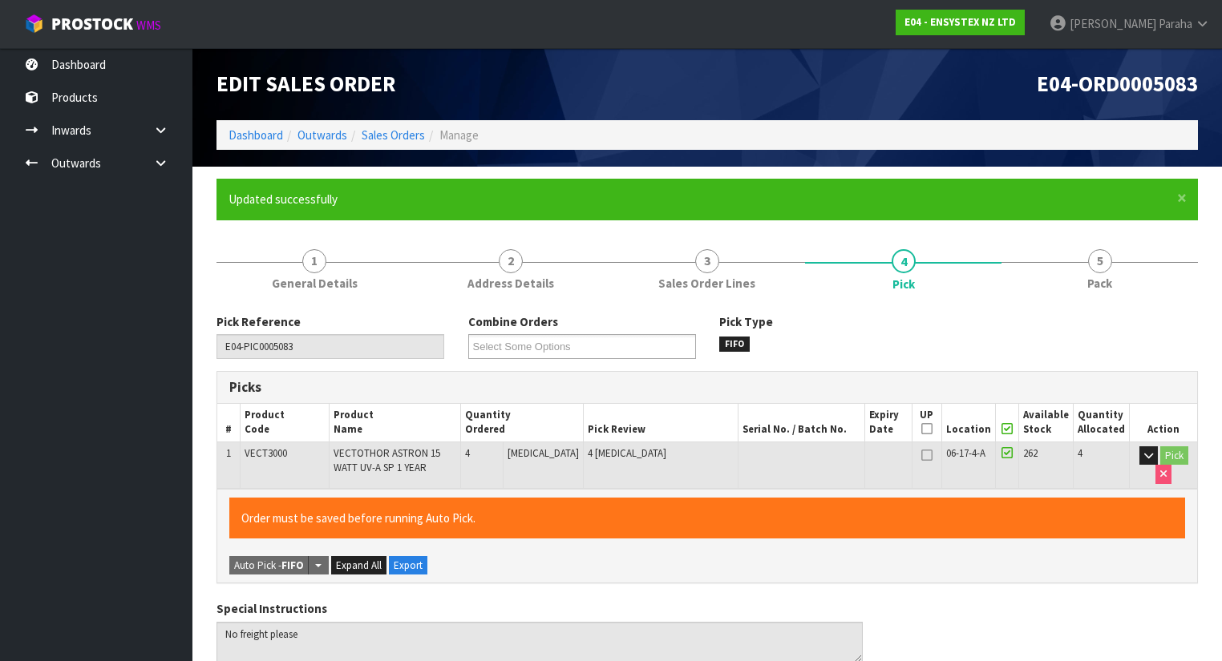
type input "Polly Paraha"
type input "2025-09-24T13:47:39"
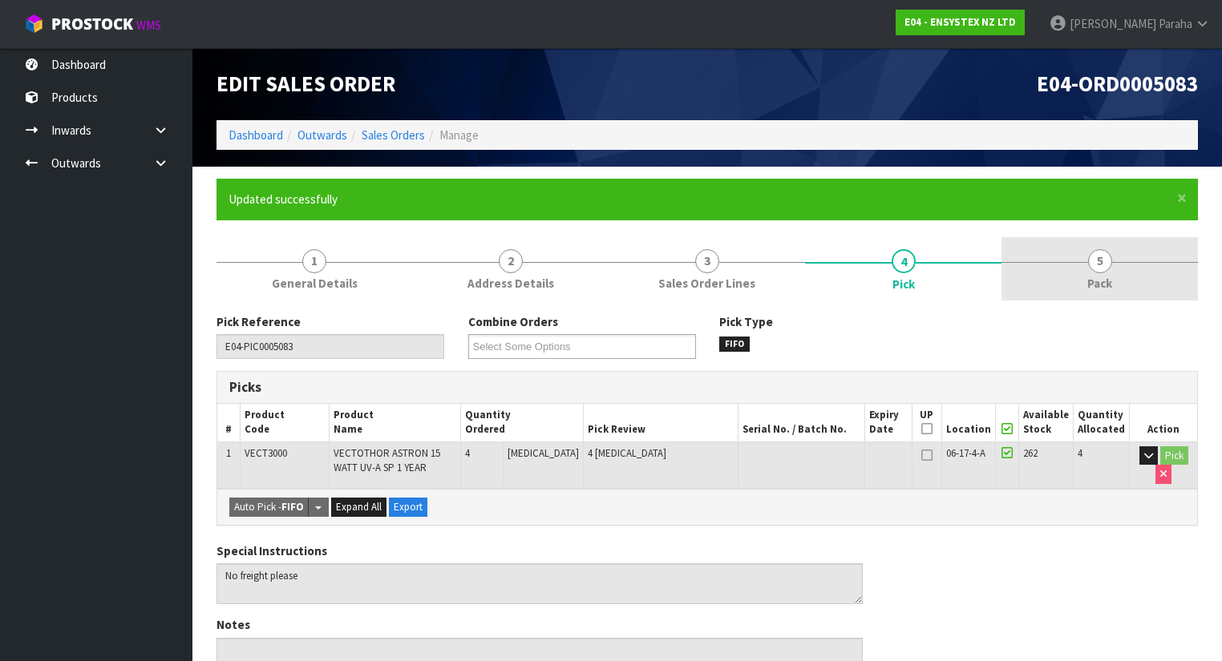
click at [1106, 267] on span "5" at bounding box center [1100, 261] width 24 height 24
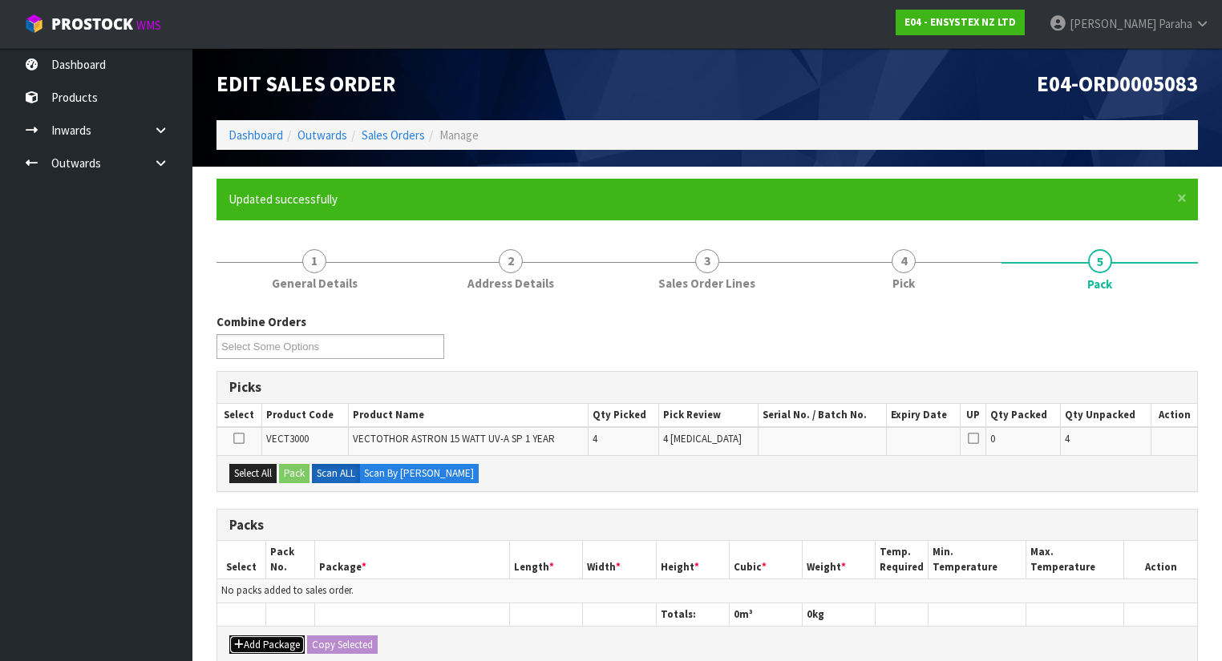
click at [265, 641] on button "Add Package" at bounding box center [266, 645] width 75 height 19
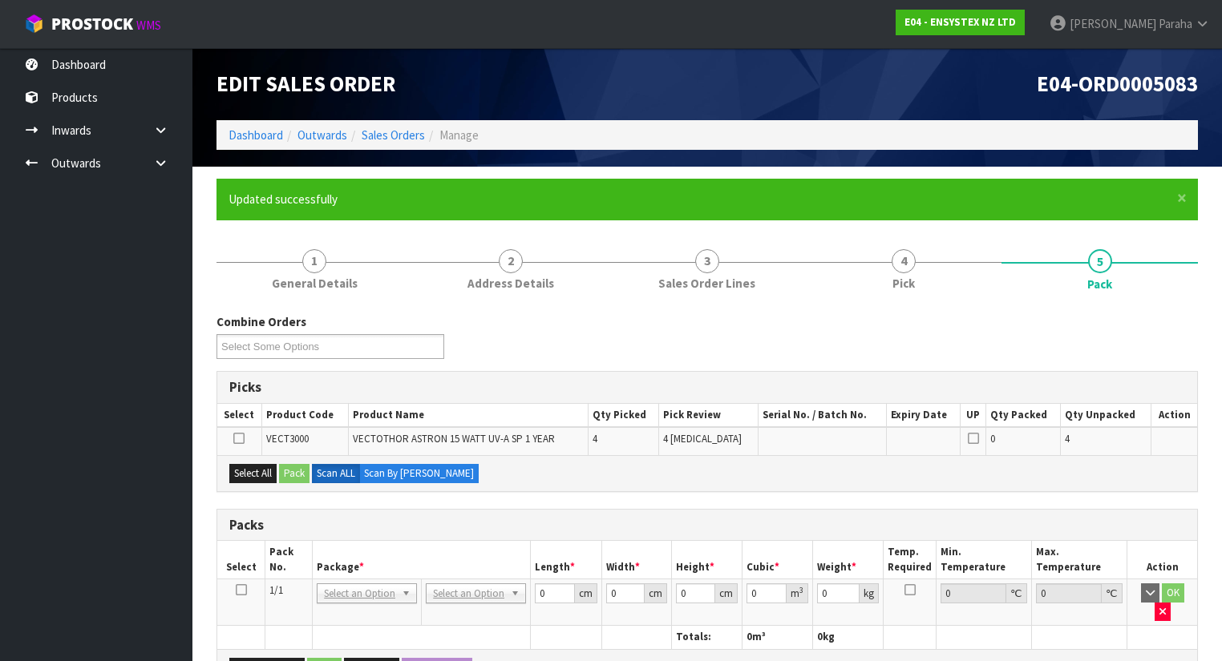
click at [244, 590] on icon at bounding box center [241, 590] width 11 height 1
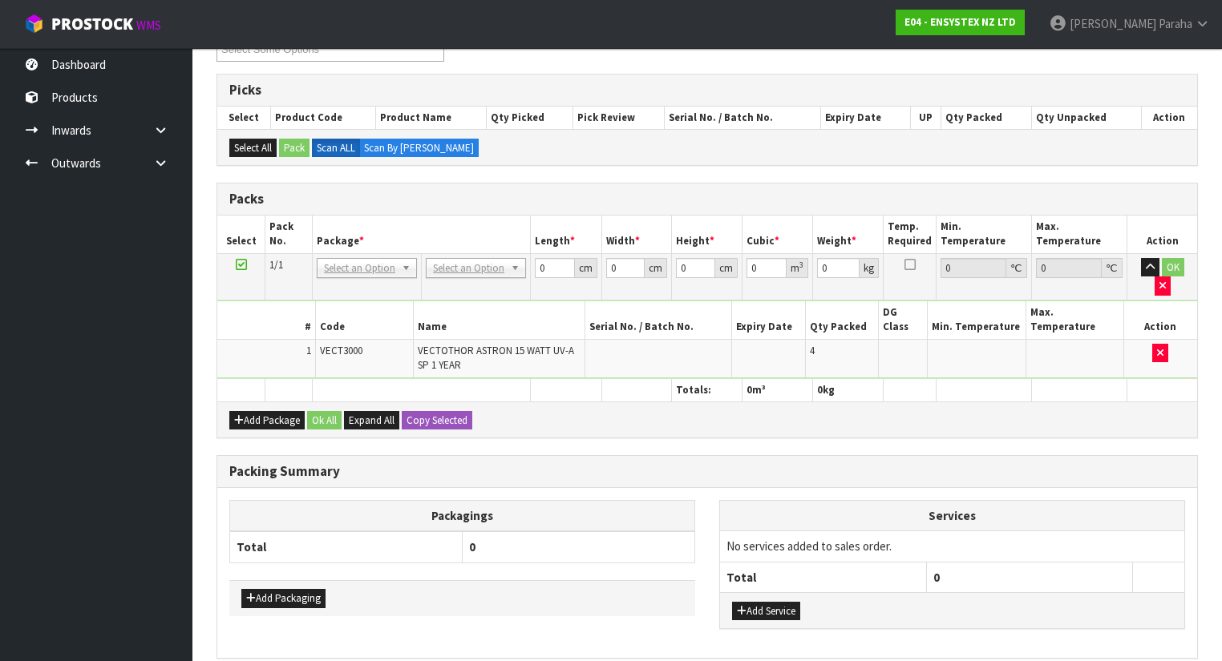
scroll to position [331, 0]
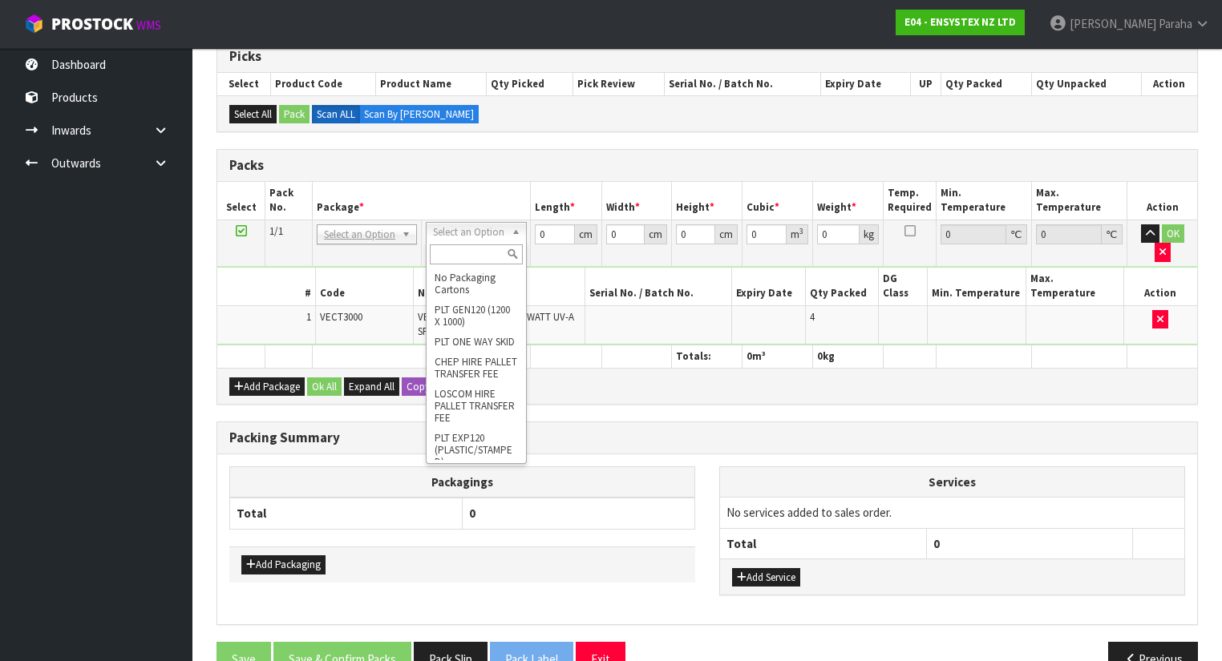
click at [479, 257] on input "text" at bounding box center [476, 254] width 92 height 20
type input "OC"
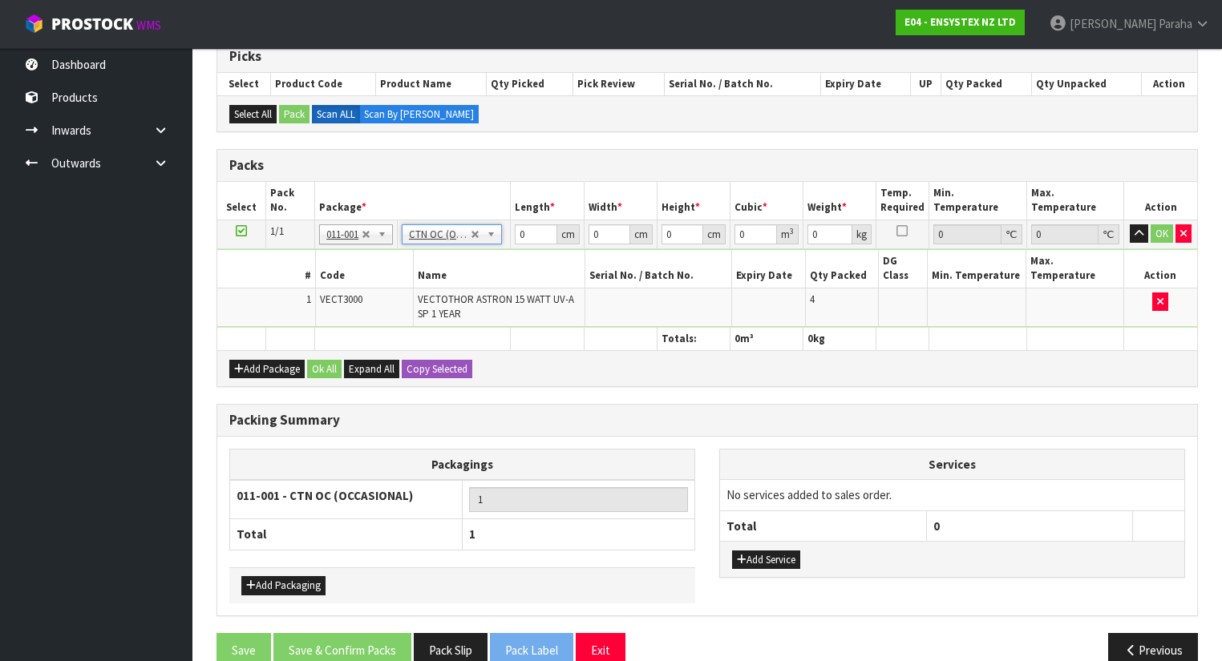
type input "0.384"
click at [526, 228] on input "0" at bounding box center [536, 234] width 42 height 20
type input "60"
type input "27"
type input "8"
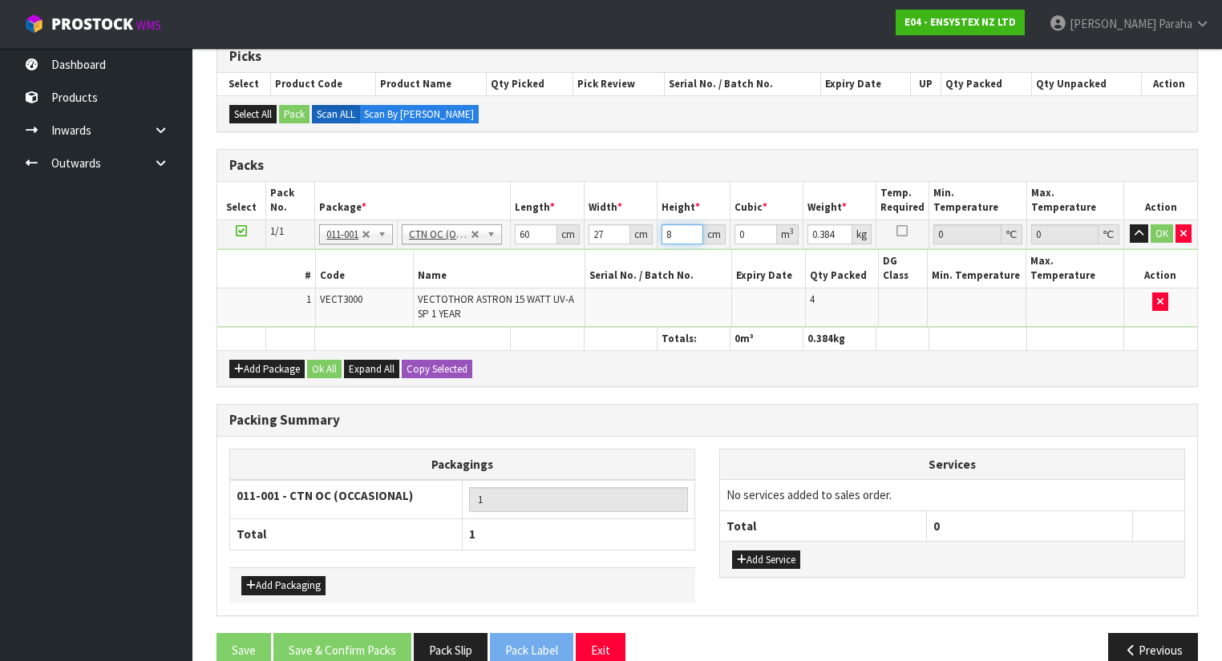
type input "0.01296"
type input "8"
type input "1"
click at [1129, 224] on button "button" at bounding box center [1138, 233] width 18 height 19
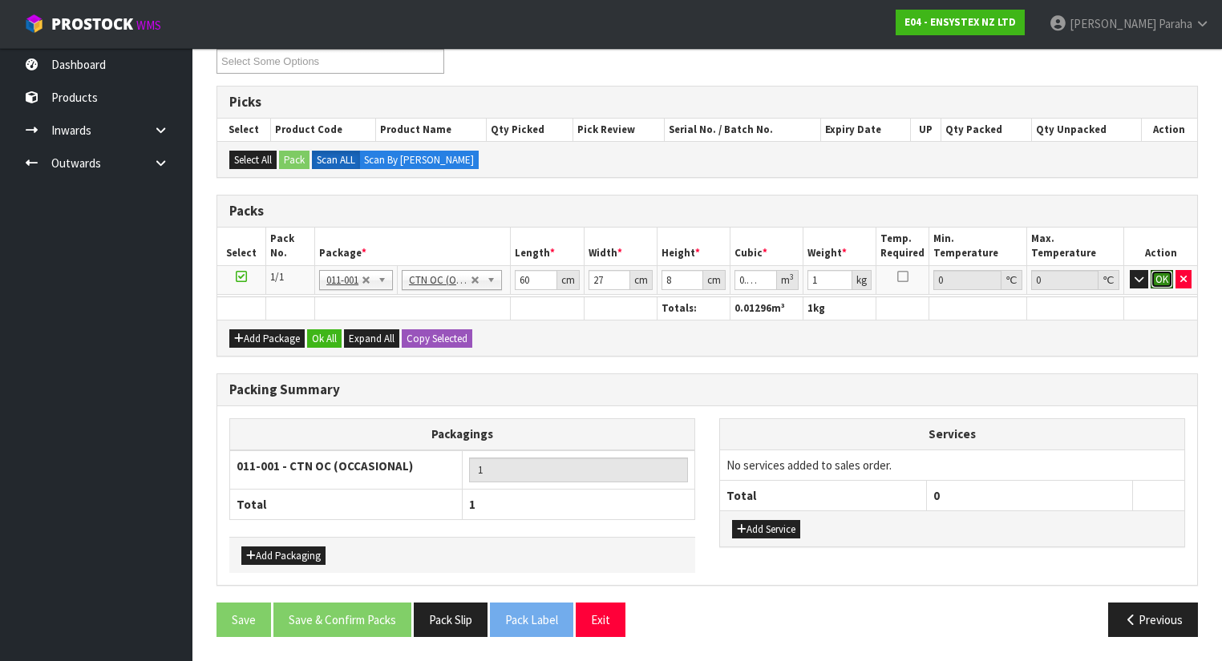
click button "OK" at bounding box center [1161, 279] width 22 height 19
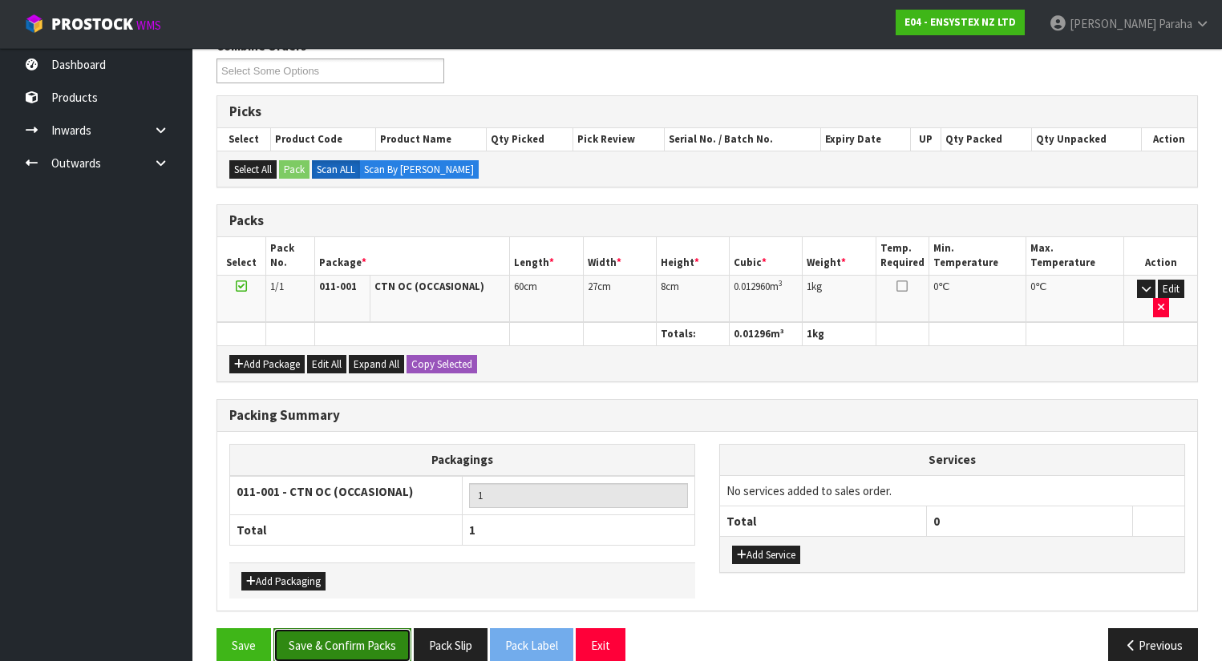
click at [382, 628] on button "Save & Confirm Packs" at bounding box center [342, 645] width 138 height 34
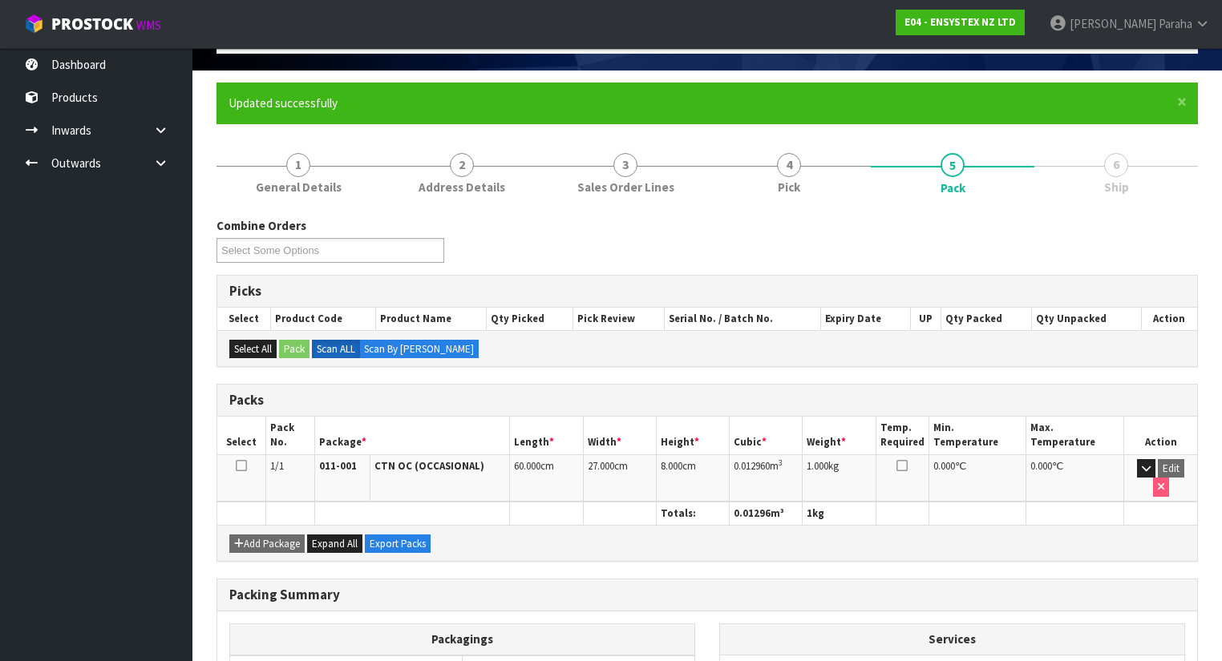
scroll to position [240, 0]
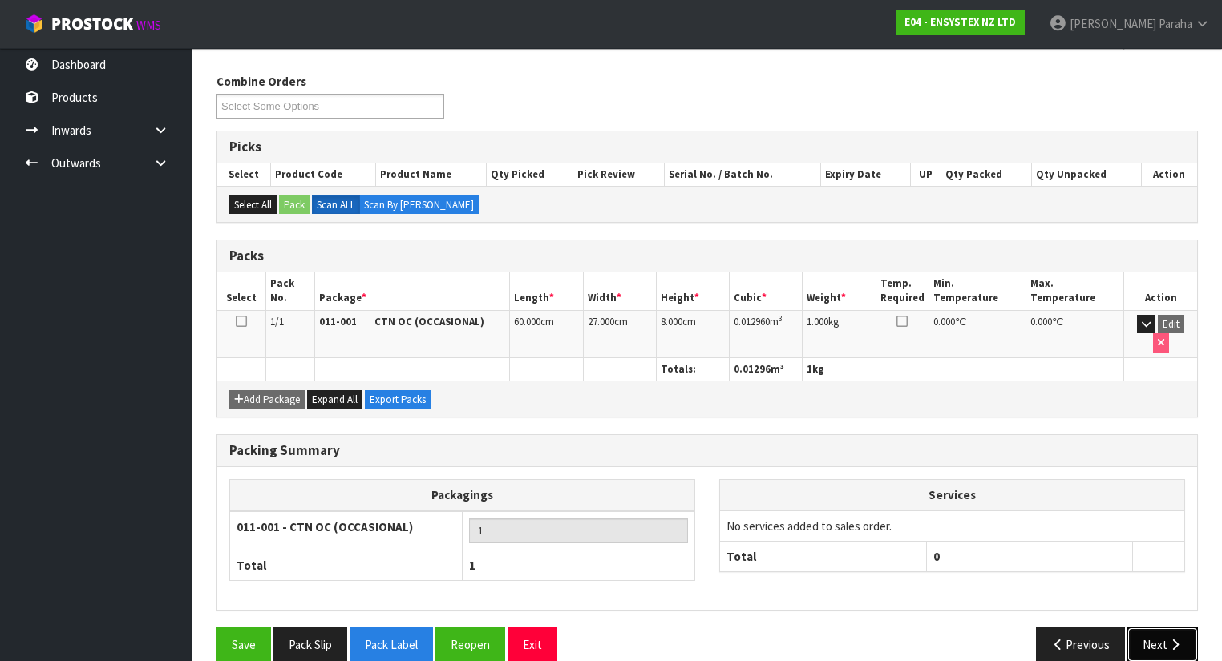
click at [1151, 628] on button "Next" at bounding box center [1162, 645] width 71 height 34
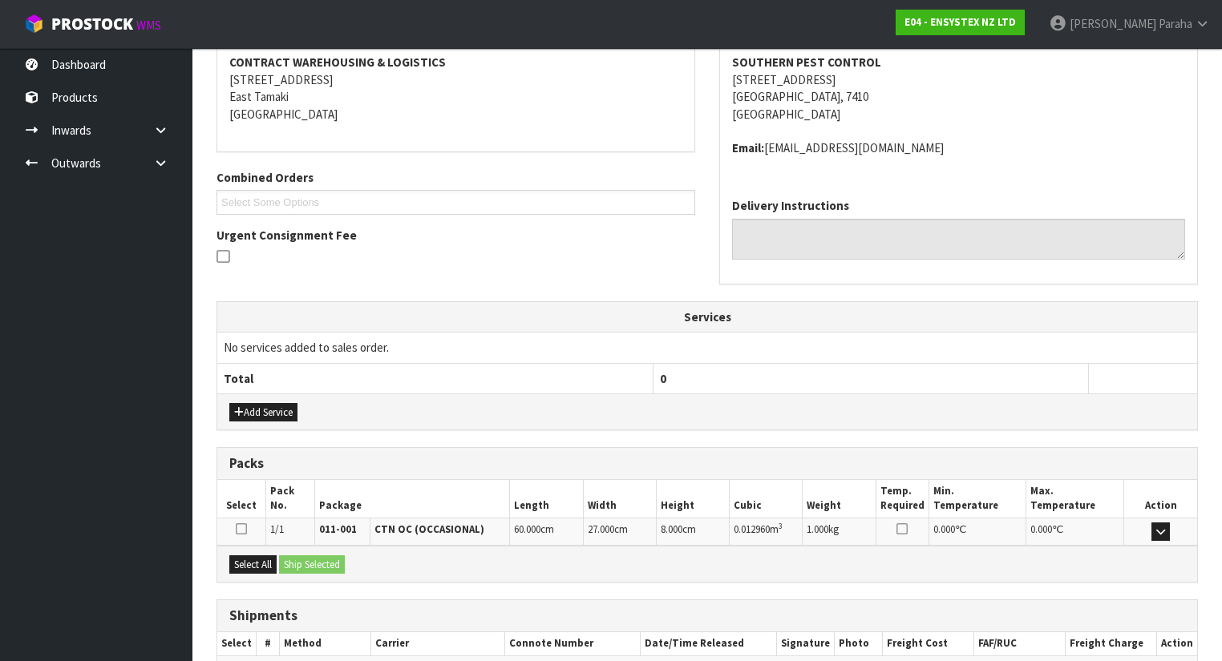
scroll to position [392, 0]
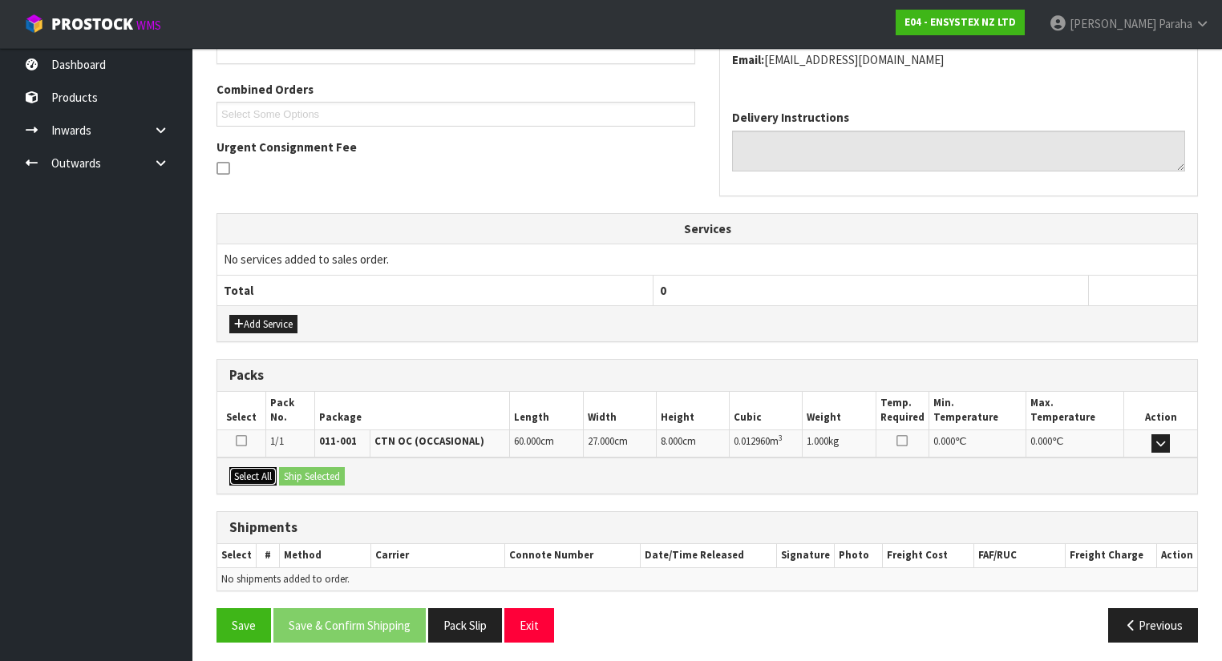
click at [257, 474] on button "Select All" at bounding box center [252, 476] width 47 height 19
click at [325, 471] on button "Ship Selected" at bounding box center [312, 476] width 66 height 19
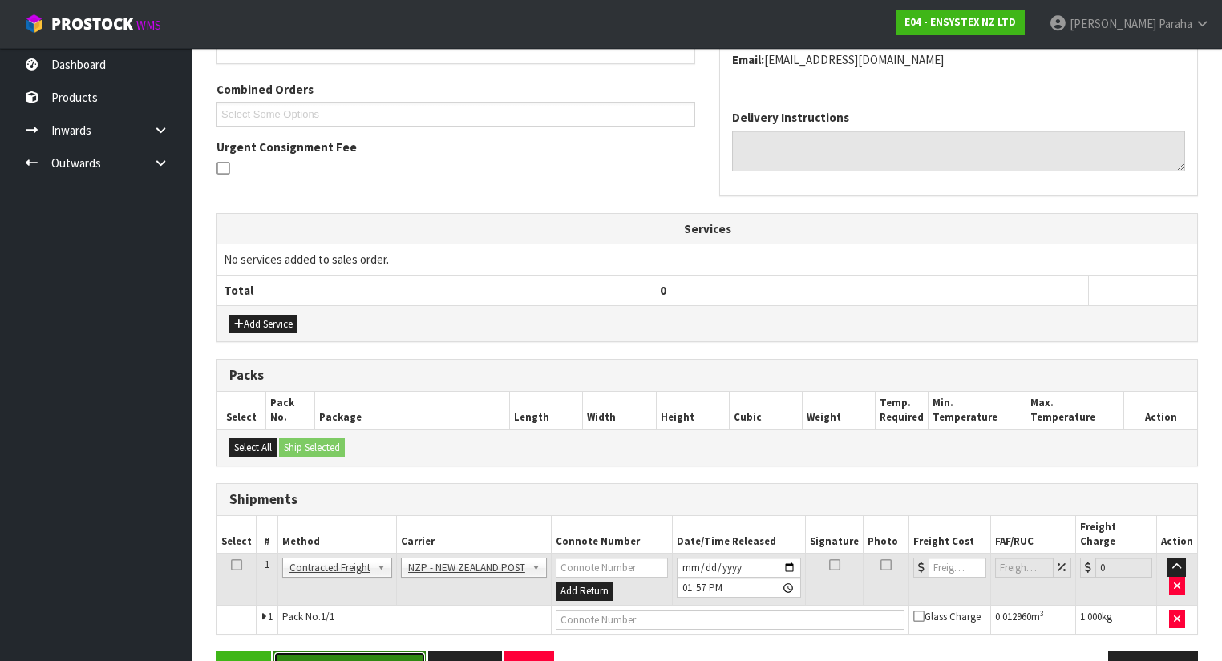
click at [362, 652] on button "Save & Confirm Shipping" at bounding box center [349, 669] width 152 height 34
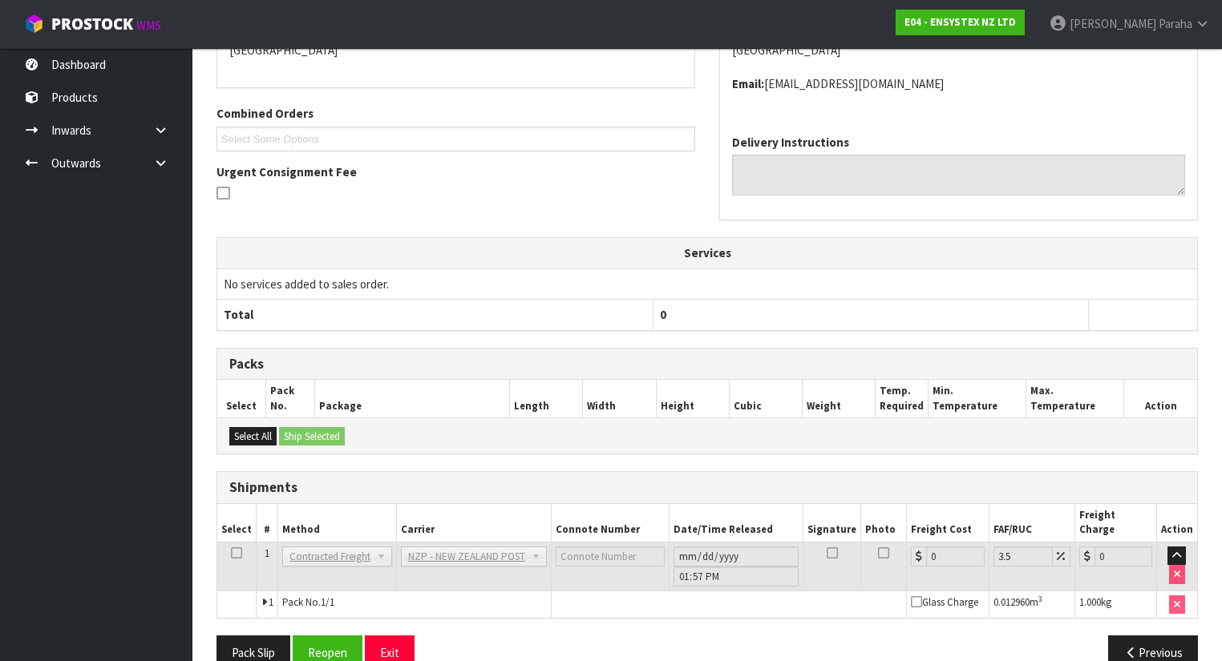
scroll to position [398, 0]
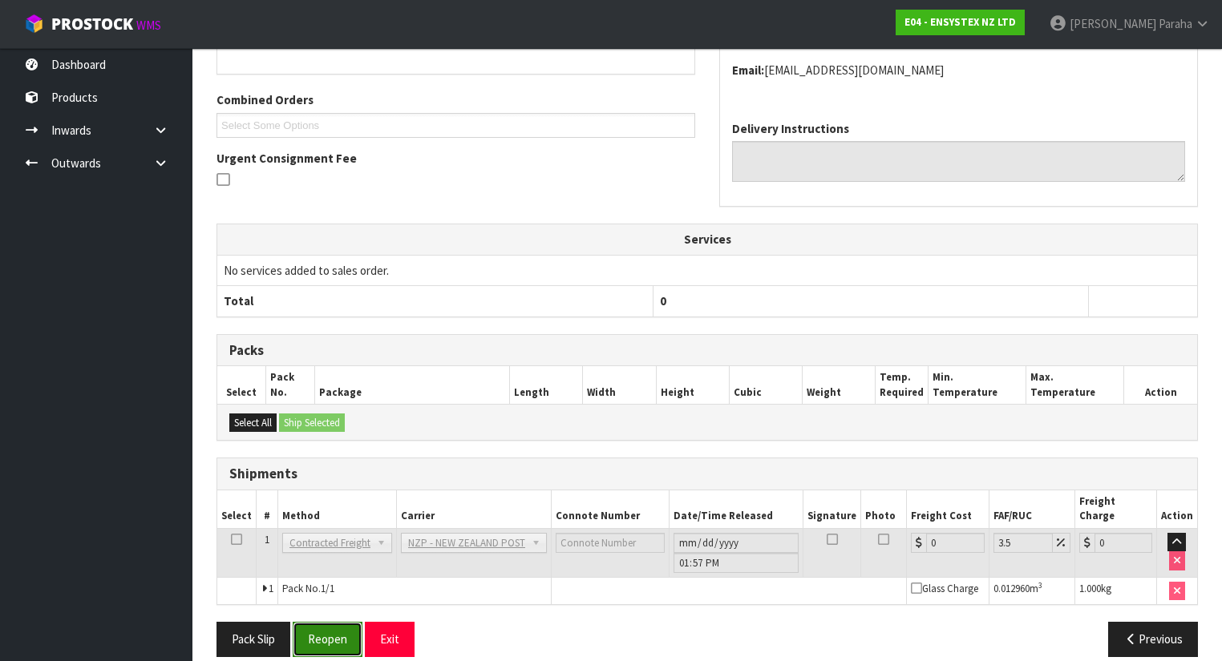
click at [333, 628] on button "Reopen" at bounding box center [328, 639] width 70 height 34
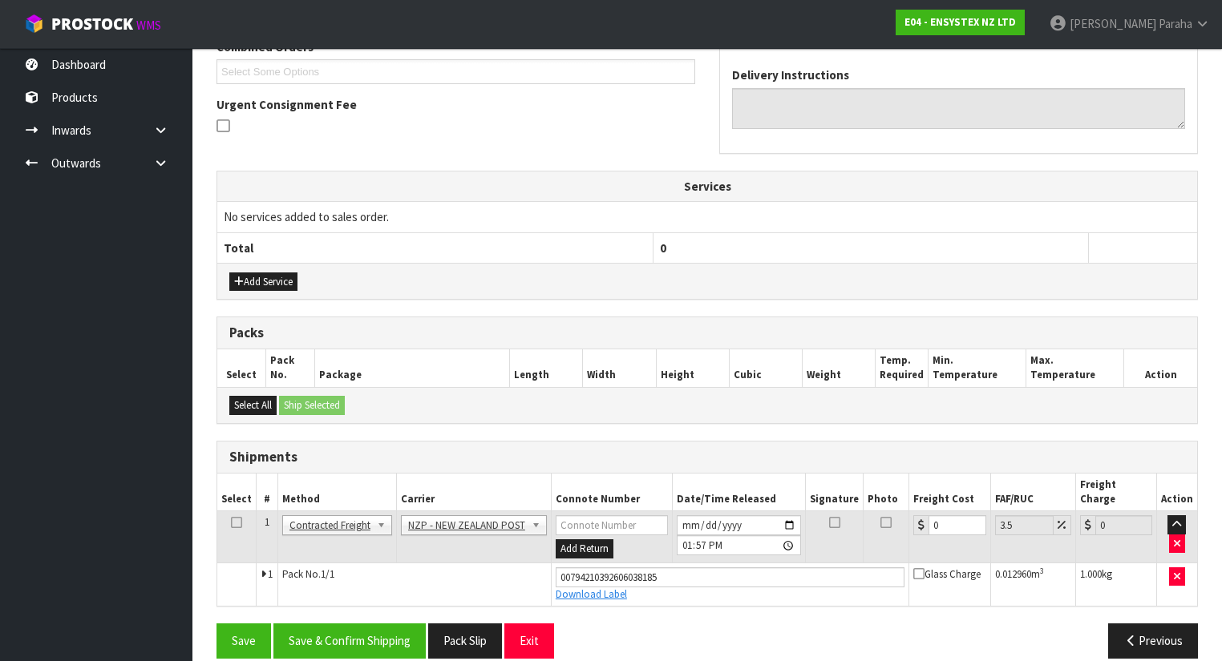
scroll to position [435, 0]
click at [939, 515] on input "0" at bounding box center [956, 525] width 57 height 20
type input "1"
type input "1.03"
type input "11"
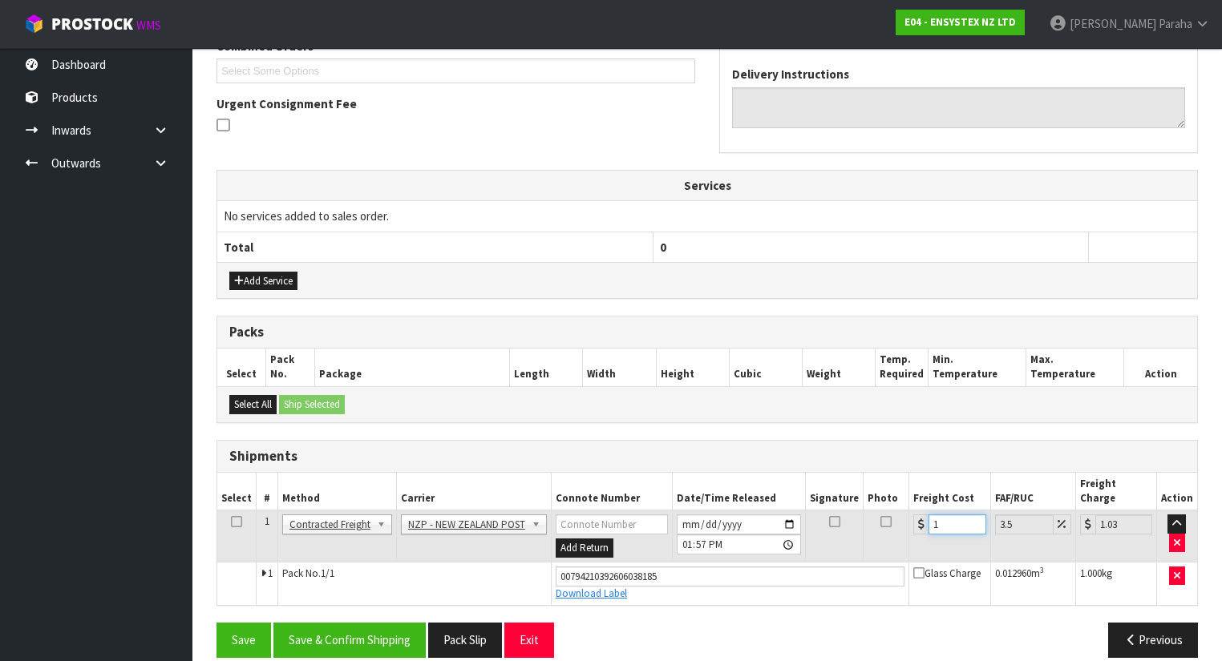
type input "11.38"
type input "11.1"
type input "11.49"
type input "11.16"
type input "11.55"
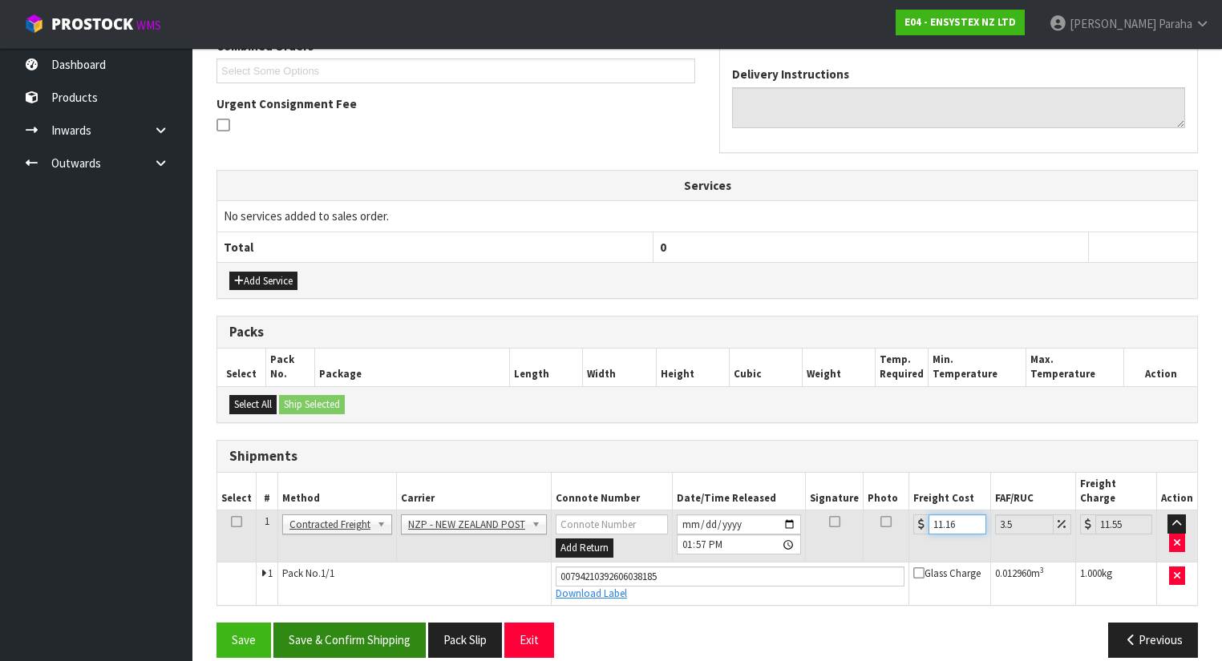
type input "11.16"
click at [385, 623] on button "Save & Confirm Shipping" at bounding box center [349, 640] width 152 height 34
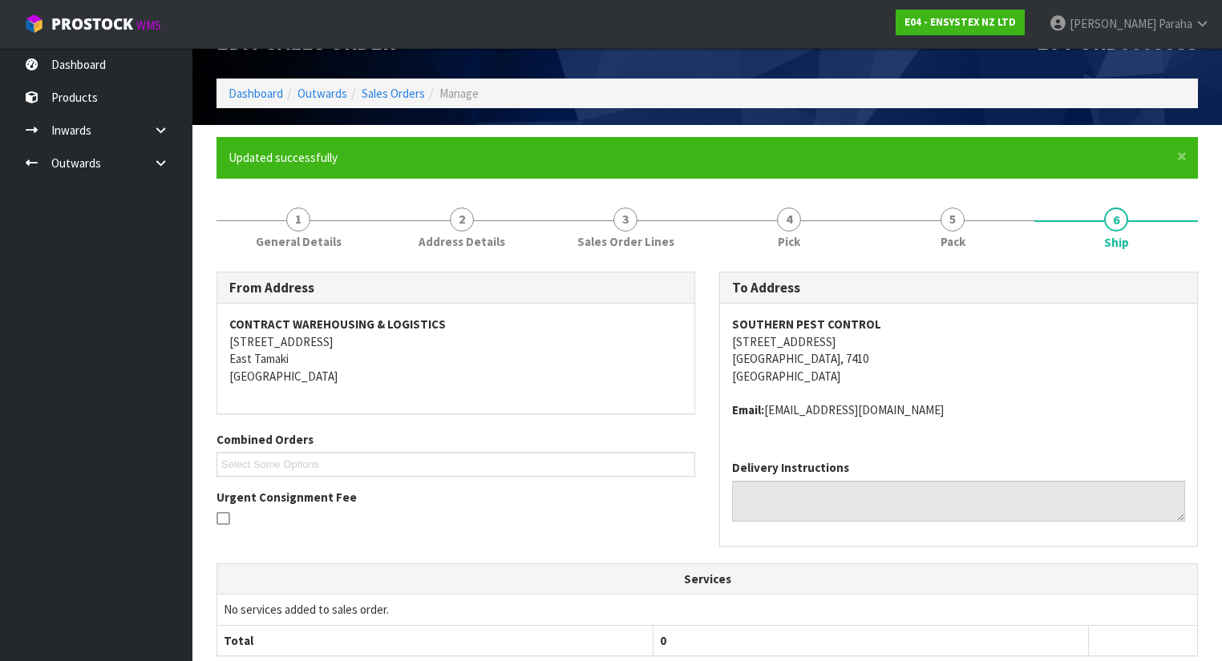
scroll to position [64, 0]
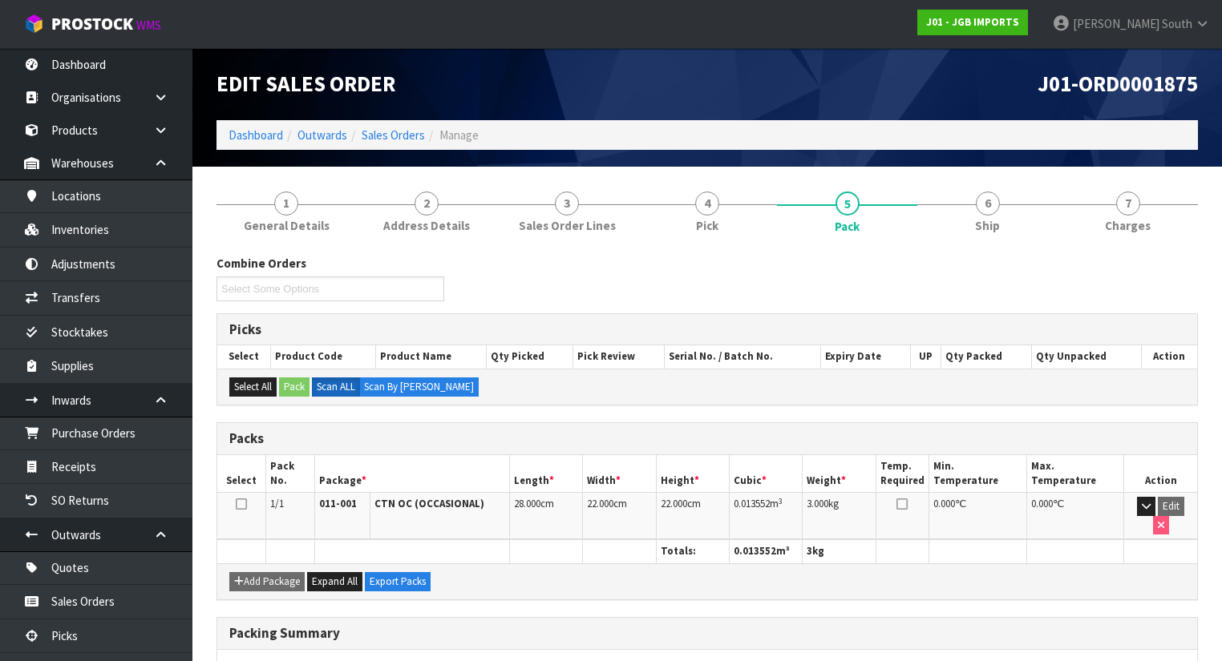
scroll to position [128, 0]
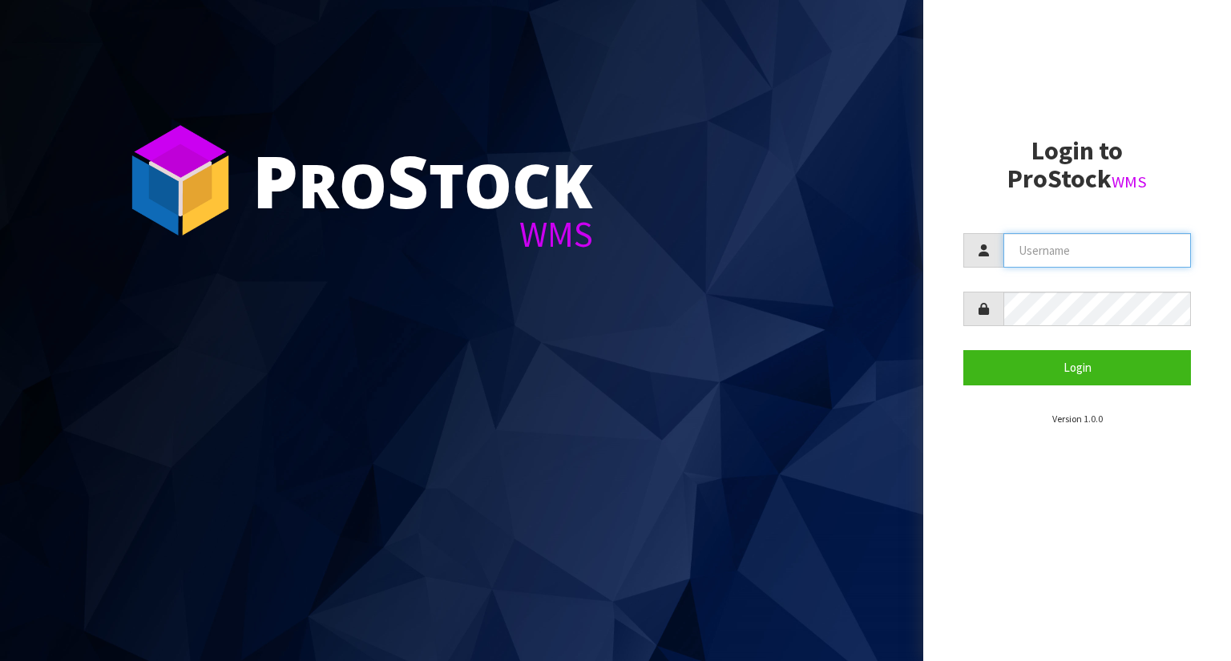
click at [1052, 257] on input "text" at bounding box center [1098, 250] width 188 height 34
